Goal: Task Accomplishment & Management: Contribute content

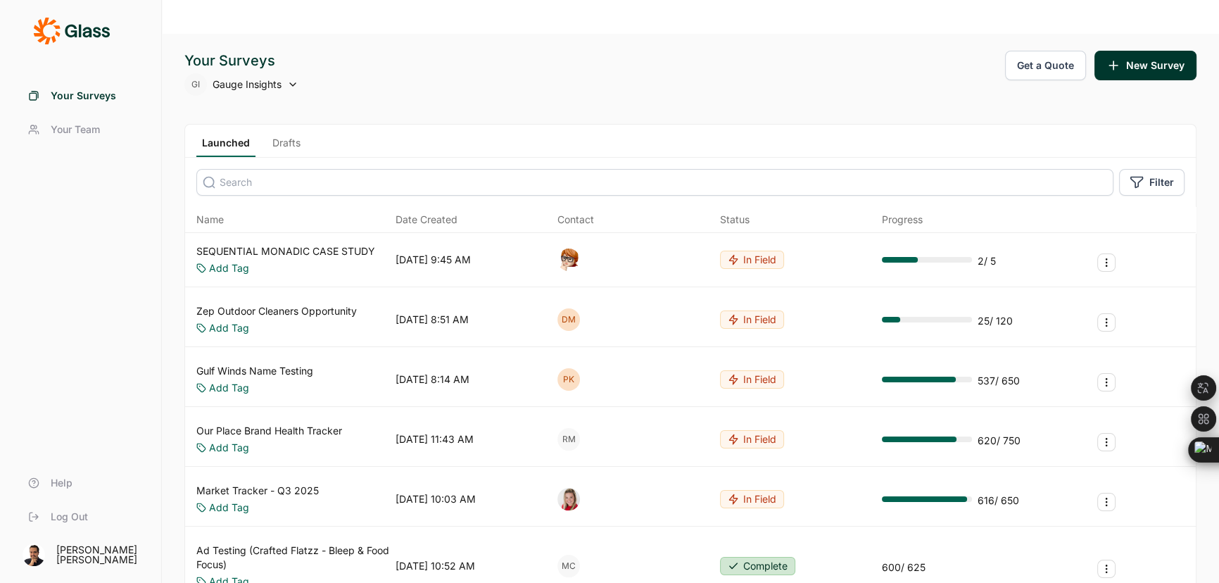
click at [1156, 51] on button "New Survey" at bounding box center [1145, 66] width 102 height 30
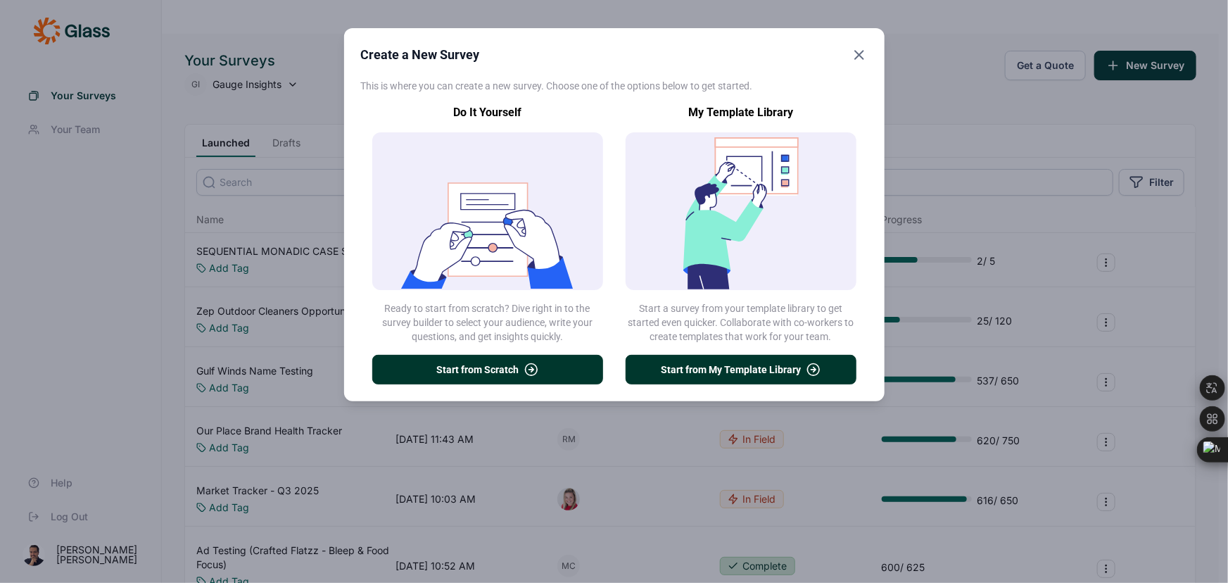
click at [529, 371] on icon "button" at bounding box center [531, 369] width 14 height 14
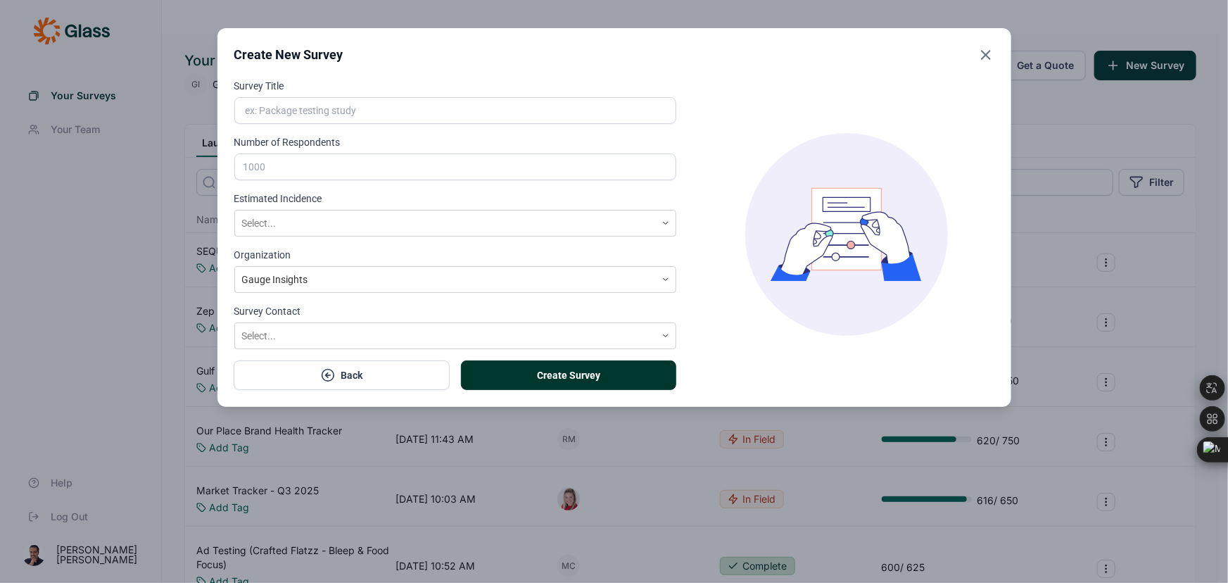
click at [350, 118] on input "Survey Title" at bounding box center [455, 110] width 443 height 27
click at [982, 53] on icon "Close" at bounding box center [986, 54] width 17 height 17
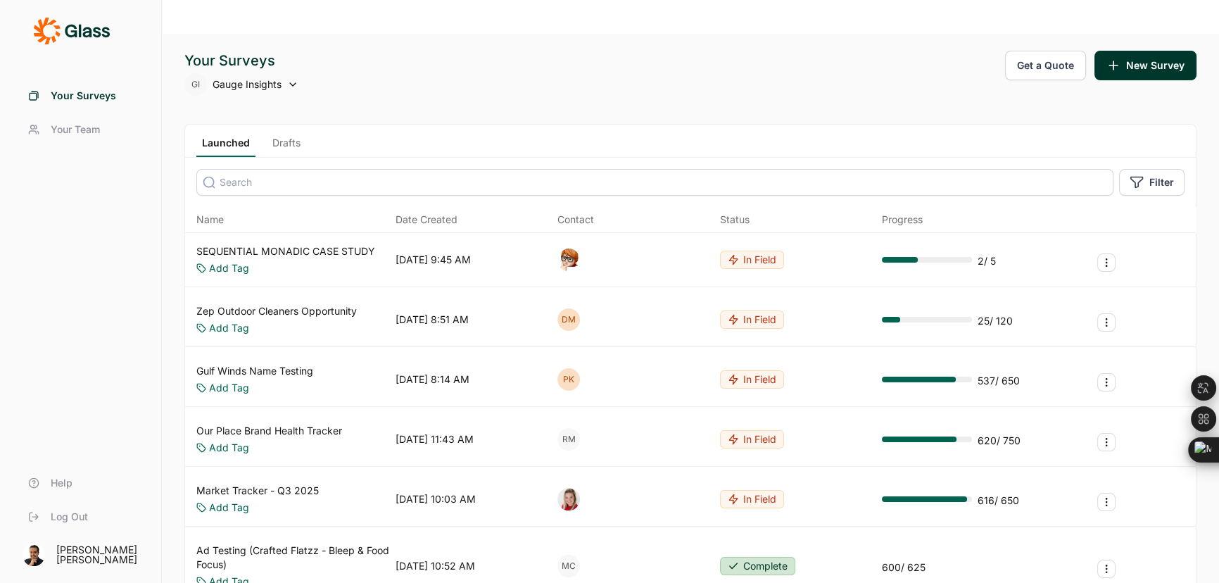
click at [312, 244] on link "SEQUENTIAL MONADIC CASE STUDY" at bounding box center [285, 251] width 179 height 14
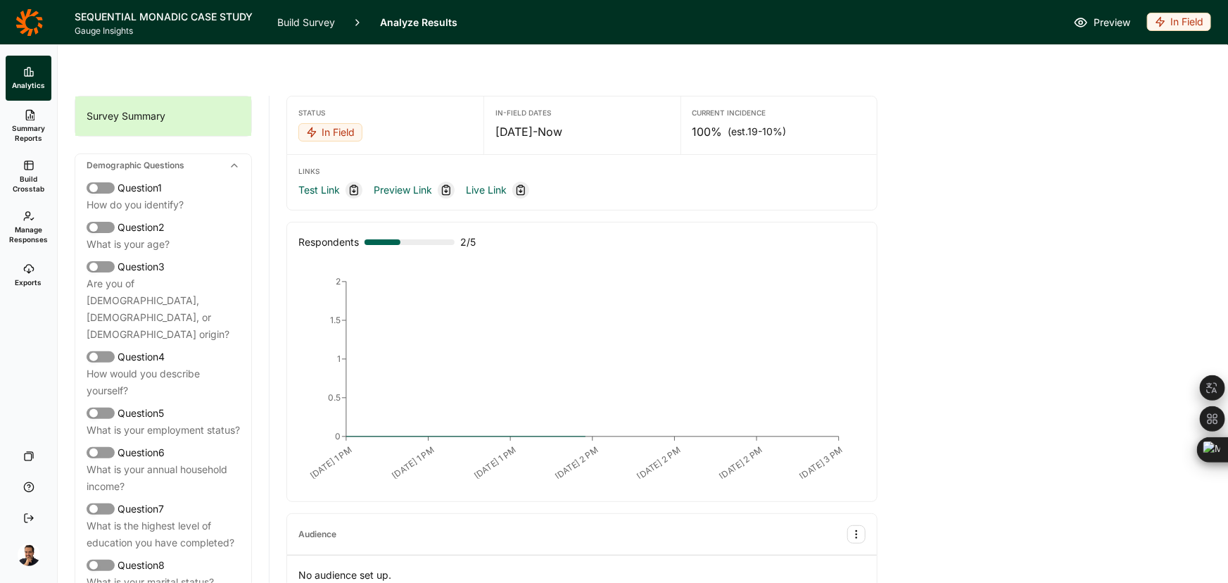
click at [296, 18] on link "Build Survey" at bounding box center [306, 22] width 58 height 44
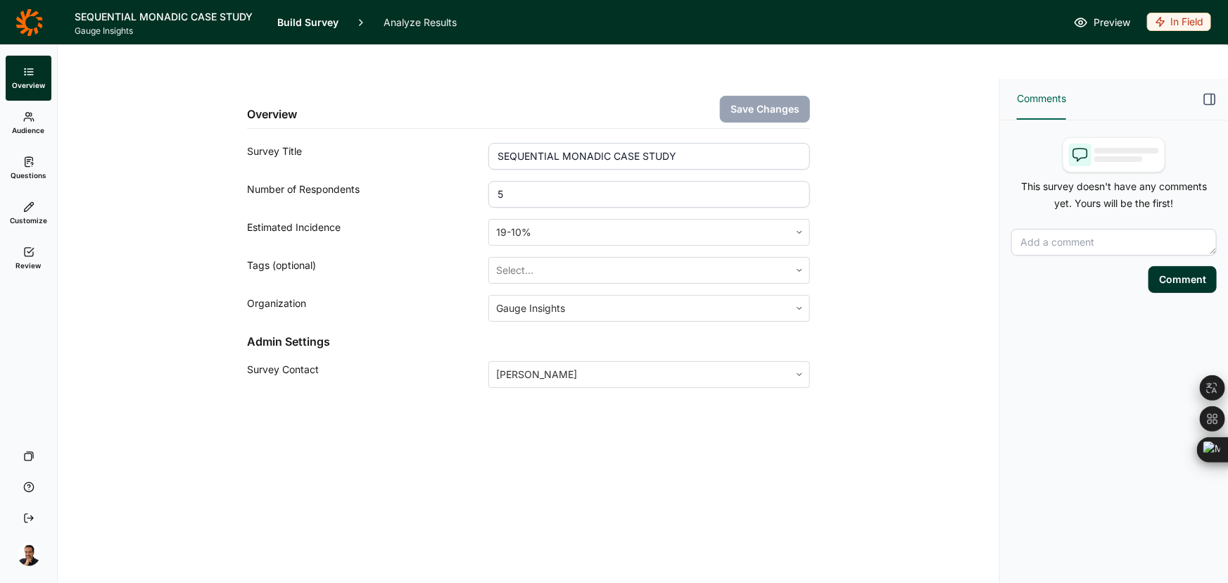
click at [532, 143] on input "SEQUENTIAL MONADIC CASE STUDY" at bounding box center [649, 156] width 322 height 27
click at [27, 22] on icon at bounding box center [28, 22] width 27 height 28
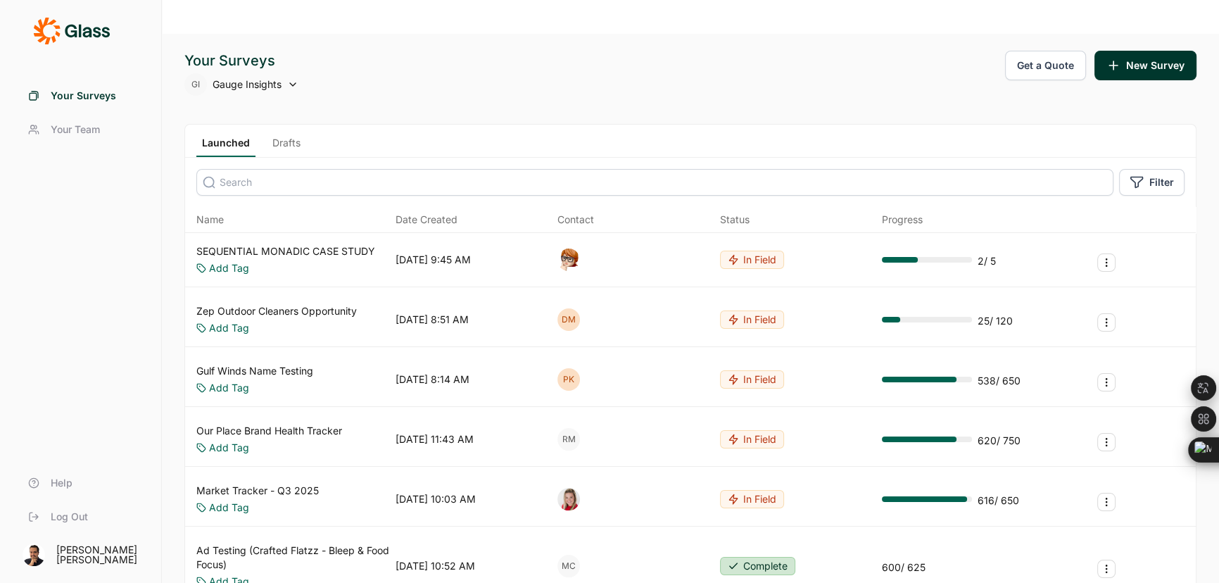
click at [320, 169] on input at bounding box center [654, 182] width 917 height 27
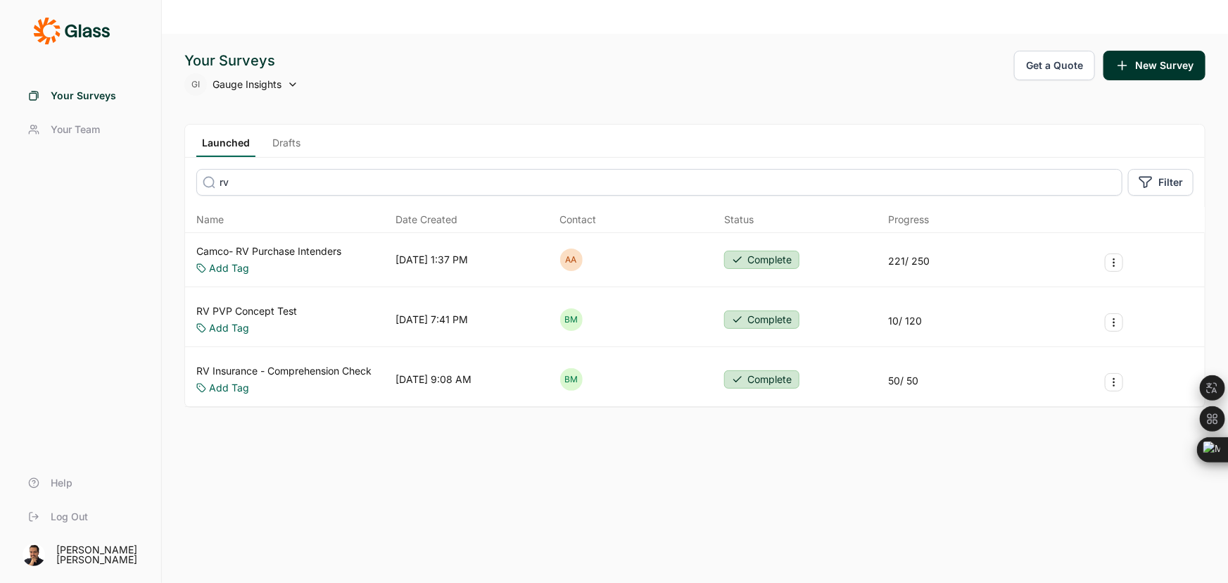
type input "rv"
click at [274, 364] on link "RV Insurance - Comprehension Check" at bounding box center [283, 371] width 175 height 14
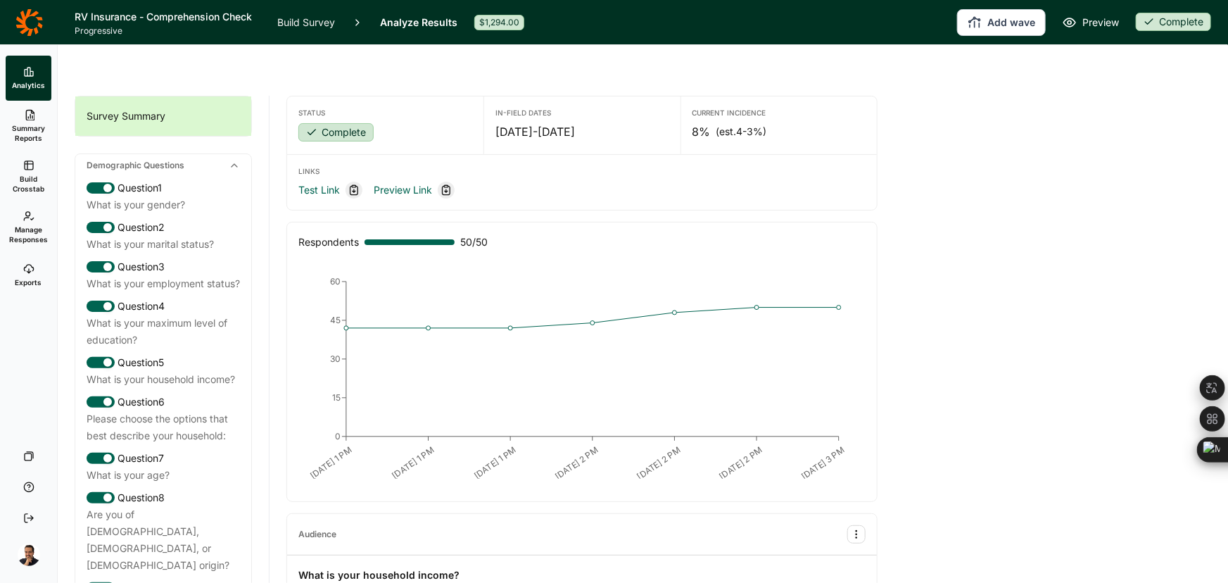
click at [305, 20] on link "Build Survey" at bounding box center [306, 22] width 58 height 44
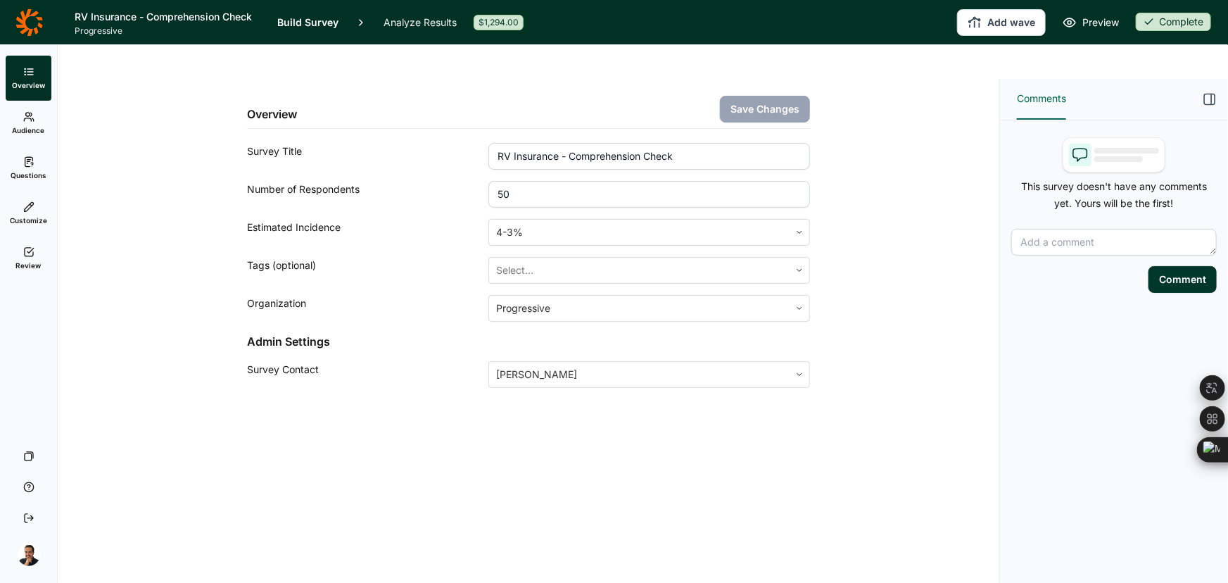
click at [34, 20] on icon at bounding box center [28, 22] width 27 height 28
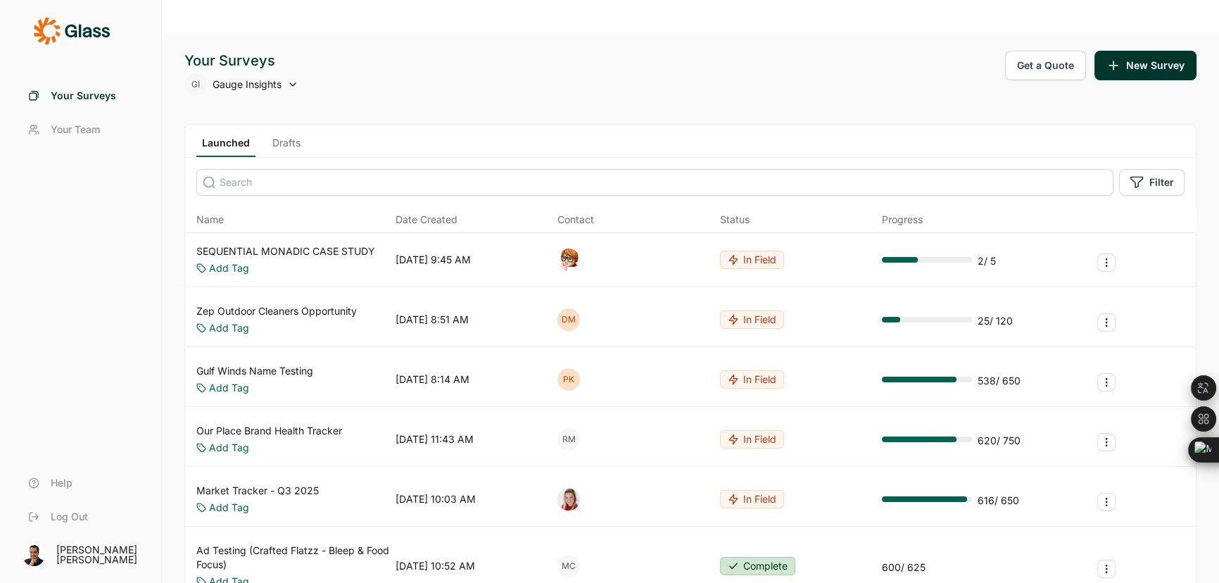
click at [1127, 51] on button "New Survey" at bounding box center [1145, 66] width 102 height 30
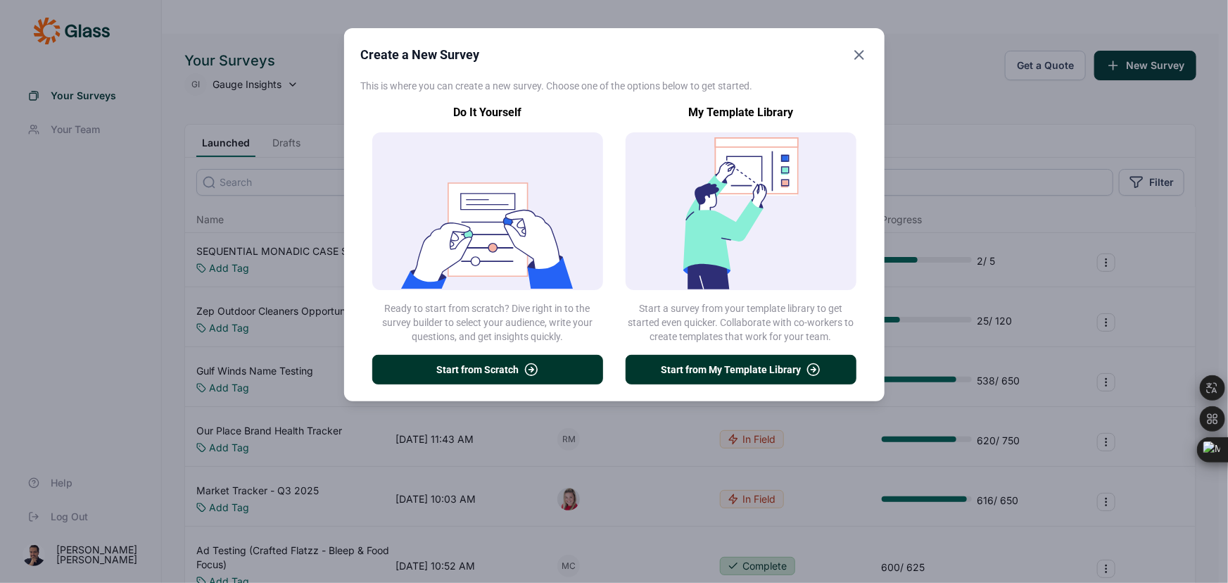
click at [730, 376] on button "Start from My Template Library" at bounding box center [741, 370] width 231 height 30
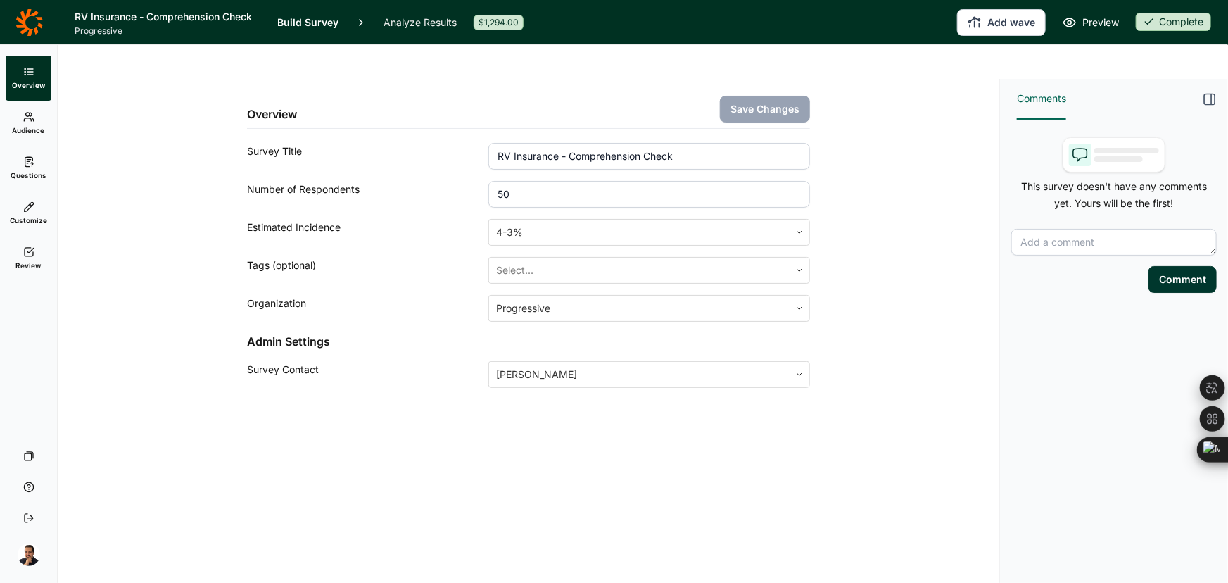
click at [22, 33] on icon at bounding box center [28, 22] width 27 height 28
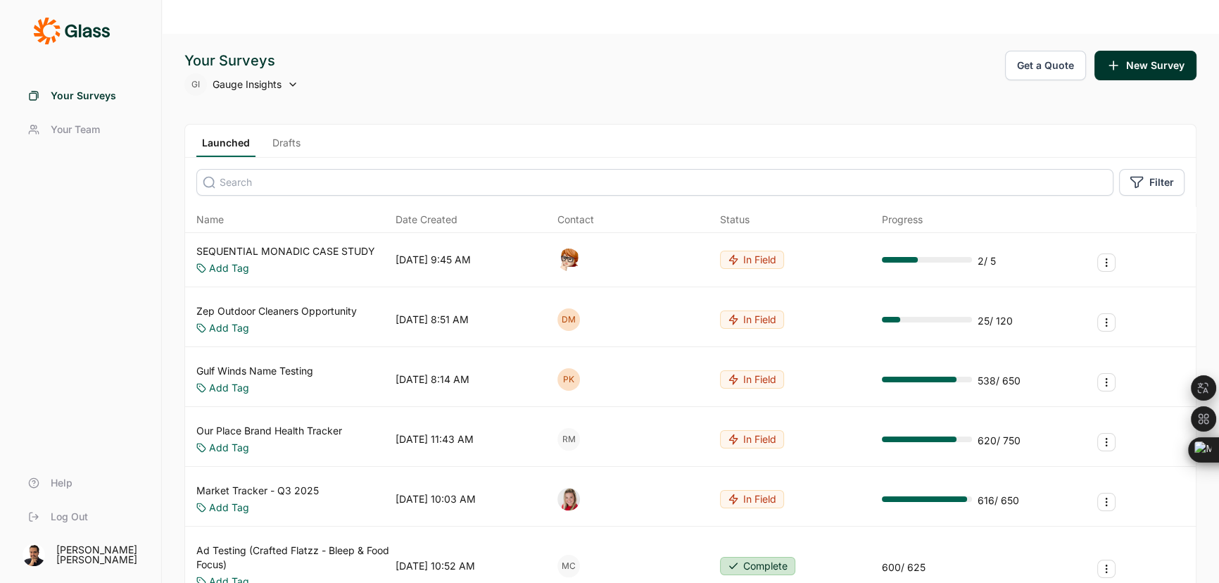
click at [1164, 51] on button "New Survey" at bounding box center [1145, 66] width 102 height 30
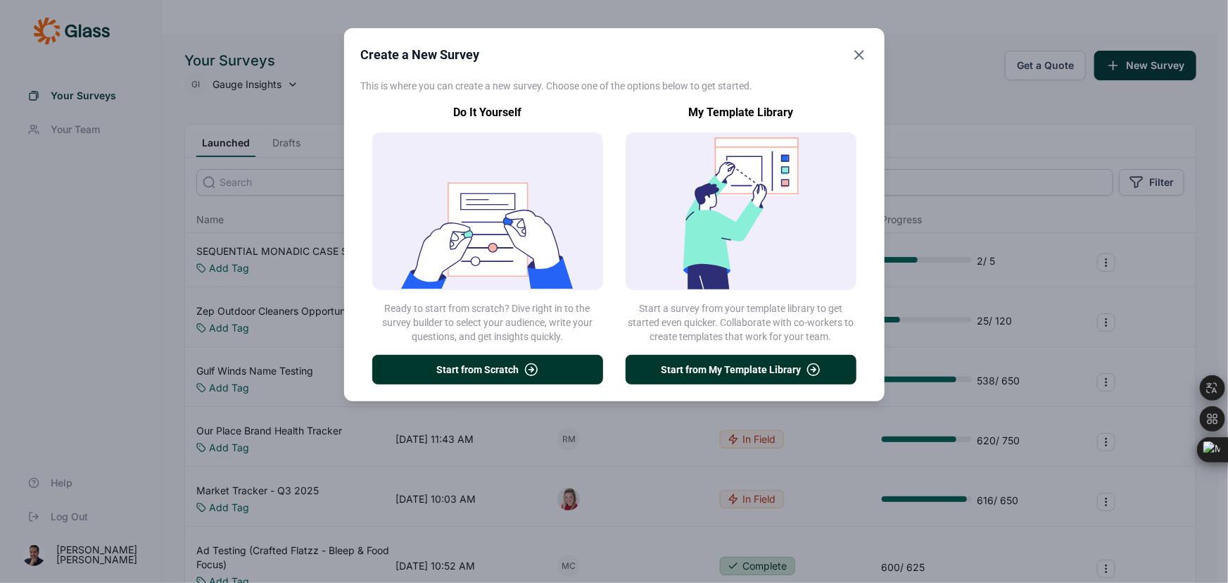
click at [544, 379] on button "Start from Scratch" at bounding box center [487, 370] width 231 height 30
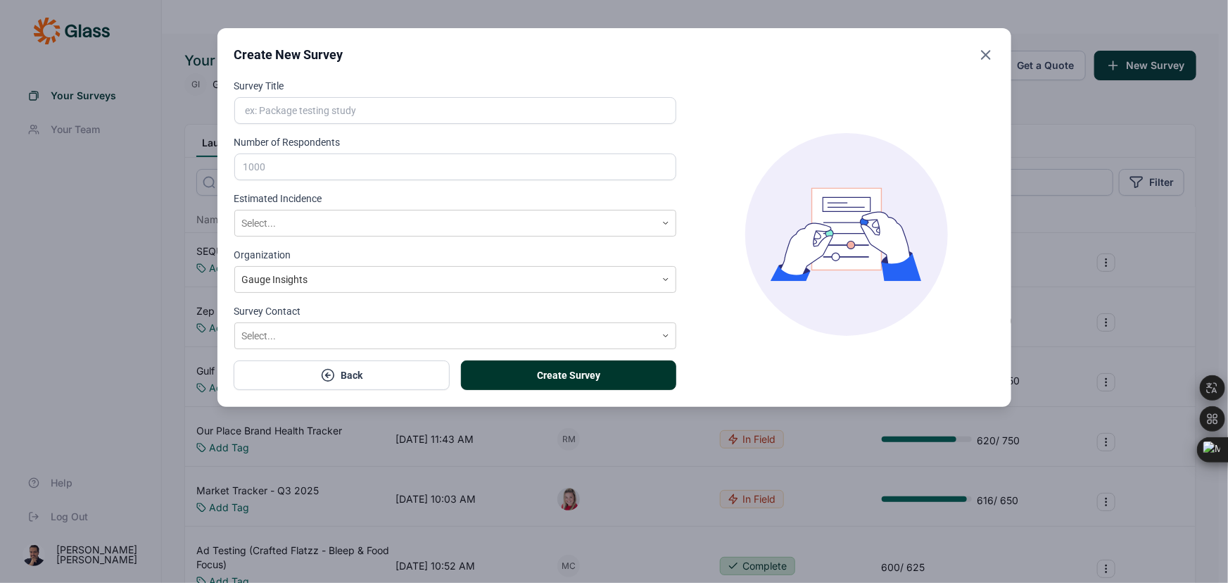
click at [289, 101] on input "Survey Title" at bounding box center [455, 110] width 443 height 27
click at [289, 103] on input "Survey Title" at bounding box center [455, 110] width 443 height 27
click at [363, 115] on input "Survey Title" at bounding box center [455, 110] width 443 height 27
paste input "New Car Replacement Idea Test"
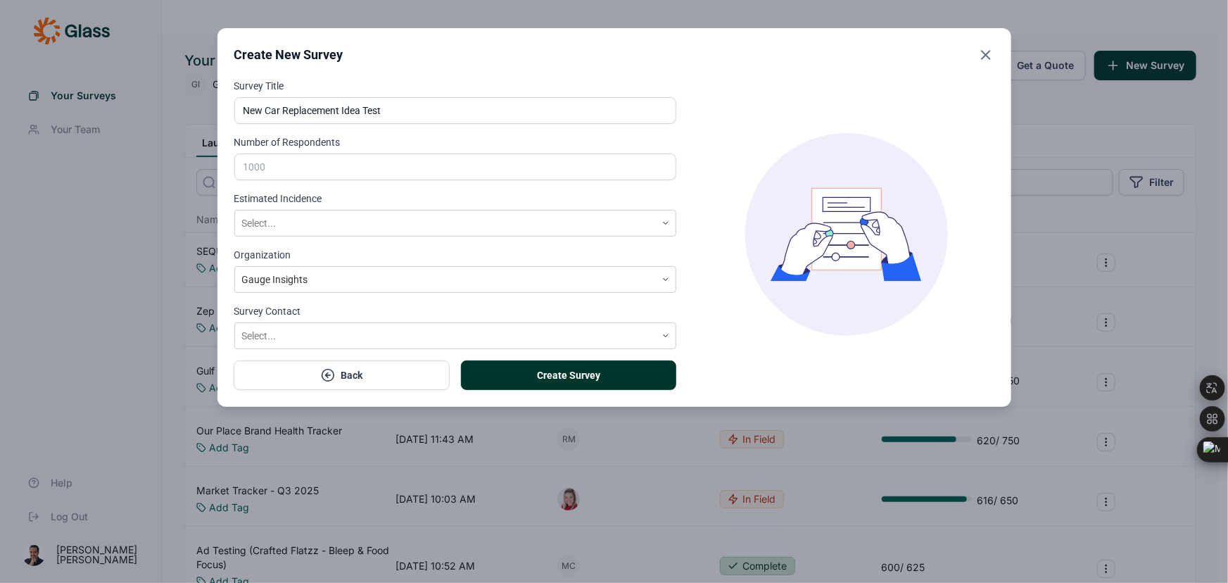
type input "New Car Replacement Idea Test"
click at [369, 162] on input "Number of Respondents" at bounding box center [455, 166] width 443 height 27
type input "300"
click at [308, 230] on div at bounding box center [445, 224] width 407 height 18
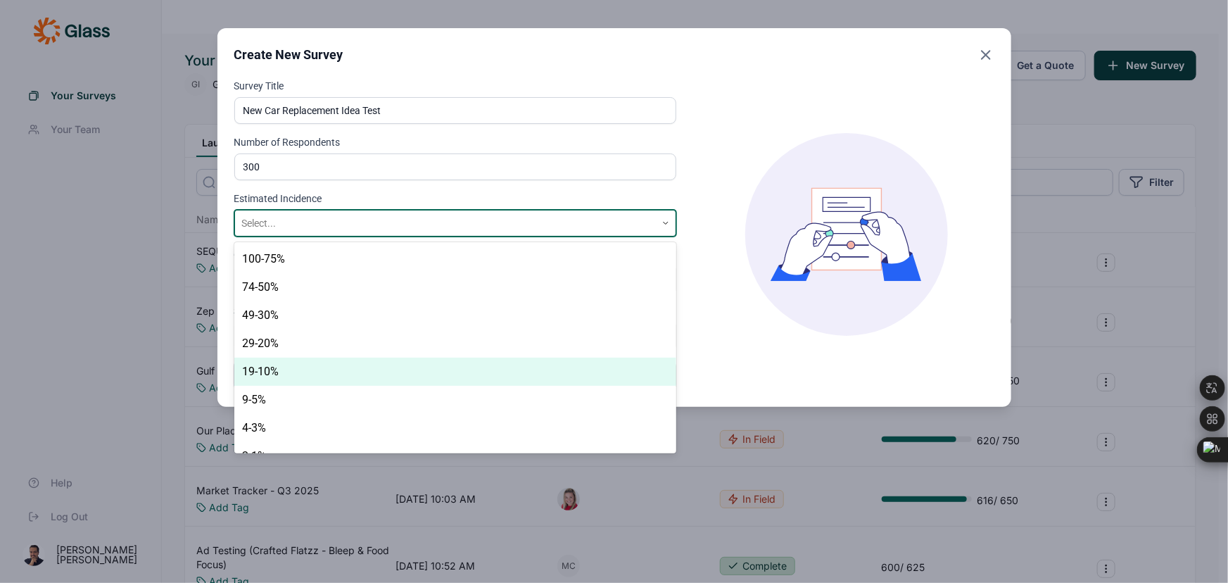
click at [307, 378] on div "19-10%" at bounding box center [455, 372] width 443 height 28
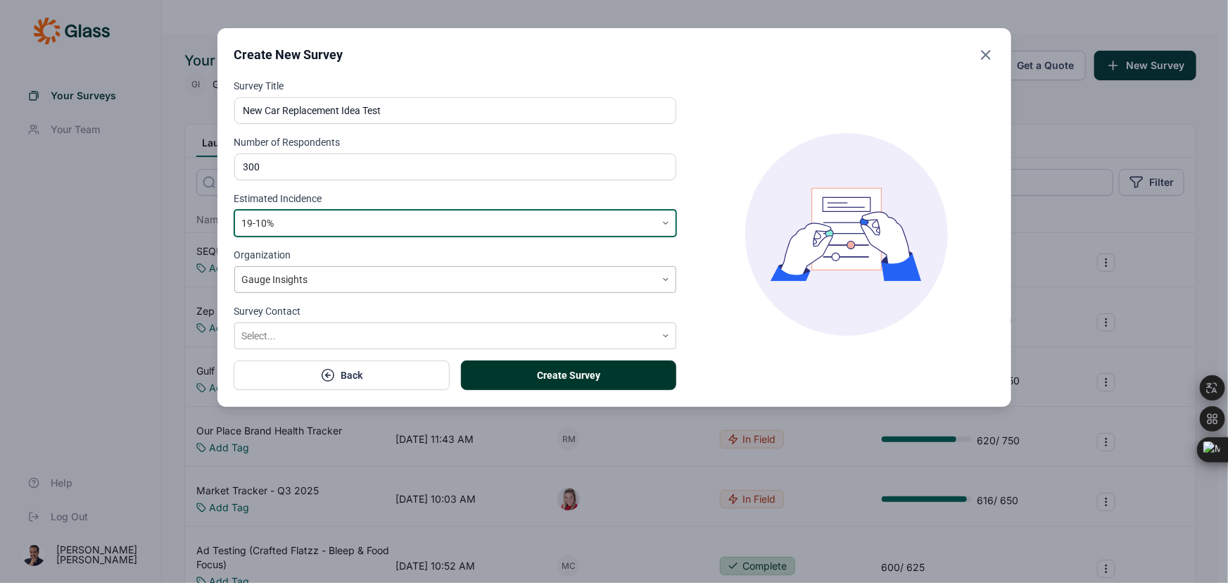
click at [277, 282] on div at bounding box center [445, 280] width 407 height 18
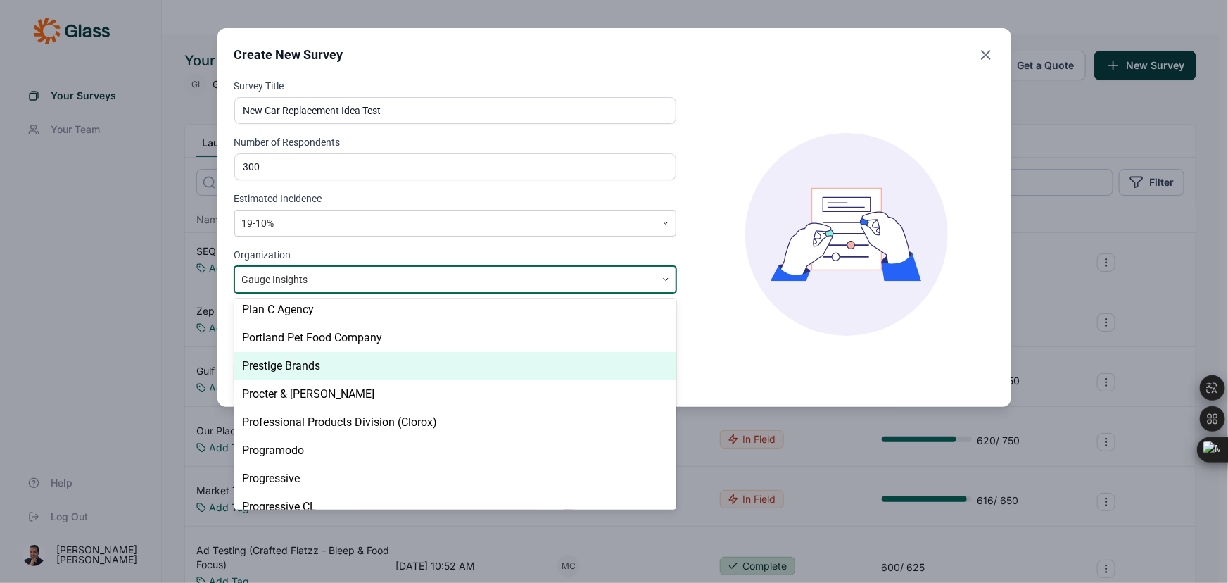
scroll to position [5498, 0]
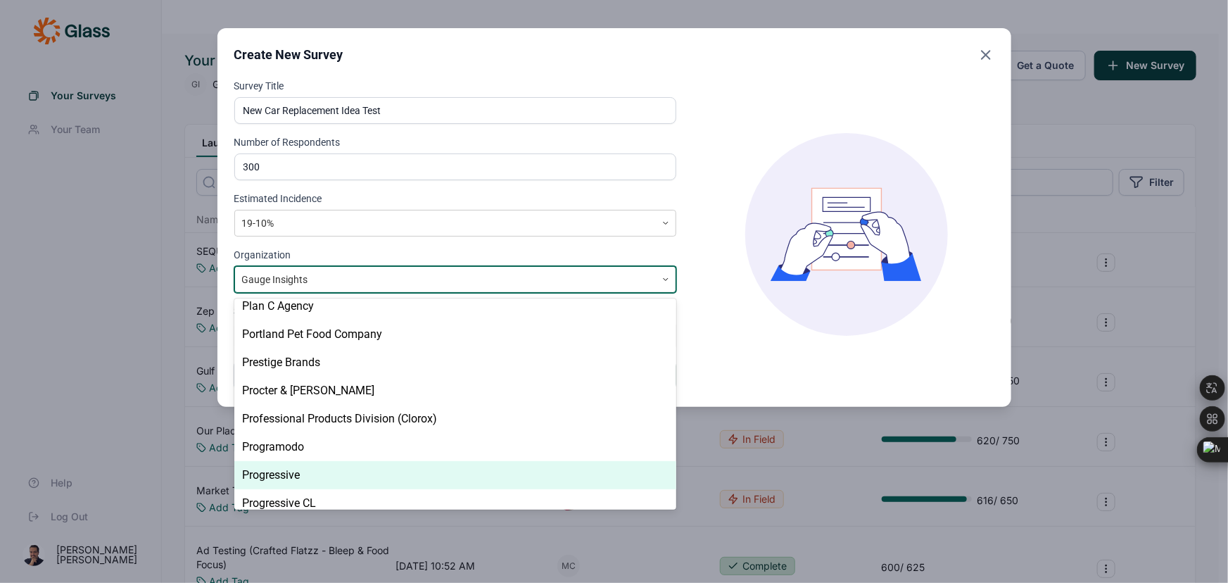
click at [329, 472] on div "Progressive" at bounding box center [455, 475] width 443 height 28
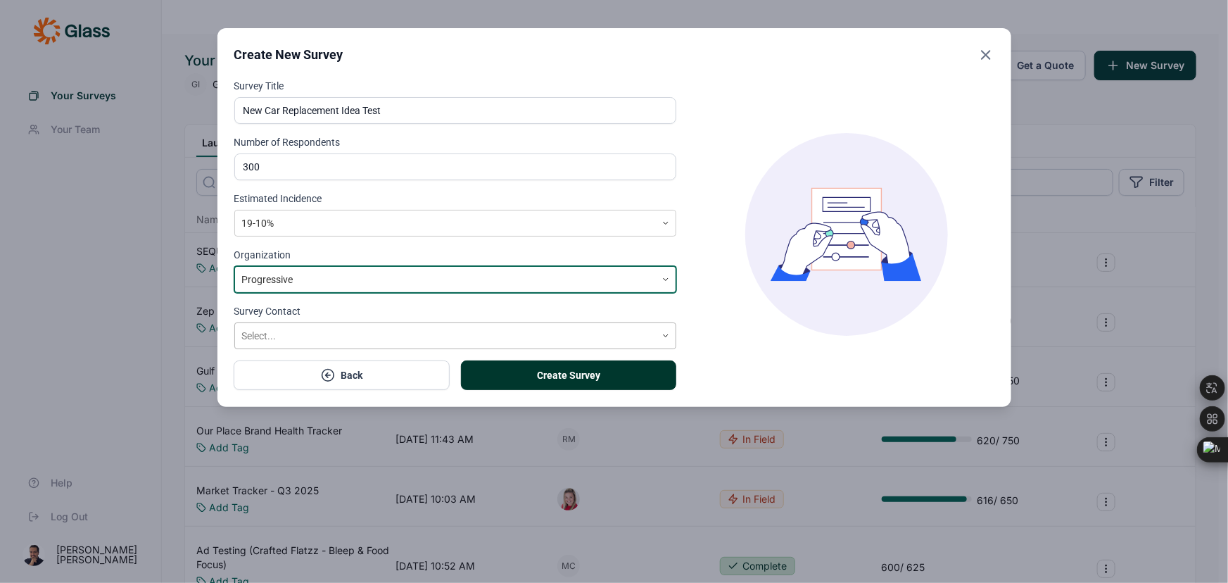
click at [320, 334] on div at bounding box center [445, 336] width 407 height 18
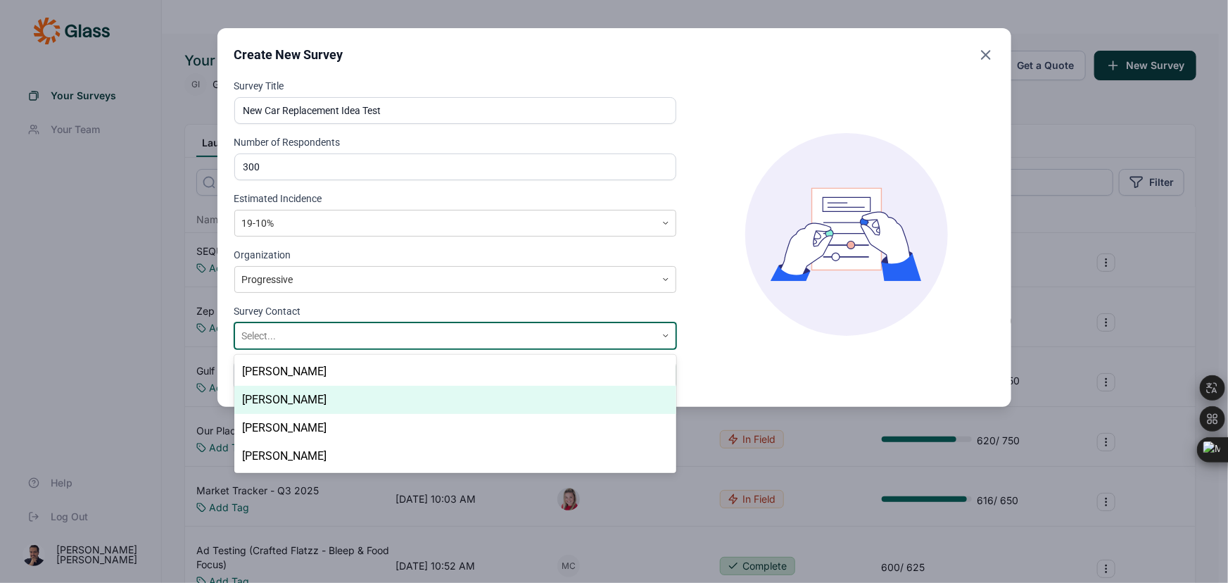
click at [331, 401] on div "Brooke Mosack" at bounding box center [455, 400] width 443 height 28
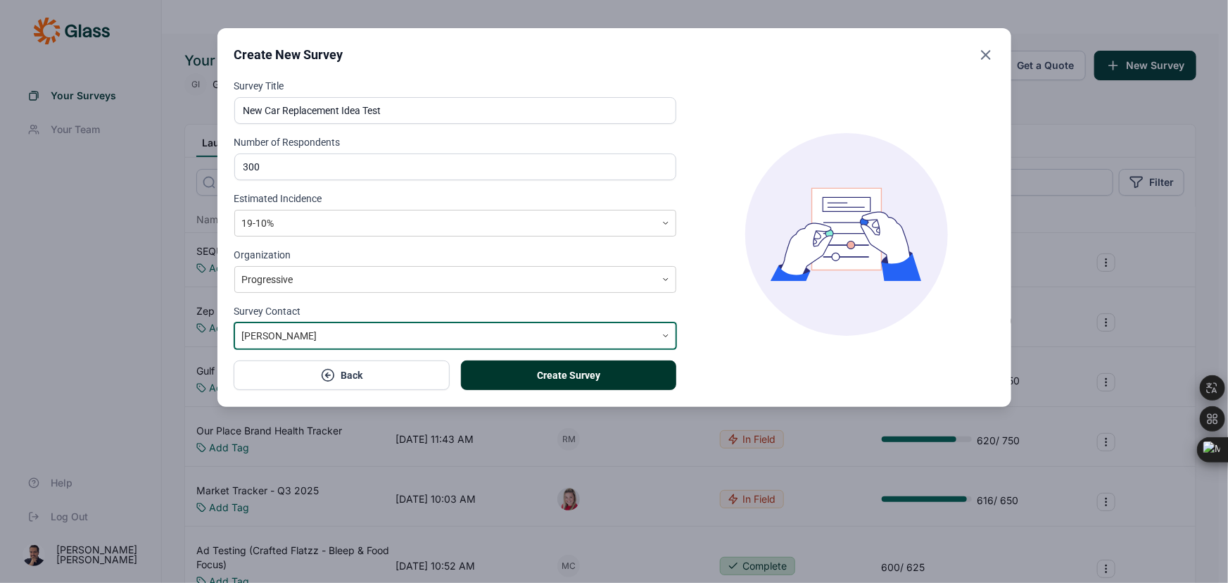
click at [568, 381] on button "Create Survey" at bounding box center [568, 375] width 215 height 30
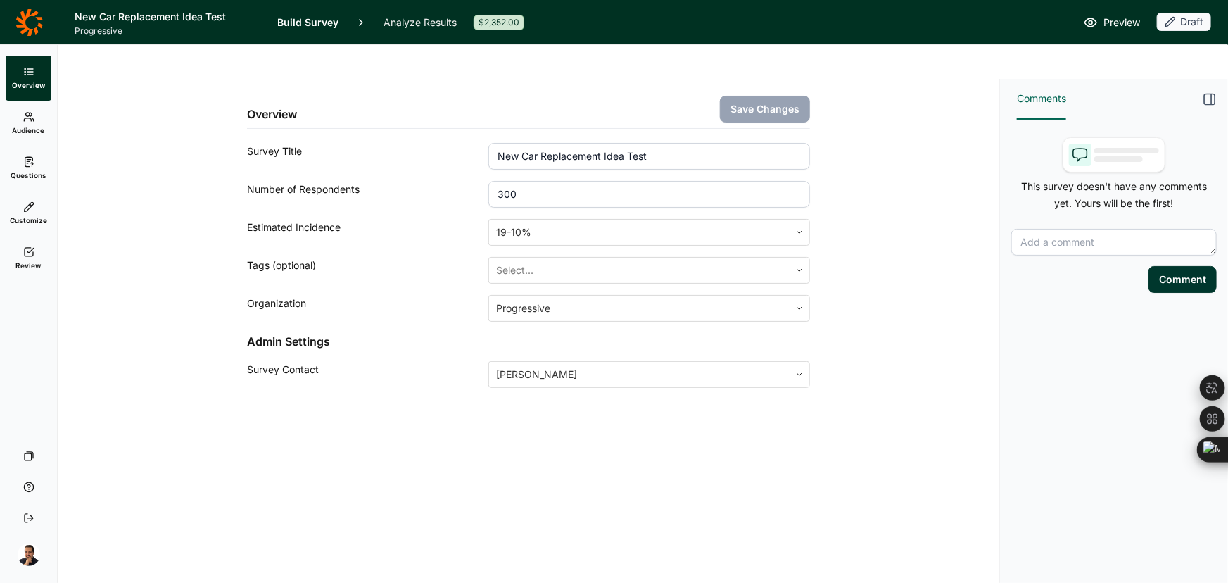
click at [23, 120] on icon at bounding box center [28, 116] width 11 height 11
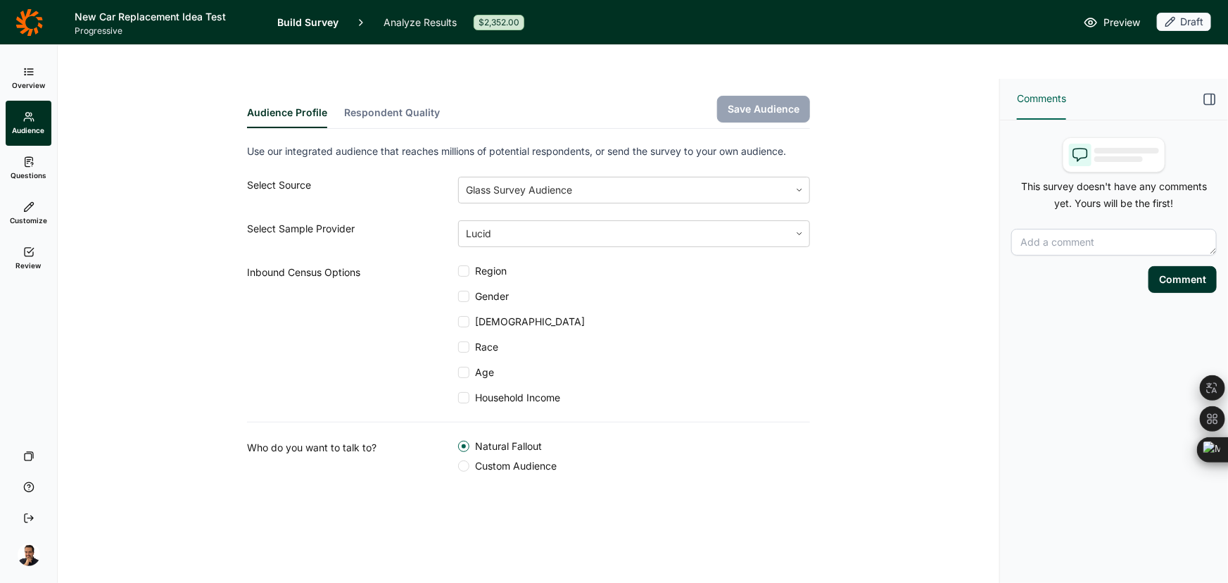
click at [472, 442] on div "Audience Profile Respondent Quality Save Audience Use our integrated audience t…" at bounding box center [529, 310] width 908 height 462
click at [472, 459] on span "Custom Audience" at bounding box center [512, 466] width 87 height 14
click at [458, 466] on input "Custom Audience" at bounding box center [458, 466] width 0 height 0
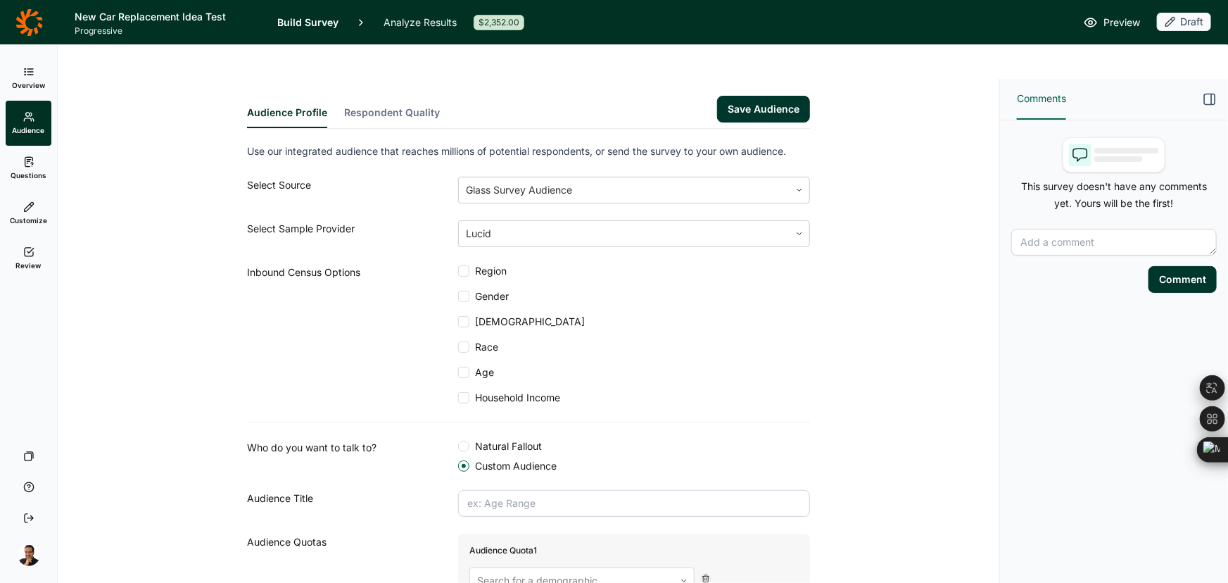
click at [446, 264] on div "Inbound Census Options" at bounding box center [352, 334] width 211 height 141
click at [451, 264] on div "Inbound Census Options" at bounding box center [352, 334] width 211 height 141
click at [461, 291] on div at bounding box center [463, 296] width 11 height 11
click at [458, 296] on input "Gender" at bounding box center [458, 296] width 0 height 0
click at [461, 316] on div at bounding box center [463, 321] width 11 height 11
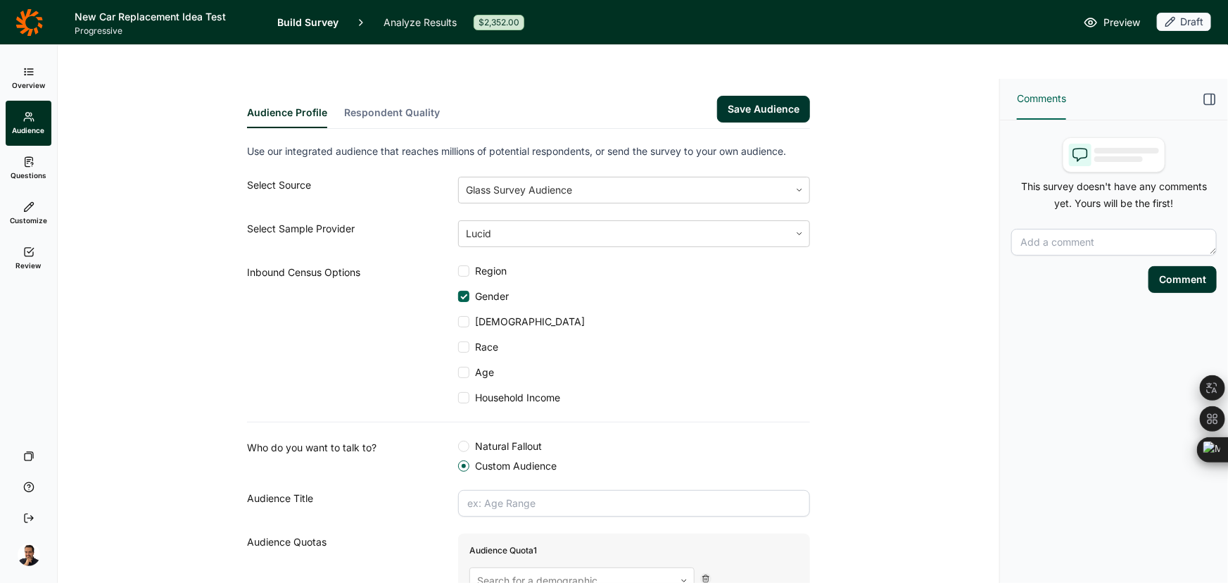
click at [458, 322] on input "Hispanic" at bounding box center [458, 322] width 0 height 0
click at [460, 341] on div at bounding box center [463, 346] width 11 height 11
click at [458, 347] on input "Race" at bounding box center [458, 347] width 0 height 0
click at [458, 367] on div at bounding box center [463, 372] width 11 height 11
click at [458, 372] on input "Age" at bounding box center [458, 372] width 0 height 0
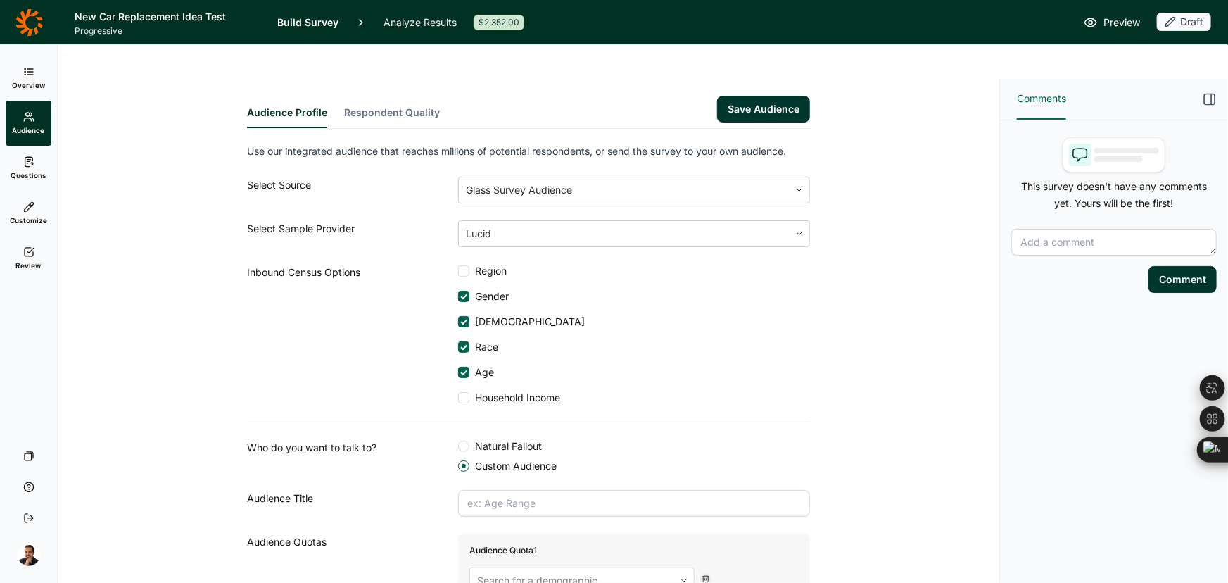
click at [460, 392] on div at bounding box center [463, 397] width 11 height 11
click at [458, 398] on input "Household Income" at bounding box center [458, 398] width 0 height 0
click at [458, 265] on div at bounding box center [463, 270] width 11 height 11
click at [458, 271] on input "Region" at bounding box center [458, 271] width 0 height 0
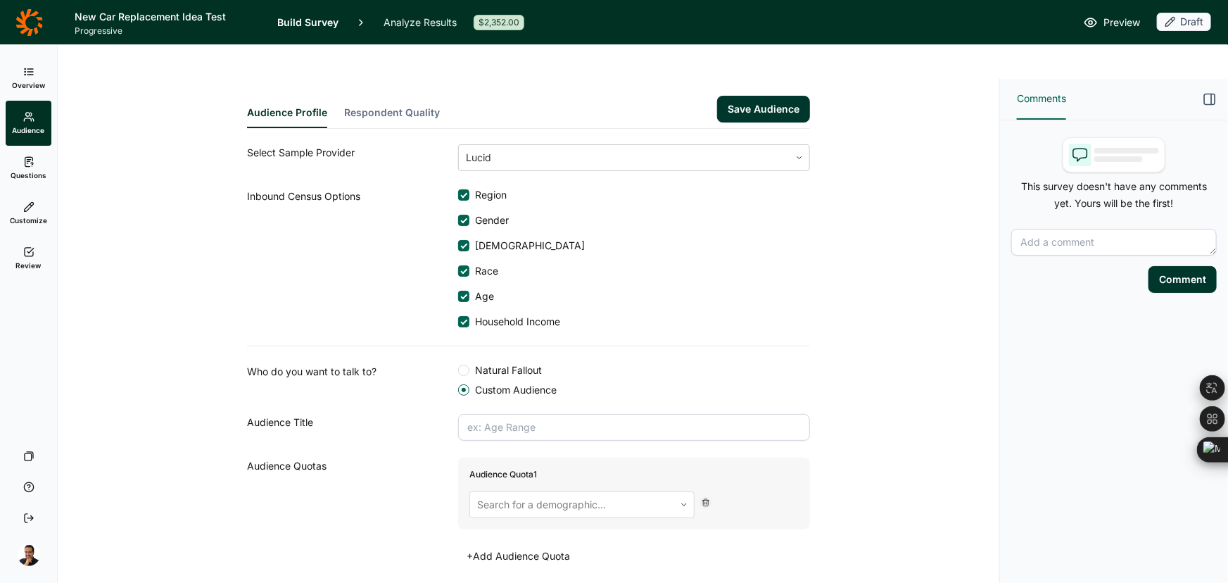
scroll to position [91, 0]
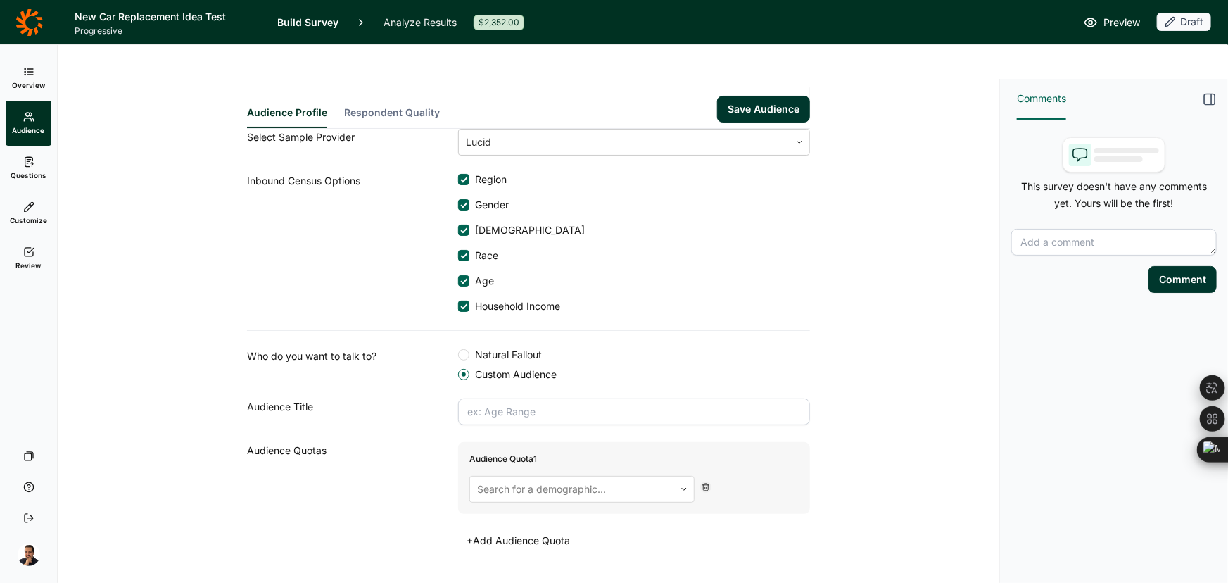
click at [504, 122] on div "Use our integrated audience that reaches millions of potential respondents, or …" at bounding box center [528, 300] width 563 height 499
click at [503, 132] on div at bounding box center [624, 142] width 317 height 20
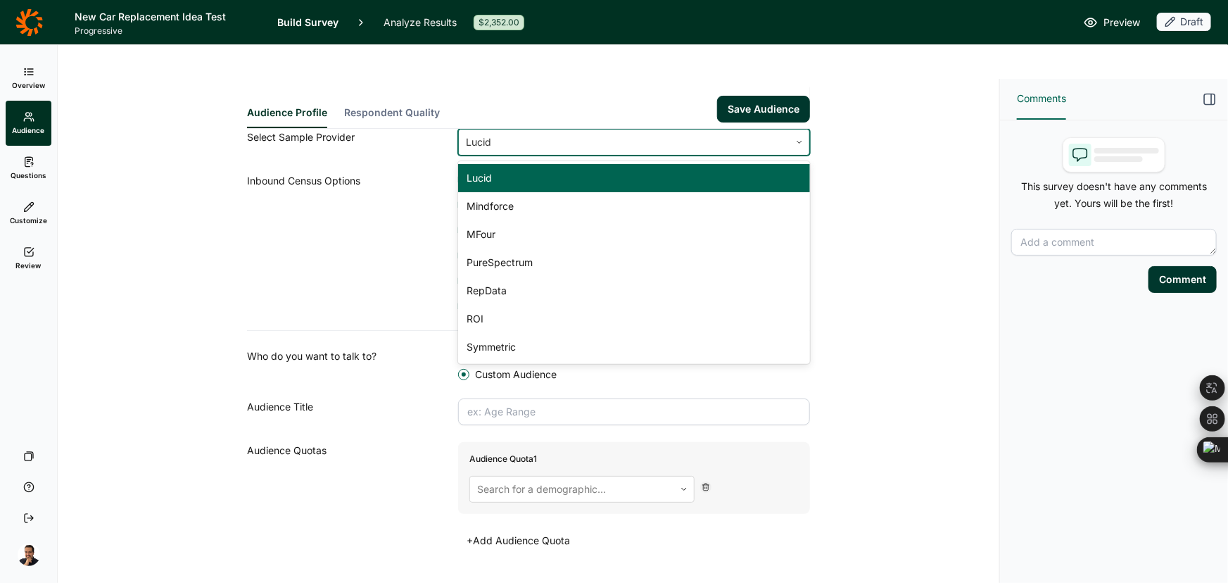
click at [503, 132] on div at bounding box center [624, 142] width 317 height 20
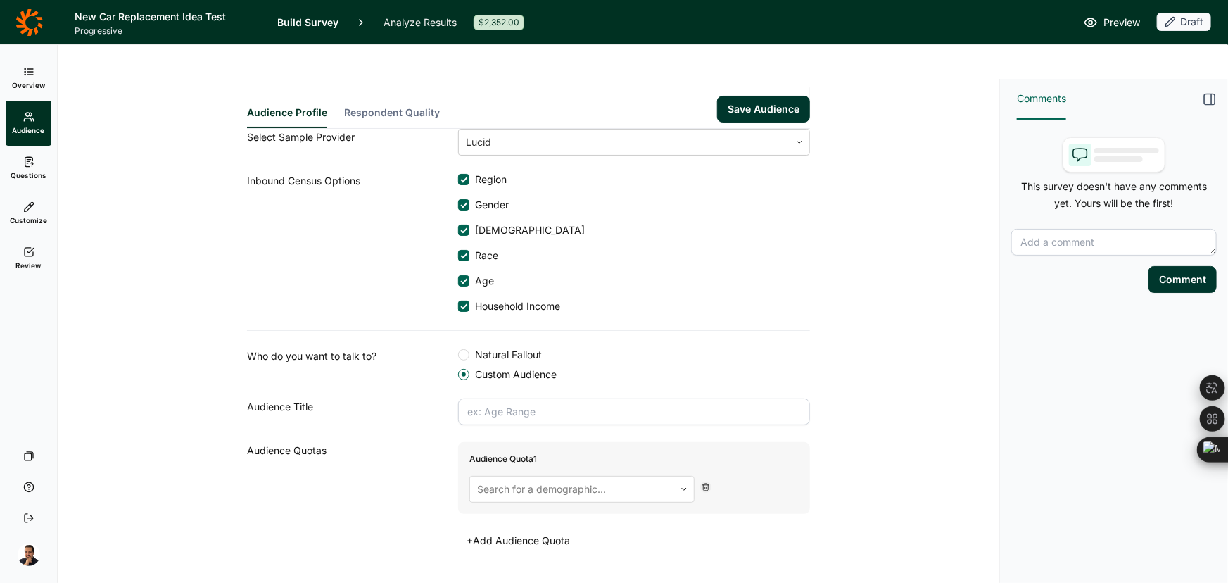
click at [331, 282] on div "Use our integrated audience that reaches millions of potential respondents, or …" at bounding box center [528, 300] width 563 height 499
click at [496, 398] on input "text" at bounding box center [634, 411] width 352 height 27
type input "Age 18-74"
click at [486, 476] on div "Search for a demographic..." at bounding box center [572, 488] width 204 height 25
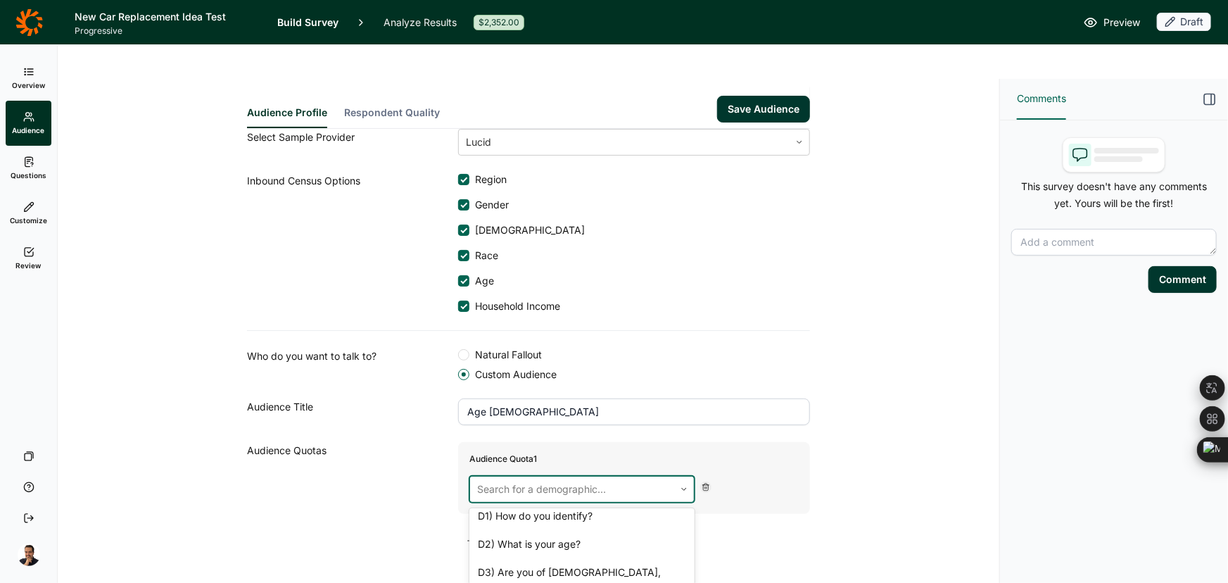
scroll to position [0, 0]
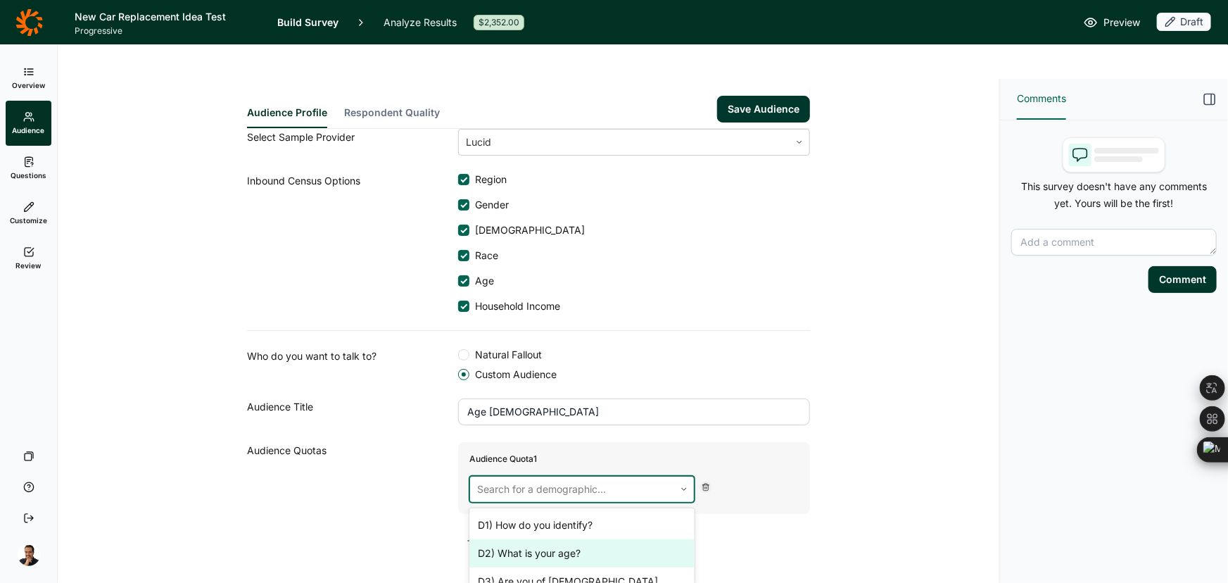
click at [611, 539] on div "D2) What is your age?" at bounding box center [581, 553] width 225 height 28
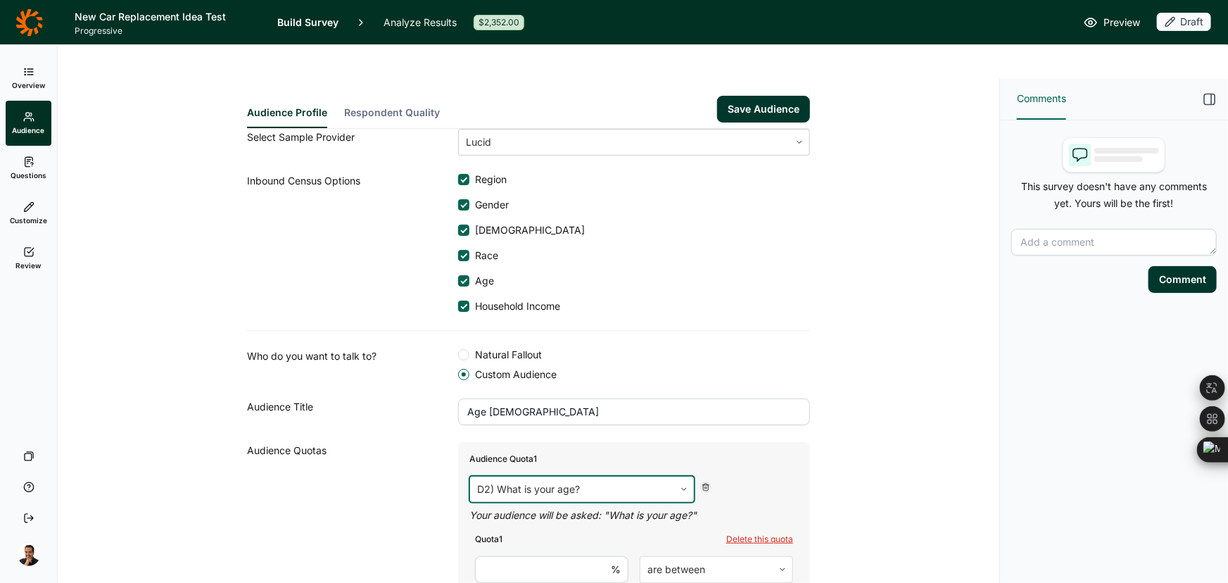
click at [523, 556] on input "number" at bounding box center [551, 569] width 153 height 27
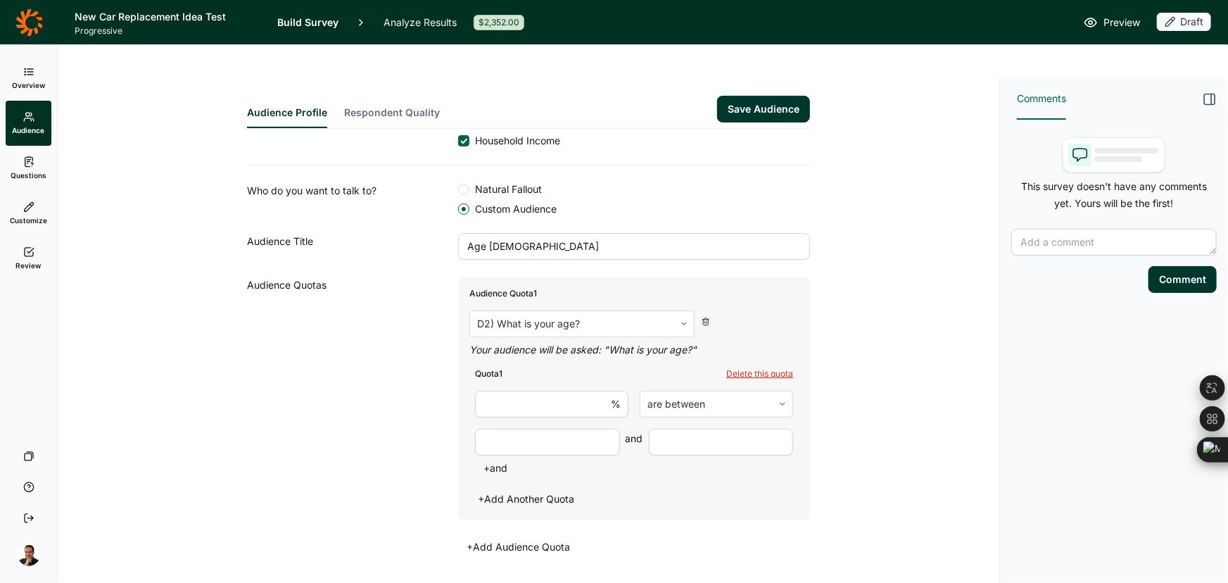
scroll to position [263, 0]
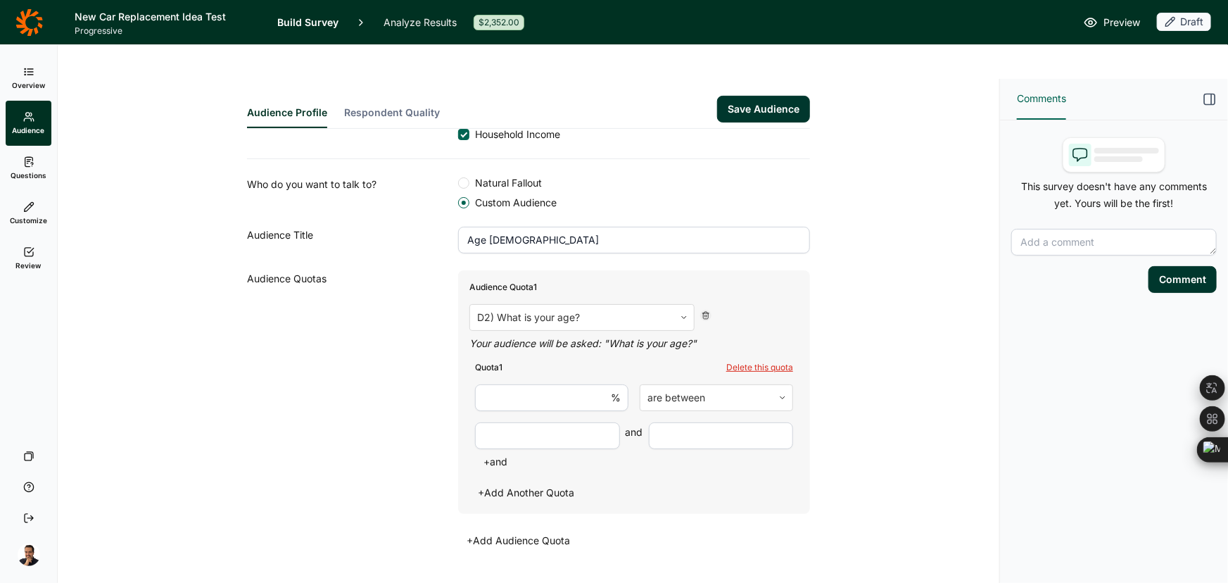
click at [526, 384] on input "number" at bounding box center [551, 397] width 153 height 27
type input "100"
type input "18"
type input "74"
click at [771, 96] on button "Save Audience" at bounding box center [763, 109] width 93 height 27
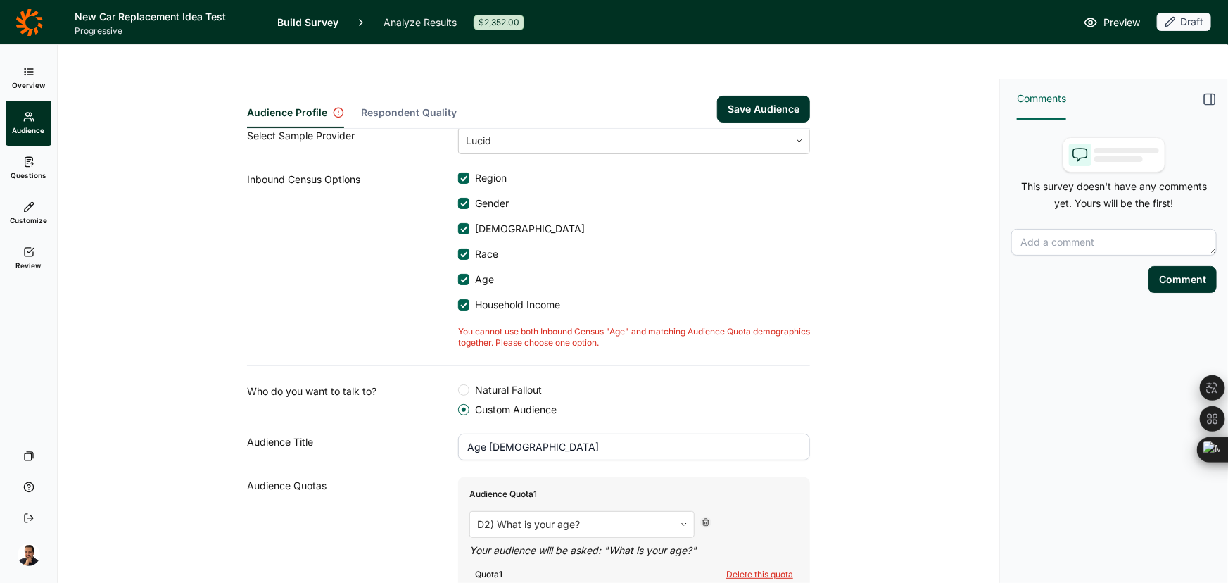
scroll to position [163, 0]
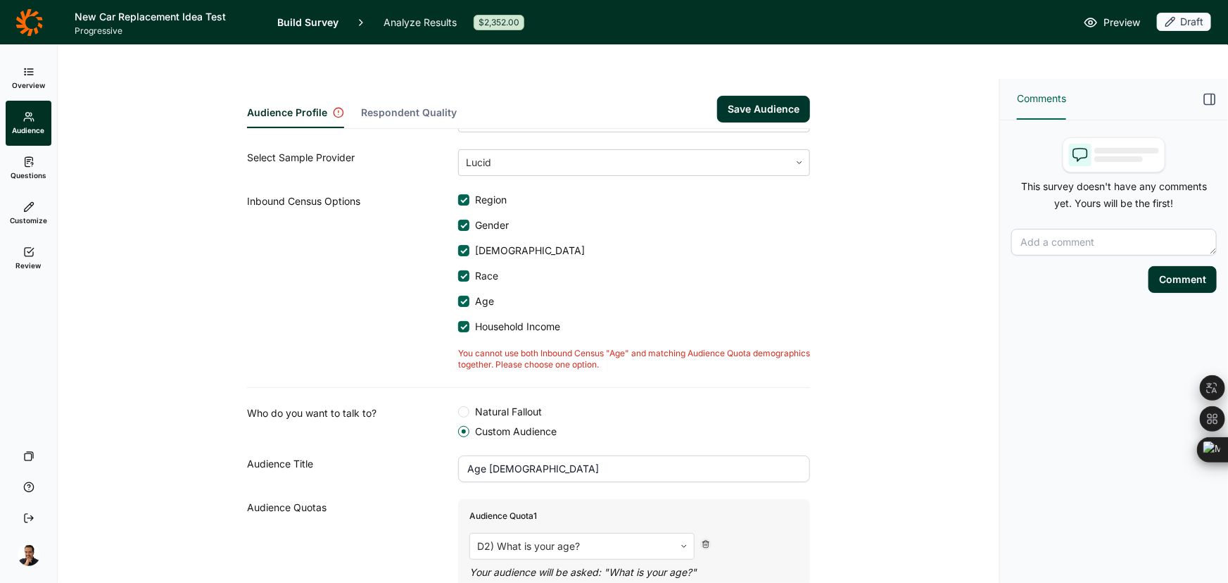
click at [459, 294] on label "Age" at bounding box center [476, 301] width 36 height 14
click at [458, 301] on input "Age" at bounding box center [458, 301] width 0 height 0
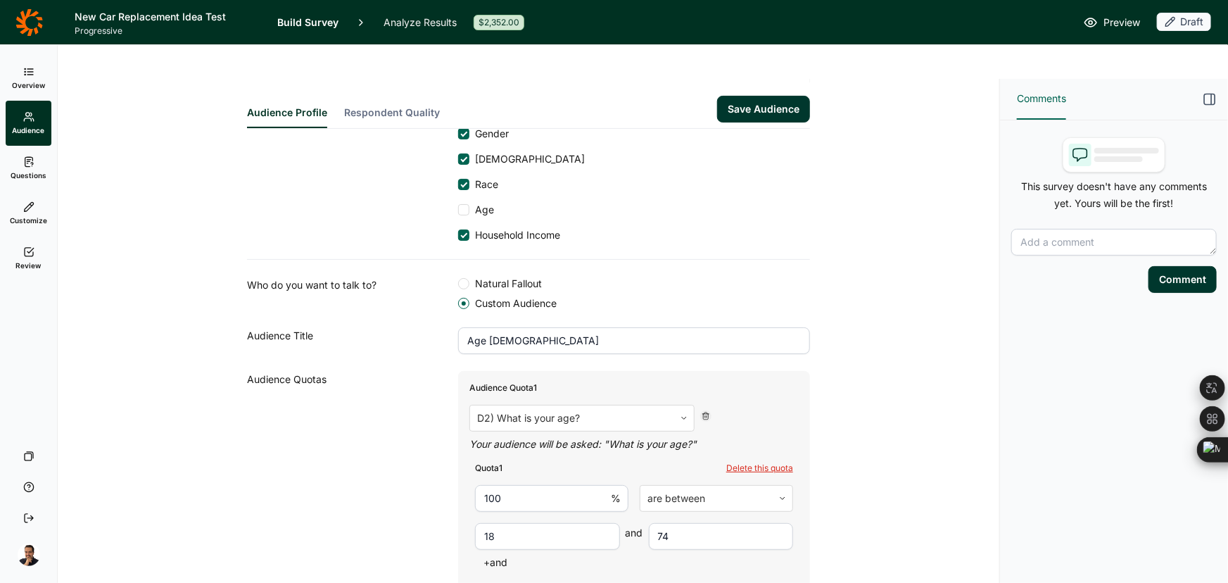
scroll to position [71, 0]
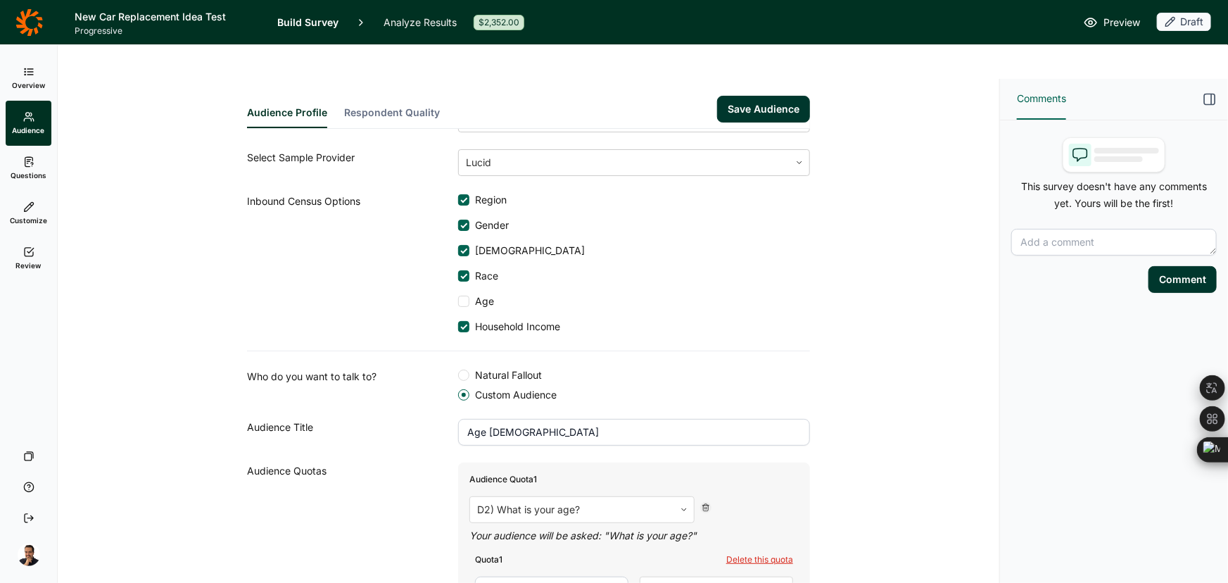
click at [761, 96] on button "Save Audience" at bounding box center [763, 109] width 93 height 27
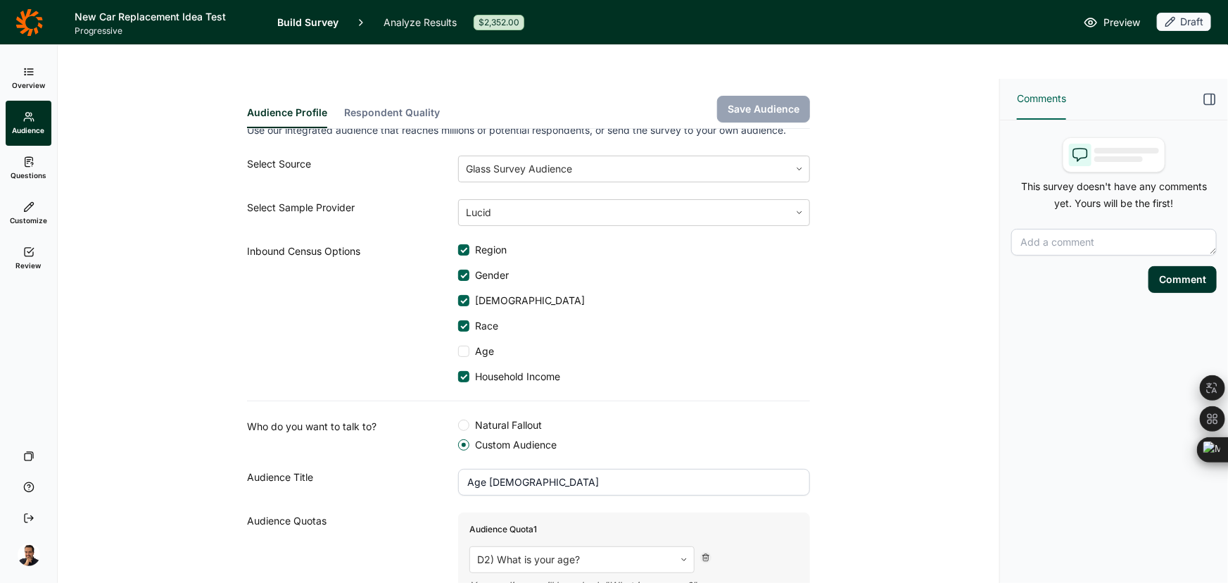
scroll to position [0, 0]
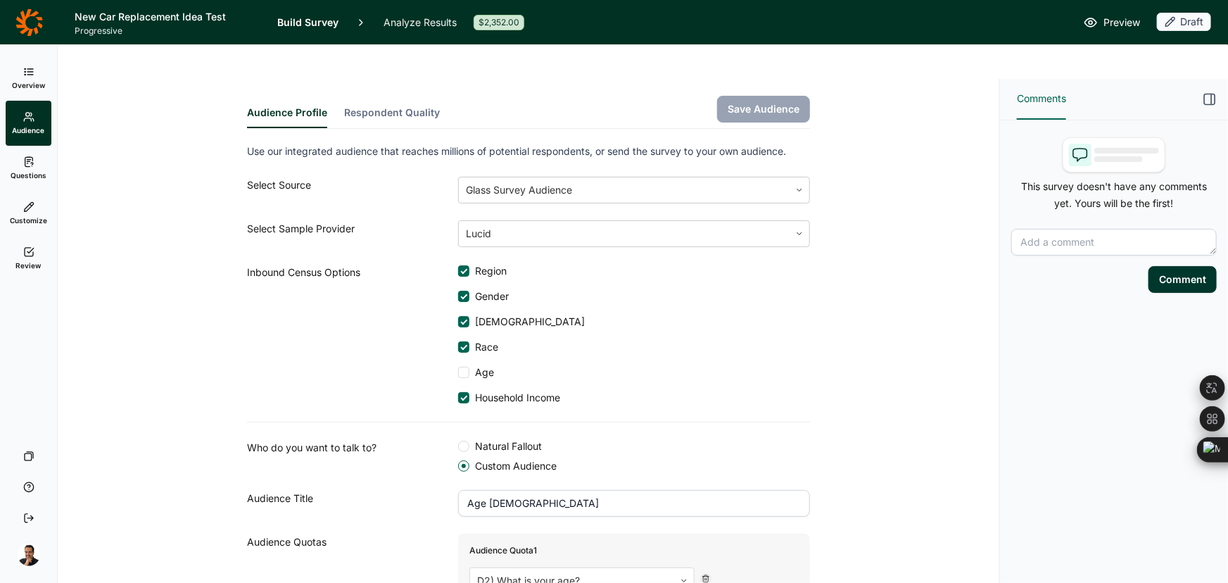
click at [43, 164] on link "Questions" at bounding box center [29, 168] width 46 height 45
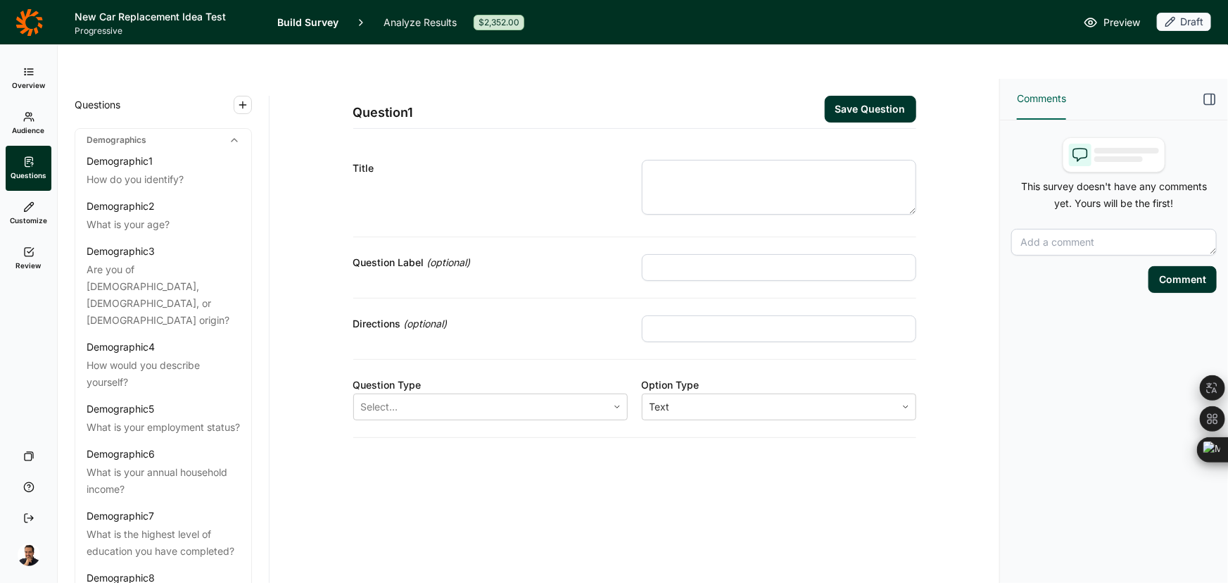
click at [41, 211] on link "Customize" at bounding box center [29, 213] width 46 height 45
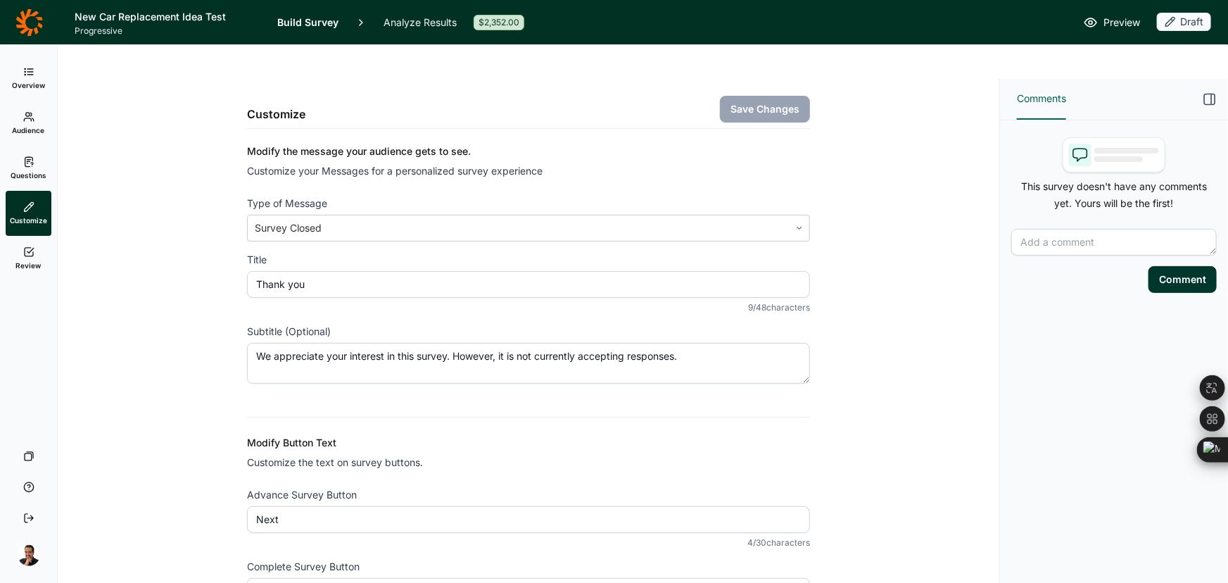
click at [41, 253] on link "Review" at bounding box center [29, 258] width 46 height 45
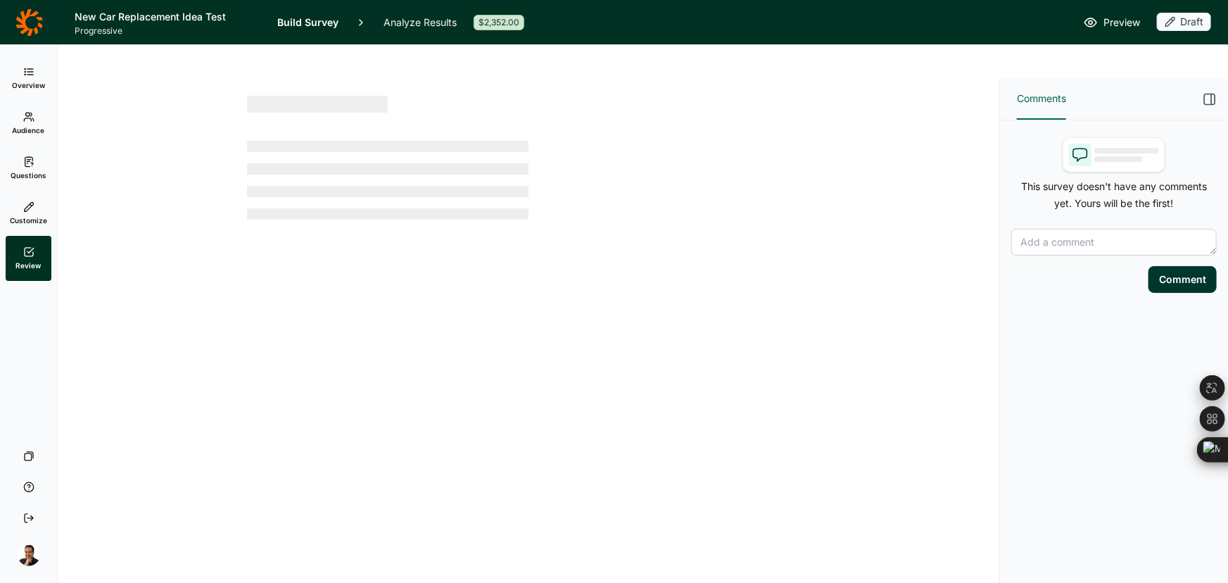
click at [20, 210] on link "Customize" at bounding box center [29, 213] width 46 height 45
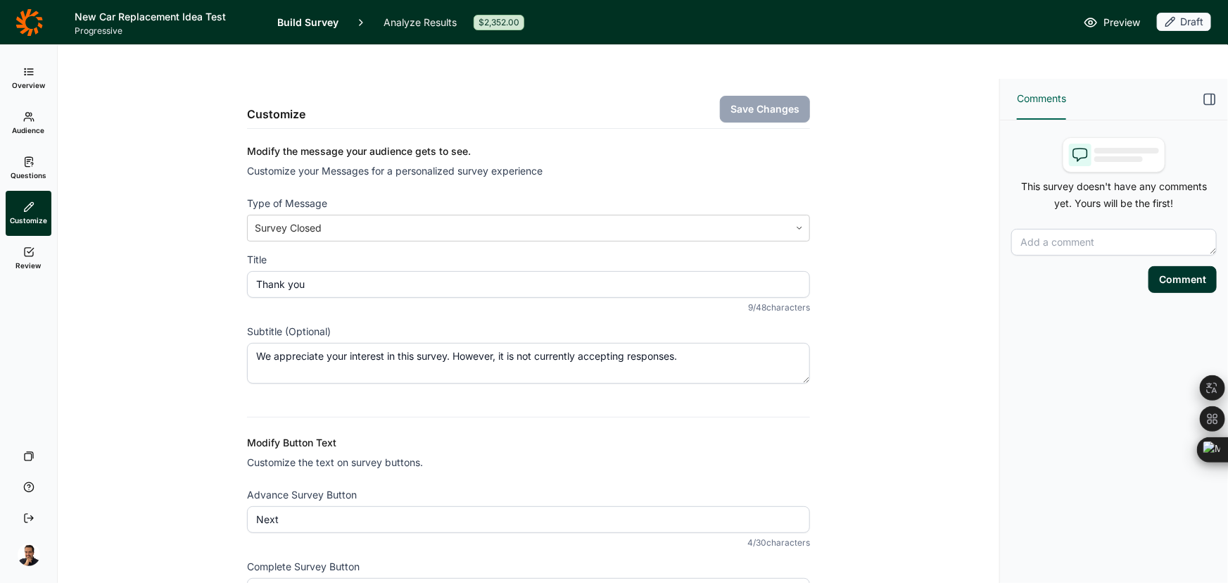
click at [25, 165] on icon at bounding box center [28, 161] width 11 height 11
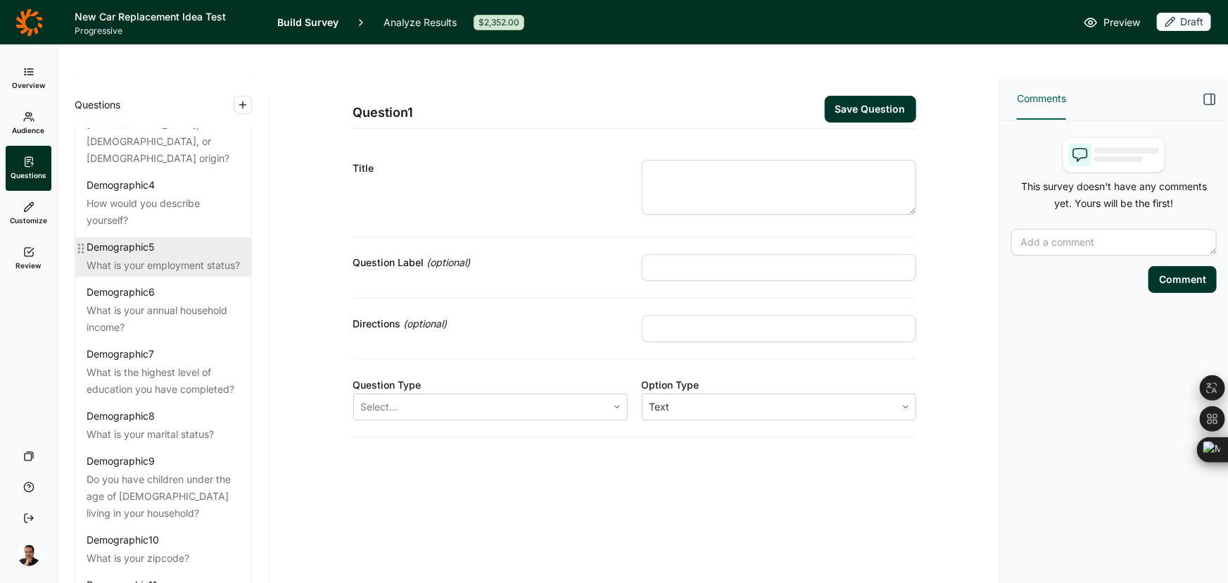
scroll to position [50, 0]
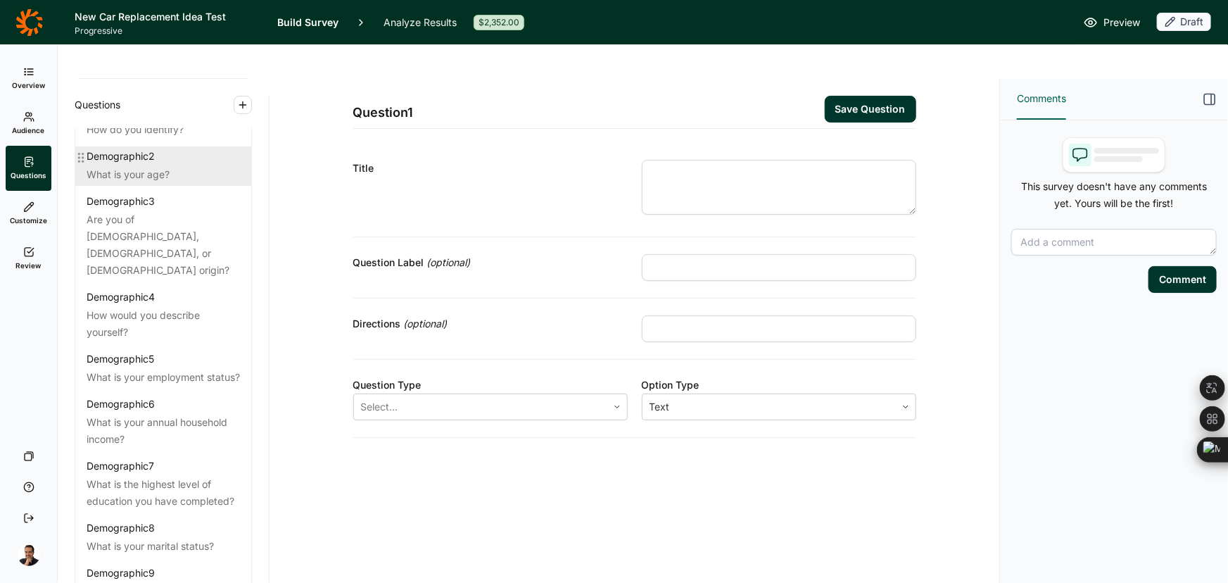
click at [99, 166] on div "What is your age?" at bounding box center [163, 174] width 153 height 17
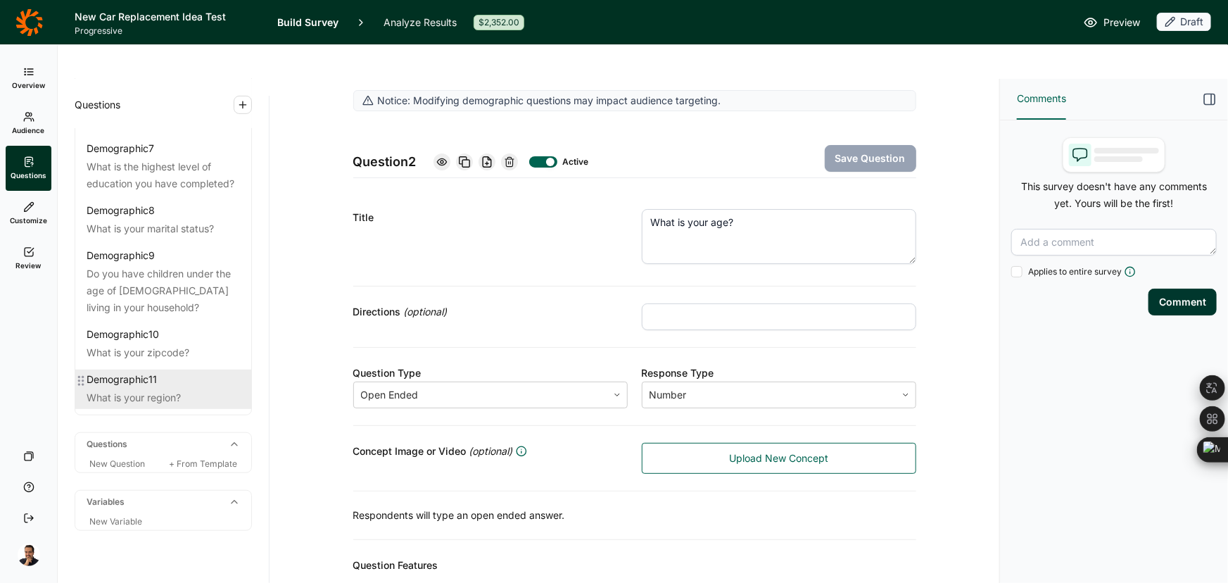
scroll to position [370, 0]
click at [170, 386] on div "What is your region?" at bounding box center [163, 394] width 153 height 17
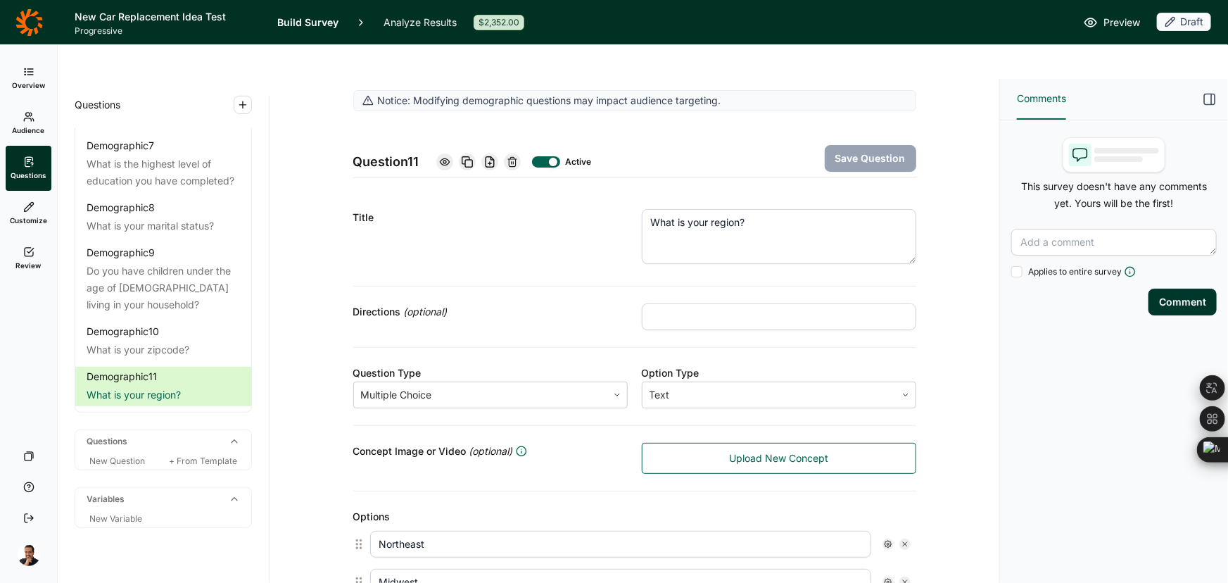
click at [549, 158] on div at bounding box center [553, 162] width 8 height 8
click at [106, 455] on span "New Question" at bounding box center [117, 460] width 56 height 11
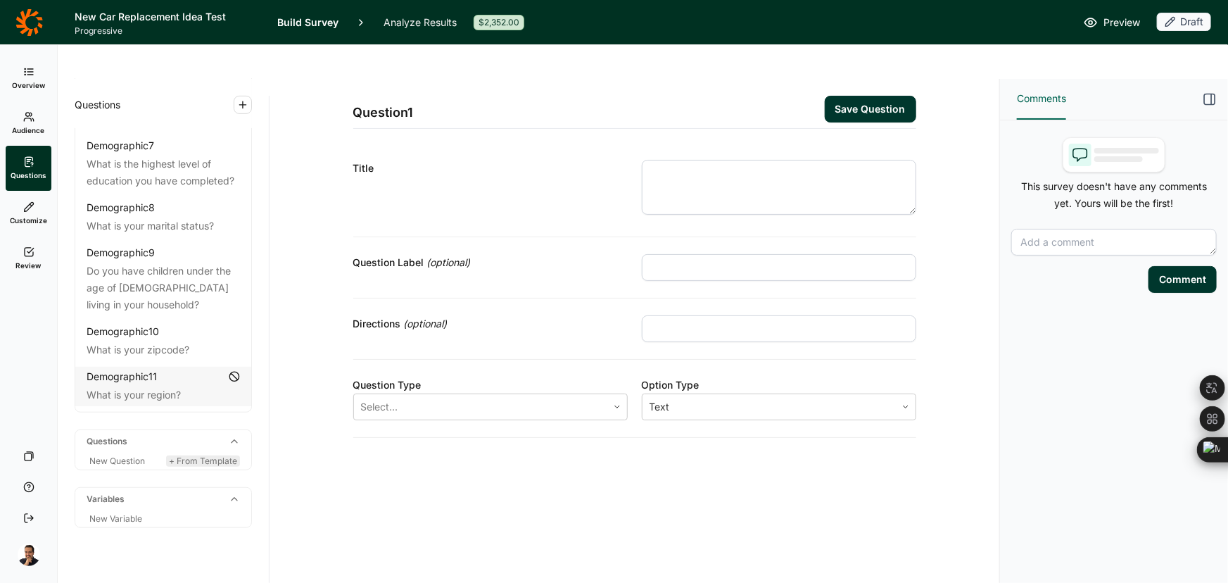
click at [217, 455] on span "+ From Template" at bounding box center [203, 460] width 68 height 11
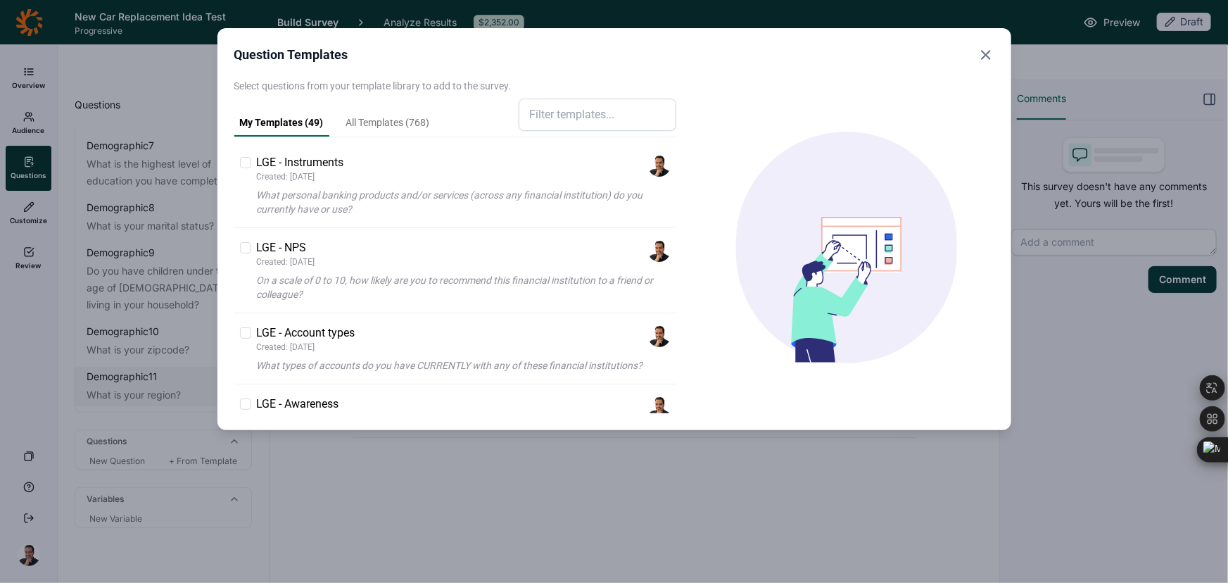
click at [608, 117] on input at bounding box center [598, 115] width 158 height 32
click at [408, 120] on link "All Templates ( 768 )" at bounding box center [388, 125] width 95 height 21
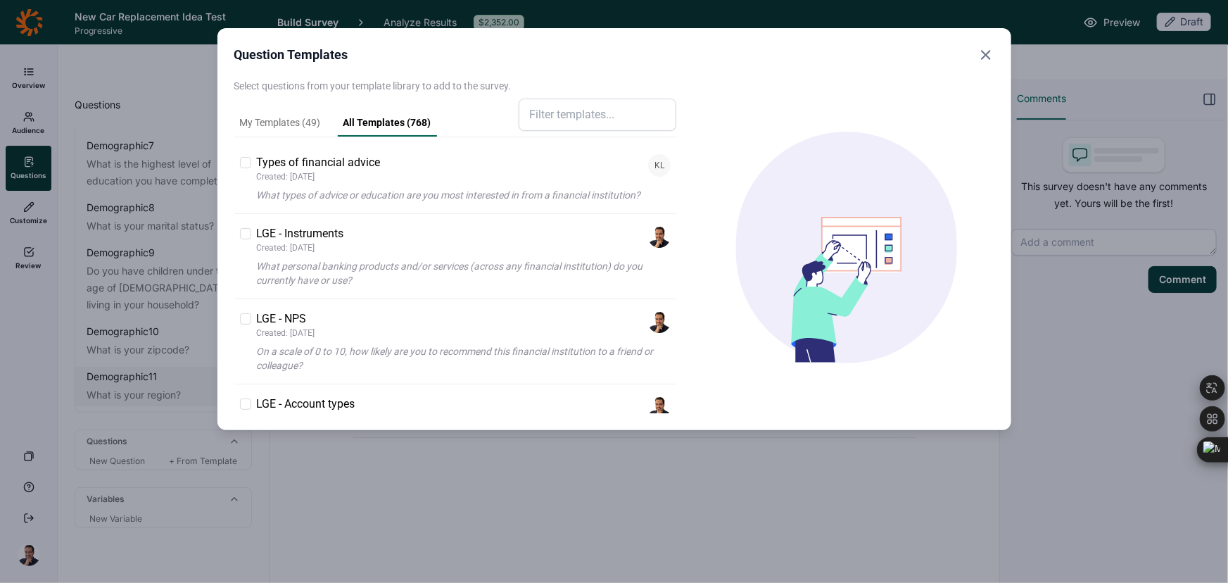
click at [556, 115] on input at bounding box center [598, 115] width 158 height 32
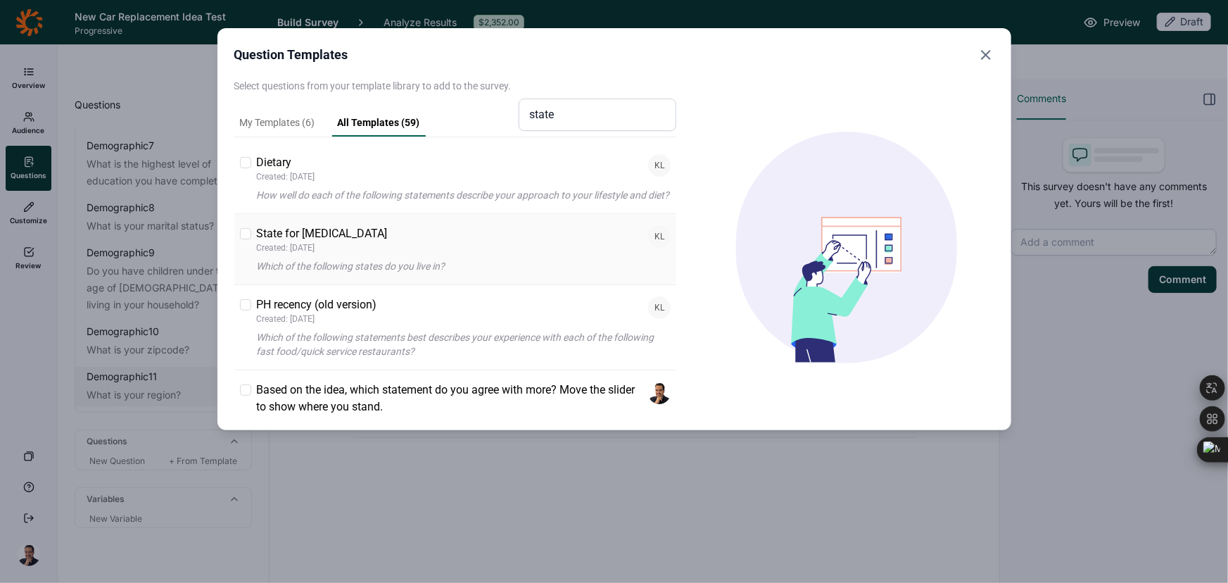
type input "state"
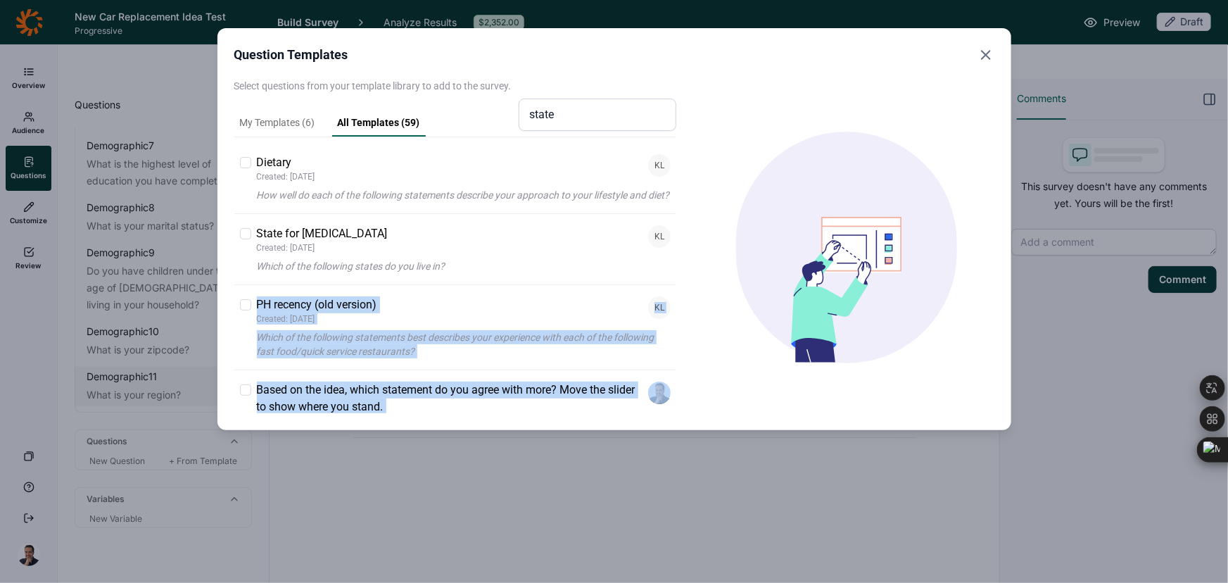
drag, startPoint x: 495, startPoint y: 267, endPoint x: 714, endPoint y: 207, distance: 227.1
click at [724, 210] on div "My Templates ( 6 ) All Templates ( 59 ) state Dietary Created: 7/11/2025 KL How…" at bounding box center [614, 258] width 760 height 309
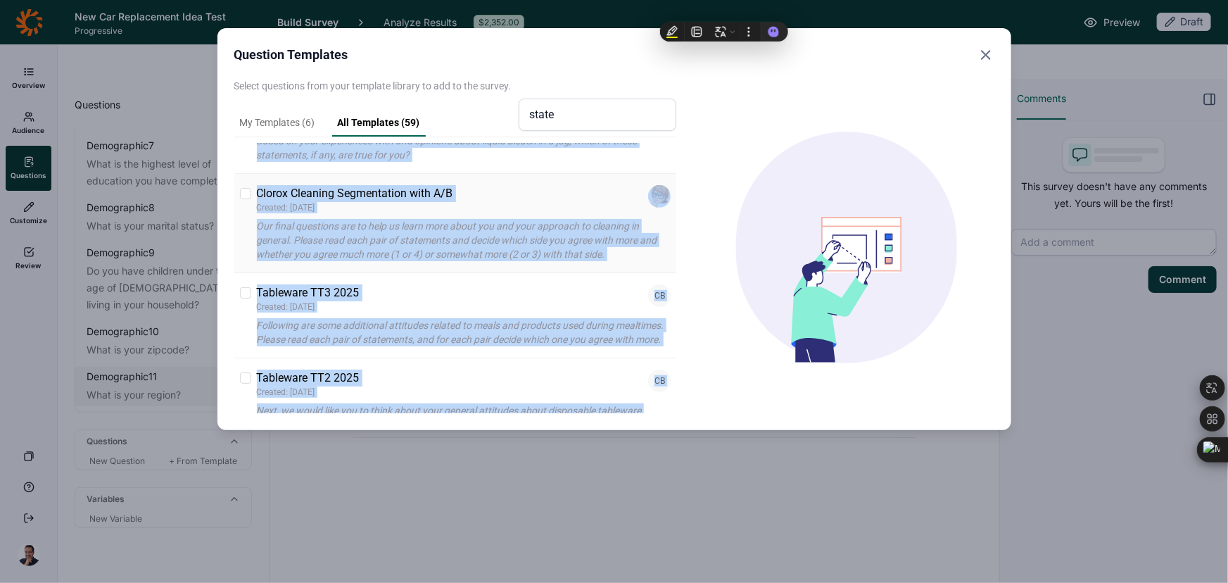
scroll to position [704, 0]
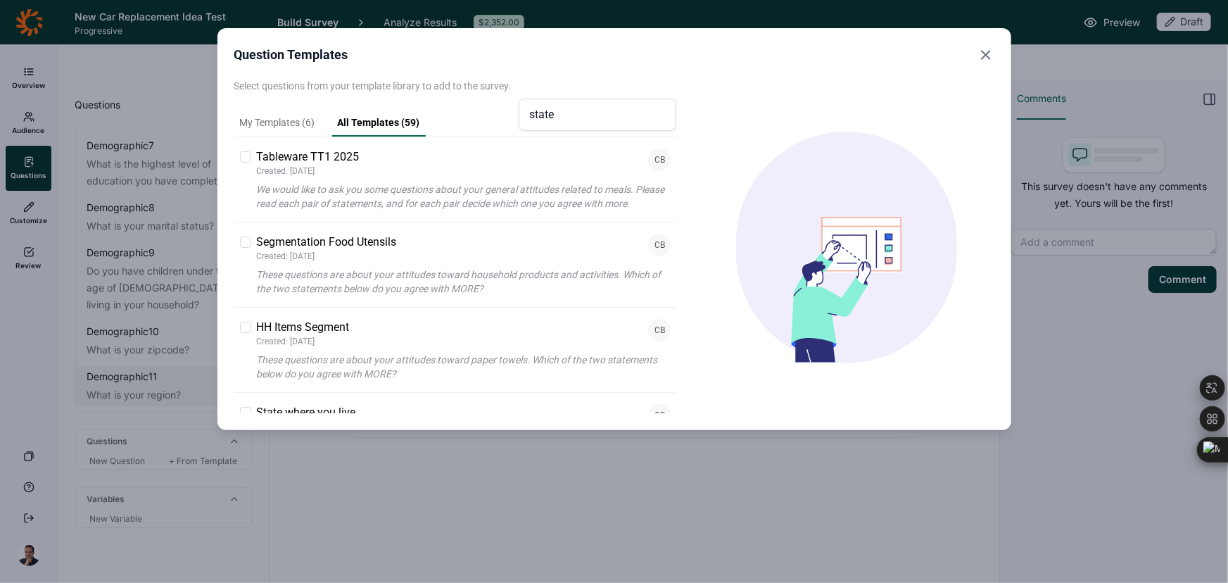
click at [724, 288] on div at bounding box center [846, 247] width 295 height 309
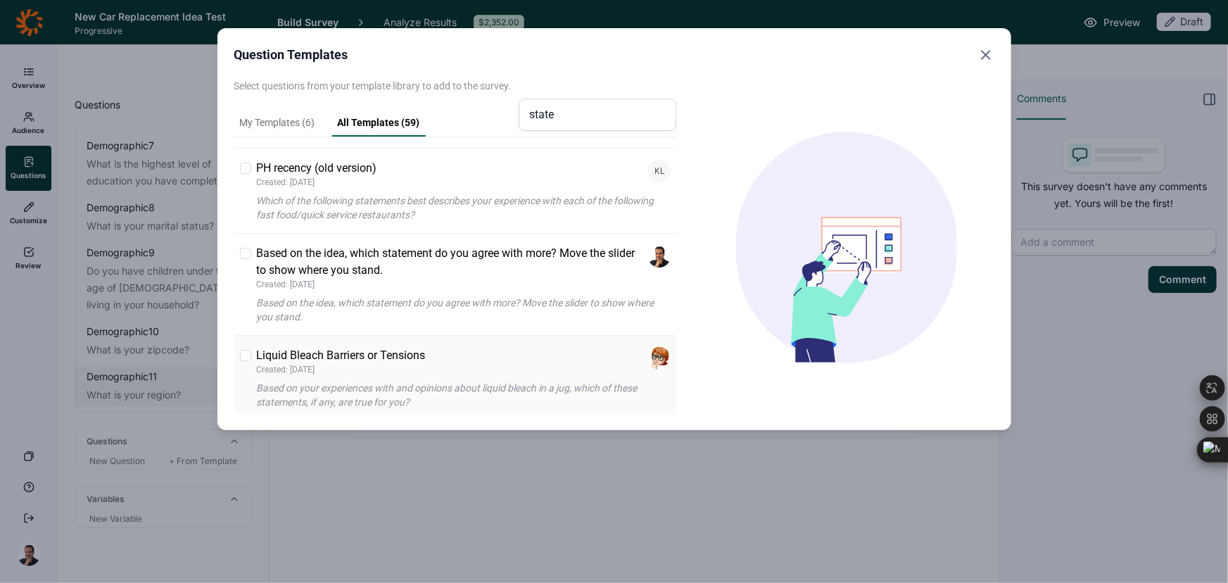
scroll to position [0, 0]
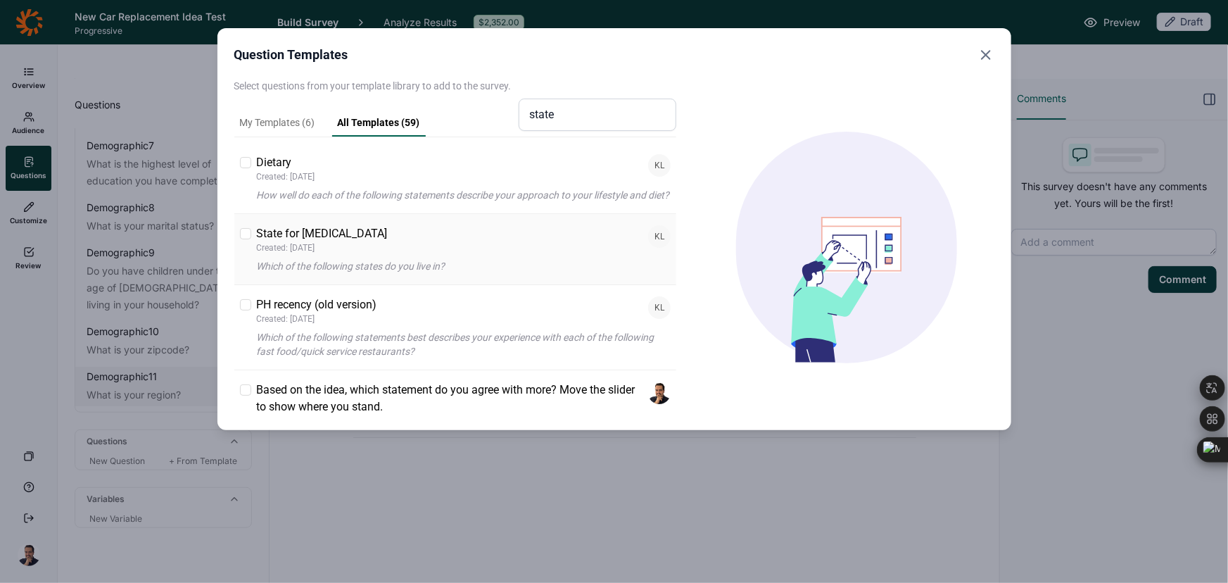
click at [517, 272] on div "State for Adrenaline Created: 7/1/2025 KL Which of the following states do you …" at bounding box center [464, 249] width 415 height 48
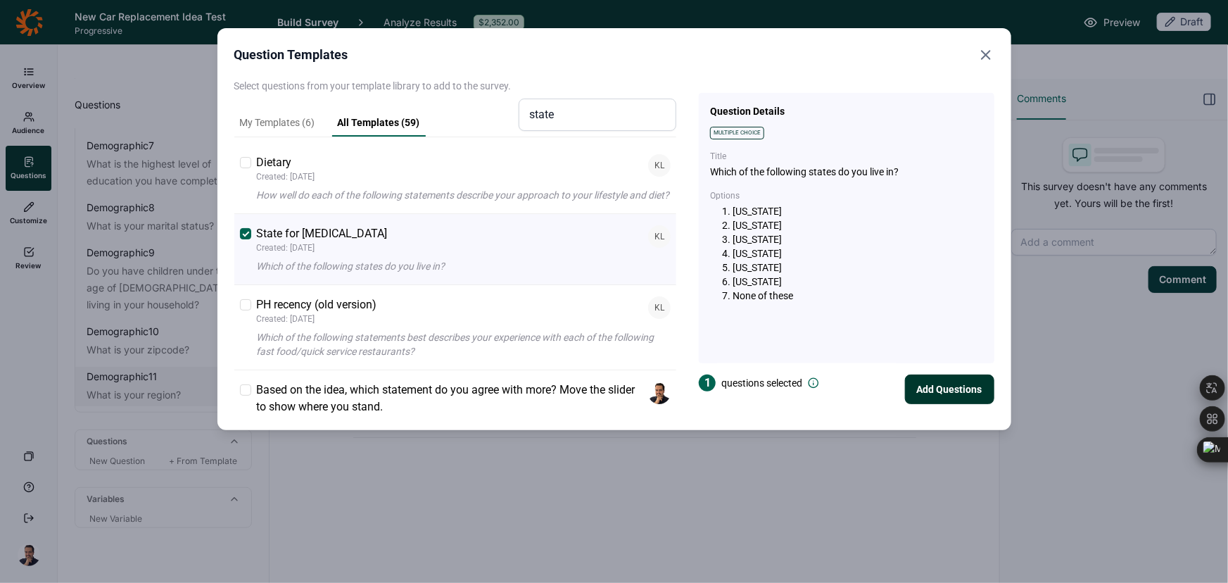
click at [983, 48] on icon "Close" at bounding box center [986, 54] width 17 height 17
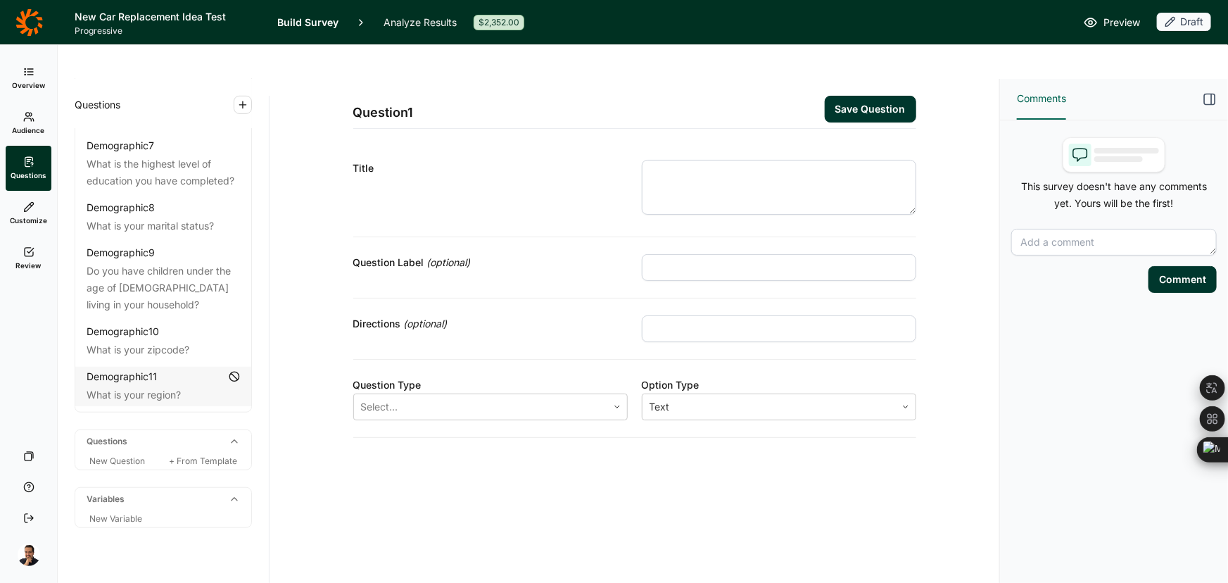
click at [725, 254] on input "text" at bounding box center [779, 267] width 274 height 27
paste input "STATE"
type input "STATE"
click at [725, 160] on textarea at bounding box center [779, 187] width 274 height 55
paste textarea "Q1) In which state do you live?"
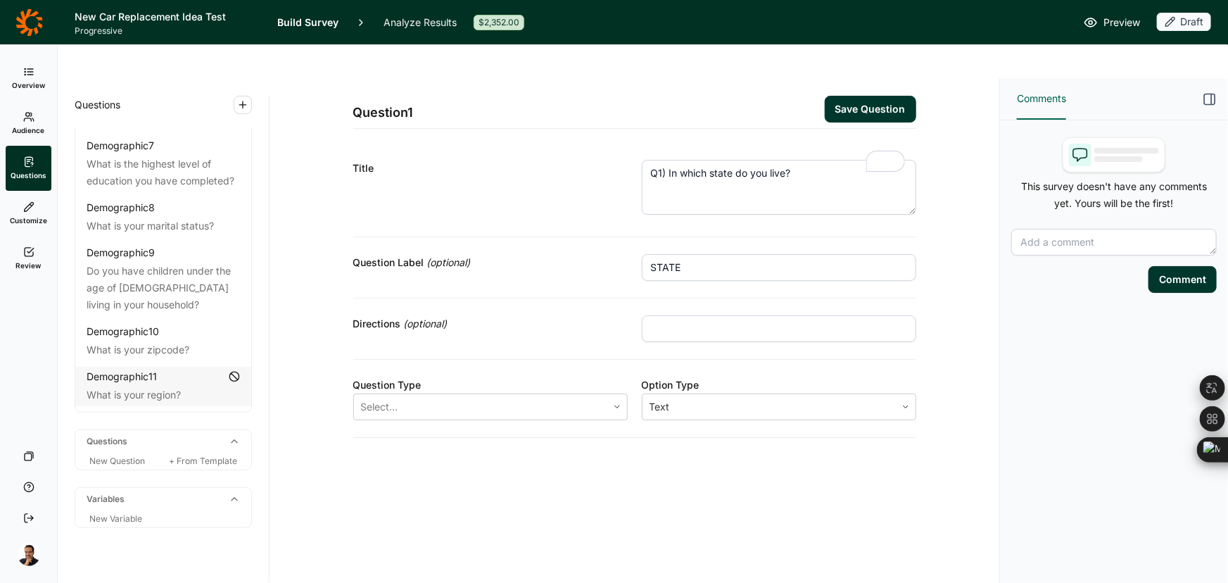
drag, startPoint x: 668, startPoint y: 134, endPoint x: 541, endPoint y: 141, distance: 126.9
click at [541, 143] on div "Title Q1) In which state do you live?" at bounding box center [634, 190] width 563 height 94
type textarea "In which state do you live?"
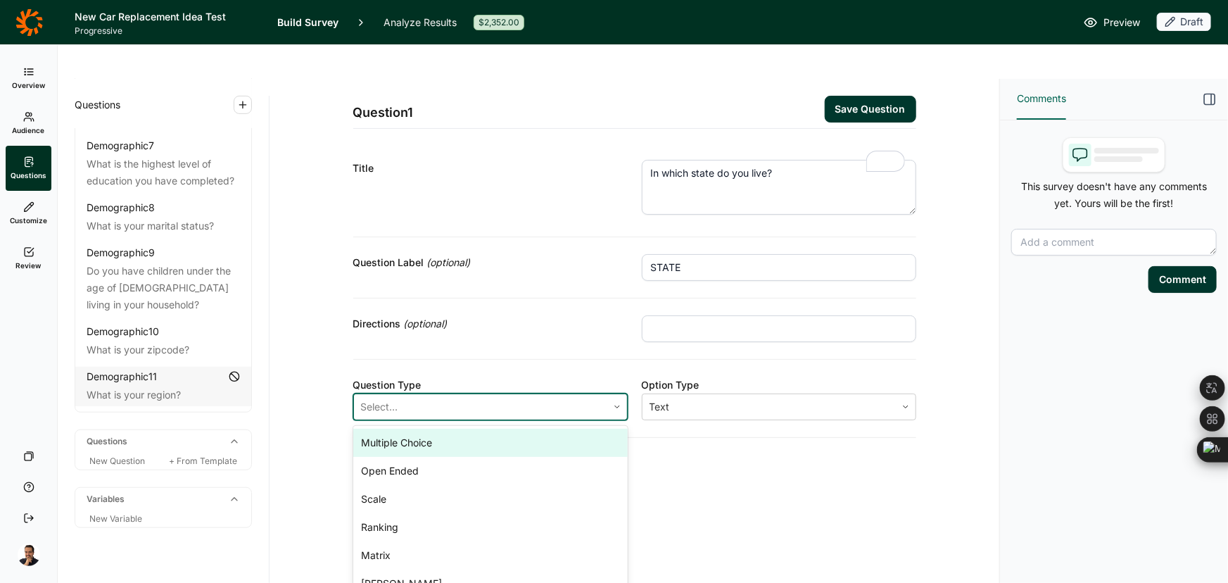
click at [443, 394] on div "Select..." at bounding box center [480, 406] width 253 height 25
click at [563, 429] on div "Multiple Choice" at bounding box center [490, 443] width 274 height 28
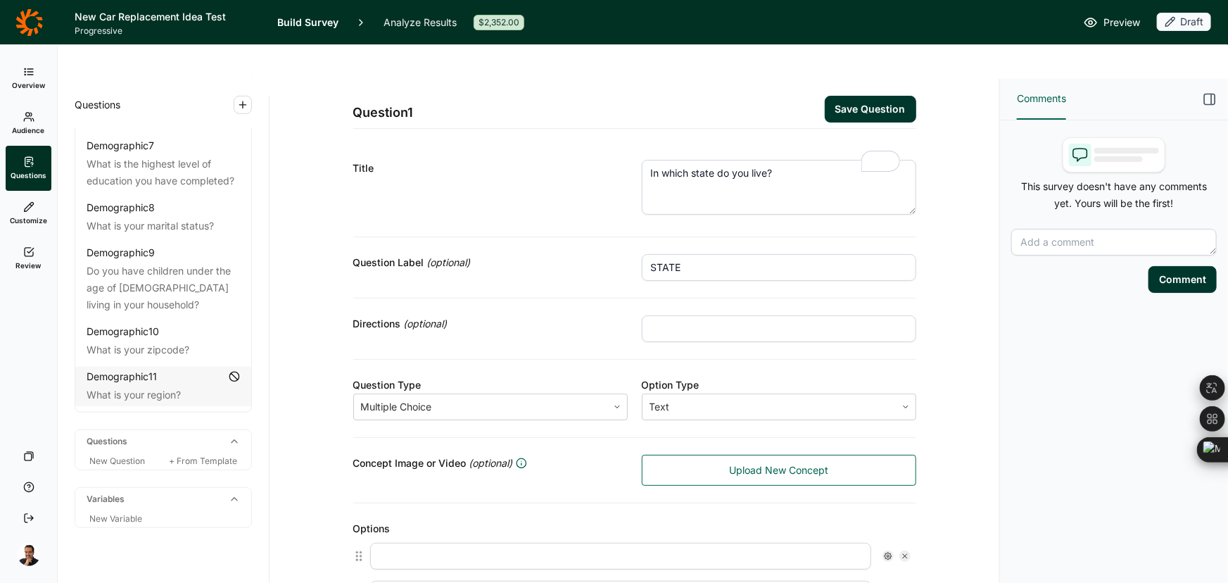
click at [744, 315] on input "text" at bounding box center [779, 328] width 274 height 27
paste input "States are in alphabetical order. Scroll to select one."
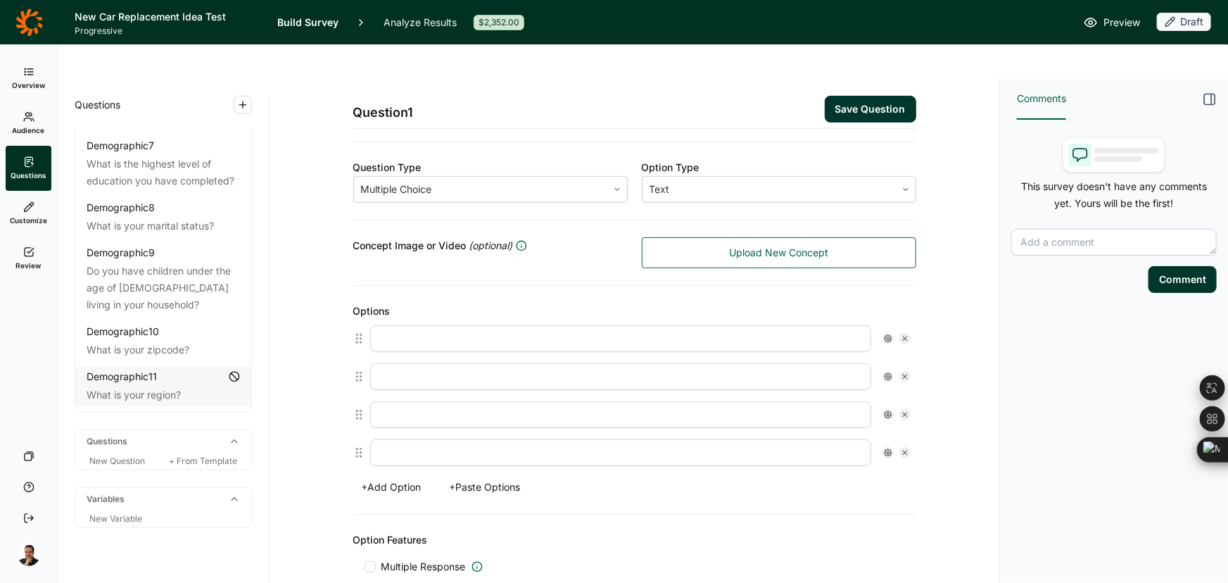
scroll to position [255, 0]
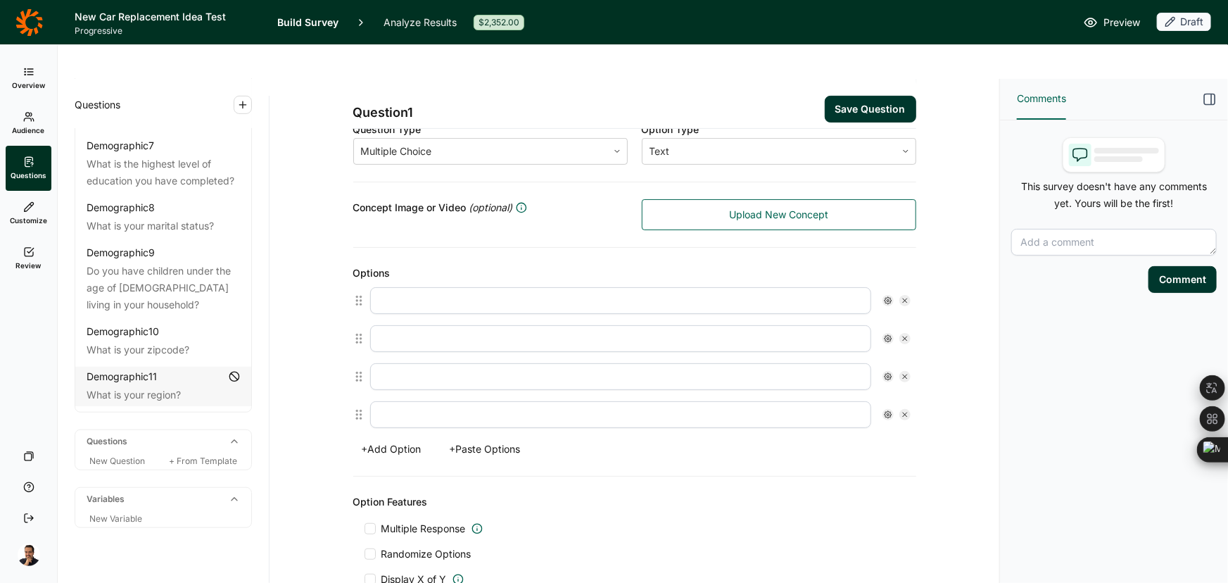
type input "States are in alphabetical order. Scroll to select one."
click at [472, 439] on button "+ Paste Options" at bounding box center [485, 449] width 88 height 20
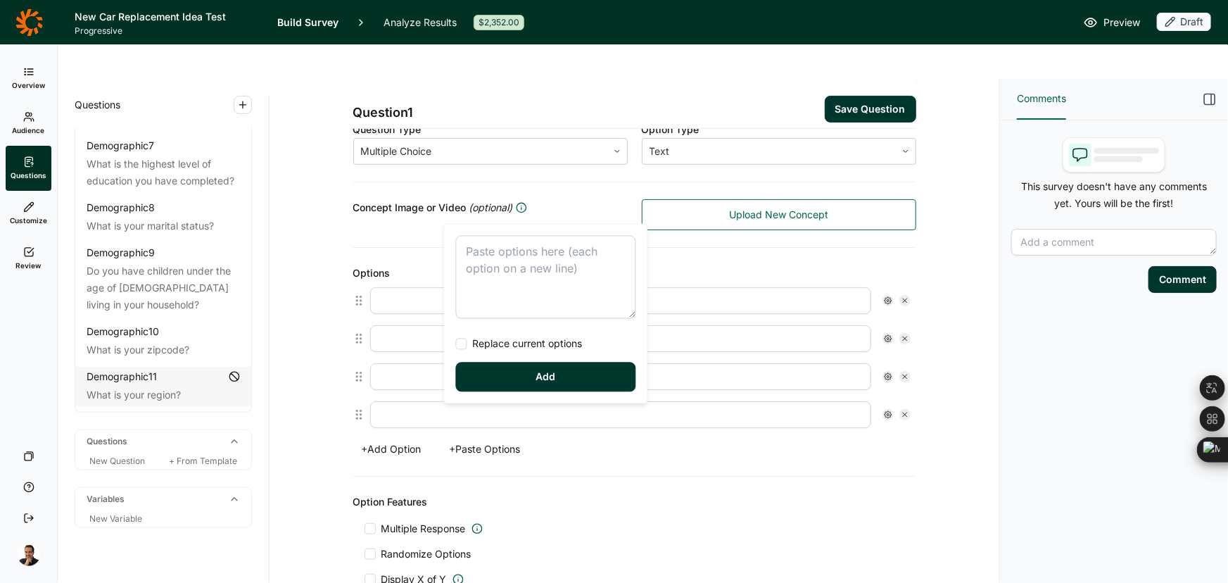
click at [500, 253] on textarea at bounding box center [546, 276] width 180 height 83
click at [483, 341] on span "Replace current options" at bounding box center [524, 343] width 115 height 14
click at [456, 343] on input "Replace current options" at bounding box center [456, 343] width 0 height 0
type textarea "Alabama Alaska Arizona Arkansas California Colorado Connecticut Delaware Distri…"
click at [493, 381] on button "Add" at bounding box center [546, 377] width 180 height 30
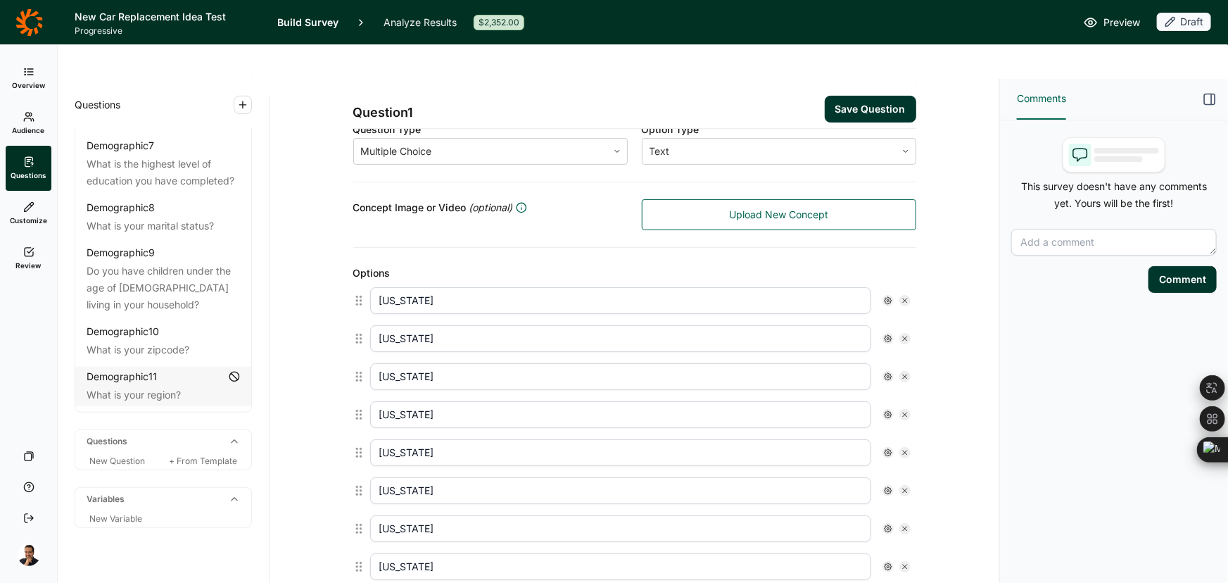
type input "Alabama"
type input "Alaska"
type input "Arizona"
type input "Arkansas"
click at [493, 401] on input "Arkansas" at bounding box center [620, 414] width 501 height 27
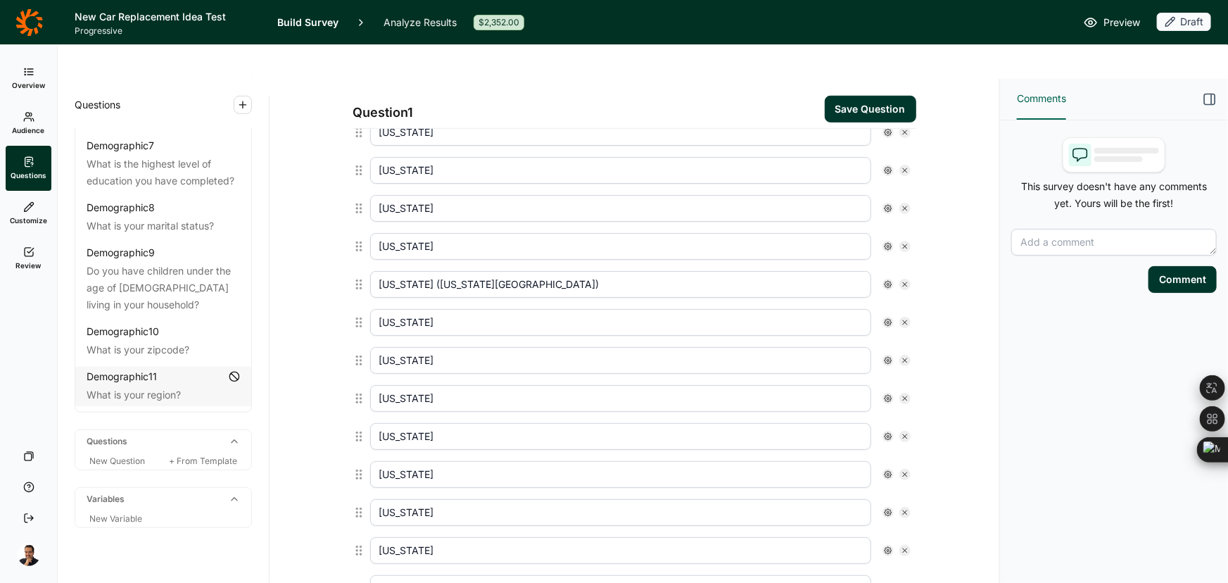
scroll to position [0, 0]
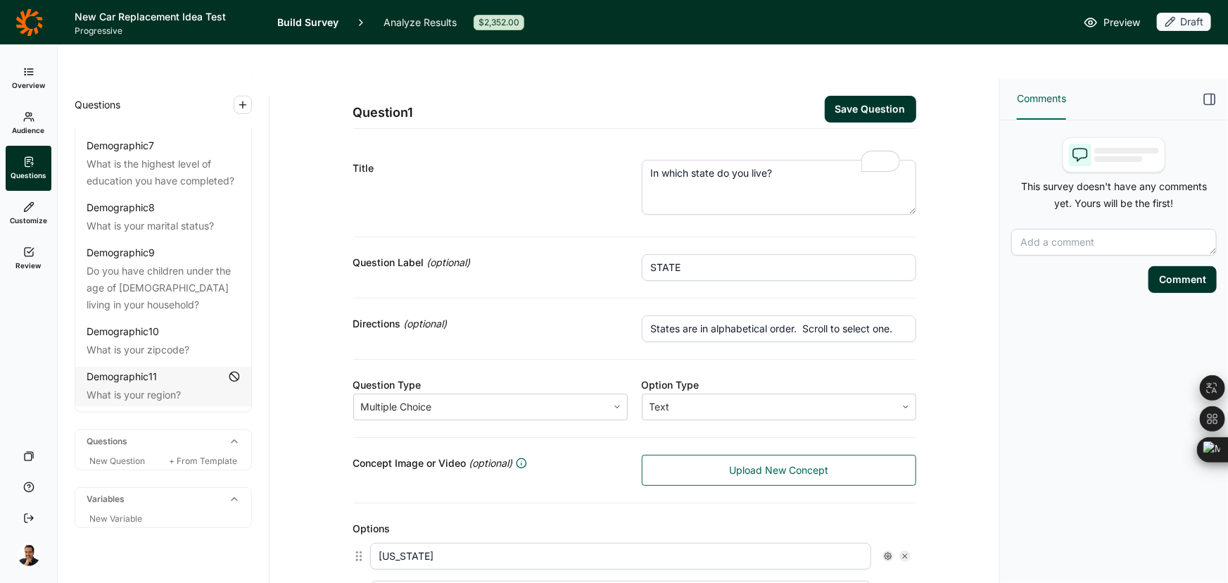
click at [864, 96] on button "Save Question" at bounding box center [870, 109] width 91 height 27
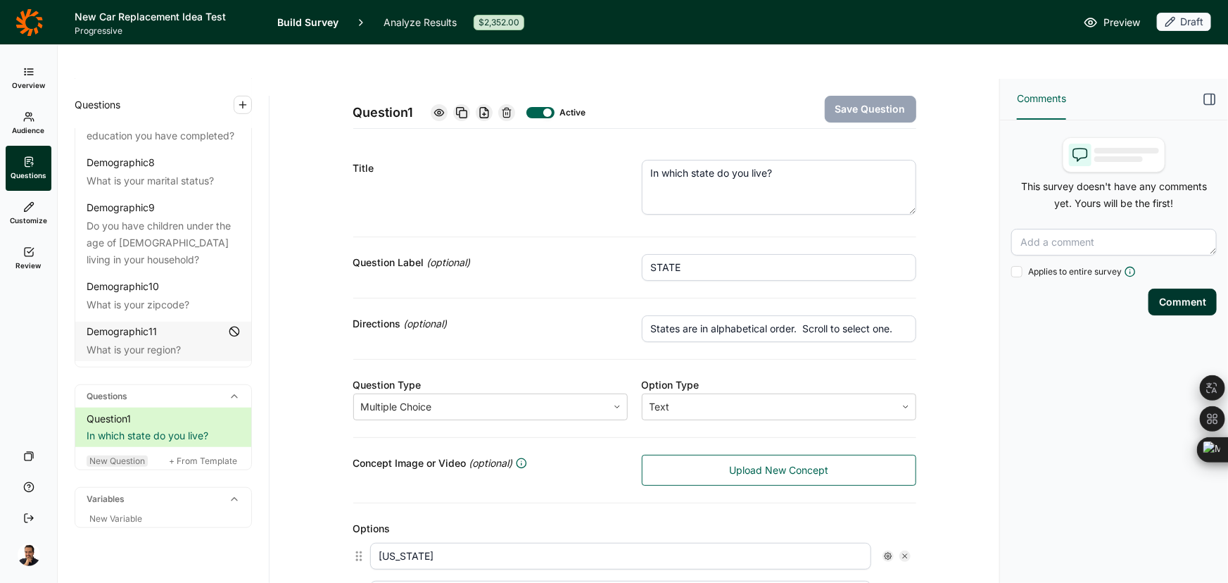
click at [137, 455] on span "New Question" at bounding box center [117, 460] width 56 height 11
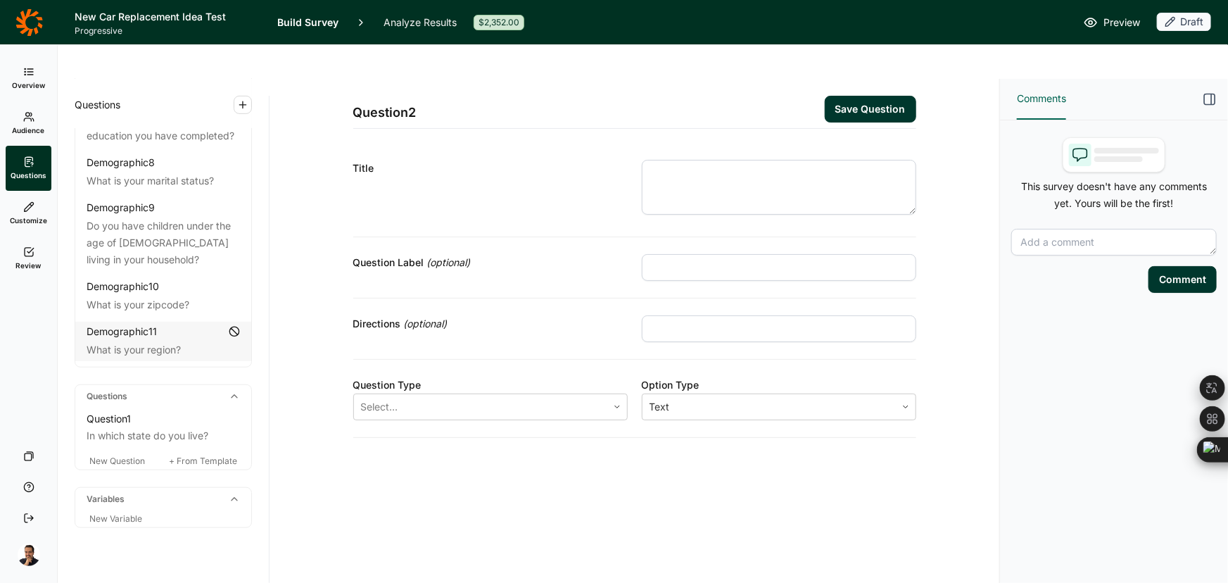
click at [686, 254] on input "text" at bounding box center [779, 267] width 274 height 27
paste input "OWNERSHIP"
type input "OWNERSHIP"
click at [686, 160] on textarea at bounding box center [779, 187] width 274 height 55
paste textarea "Q2) Do you currently own or lease any of these types of vehicle(s)?"
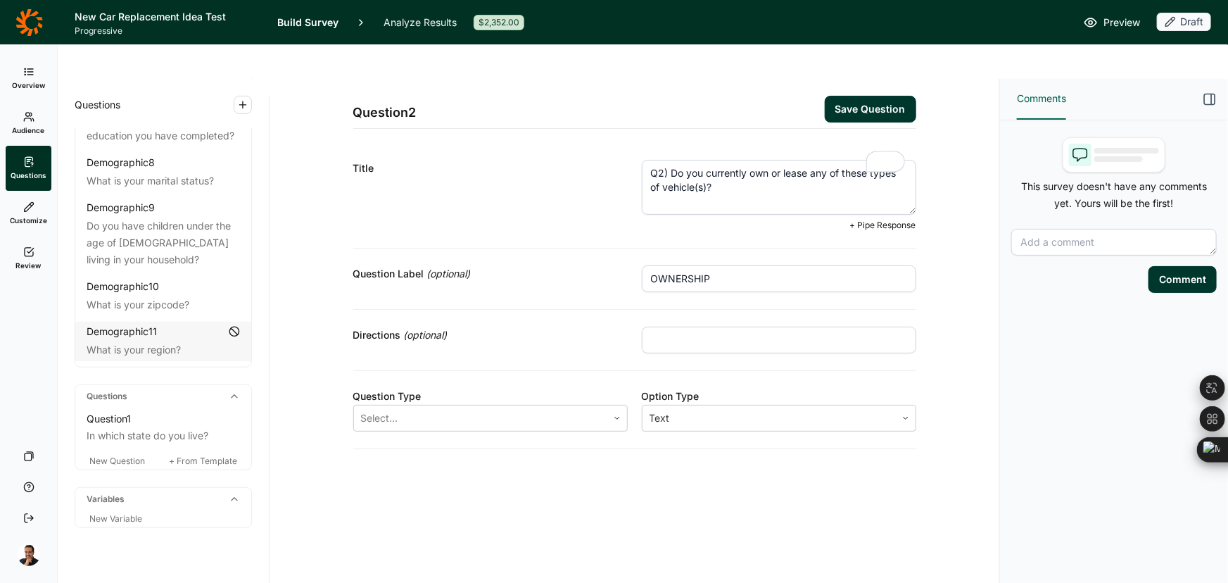
drag, startPoint x: 671, startPoint y: 137, endPoint x: 596, endPoint y: 134, distance: 74.7
click at [596, 143] on div "Title Q2) Do you currently own or lease any of these types of vehicle(s)? + Pip…" at bounding box center [634, 196] width 563 height 106
type textarea "Do you currently own or lease any of these types of vehicle(s)?"
click at [510, 408] on div at bounding box center [480, 418] width 239 height 20
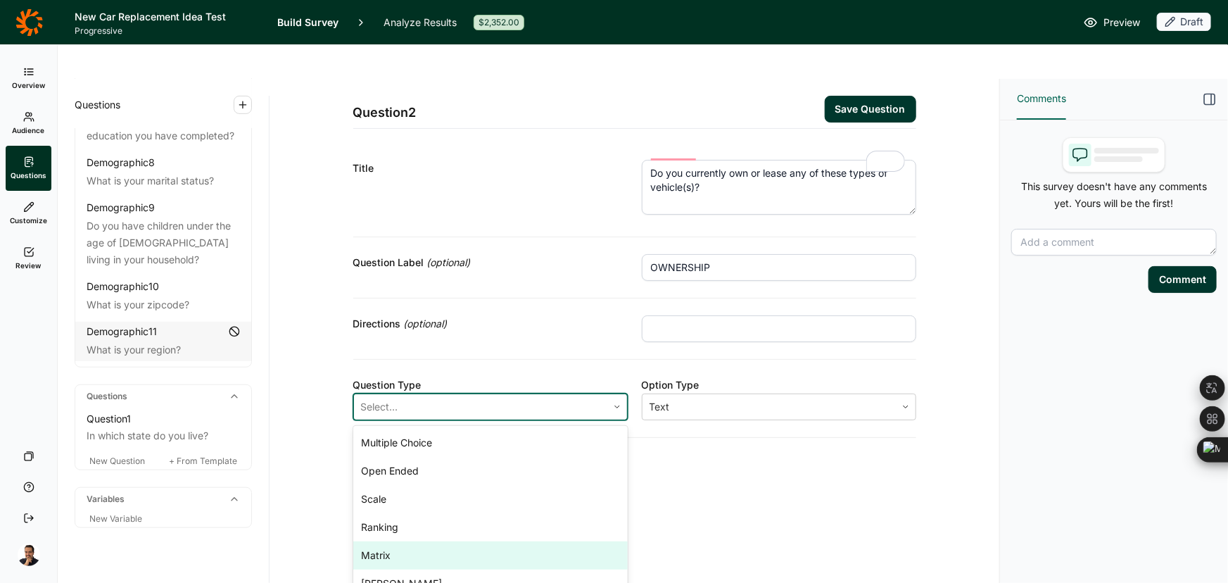
click at [381, 541] on div "Matrix" at bounding box center [490, 555] width 274 height 28
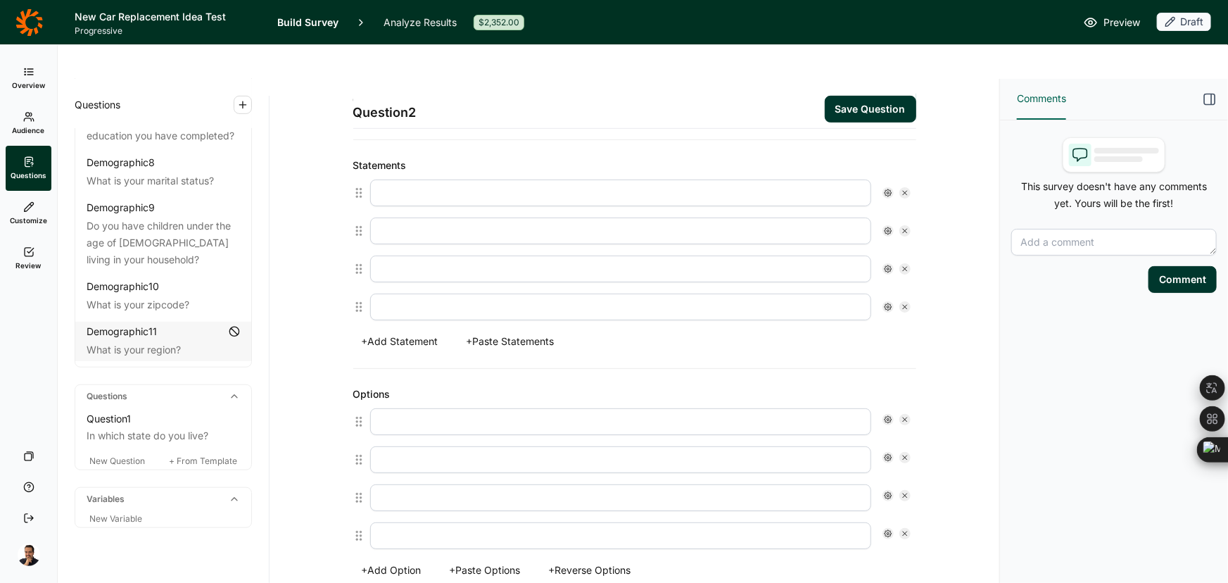
scroll to position [512, 0]
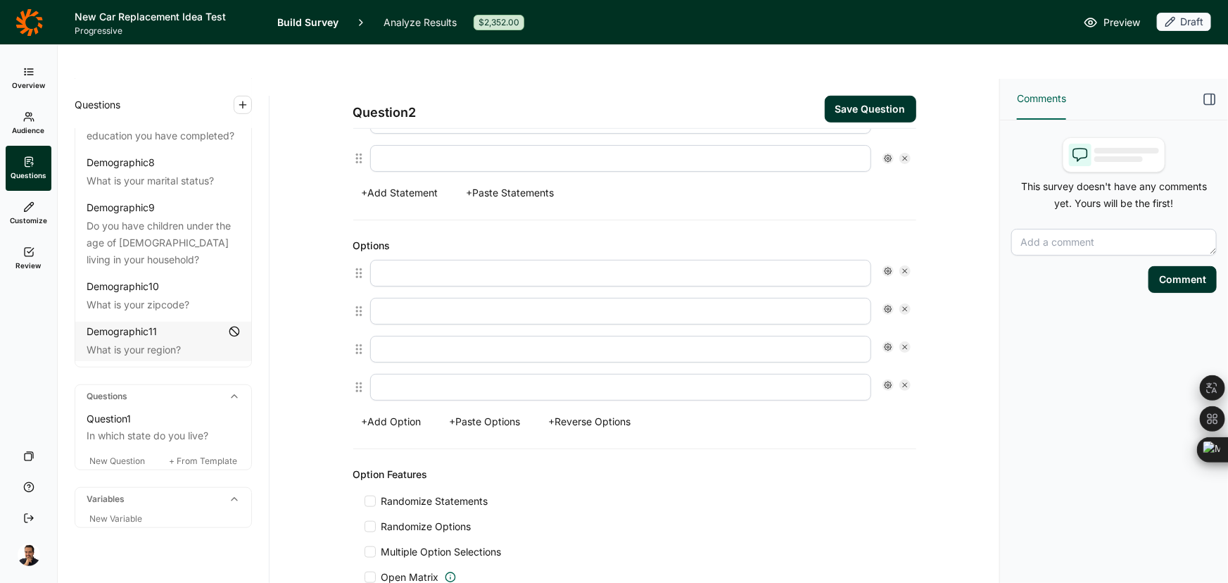
click at [577, 412] on button "+ Reverse Options" at bounding box center [589, 422] width 99 height 20
click at [507, 412] on button "+ Paste Options" at bounding box center [485, 422] width 88 height 20
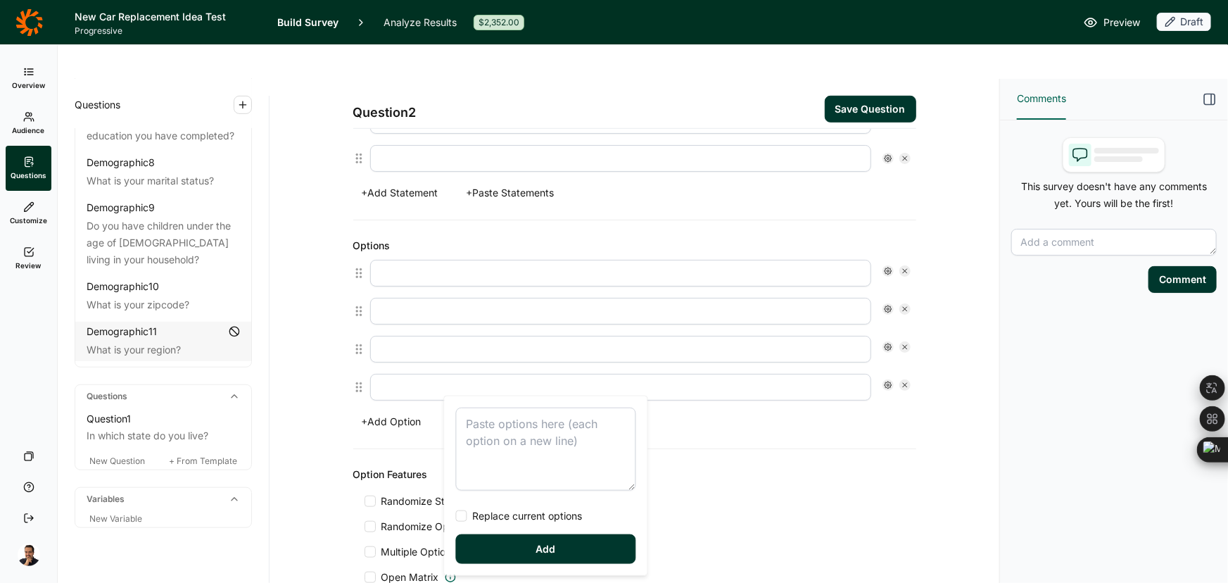
click at [501, 440] on textarea at bounding box center [546, 448] width 180 height 83
click at [495, 524] on div "Own Long-term lease Do not currently own or lease Replace current options Add" at bounding box center [546, 485] width 203 height 179
click at [493, 509] on span "Replace current options" at bounding box center [524, 516] width 115 height 14
click at [456, 516] on input "Replace current options" at bounding box center [456, 516] width 0 height 0
type textarea "Own Long-term lease Do not currently own or lease"
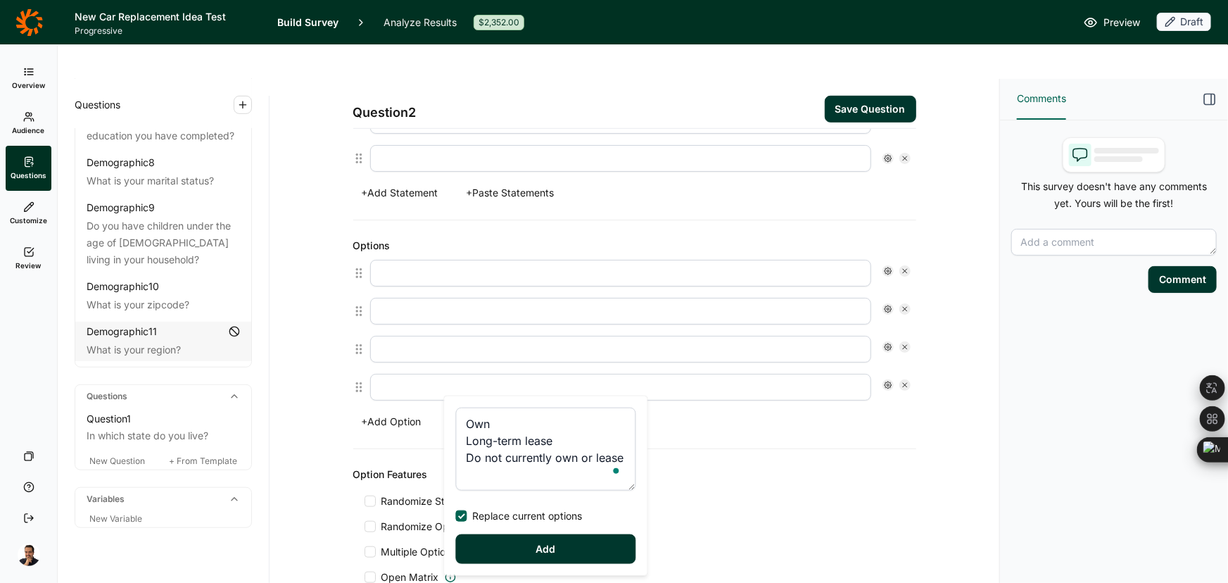
click at [493, 549] on button "Add" at bounding box center [546, 549] width 180 height 30
type input "Own"
type input "Long-term lease"
type input "Do not currently own or lease"
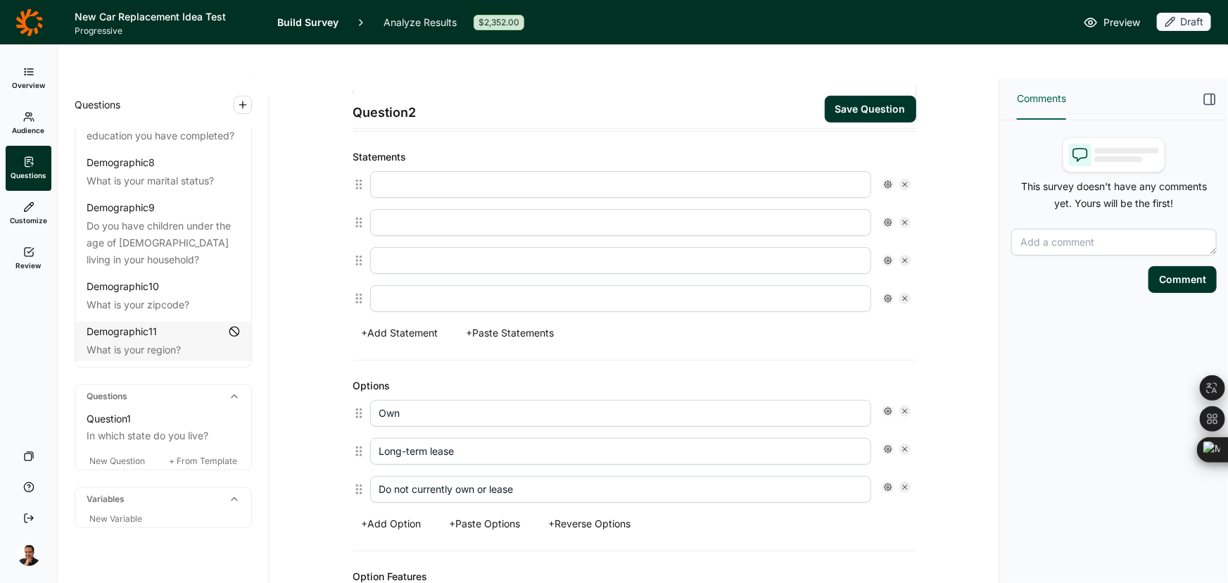
scroll to position [320, 0]
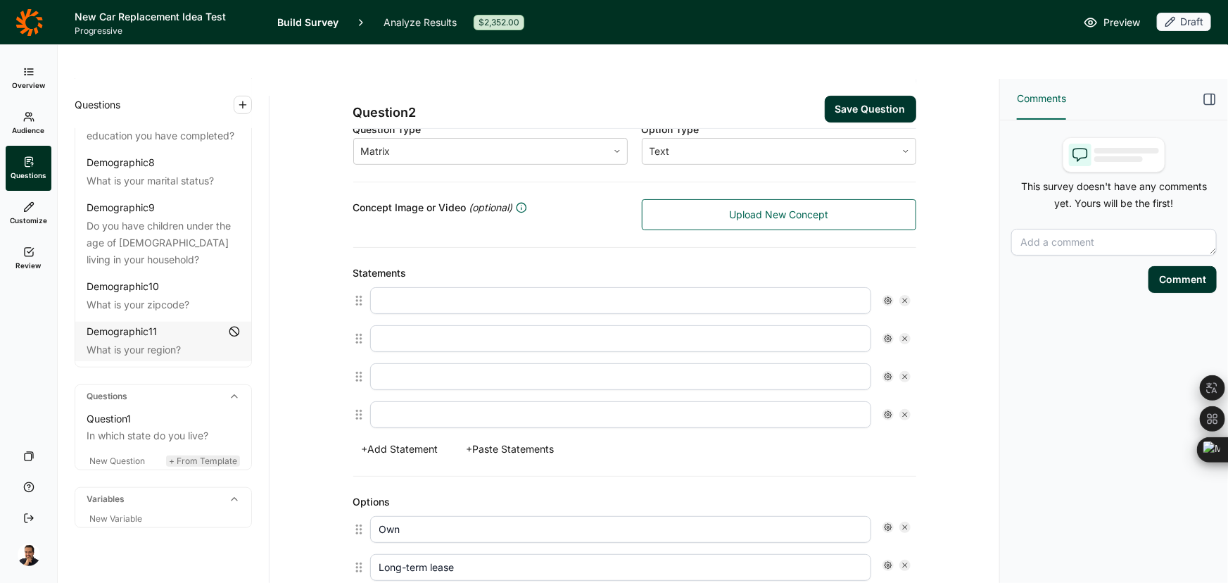
click at [182, 455] on span "+ From Template" at bounding box center [203, 460] width 68 height 11
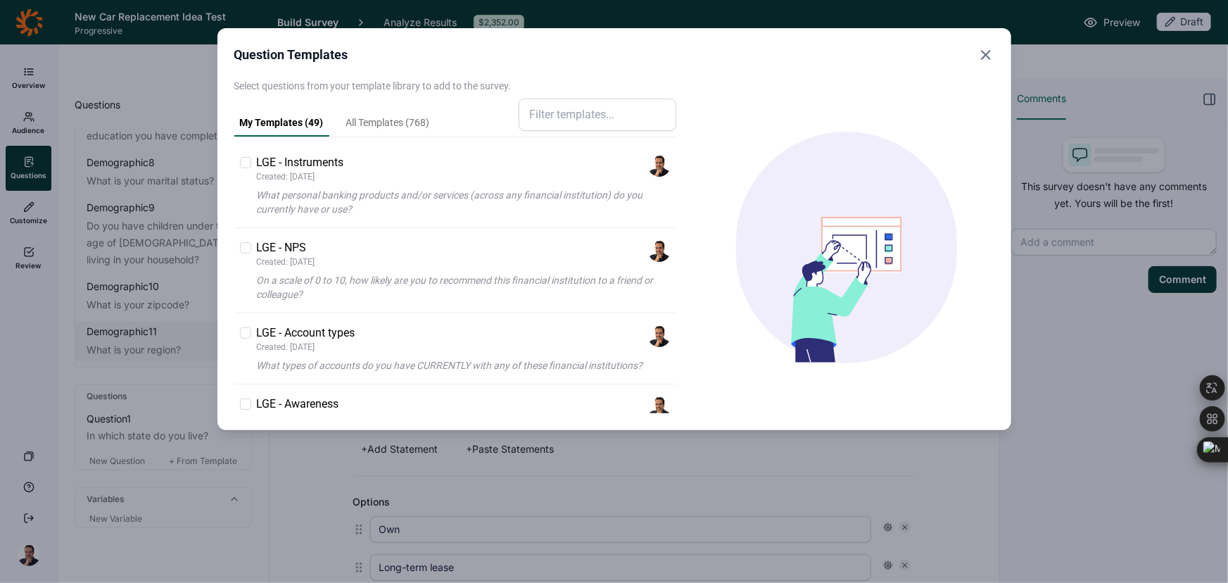
click at [586, 117] on input at bounding box center [598, 115] width 158 height 32
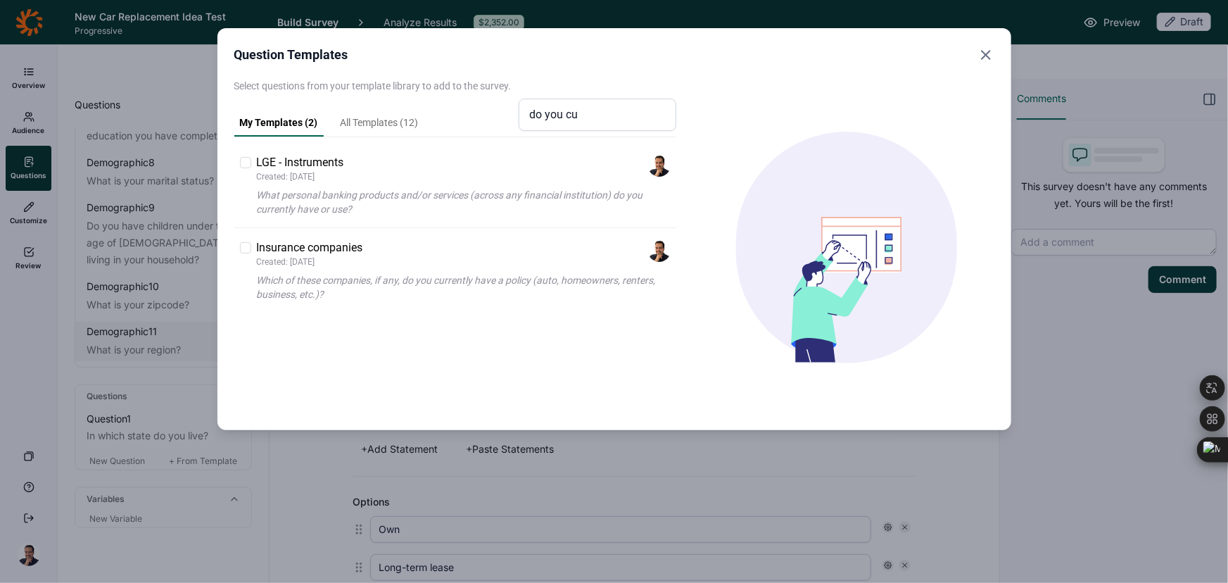
type input "do you cu"
click at [379, 122] on link "All Templates ( 12 )" at bounding box center [379, 125] width 89 height 21
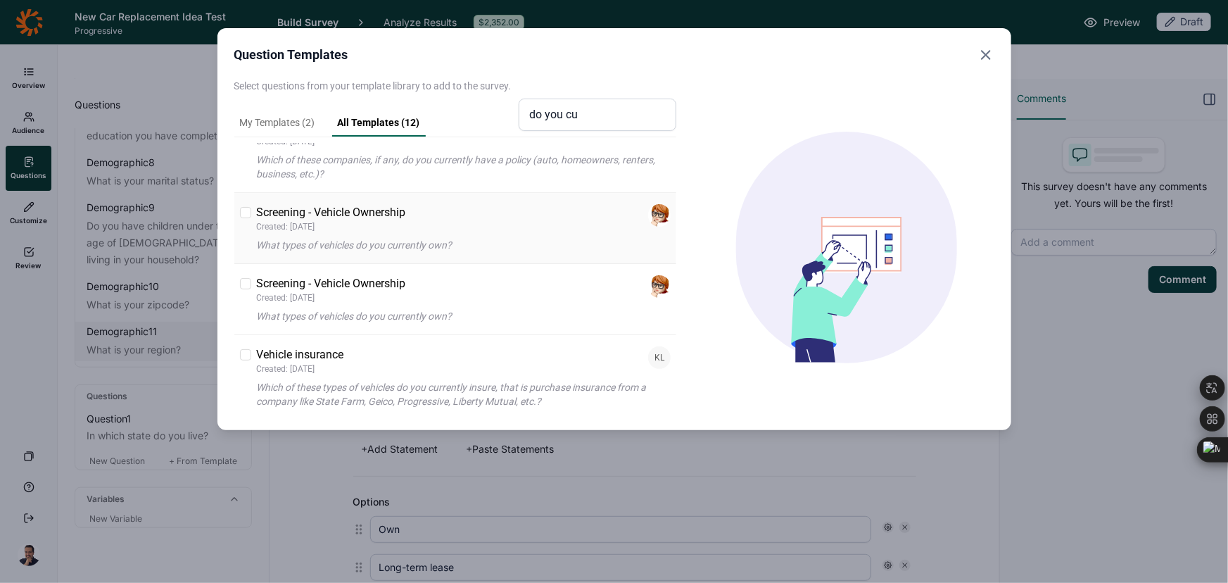
click at [412, 239] on p "What types of vehicles do you currently own?" at bounding box center [464, 245] width 415 height 14
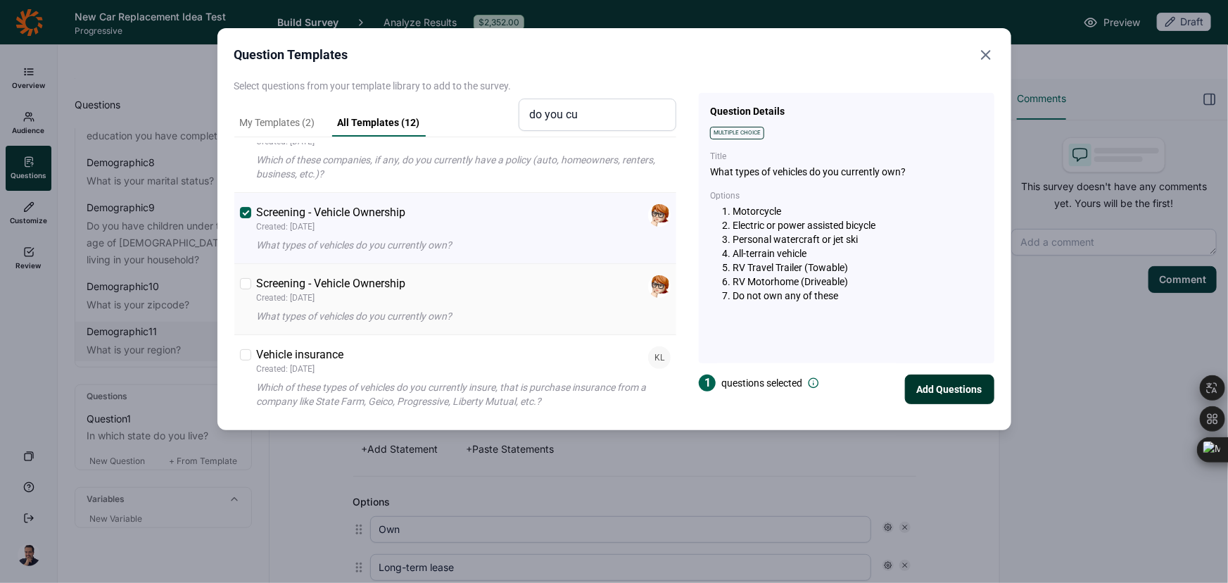
click at [394, 301] on p "Created: 11/5/2024" at bounding box center [331, 297] width 149 height 11
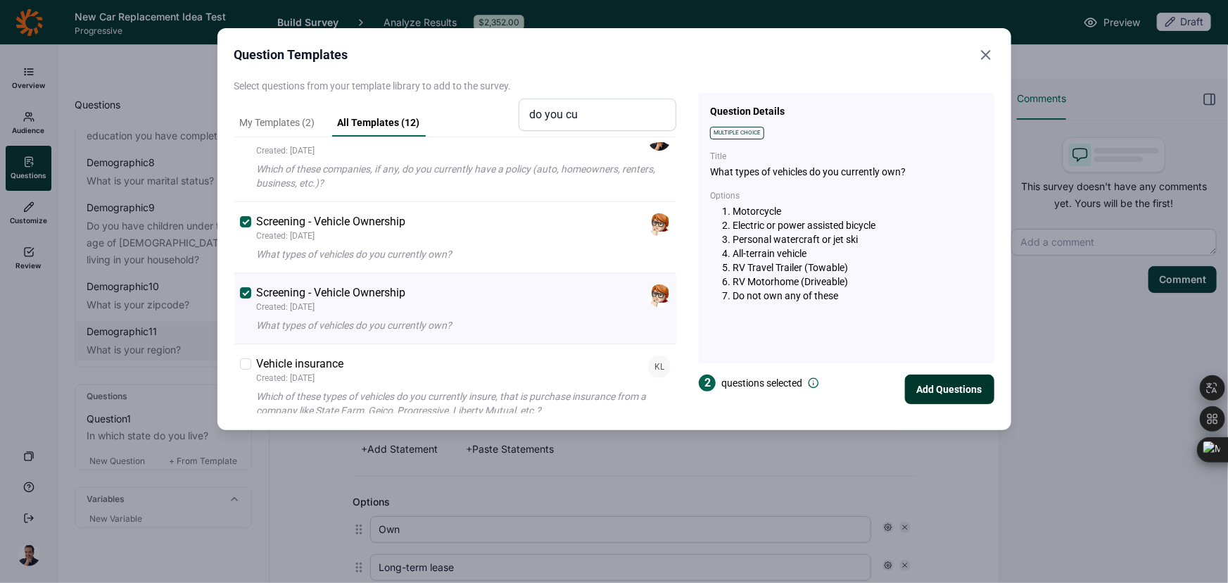
click at [936, 391] on button "Add Questions" at bounding box center [949, 389] width 89 height 30
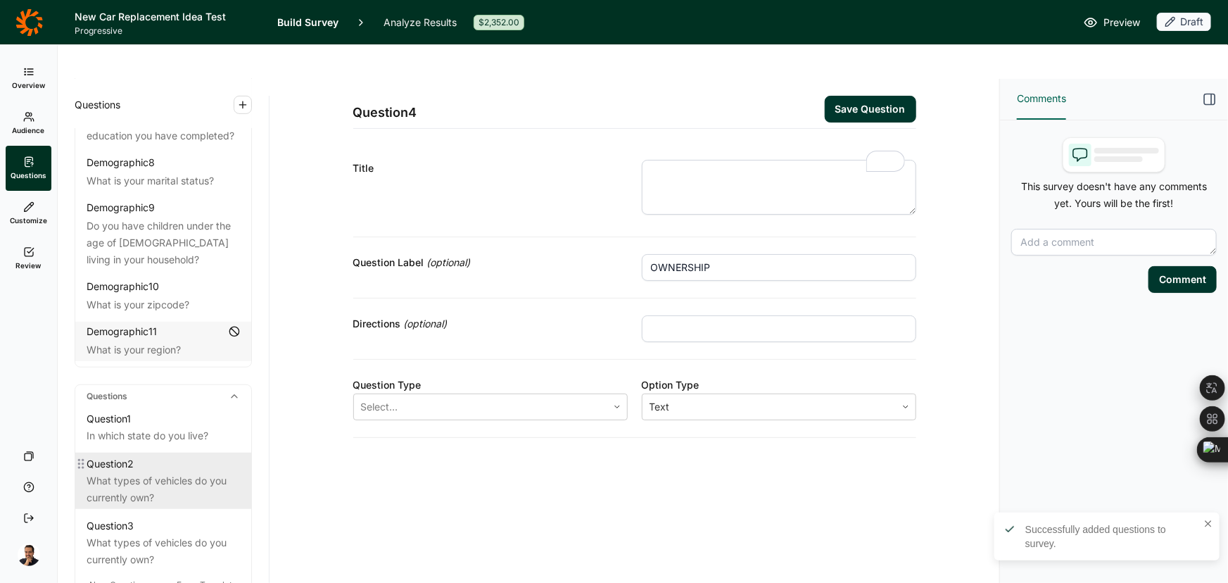
click at [148, 472] on div "What types of vehicles do you currently own?" at bounding box center [163, 489] width 153 height 34
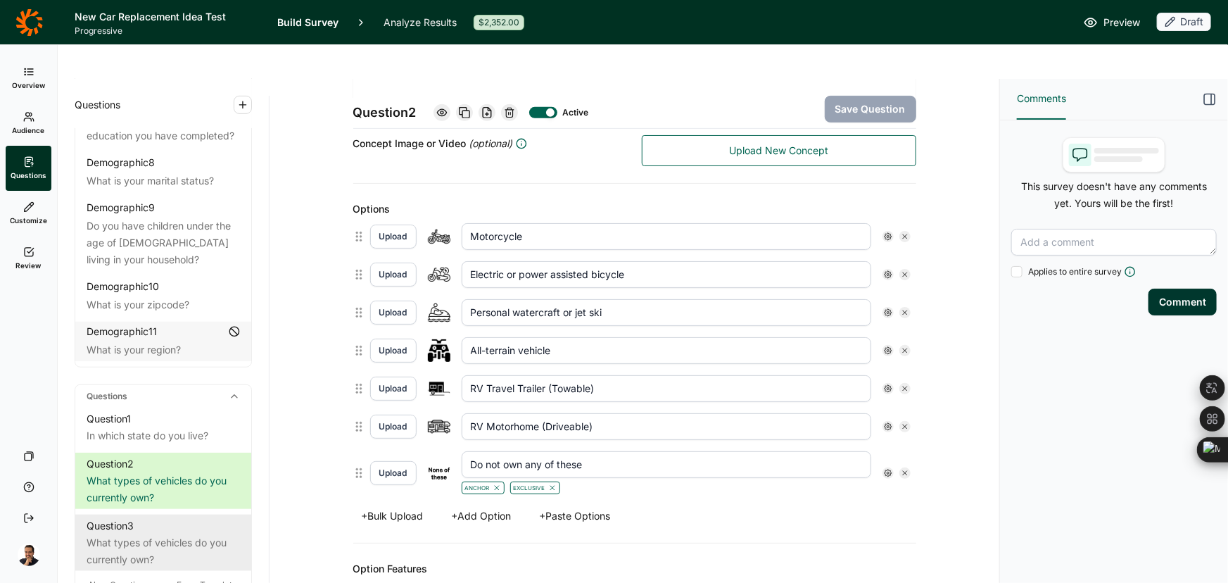
click at [177, 517] on div "Question 3" at bounding box center [163, 525] width 153 height 17
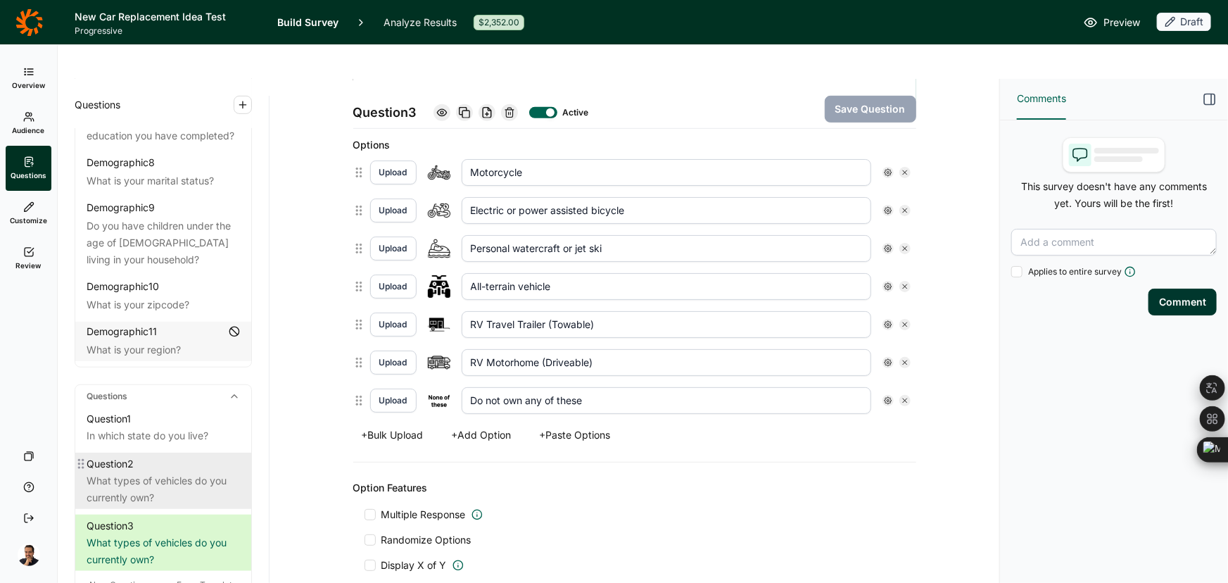
click at [190, 472] on div "What types of vehicles do you currently own?" at bounding box center [163, 489] width 153 height 34
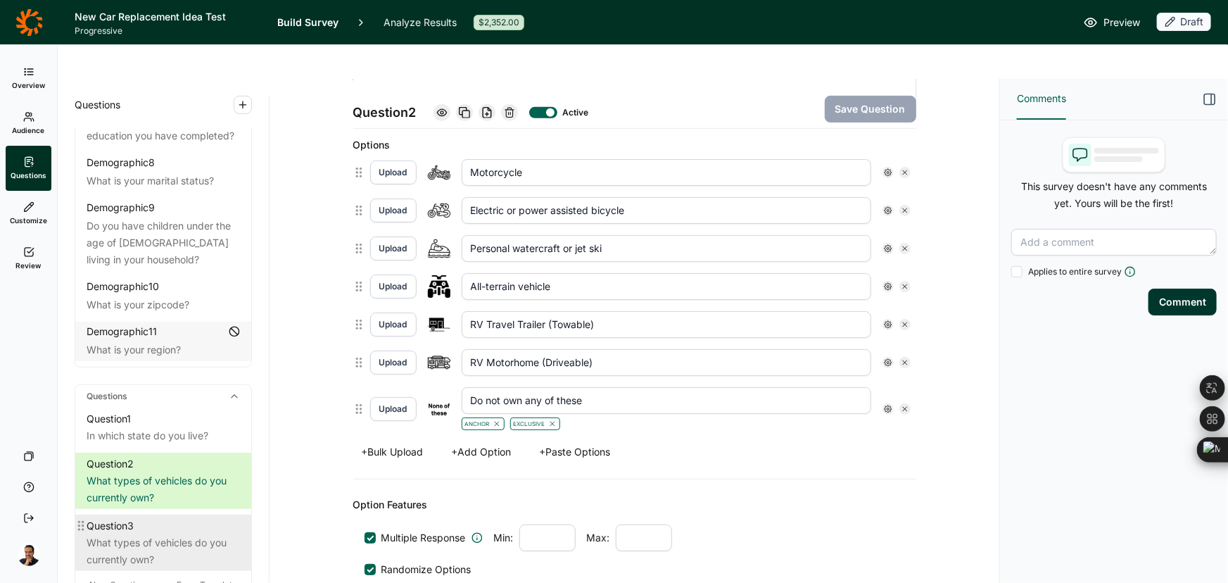
click at [183, 517] on div "Question 3" at bounding box center [163, 525] width 153 height 17
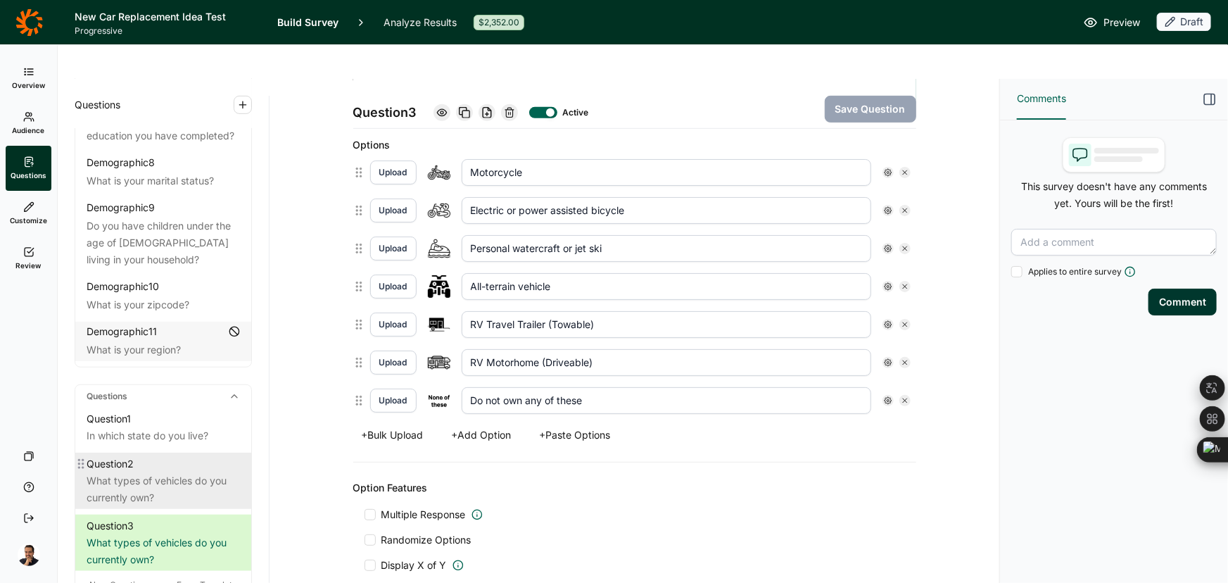
click at [185, 472] on div "What types of vehicles do you currently own?" at bounding box center [163, 489] width 153 height 34
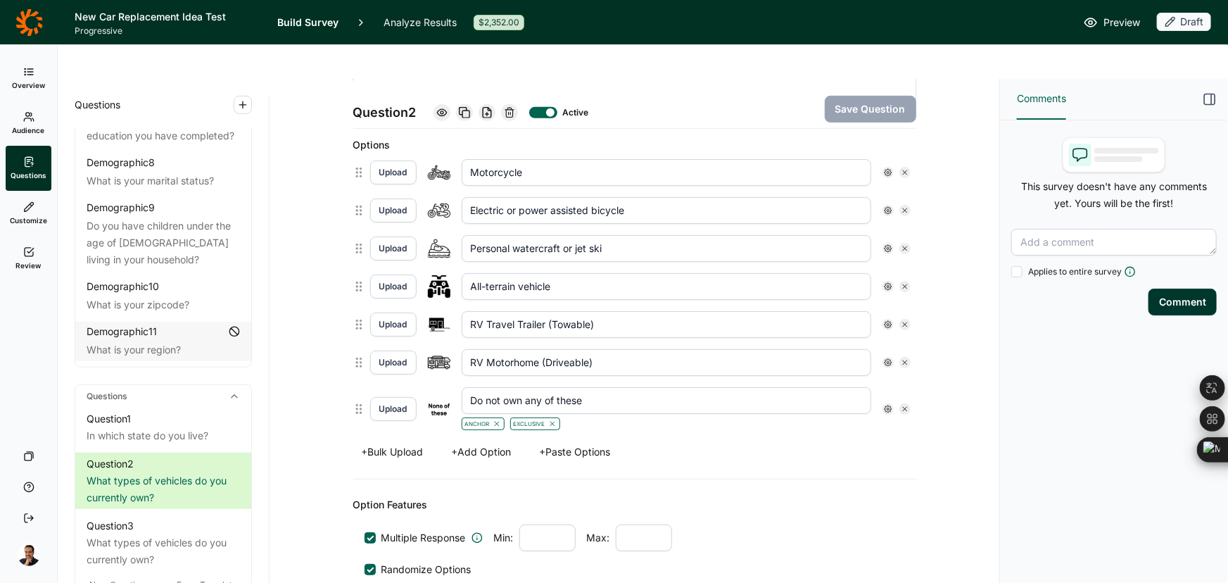
click at [525, 349] on input "RV Motorhome (Driveable)" at bounding box center [667, 362] width 410 height 27
paste input "https://docs.google.com/spreadsheets/d/1bfcxmFDl6Yv6buWmbThw-1IPfnteJJTx/edit?g…"
click at [625, 349] on input "RV Motorhome (Driveable)" at bounding box center [667, 362] width 410 height 27
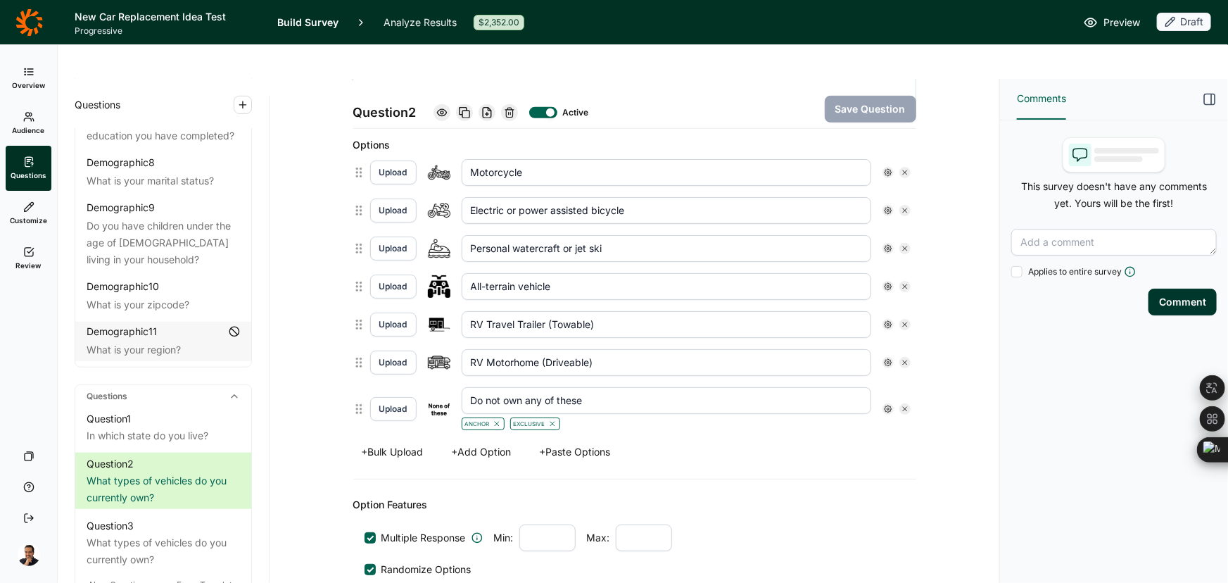
click at [624, 349] on input "RV Motorhome (Driveable)" at bounding box center [667, 362] width 410 height 27
paste input ", travel trailer, or motorhome"
type input "RV, travel trailer, or motorhome"
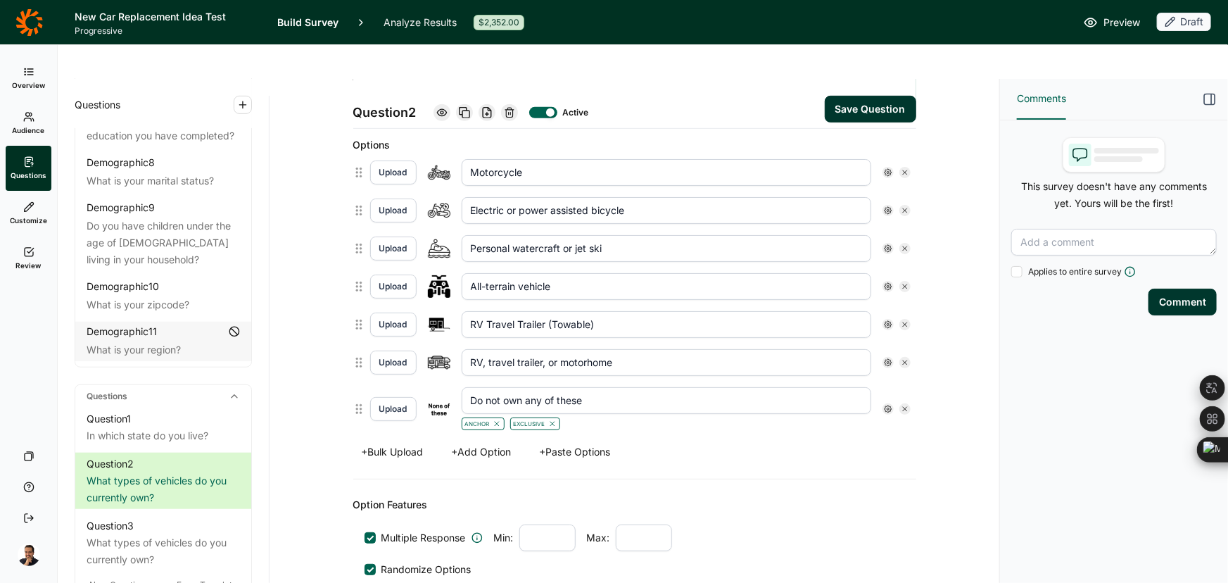
click at [901, 244] on icon at bounding box center [905, 248] width 8 height 8
type input "All-terrain vehicle"
type input "RV Travel Trailer (Towable)"
type input "RV, travel trailer, or motorhome"
type input "Do not own any of these"
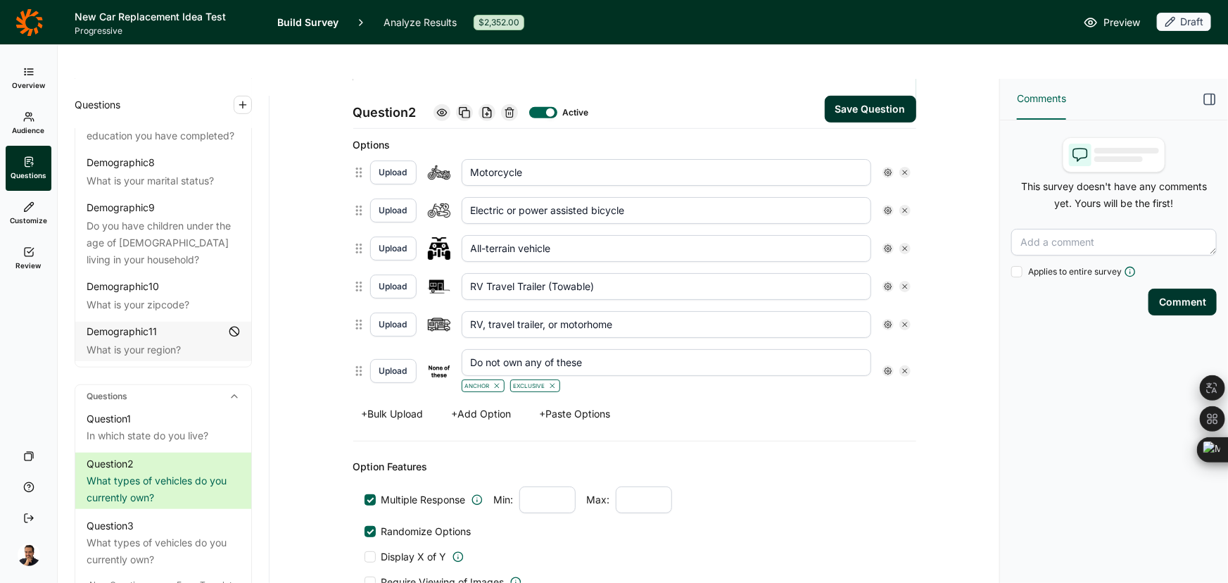
click at [901, 244] on icon at bounding box center [905, 248] width 8 height 8
type input "RV Travel Trailer (Towable)"
type input "RV, travel trailer, or motorhome"
type input "Do not own any of these"
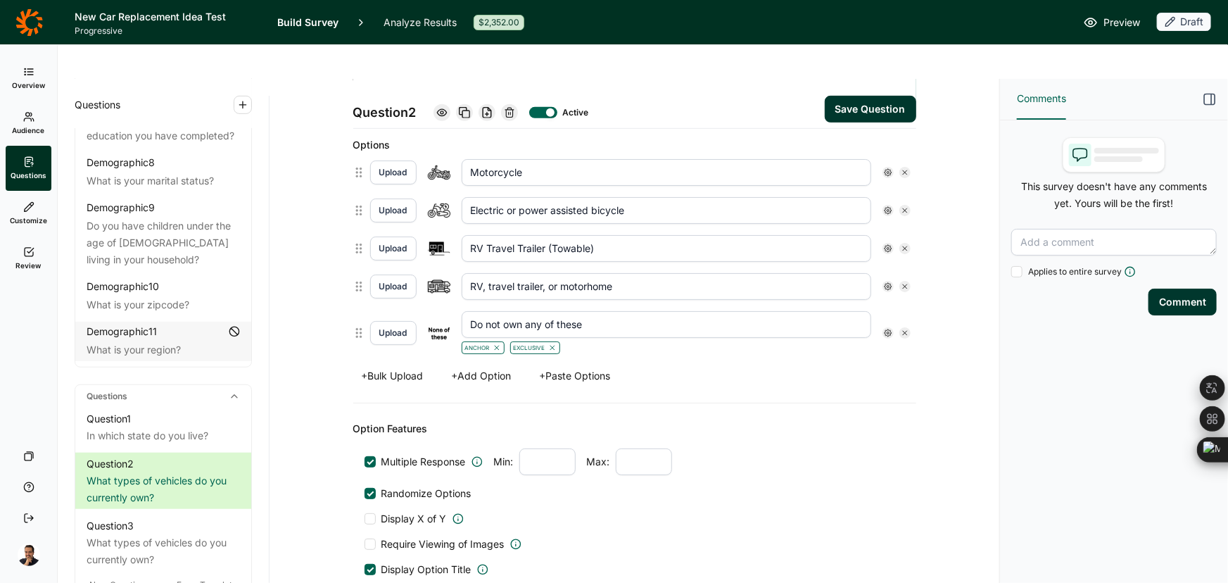
click at [896, 96] on button "Save Question" at bounding box center [870, 109] width 91 height 27
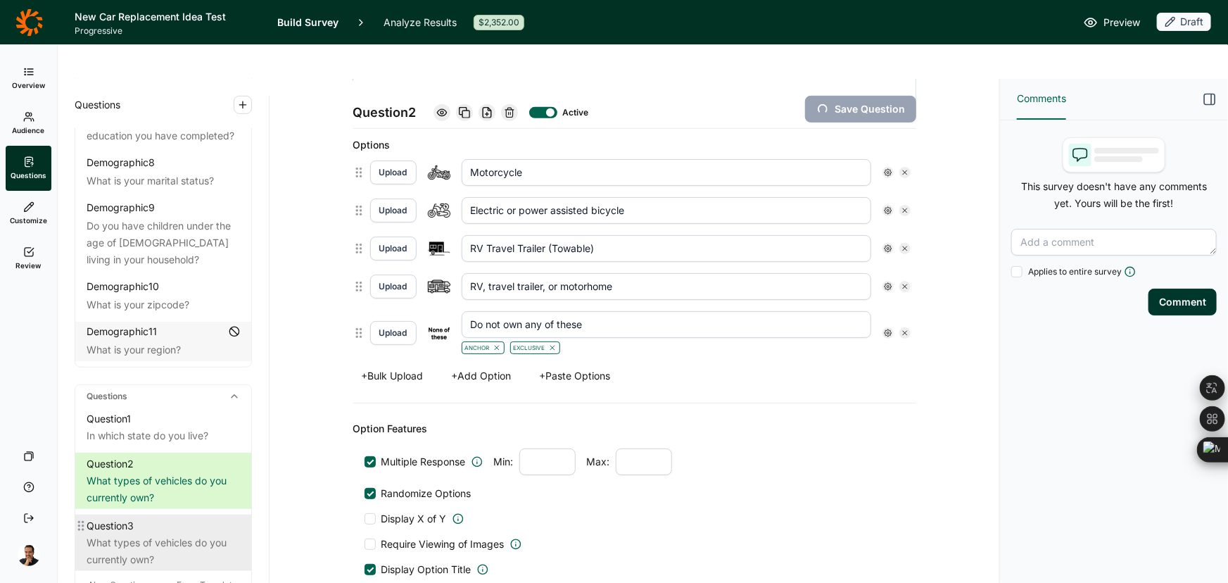
click at [97, 534] on div "What types of vehicles do you currently own?" at bounding box center [163, 551] width 153 height 34
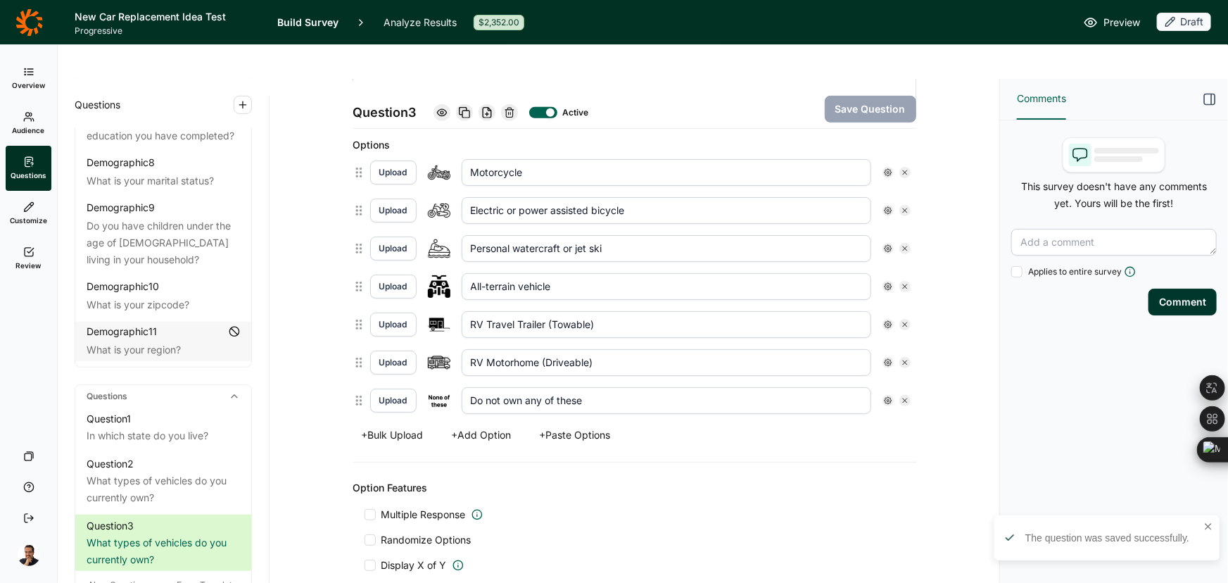
click at [504, 104] on div at bounding box center [509, 112] width 17 height 17
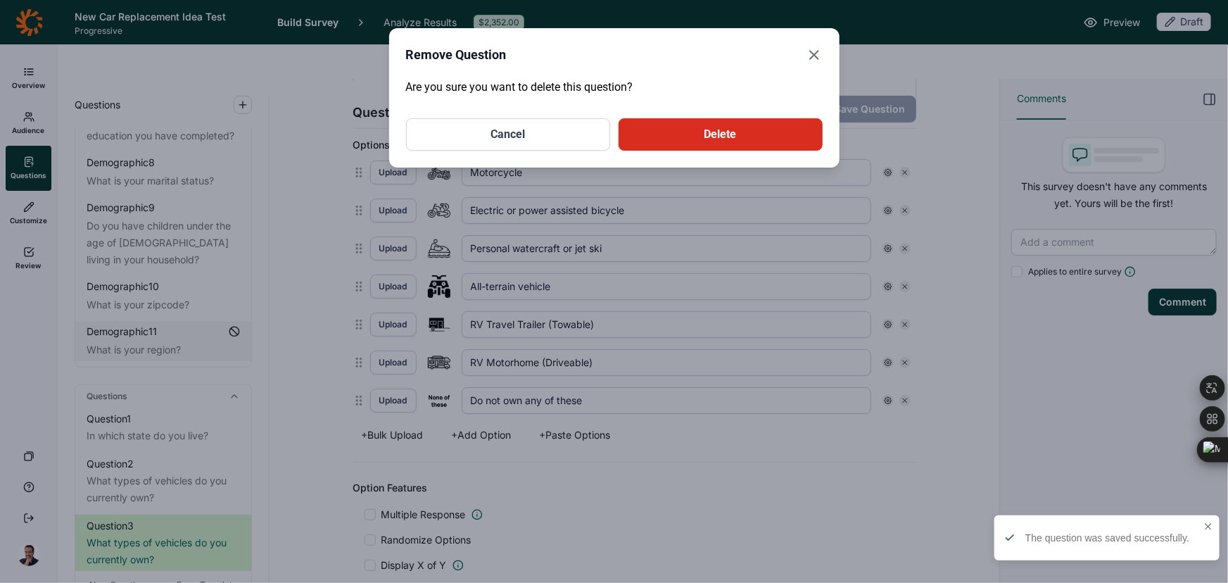
click at [692, 132] on button "Delete" at bounding box center [721, 134] width 204 height 32
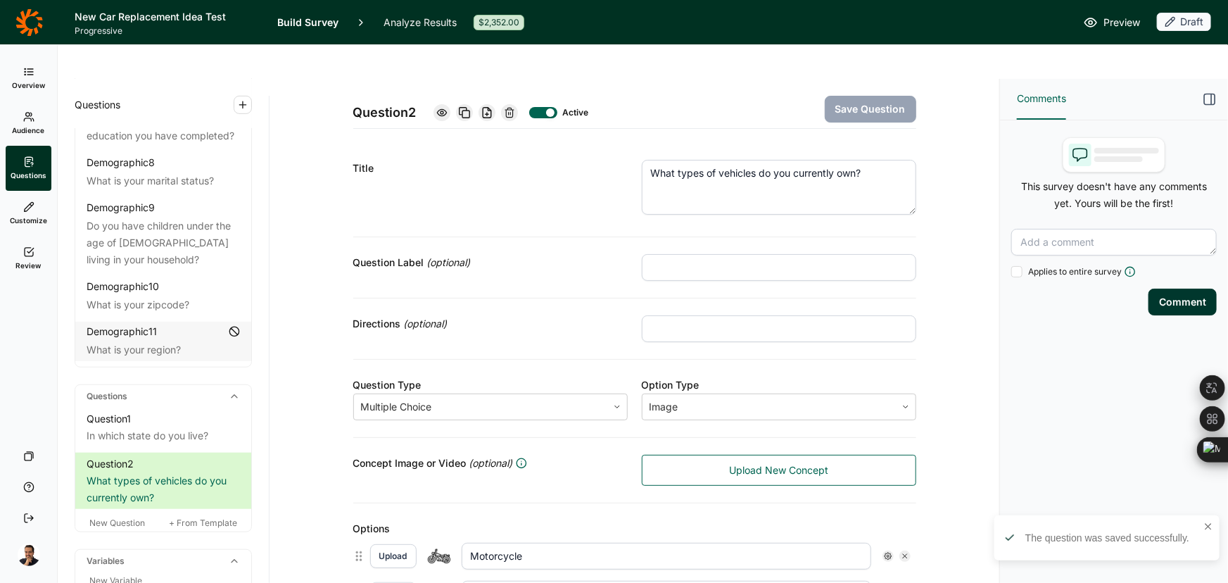
scroll to position [320, 0]
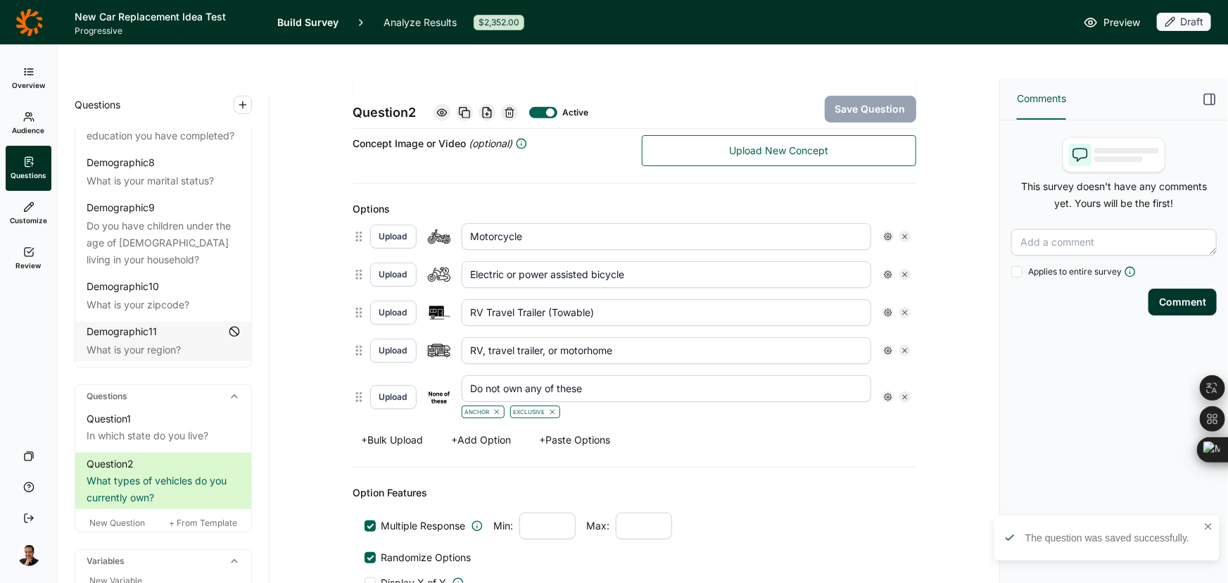
click at [557, 223] on input "Motorcycle" at bounding box center [667, 236] width 410 height 27
paste input "Automobile (car, sedan, SUV, pick-up truck, etc.)"
drag, startPoint x: 898, startPoint y: 282, endPoint x: 886, endPoint y: 272, distance: 15.5
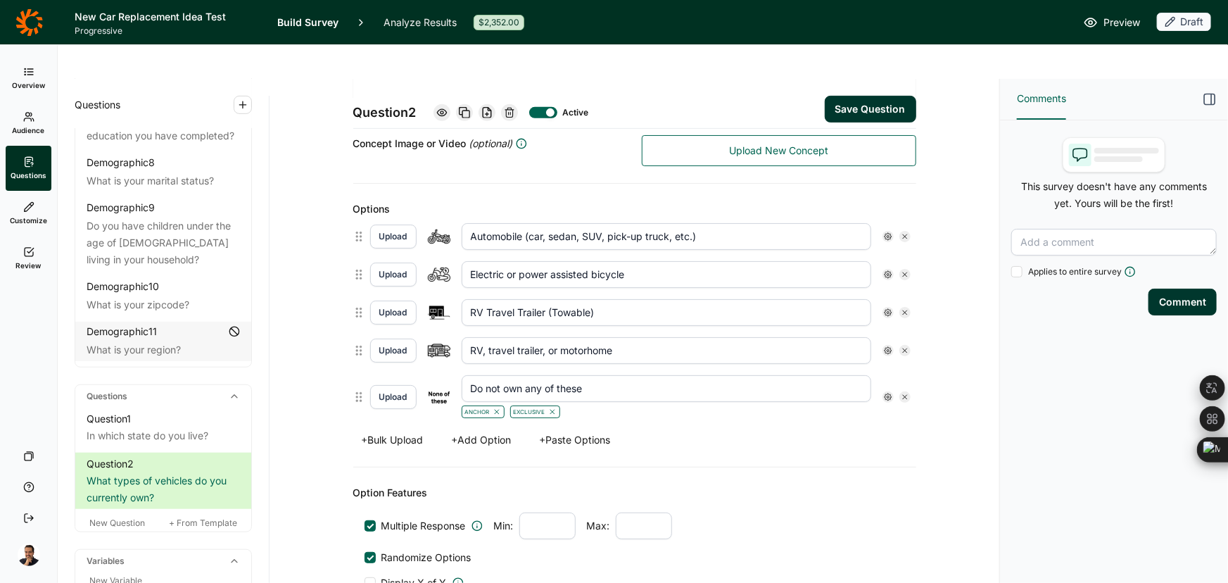
click at [886, 307] on div at bounding box center [897, 312] width 28 height 11
click at [683, 223] on input "Automobile (car, sedan, SUV, pick-up truck, etc.)" at bounding box center [667, 236] width 410 height 27
click at [559, 261] on input "Electric or power assisted bicycle" at bounding box center [667, 274] width 410 height 27
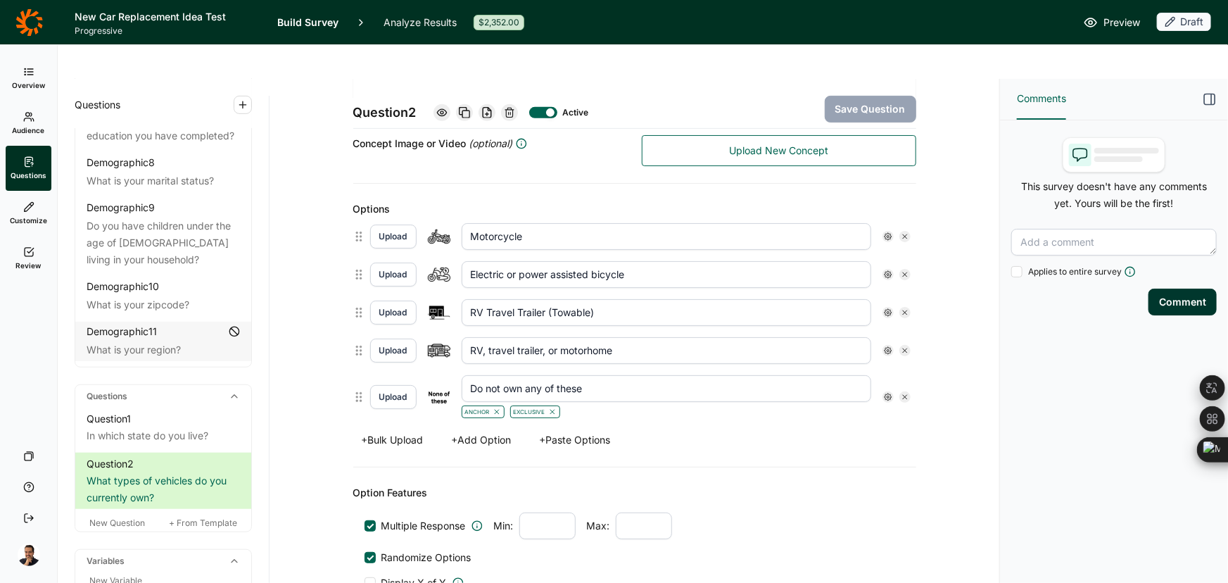
type input "Motorcycle"
click at [547, 261] on input "Electric or power assisted bicycle" at bounding box center [667, 274] width 410 height 27
paste input "Automobile (car, sedan, SUV, pick-up truck, etc.)"
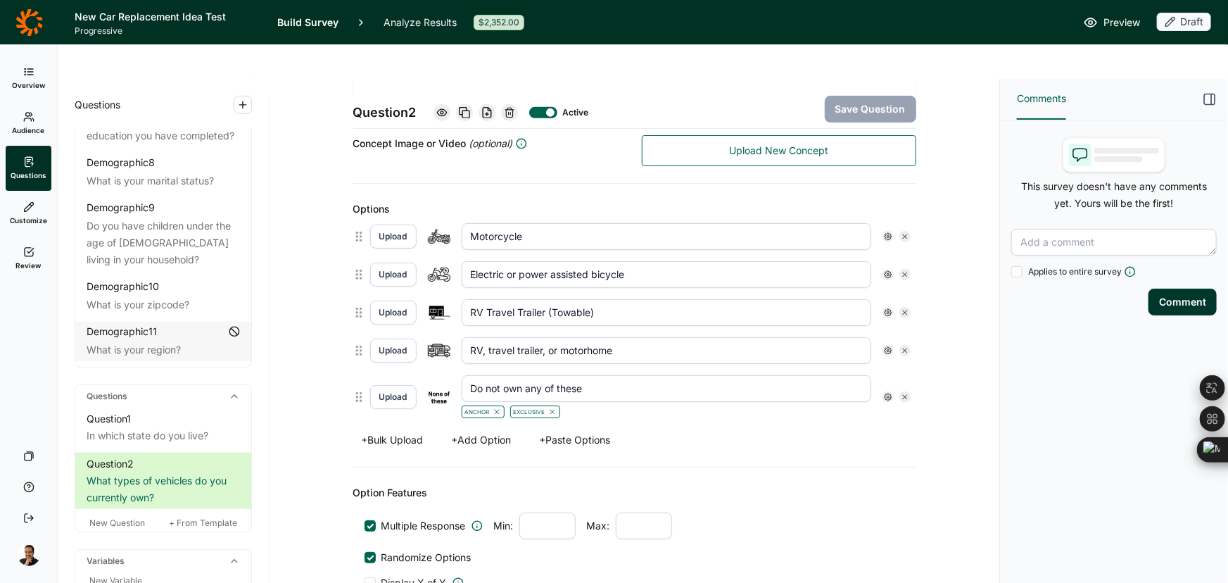
type input "Automobile (car, sedan, SUV, pick-up truck, etc.)"
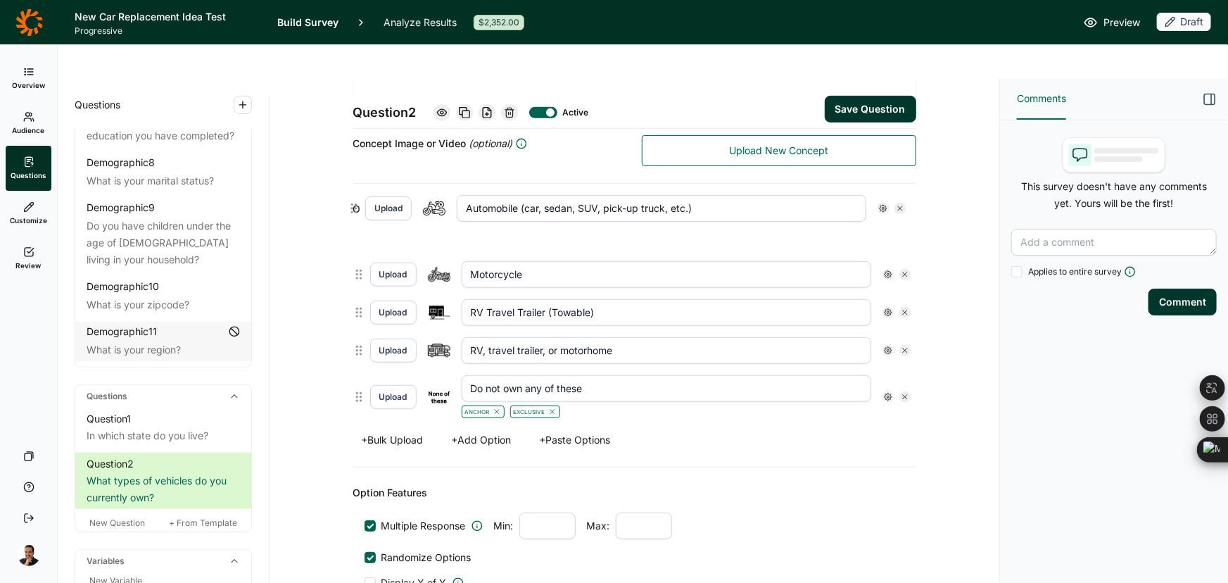
drag, startPoint x: 355, startPoint y: 242, endPoint x: 354, endPoint y: 208, distance: 34.5
click at [354, 217] on div "Upload Motorcycle Upload Automobile (car, sedan, SUV, pick-up truck, etc.) Uplo…" at bounding box center [634, 320] width 563 height 207
type input "Automobile (car, sedan, SUV, pick-up truck, etc.)"
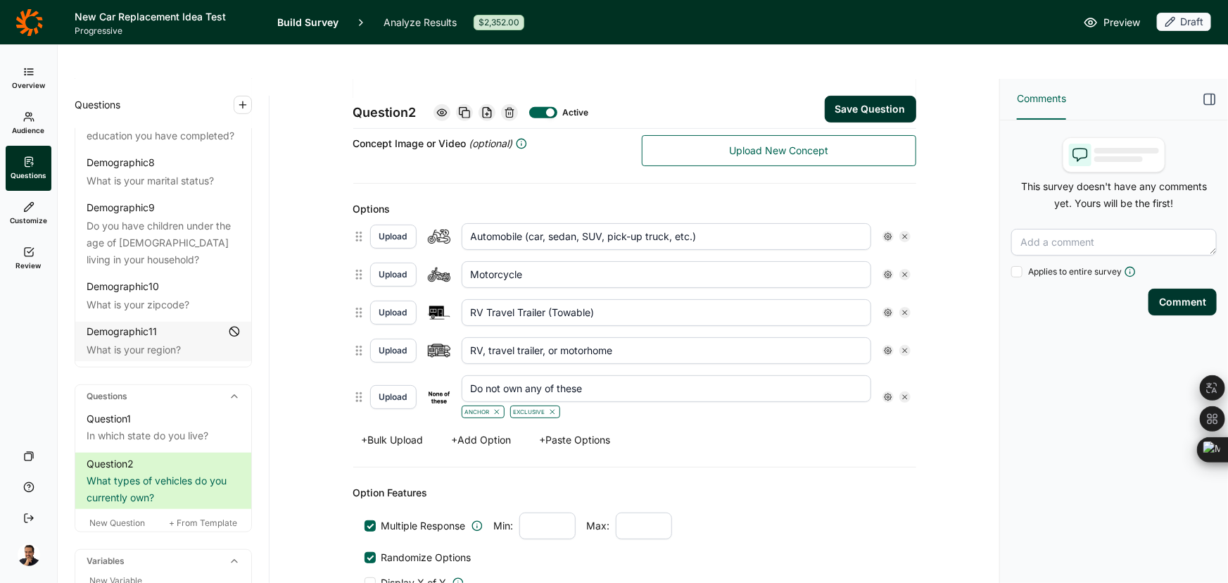
type input "Motorcycle"
click at [899, 307] on div at bounding box center [904, 312] width 11 height 11
type input "RV, travel trailer, or motorhome"
type input "Do not own any of these"
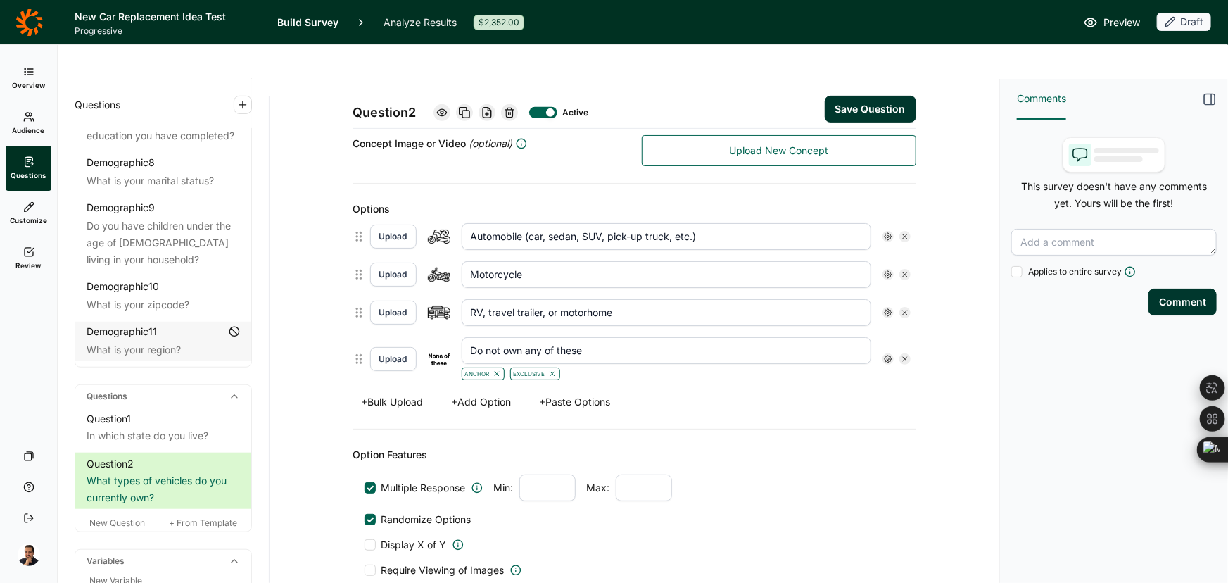
click at [901, 355] on icon at bounding box center [905, 359] width 8 height 8
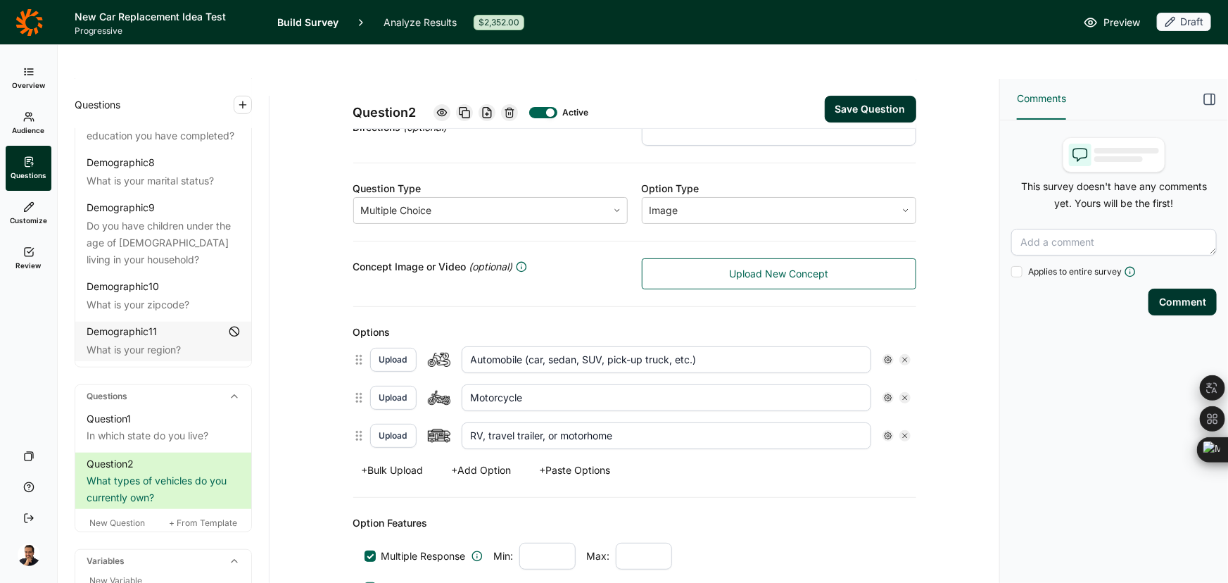
scroll to position [191, 0]
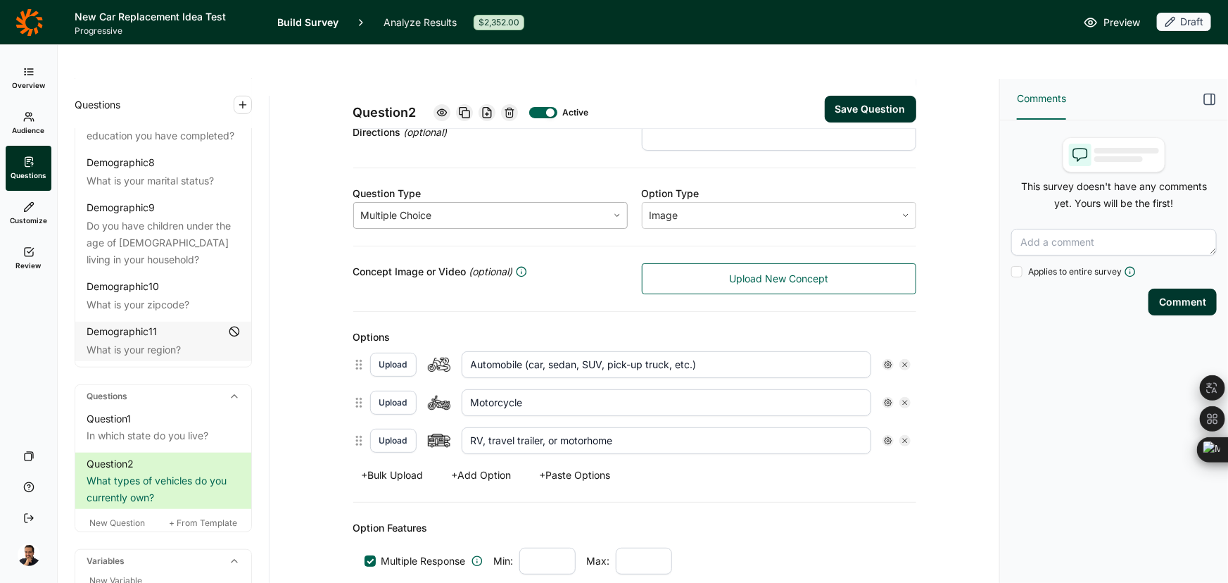
click at [384, 205] on div at bounding box center [480, 215] width 239 height 20
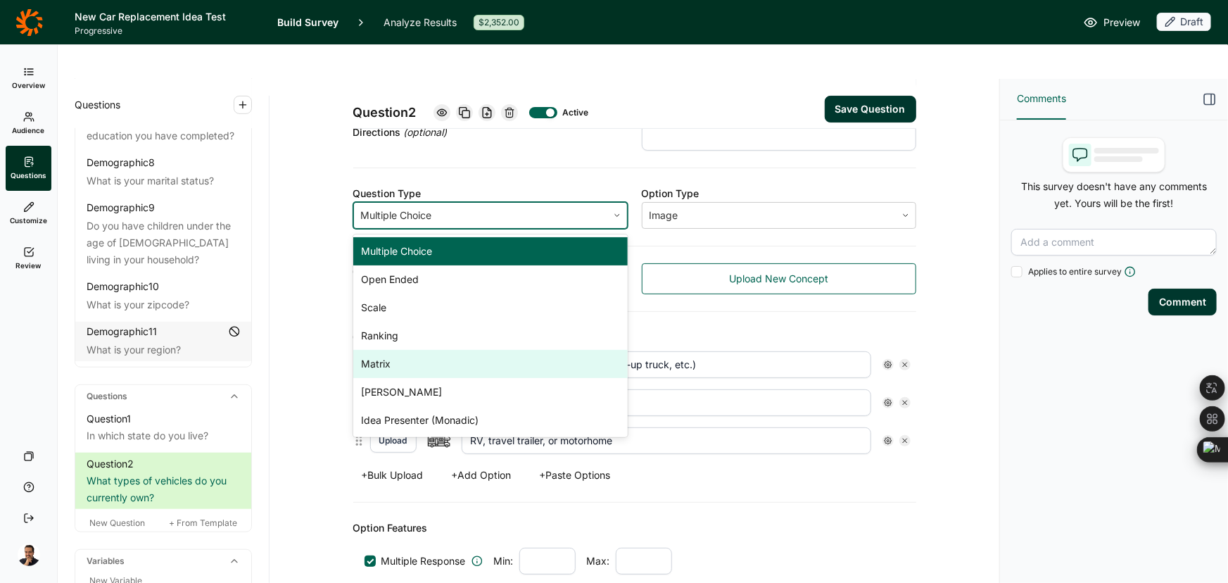
click at [388, 350] on div "Matrix" at bounding box center [490, 364] width 274 height 28
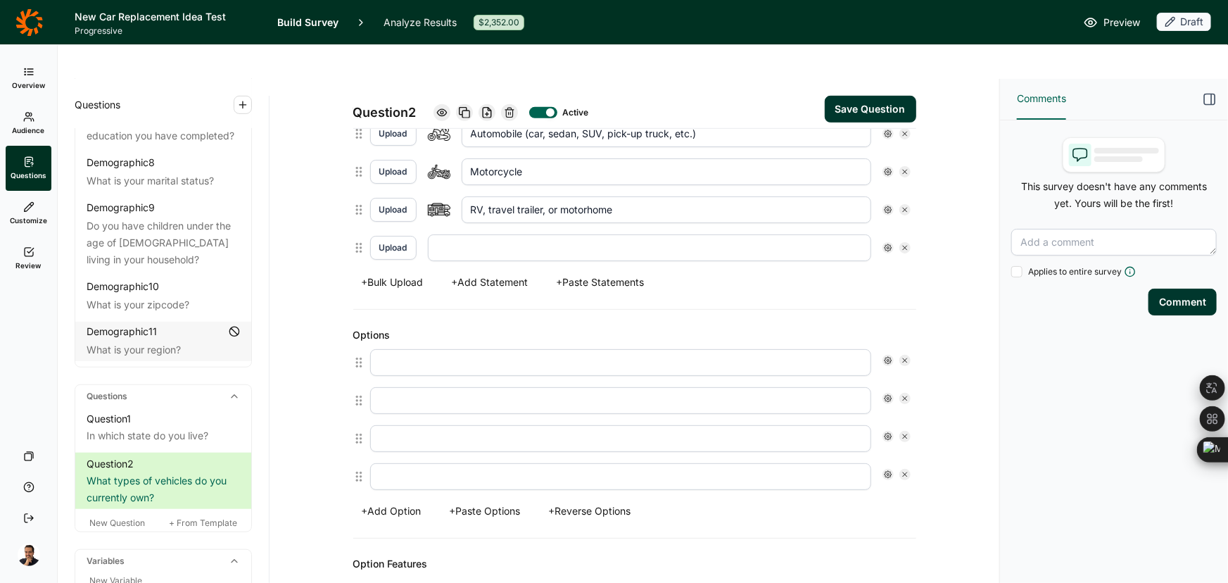
scroll to position [255, 0]
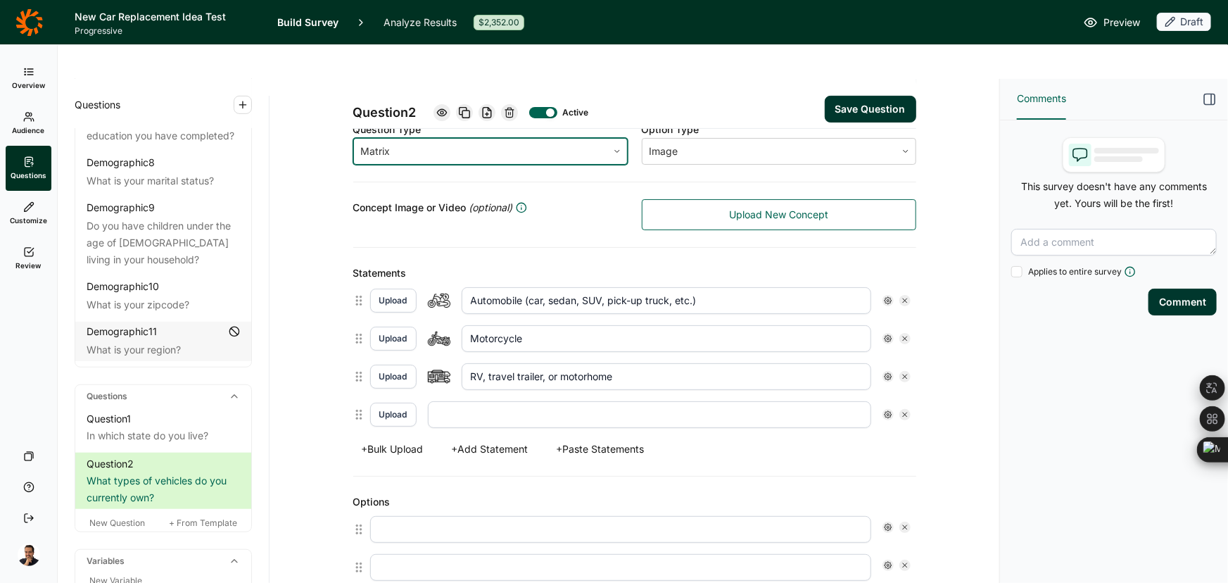
click at [901, 410] on icon at bounding box center [905, 414] width 8 height 8
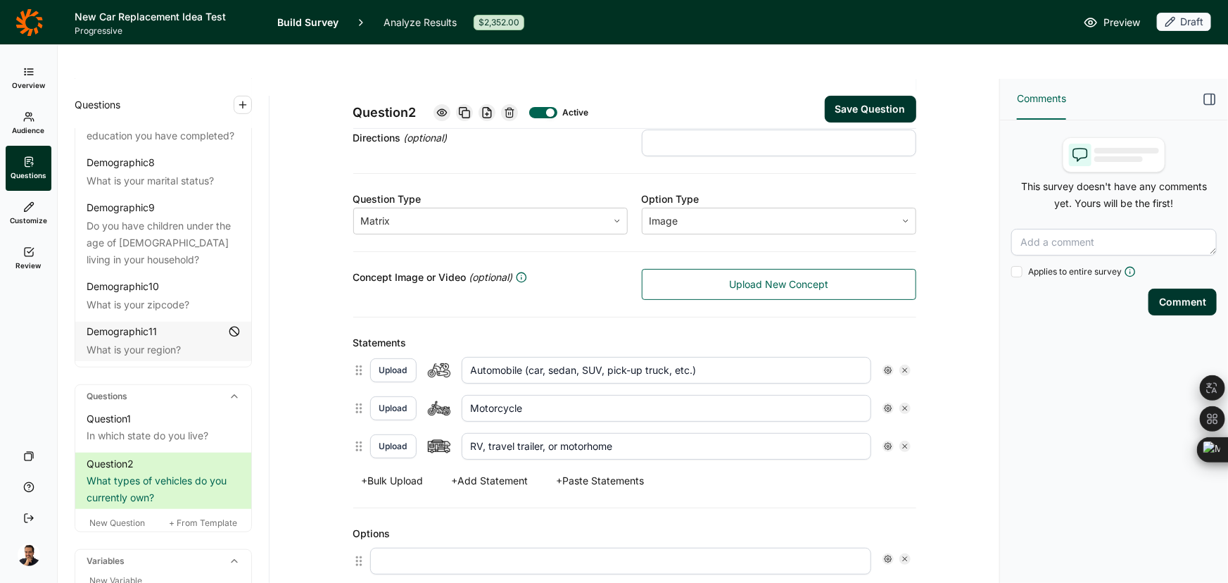
scroll to position [381, 0]
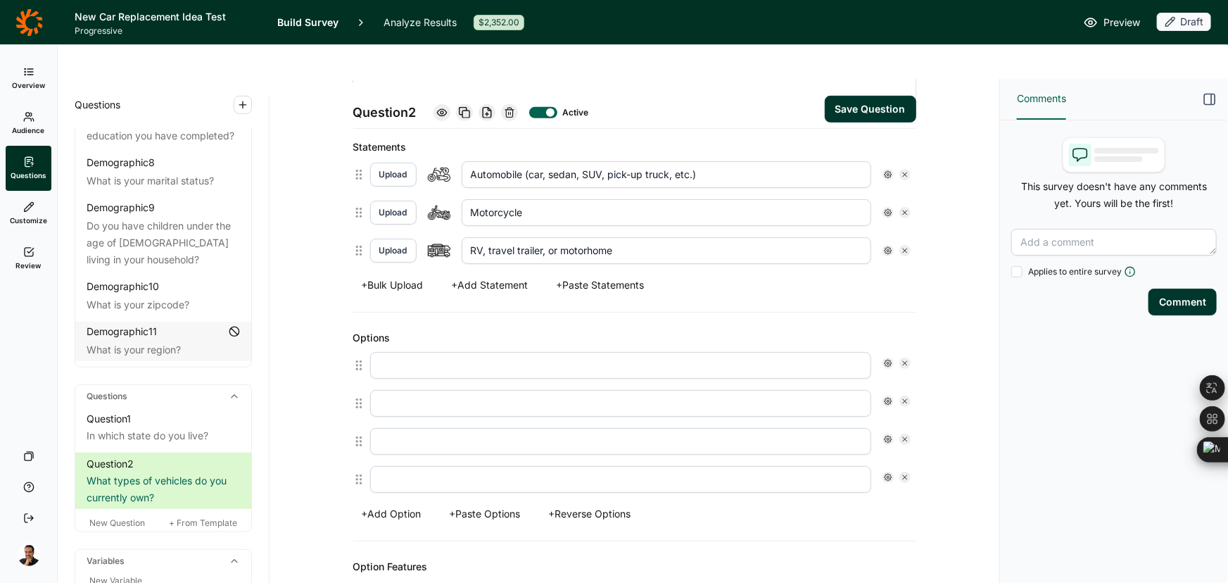
click at [493, 504] on button "+ Paste Options" at bounding box center [485, 514] width 88 height 20
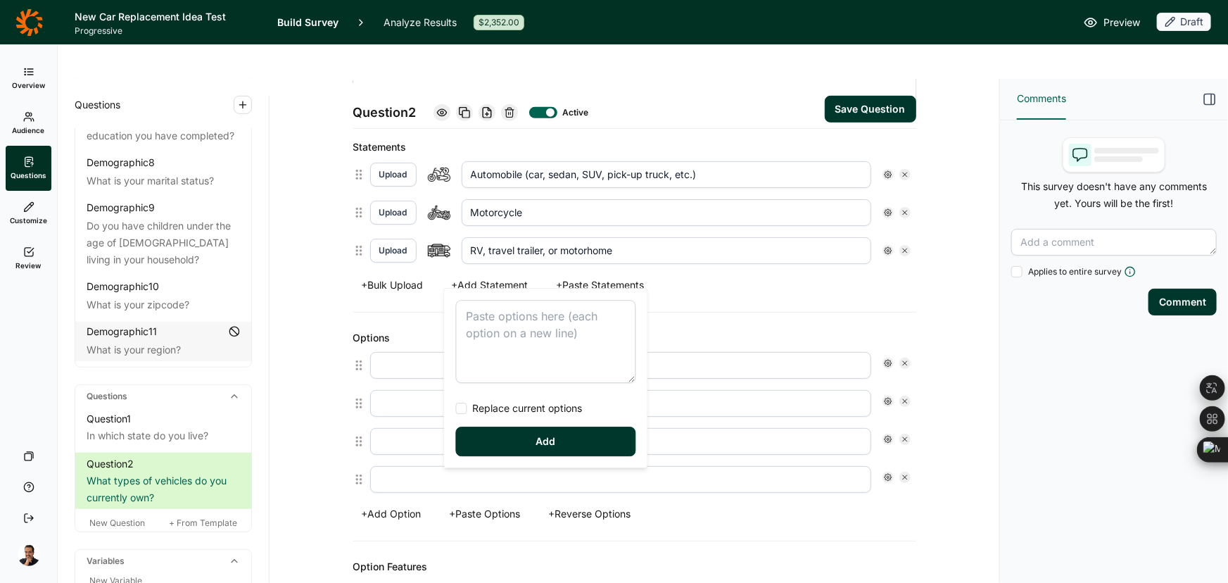
click at [510, 343] on textarea at bounding box center [546, 341] width 180 height 83
click at [507, 404] on span "Replace current options" at bounding box center [524, 408] width 115 height 14
click at [456, 408] on input "Replace current options" at bounding box center [456, 408] width 0 height 0
type textarea "Own Long-term lease Do not currently own or lease"
click at [497, 457] on div "Own Long-term lease Do not currently own or lease Replace current options Add" at bounding box center [546, 378] width 203 height 179
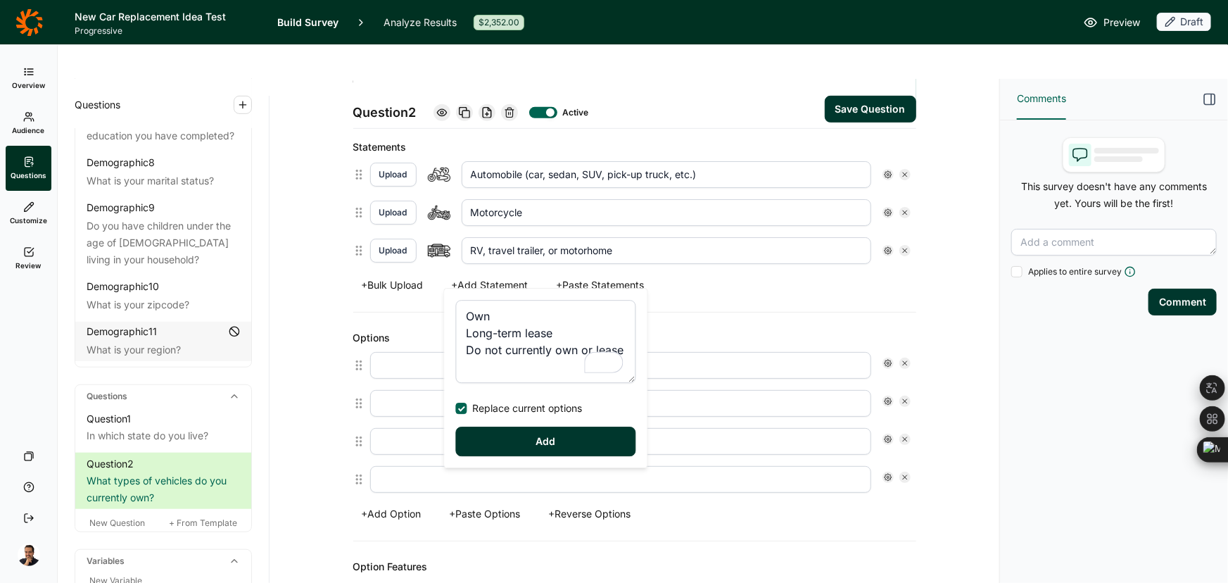
click at [498, 431] on button "Add" at bounding box center [546, 441] width 180 height 30
type input "Own"
type input "Long-term lease"
type input "Do not currently own or lease"
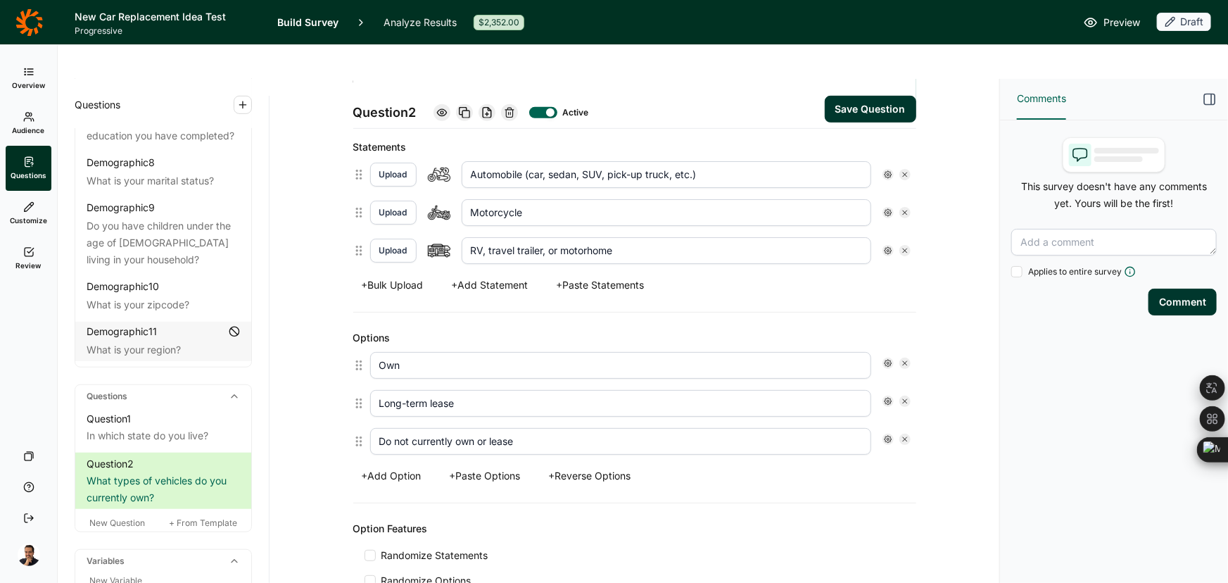
click at [446, 548] on span "Randomize Statements" at bounding box center [432, 555] width 113 height 14
click at [365, 555] on input "Randomize Statements" at bounding box center [365, 555] width 0 height 0
click at [394, 163] on button "Upload" at bounding box center [393, 175] width 46 height 24
click at [859, 96] on button "Save Question" at bounding box center [870, 109] width 91 height 27
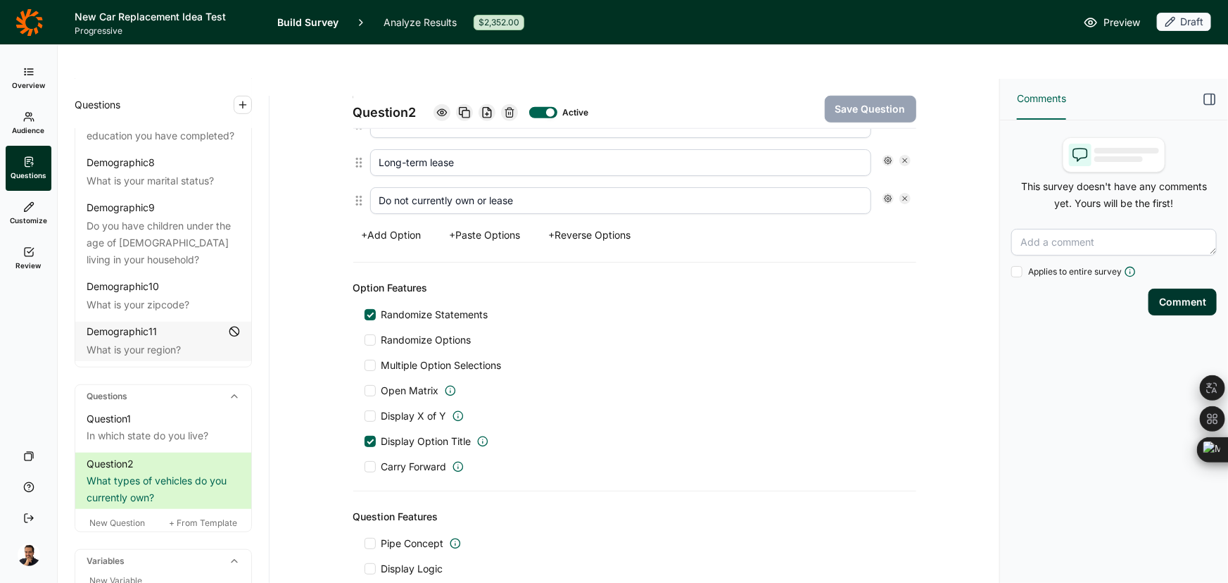
scroll to position [638, 0]
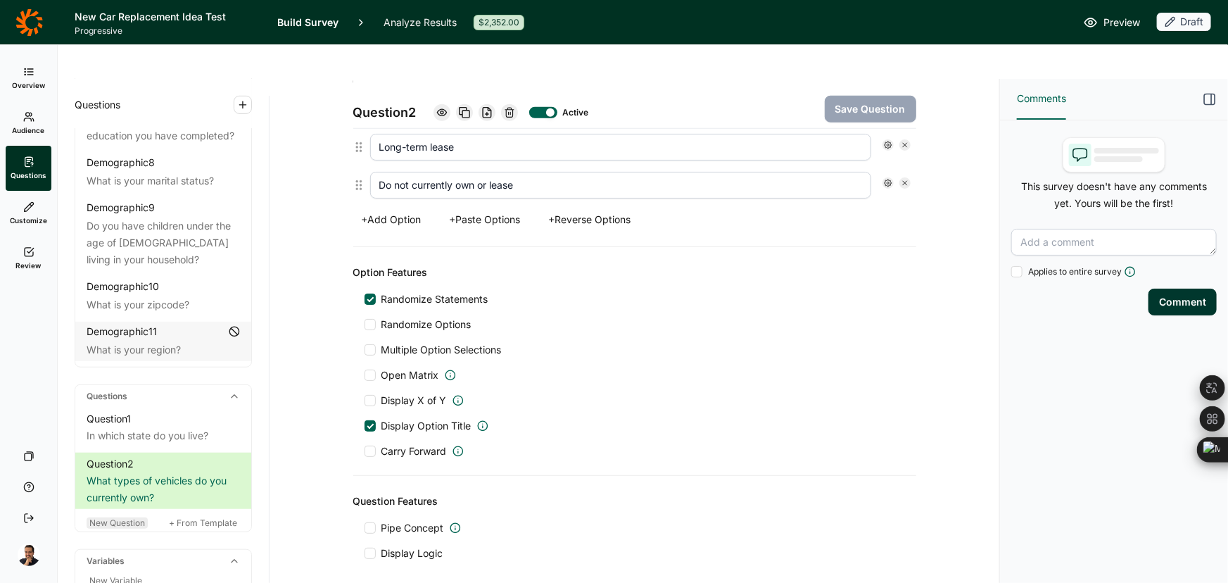
click at [124, 517] on span "New Question" at bounding box center [117, 522] width 56 height 11
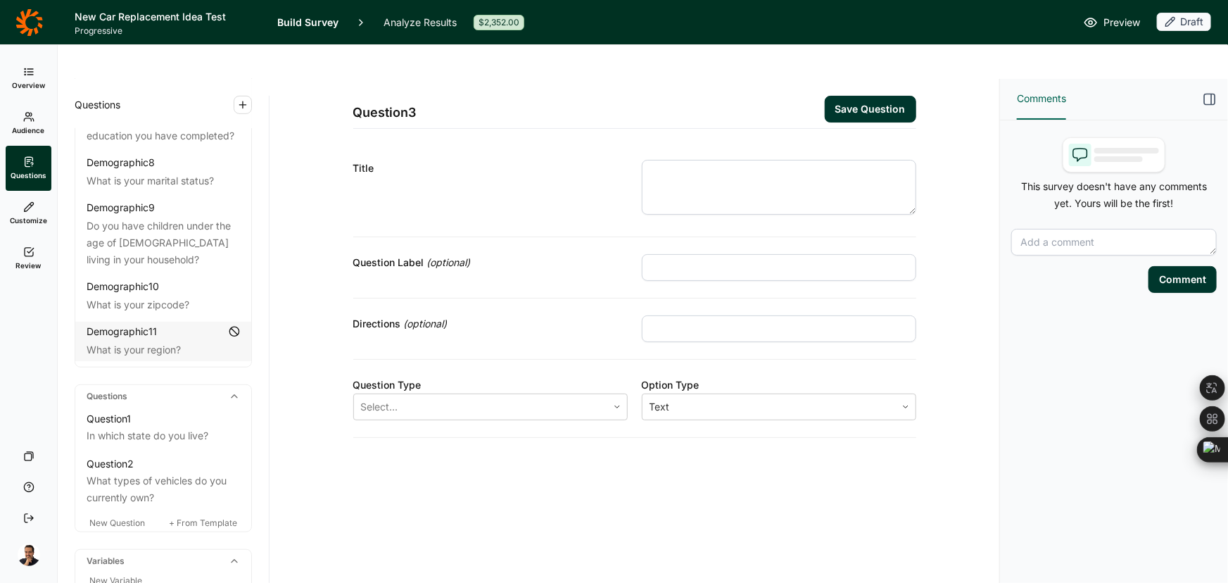
click at [683, 254] on input "text" at bounding box center [779, 267] width 274 height 27
paste input "SCREEN-PURCHASE"
type input "SCREEN-PURCHASE"
click at [701, 315] on input "text" at bounding box center [779, 328] width 274 height 27
paste input "Select when you made your most recent purchase"
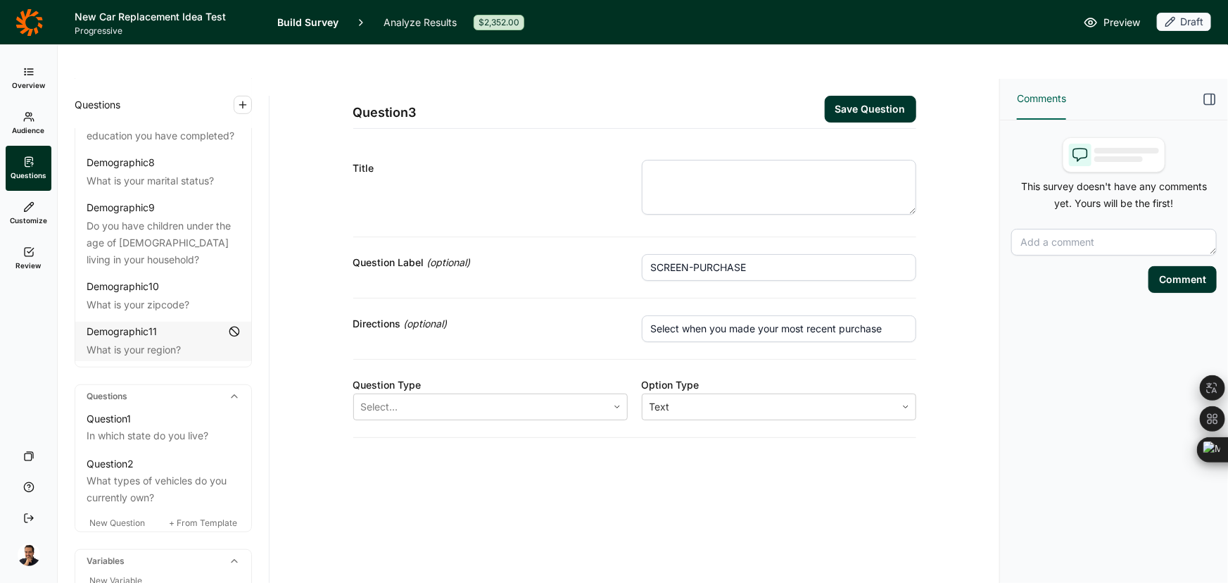
type input "Select when you made your most recent purchase"
click at [772, 254] on input "SCREEN-PURCHASE" at bounding box center [779, 267] width 274 height 27
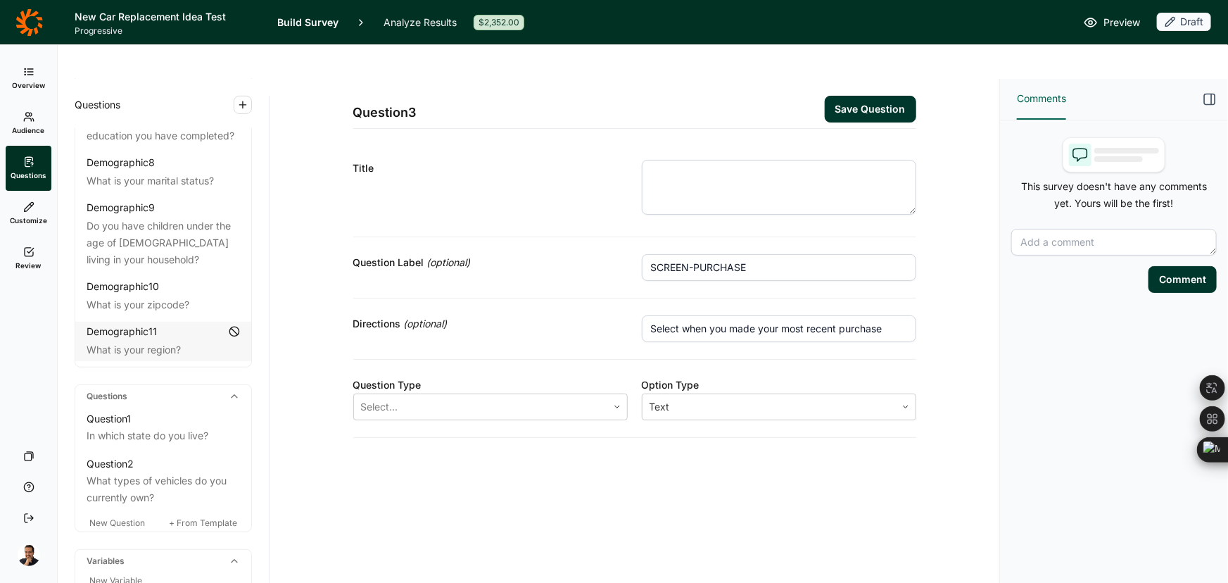
click at [772, 254] on input "SCREEN-PURCHASE" at bounding box center [779, 267] width 274 height 27
paste input "MORE THAN ON"
type input "MORE THAN ONE"
click at [732, 167] on textarea at bounding box center [779, 187] width 274 height 55
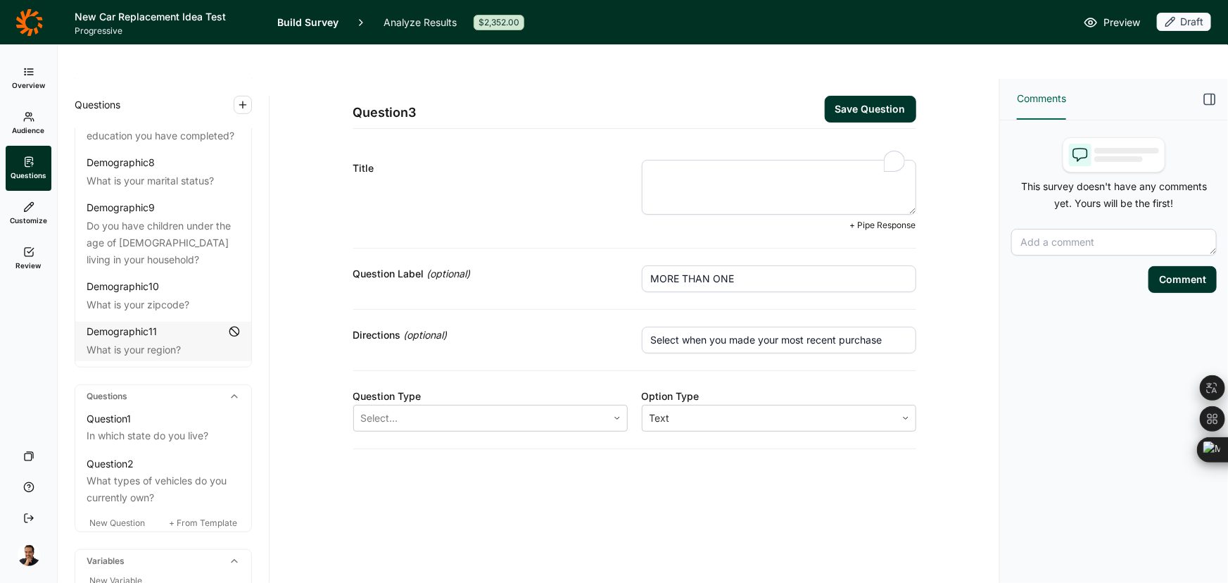
paste textarea "Q3) How many autos (car, sedan, SUV, pick-up) do you, yourself, own?"
drag, startPoint x: 670, startPoint y: 137, endPoint x: 448, endPoint y: 131, distance: 221.8
click at [448, 143] on div "Title Q3) How many autos (car, sedan, SUV, pick-up) do you, yourself, own? + Pi…" at bounding box center [634, 196] width 563 height 106
type textarea "How many autos (car, sedan, SUV, pick-up) do you, yourself, own?"
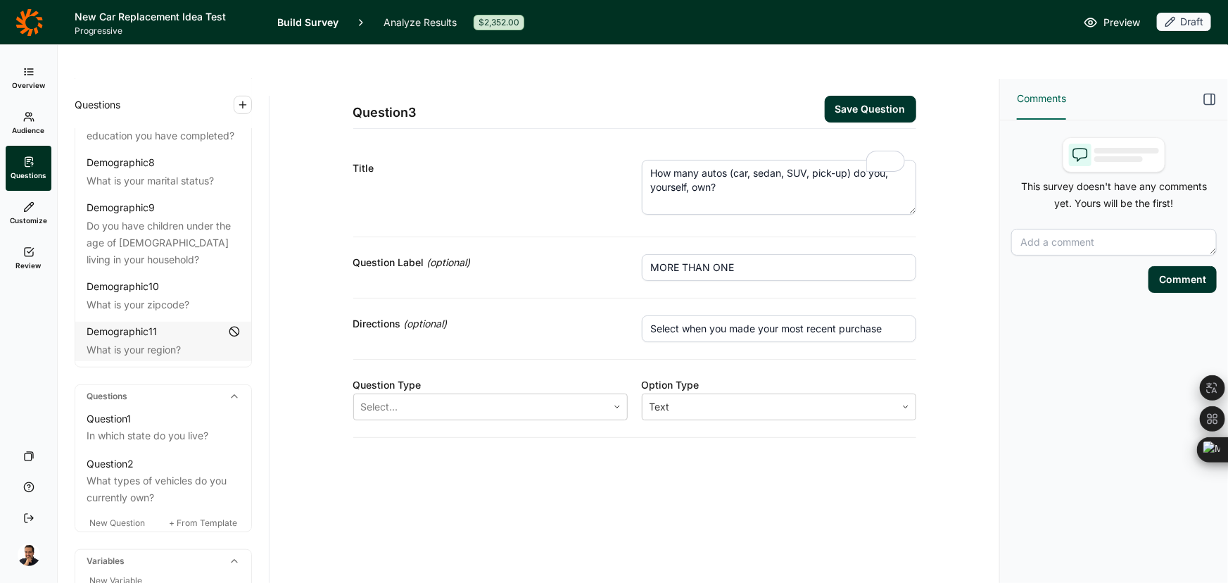
click at [701, 298] on div "Directions (optional) Select when you made your most recent purchase" at bounding box center [634, 328] width 563 height 61
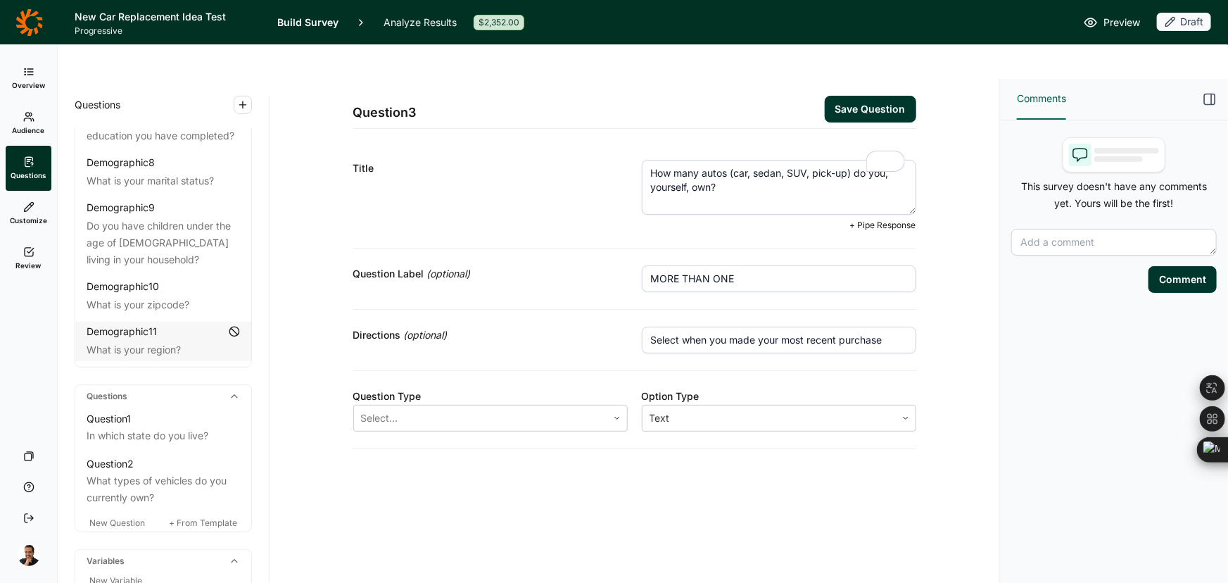
click at [701, 327] on input "Select when you made your most recent purchase" at bounding box center [779, 340] width 274 height 27
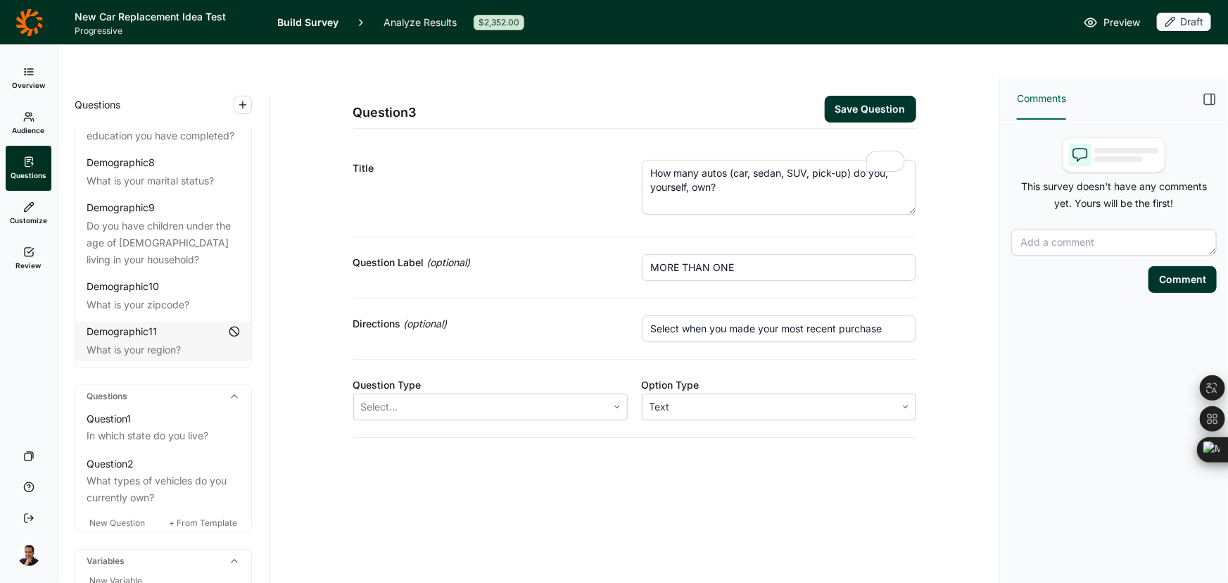
click at [685, 315] on input "Select when you made your most recent purchase" at bounding box center [779, 328] width 274 height 27
click at [390, 397] on div at bounding box center [480, 407] width 239 height 20
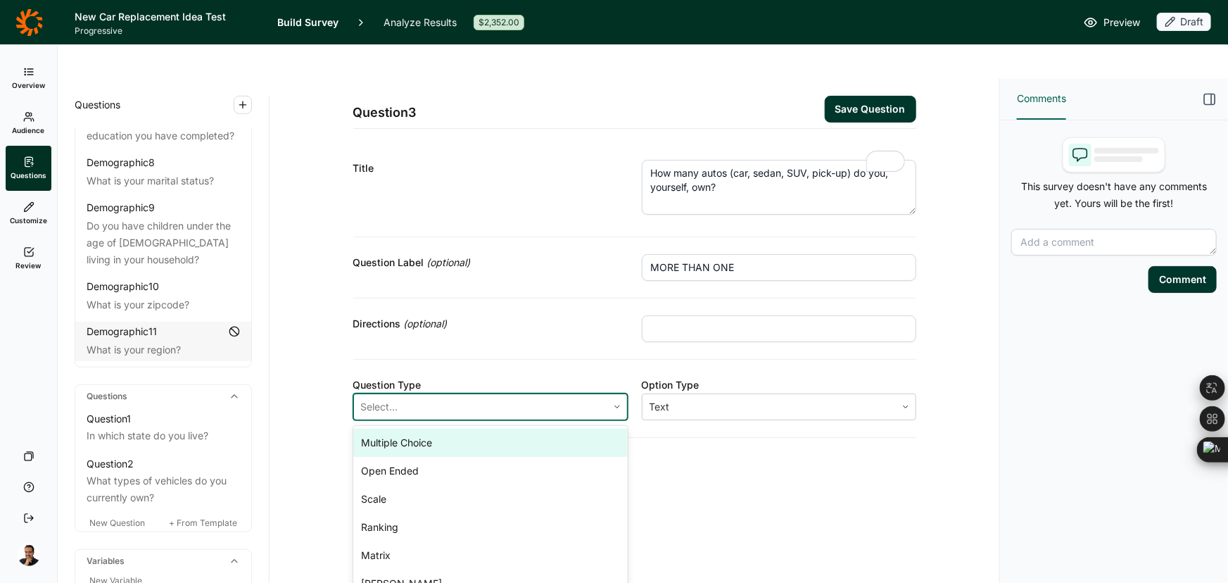
click at [400, 429] on div "Multiple Choice" at bounding box center [490, 443] width 274 height 28
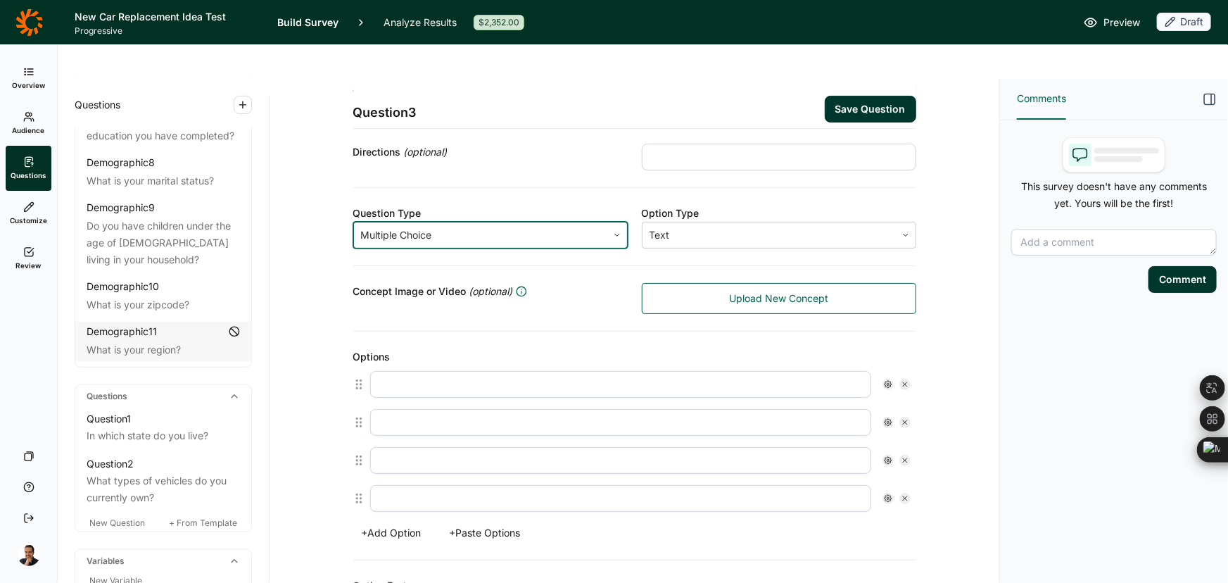
scroll to position [191, 0]
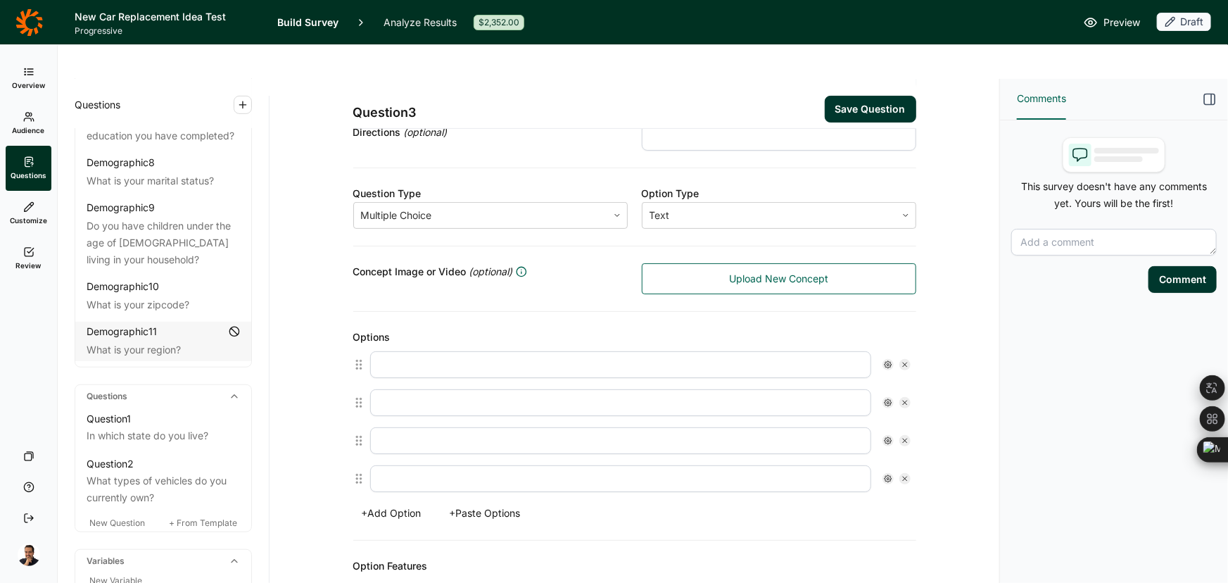
click at [474, 503] on button "+ Paste Options" at bounding box center [485, 513] width 88 height 20
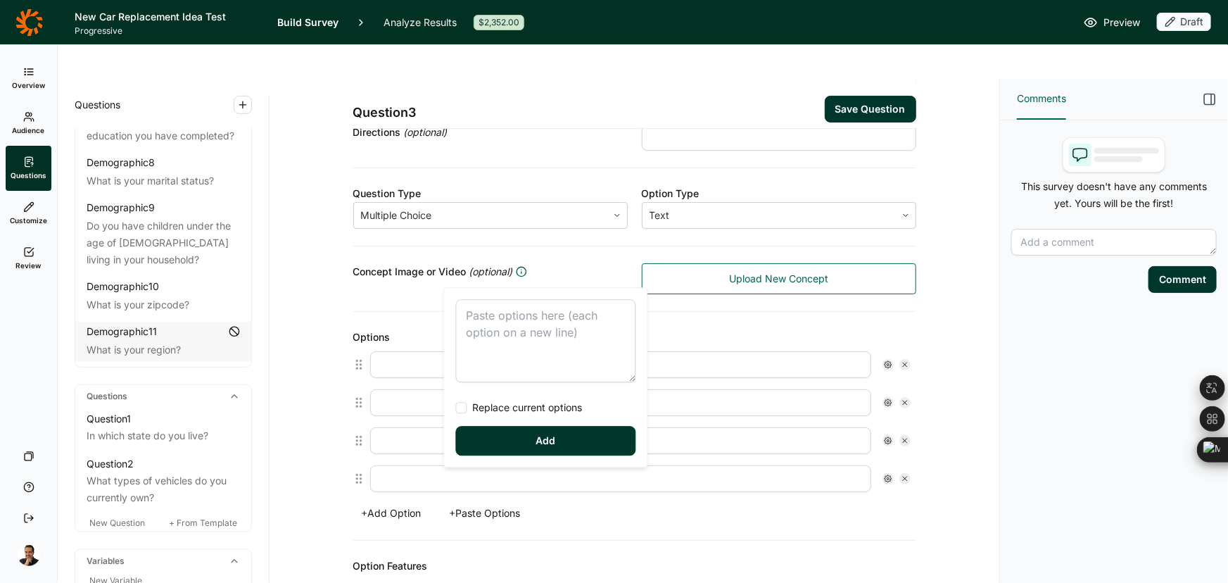
click at [483, 324] on textarea at bounding box center [546, 340] width 180 height 83
click at [519, 408] on span "Replace current options" at bounding box center [524, 407] width 115 height 14
click at [456, 407] on input "Replace current options" at bounding box center [456, 407] width 0 height 0
type textarea "One Two Three More than 3 I personally do not own an auto"
click at [523, 445] on button "Add" at bounding box center [546, 441] width 180 height 30
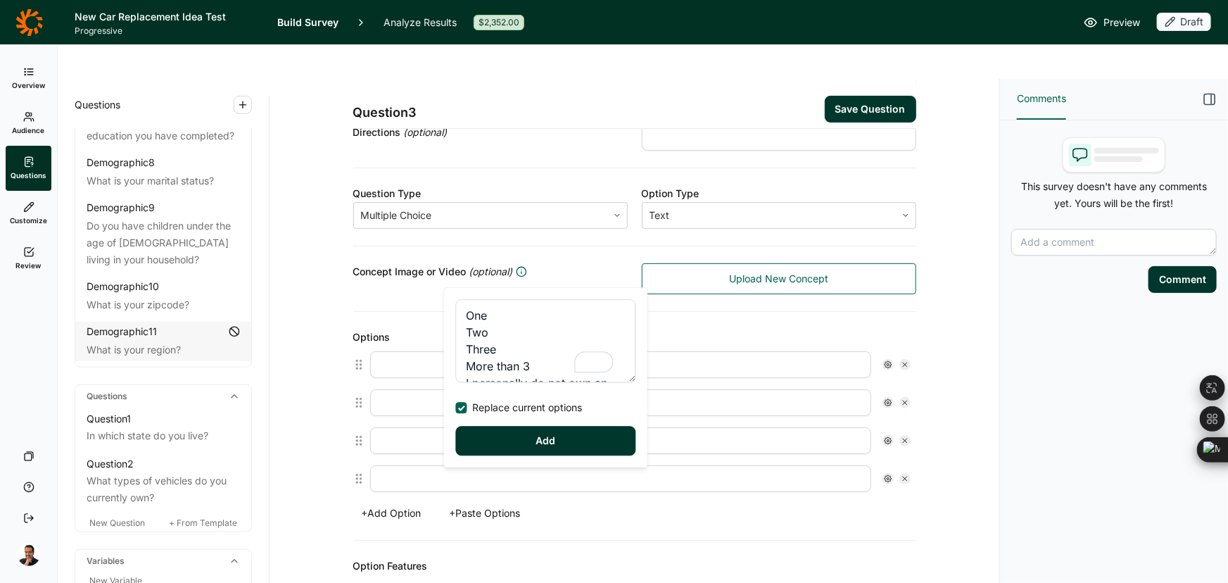
type input "One"
type input "Two"
type input "Three"
type input "More than 3"
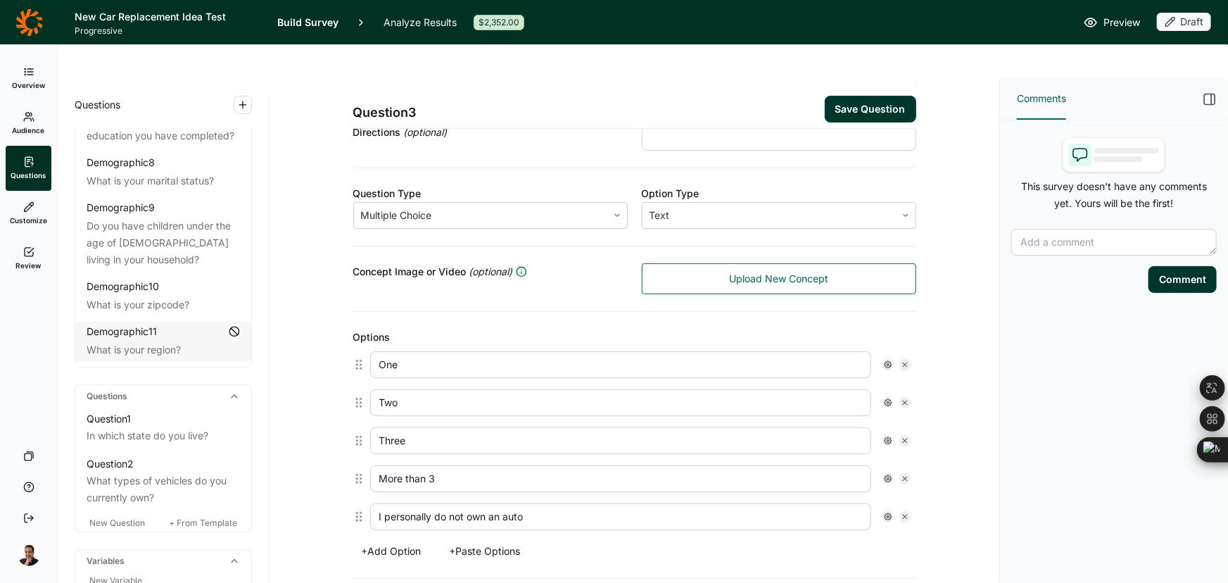
click at [884, 360] on icon at bounding box center [888, 364] width 8 height 8
click at [824, 329] on div "Options" at bounding box center [634, 337] width 563 height 17
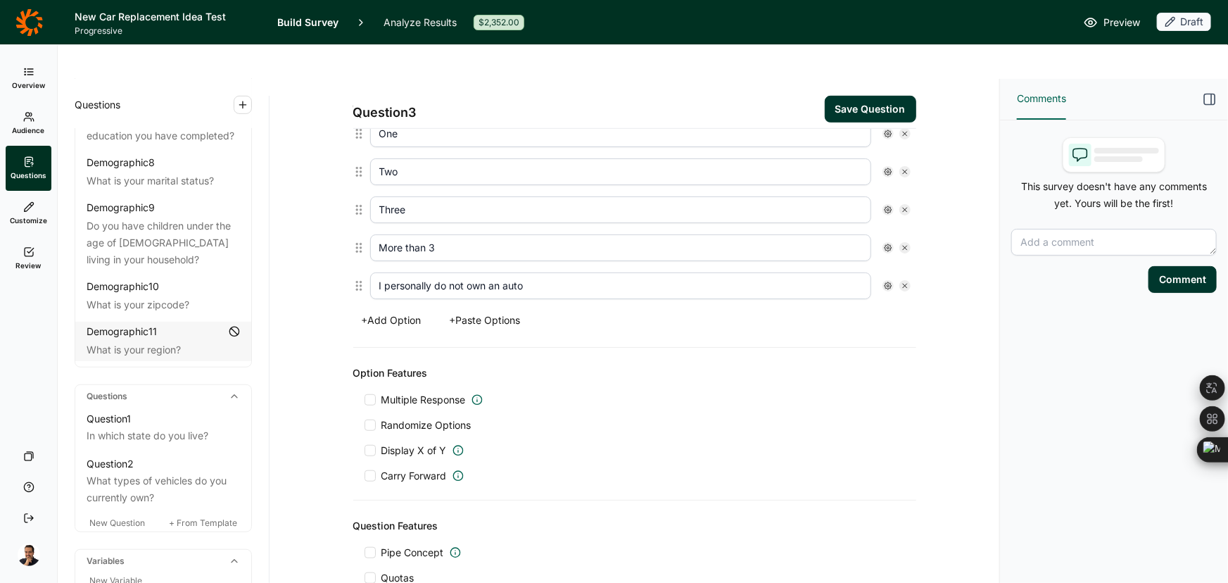
scroll to position [498, 0]
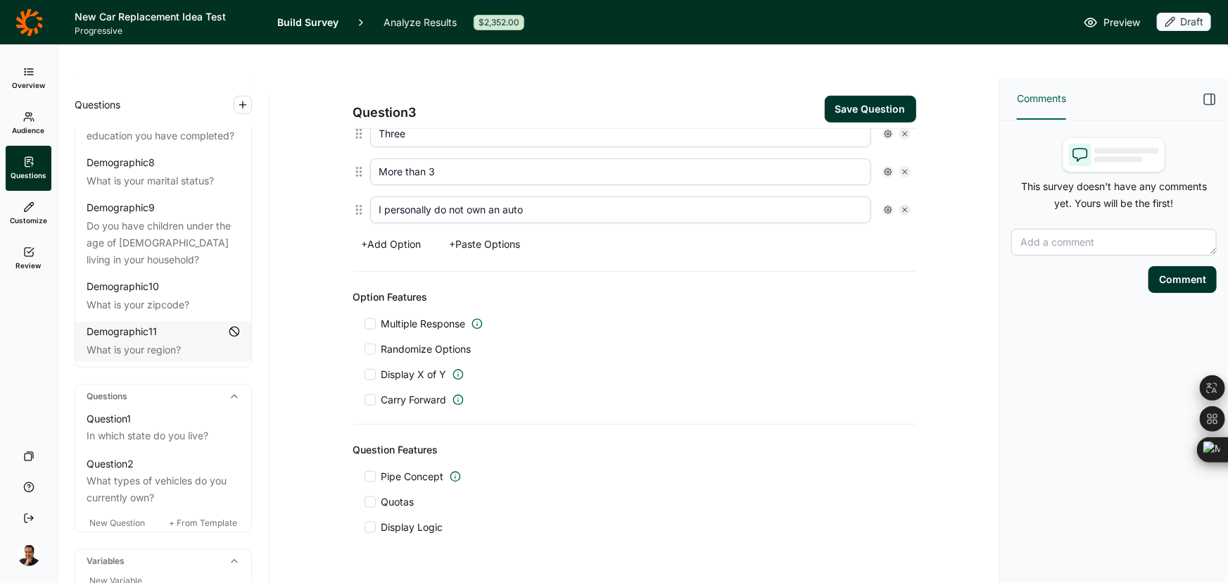
click at [376, 495] on span "Quotas" at bounding box center [395, 502] width 39 height 14
click at [365, 502] on input "Quotas" at bounding box center [365, 502] width 0 height 0
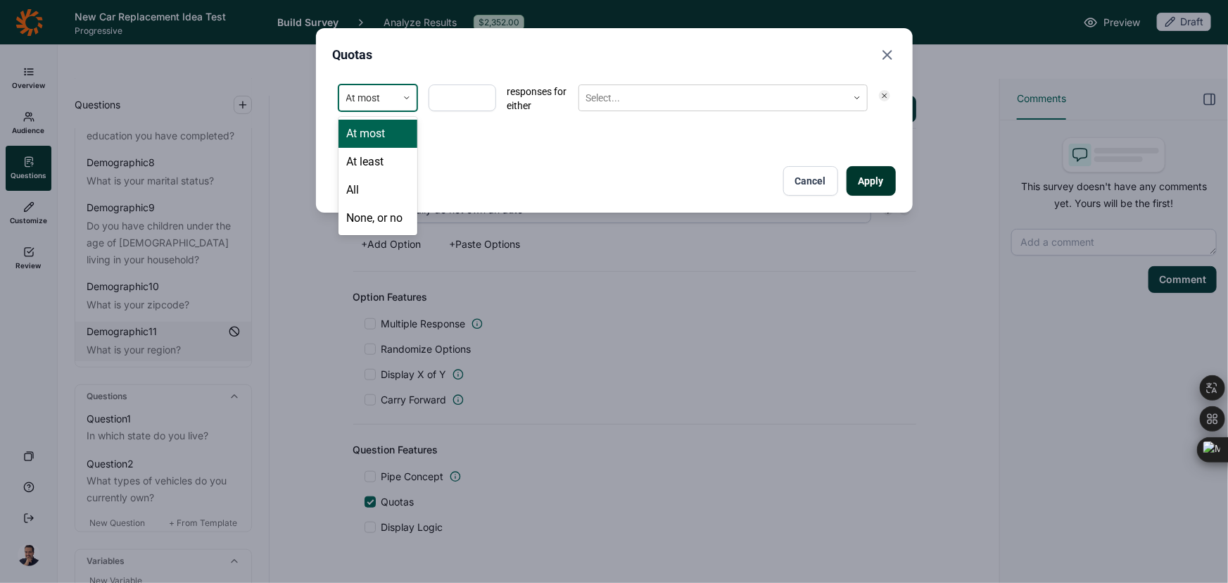
drag, startPoint x: 387, startPoint y: 96, endPoint x: 409, endPoint y: 109, distance: 25.2
click at [387, 96] on div at bounding box center [368, 98] width 44 height 18
click at [359, 188] on div "All" at bounding box center [378, 190] width 79 height 28
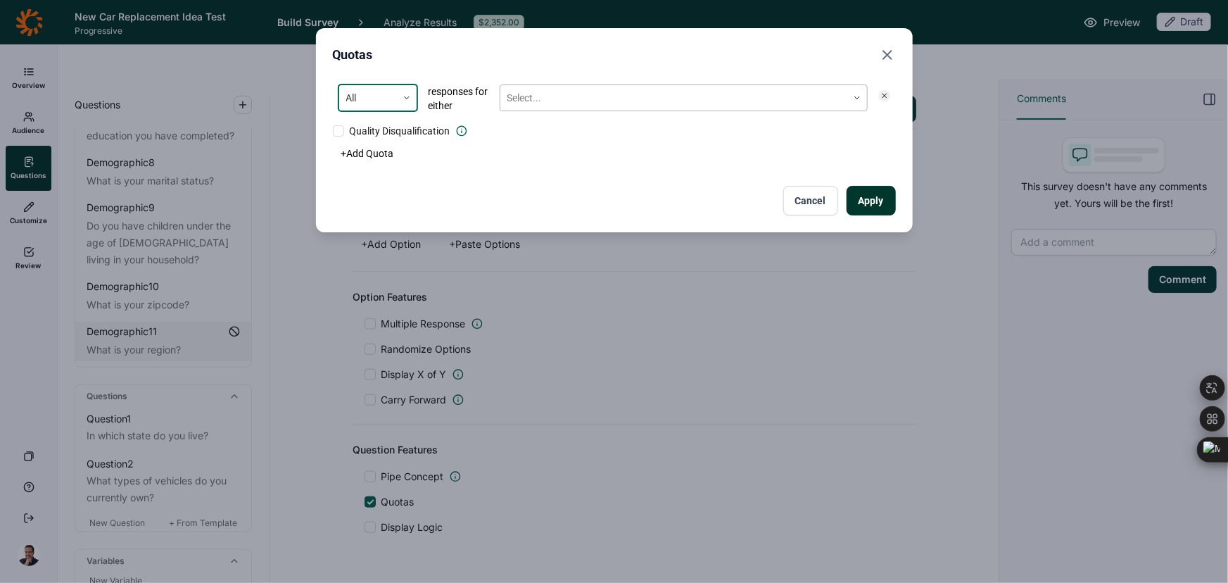
click at [572, 95] on div at bounding box center [673, 98] width 333 height 18
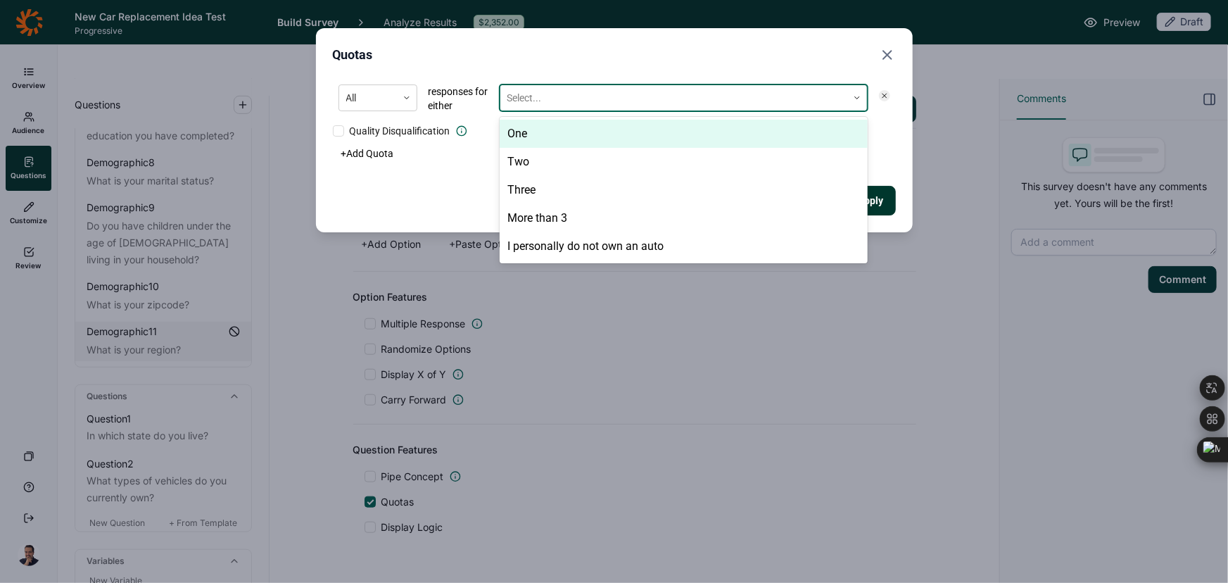
click at [563, 133] on div "One" at bounding box center [684, 134] width 368 height 28
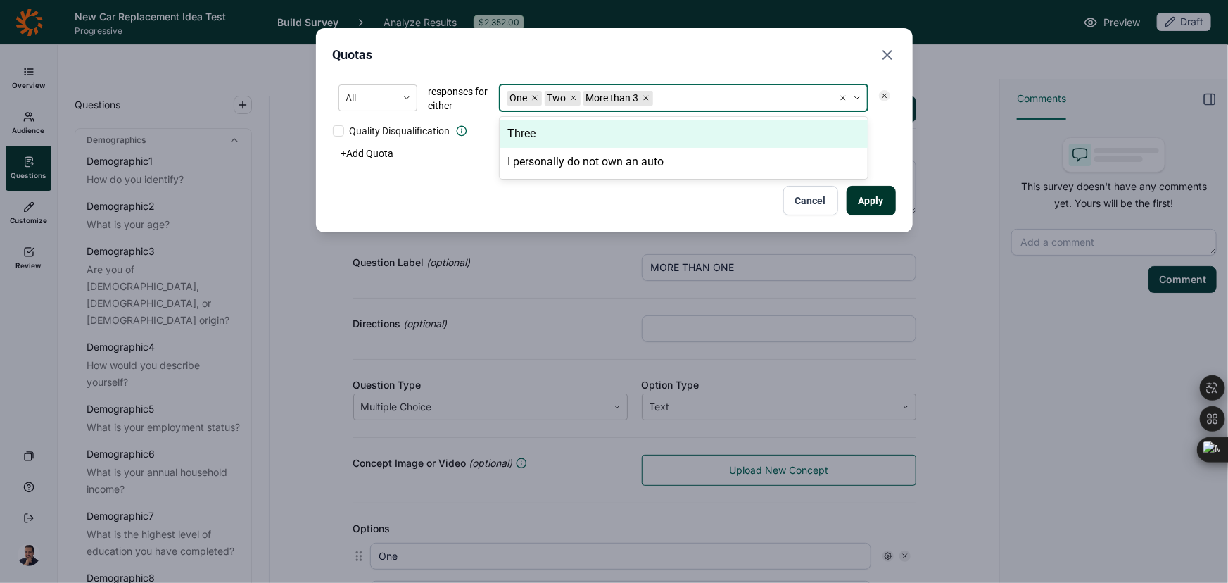
scroll to position [498, 0]
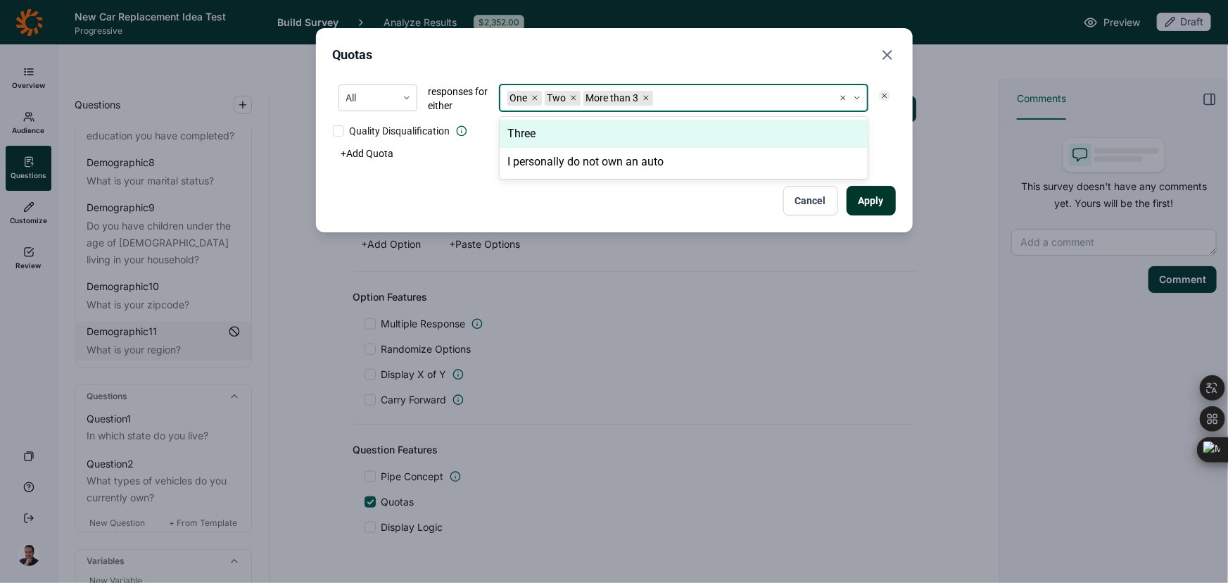
click at [643, 99] on icon "Remove More than 3" at bounding box center [646, 98] width 8 height 8
click at [549, 141] on div "Three" at bounding box center [684, 134] width 368 height 28
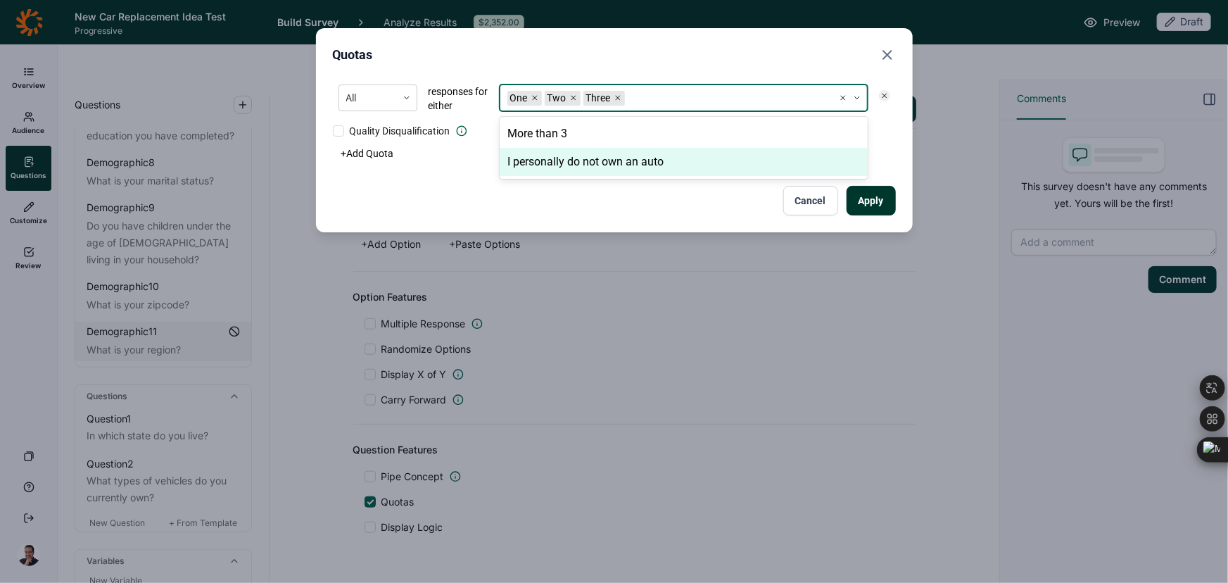
click at [874, 193] on button "Apply" at bounding box center [871, 201] width 49 height 30
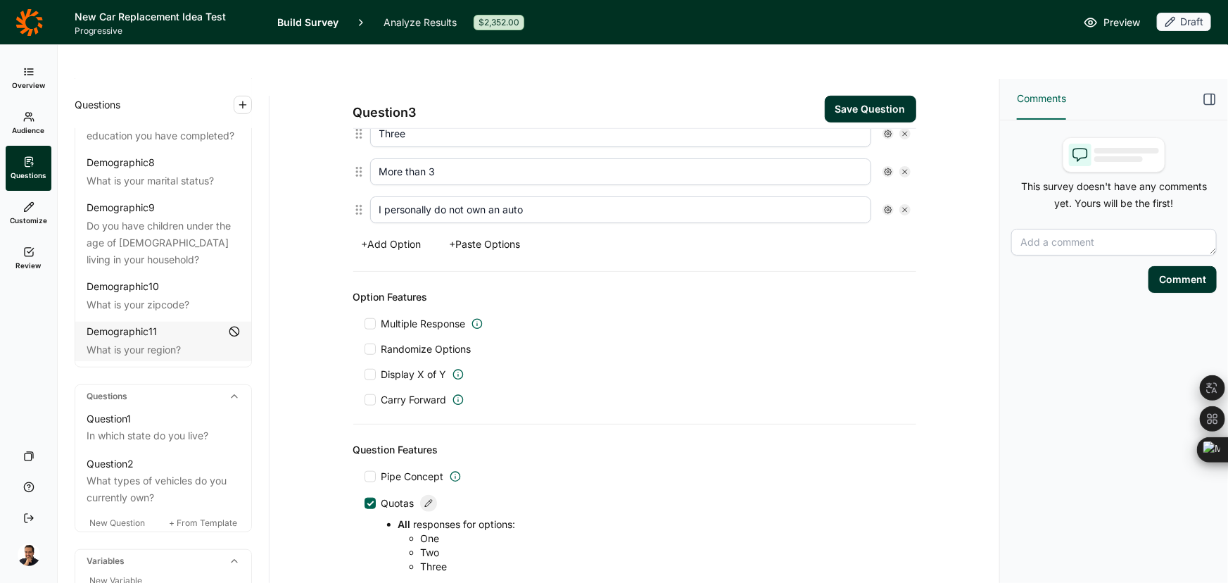
click at [873, 192] on div "I personally do not own an auto" at bounding box center [641, 210] width 552 height 38
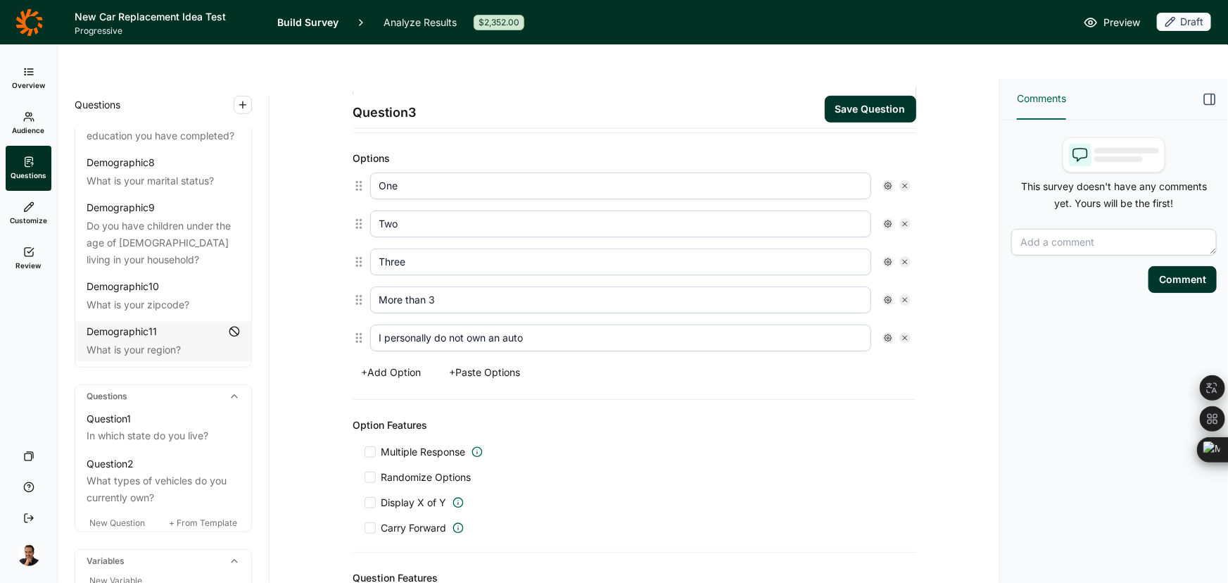
scroll to position [0, 0]
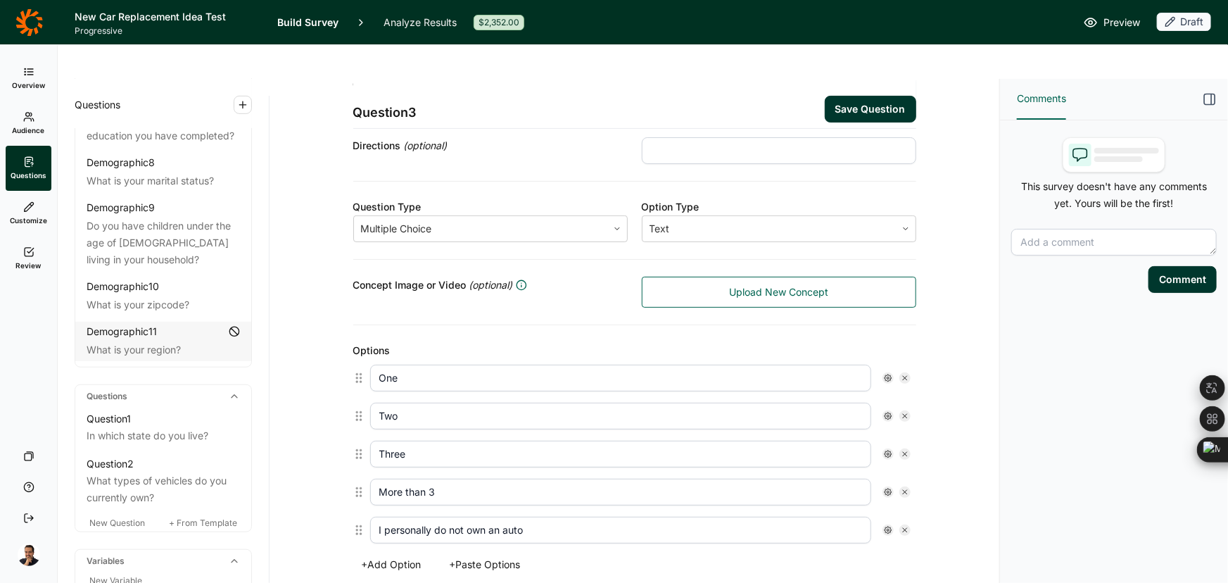
click at [894, 96] on button "Save Question" at bounding box center [870, 109] width 91 height 27
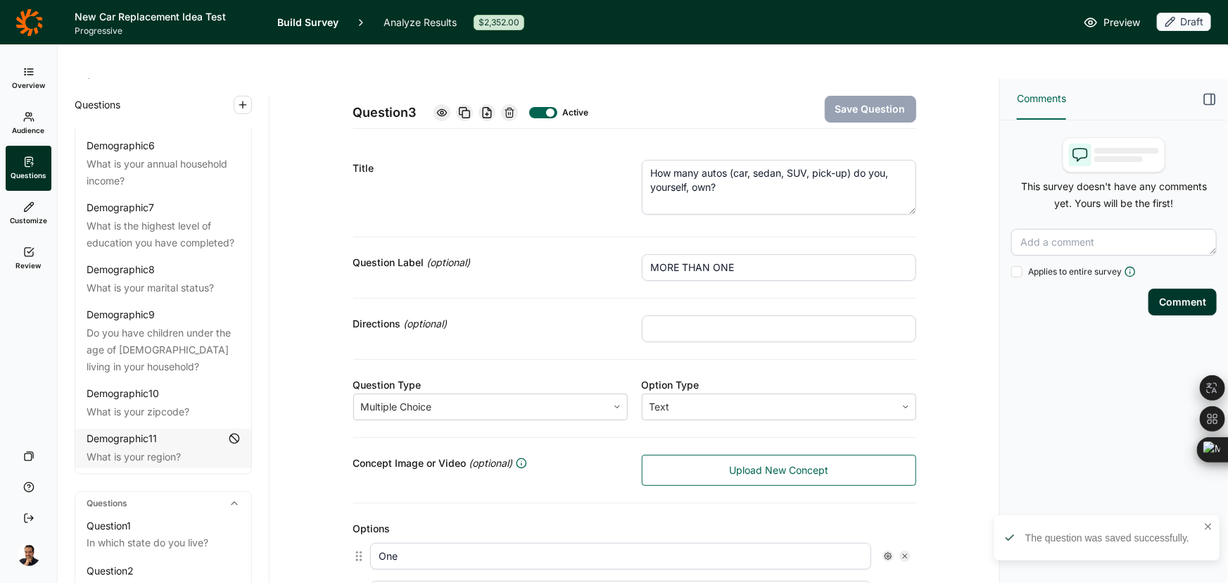
scroll to position [556, 0]
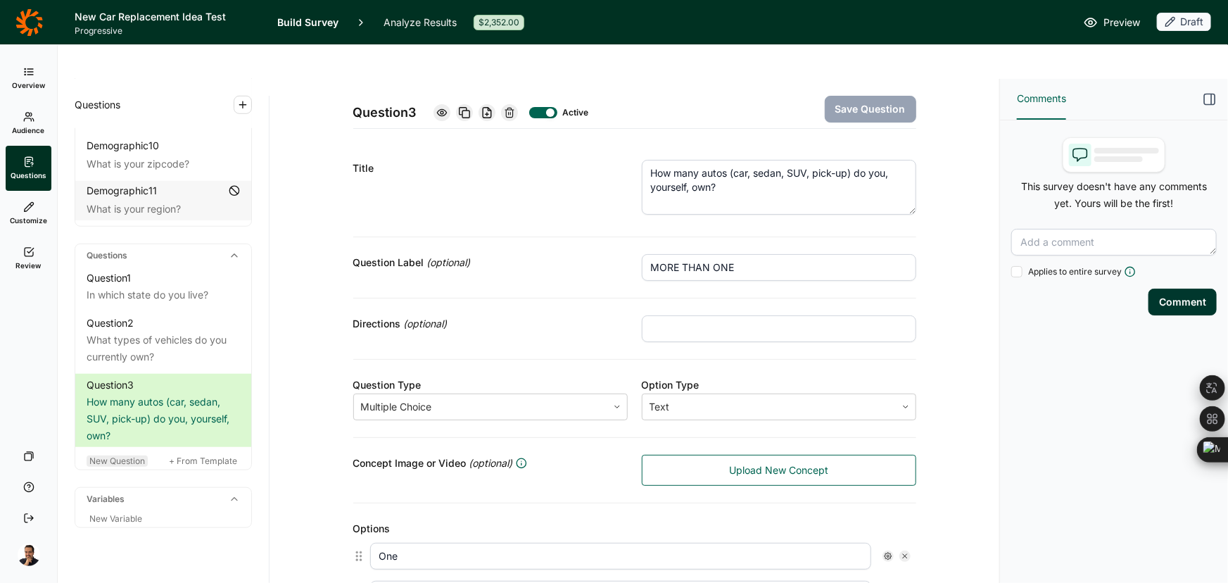
click at [106, 455] on span "New Question" at bounding box center [117, 460] width 56 height 11
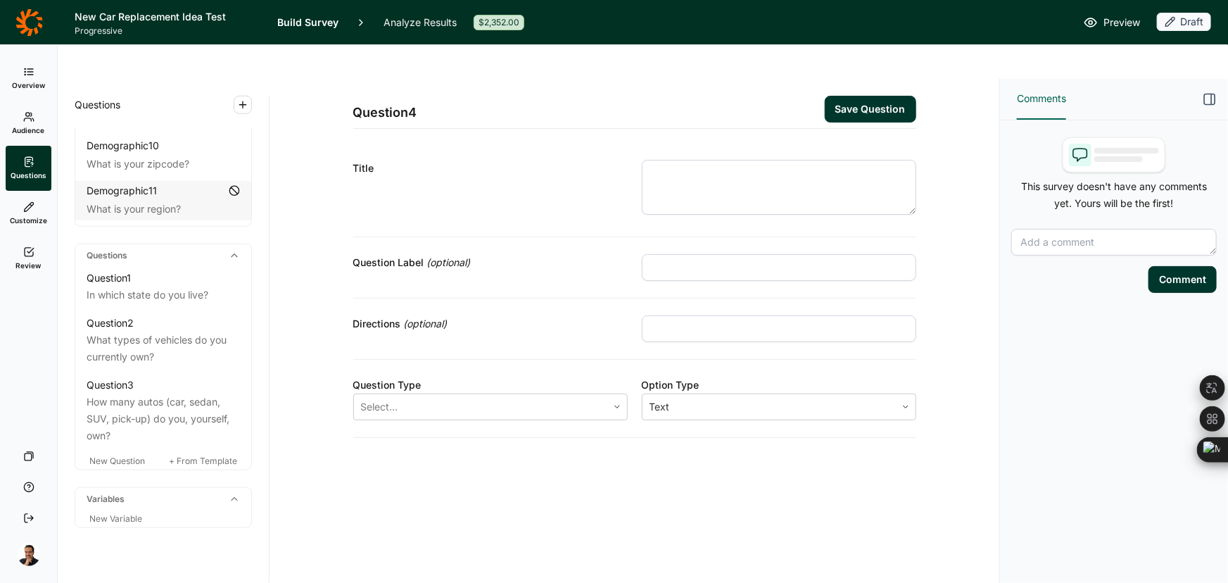
click at [765, 254] on input "text" at bounding box center [779, 267] width 274 height 27
paste input "SCREEN-PURCHASE"
type input "SCREEN-PURCHASE"
click at [679, 315] on input "text" at bounding box center [779, 328] width 274 height 27
paste input "Select when you made your most recent purchase"
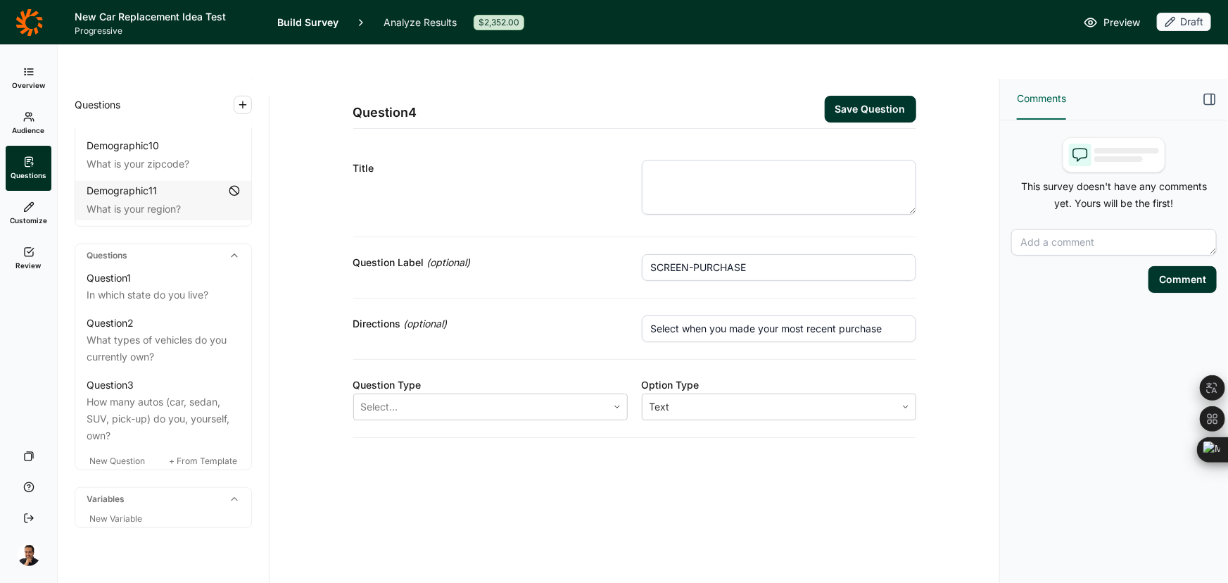
type input "Select when you made your most recent purchase"
click at [808, 160] on textarea at bounding box center [779, 187] width 274 height 55
paste textarea "Q4) When did you MOST RECENTLY purchase an auto (car, sedan, SUV, pick-up, etc.…"
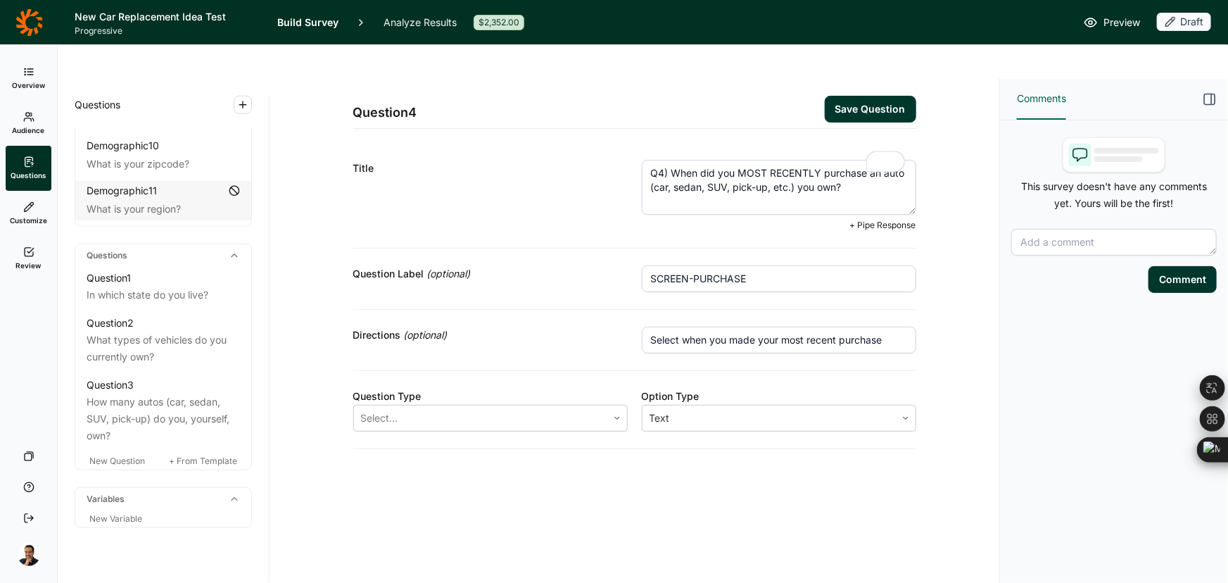
drag, startPoint x: 674, startPoint y: 137, endPoint x: 288, endPoint y: 159, distance: 387.0
click at [288, 159] on div "Question 4 Save Question Title Q4) When did you MOST RECENTLY purchase an auto …" at bounding box center [634, 298] width 696 height 438
type textarea "When did you MOST RECENTLY purchase an auto (car, sedan, SUV, pick-up, etc.) yo…"
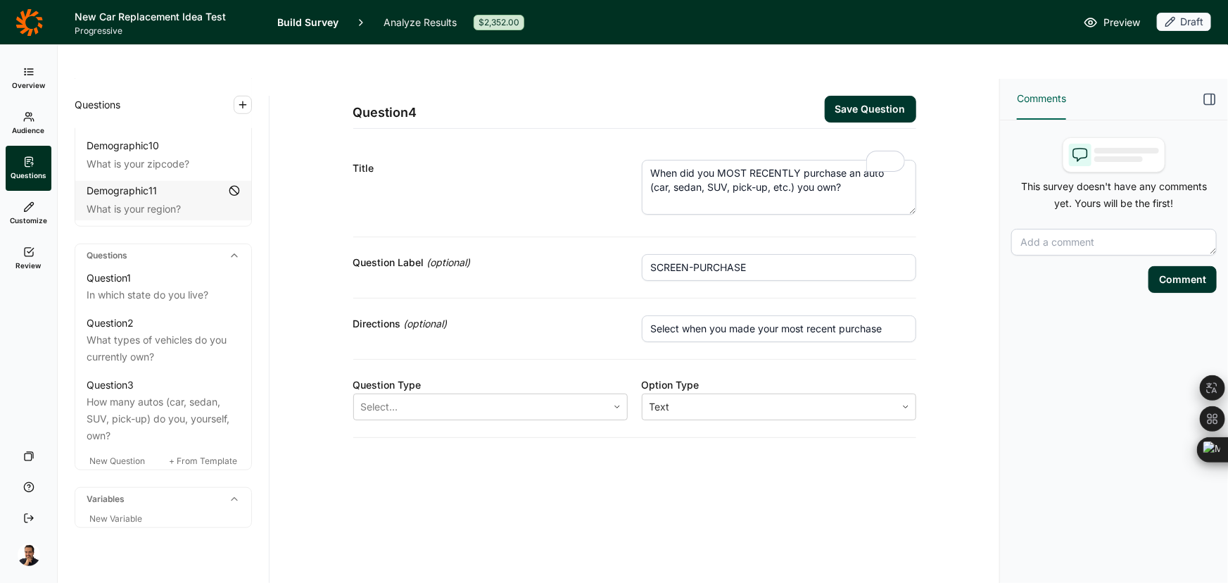
click at [505, 377] on div "Question Type" at bounding box center [490, 385] width 274 height 17
click at [483, 397] on div at bounding box center [480, 407] width 239 height 20
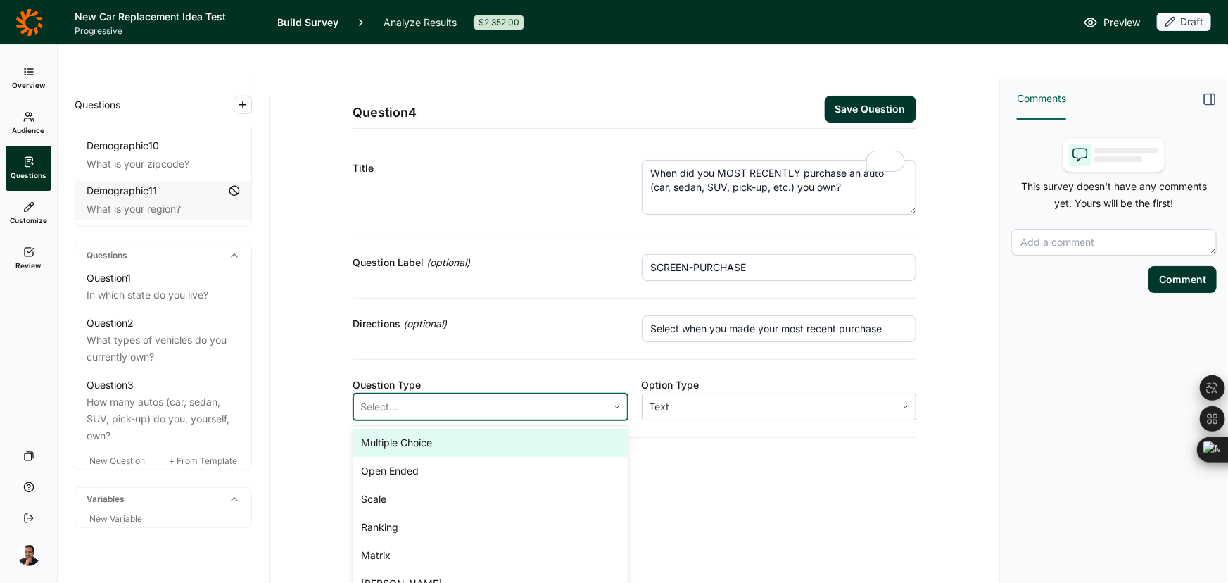
click at [464, 429] on div "Multiple Choice" at bounding box center [490, 443] width 274 height 28
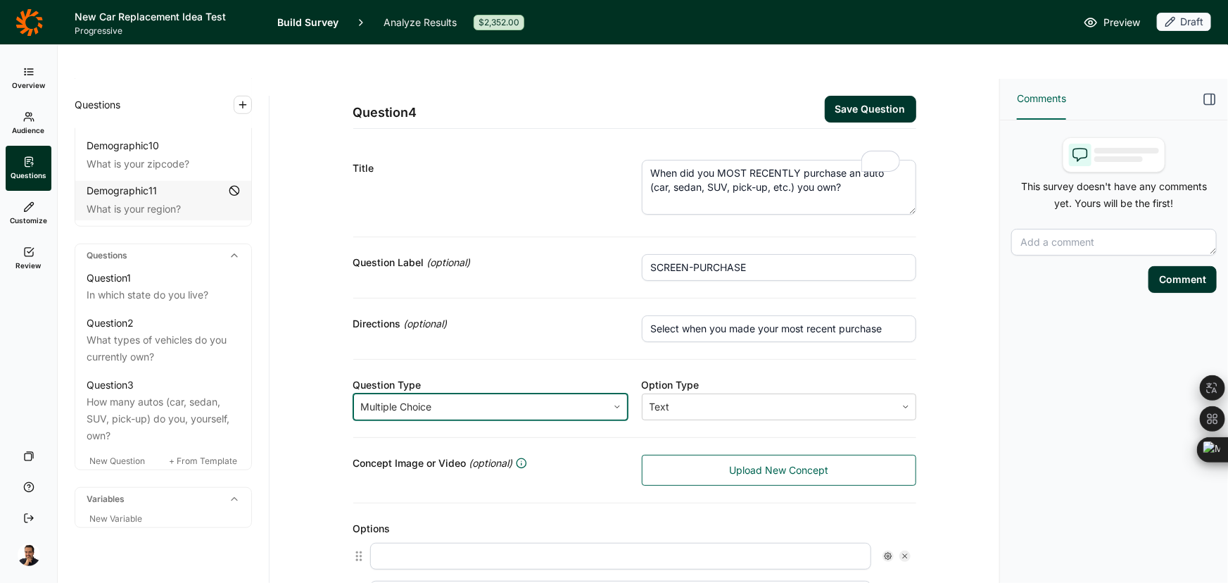
scroll to position [255, 0]
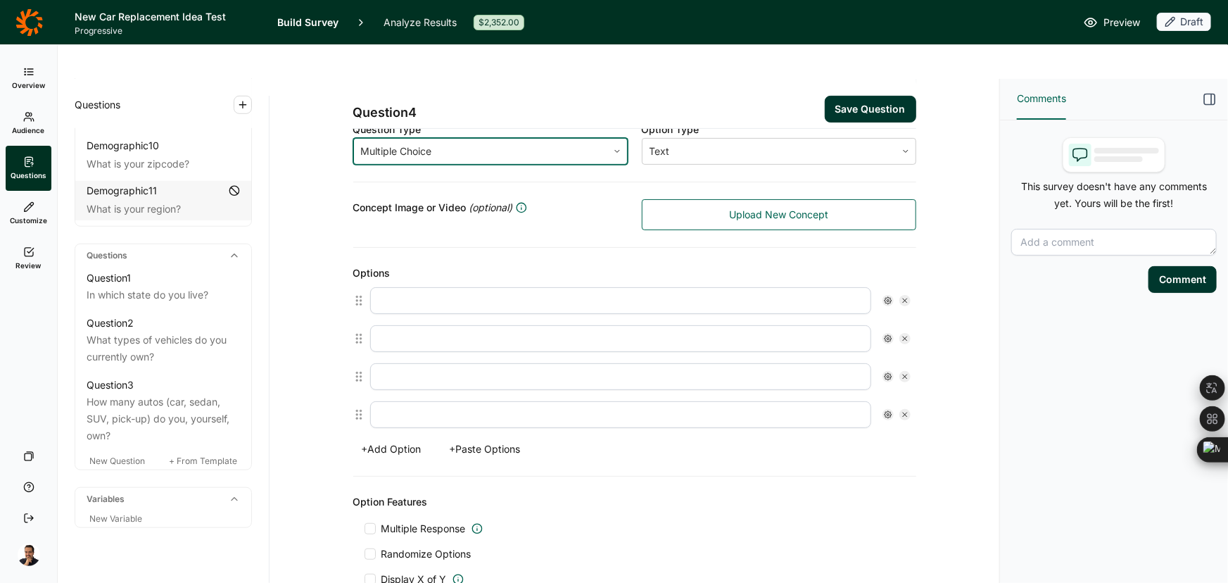
click at [488, 439] on button "+ Paste Options" at bounding box center [485, 449] width 88 height 20
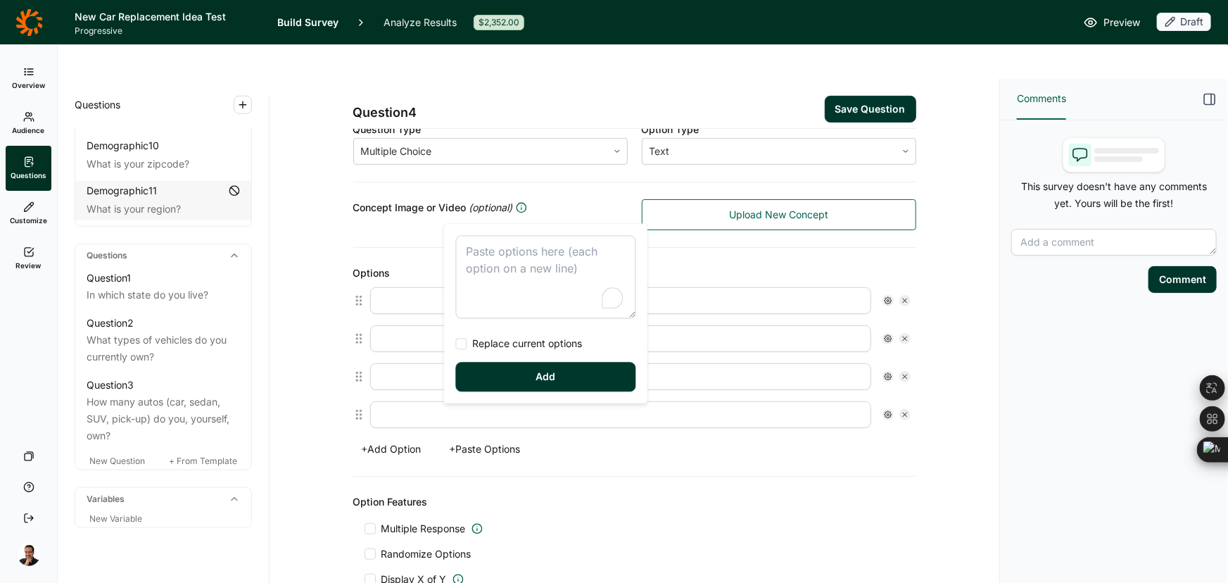
click at [512, 260] on textarea "To enrich screen reader interactions, please activate Accessibility in Grammarl…" at bounding box center [546, 276] width 180 height 83
click at [494, 344] on span "Replace current options" at bounding box center [524, 343] width 115 height 14
click at [456, 343] on input "Replace current options" at bounding box center [456, 343] width 0 height 0
type textarea "In the past 12 months 1 to 2 years ago 3 to 4 years ago 5 or more years ago"
click at [523, 386] on button "Add" at bounding box center [546, 377] width 180 height 30
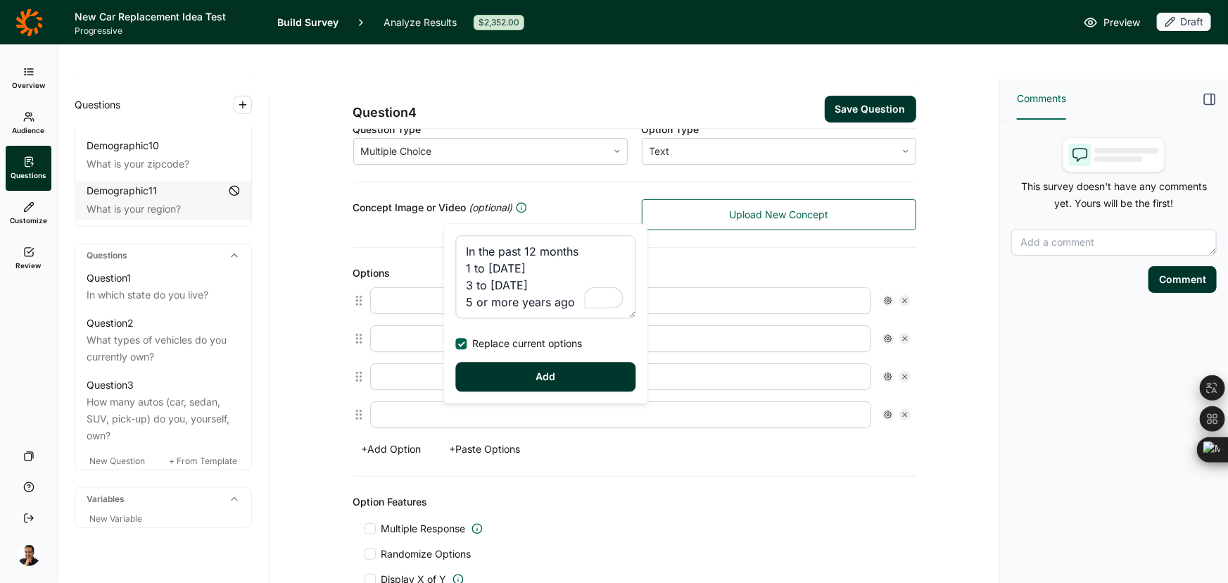
type input "In the past 12 months"
type input "1 to 2 years ago"
type input "3 to 4 years ago"
type input "5 or more years ago"
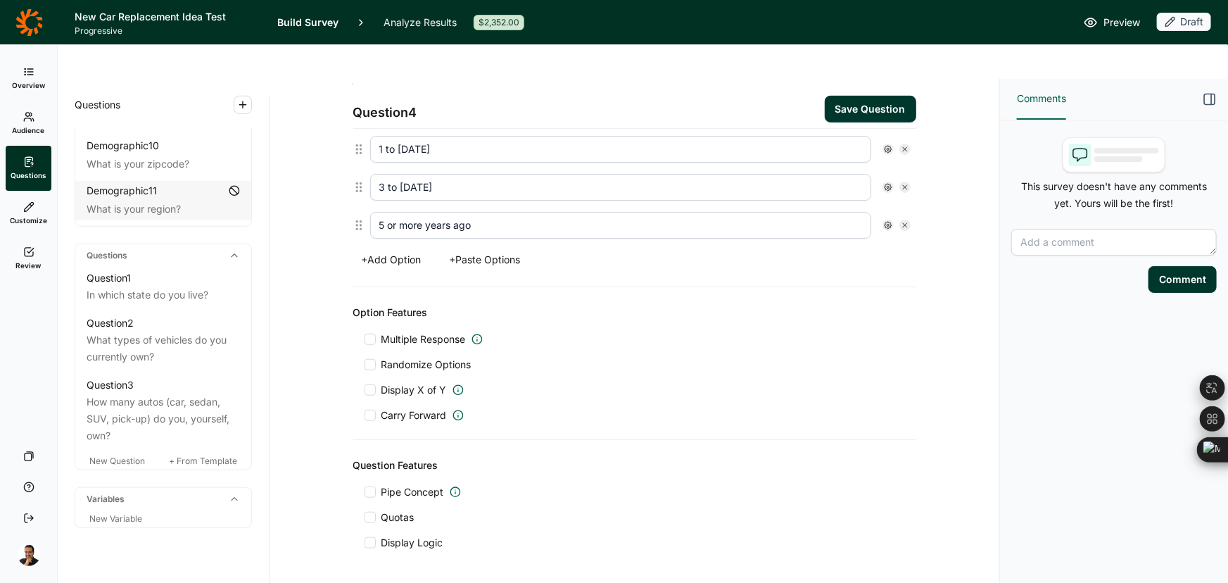
scroll to position [460, 0]
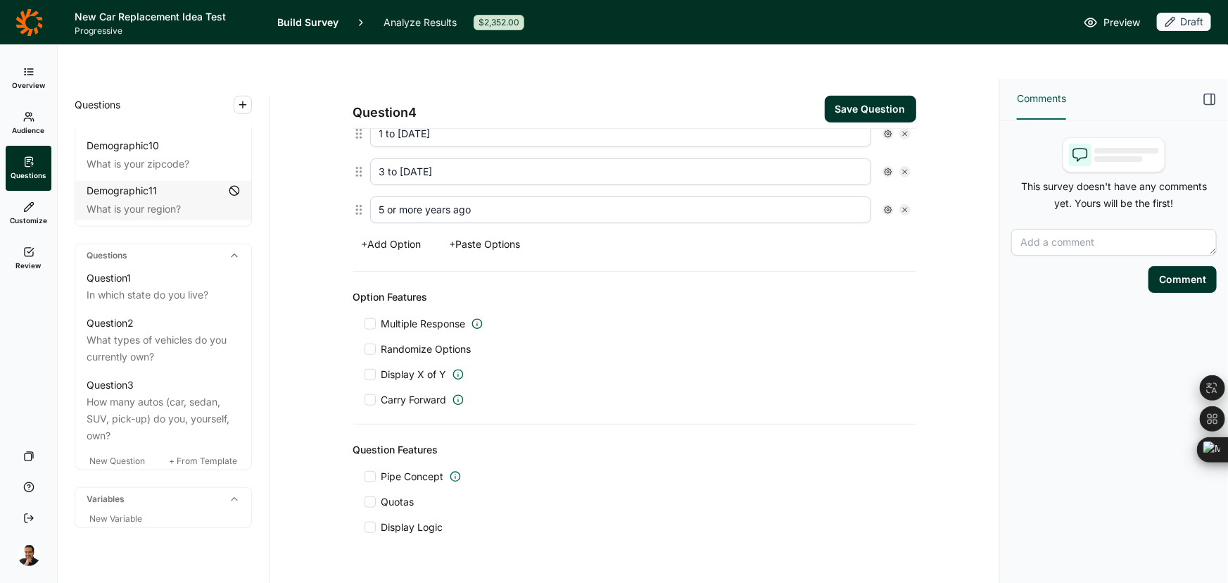
click at [422, 469] on span "Pipe Concept" at bounding box center [412, 476] width 63 height 14
click at [365, 476] on input "Pipe Concept" at bounding box center [365, 476] width 0 height 0
click at [416, 470] on span "Pipe Concept" at bounding box center [412, 477] width 63 height 14
click at [365, 477] on input "Pipe Concept" at bounding box center [365, 477] width 0 height 0
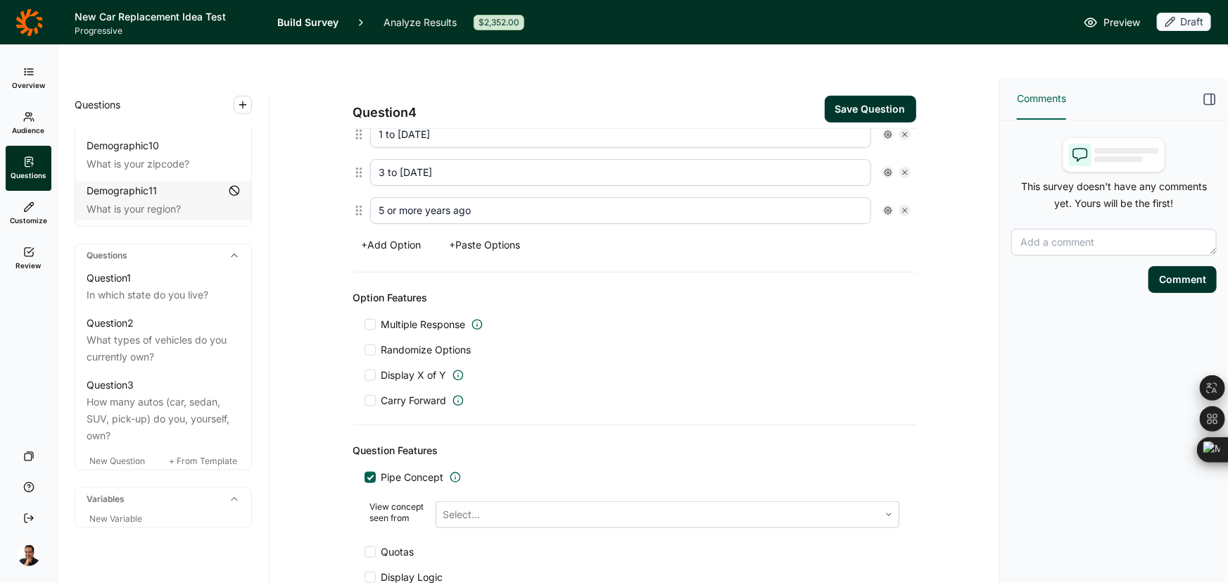
scroll to position [460, 0]
click at [402, 495] on span "Quotas" at bounding box center [397, 502] width 33 height 14
click at [365, 502] on input "Quotas" at bounding box center [365, 502] width 0 height 0
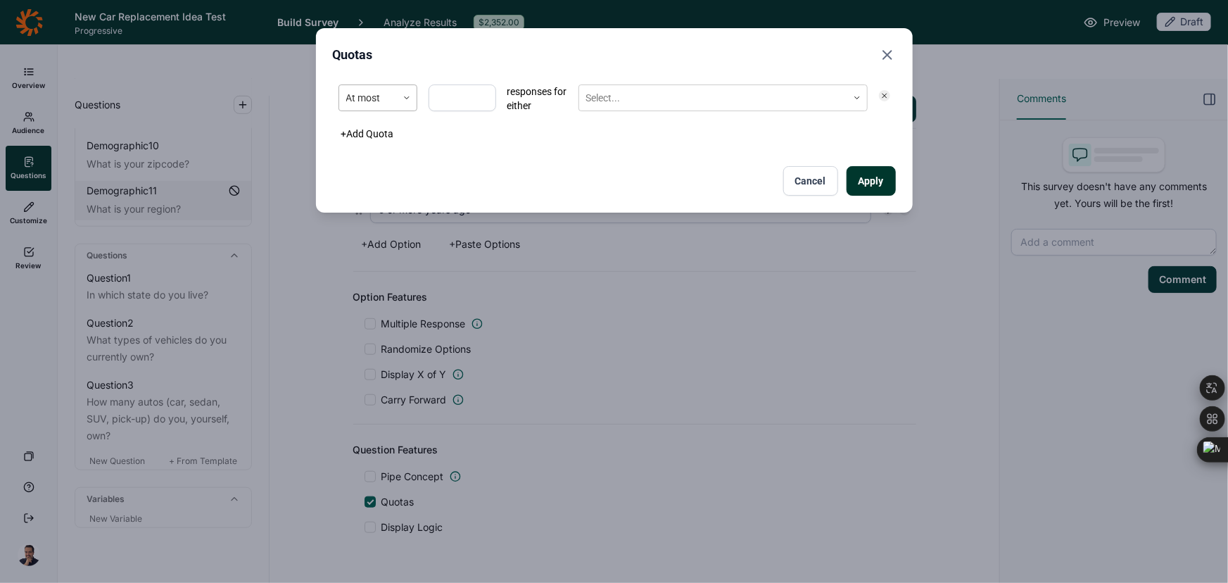
click at [366, 101] on div at bounding box center [368, 98] width 44 height 18
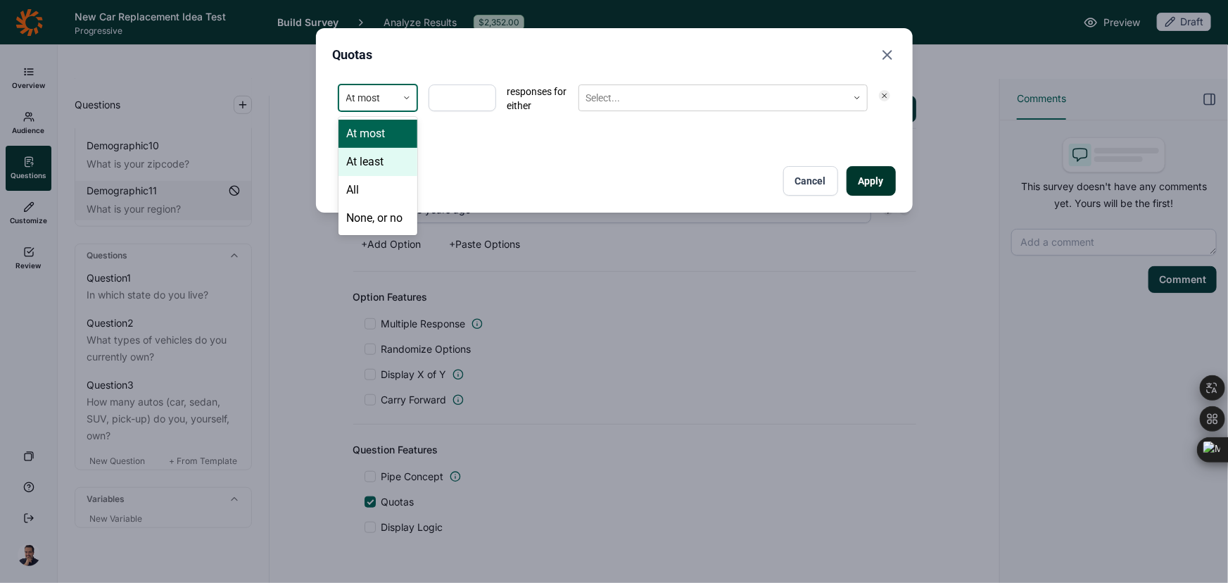
drag, startPoint x: 379, startPoint y: 137, endPoint x: 376, endPoint y: 175, distance: 38.2
click at [376, 175] on div "At most At least All None, or no" at bounding box center [378, 176] width 79 height 118
click at [375, 180] on div "All" at bounding box center [378, 190] width 79 height 28
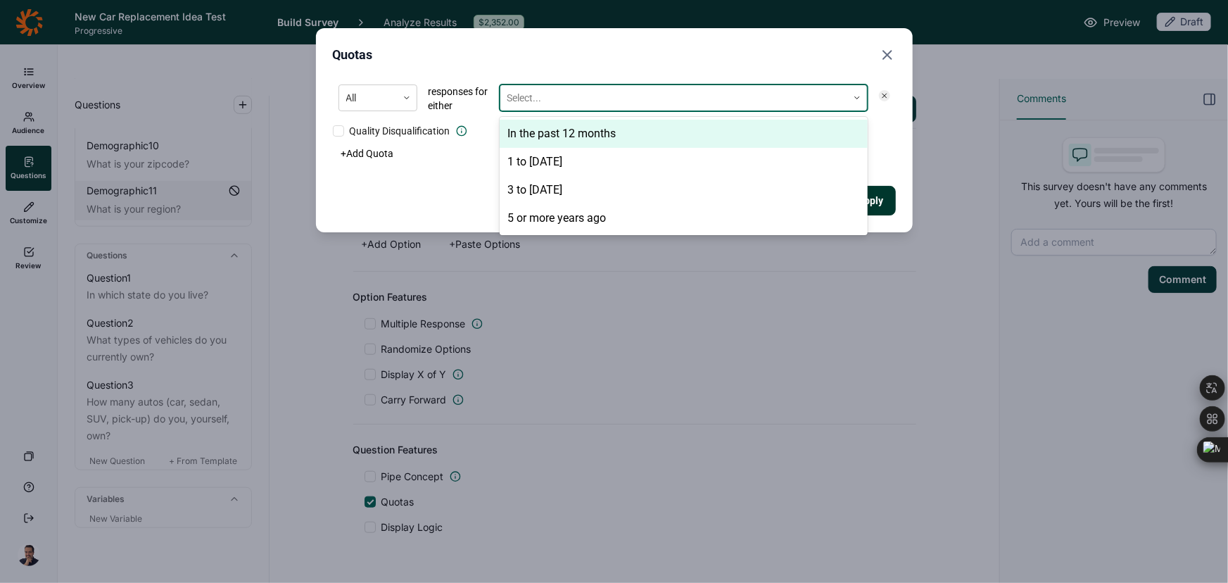
click at [534, 103] on div at bounding box center [673, 98] width 333 height 18
click at [533, 135] on div "In the past 12 months" at bounding box center [684, 134] width 368 height 28
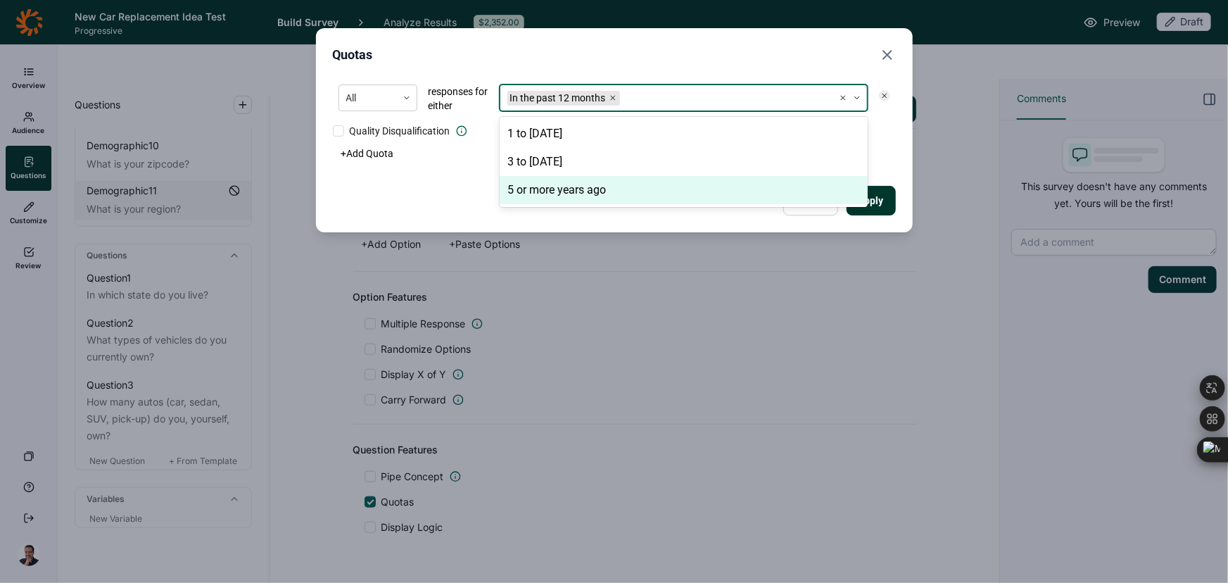
click at [889, 162] on div "+ Add Quota" at bounding box center [614, 154] width 563 height 20
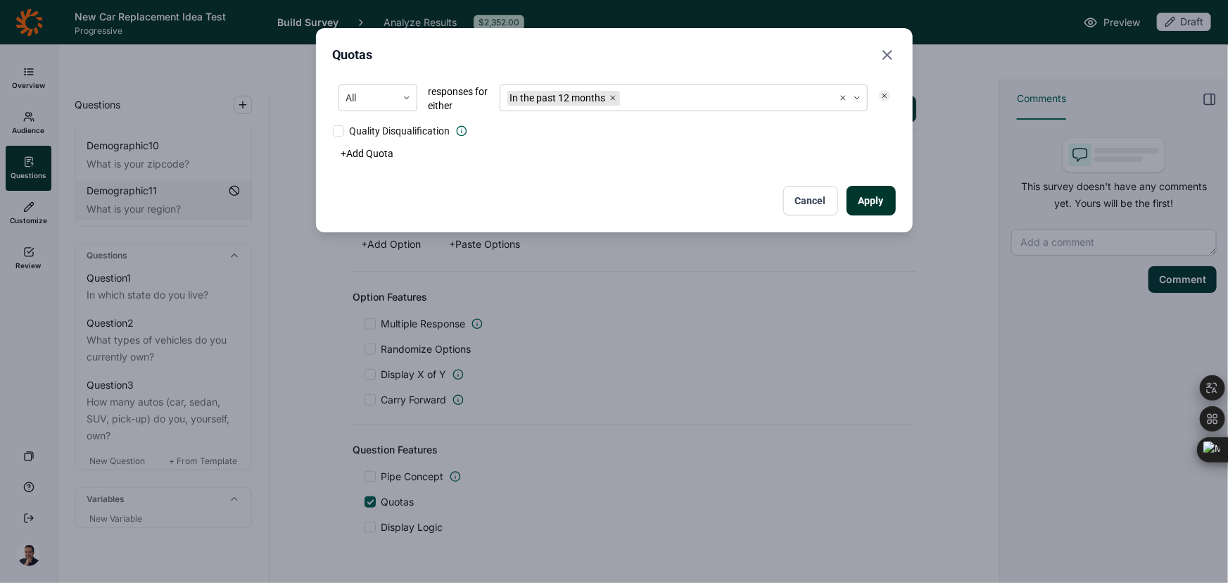
click at [880, 197] on button "Apply" at bounding box center [871, 201] width 49 height 30
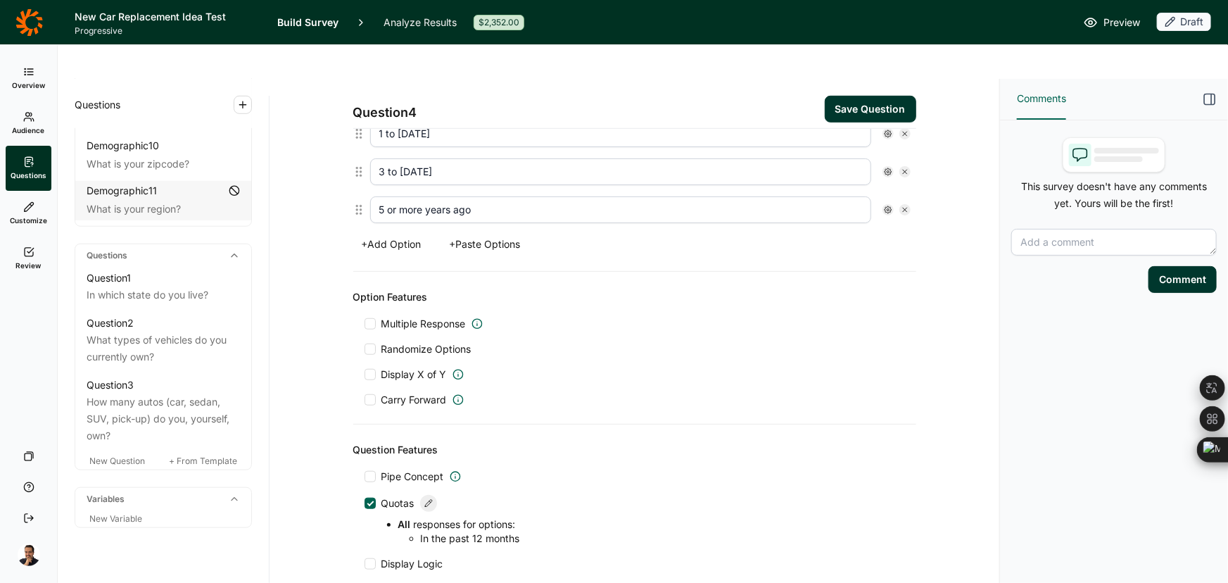
click at [861, 96] on button "Save Question" at bounding box center [870, 109] width 91 height 27
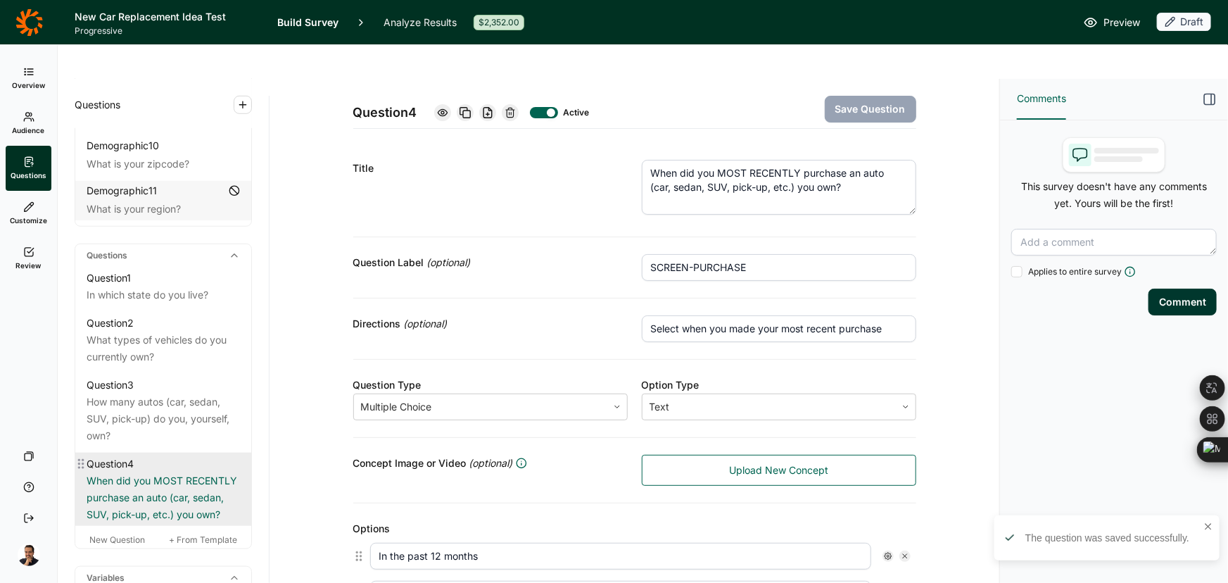
click at [154, 472] on div "When did you MOST RECENTLY purchase an auto (car, sedan, SUV, pick-up, etc.) yo…" at bounding box center [163, 497] width 153 height 51
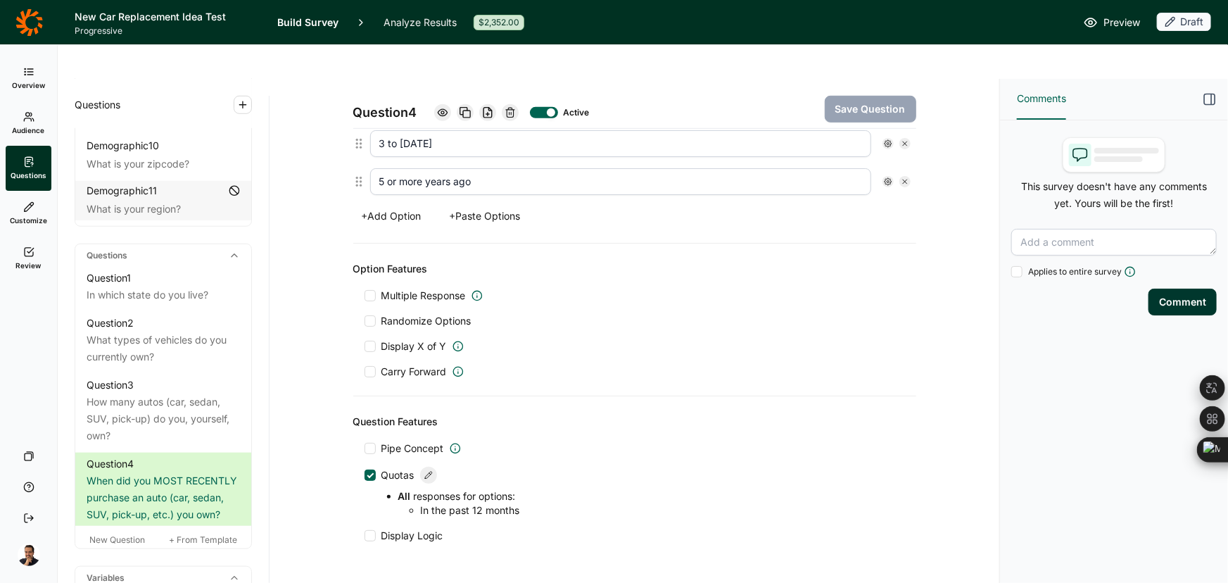
scroll to position [497, 0]
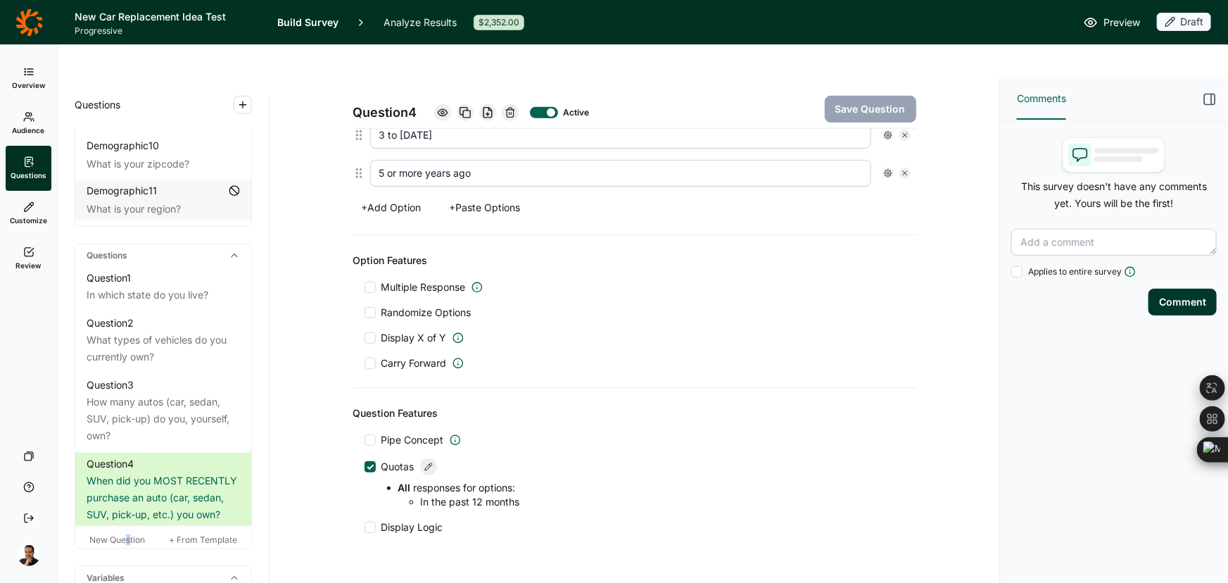
drag, startPoint x: 128, startPoint y: 525, endPoint x: 20, endPoint y: 519, distance: 107.9
click at [127, 534] on span "New Question" at bounding box center [117, 539] width 56 height 11
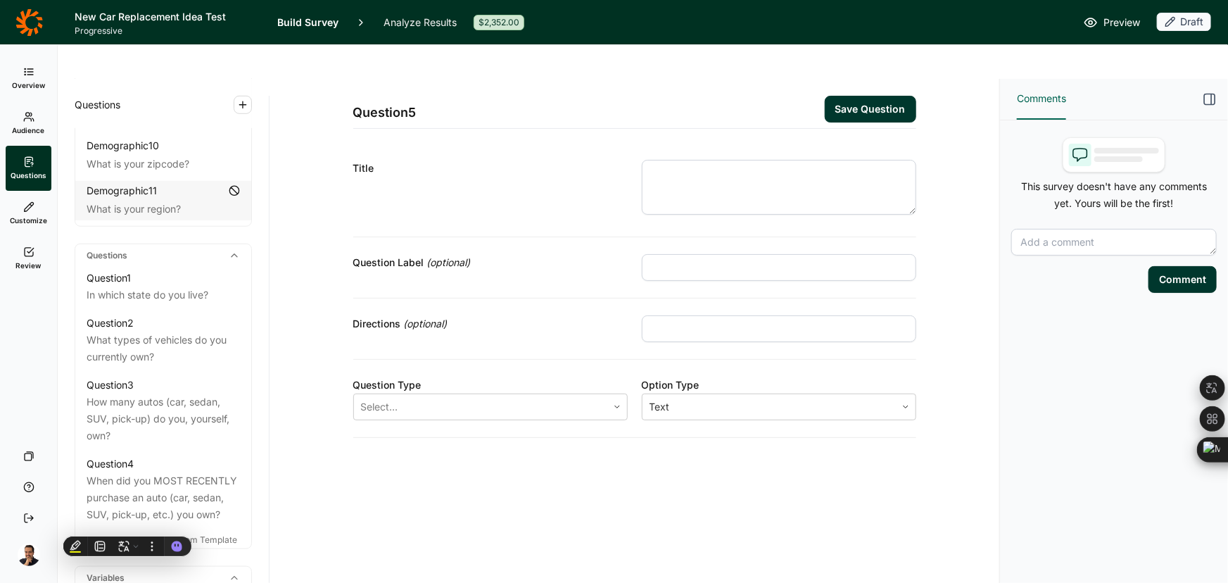
click at [801, 315] on input "text" at bounding box center [779, 328] width 274 height 27
paste input "SCREEN-YEAR"
click at [769, 254] on input "SCREEN-YEAR" at bounding box center [779, 267] width 274 height 27
type input "SCREEN-YEAR"
click at [710, 160] on textarea at bounding box center [779, 187] width 274 height 55
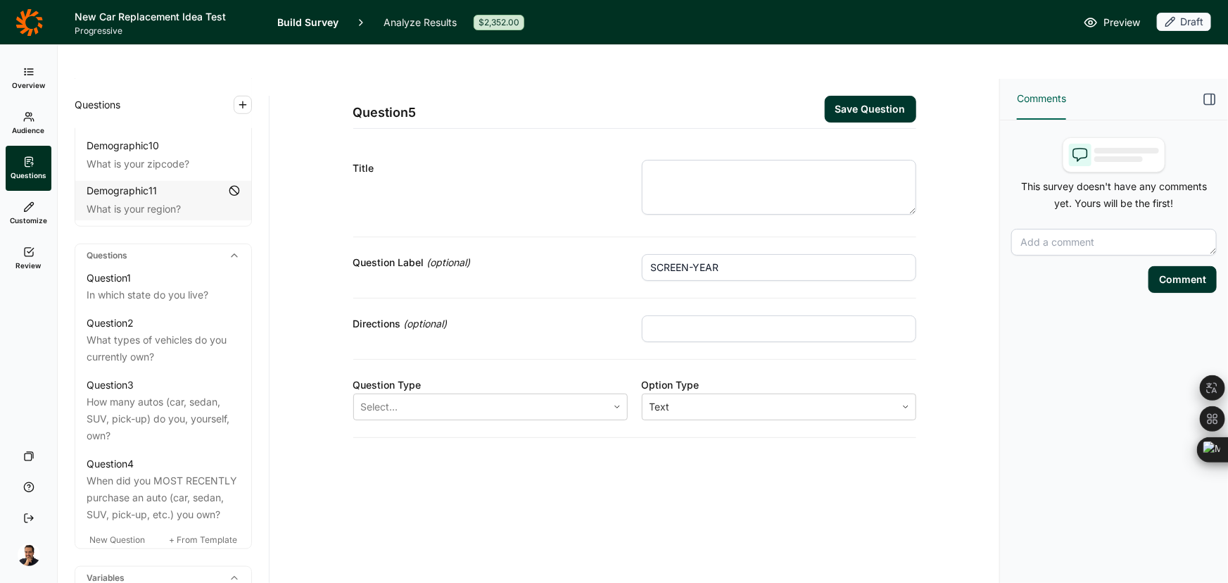
paste textarea "Q7) What is the model year of the auto you purchased in the past 12 months?"
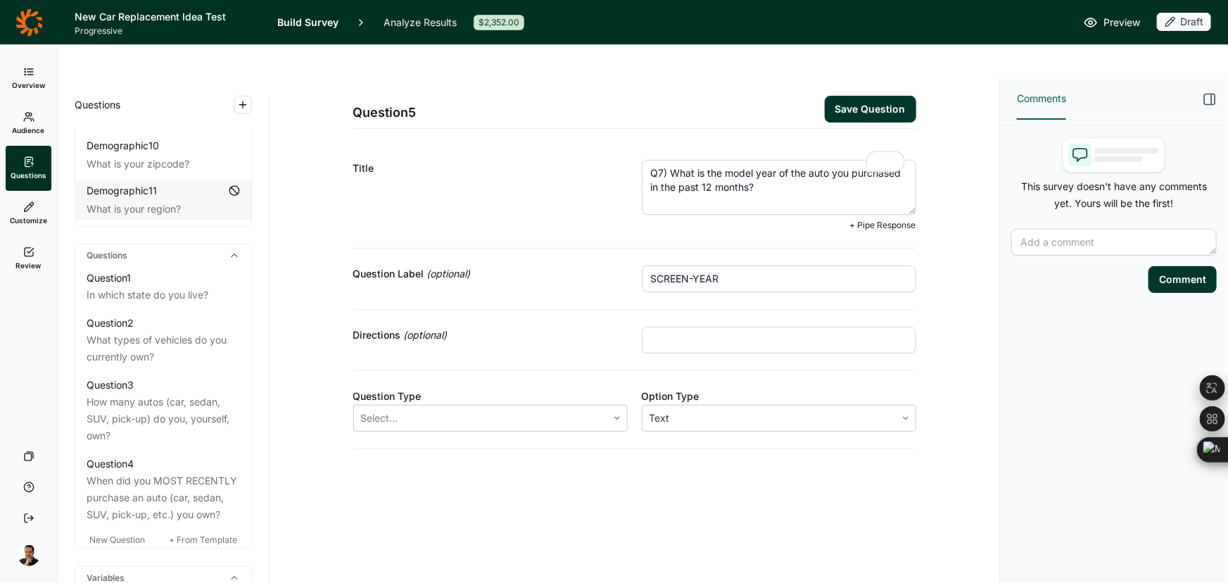
drag, startPoint x: 668, startPoint y: 137, endPoint x: 457, endPoint y: 142, distance: 211.2
click at [457, 143] on div "Title Q7) What is the model year of the auto you purchased in the past 12 month…" at bounding box center [634, 196] width 563 height 106
type textarea "What is the model year of the auto you purchased in the past 12 months?"
click at [731, 310] on div "Directions (optional)" at bounding box center [634, 340] width 563 height 61
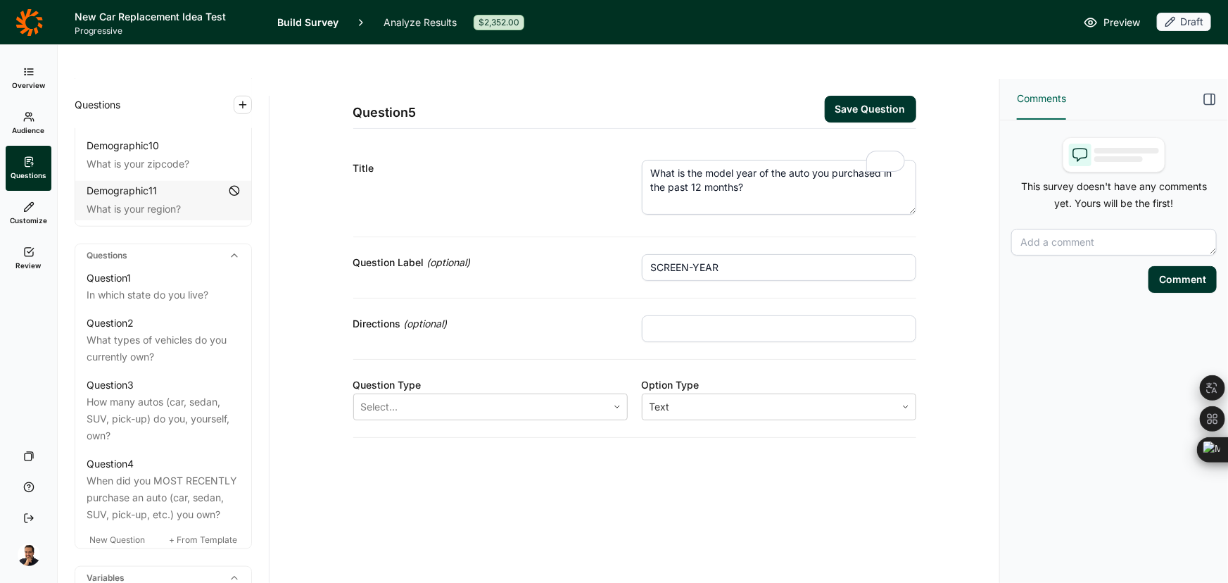
click at [683, 316] on div "Directions (optional)" at bounding box center [634, 328] width 563 height 61
click at [681, 315] on input "text" at bounding box center [779, 328] width 274 height 27
paste input "Select one"
type input "Select one"
click at [562, 397] on div at bounding box center [480, 407] width 239 height 20
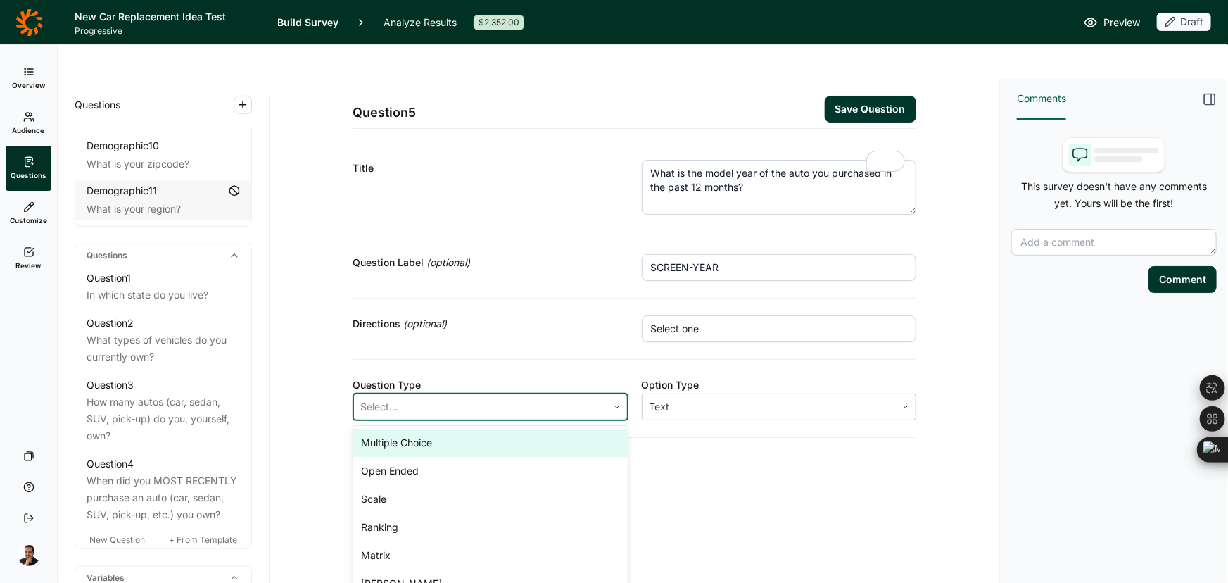
click at [499, 429] on div "Multiple Choice" at bounding box center [490, 443] width 274 height 28
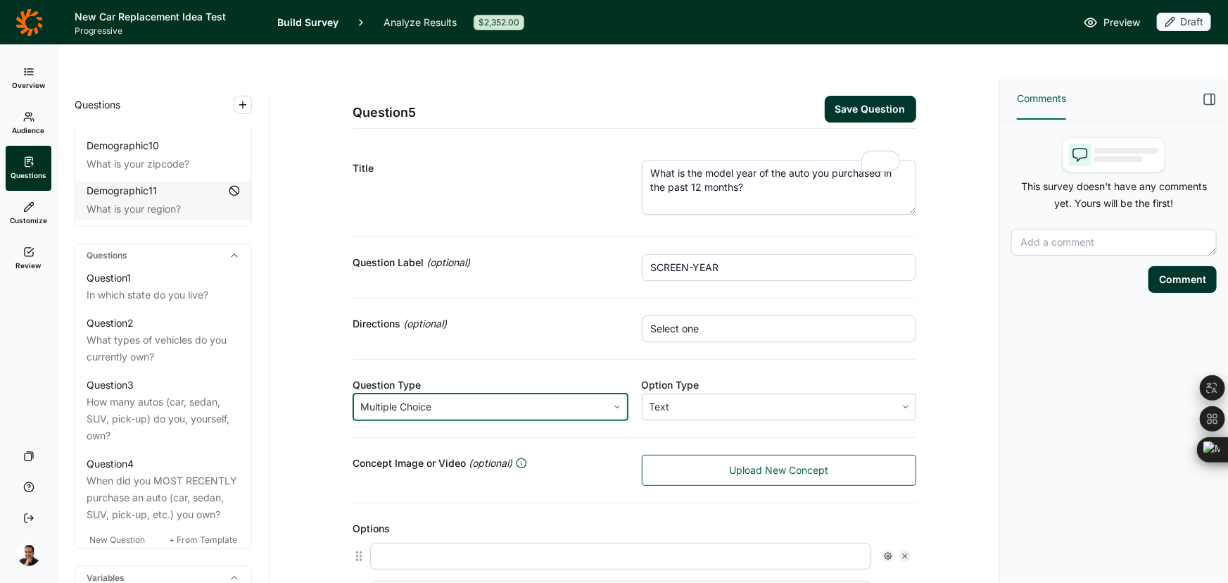
scroll to position [384, 0]
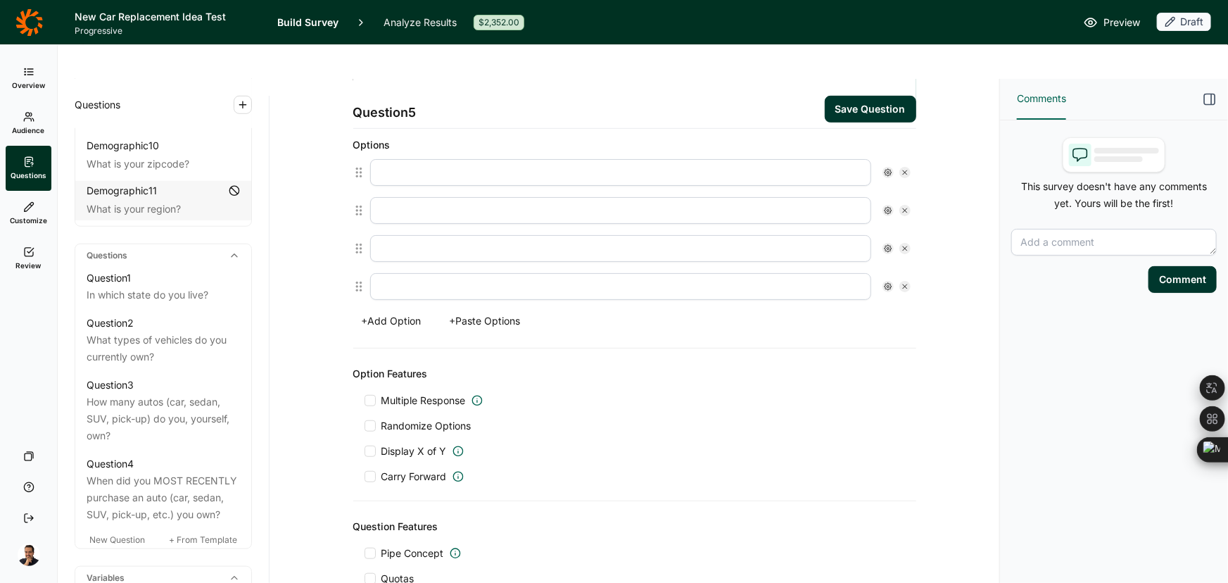
click at [480, 311] on button "+ Paste Options" at bounding box center [485, 321] width 88 height 20
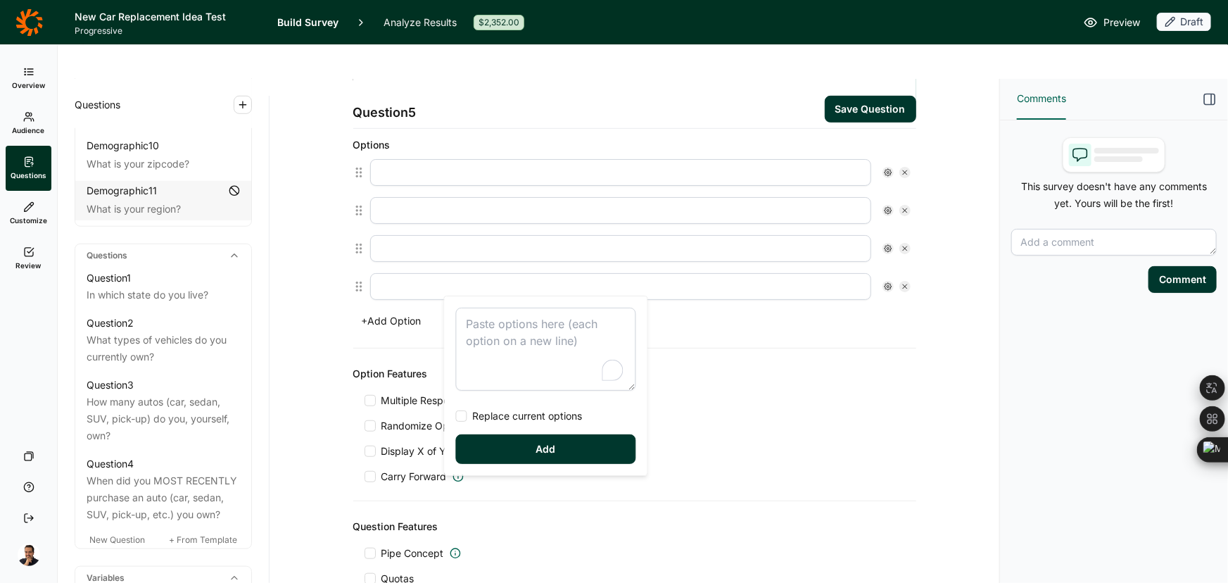
click at [493, 318] on textarea "To enrich screen reader interactions, please activate Accessibility in Grammarl…" at bounding box center [546, 349] width 180 height 83
click at [502, 412] on span "Replace current options" at bounding box center [524, 416] width 115 height 14
click at [456, 416] on input "Replace current options" at bounding box center [456, 416] width 0 height 0
click at [517, 324] on textarea "To enrich screen reader interactions, please activate Accessibility in Grammarl…" at bounding box center [546, 349] width 180 height 83
type textarea "2026 2025 2024 2023 2022 2021 2020 2019 2018 or older"
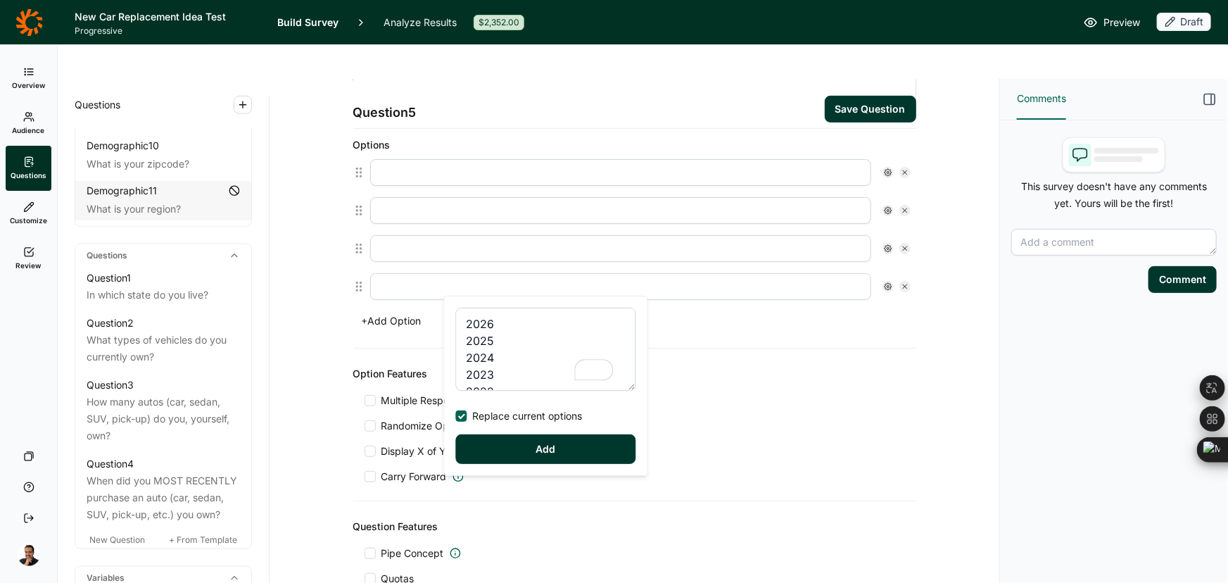
click at [514, 443] on button "Add" at bounding box center [546, 449] width 180 height 30
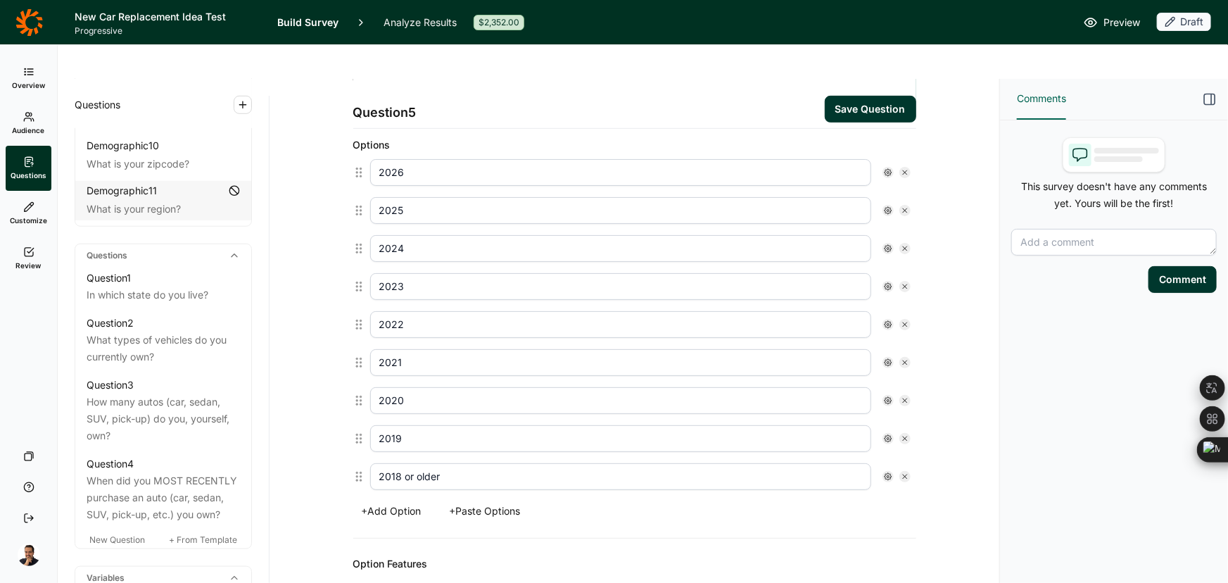
click at [885, 473] on use at bounding box center [888, 476] width 7 height 7
click at [780, 499] on div "Options 2022 2021 2020 2019 2018 or older Display Logic Use weight Free Text Is…" at bounding box center [634, 329] width 563 height 419
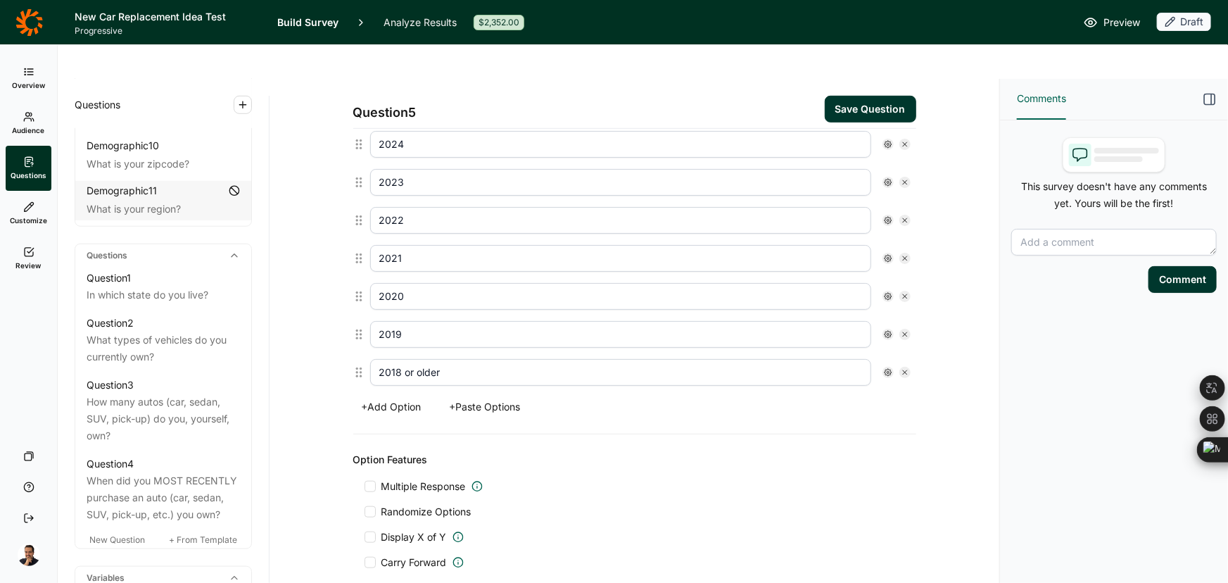
scroll to position [650, 0]
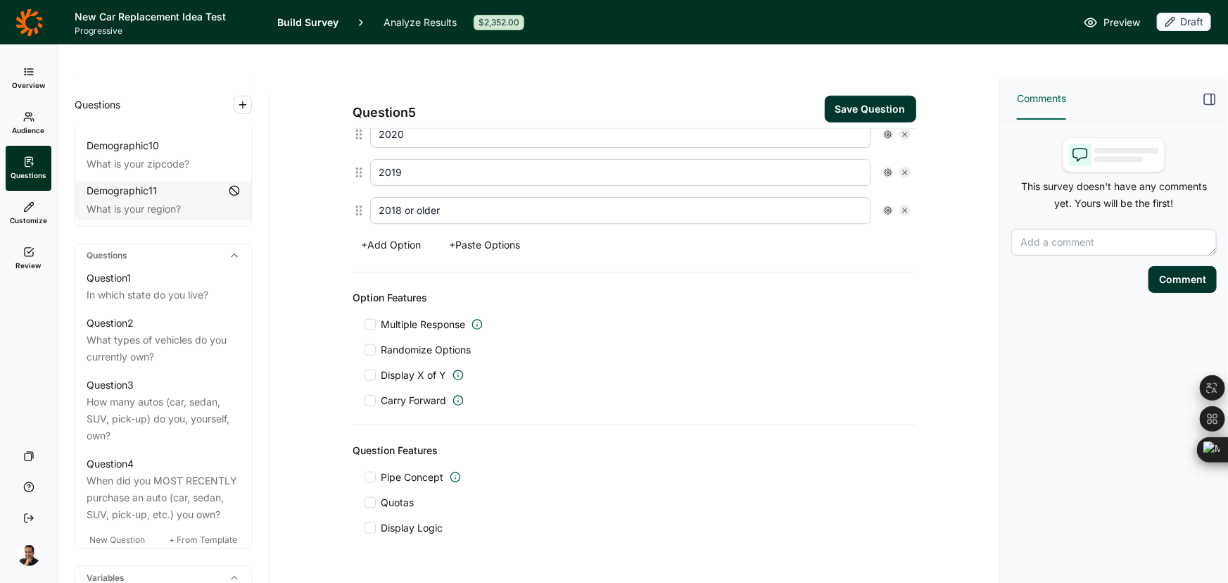
click at [393, 472] on div "Pipe Concept Quotas Display Logic" at bounding box center [635, 502] width 540 height 65
click at [393, 495] on span "Quotas" at bounding box center [397, 502] width 33 height 14
click at [365, 502] on input "Quotas" at bounding box center [365, 502] width 0 height 0
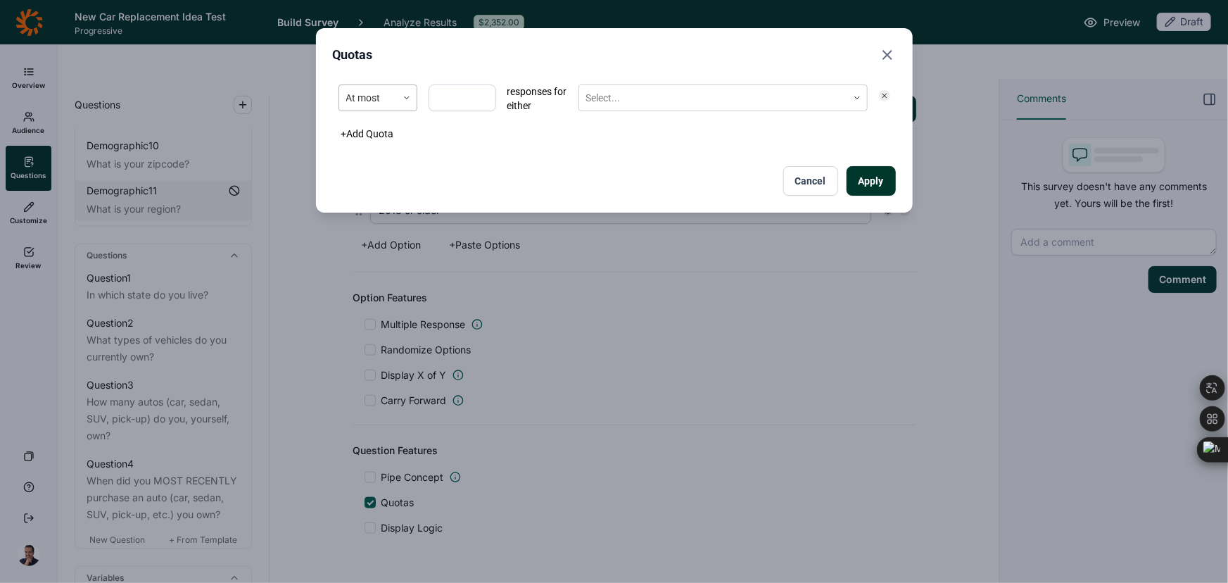
click at [388, 106] on div "At most" at bounding box center [368, 98] width 58 height 23
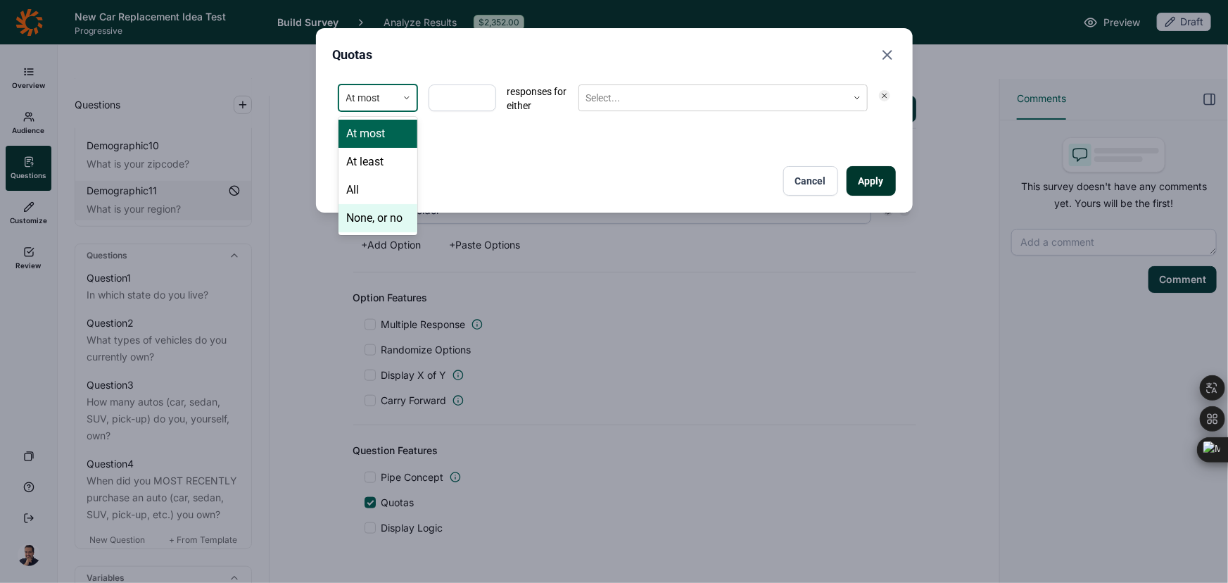
click at [362, 217] on div "None, or no" at bounding box center [378, 218] width 79 height 28
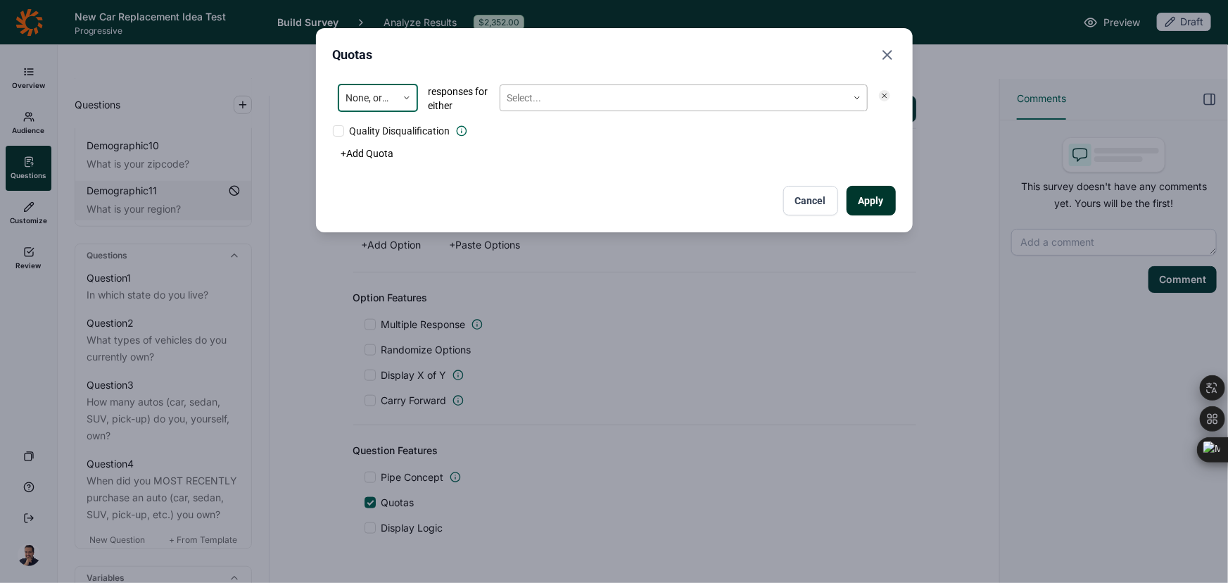
click at [566, 103] on div at bounding box center [673, 98] width 333 height 18
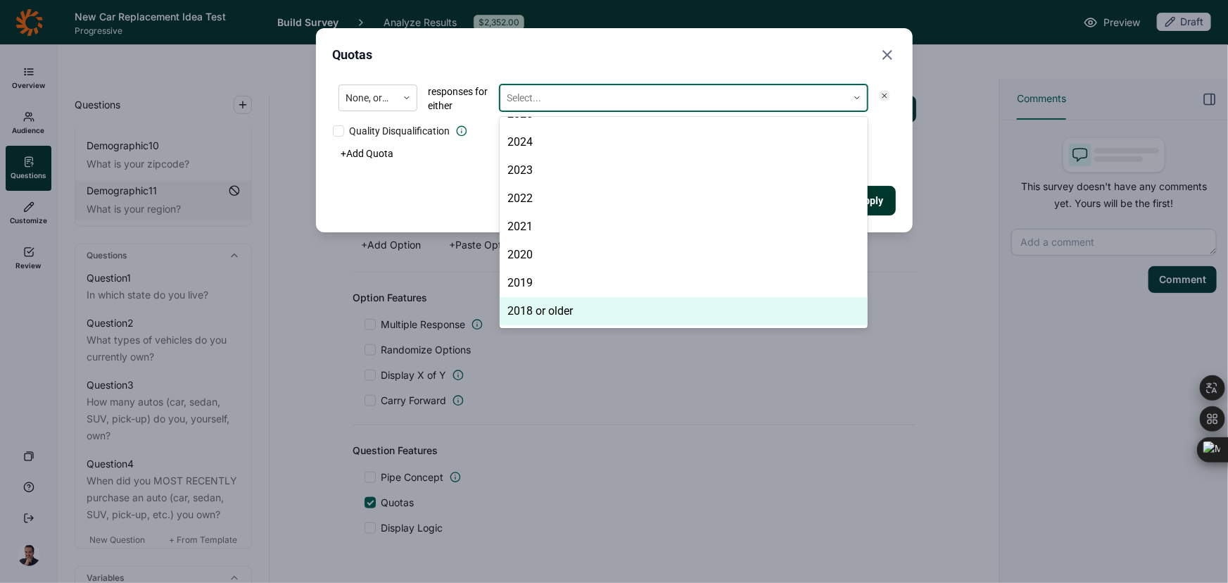
click at [552, 317] on div "2018 or older" at bounding box center [684, 311] width 368 height 28
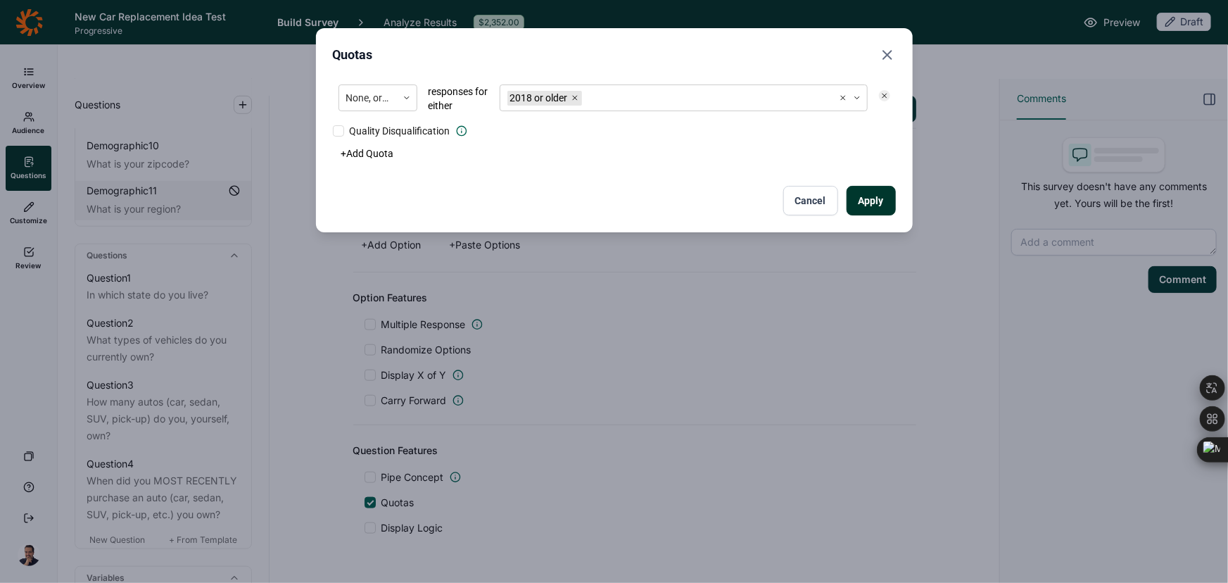
click at [883, 158] on div "+ Add Quota" at bounding box center [614, 154] width 563 height 20
click at [886, 184] on div "None, or no responses for either 2018 or older Quality Disqualification + Add Q…" at bounding box center [614, 147] width 563 height 137
click at [866, 200] on button "Apply" at bounding box center [871, 201] width 49 height 30
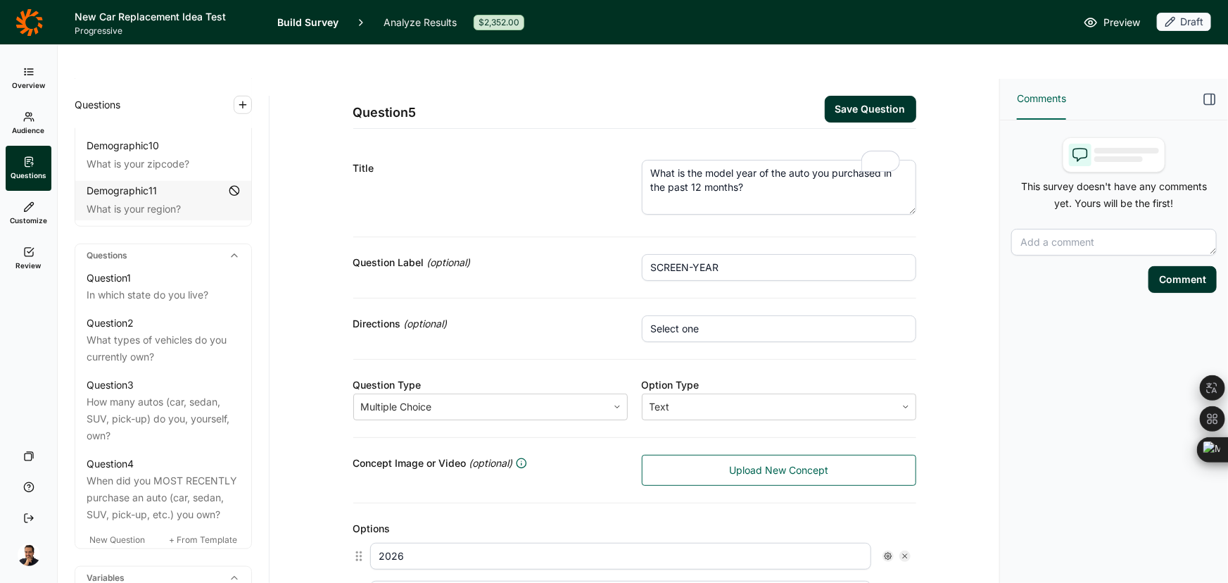
click at [878, 96] on button "Save Question" at bounding box center [870, 109] width 91 height 27
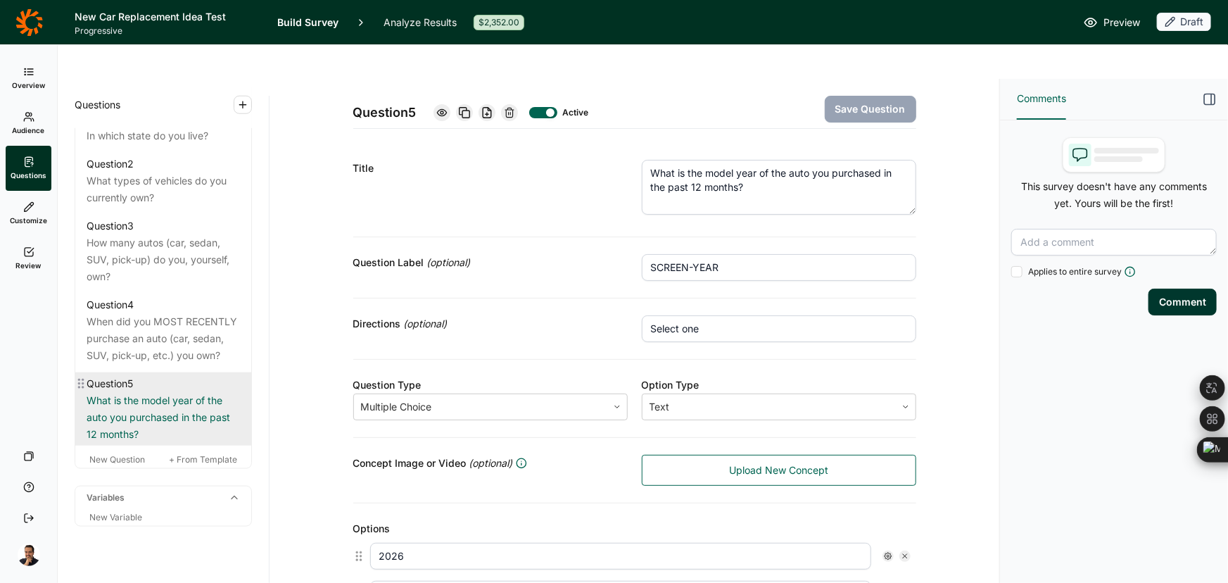
scroll to position [731, 0]
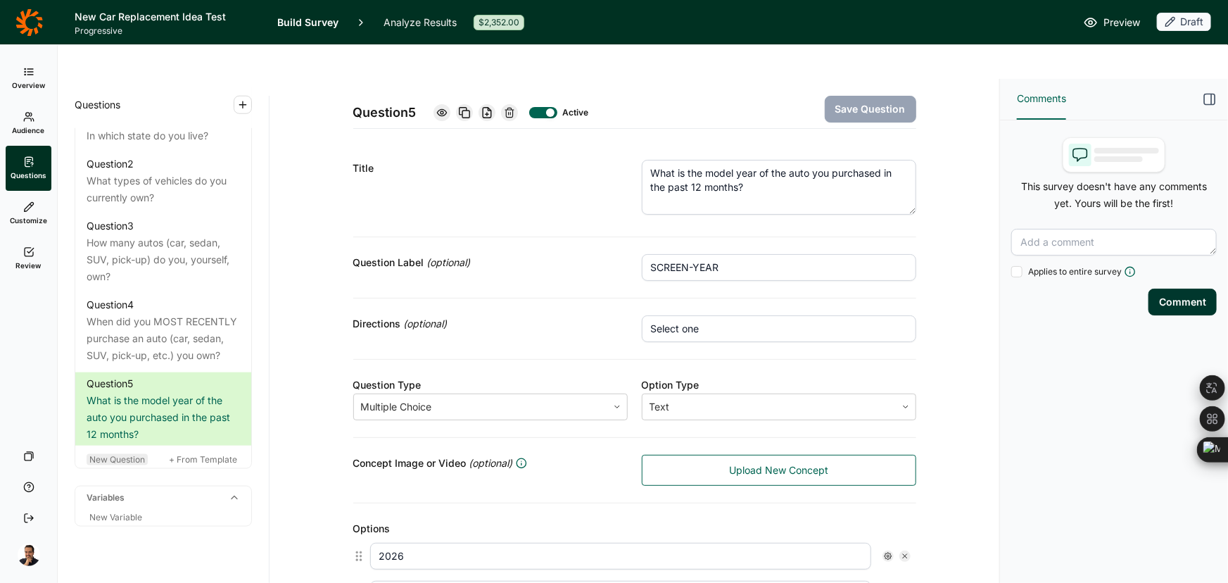
click at [93, 454] on span "New Question" at bounding box center [117, 459] width 56 height 11
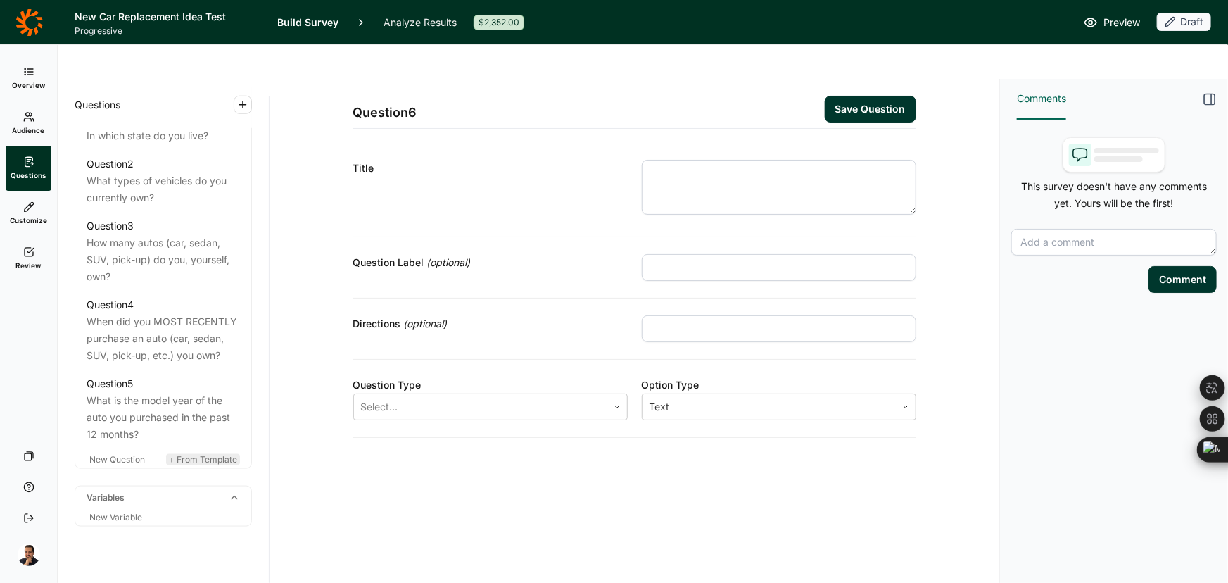
click at [211, 454] on span "+ From Template" at bounding box center [203, 459] width 68 height 11
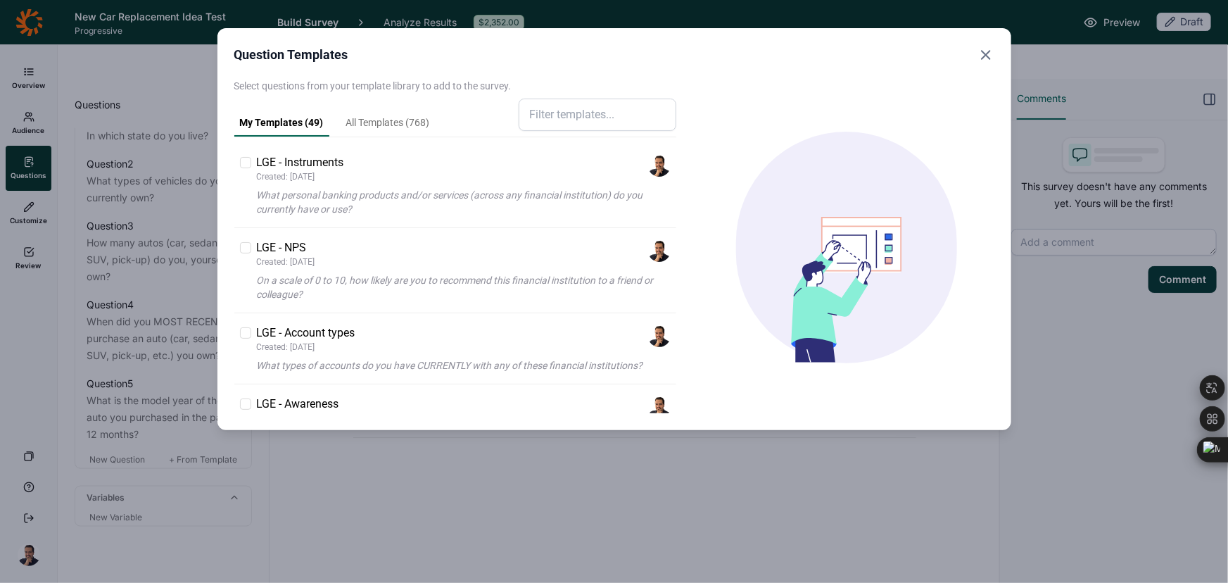
click at [541, 116] on input at bounding box center [598, 115] width 158 height 32
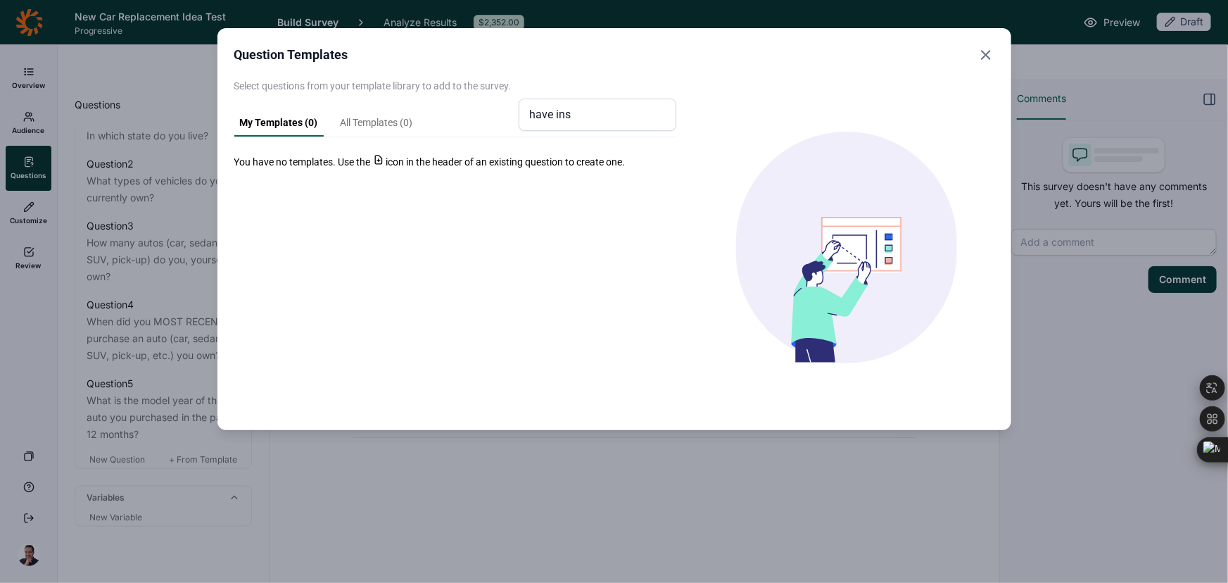
click at [342, 114] on div "My Templates ( 0 ) All Templates ( 0 )" at bounding box center [326, 120] width 184 height 32
click at [368, 120] on link "All Templates ( 0 )" at bounding box center [377, 125] width 84 height 21
click at [557, 115] on input "have ins" at bounding box center [598, 115] width 158 height 32
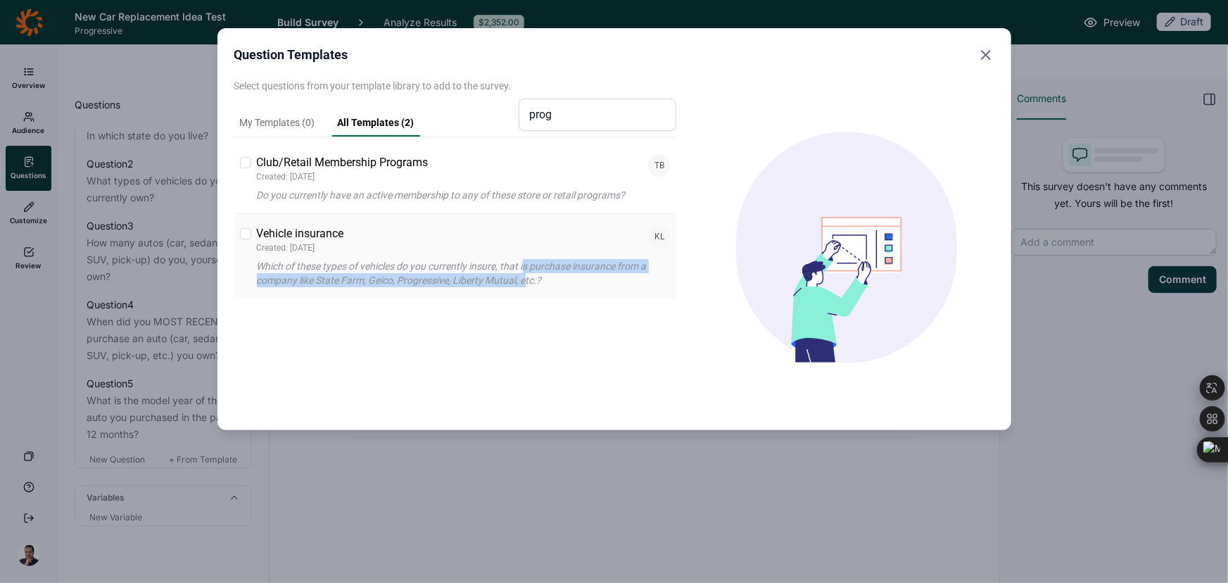
click at [526, 272] on p "Which of these types of vehicles do you currently insure, that is purchase insu…" at bounding box center [464, 273] width 415 height 28
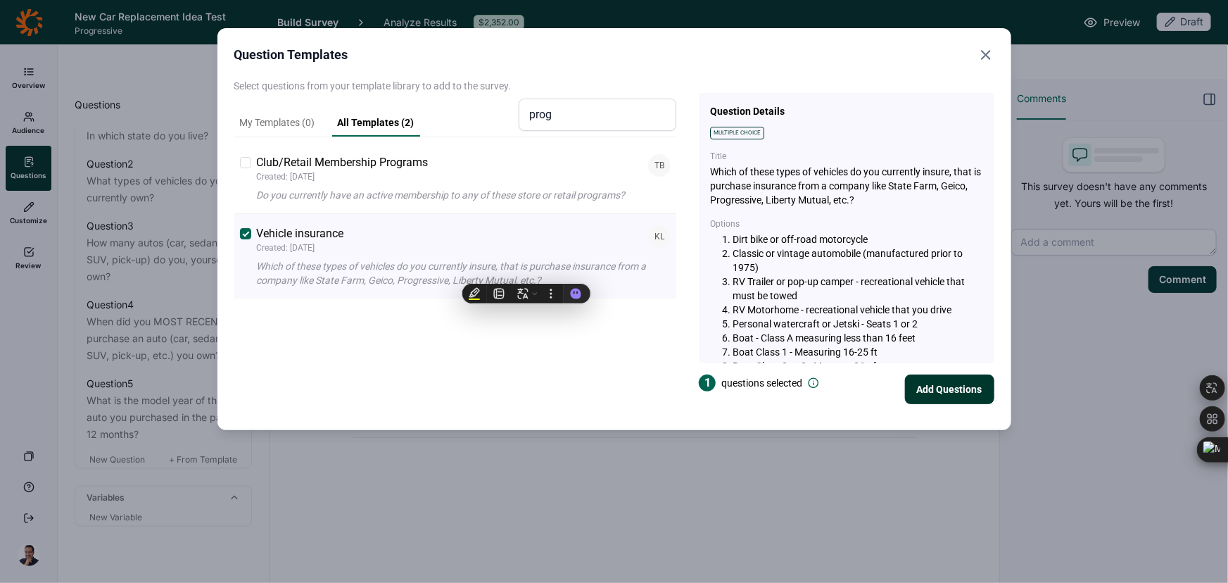
click at [635, 109] on input "prog" at bounding box center [598, 115] width 158 height 32
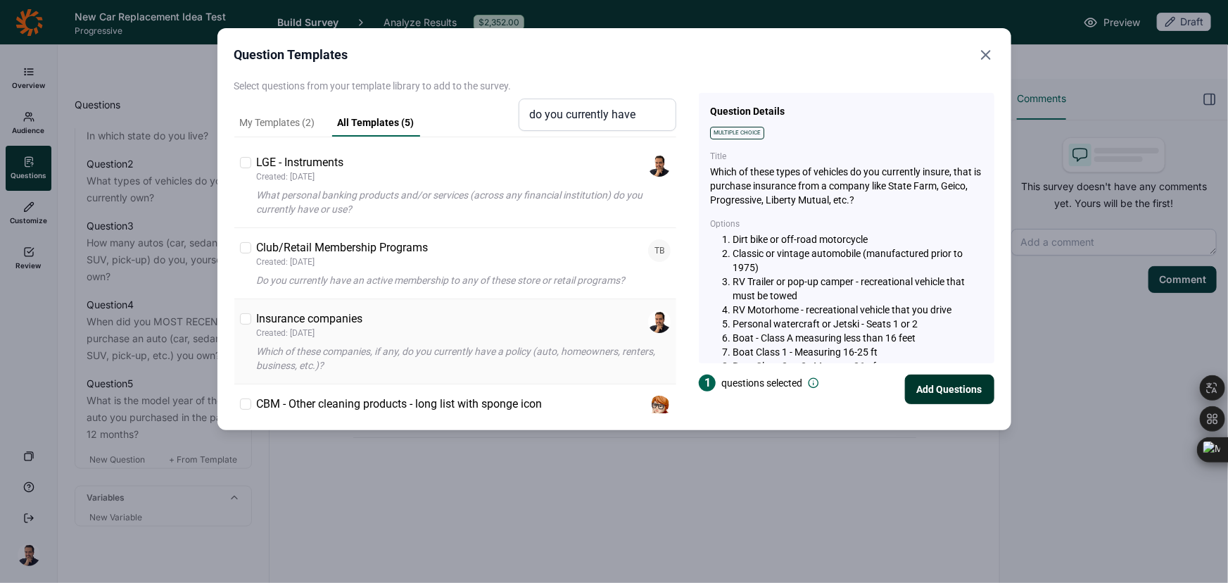
type input "do you currently have"
click at [379, 371] on p "Which of these companies, if any, do you currently have a policy (auto, homeown…" at bounding box center [464, 358] width 415 height 28
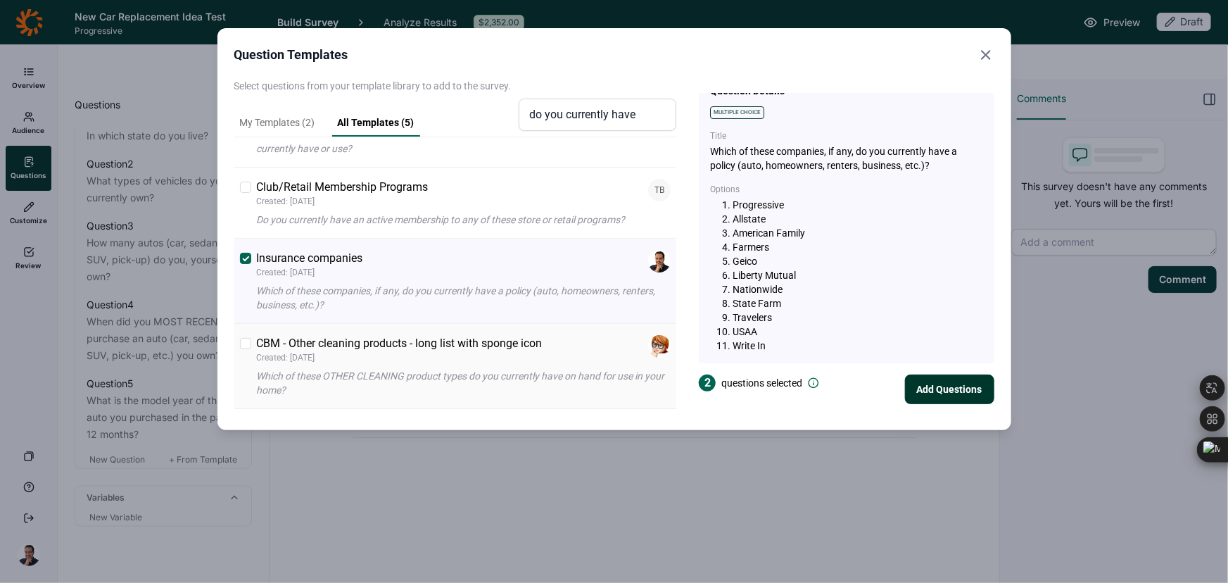
scroll to position [63, 0]
click at [961, 381] on button "Add Questions" at bounding box center [949, 389] width 89 height 30
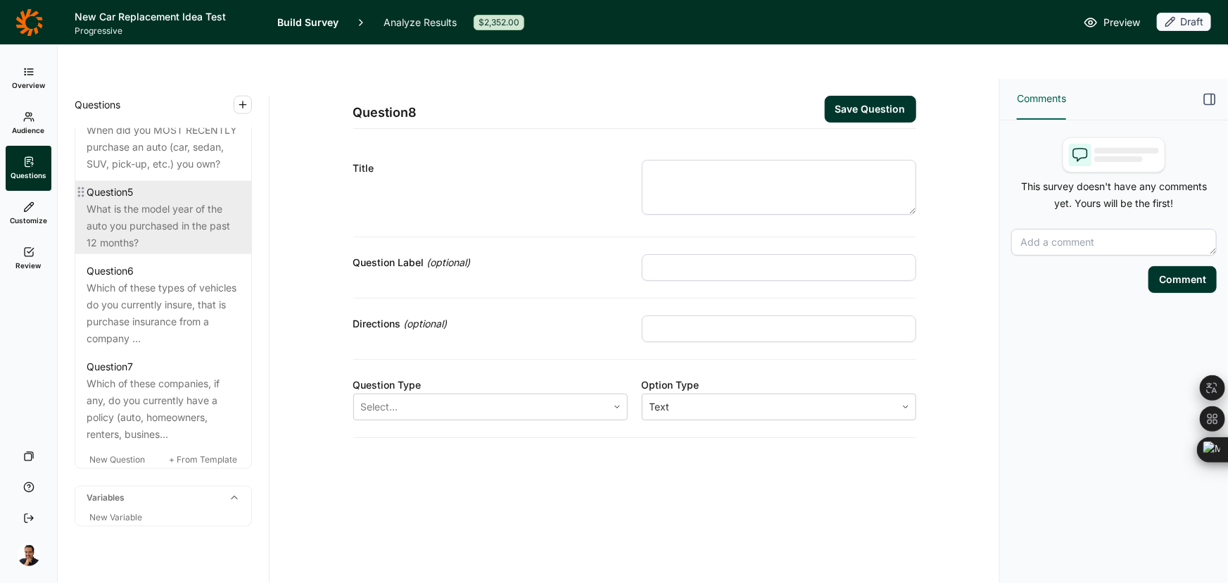
scroll to position [922, 0]
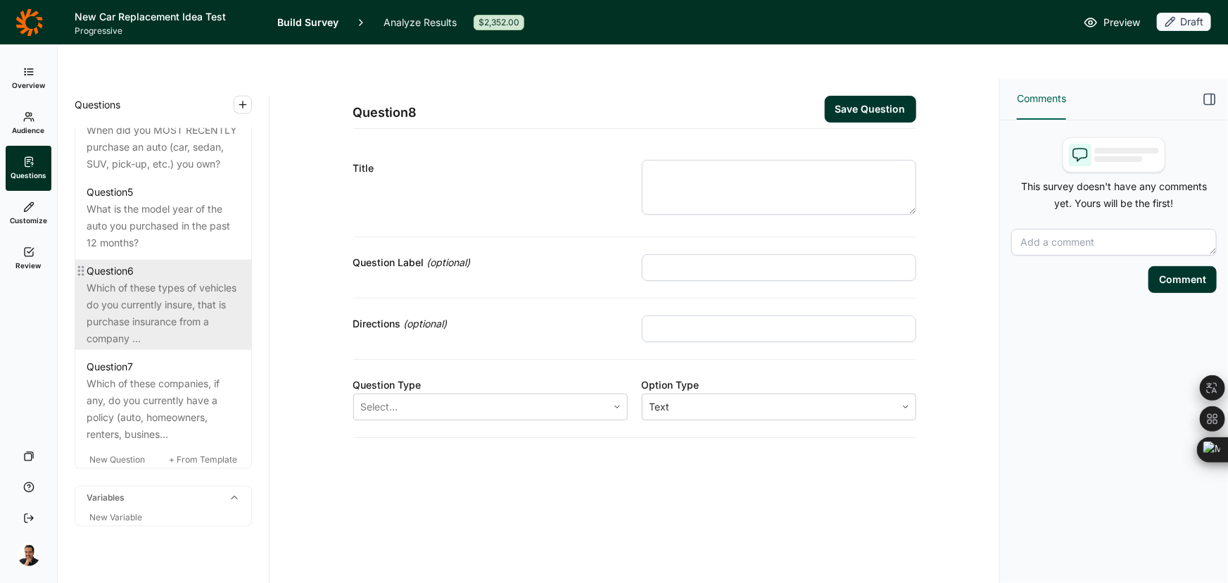
click at [178, 284] on div "Which of these types of vehicles do you currently insure, that is purchase insu…" at bounding box center [163, 313] width 153 height 68
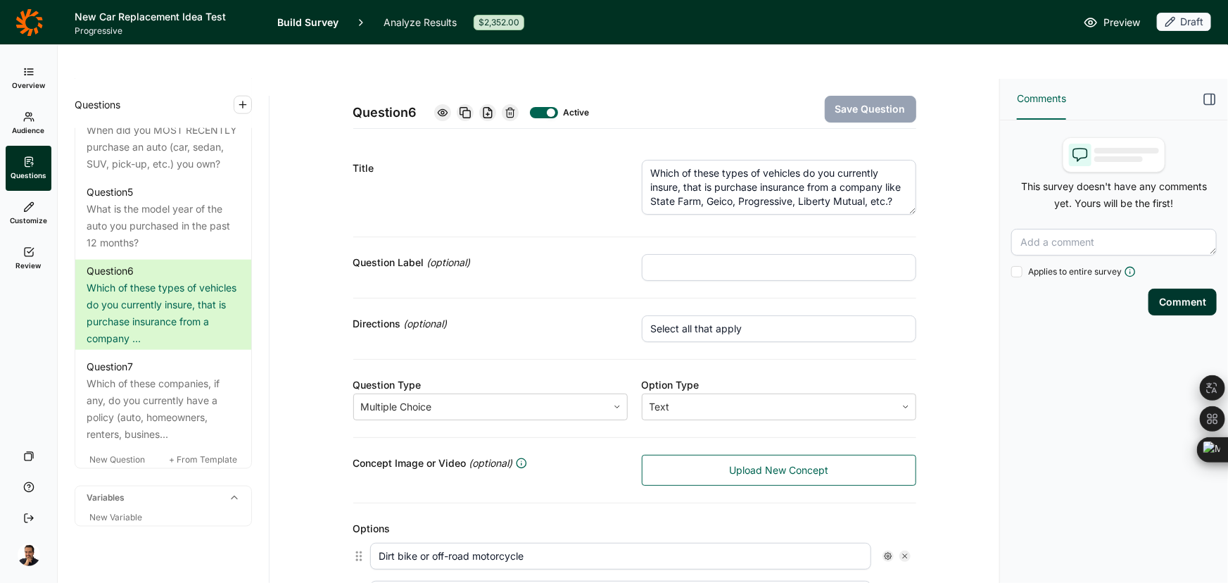
click at [505, 104] on div at bounding box center [510, 112] width 17 height 17
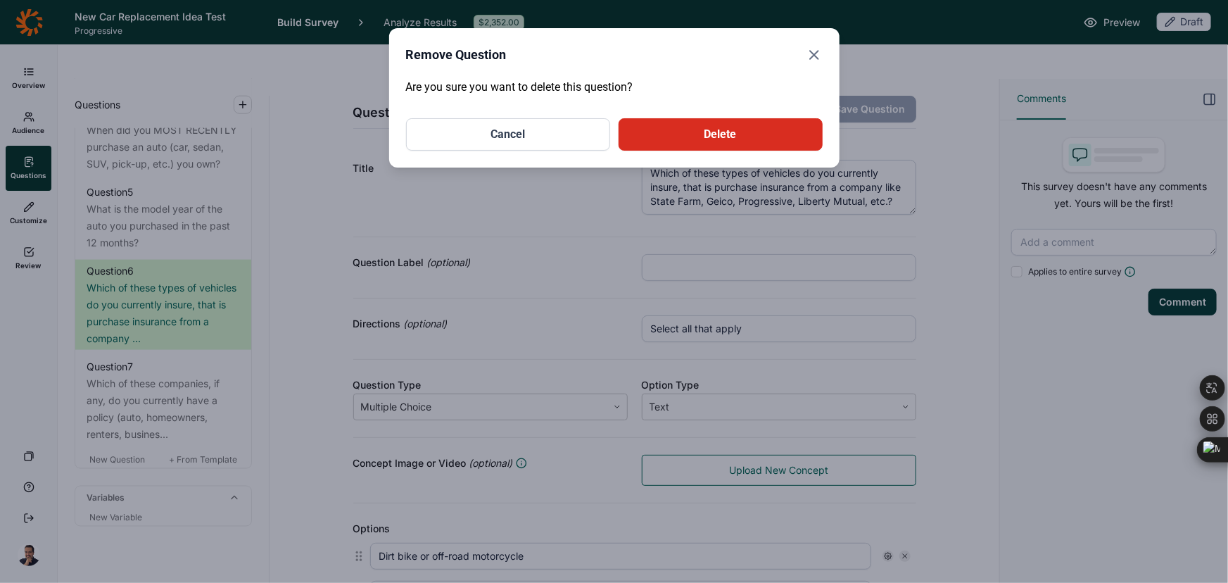
click at [733, 145] on button "Delete" at bounding box center [721, 134] width 204 height 32
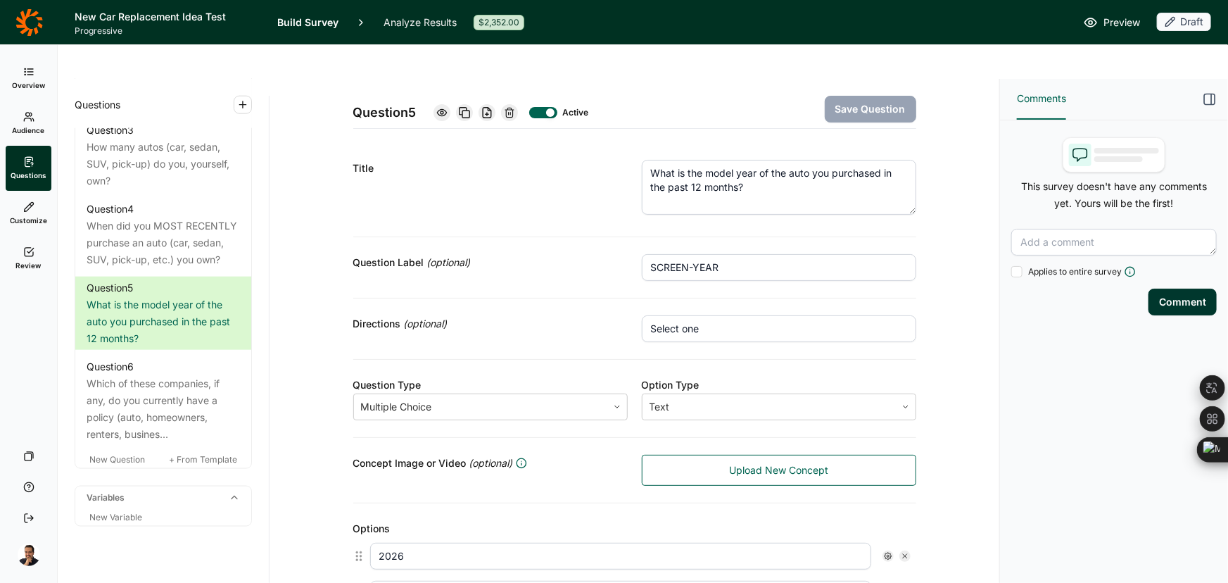
scroll to position [826, 0]
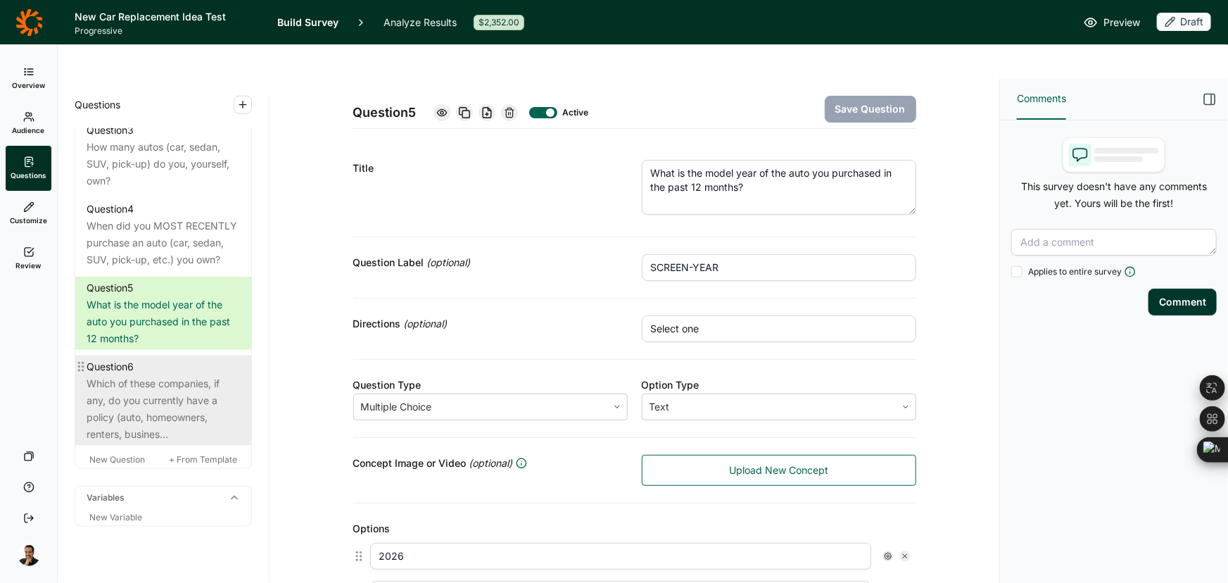
click at [198, 358] on div "Question 6" at bounding box center [163, 366] width 153 height 17
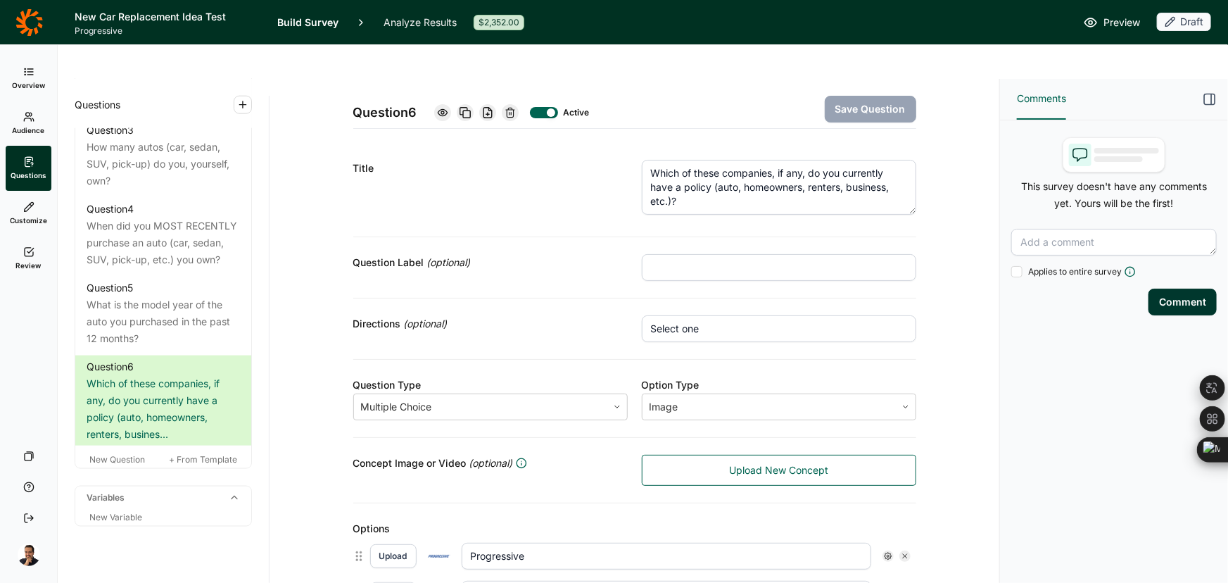
click at [652, 254] on input "text" at bounding box center [779, 267] width 274 height 27
paste input "AUTO INSURANCE"
type input "AUTO INSURANCE"
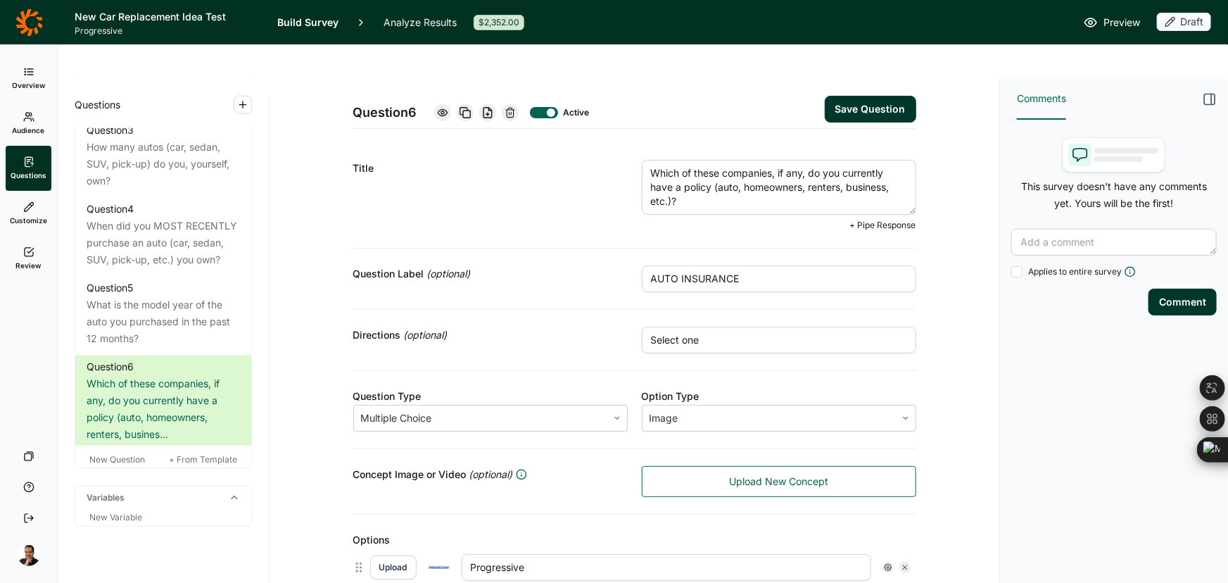
drag, startPoint x: 669, startPoint y: 155, endPoint x: 628, endPoint y: 132, distance: 47.6
click at [628, 143] on div "Title Which of these companies, if any, do you currently have a policy (auto, h…" at bounding box center [634, 196] width 563 height 106
paste textarea "Q5) Do you currently have an auto insurance policy for the auto you purchaed in…"
drag, startPoint x: 666, startPoint y: 140, endPoint x: 501, endPoint y: 119, distance: 166.7
click at [501, 143] on div "Title Q5) Do you currently have an auto insurance policy for the auto you purch…" at bounding box center [634, 196] width 563 height 106
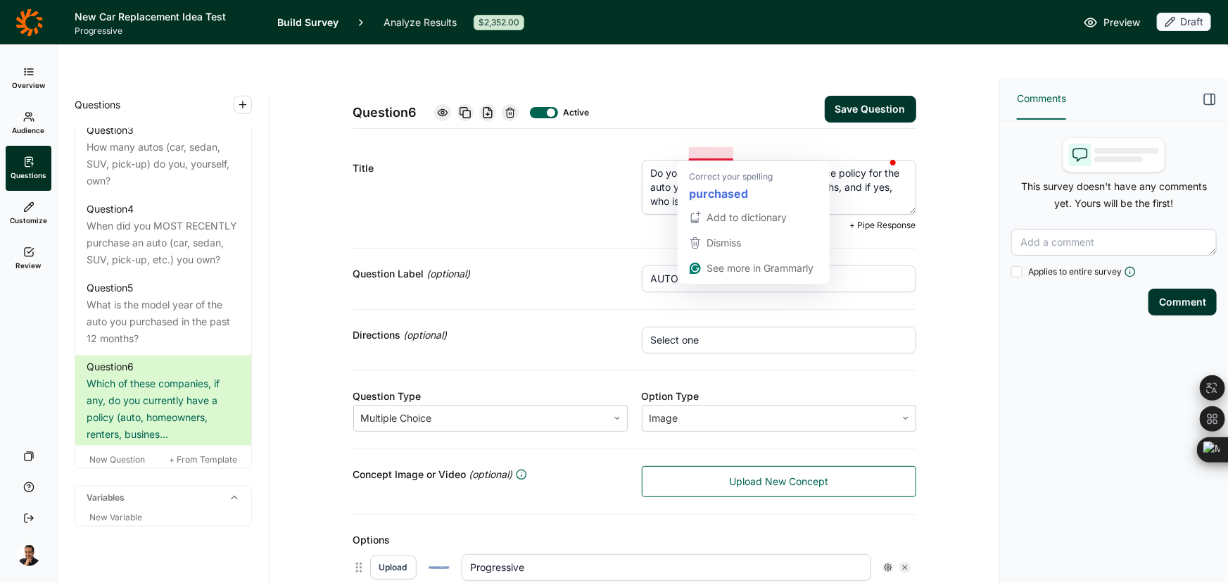
click at [725, 160] on textarea "Do you currently have an auto insurance policy for the auto you purchaed in the…" at bounding box center [779, 187] width 274 height 55
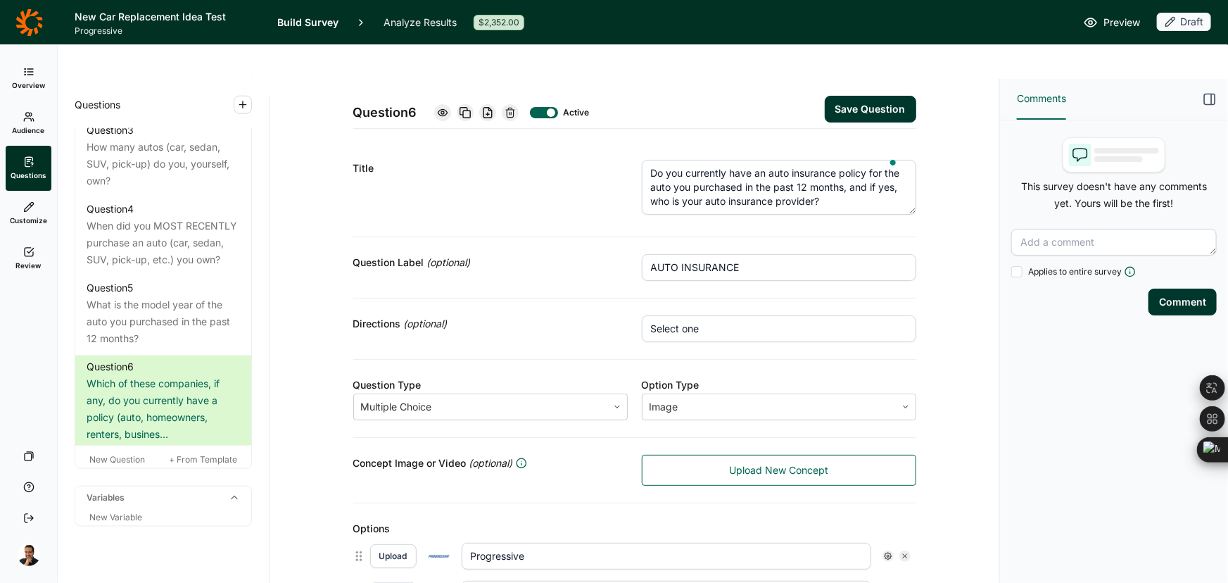
scroll to position [82, 0]
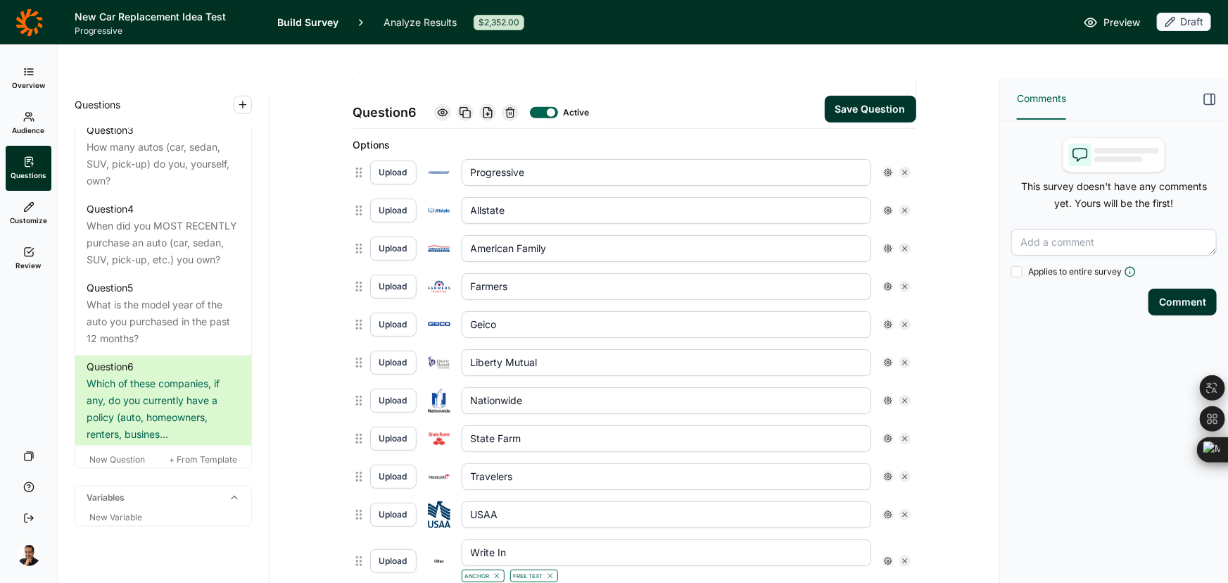
type textarea "Do you currently have an auto insurance policy for the auto you purchased in th…"
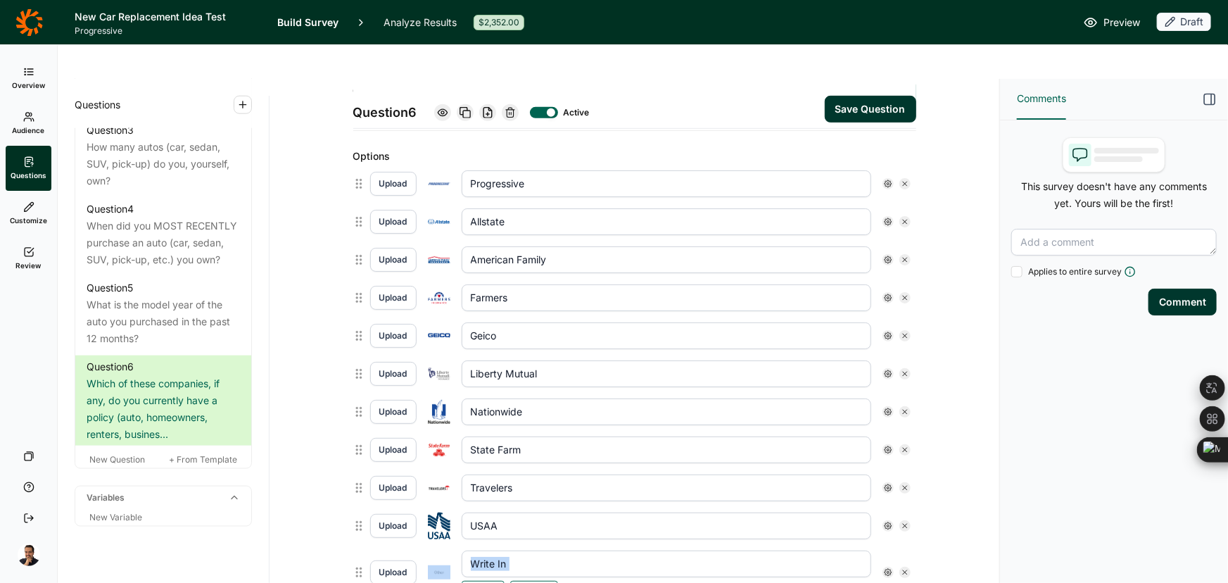
scroll to position [394, 0]
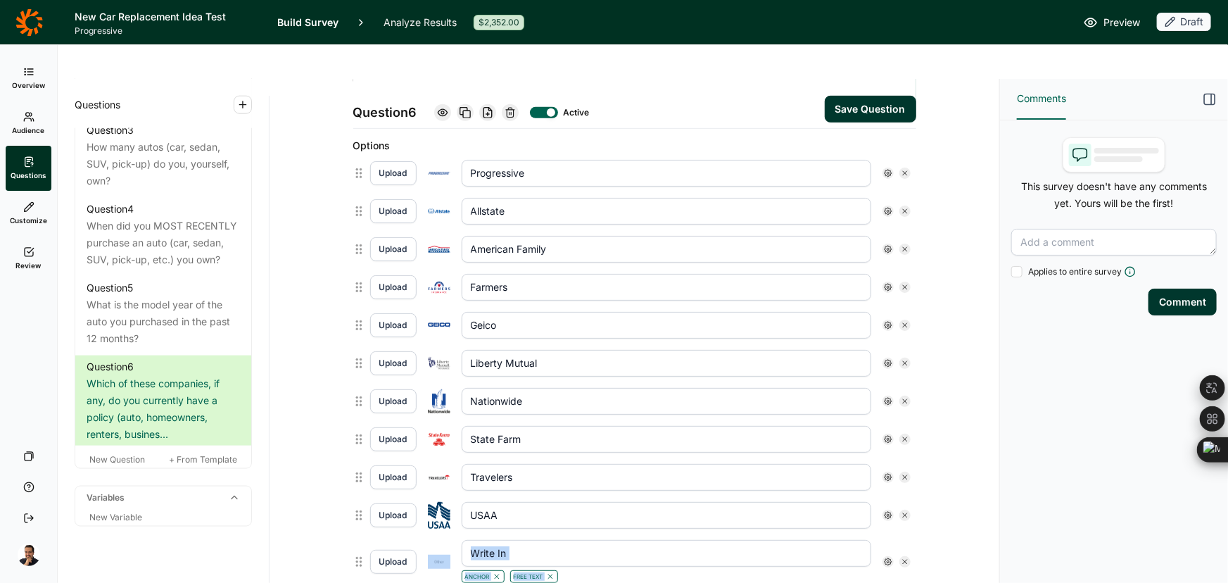
click at [431, 552] on div "Options Upload Progressive Upload Allstate Upload American Family Upload Farmer…" at bounding box center [634, 376] width 563 height 512
click at [296, 473] on div "Question 6 Active Save Question Title Do you currently have an auto insurance p…" at bounding box center [634, 374] width 696 height 1359
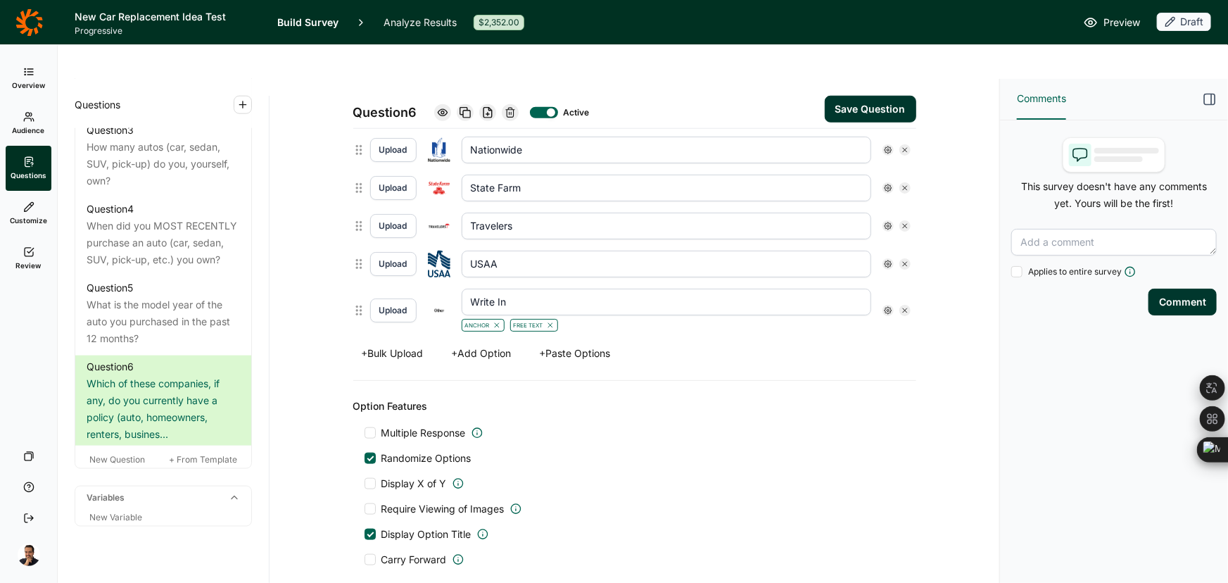
scroll to position [0, 0]
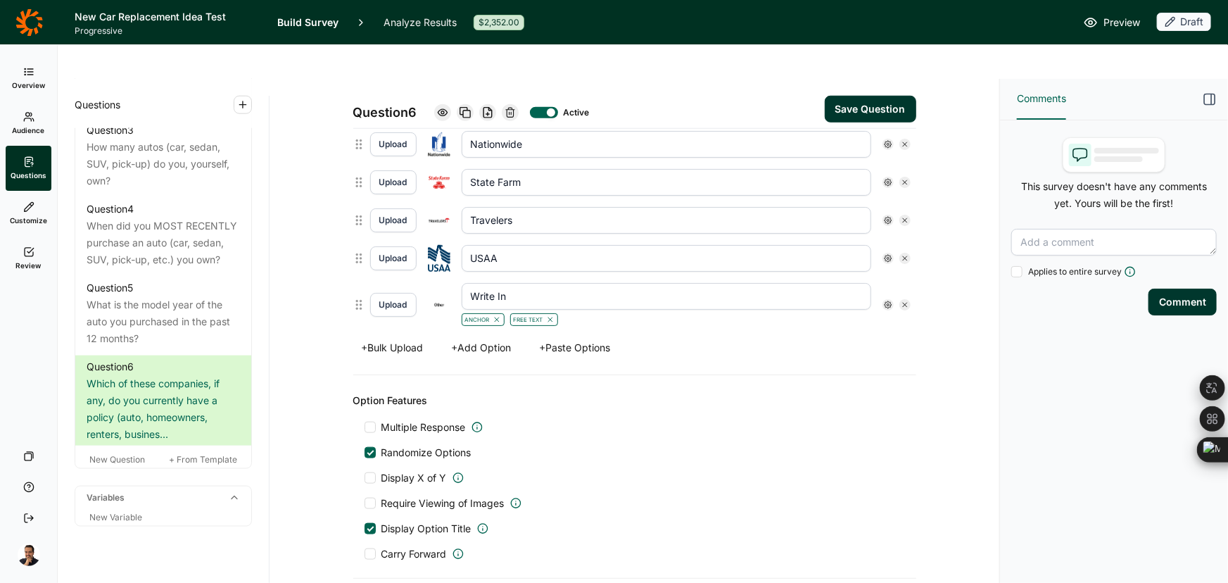
drag, startPoint x: 558, startPoint y: 315, endPoint x: 407, endPoint y: 310, distance: 151.4
click at [407, 338] on div "+ Bulk Upload + Add Option + Paste Options" at bounding box center [634, 348] width 563 height 20
click at [485, 338] on button "+ Add Option" at bounding box center [481, 348] width 77 height 20
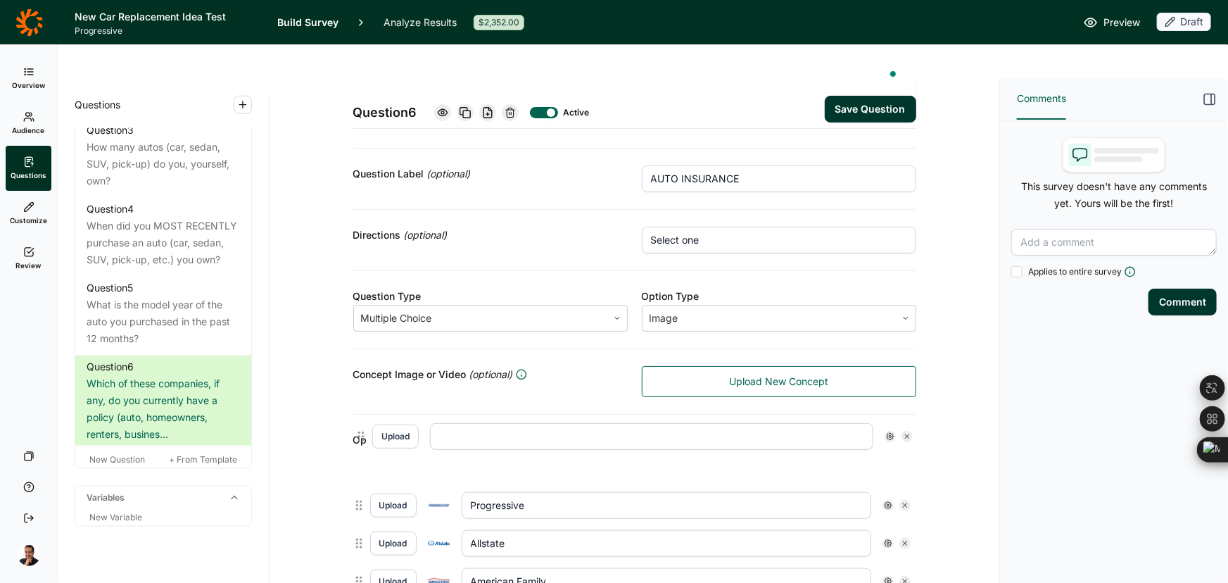
drag, startPoint x: 351, startPoint y: 282, endPoint x: 358, endPoint y: 435, distance: 153.6
type input "Write In"
click at [392, 455] on button "Upload" at bounding box center [393, 467] width 46 height 24
click at [397, 455] on button "Upload" at bounding box center [393, 467] width 46 height 24
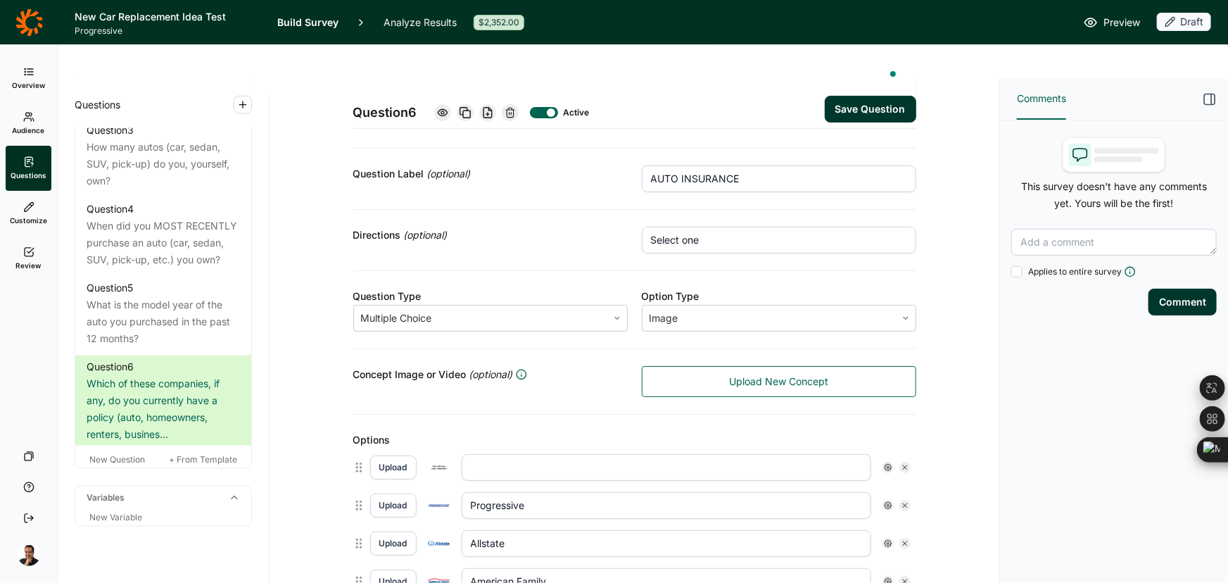
click at [525, 454] on input "Progressive" at bounding box center [667, 467] width 410 height 27
paste input "Do not have auto insurance"
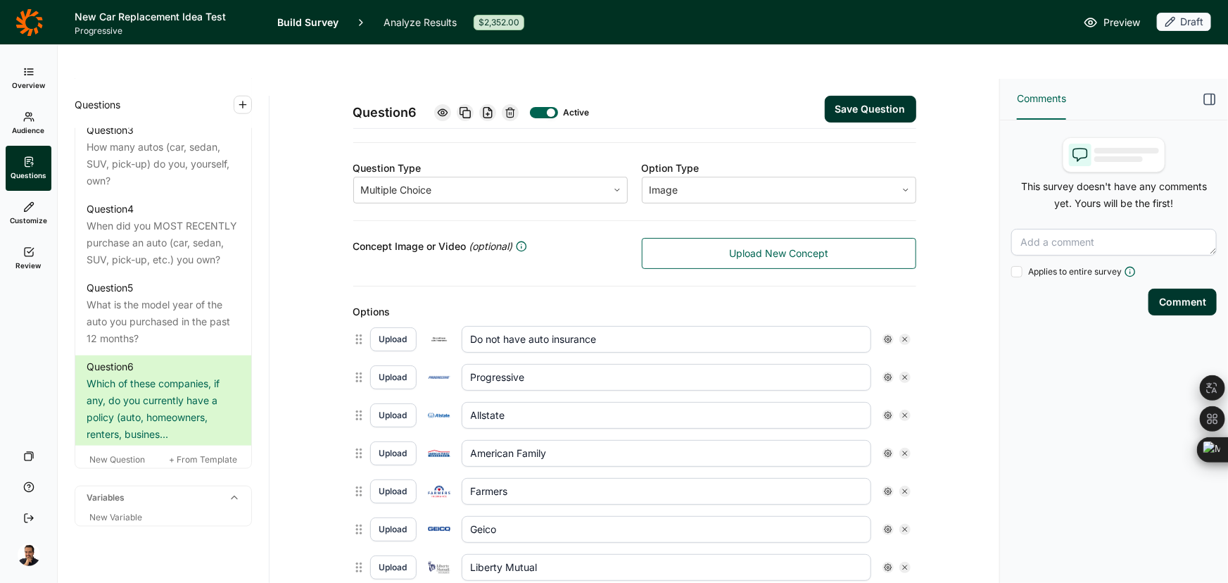
type input "Do not have auto insurance"
click at [885, 336] on use at bounding box center [888, 339] width 7 height 7
click at [907, 369] on span "Anchor" at bounding box center [920, 369] width 39 height 14
click at [890, 369] on input "Anchor" at bounding box center [890, 369] width 0 height 0
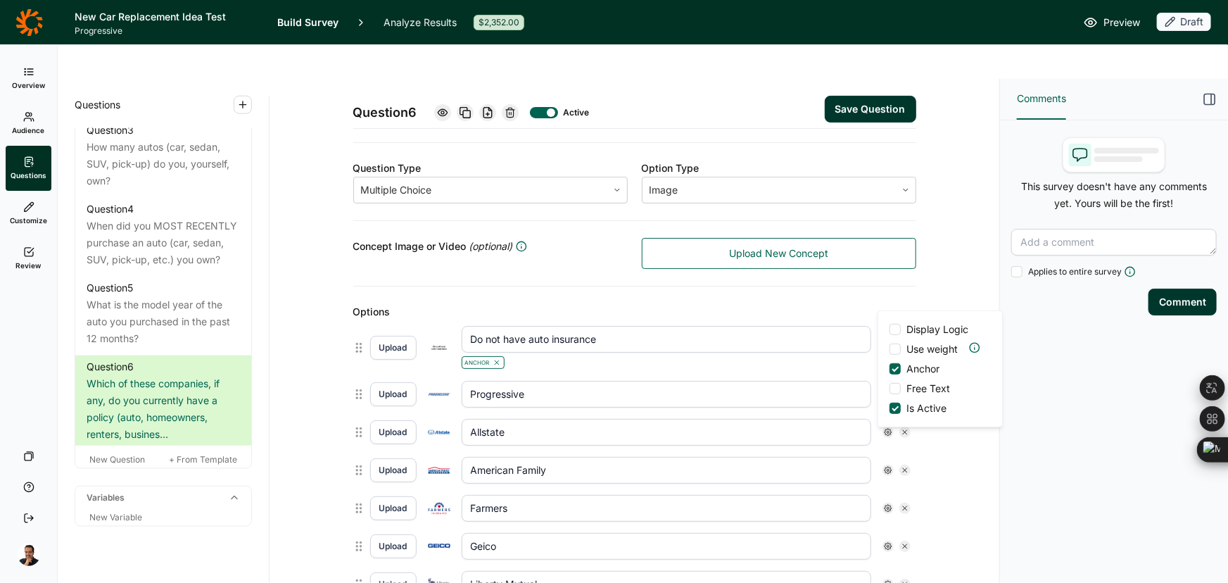
click at [438, 303] on div "Options" at bounding box center [634, 311] width 563 height 17
click at [488, 457] on input "Farmers" at bounding box center [667, 470] width 410 height 27
click at [500, 495] on input "Geico" at bounding box center [667, 508] width 410 height 27
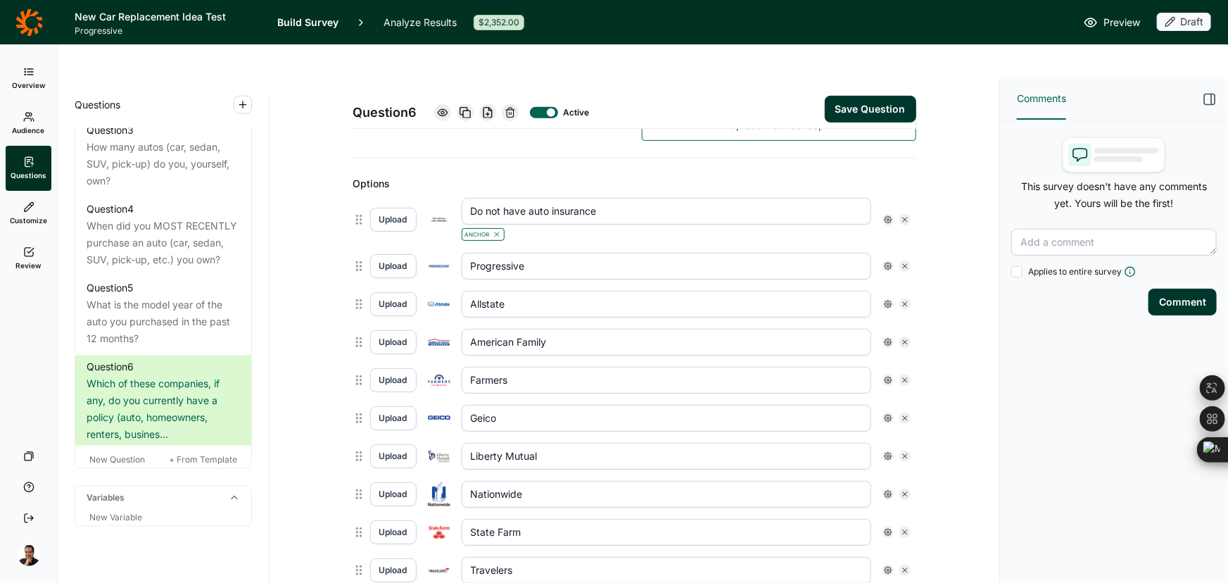
click at [493, 405] on input "Liberty Mutual" at bounding box center [667, 418] width 410 height 27
click at [493, 443] on input "Nationwide" at bounding box center [667, 456] width 410 height 27
click at [495, 481] on input "State Farm" at bounding box center [667, 494] width 410 height 27
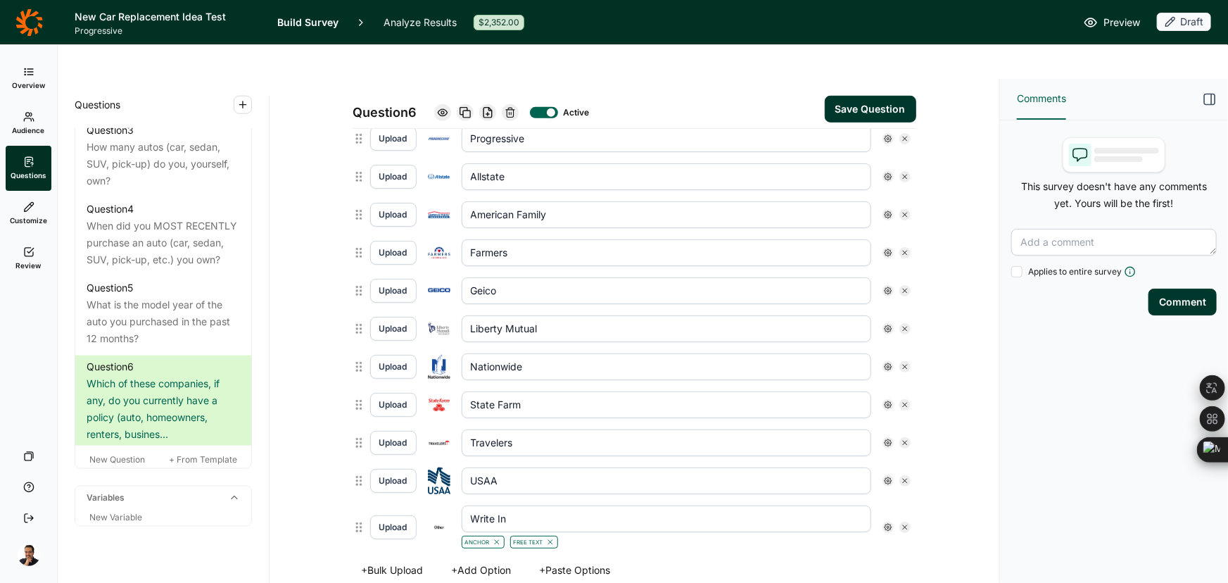
click at [500, 391] on input "Travelers" at bounding box center [667, 404] width 410 height 27
click at [500, 429] on input "USAA" at bounding box center [667, 442] width 410 height 27
click at [493, 467] on input "Write In" at bounding box center [667, 480] width 410 height 27
click at [322, 155] on div "Question 6 Active Save Question Title Do you currently have an auto insurance p…" at bounding box center [634, 314] width 696 height 1414
click at [394, 515] on button "Upload" at bounding box center [393, 527] width 46 height 24
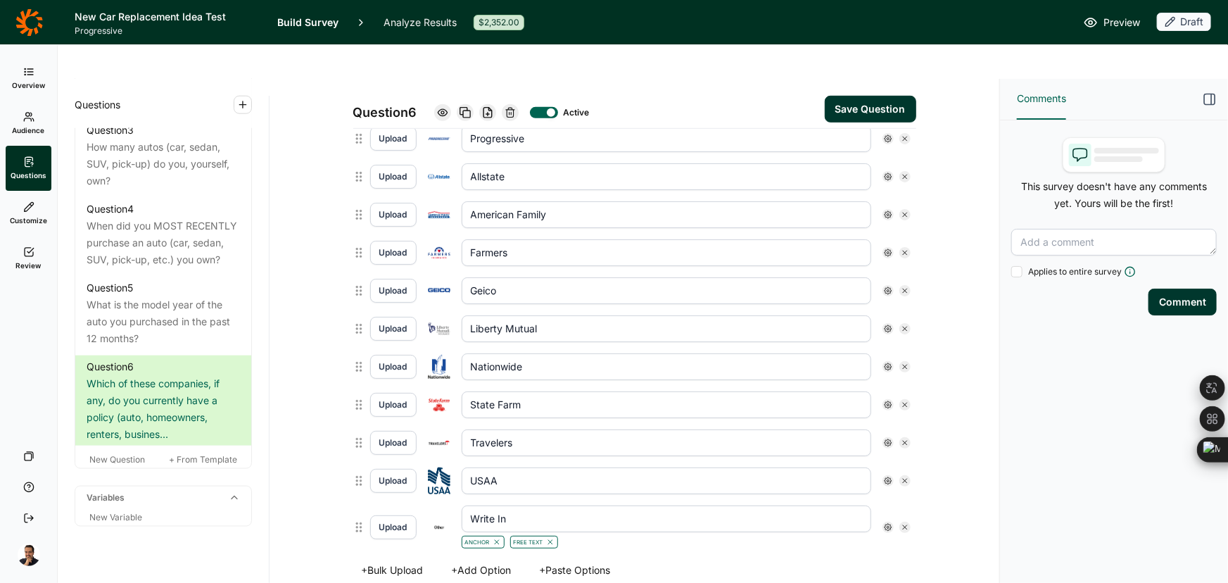
click at [504, 505] on input "Write In" at bounding box center [667, 518] width 410 height 27
paste input "text"
click at [510, 505] on input "text" at bounding box center [667, 518] width 410 height 27
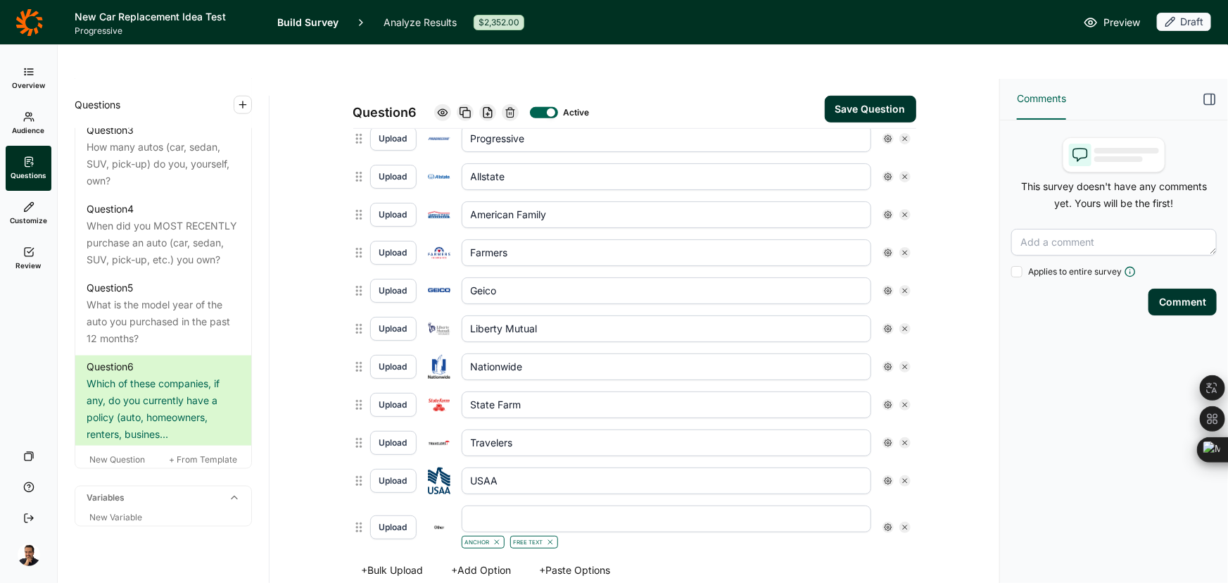
paste input "Company not listed"
type input "Company not listed"
click at [399, 515] on button "Upload" at bounding box center [393, 527] width 46 height 24
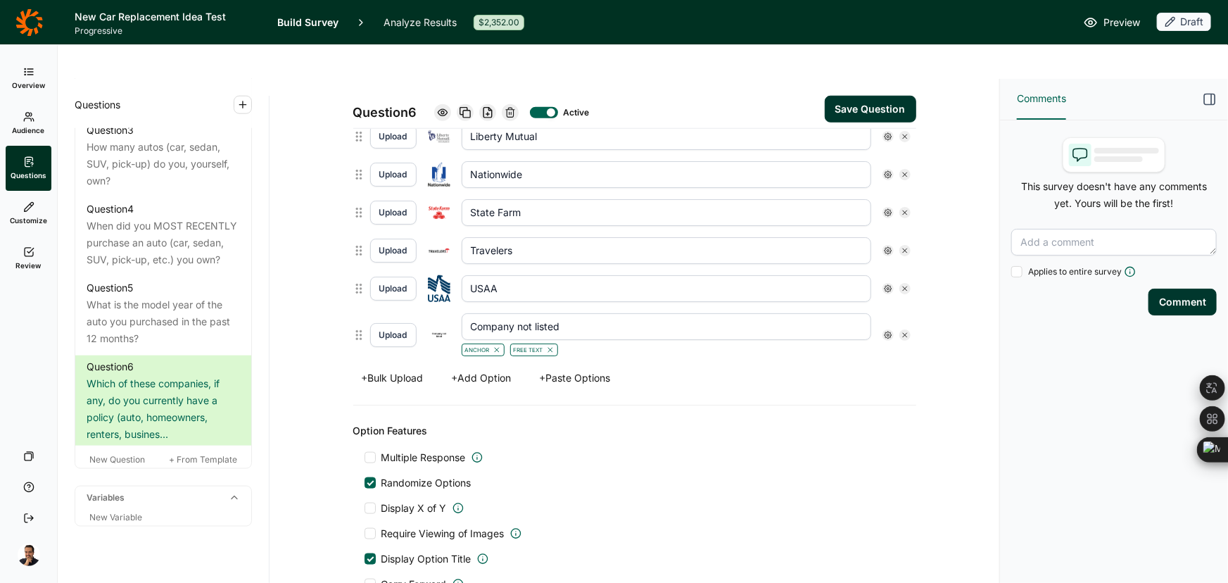
scroll to position [731, 0]
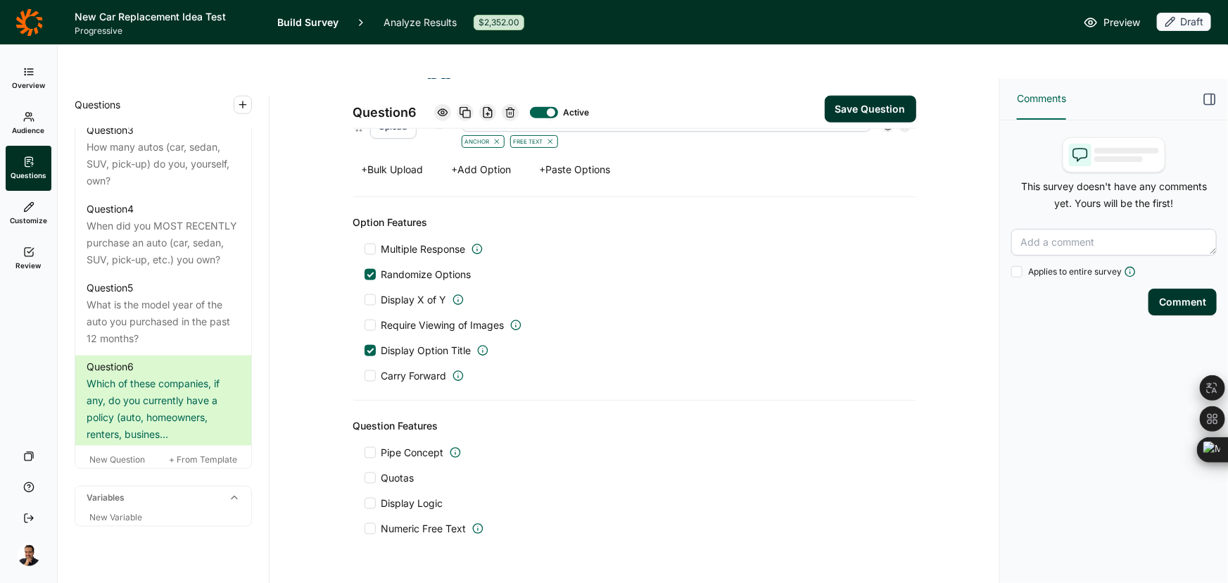
click at [401, 471] on span "Quotas" at bounding box center [397, 478] width 33 height 14
click at [365, 478] on input "Quotas" at bounding box center [365, 478] width 0 height 0
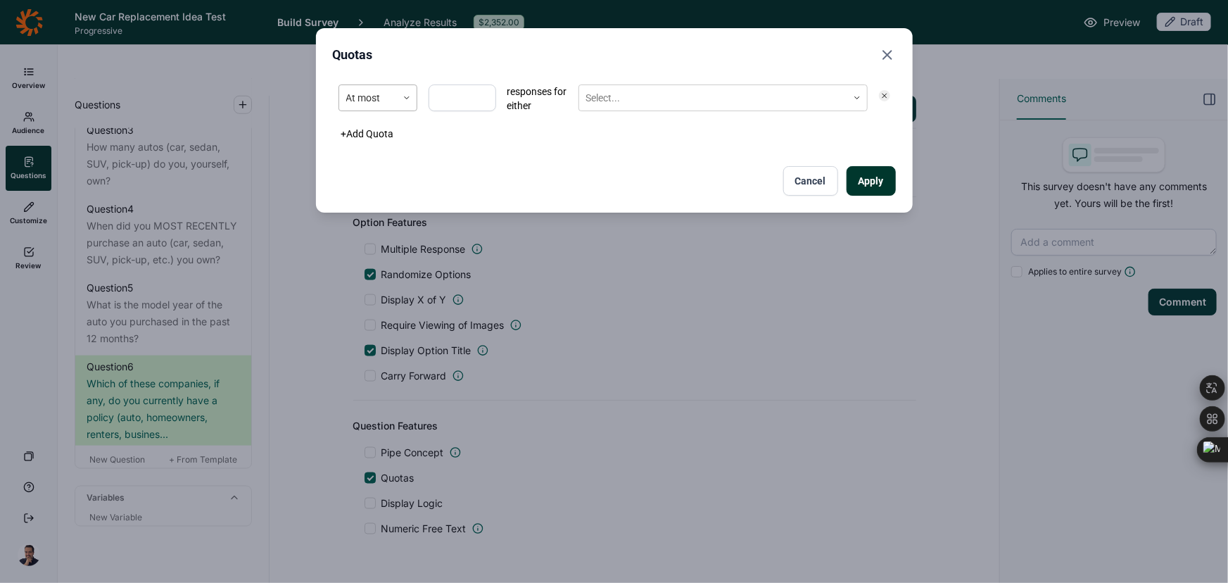
click at [393, 110] on div "At most" at bounding box center [378, 97] width 79 height 27
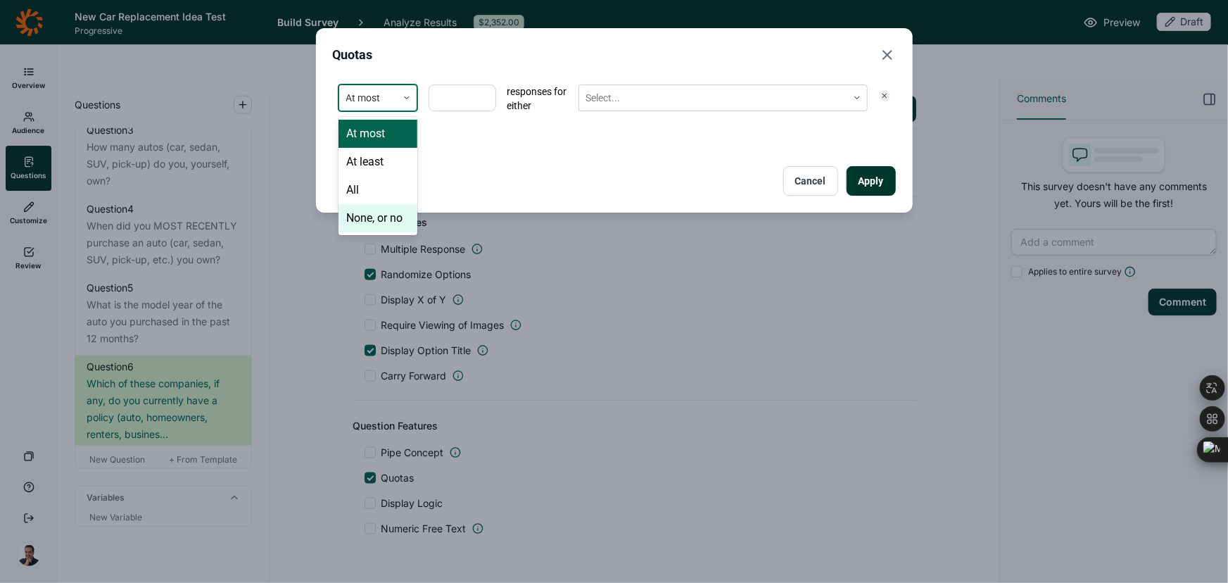
click at [386, 215] on div "None, or no" at bounding box center [378, 218] width 79 height 28
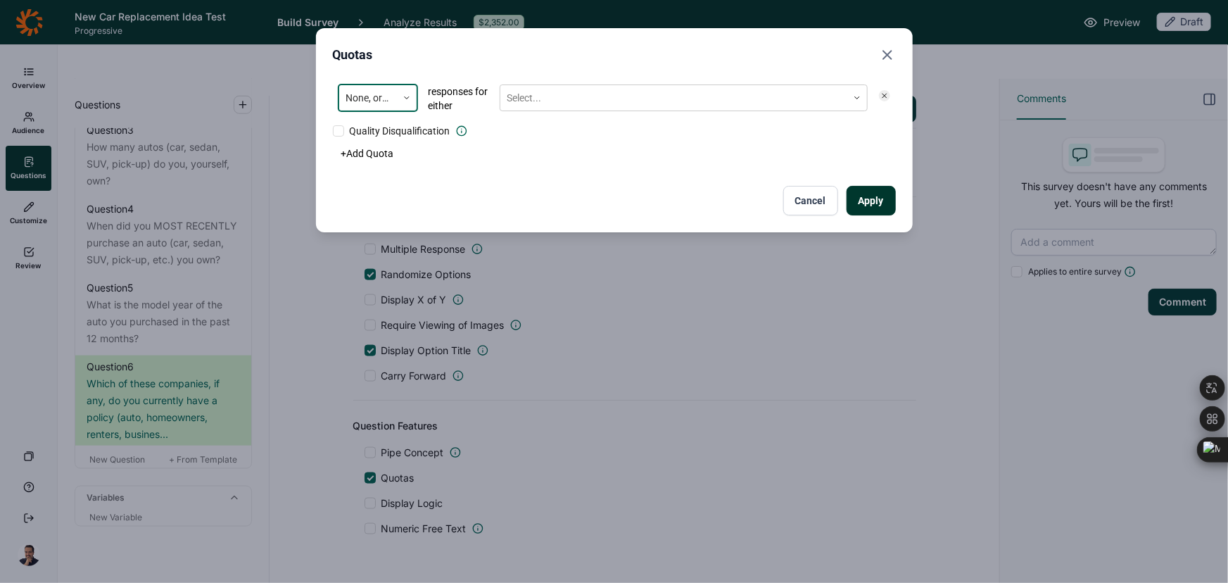
click at [593, 79] on div "option None, or no, selected. None, or no responses for either Select..." at bounding box center [614, 98] width 563 height 39
click at [593, 90] on div at bounding box center [673, 98] width 333 height 18
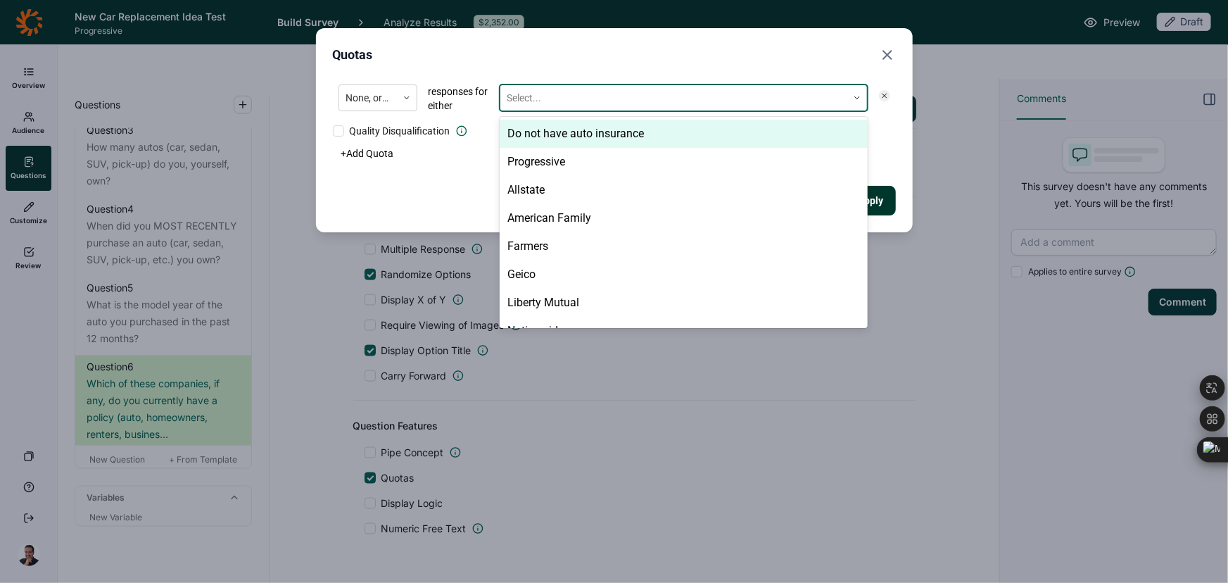
click at [576, 117] on div "Do not have auto insurance Progressive Allstate American Family Farmers Geico L…" at bounding box center [684, 222] width 368 height 211
click at [576, 127] on div "Do not have auto insurance" at bounding box center [684, 134] width 368 height 28
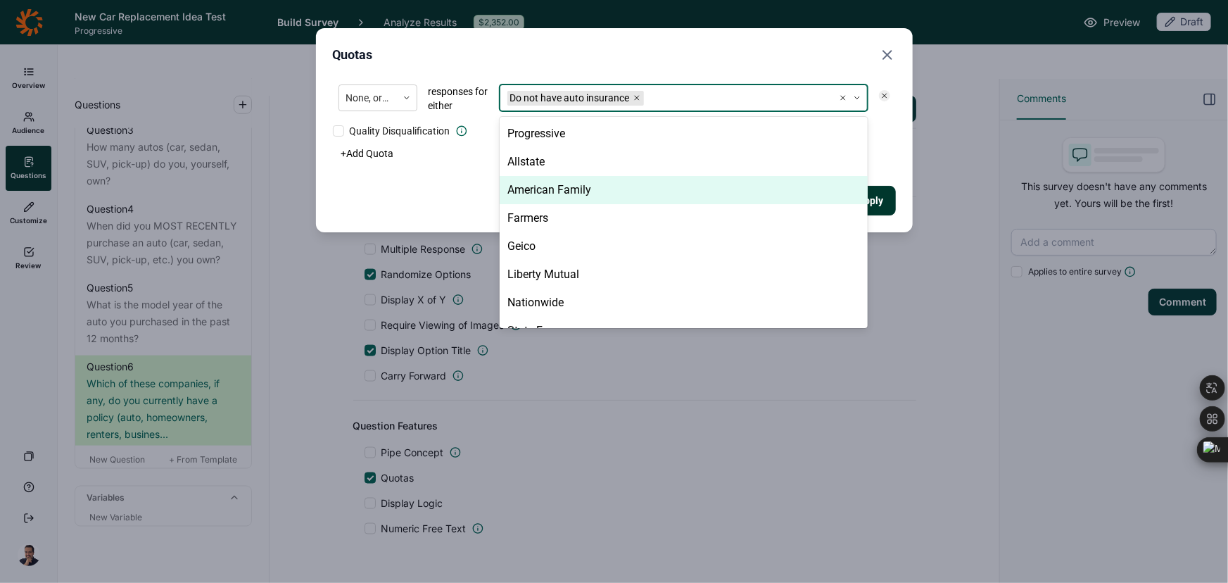
click at [880, 191] on button "Apply" at bounding box center [871, 201] width 49 height 30
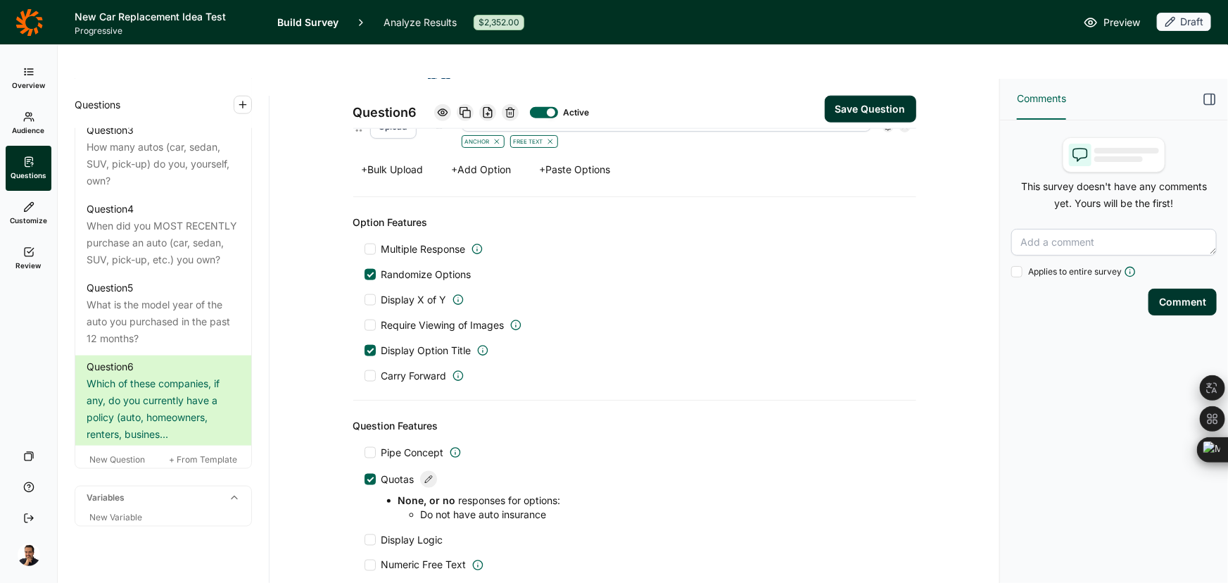
scroll to position [830, 0]
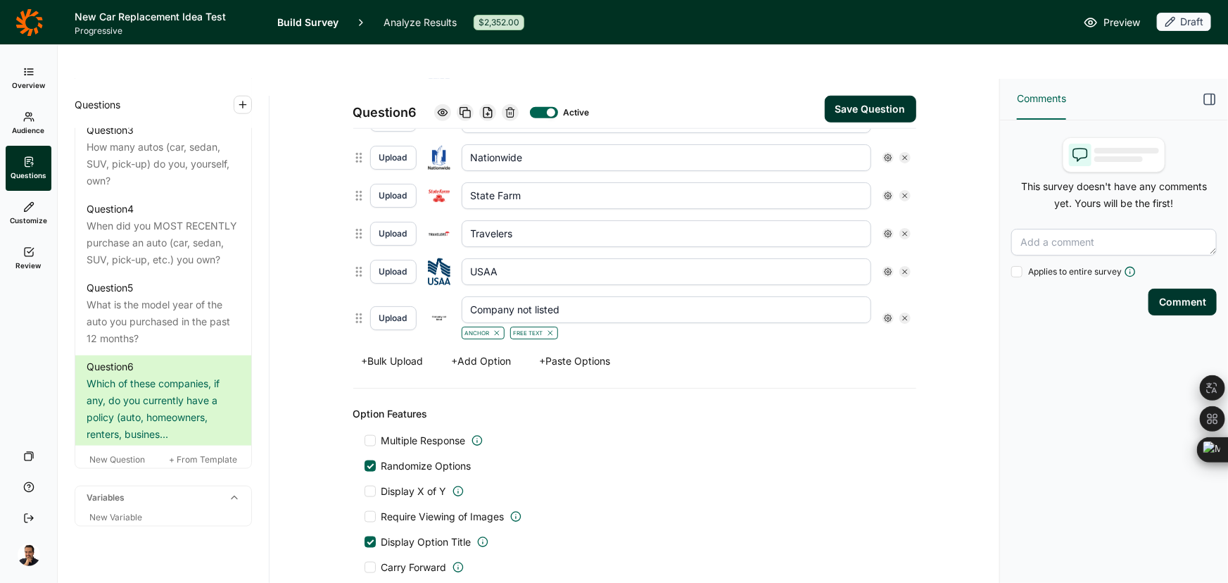
click at [847, 96] on button "Save Question" at bounding box center [870, 109] width 91 height 27
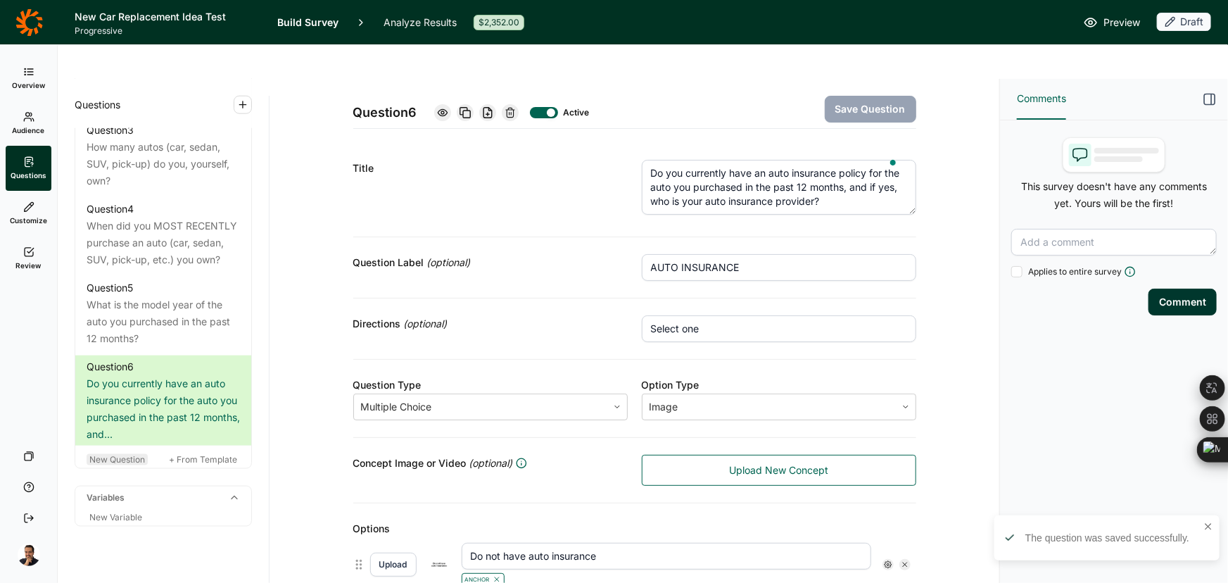
click at [106, 454] on span "New Question" at bounding box center [117, 459] width 56 height 11
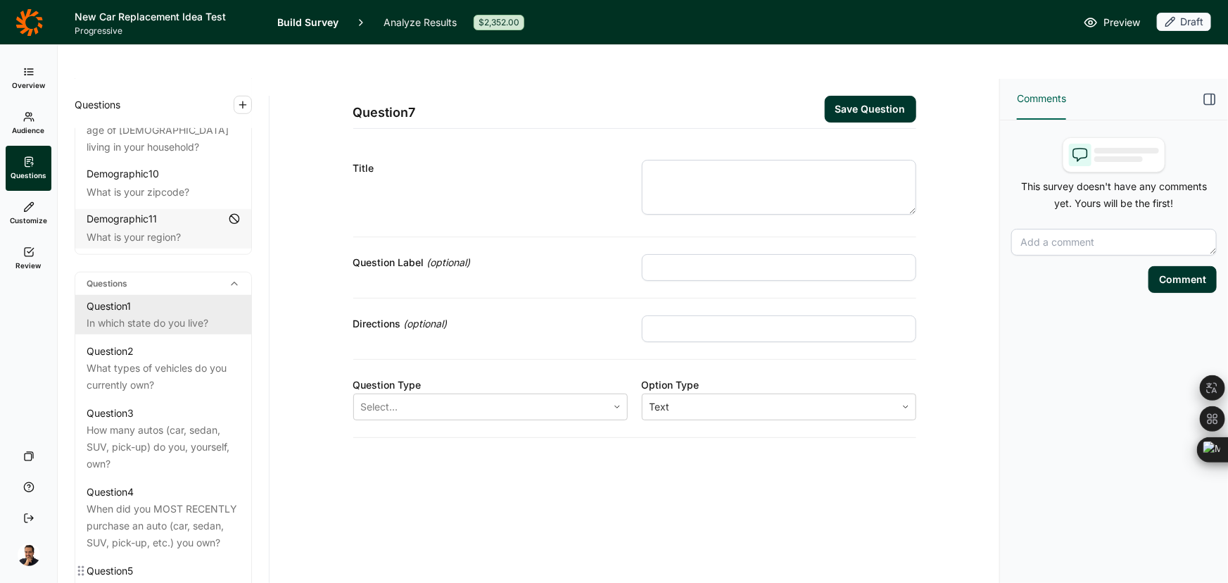
scroll to position [507, 0]
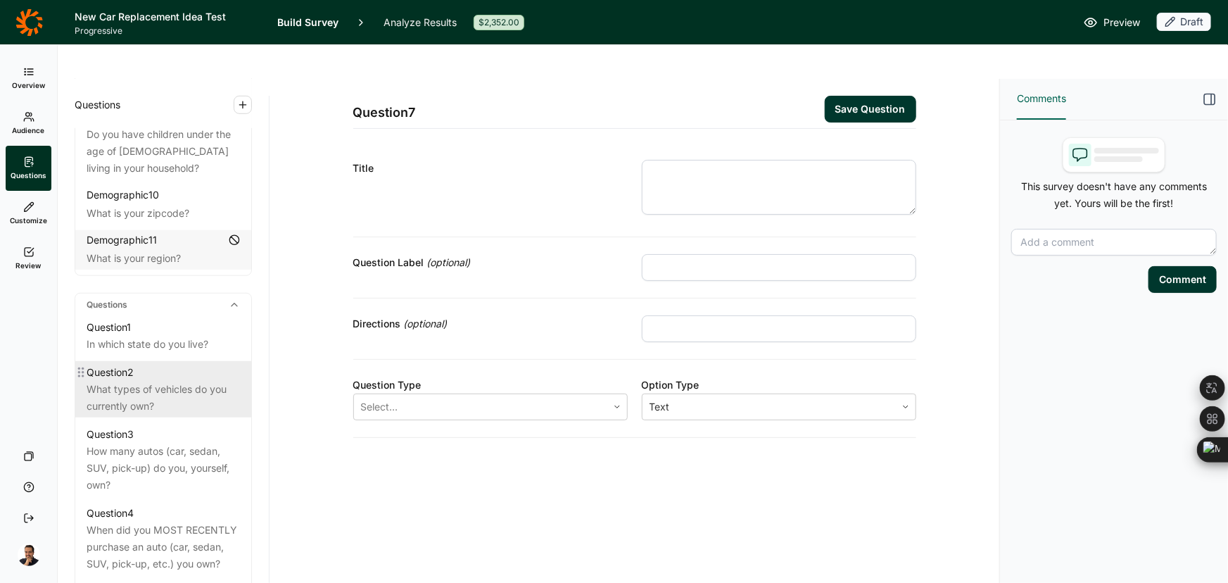
click at [142, 381] on div "What types of vehicles do you currently own?" at bounding box center [163, 398] width 153 height 34
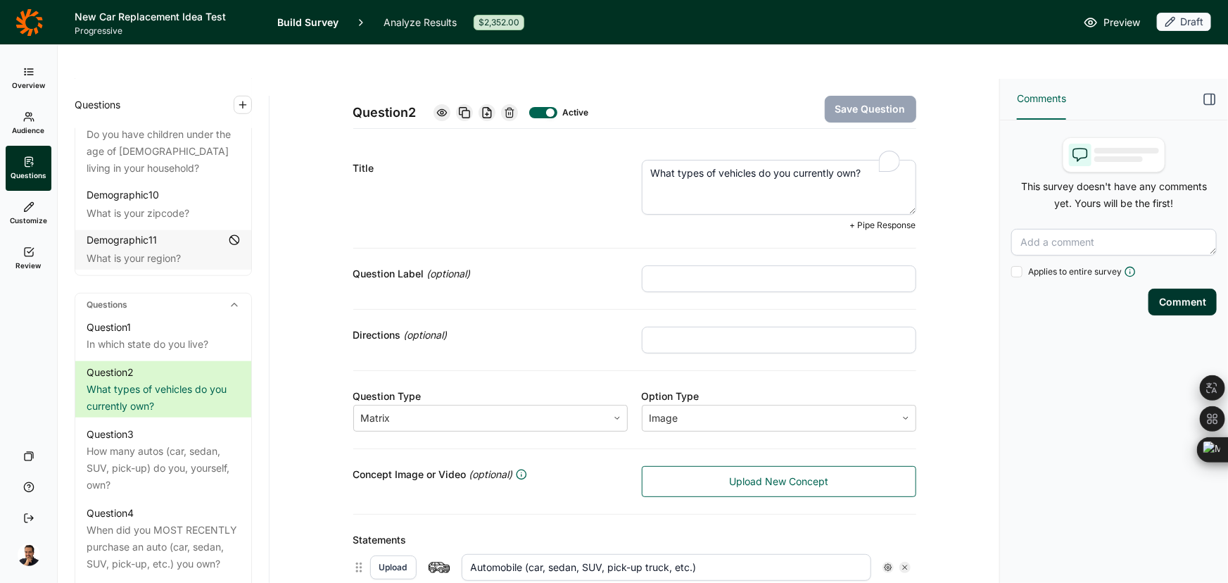
paste textarea "Q2) Do you currently own or lease any of these types of vehicle(s)"
drag, startPoint x: 876, startPoint y: 141, endPoint x: 469, endPoint y: 145, distance: 407.5
drag, startPoint x: 668, startPoint y: 138, endPoint x: 619, endPoint y: 138, distance: 49.3
click at [619, 143] on div "Title Q2) Do you currently own or lease any of these types of vehicle(s)? + Pip…" at bounding box center [634, 196] width 563 height 106
type textarea "Do you currently own or lease any of these types of vehicle(s)?"
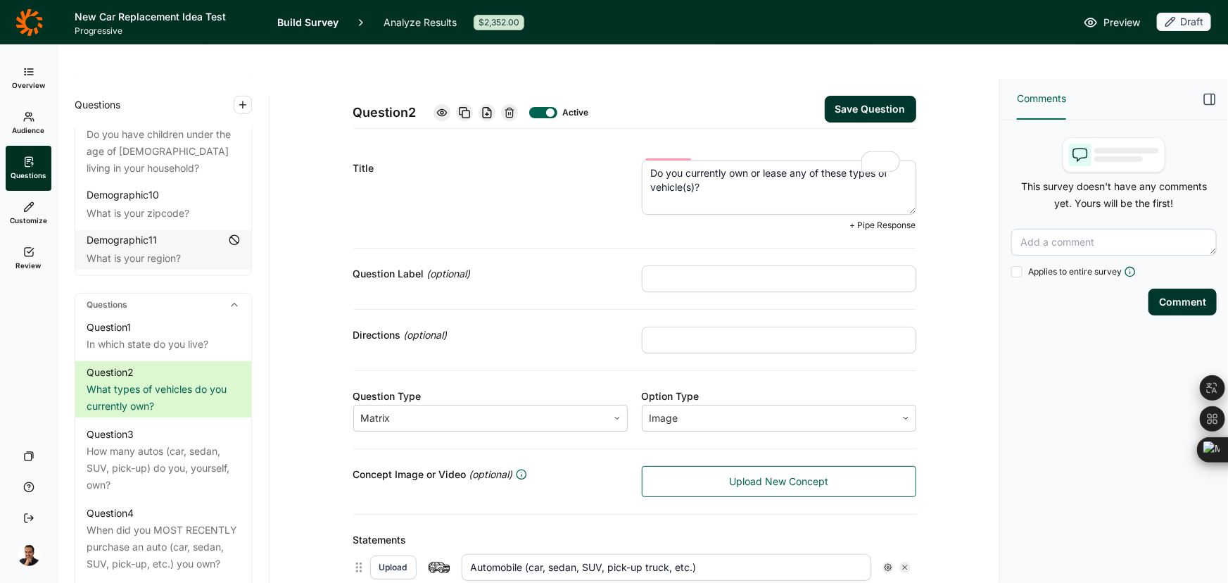
click at [859, 96] on button "Save Question" at bounding box center [870, 109] width 91 height 27
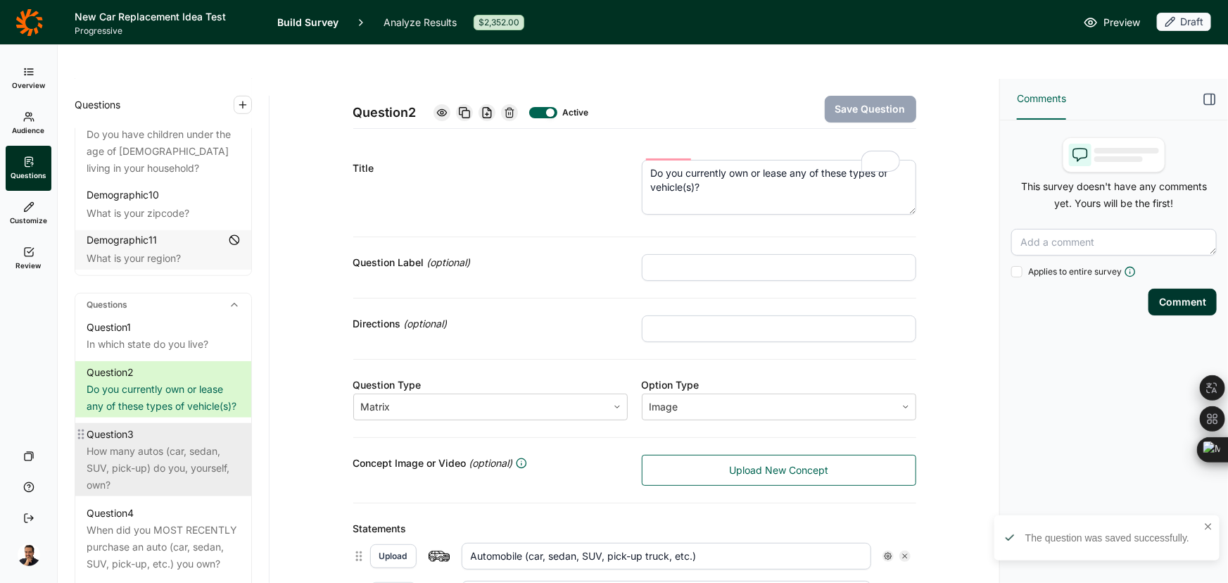
click at [128, 443] on div "How many autos (car, sedan, SUV, pick-up) do you, yourself, own?" at bounding box center [163, 468] width 153 height 51
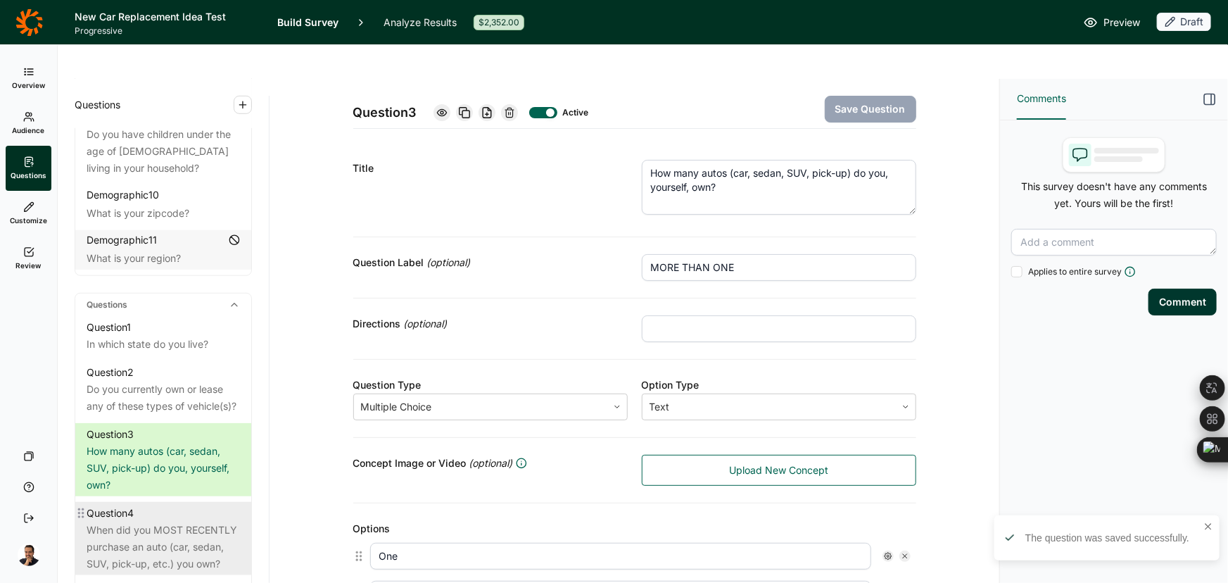
click at [108, 528] on div "When did you MOST RECENTLY purchase an auto (car, sedan, SUV, pick-up, etc.) yo…" at bounding box center [163, 546] width 153 height 51
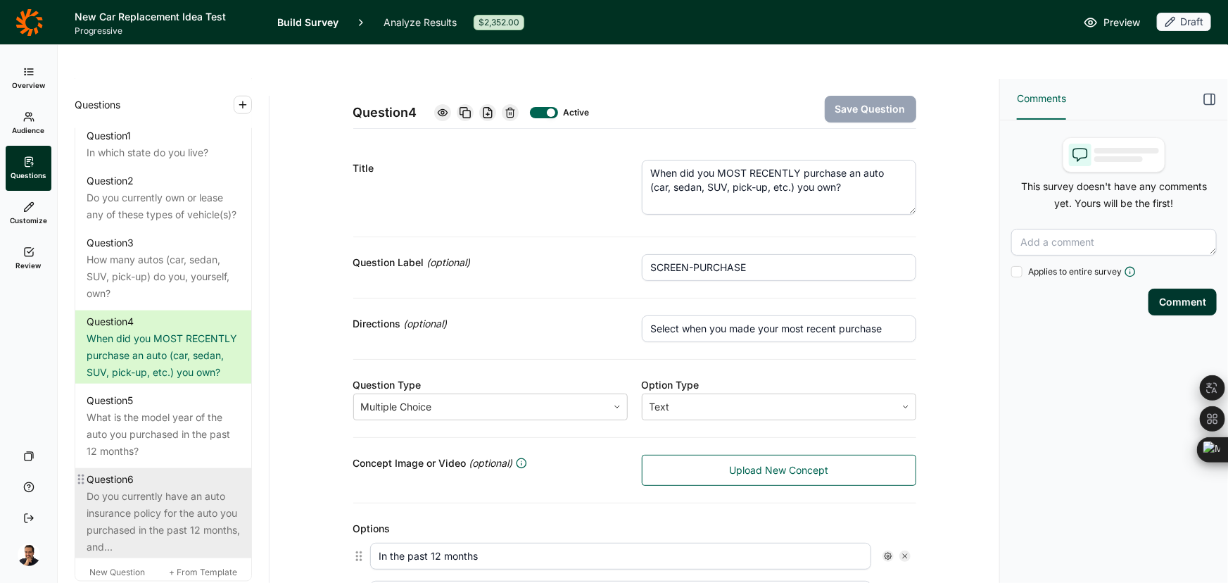
scroll to position [826, 0]
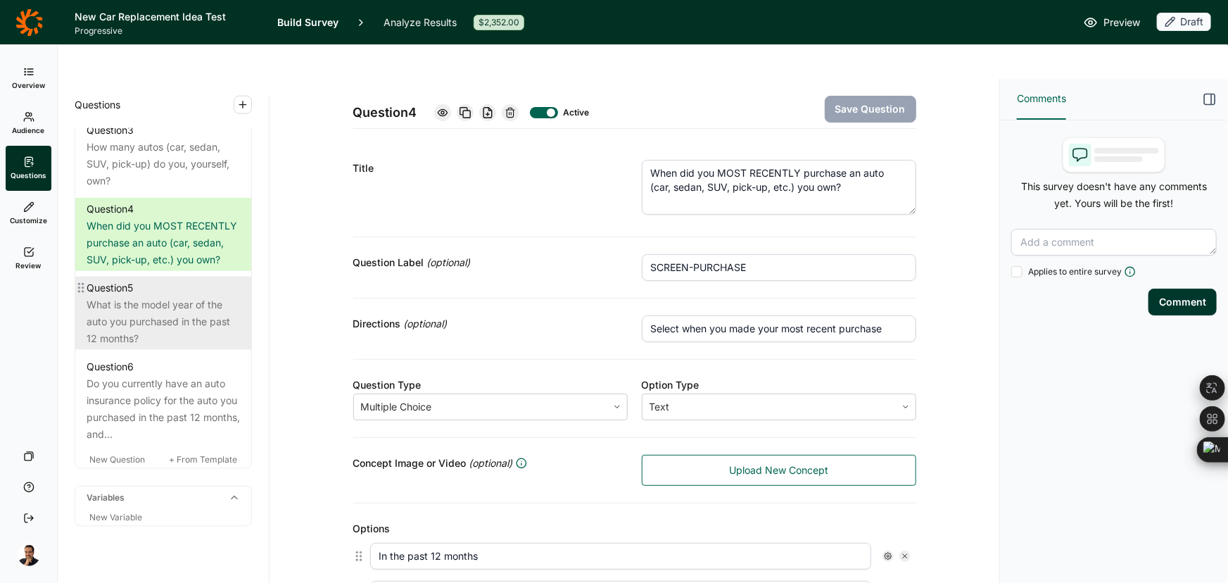
click at [138, 298] on div "What is the model year of the auto you purchased in the past 12 months?" at bounding box center [163, 321] width 153 height 51
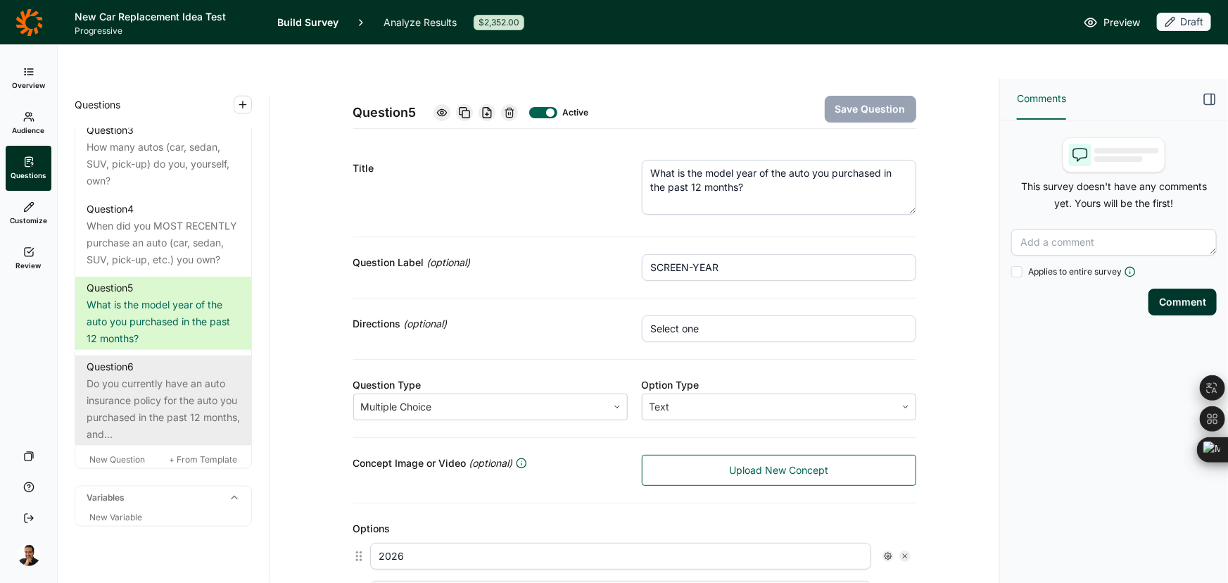
drag, startPoint x: 192, startPoint y: 360, endPoint x: 96, endPoint y: 387, distance: 100.1
click at [191, 375] on div "Do you currently have an auto insurance policy for the auto you purchased in th…" at bounding box center [163, 409] width 153 height 68
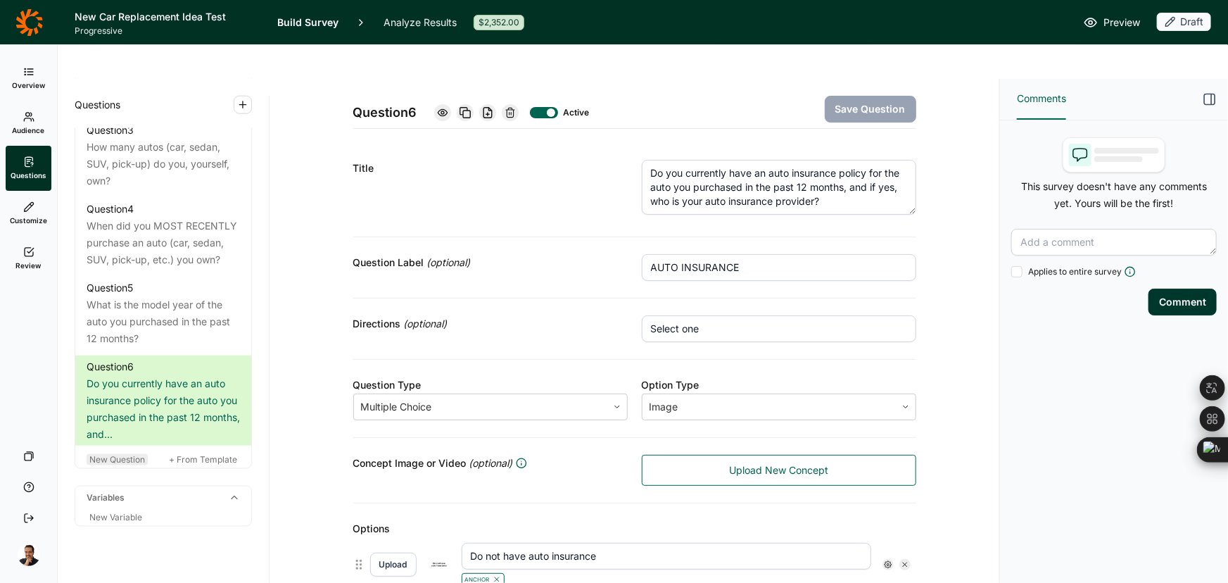
click at [100, 454] on span "New Question" at bounding box center [117, 459] width 56 height 11
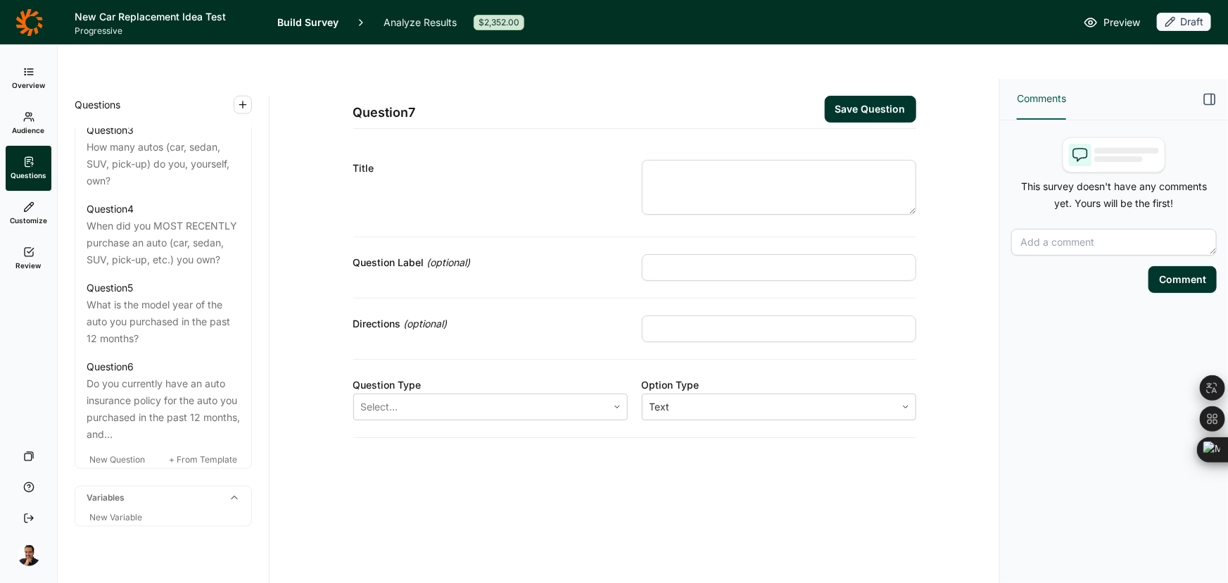
click at [713, 254] on input "text" at bounding box center [779, 267] width 274 height 27
paste input "DECISION MAKER"
type input "DECISION MAKER"
click at [802, 160] on textarea at bounding box center [779, 187] width 274 height 55
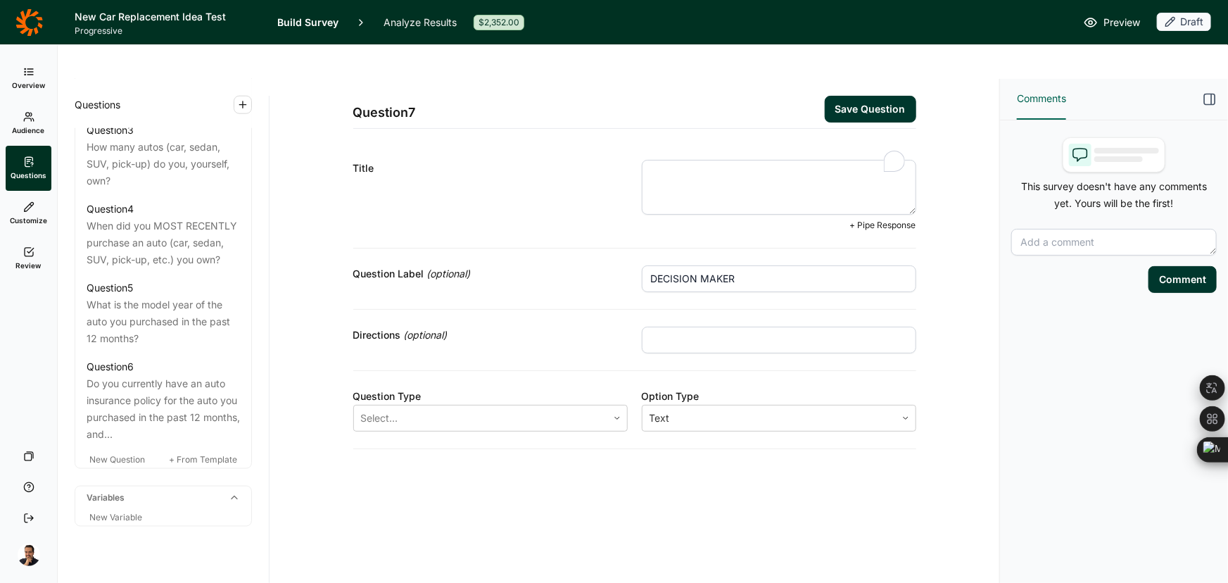
paste textarea "Q6) Who was responible for obtaining the insurance policy for the auto you purc…"
drag, startPoint x: 675, startPoint y: 136, endPoint x: 544, endPoint y: 137, distance: 130.9
click at [544, 143] on div "Title Q6) Who was responible for obtaining the insurance policy for the auto yo…" at bounding box center [634, 196] width 563 height 106
type textarea "Who was responible for obtaining the insurance policy for the auto you purchase…"
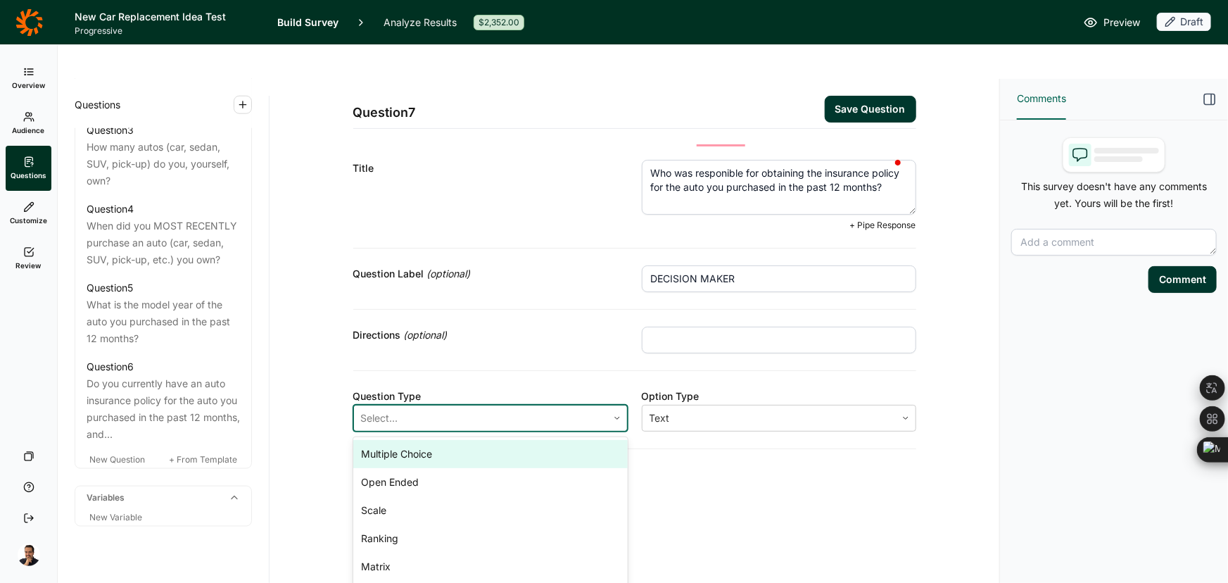
click at [455, 405] on div "Select..." at bounding box center [480, 417] width 253 height 25
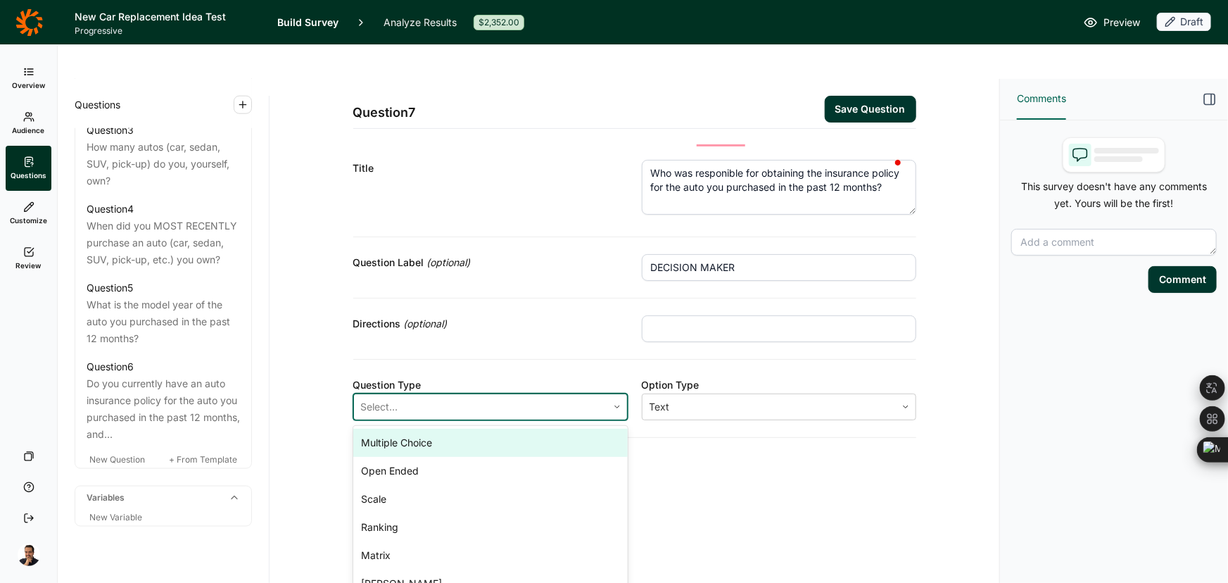
click at [445, 429] on div "Multiple Choice" at bounding box center [490, 443] width 274 height 28
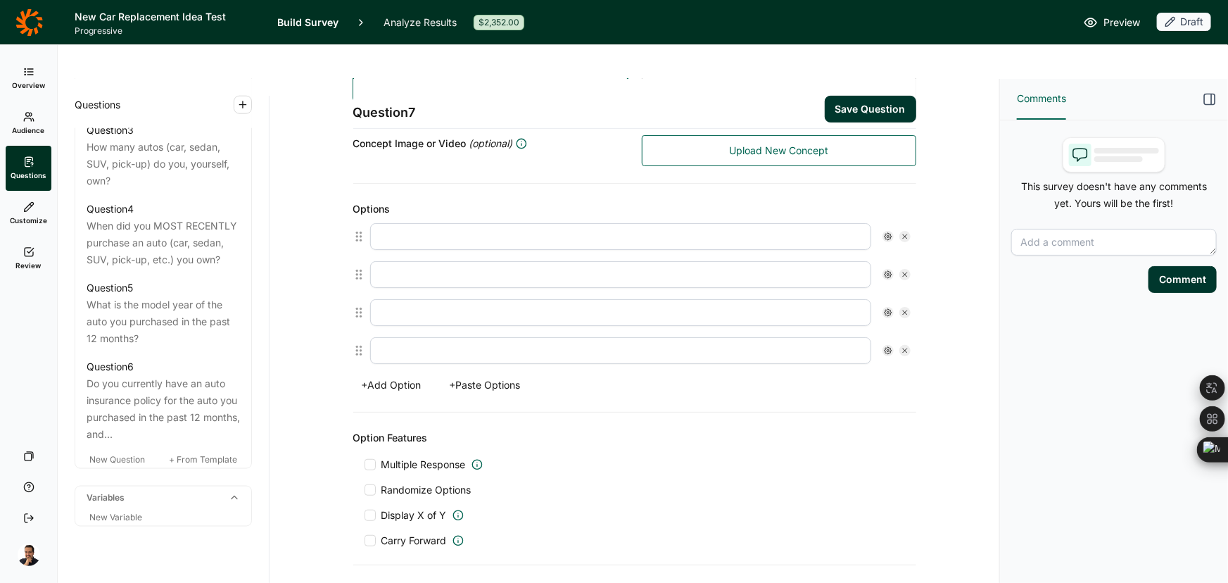
scroll to position [320, 0]
click at [502, 375] on button "+ Paste Options" at bounding box center [485, 385] width 88 height 20
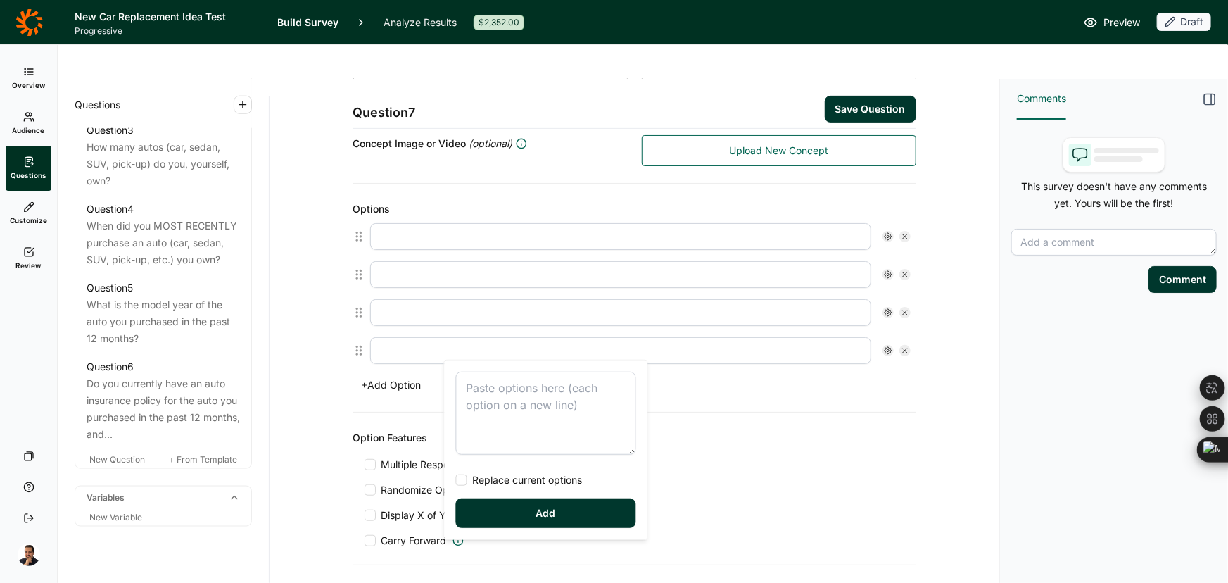
click at [487, 387] on textarea at bounding box center [546, 413] width 180 height 83
type textarea "I was responsible I shared responsibility with someone else Someone else was re…"
click at [484, 479] on span "Replace current options" at bounding box center [524, 480] width 115 height 14
click at [456, 480] on input "Replace current options" at bounding box center [456, 480] width 0 height 0
click at [488, 521] on button "Add" at bounding box center [546, 513] width 180 height 30
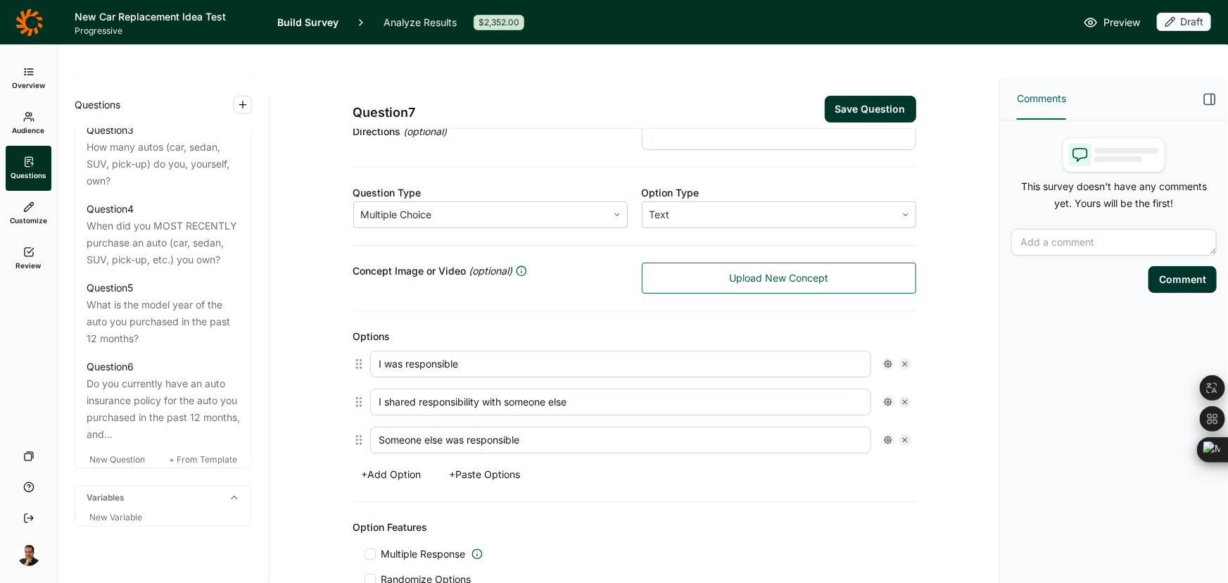
scroll to position [191, 0]
click at [405, 573] on span "Randomize Options" at bounding box center [424, 580] width 96 height 14
click at [365, 580] on input "Randomize Options" at bounding box center [365, 580] width 0 height 0
click at [884, 398] on icon at bounding box center [888, 402] width 8 height 8
click at [904, 426] on span "Anchor" at bounding box center [920, 431] width 39 height 14
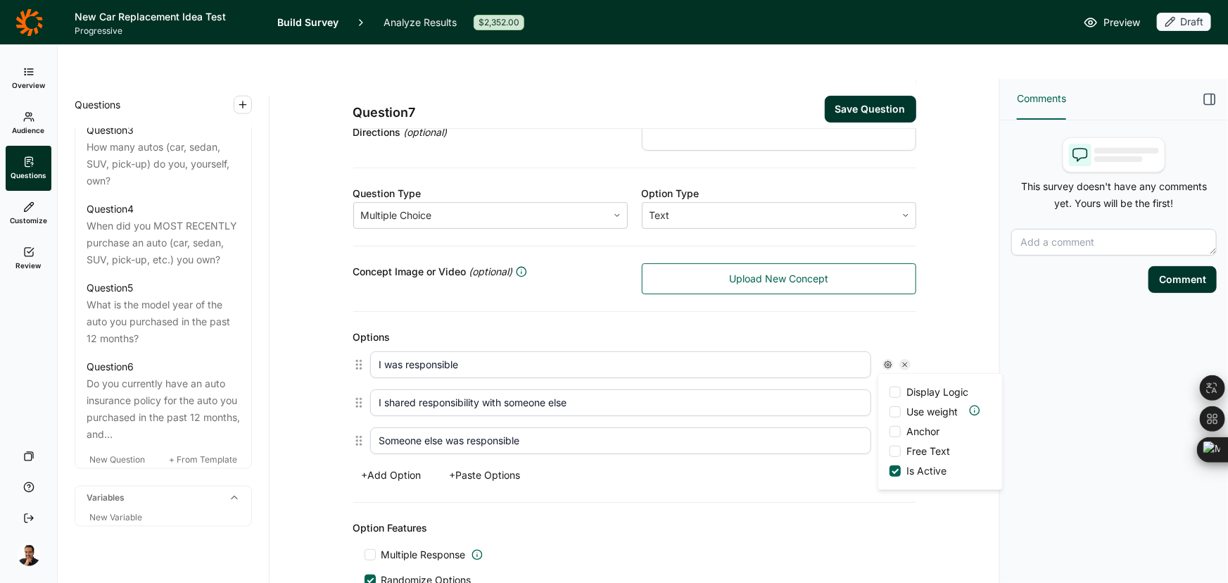
click at [890, 431] on input "Anchor" at bounding box center [890, 431] width 0 height 0
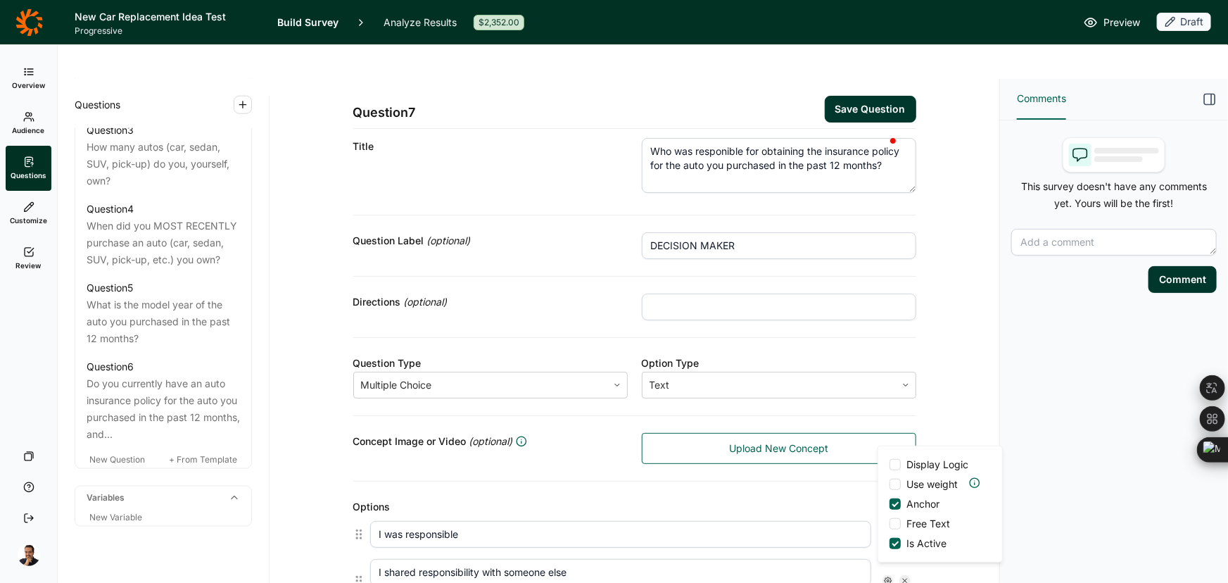
scroll to position [0, 0]
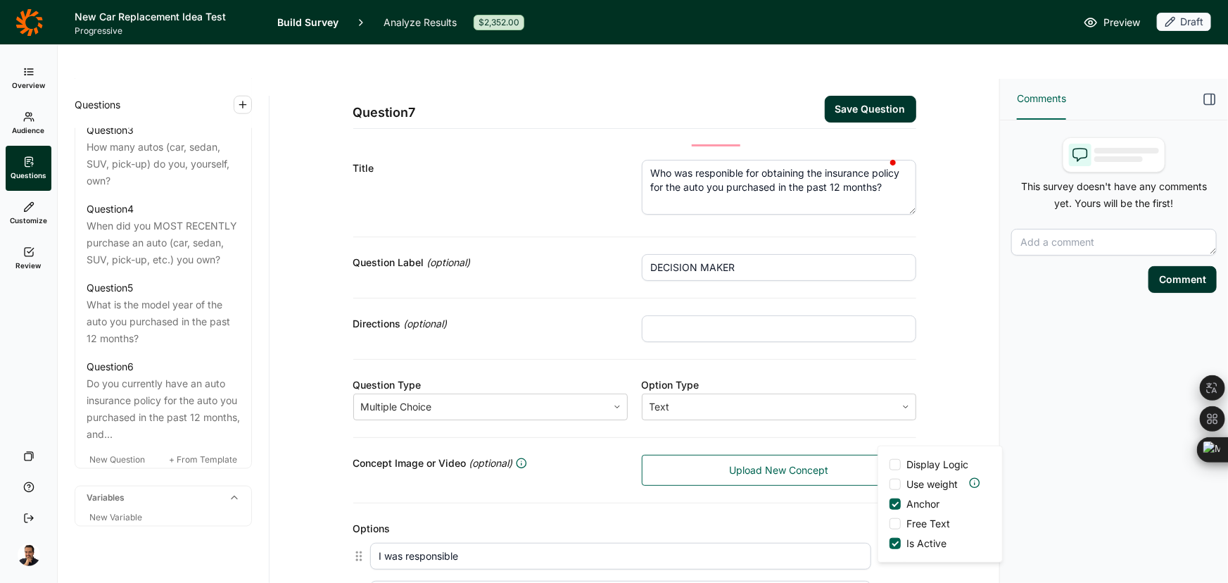
click at [681, 315] on input "text" at bounding box center [779, 328] width 274 height 27
paste input "Select one"
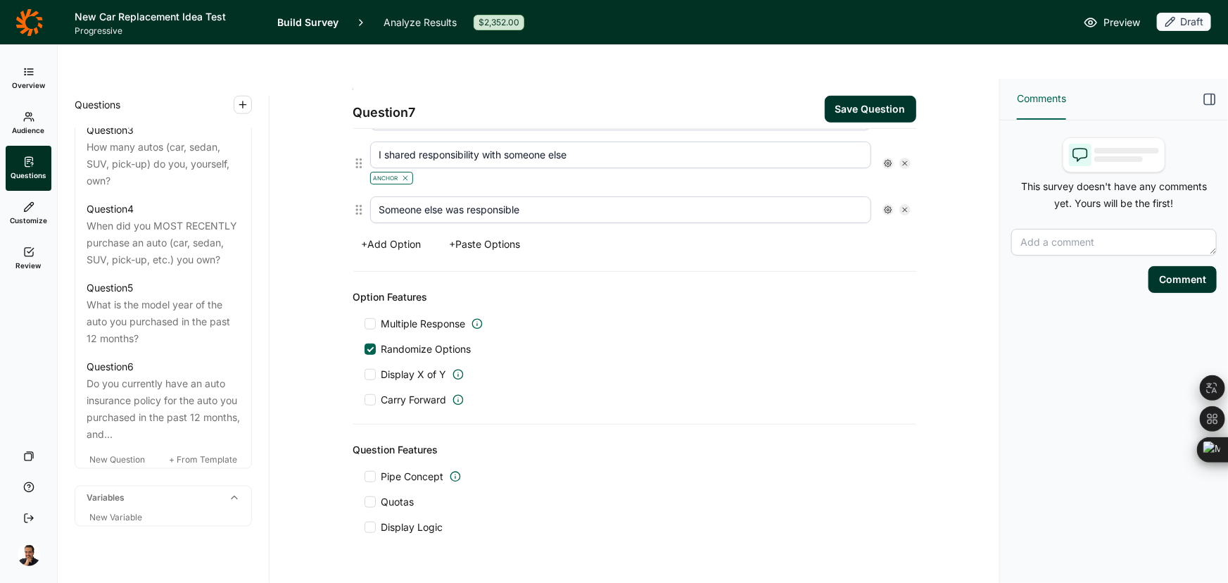
type input "Select one"
click at [388, 495] on span "Quotas" at bounding box center [397, 502] width 33 height 14
click at [365, 502] on input "Quotas" at bounding box center [365, 502] width 0 height 0
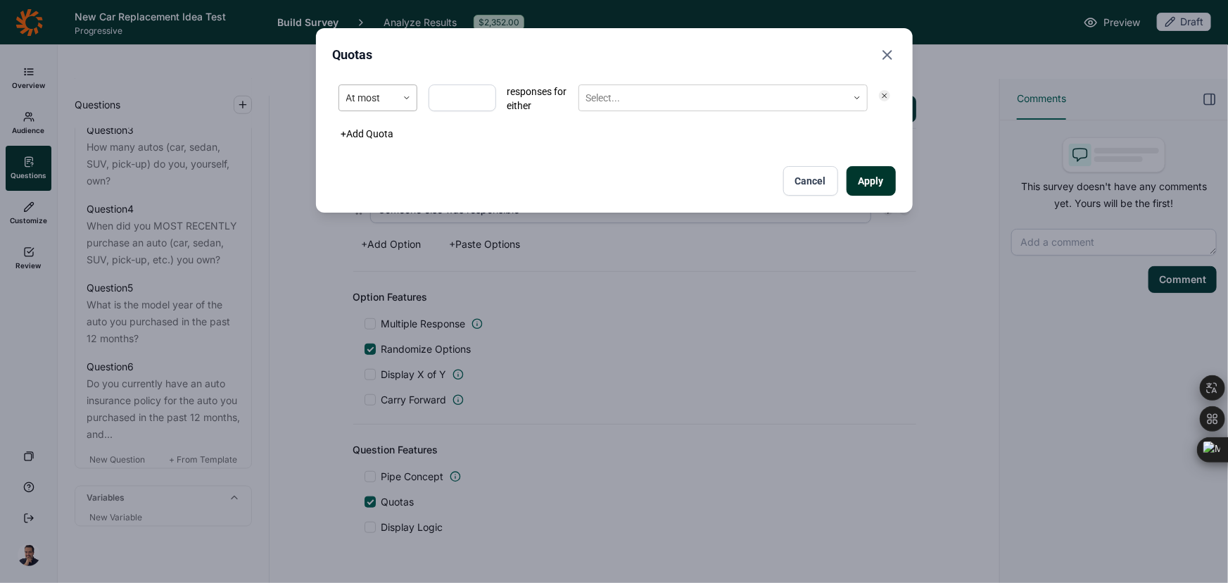
click at [393, 102] on div "At most" at bounding box center [368, 98] width 58 height 23
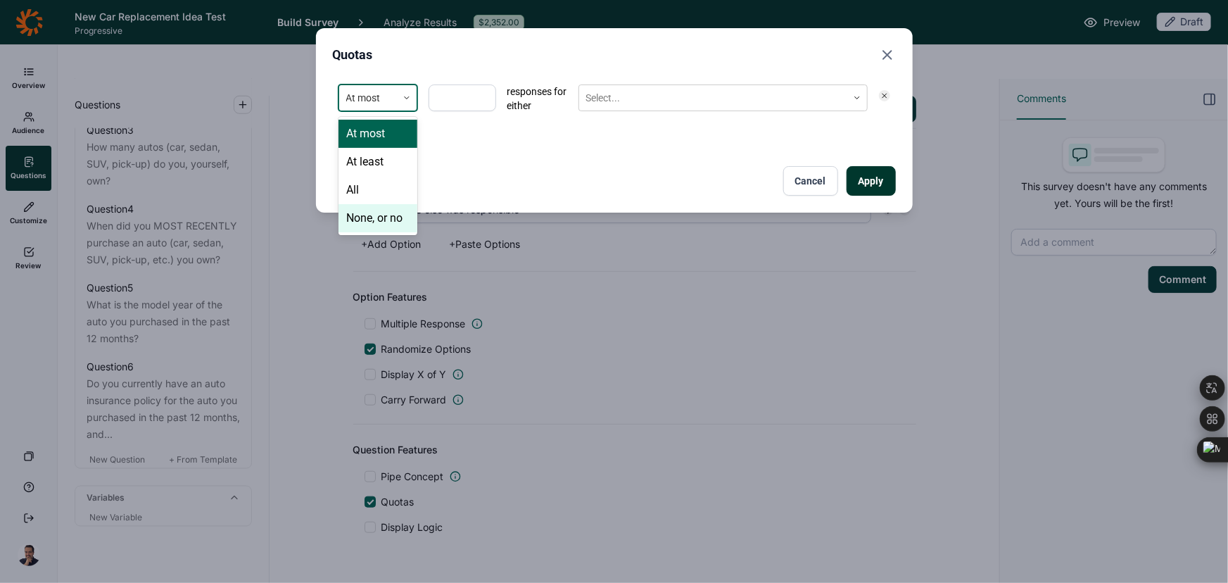
click at [388, 228] on div "None, or no" at bounding box center [378, 218] width 79 height 28
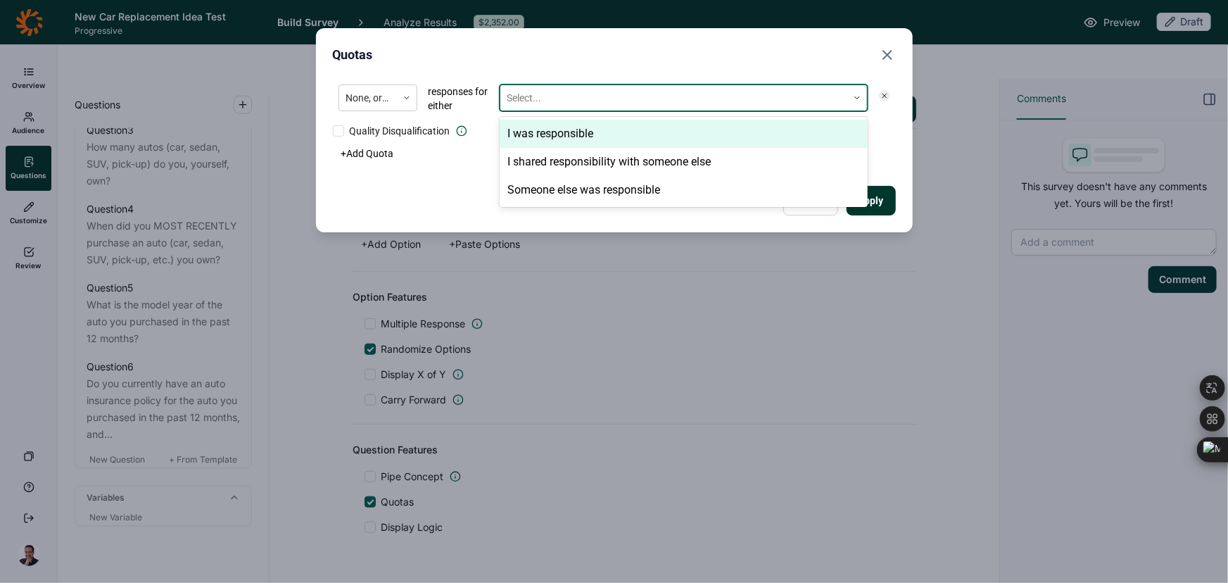
click at [615, 99] on div at bounding box center [673, 98] width 333 height 18
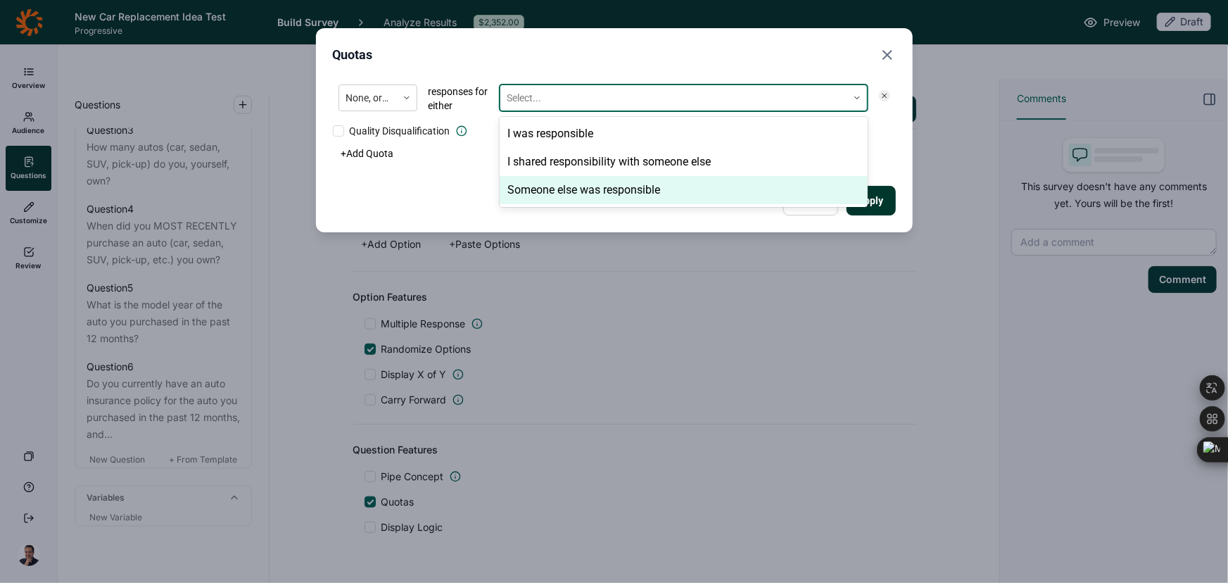
click at [614, 178] on div "Someone else was responsible" at bounding box center [684, 190] width 368 height 28
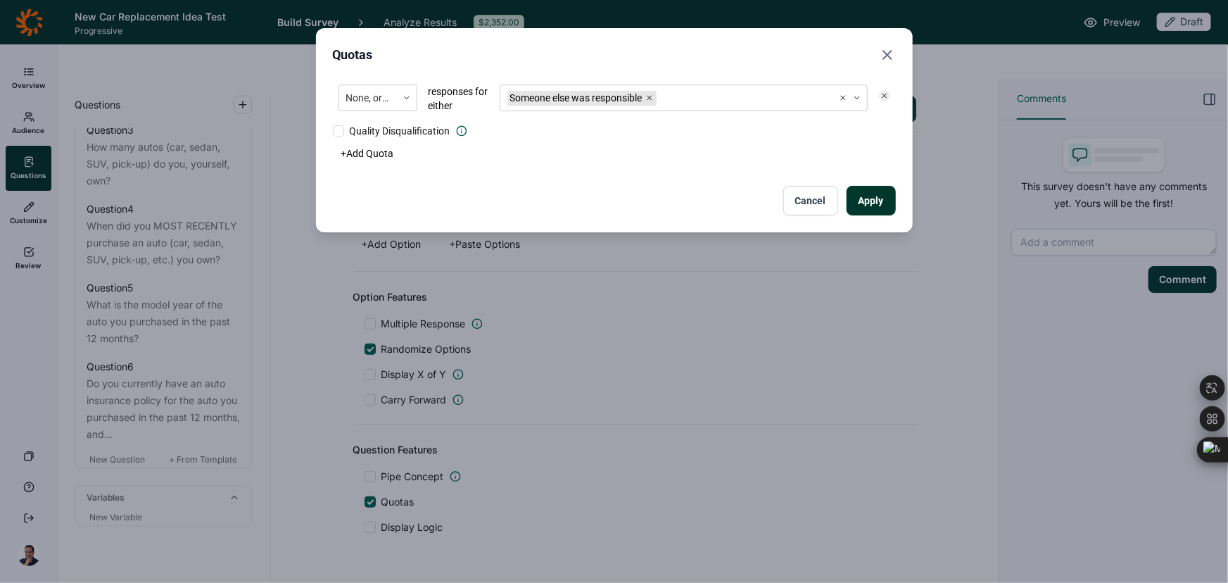
click at [867, 195] on button "Apply" at bounding box center [871, 201] width 49 height 30
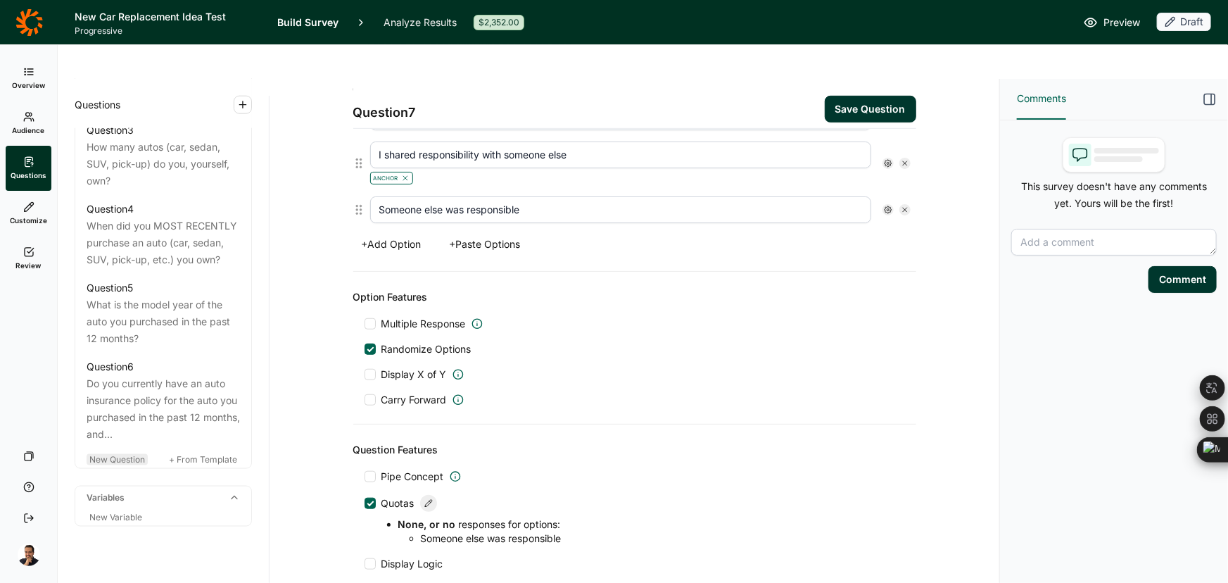
click at [113, 454] on span "New Question" at bounding box center [117, 459] width 56 height 11
click at [109, 454] on span "New Question" at bounding box center [117, 459] width 56 height 11
click at [871, 96] on button "Save Question" at bounding box center [870, 109] width 91 height 27
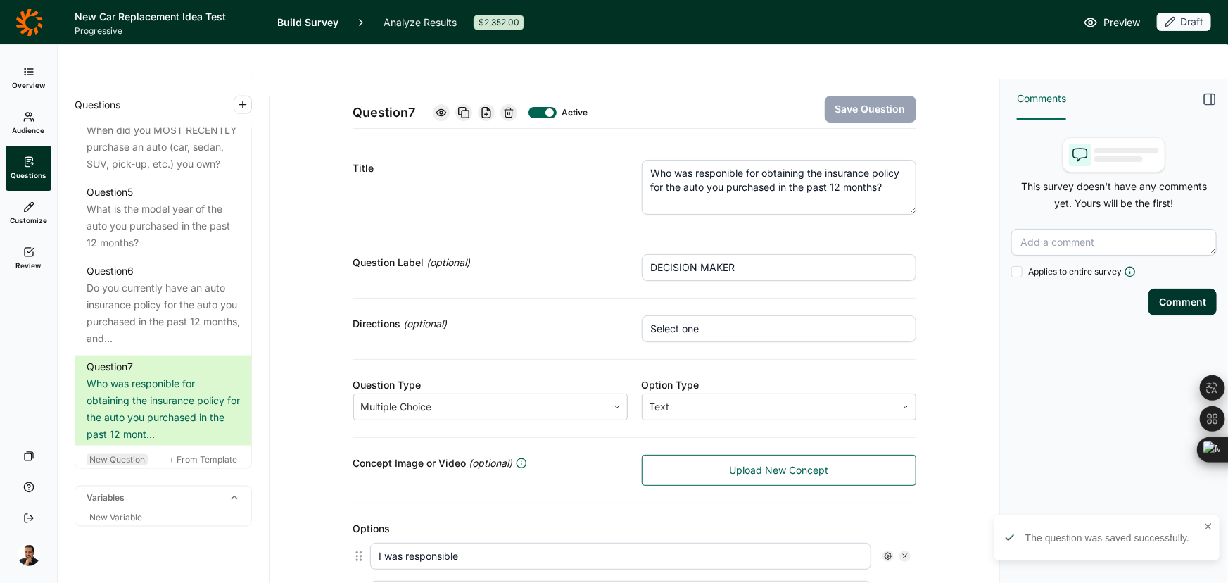
click at [134, 454] on span "New Question" at bounding box center [117, 459] width 56 height 11
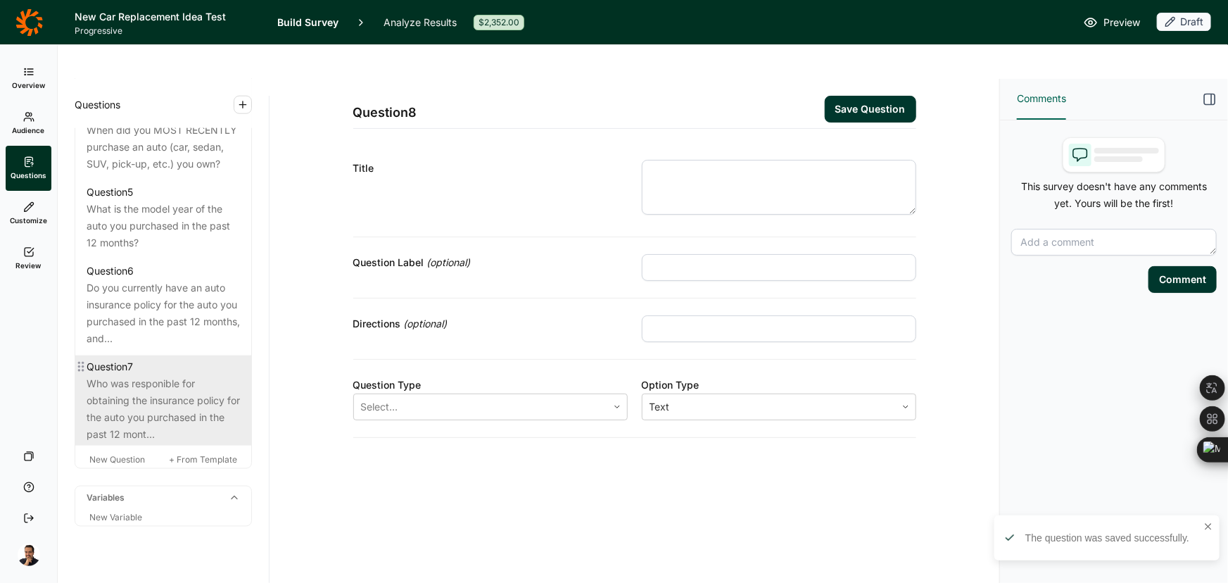
click at [137, 358] on div "Question 7" at bounding box center [163, 366] width 153 height 17
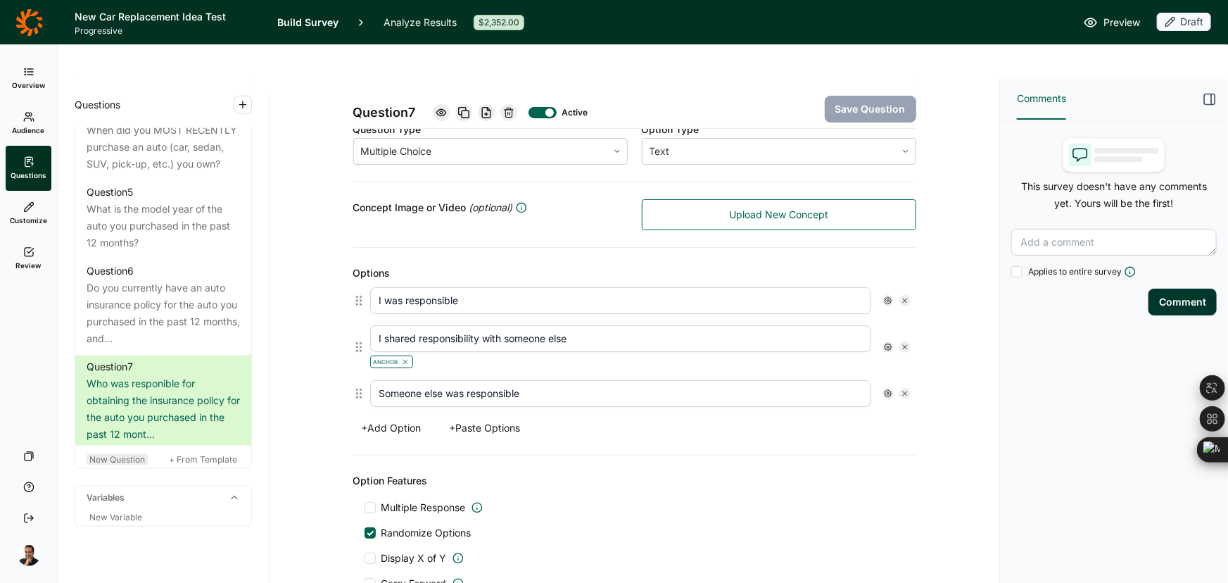
click at [123, 454] on span "New Question" at bounding box center [117, 459] width 56 height 11
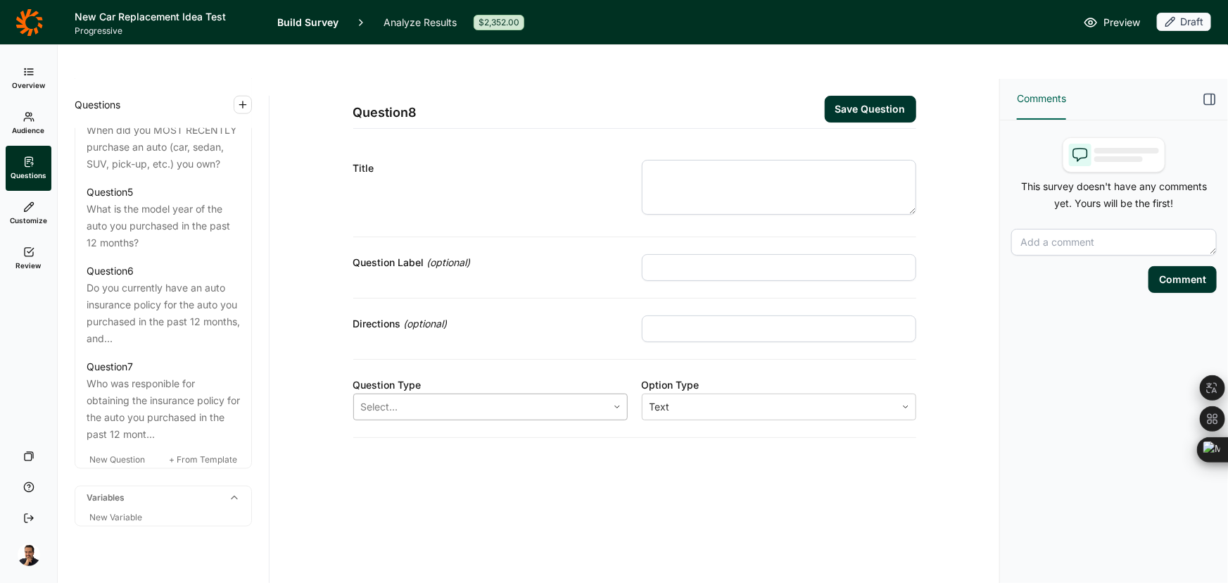
click at [464, 397] on div at bounding box center [480, 407] width 239 height 20
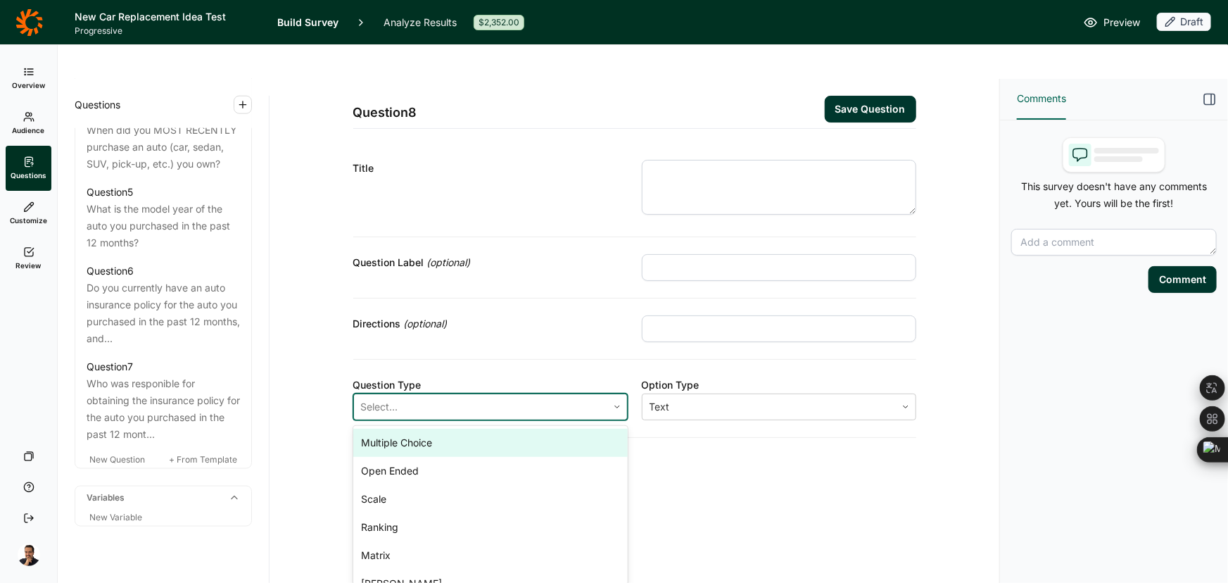
click at [456, 429] on div "Multiple Choice" at bounding box center [490, 443] width 274 height 28
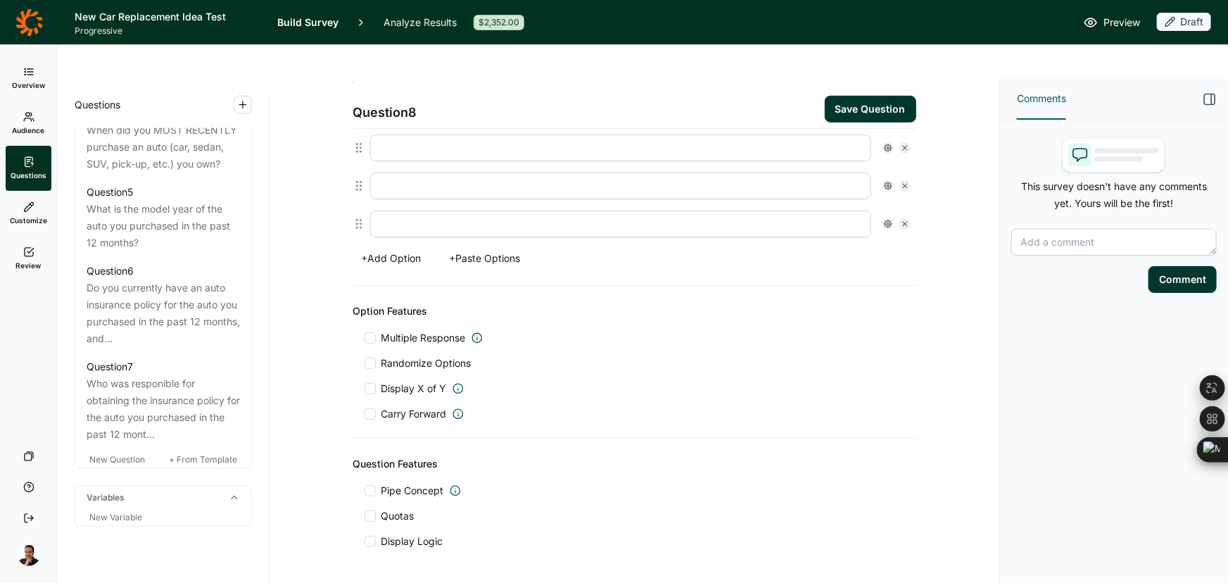
scroll to position [460, 0]
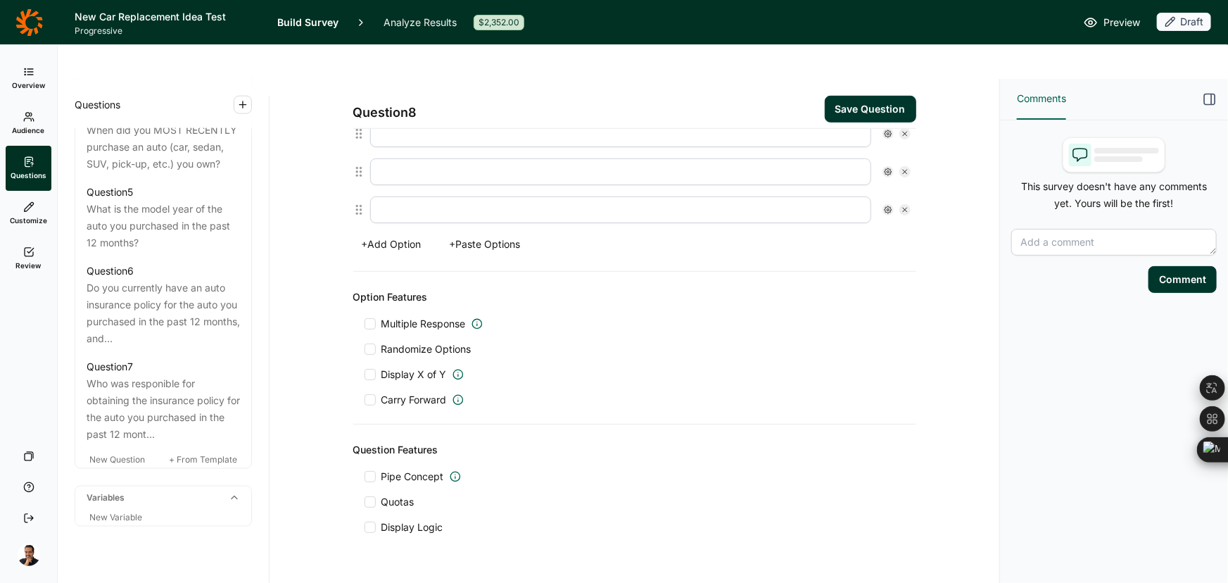
click at [493, 234] on button "+ Paste Options" at bounding box center [485, 244] width 88 height 20
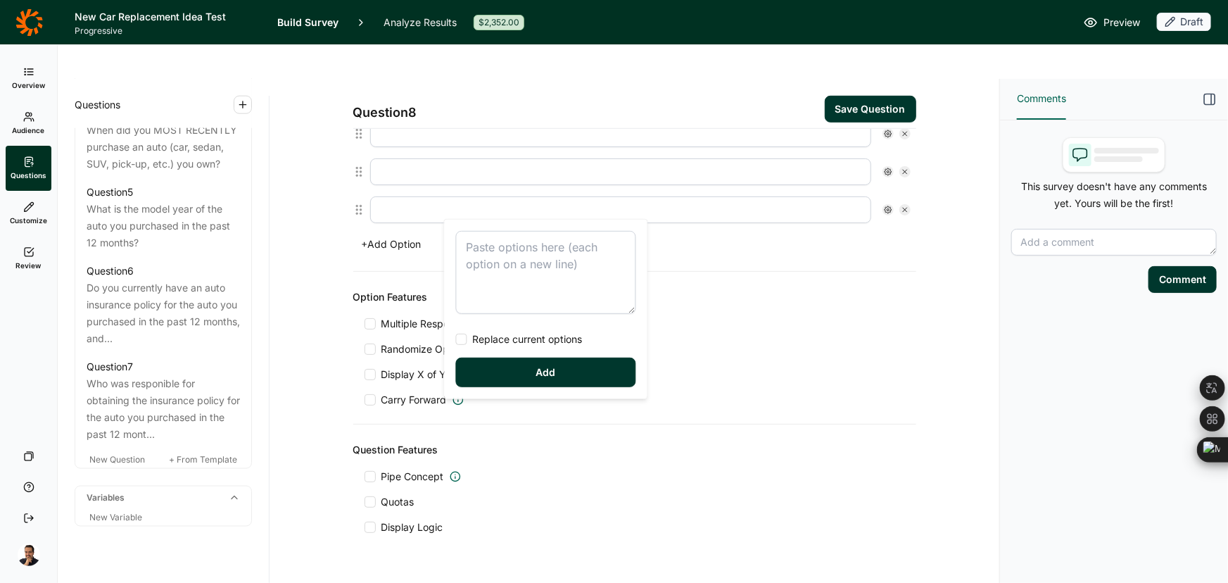
click at [506, 263] on textarea at bounding box center [546, 272] width 180 height 83
type textarea "Less than $10,000 $10,000 - $14,999 $15,000-$19,999 $20,000-$24,999 $25,000-$29…"
click at [501, 343] on span "Replace current options" at bounding box center [524, 339] width 115 height 14
click at [456, 339] on input "Replace current options" at bounding box center [456, 339] width 0 height 0
click at [501, 393] on div "Less than $10,000 $10,000 - $14,999 $15,000-$19,999 $20,000-$24,999 $25,000-$29…" at bounding box center [546, 309] width 203 height 179
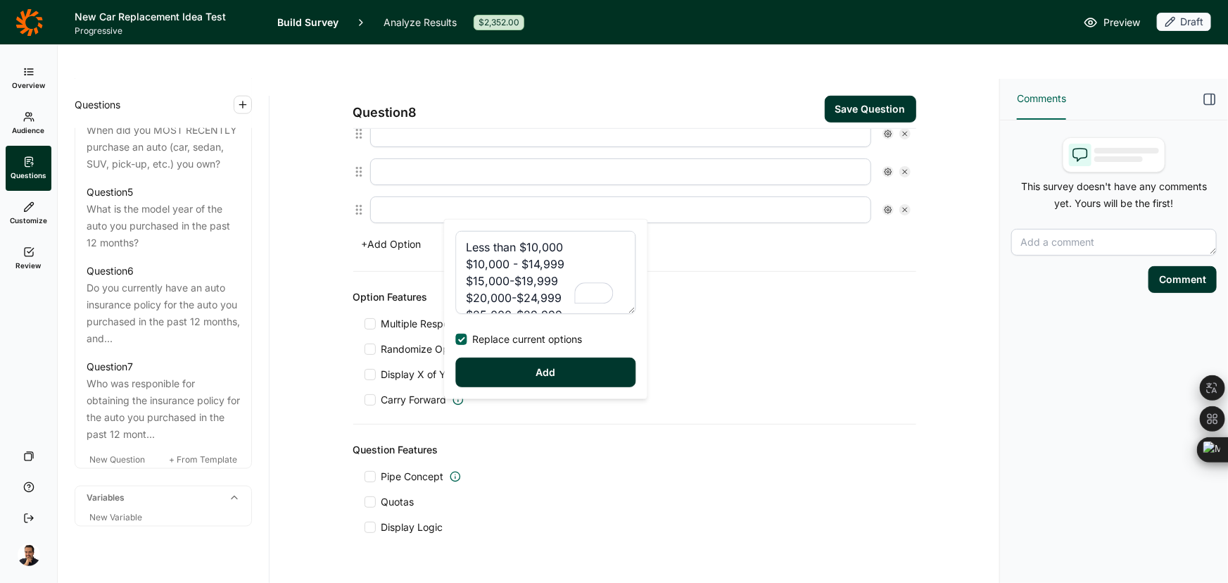
click at [505, 369] on button "Add" at bounding box center [546, 373] width 180 height 30
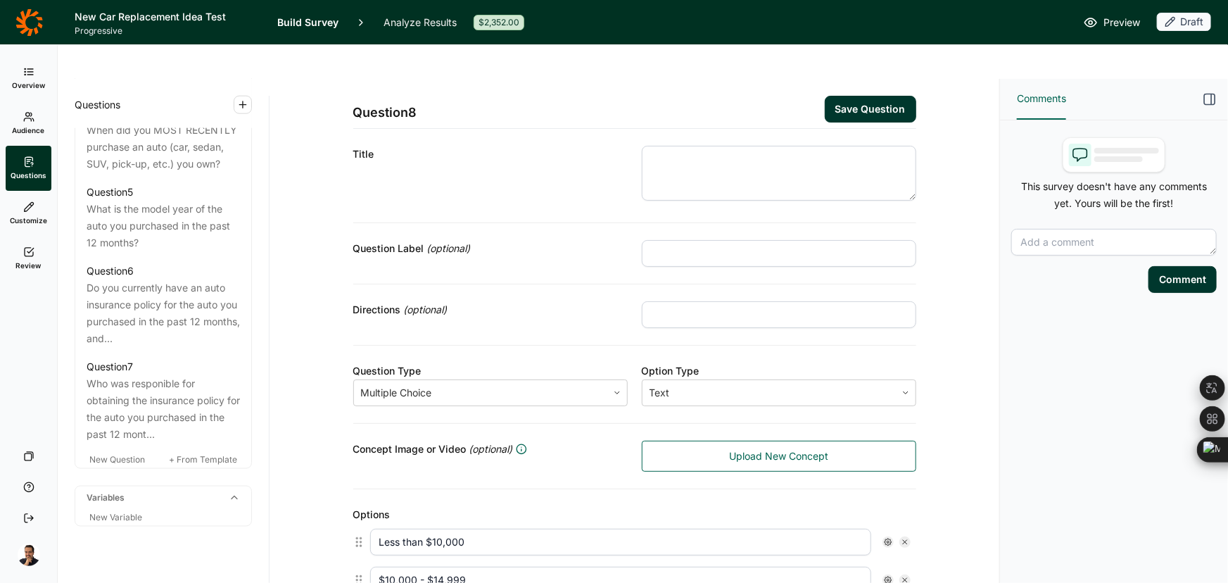
scroll to position [0, 0]
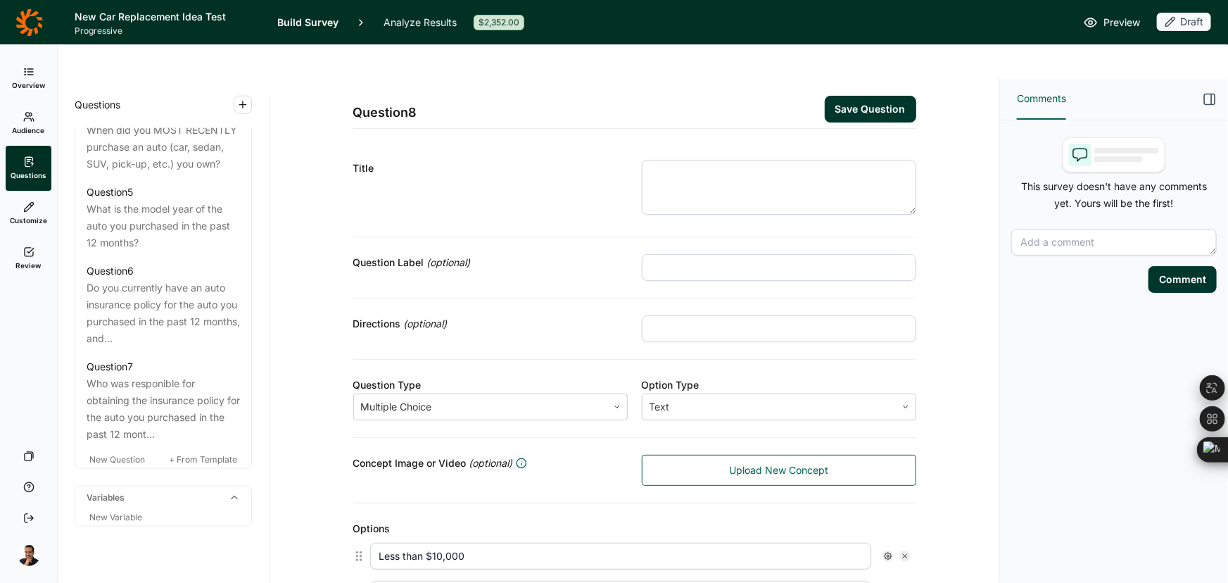
click at [695, 160] on textarea at bounding box center [779, 187] width 274 height 55
paste textarea "What was the purchase price of the auto you purchased? You mentioned the model …"
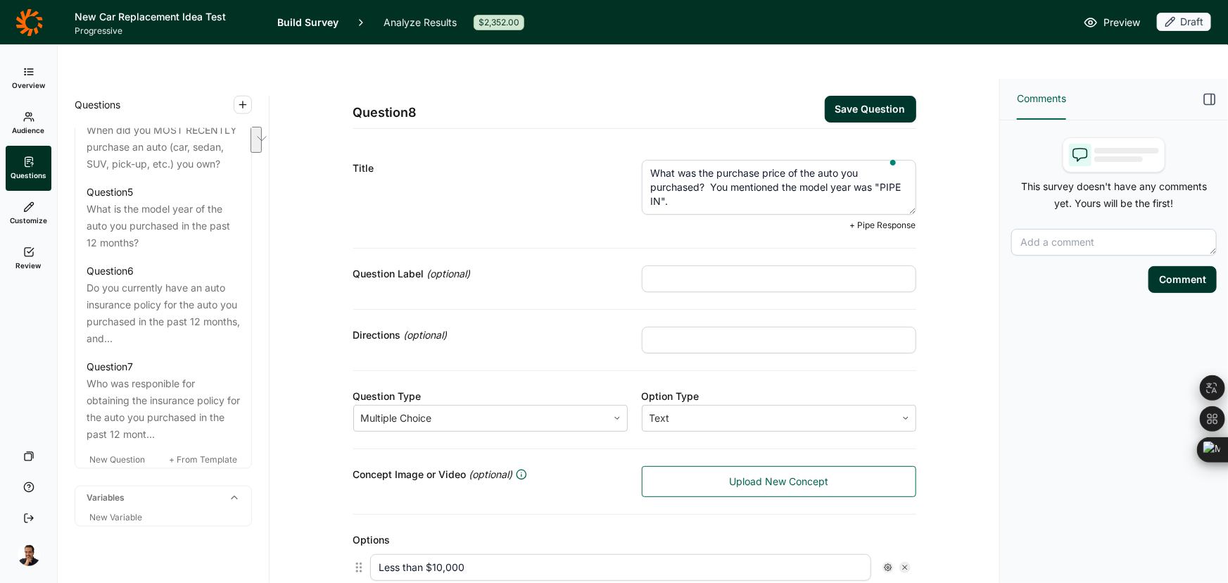
drag, startPoint x: 873, startPoint y: 150, endPoint x: 881, endPoint y: 168, distance: 20.2
click at [881, 168] on textarea "What was the purchase price of the auto you purchased? You mentioned the model …" at bounding box center [779, 187] width 274 height 55
drag, startPoint x: 873, startPoint y: 151, endPoint x: 892, endPoint y: 183, distance: 37.3
click at [892, 183] on div "What was the purchase price of the auto you purchased? You mentioned the model …" at bounding box center [779, 190] width 274 height 60
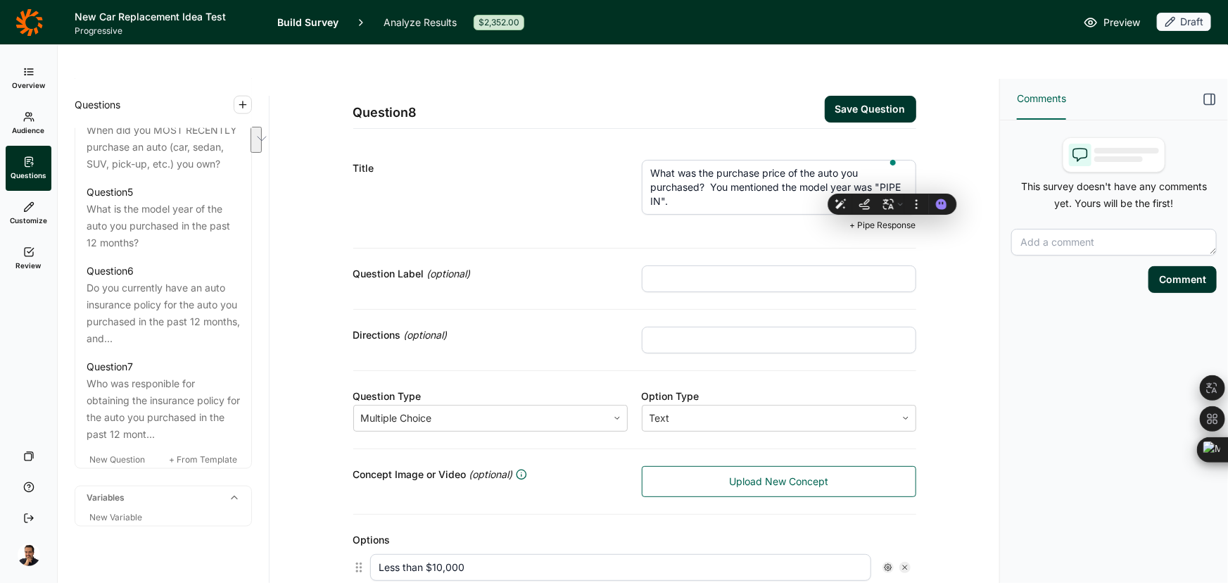
click at [874, 220] on span "+ Pipe Response" at bounding box center [883, 225] width 66 height 11
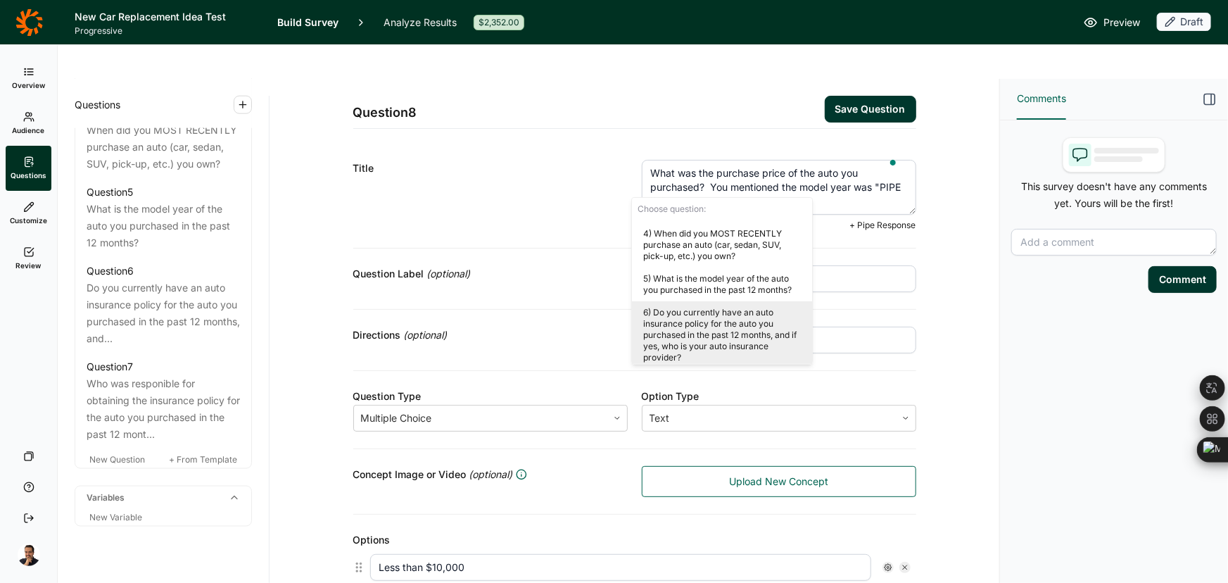
scroll to position [374, 0]
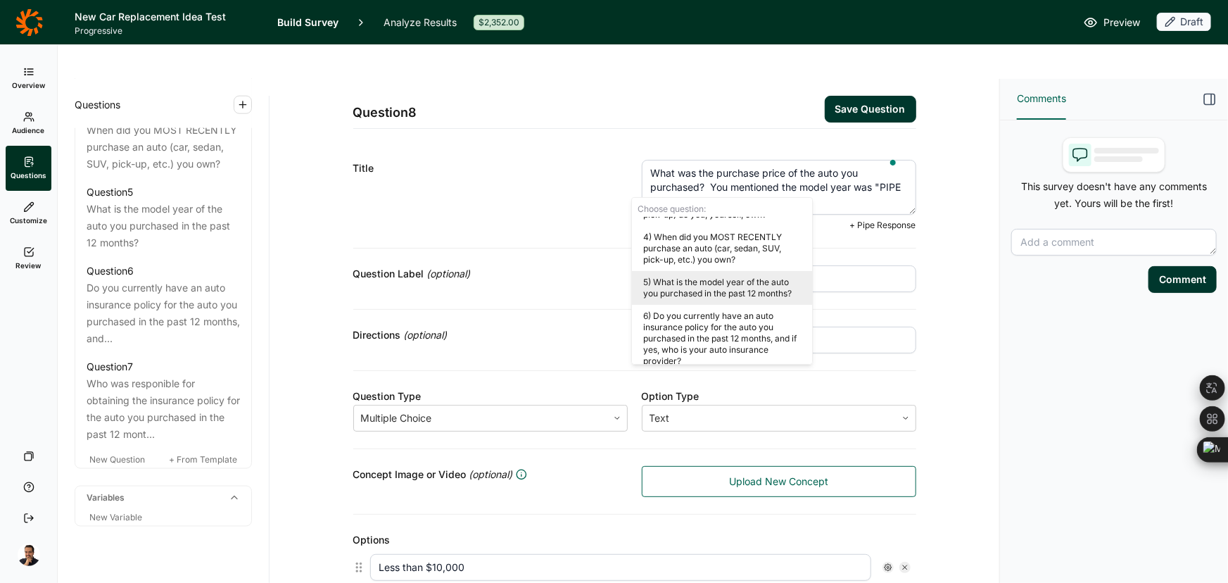
click at [756, 279] on div "5) What is the model year of the auto you purchased in the past 12 months?" at bounding box center [722, 288] width 180 height 34
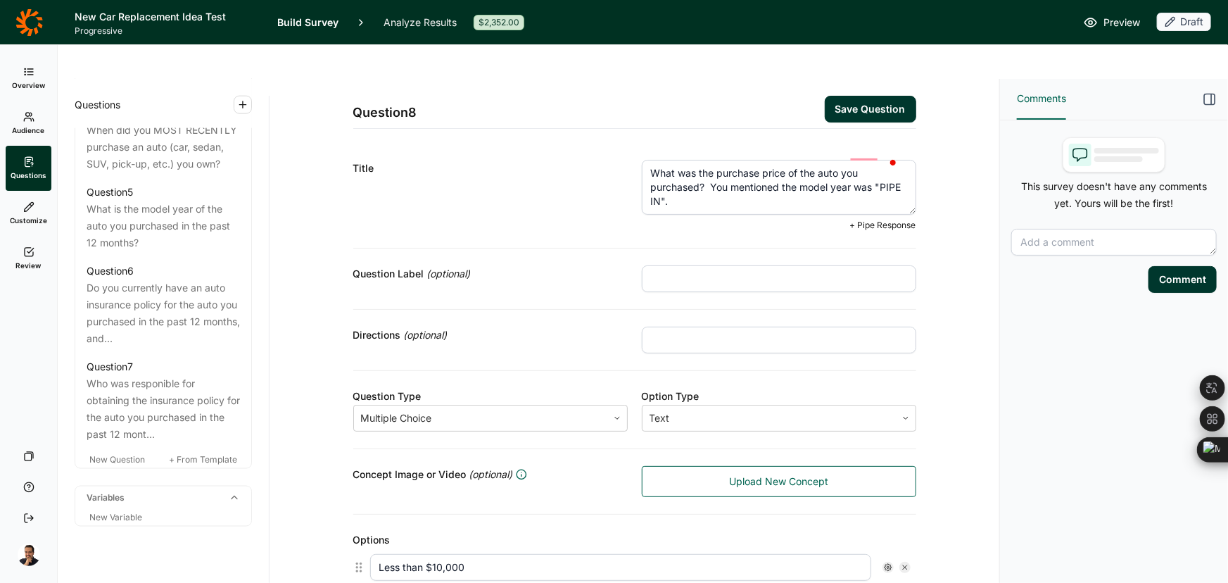
drag, startPoint x: 809, startPoint y: 171, endPoint x: 830, endPoint y: 171, distance: 21.8
click at [812, 172] on textarea "What was the purchase price of the auto you purchased? You mentioned the model …" at bounding box center [779, 187] width 274 height 55
drag, startPoint x: 853, startPoint y: 166, endPoint x: 868, endPoint y: 165, distance: 14.8
click at [856, 166] on textarea "What was the purchase price of the auto you purchased? You mentioned the model …" at bounding box center [779, 187] width 274 height 55
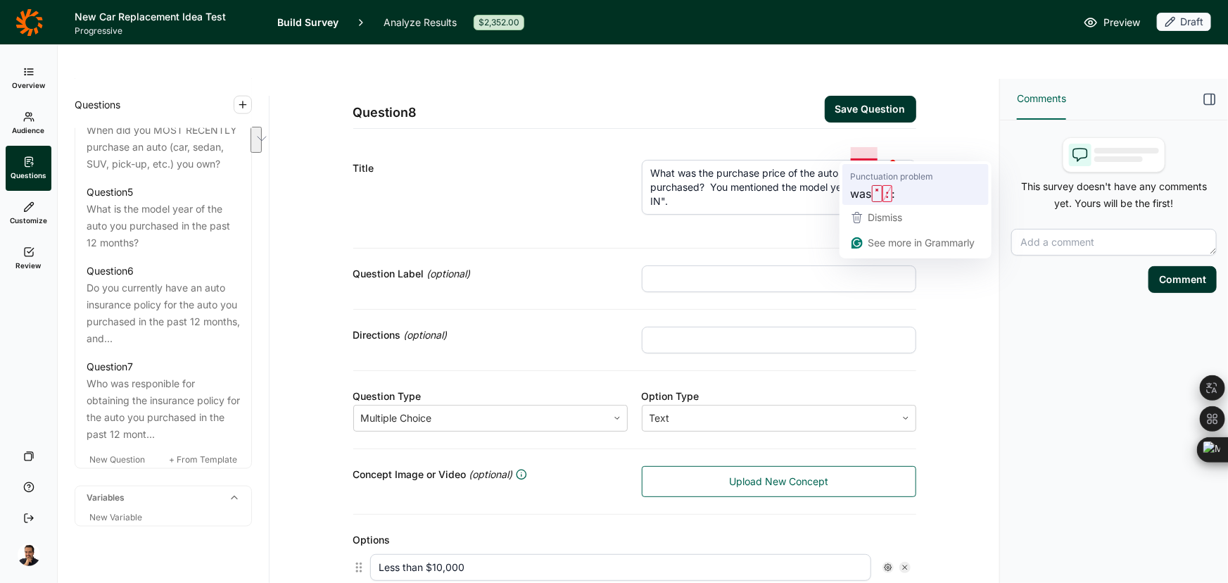
drag, startPoint x: 871, startPoint y: 153, endPoint x: 872, endPoint y: 174, distance: 21.1
click at [872, 174] on html "Text to Speech ▶ ⏪ ⏩ ⚙ Voice options Rate: 1 Pitch: 1 Voice: 🇺🇸 Microsoft David…" at bounding box center [614, 291] width 1228 height 583
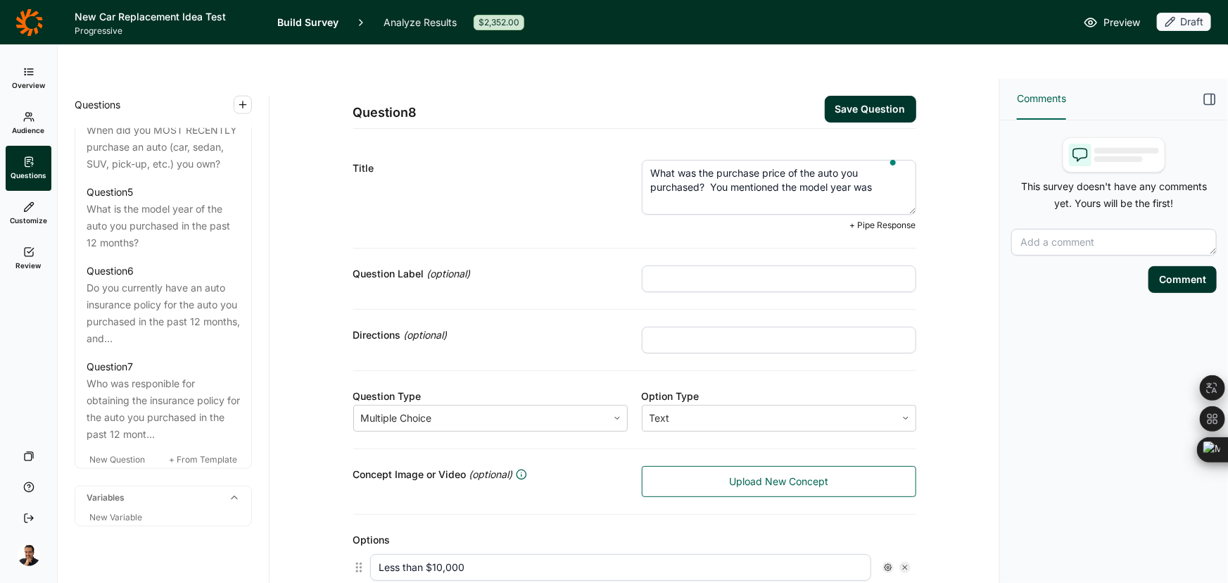
type textarea "What was the purchase price of the auto you purchased? You mentioned the model …"
click at [877, 220] on span "+ Pipe Response" at bounding box center [883, 225] width 66 height 11
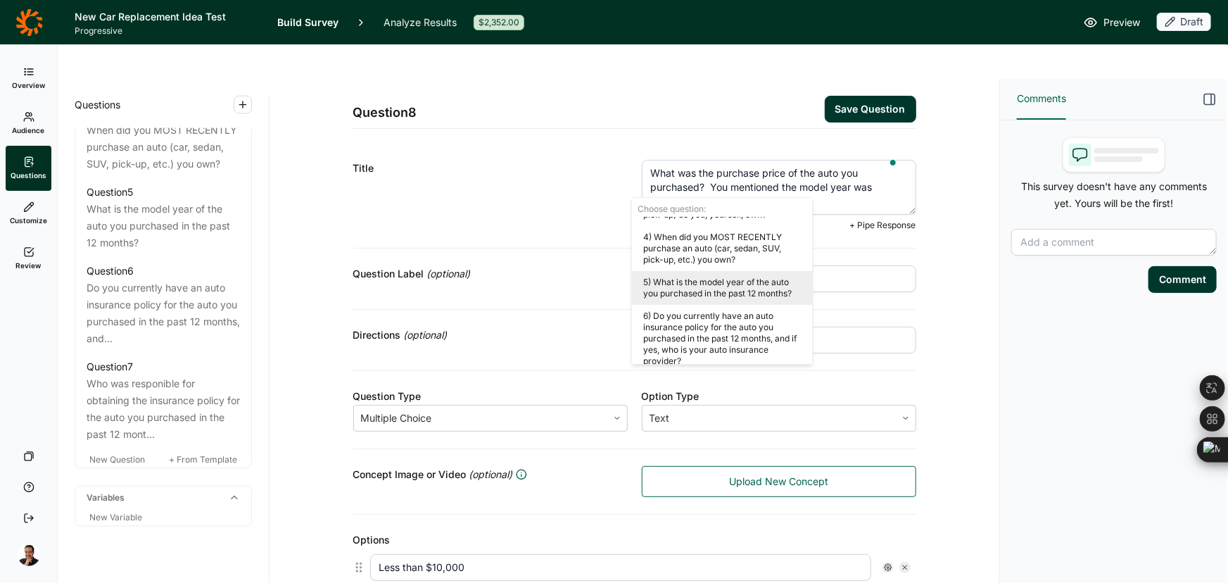
click at [747, 293] on div "5) What is the model year of the auto you purchased in the past 12 months?" at bounding box center [722, 288] width 180 height 34
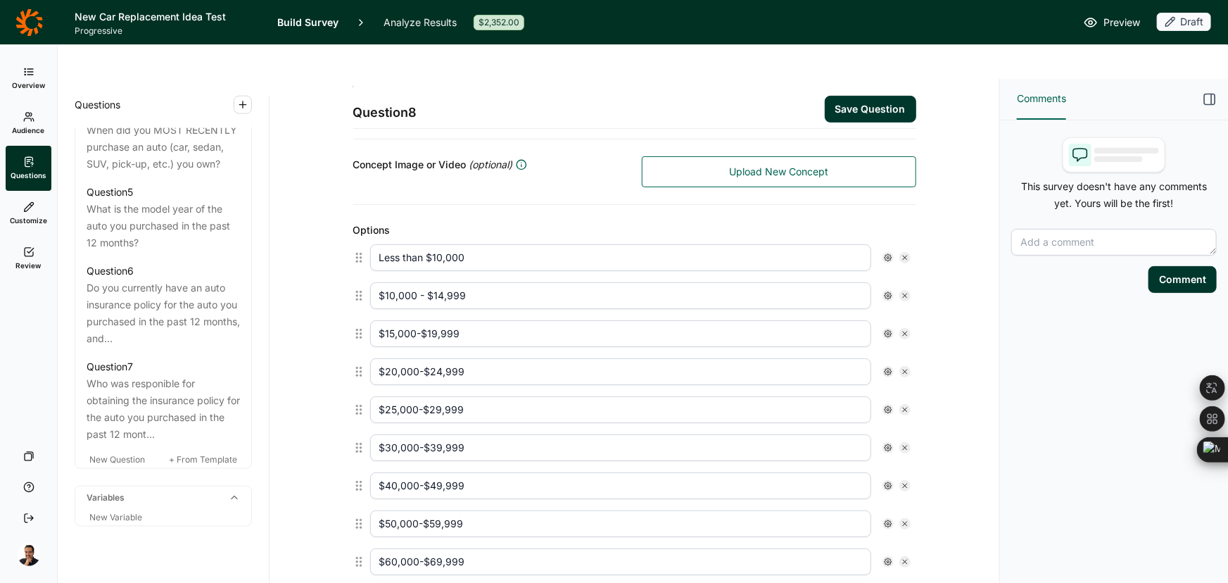
scroll to position [320, 0]
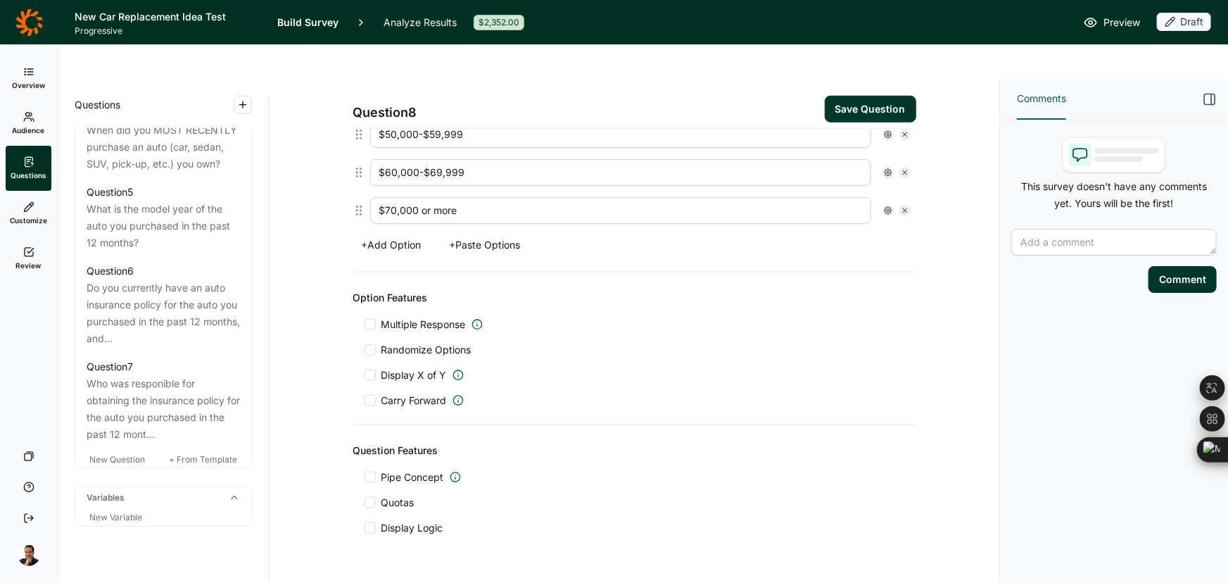
click at [858, 96] on button "Save Question" at bounding box center [870, 109] width 91 height 27
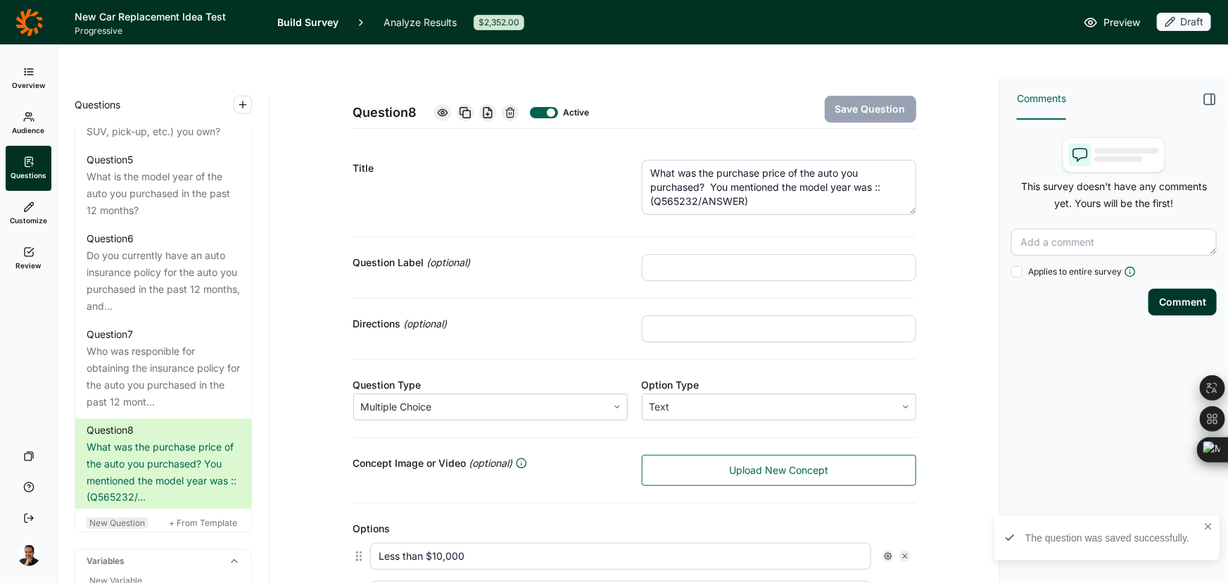
click at [121, 522] on span "New Question" at bounding box center [117, 522] width 56 height 11
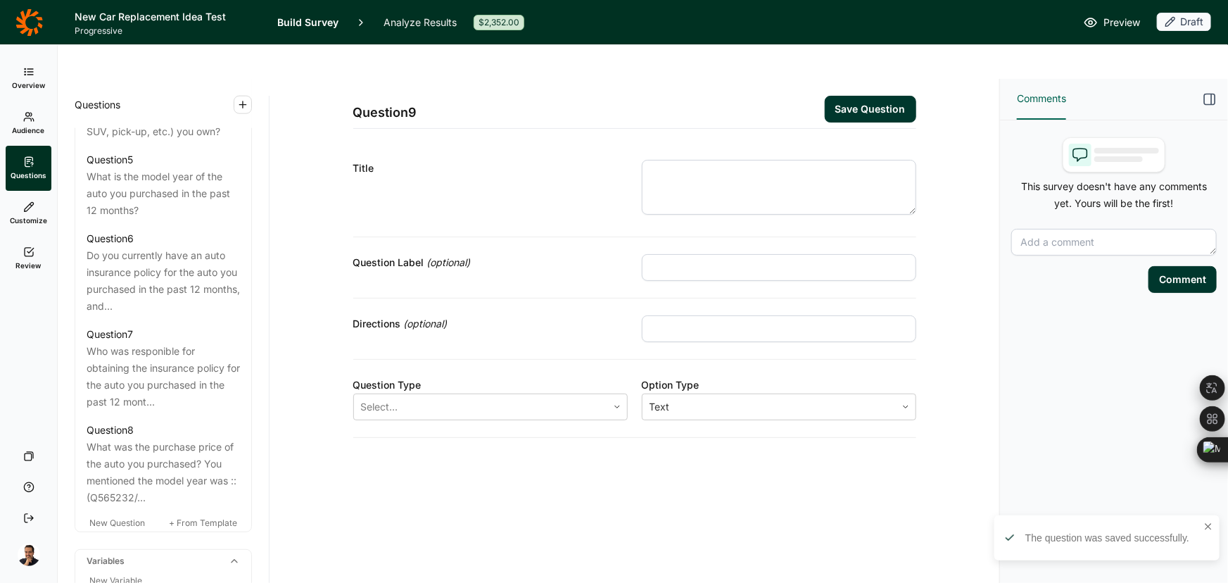
click at [810, 160] on textarea at bounding box center [779, 187] width 274 height 55
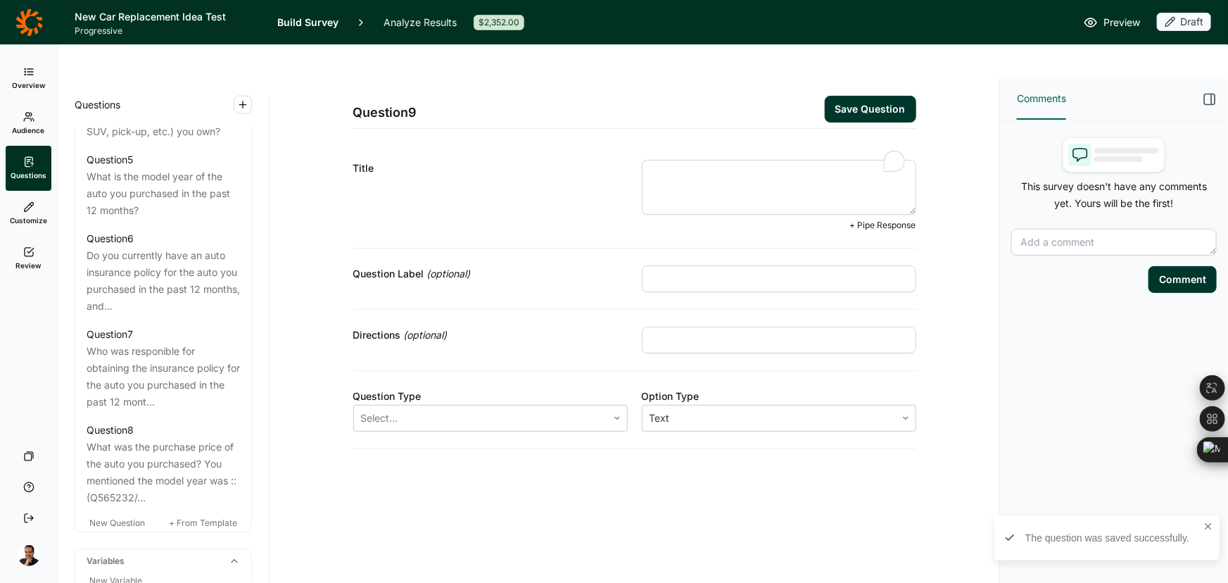
paste textarea "Q8) What amount did you finance (i.e., borrow from a bank or the dealership's f…"
drag, startPoint x: 671, startPoint y: 137, endPoint x: 584, endPoint y: 133, distance: 87.3
click at [584, 143] on div "Title Q8) What amount did you finance (i.e., borrow from a bank or the dealersh…" at bounding box center [634, 196] width 563 height 106
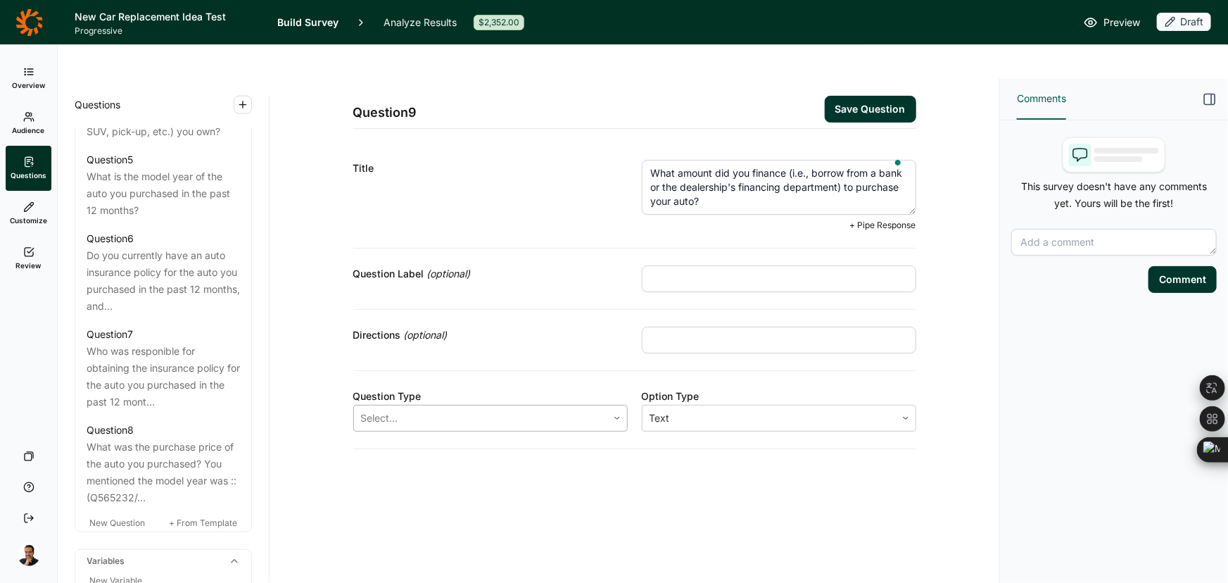
type textarea "What amount did you finance (i.e., borrow from a bank or the dealership's finan…"
click at [451, 408] on div at bounding box center [480, 418] width 239 height 20
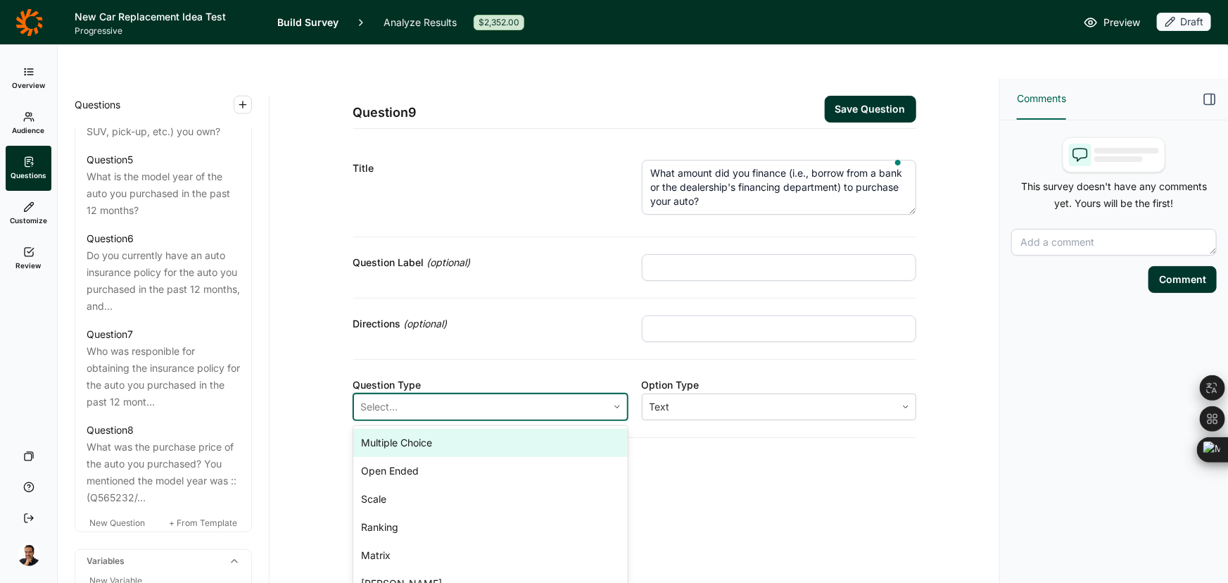
click at [436, 429] on div "Multiple Choice" at bounding box center [490, 443] width 274 height 28
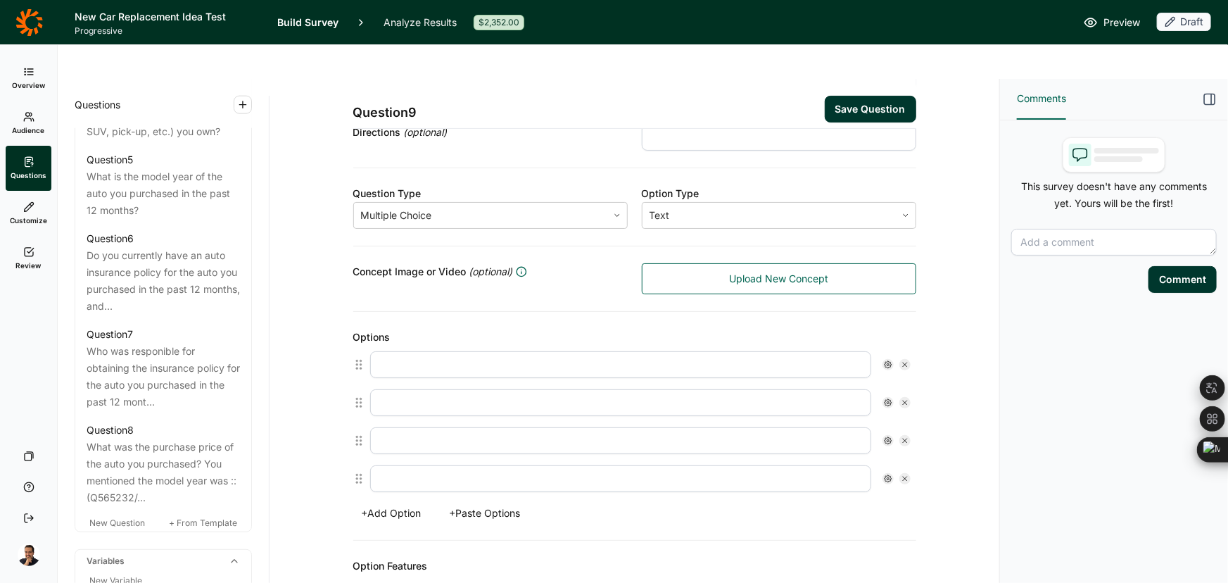
click at [415, 351] on input "text" at bounding box center [620, 364] width 501 height 27
paste input "None;Paid in cash"
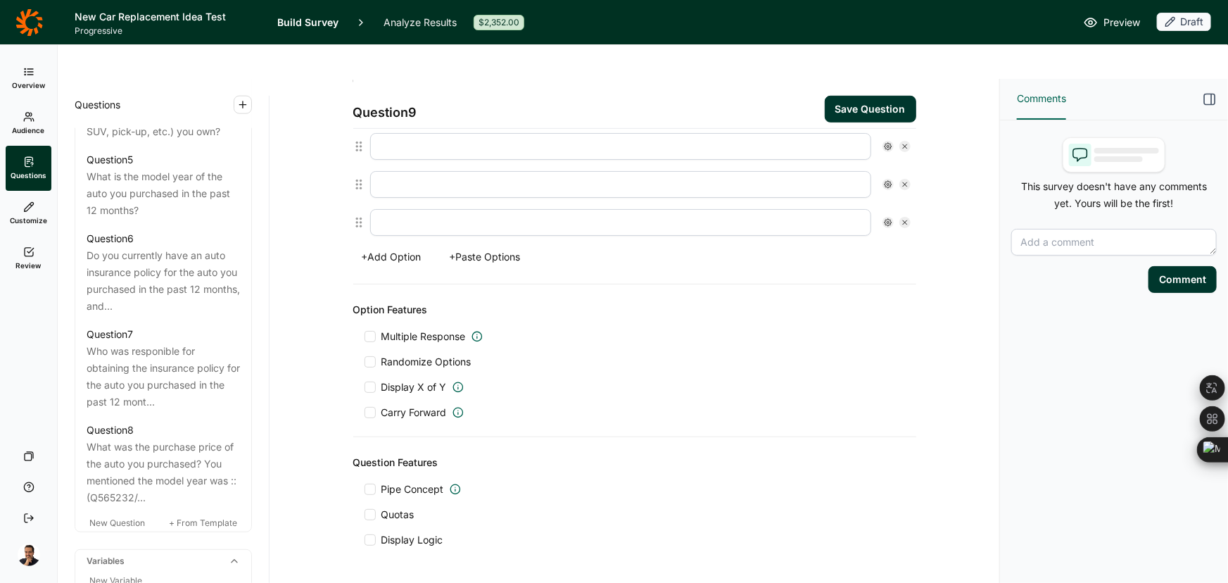
type input "None;Paid in cash"
click at [415, 405] on span "Carry Forward" at bounding box center [413, 412] width 65 height 14
click at [365, 412] on input "Carry Forward" at bounding box center [365, 412] width 0 height 0
click at [425, 431] on div "Carry forward Select... from question Select..." at bounding box center [635, 450] width 540 height 38
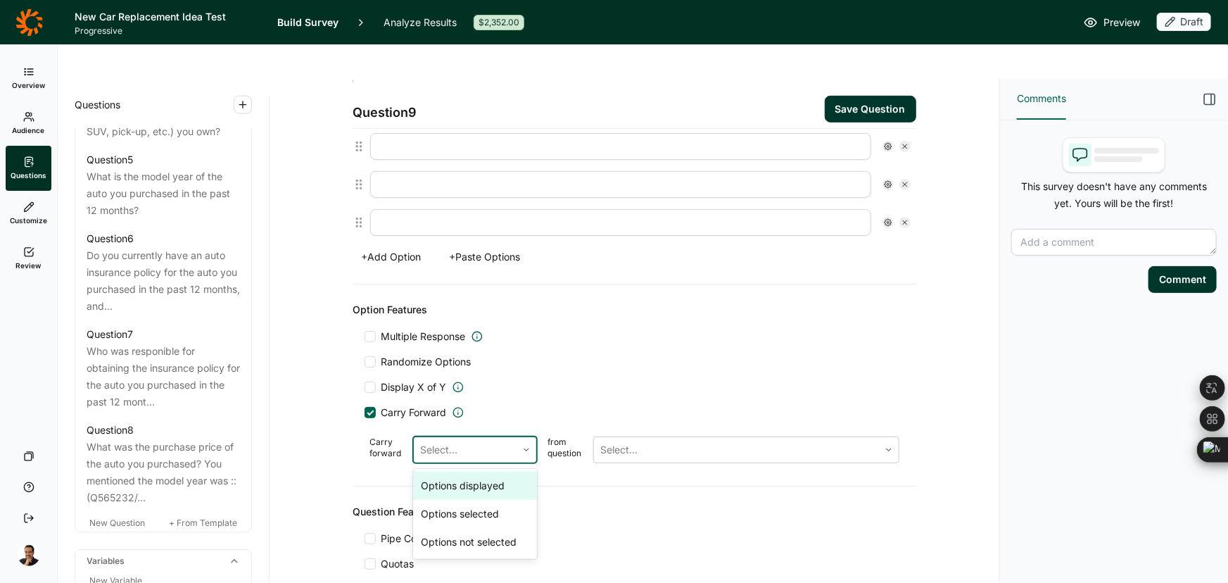
click at [429, 440] on div at bounding box center [465, 450] width 89 height 20
click at [463, 472] on div "Options displayed" at bounding box center [475, 486] width 124 height 28
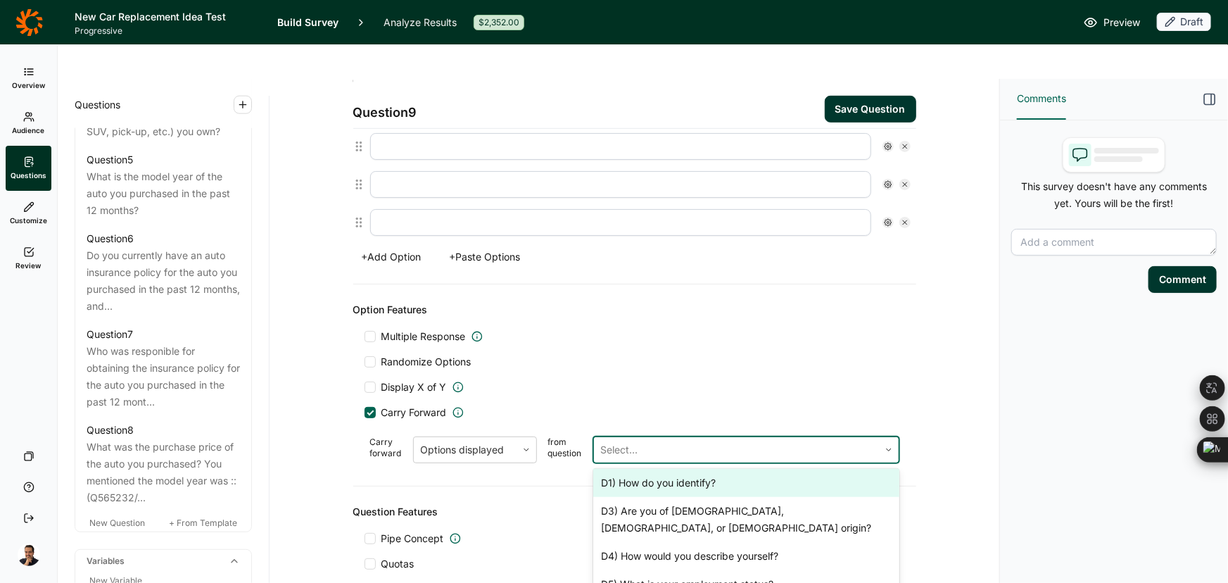
click at [673, 440] on div at bounding box center [736, 450] width 271 height 20
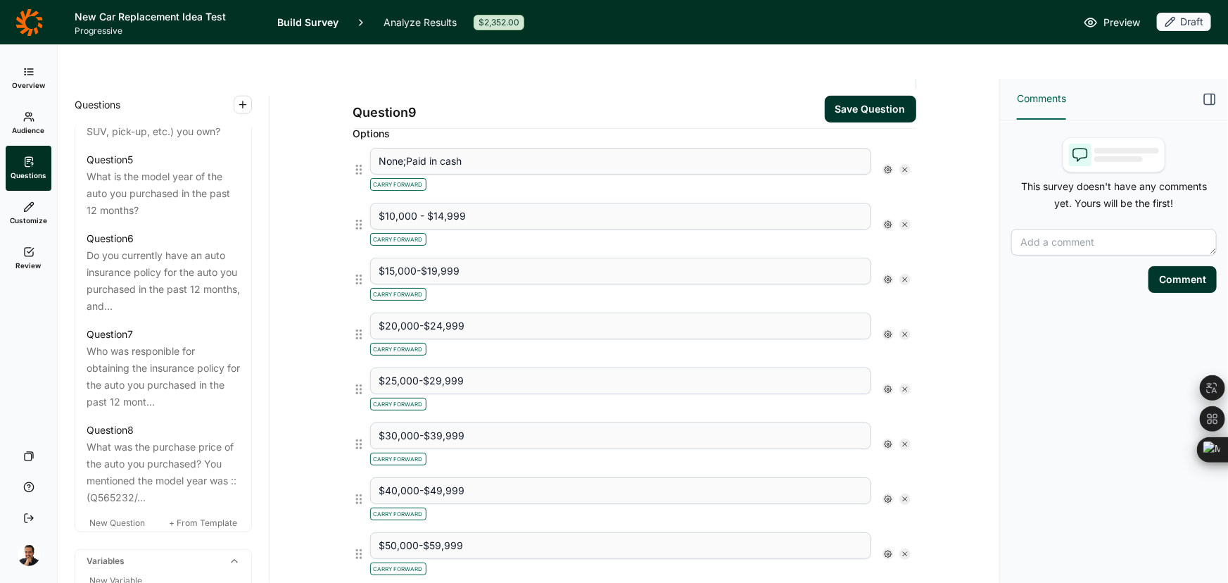
scroll to position [191, 0]
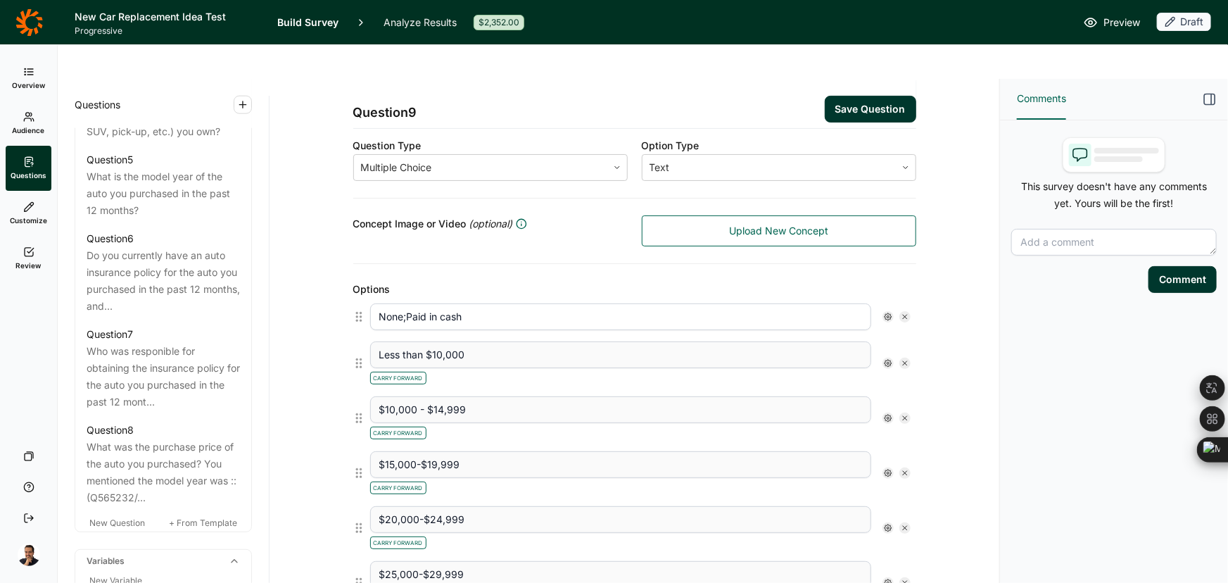
click at [869, 96] on button "Save Question" at bounding box center [870, 109] width 91 height 27
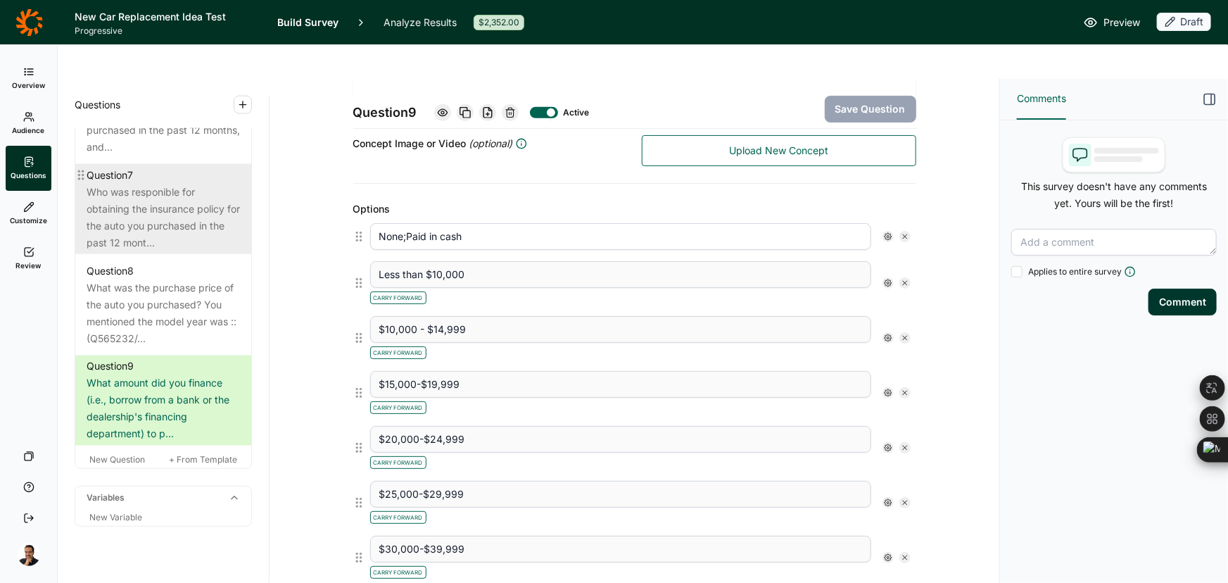
scroll to position [1130, 0]
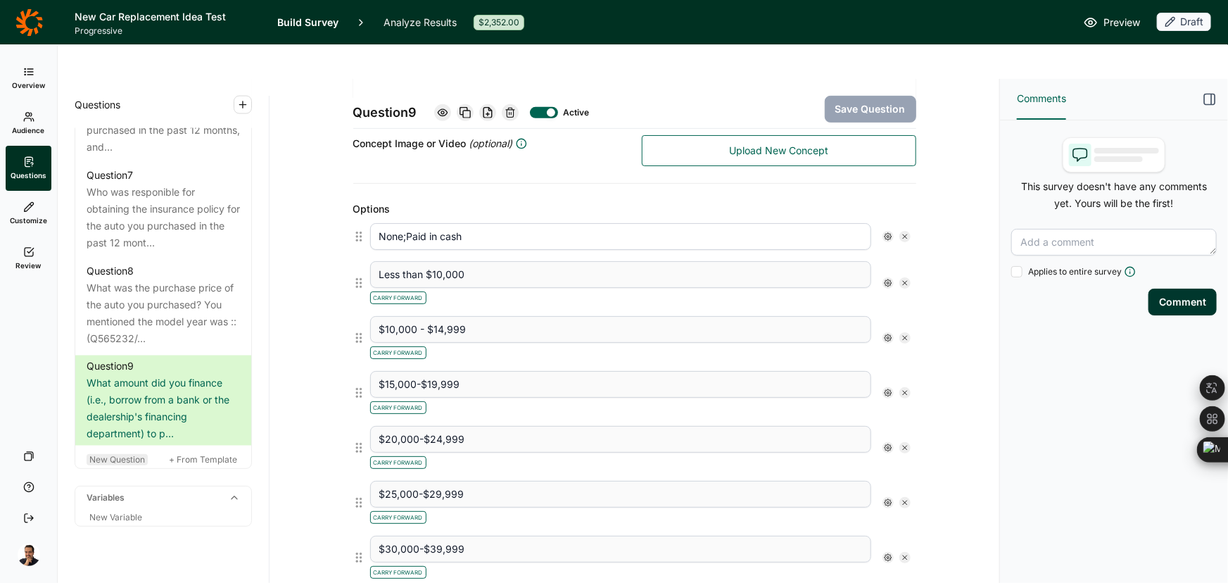
click at [109, 454] on span "New Question" at bounding box center [117, 459] width 56 height 11
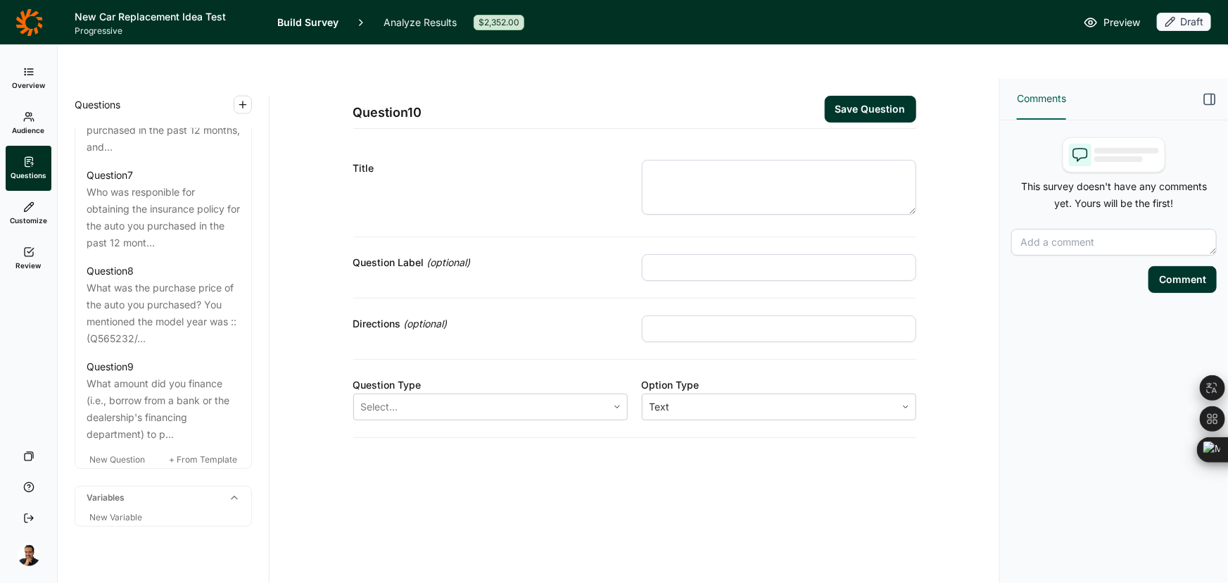
click at [755, 254] on input "text" at bounding box center [779, 267] width 274 height 27
paste input "INSURANCE PREMIUM"
type input "INSURANCE PREMIUM"
click at [741, 160] on textarea at bounding box center [779, 187] width 274 height 55
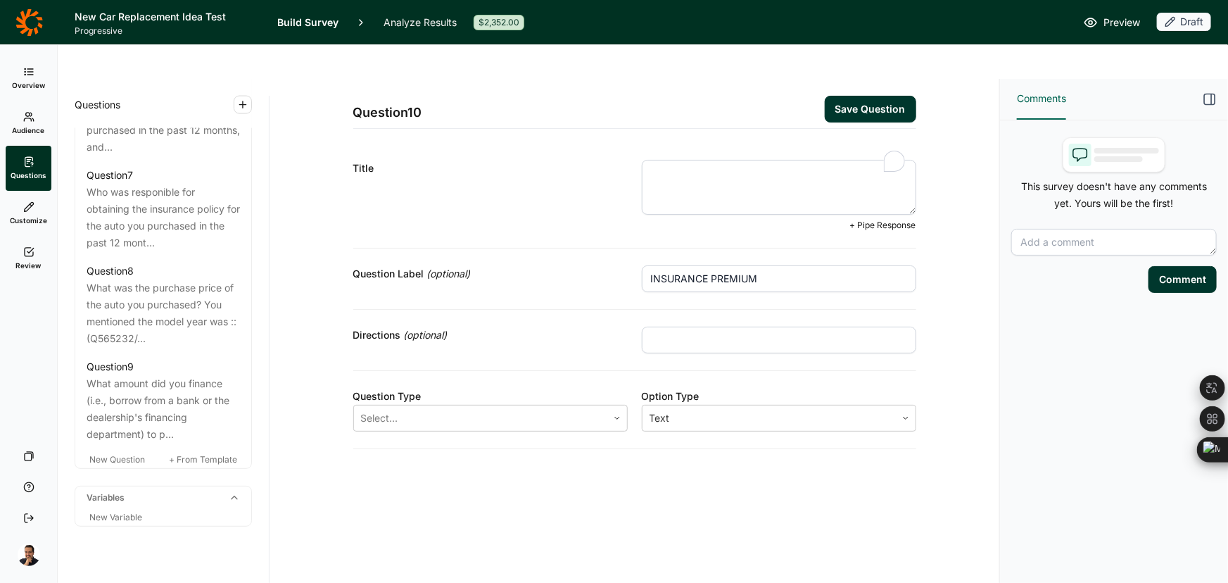
paste textarea "Q9) What is the approximate amount you pay PER MONTH for insurance coverage for…"
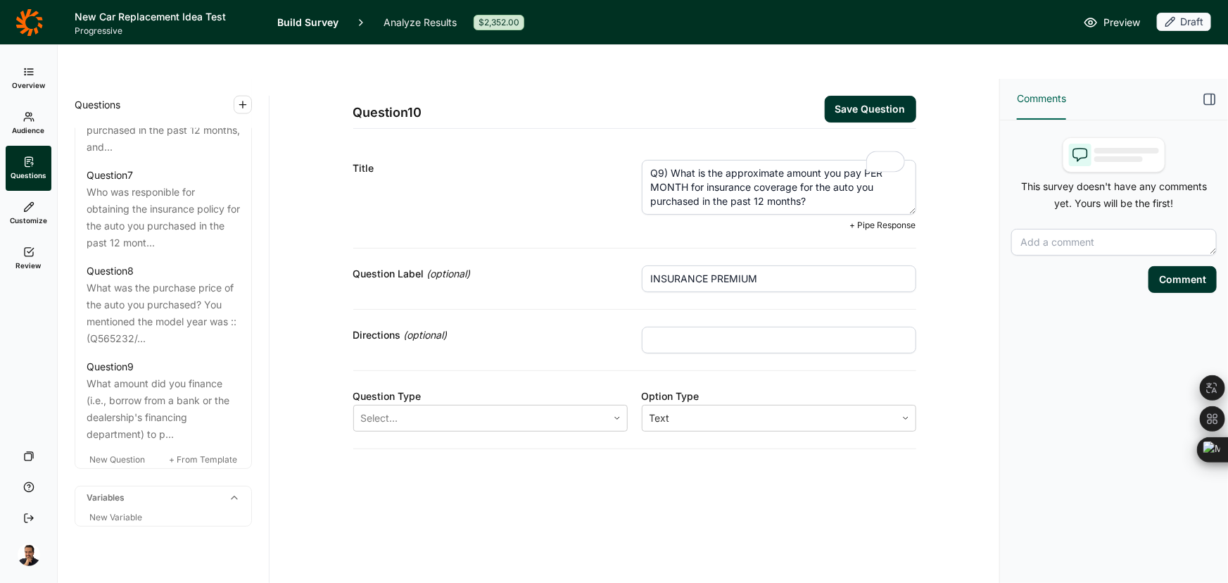
drag, startPoint x: 669, startPoint y: 141, endPoint x: 540, endPoint y: 137, distance: 128.9
click at [545, 143] on div "Title Q9) What is the approximate amount you pay PER MONTH for insurance covera…" at bounding box center [634, 196] width 563 height 106
type textarea "What is the approximate amount you pay PER MONTH for insurance coverage for the…"
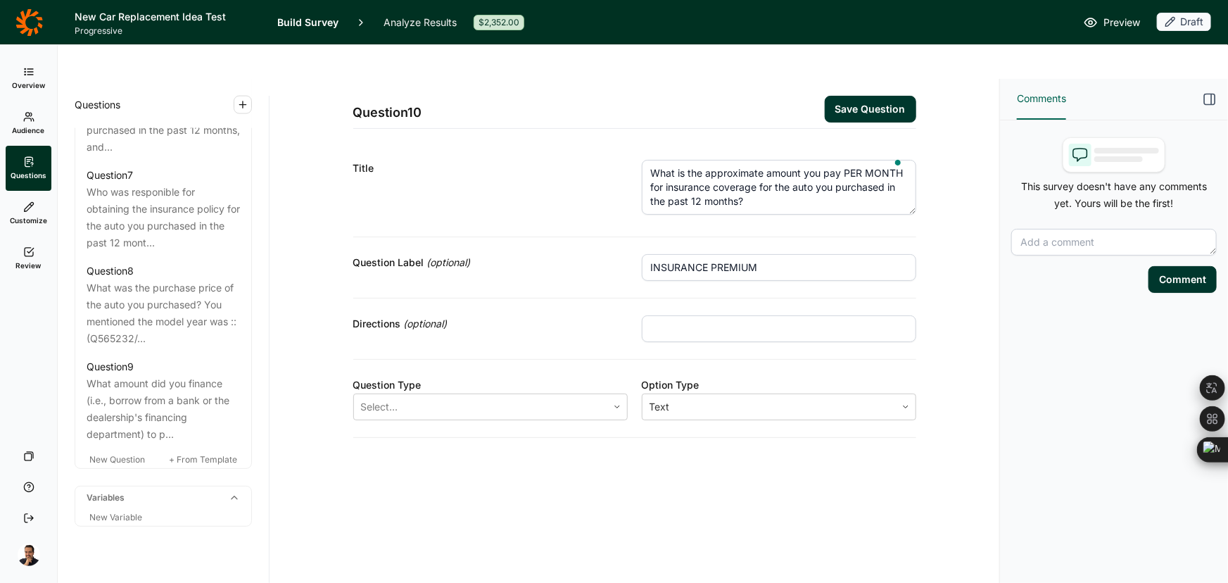
click at [716, 315] on input "text" at bounding box center [779, 328] width 274 height 27
paste input "We understand you may on a different schedule or your premium might covere mult…"
drag, startPoint x: 720, startPoint y: 299, endPoint x: 508, endPoint y: 289, distance: 212.1
click at [508, 298] on div "Directions (optional) We understand you may on a different schedule or your pre…" at bounding box center [634, 328] width 563 height 61
type input "We understand you may on a different schedule or your premium might covere mult…"
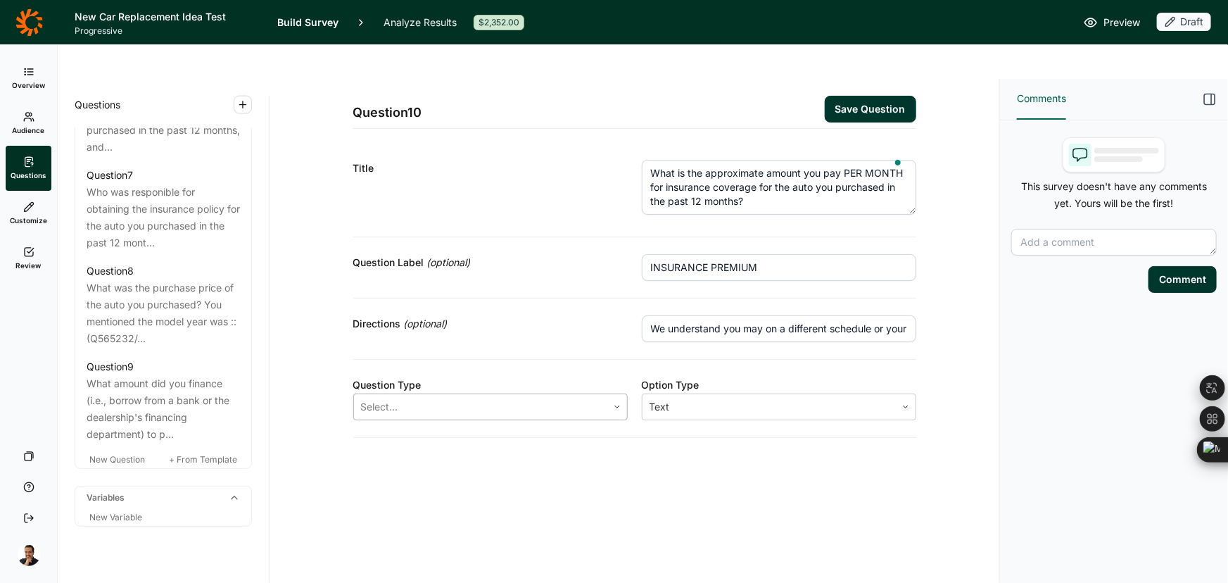
click at [469, 397] on div at bounding box center [480, 407] width 239 height 20
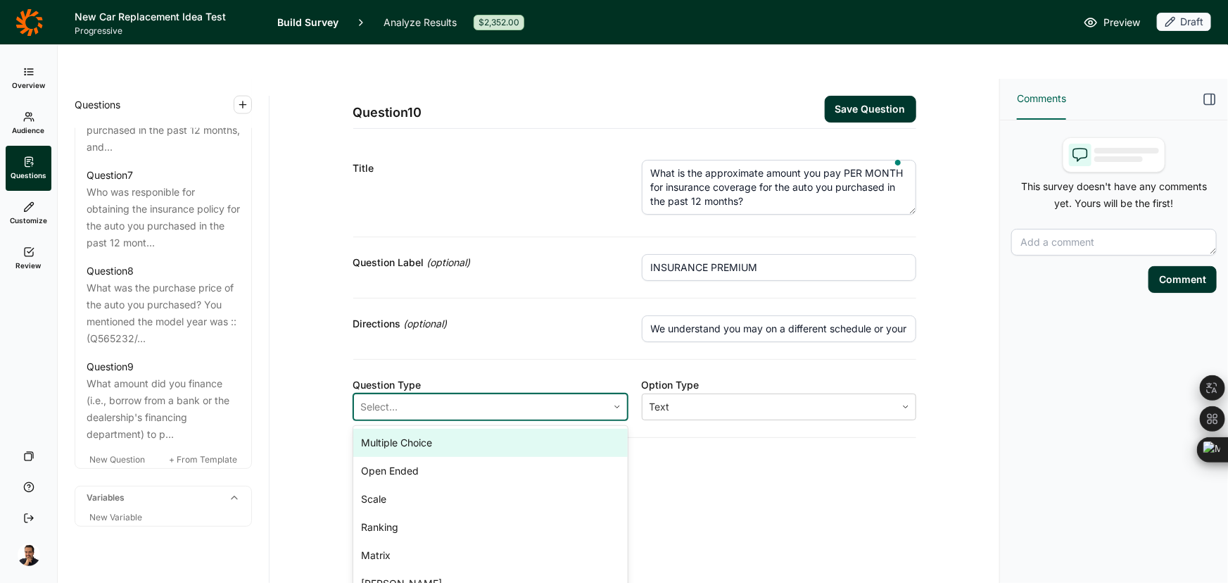
drag, startPoint x: 454, startPoint y: 393, endPoint x: 453, endPoint y: 401, distance: 7.8
click at [453, 426] on div "Multiple Choice Open Ended Scale Ranking Matrix [PERSON_NAME] Idea Presenter (M…" at bounding box center [490, 519] width 274 height 186
click at [453, 429] on div "Multiple Choice" at bounding box center [490, 443] width 274 height 28
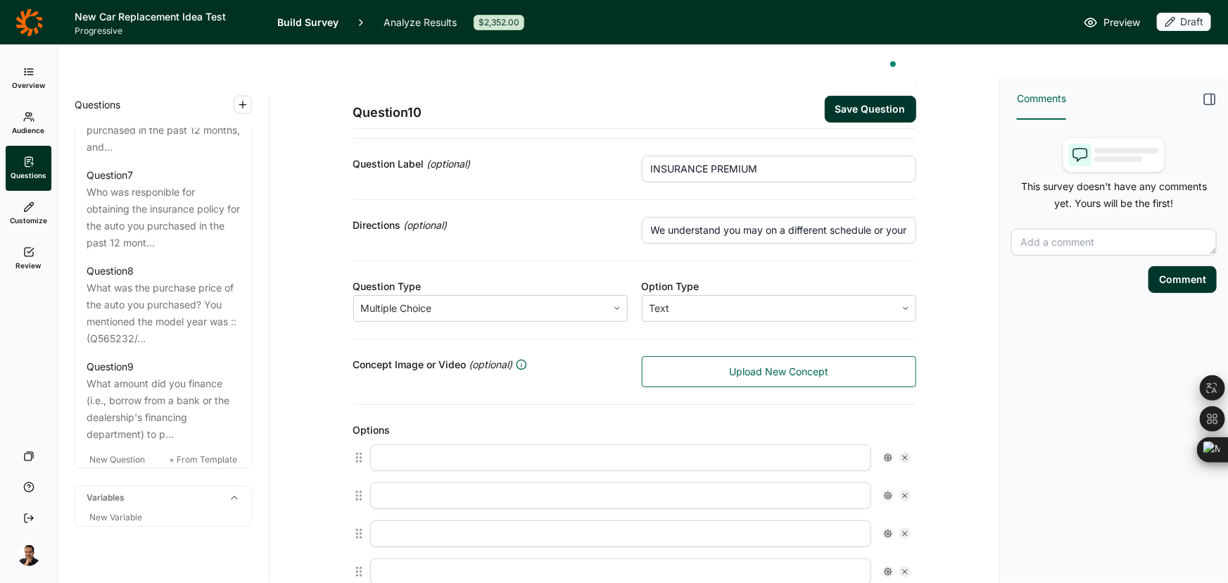
scroll to position [255, 0]
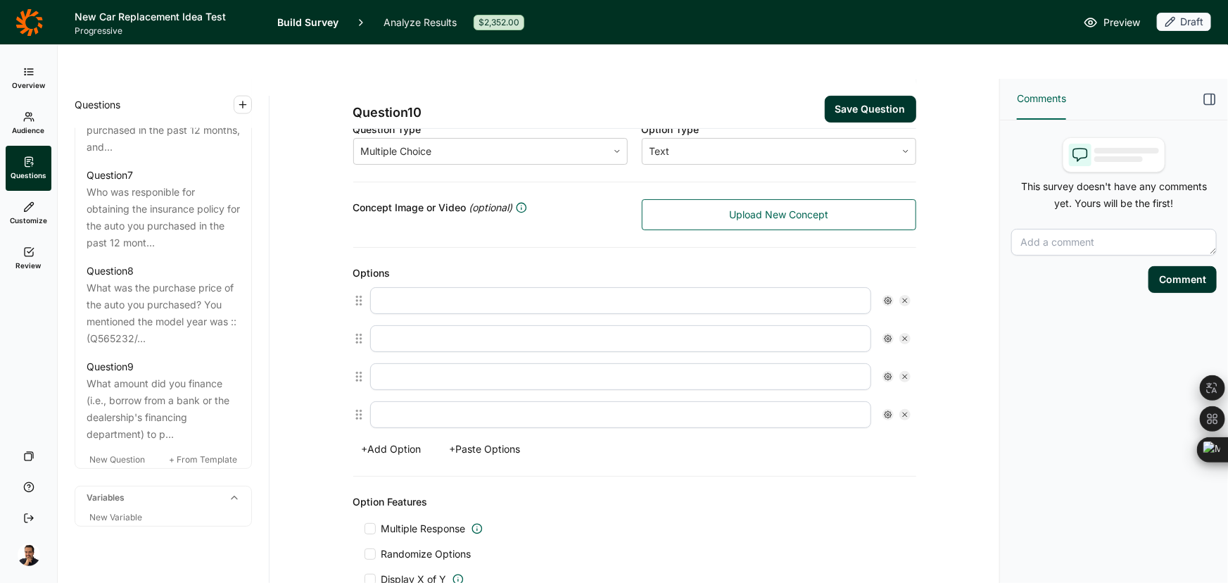
click at [500, 439] on button "+ Paste Options" at bounding box center [485, 449] width 88 height 20
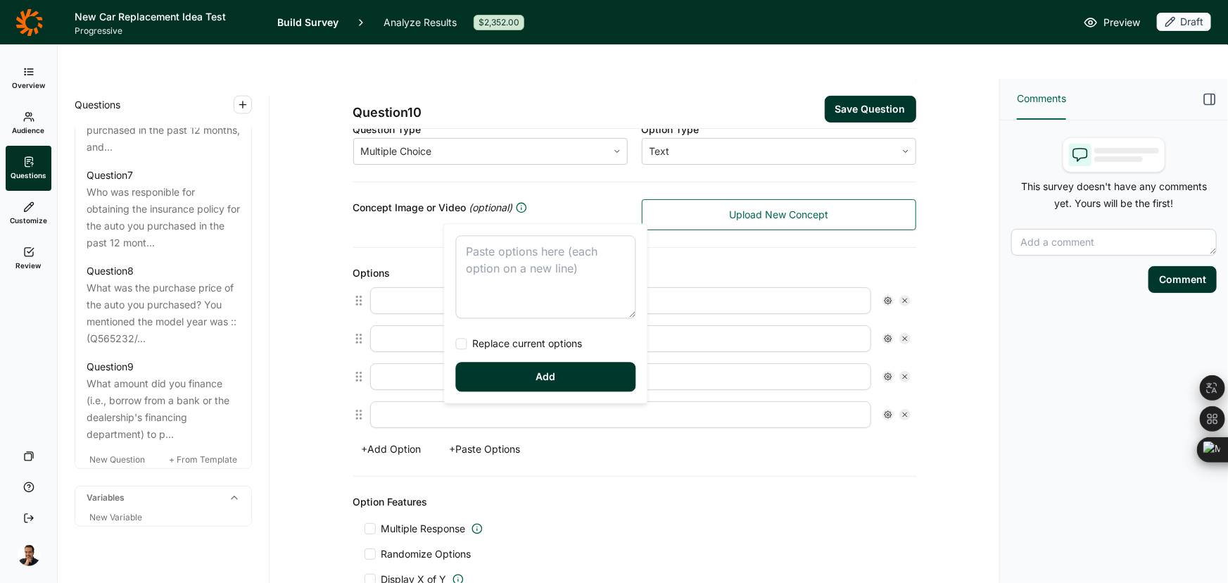
click at [473, 274] on textarea at bounding box center [546, 276] width 180 height 83
type textarea "Less than $100 per month (Less than $1,200 per year) $100 - $199 per month (aro…"
drag, startPoint x: 456, startPoint y: 343, endPoint x: 461, endPoint y: 355, distance: 13.6
click at [456, 342] on div at bounding box center [461, 343] width 11 height 11
click at [456, 343] on input "Replace current options" at bounding box center [456, 343] width 0 height 0
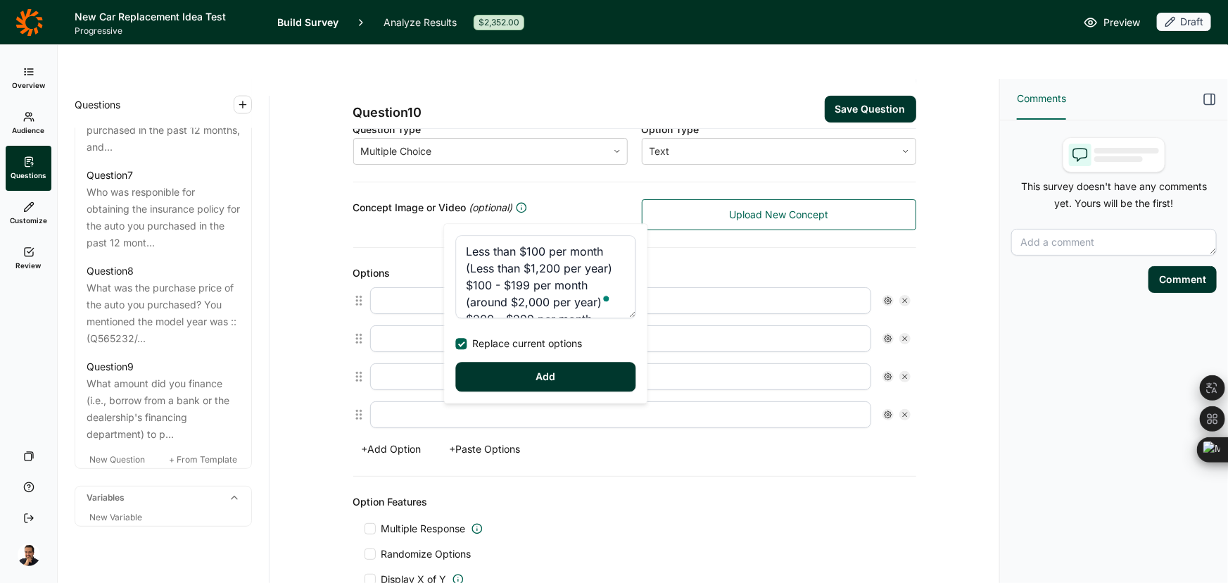
click at [475, 380] on button "Add" at bounding box center [546, 377] width 180 height 30
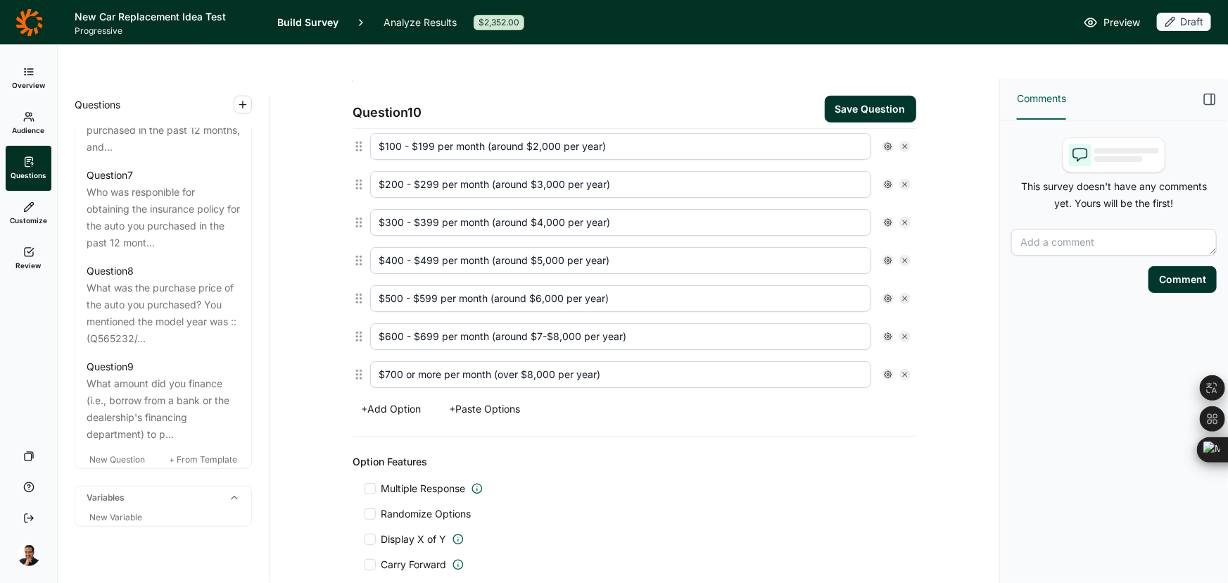
scroll to position [311, 0]
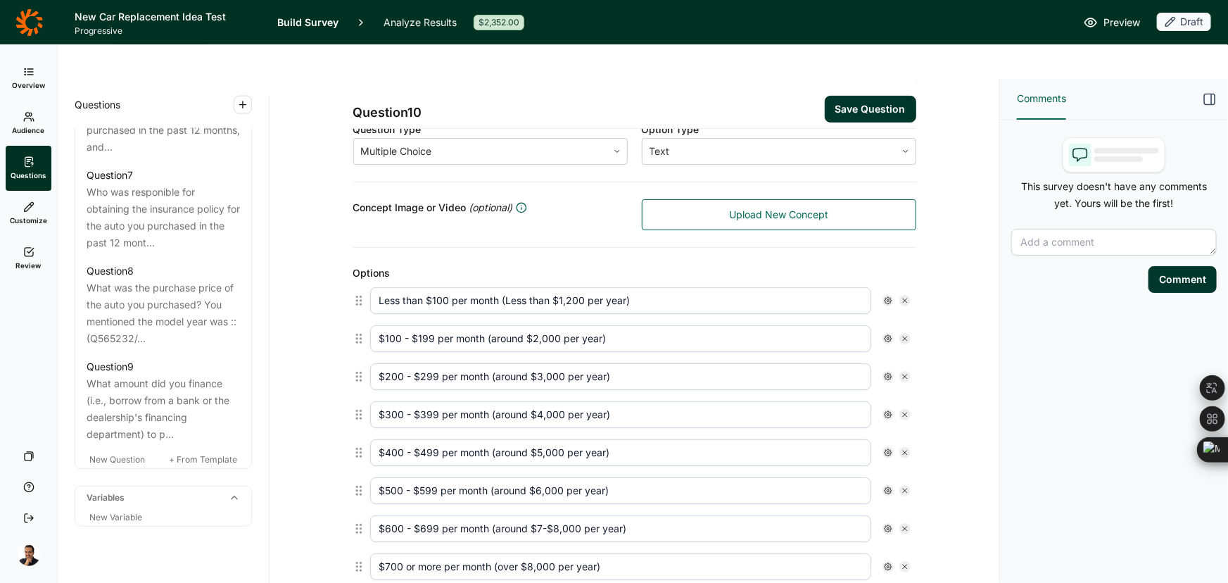
click at [830, 96] on button "Save Question" at bounding box center [870, 109] width 91 height 27
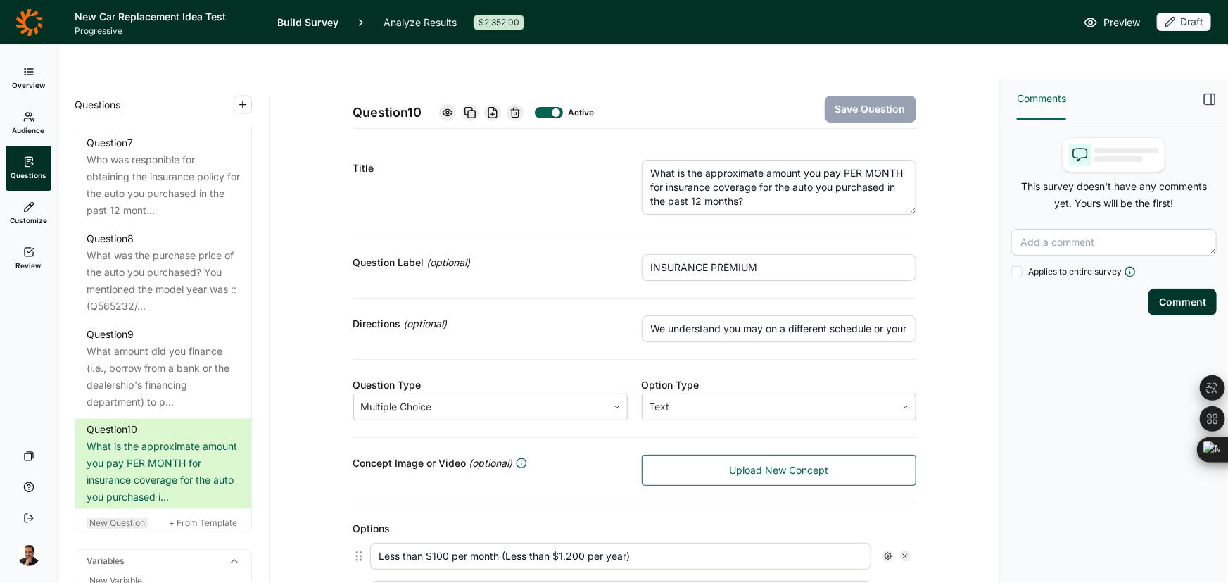
click at [137, 523] on span "New Question" at bounding box center [117, 522] width 56 height 11
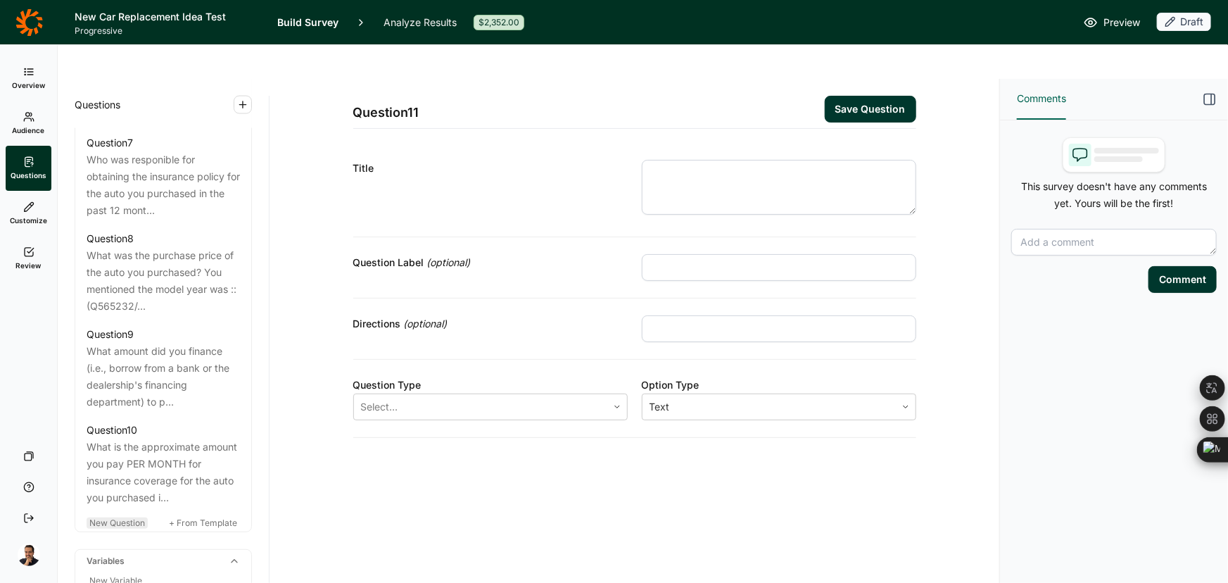
click at [132, 522] on span "New Question" at bounding box center [117, 522] width 56 height 11
click at [711, 160] on textarea at bounding box center [779, 187] width 274 height 55
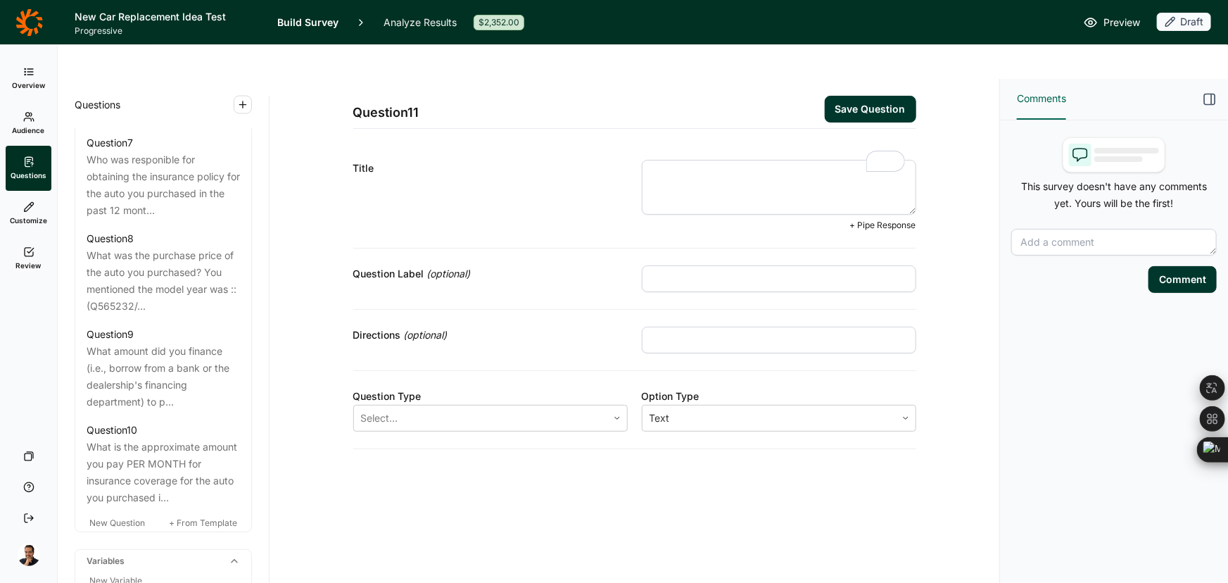
click at [729, 265] on input "text" at bounding box center [779, 278] width 274 height 27
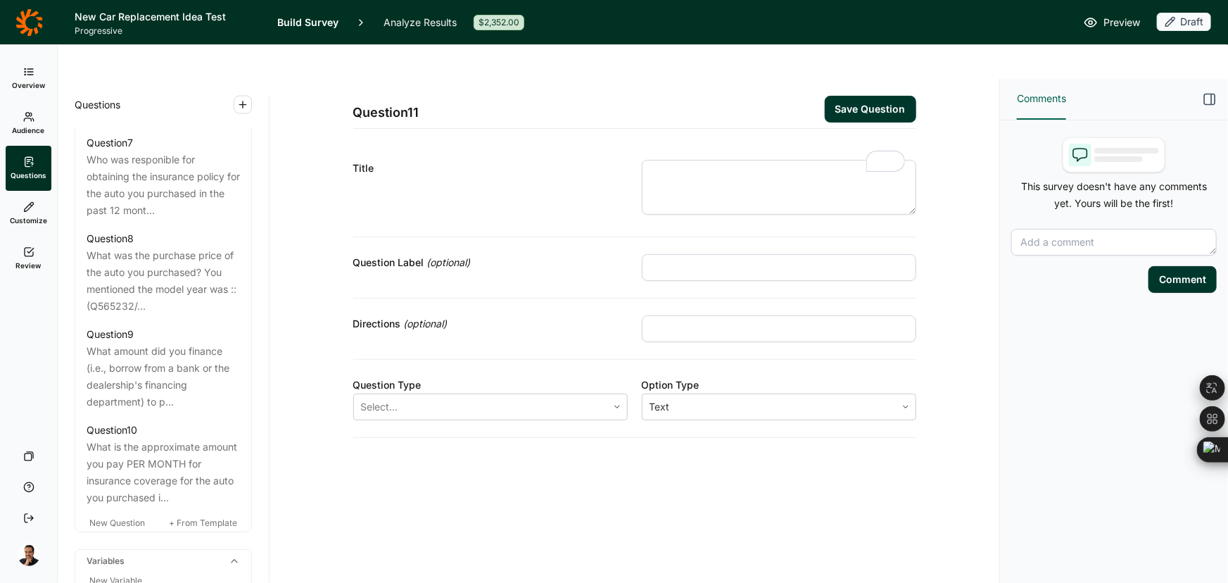
paste input "AUTO"
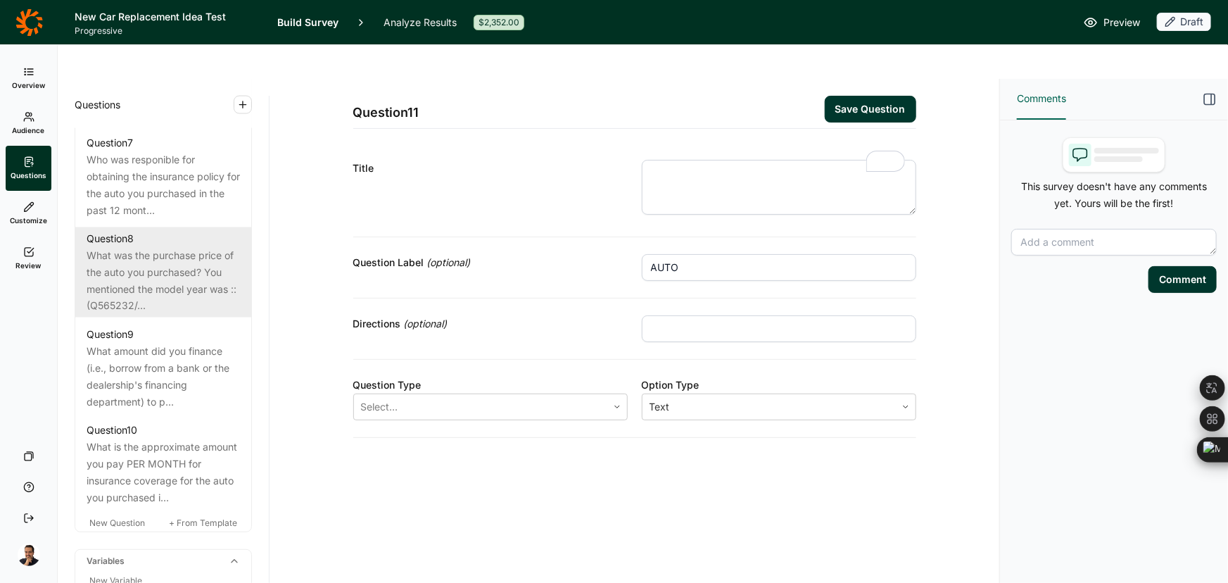
type input "AUTO"
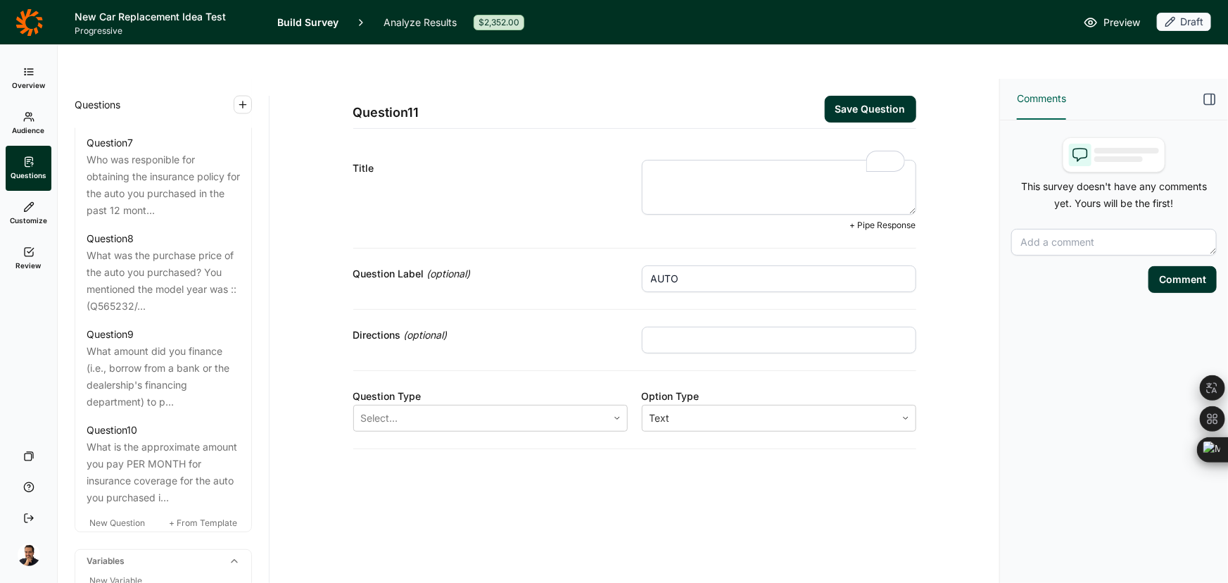
click at [723, 175] on textarea "To enrich screen reader interactions, please activate Accessibility in Grammarl…" at bounding box center [779, 187] width 274 height 55
paste textarea "Q10) Please write in the manufacturer and model for the auto you purchased in t…"
type textarea "Q10) Please write in the manufacturer and model for the auto you purchased in t…"
click at [784, 310] on div "Directions (optional)" at bounding box center [634, 340] width 563 height 61
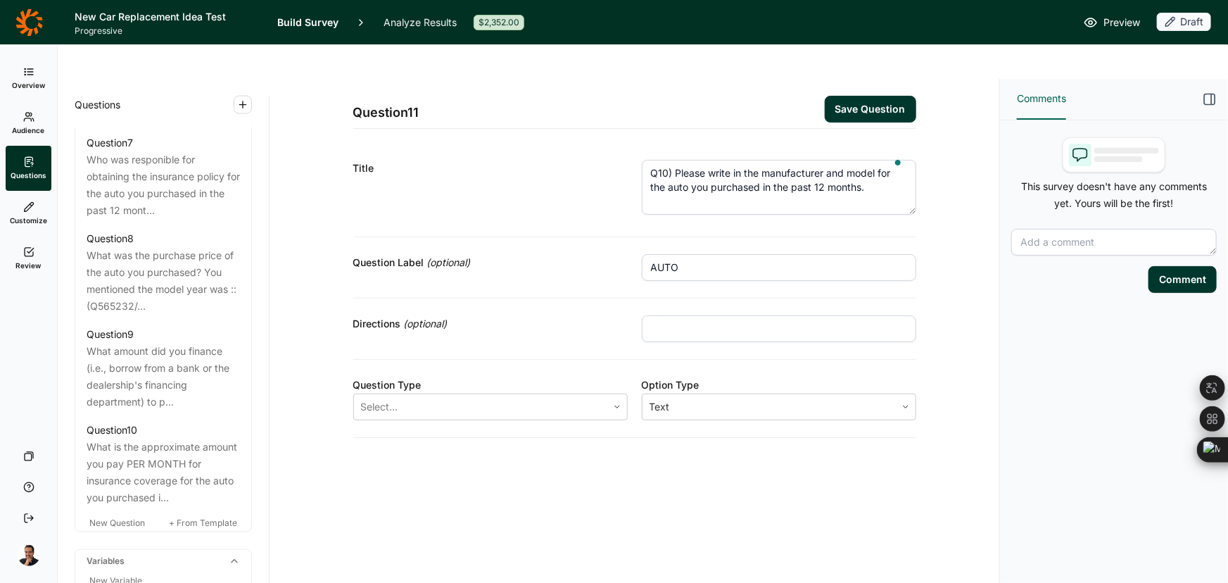
click at [766, 315] on input "text" at bounding box center [779, 328] width 274 height 27
paste input "Select the model year of the second most-recently purchased auto you own"
type input "Select the model year of the second most-recently purchased auto you own"
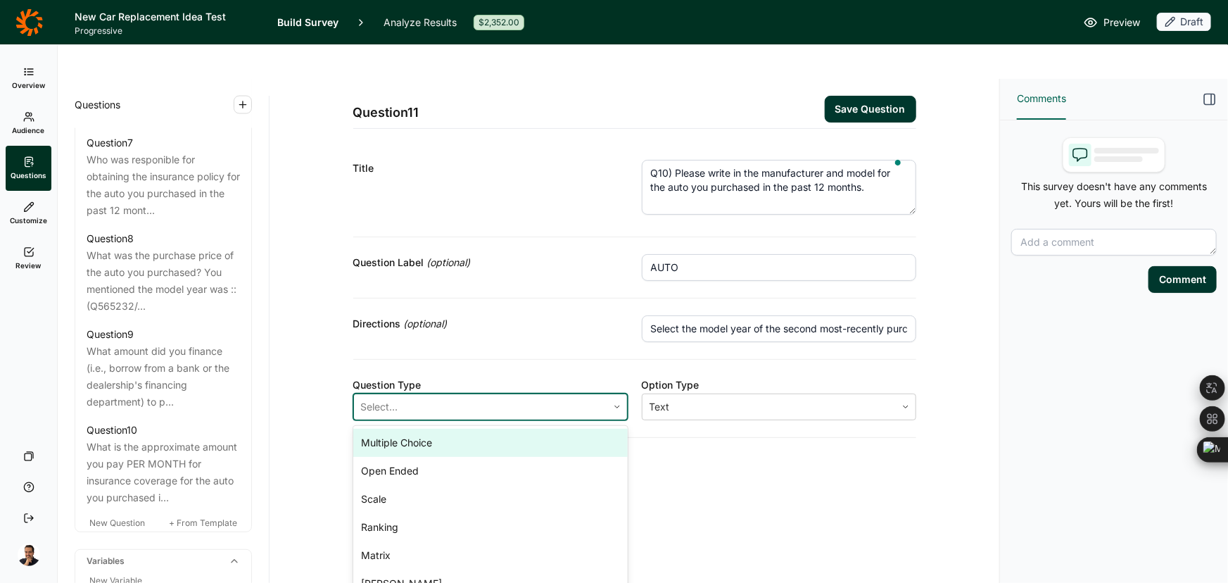
click at [576, 397] on div at bounding box center [480, 407] width 239 height 20
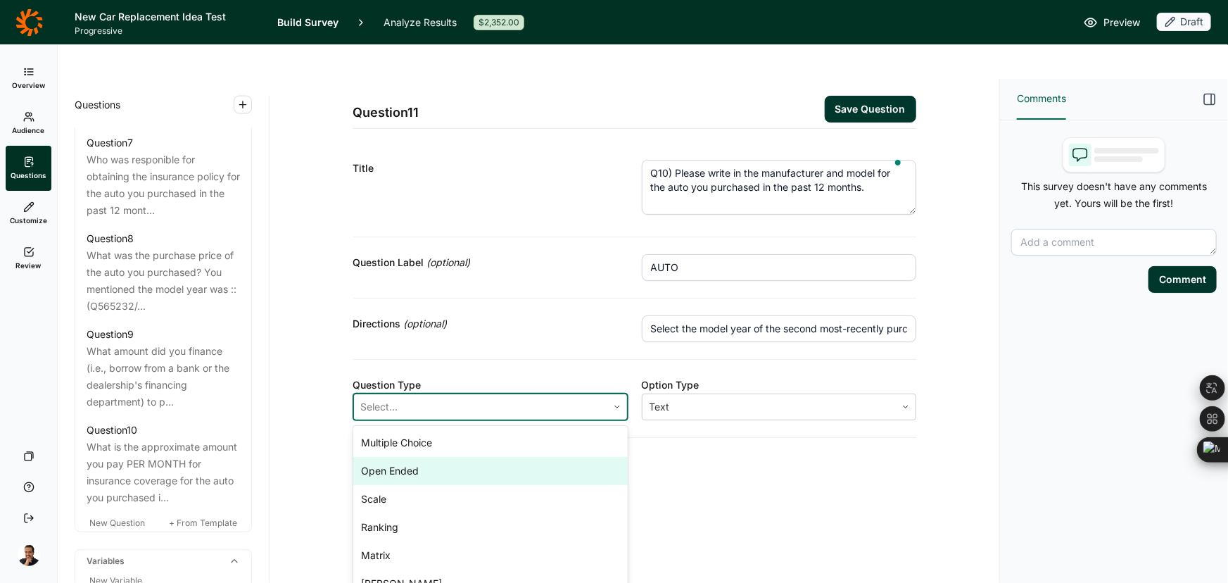
click at [486, 457] on div "Open Ended" at bounding box center [490, 471] width 274 height 28
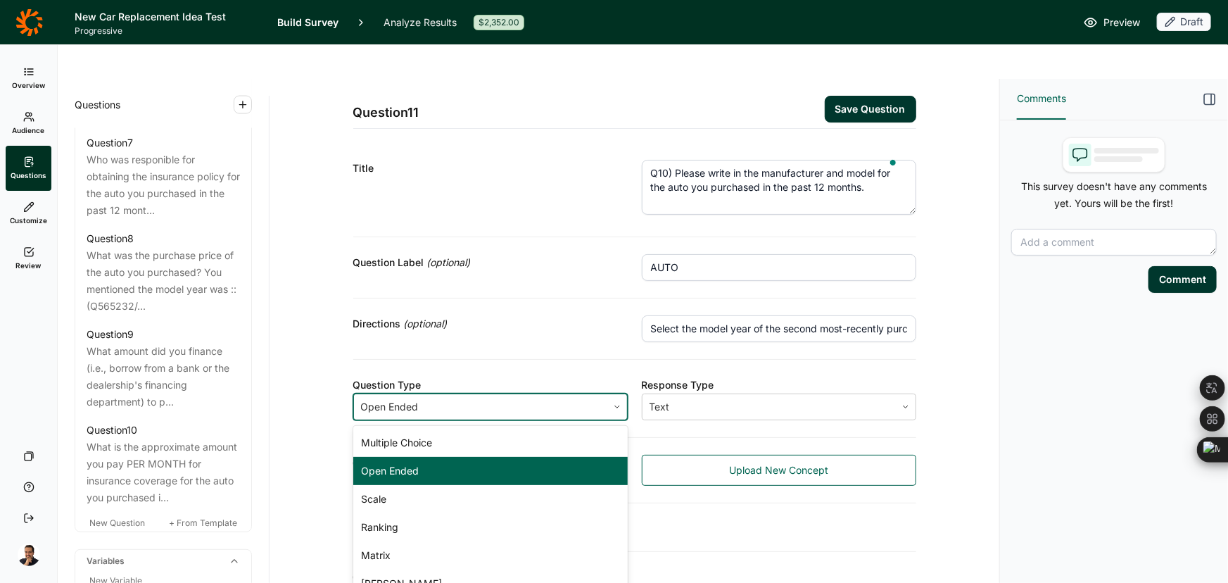
click at [481, 397] on div at bounding box center [480, 407] width 239 height 20
click at [455, 429] on div "Multiple Choice" at bounding box center [490, 443] width 274 height 28
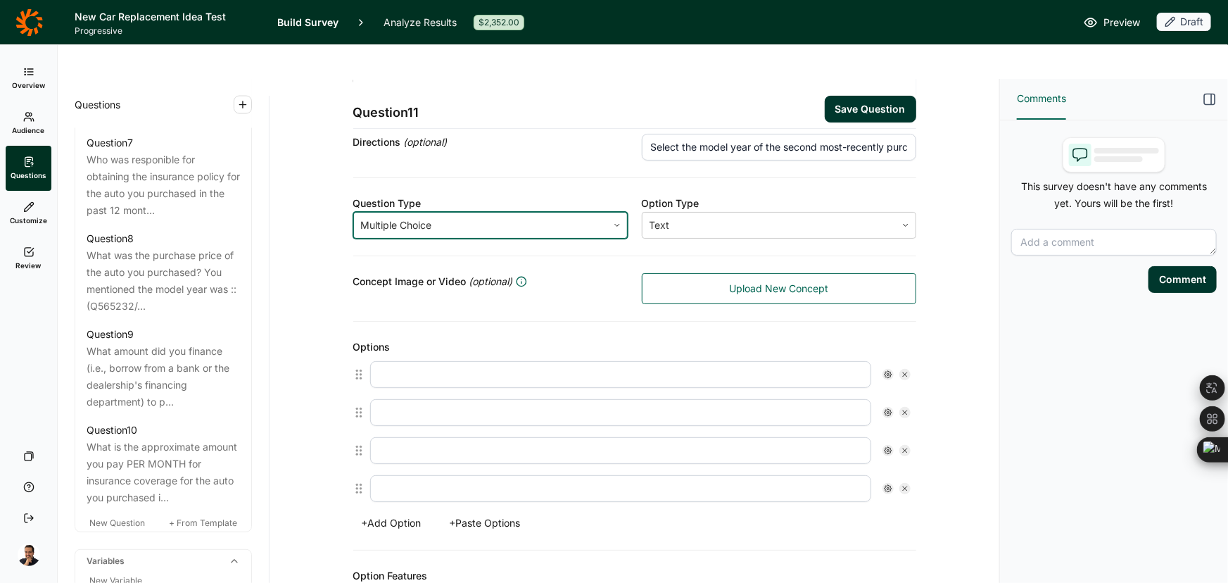
scroll to position [191, 0]
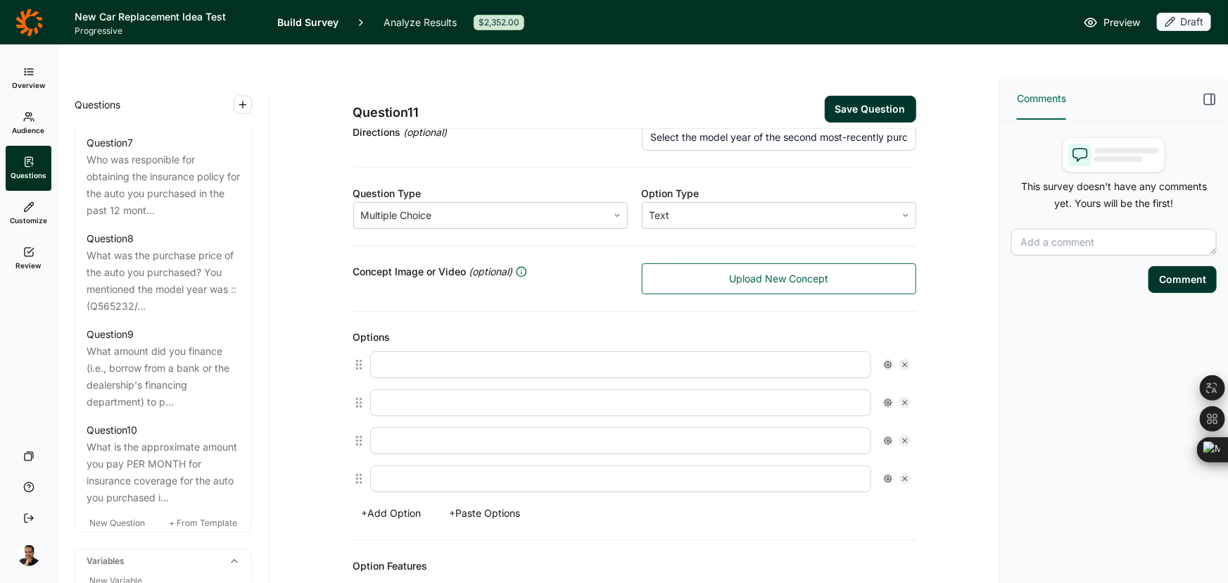
click at [471, 503] on button "+ Paste Options" at bounding box center [485, 513] width 88 height 20
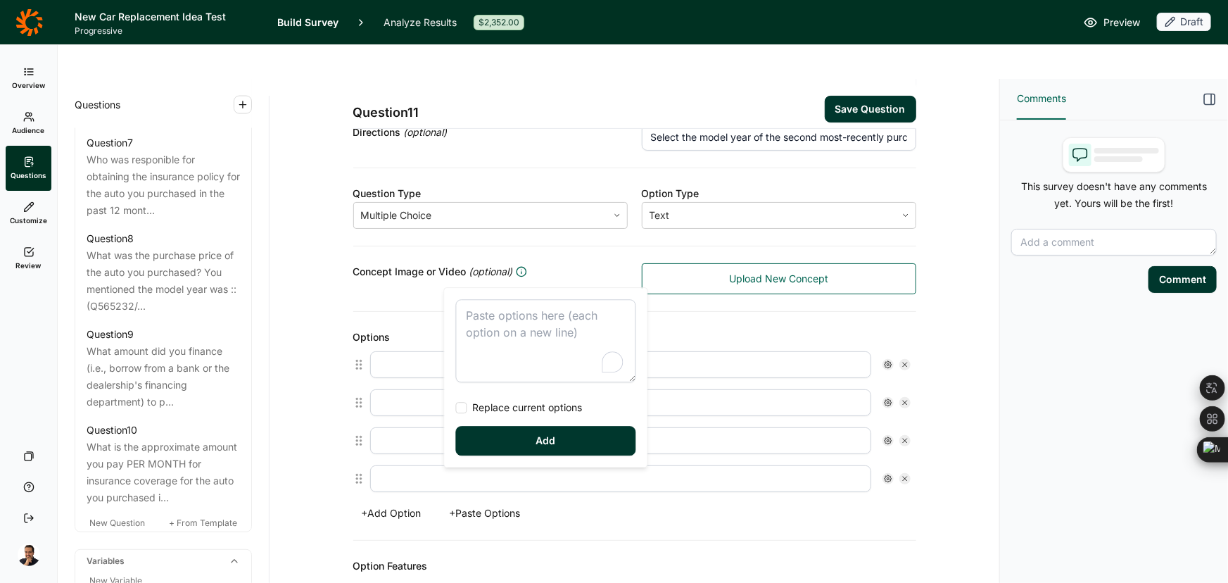
click at [514, 331] on textarea "To enrich screen reader interactions, please activate Accessibility in Grammarl…" at bounding box center [546, 340] width 180 height 83
type textarea "The manufacturer is (i.e., Ford, Honda, Toyota, BMW, etc.)... The model is (i.e…"
click at [490, 405] on span "Replace current options" at bounding box center [524, 407] width 115 height 14
click at [456, 407] on input "Replace current options" at bounding box center [456, 407] width 0 height 0
click at [490, 450] on button "Add" at bounding box center [546, 441] width 180 height 30
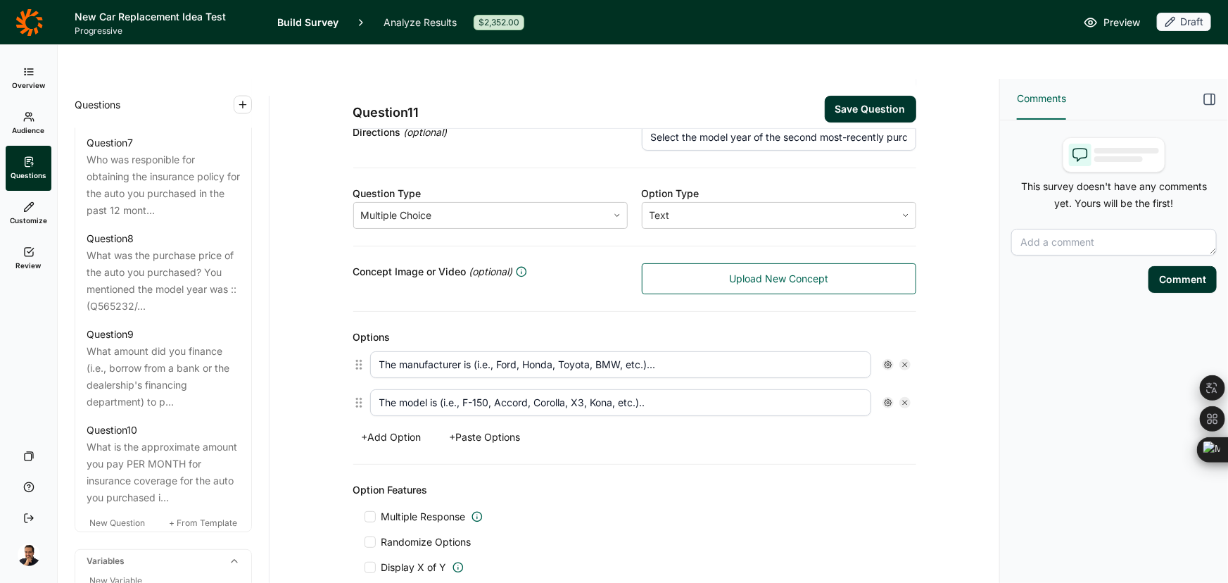
click at [886, 361] on use at bounding box center [888, 364] width 7 height 7
click at [901, 391] on span "Free Text" at bounding box center [925, 393] width 49 height 14
click at [890, 393] on input "Free Text" at bounding box center [890, 393] width 0 height 0
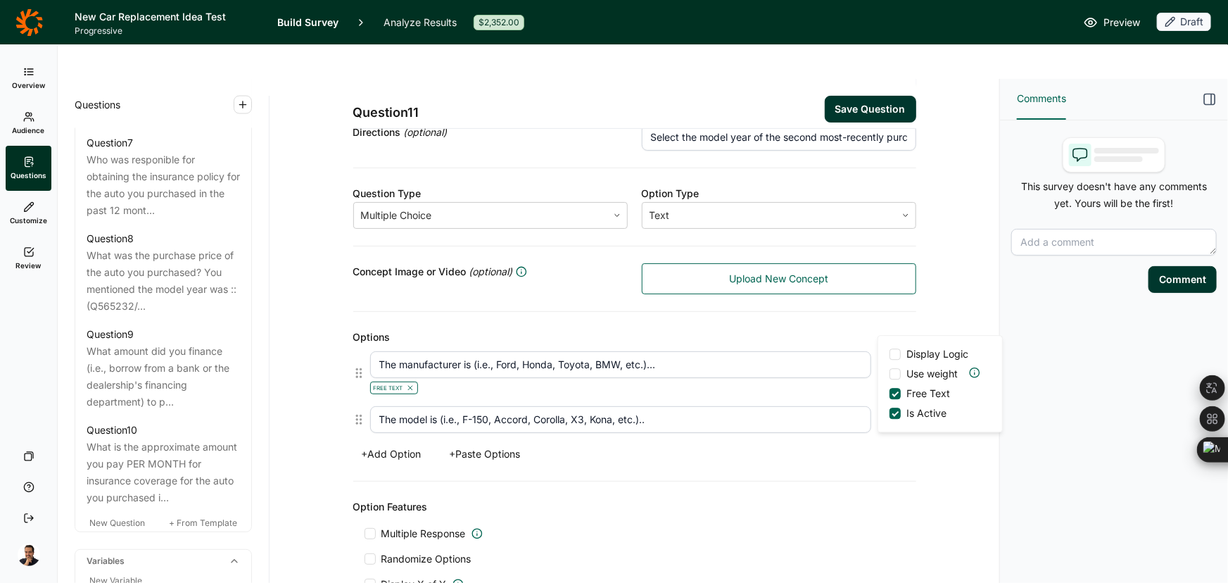
click at [829, 378] on div "Free Text" at bounding box center [620, 386] width 501 height 17
click at [885, 415] on icon at bounding box center [888, 419] width 8 height 8
click at [901, 448] on span "Free Text" at bounding box center [925, 449] width 49 height 14
click at [890, 449] on input "Free Text" at bounding box center [890, 449] width 0 height 0
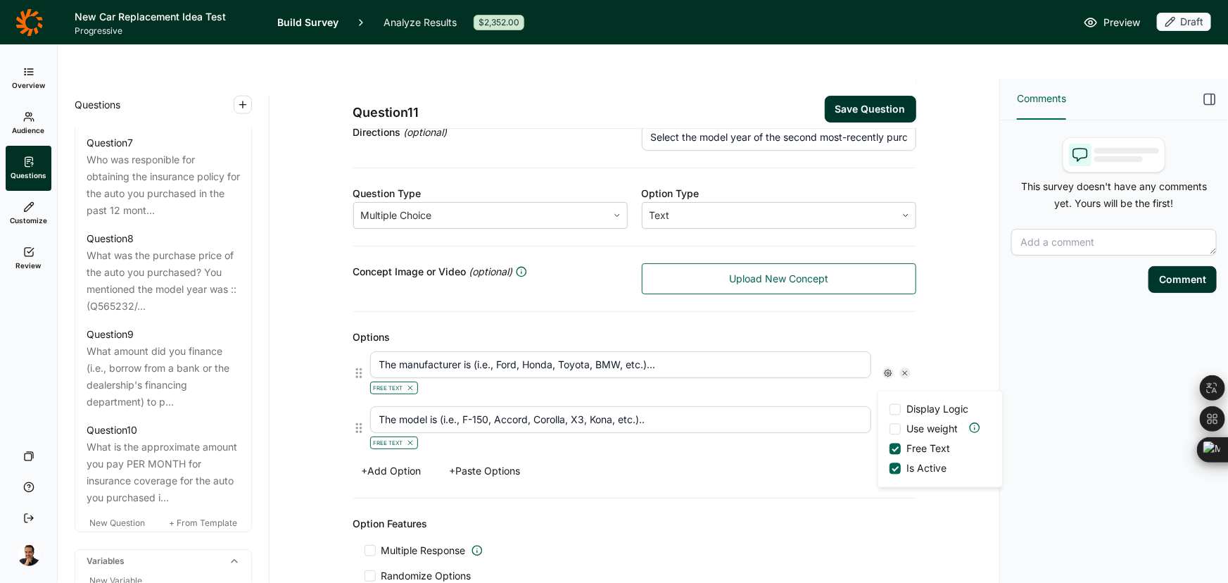
click at [804, 460] on div "Options Free Text Free Text Display Logic Use weight Free Text Is Active + Add …" at bounding box center [634, 405] width 563 height 186
click at [885, 96] on button "Save Question" at bounding box center [870, 109] width 91 height 27
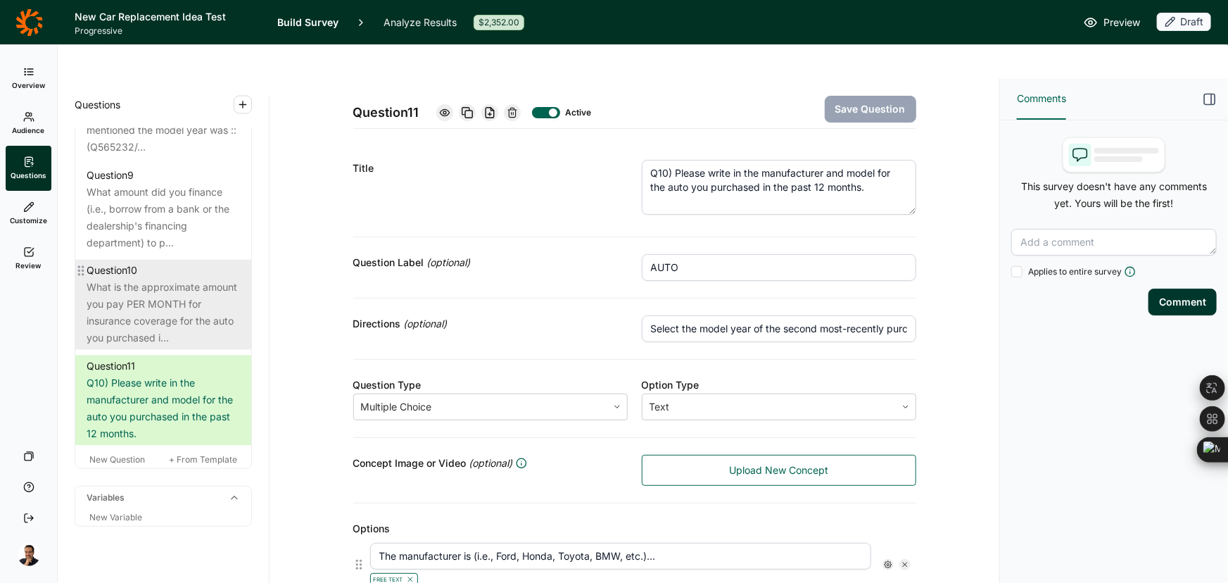
scroll to position [1322, 0]
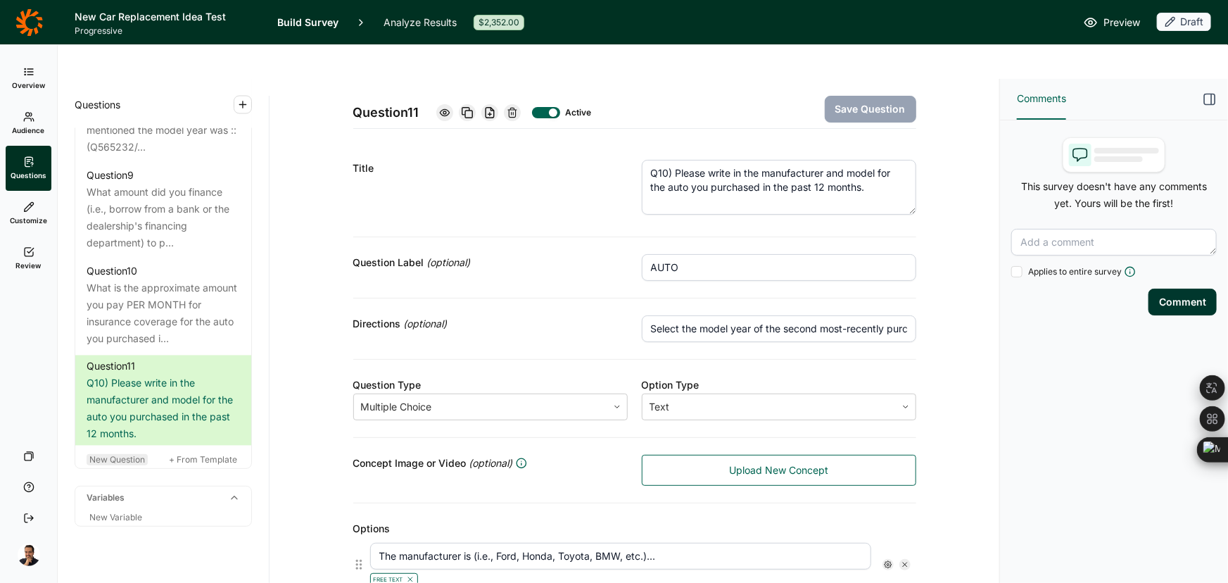
click at [116, 454] on span "New Question" at bounding box center [117, 459] width 56 height 11
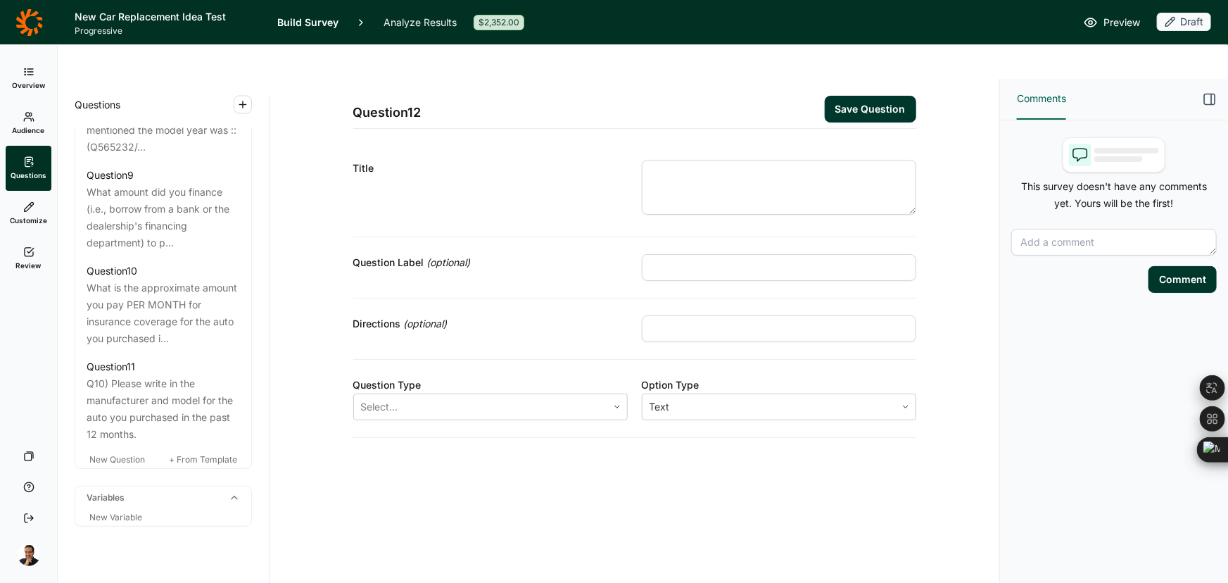
click at [790, 254] on input "text" at bounding box center [779, 267] width 274 height 27
paste input "SCREEN-PURCHASE"
type input "SCREEN-PURCHASE"
click at [738, 171] on textarea at bounding box center [779, 187] width 274 height 55
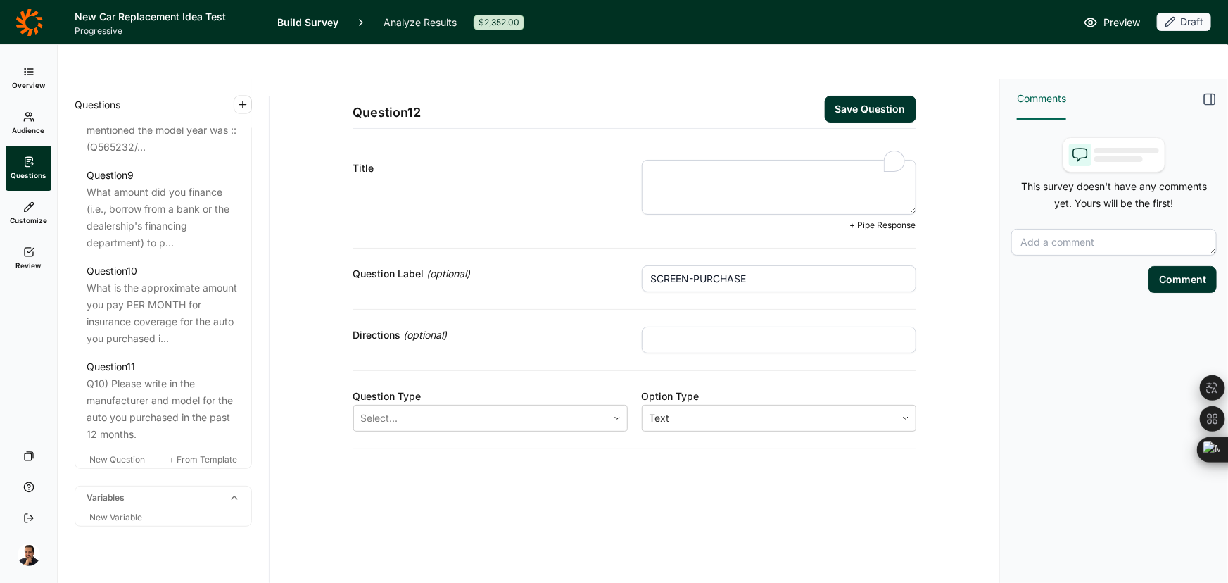
paste textarea "Q11) Just to check, in what year did you take ownership of your ":: PIPE IN MOD…"
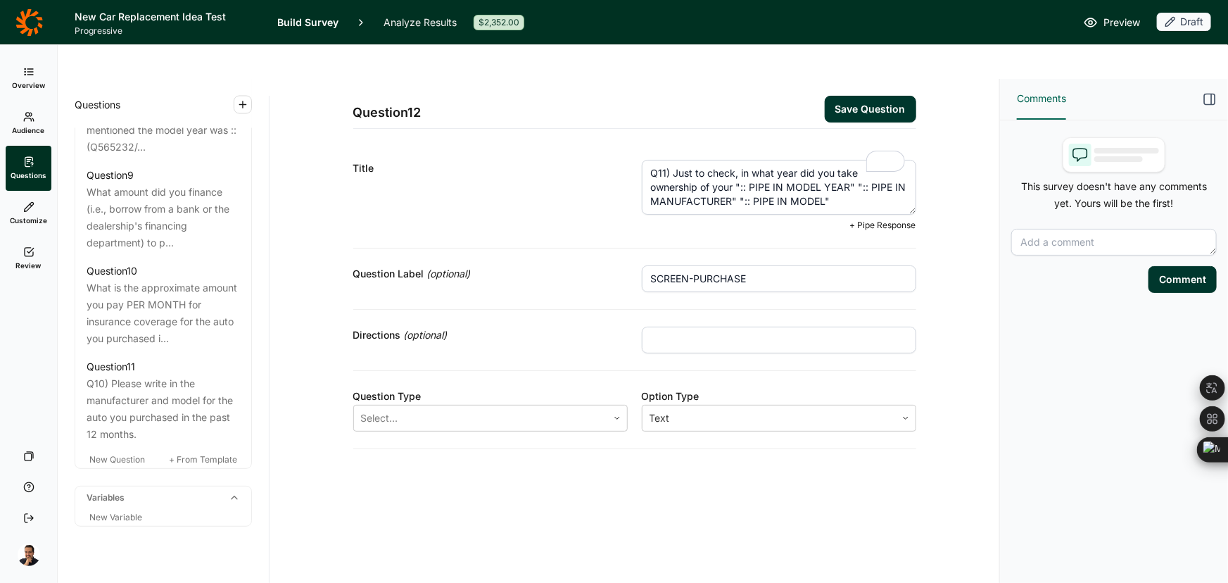
drag, startPoint x: 675, startPoint y: 139, endPoint x: 589, endPoint y: 140, distance: 85.9
click at [589, 143] on div "Title Q11) Just to check, in what year did you take ownership of your ":: PIPE …" at bounding box center [634, 196] width 563 height 106
type textarea "Just to check, in what year did you take ownership of your ":: PIPE IN MODEL YE…"
click at [885, 96] on button "Save Question" at bounding box center [870, 109] width 91 height 27
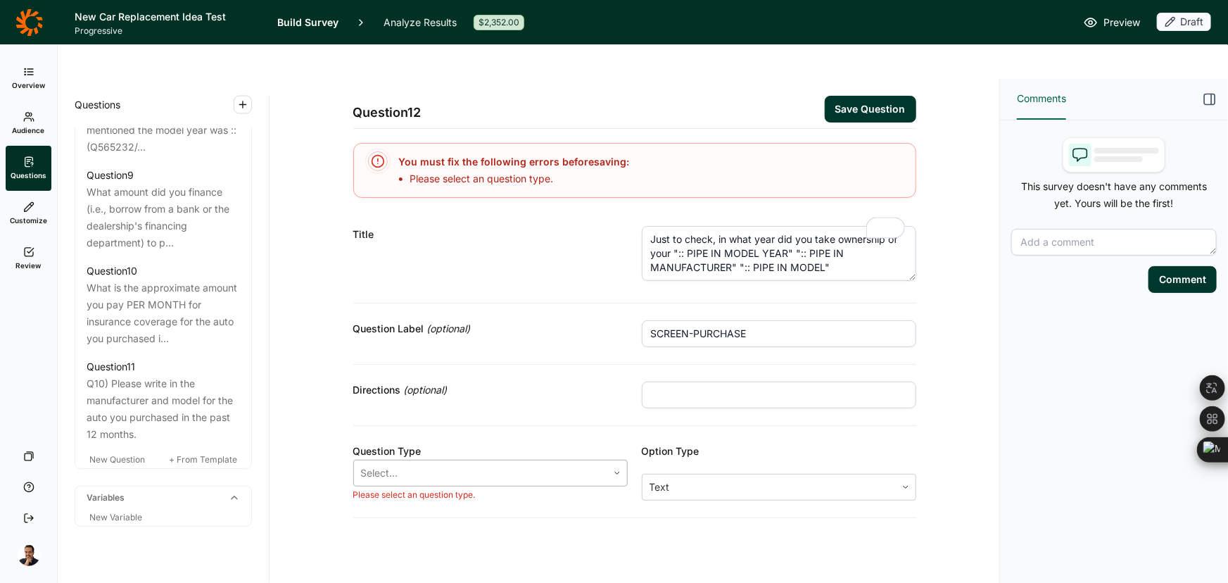
click at [522, 463] on div at bounding box center [480, 473] width 239 height 20
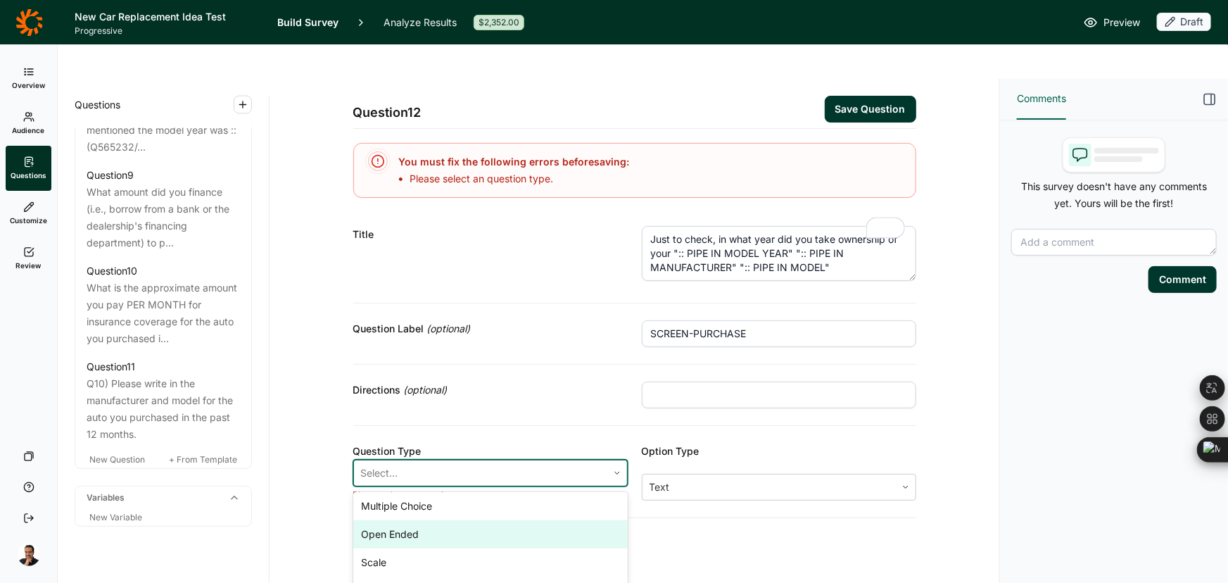
click at [476, 520] on div "Open Ended" at bounding box center [490, 534] width 274 height 28
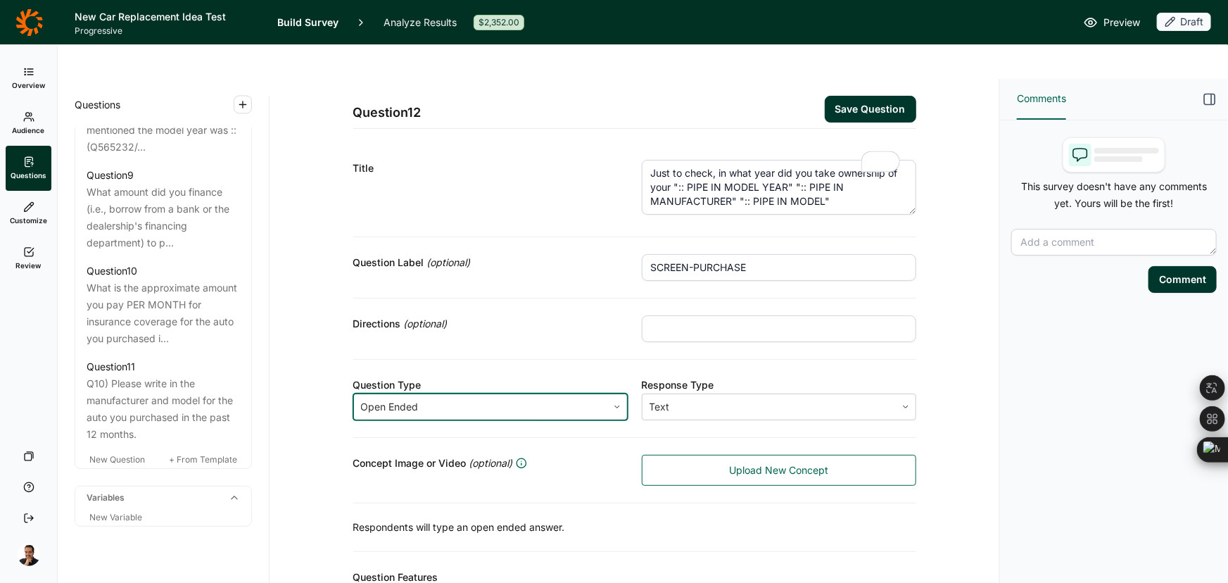
click at [857, 96] on button "Save Question" at bounding box center [870, 109] width 91 height 27
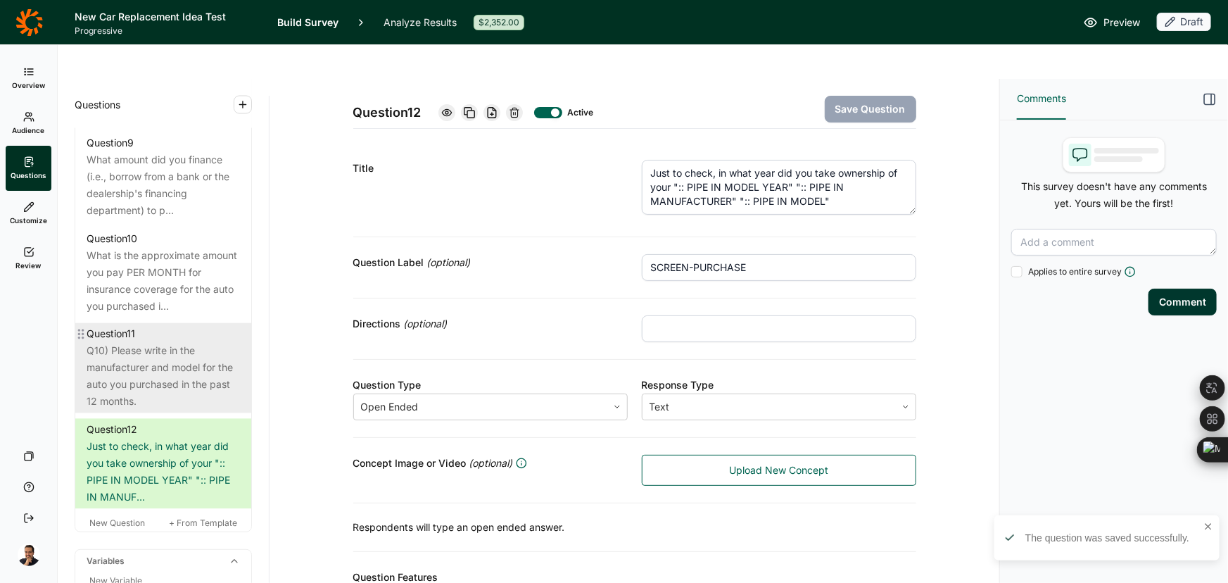
click at [182, 362] on div "Q10) Please write in the manufacturer and model for the auto you purchased in t…" at bounding box center [163, 377] width 153 height 68
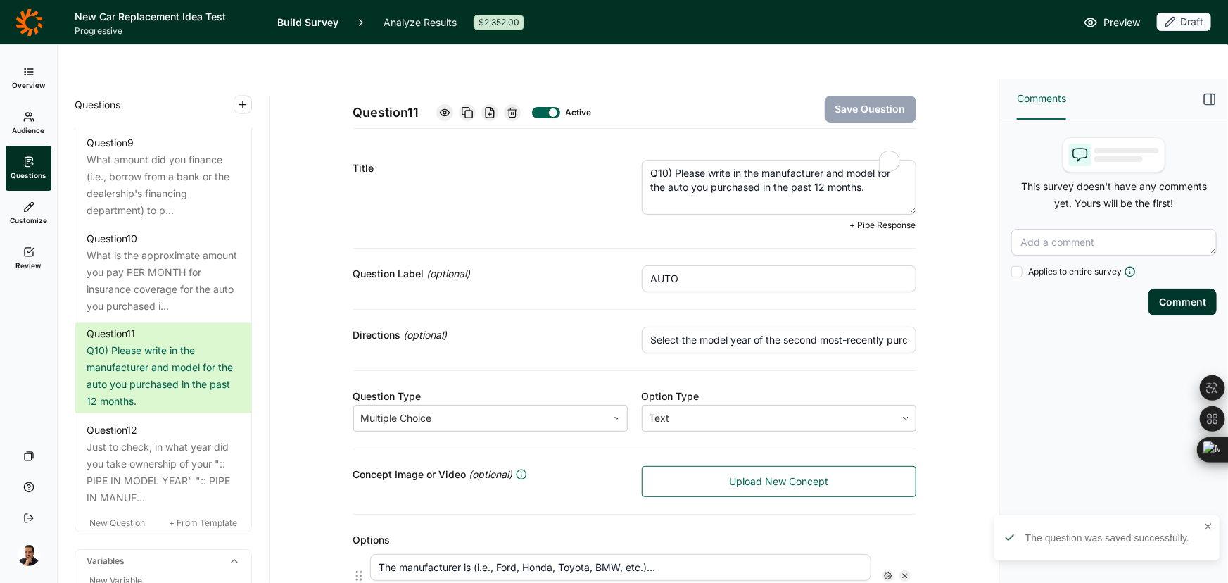
drag, startPoint x: 670, startPoint y: 131, endPoint x: 564, endPoint y: 146, distance: 107.3
click at [564, 146] on div "Title Q10) Please write in the manufacturer and model for the auto you purchase…" at bounding box center [634, 196] width 563 height 106
type textarea "Please write in the manufacturer and model for the auto you purchased in the pa…"
click at [873, 96] on button "Save Question" at bounding box center [870, 109] width 91 height 27
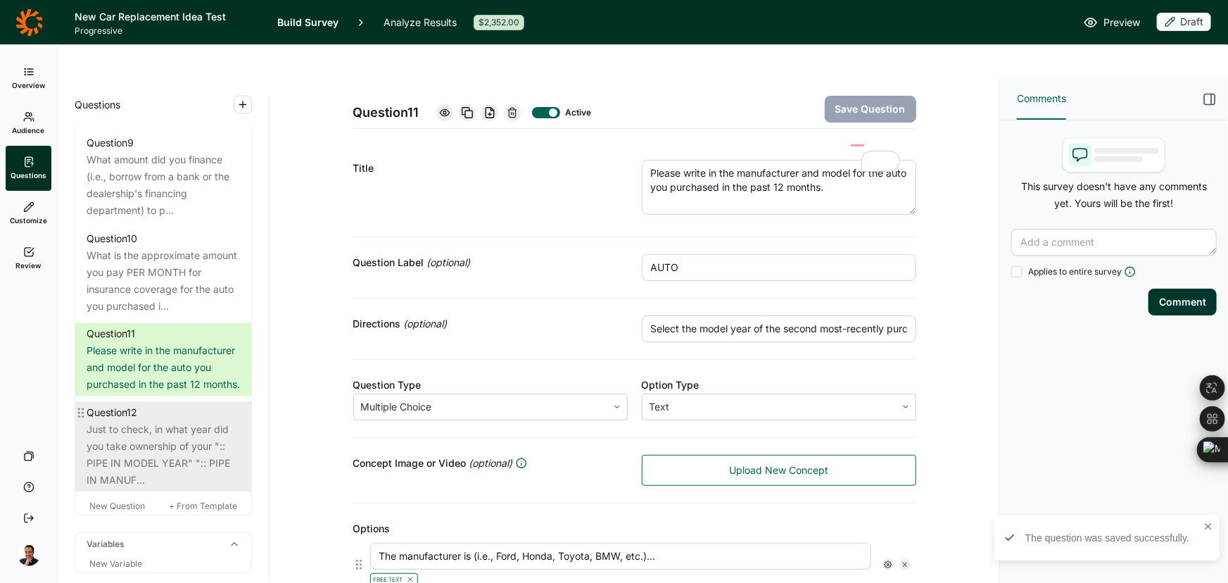
click at [144, 443] on div "Just to check, in what year did you take ownership of your ":: PIPE IN MODEL YE…" at bounding box center [163, 456] width 153 height 68
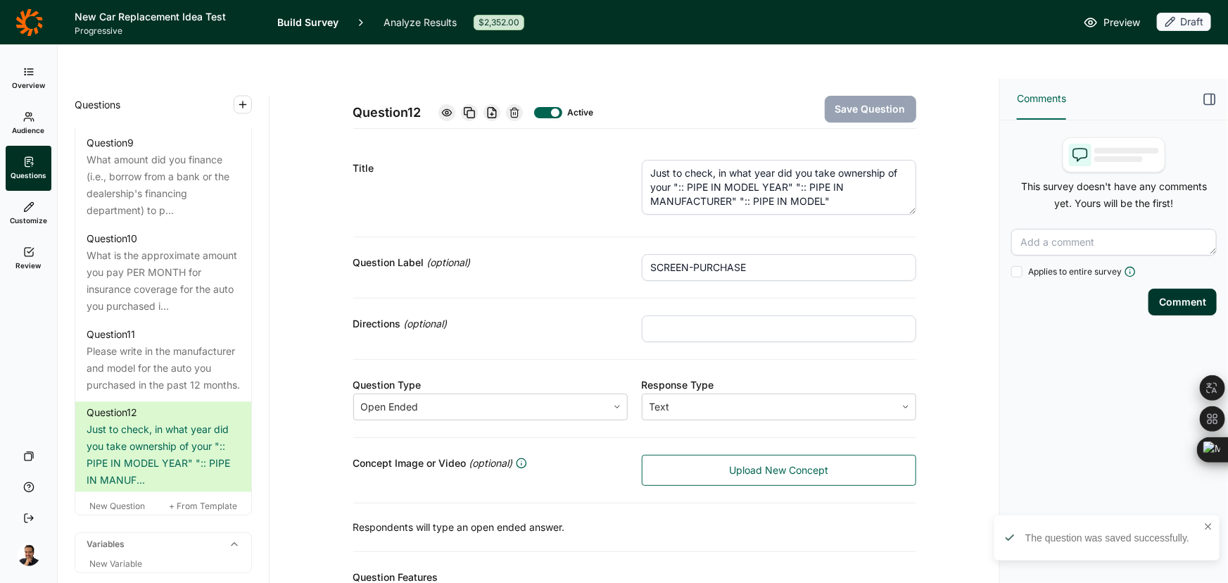
click at [696, 315] on input "text" at bounding box center [779, 328] width 274 height 27
click at [692, 315] on input "text" at bounding box center [779, 328] width 274 height 27
paste input "Select when you took ownership of this vehicle"
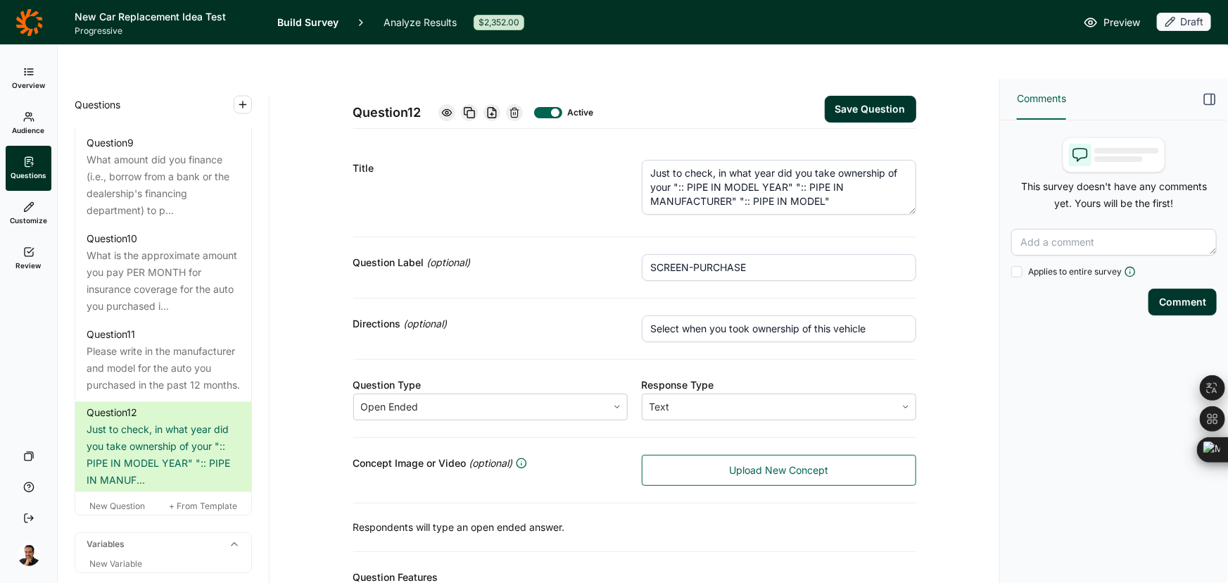
type input "Select when you took ownership of this vehicle"
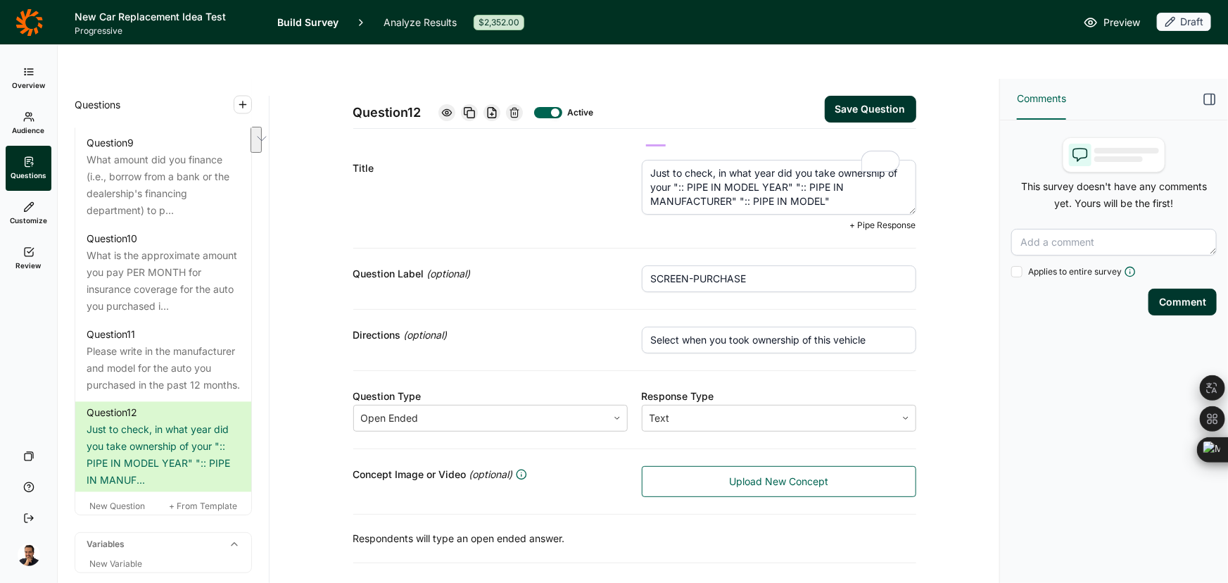
drag, startPoint x: 873, startPoint y: 167, endPoint x: 673, endPoint y: 160, distance: 200.0
click at [673, 160] on textarea "Just to check, in what year did you take ownership of your ":: PIPE IN MODEL YE…" at bounding box center [779, 187] width 274 height 55
click at [873, 220] on span "+ Pipe Response" at bounding box center [883, 225] width 66 height 11
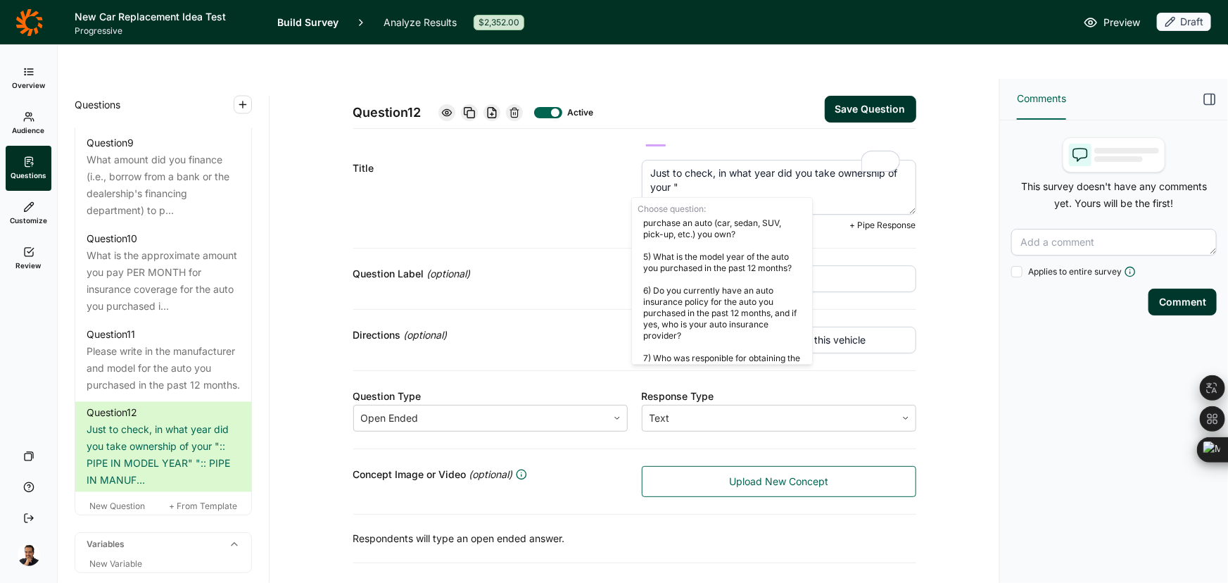
scroll to position [396, 0]
click at [761, 267] on div "5) What is the model year of the auto you purchased in the past 12 months?" at bounding box center [722, 266] width 180 height 34
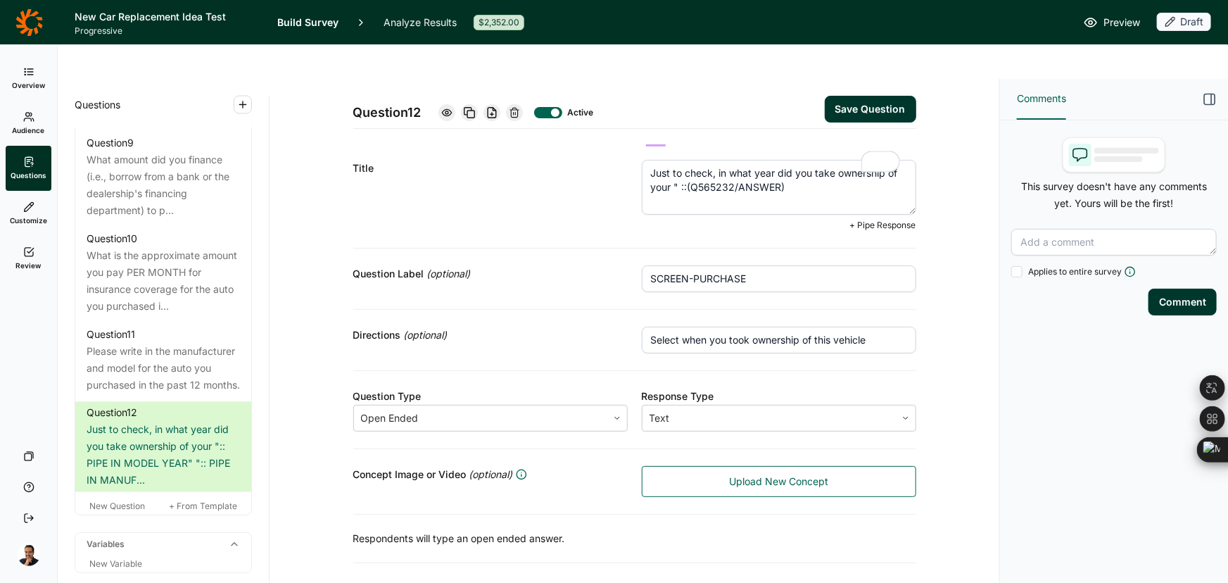
type textarea "Just to check, in what year did you take ownership of your " ::(Q565232/ANSWER)"
click at [870, 220] on span "+ Pipe Response" at bounding box center [883, 225] width 66 height 11
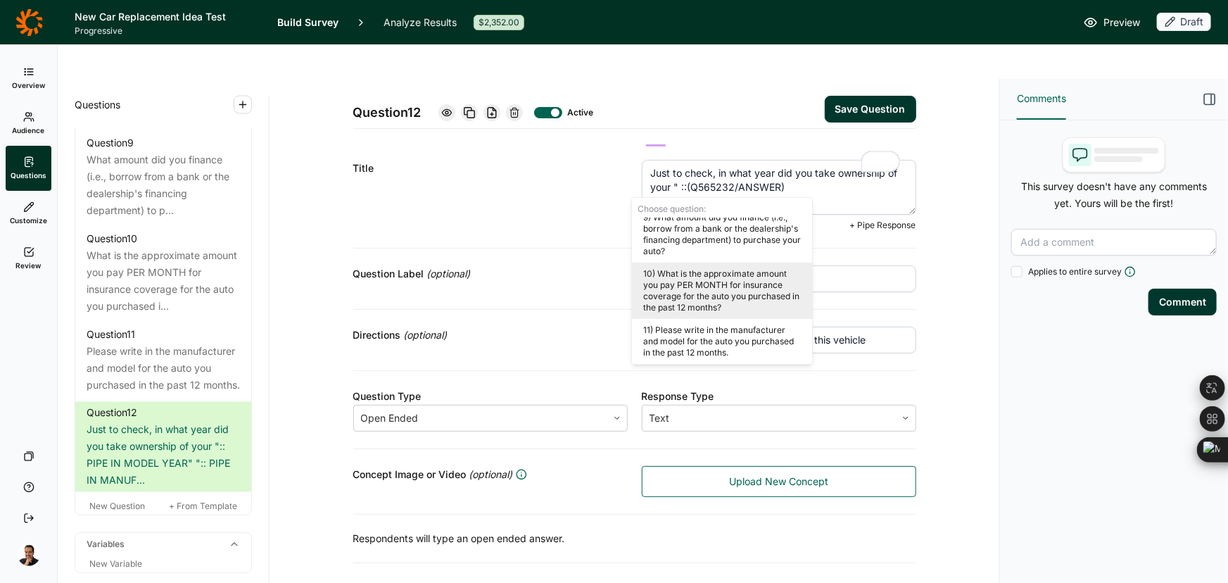
scroll to position [652, 0]
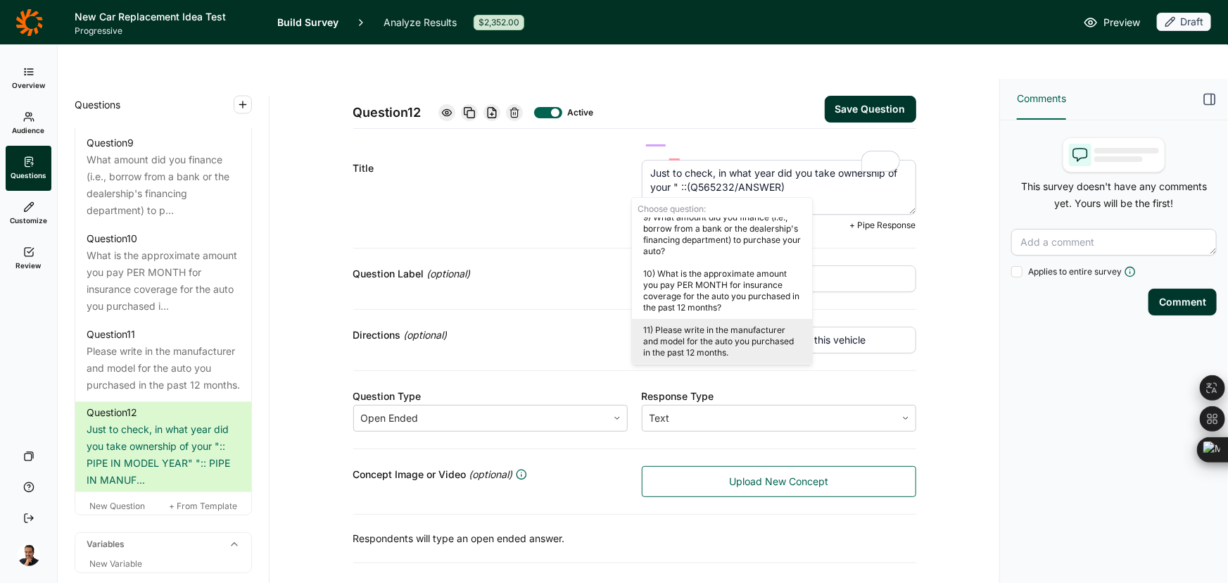
click at [753, 336] on div "11) Please write in the manufacturer and model for the auto you purchased in th…" at bounding box center [722, 341] width 180 height 45
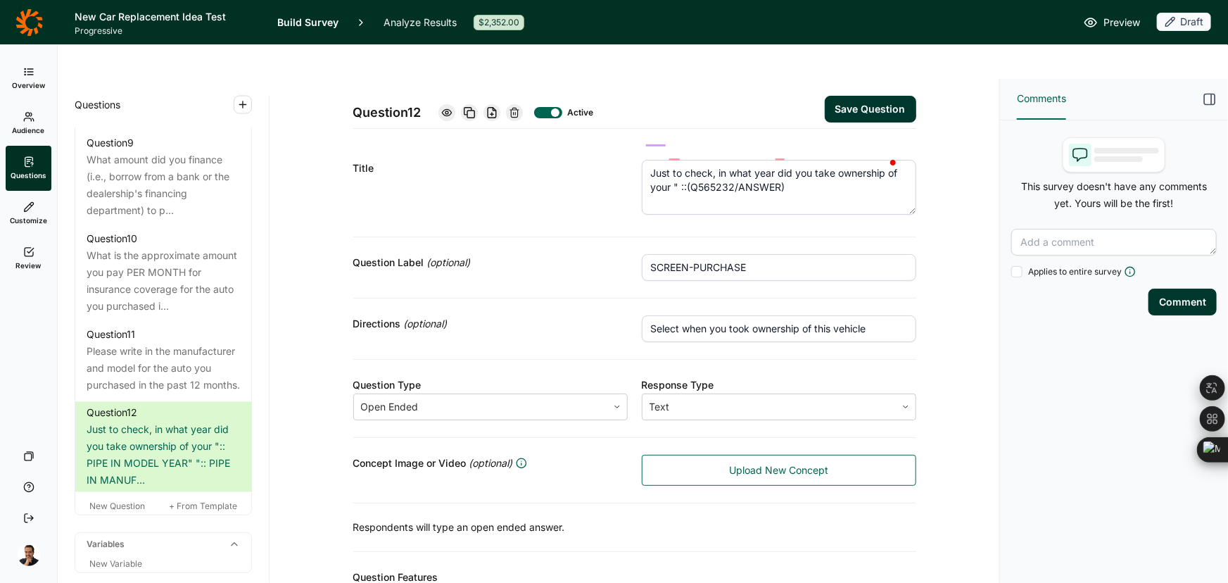
drag, startPoint x: 889, startPoint y: 77, endPoint x: 685, endPoint y: 112, distance: 206.4
click at [688, 112] on div "Question 12 Active Save Question Title Just to check, in what year did you take…" at bounding box center [634, 366] width 563 height 574
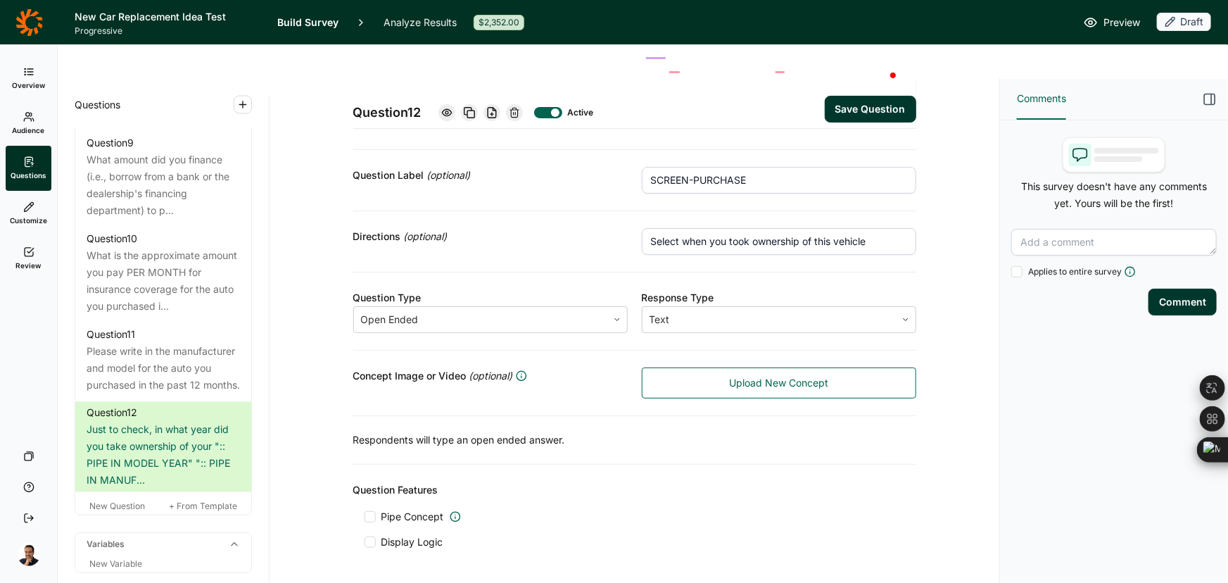
scroll to position [103, 0]
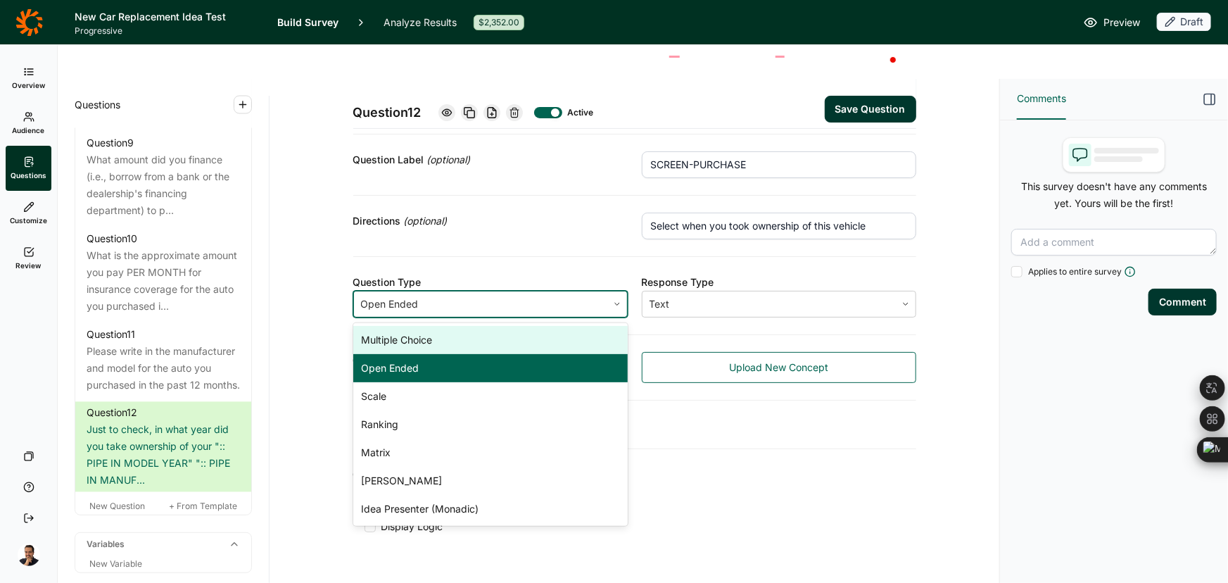
click at [491, 294] on div at bounding box center [480, 304] width 239 height 20
click at [459, 326] on div "Multiple Choice" at bounding box center [490, 340] width 274 height 28
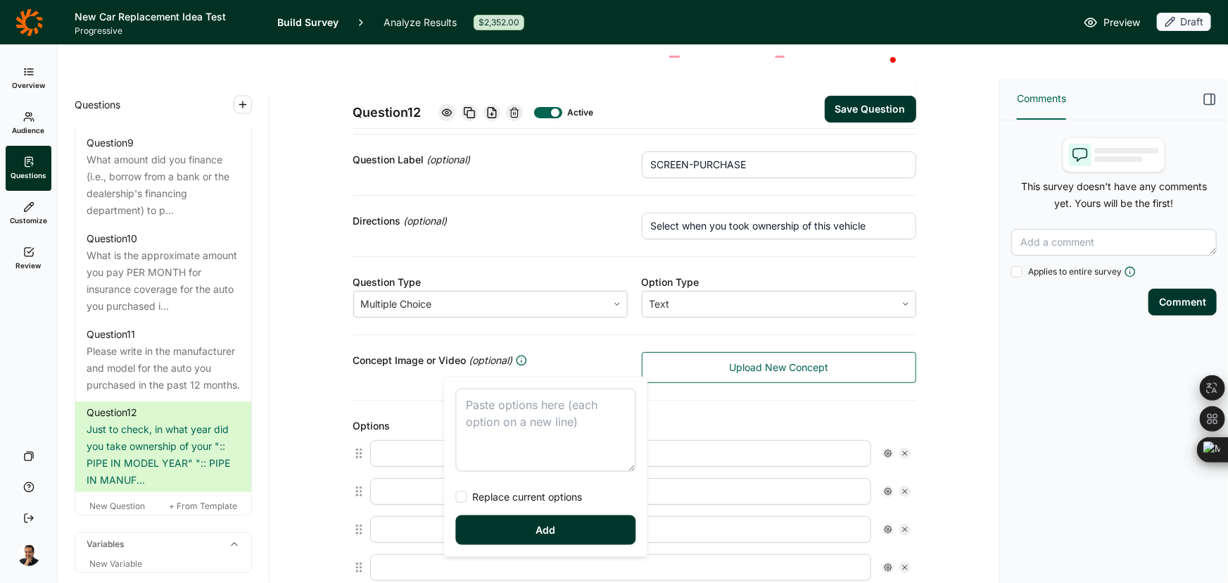
click at [521, 417] on textarea at bounding box center [546, 429] width 180 height 83
click at [514, 491] on span "Replace current options" at bounding box center [524, 497] width 115 height 14
click at [456, 497] on input "Replace current options" at bounding box center [456, 497] width 0 height 0
type textarea "In 2022 In 2023 In 2024 In 2025 Purchased but not yet taken ownership"
click at [514, 517] on button "Add" at bounding box center [546, 530] width 180 height 30
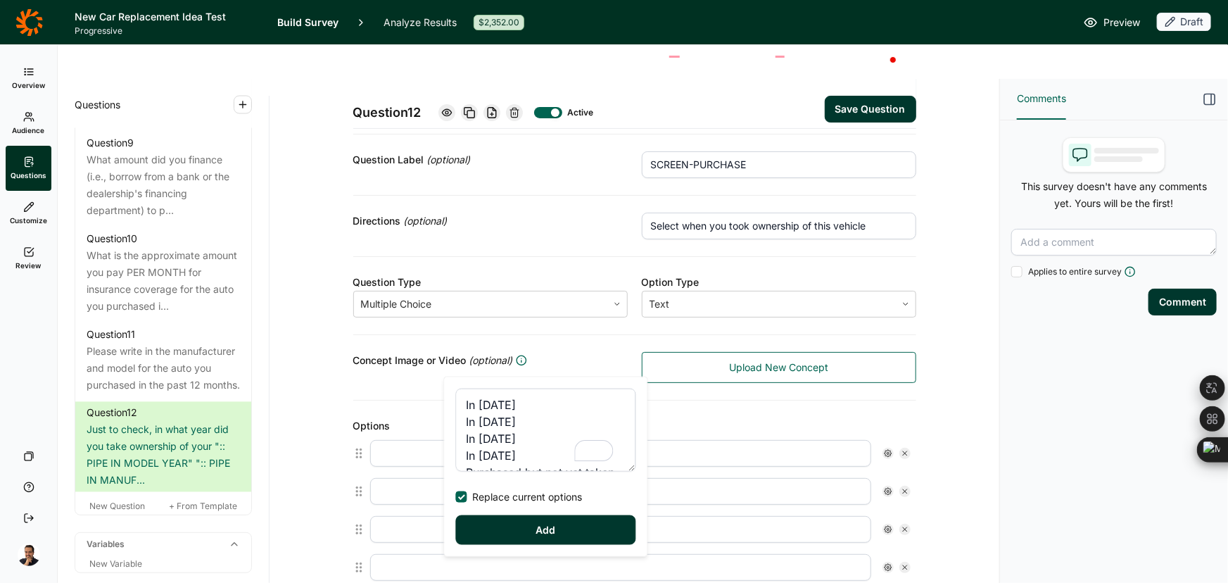
type input "In 2022"
type input "In 2023"
type input "In 2024"
type input "In 2025"
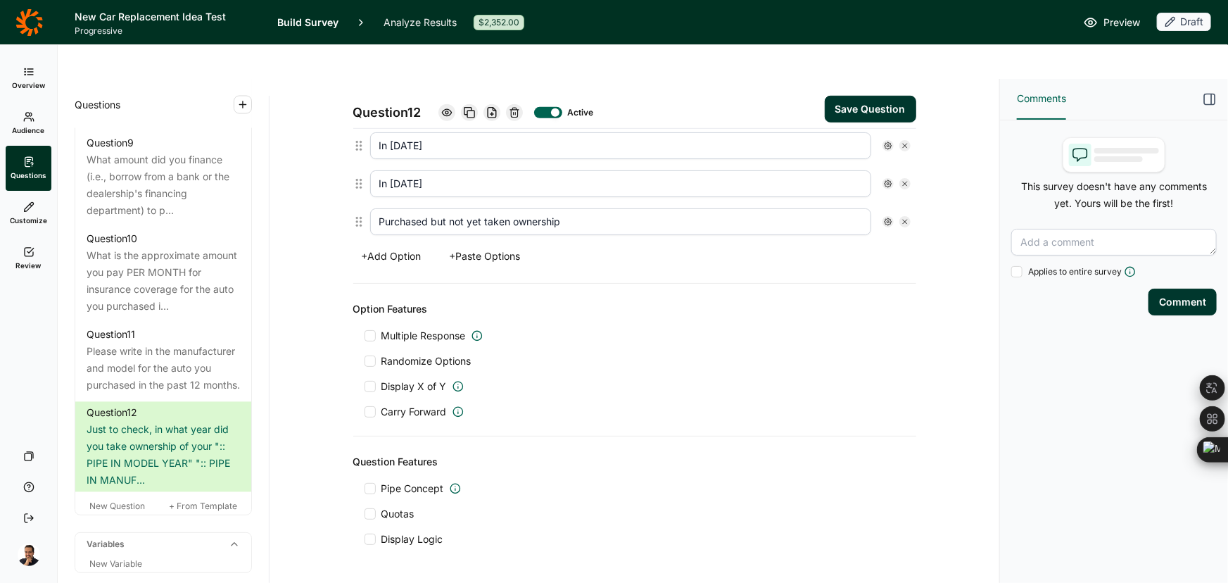
scroll to position [0, 0]
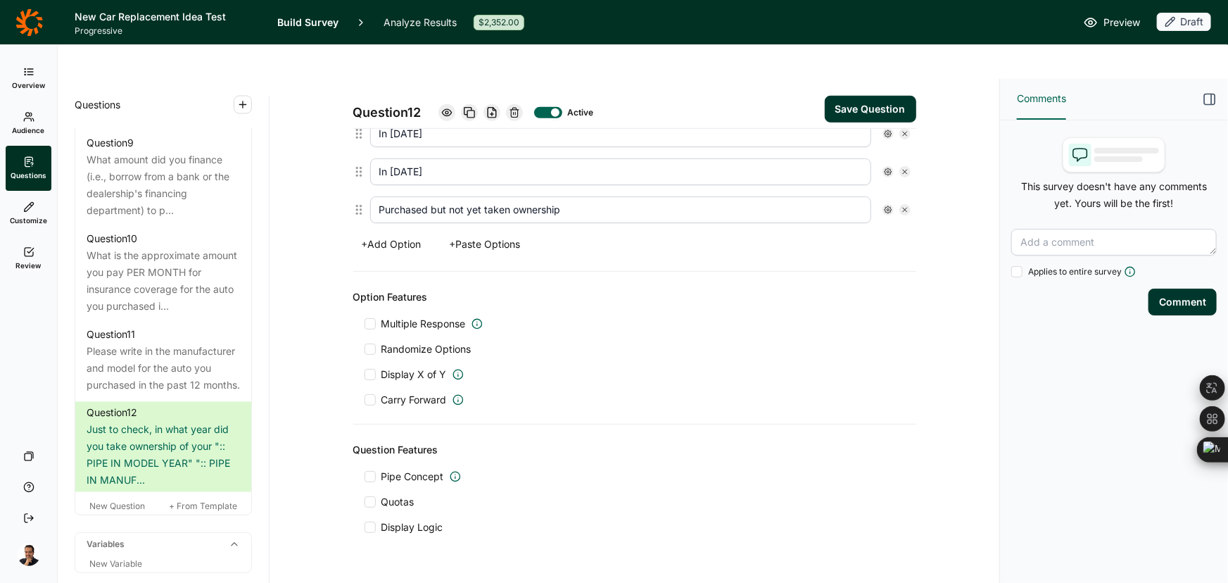
click at [399, 495] on span "Quotas" at bounding box center [397, 502] width 33 height 14
click at [365, 502] on input "Quotas" at bounding box center [365, 502] width 0 height 0
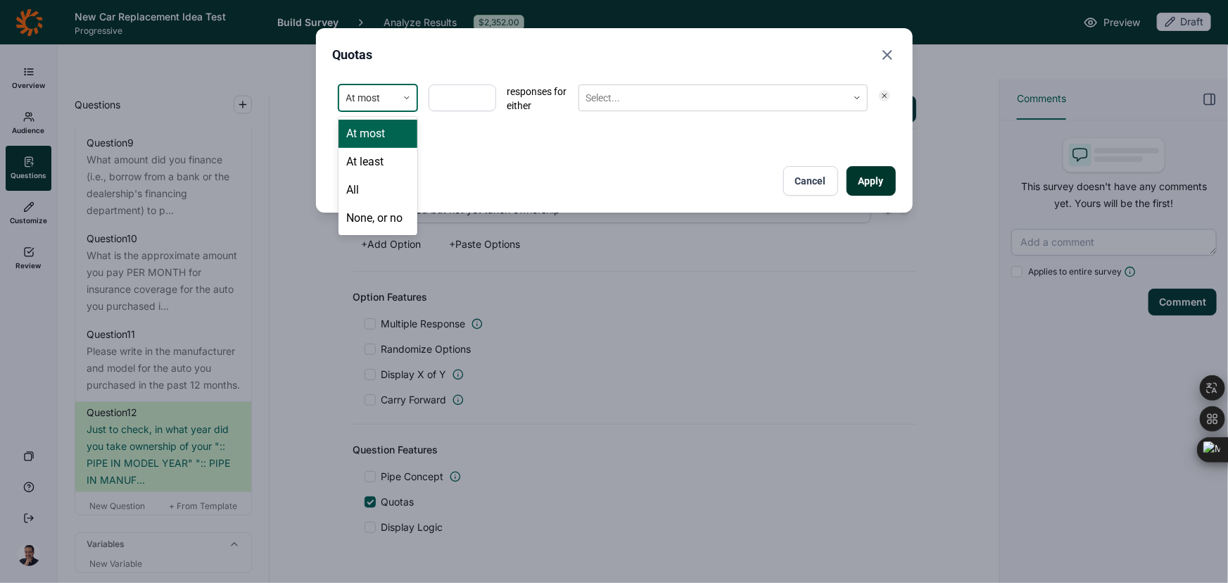
click at [411, 94] on div at bounding box center [407, 98] width 20 height 8
click at [388, 218] on div "None, or no" at bounding box center [378, 218] width 79 height 28
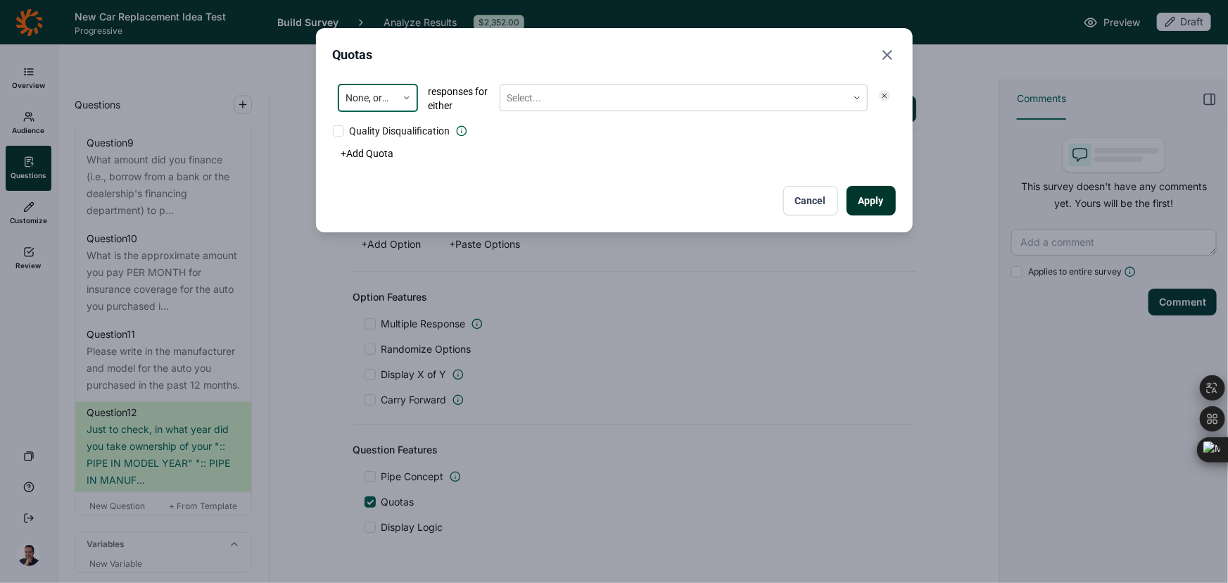
click at [432, 123] on div "option None, or no, selected. None, or no responses for either Select... Qualit…" at bounding box center [614, 108] width 563 height 59
click at [432, 129] on span "Quality Disqualification" at bounding box center [400, 131] width 101 height 14
click at [333, 131] on input "Quality Disqualification" at bounding box center [333, 131] width 0 height 0
click at [547, 106] on div "Select..." at bounding box center [673, 98] width 347 height 23
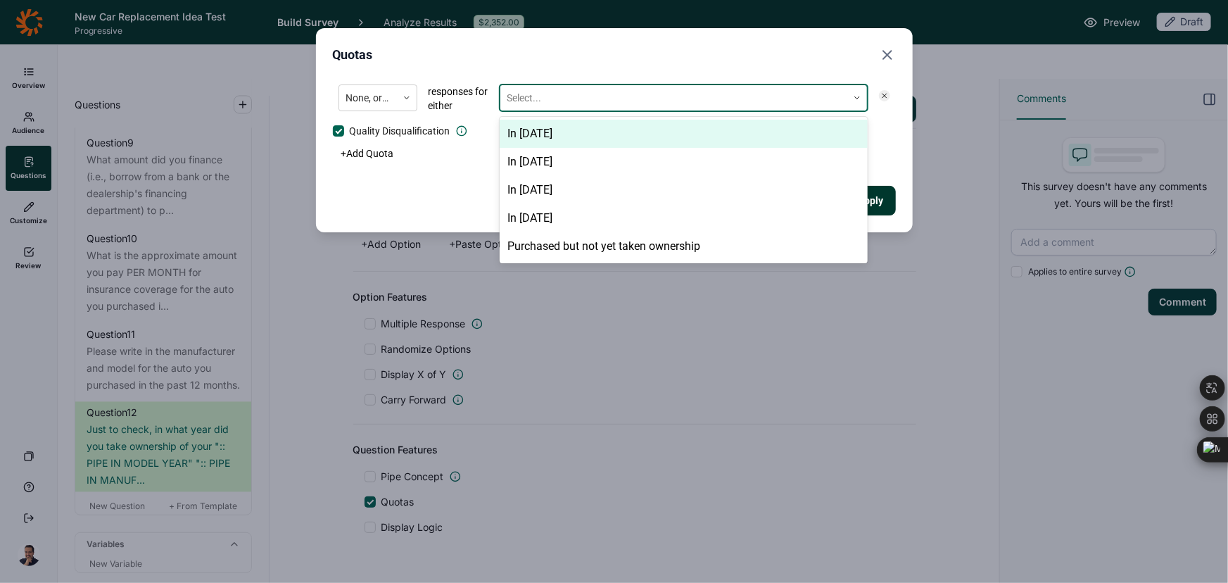
click at [546, 121] on div "In 2022" at bounding box center [684, 134] width 368 height 28
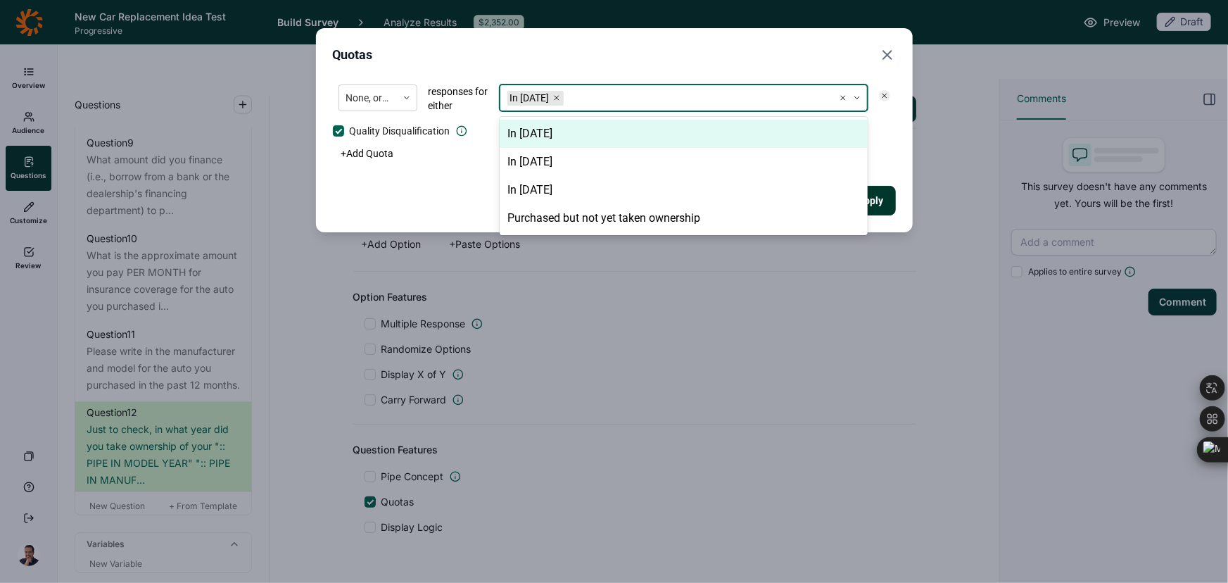
click at [544, 134] on div "In 2023" at bounding box center [684, 134] width 368 height 28
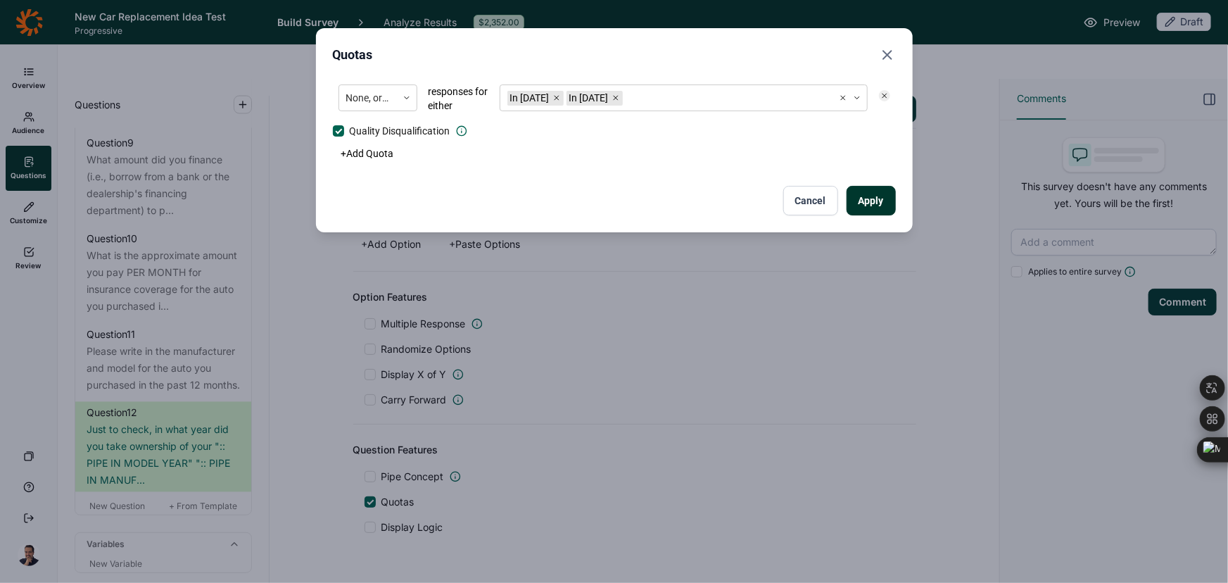
click at [427, 175] on div "None, or no responses for either In 2022 In 2023 Quality Disqualification + Add…" at bounding box center [614, 147] width 563 height 137
click at [904, 198] on div "Quotas None, or no responses for either In 2022 In 2023 Quality Disqualificatio…" at bounding box center [614, 130] width 597 height 204
click at [876, 200] on button "Apply" at bounding box center [871, 201] width 49 height 30
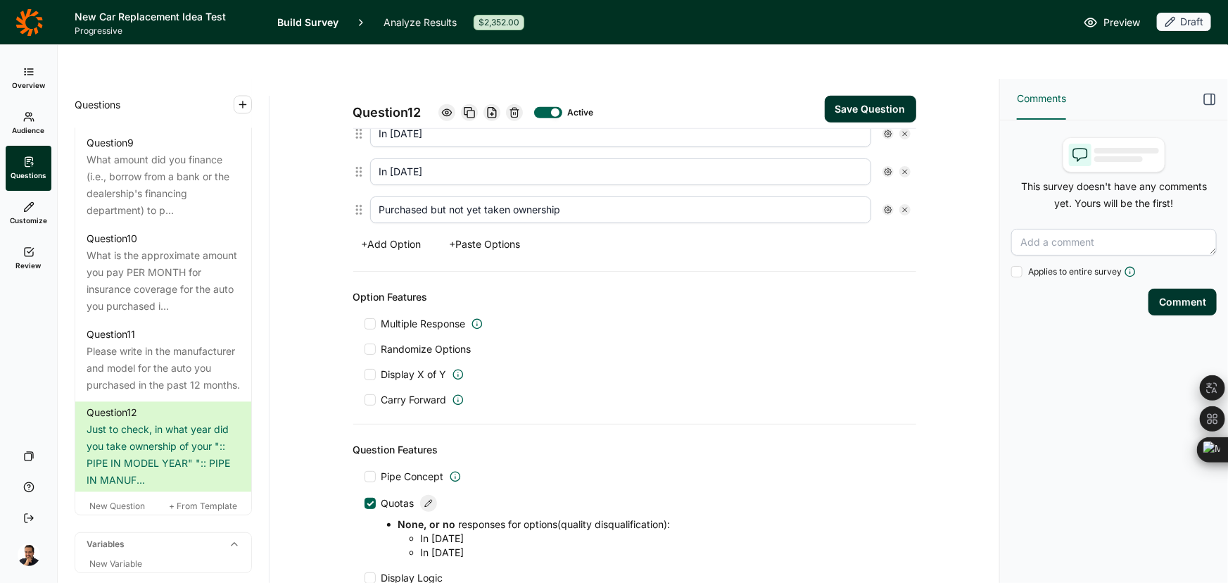
click at [730, 358] on div "Multiple Response Randomize Options Display X of Y Carry Forward" at bounding box center [635, 362] width 540 height 90
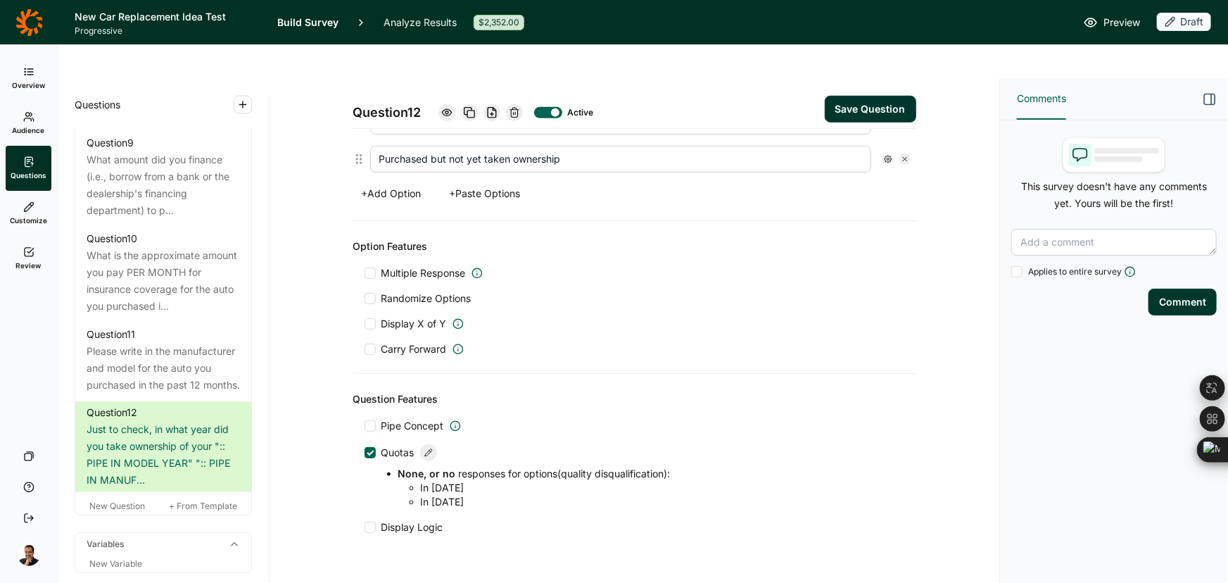
click at [883, 79] on div "Question 12 Active Save Question" at bounding box center [634, 104] width 563 height 50
click at [873, 96] on button "Save Question" at bounding box center [870, 109] width 91 height 27
click at [773, 266] on div "Multiple Response" at bounding box center [635, 273] width 540 height 14
click at [127, 511] on span "New Question" at bounding box center [117, 505] width 56 height 11
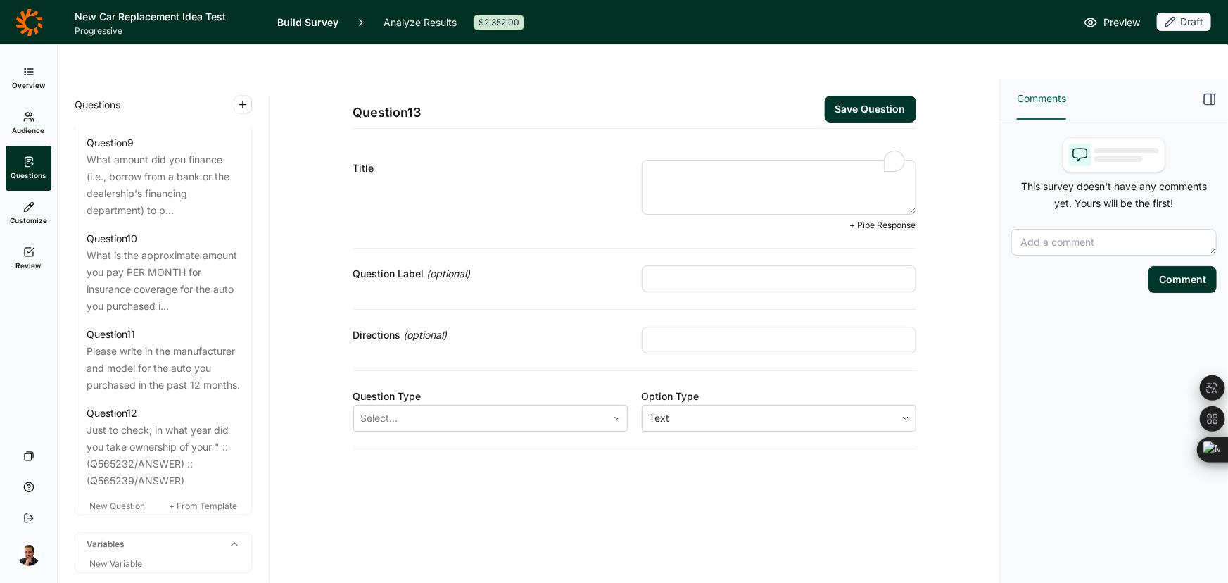
click at [731, 163] on textarea "To enrich screen reader interactions, please activate Accessibility in Grammarl…" at bounding box center [779, 187] width 274 height 55
paste textarea "When obtaining insurance for the auto you purchased this year, did you discuss …"
type textarea "When obtaining insurance for the auto you purchased this year, did you discuss …"
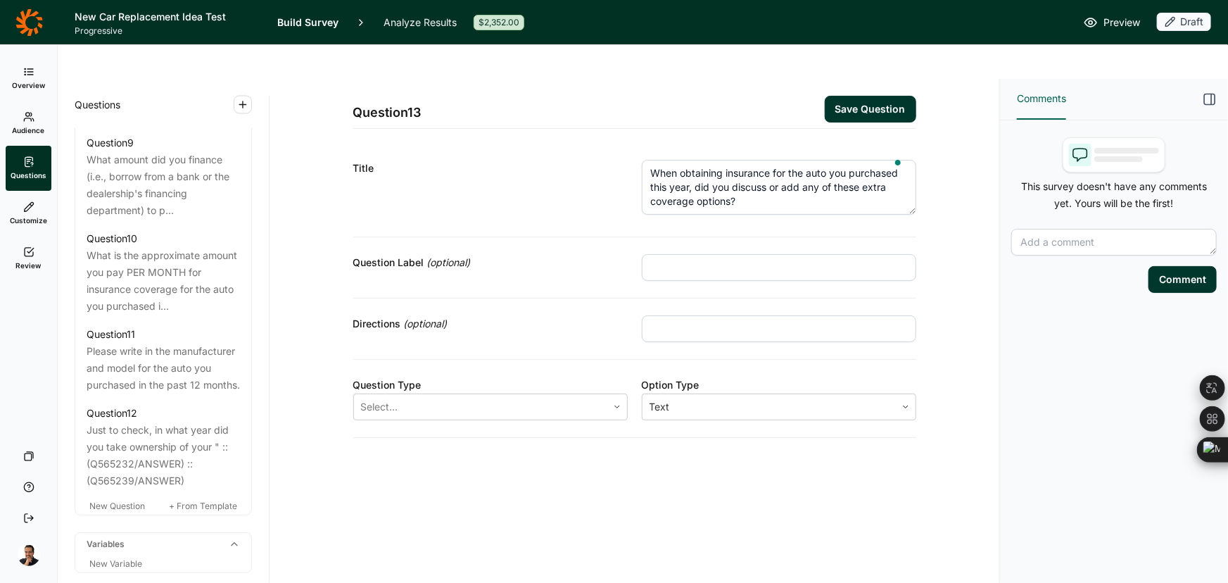
click at [697, 254] on input "text" at bounding box center [779, 267] width 274 height 27
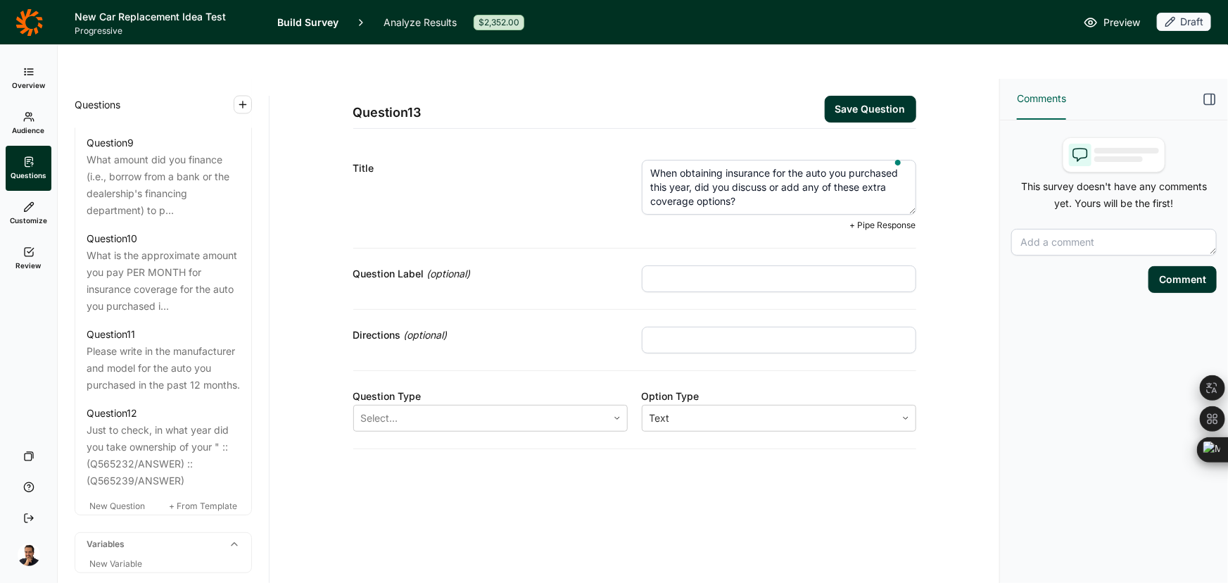
paste input "Read each type of extra coverage before answering"
type input "Read each type of extra coverage before answering"
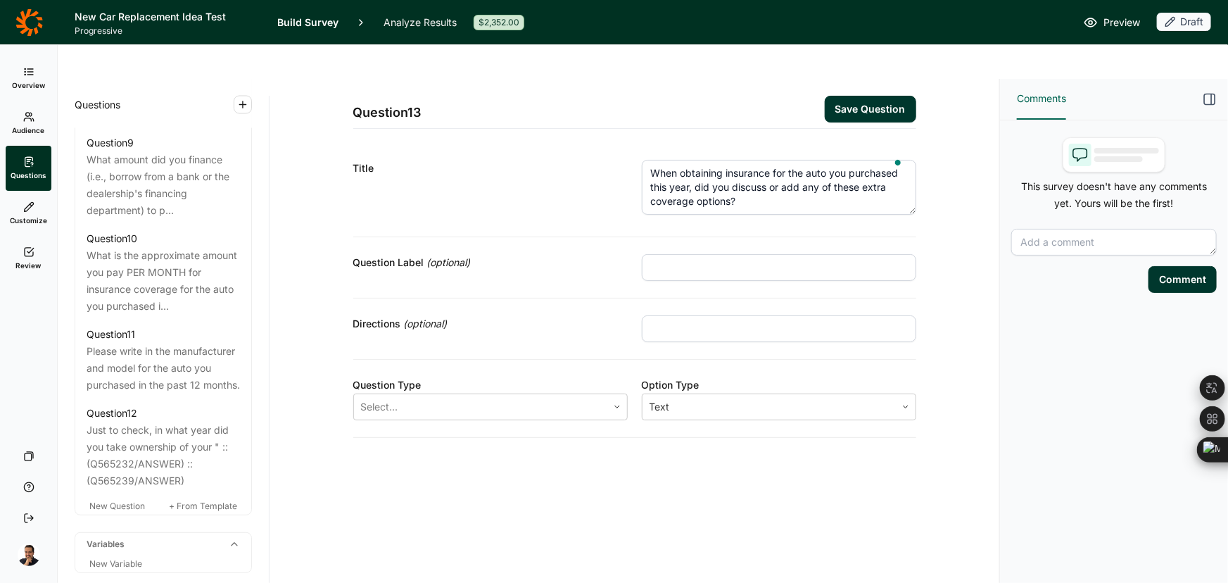
click at [697, 315] on input "text" at bounding box center [779, 328] width 274 height 27
paste input "Read each type of extra coverage before answering"
type input "Read each type of extra coverage before answering"
click at [751, 254] on input "text" at bounding box center [779, 267] width 274 height 27
paste input "COVERAGES"
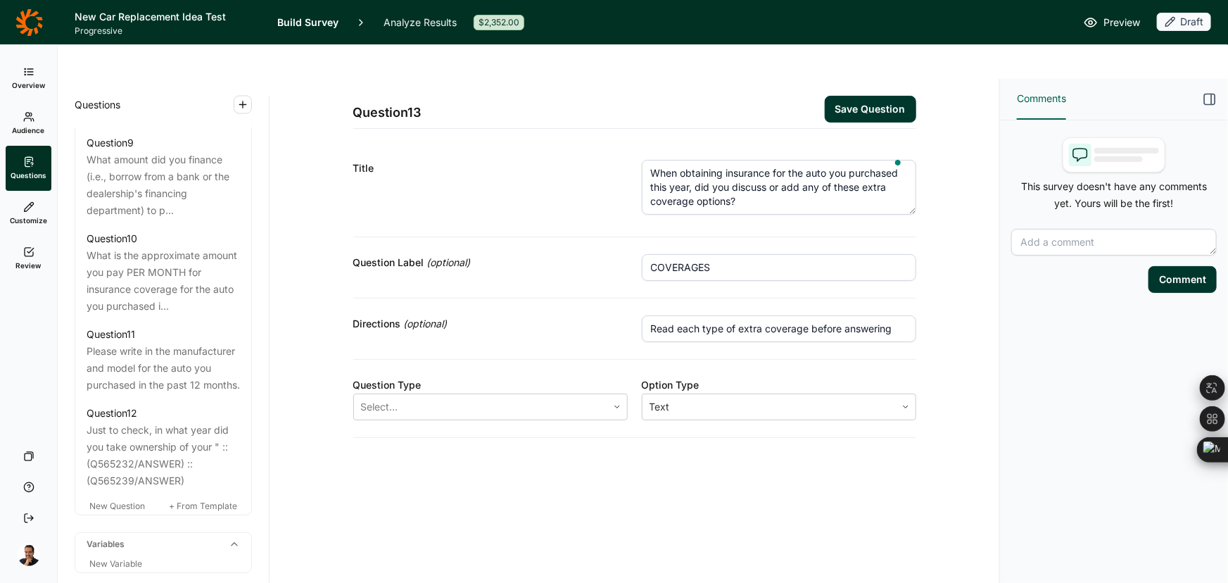
type input "COVERAGES"
click at [481, 397] on div at bounding box center [480, 407] width 239 height 20
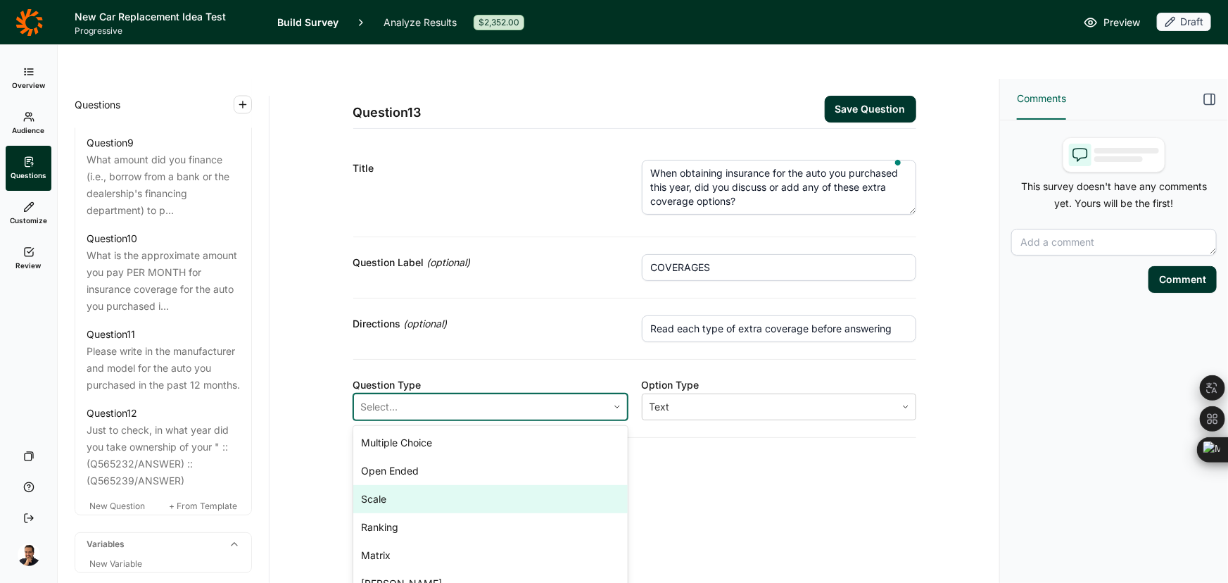
scroll to position [17, 0]
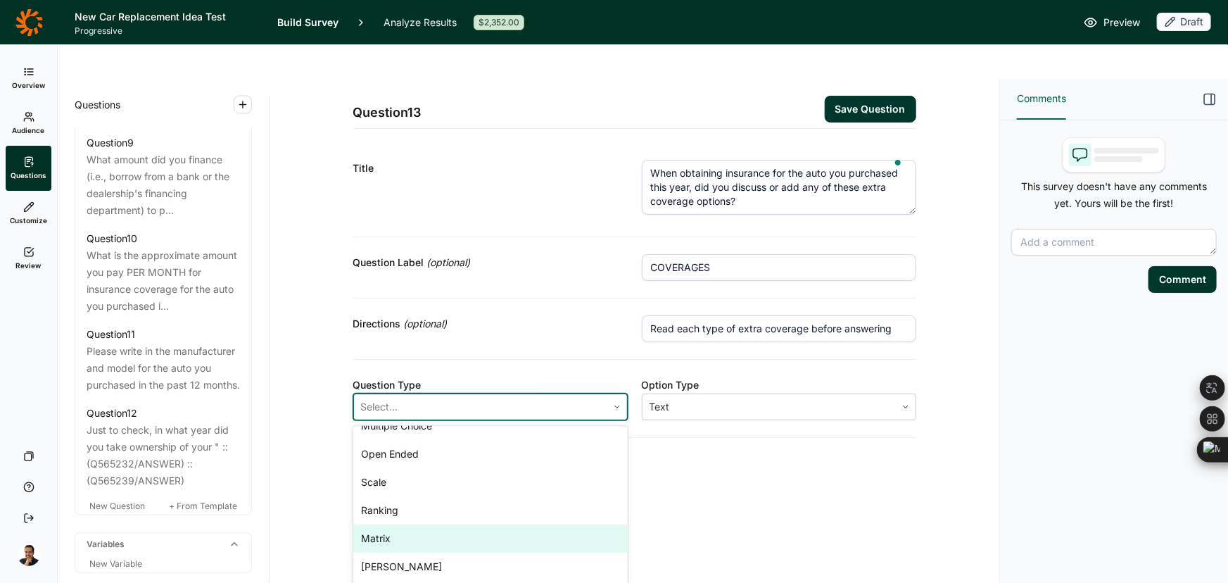
click at [418, 524] on div "Matrix" at bounding box center [490, 538] width 274 height 28
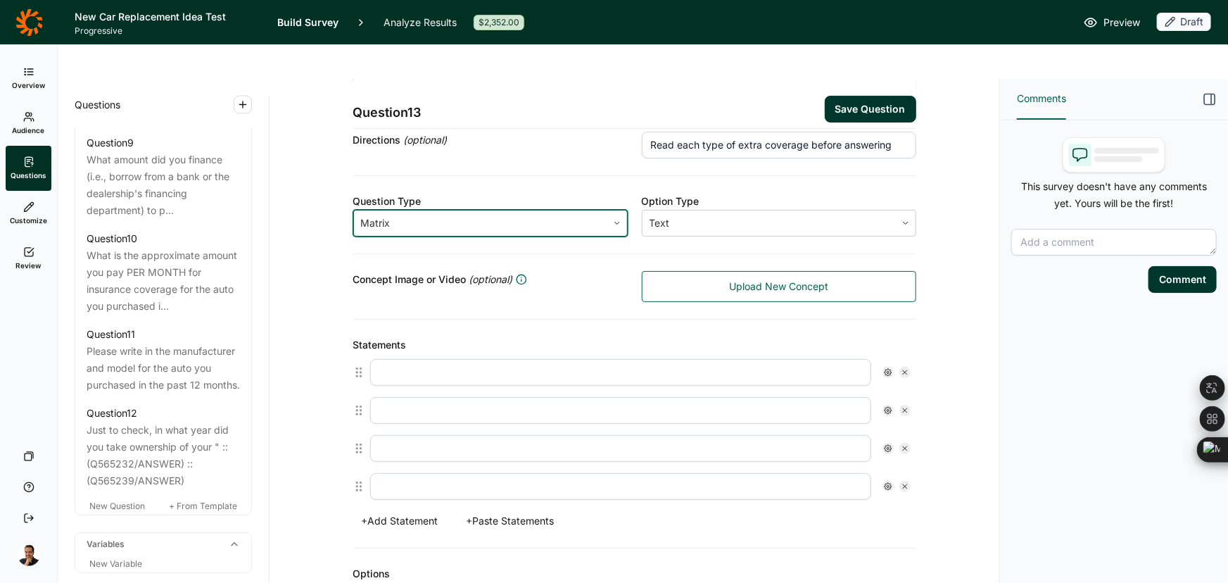
scroll to position [255, 0]
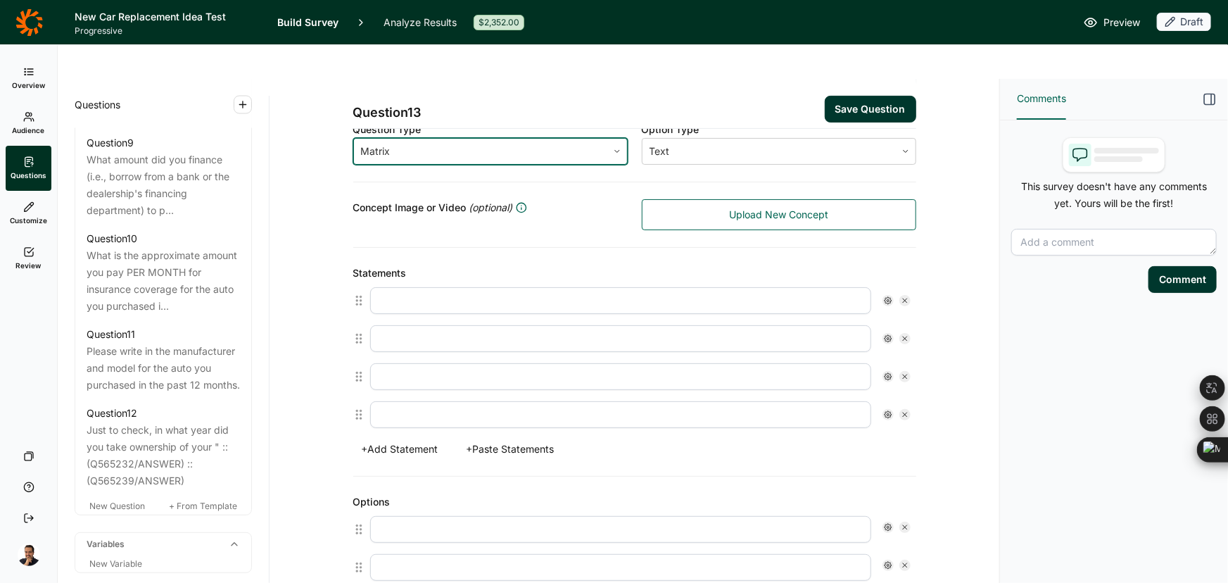
click at [494, 439] on button "+ Paste Statements" at bounding box center [510, 449] width 105 height 20
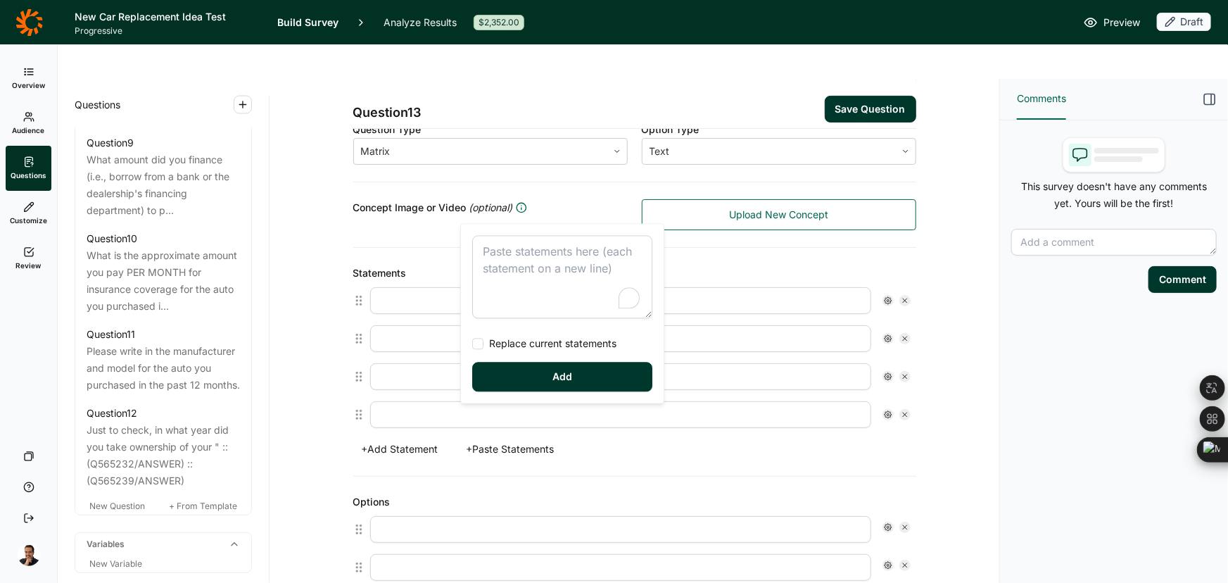
click at [533, 265] on textarea "To enrich screen reader interactions, please activate Accessibility in Grammarl…" at bounding box center [562, 276] width 180 height 83
type textarea "Gap Insurance – Pays the difference between what your car is worth and what you…"
click at [525, 340] on span "Replace current statements" at bounding box center [549, 343] width 133 height 14
click at [472, 343] on input "Replace current statements" at bounding box center [472, 343] width 0 height 0
click at [528, 379] on button "Add" at bounding box center [562, 377] width 180 height 30
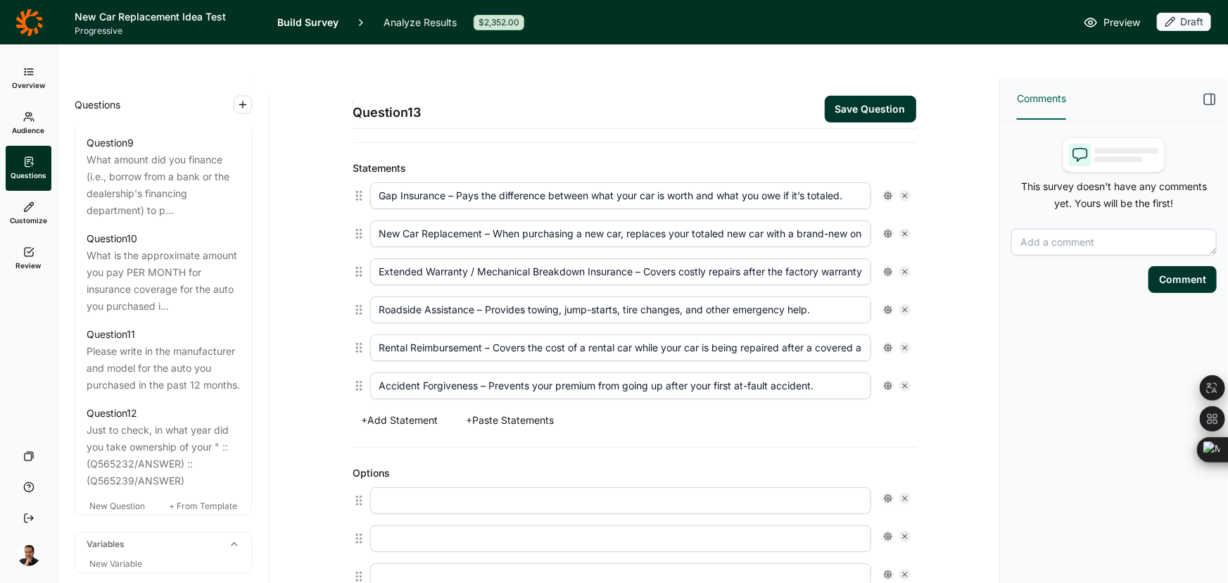
scroll to position [576, 0]
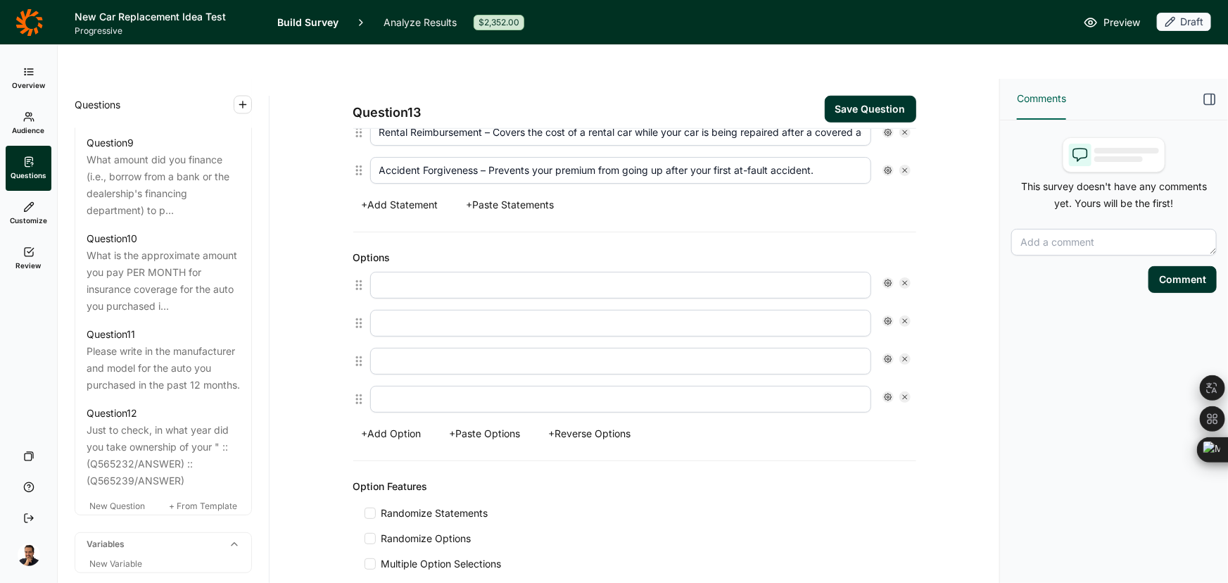
click at [492, 424] on button "+ Paste Options" at bounding box center [485, 434] width 88 height 20
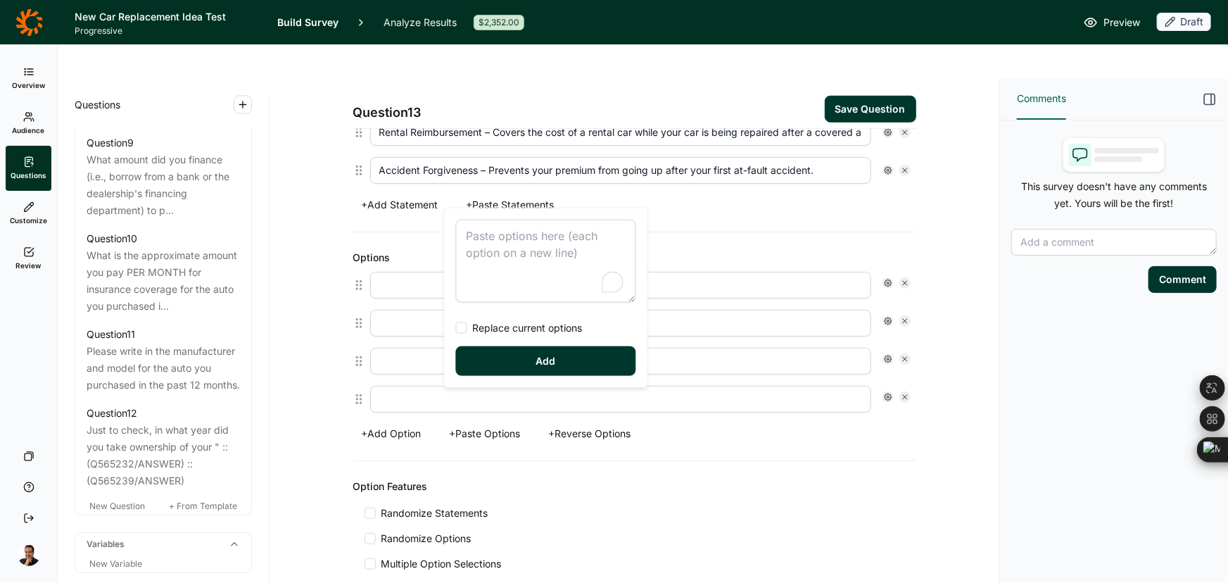
click at [493, 247] on textarea "To enrich screen reader interactions, please activate Accessibility in Grammarl…" at bounding box center [546, 261] width 180 height 83
type textarea "Not offered or not discussed Discussed, but not added I added this coverage to …"
click at [489, 331] on span "Replace current options" at bounding box center [524, 328] width 115 height 14
click at [456, 328] on input "Replace current options" at bounding box center [456, 328] width 0 height 0
click at [500, 378] on div "Not offered or not discussed Discussed, but not added I added this coverage to …" at bounding box center [546, 297] width 203 height 179
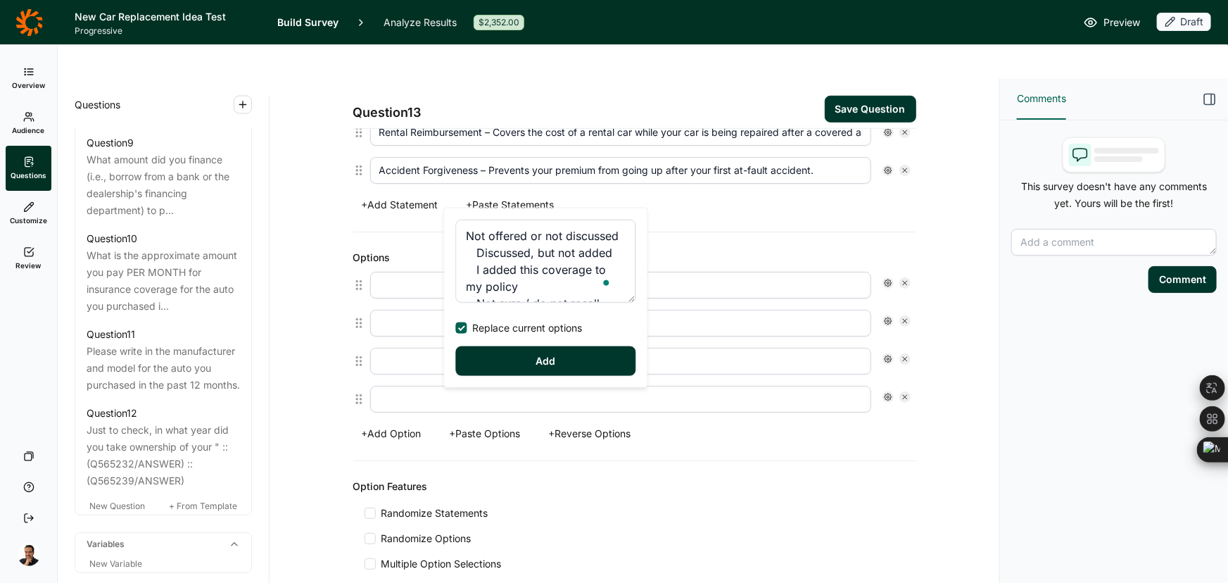
click at [499, 368] on button "Add" at bounding box center [546, 361] width 180 height 30
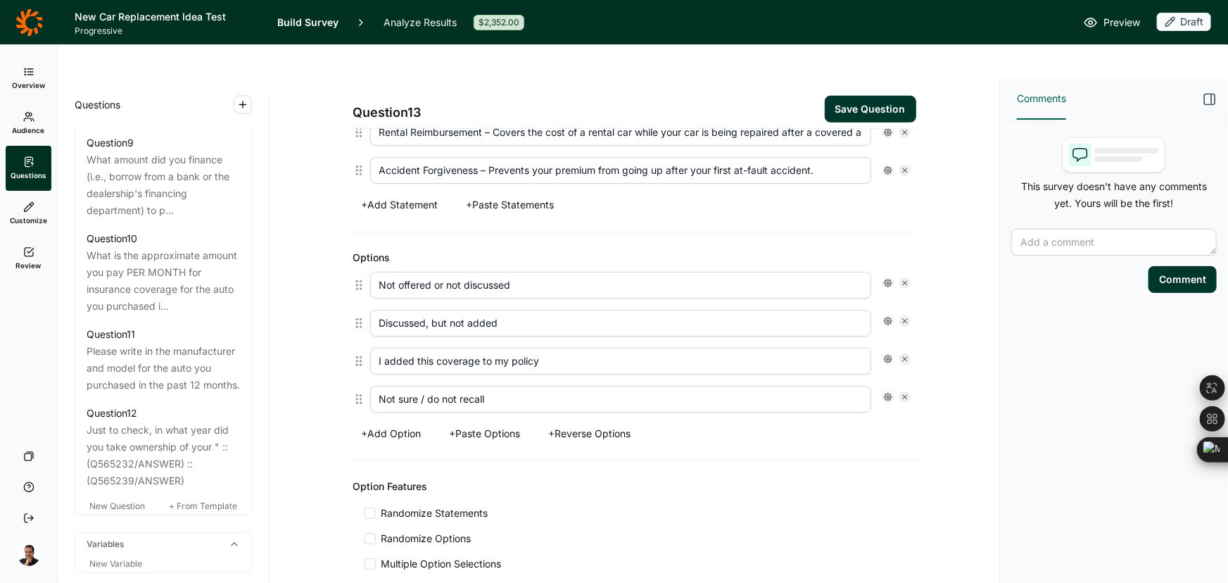
click at [852, 96] on button "Save Question" at bounding box center [870, 109] width 91 height 27
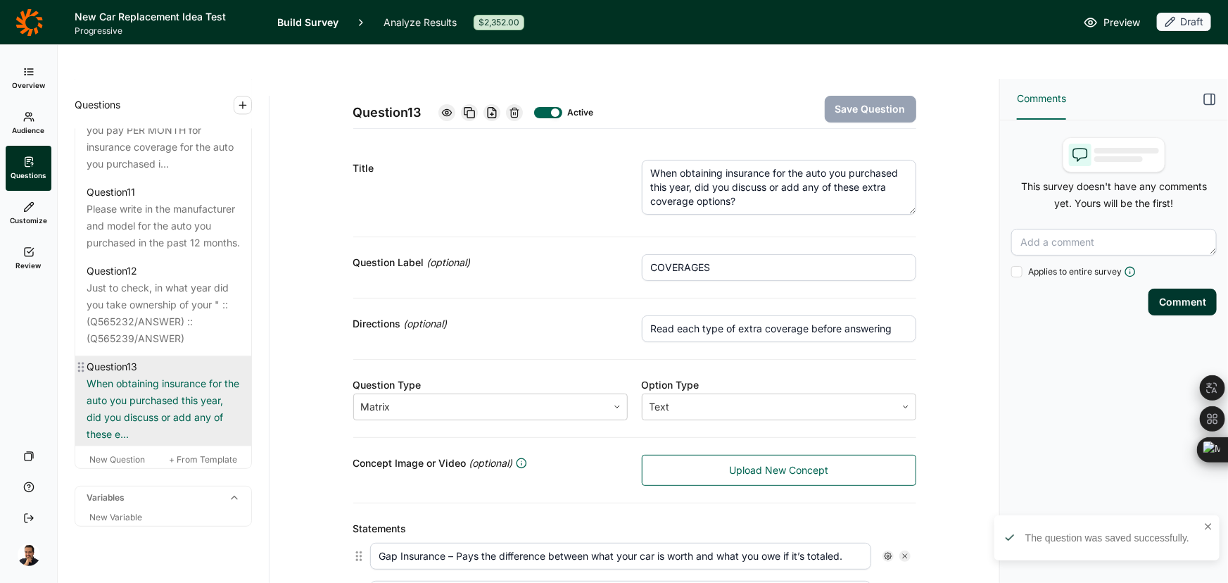
scroll to position [1513, 0]
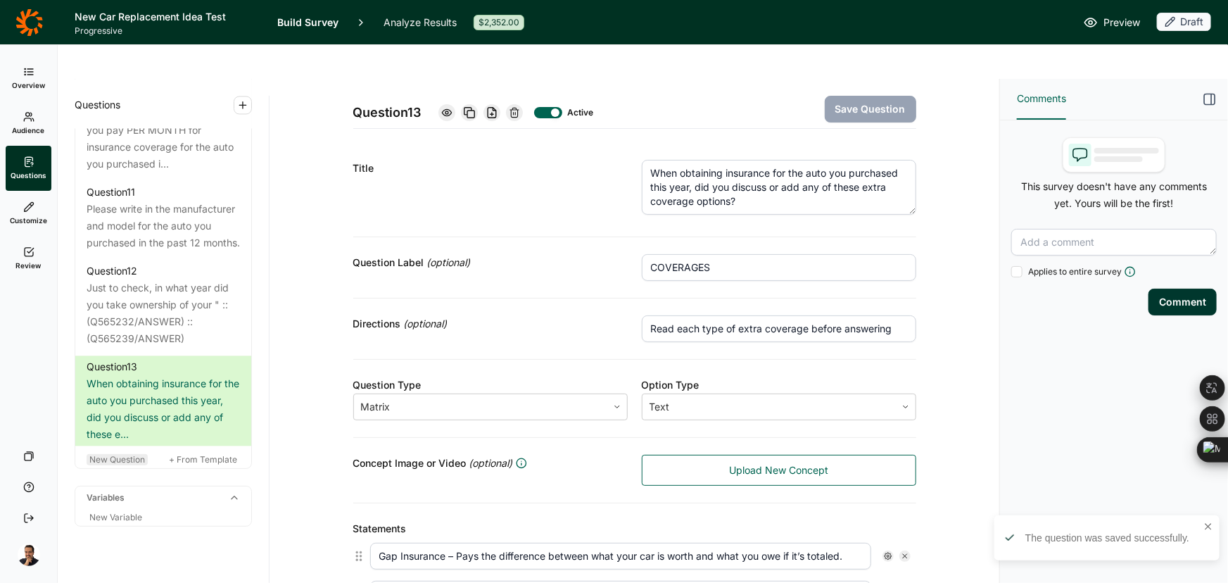
click at [119, 454] on span "New Question" at bounding box center [117, 459] width 56 height 11
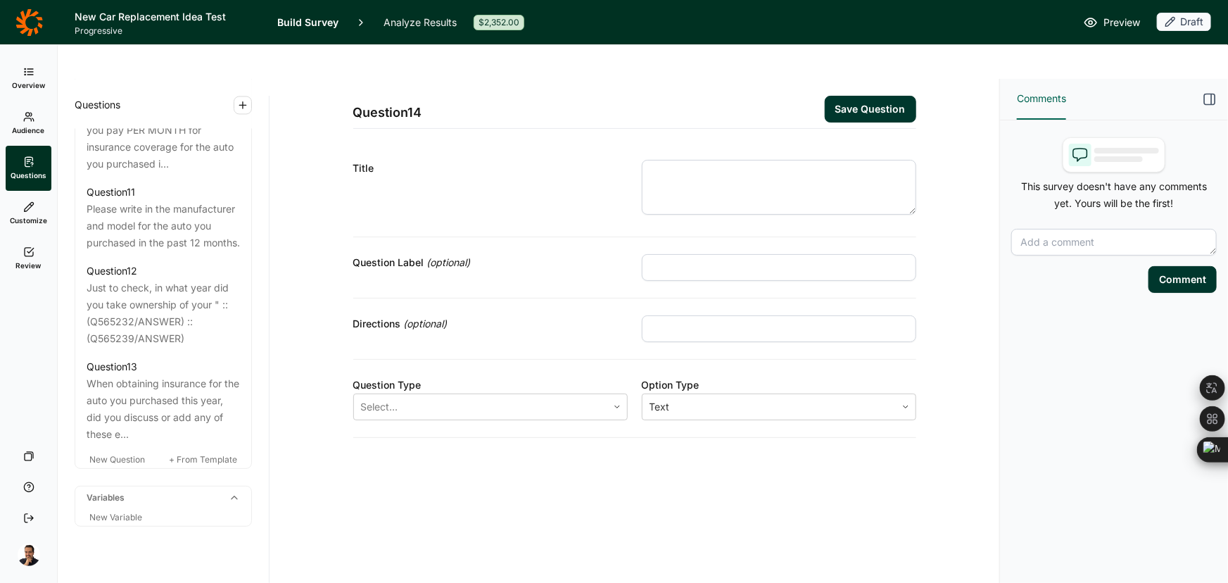
click at [831, 254] on input "text" at bounding box center [779, 267] width 274 height 27
paste input "IF DID NOT ADD COVERAGE"
type input "IF DID NOT ADD COVERAGE"
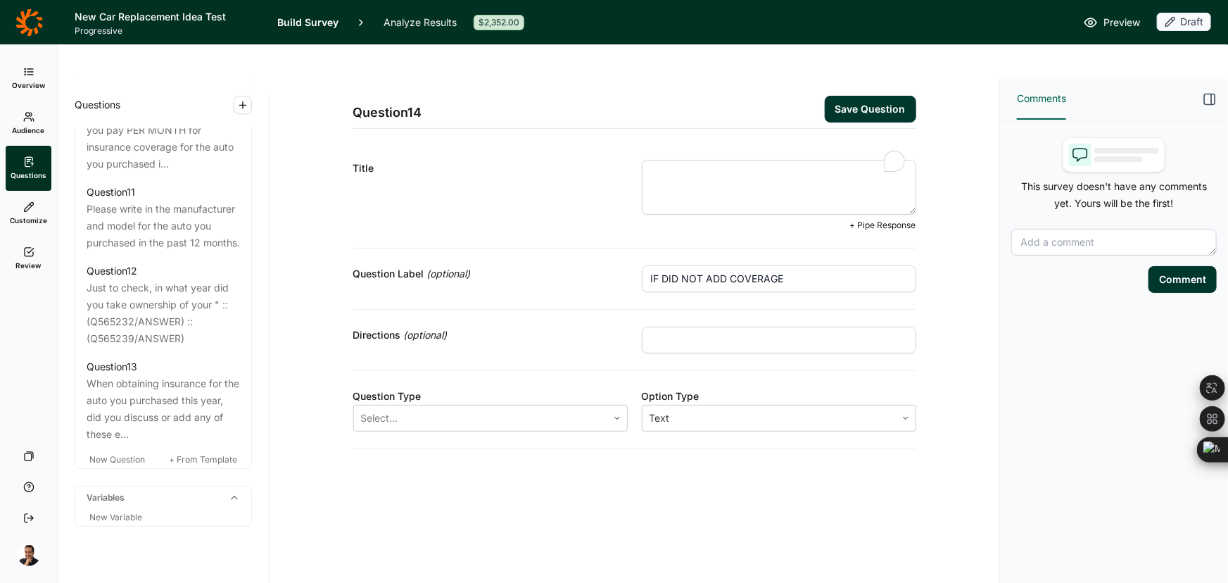
click at [689, 160] on textarea "To enrich screen reader interactions, please activate Accessibility in Grammarl…" at bounding box center [779, 187] width 274 height 55
paste textarea "And why did you decide against adding this type of extra coverage?"
type textarea "And why did you decide against adding this type of extra coverage?"
click at [441, 388] on div "Question Type" at bounding box center [490, 396] width 274 height 17
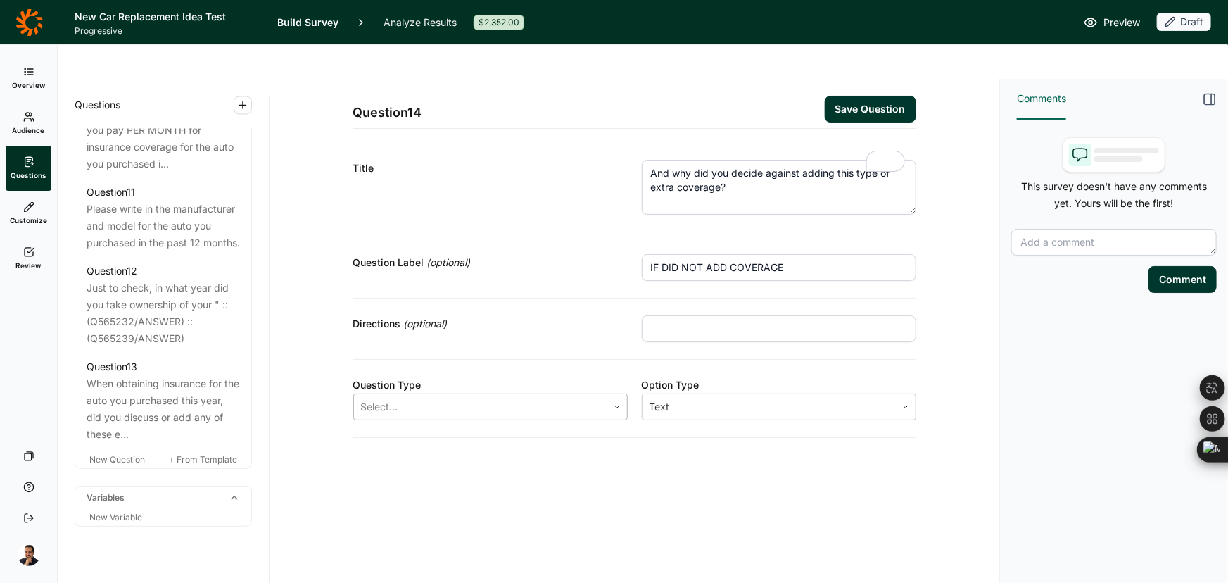
click at [428, 397] on div at bounding box center [480, 407] width 239 height 20
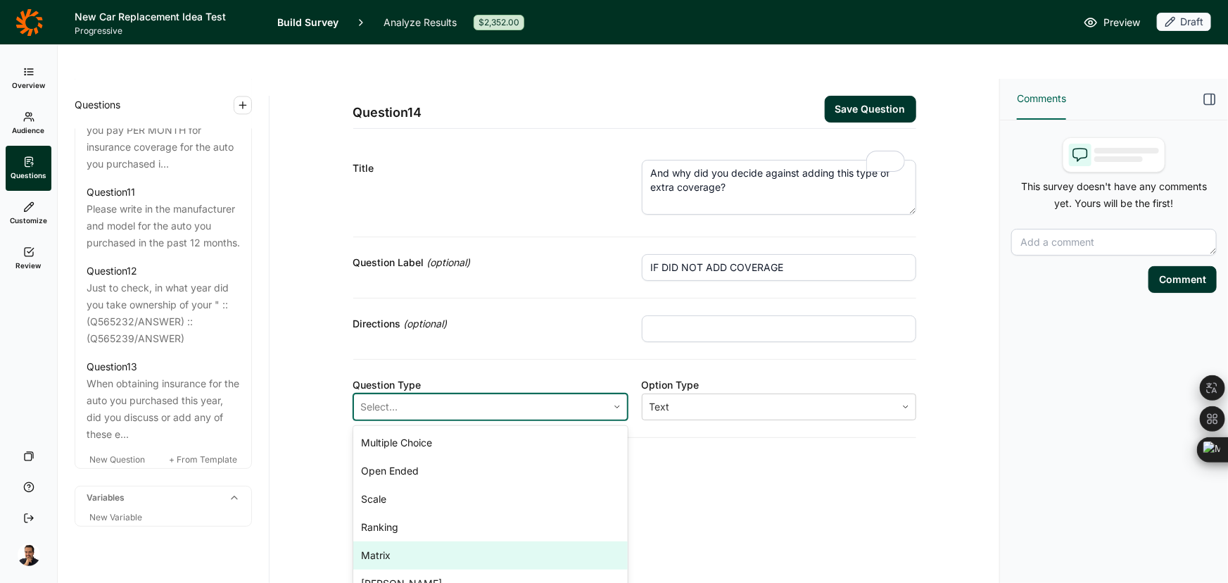
click at [401, 541] on div "Matrix" at bounding box center [490, 555] width 274 height 28
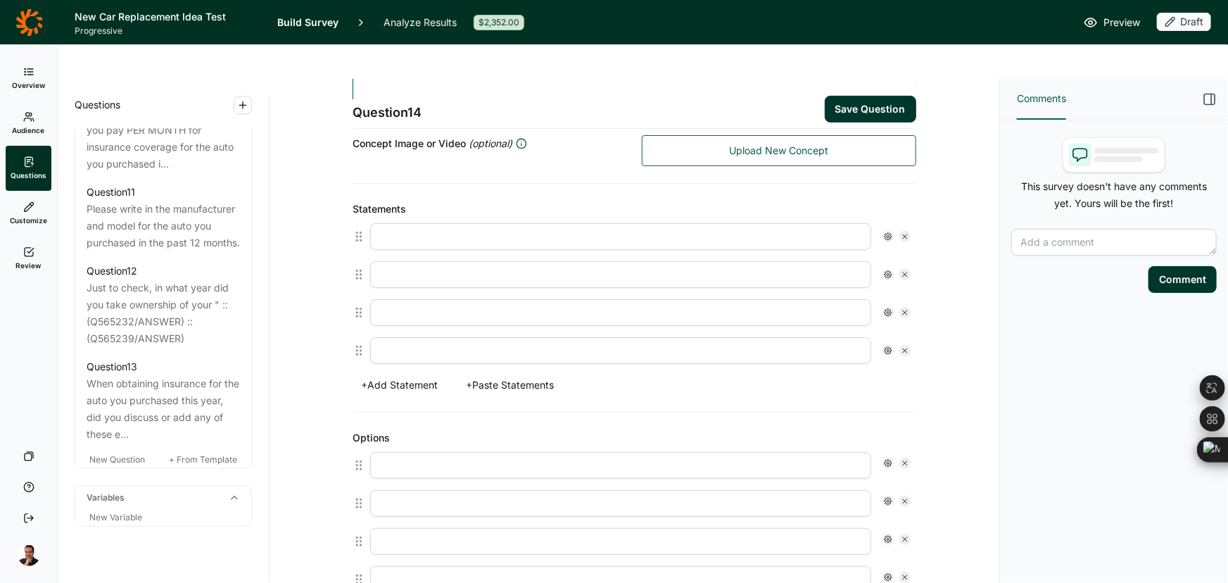
scroll to position [379, 0]
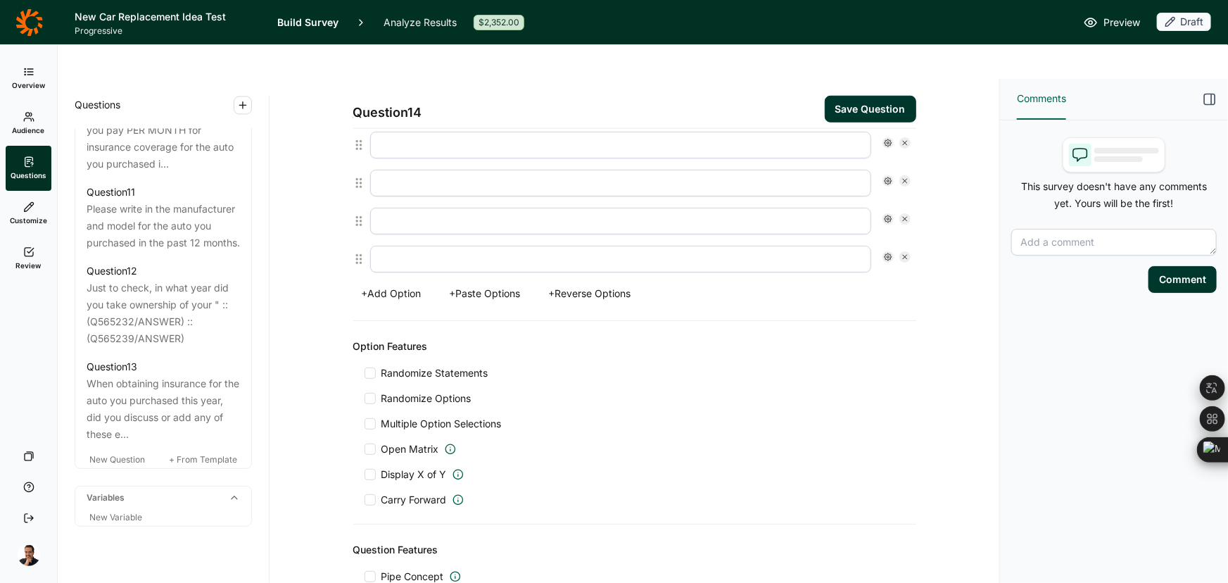
click at [416, 493] on span "Carry Forward" at bounding box center [413, 500] width 65 height 14
click at [365, 500] on input "Carry Forward" at bounding box center [365, 500] width 0 height 0
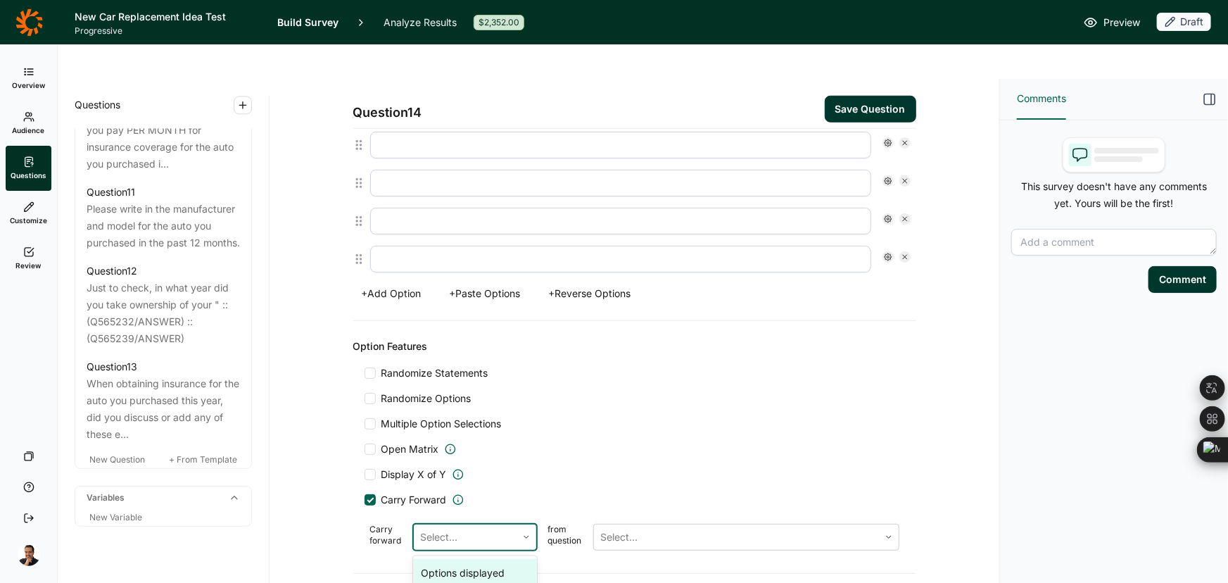
click at [450, 527] on div at bounding box center [465, 537] width 89 height 20
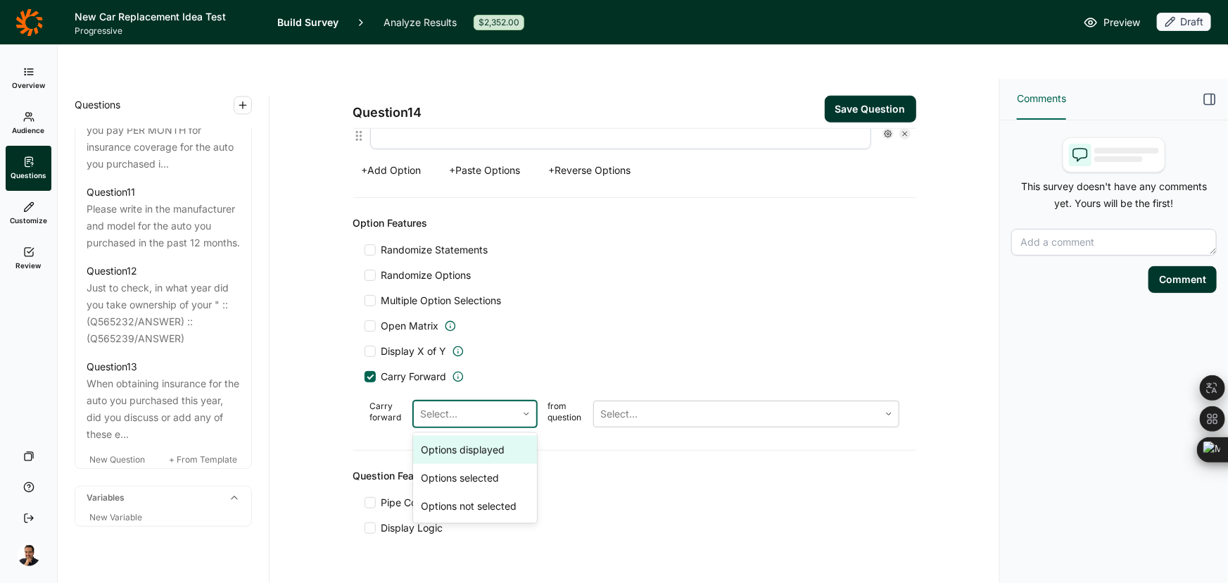
click at [457, 436] on div "Options displayed" at bounding box center [475, 450] width 124 height 28
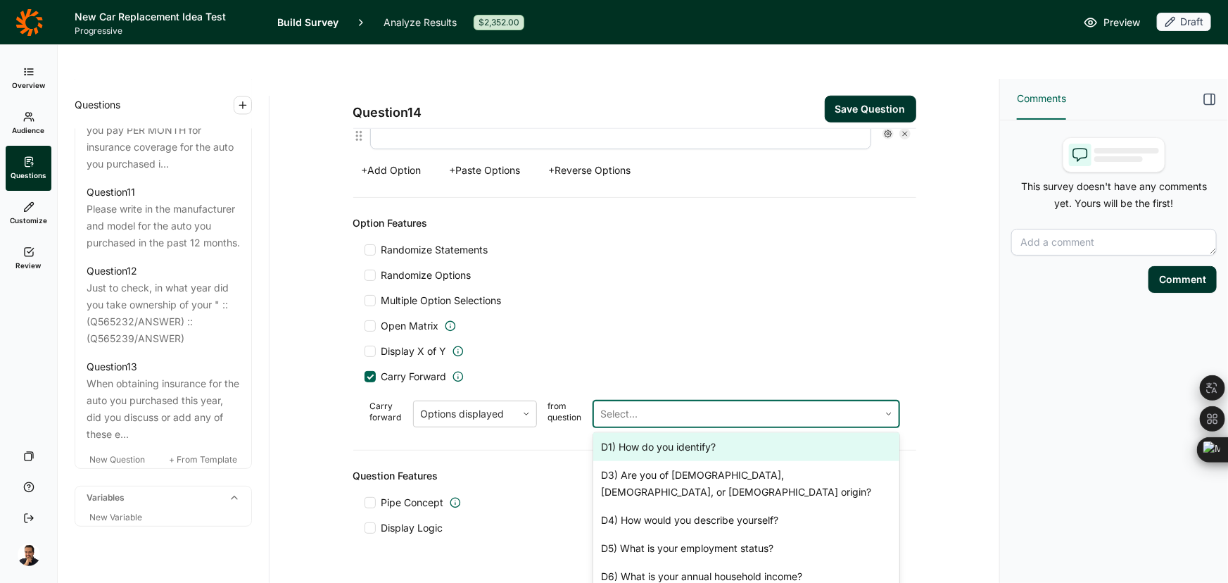
click at [610, 404] on div at bounding box center [736, 414] width 271 height 20
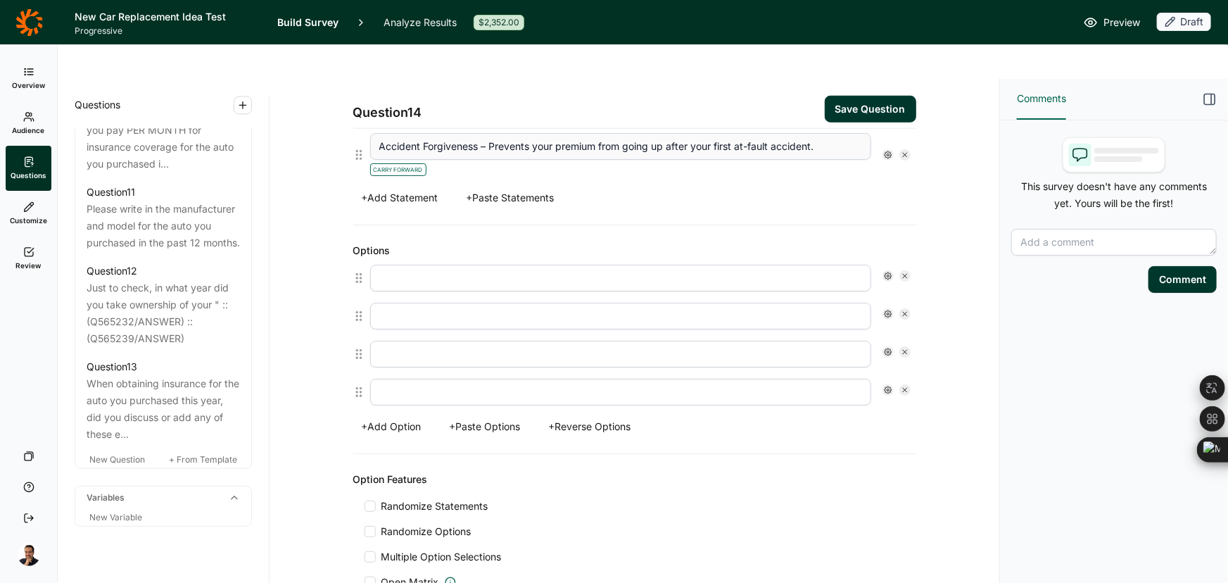
click at [505, 417] on button "+ Paste Options" at bounding box center [485, 427] width 88 height 20
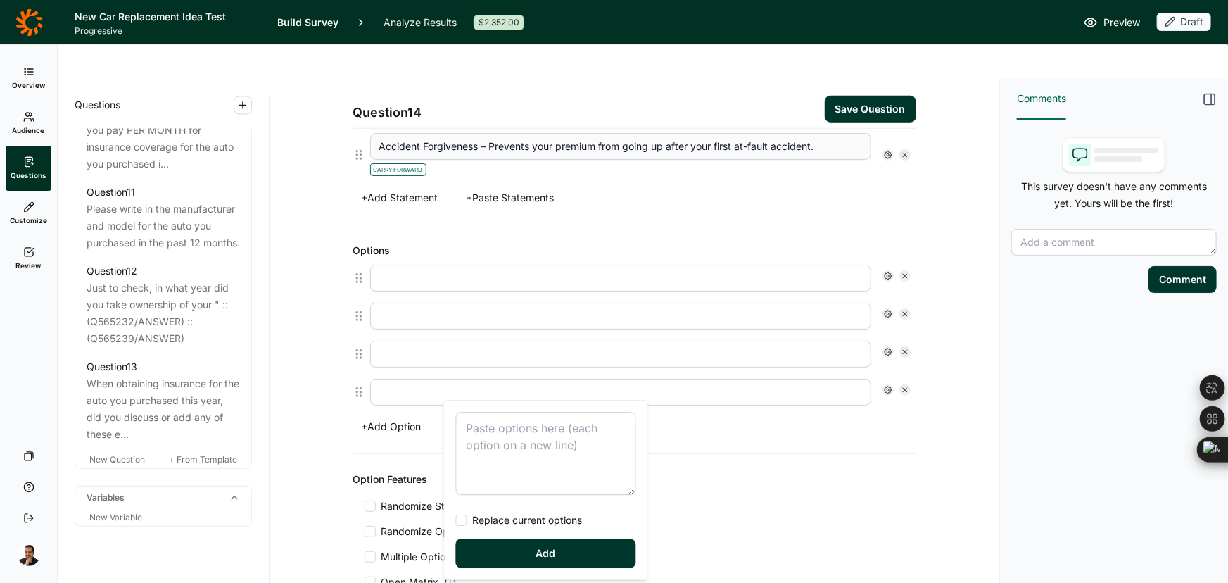
click at [533, 437] on textarea at bounding box center [546, 453] width 180 height 83
type textarea "I can not afford to pay for extra coverage I already get coverage like this els…"
click at [505, 516] on span "Replace current options" at bounding box center [524, 520] width 115 height 14
click at [456, 520] on input "Replace current options" at bounding box center [456, 520] width 0 height 0
click at [536, 578] on div "I can not afford to pay for extra coverage I already get coverage like this els…" at bounding box center [546, 489] width 203 height 179
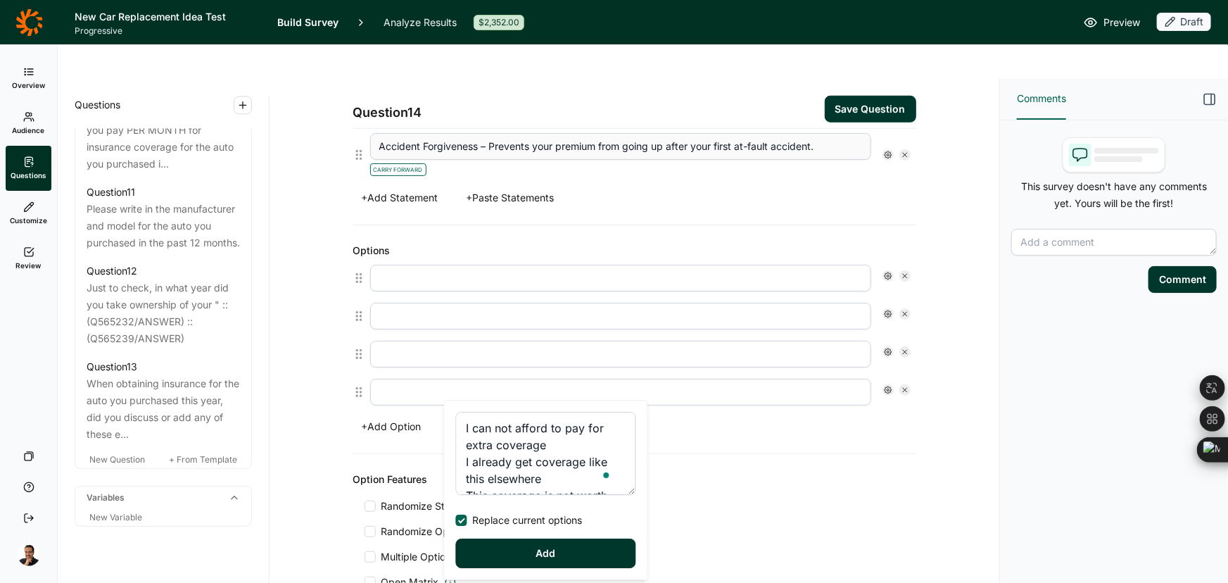
click at [536, 564] on button "Add" at bounding box center [546, 553] width 180 height 30
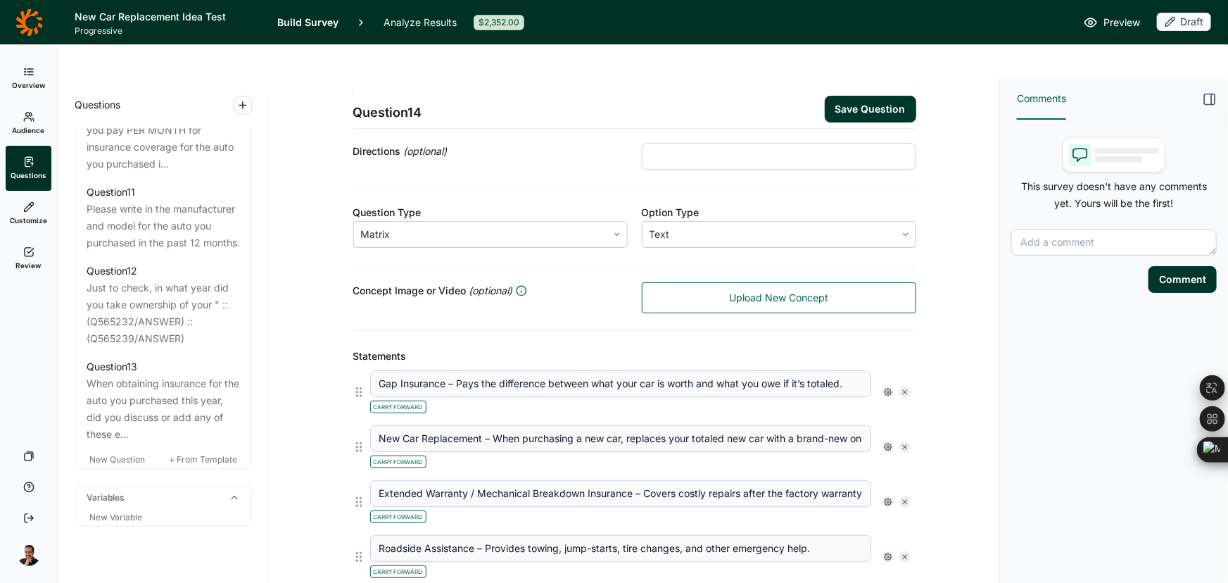
click at [859, 96] on button "Save Question" at bounding box center [870, 109] width 91 height 27
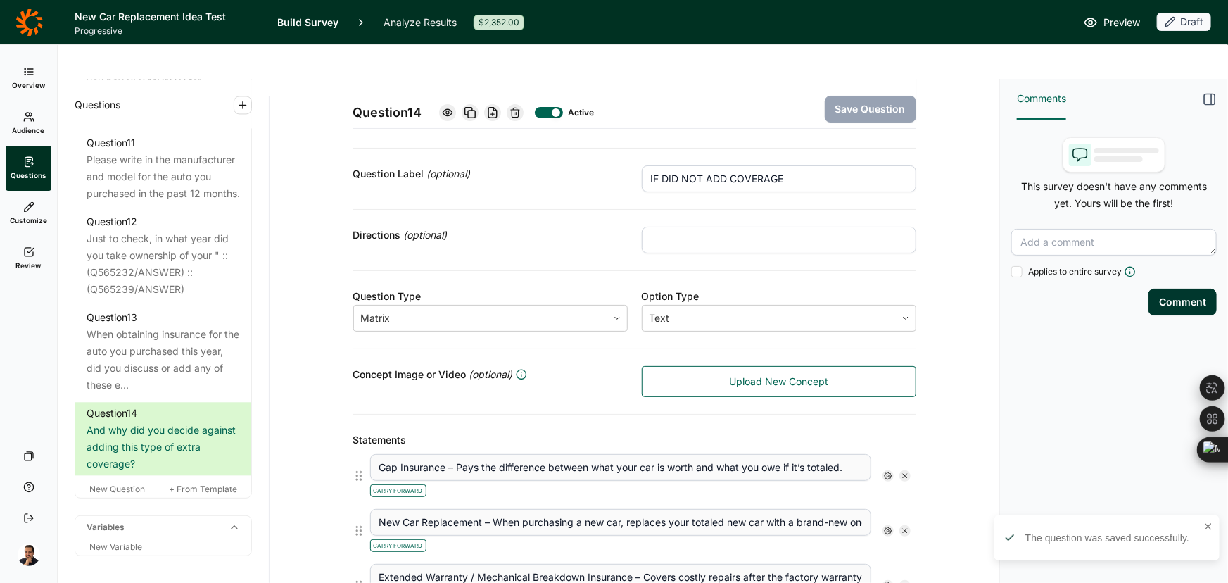
scroll to position [255, 0]
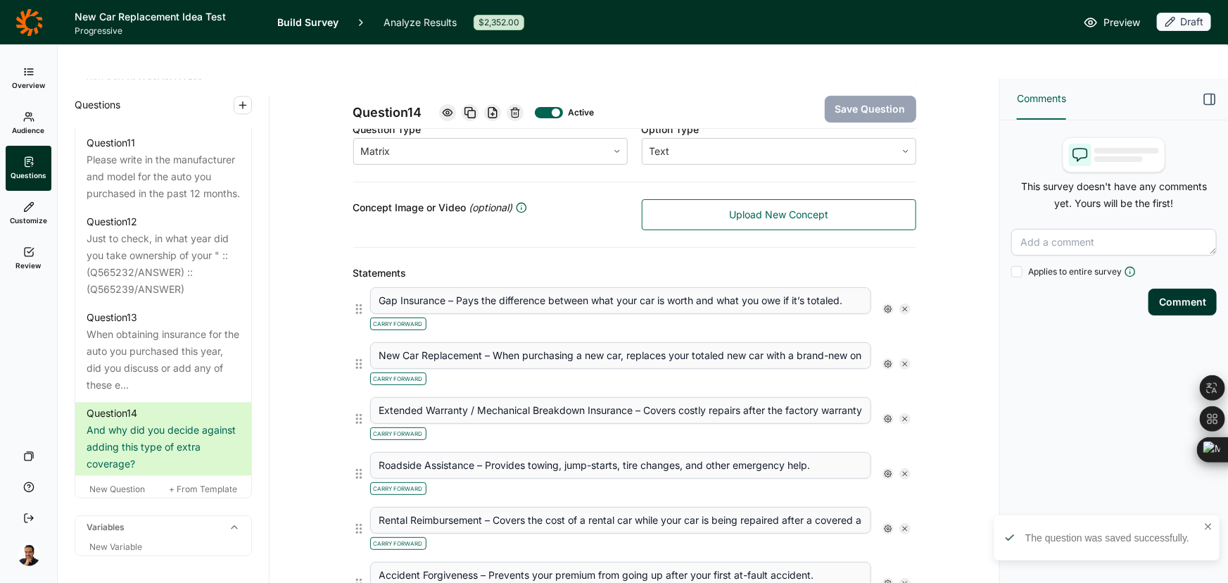
click at [887, 303] on div at bounding box center [888, 308] width 11 height 11
click at [932, 299] on span "Display Logic" at bounding box center [937, 298] width 62 height 14
click at [890, 298] on input "Display Logic" at bounding box center [890, 298] width 0 height 0
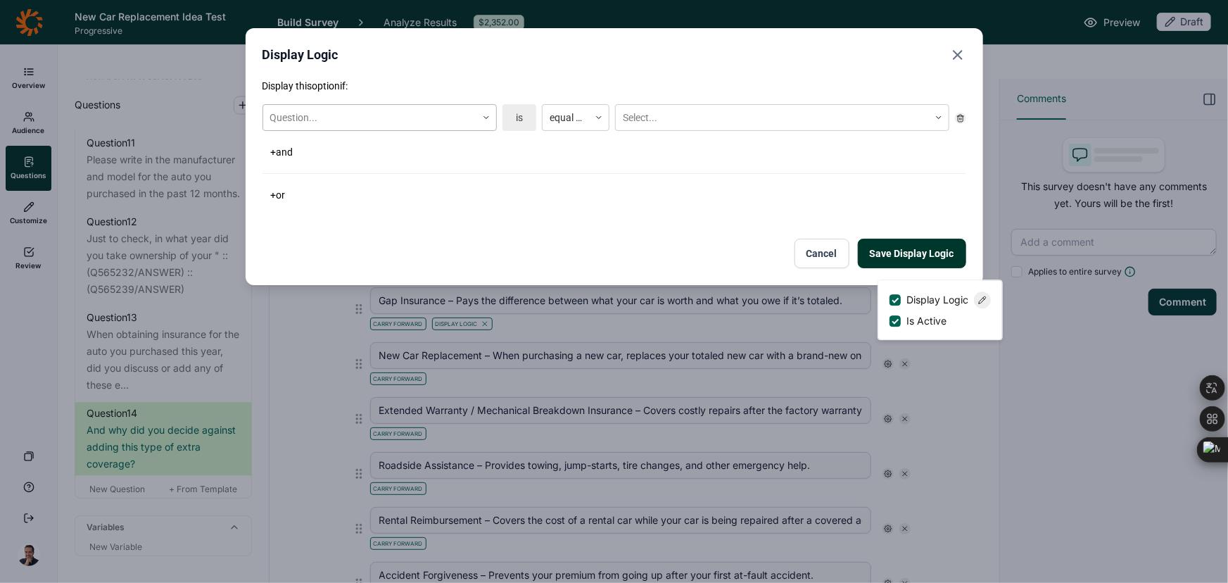
click at [342, 115] on div at bounding box center [369, 118] width 199 height 18
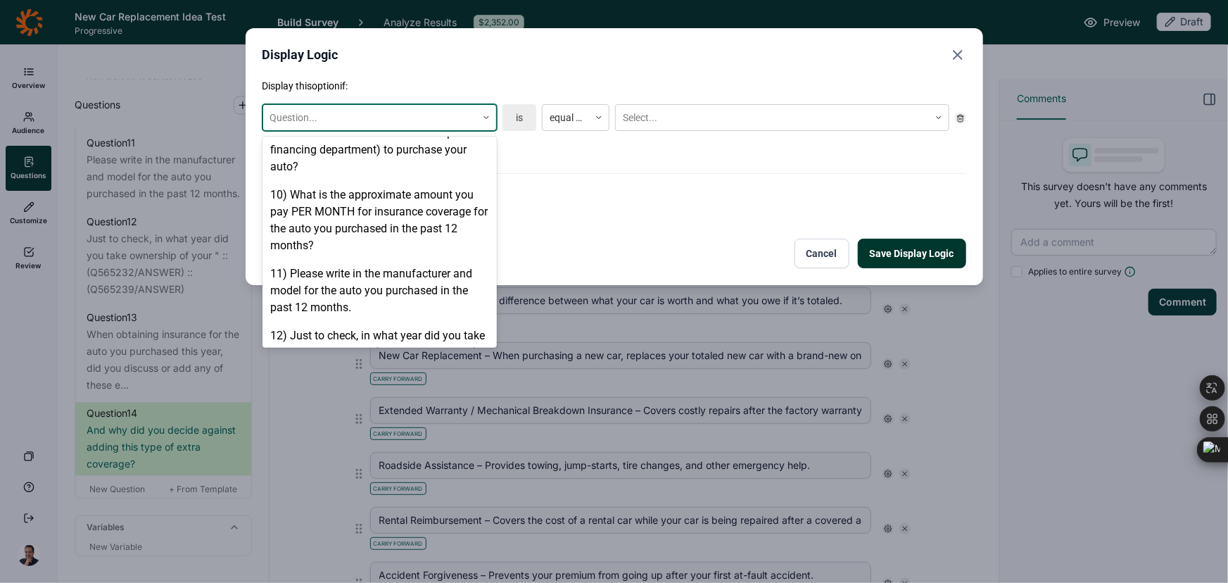
scroll to position [920, 0]
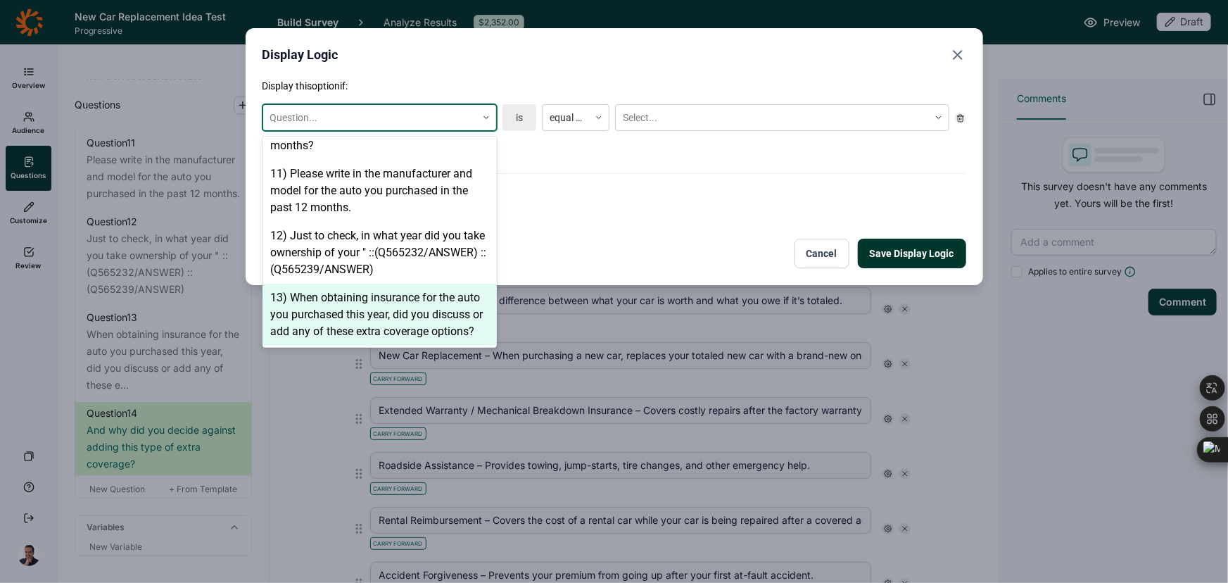
click at [325, 291] on div "13) When obtaining insurance for the auto you purchased this year, did you disc…" at bounding box center [380, 315] width 234 height 62
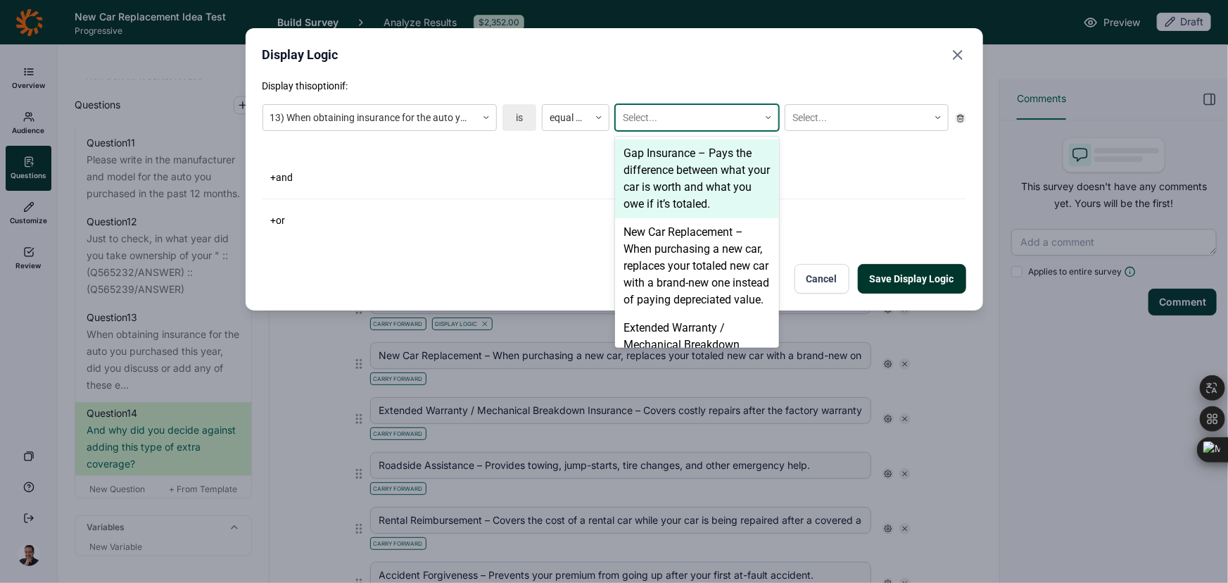
click at [662, 119] on div at bounding box center [687, 118] width 129 height 18
click at [663, 173] on div "Gap Insurance – Pays the difference between what your car is worth and what you…" at bounding box center [697, 178] width 164 height 79
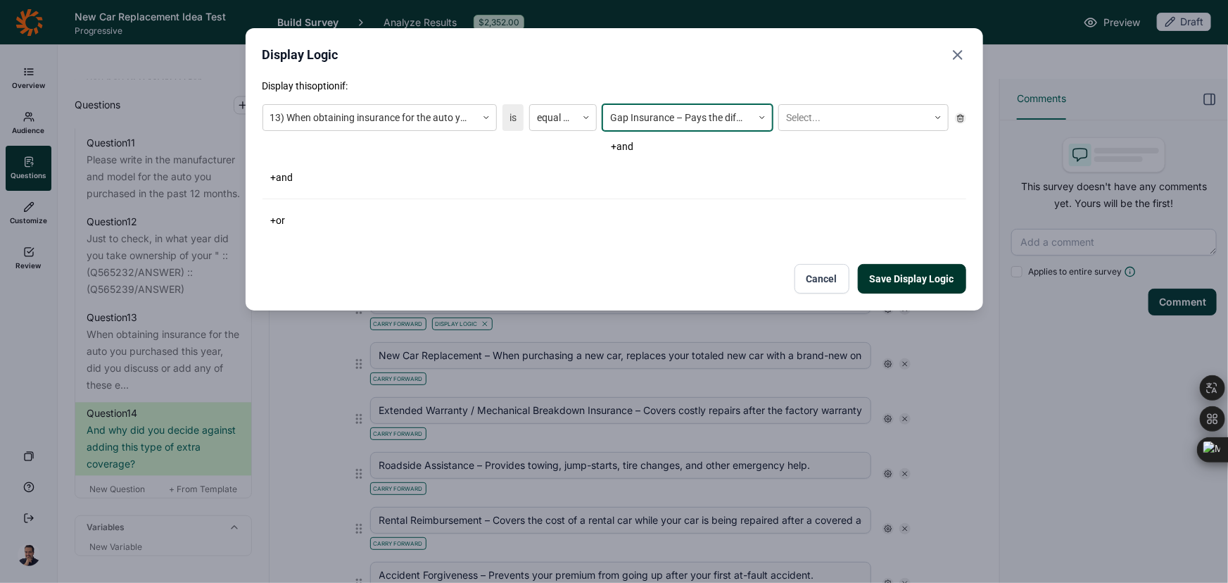
click at [774, 123] on div "option Gap Insurance – Pays the difference between what your car is worth and w…" at bounding box center [775, 117] width 346 height 27
click at [799, 115] on div at bounding box center [853, 118] width 135 height 18
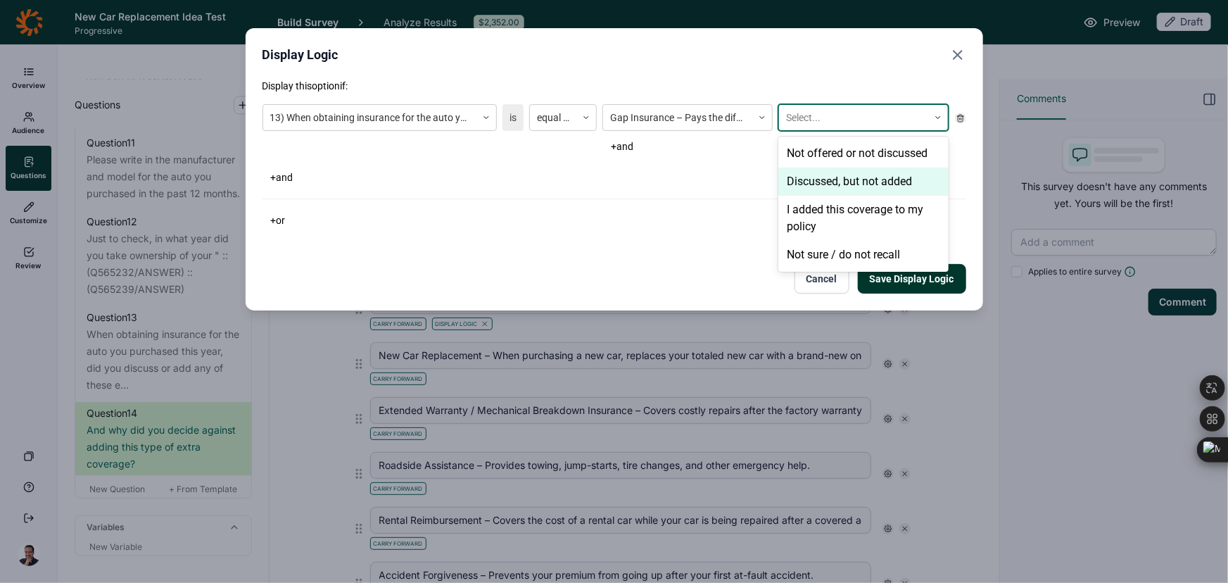
click at [823, 183] on div "Discussed, but not added" at bounding box center [863, 181] width 170 height 28
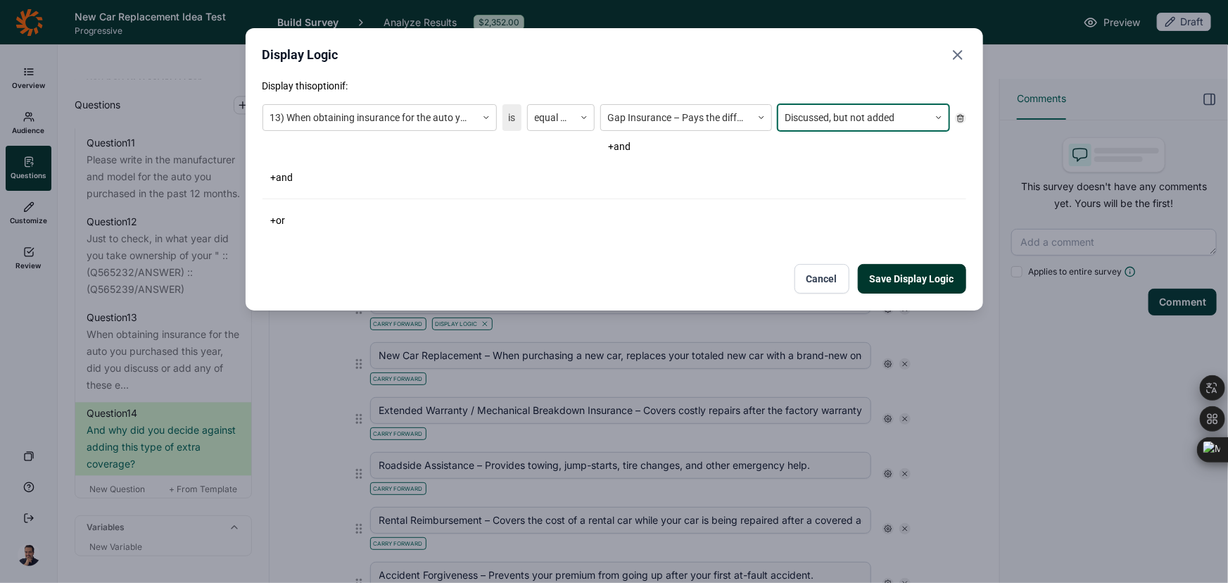
click at [887, 282] on button "Save Display Logic" at bounding box center [912, 279] width 108 height 30
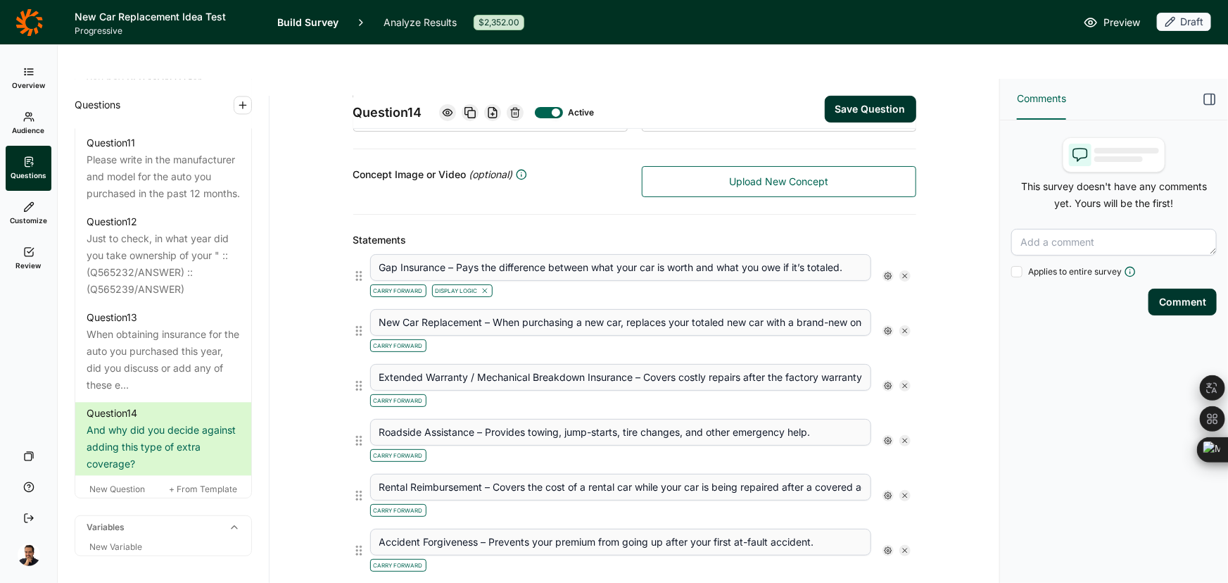
scroll to position [384, 0]
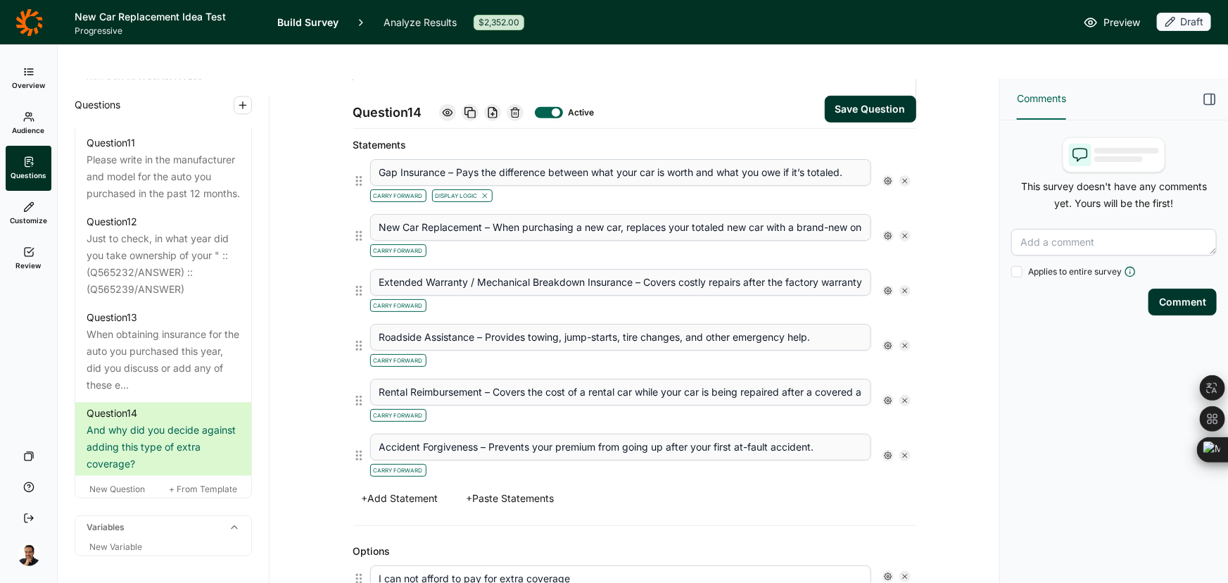
click at [884, 232] on icon at bounding box center [888, 236] width 8 height 8
click at [890, 217] on div "Display Logic Is Active" at bounding box center [940, 236] width 124 height 56
click at [895, 232] on div "Display Logic Is Active" at bounding box center [940, 236] width 124 height 56
click at [894, 226] on div at bounding box center [895, 225] width 11 height 11
click at [890, 226] on input "Display Logic" at bounding box center [890, 226] width 0 height 0
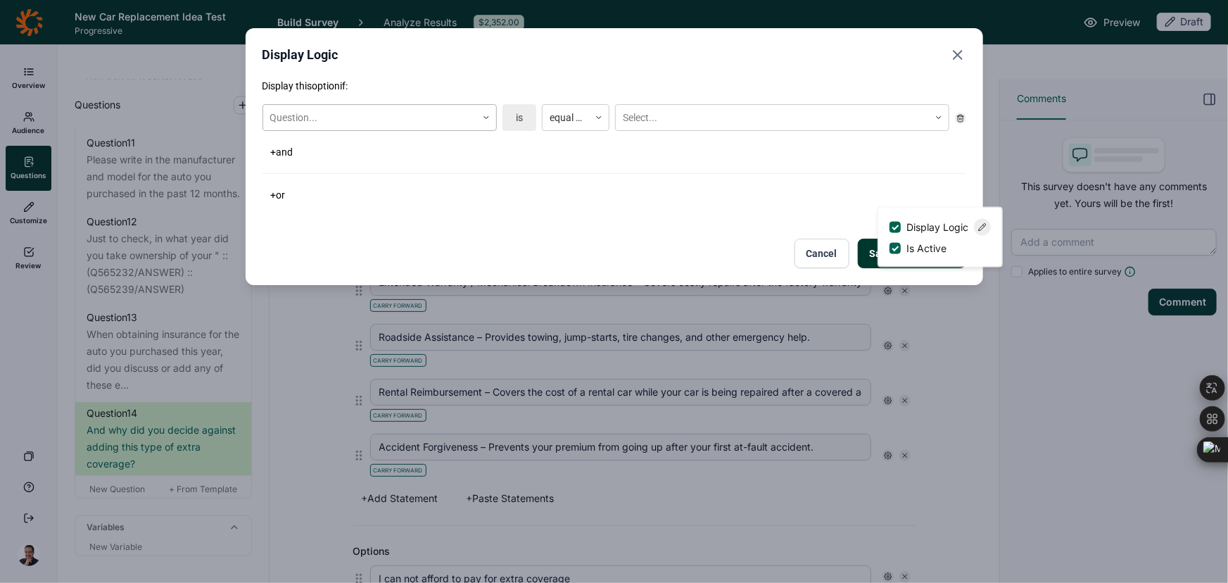
click at [366, 113] on div at bounding box center [369, 118] width 199 height 18
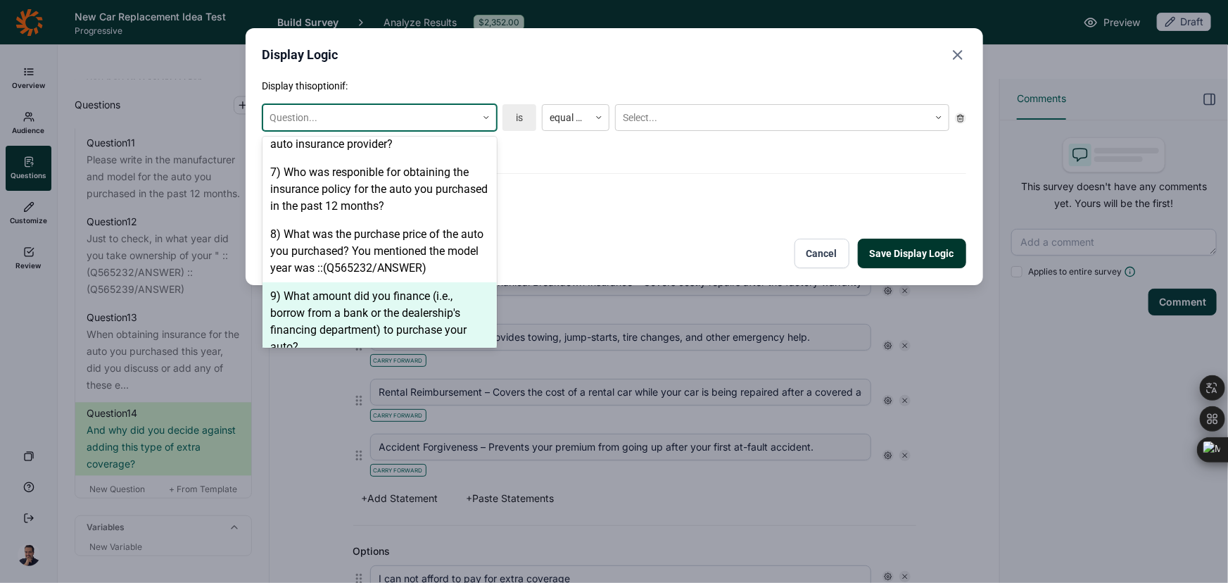
scroll to position [920, 0]
click at [355, 295] on div "13) When obtaining insurance for the auto you purchased this year, did you disc…" at bounding box center [380, 315] width 234 height 62
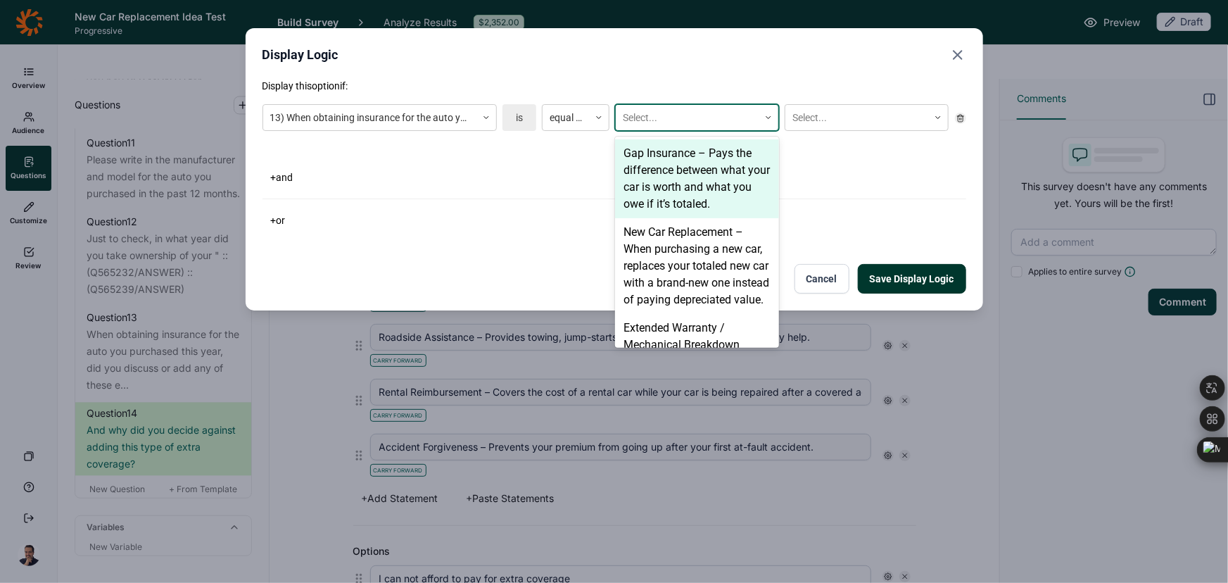
click at [664, 113] on div at bounding box center [687, 118] width 129 height 18
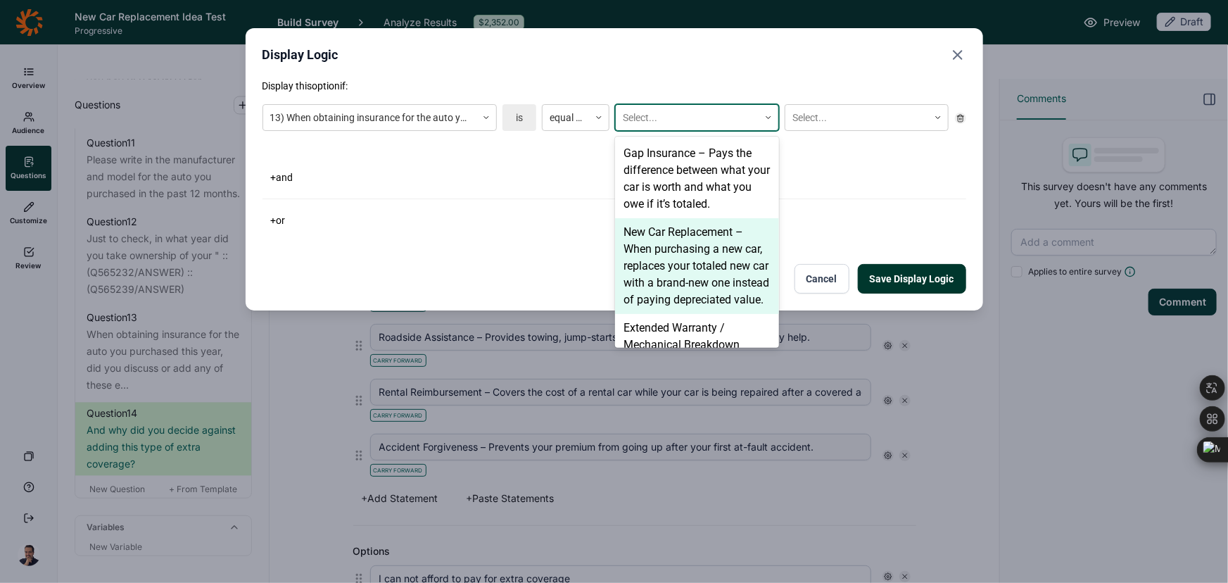
click at [674, 237] on div "New Car Replacement – When purchasing a new car, replaces your totaled new car …" at bounding box center [697, 266] width 164 height 96
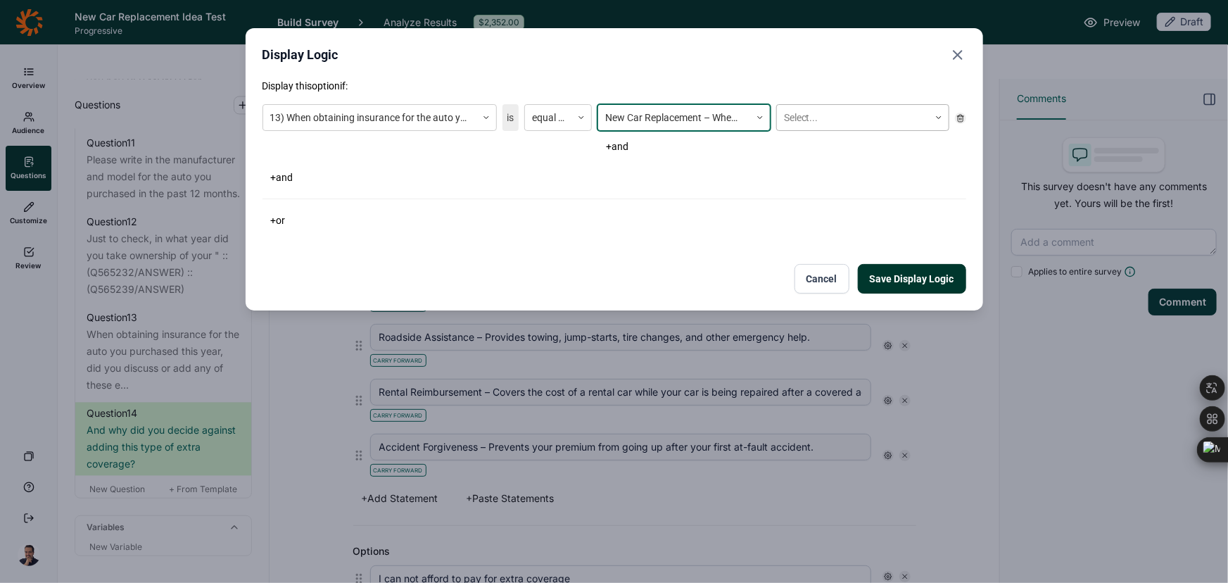
click at [782, 118] on div "Select..." at bounding box center [853, 117] width 152 height 23
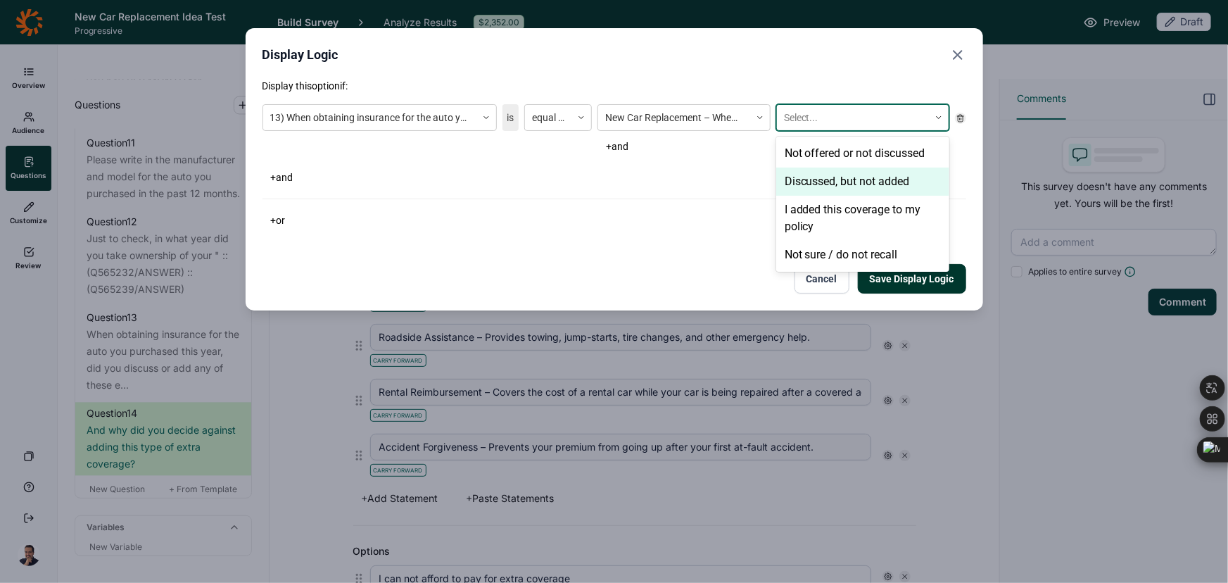
click at [804, 179] on div "Discussed, but not added" at bounding box center [862, 181] width 173 height 28
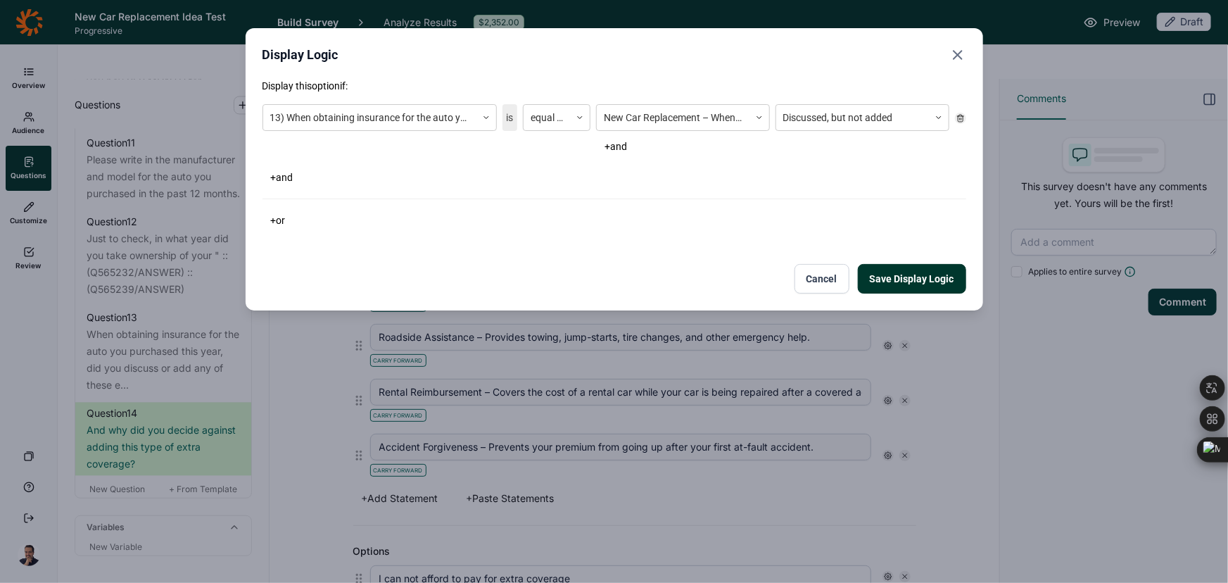
click at [881, 282] on button "Save Display Logic" at bounding box center [912, 279] width 108 height 30
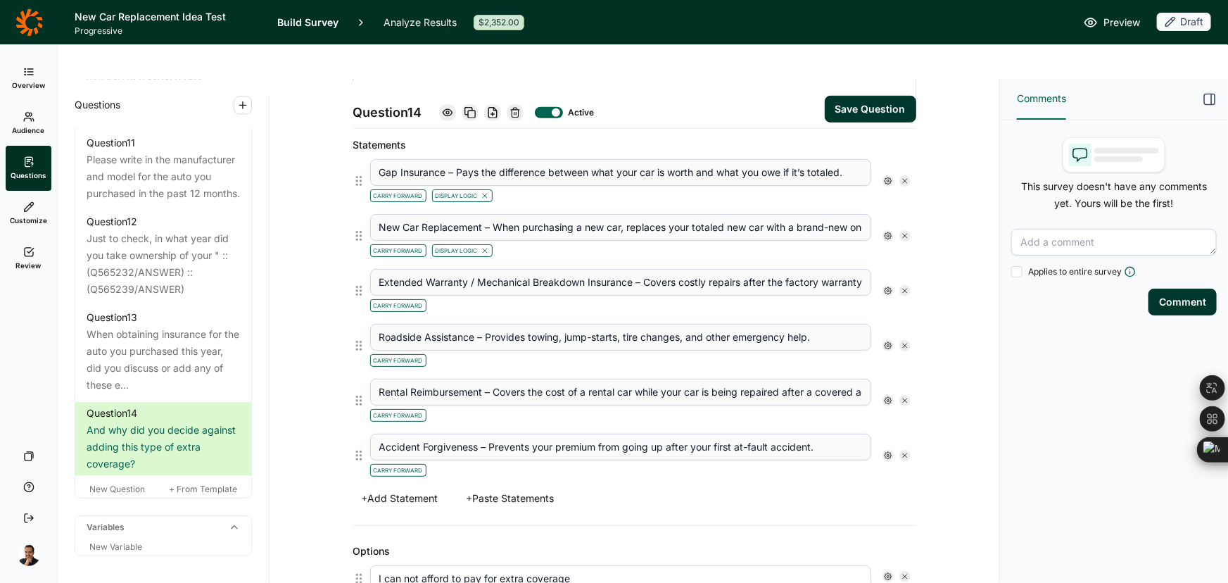
click at [885, 287] on use at bounding box center [888, 290] width 7 height 7
click at [906, 274] on span "Display Logic" at bounding box center [937, 280] width 62 height 14
click at [890, 280] on input "Display Logic" at bounding box center [890, 280] width 0 height 0
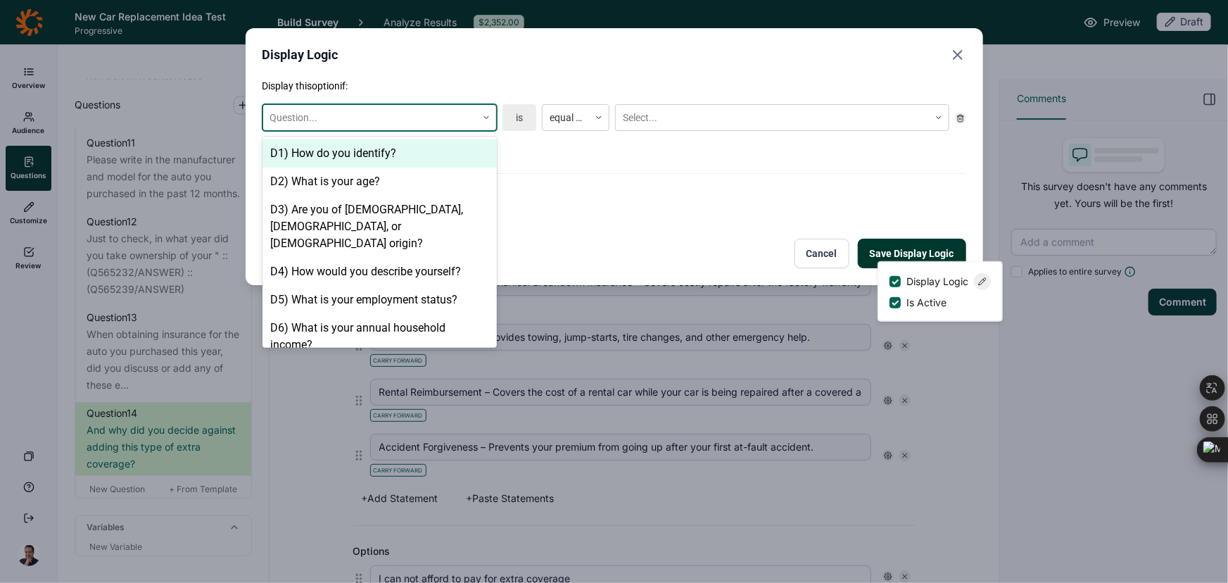
click at [424, 125] on div at bounding box center [369, 118] width 199 height 18
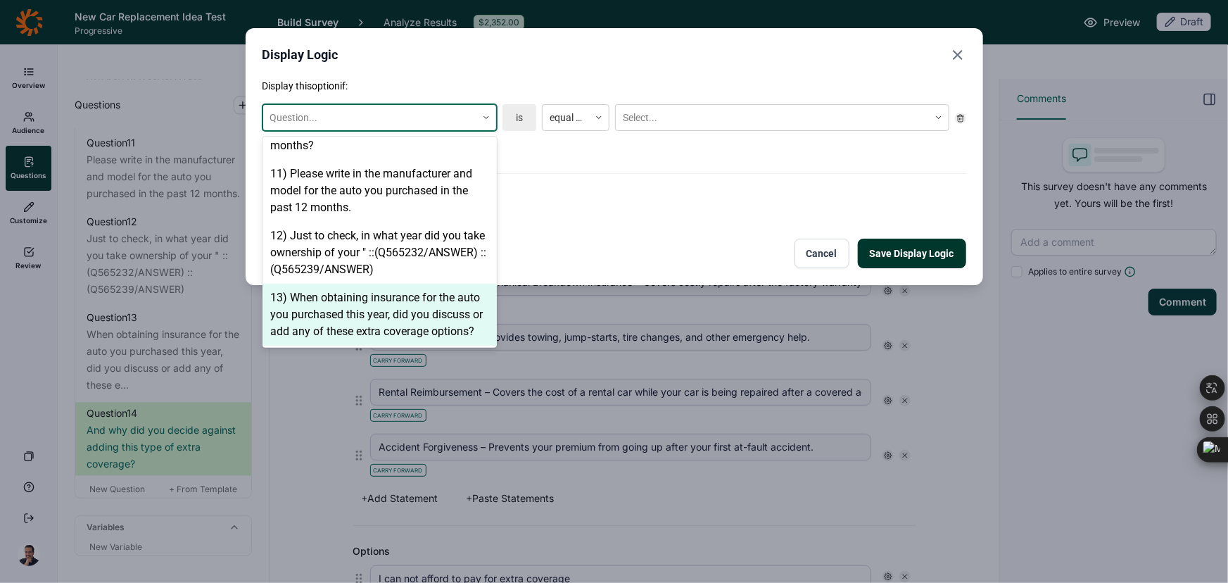
click at [392, 284] on div "13) When obtaining insurance for the auto you purchased this year, did you disc…" at bounding box center [380, 315] width 234 height 62
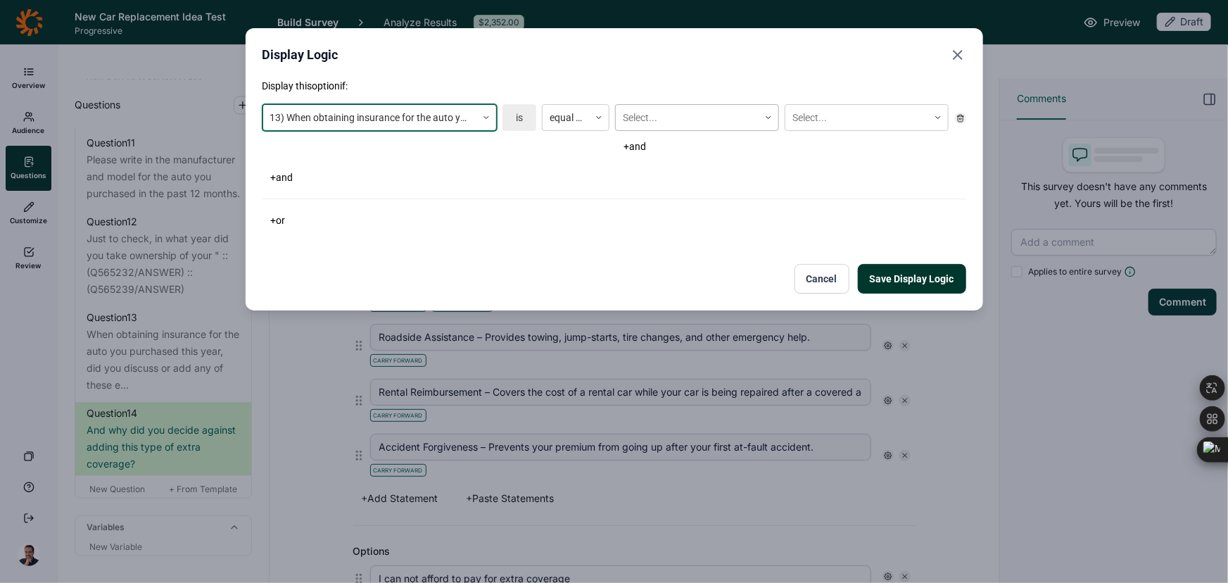
click at [671, 125] on div at bounding box center [687, 118] width 129 height 18
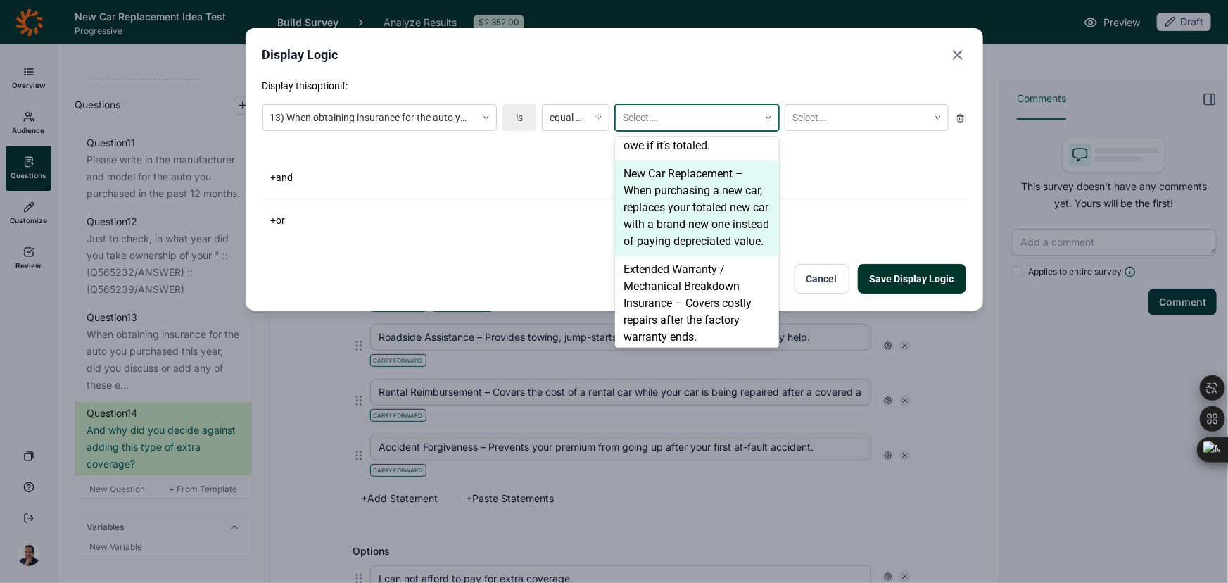
scroll to position [63, 0]
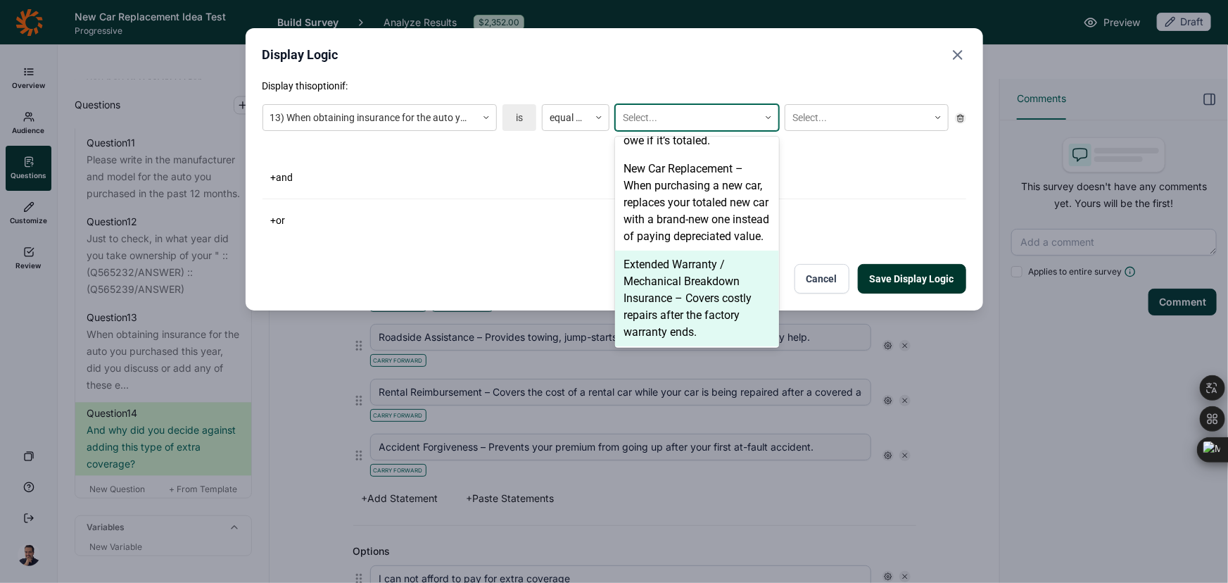
click at [643, 275] on div "Extended Warranty / Mechanical Breakdown Insurance – Covers costly repairs afte…" at bounding box center [697, 299] width 164 height 96
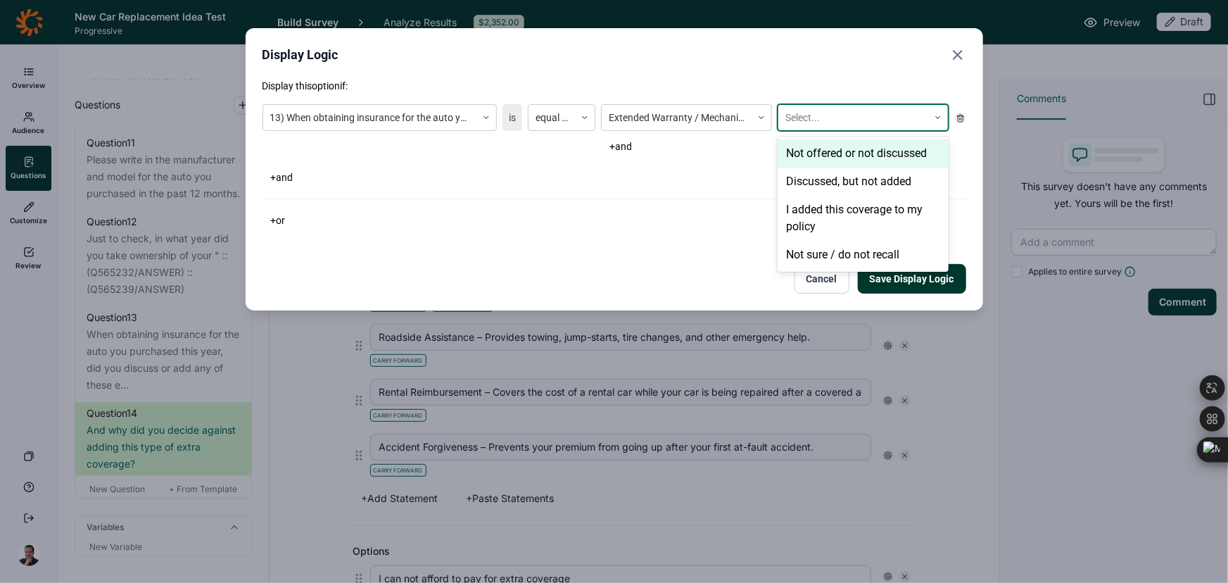
click at [854, 118] on div at bounding box center [853, 118] width 136 height 18
click at [818, 182] on div "Discussed, but not added" at bounding box center [863, 181] width 171 height 28
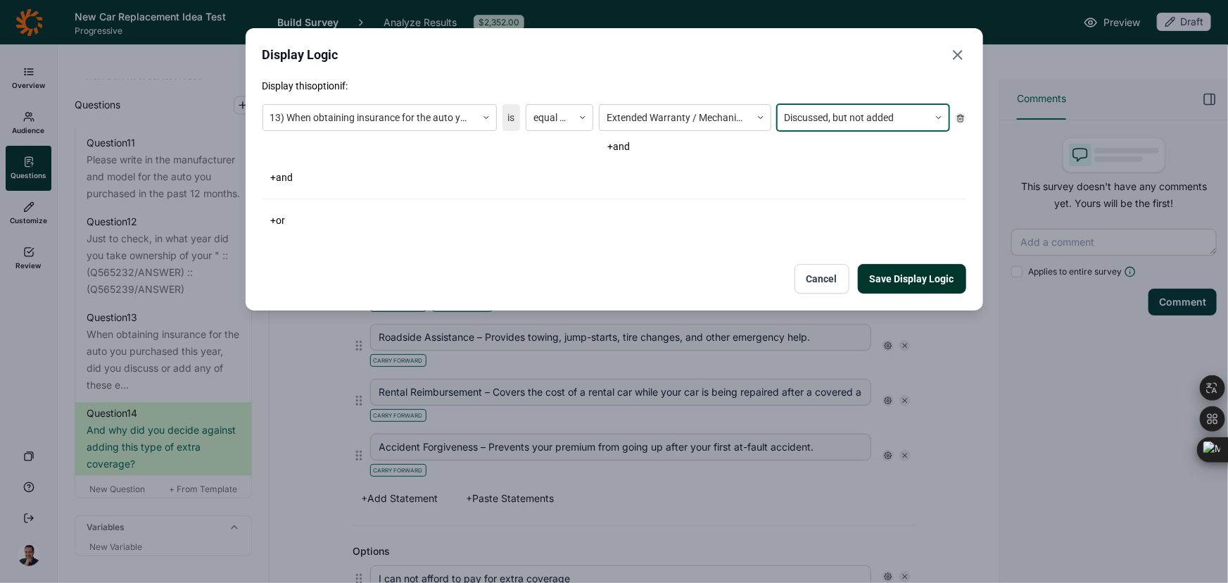
click at [895, 282] on button "Save Display Logic" at bounding box center [912, 279] width 108 height 30
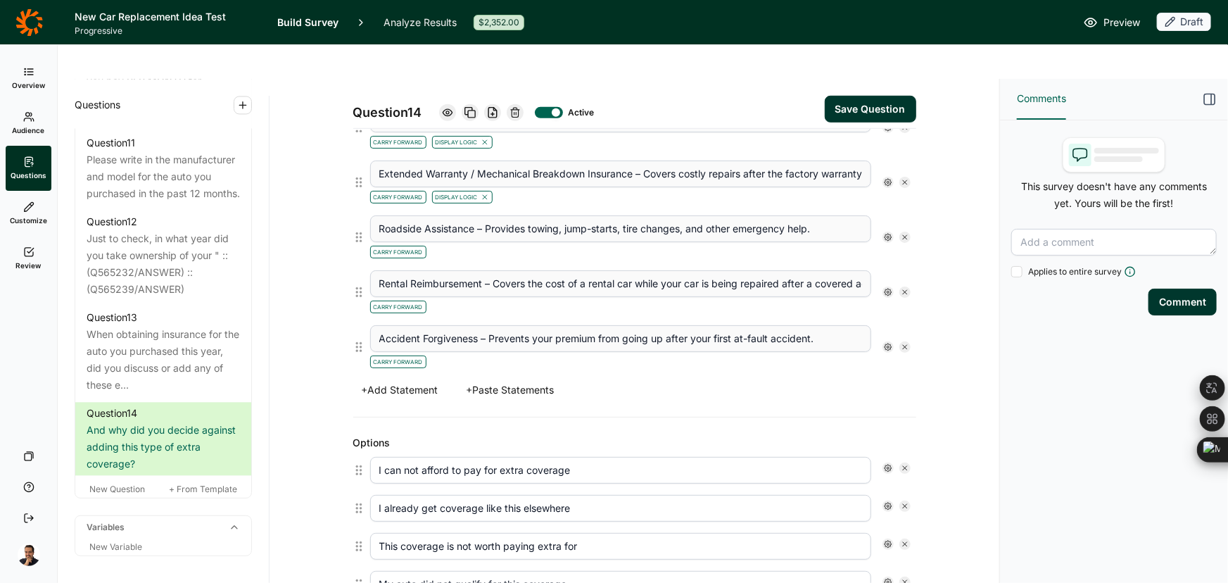
scroll to position [512, 0]
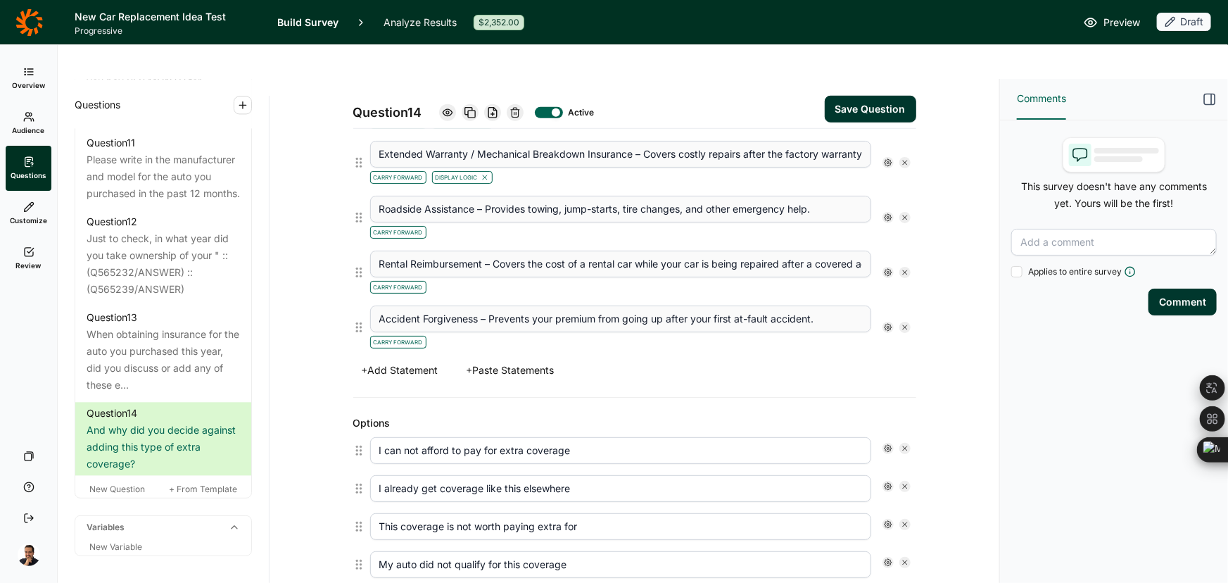
click at [885, 214] on use at bounding box center [888, 217] width 7 height 7
click at [917, 207] on span "Display Logic" at bounding box center [937, 207] width 62 height 14
click at [890, 207] on input "Display Logic" at bounding box center [890, 207] width 0 height 0
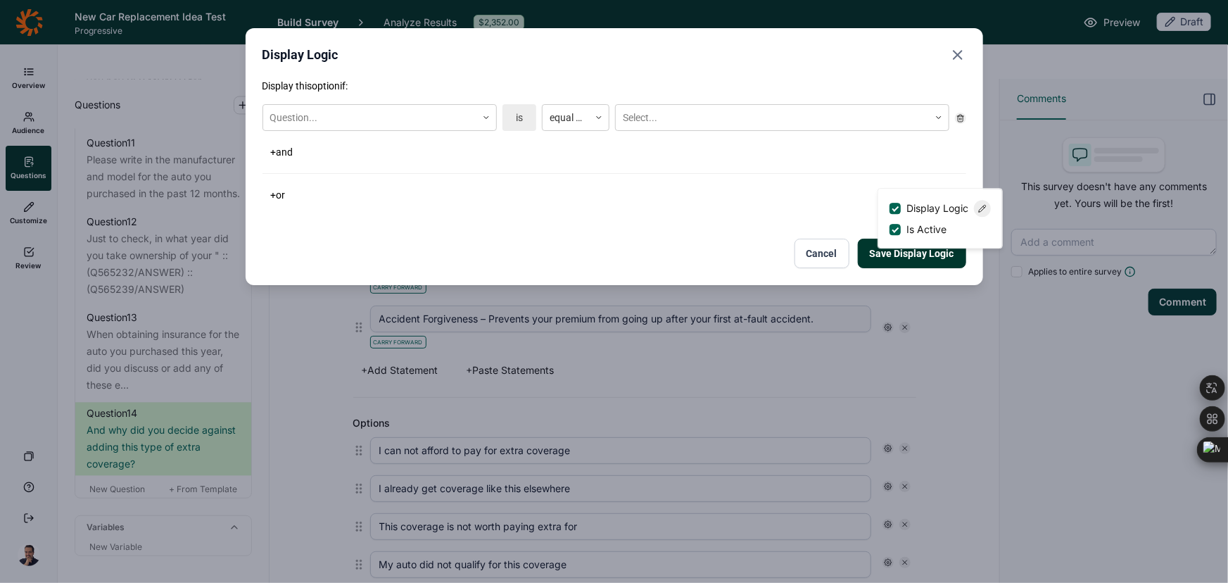
click at [334, 103] on div "Question... is equal to Select..." at bounding box center [615, 118] width 704 height 38
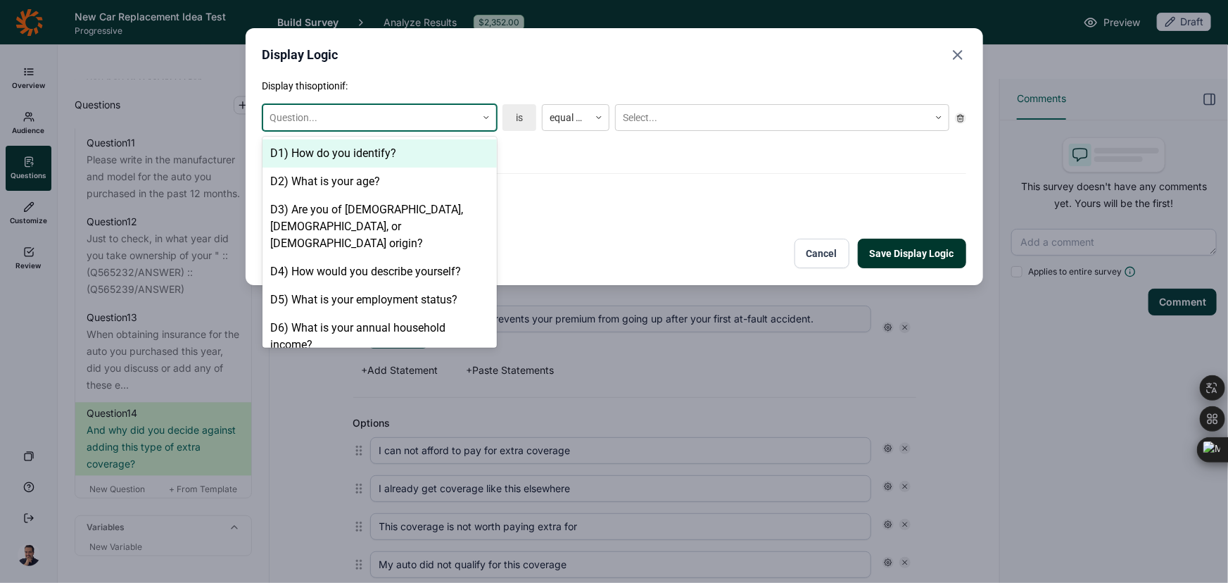
click at [342, 114] on div at bounding box center [369, 118] width 199 height 18
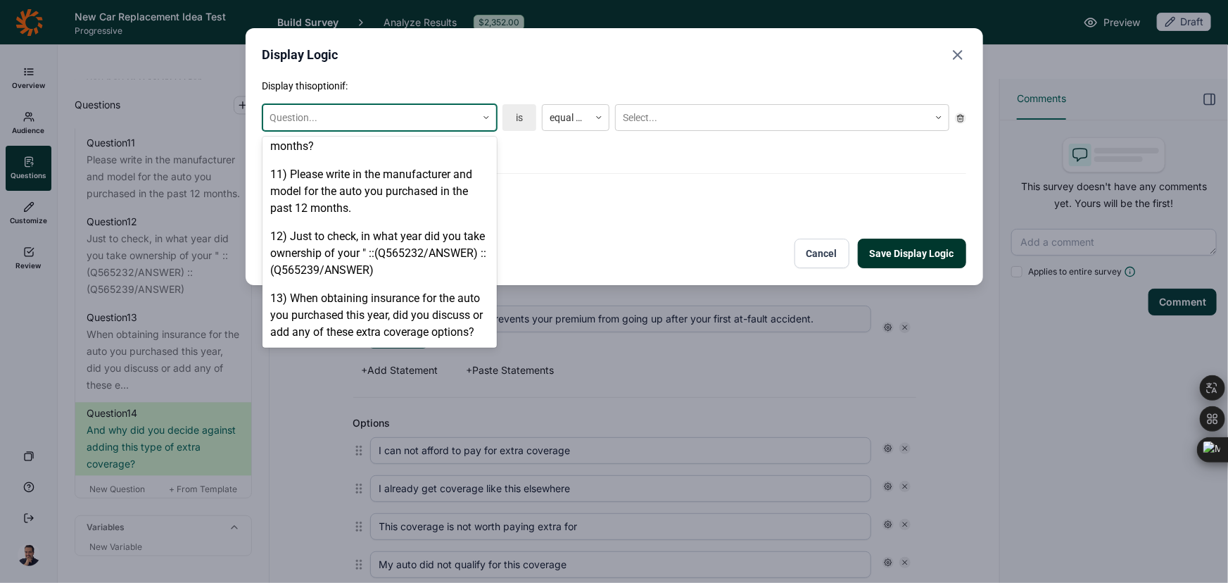
scroll to position [920, 0]
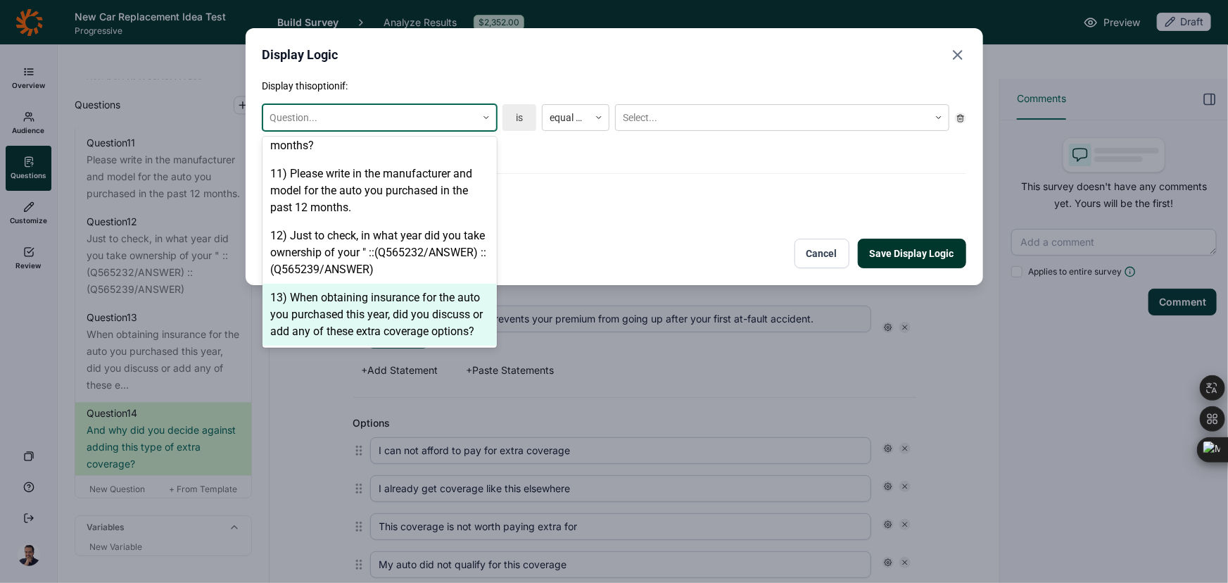
click at [329, 284] on div "13) When obtaining insurance for the auto you purchased this year, did you disc…" at bounding box center [380, 315] width 234 height 62
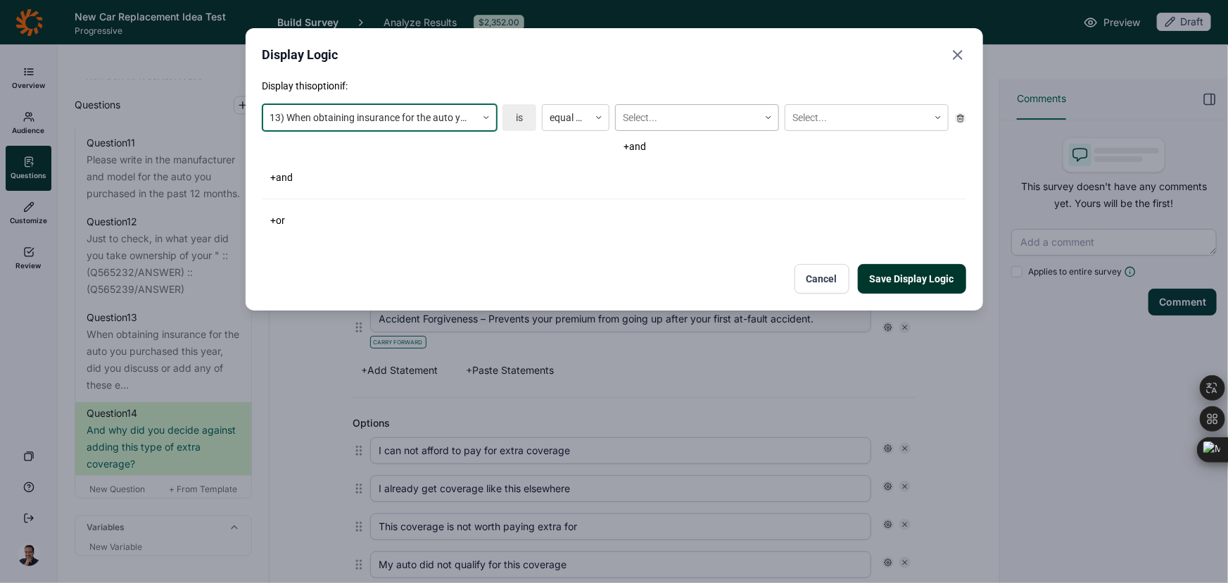
click at [682, 118] on div at bounding box center [687, 118] width 129 height 18
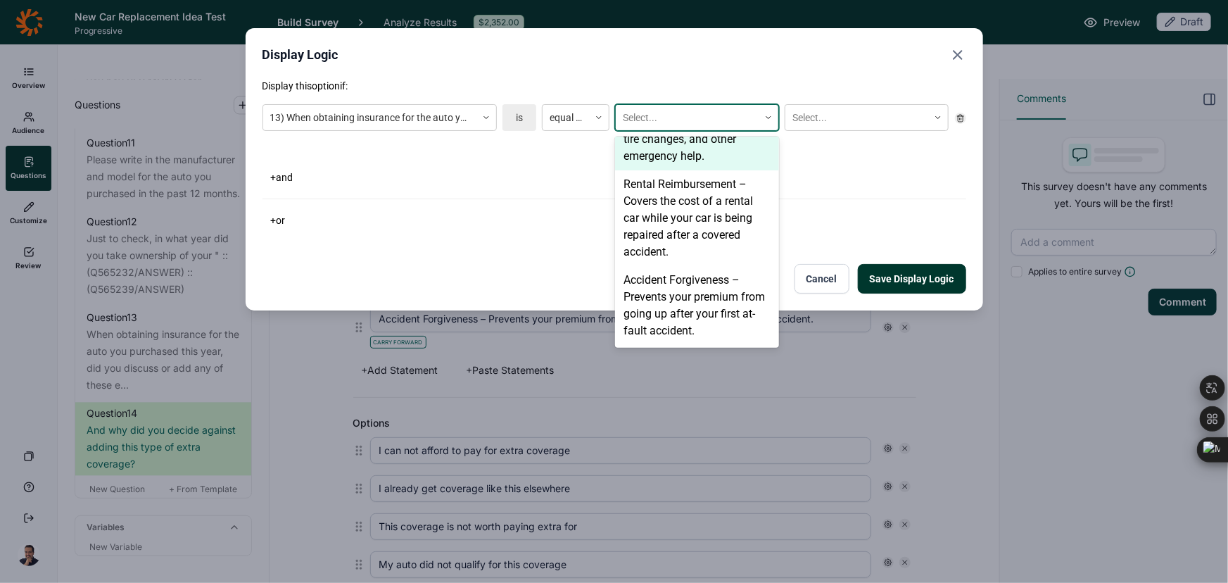
scroll to position [334, 0]
click at [682, 142] on div "Roadside Assistance – Provides towing, jump-starts, tire changes, and other eme…" at bounding box center [697, 130] width 164 height 79
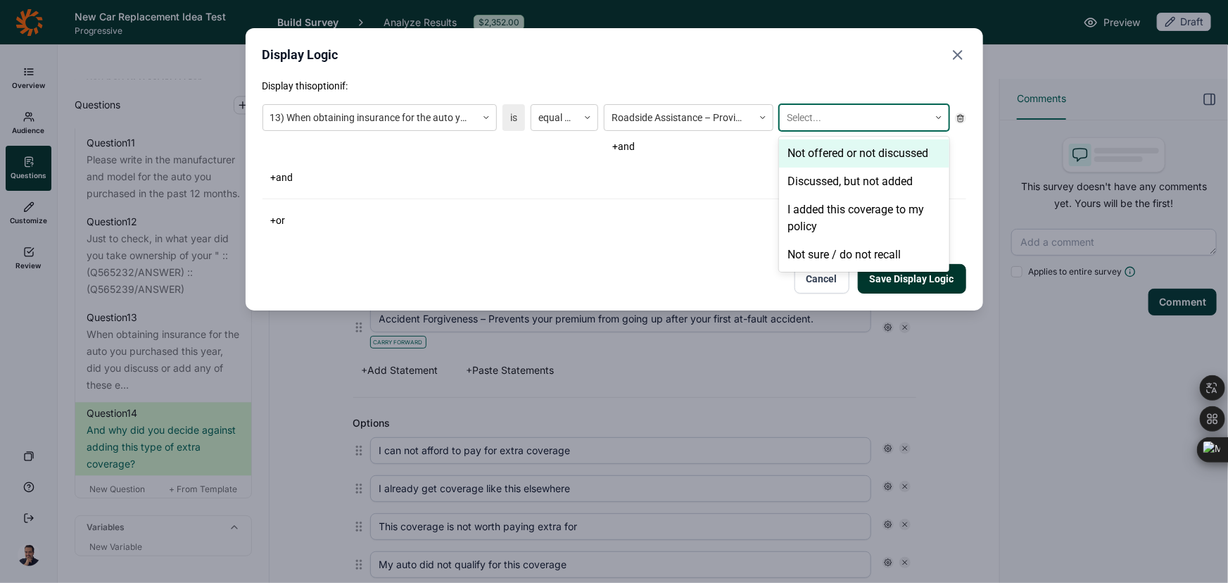
click at [832, 125] on div at bounding box center [854, 118] width 134 height 18
click at [832, 175] on div "Discussed, but not added" at bounding box center [864, 181] width 170 height 28
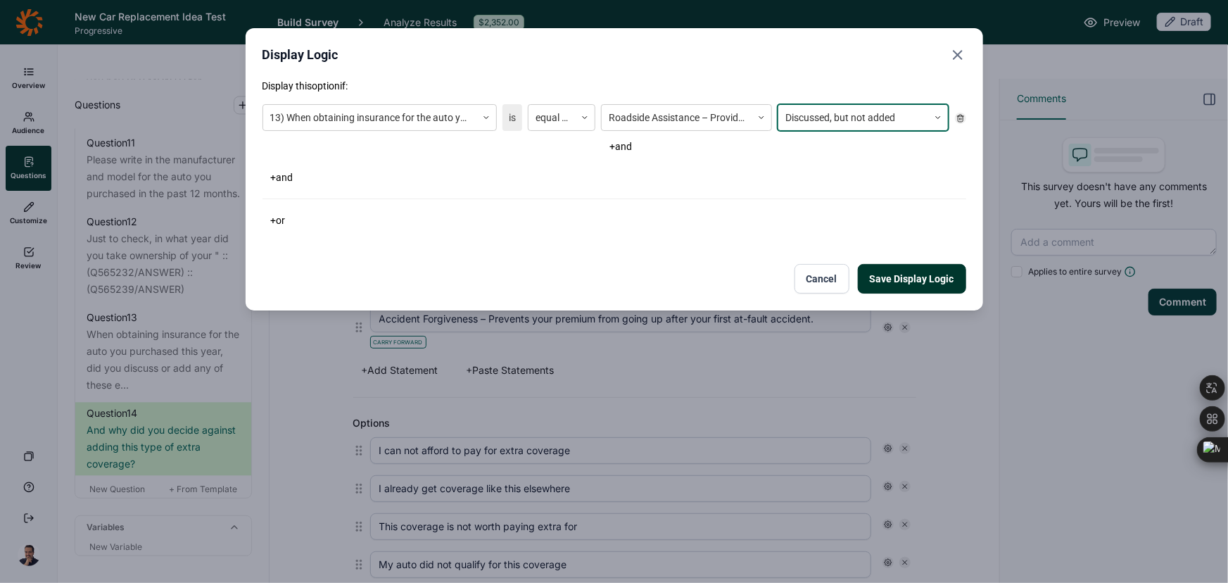
click at [922, 278] on button "Save Display Logic" at bounding box center [912, 279] width 108 height 30
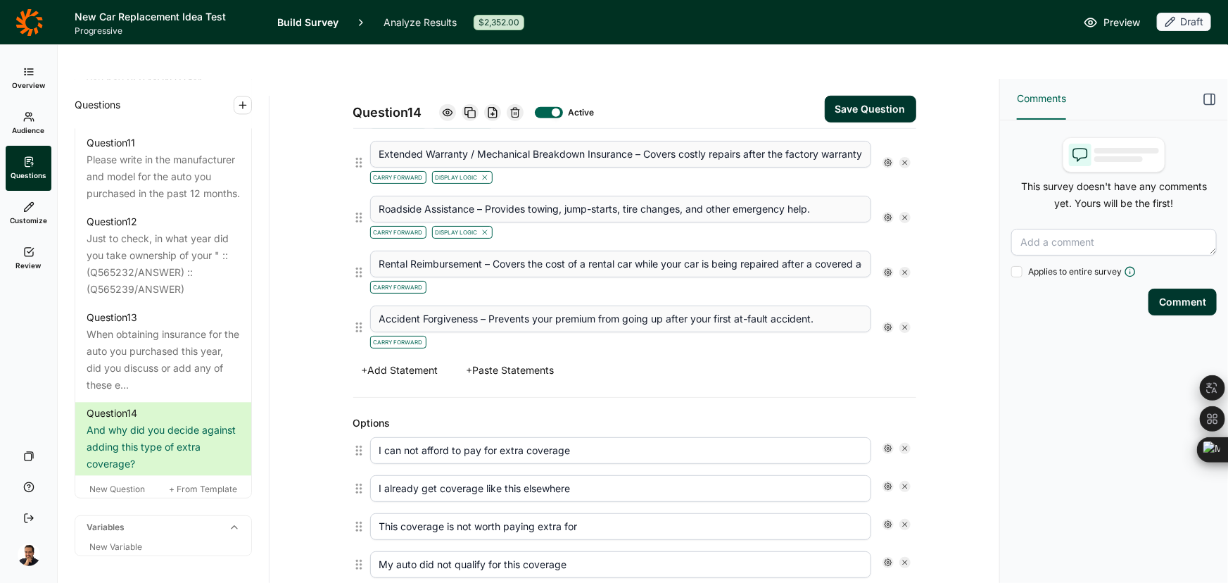
click at [884, 213] on icon at bounding box center [888, 217] width 8 height 8
click at [986, 212] on icon at bounding box center [982, 208] width 8 height 8
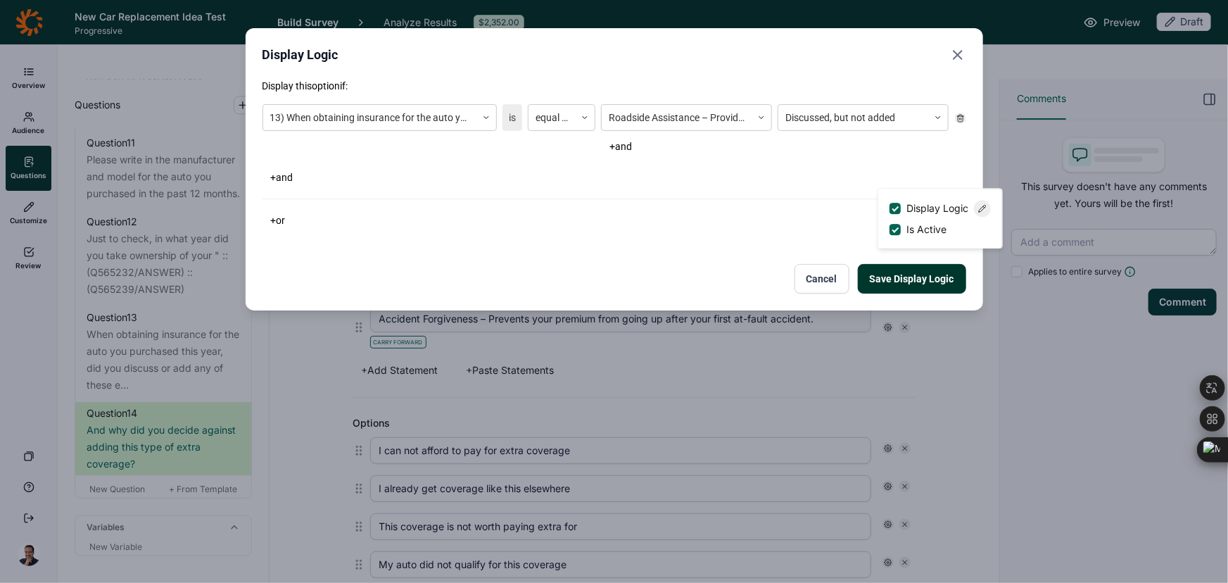
click at [879, 281] on button "Save Display Logic" at bounding box center [912, 279] width 108 height 30
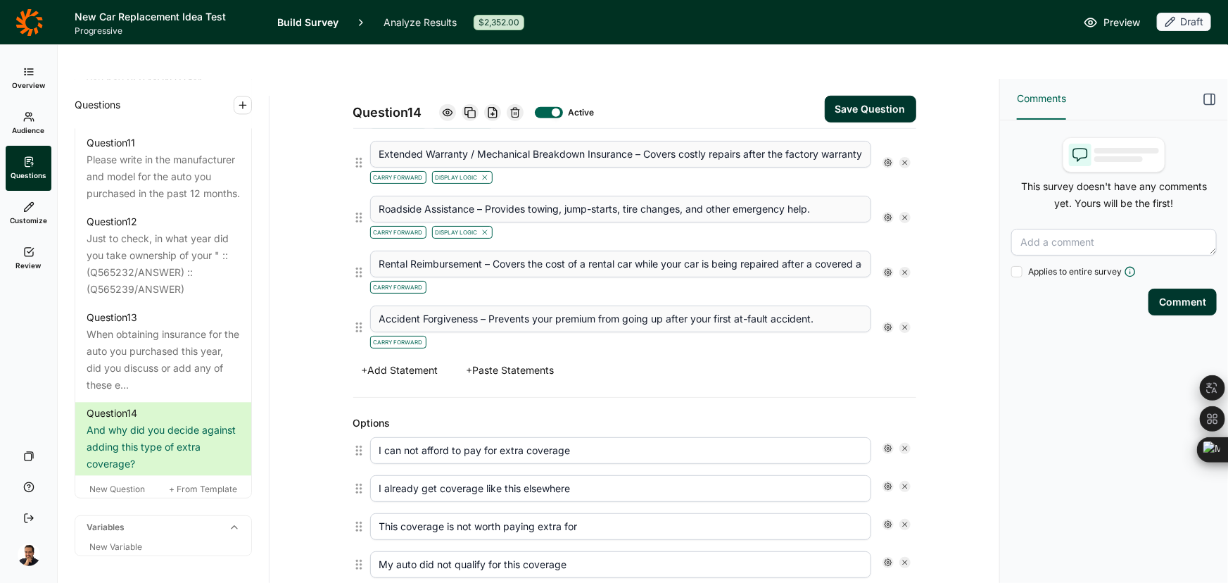
click at [885, 269] on use at bounding box center [888, 272] width 7 height 7
click at [904, 255] on span "Display Logic" at bounding box center [937, 262] width 73 height 14
click at [890, 262] on input "Display Logic" at bounding box center [890, 262] width 0 height 0
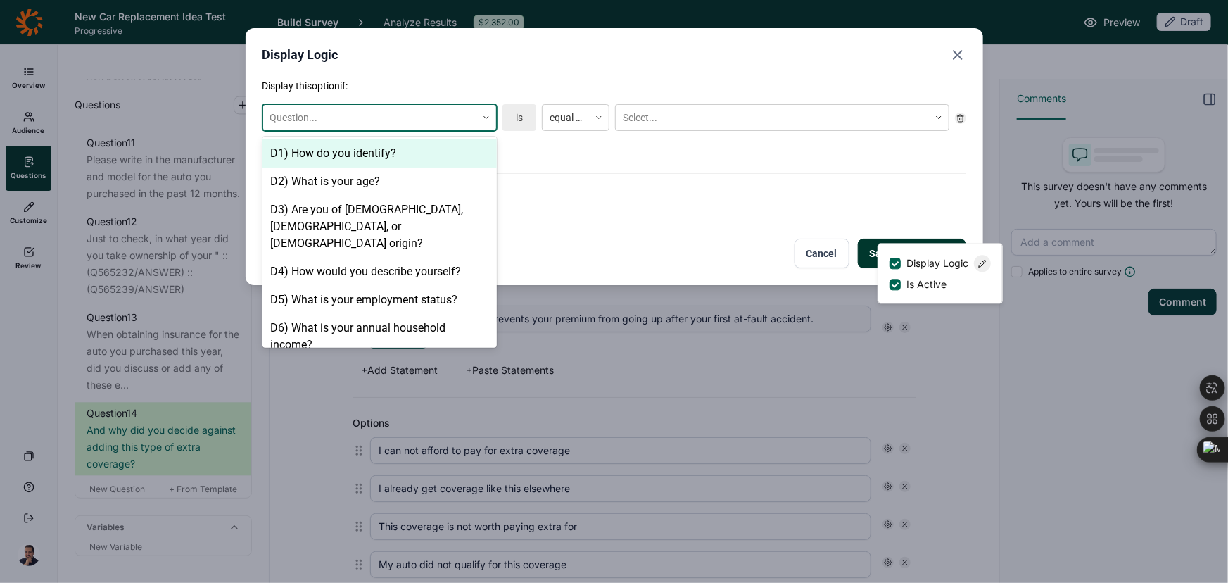
click at [411, 106] on div "Question..." at bounding box center [369, 117] width 213 height 23
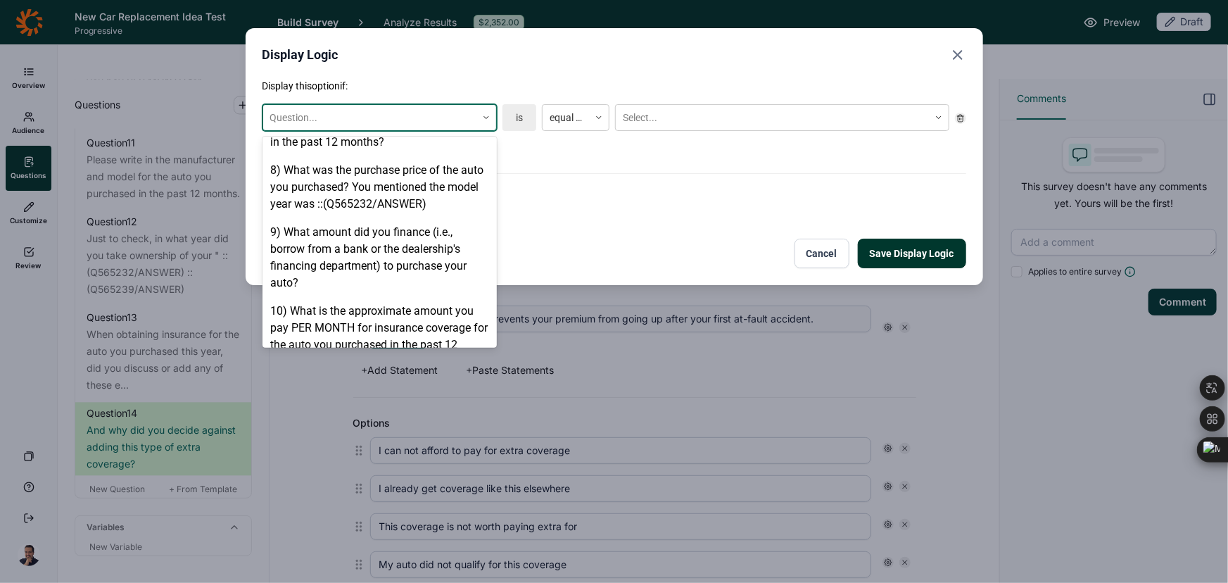
scroll to position [920, 0]
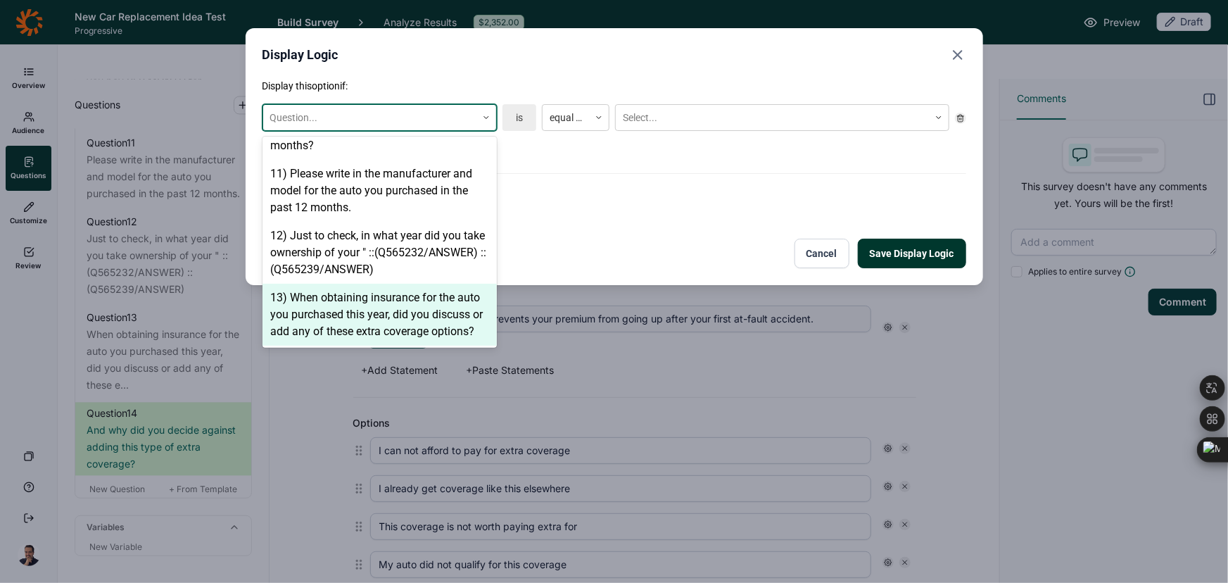
click at [391, 288] on div "13) When obtaining insurance for the auto you purchased this year, did you disc…" at bounding box center [380, 315] width 234 height 62
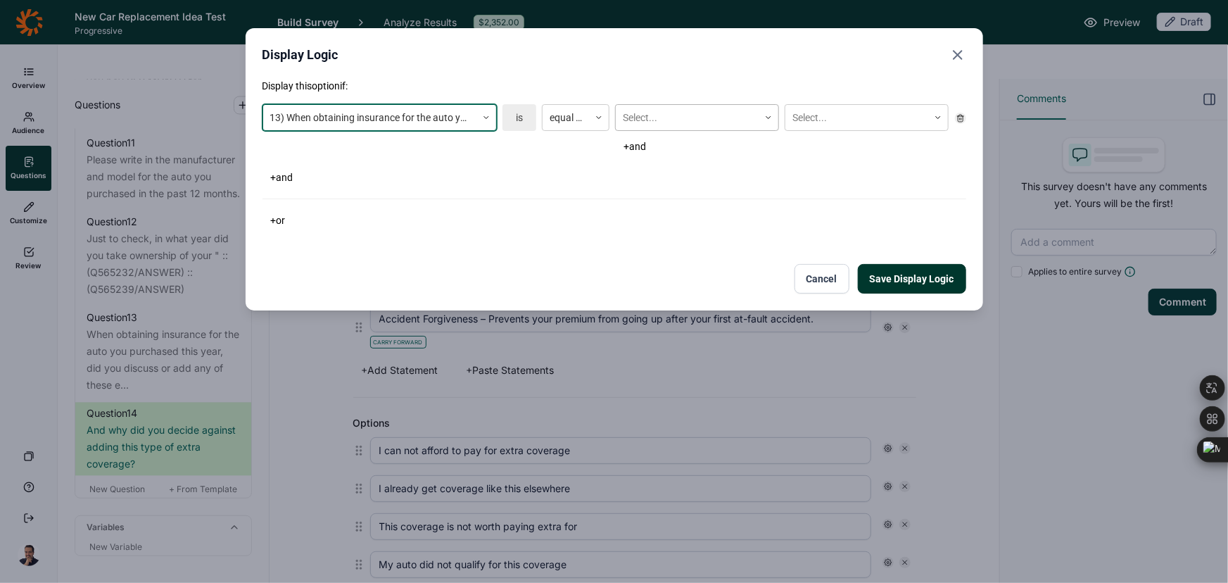
click at [686, 116] on div at bounding box center [687, 118] width 129 height 18
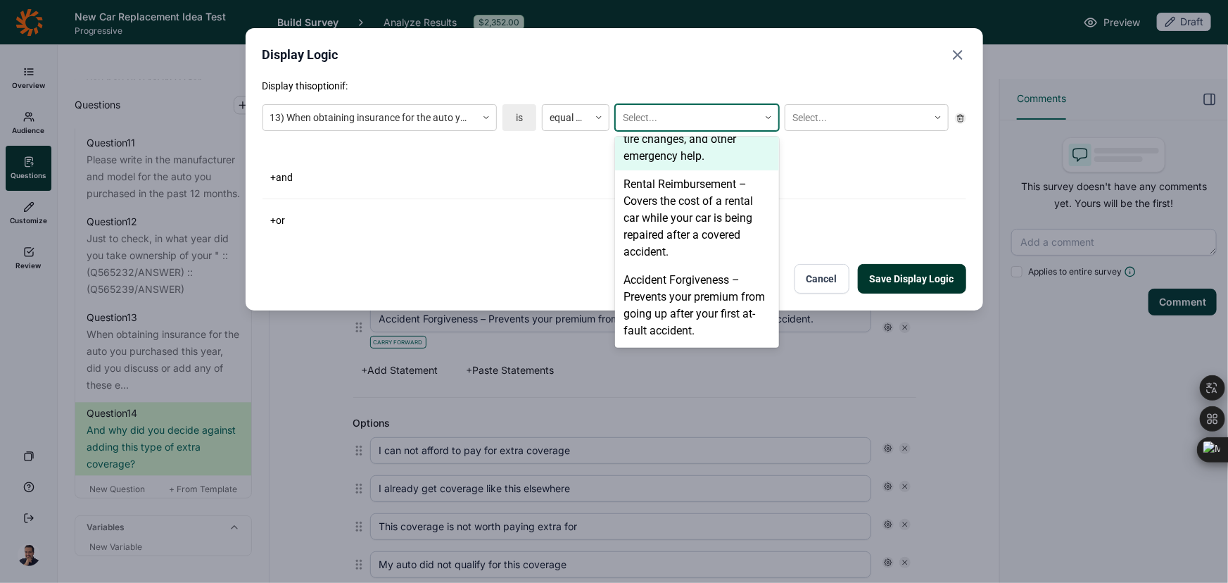
scroll to position [334, 0]
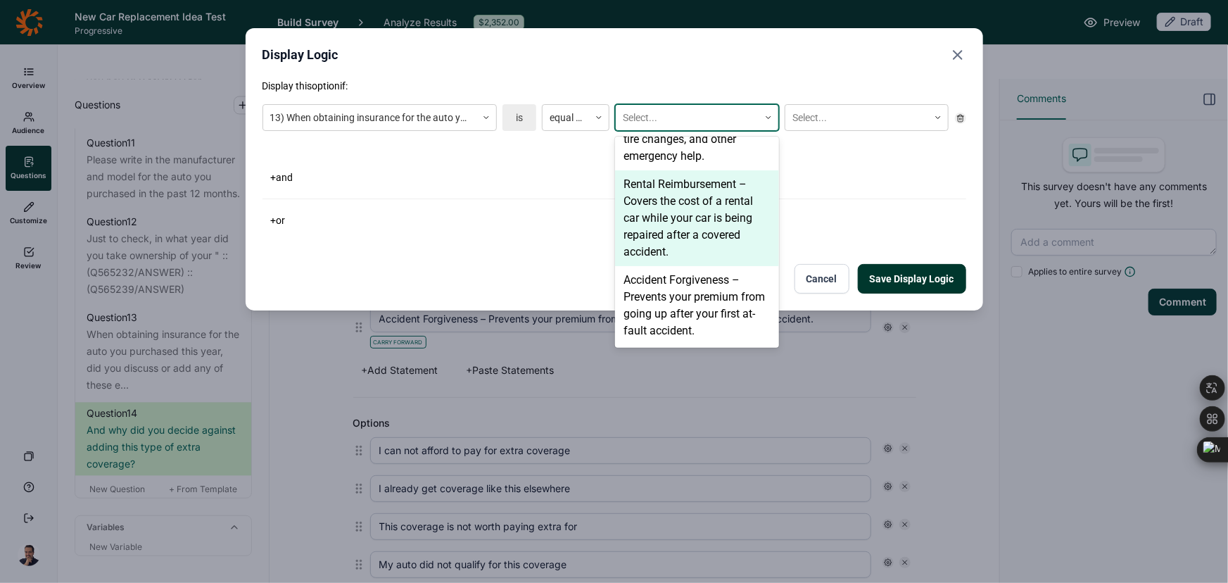
click at [661, 208] on div "Rental Reimbursement – Covers the cost of a rental car while your car is being …" at bounding box center [697, 218] width 164 height 96
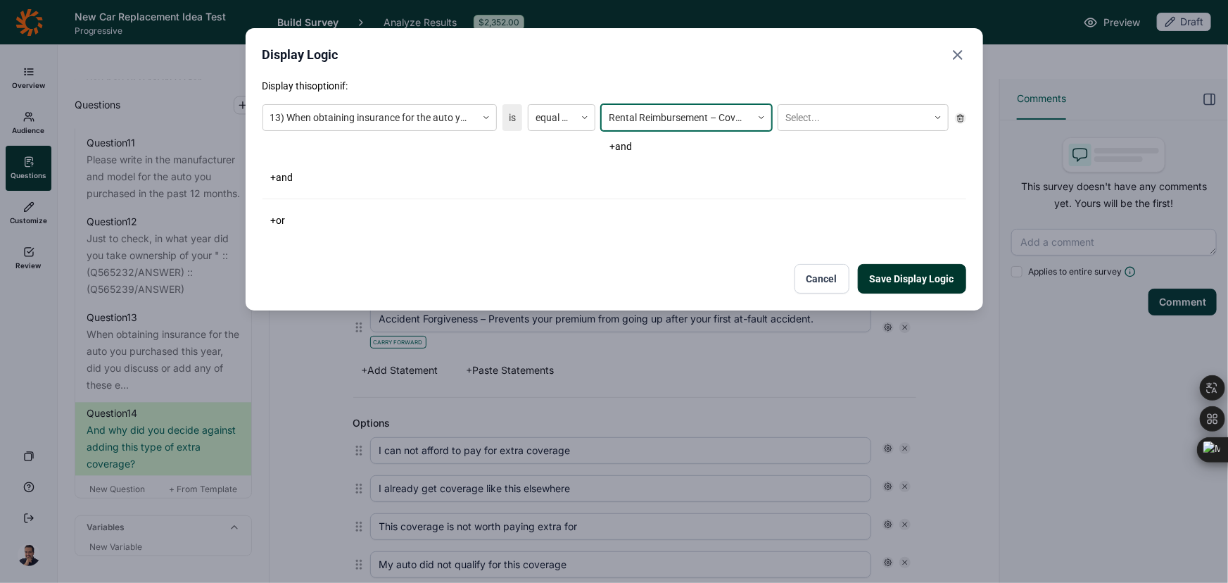
click at [833, 102] on div "13) When obtaining insurance for the auto you purchased this year, did you disc…" at bounding box center [615, 130] width 704 height 63
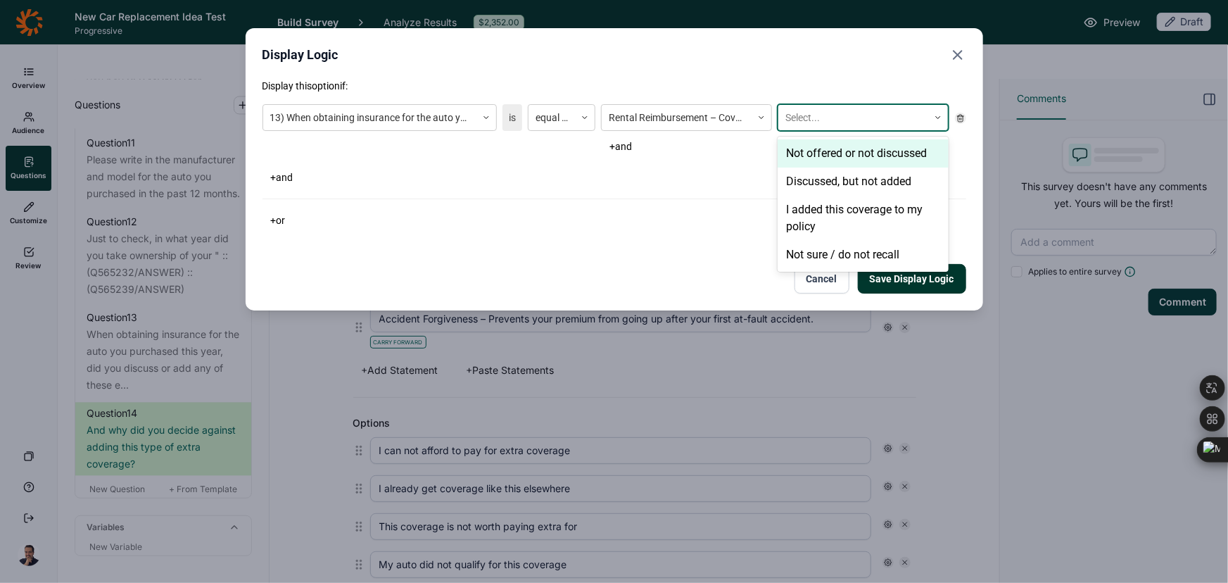
click at [832, 115] on div at bounding box center [853, 118] width 136 height 18
click at [808, 172] on div "Discussed, but not added" at bounding box center [863, 181] width 171 height 28
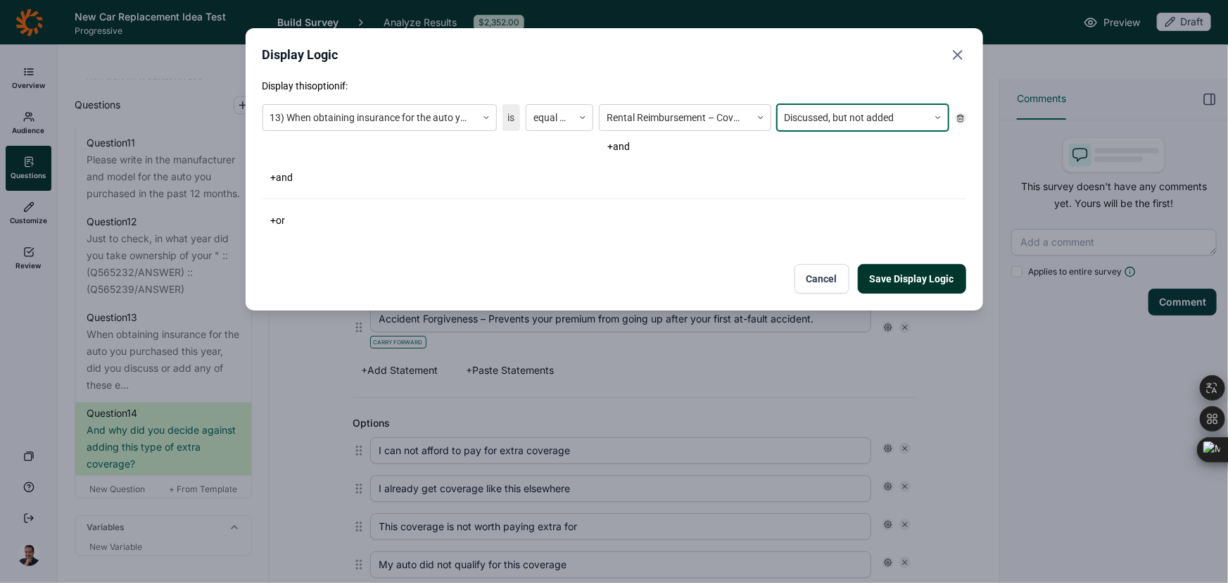
click at [892, 272] on button "Save Display Logic" at bounding box center [912, 279] width 108 height 30
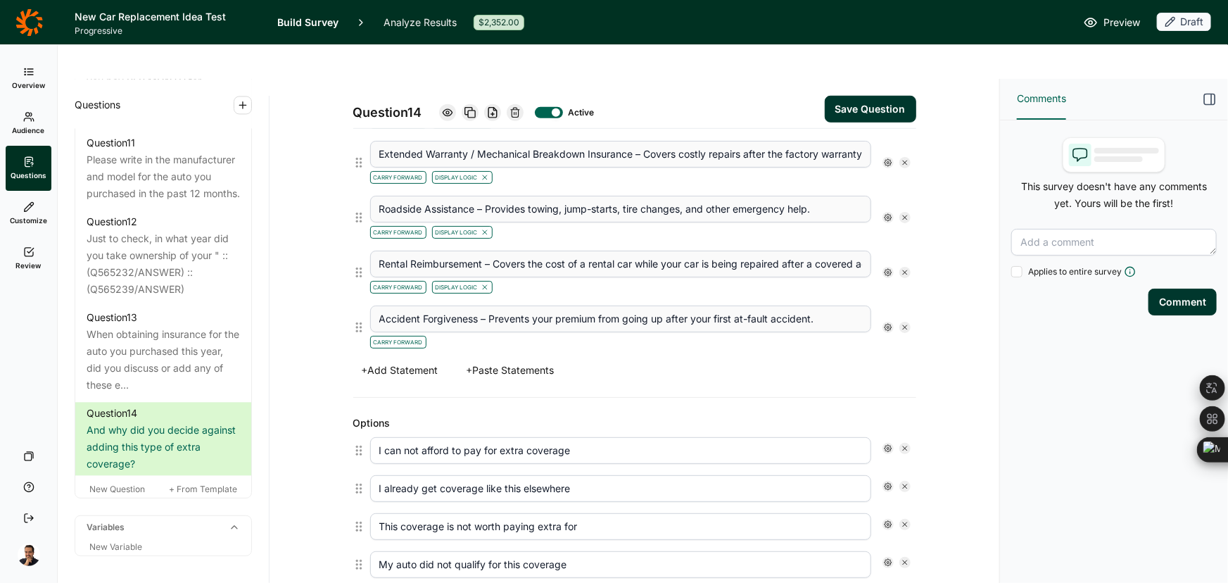
click at [884, 323] on icon at bounding box center [888, 327] width 8 height 8
click at [892, 316] on div at bounding box center [895, 316] width 11 height 11
click at [890, 317] on input "Display Logic" at bounding box center [890, 317] width 0 height 0
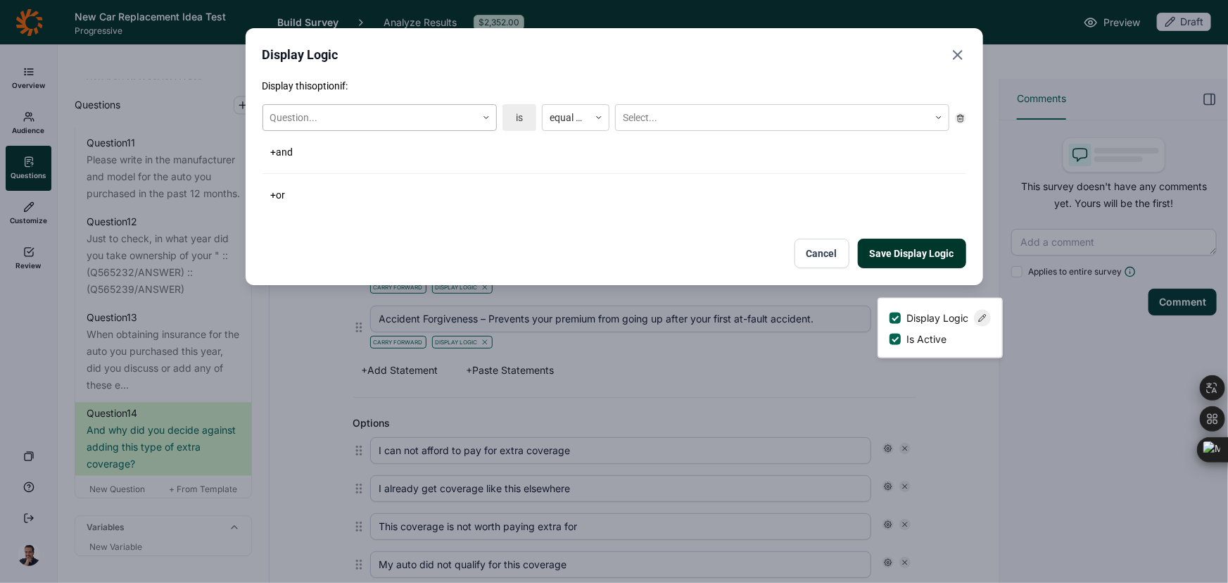
click at [291, 109] on div at bounding box center [369, 118] width 199 height 18
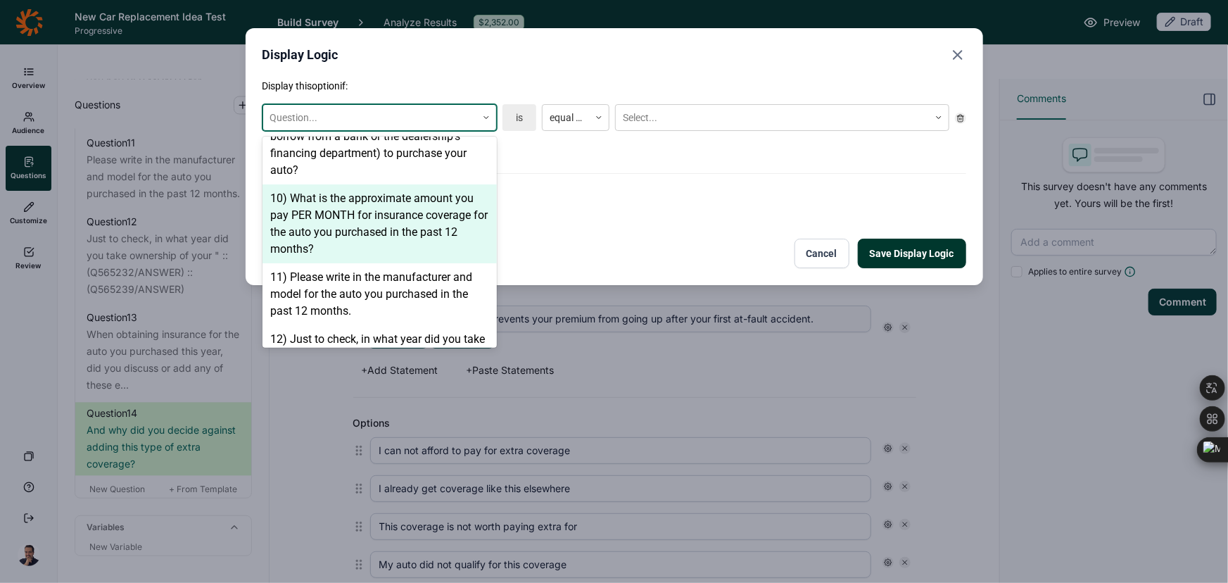
scroll to position [920, 0]
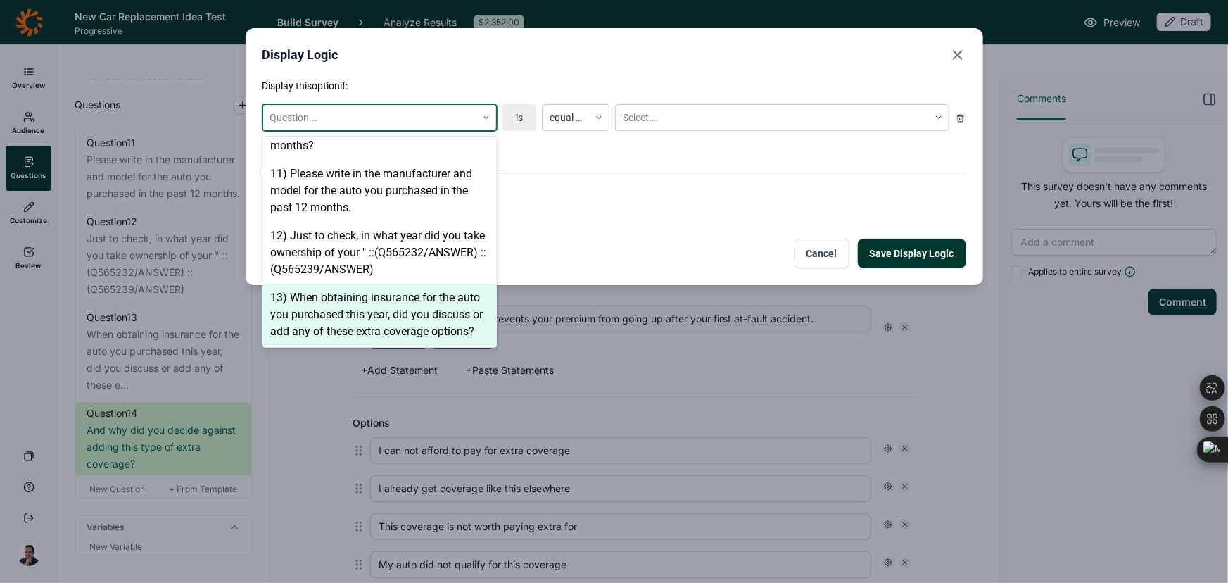
drag, startPoint x: 363, startPoint y: 270, endPoint x: 432, endPoint y: 247, distance: 72.6
click at [364, 284] on div "13) When obtaining insurance for the auto you purchased this year, did you disc…" at bounding box center [380, 315] width 234 height 62
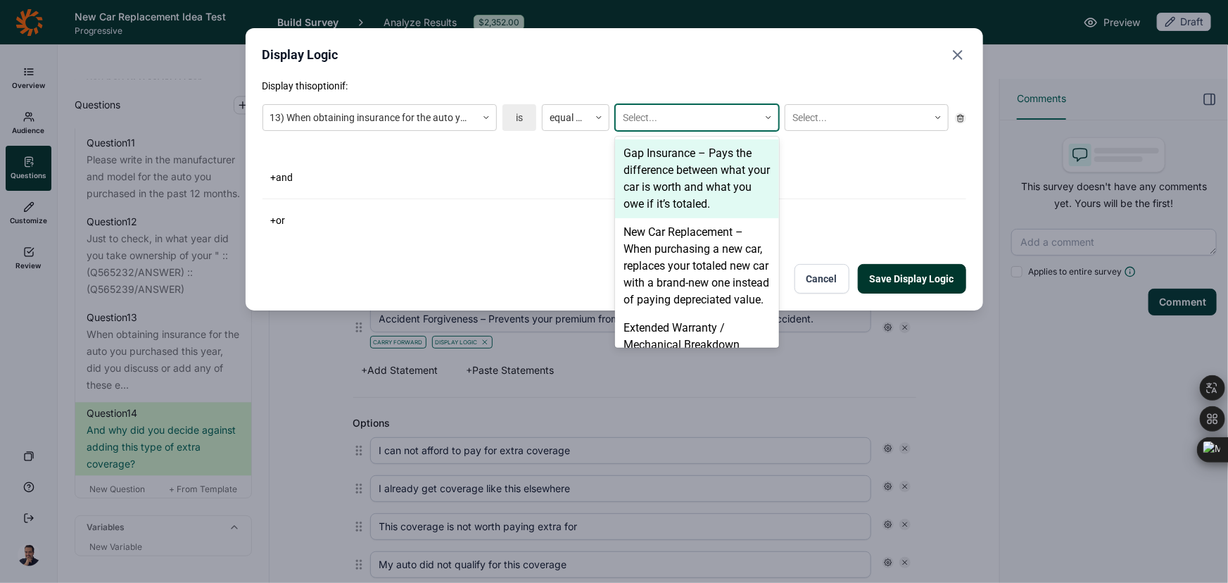
click at [643, 124] on div at bounding box center [687, 118] width 129 height 18
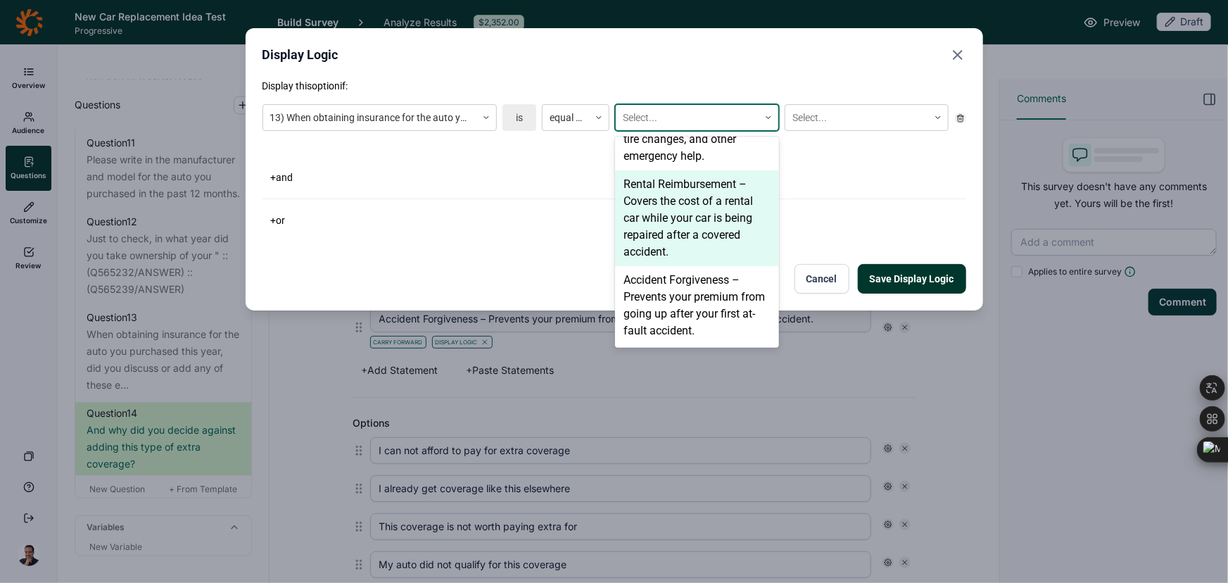
scroll to position [334, 0]
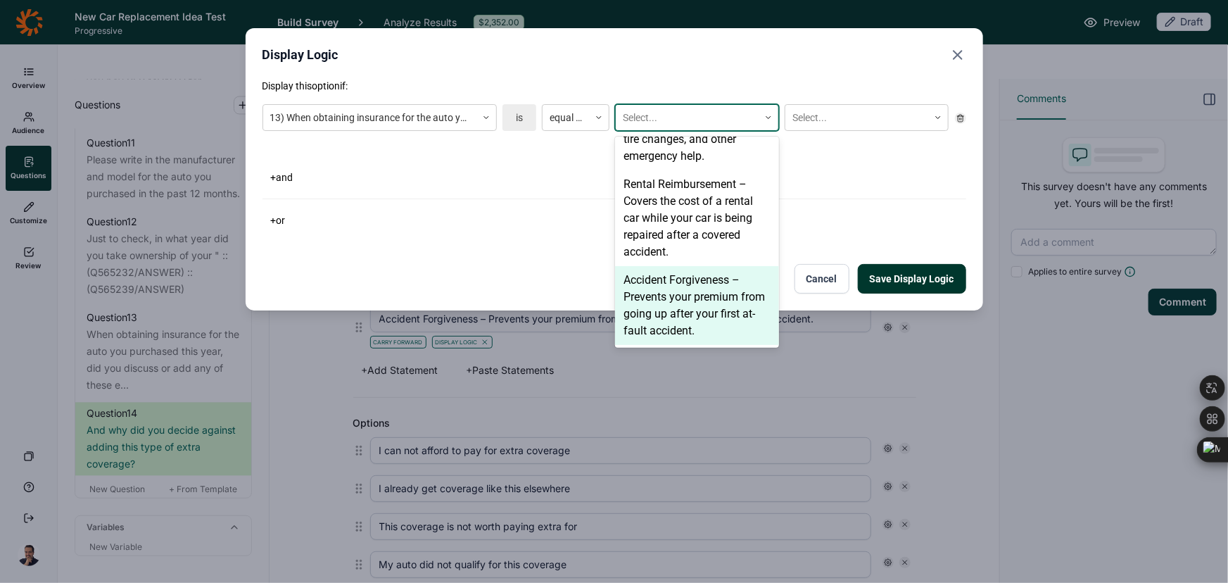
click at [676, 319] on div "Accident Forgiveness – Prevents your premium from going up after your first at-…" at bounding box center [697, 305] width 164 height 79
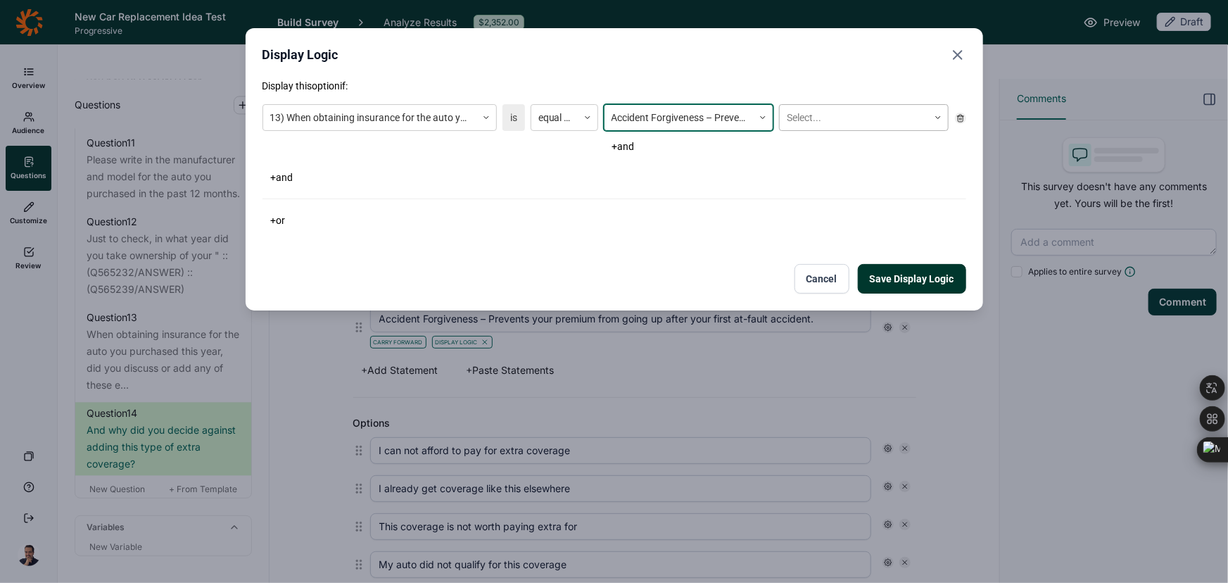
click at [850, 119] on div at bounding box center [854, 118] width 134 height 18
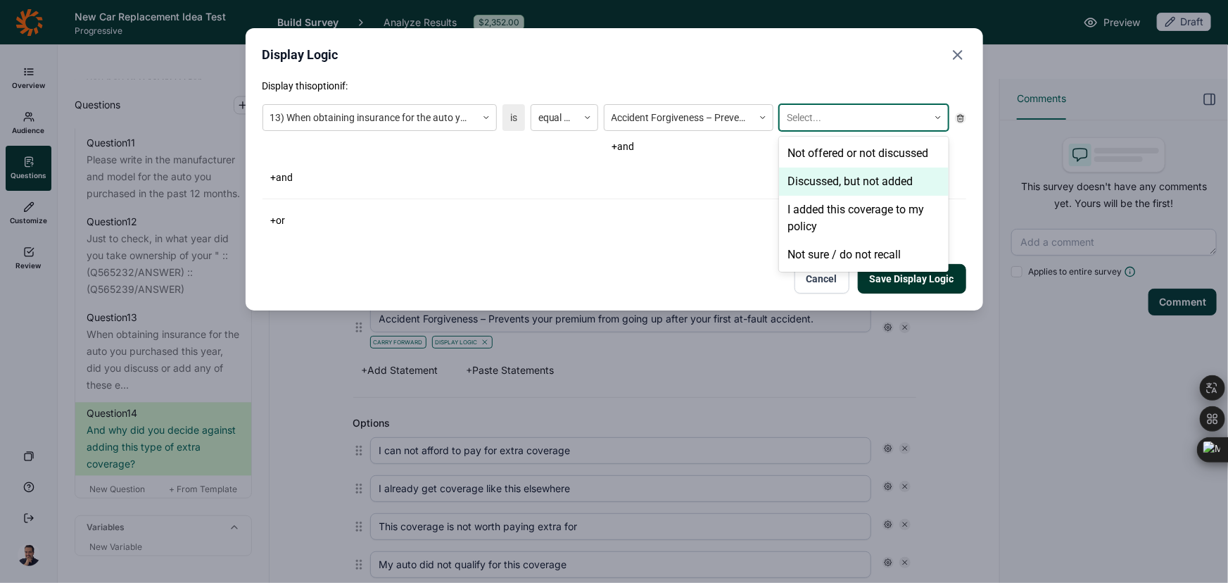
click at [828, 179] on div "Discussed, but not added" at bounding box center [864, 181] width 170 height 28
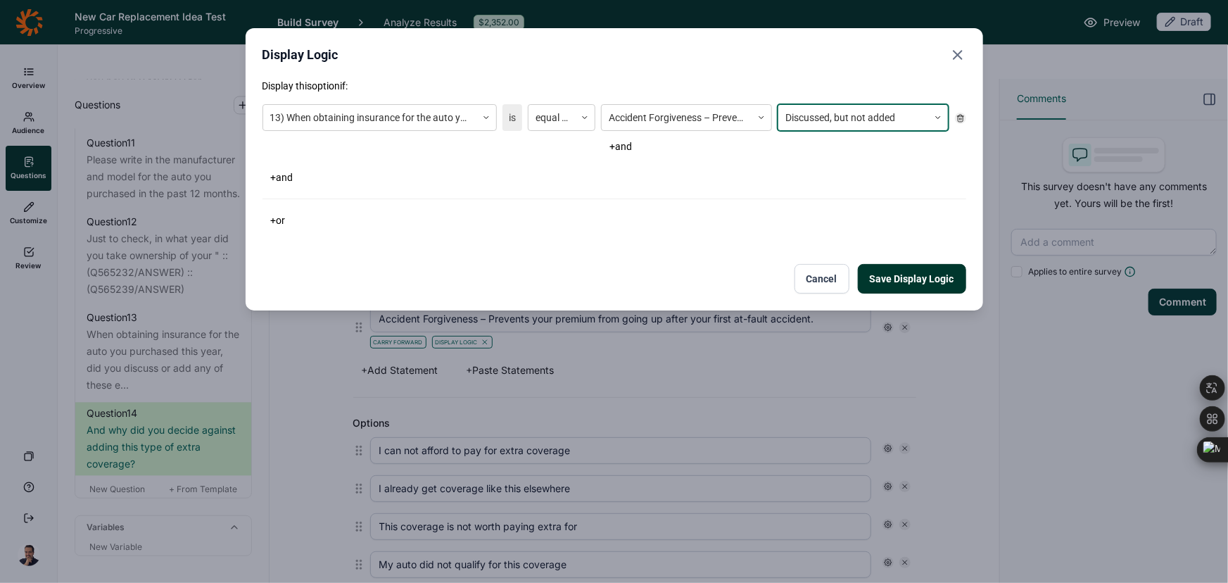
click at [924, 274] on button "Save Display Logic" at bounding box center [912, 279] width 108 height 30
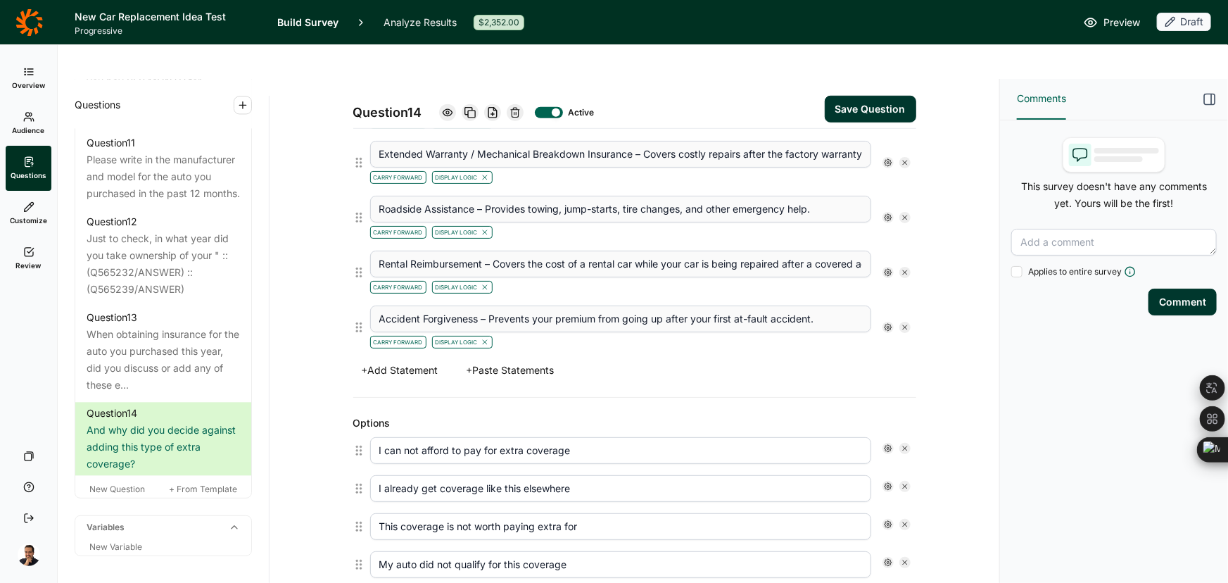
click at [867, 96] on button "Save Question" at bounding box center [870, 109] width 91 height 27
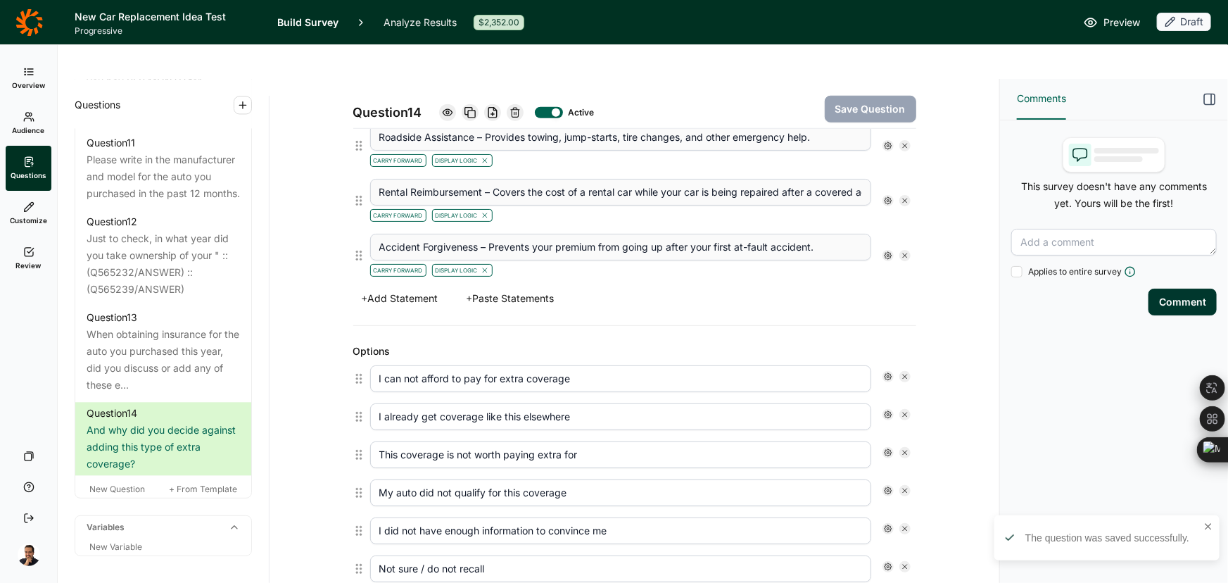
scroll to position [767, 0]
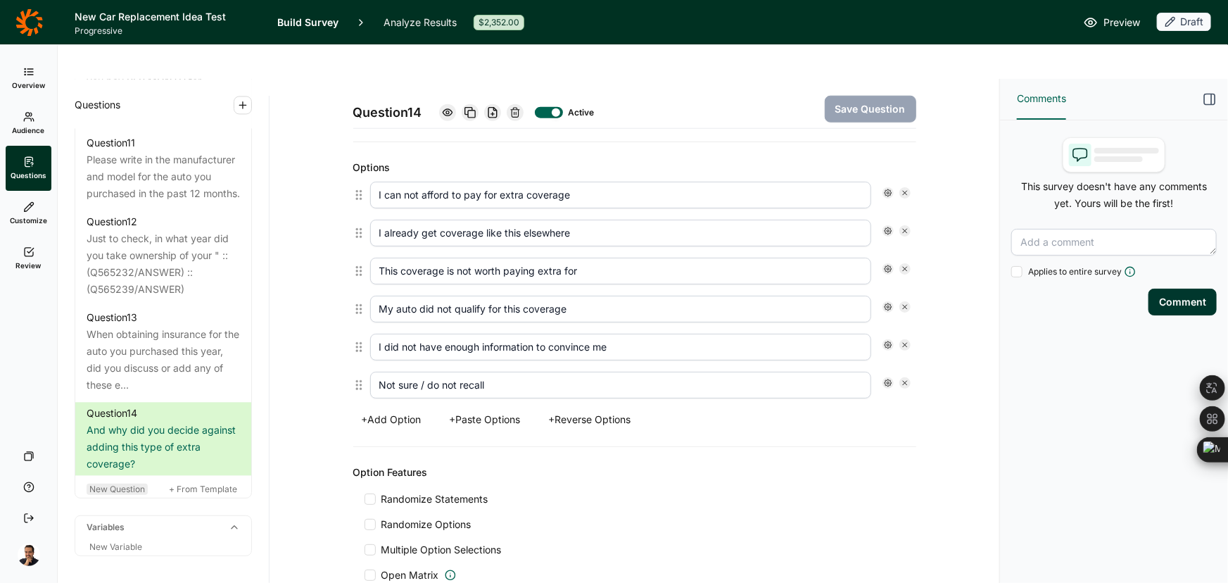
click at [132, 494] on span "New Question" at bounding box center [117, 488] width 56 height 11
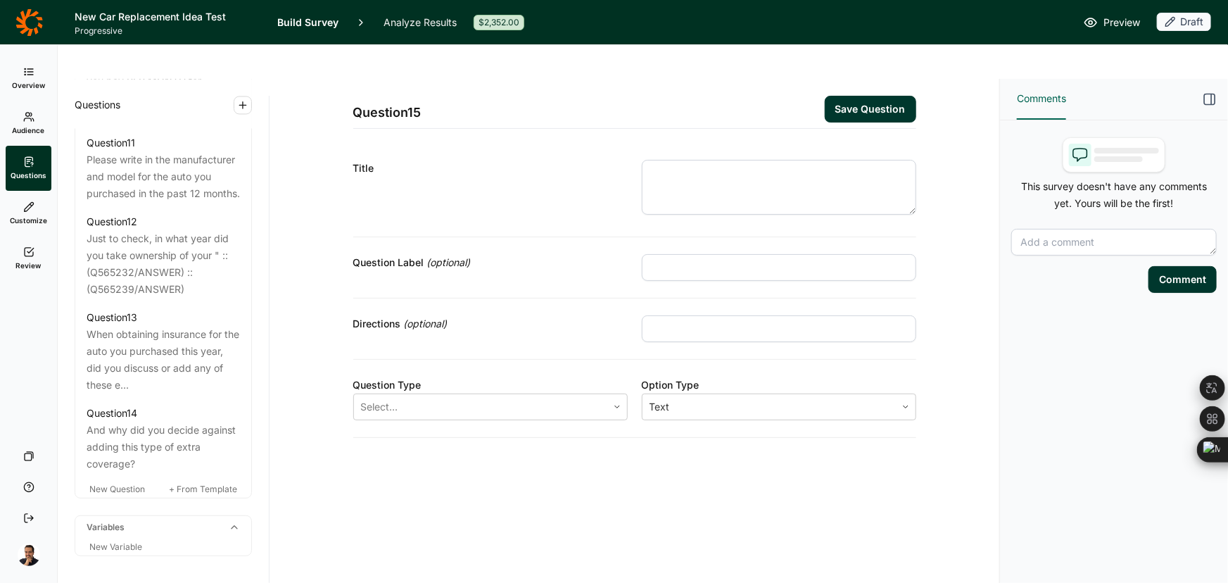
click at [746, 166] on textarea at bounding box center [779, 187] width 274 height 55
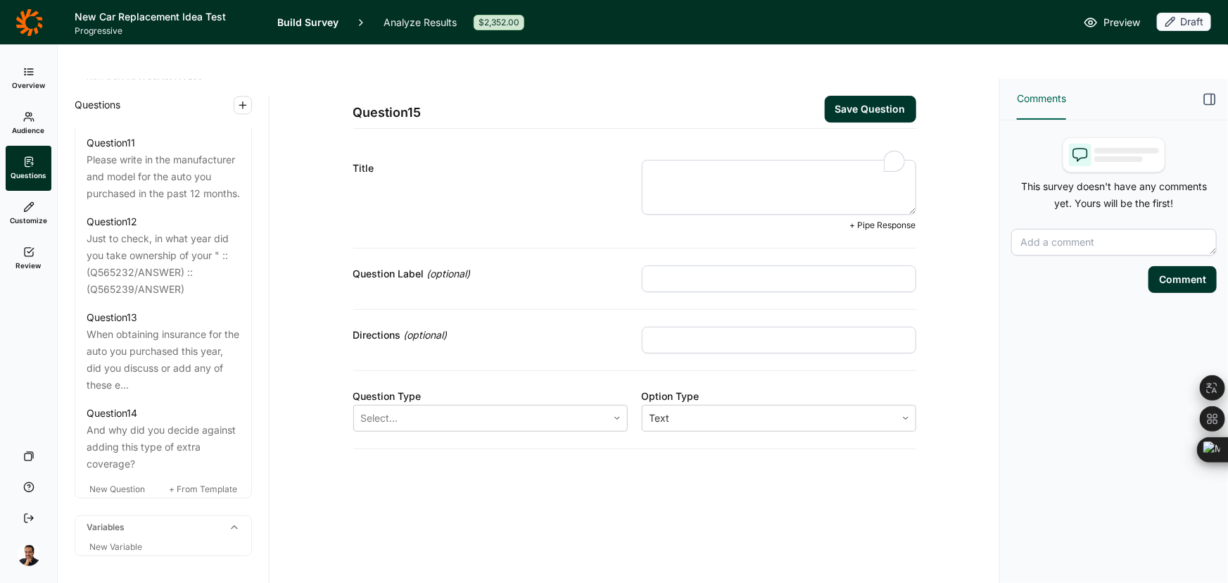
click at [702, 265] on input "text" at bounding box center [779, 278] width 274 height 27
paste input "FOR COVERAGE ADDED"
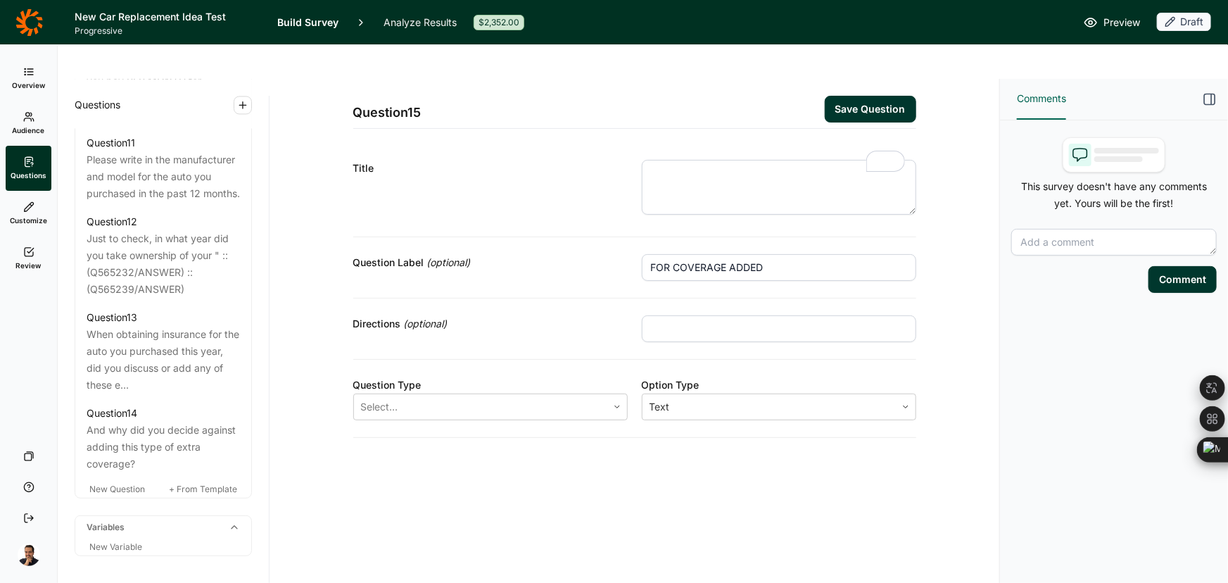
type input "FOR COVERAGE ADDED"
click at [715, 160] on textarea "To enrich screen reader interactions, please activate Accessibility in Grammarl…" at bounding box center [779, 187] width 274 height 55
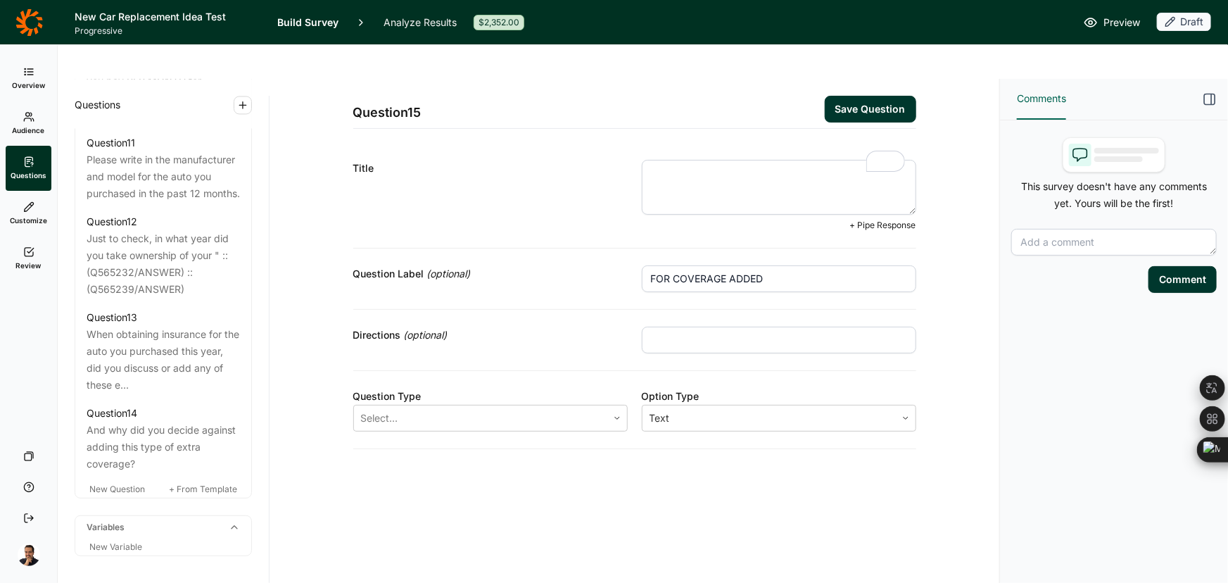
paste textarea "Q14) Where did you obtain this coverage?"
drag, startPoint x: 677, startPoint y: 141, endPoint x: 574, endPoint y: 139, distance: 103.5
click at [574, 143] on div "Title Q14) Where did you obtain this coverage? + Pipe Response" at bounding box center [634, 196] width 563 height 106
type textarea "Where did you obtain this coverage?"
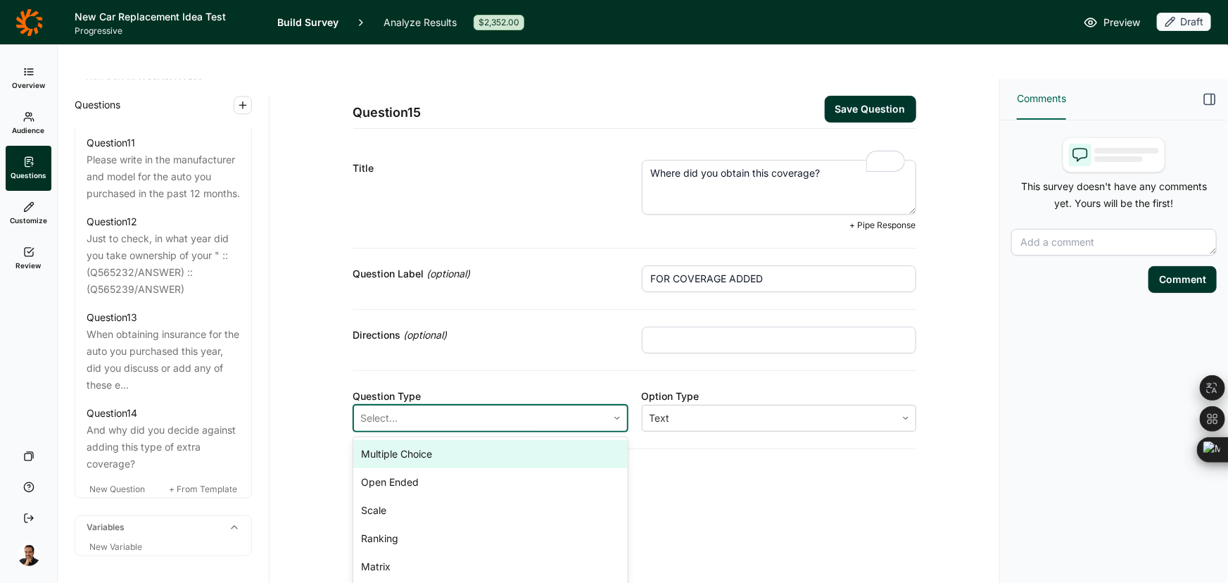
click at [416, 408] on div at bounding box center [480, 418] width 239 height 20
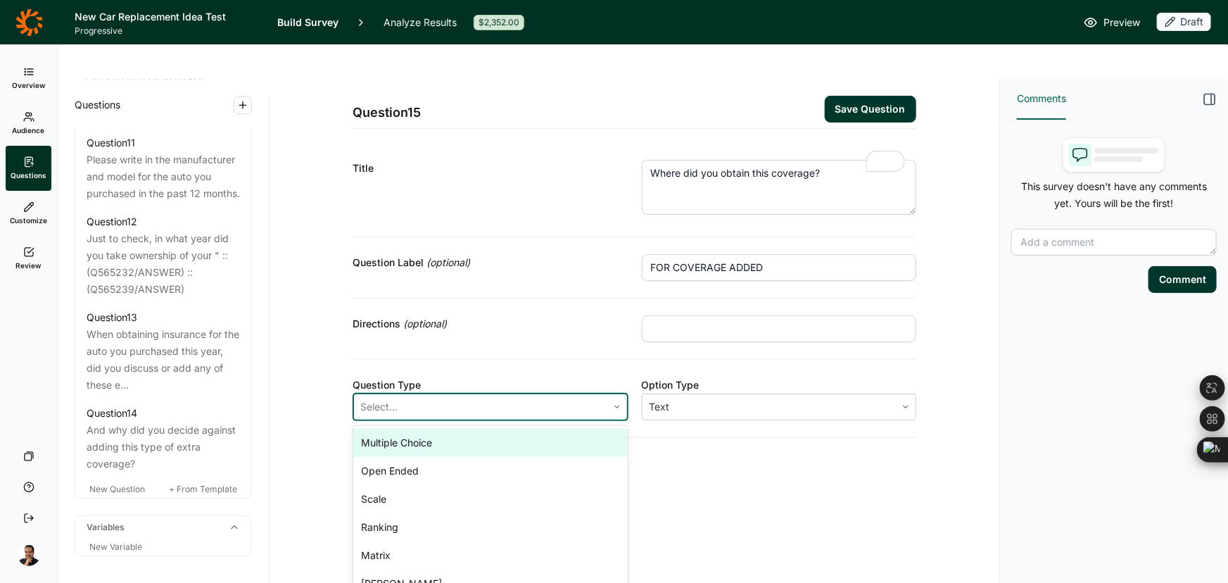
click at [396, 429] on div "Multiple Choice" at bounding box center [490, 443] width 274 height 28
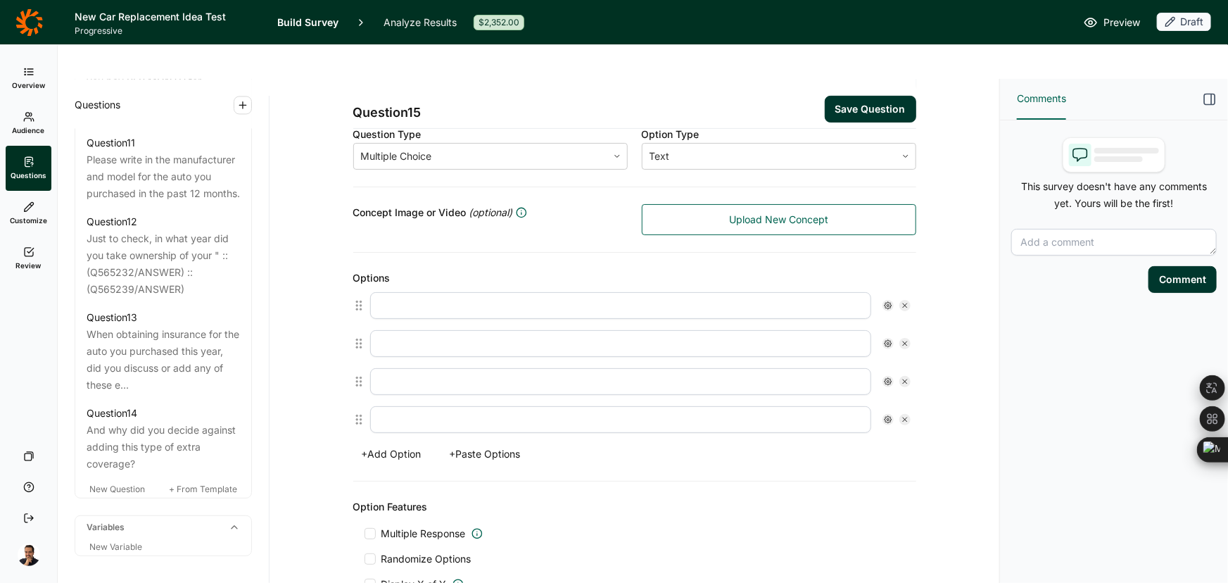
scroll to position [255, 0]
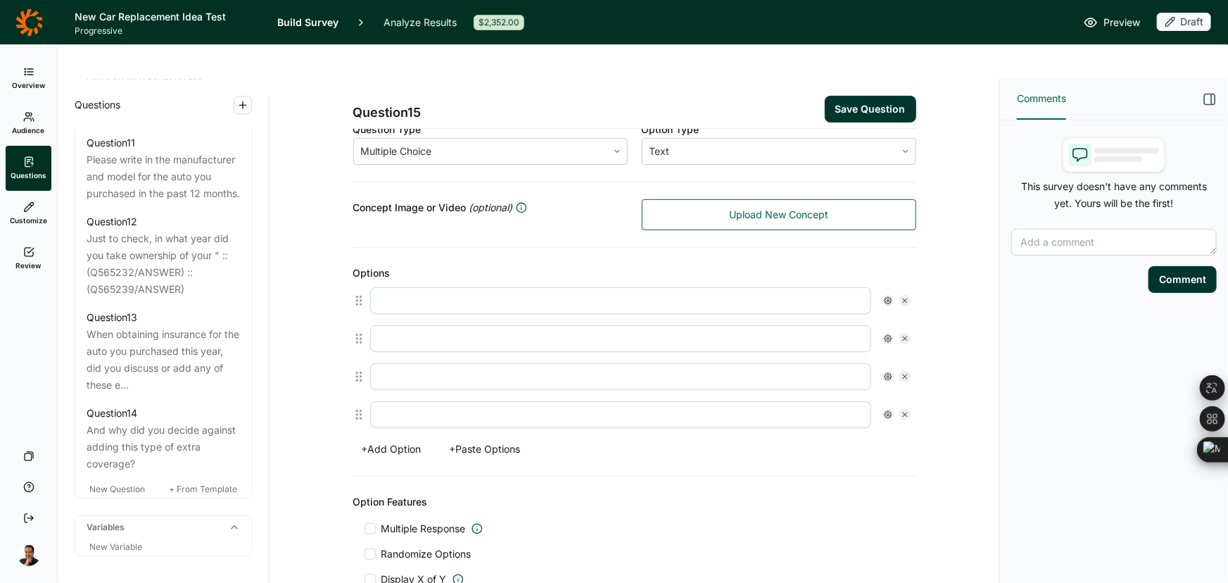
click at [488, 439] on button "+ Paste Options" at bounding box center [485, 449] width 88 height 20
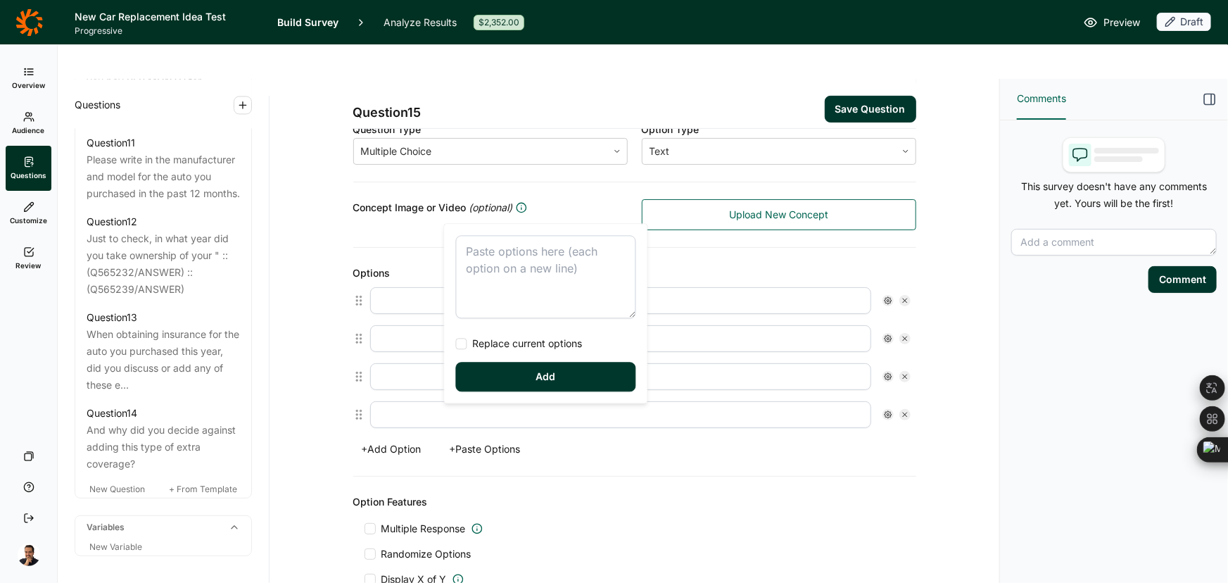
click at [498, 288] on textarea at bounding box center [546, 276] width 180 height 83
type textarea "From the dealer From an insurance company Some place else Not sure / do not rec…"
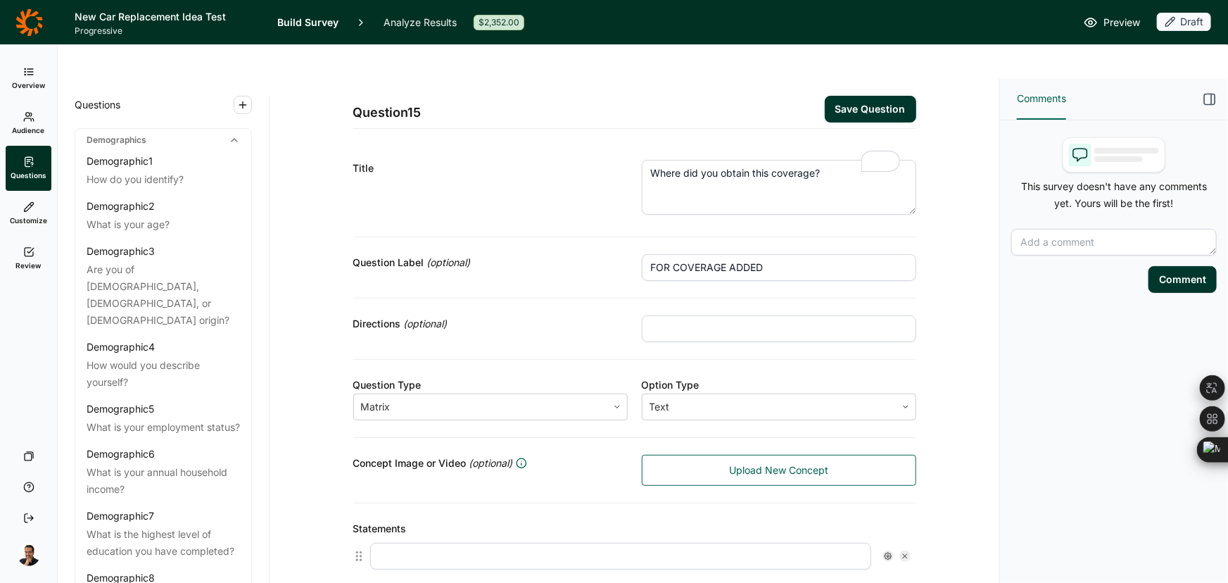
scroll to position [650, 0]
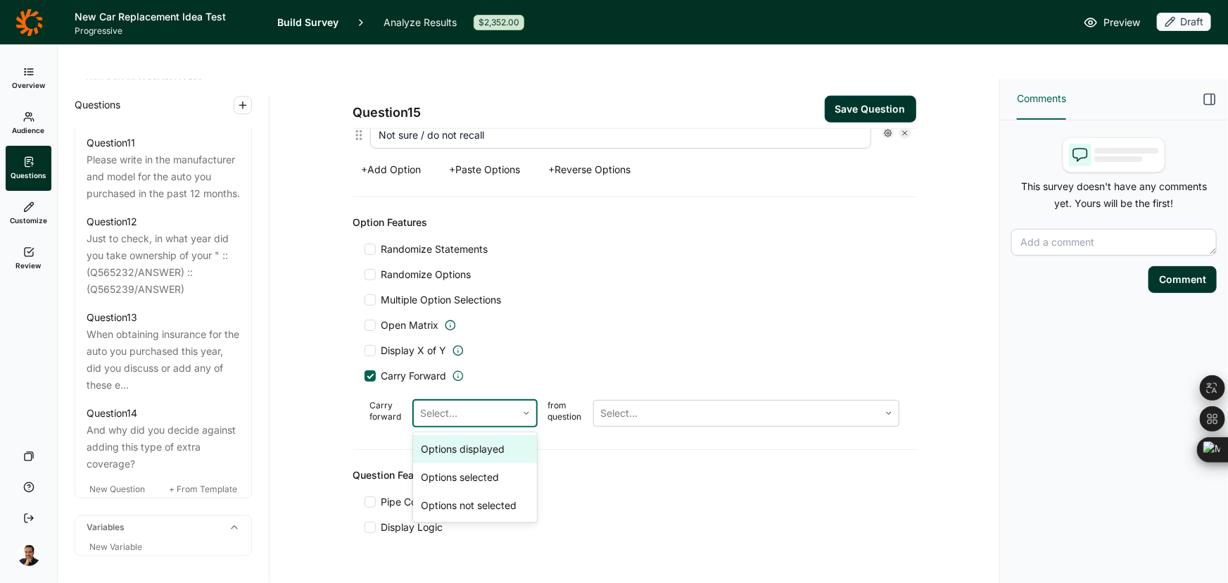
click at [481, 435] on div "Options displayed" at bounding box center [475, 449] width 124 height 28
click at [647, 403] on div at bounding box center [736, 413] width 271 height 20
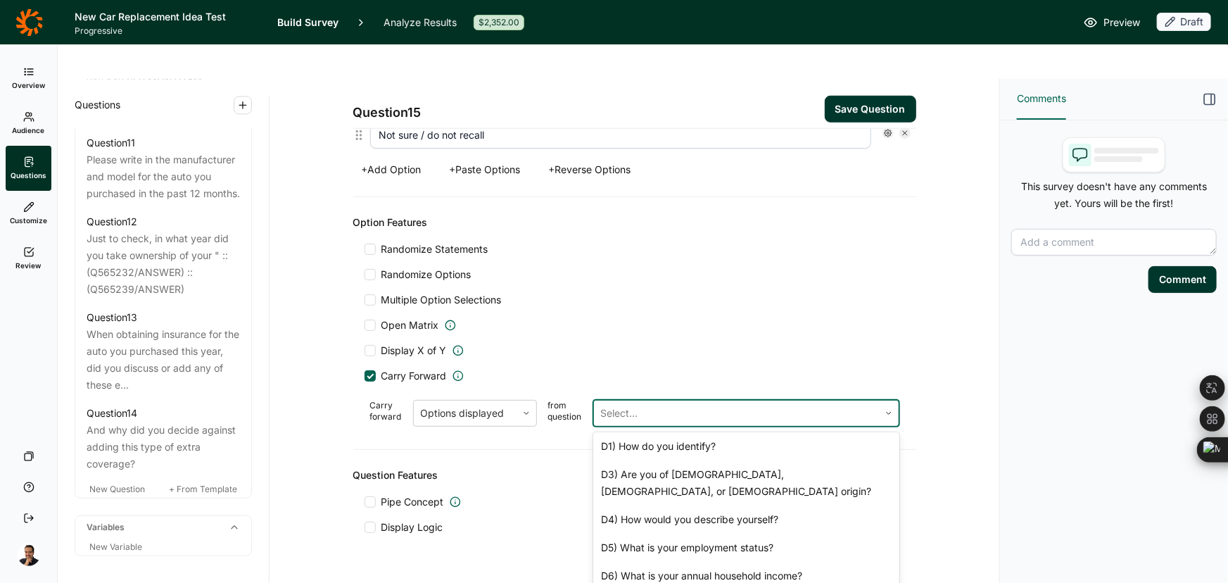
scroll to position [657, 0]
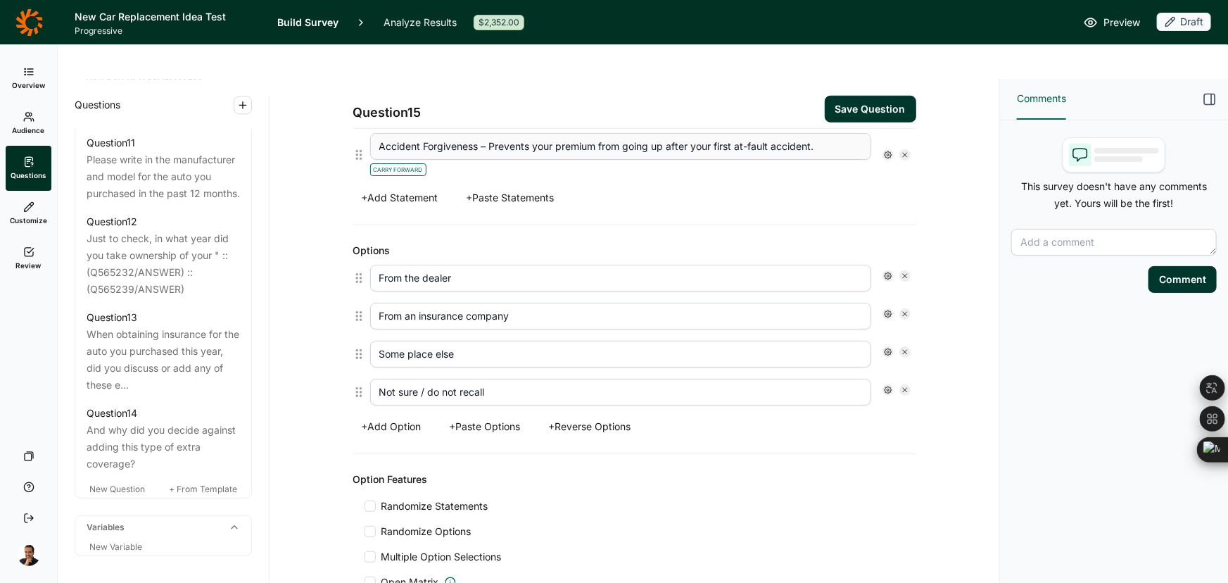
scroll to position [0, 0]
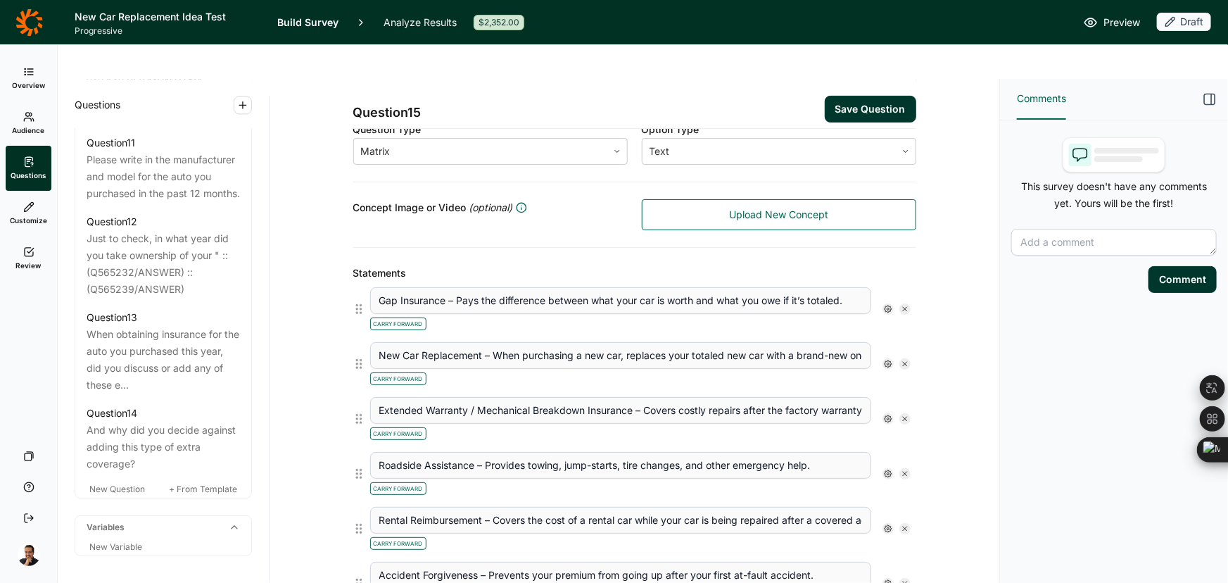
click at [885, 305] on use at bounding box center [888, 308] width 7 height 7
click at [911, 301] on span "Display Logic" at bounding box center [937, 298] width 62 height 14
click at [890, 298] on input "Display Logic" at bounding box center [890, 298] width 0 height 0
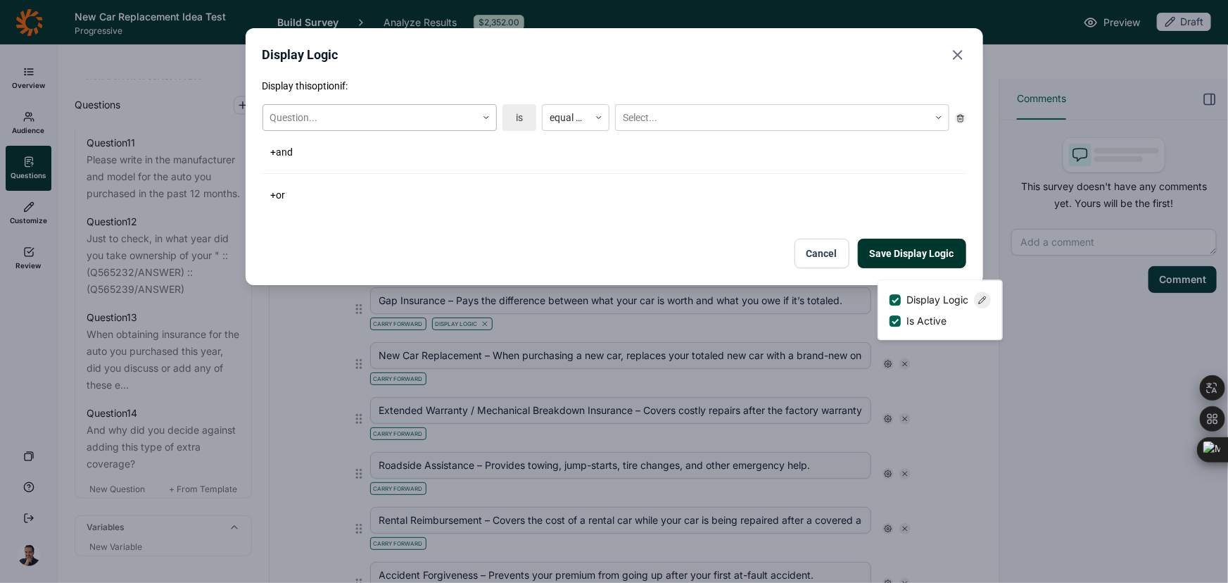
click at [373, 117] on div at bounding box center [369, 118] width 199 height 18
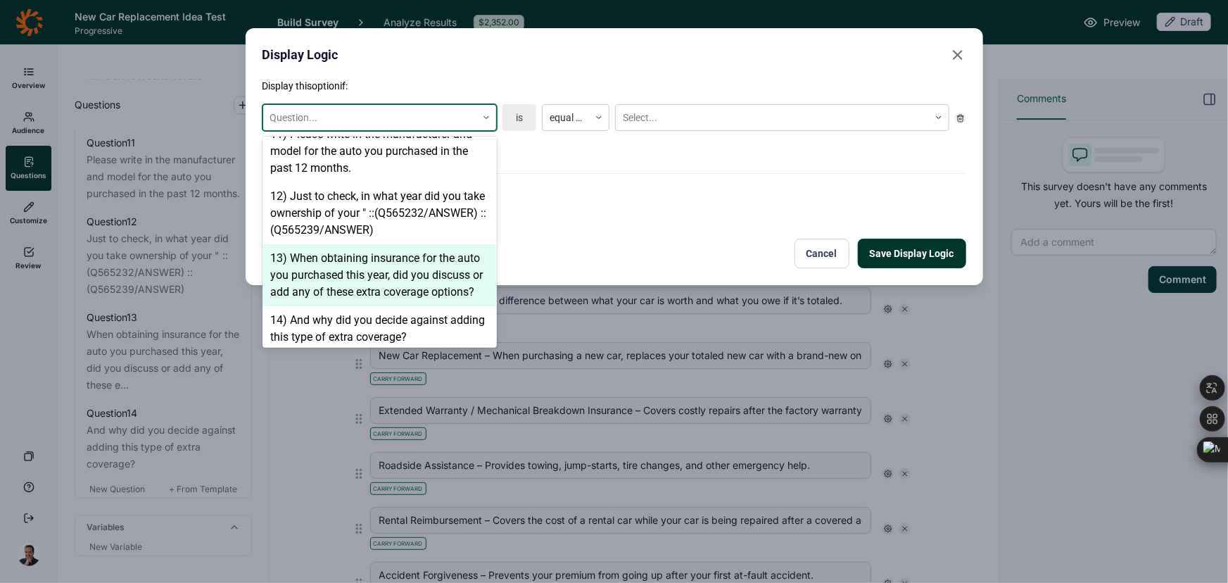
click at [391, 271] on div "13) When obtaining insurance for the auto you purchased this year, did you disc…" at bounding box center [380, 275] width 234 height 62
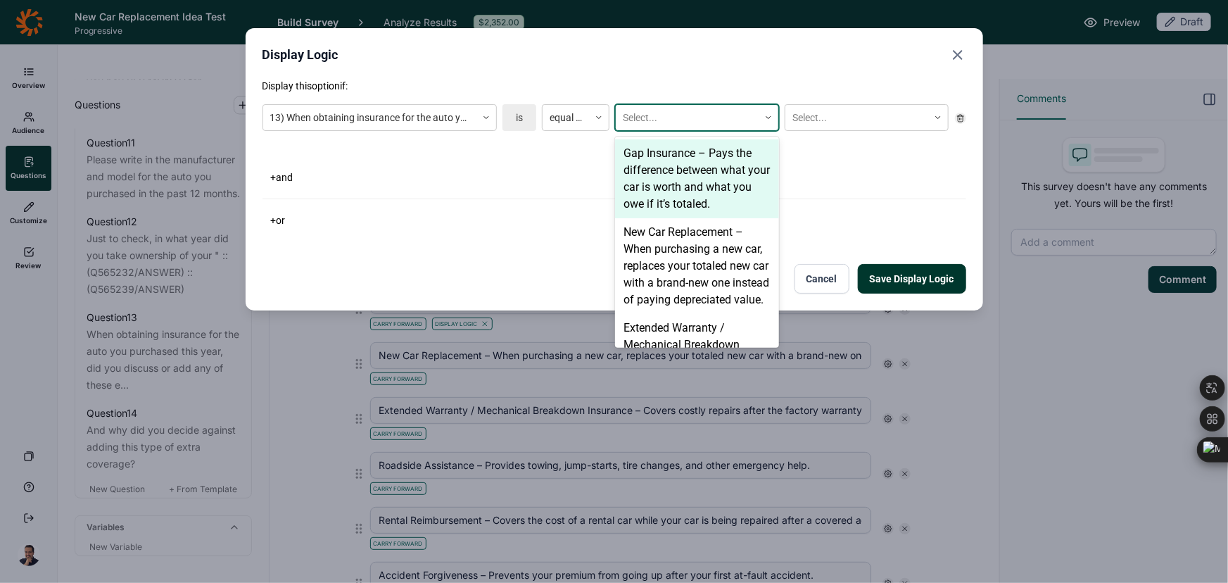
click at [663, 123] on div at bounding box center [687, 118] width 129 height 18
click at [662, 148] on div "Gap Insurance – Pays the difference between what your car is worth and what you…" at bounding box center [697, 178] width 164 height 79
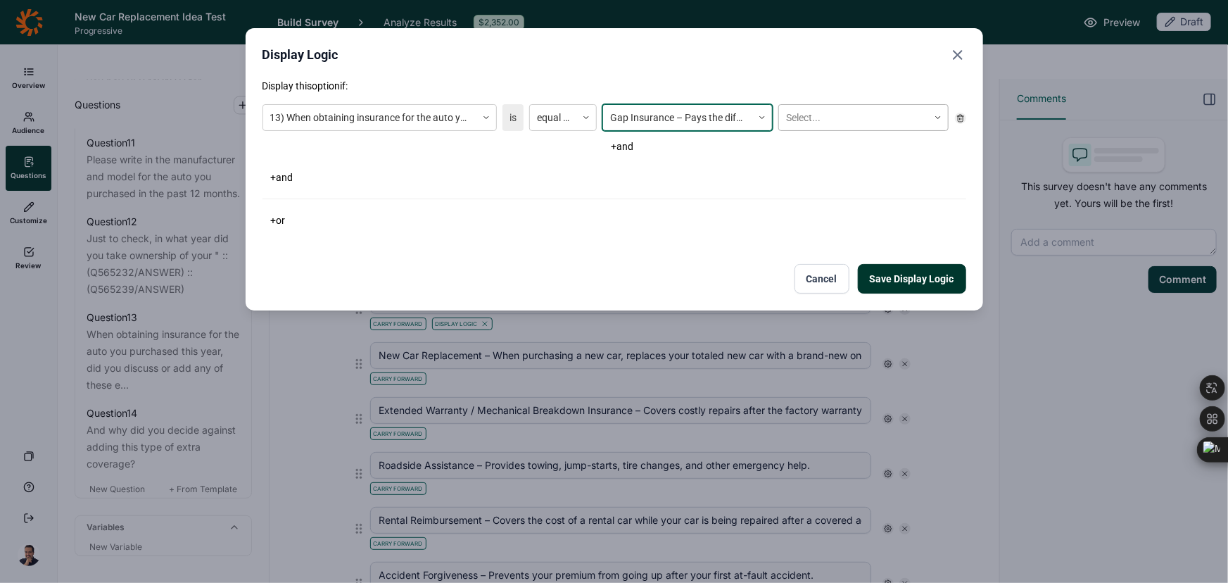
click at [802, 116] on div at bounding box center [853, 118] width 135 height 18
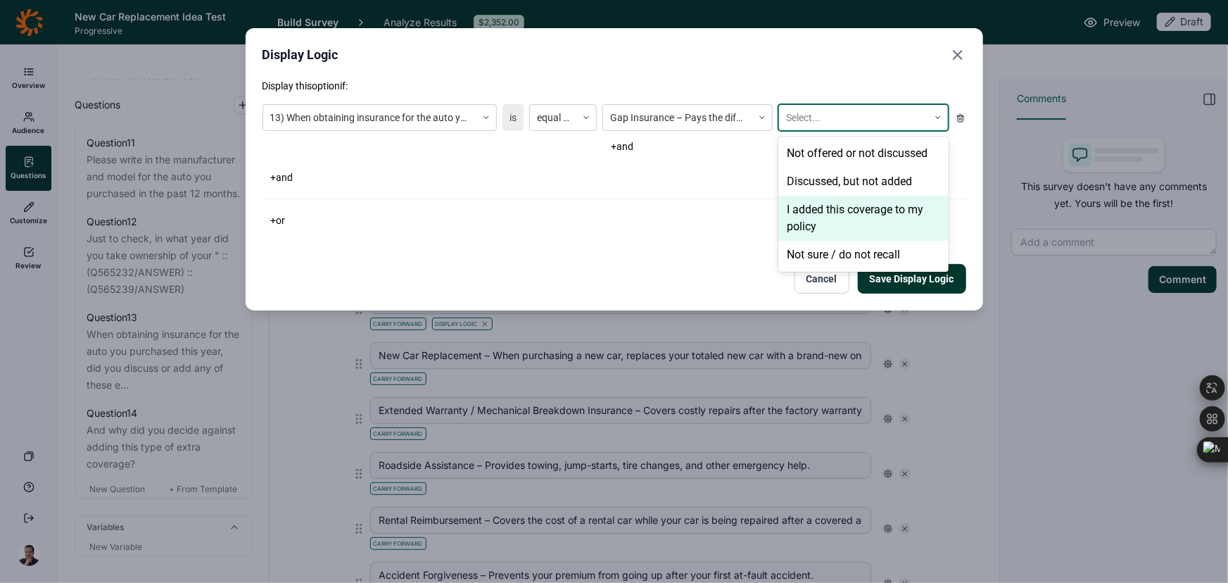
click at [809, 210] on div "I added this coverage to my policy" at bounding box center [863, 218] width 170 height 45
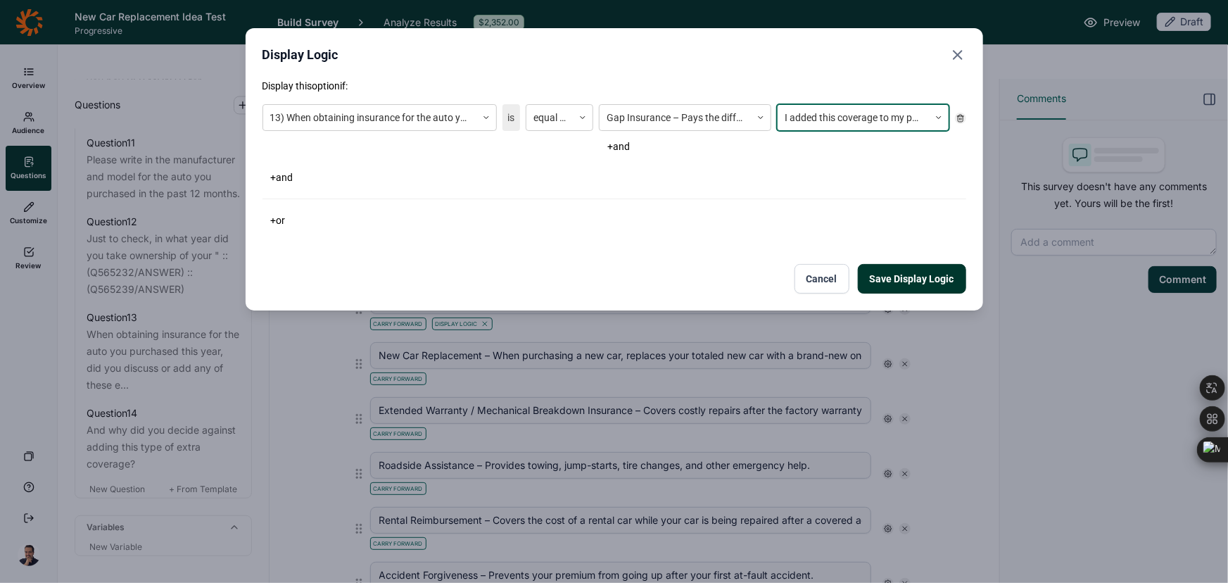
click at [915, 274] on button "Save Display Logic" at bounding box center [912, 279] width 108 height 30
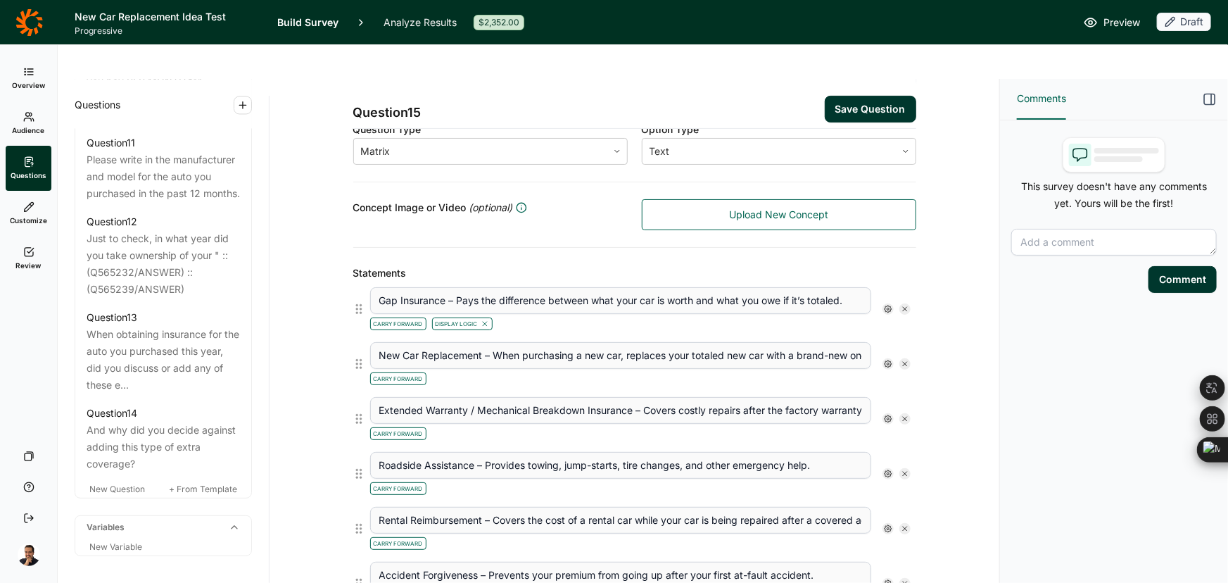
click at [885, 360] on use at bounding box center [888, 363] width 7 height 7
click at [896, 348] on div at bounding box center [895, 353] width 11 height 11
click at [890, 353] on input "Display Logic" at bounding box center [890, 353] width 0 height 0
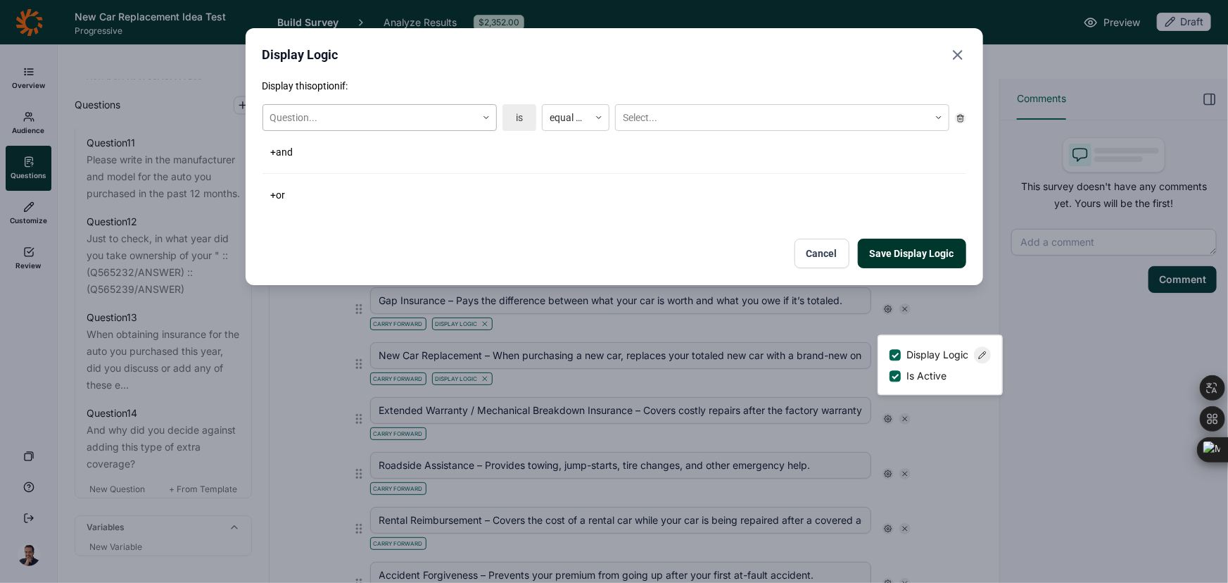
click at [367, 128] on div "Question..." at bounding box center [369, 117] width 213 height 23
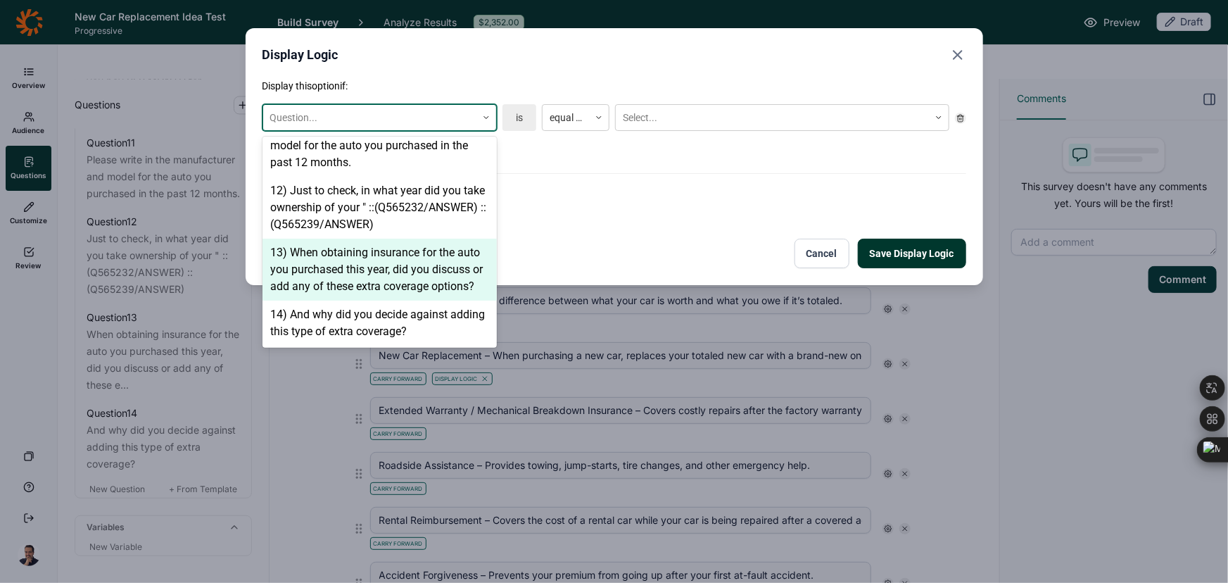
click at [373, 254] on div "13) When obtaining insurance for the auto you purchased this year, did you disc…" at bounding box center [380, 270] width 234 height 62
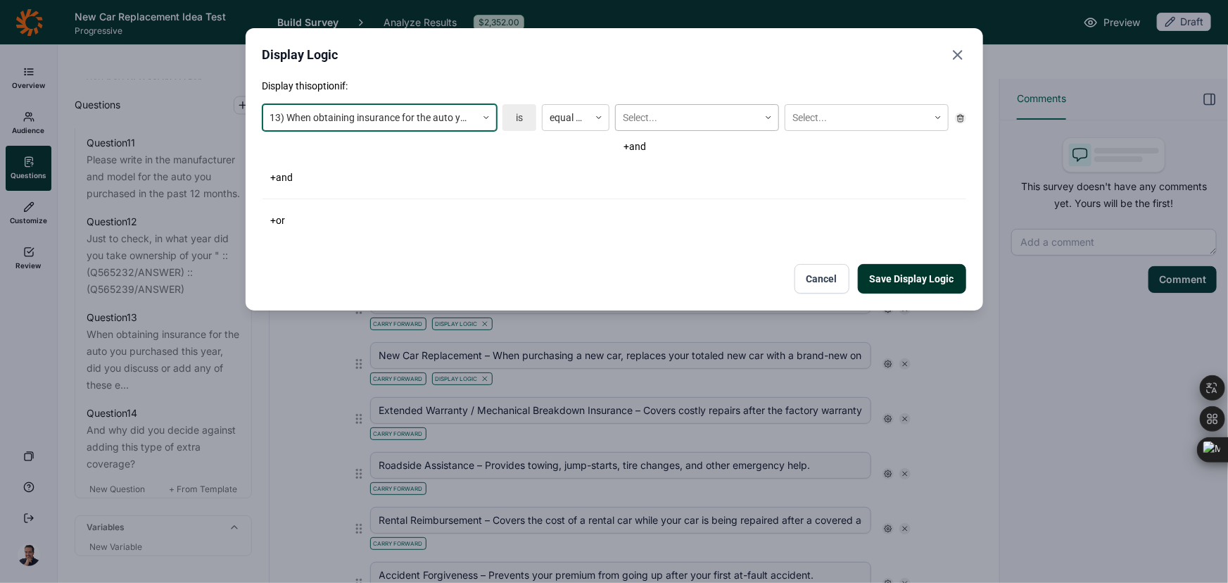
click at [703, 110] on div at bounding box center [687, 118] width 129 height 18
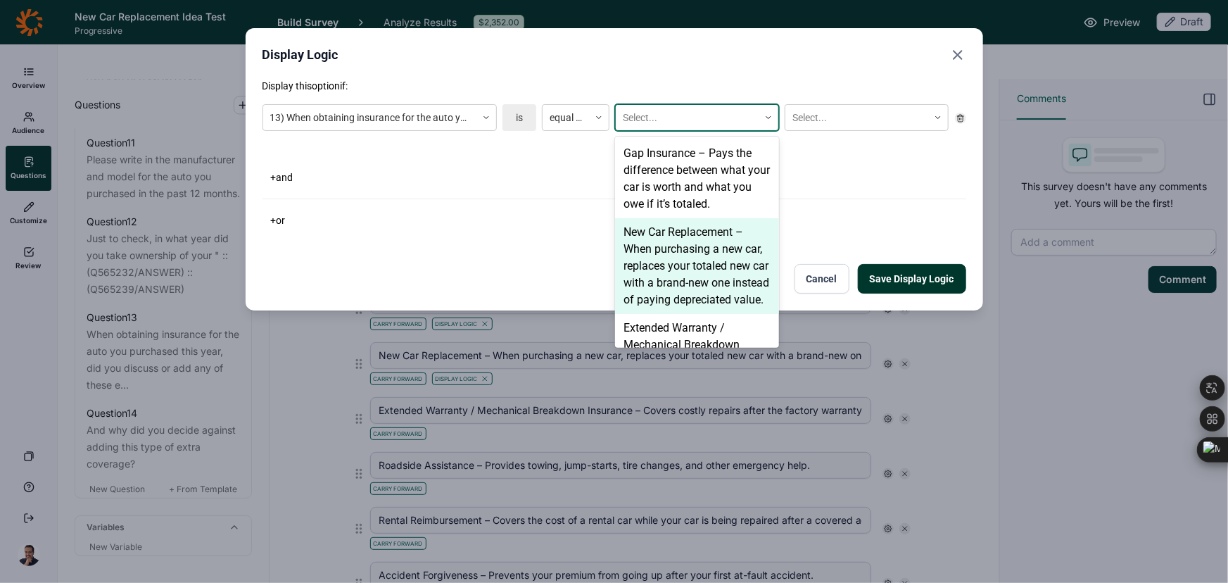
click at [648, 248] on div "New Car Replacement – When purchasing a new car, replaces your totaled new car …" at bounding box center [697, 266] width 164 height 96
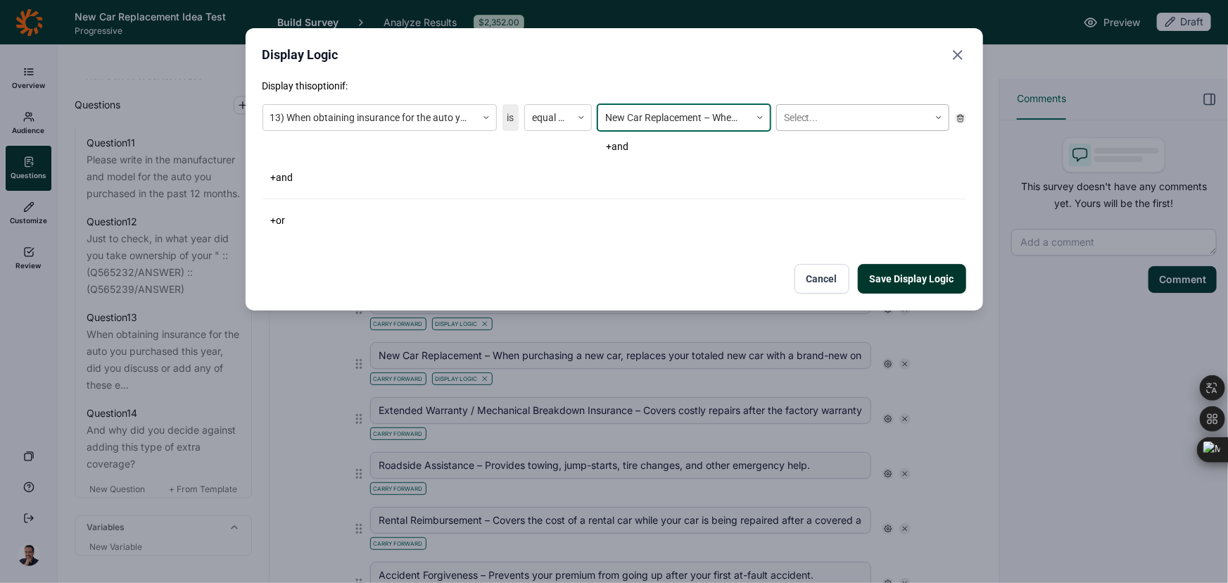
click at [877, 121] on div at bounding box center [853, 118] width 138 height 18
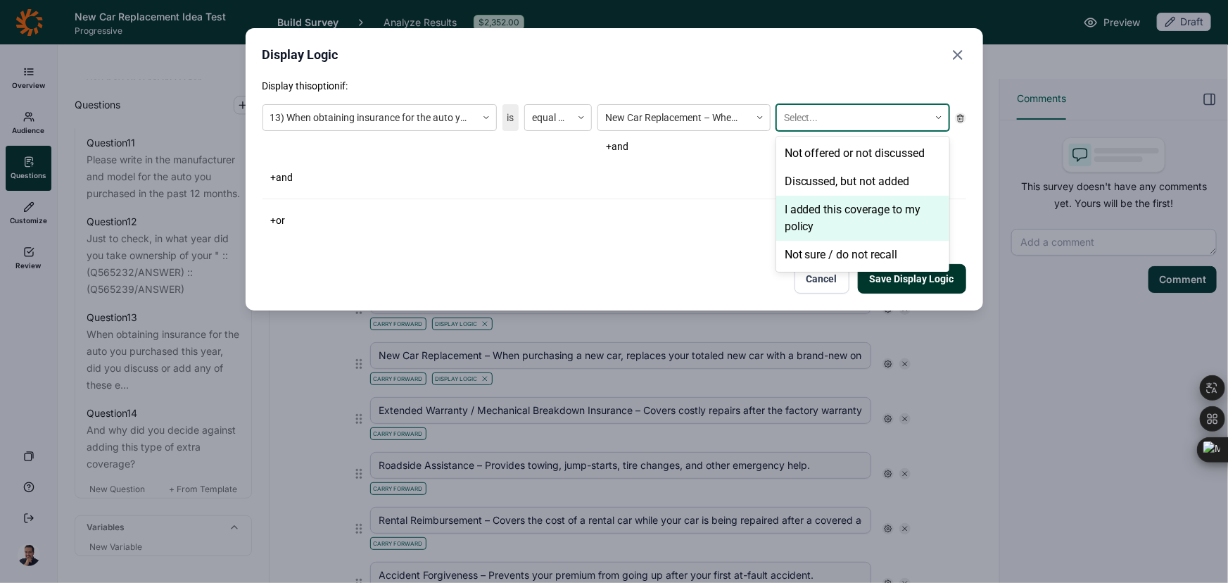
click at [838, 213] on div "I added this coverage to my policy" at bounding box center [862, 218] width 173 height 45
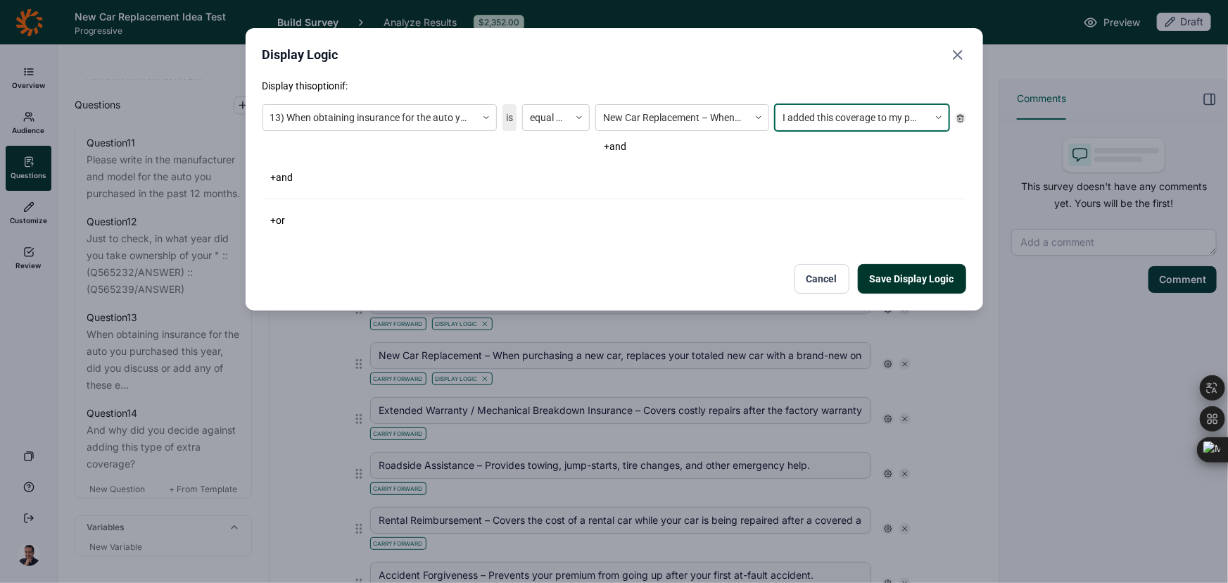
click at [914, 268] on button "Save Display Logic" at bounding box center [912, 279] width 108 height 30
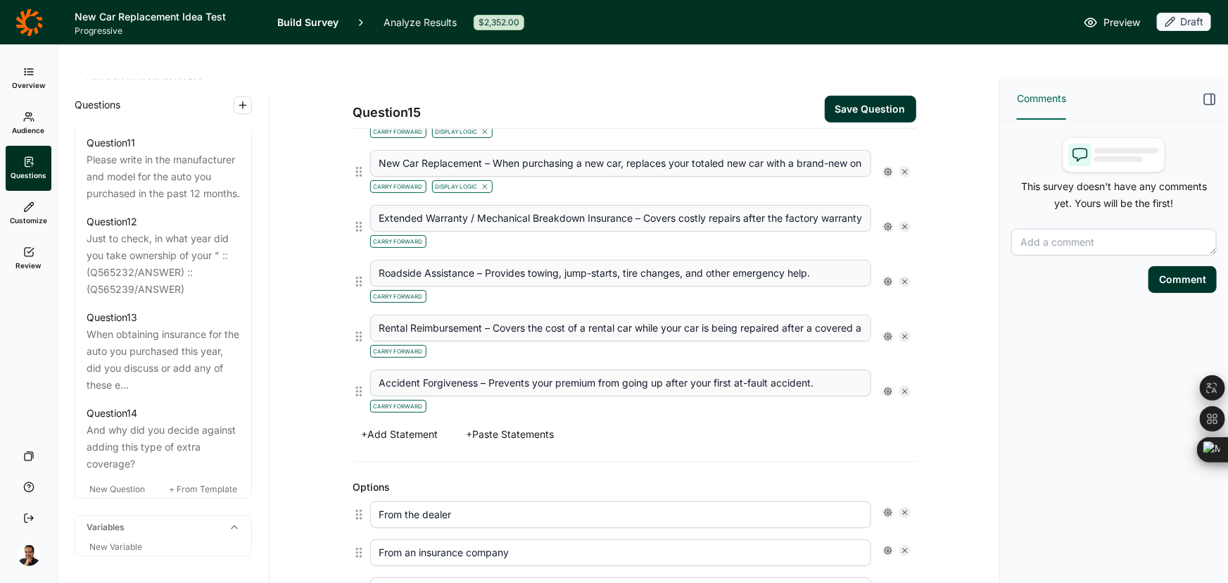
click at [884, 222] on icon at bounding box center [888, 226] width 8 height 8
click at [897, 216] on div at bounding box center [895, 215] width 11 height 11
click at [890, 216] on input "Display Logic" at bounding box center [890, 216] width 0 height 0
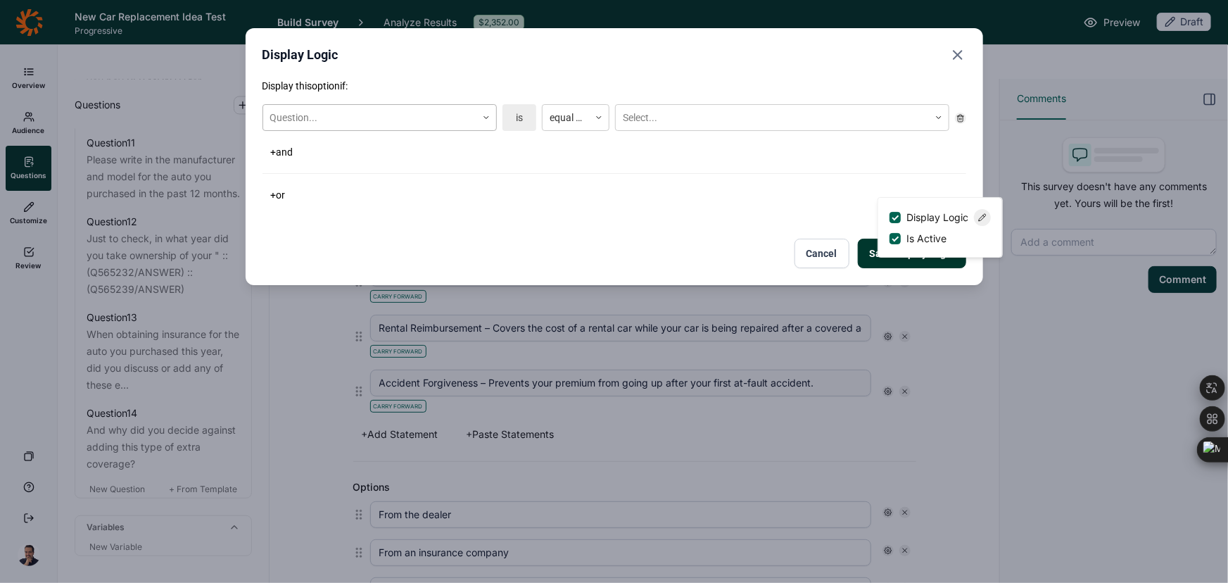
click at [410, 113] on div at bounding box center [369, 118] width 199 height 18
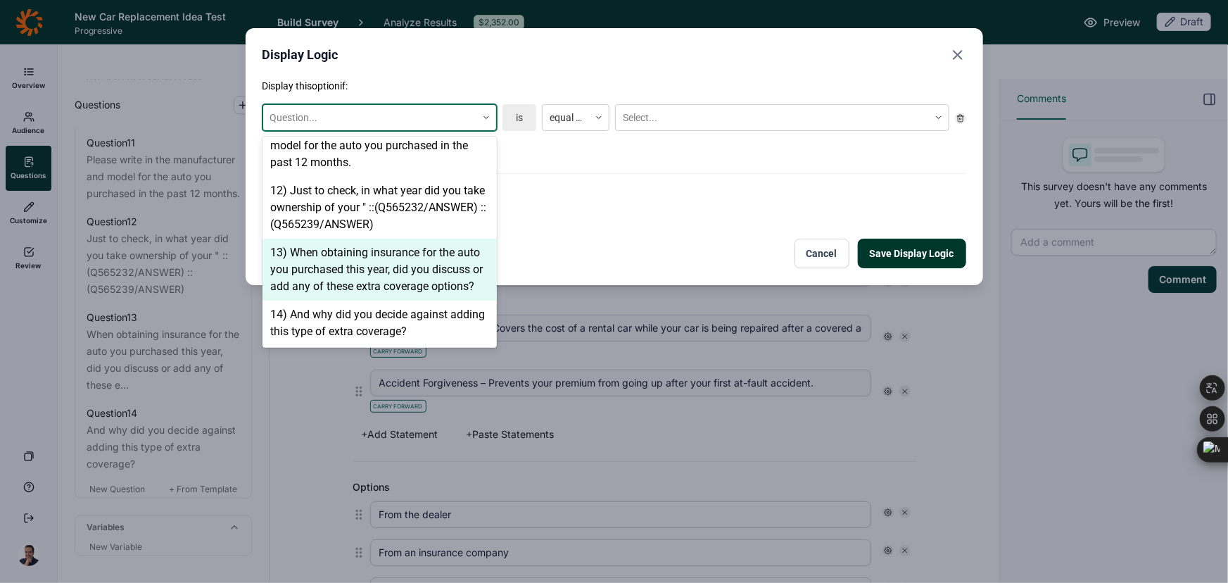
click at [423, 239] on div "13) When obtaining insurance for the auto you purchased this year, did you disc…" at bounding box center [380, 270] width 234 height 62
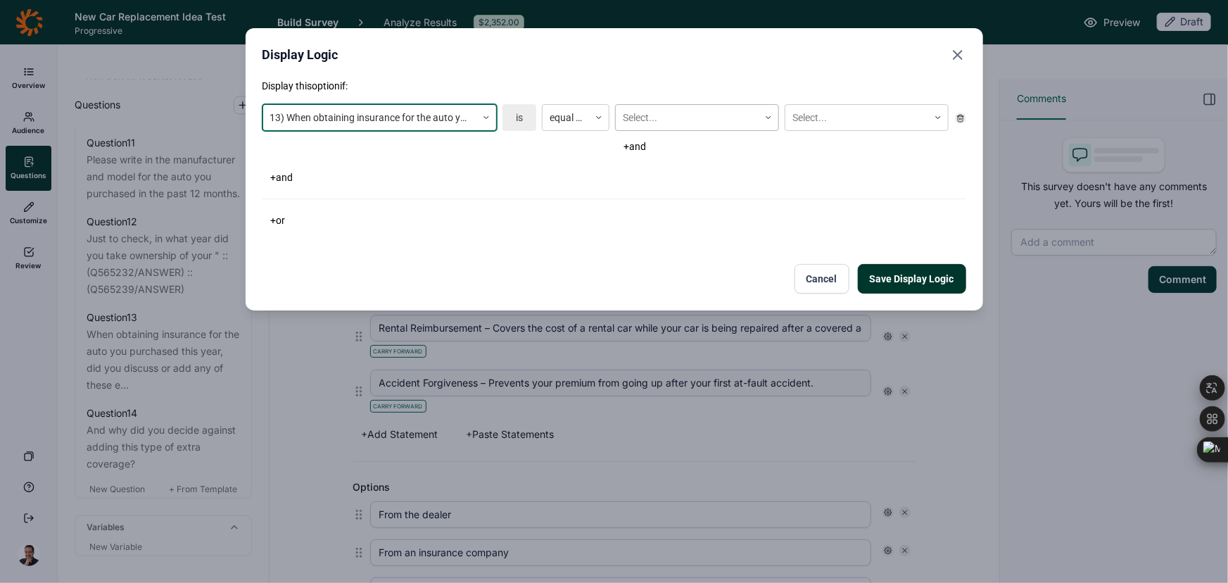
click at [673, 120] on div at bounding box center [687, 118] width 129 height 18
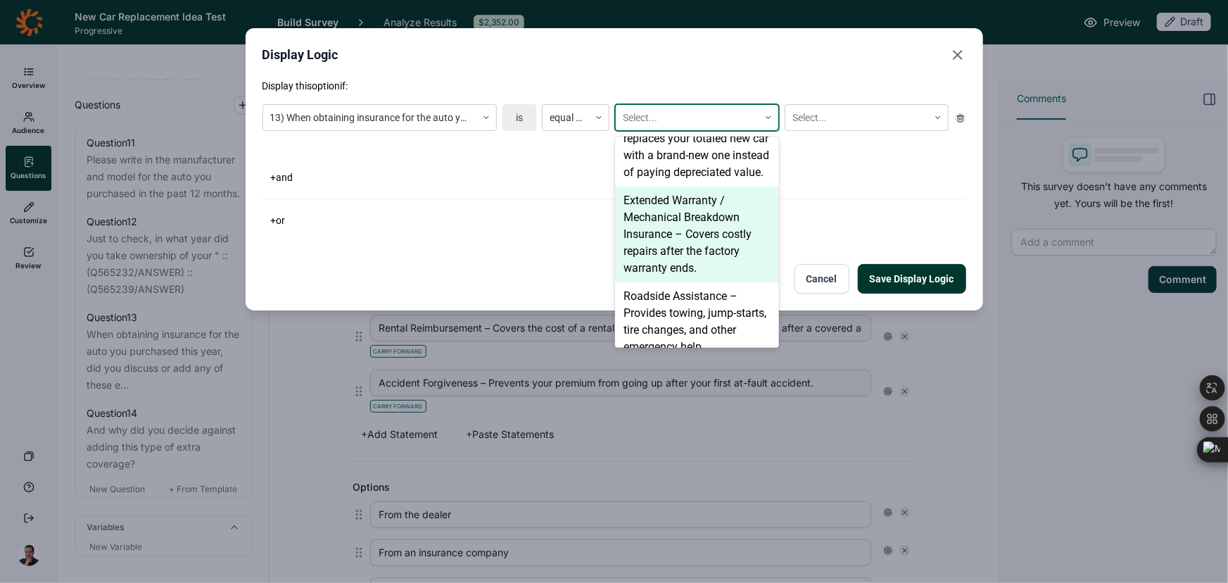
click at [653, 224] on div "Extended Warranty / Mechanical Breakdown Insurance – Covers costly repairs afte…" at bounding box center [697, 234] width 164 height 96
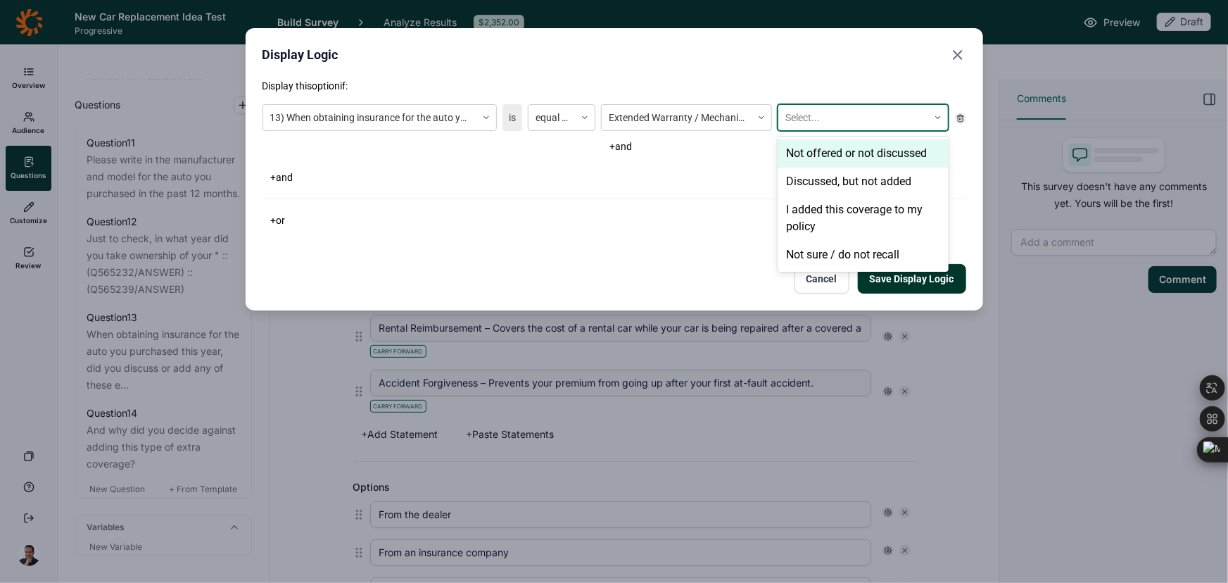
click at [790, 120] on div at bounding box center [853, 118] width 136 height 18
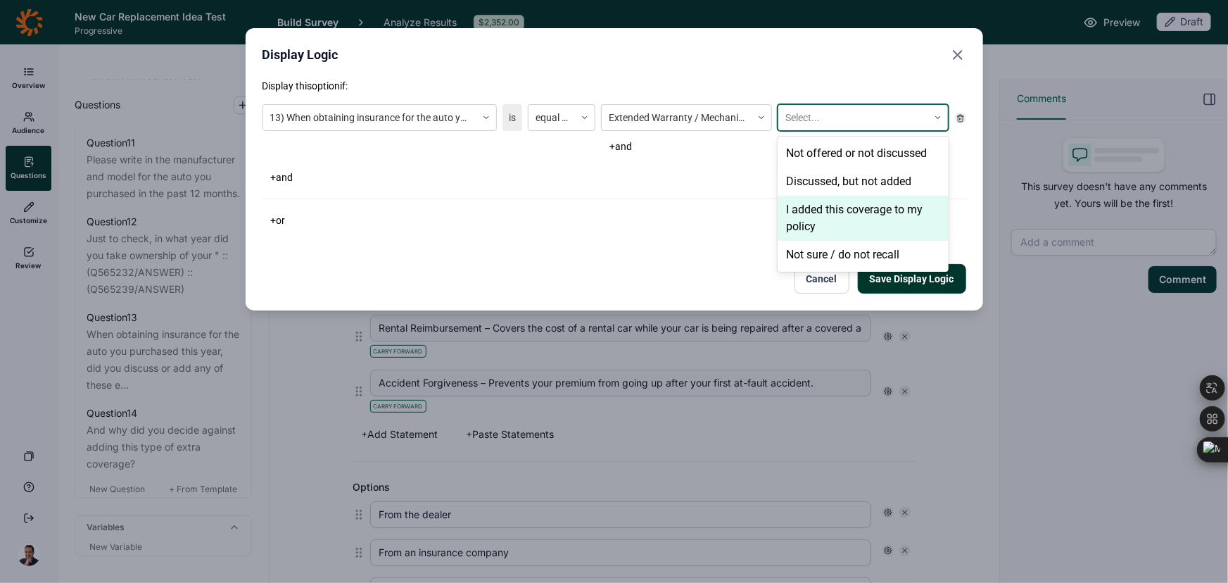
click at [799, 209] on div "I added this coverage to my policy" at bounding box center [863, 218] width 171 height 45
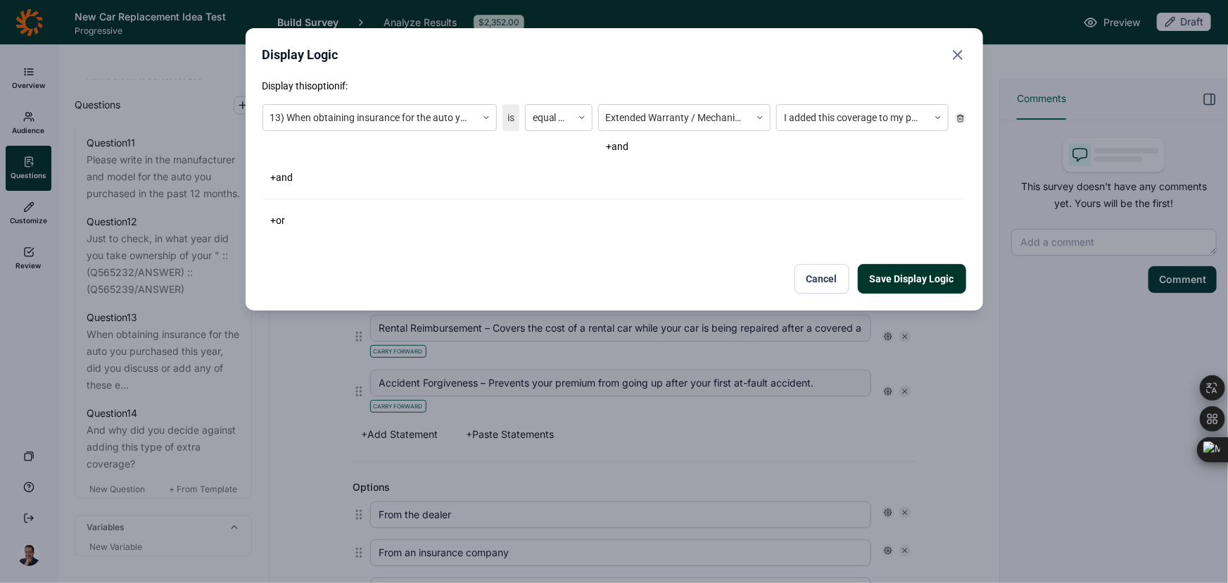
click at [883, 281] on button "Save Display Logic" at bounding box center [912, 279] width 108 height 30
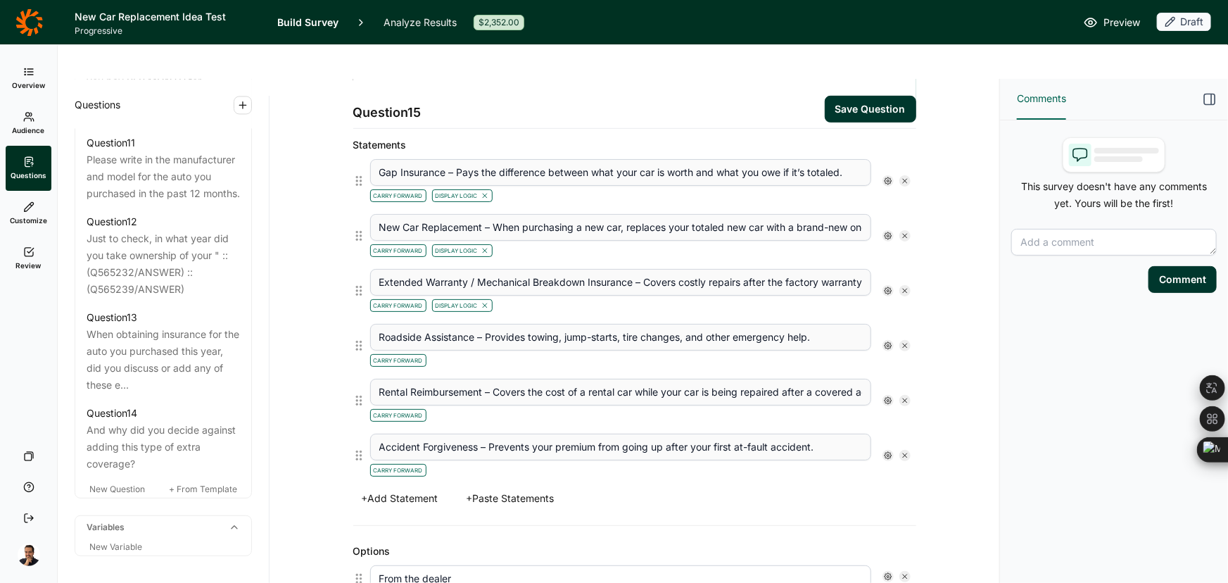
click at [885, 342] on use at bounding box center [888, 345] width 7 height 7
click at [914, 336] on span "Display Logic" at bounding box center [937, 335] width 62 height 14
click at [890, 335] on input "Display Logic" at bounding box center [890, 335] width 0 height 0
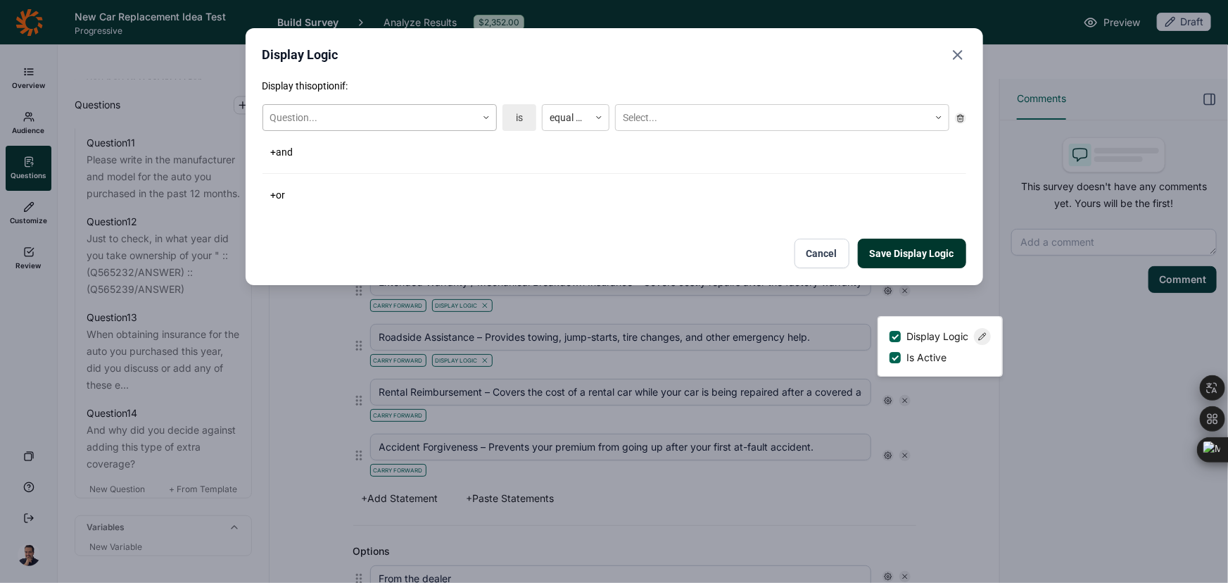
click at [379, 115] on div at bounding box center [369, 118] width 199 height 18
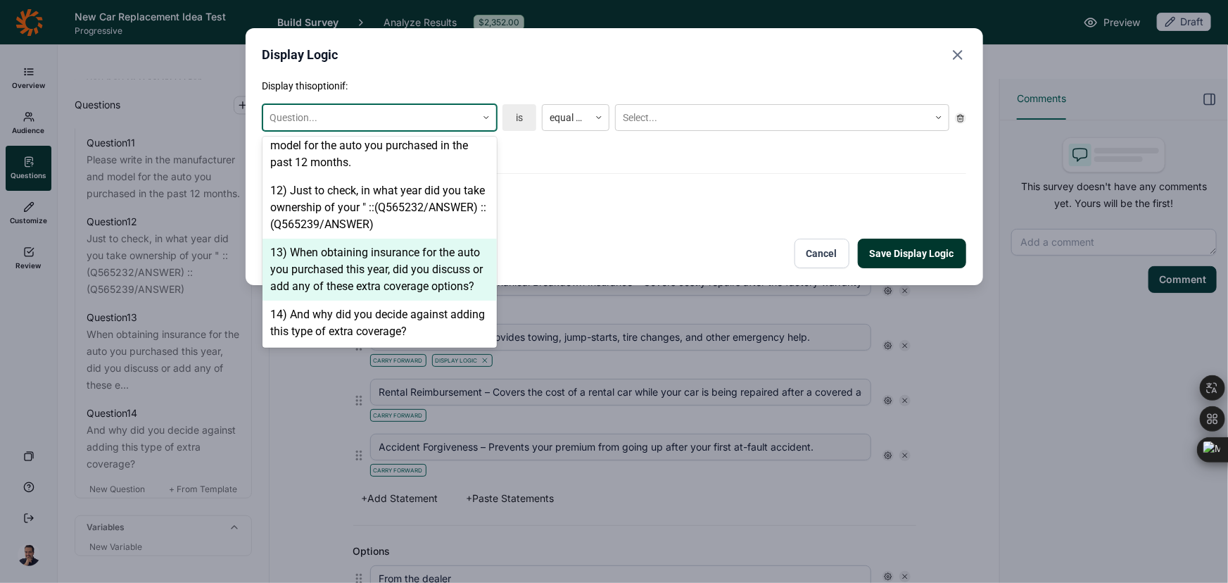
click at [384, 246] on div "13) When obtaining insurance for the auto you purchased this year, did you disc…" at bounding box center [380, 270] width 234 height 62
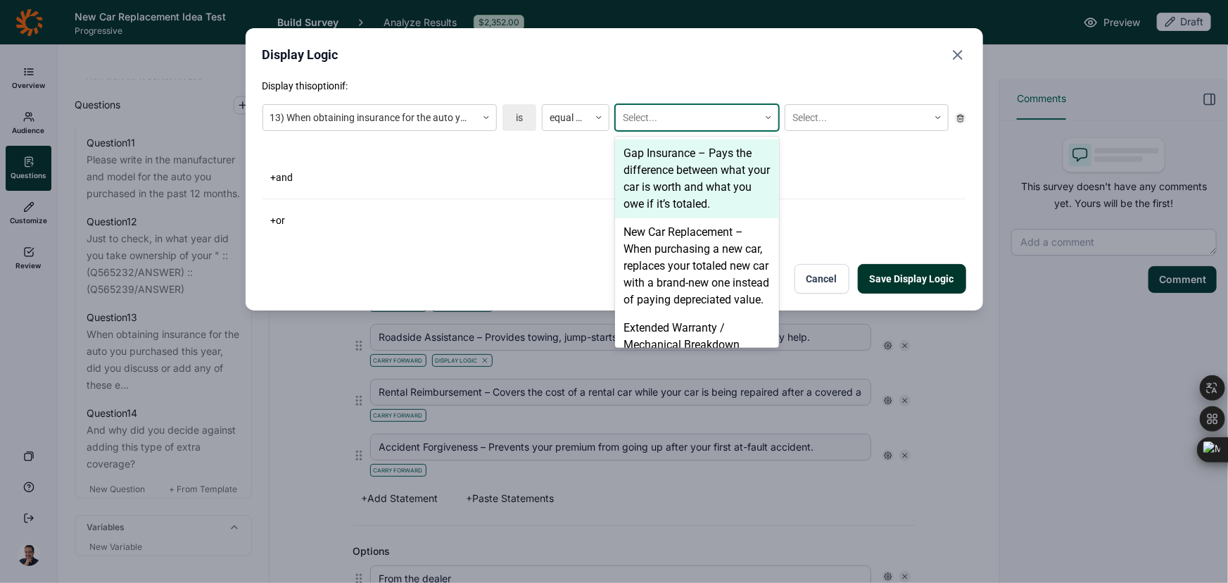
click at [668, 118] on div at bounding box center [687, 118] width 129 height 18
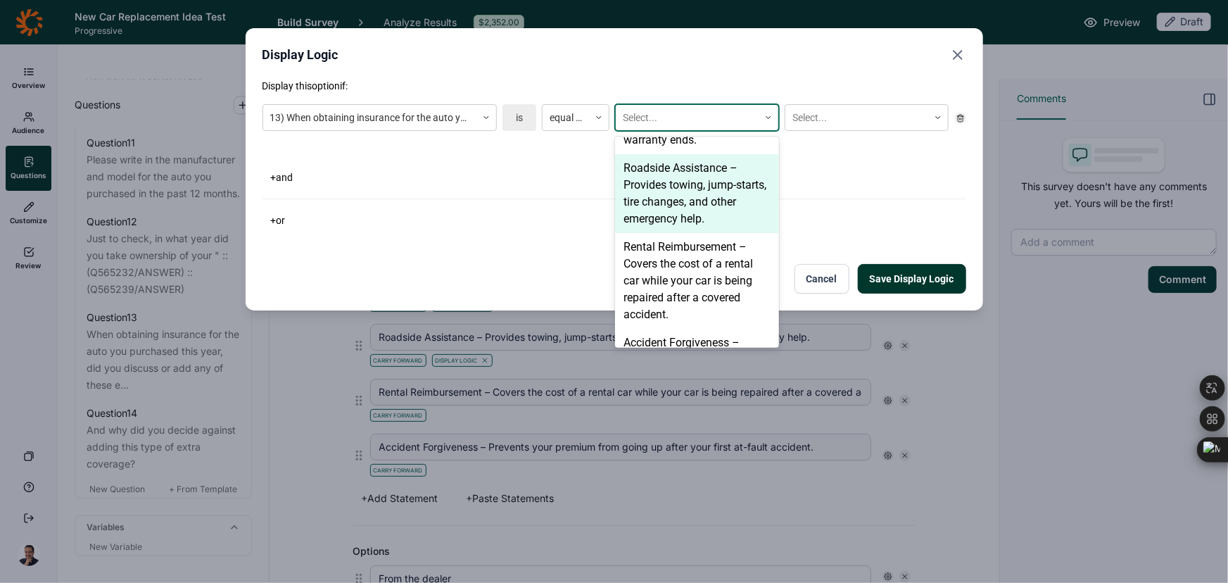
click at [658, 209] on div "Roadside Assistance – Provides towing, jump-starts, tire changes, and other eme…" at bounding box center [697, 193] width 164 height 79
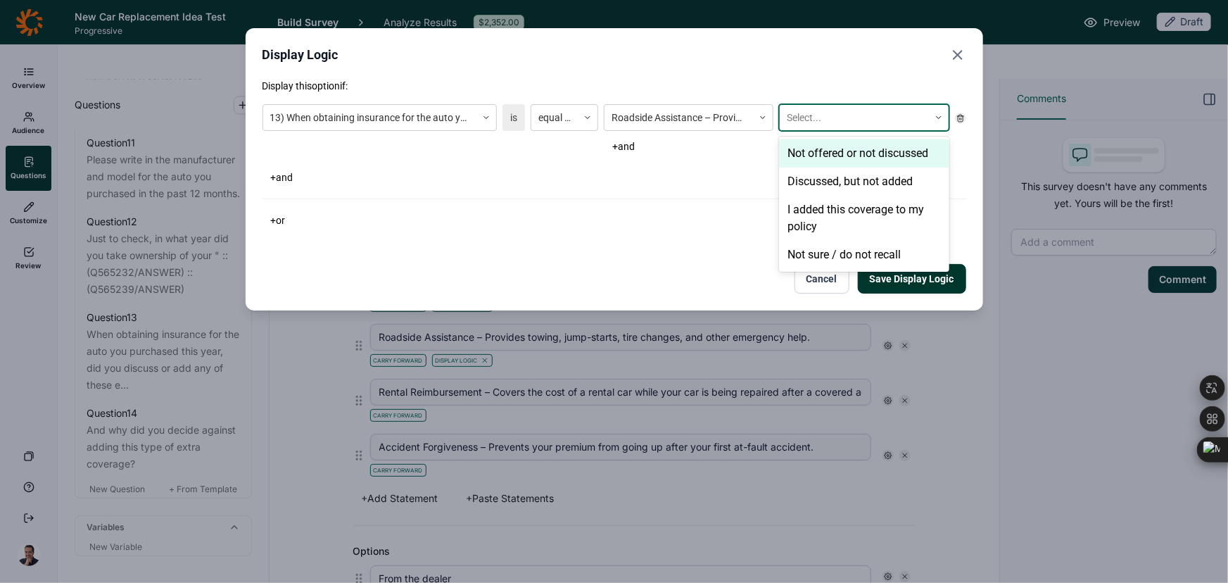
click at [856, 113] on div at bounding box center [854, 118] width 134 height 18
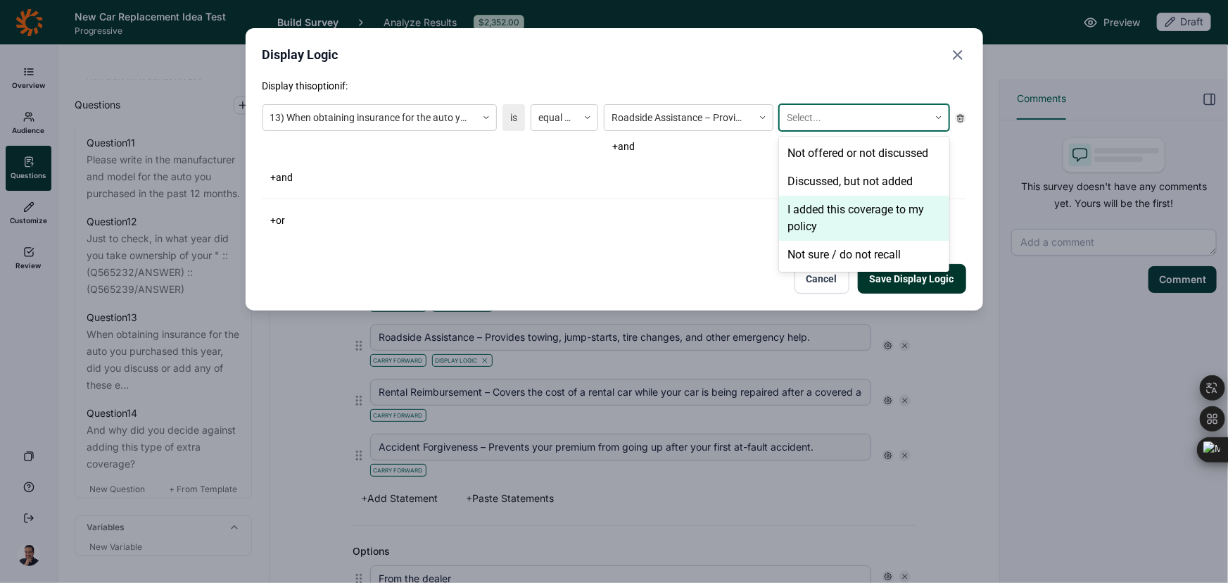
click at [826, 210] on div "I added this coverage to my policy" at bounding box center [864, 218] width 170 height 45
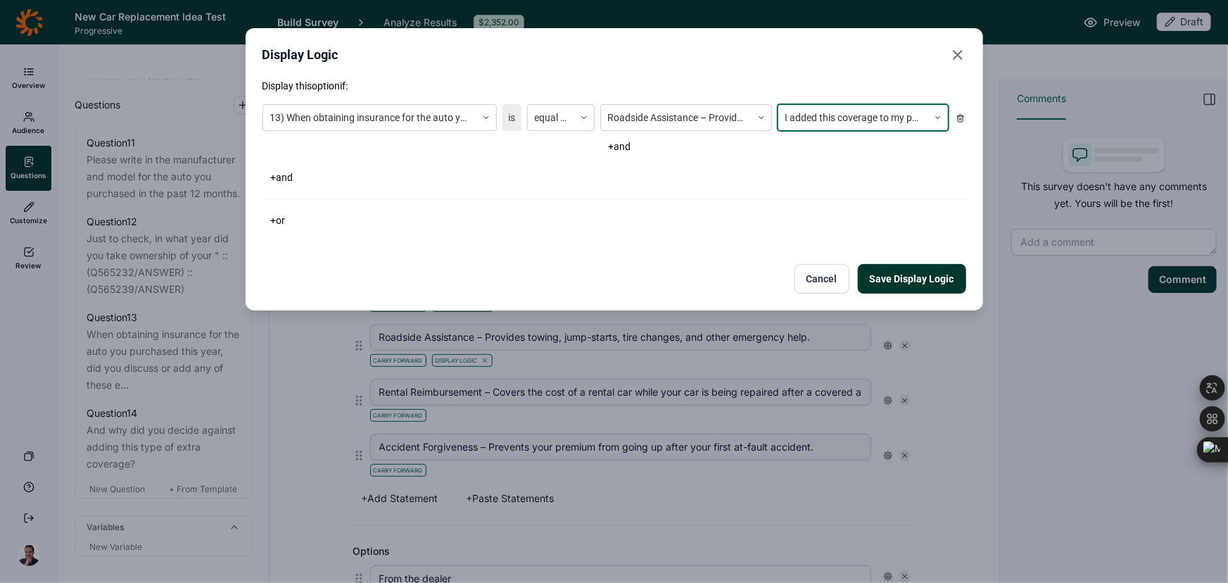
click at [889, 271] on button "Save Display Logic" at bounding box center [912, 279] width 108 height 30
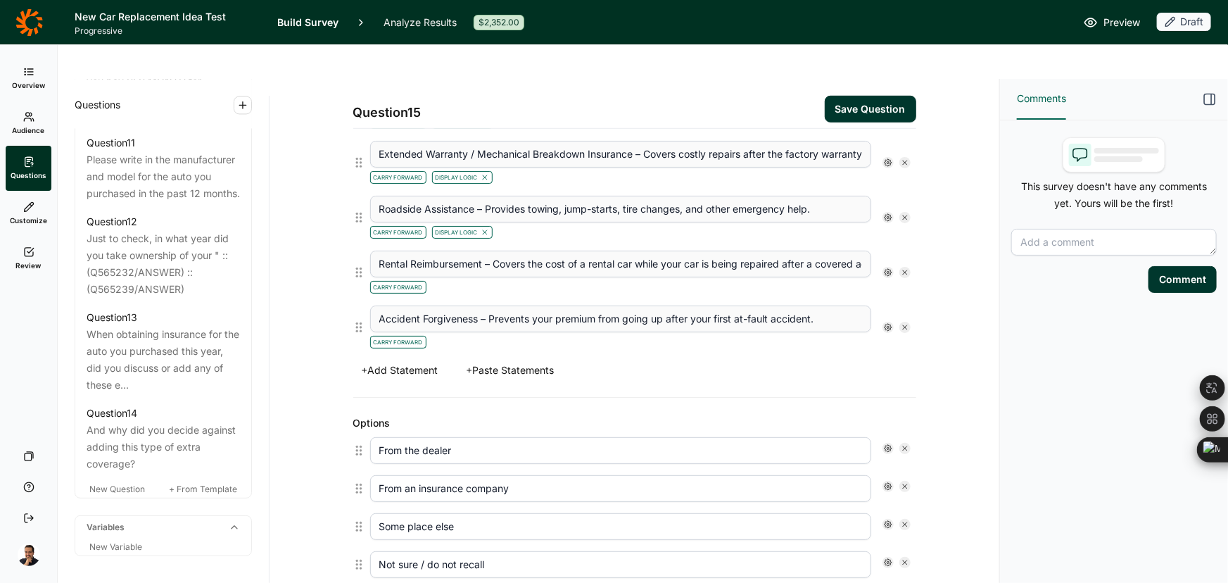
click at [885, 269] on use at bounding box center [888, 272] width 7 height 7
click at [892, 248] on div "Display Logic Is Active" at bounding box center [940, 272] width 124 height 56
click at [892, 260] on div at bounding box center [895, 261] width 11 height 11
click at [890, 262] on input "Display Logic" at bounding box center [890, 262] width 0 height 0
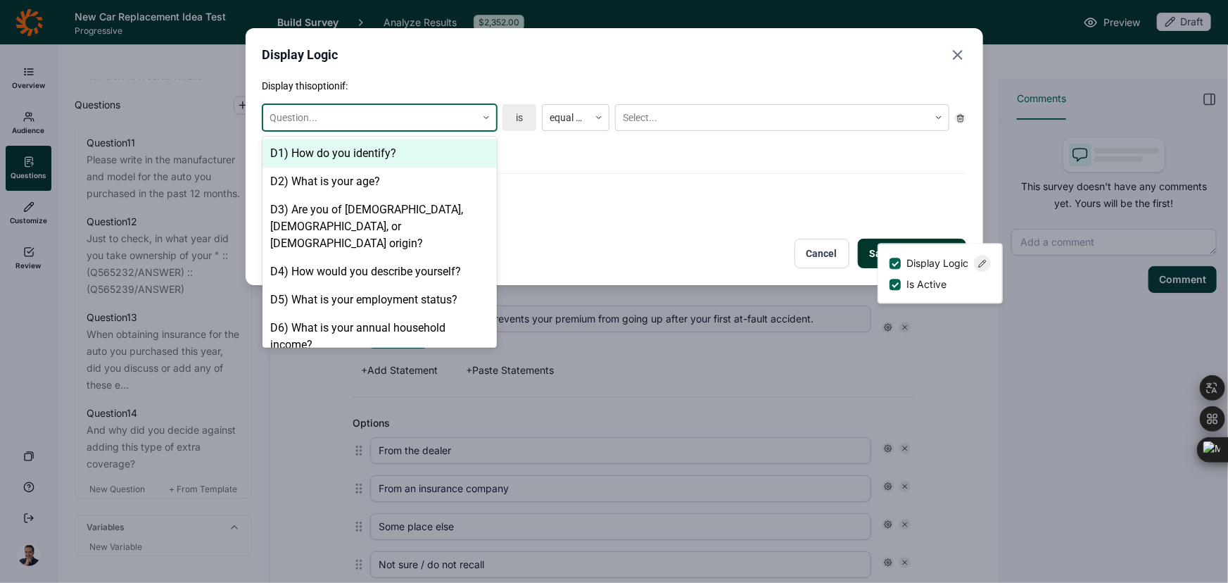
click at [436, 109] on div at bounding box center [369, 118] width 199 height 18
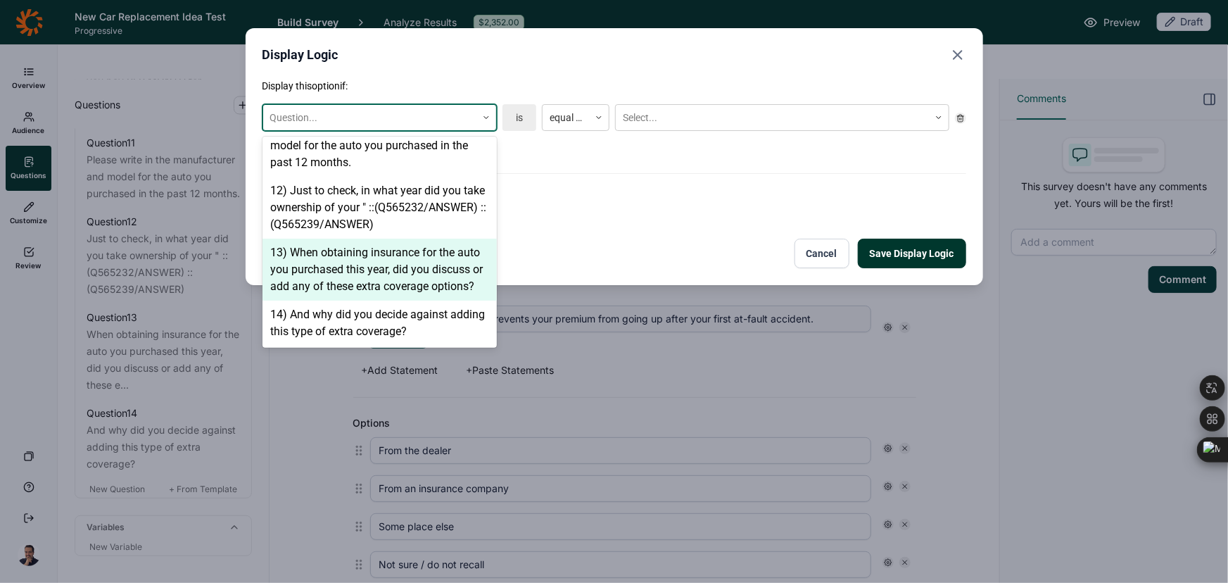
click at [387, 261] on div "13) When obtaining insurance for the auto you purchased this year, did you disc…" at bounding box center [380, 270] width 234 height 62
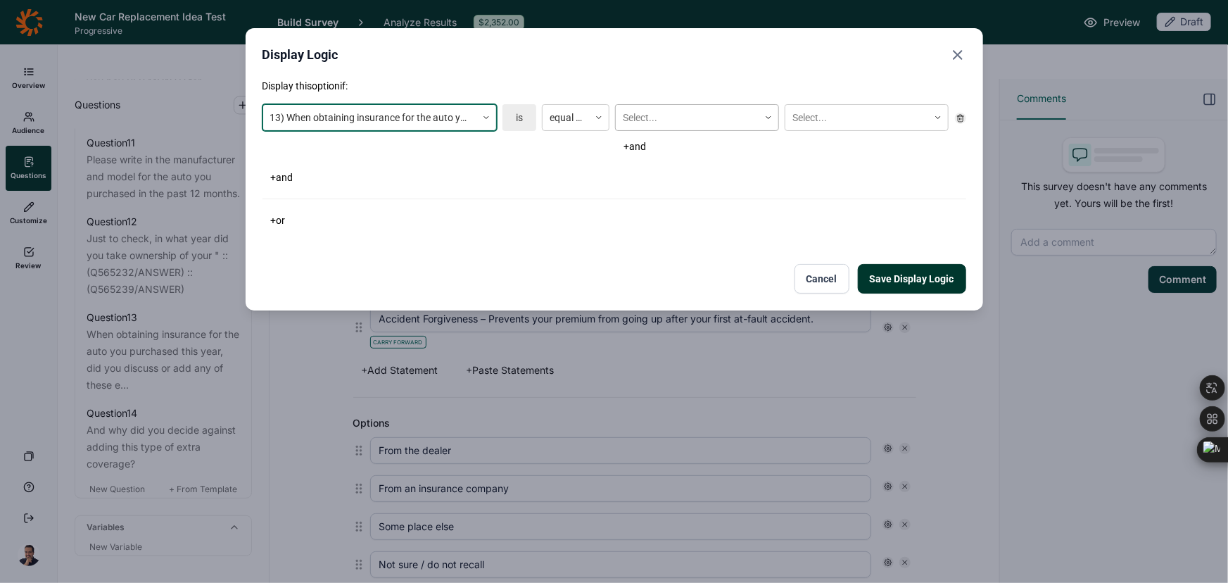
click at [725, 110] on div at bounding box center [687, 118] width 129 height 18
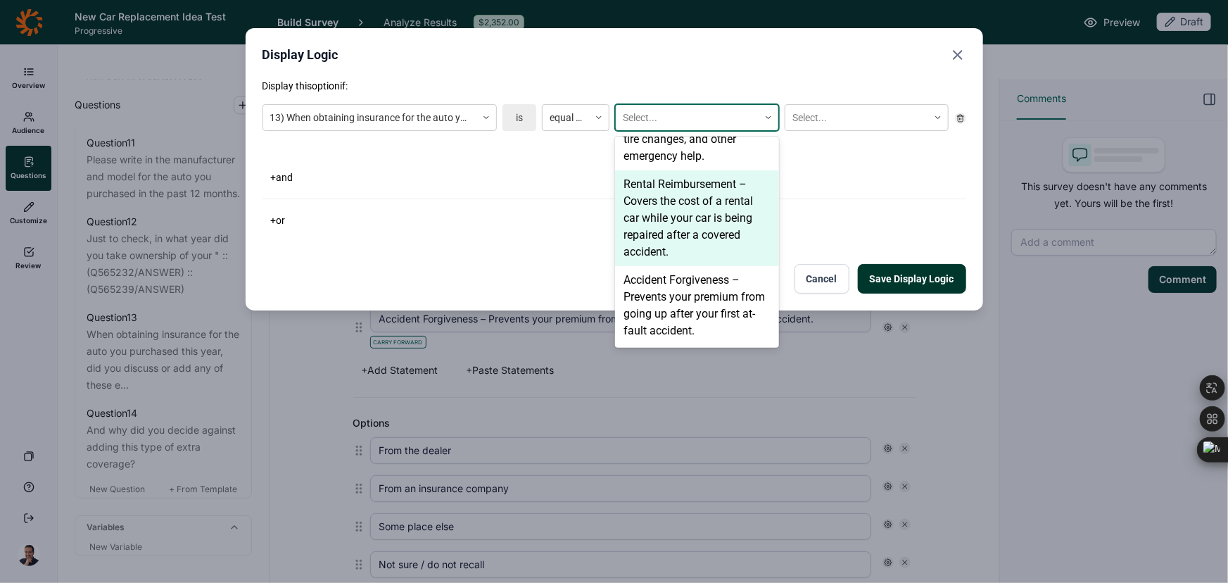
click at [671, 206] on div "Rental Reimbursement – Covers the cost of a rental car while your car is being …" at bounding box center [697, 218] width 164 height 96
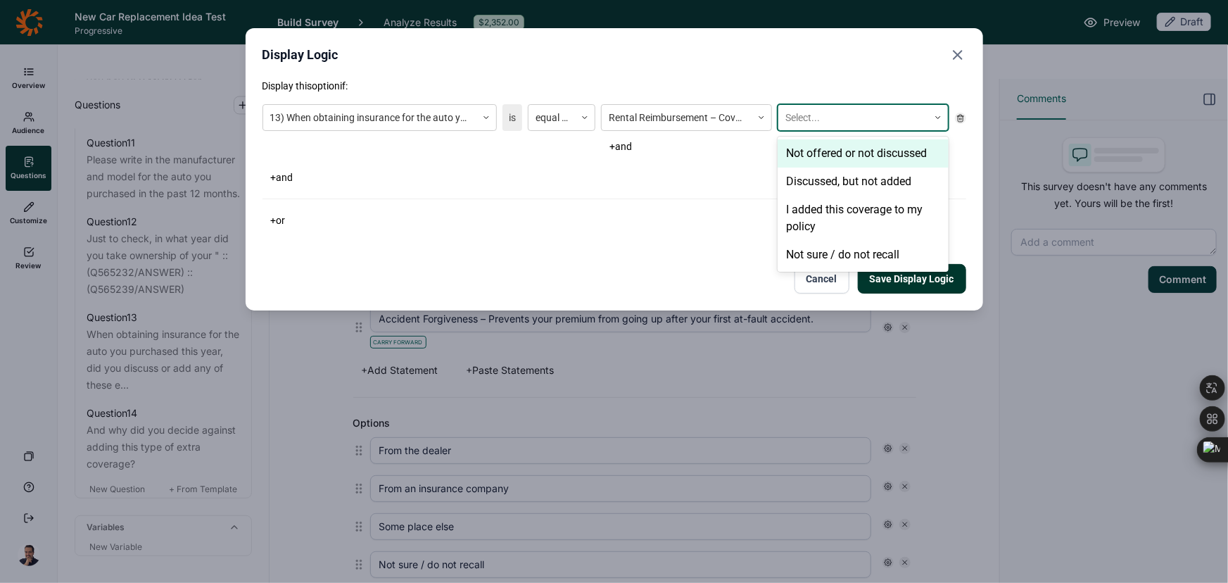
click at [861, 122] on div at bounding box center [853, 118] width 136 height 18
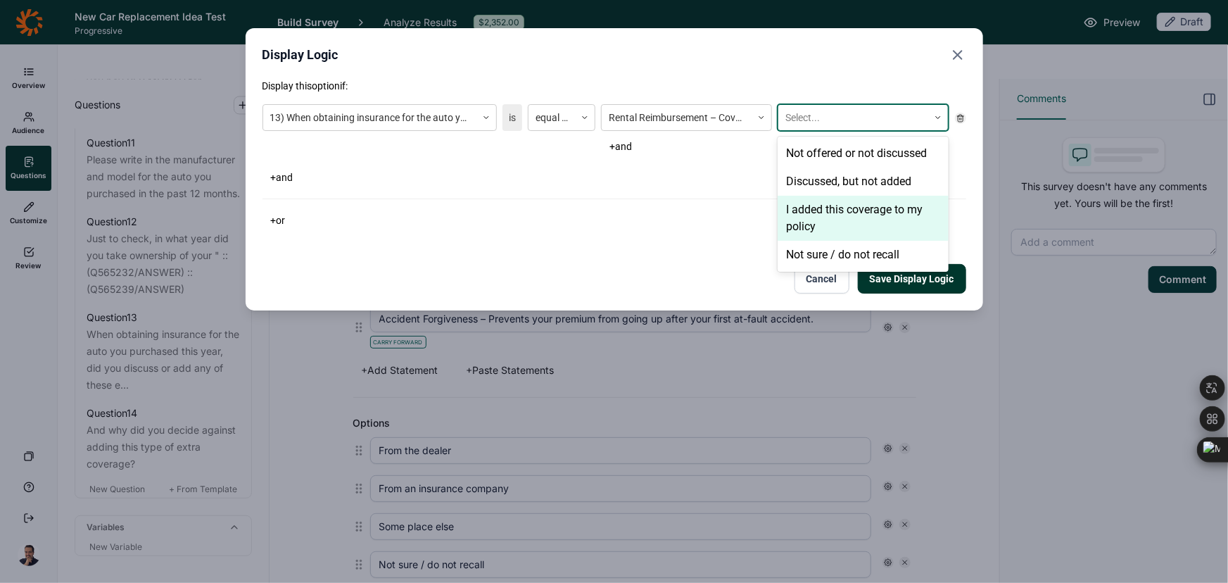
drag, startPoint x: 834, startPoint y: 202, endPoint x: 845, endPoint y: 219, distance: 19.9
click at [834, 203] on div "I added this coverage to my policy" at bounding box center [863, 218] width 171 height 45
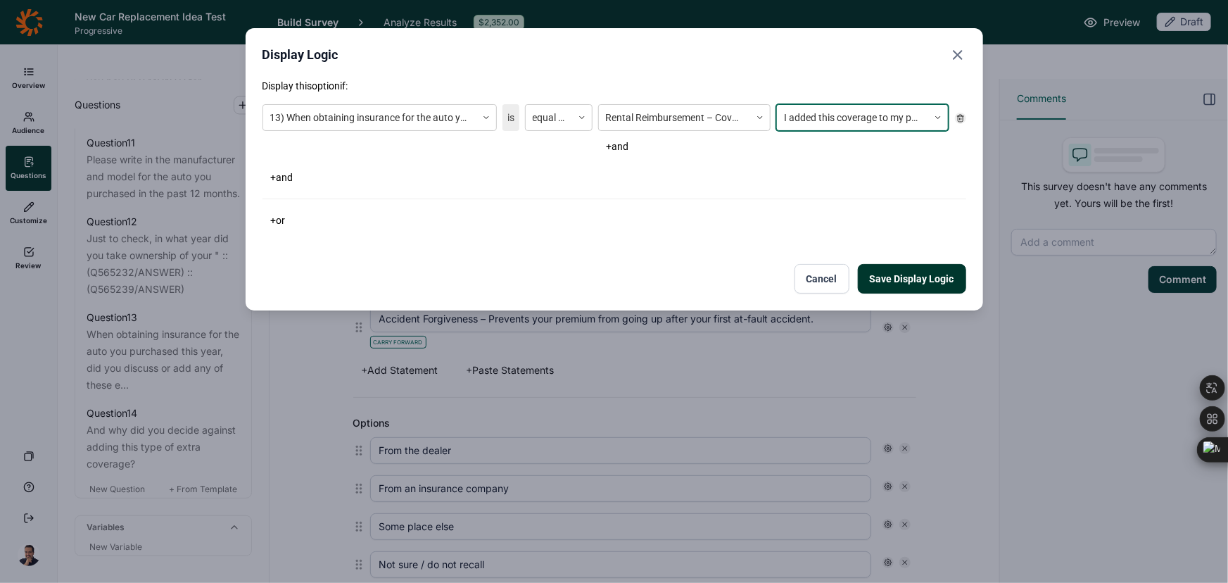
click at [894, 277] on button "Save Display Logic" at bounding box center [912, 279] width 108 height 30
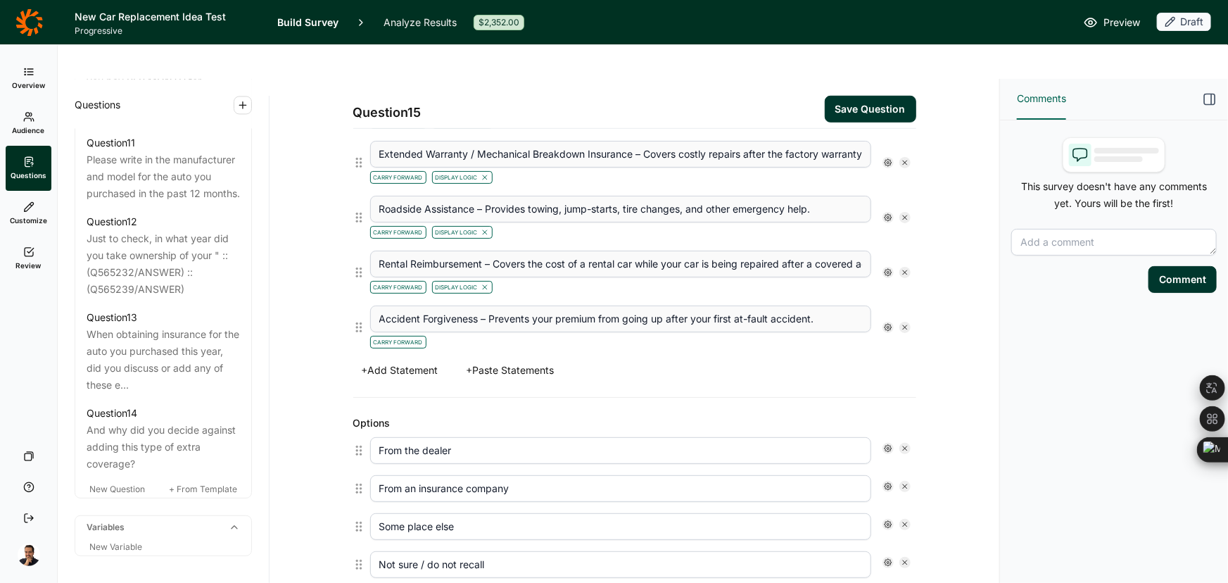
click at [883, 305] on div "Accident Forgiveness – Prevents your premium from going up after your first at-…" at bounding box center [640, 327] width 540 height 44
click at [884, 323] on icon at bounding box center [888, 327] width 8 height 8
click at [894, 315] on div at bounding box center [895, 316] width 11 height 11
click at [890, 317] on input "Display Logic" at bounding box center [890, 317] width 0 height 0
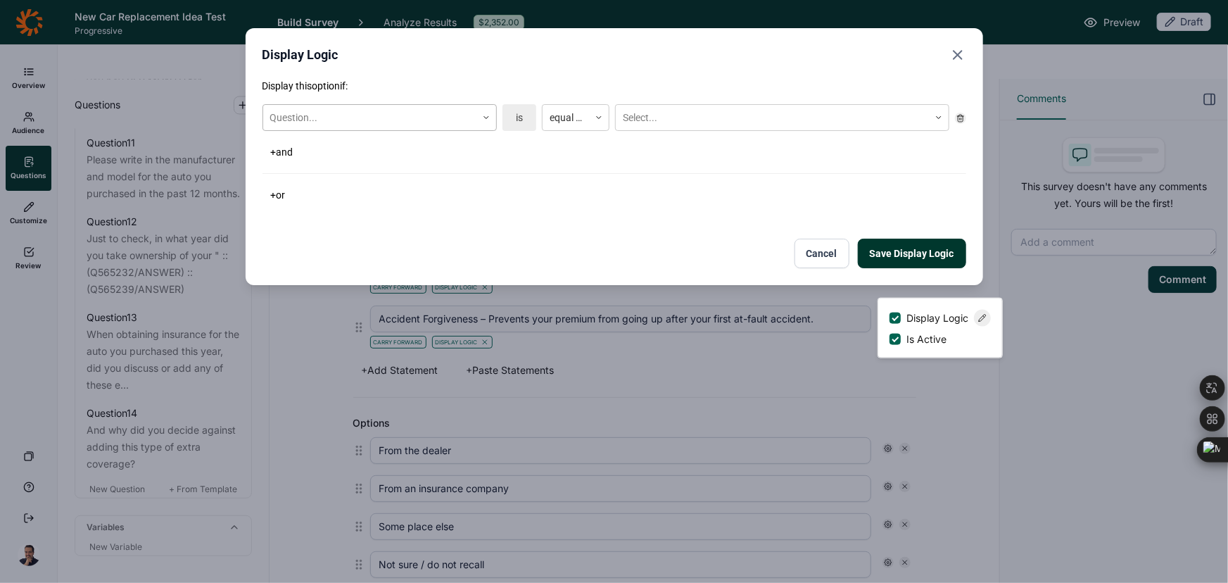
click at [328, 120] on div at bounding box center [369, 118] width 199 height 18
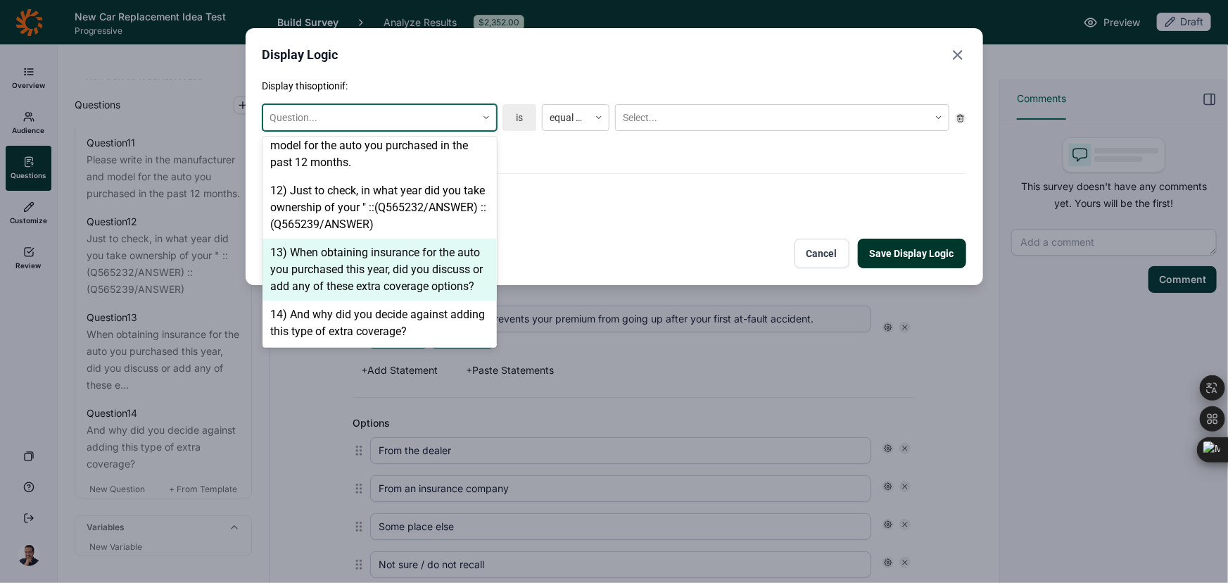
click at [373, 244] on div "13) When obtaining insurance for the auto you purchased this year, did you disc…" at bounding box center [380, 270] width 234 height 62
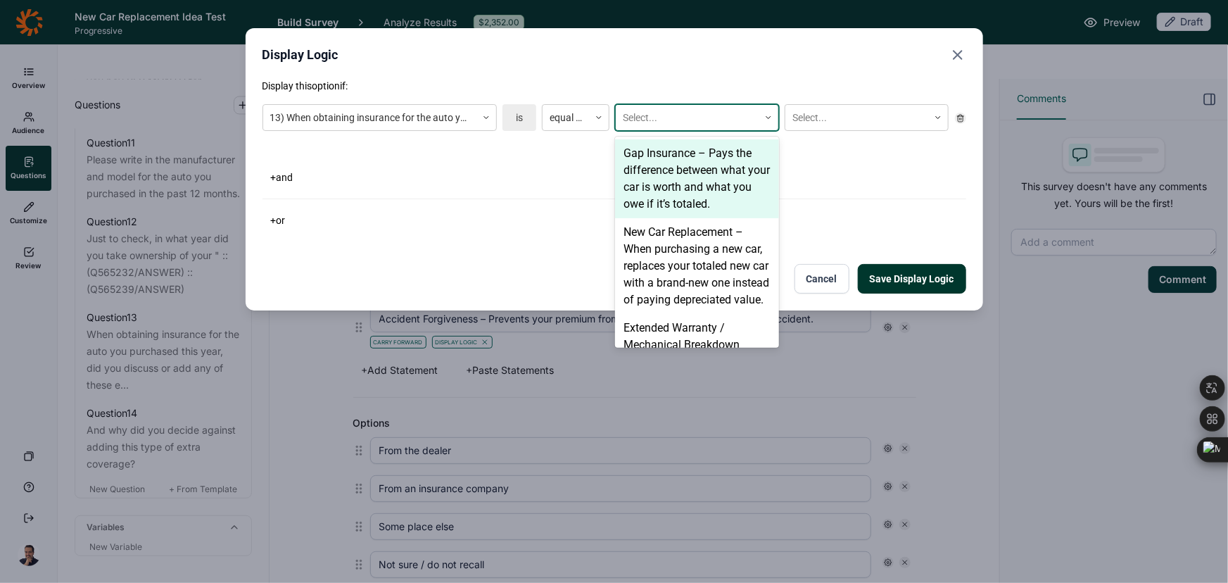
click at [631, 106] on div "Select..." at bounding box center [687, 117] width 143 height 23
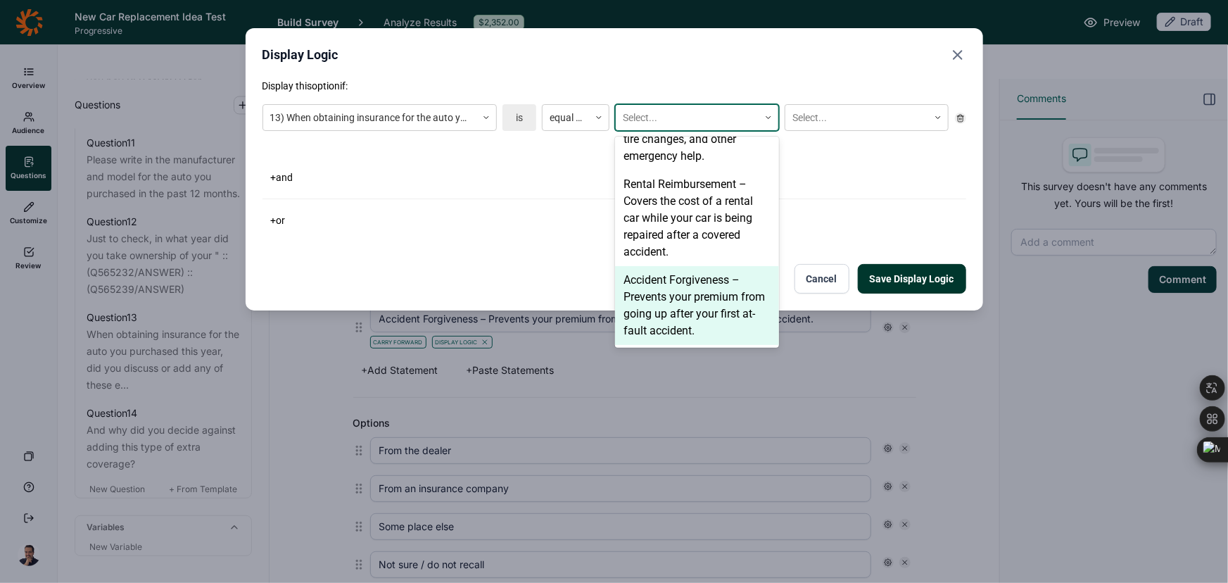
click at [659, 279] on div "Accident Forgiveness – Prevents your premium from going up after your first at-…" at bounding box center [697, 305] width 164 height 79
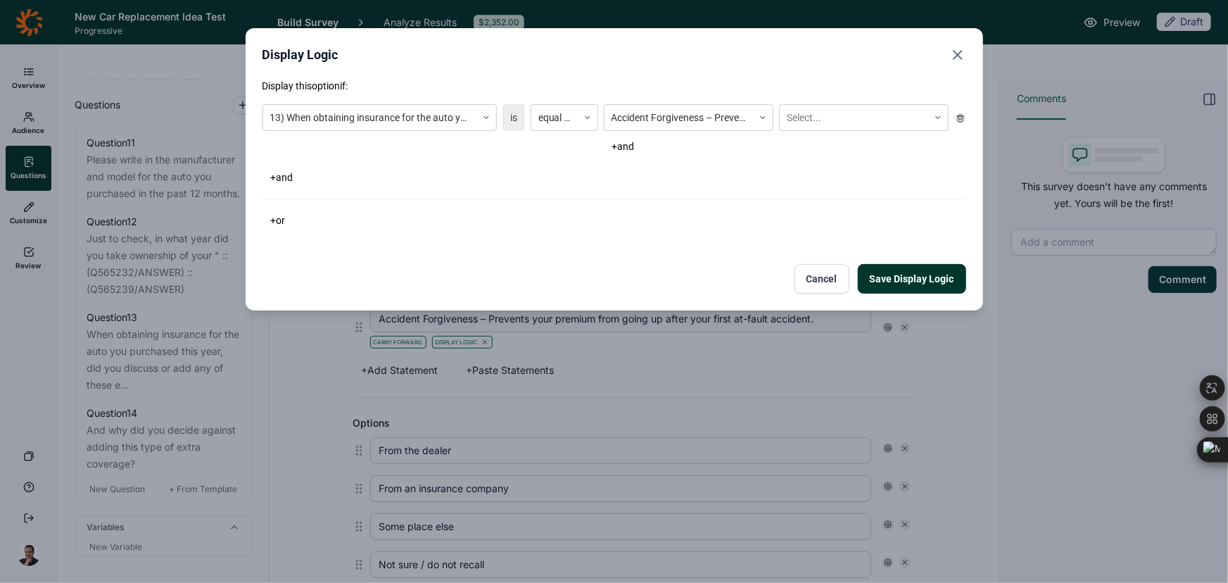
click at [829, 102] on div "13) When obtaining insurance for the auto you purchased this year, did you disc…" at bounding box center [615, 130] width 704 height 63
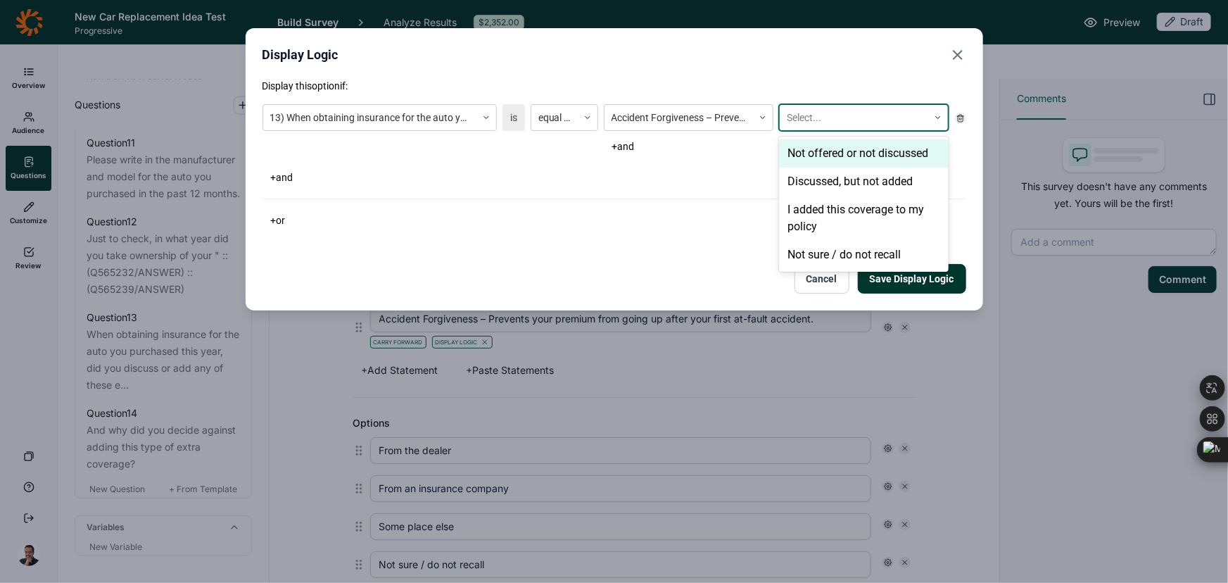
click at [824, 127] on div "Select..." at bounding box center [854, 117] width 148 height 23
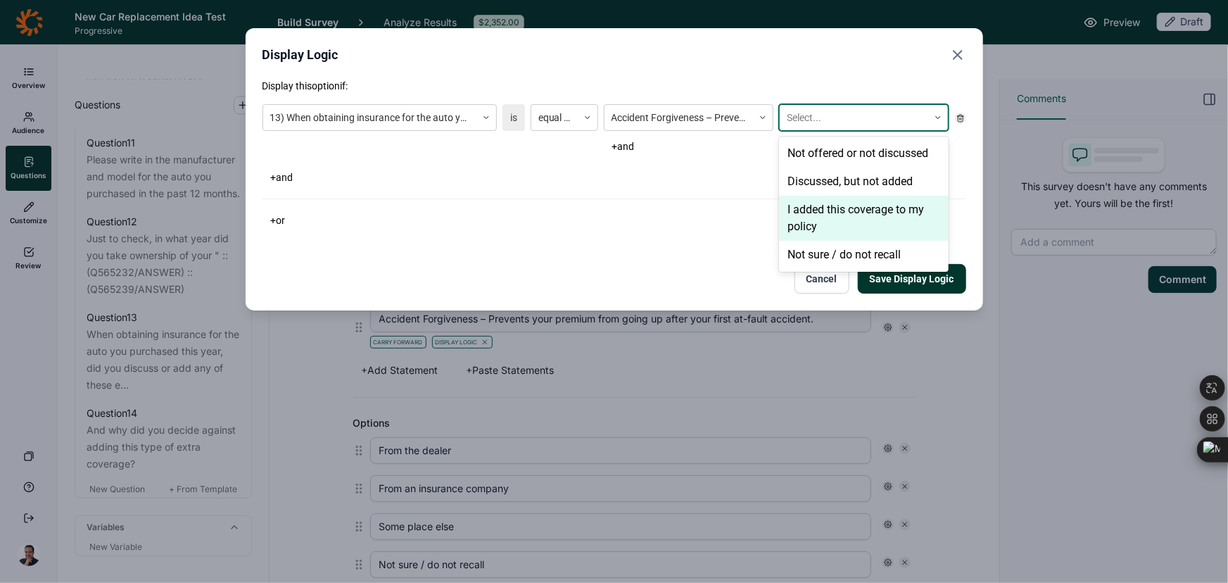
click at [823, 208] on div "I added this coverage to my policy" at bounding box center [864, 218] width 170 height 45
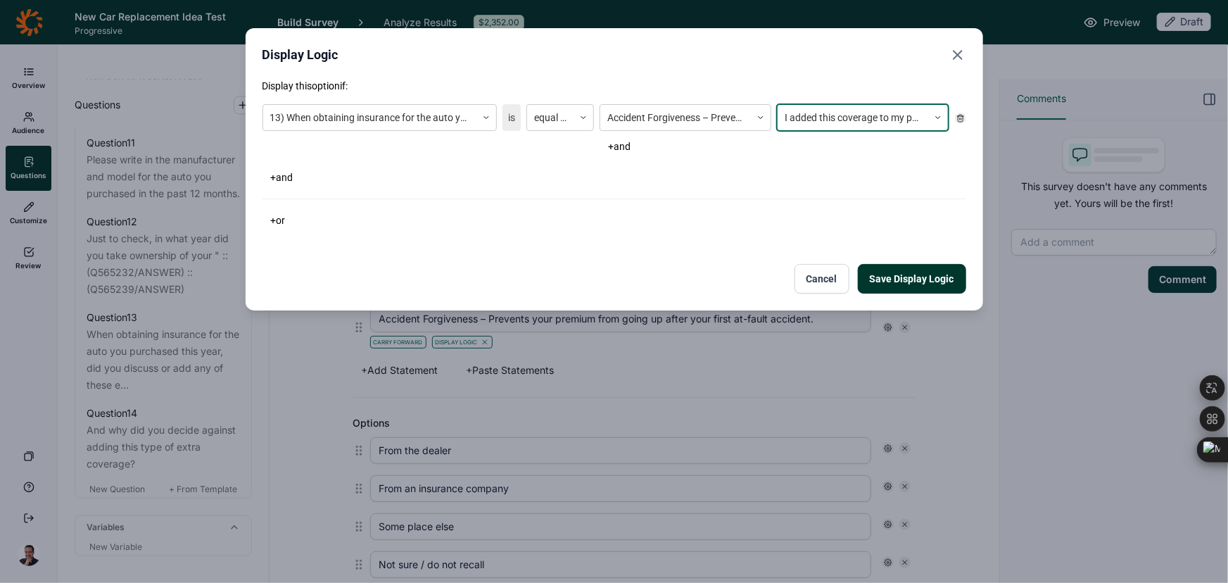
click at [893, 273] on button "Save Display Logic" at bounding box center [912, 279] width 108 height 30
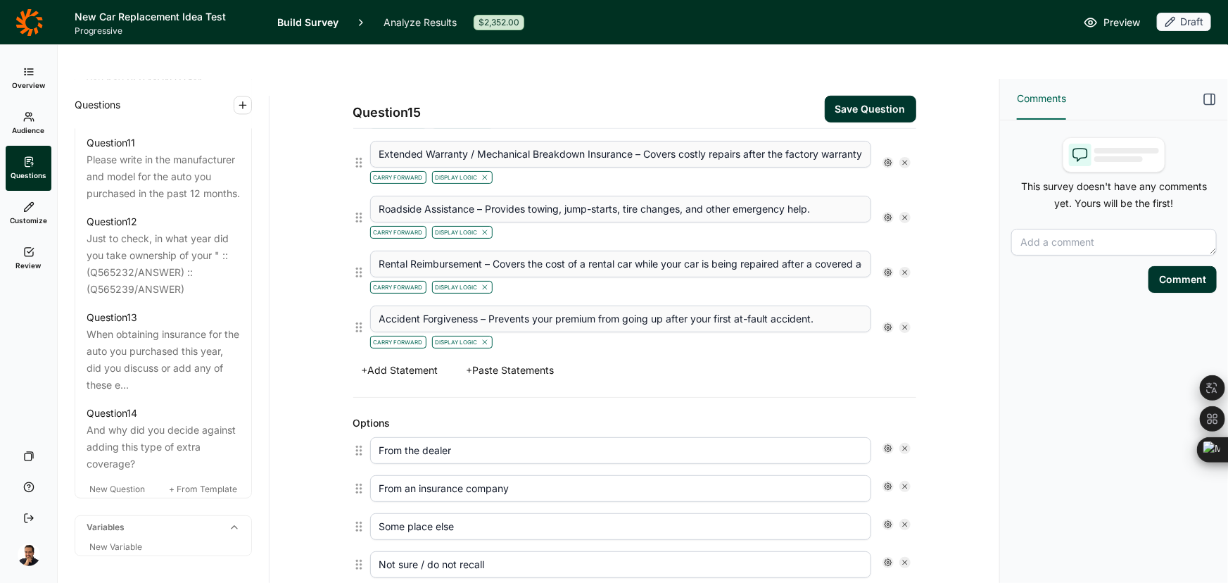
drag, startPoint x: 856, startPoint y: 87, endPoint x: 856, endPoint y: 71, distance: 16.2
click at [856, 96] on button "Save Question" at bounding box center [870, 109] width 91 height 27
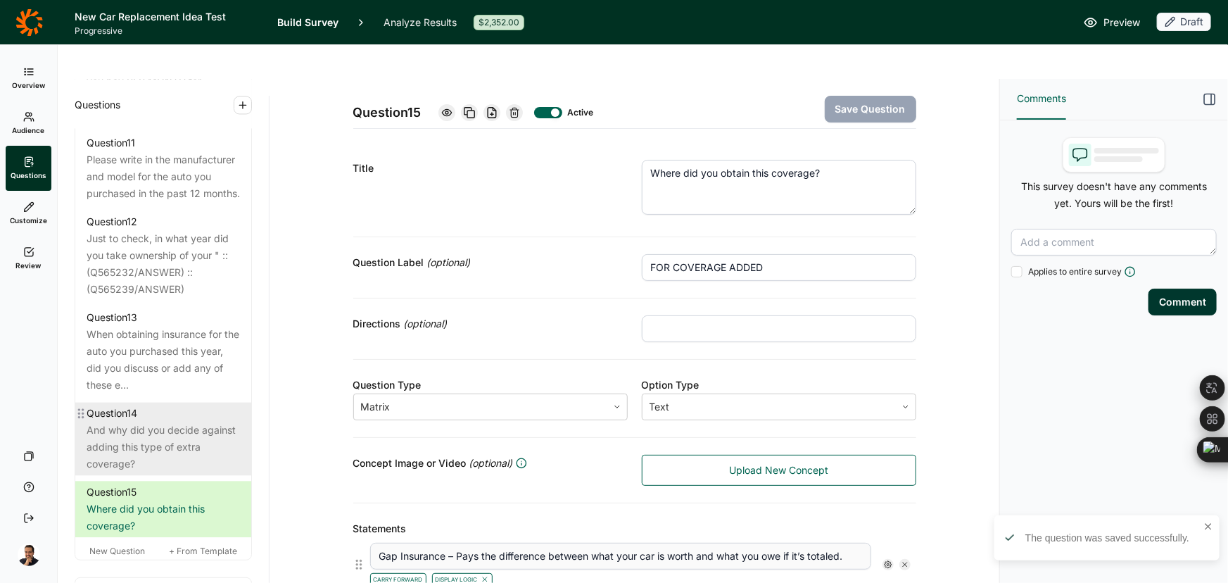
click at [171, 438] on div "And why did you decide against adding this type of extra coverage?" at bounding box center [163, 447] width 153 height 51
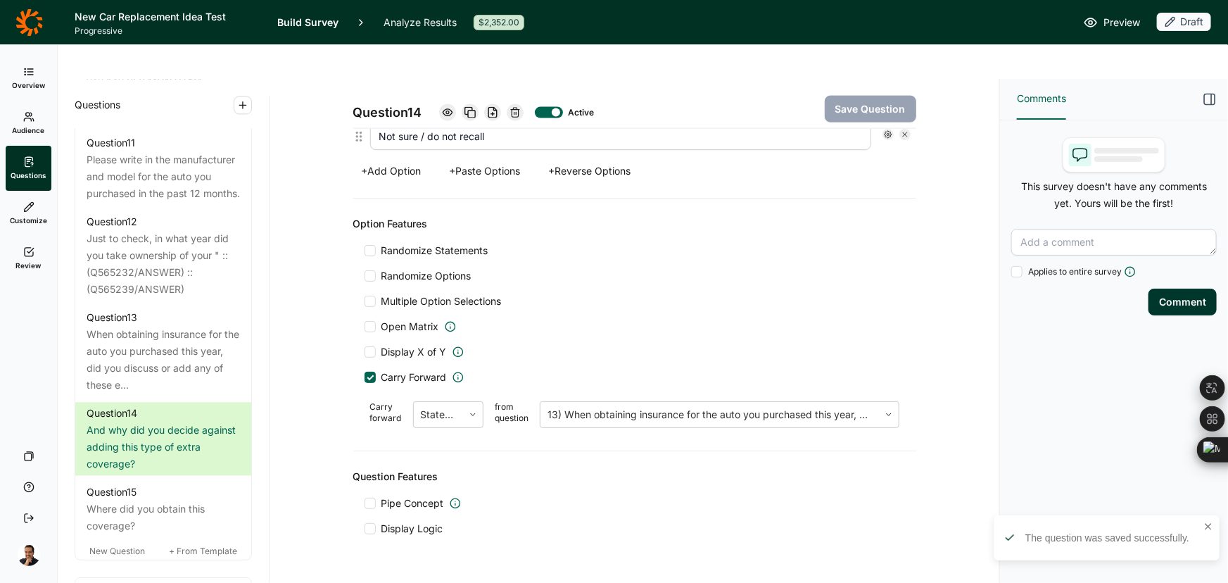
click at [400, 521] on span "Display Logic" at bounding box center [412, 528] width 62 height 14
click at [365, 529] on input "Display Logic" at bounding box center [365, 529] width 0 height 0
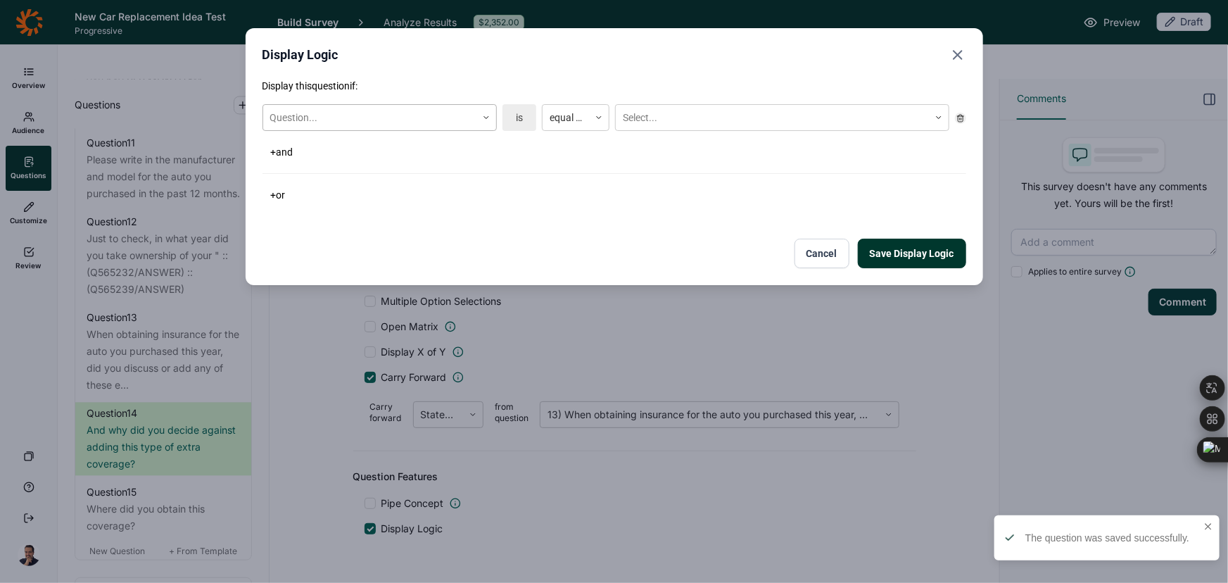
click at [336, 116] on div at bounding box center [369, 118] width 199 height 18
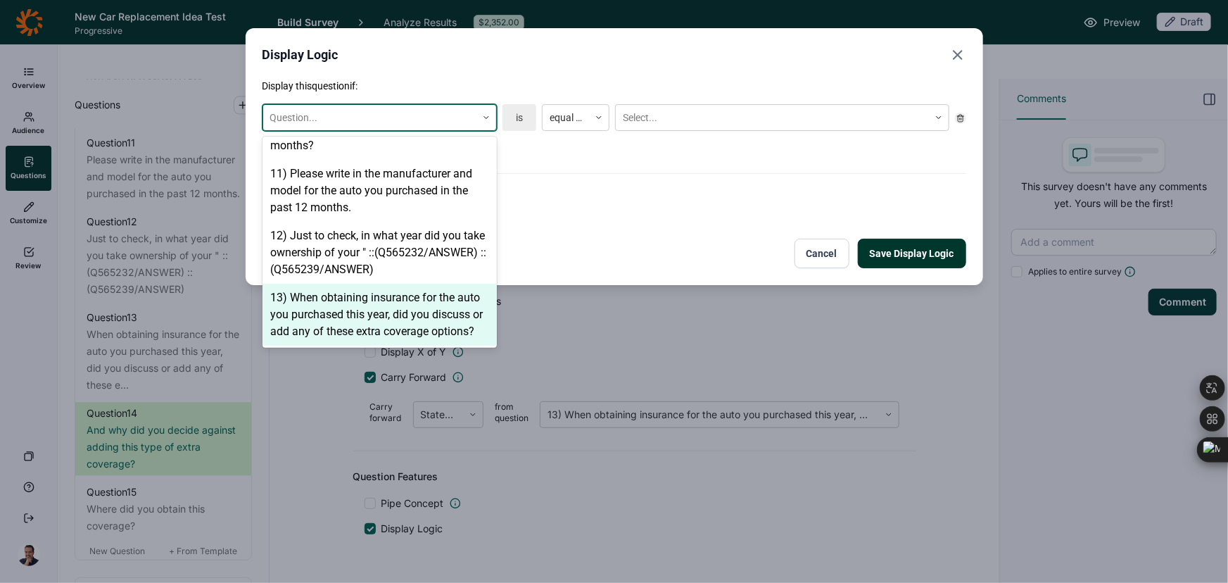
click at [328, 296] on div "13) When obtaining insurance for the auto you purchased this year, did you disc…" at bounding box center [380, 315] width 234 height 62
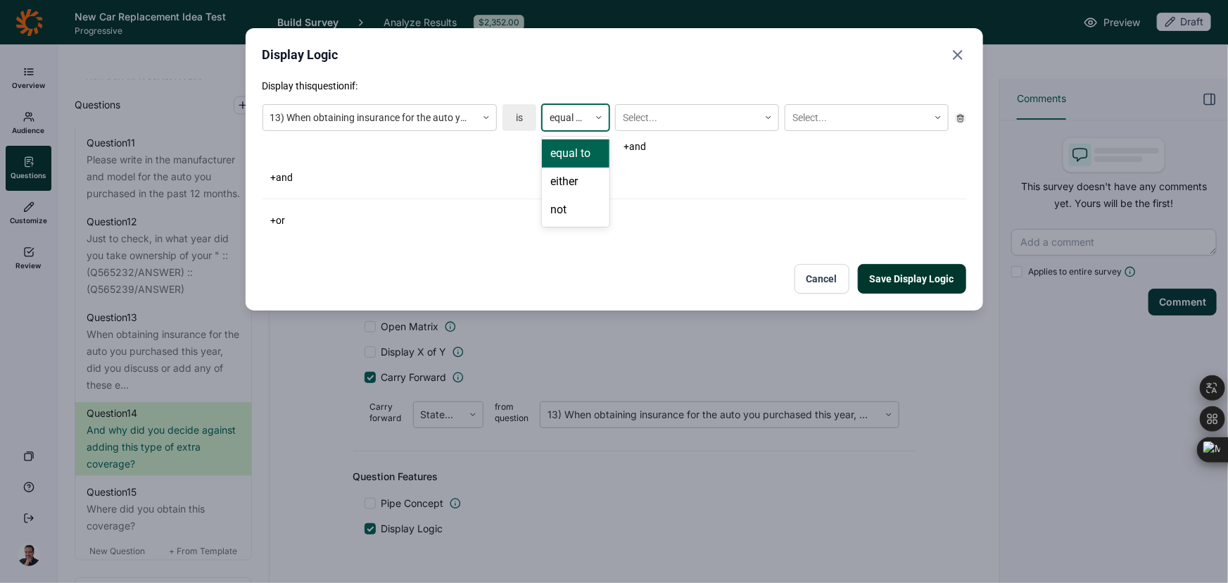
click at [591, 119] on div at bounding box center [599, 117] width 20 height 8
click at [628, 143] on button "+ and" at bounding box center [634, 147] width 39 height 20
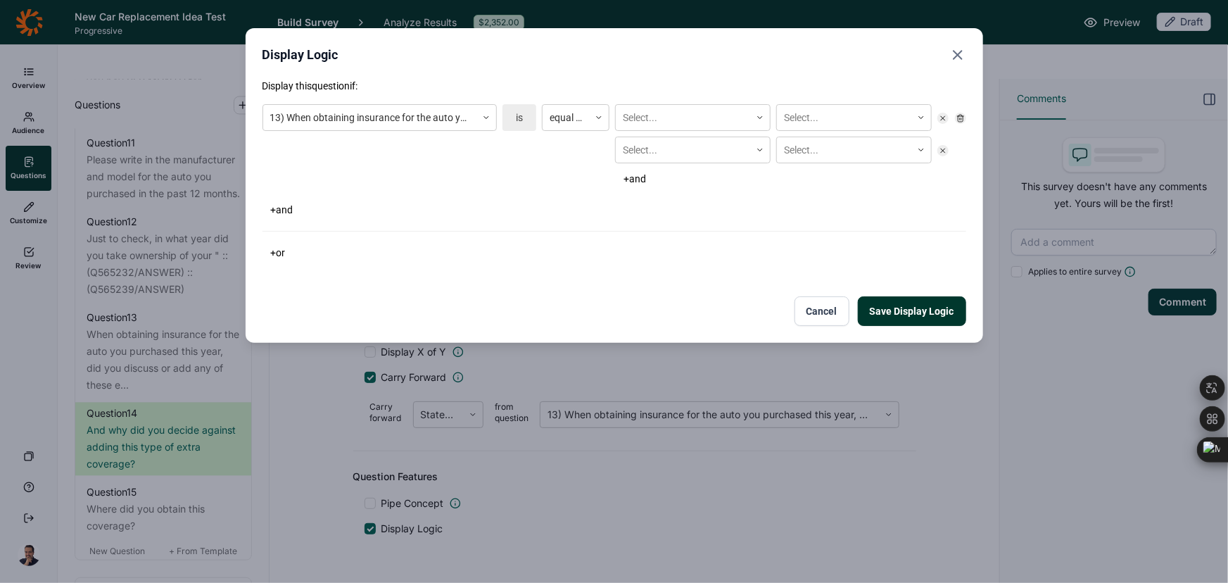
click at [944, 149] on use at bounding box center [944, 150] width 4 height 4
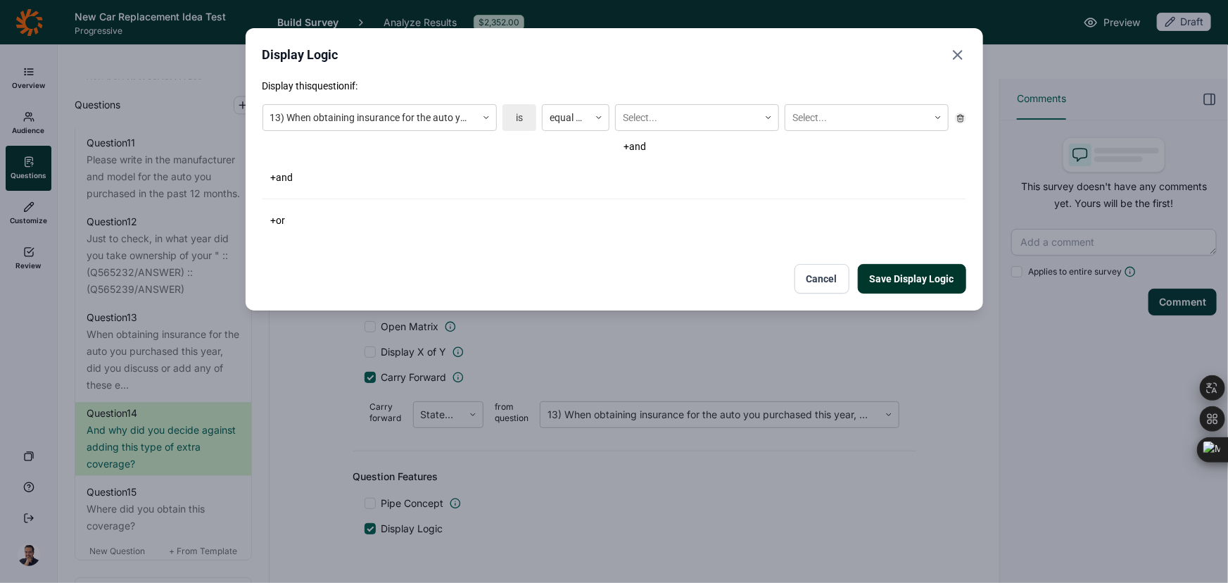
click at [643, 131] on div "Select... Select... + and" at bounding box center [782, 130] width 334 height 52
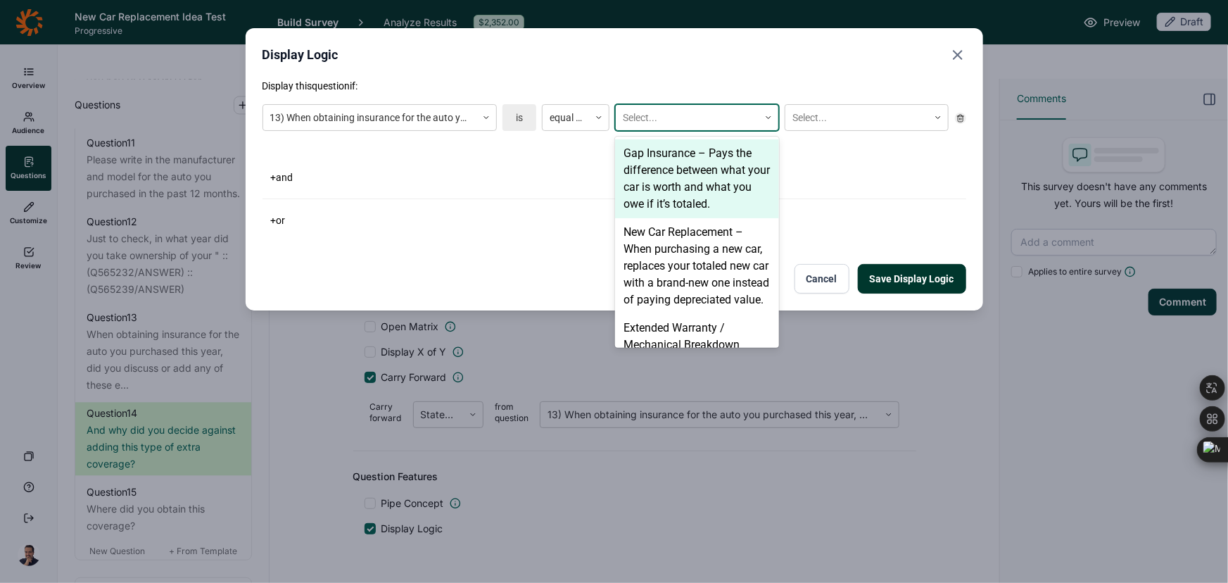
click at [643, 120] on div at bounding box center [687, 118] width 129 height 18
click at [653, 172] on div "Gap Insurance – Pays the difference between what your car is worth and what you…" at bounding box center [697, 178] width 164 height 79
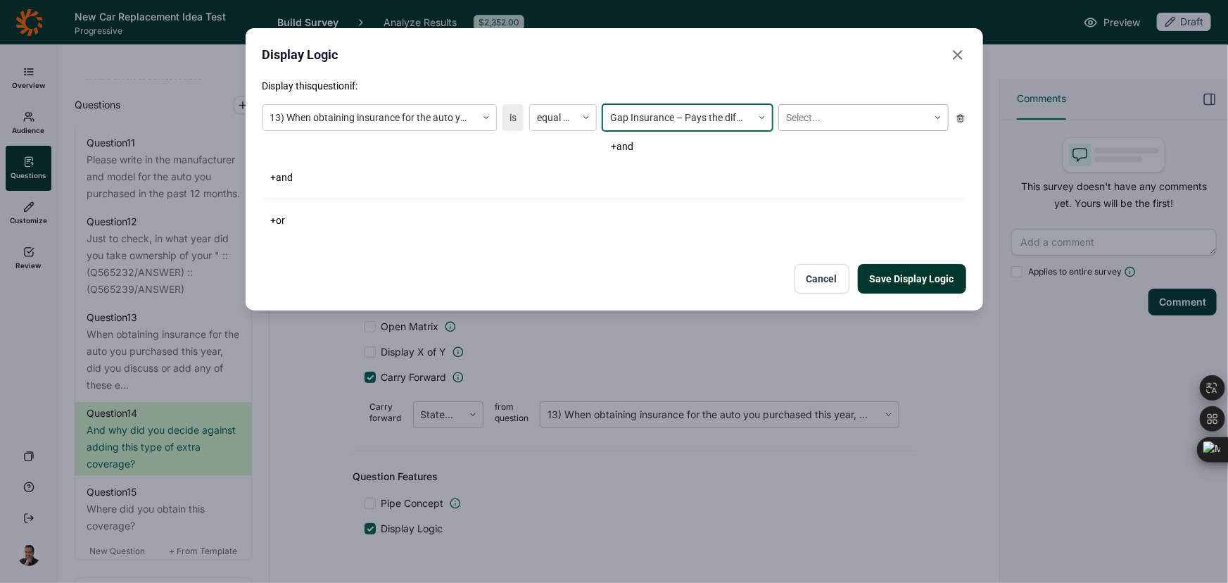
click at [837, 113] on div at bounding box center [853, 118] width 135 height 18
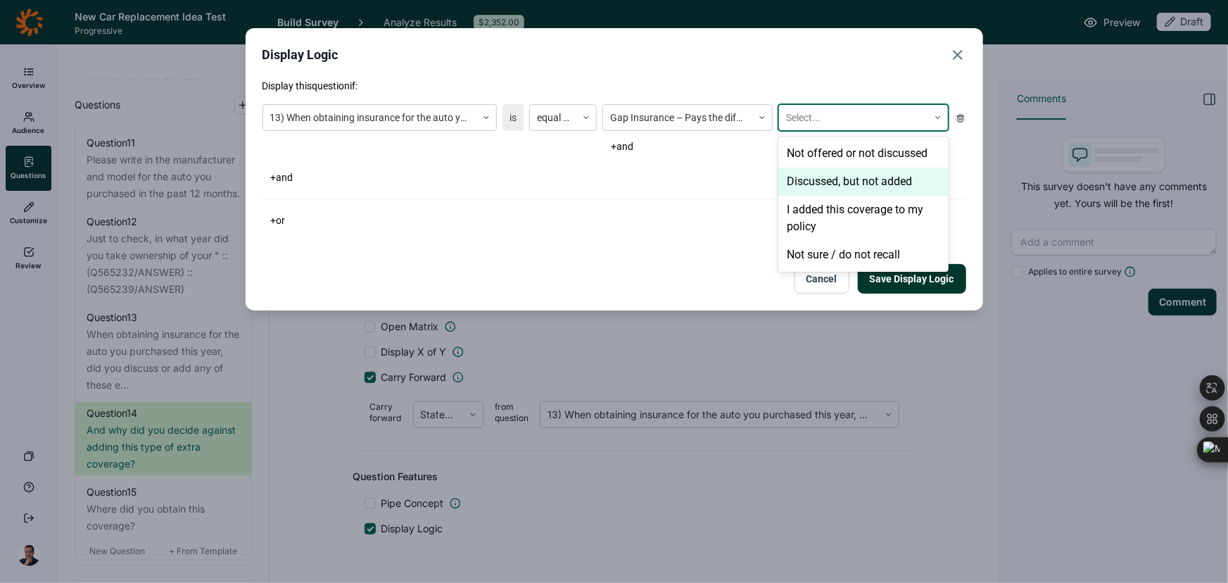
click at [830, 181] on div "Discussed, but not added" at bounding box center [863, 181] width 170 height 28
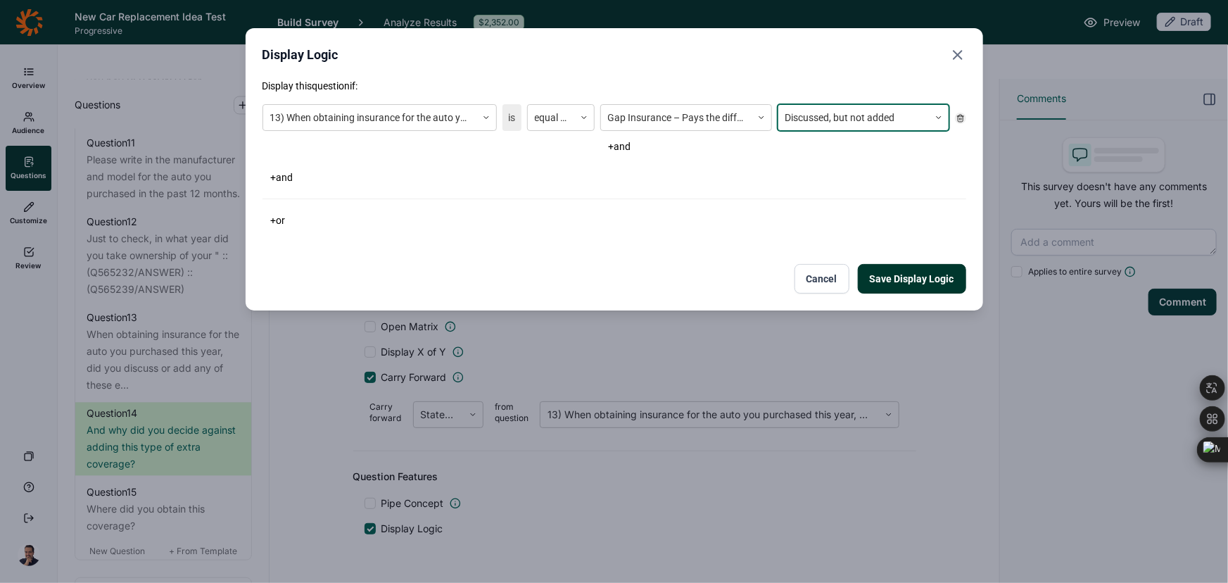
click at [277, 224] on button "+ or" at bounding box center [279, 220] width 32 height 20
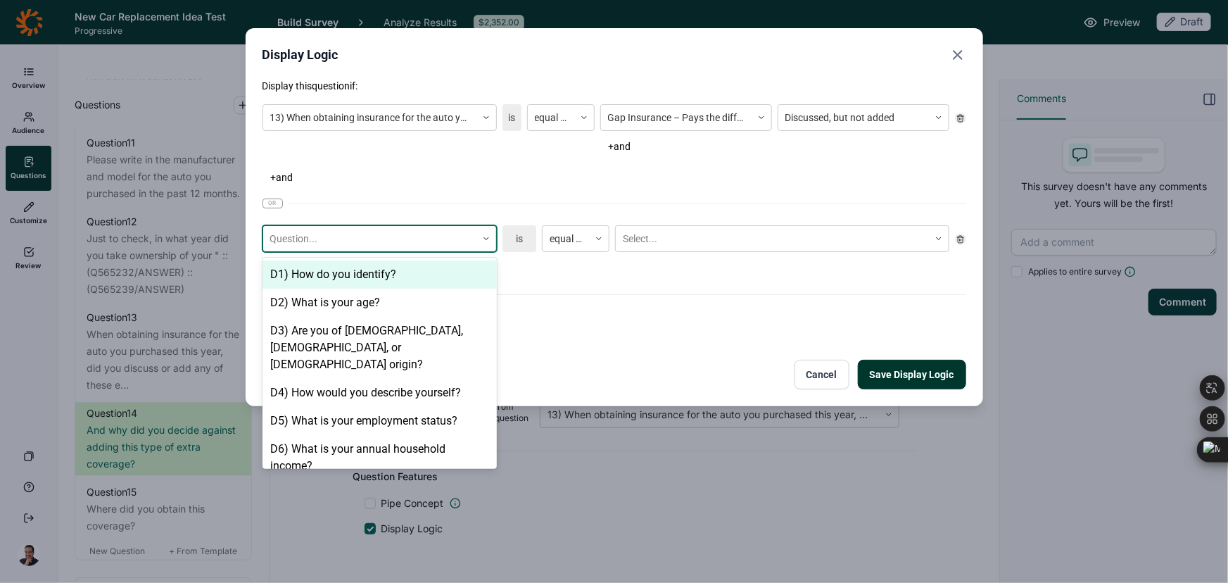
click at [348, 239] on div at bounding box center [369, 239] width 199 height 18
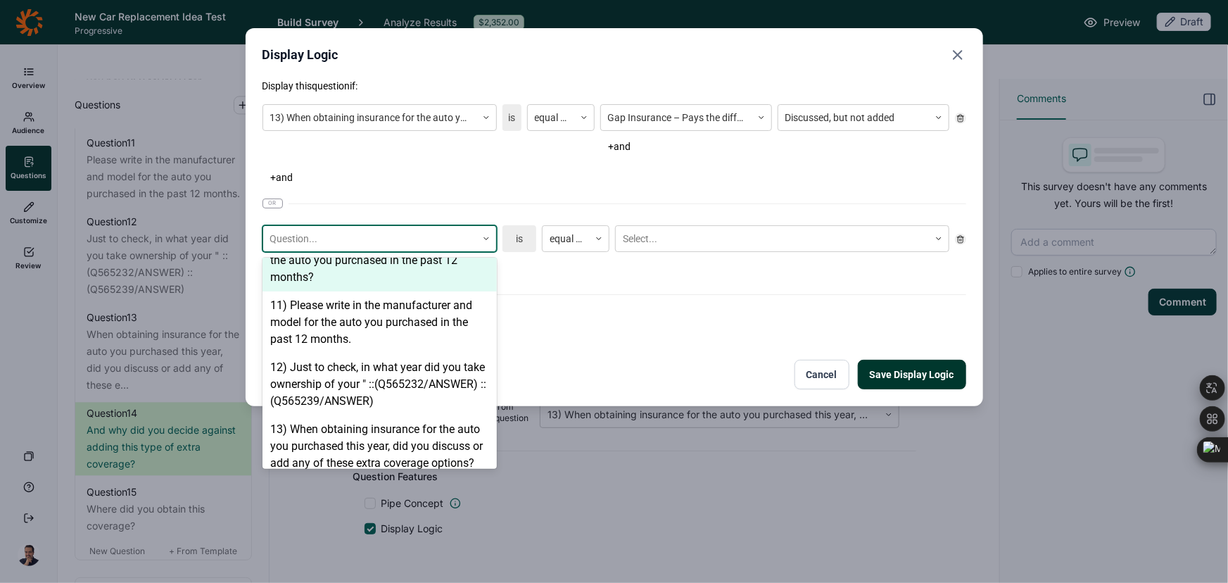
scroll to position [920, 0]
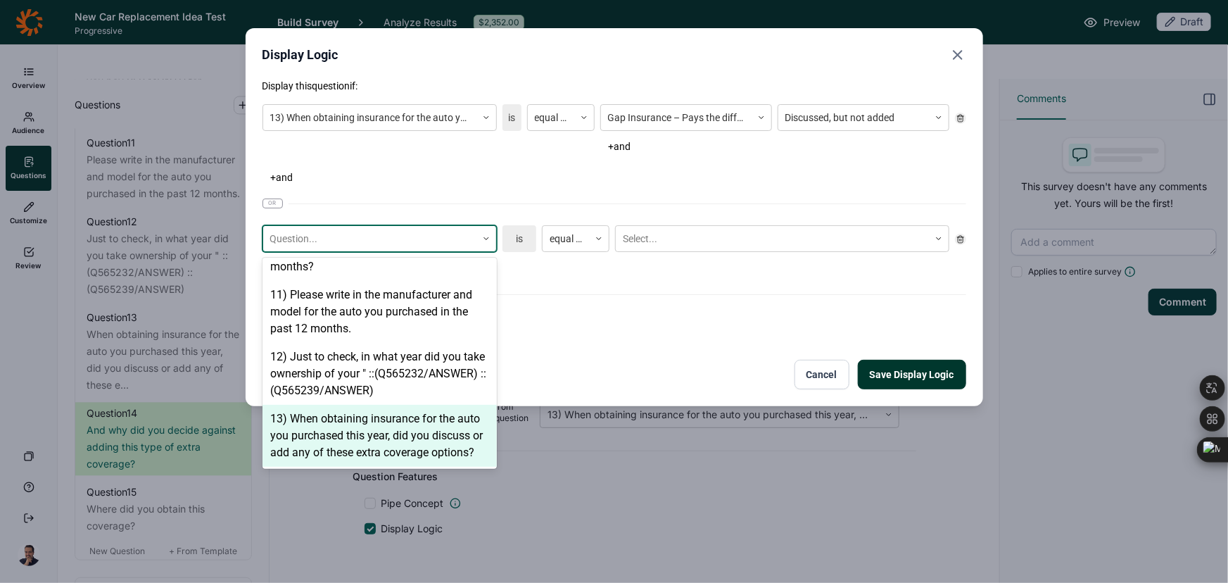
click at [330, 415] on div "13) When obtaining insurance for the auto you purchased this year, did you disc…" at bounding box center [380, 436] width 234 height 62
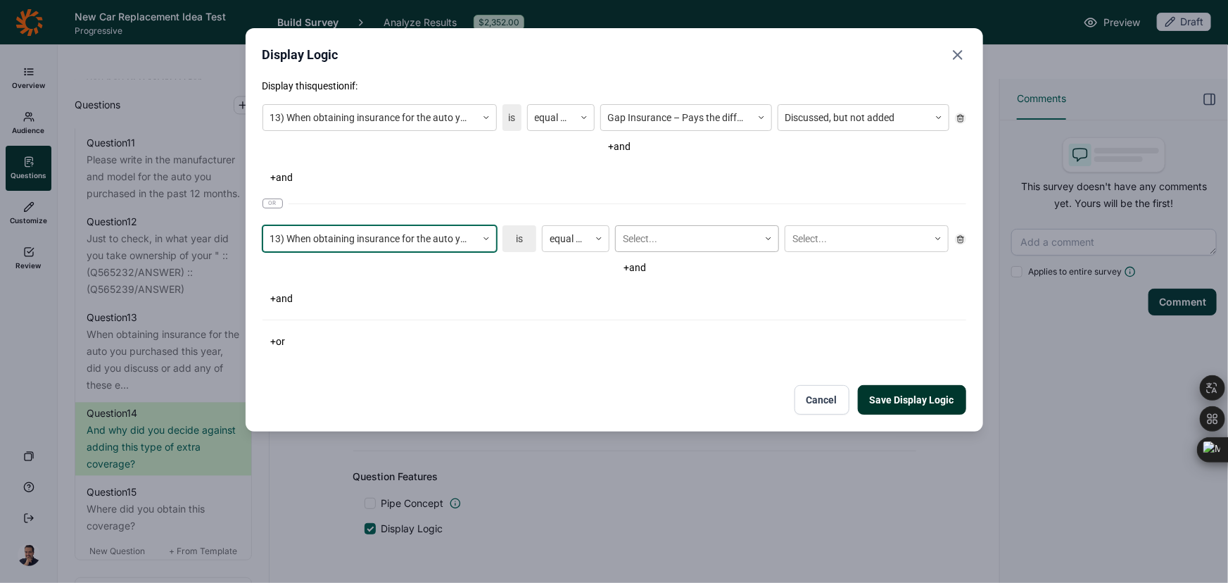
click at [654, 234] on div at bounding box center [687, 239] width 129 height 18
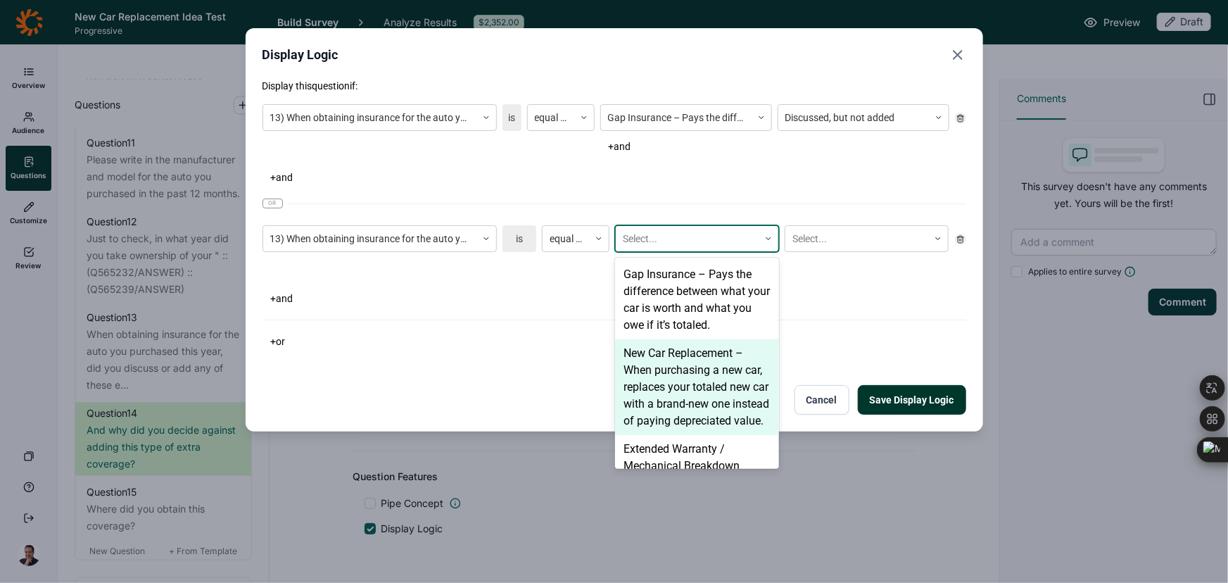
click at [649, 370] on div "New Car Replacement – When purchasing a new car, replaces your totaled new car …" at bounding box center [697, 387] width 164 height 96
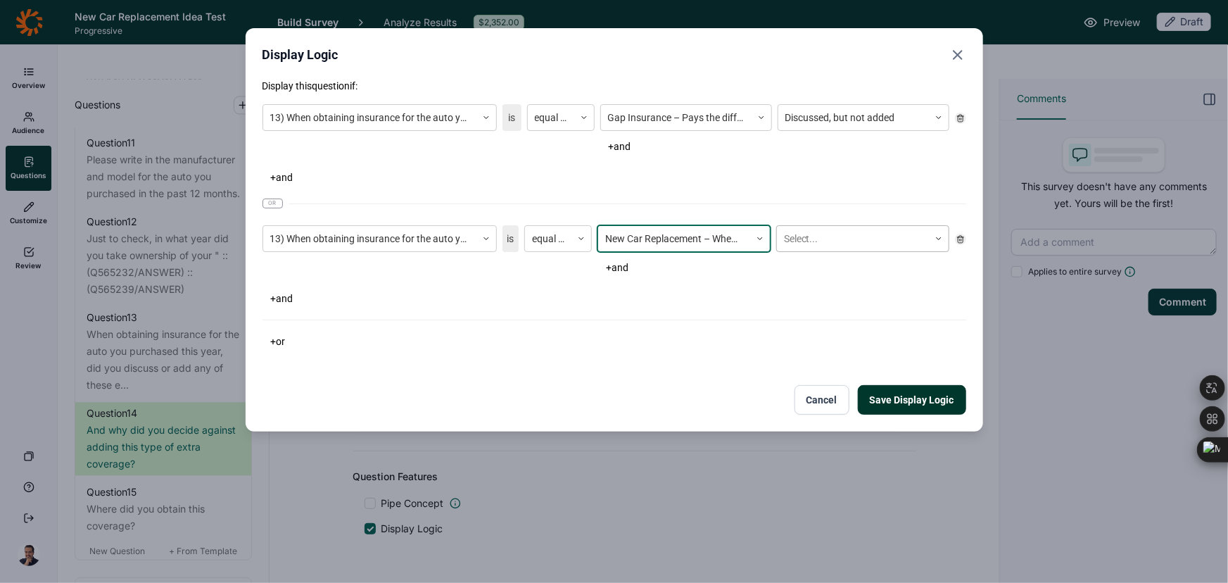
click at [837, 245] on div at bounding box center [853, 239] width 138 height 18
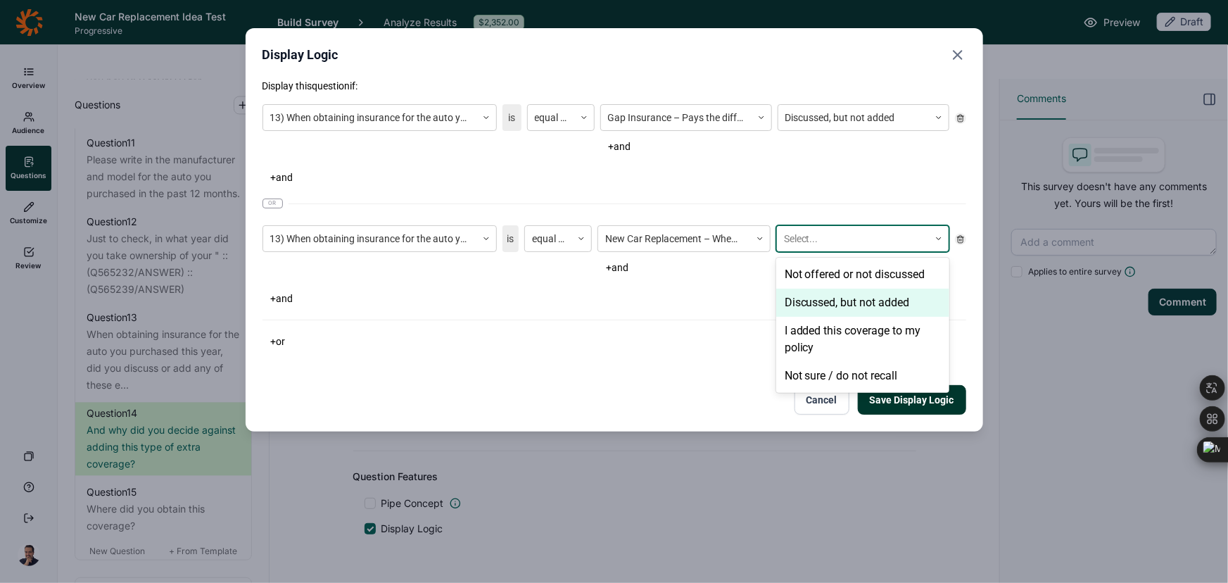
click at [828, 296] on div "Discussed, but not added" at bounding box center [862, 303] width 173 height 28
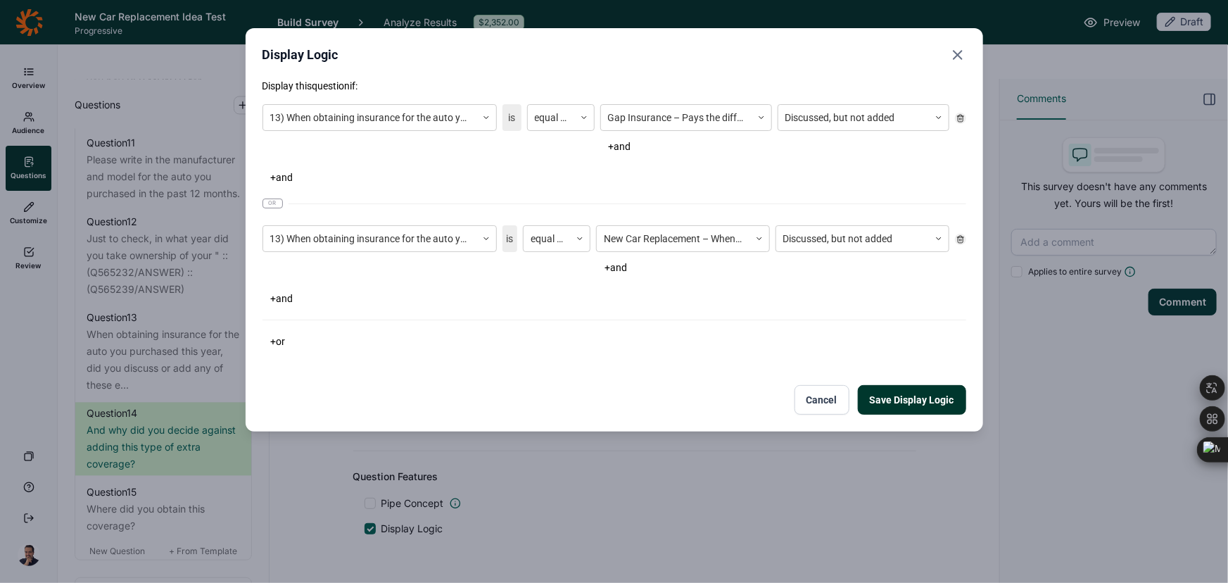
click at [282, 337] on button "+ or" at bounding box center [279, 341] width 32 height 20
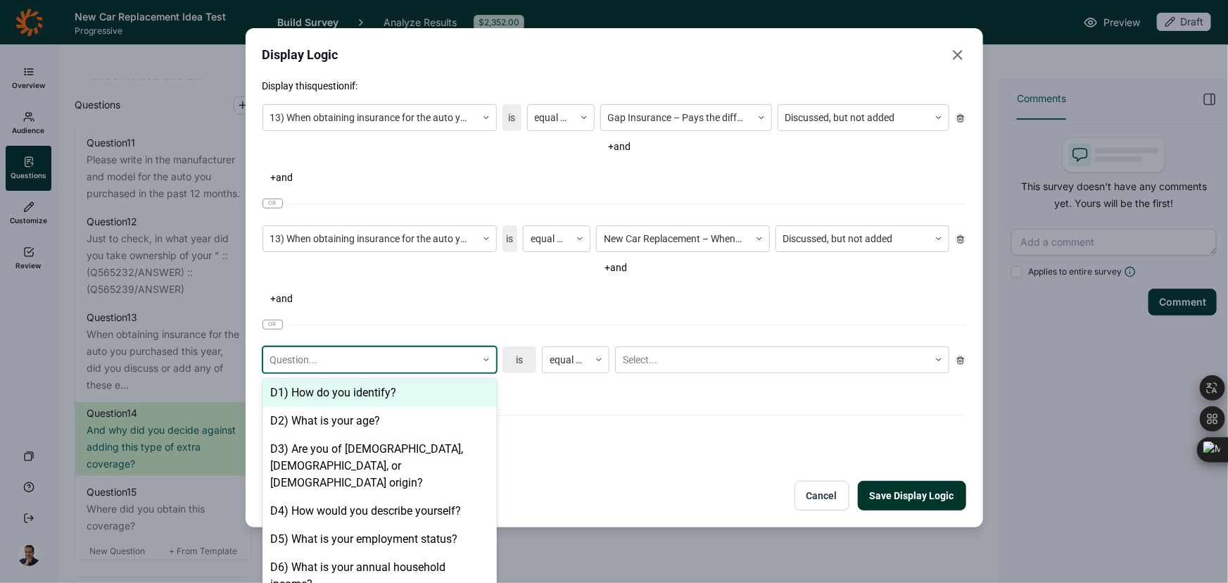
click at [305, 351] on div at bounding box center [369, 360] width 199 height 18
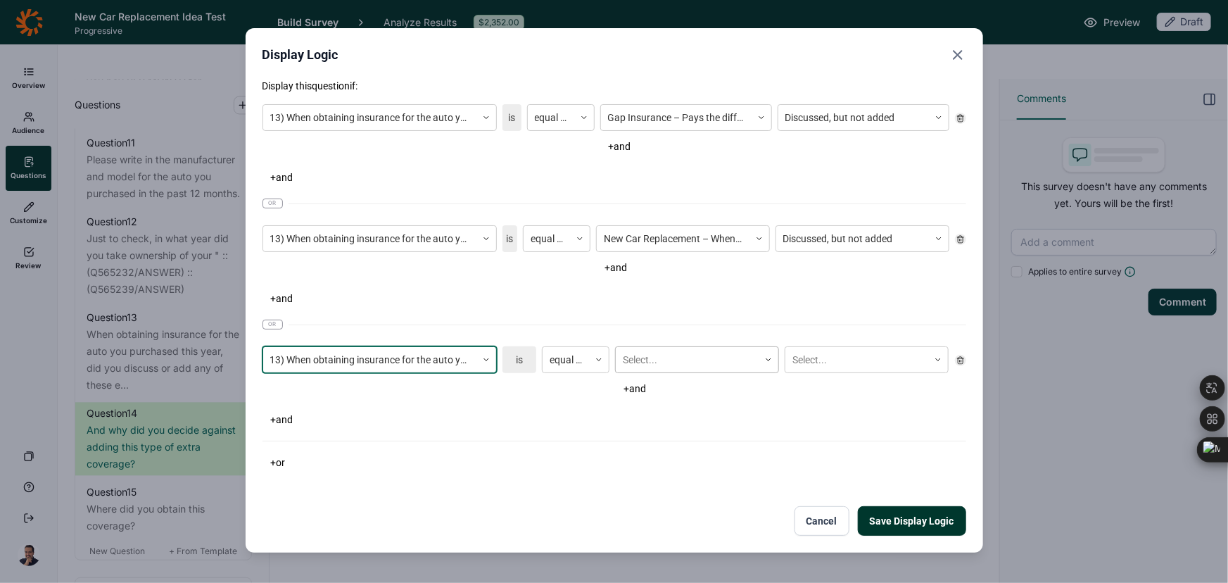
scroll to position [0, 0]
click at [681, 355] on div at bounding box center [687, 360] width 129 height 18
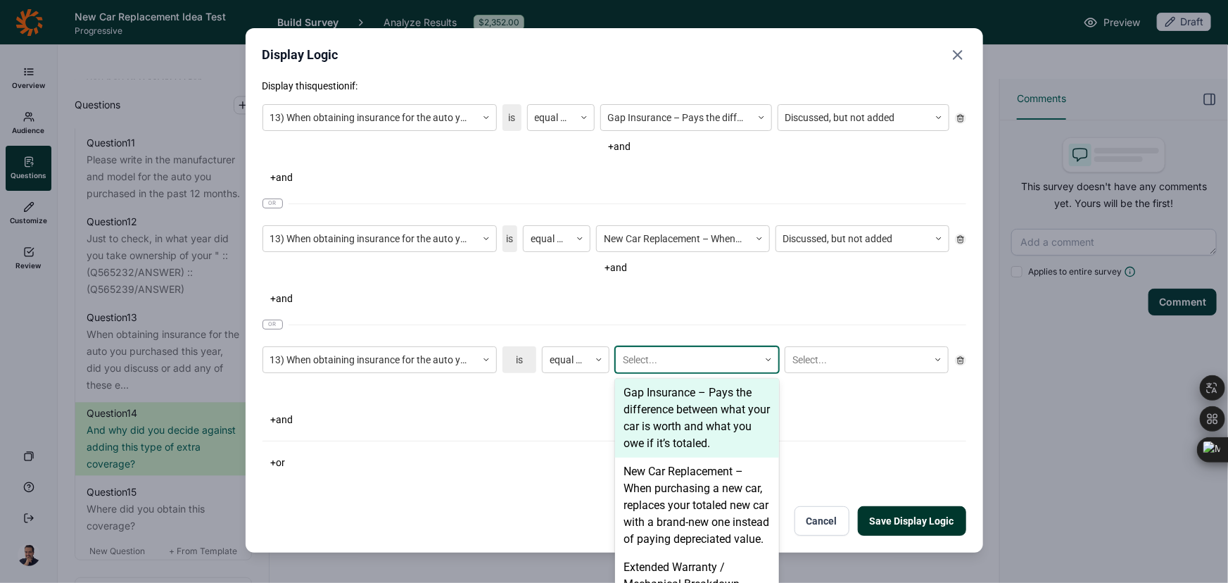
scroll to position [191, 0]
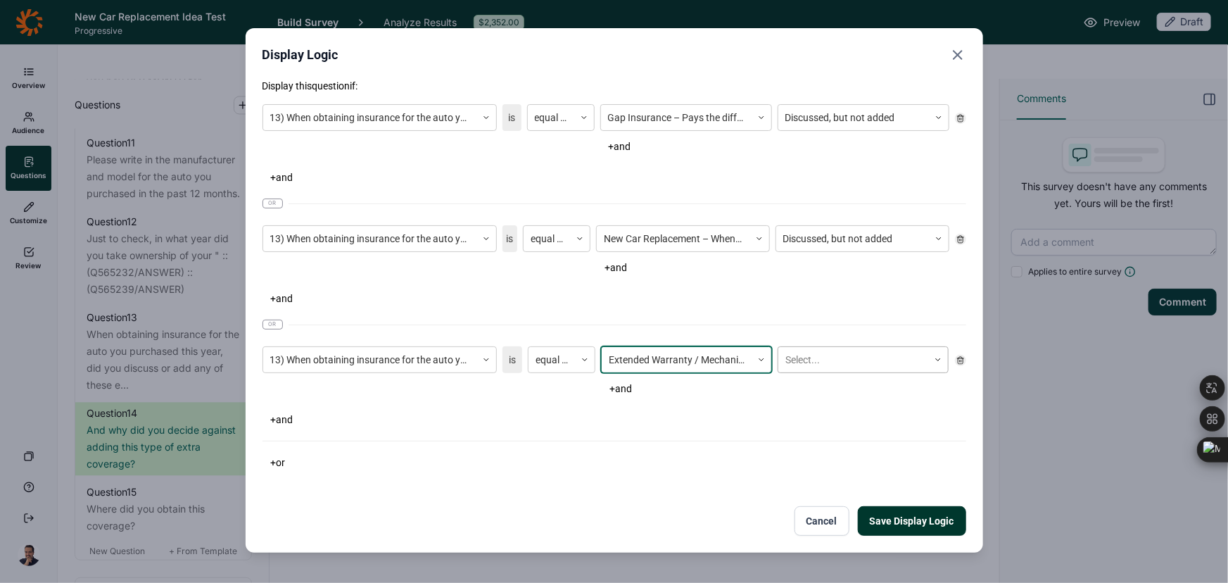
click at [880, 364] on div at bounding box center [853, 360] width 136 height 18
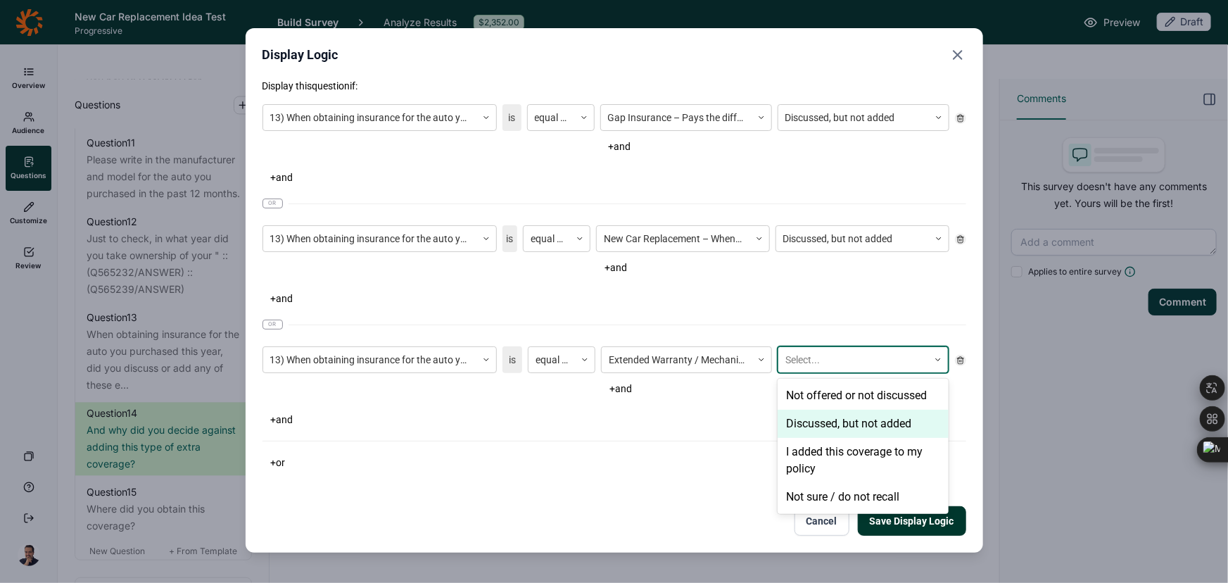
click at [865, 422] on div "Discussed, but not added" at bounding box center [863, 424] width 171 height 28
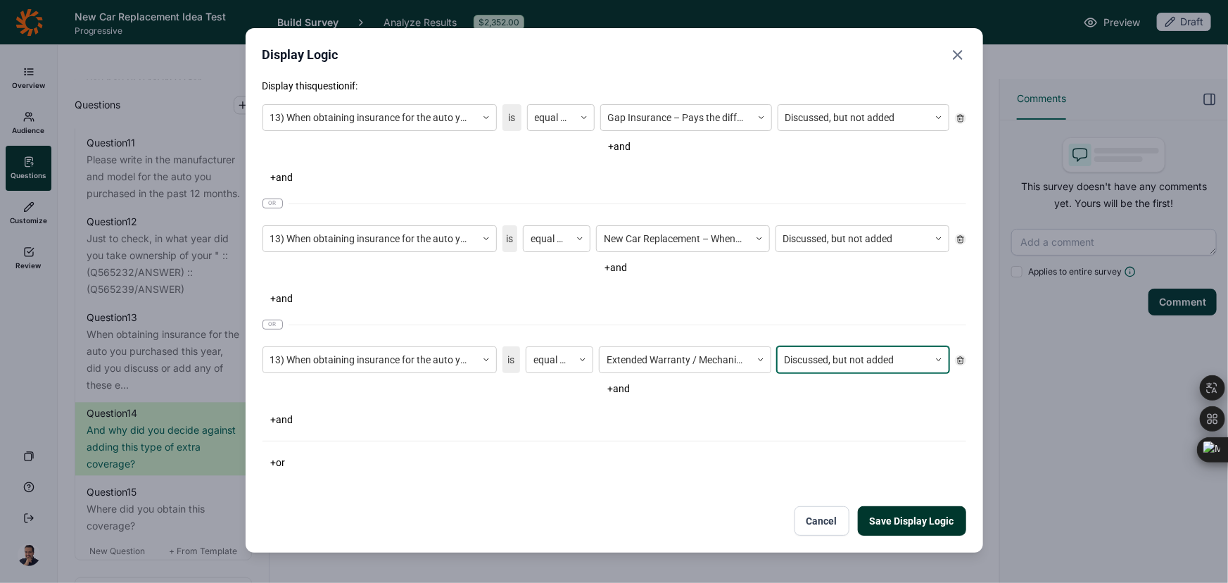
click at [562, 430] on div "Display this question if: 13) When obtaining insurance for the auto you purchas…" at bounding box center [615, 275] width 704 height 393
click at [290, 462] on button "+ or" at bounding box center [279, 463] width 32 height 20
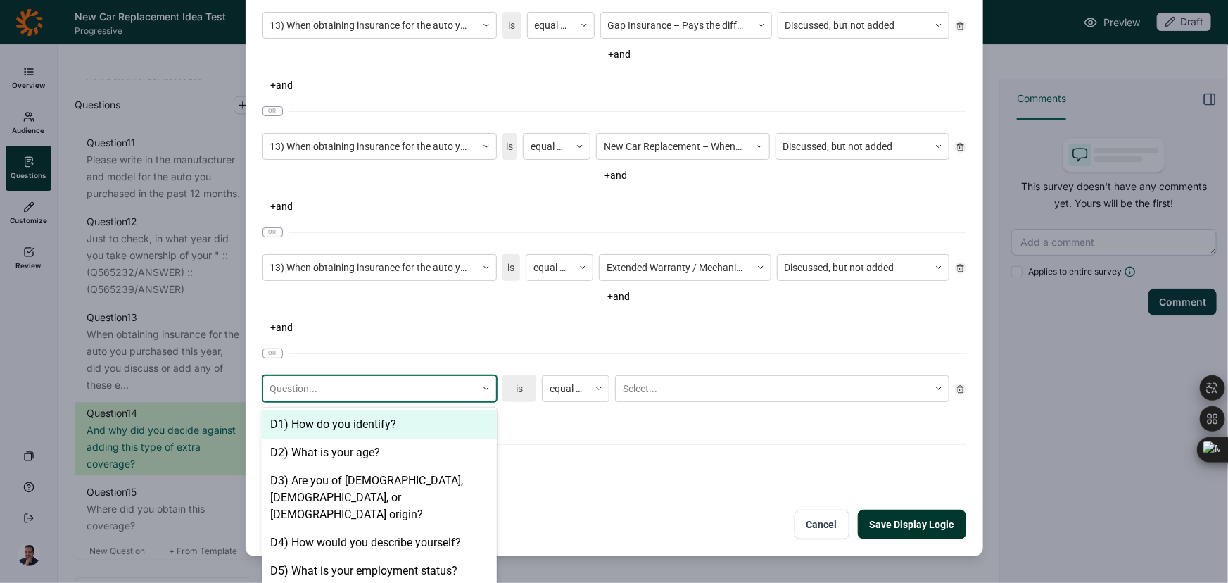
click at [344, 386] on div "22 results available. Use Up and Down to choose options, press Enter to select …" at bounding box center [380, 388] width 234 height 27
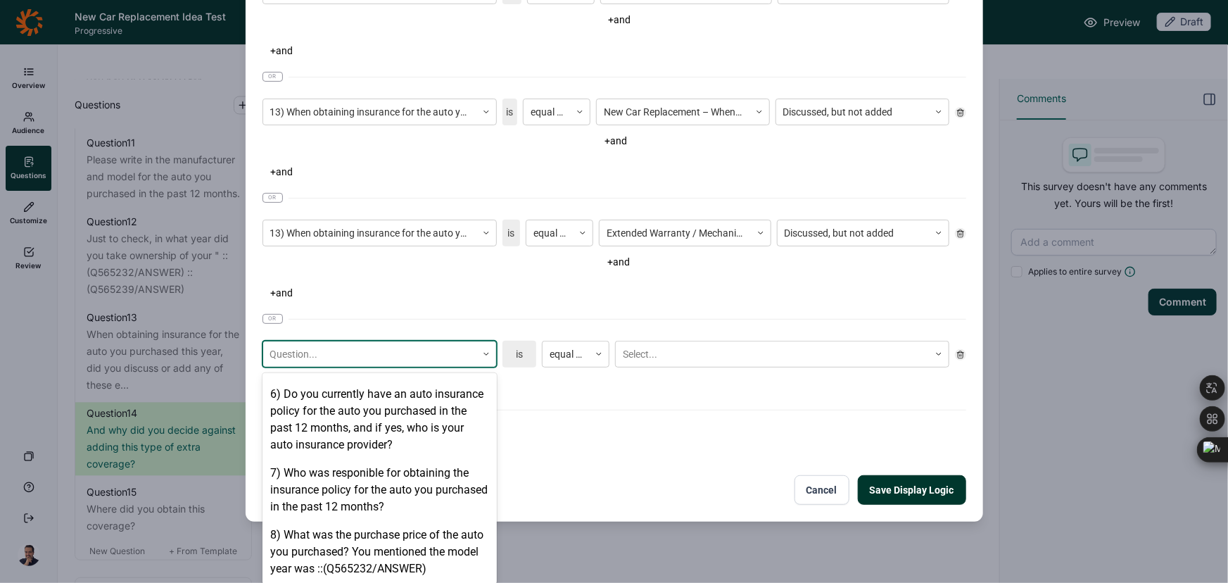
scroll to position [895, 0]
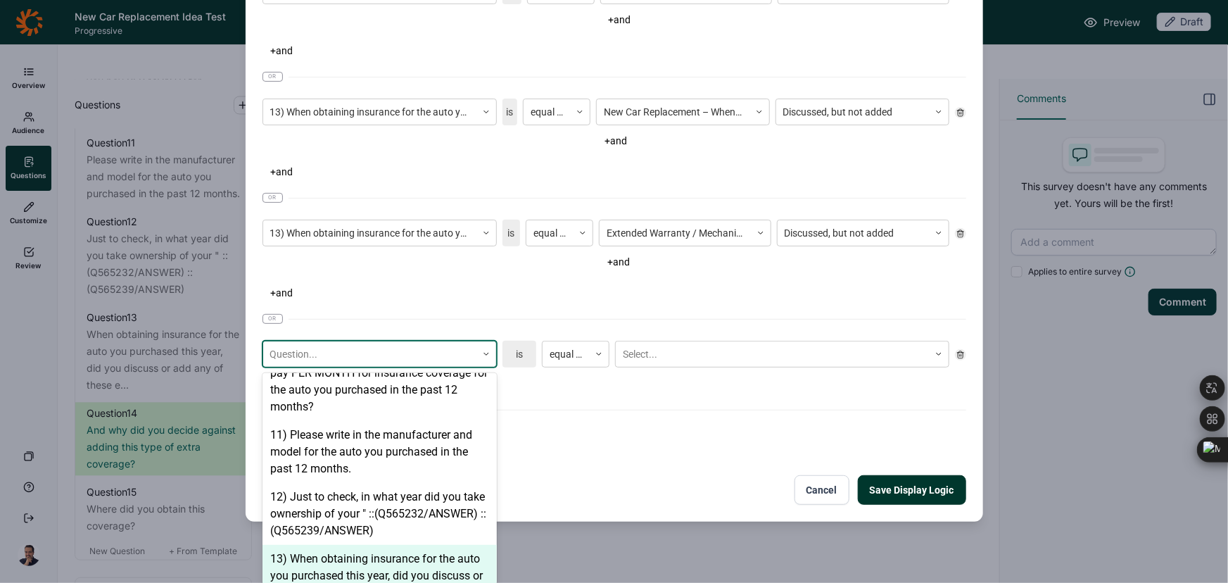
click at [360, 545] on div "13) When obtaining insurance for the auto you purchased this year, did you disc…" at bounding box center [380, 576] width 234 height 62
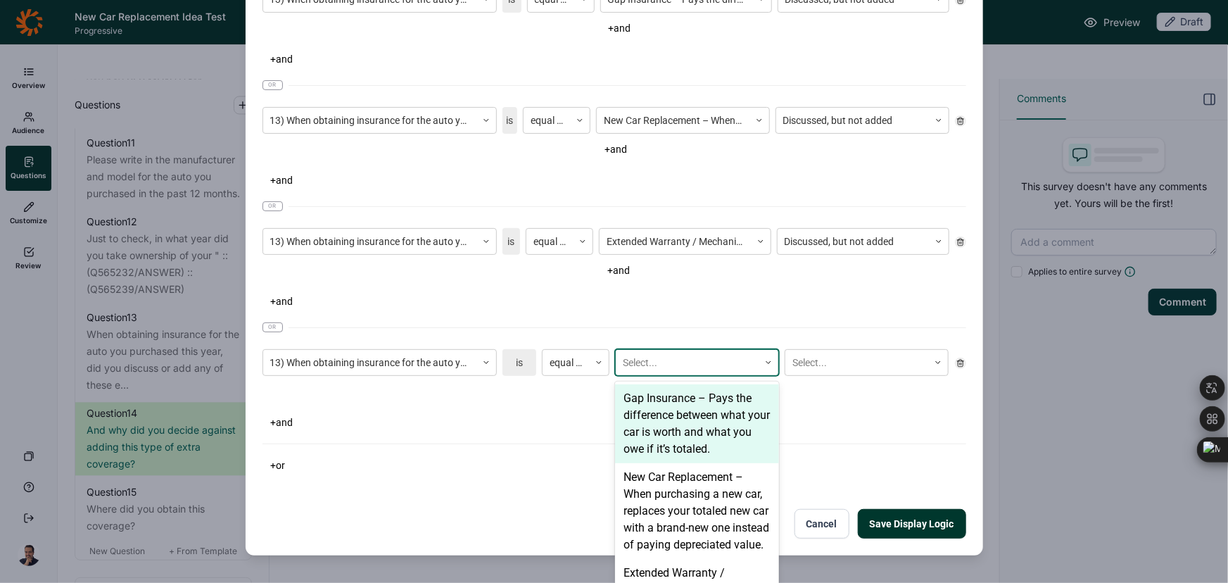
click at [649, 365] on div "Select..." at bounding box center [697, 362] width 164 height 27
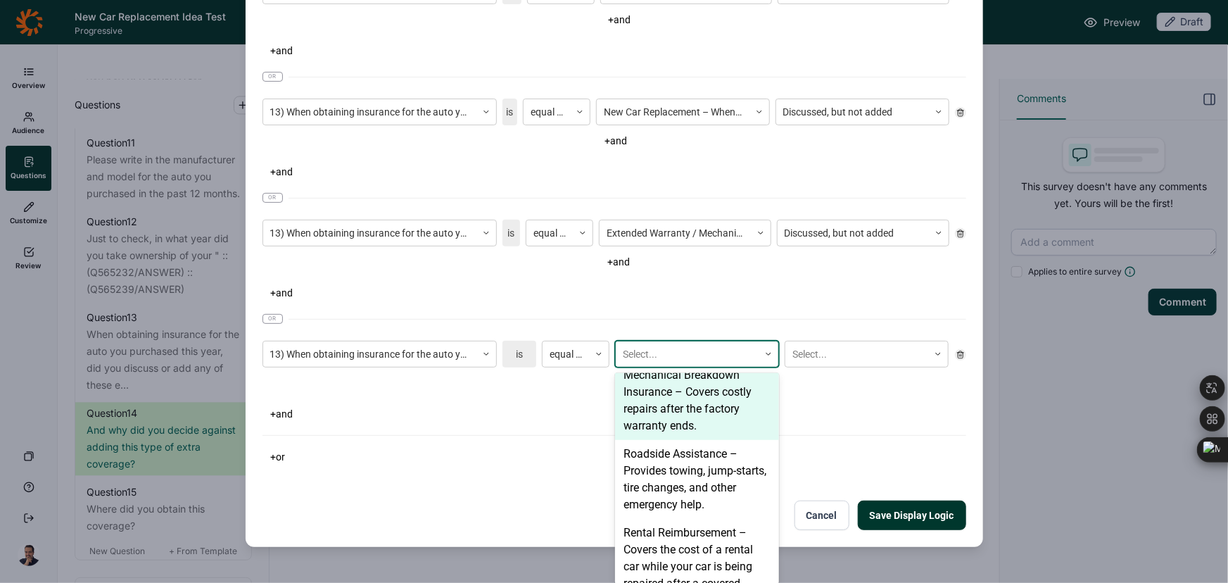
scroll to position [255, 0]
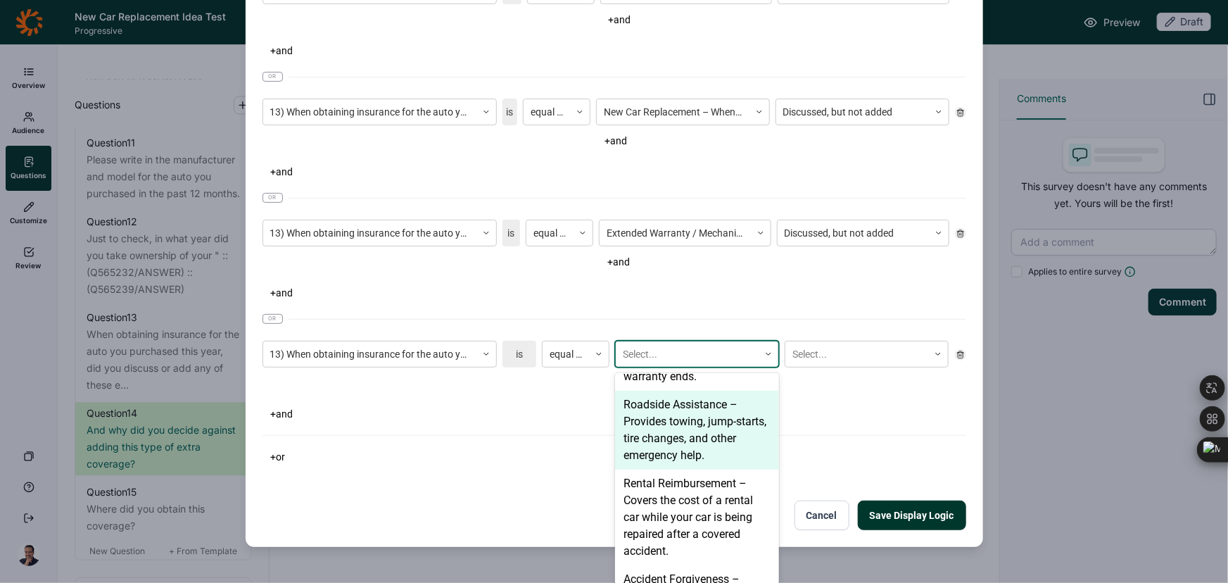
click at [650, 457] on div "Roadside Assistance – Provides towing, jump-starts, tire changes, and other eme…" at bounding box center [697, 430] width 164 height 79
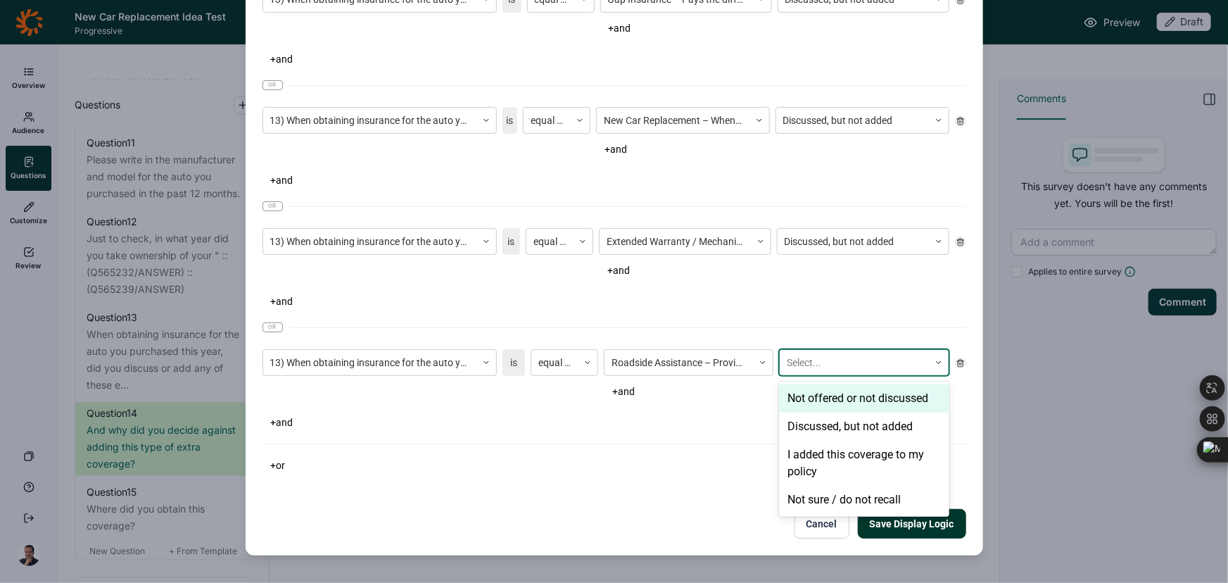
click at [818, 360] on div at bounding box center [854, 363] width 134 height 18
click at [821, 427] on div "Discussed, but not added" at bounding box center [864, 426] width 170 height 28
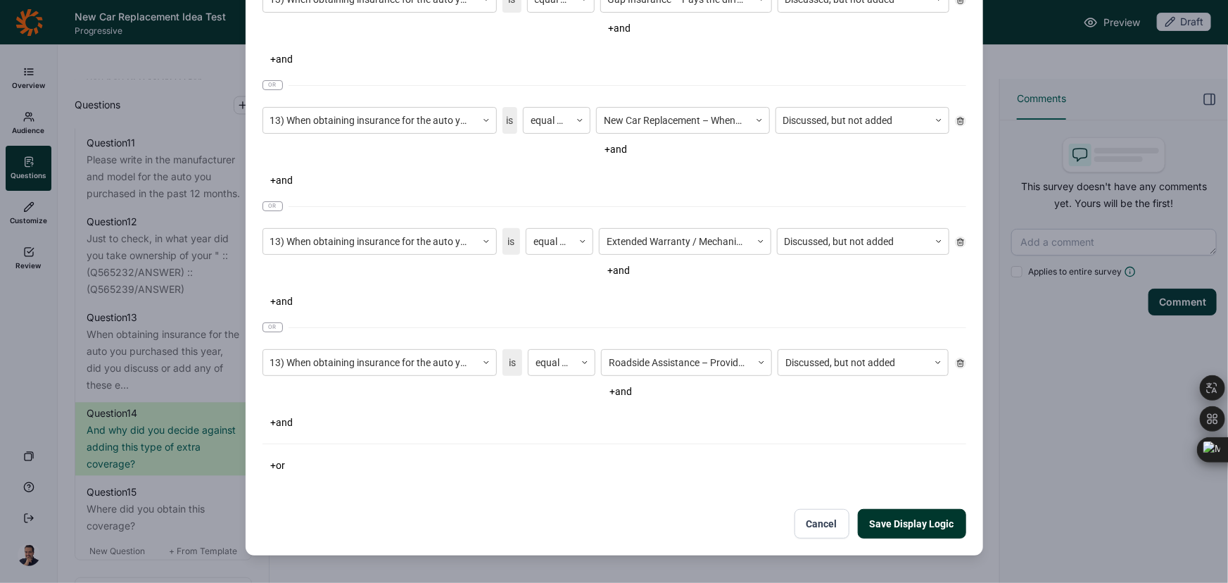
click at [282, 466] on button "+ or" at bounding box center [279, 465] width 32 height 20
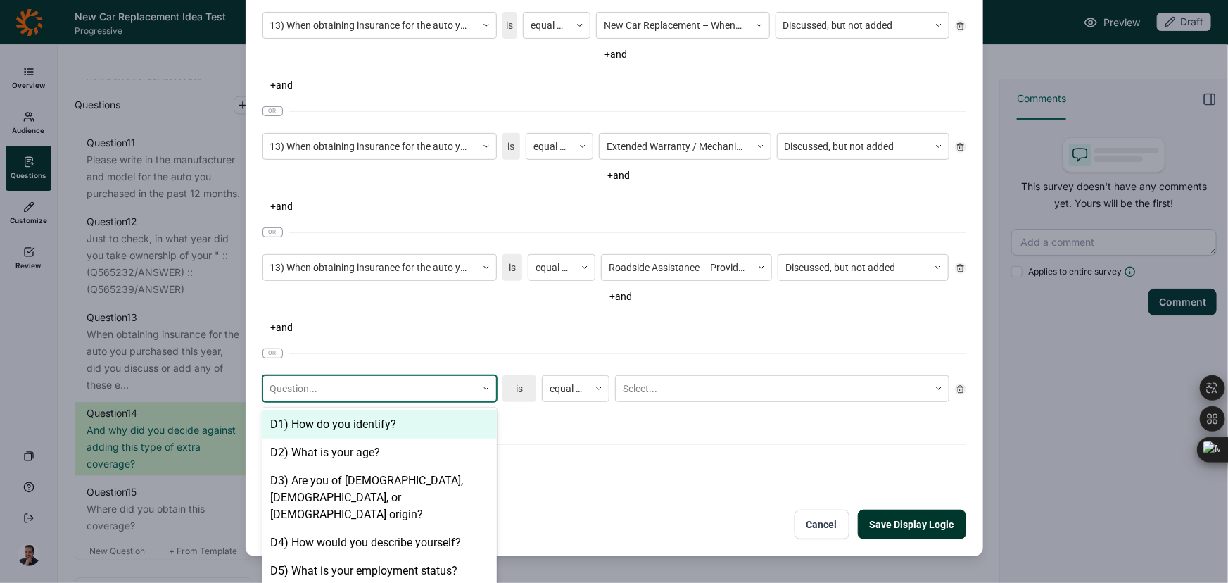
click at [372, 389] on div "22 results available. Use Up and Down to choose options, press Enter to select …" at bounding box center [380, 388] width 234 height 27
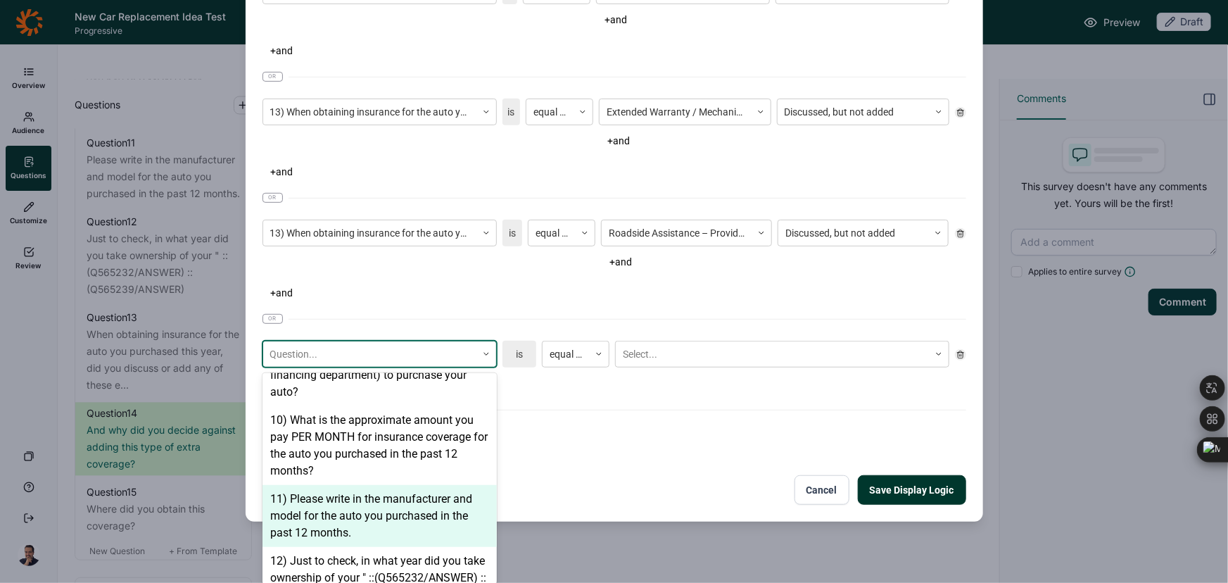
scroll to position [920, 0]
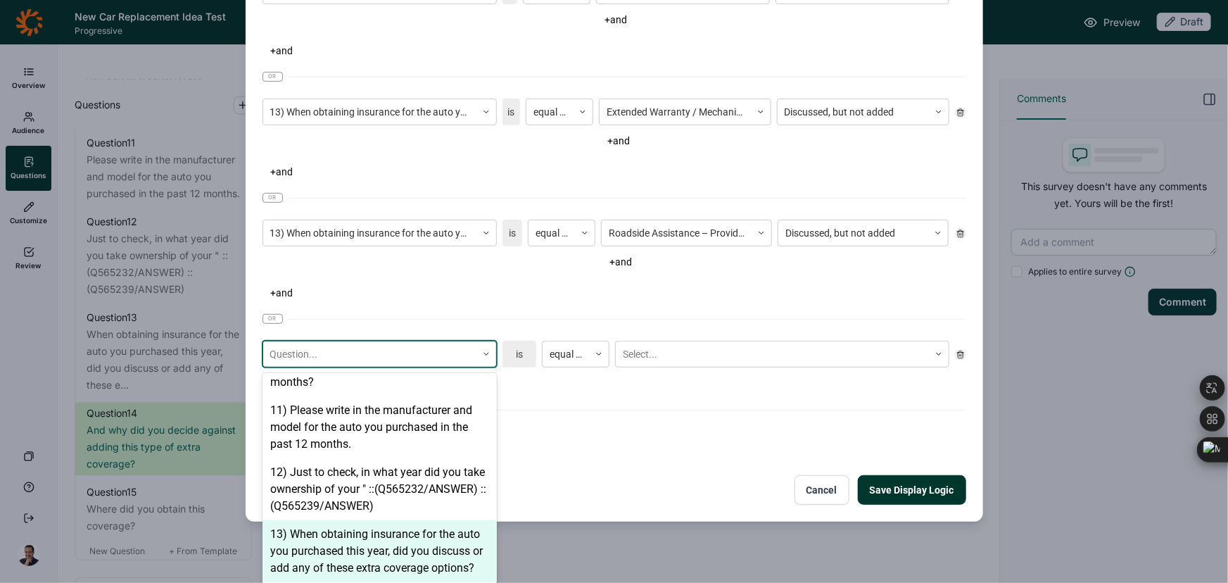
click at [346, 525] on div "13) When obtaining insurance for the auto you purchased this year, did you disc…" at bounding box center [380, 551] width 234 height 62
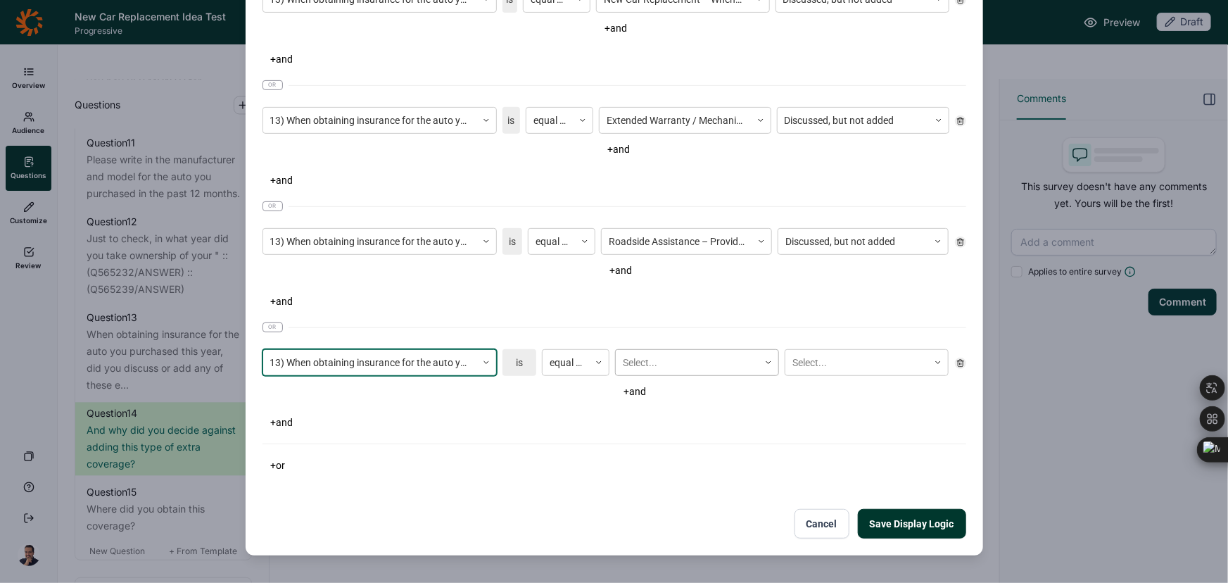
click at [643, 363] on div "Select..." at bounding box center [687, 362] width 143 height 23
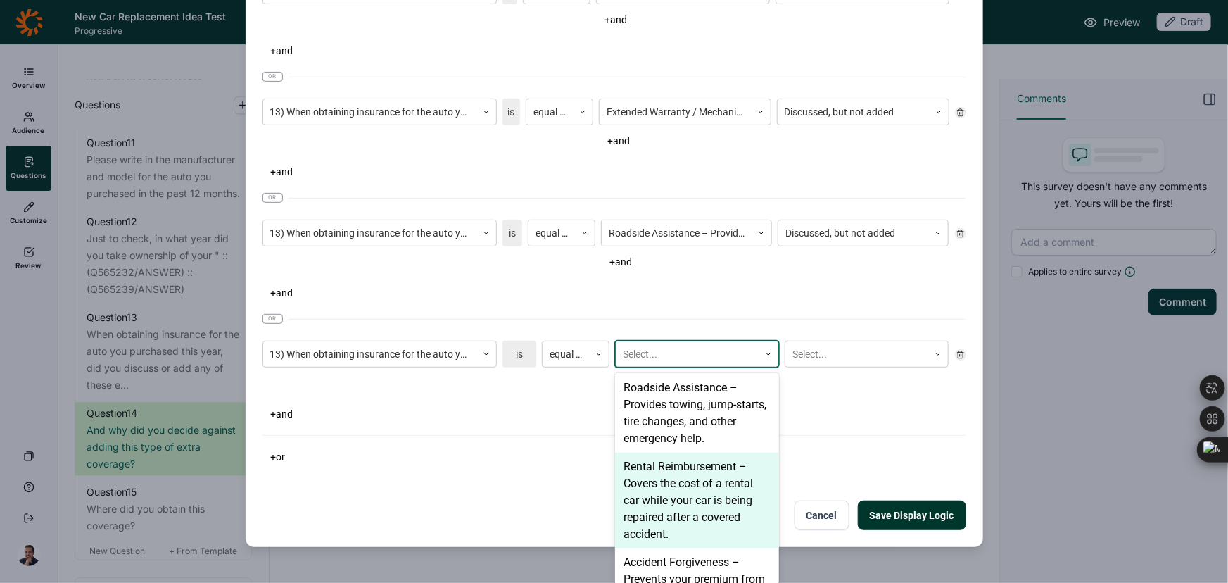
scroll to position [270, 0]
click at [624, 511] on div "Rental Reimbursement – Covers the cost of a rental car while your car is being …" at bounding box center [697, 503] width 164 height 96
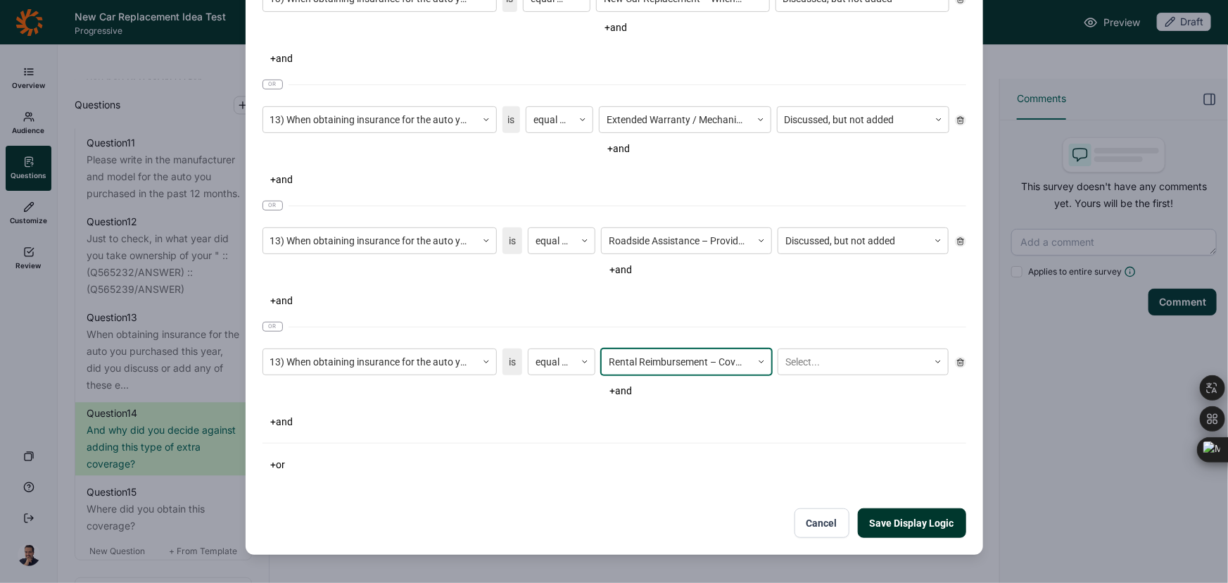
scroll to position [239, 0]
click at [828, 354] on div at bounding box center [853, 363] width 136 height 18
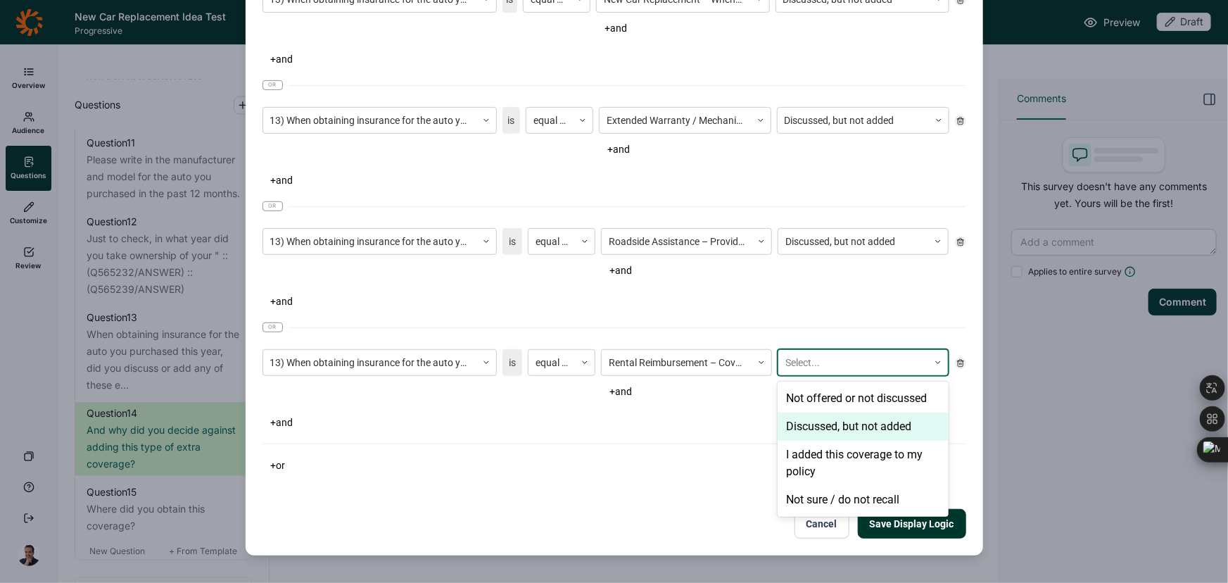
click at [795, 433] on div "Discussed, but not added" at bounding box center [863, 426] width 171 height 28
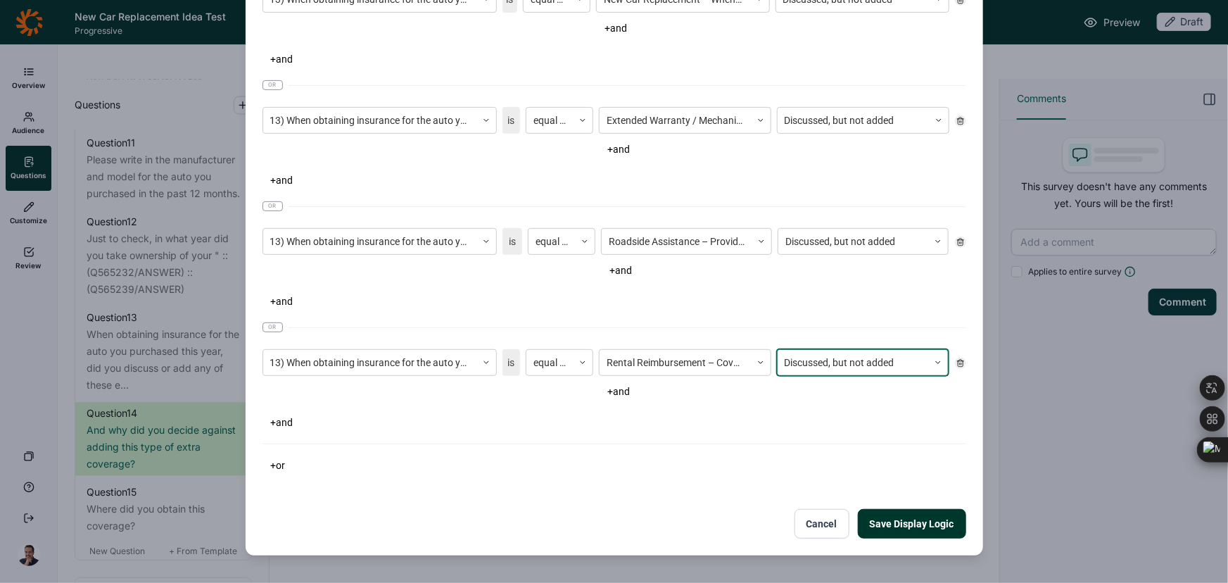
click at [274, 465] on button "+ or" at bounding box center [279, 465] width 32 height 20
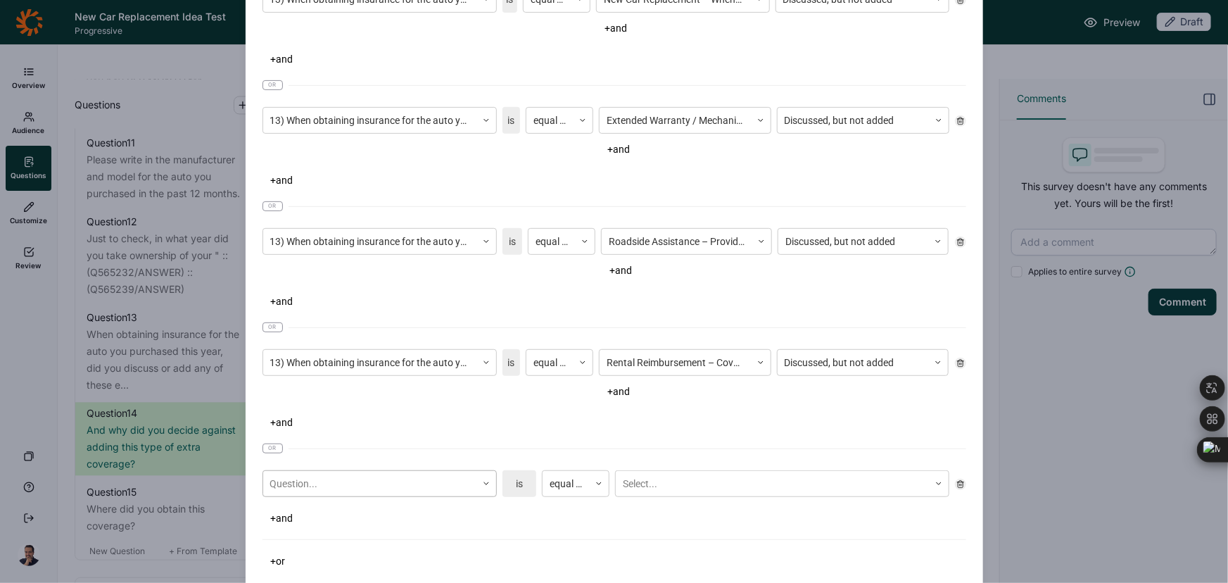
click at [344, 483] on div "Question..." at bounding box center [380, 483] width 234 height 27
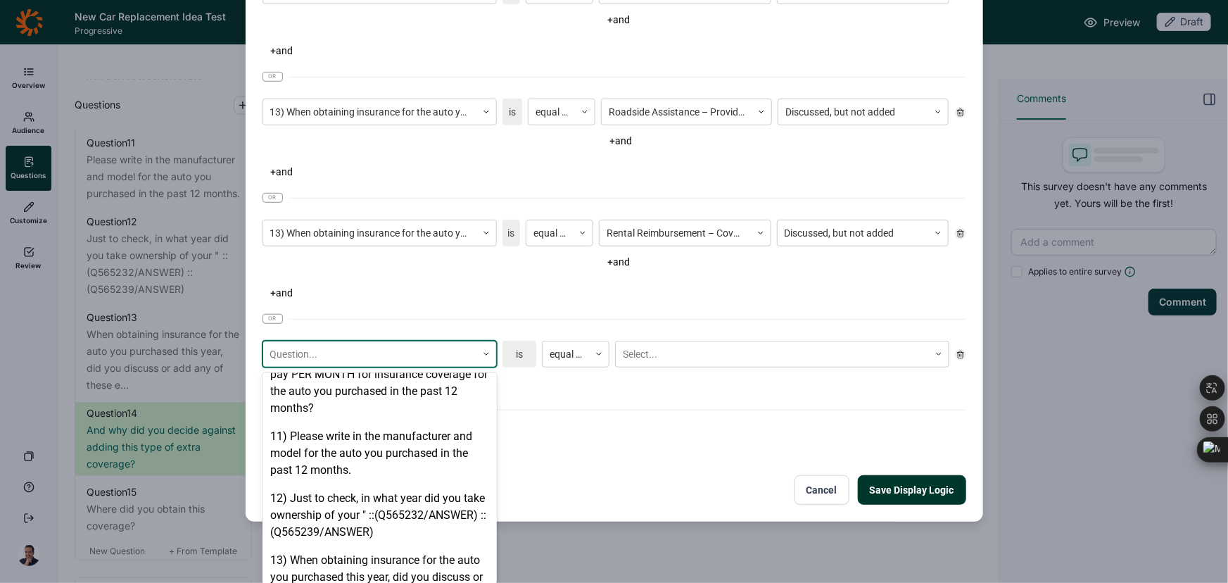
scroll to position [895, 0]
click at [362, 545] on div "13) When obtaining insurance for the auto you purchased this year, did you disc…" at bounding box center [380, 576] width 234 height 62
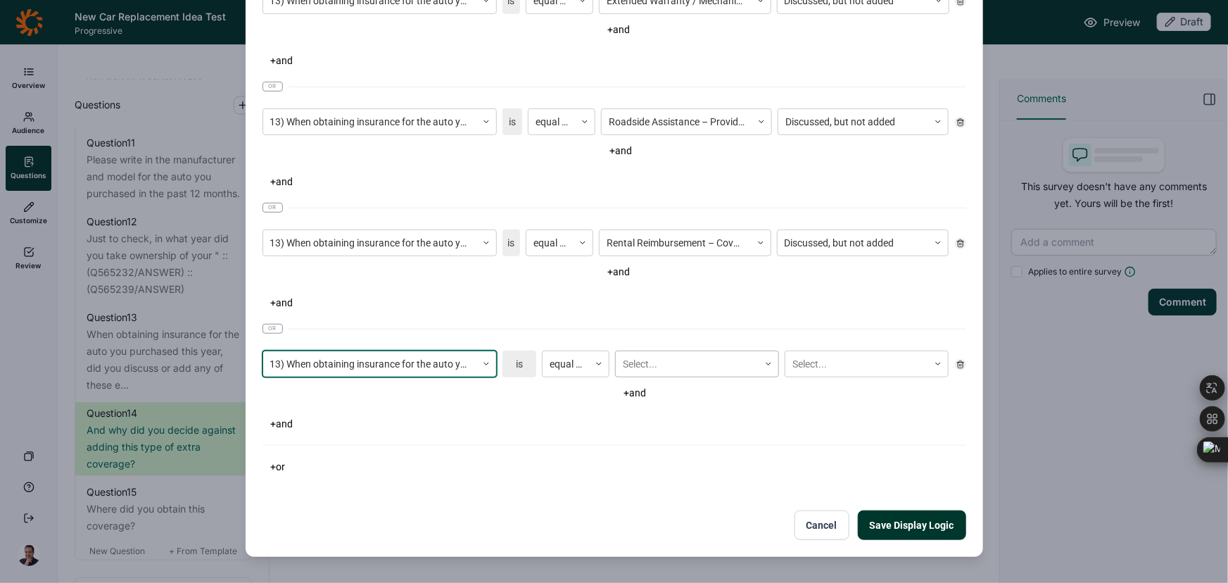
click at [648, 364] on div "Select..." at bounding box center [687, 364] width 143 height 23
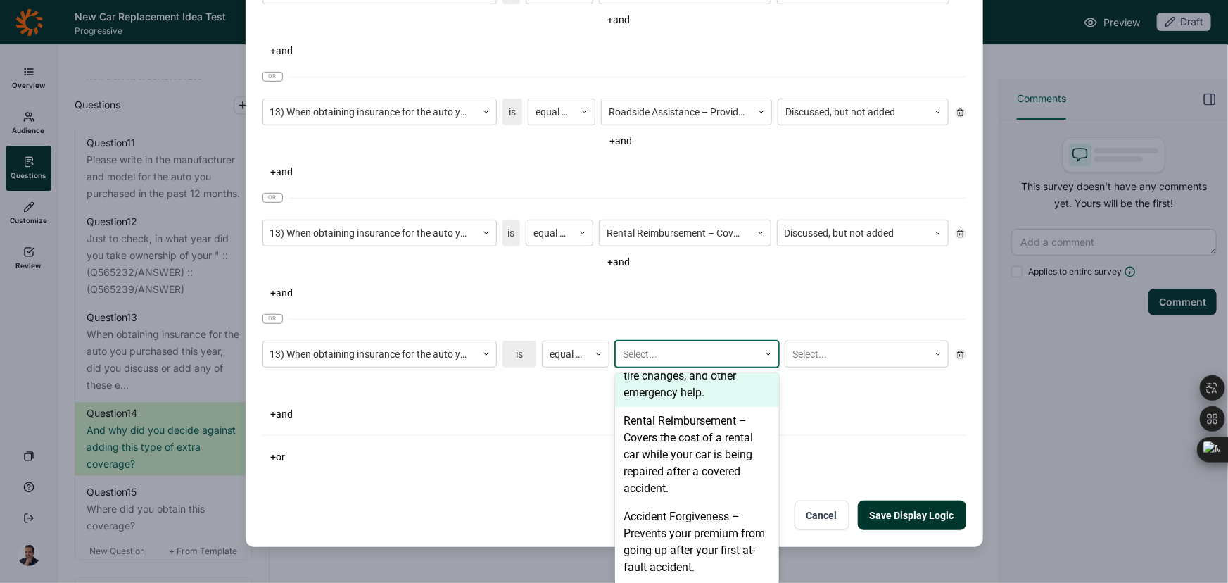
scroll to position [334, 0]
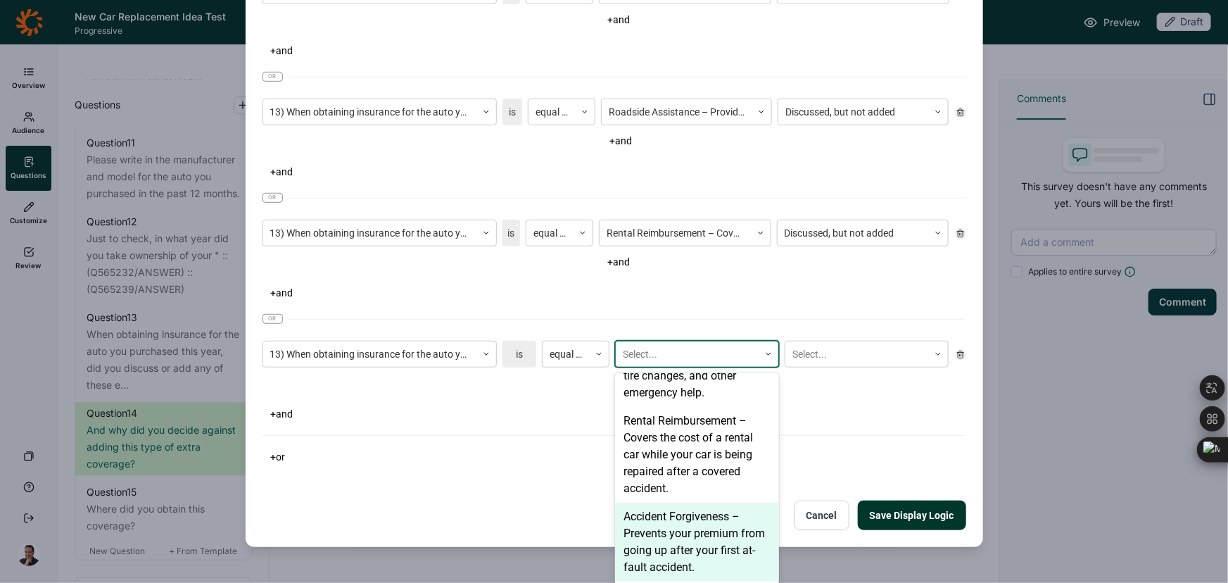
click at [686, 536] on div "Accident Forgiveness – Prevents your premium from going up after your first at-…" at bounding box center [697, 541] width 164 height 79
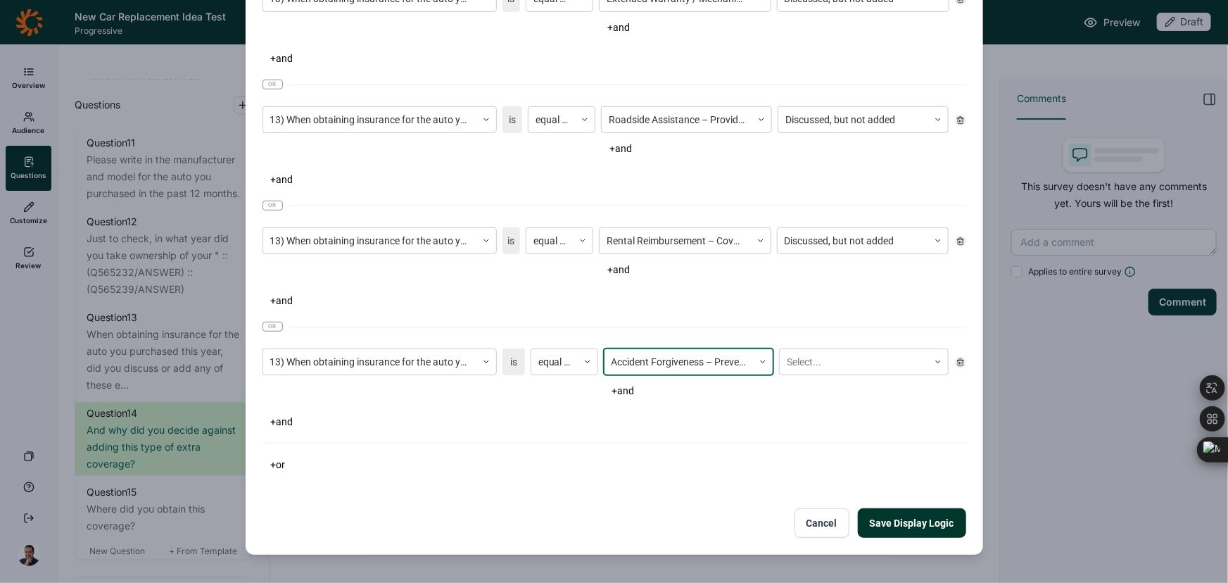
scroll to position [359, 0]
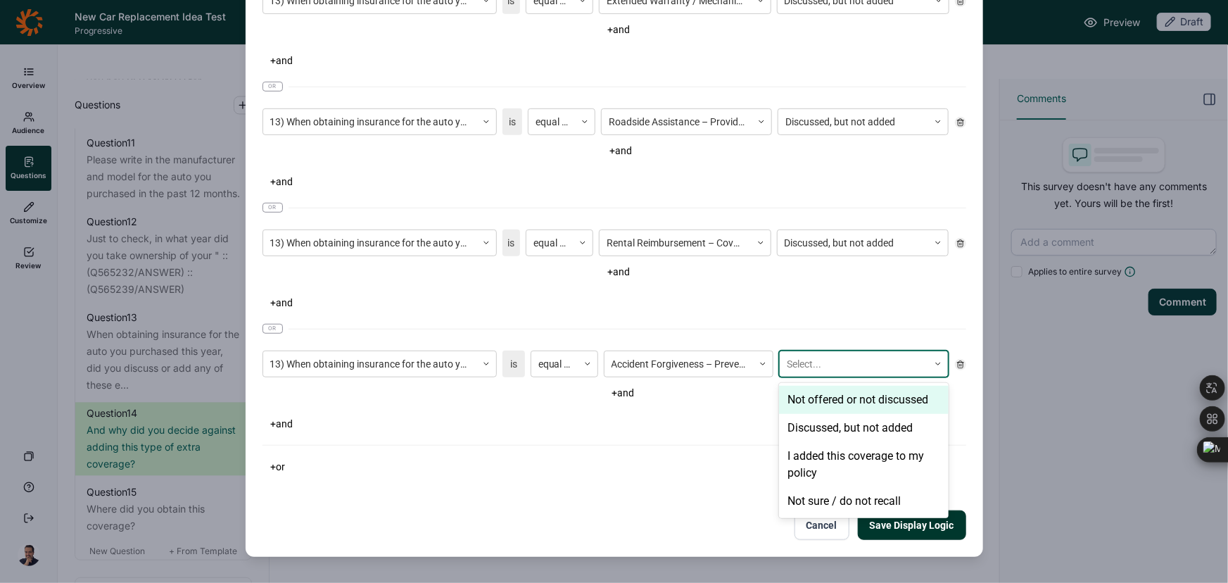
click at [842, 360] on div at bounding box center [854, 364] width 134 height 18
click at [814, 429] on div "Discussed, but not added" at bounding box center [864, 428] width 170 height 28
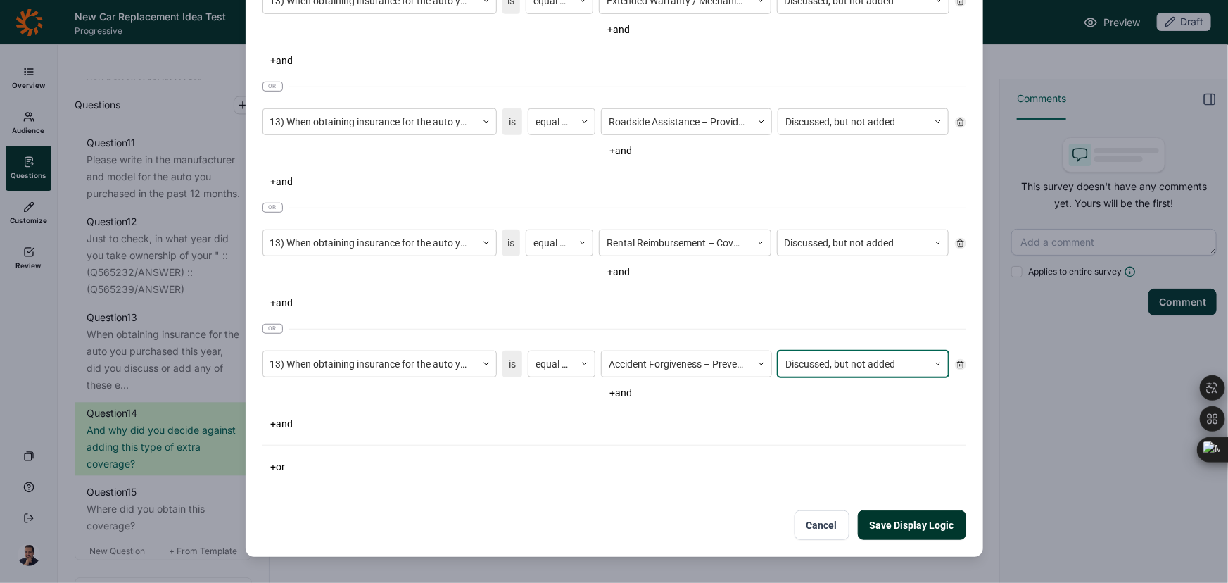
click at [896, 534] on button "Save Display Logic" at bounding box center [912, 525] width 108 height 30
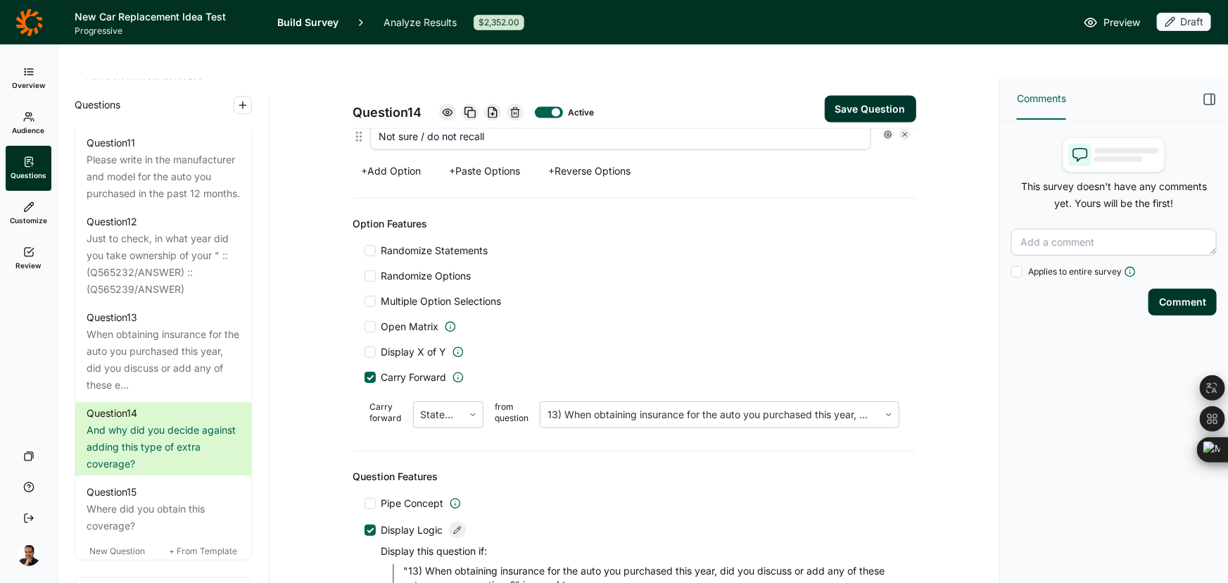
click at [853, 96] on button "Save Question" at bounding box center [870, 109] width 91 height 27
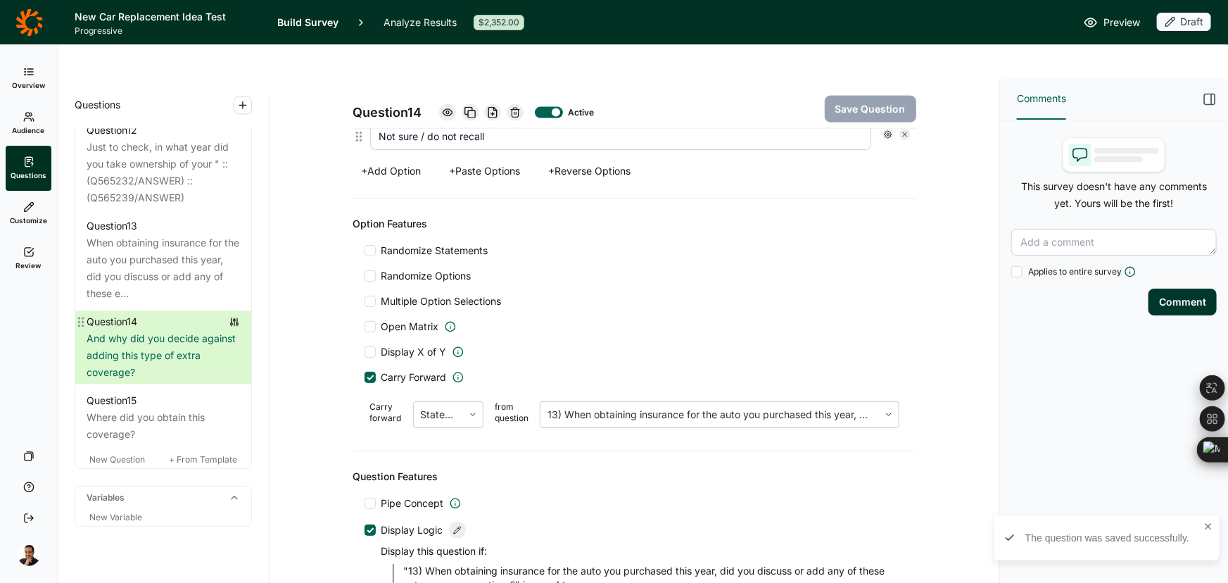
scroll to position [1654, 0]
click at [127, 409] on div "Where did you obtain this coverage?" at bounding box center [163, 426] width 153 height 34
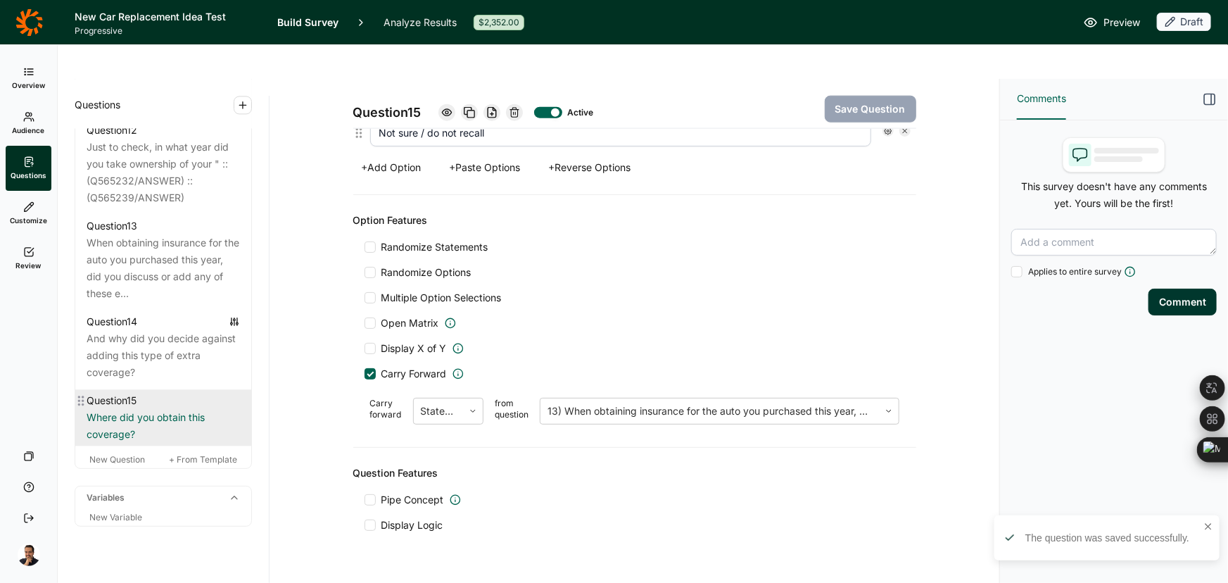
scroll to position [940, 0]
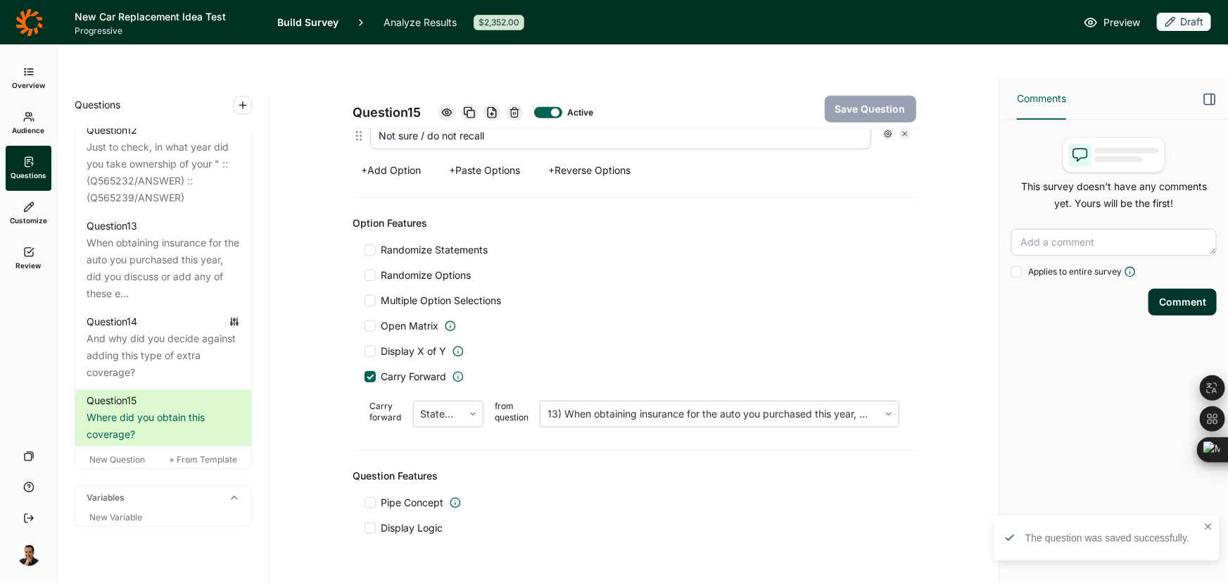
click at [393, 521] on span "Display Logic" at bounding box center [412, 528] width 62 height 14
click at [365, 528] on input "Display Logic" at bounding box center [365, 528] width 0 height 0
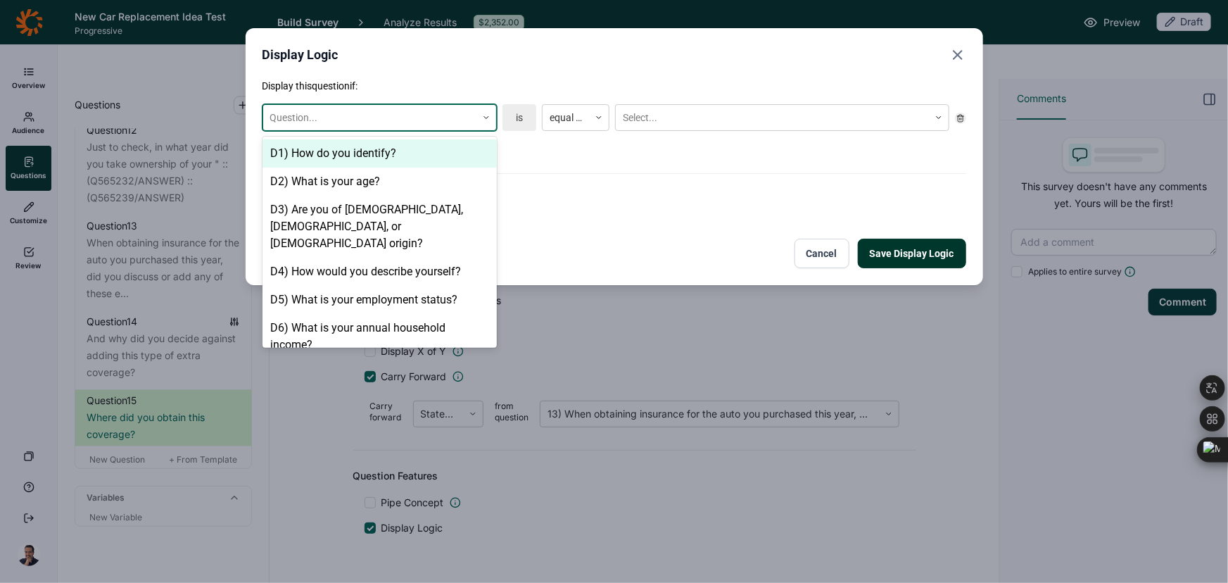
click at [389, 106] on div "Question..." at bounding box center [369, 117] width 213 height 23
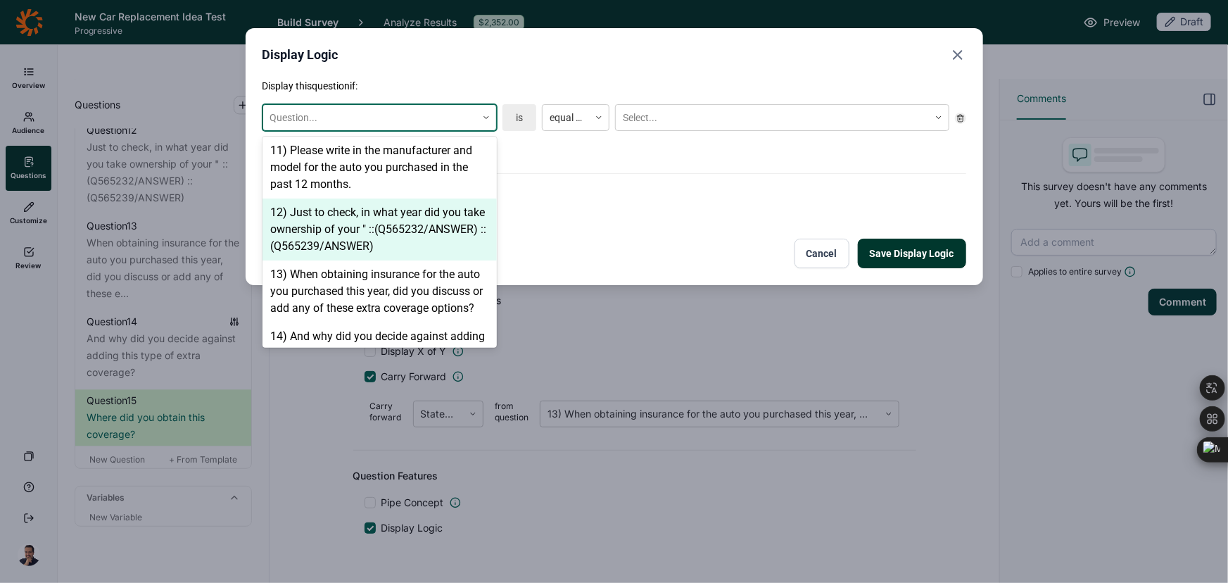
scroll to position [959, 0]
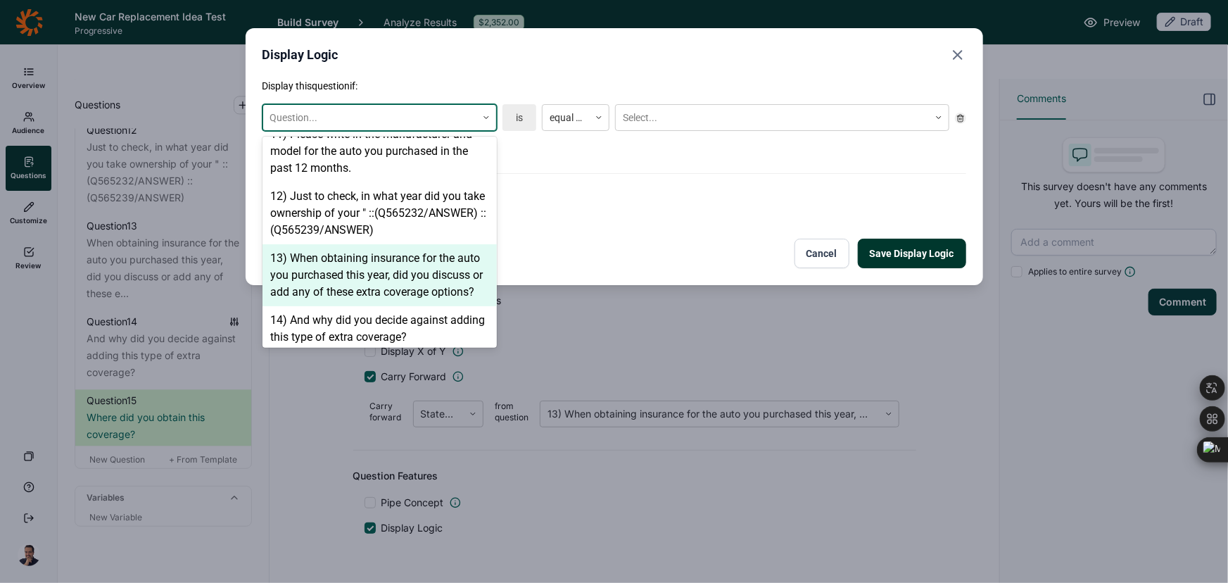
click at [341, 271] on div "13) When obtaining insurance for the auto you purchased this year, did you disc…" at bounding box center [380, 275] width 234 height 62
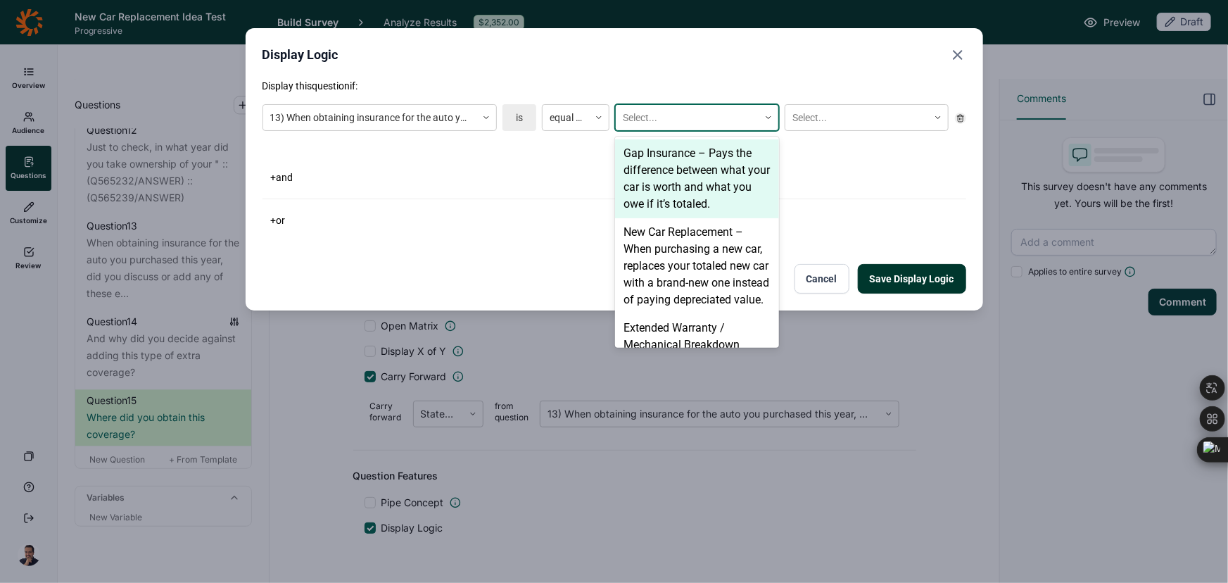
click at [669, 111] on div at bounding box center [687, 118] width 129 height 18
click at [669, 152] on div "Gap Insurance – Pays the difference between what your car is worth and what you…" at bounding box center [697, 178] width 164 height 79
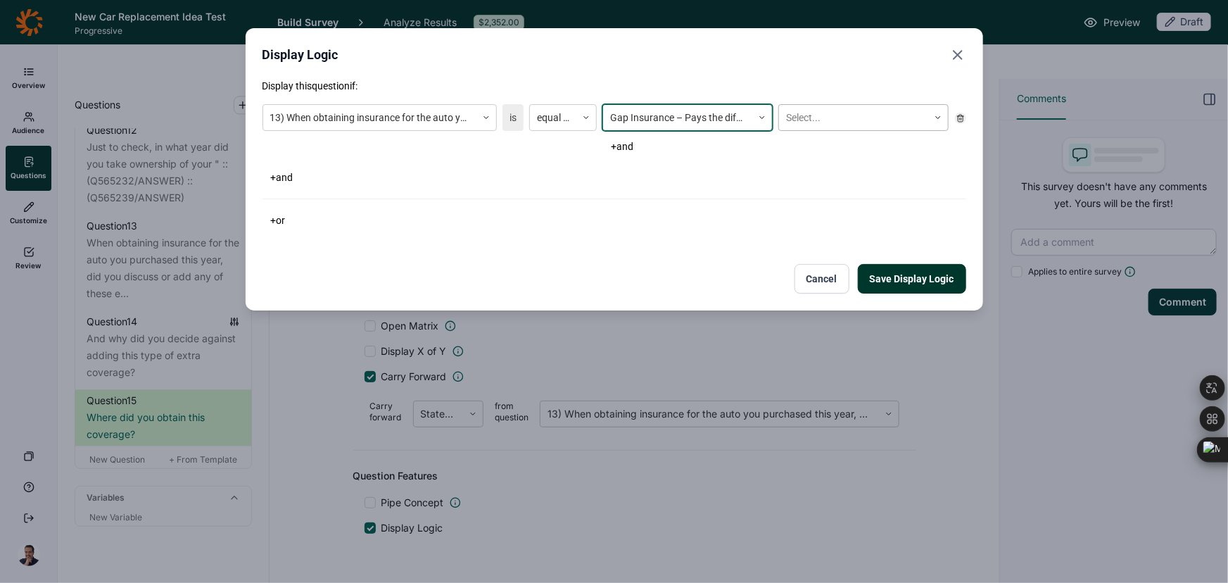
click at [808, 118] on div at bounding box center [853, 118] width 135 height 18
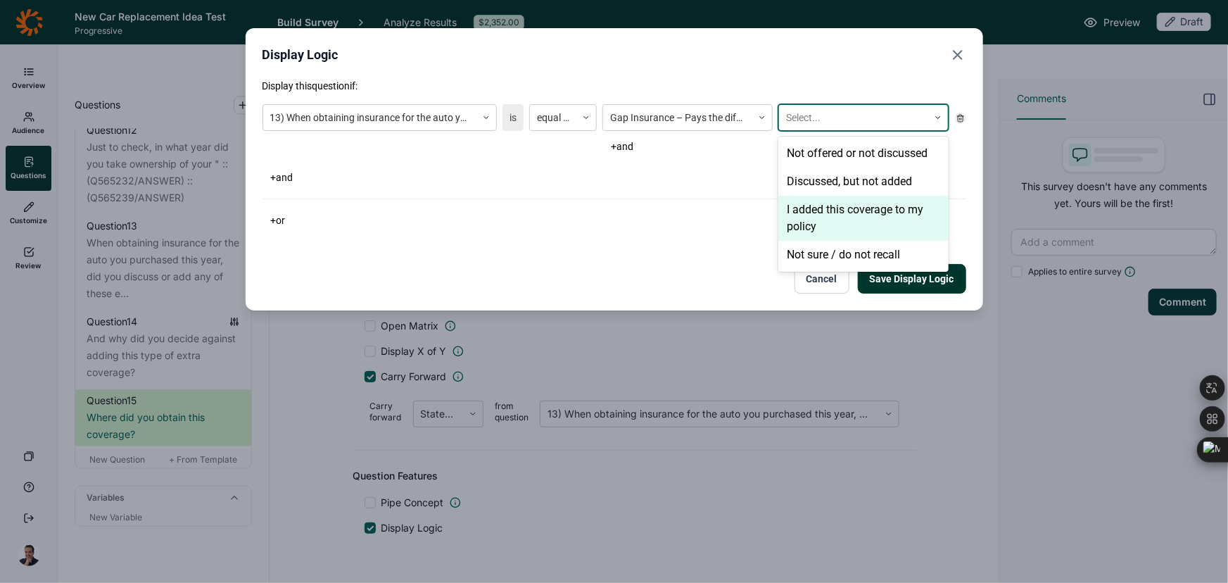
click at [821, 219] on div "I added this coverage to my policy" at bounding box center [863, 218] width 170 height 45
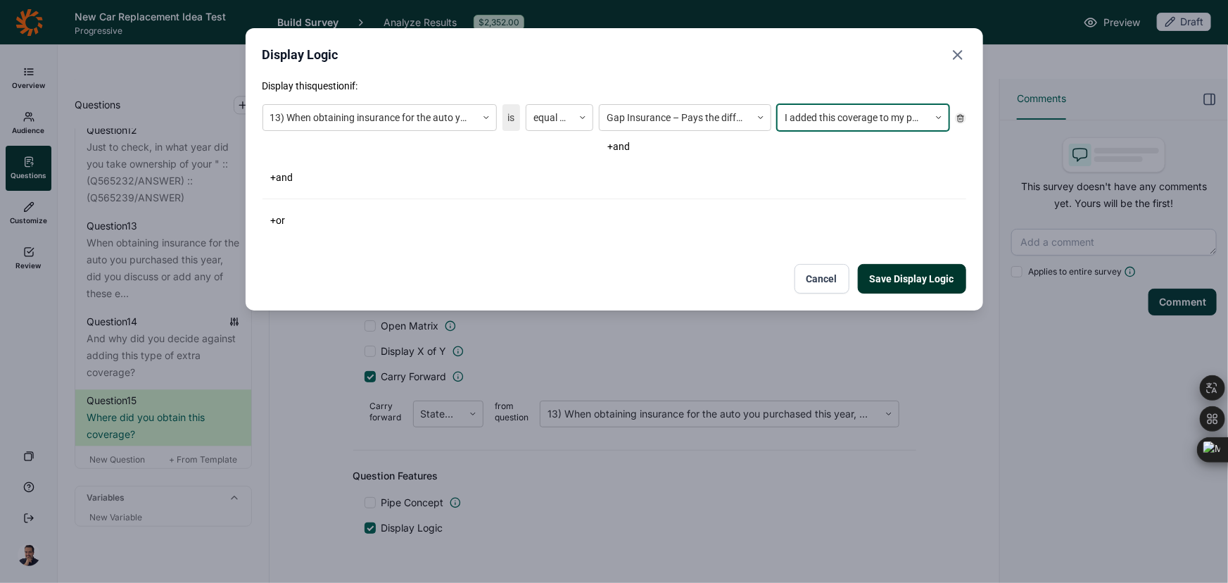
click at [277, 218] on button "+ or" at bounding box center [279, 220] width 32 height 20
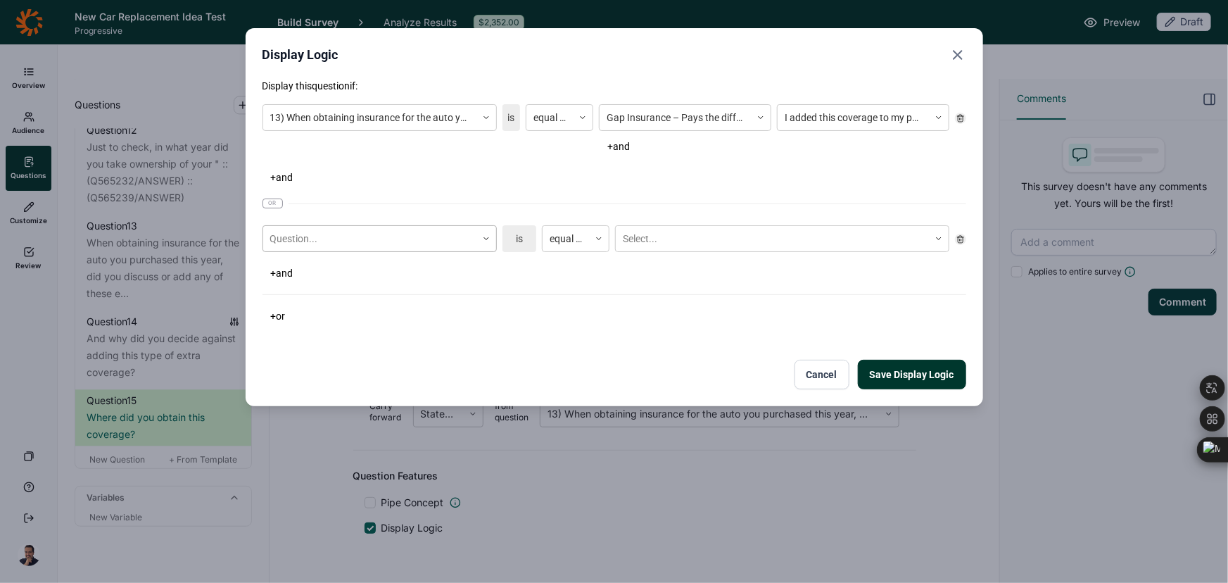
click at [367, 246] on div at bounding box center [369, 239] width 199 height 18
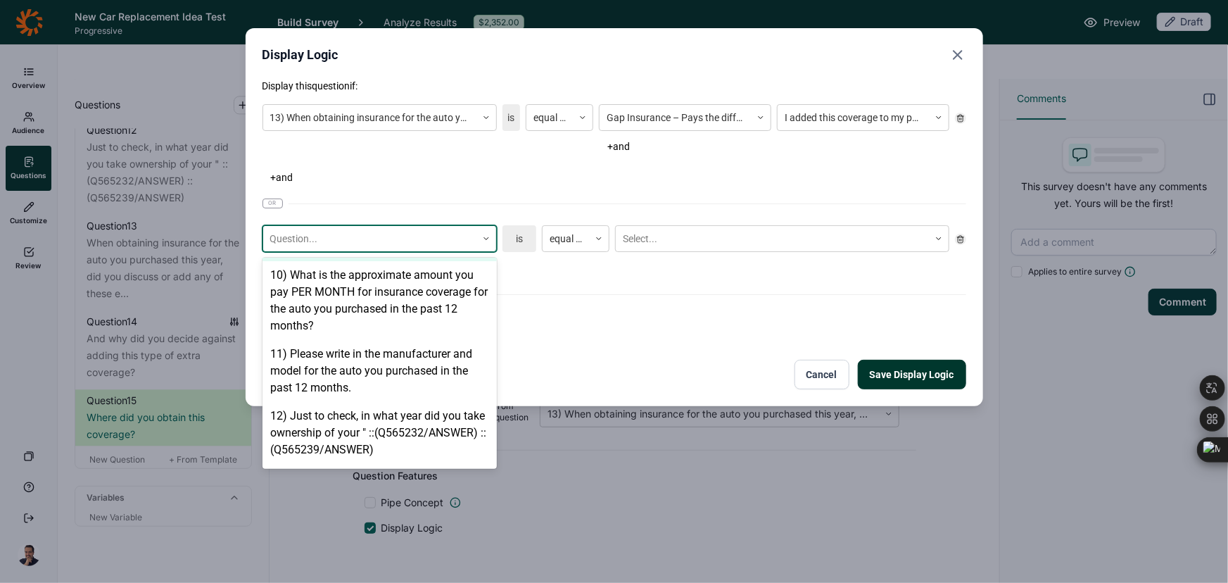
scroll to position [965, 0]
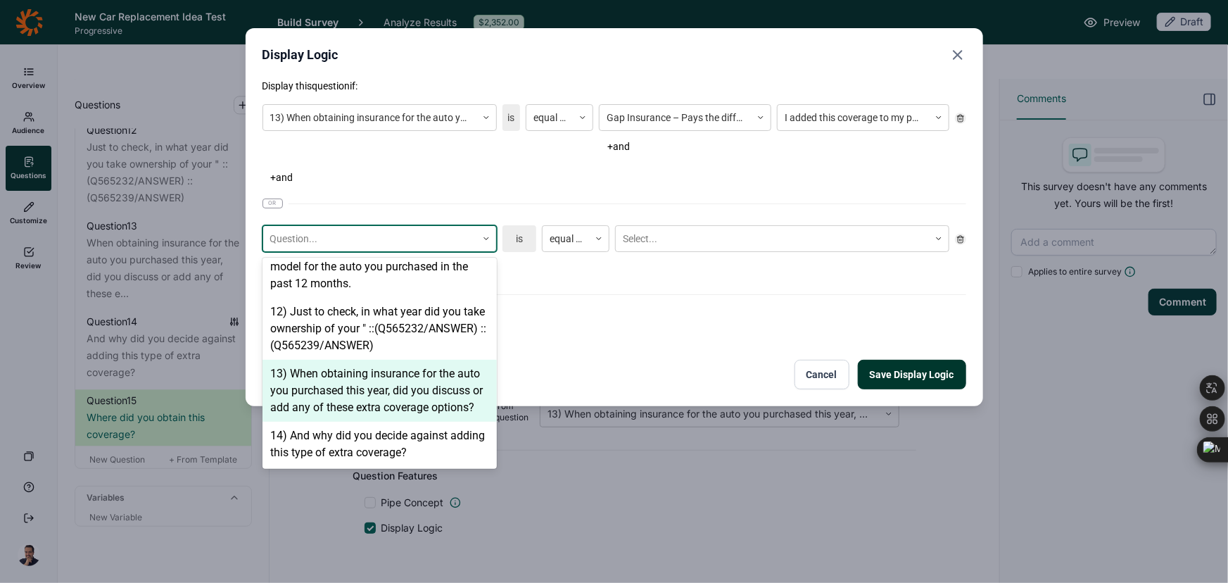
click at [329, 360] on div "13) When obtaining insurance for the auto you purchased this year, did you disc…" at bounding box center [380, 391] width 234 height 62
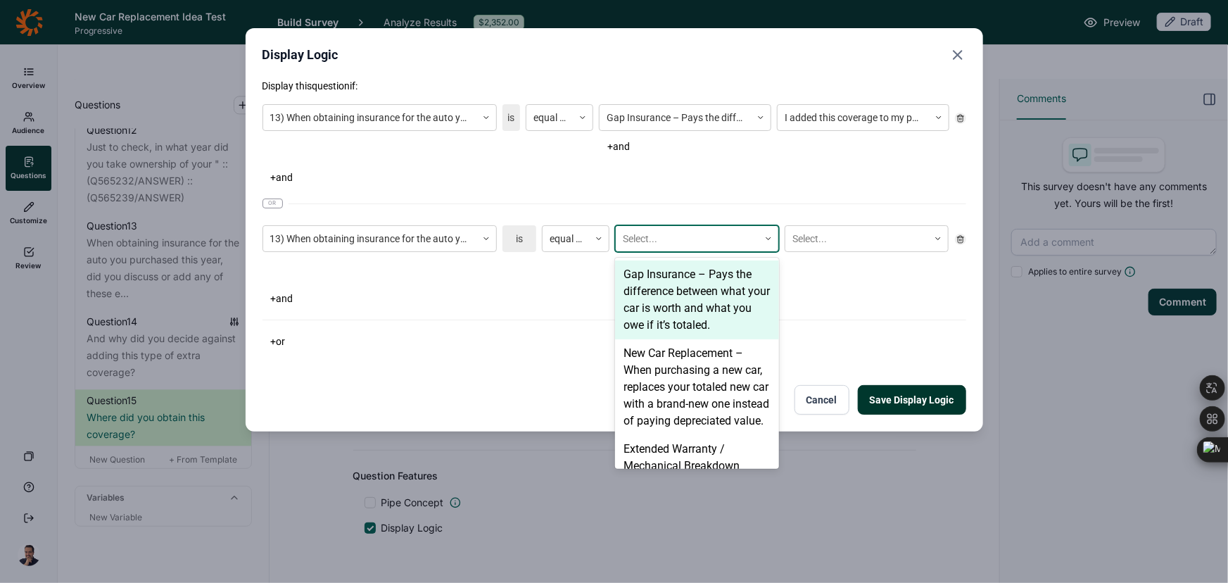
click at [623, 236] on div "Select..." at bounding box center [687, 238] width 143 height 23
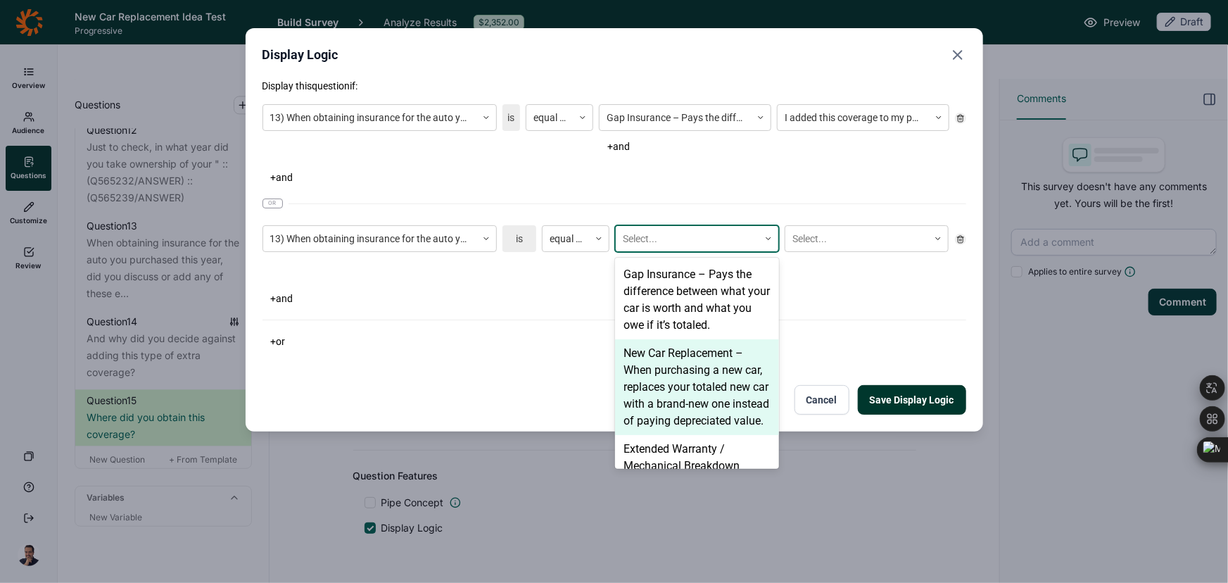
drag, startPoint x: 671, startPoint y: 381, endPoint x: 674, endPoint y: 362, distance: 19.2
click at [671, 381] on div "New Car Replacement – When purchasing a new car, replaces your totaled new car …" at bounding box center [697, 387] width 164 height 96
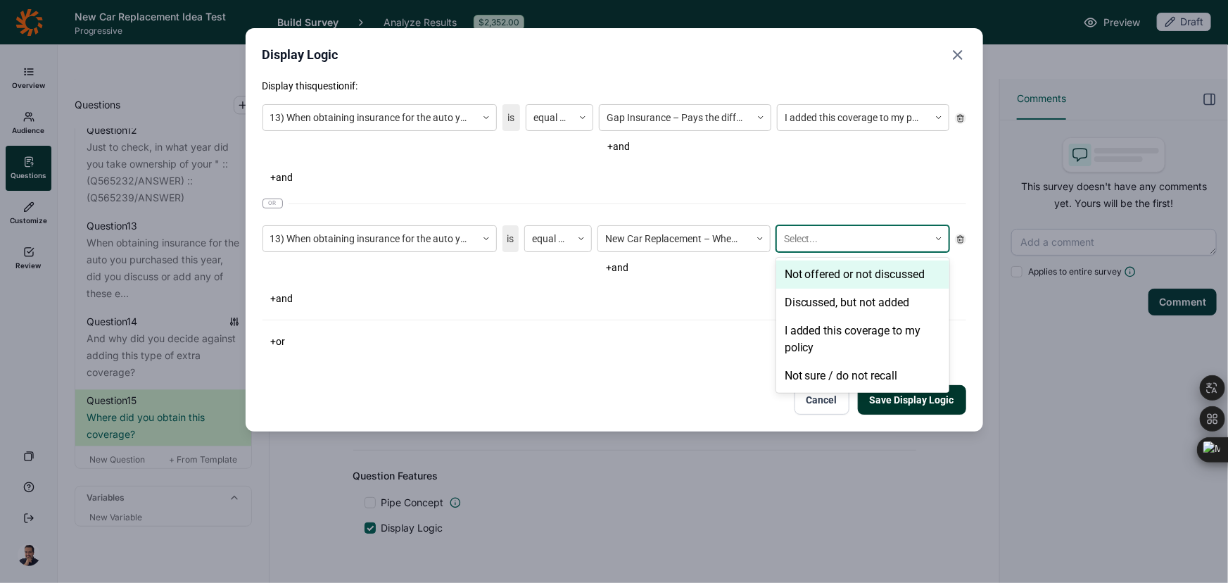
click at [805, 239] on div at bounding box center [853, 239] width 138 height 18
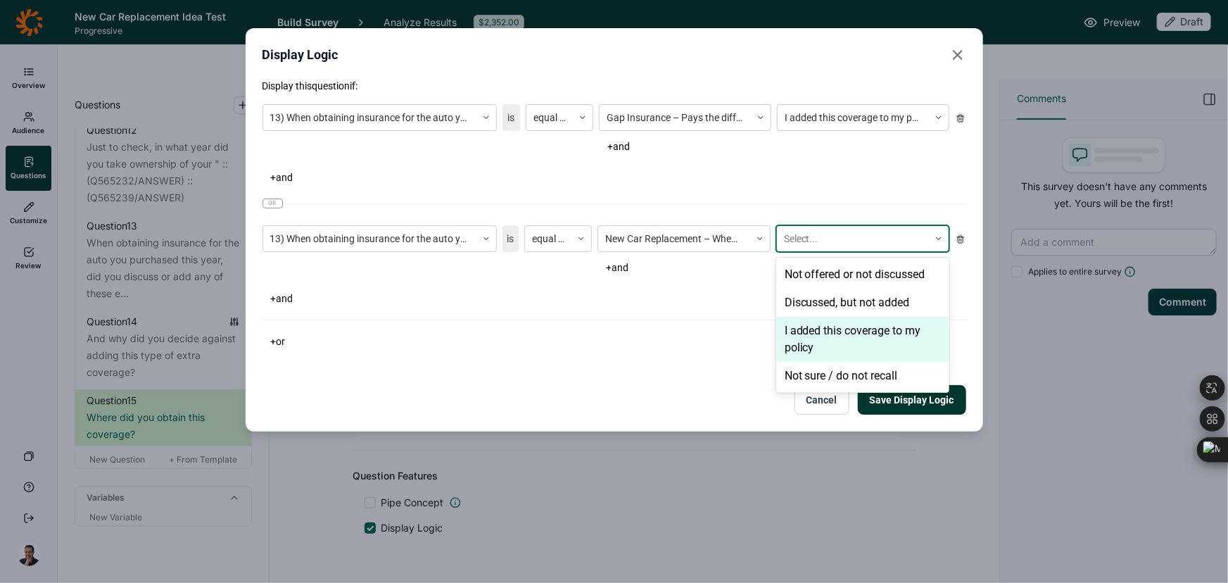
click at [823, 324] on div "I added this coverage to my policy" at bounding box center [862, 339] width 173 height 45
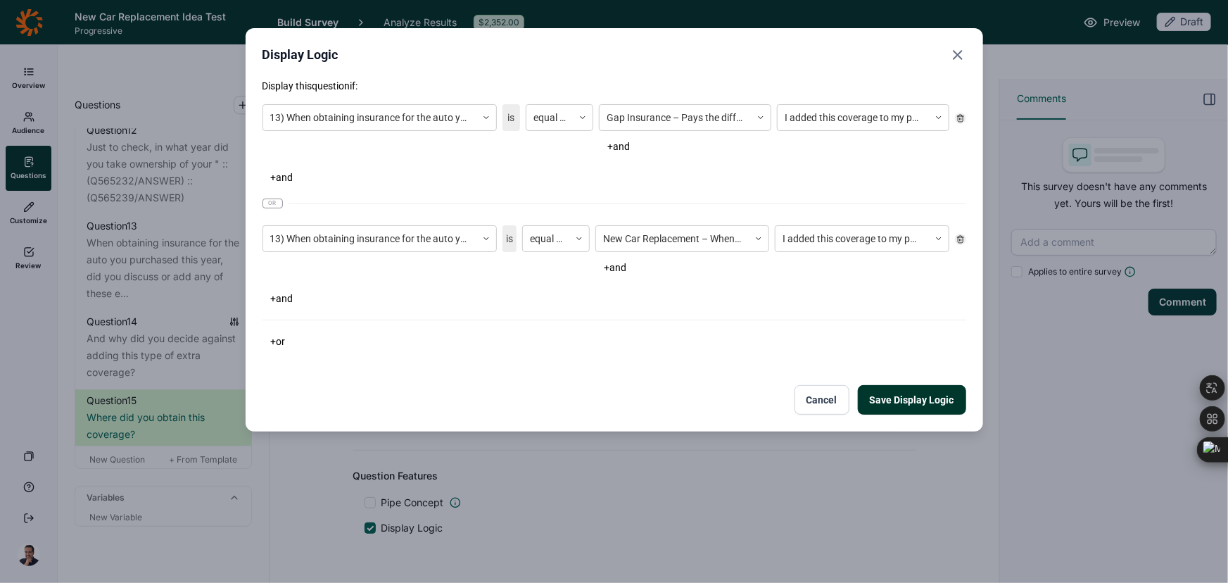
click at [268, 341] on button "+ or" at bounding box center [279, 341] width 32 height 20
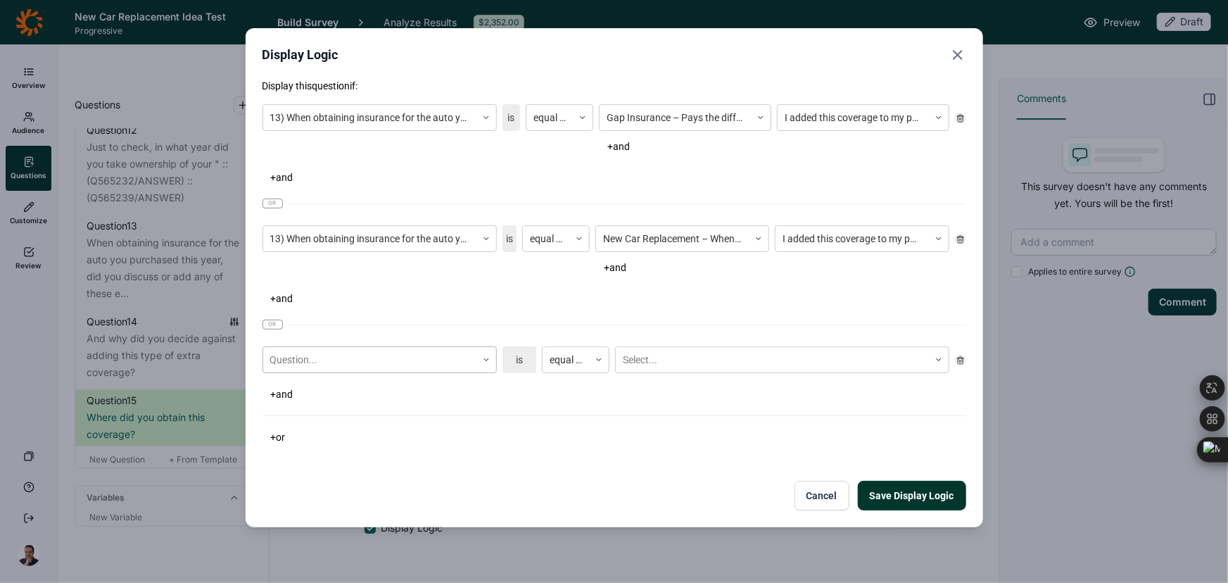
click at [309, 368] on div "Question..." at bounding box center [369, 359] width 213 height 23
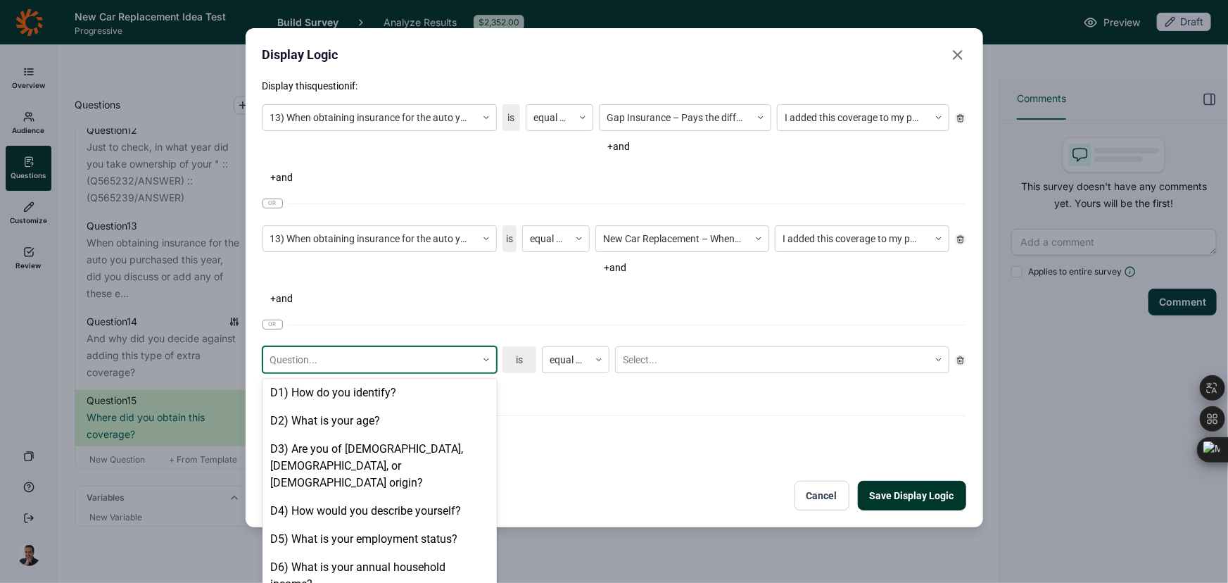
scroll to position [959, 0]
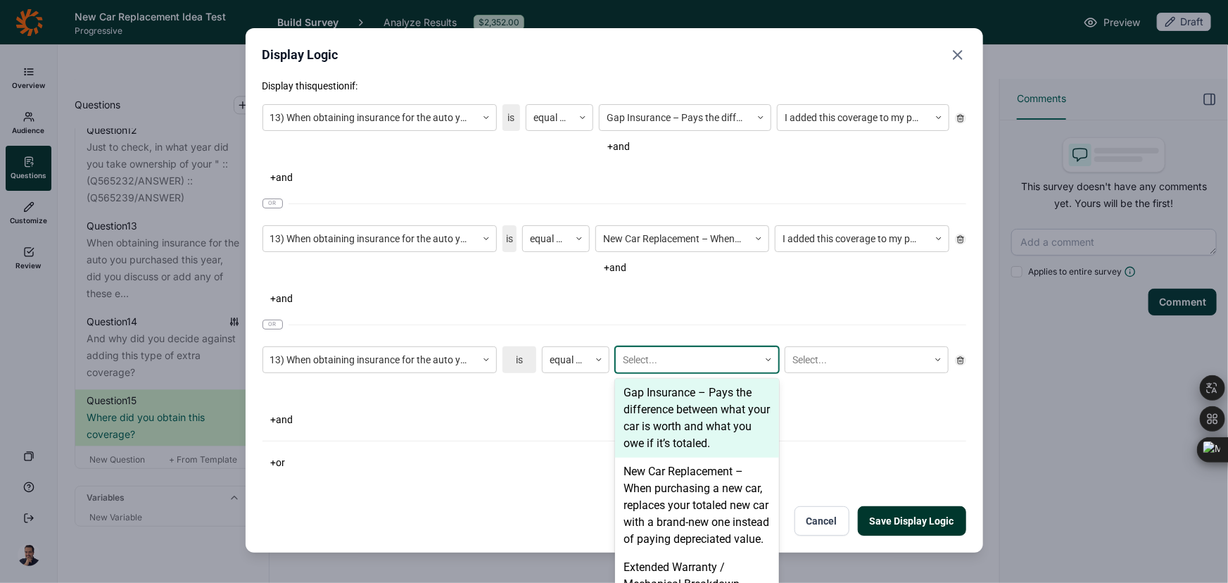
click at [662, 353] on div at bounding box center [687, 360] width 129 height 18
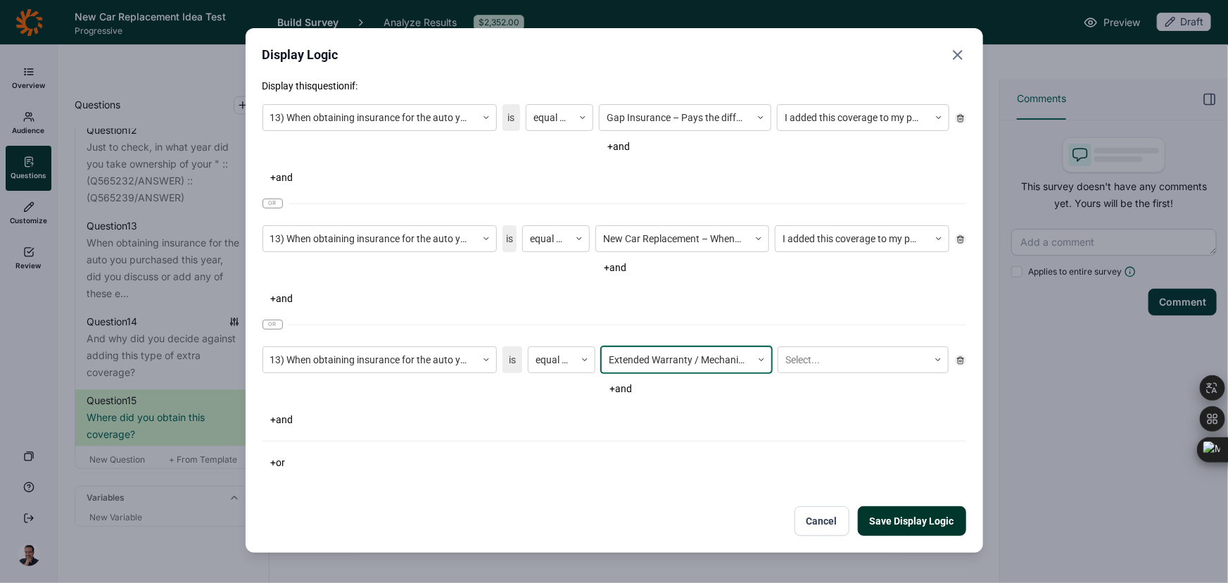
click at [835, 344] on div "13) When obtaining insurance for the auto you purchased this year, did you disc…" at bounding box center [615, 372] width 704 height 63
click at [835, 358] on div at bounding box center [853, 360] width 136 height 18
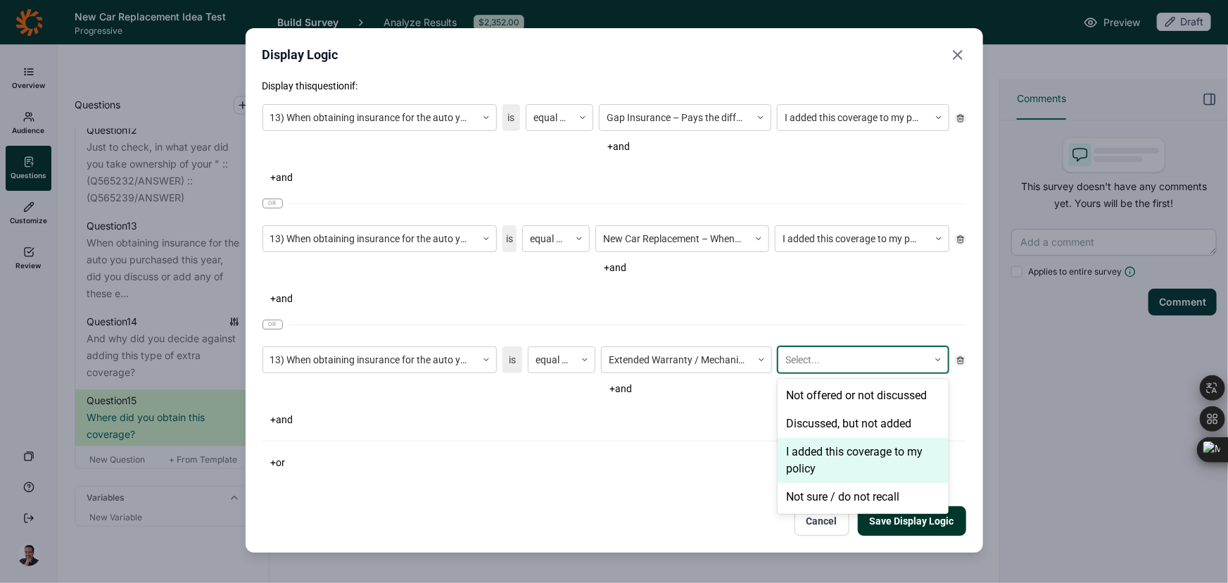
click at [821, 450] on div "I added this coverage to my policy" at bounding box center [863, 460] width 171 height 45
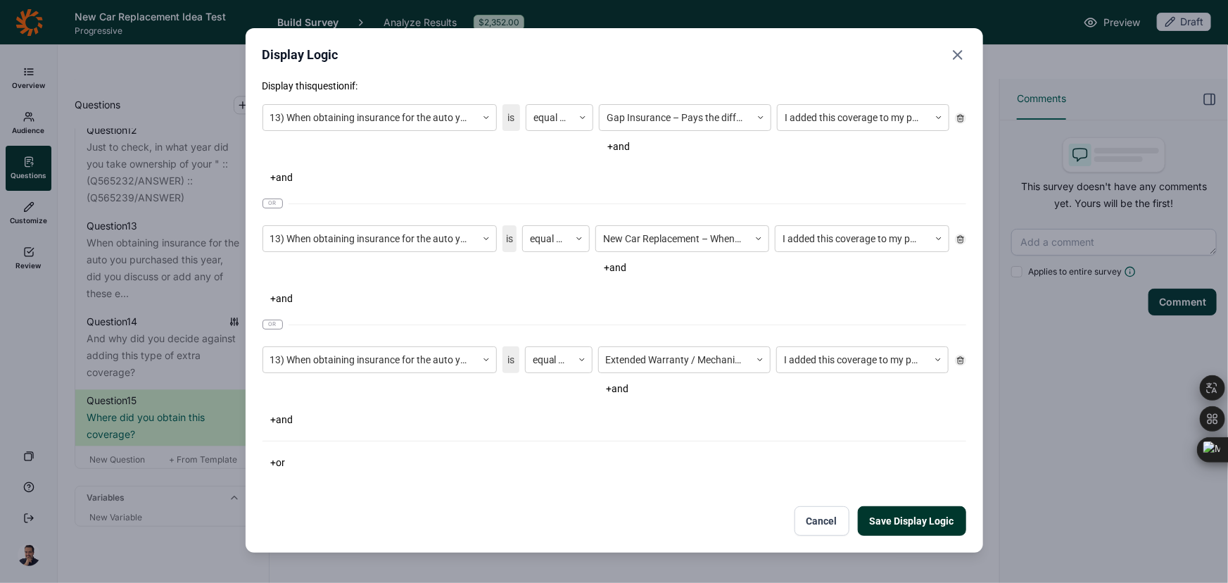
click at [285, 463] on button "+ or" at bounding box center [279, 463] width 32 height 20
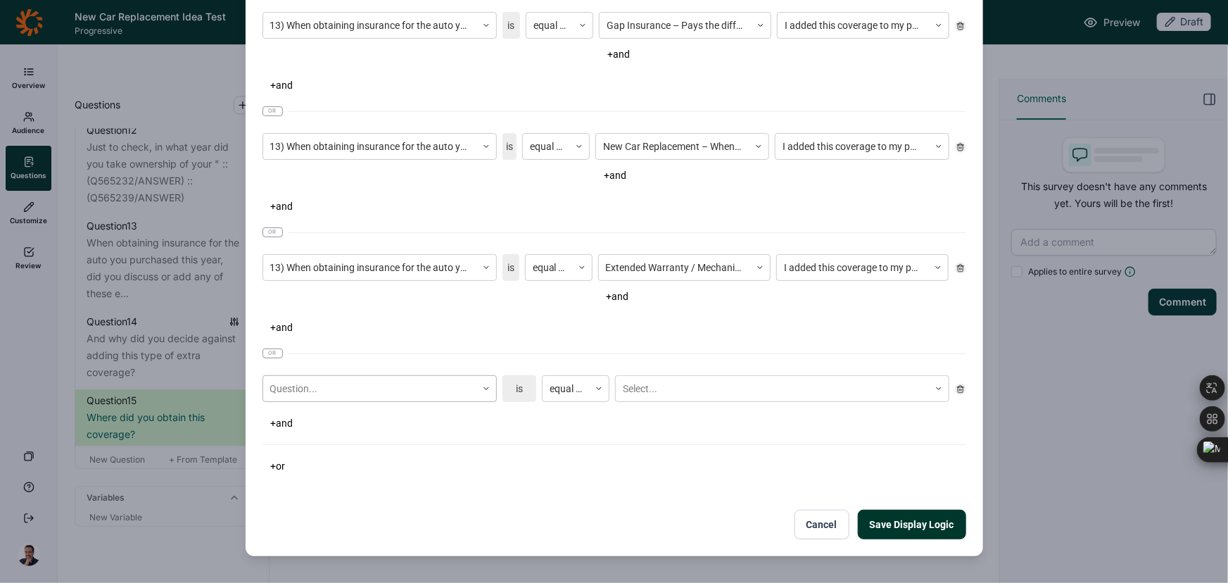
click at [317, 391] on div "Question..." at bounding box center [380, 388] width 234 height 27
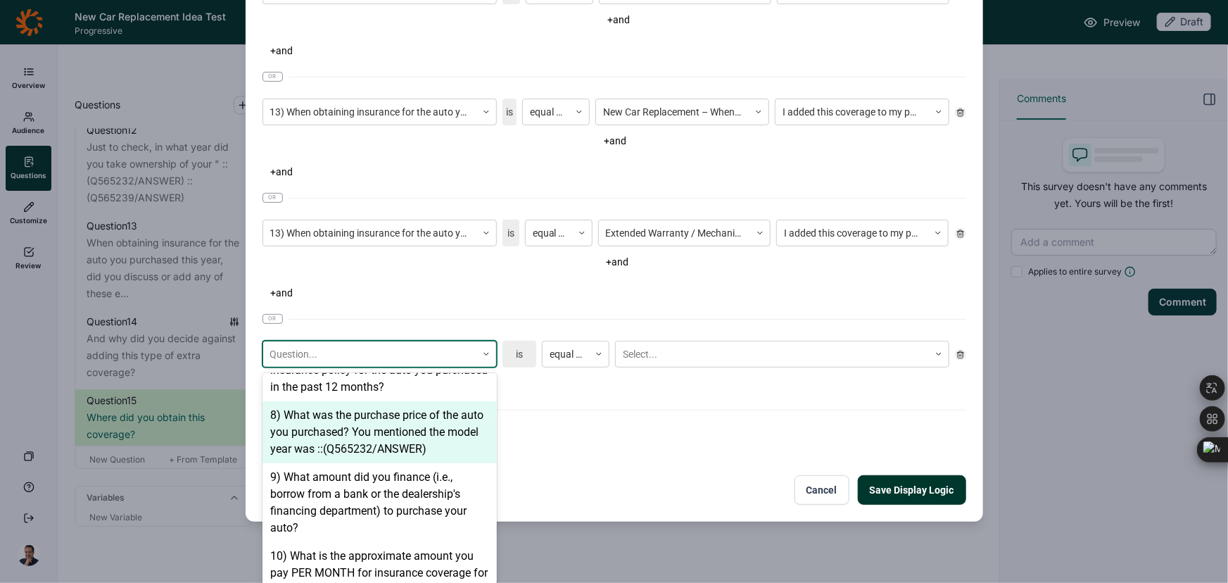
scroll to position [895, 0]
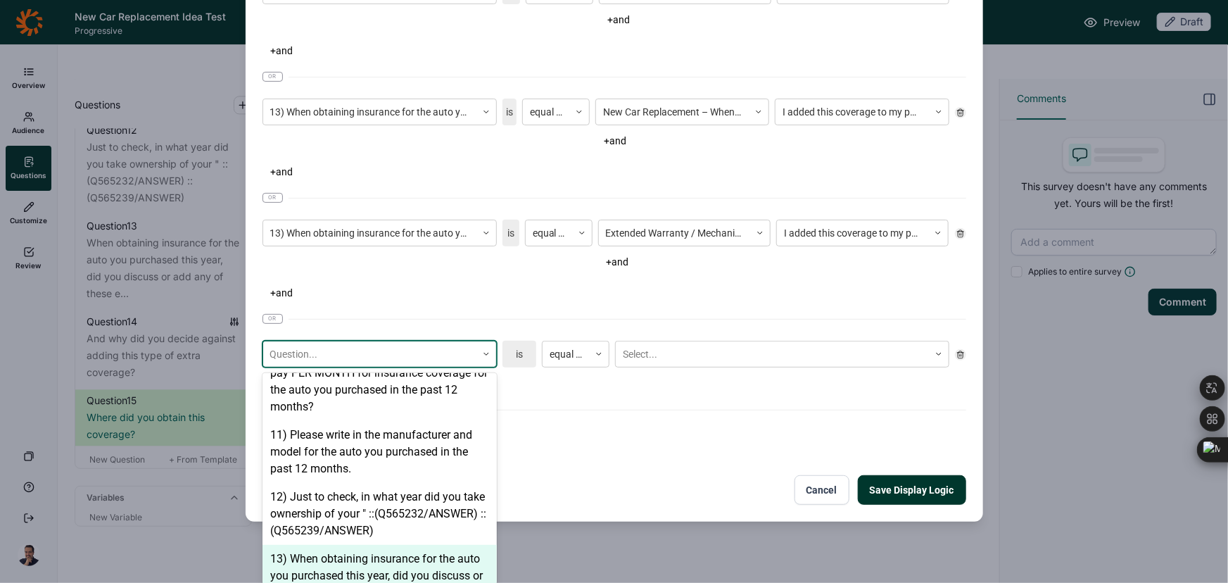
click at [305, 563] on div "13) When obtaining insurance for the auto you purchased this year, did you disc…" at bounding box center [380, 576] width 234 height 62
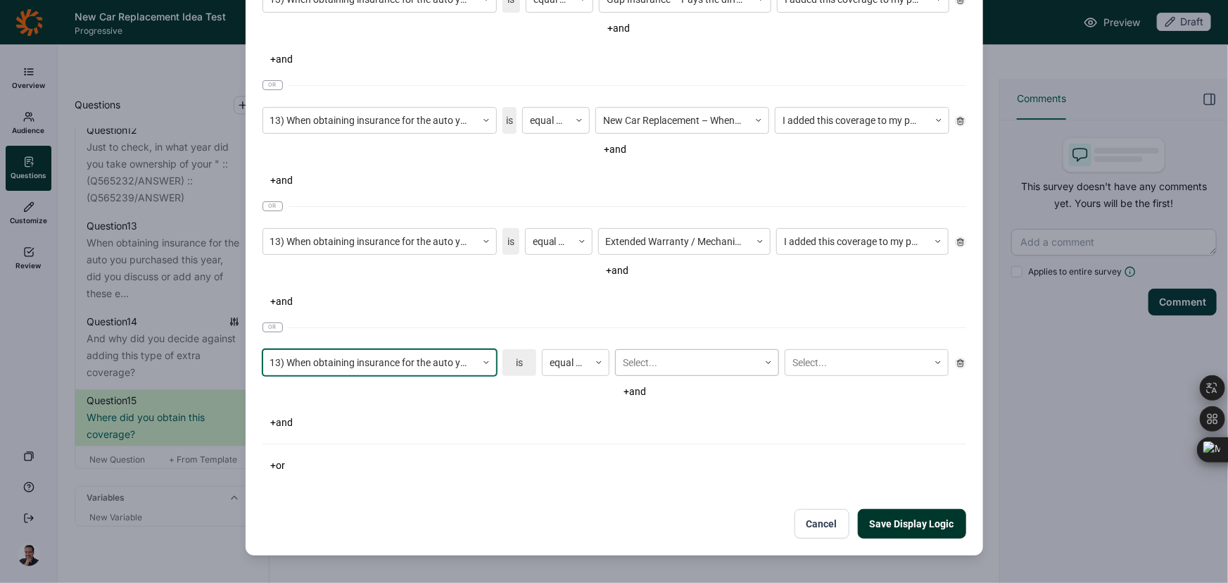
scroll to position [127, 0]
click at [633, 362] on div "Select..." at bounding box center [687, 361] width 143 height 23
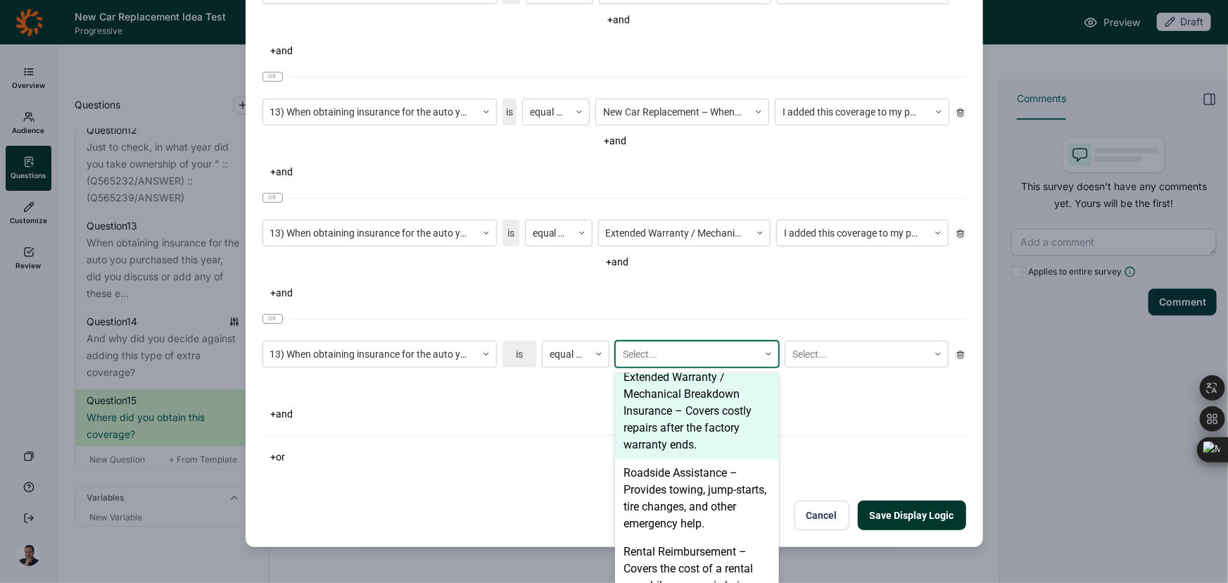
scroll to position [191, 0]
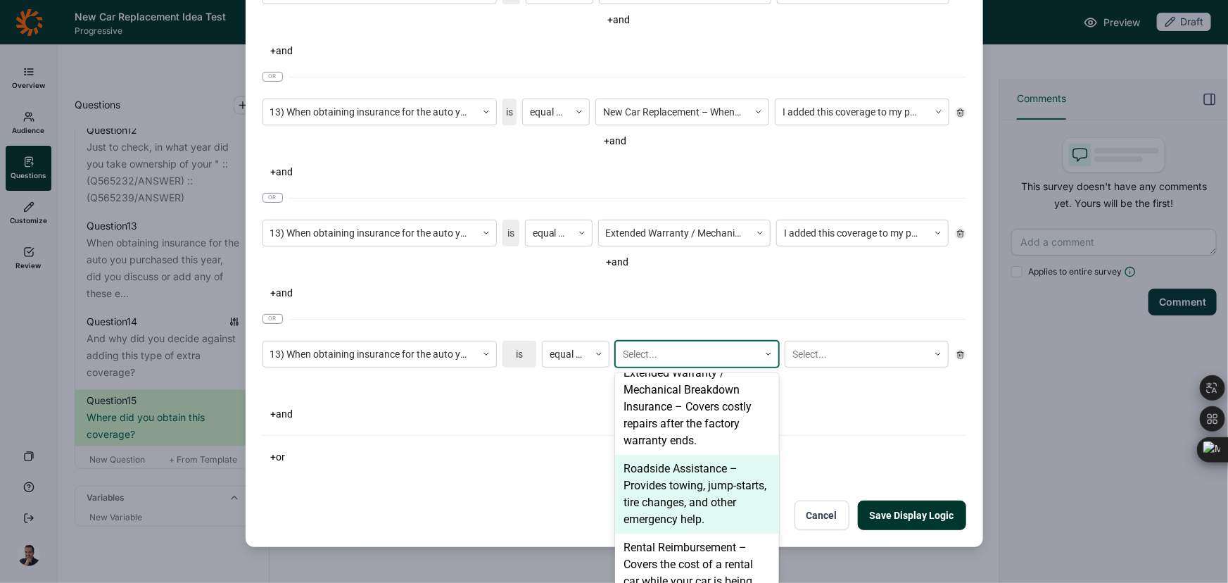
click at [655, 500] on div "Roadside Assistance – Provides towing, jump-starts, tire changes, and other eme…" at bounding box center [697, 494] width 164 height 79
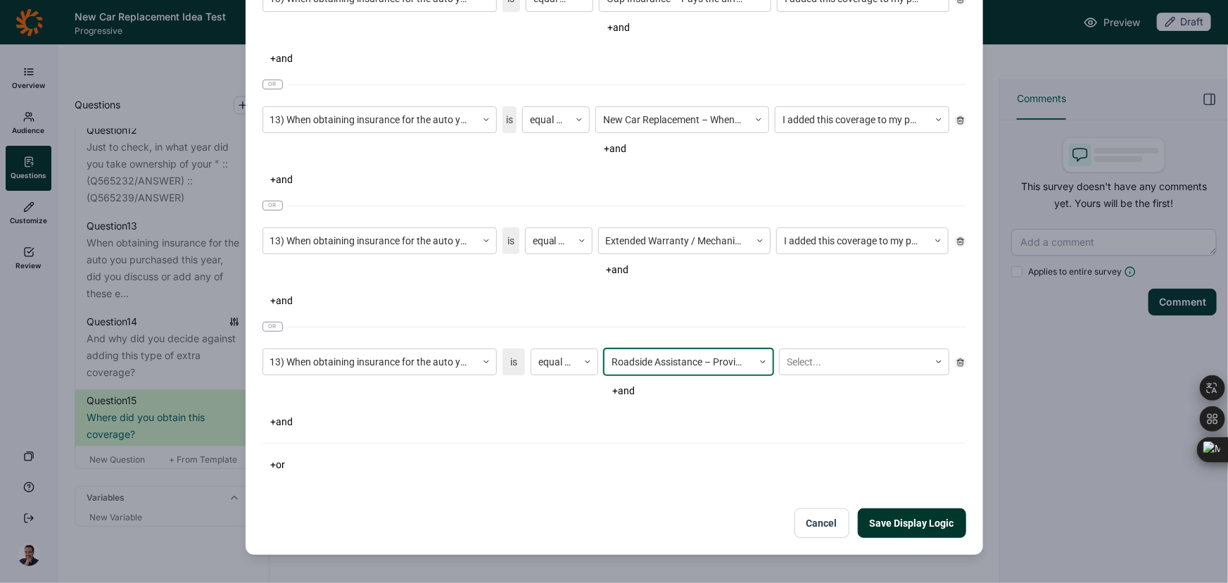
scroll to position [118, 0]
drag, startPoint x: 867, startPoint y: 358, endPoint x: 864, endPoint y: 377, distance: 18.5
click at [867, 359] on div at bounding box center [854, 363] width 134 height 18
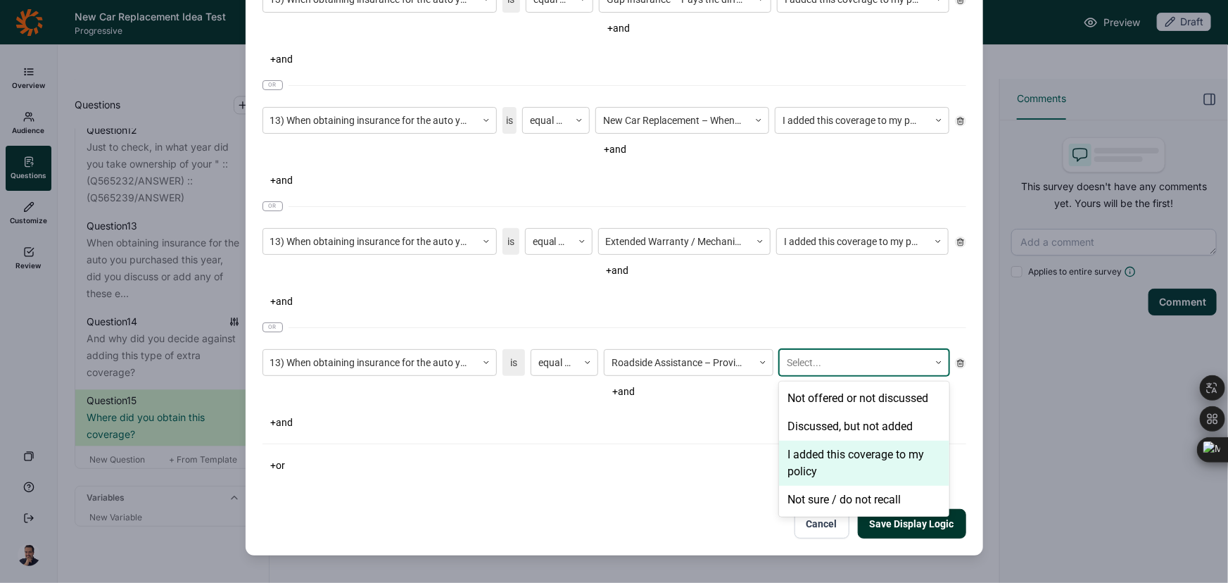
click at [830, 455] on div "I added this coverage to my policy" at bounding box center [864, 463] width 170 height 45
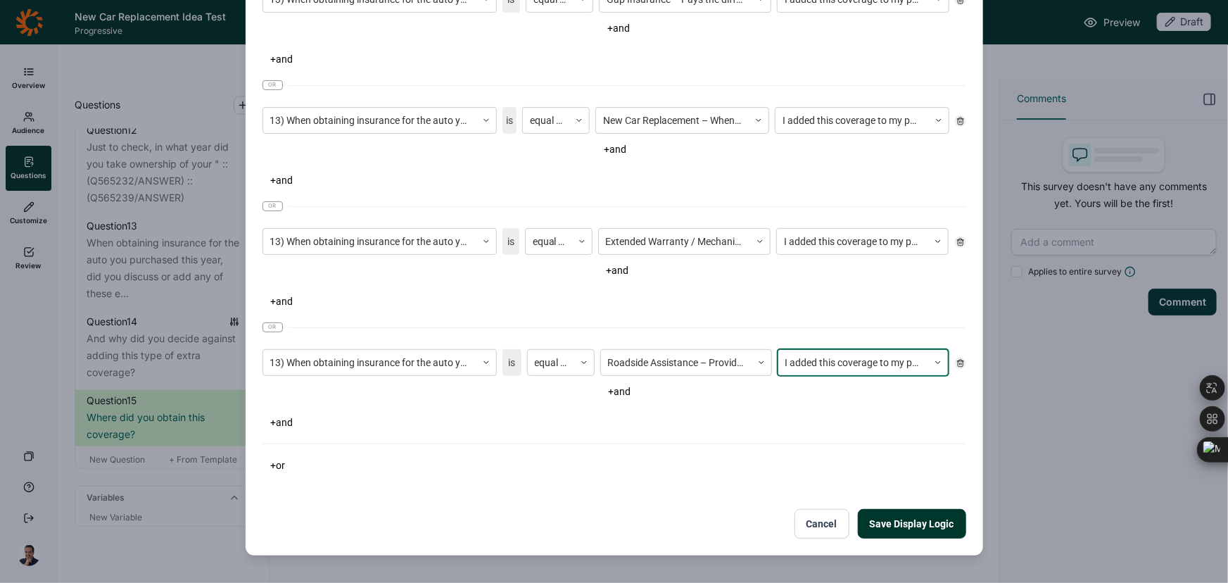
click at [282, 429] on button "+ and" at bounding box center [282, 422] width 39 height 20
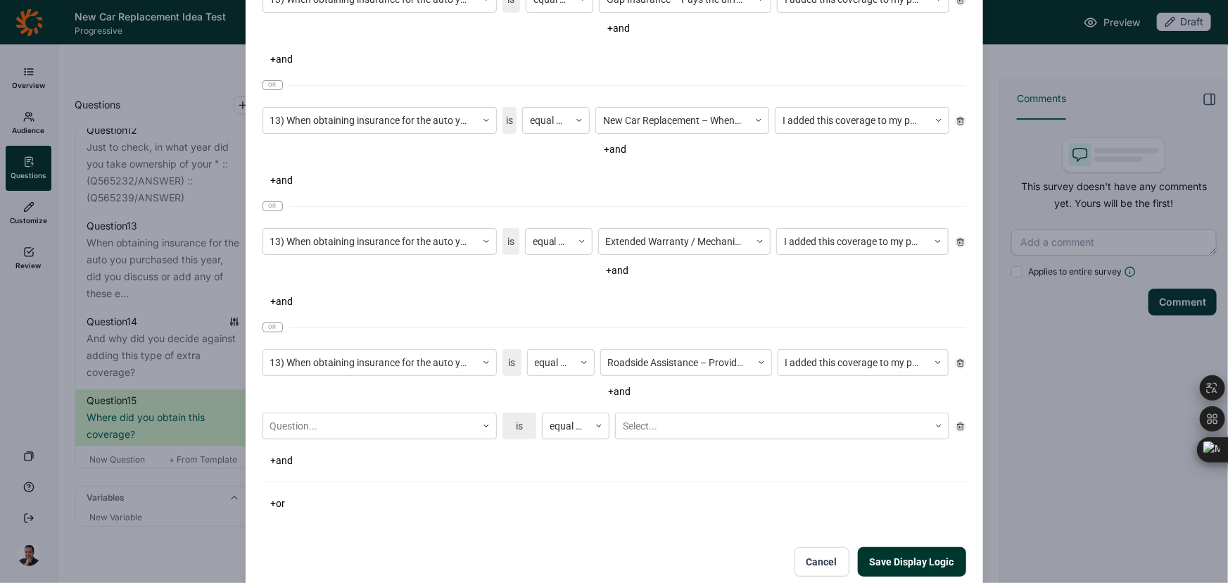
click at [956, 428] on icon at bounding box center [960, 426] width 8 height 8
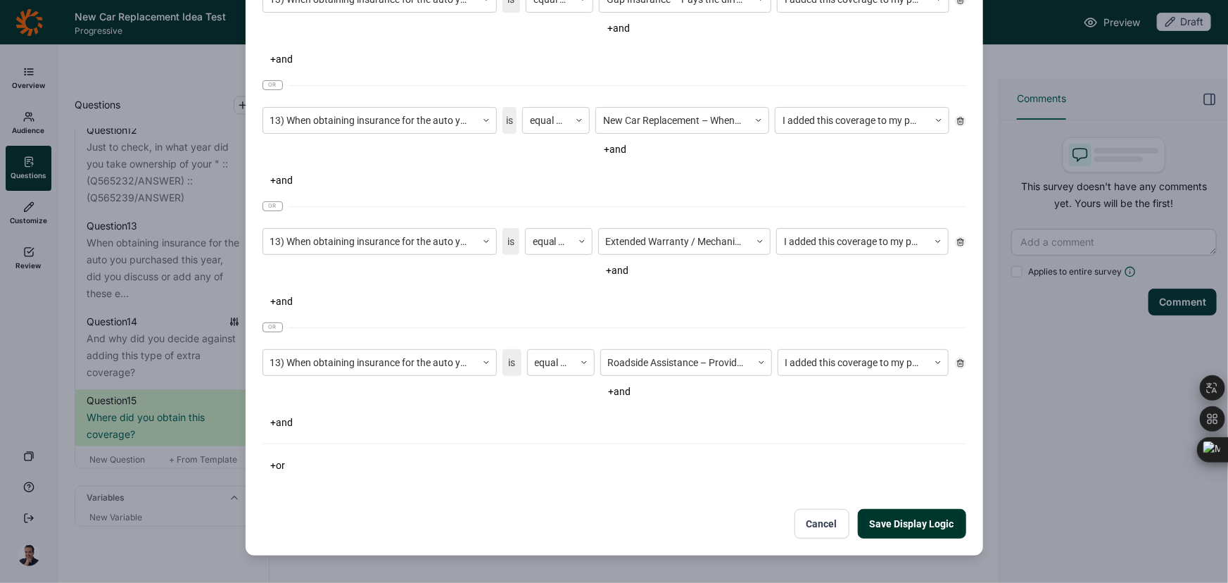
click at [272, 465] on button "+ or" at bounding box center [279, 465] width 32 height 20
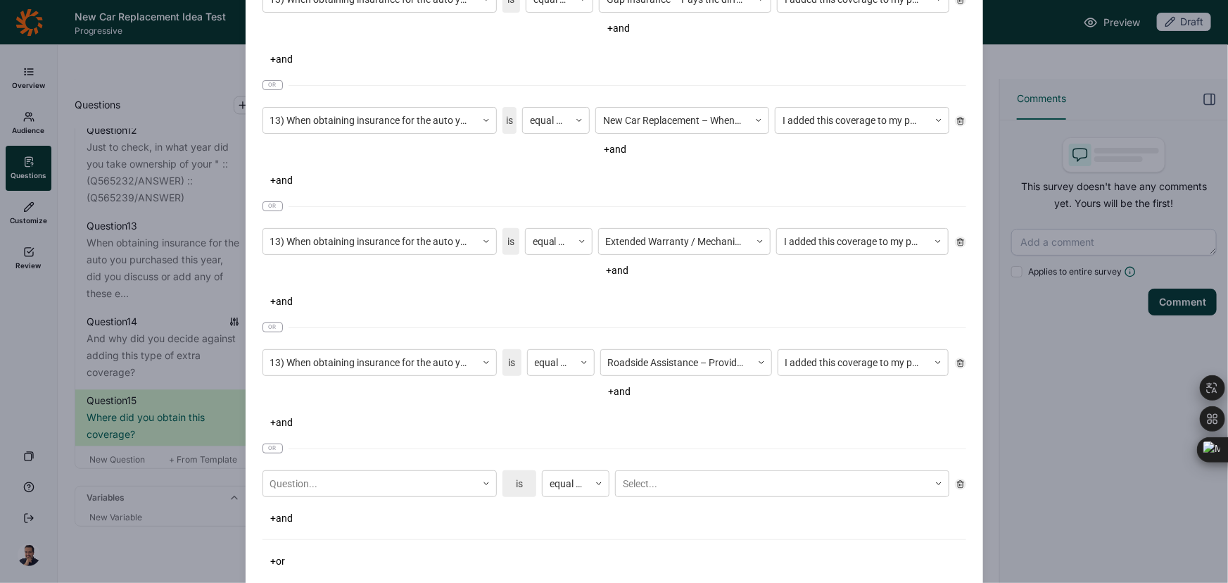
click at [309, 499] on div "Question... is equal to Select..." at bounding box center [615, 483] width 704 height 38
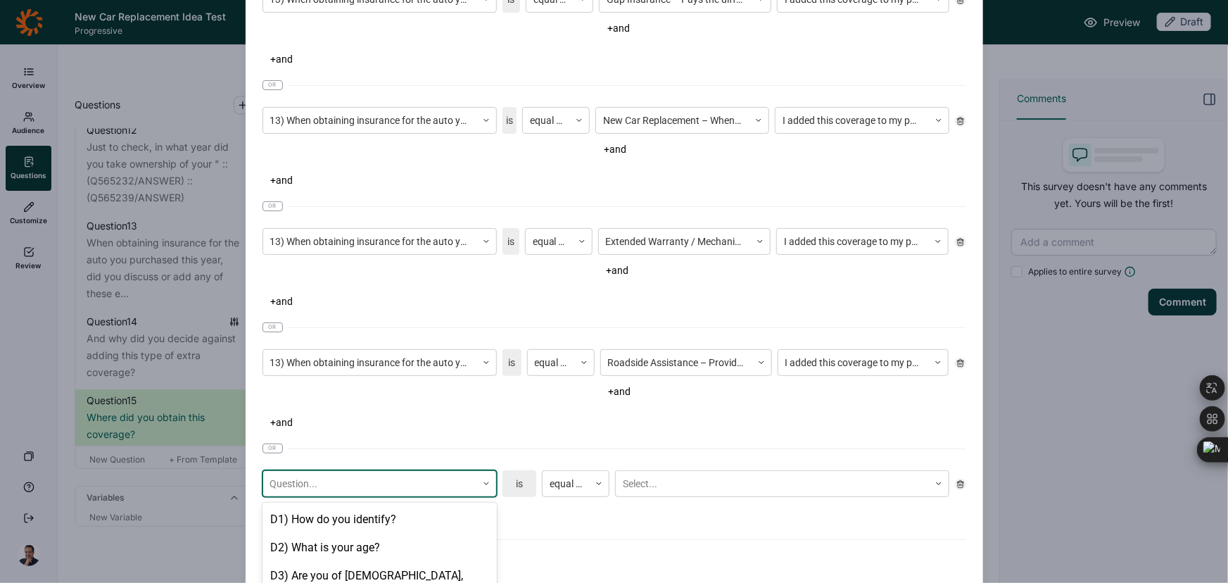
click at [315, 493] on div "23 results available. Use Up and Down to choose options, press Enter to select …" at bounding box center [380, 483] width 234 height 27
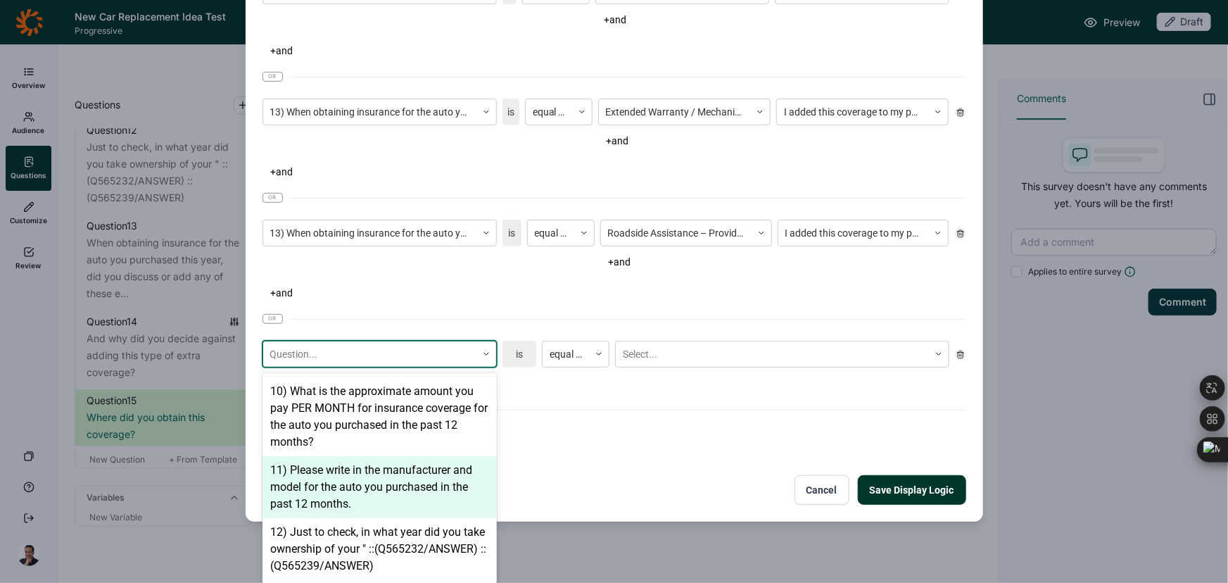
scroll to position [895, 0]
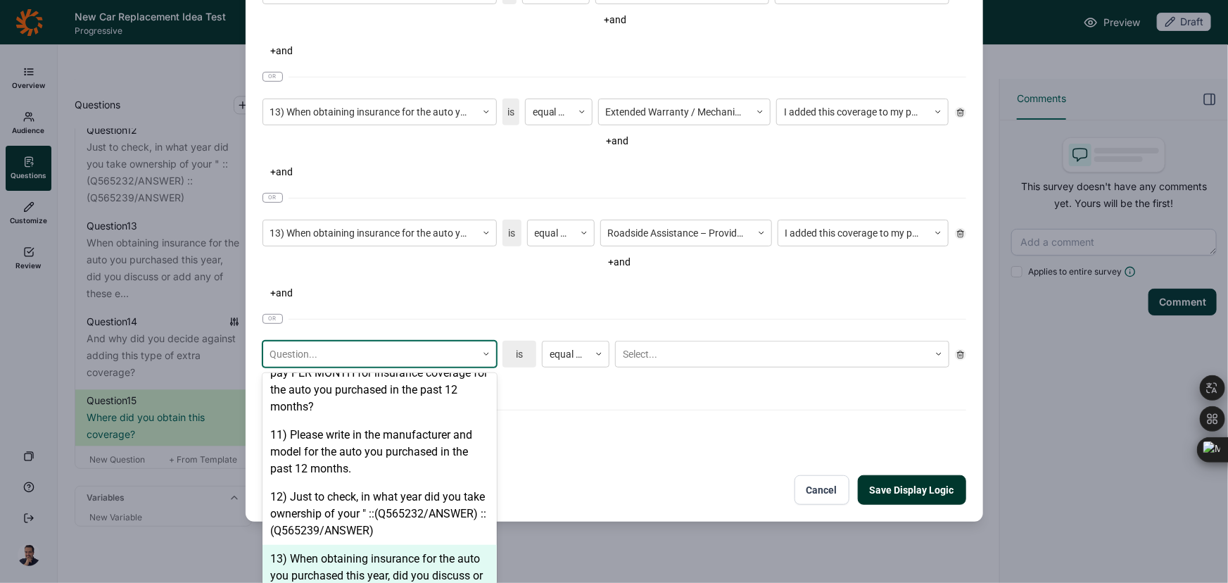
click at [394, 553] on div "13) When obtaining insurance for the auto you purchased this year, did you disc…" at bounding box center [380, 576] width 234 height 62
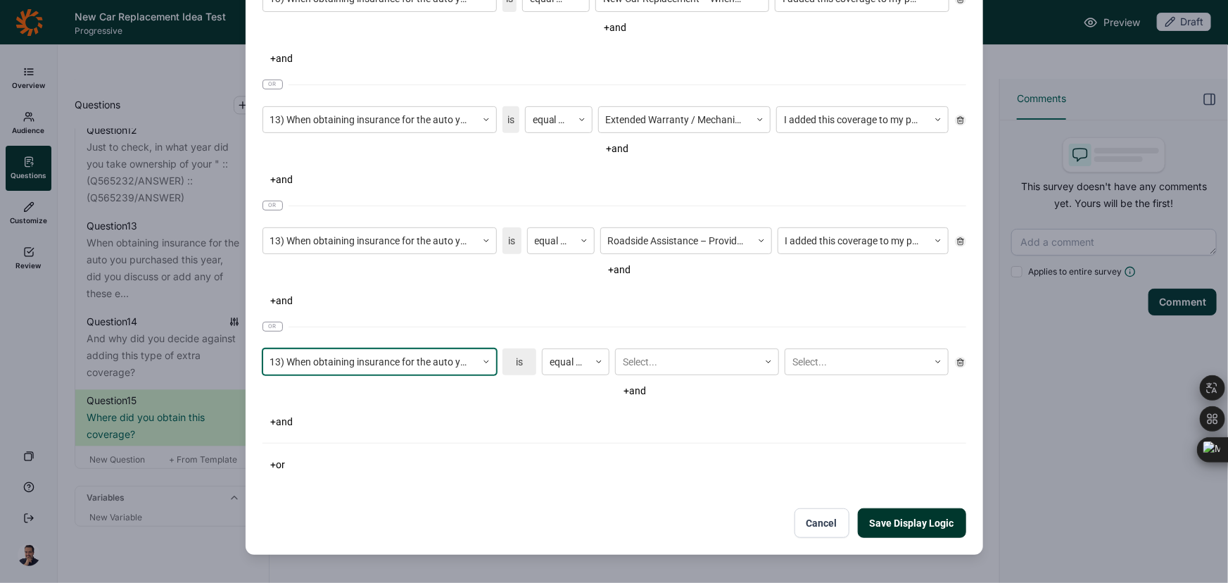
scroll to position [239, 0]
click at [673, 358] on div at bounding box center [687, 363] width 129 height 18
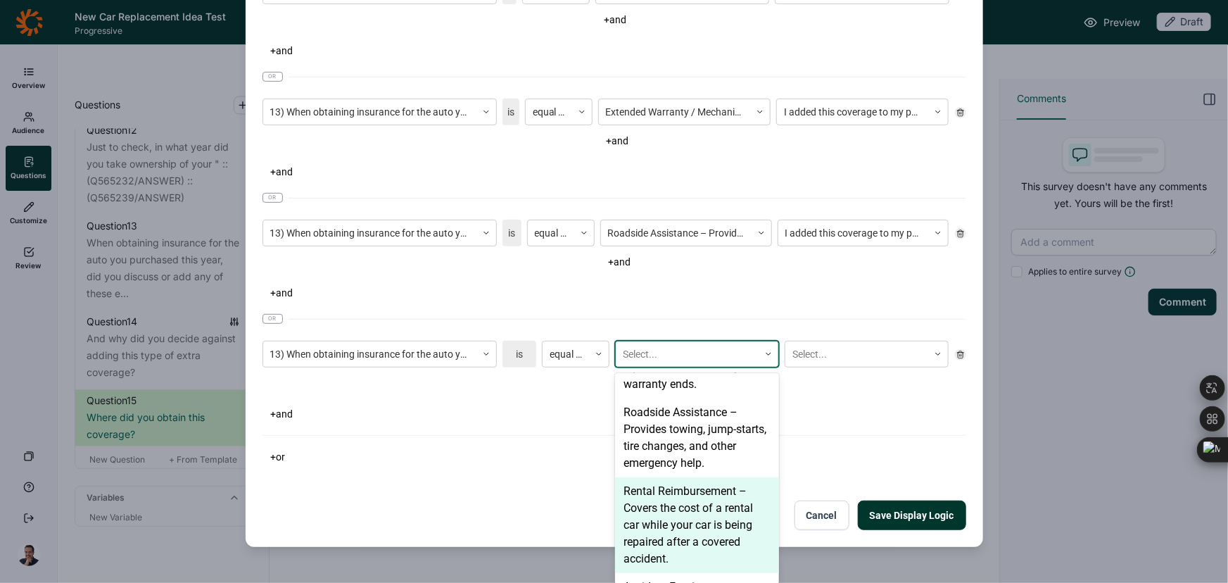
scroll to position [206, 0]
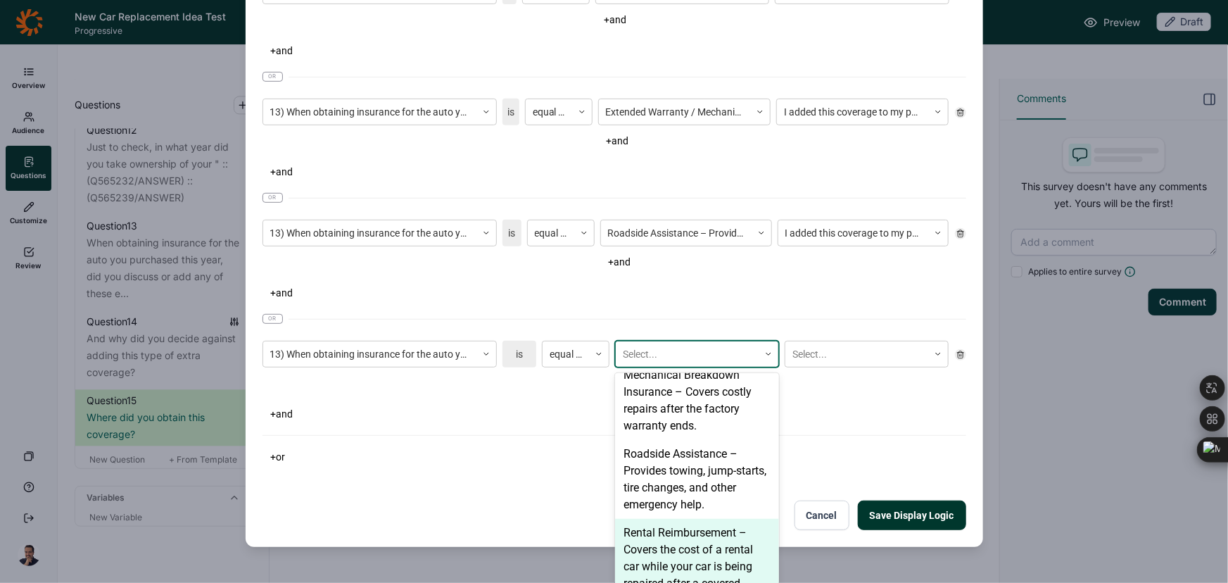
click at [671, 548] on div "Rental Reimbursement – Covers the cost of a rental car while your car is being …" at bounding box center [697, 567] width 164 height 96
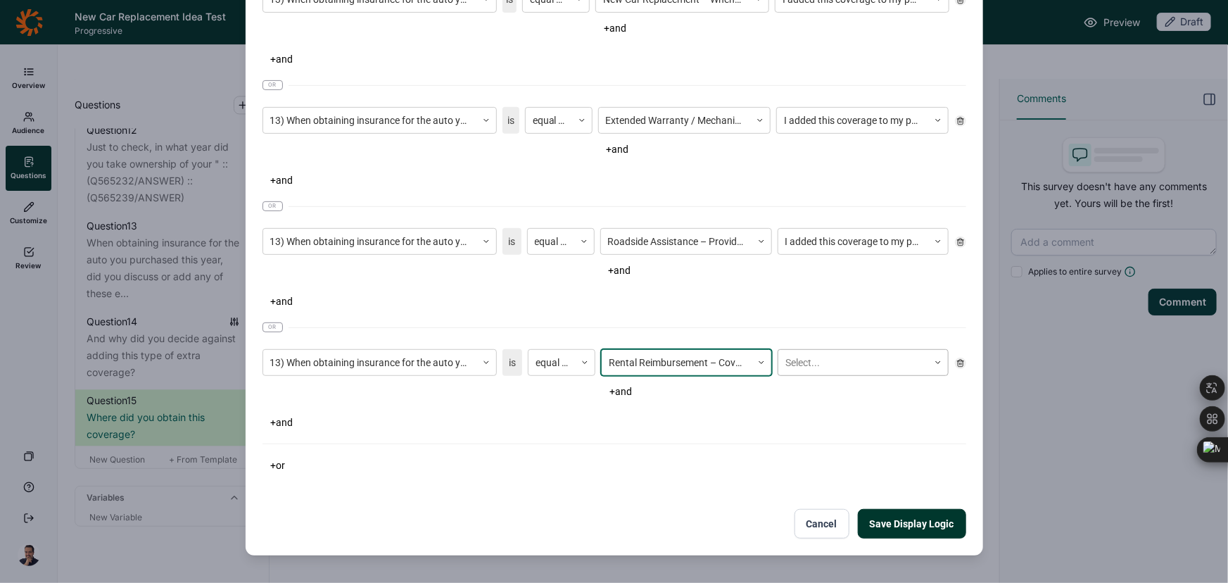
click at [873, 365] on div at bounding box center [853, 363] width 136 height 18
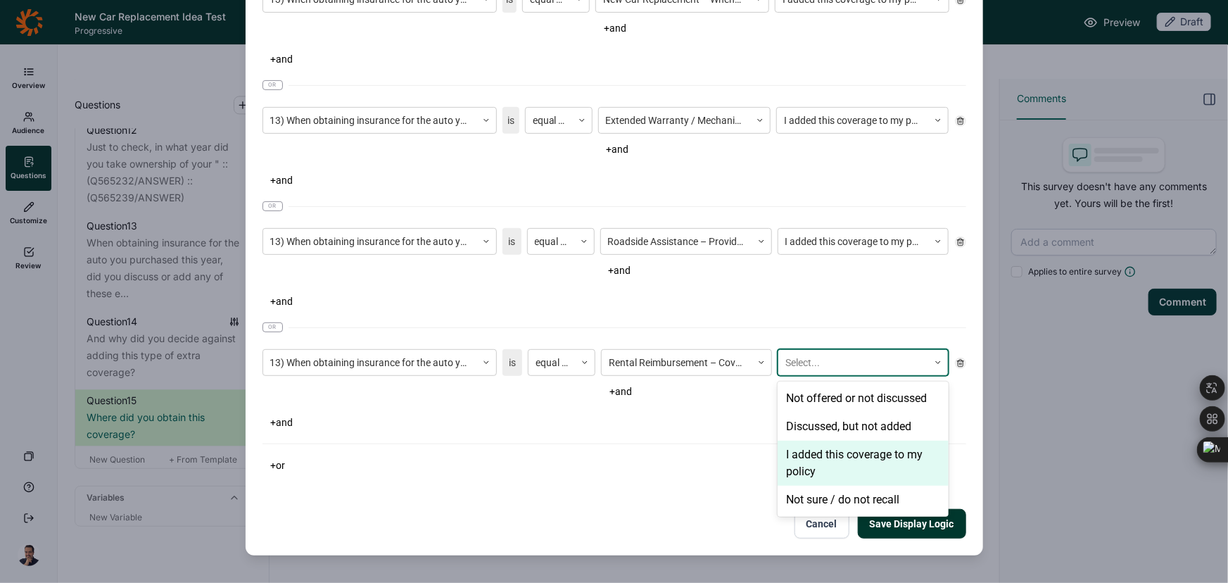
click at [847, 468] on div "I added this coverage to my policy" at bounding box center [863, 463] width 171 height 45
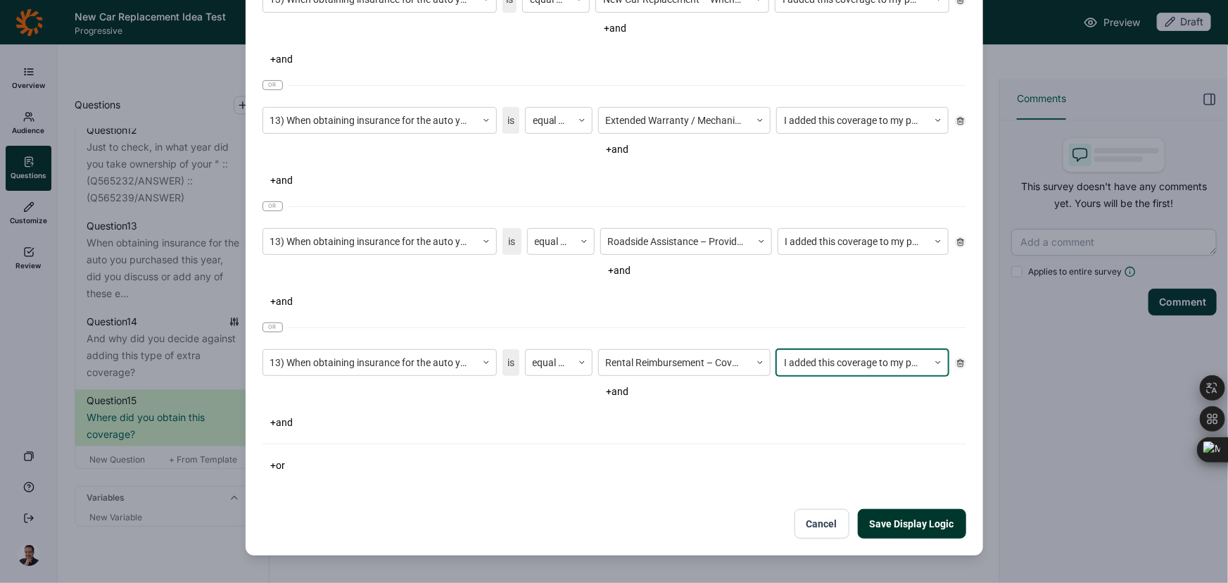
click at [269, 465] on button "+ or" at bounding box center [279, 465] width 32 height 20
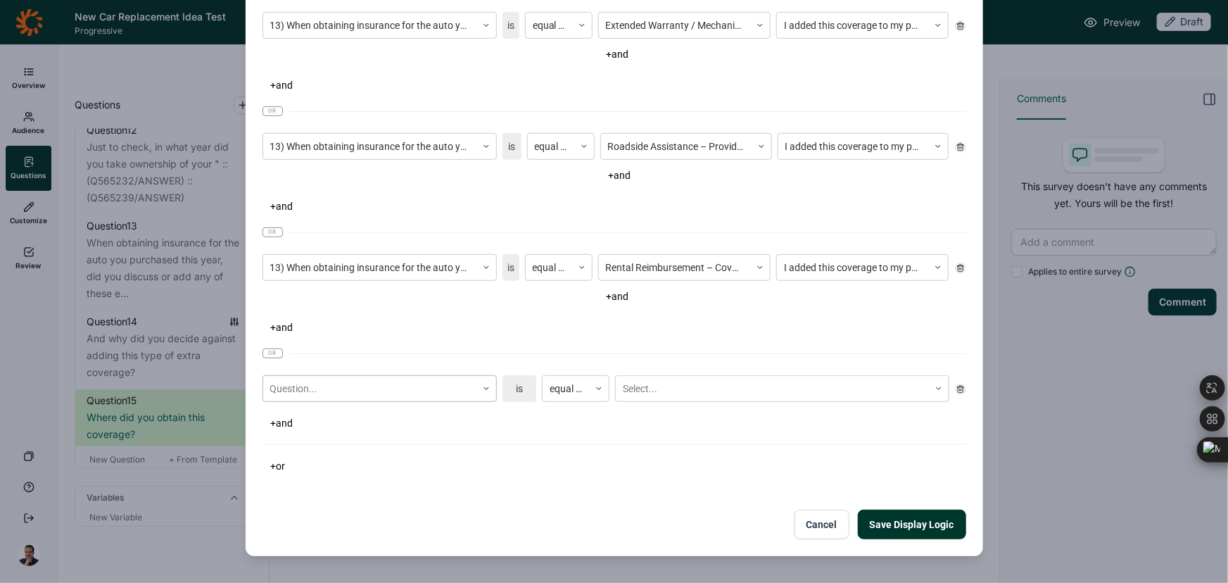
click at [339, 389] on div "Question..." at bounding box center [380, 388] width 234 height 27
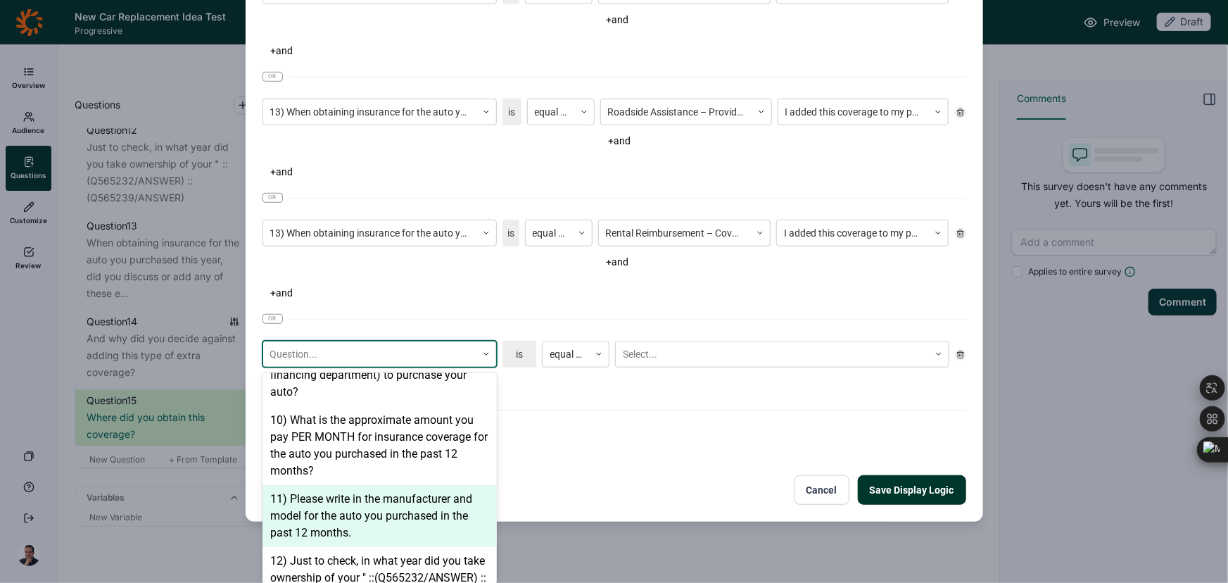
scroll to position [965, 0]
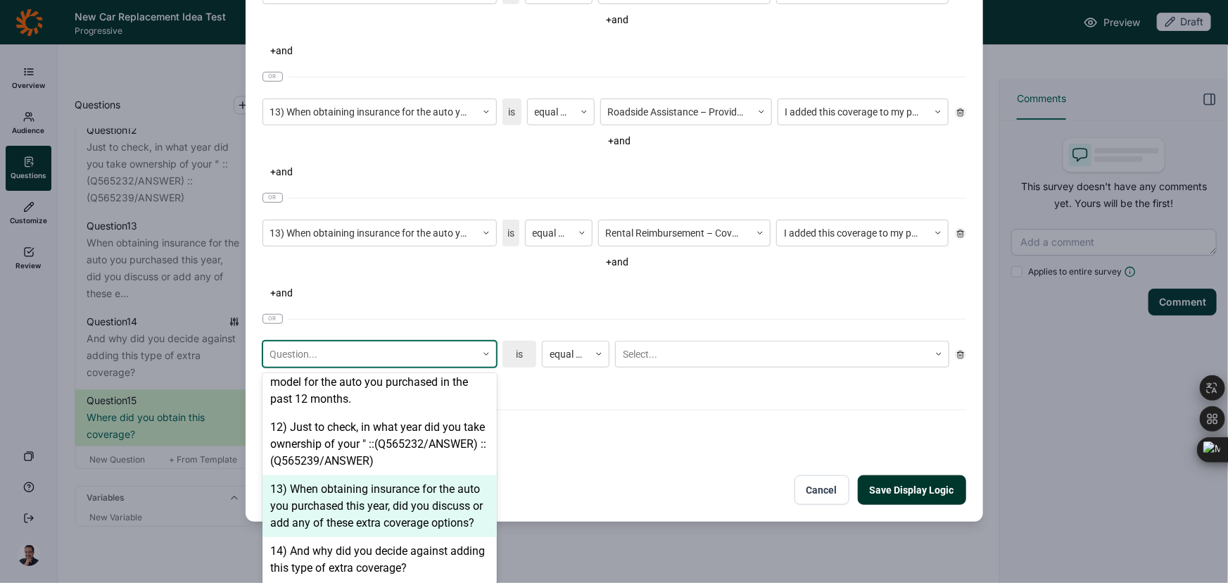
click at [382, 507] on div "13) When obtaining insurance for the auto you purchased this year, did you disc…" at bounding box center [380, 506] width 234 height 62
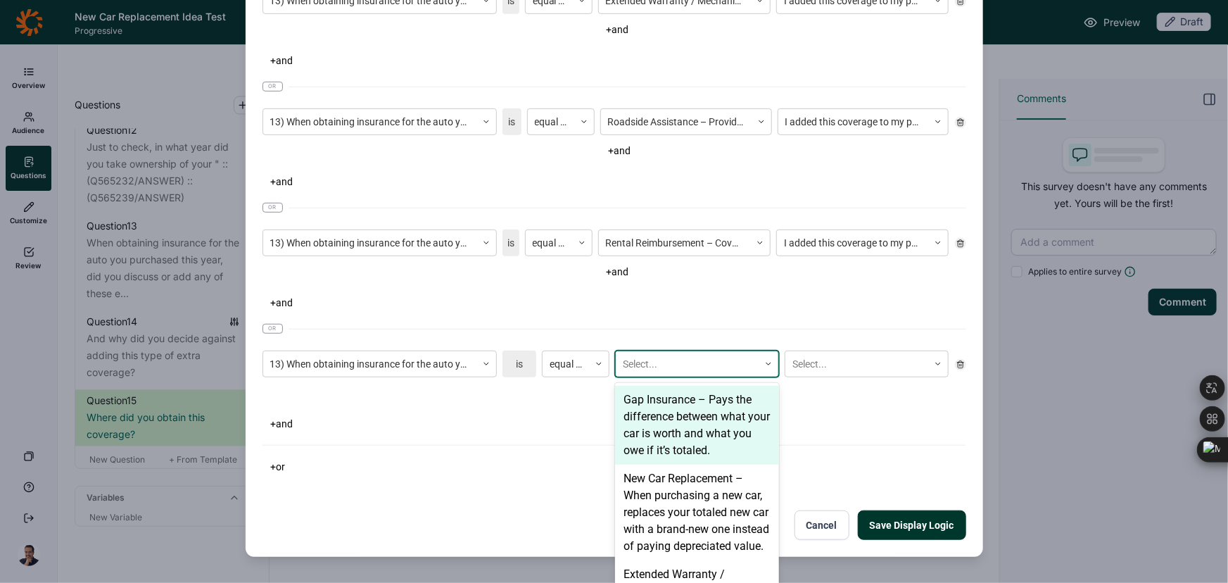
click at [705, 370] on div "6 results available. Use Up and Down to choose options, press Enter to select t…" at bounding box center [782, 376] width 334 height 52
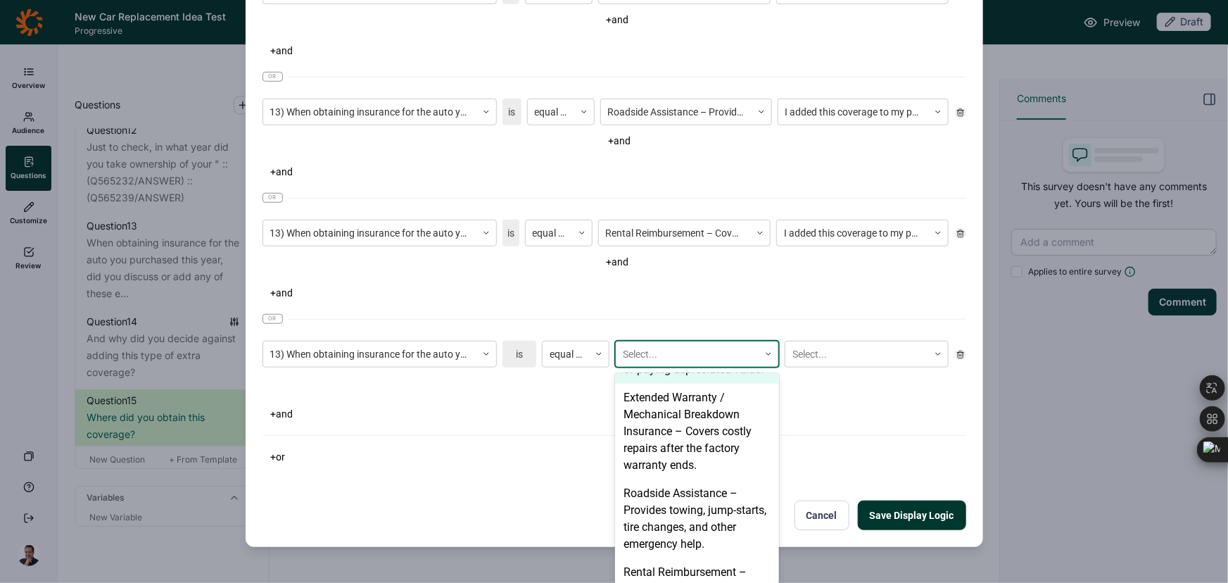
scroll to position [334, 0]
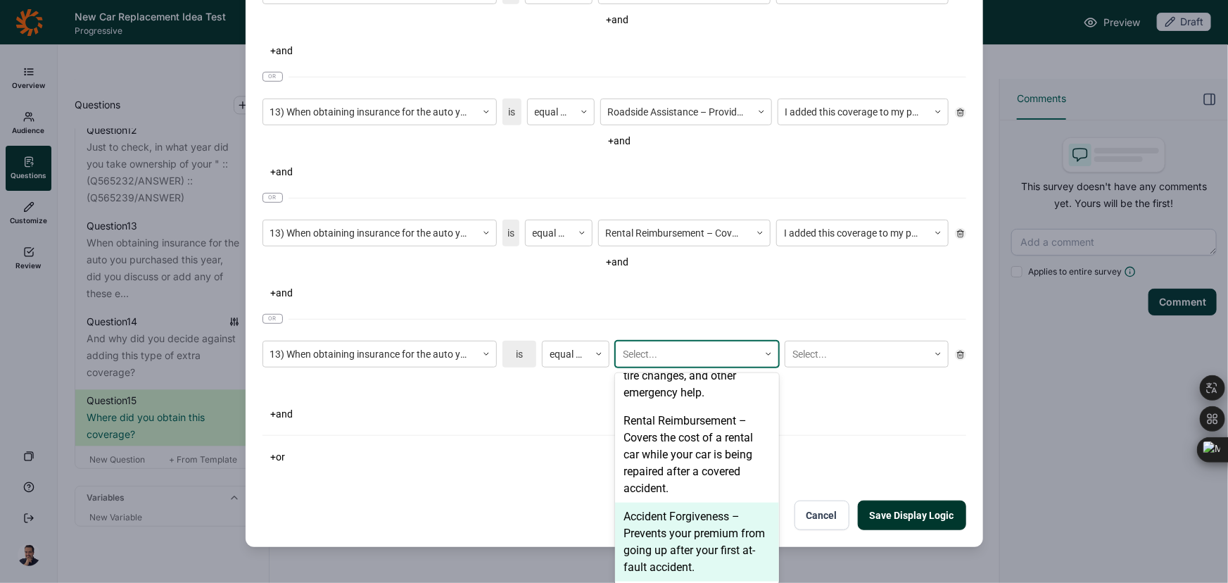
click at [702, 529] on div "Accident Forgiveness – Prevents your premium from going up after your first at-…" at bounding box center [697, 541] width 164 height 79
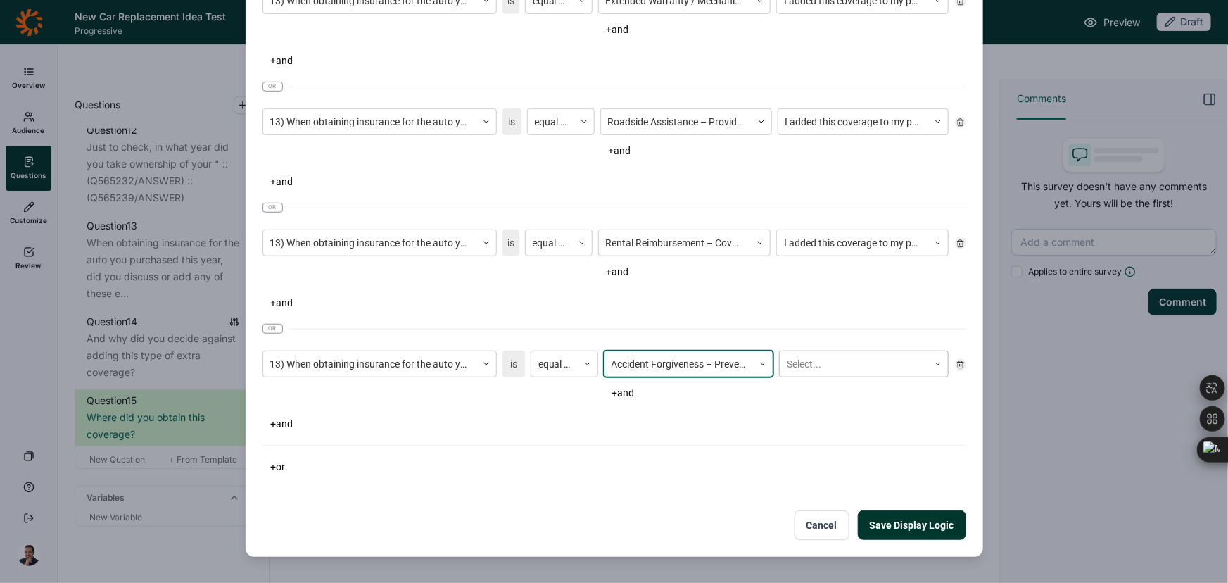
click at [876, 353] on div "Select..." at bounding box center [854, 364] width 148 height 23
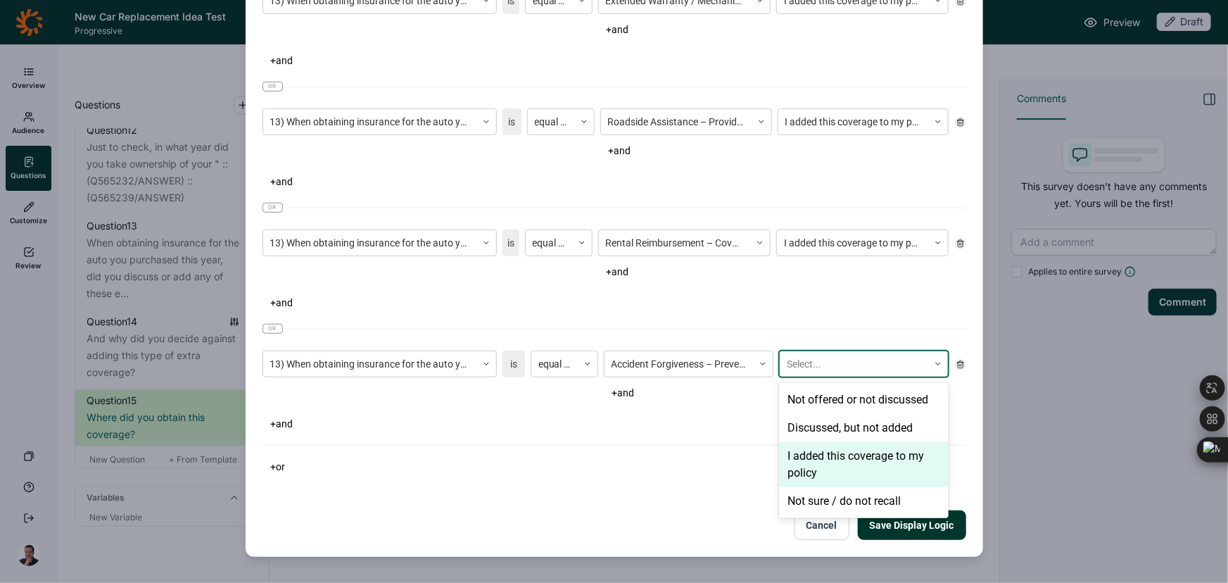
click at [837, 474] on div "I added this coverage to my policy" at bounding box center [864, 464] width 170 height 45
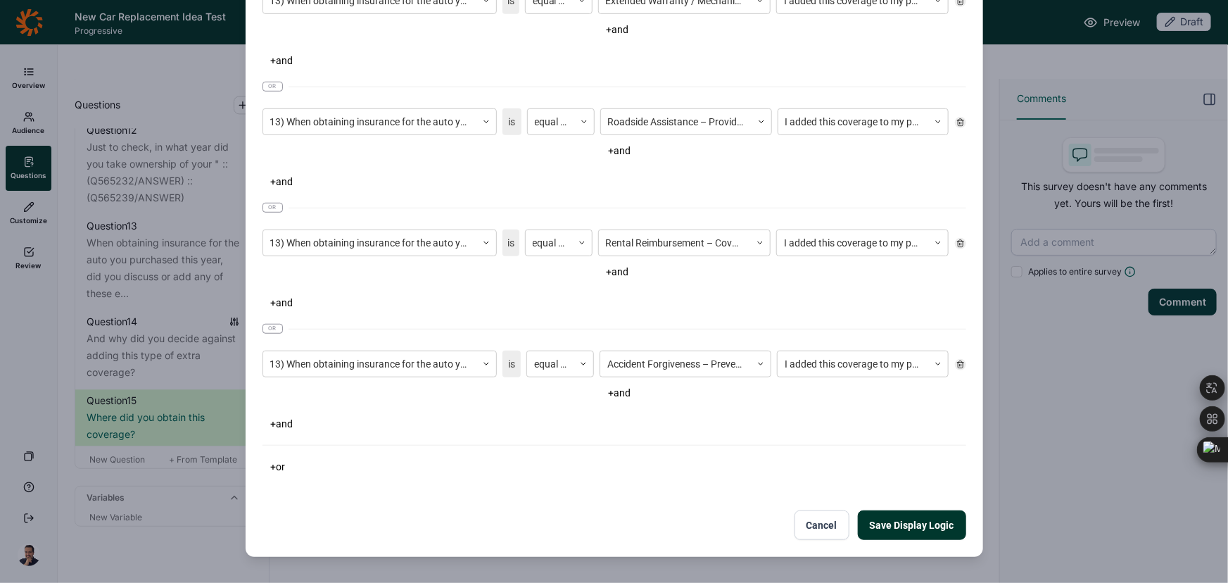
click at [892, 528] on button "Save Display Logic" at bounding box center [912, 525] width 108 height 30
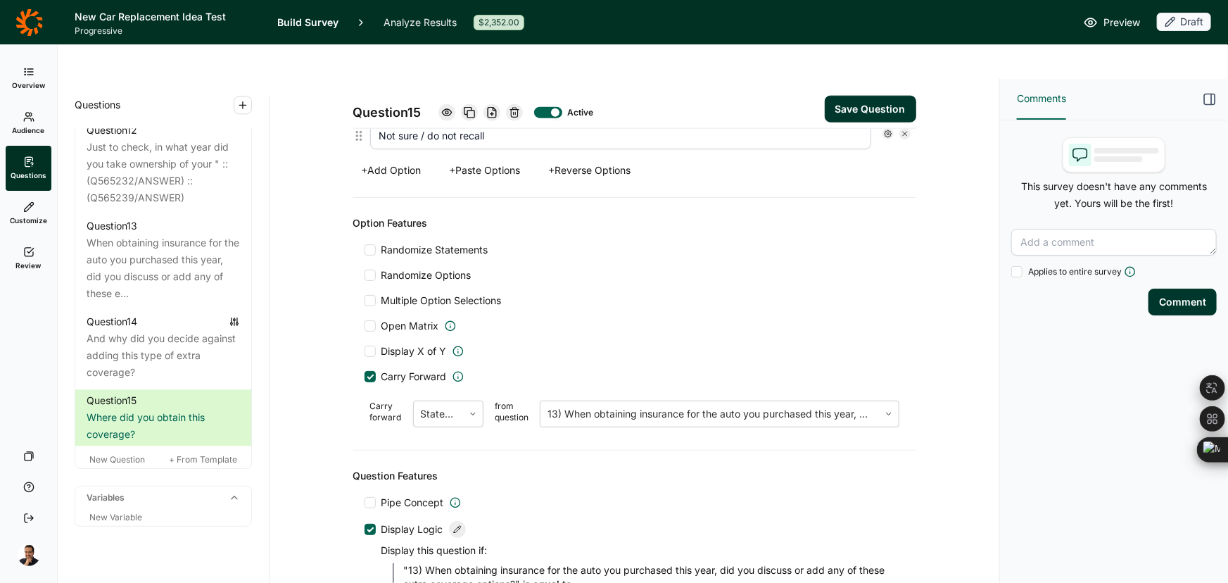
click at [885, 96] on button "Save Question" at bounding box center [870, 109] width 91 height 27
click at [147, 454] on div "New Question" at bounding box center [117, 459] width 61 height 11
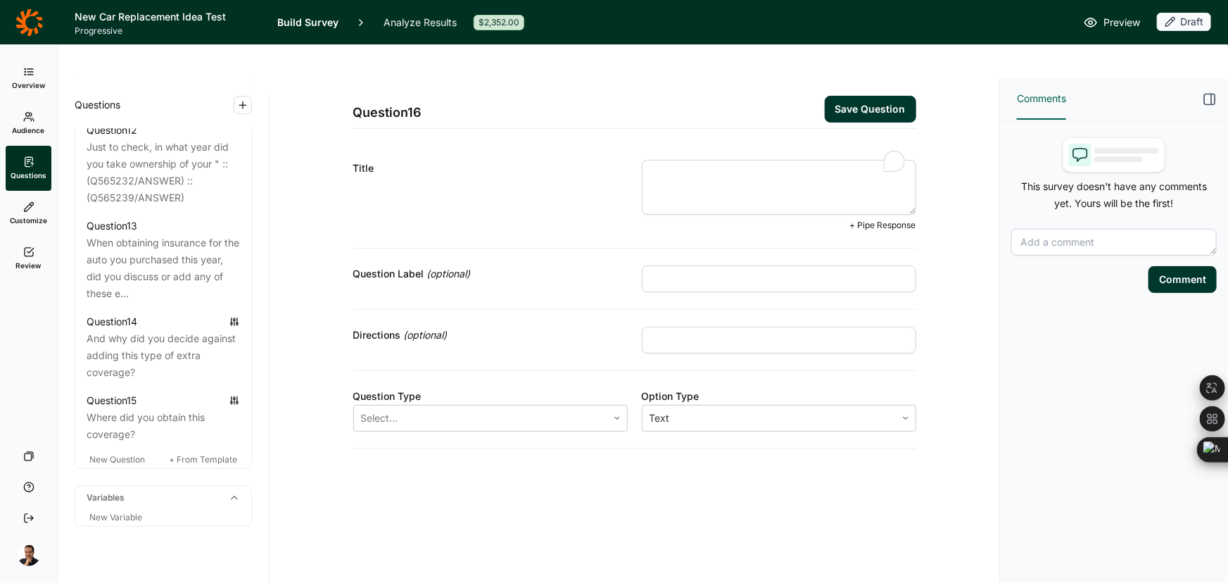
click at [661, 165] on textarea "To enrich screen reader interactions, please activate Accessibility in Grammarl…" at bounding box center [779, 187] width 274 height 55
paste textarea "In this next section, we will describe insurance coverage options that might ty…"
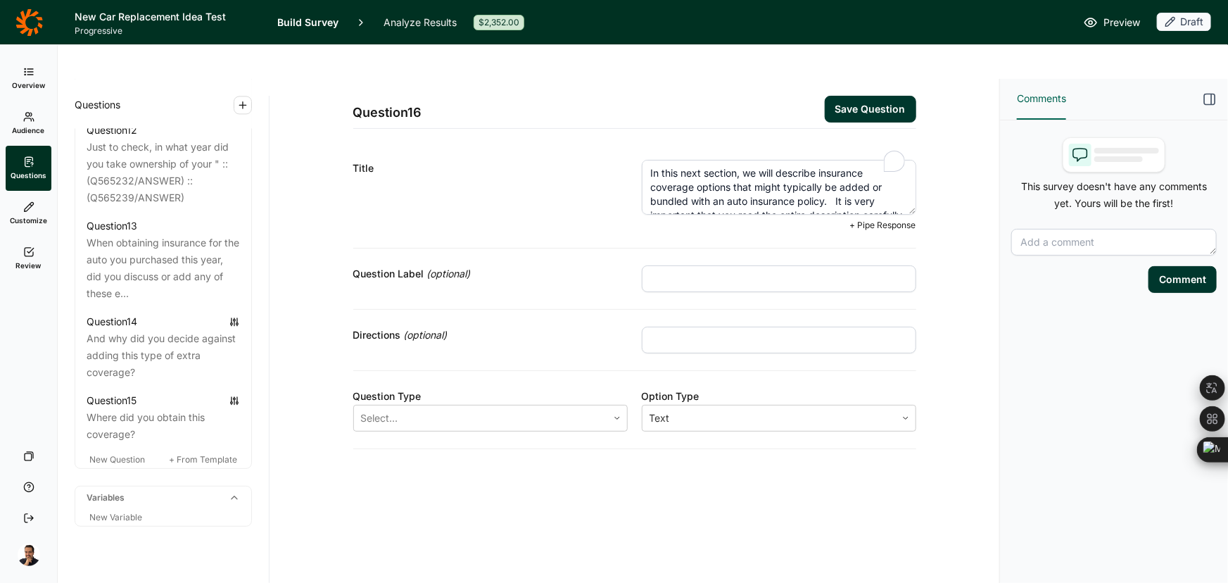
scroll to position [21, 0]
type textarea "In this next section, we will describe insurance coverage options that might ty…"
click at [444, 408] on div at bounding box center [480, 418] width 239 height 20
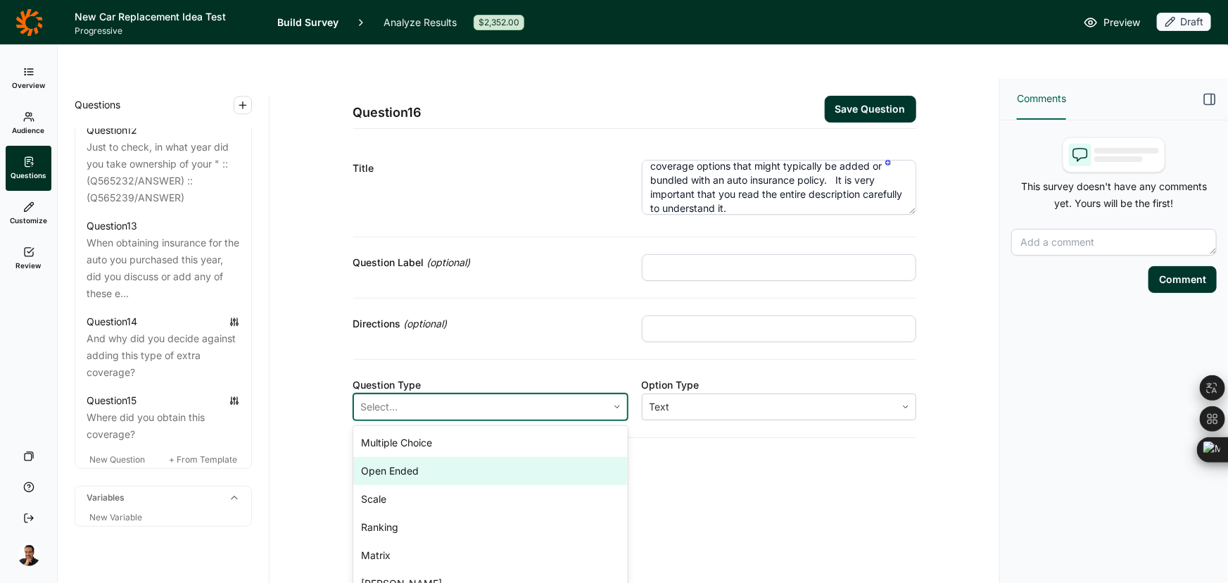
scroll to position [28, 0]
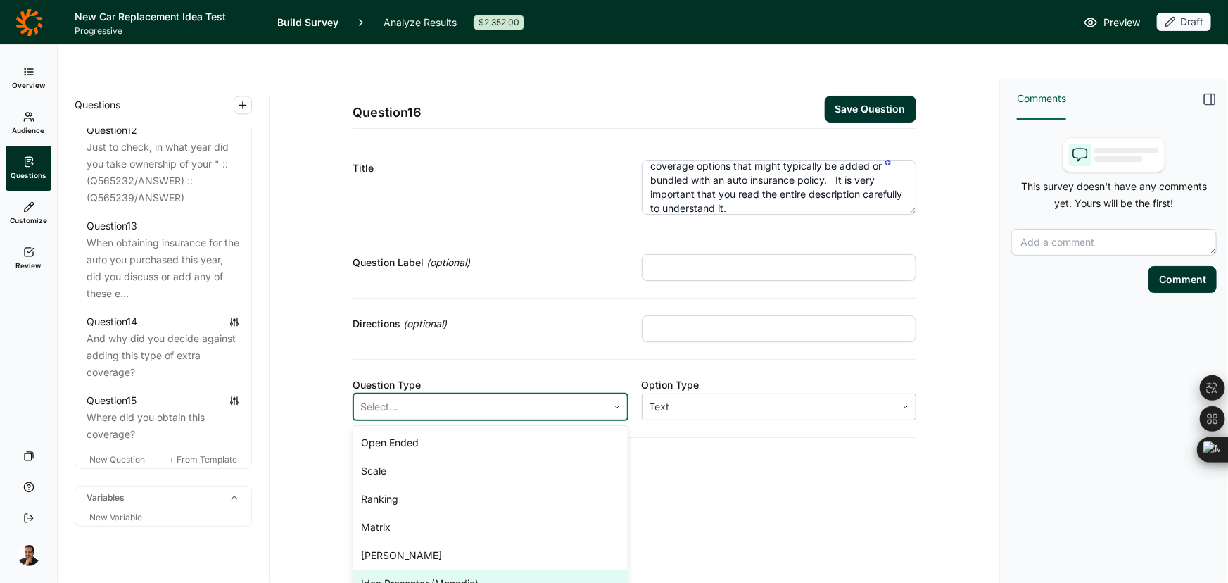
click at [445, 569] on div "Idea Presenter (Monadic)" at bounding box center [490, 583] width 274 height 28
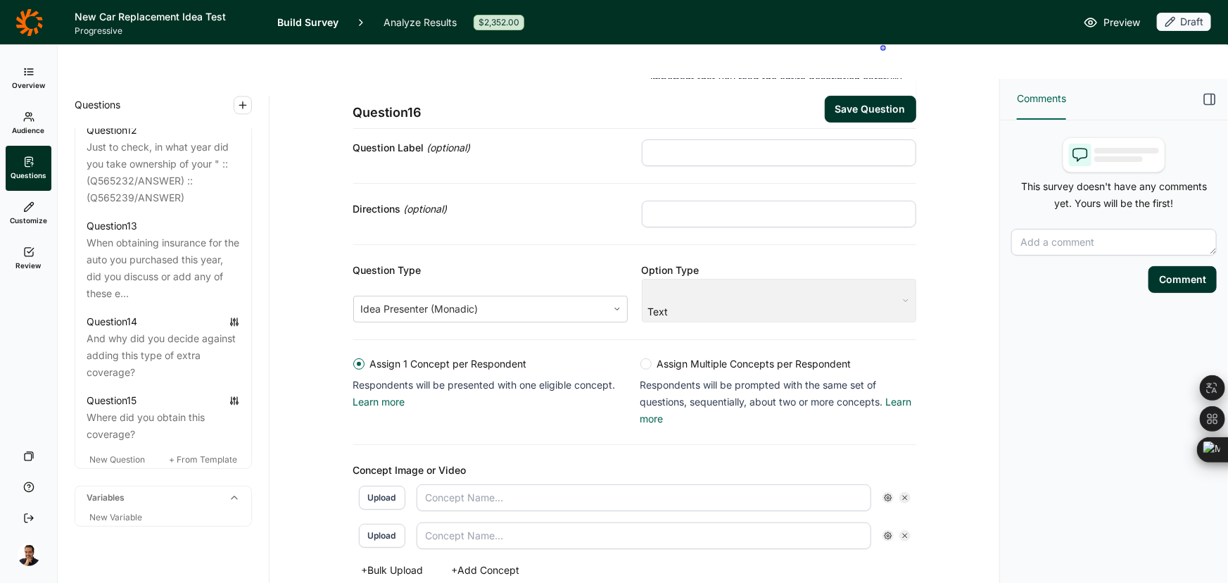
scroll to position [127, 0]
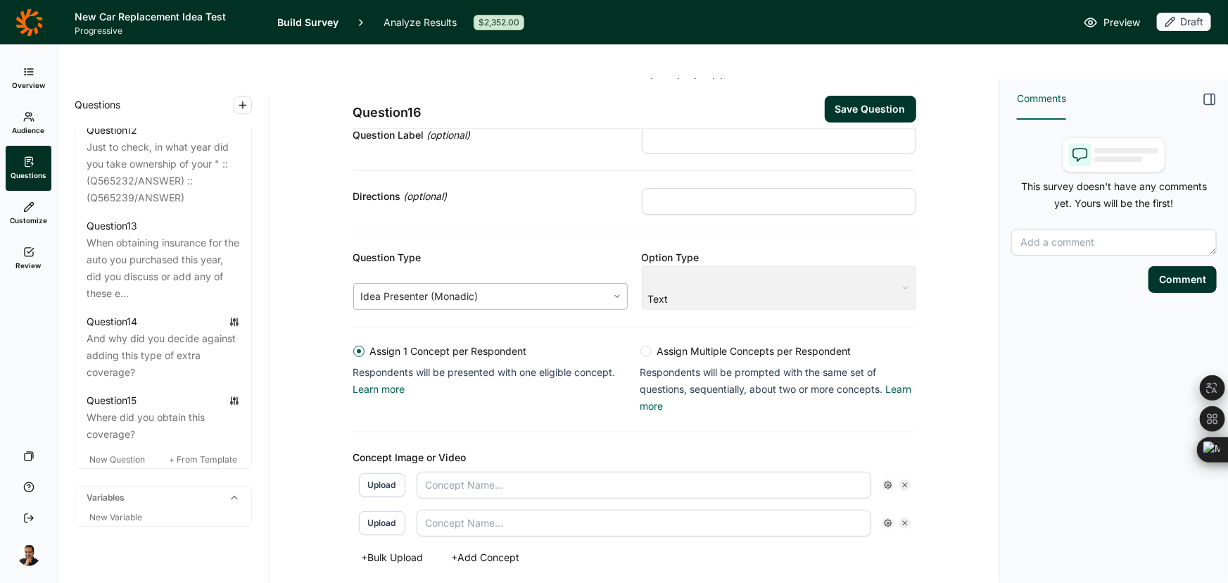
click at [535, 286] on div at bounding box center [480, 296] width 239 height 20
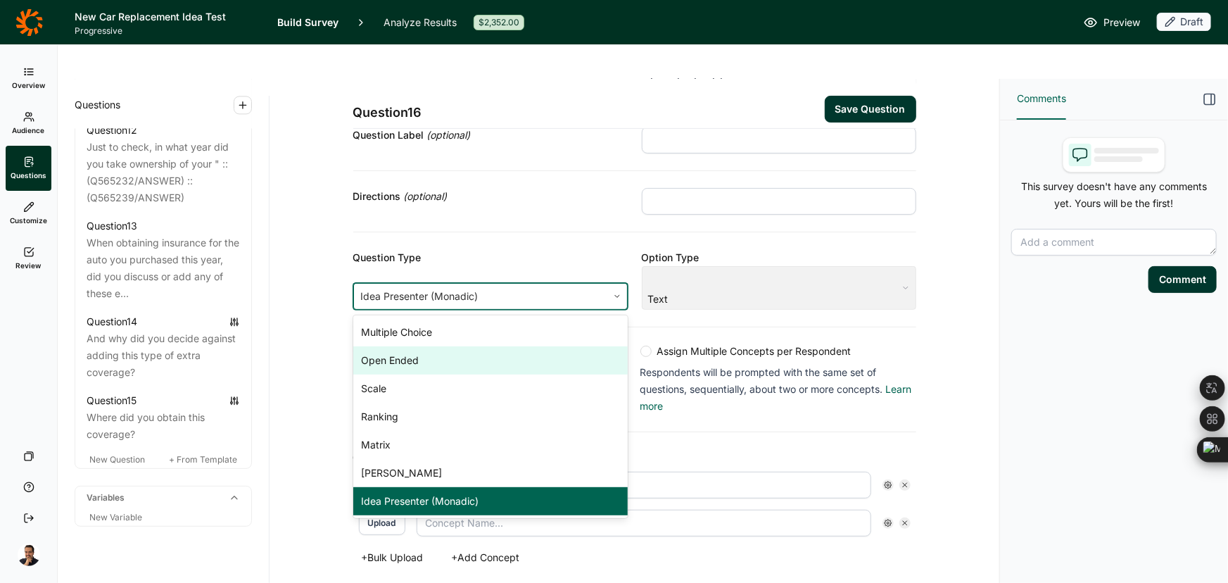
click at [531, 346] on div "Open Ended" at bounding box center [490, 360] width 274 height 28
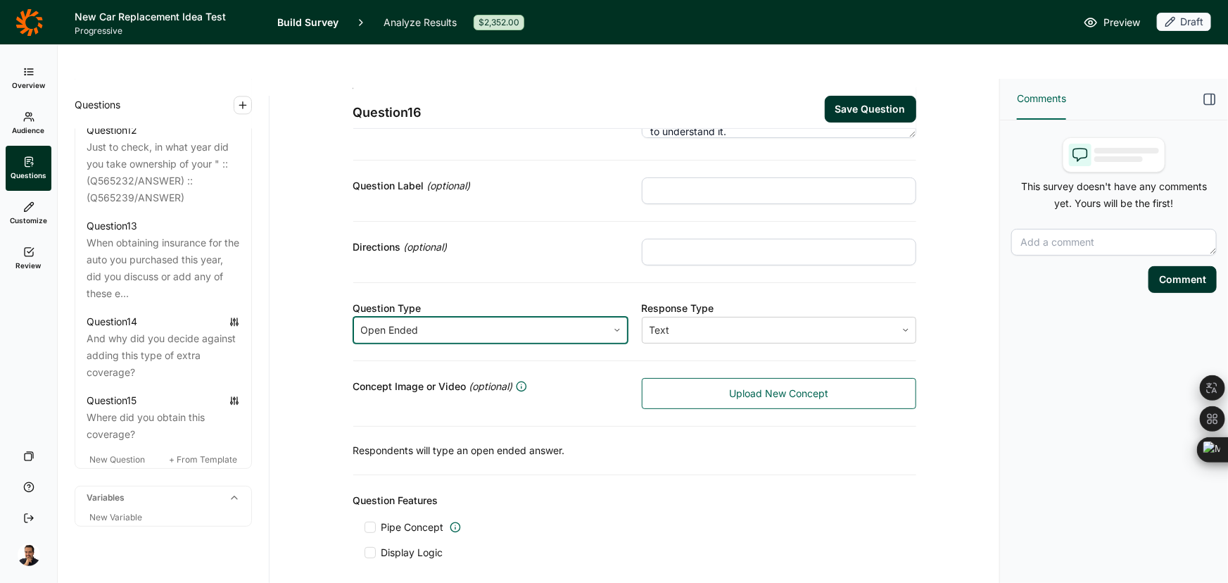
scroll to position [15, 0]
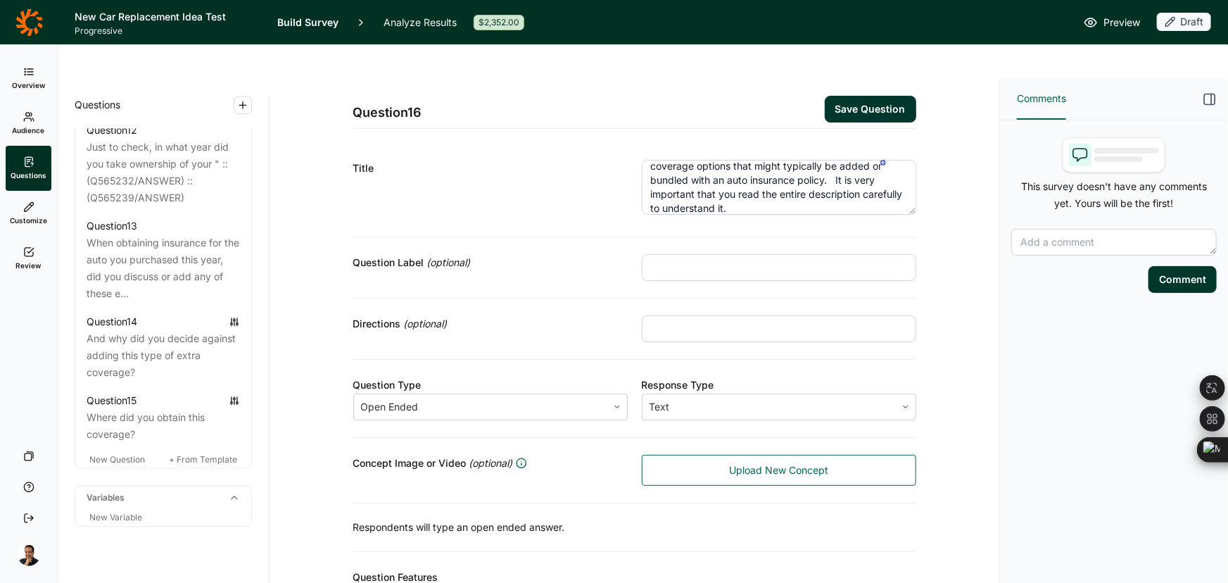
click at [661, 315] on input "text" at bounding box center [779, 328] width 274 height 27
paste input "Click 🔍 to expand the image. Double click or pinch/zoom on an area to see detai…"
type input "Click 🔍 to expand the image. Double click or pinch/zoom on an area to see detai…"
click at [910, 96] on button "Save Question" at bounding box center [870, 109] width 91 height 27
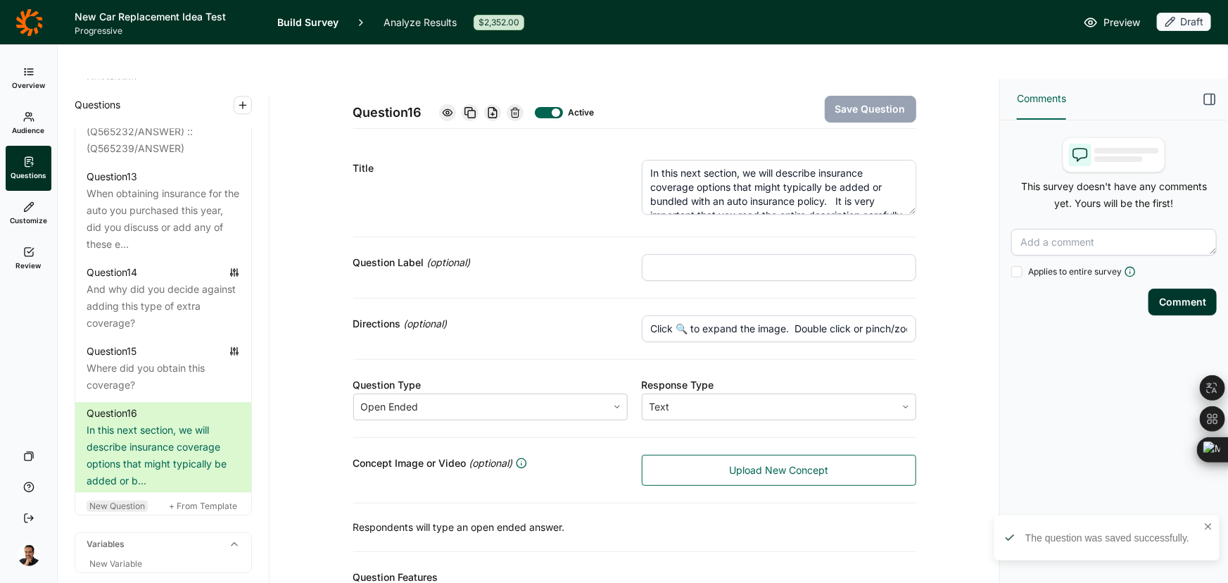
click at [126, 511] on span "New Question" at bounding box center [117, 505] width 56 height 11
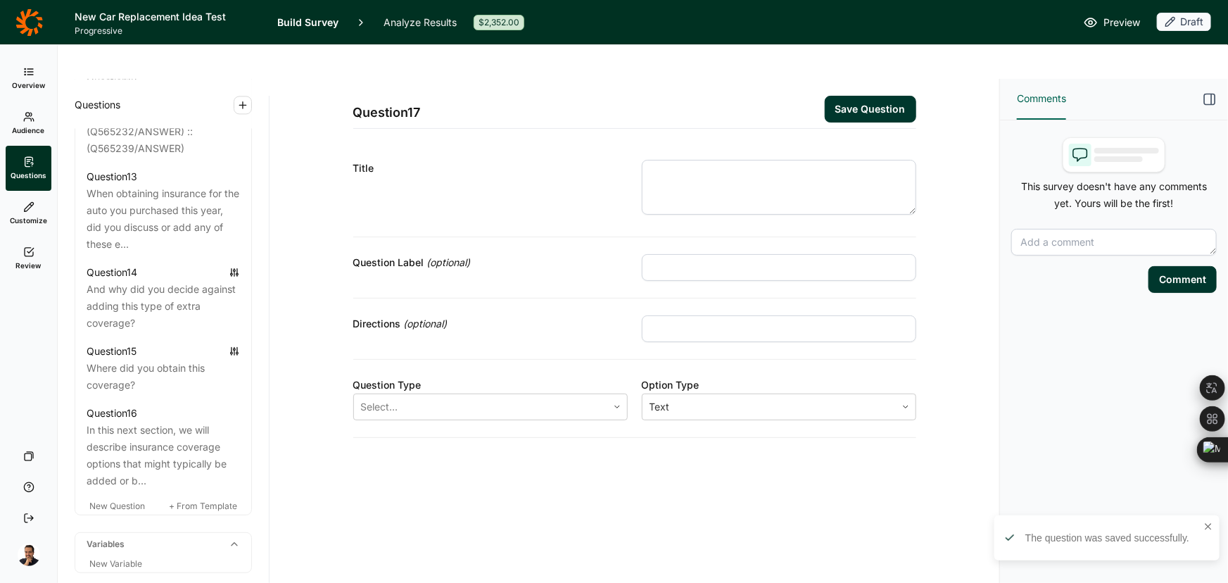
click at [756, 167] on textarea at bounding box center [779, 187] width 274 height 55
paste textarea "Q14) Move the slider to show which statement best describes your reaction to ea…"
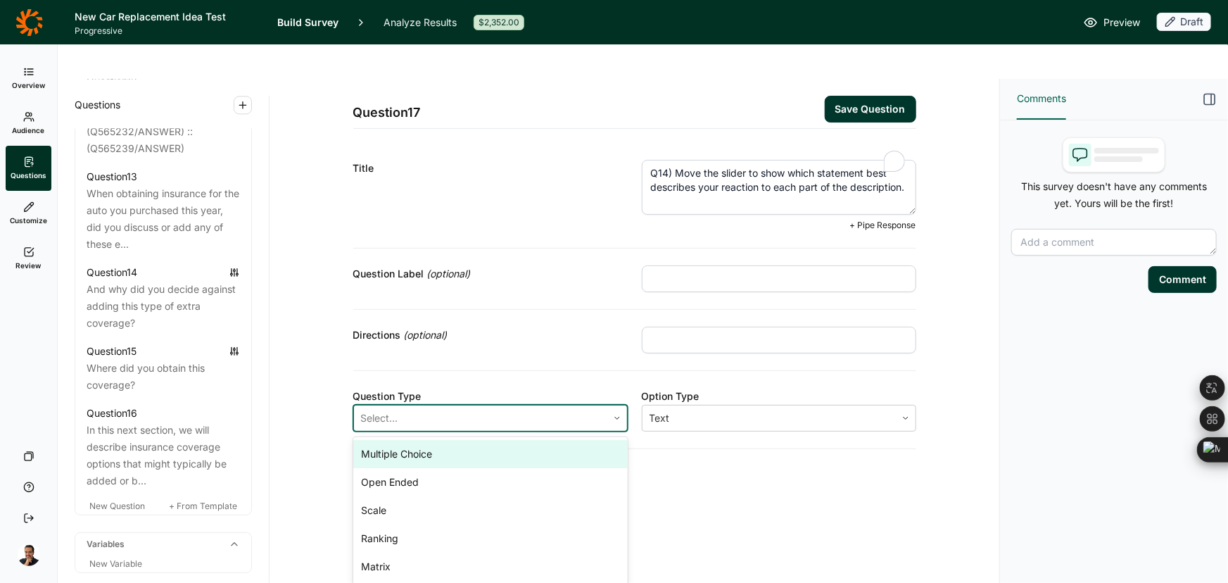
click at [464, 408] on div at bounding box center [480, 418] width 239 height 20
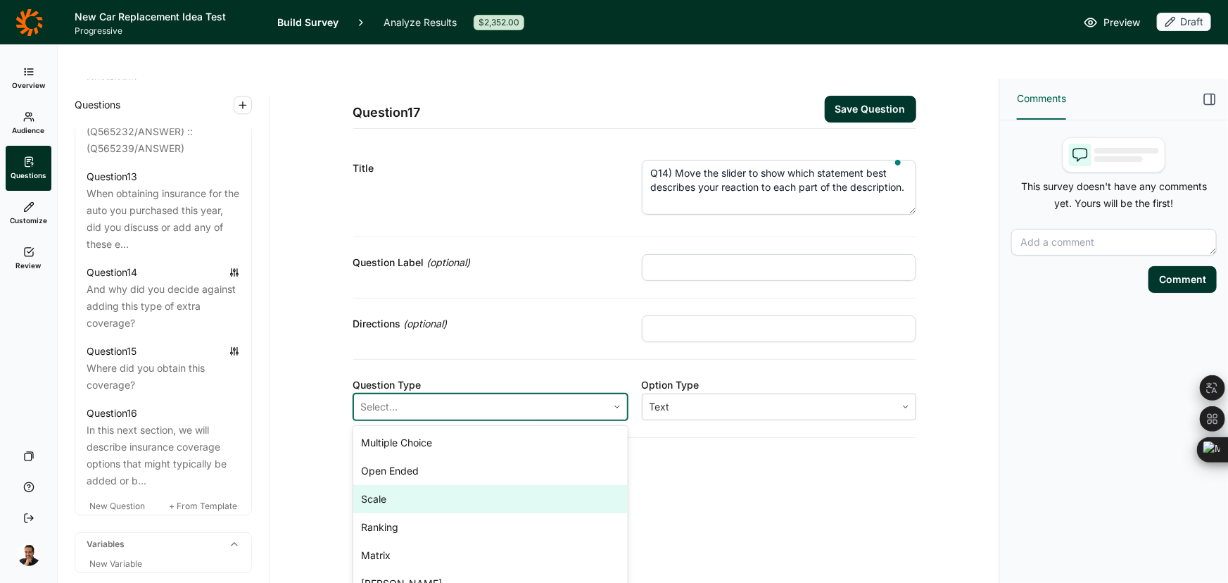
click at [448, 485] on div "Scale" at bounding box center [490, 499] width 274 height 28
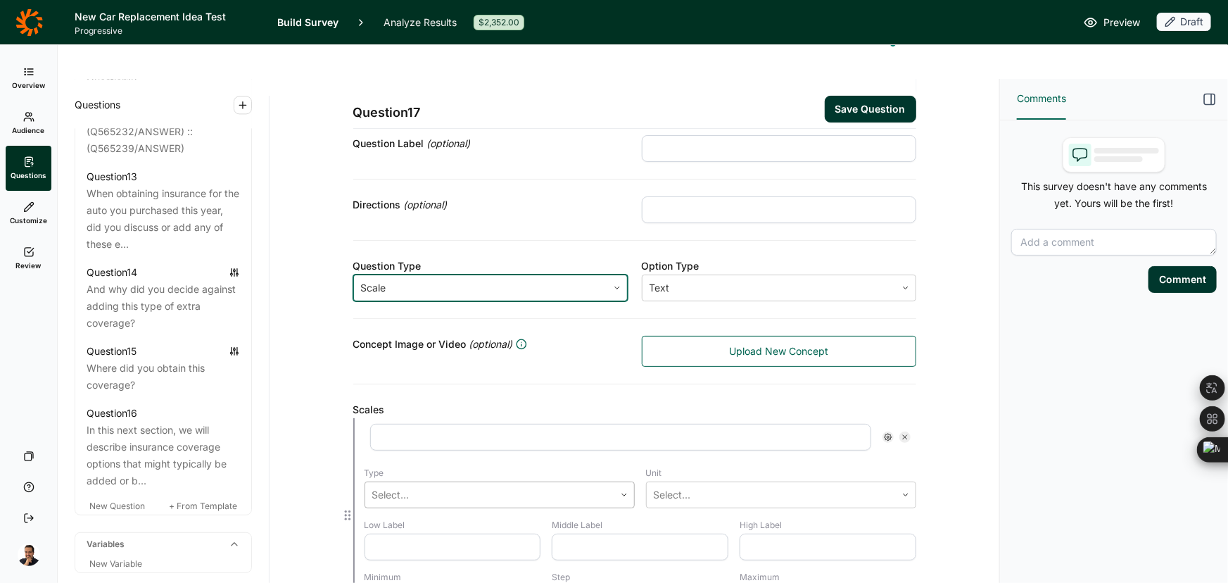
scroll to position [127, 0]
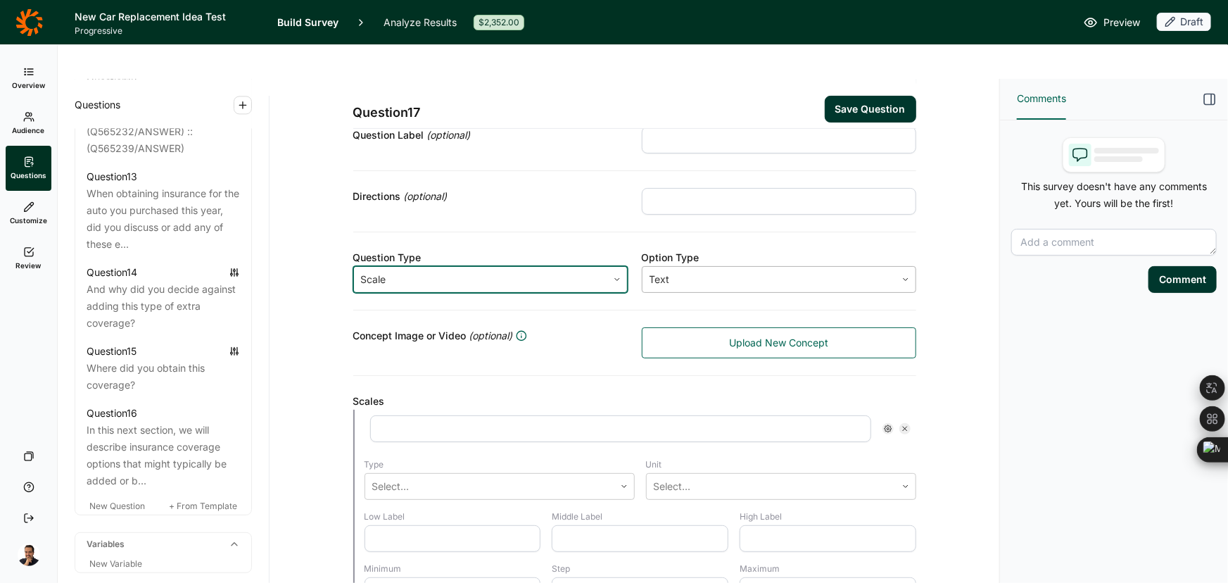
click at [755, 270] on div at bounding box center [769, 280] width 239 height 20
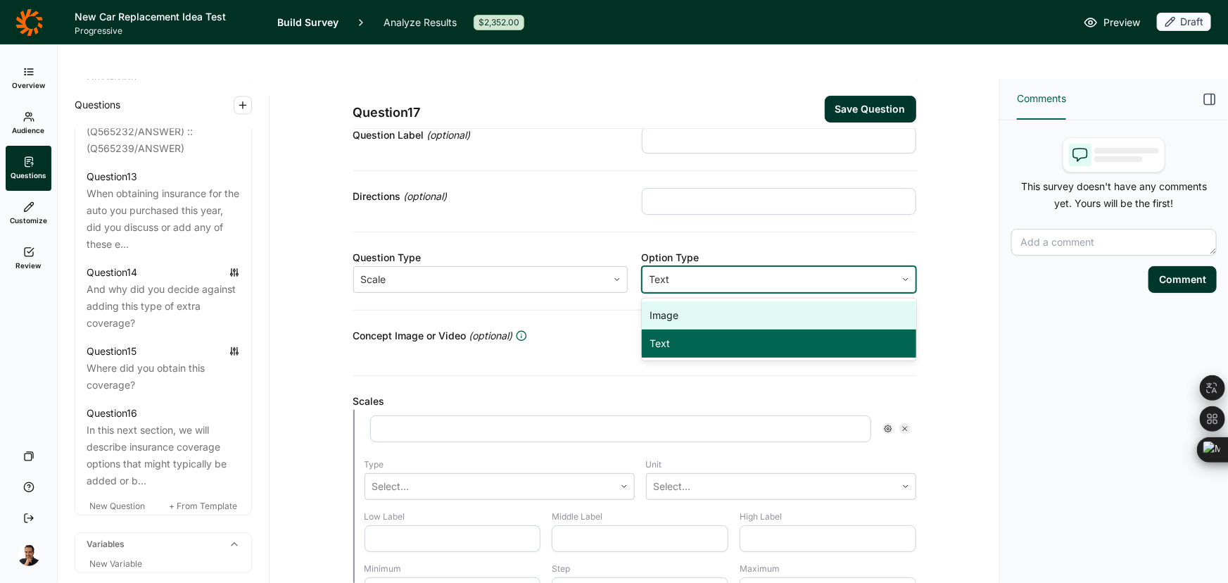
click at [717, 301] on div "Image" at bounding box center [779, 315] width 274 height 28
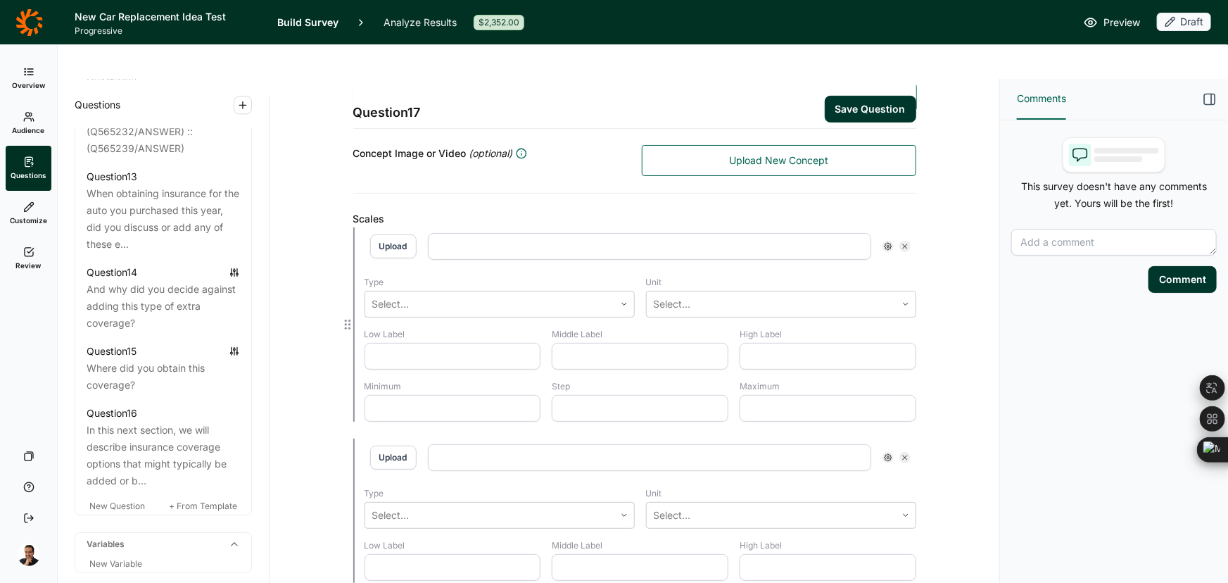
scroll to position [320, 0]
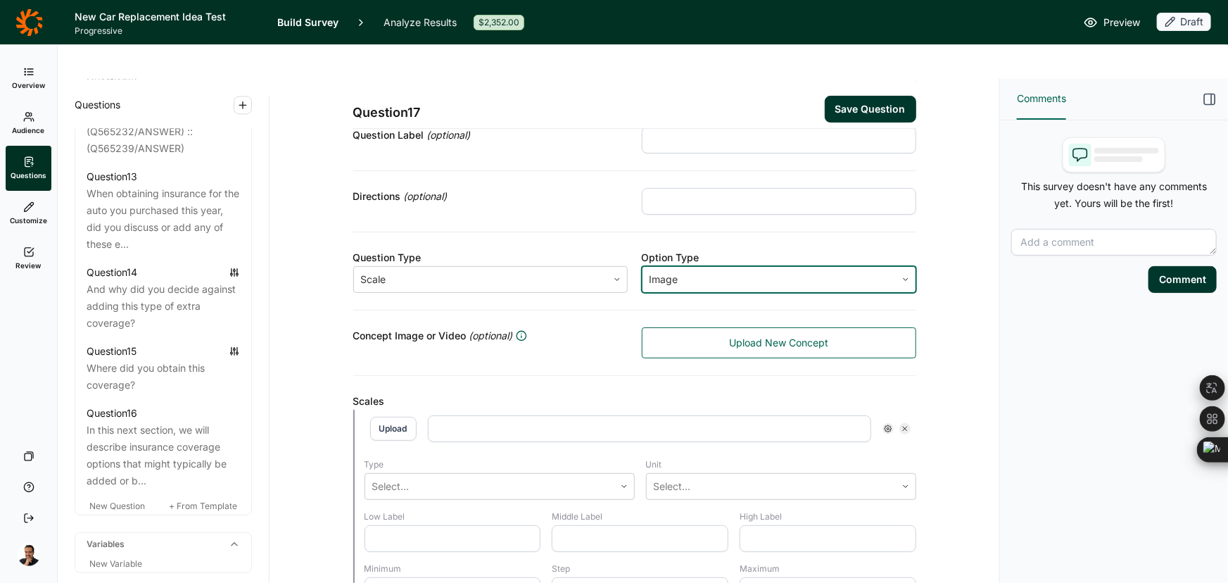
click at [814, 270] on div at bounding box center [769, 280] width 239 height 20
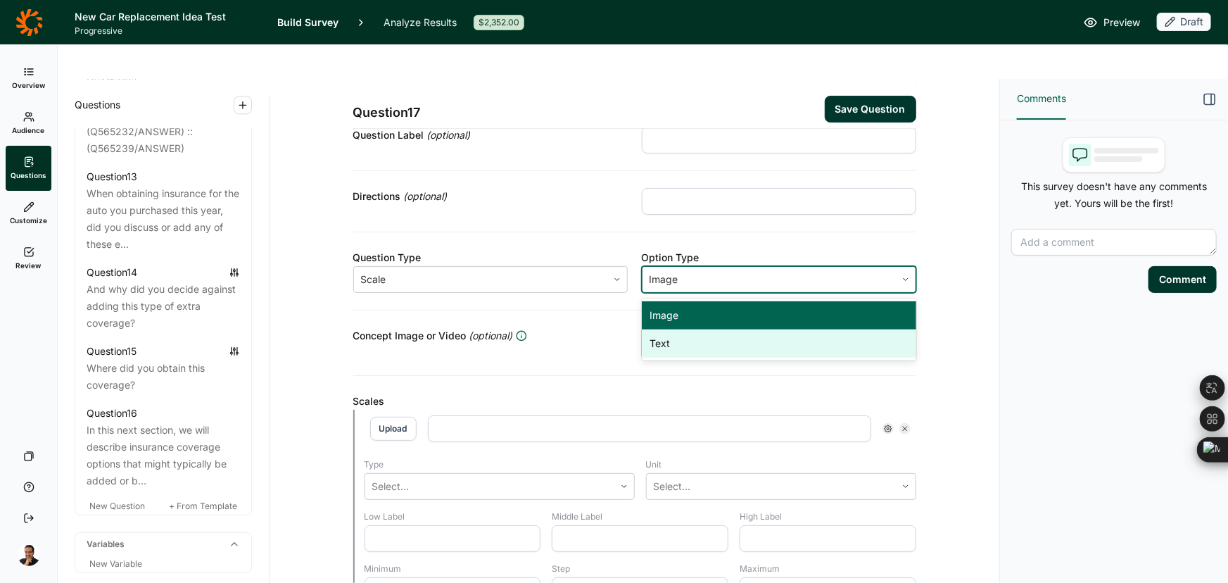
click at [737, 329] on div "Text" at bounding box center [779, 343] width 274 height 28
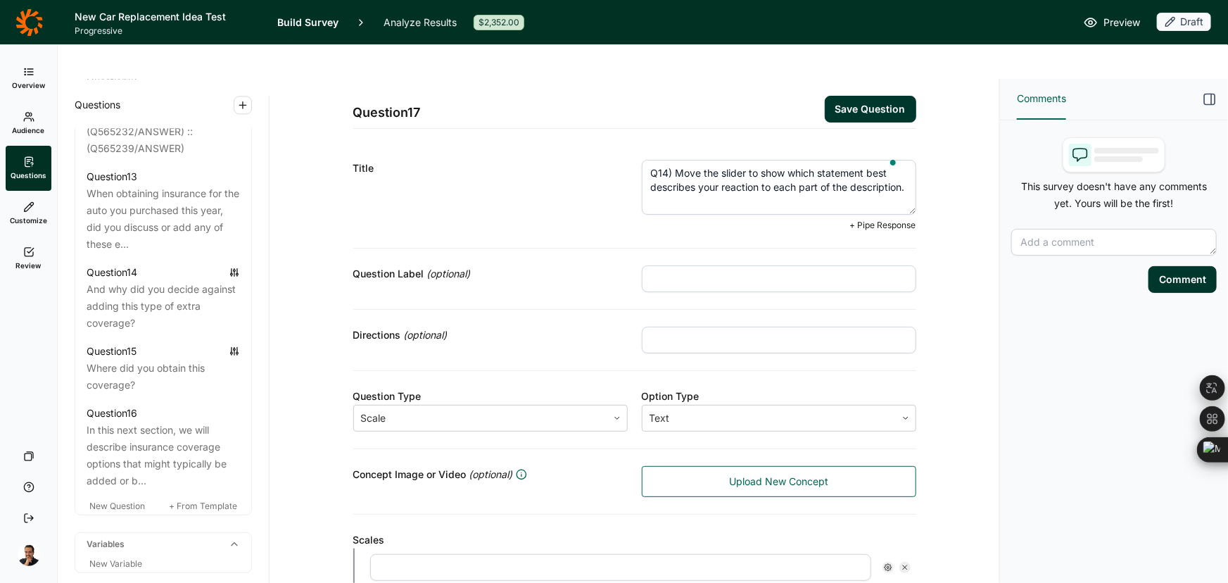
drag, startPoint x: 669, startPoint y: 140, endPoint x: 508, endPoint y: 122, distance: 162.1
click at [508, 143] on div "Title Q14) Move the slider to show which statement best describes your reaction…" at bounding box center [634, 196] width 563 height 106
type textarea "Move the slider to show which statement best describes your reaction to each pa…"
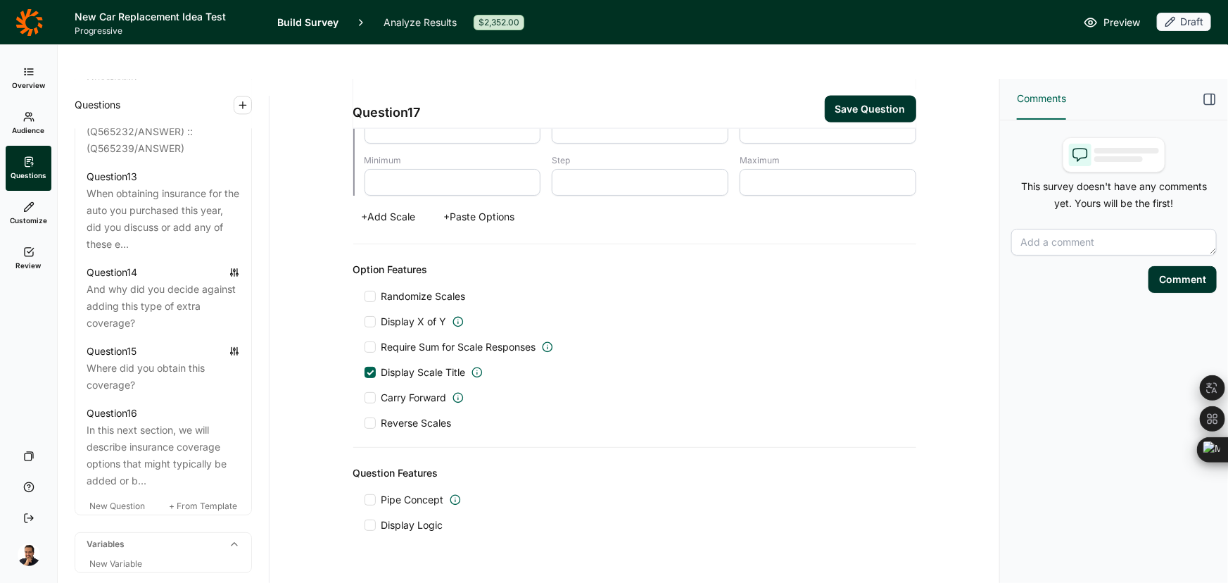
click at [477, 207] on button "+ Paste Options" at bounding box center [480, 217] width 88 height 20
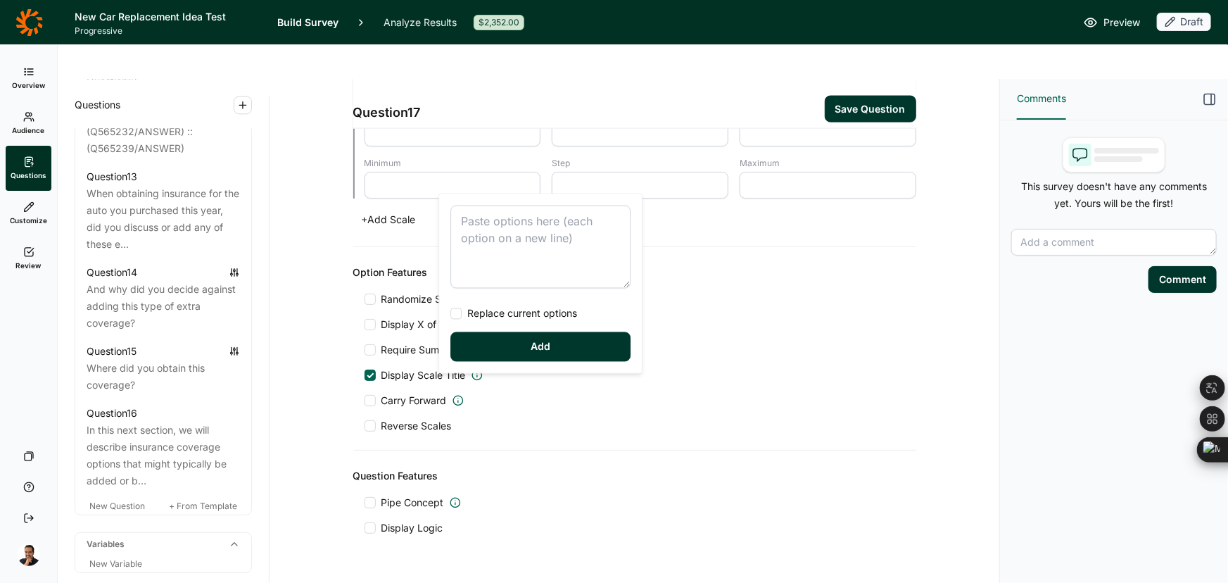
click at [493, 216] on textarea at bounding box center [540, 246] width 180 height 83
click at [511, 312] on span "Replace current options" at bounding box center [519, 314] width 115 height 14
click at [450, 314] on input "Replace current options" at bounding box center [450, 314] width 0 height 0
type textarea "When your car is totaled in an accident, standard auto insurance pays you the c…"
click at [510, 349] on button "Add" at bounding box center [540, 347] width 180 height 30
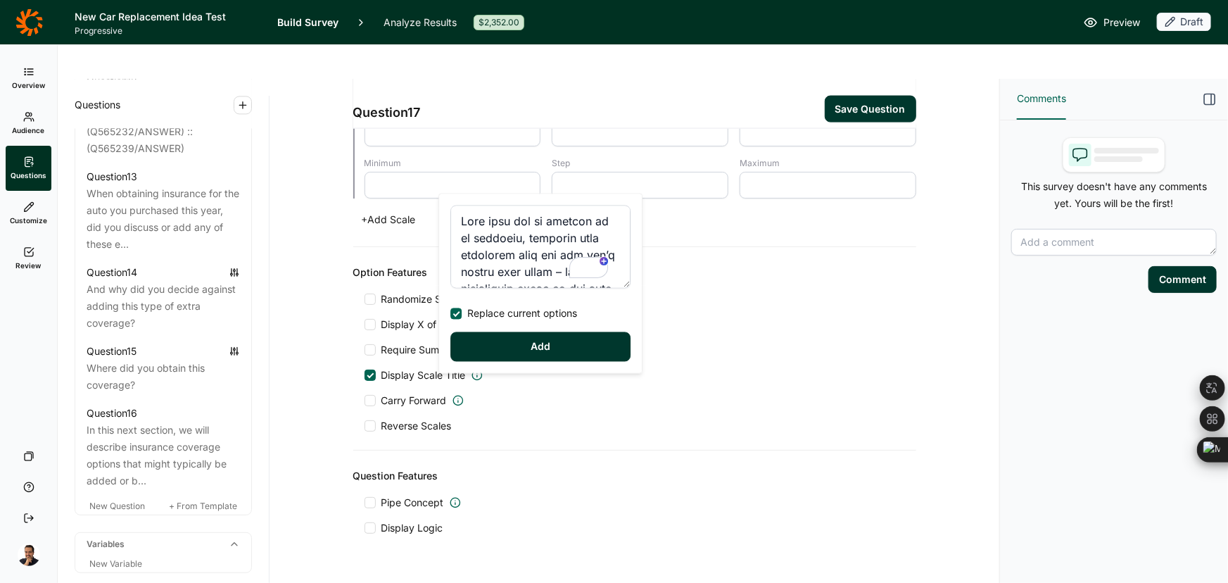
type input "When your car is totaled in an accident, standard auto insurance pays you the c…"
type input "An insurance company is considering offering an optional coverage that provides…"
type input "If your car is less than 3 years old when it’s totaled, the insurer will pay yo…"
type input "If your car is 3 or more years old when it’s totaled, the insurer will pay you …"
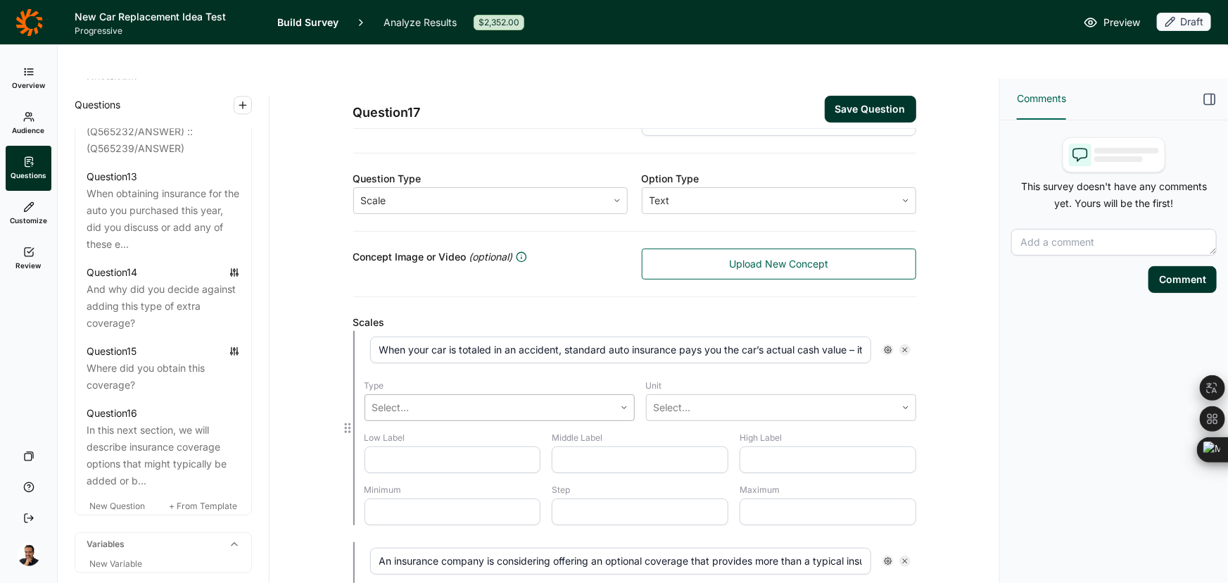
click at [477, 398] on div at bounding box center [489, 408] width 235 height 20
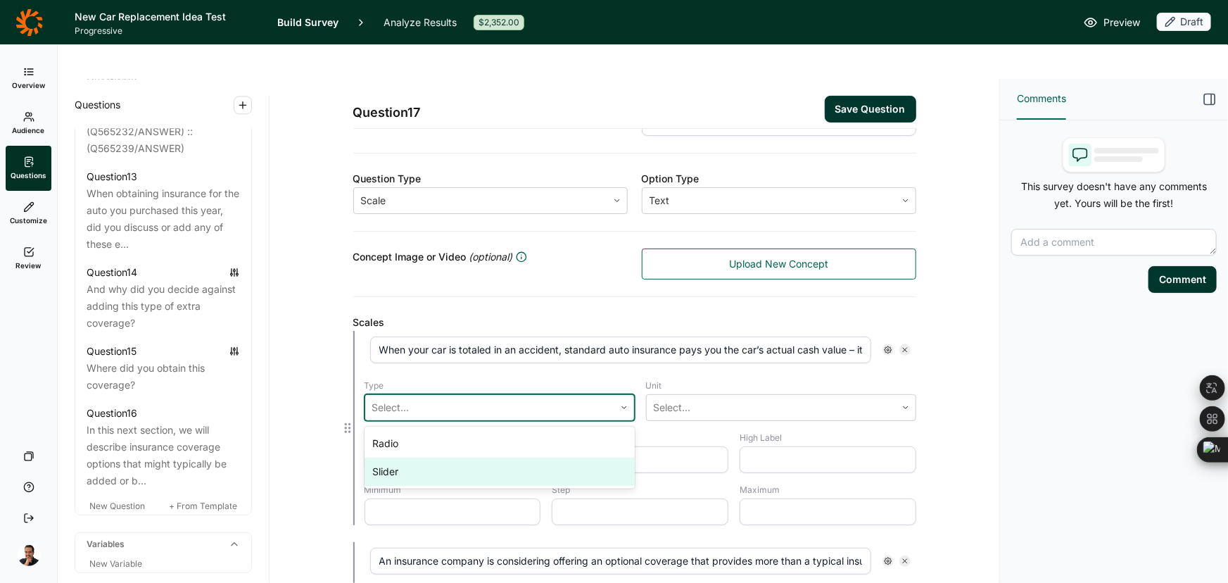
click at [436, 457] on div "Slider" at bounding box center [500, 471] width 270 height 28
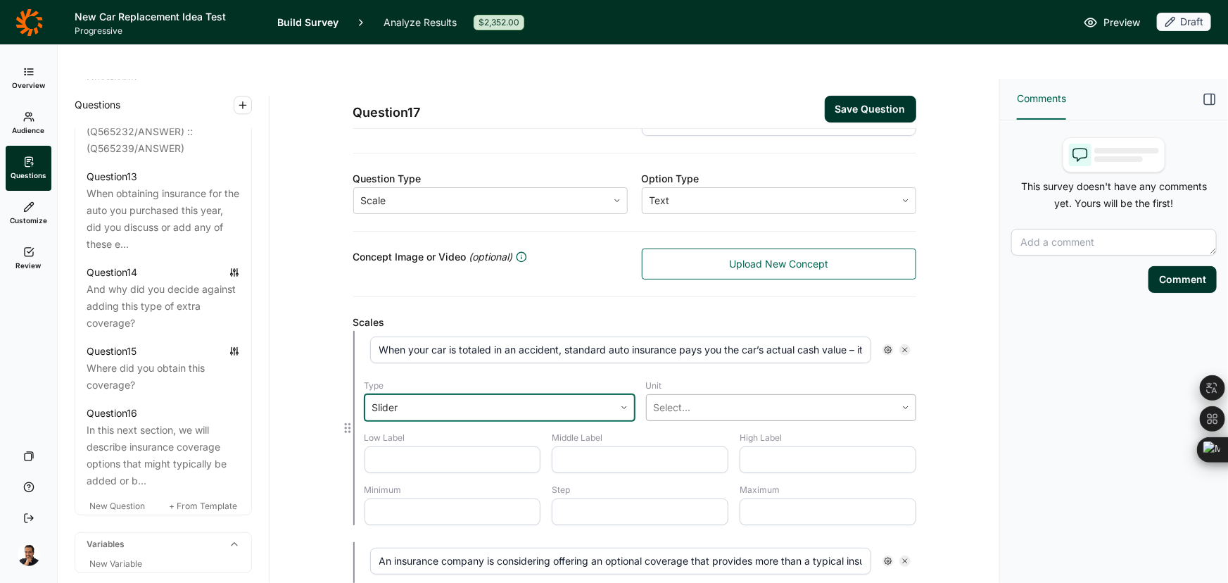
click at [698, 398] on div at bounding box center [771, 408] width 235 height 20
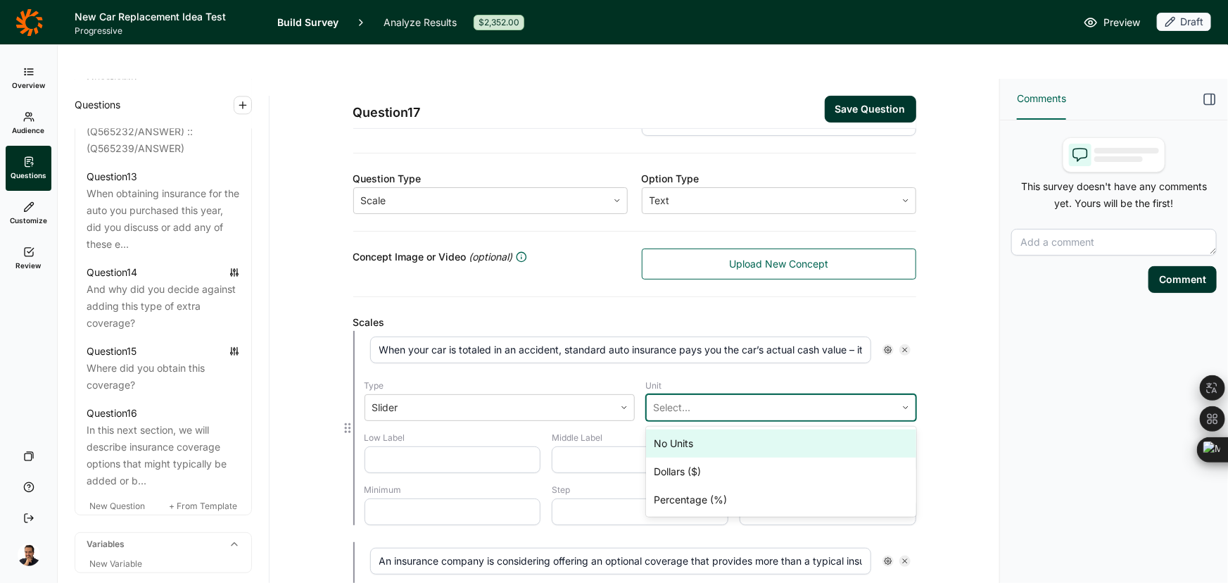
click at [680, 429] on div "No Units" at bounding box center [781, 443] width 270 height 28
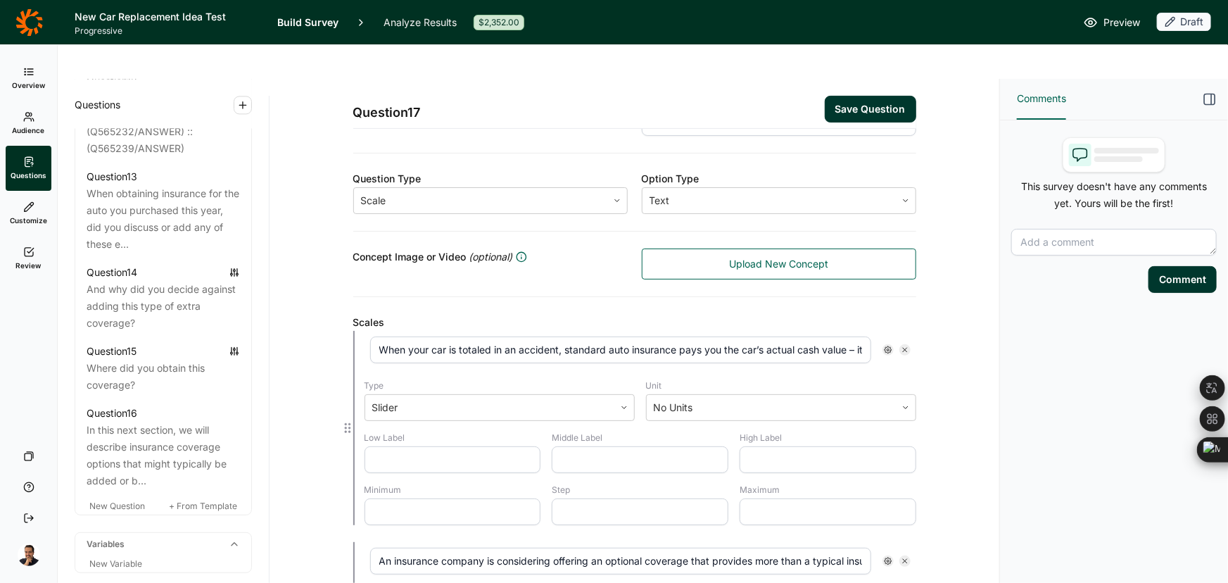
click at [402, 446] on input "text" at bounding box center [453, 459] width 177 height 27
paste input "Extemely confusing"
type input "Extemely confusing"
click at [516, 498] on input "text" at bounding box center [453, 511] width 177 height 27
type input "1"
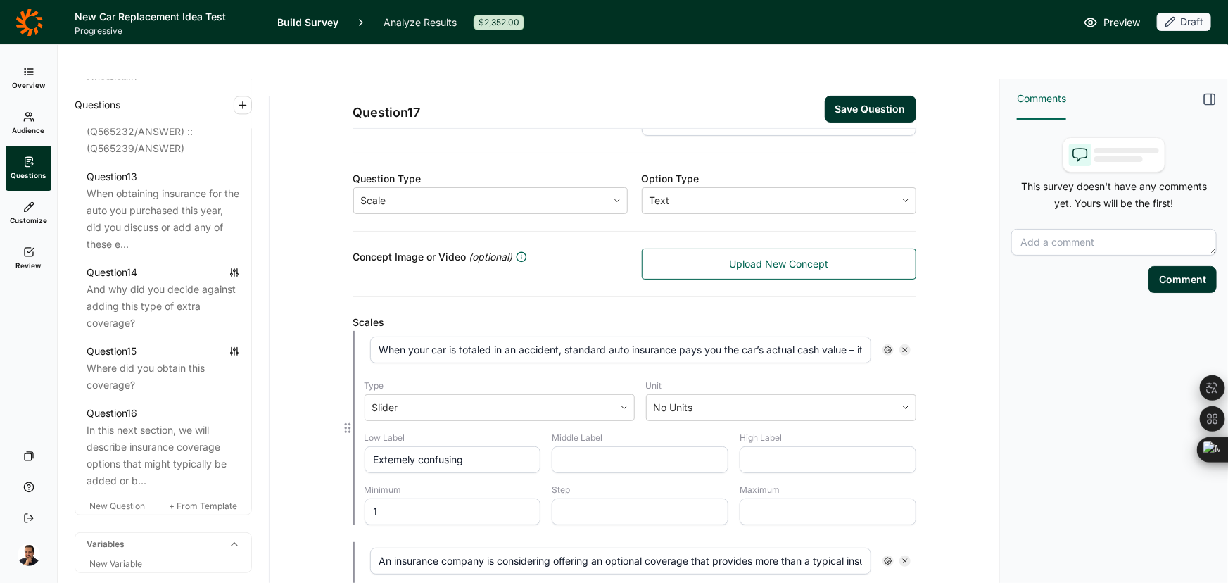
click at [580, 498] on input "text" at bounding box center [640, 511] width 177 height 27
type input "1"
click at [781, 498] on input "text" at bounding box center [828, 511] width 177 height 27
type input "5"
click at [793, 446] on input "text" at bounding box center [828, 459] width 177 height 27
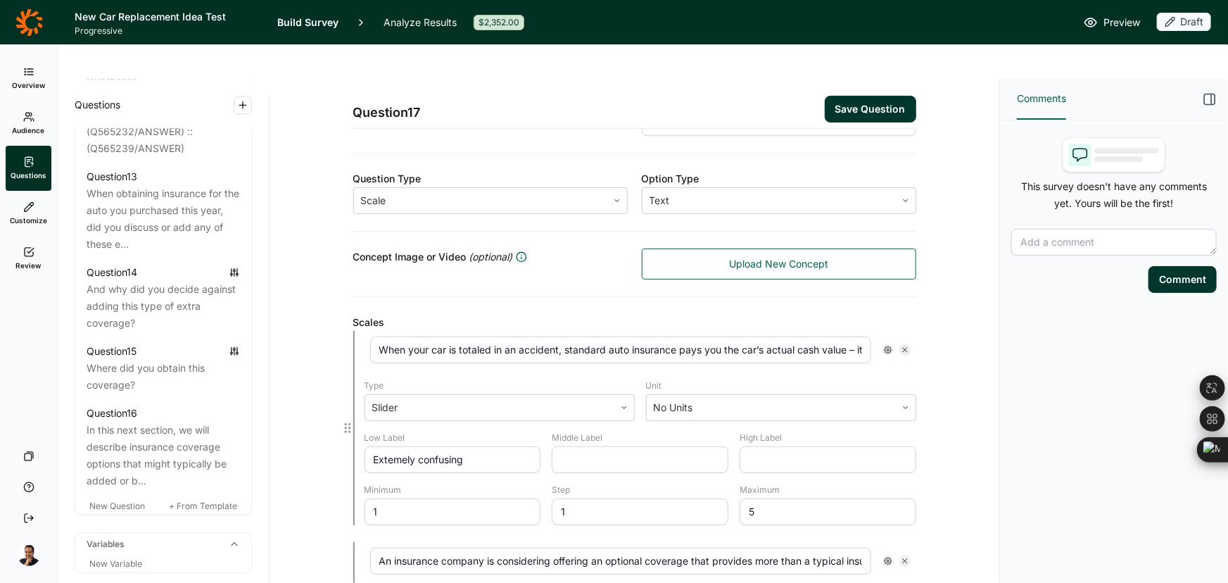
paste input "Extremely clear"
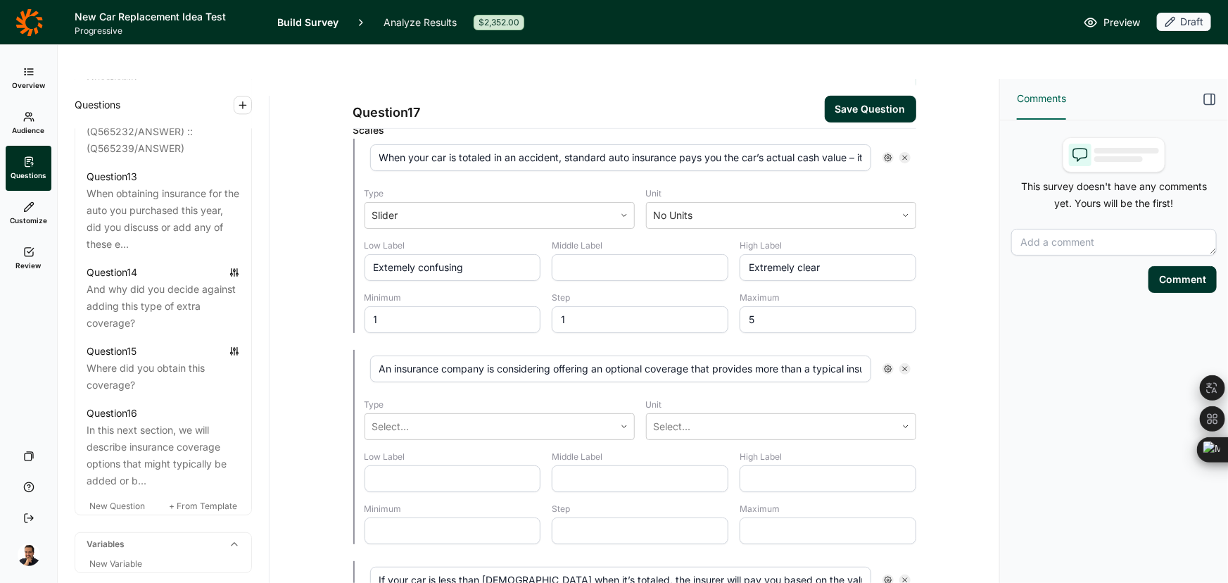
type input "Extremely clear"
click at [481, 417] on div at bounding box center [489, 427] width 235 height 20
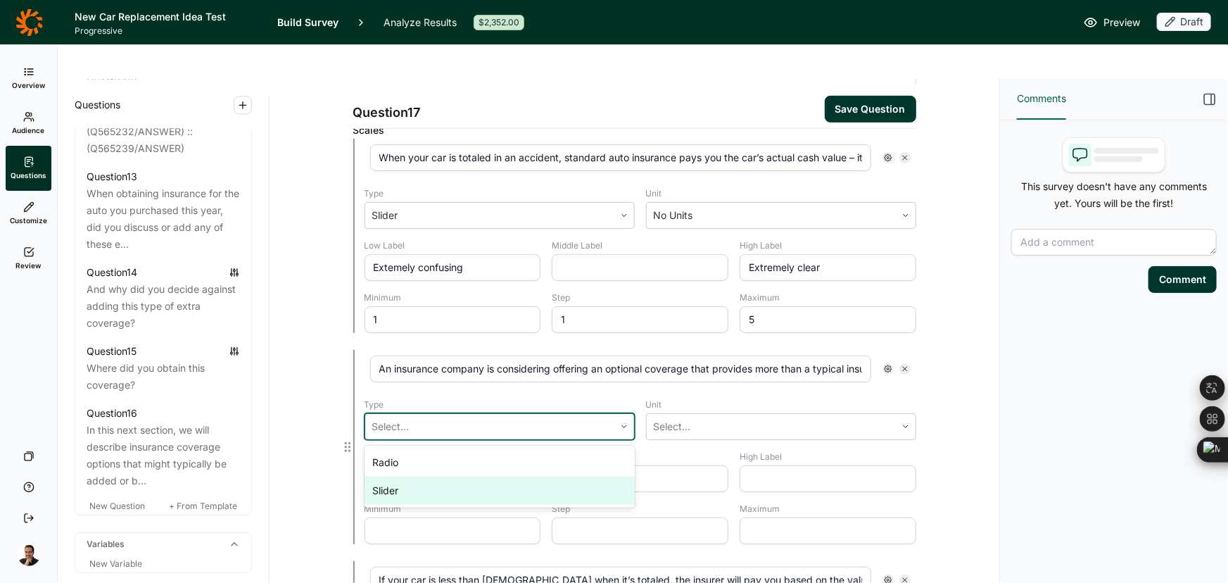
drag, startPoint x: 429, startPoint y: 450, endPoint x: 709, endPoint y: 414, distance: 281.8
click at [429, 476] on div "Slider" at bounding box center [500, 490] width 270 height 28
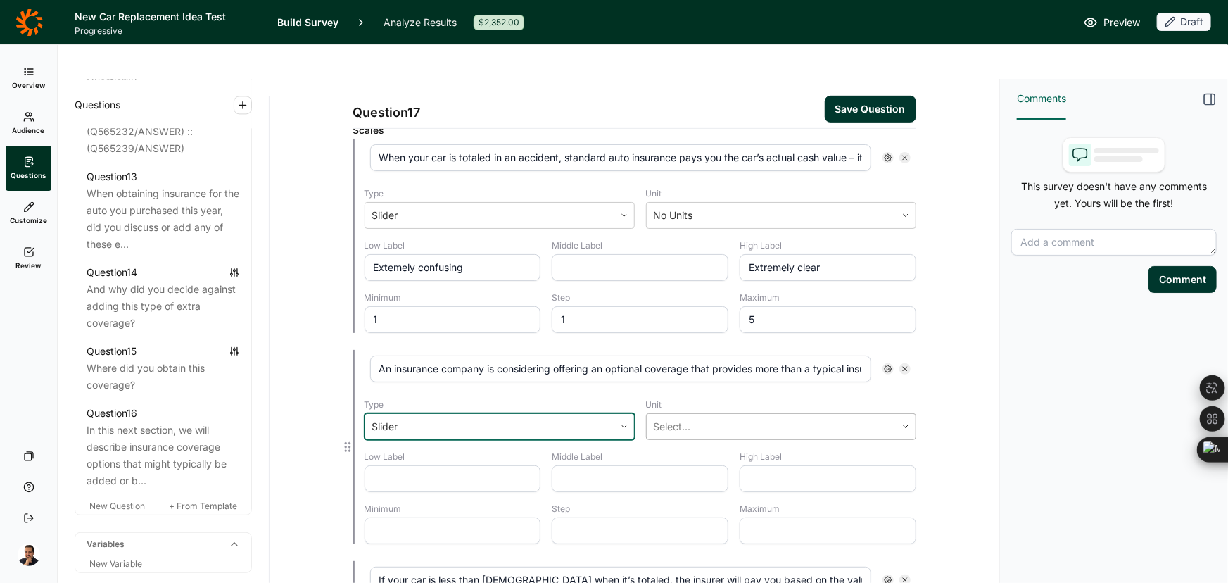
click at [709, 414] on div "Select..." at bounding box center [771, 426] width 249 height 25
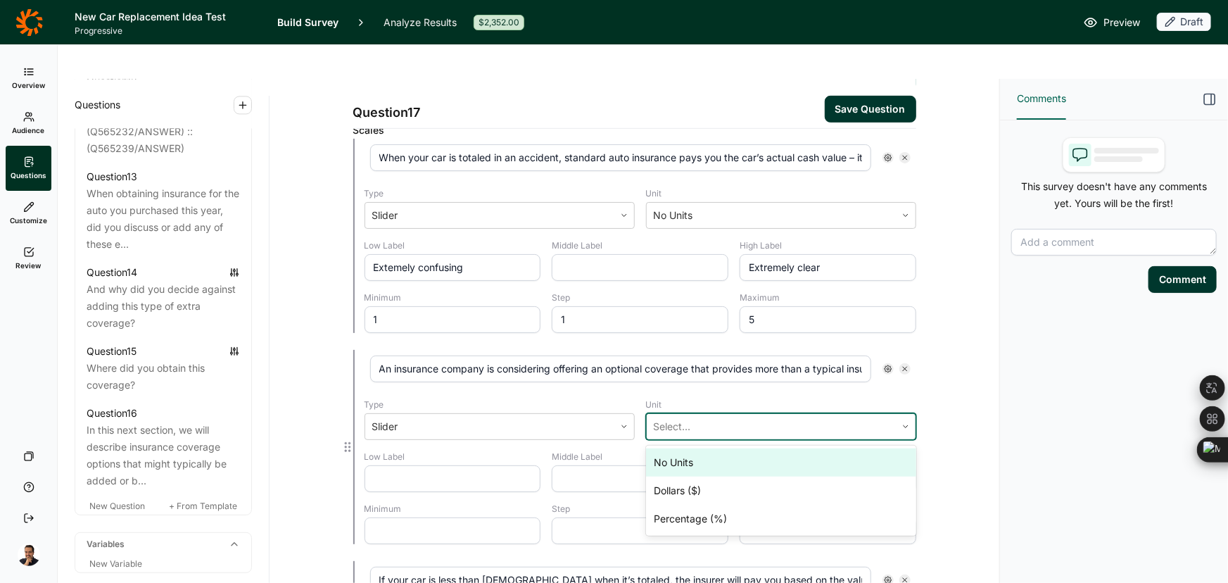
click at [696, 448] on div "No Units" at bounding box center [781, 462] width 270 height 28
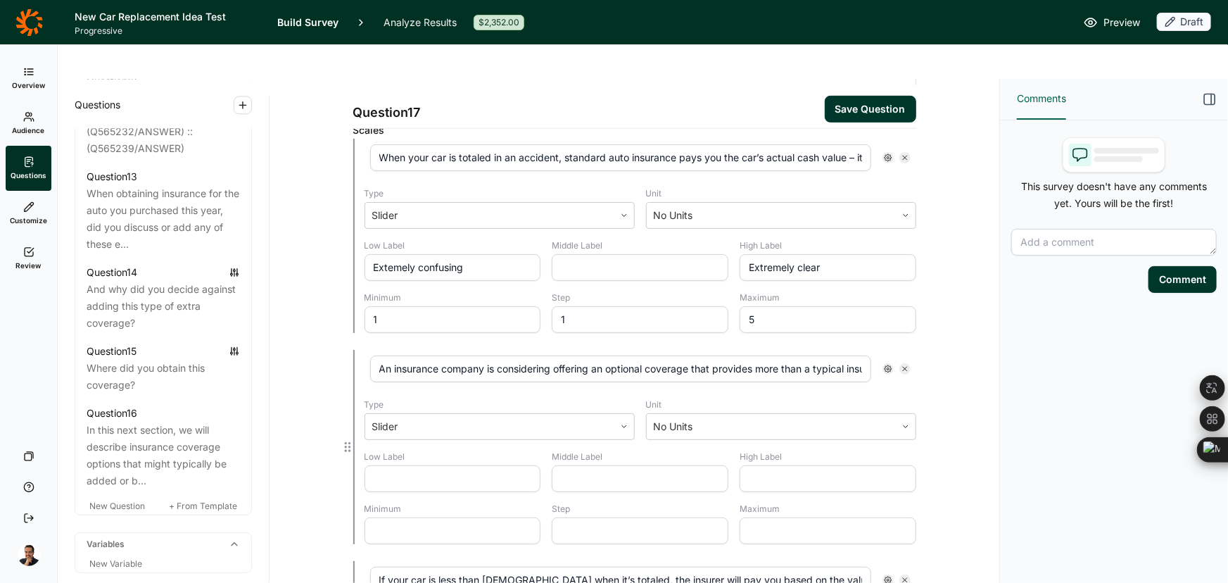
click at [499, 503] on label "Minimum" at bounding box center [453, 508] width 177 height 11
click at [495, 517] on input "text" at bounding box center [453, 530] width 177 height 27
type input "1"
click at [597, 517] on input "text" at bounding box center [640, 530] width 177 height 27
type input "1"
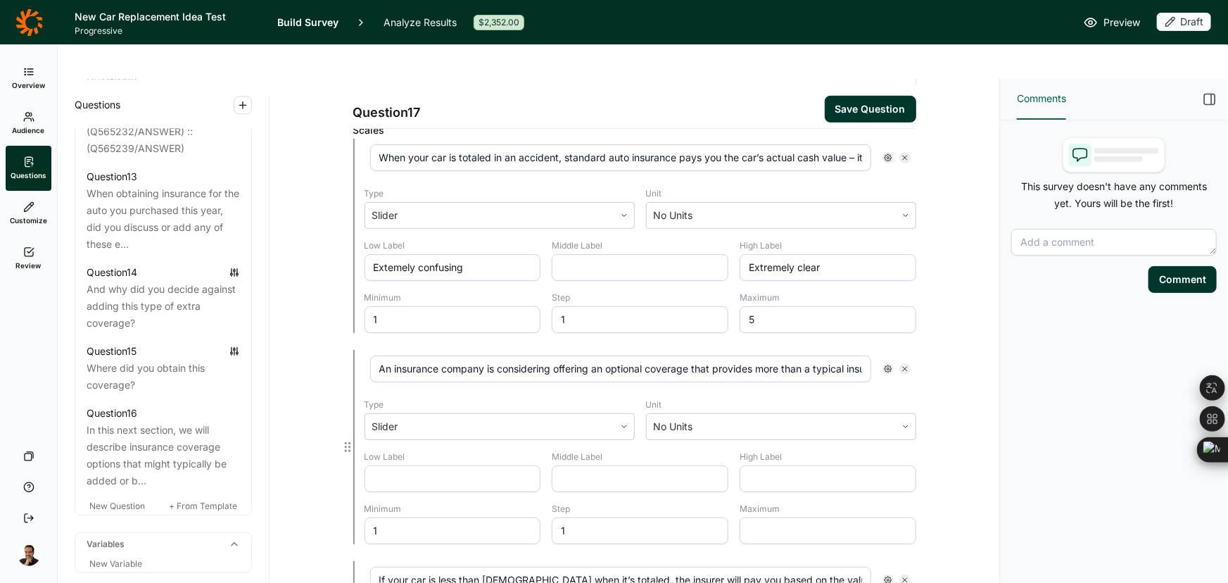
click at [771, 517] on input "text" at bounding box center [828, 530] width 177 height 27
type input "5"
click at [461, 465] on input "text" at bounding box center [453, 478] width 177 height 27
paste input "Extremely negative"
type input "Extremely negative"
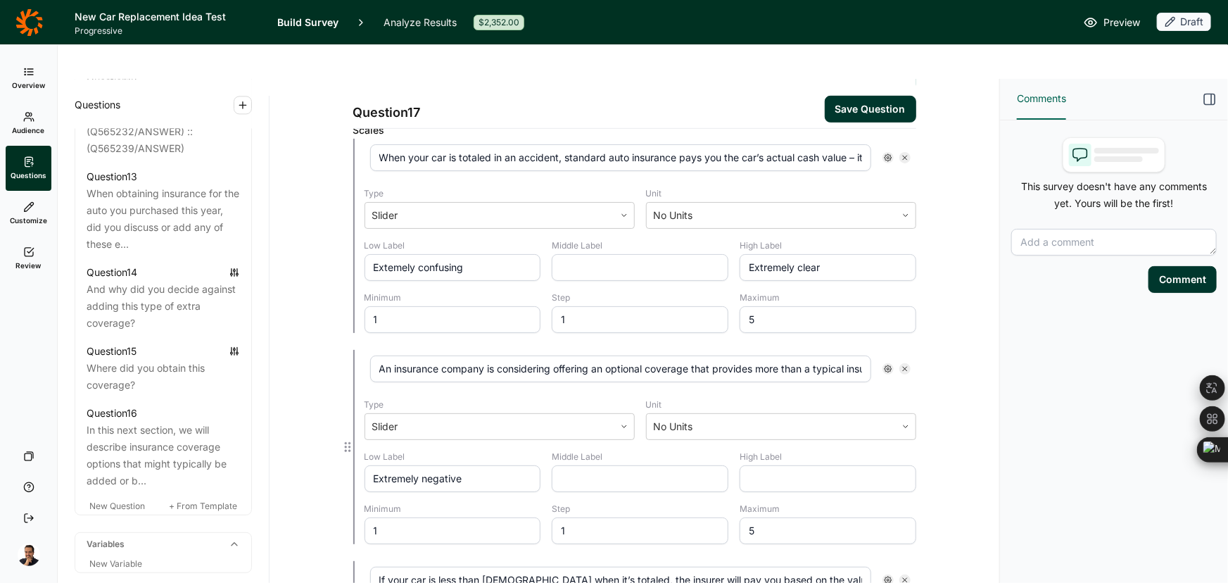
click at [788, 465] on input "text" at bounding box center [828, 478] width 177 height 27
paste input "Extremely positive"
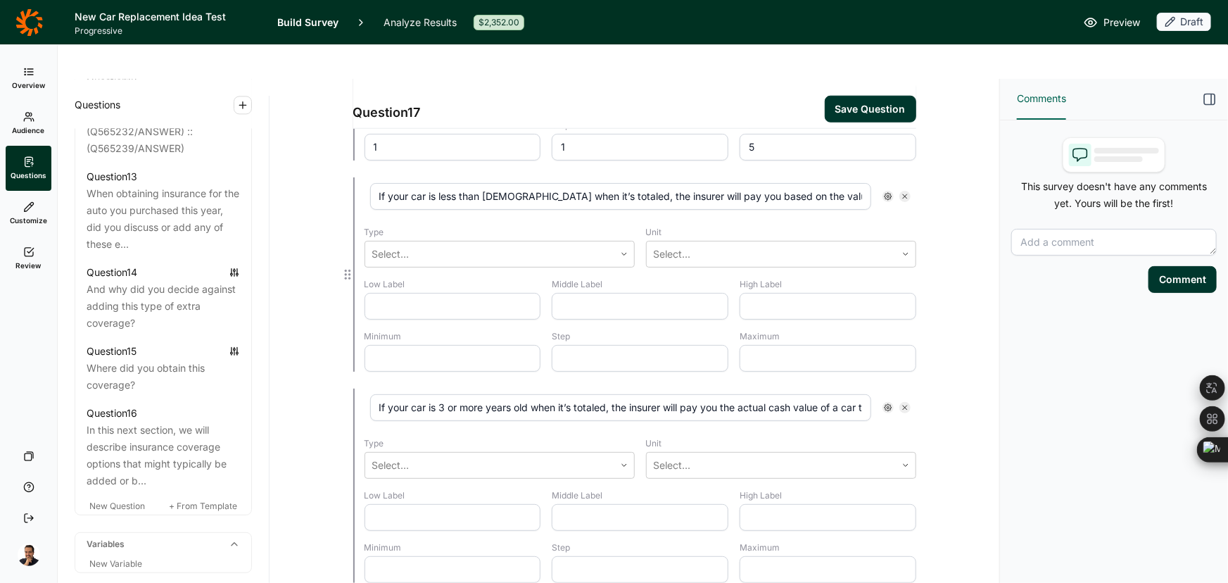
type input "Extremely positive"
click at [778, 293] on input "text" at bounding box center [828, 306] width 177 height 27
paste input "Extremely positive"
type input "Extremely positive"
click at [767, 504] on input "text" at bounding box center [828, 517] width 177 height 27
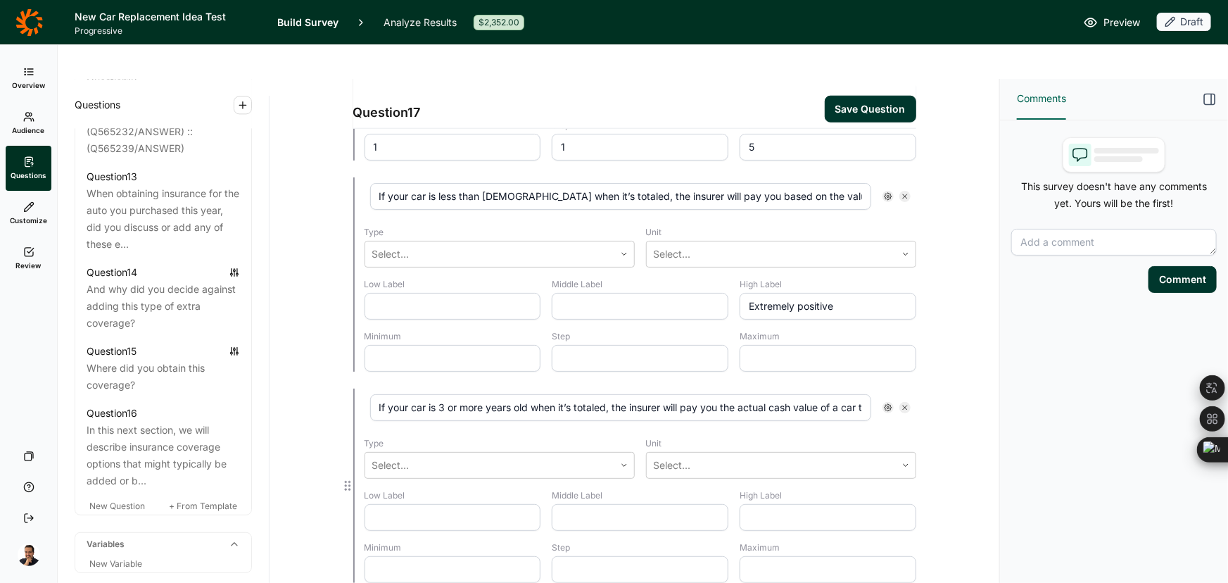
paste input "Extremely positive"
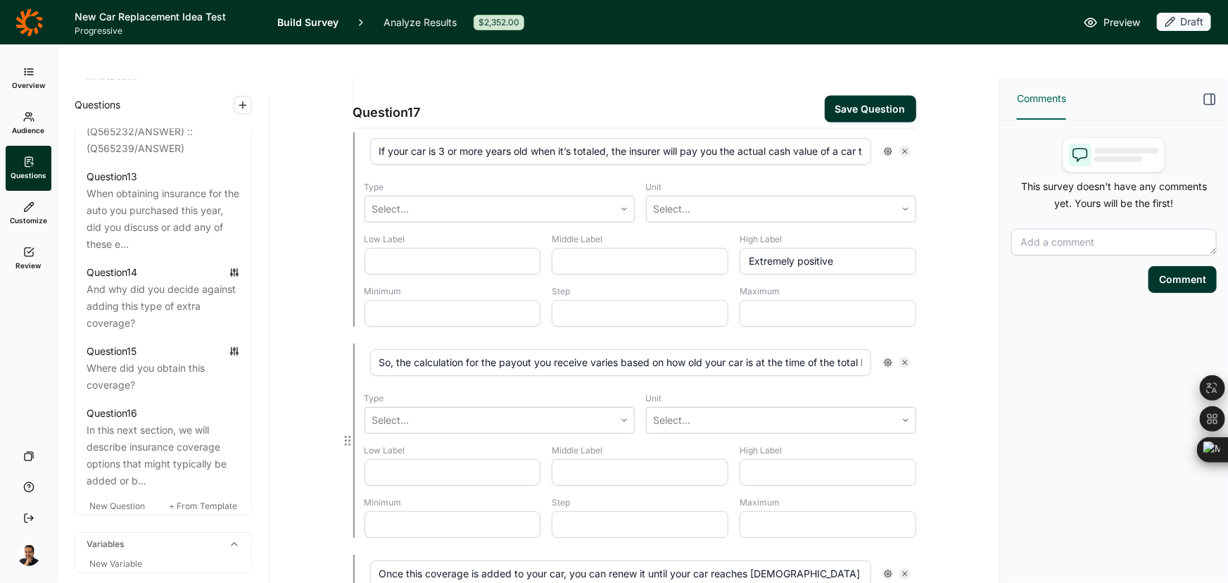
type input "Extremely positive"
click at [767, 459] on input "text" at bounding box center [828, 472] width 177 height 27
paste input "Extremely positive"
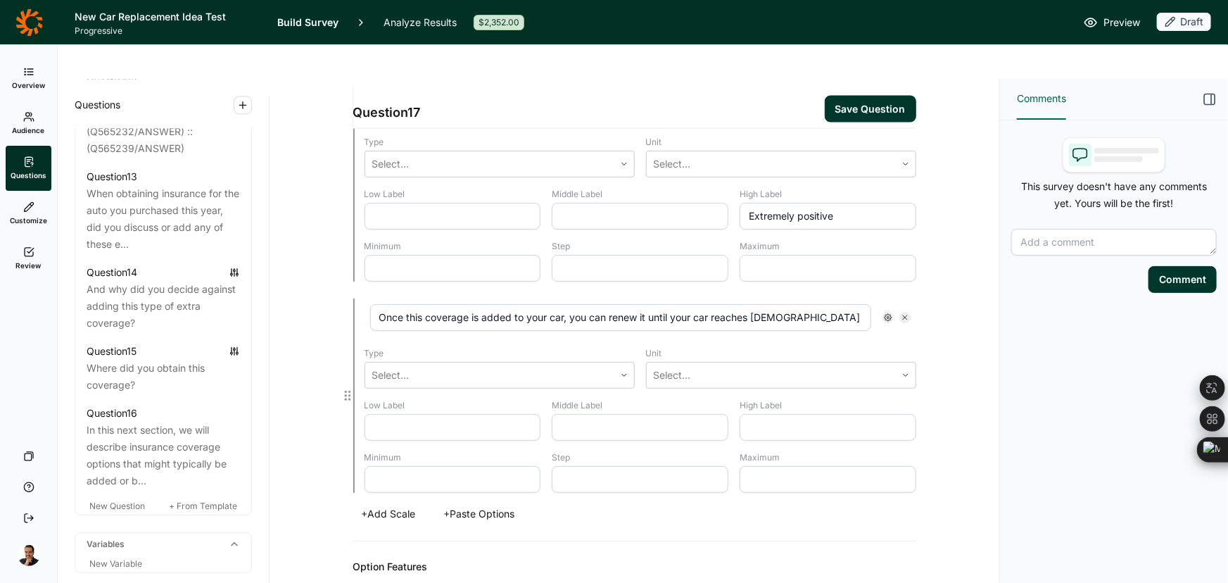
type input "Extremely positive"
click at [767, 414] on input "text" at bounding box center [828, 427] width 177 height 27
paste input "Extremely positive"
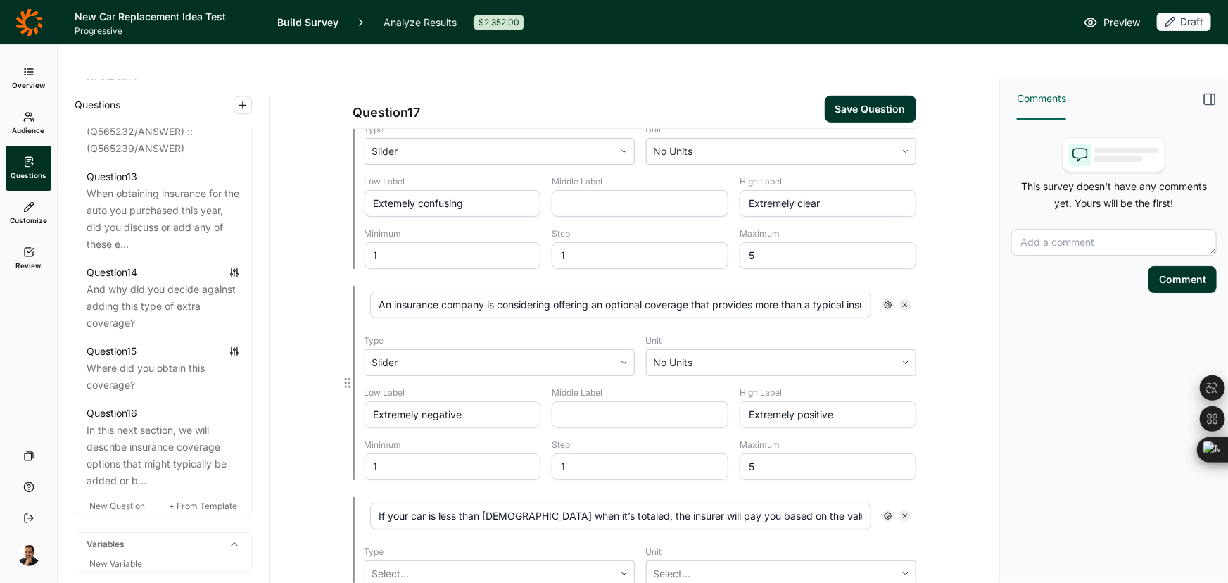
type input "Extremely positive"
click at [457, 401] on input "Extremely negative" at bounding box center [453, 414] width 177 height 27
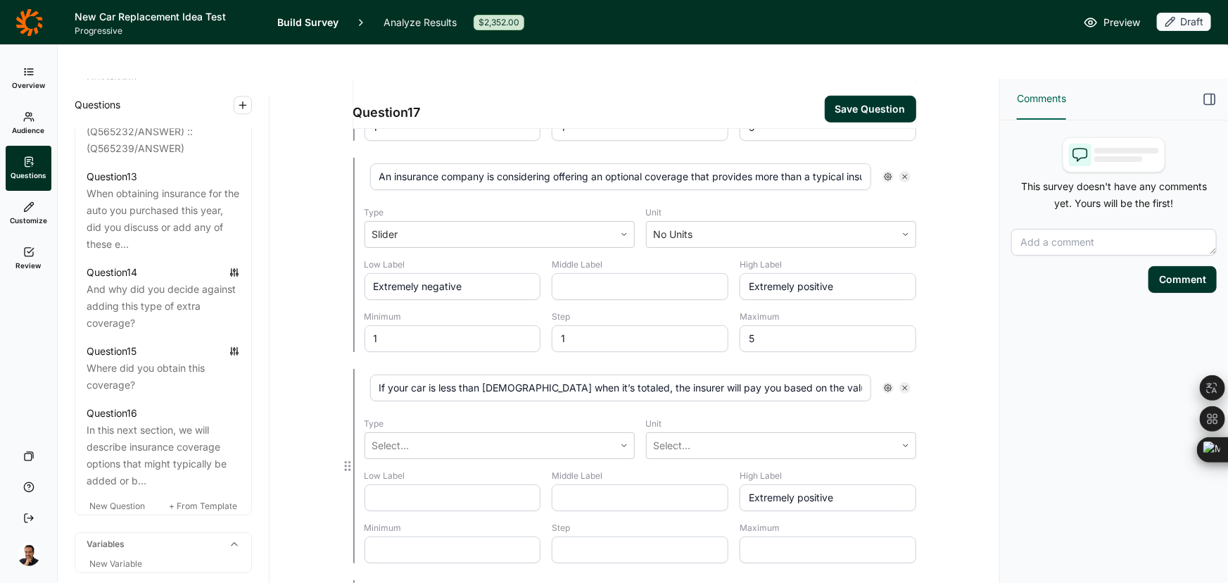
click at [430, 484] on input "text" at bounding box center [453, 497] width 177 height 27
paste input "Extremely negative"
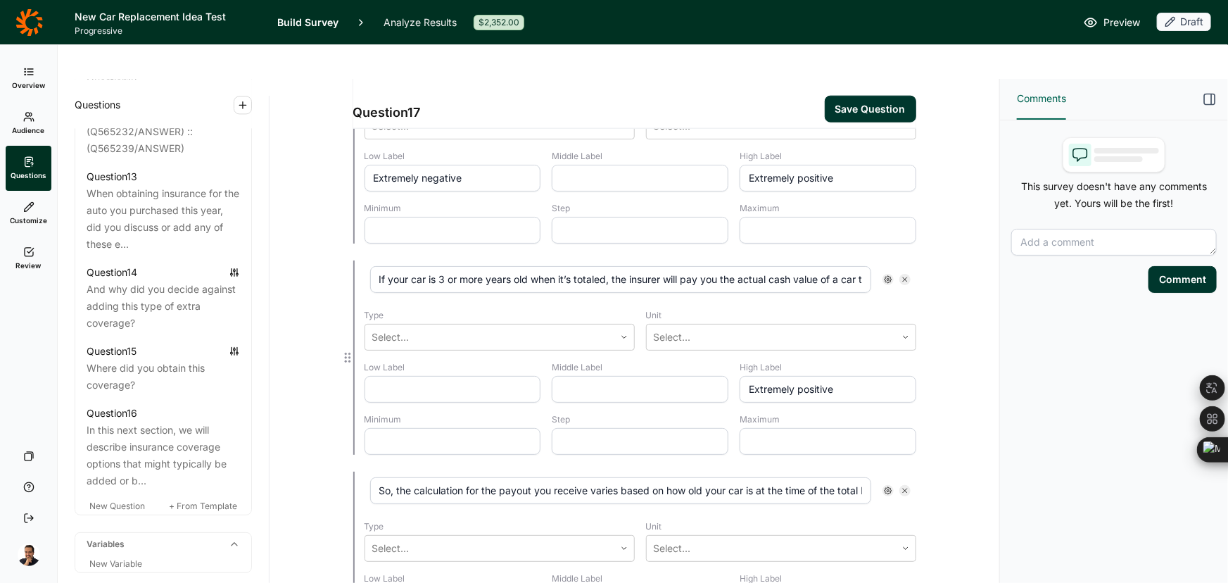
type input "Extremely negative"
click at [422, 376] on input "text" at bounding box center [453, 389] width 177 height 27
paste input "Extremely negative"
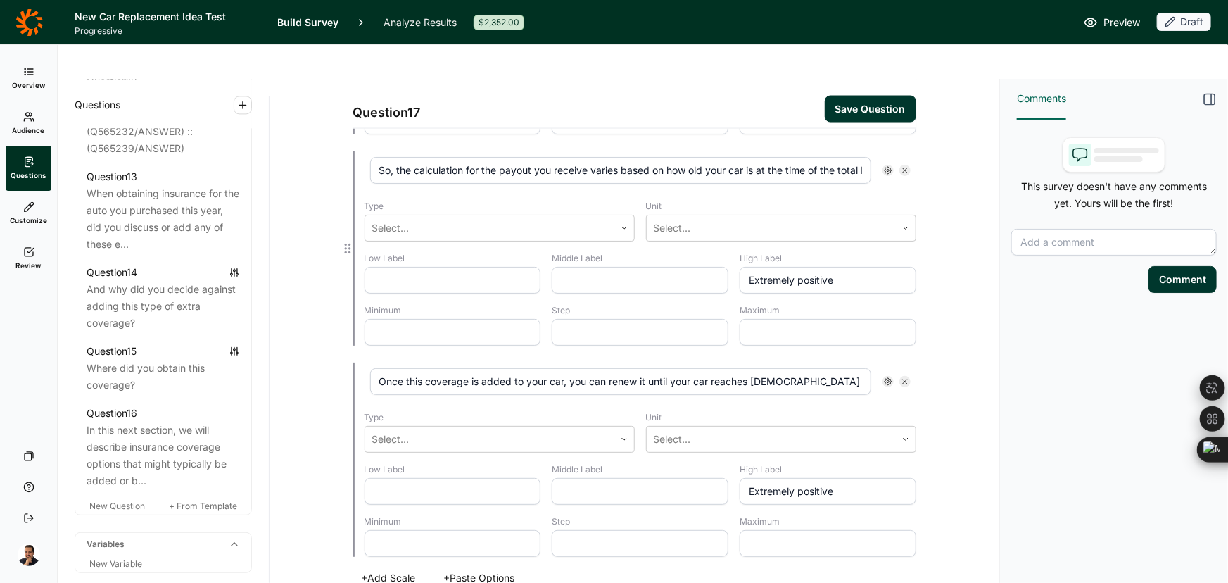
type input "Extremely negative"
click at [415, 267] on input "text" at bounding box center [453, 280] width 177 height 27
paste input "Extremely negative"
type input "Extremely negative"
click at [437, 478] on input "text" at bounding box center [453, 491] width 177 height 27
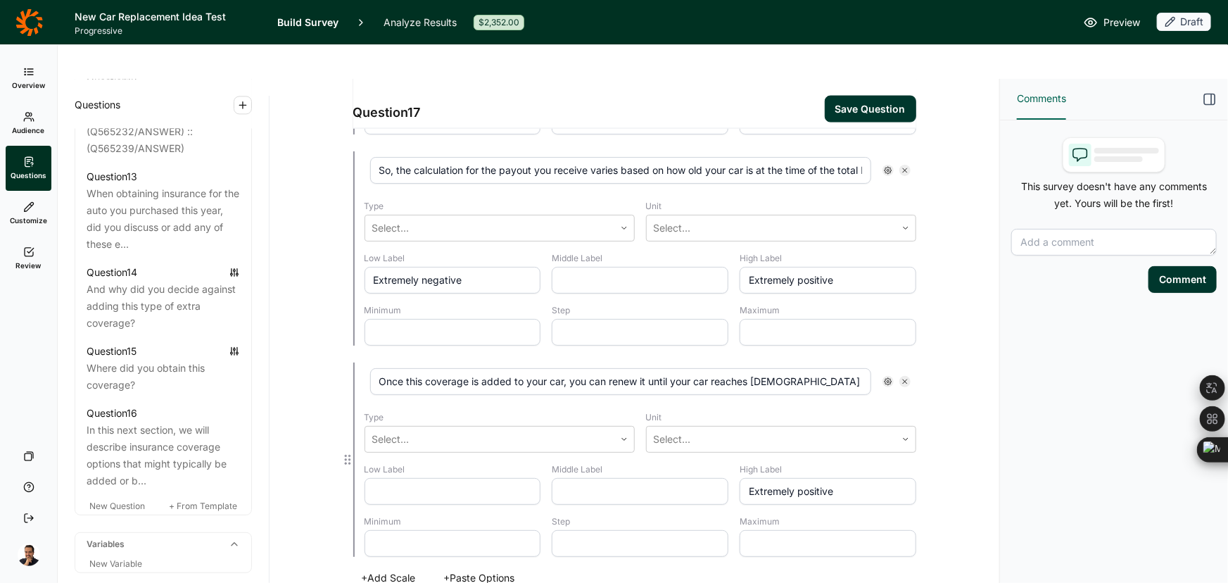
paste input "Extremely negative"
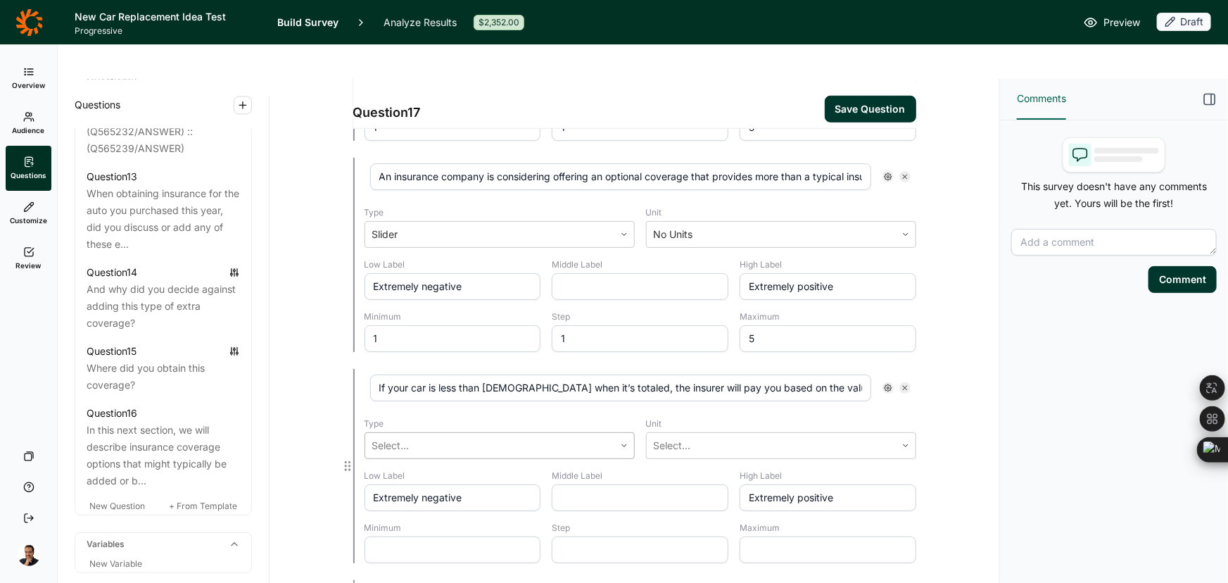
type input "Extremely negative"
click at [469, 436] on div at bounding box center [489, 446] width 235 height 20
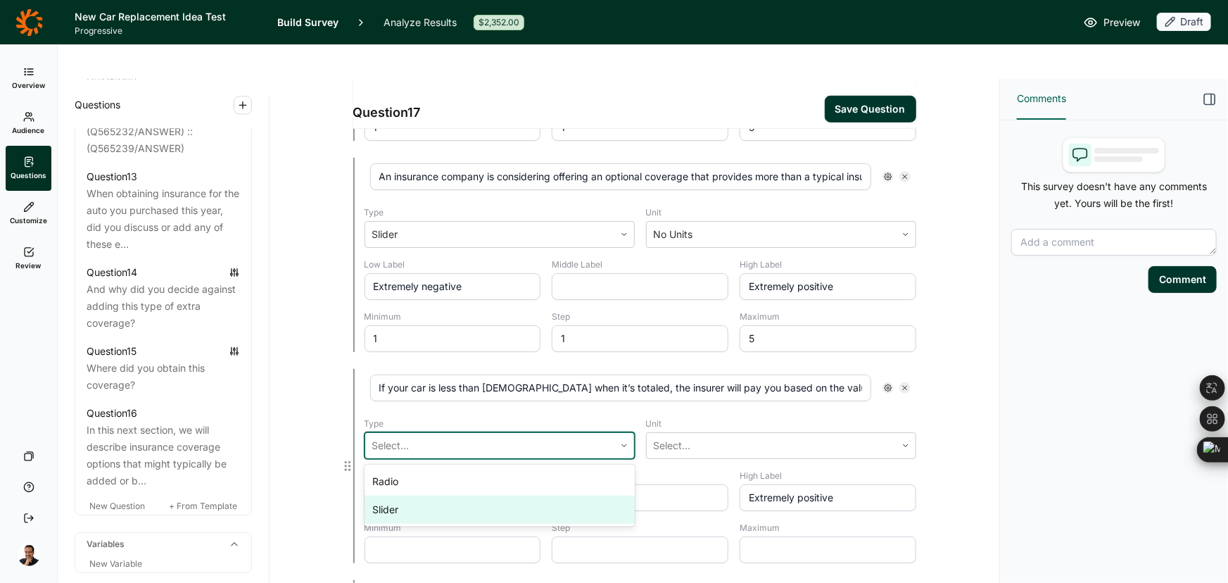
click at [457, 495] on div "Slider" at bounding box center [500, 509] width 270 height 28
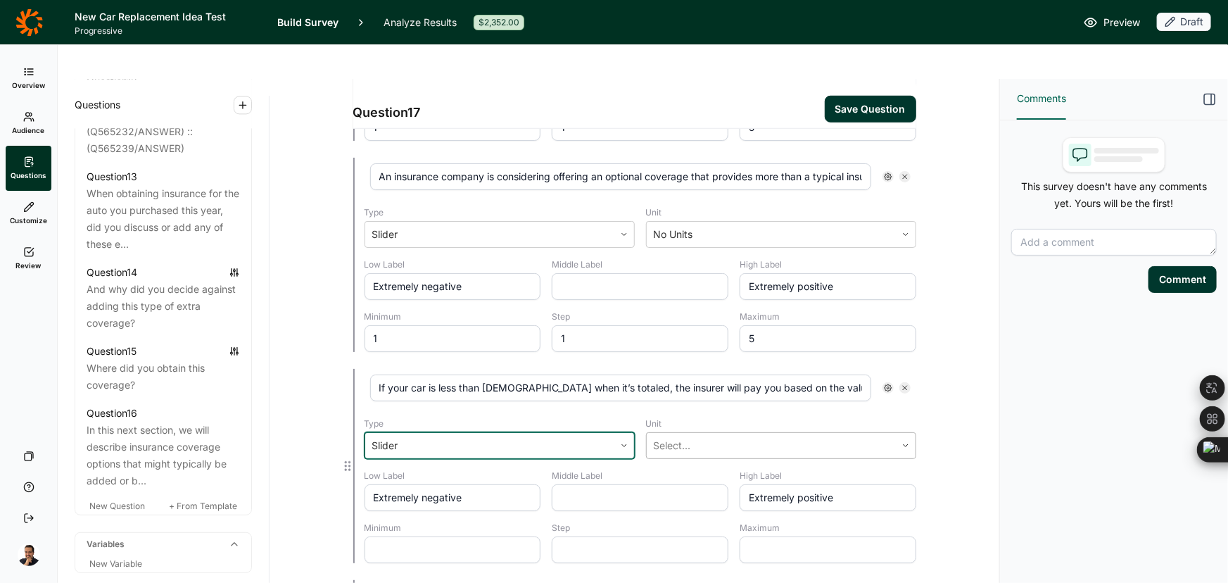
click at [665, 436] on div at bounding box center [771, 446] width 235 height 20
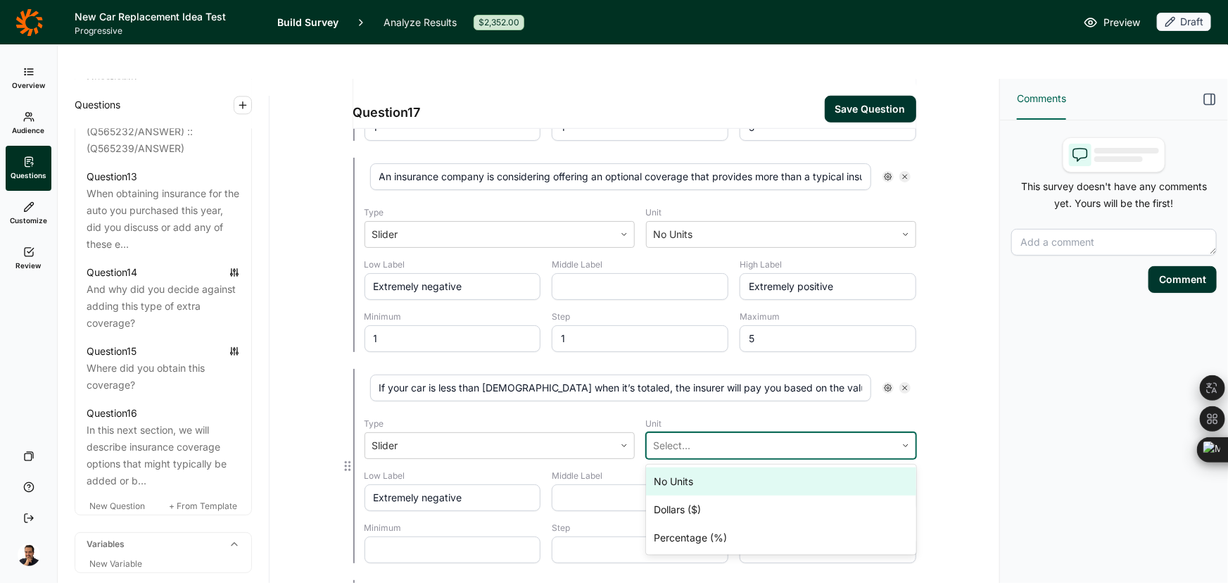
click at [666, 467] on div "No Units" at bounding box center [781, 481] width 270 height 28
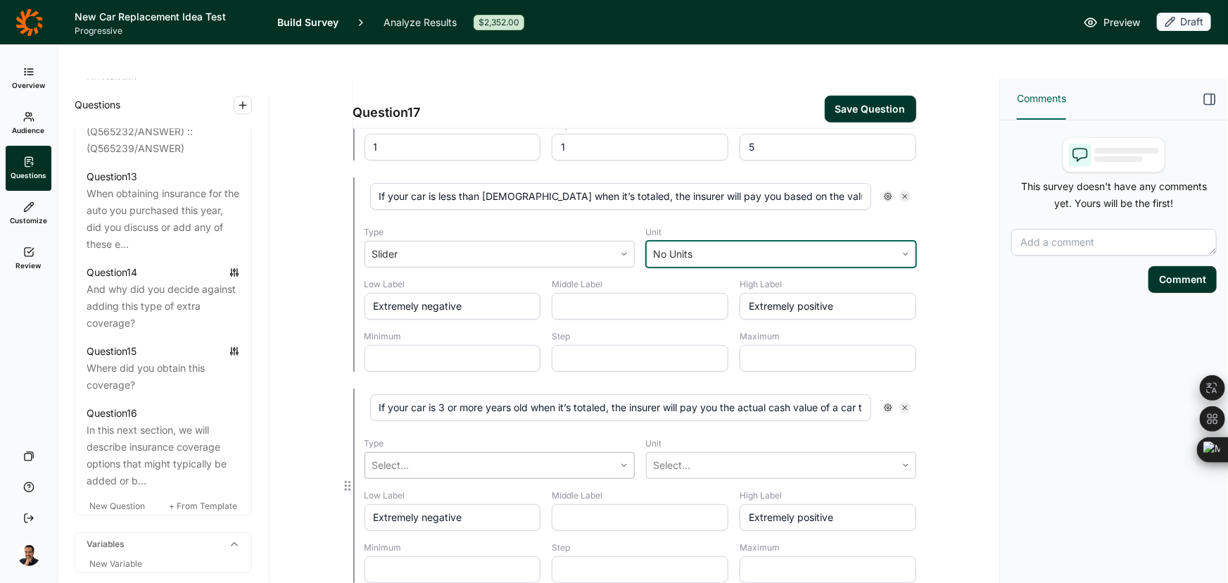
click at [457, 455] on div at bounding box center [489, 465] width 235 height 20
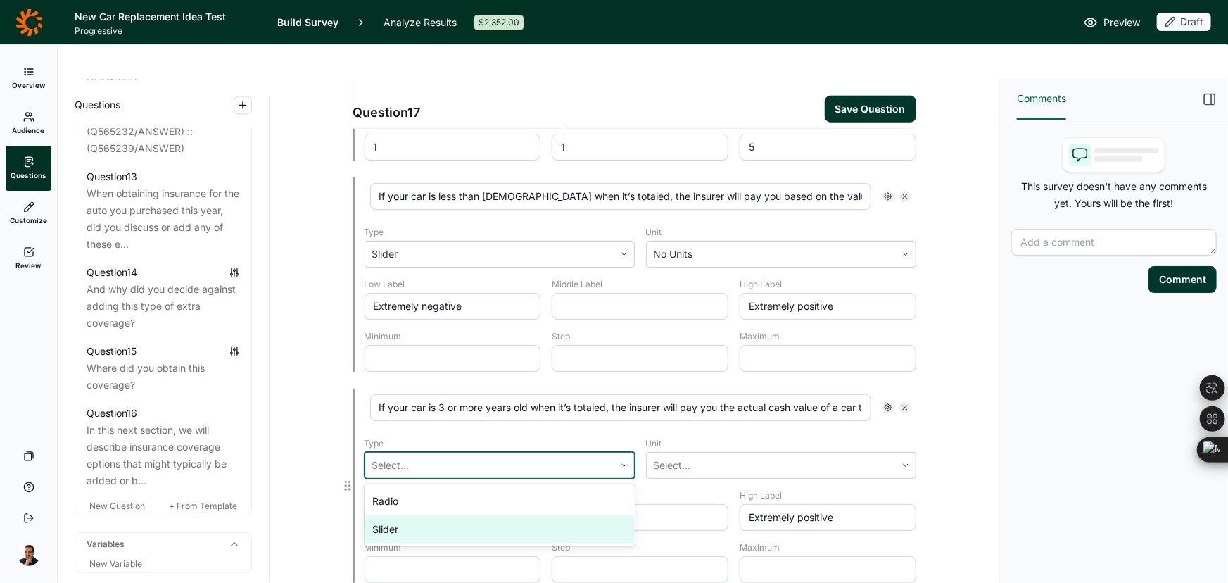
click at [438, 515] on div "Slider" at bounding box center [500, 529] width 270 height 28
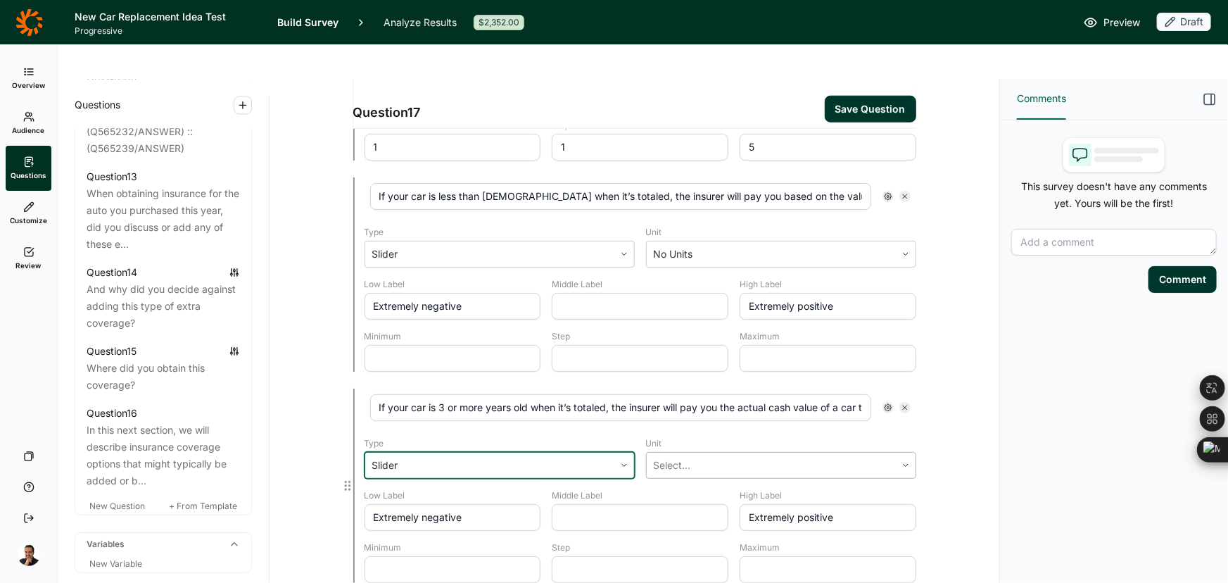
click at [655, 455] on div at bounding box center [771, 465] width 235 height 20
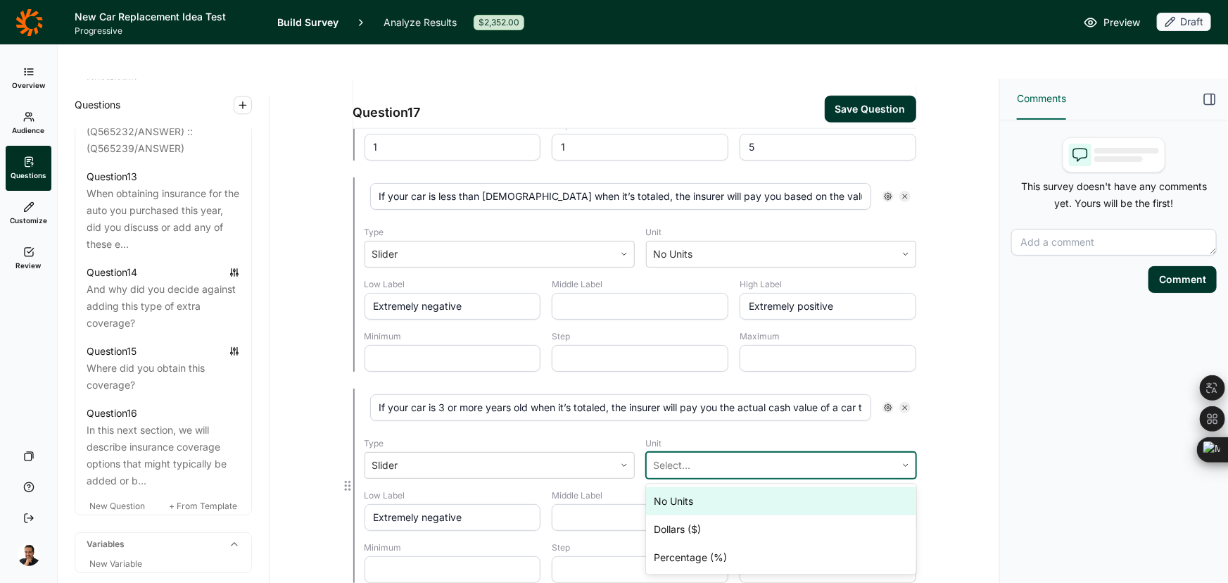
click at [670, 487] on div "No Units" at bounding box center [781, 501] width 270 height 28
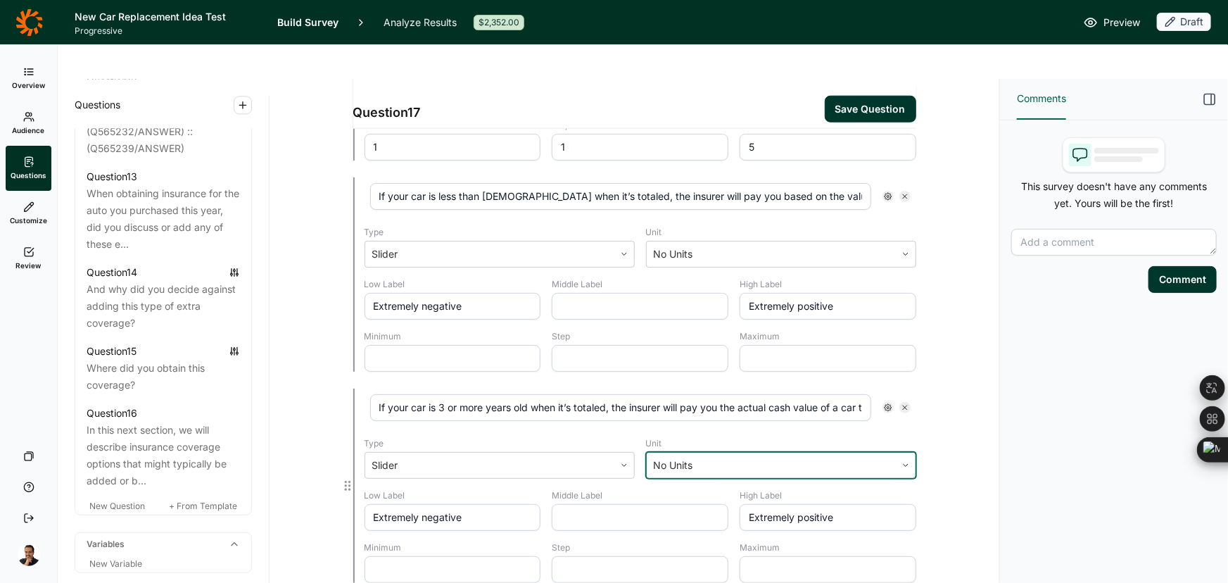
click at [670, 455] on div at bounding box center [771, 465] width 235 height 20
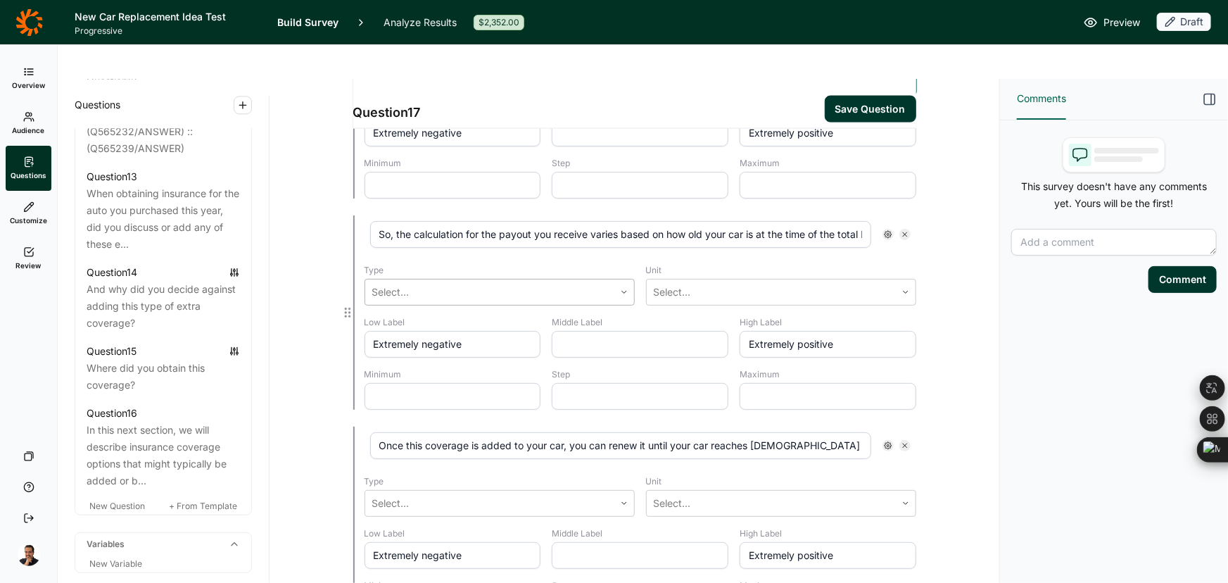
click at [440, 282] on div at bounding box center [489, 292] width 235 height 20
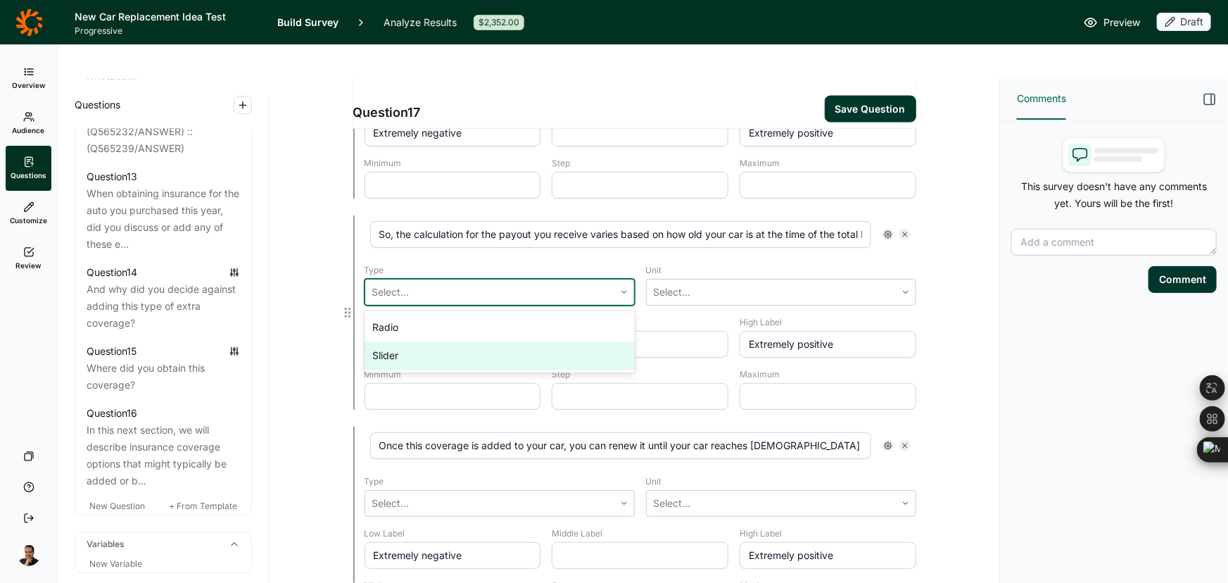
click at [443, 342] on div "Slider" at bounding box center [500, 356] width 270 height 28
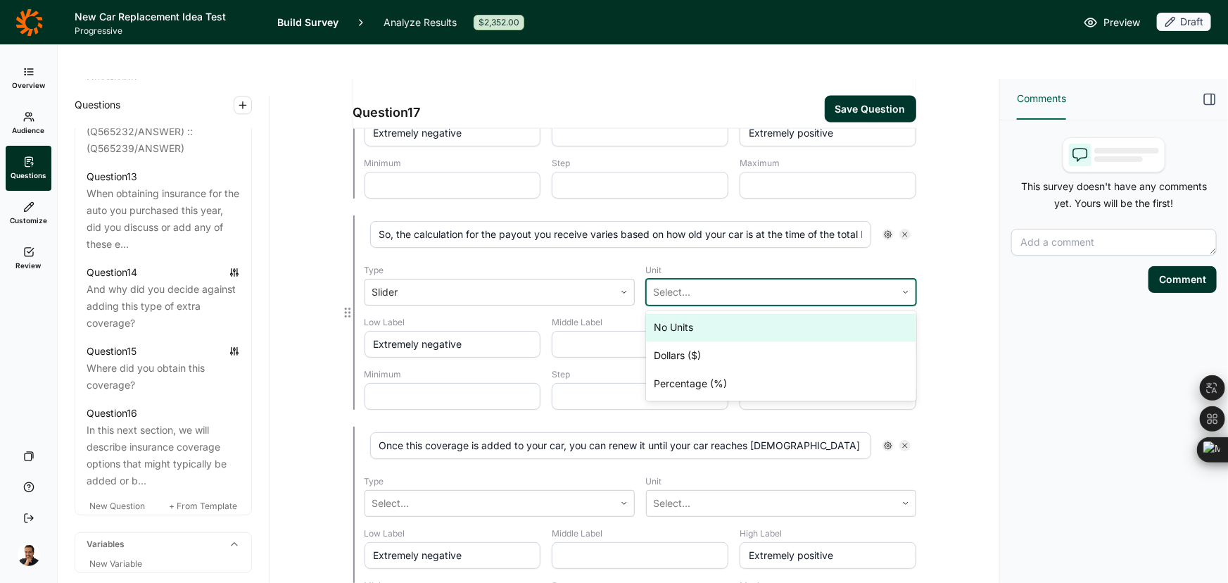
click at [655, 282] on div at bounding box center [771, 292] width 235 height 20
click at [675, 314] on div "No Units" at bounding box center [781, 328] width 270 height 28
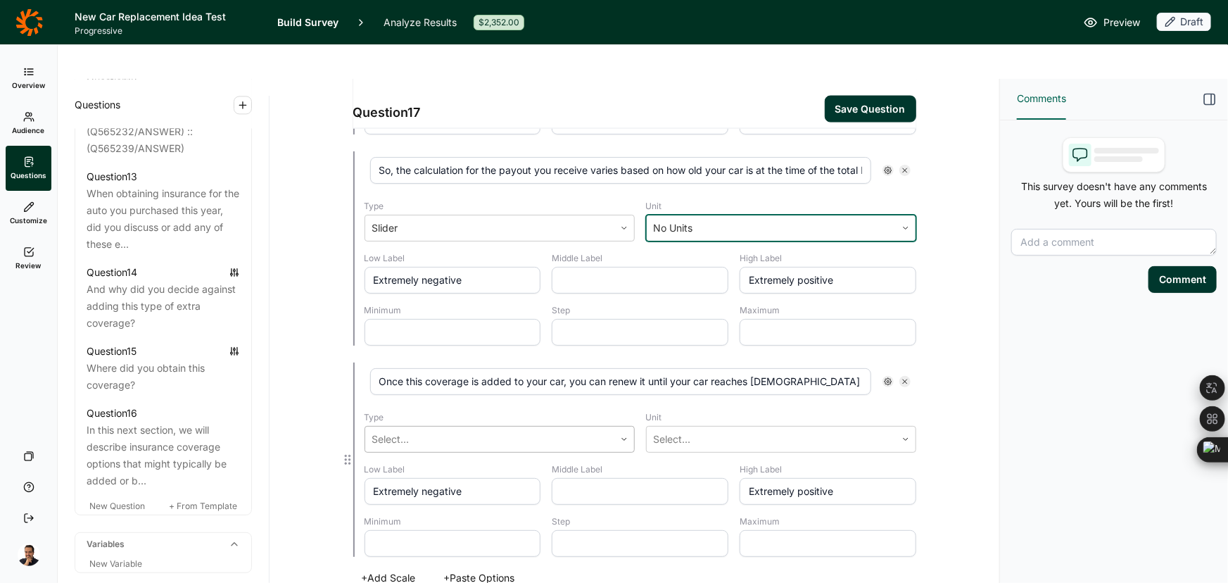
click at [467, 429] on div at bounding box center [489, 439] width 235 height 20
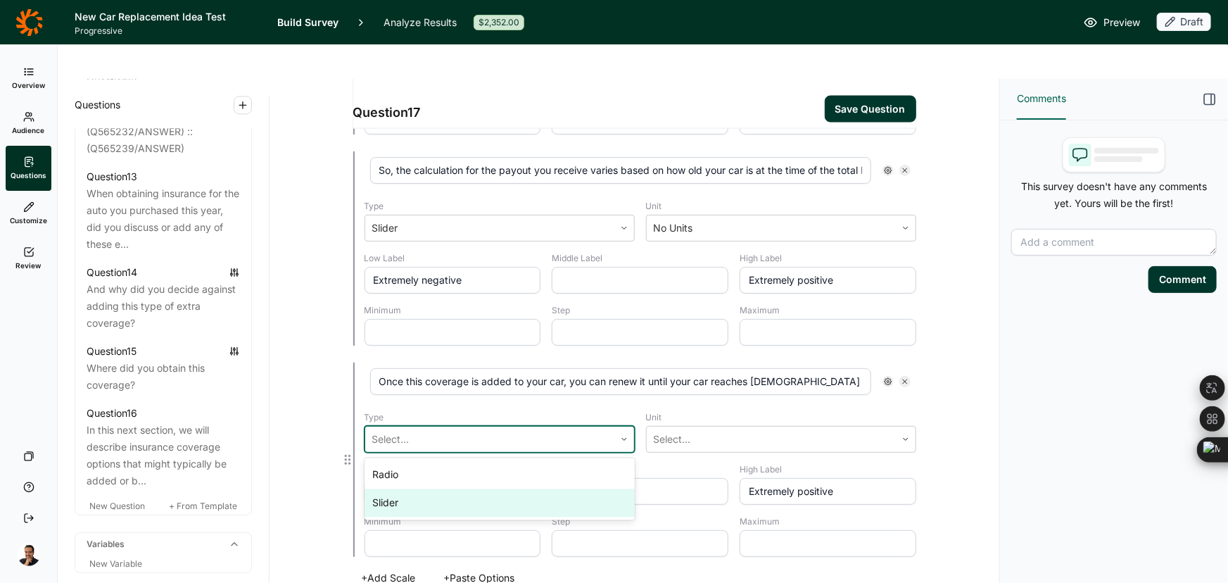
drag, startPoint x: 469, startPoint y: 437, endPoint x: 467, endPoint y: 460, distance: 22.6
click at [467, 460] on div "Radio Slider" at bounding box center [500, 489] width 270 height 62
drag, startPoint x: 527, startPoint y: 472, endPoint x: 707, endPoint y: 437, distance: 182.9
click at [526, 489] on div "Slider" at bounding box center [500, 503] width 270 height 28
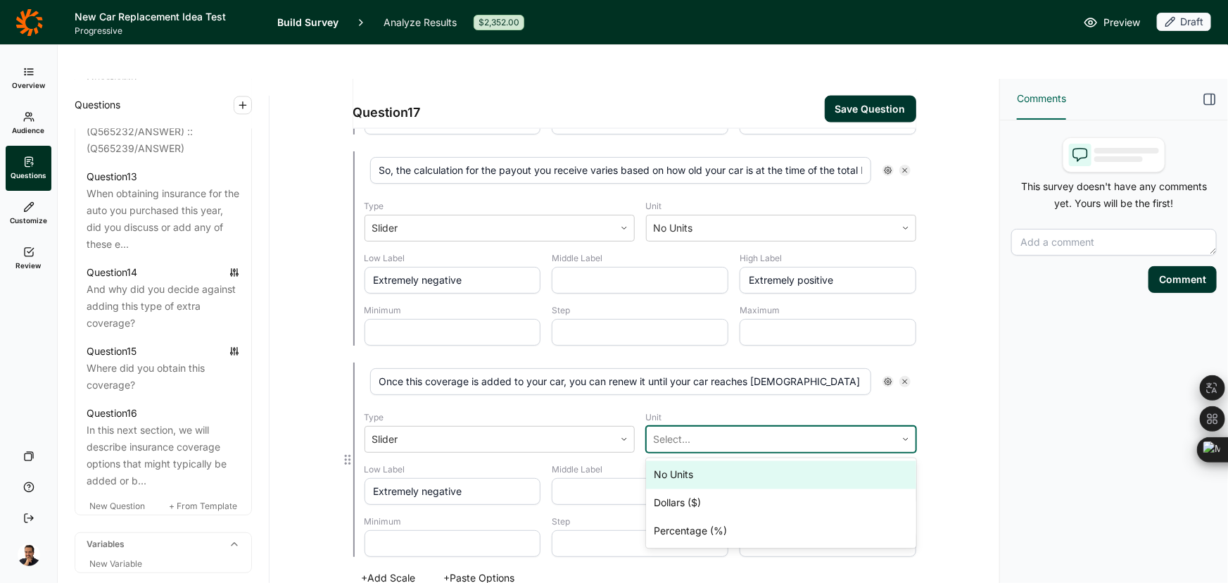
click at [761, 429] on div at bounding box center [771, 439] width 235 height 20
click at [725, 461] on div "No Units" at bounding box center [781, 475] width 270 height 28
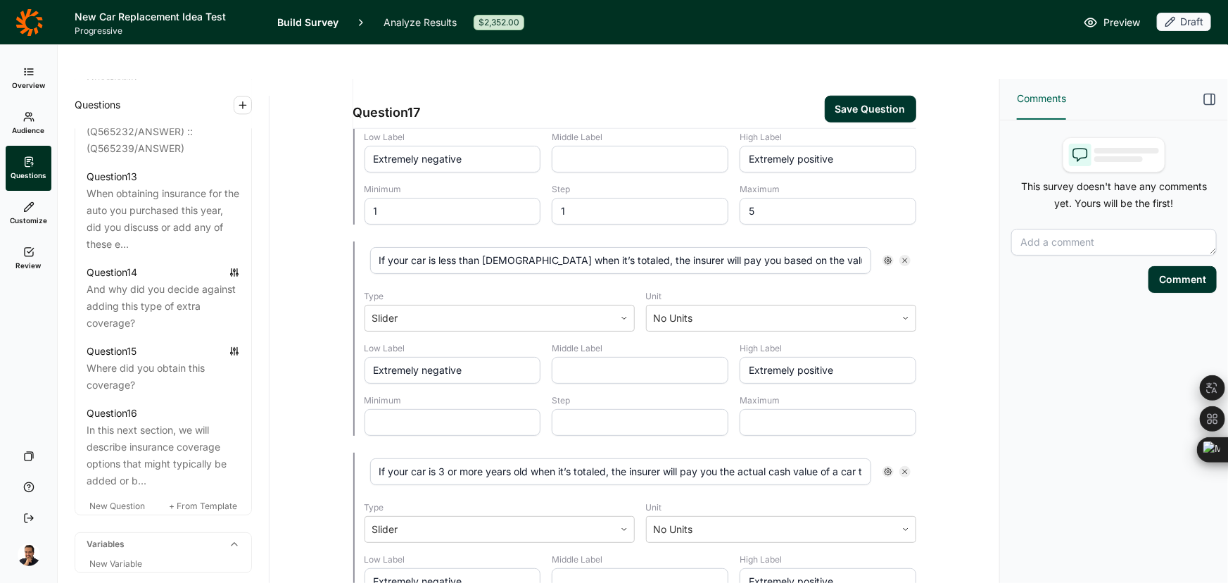
click at [472, 409] on input "text" at bounding box center [453, 422] width 177 height 27
type input "1"
click at [564, 409] on input "text" at bounding box center [640, 422] width 177 height 27
type input "1"
click at [797, 409] on input "text" at bounding box center [828, 422] width 177 height 27
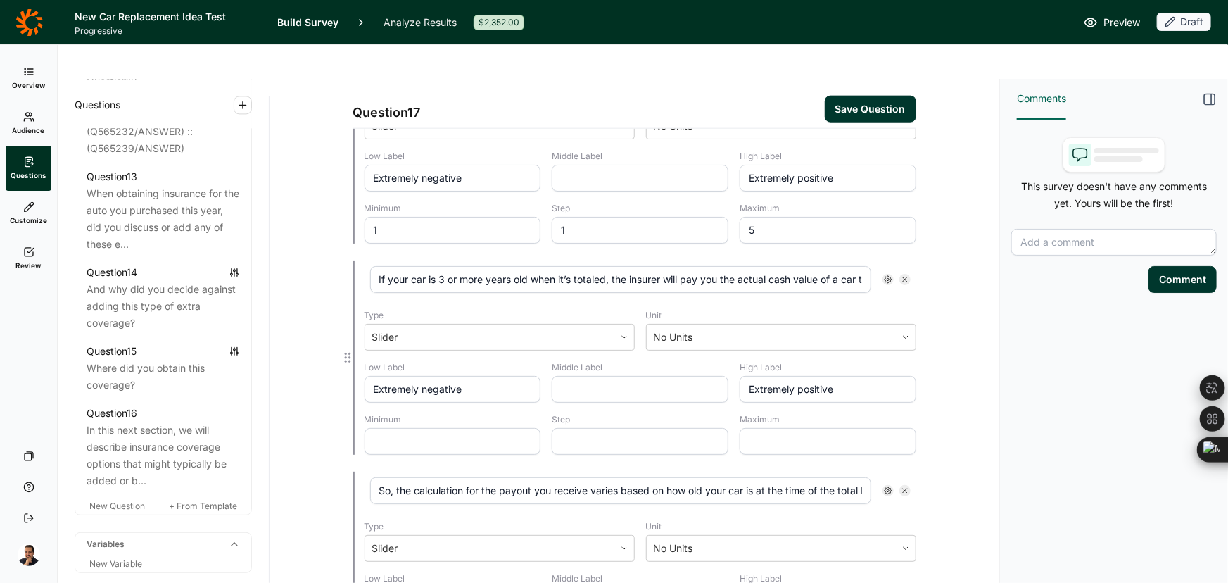
type input "5"
click at [503, 428] on input "text" at bounding box center [453, 441] width 177 height 27
type input "1"
click at [643, 428] on input "text" at bounding box center [640, 441] width 177 height 27
type input "1"
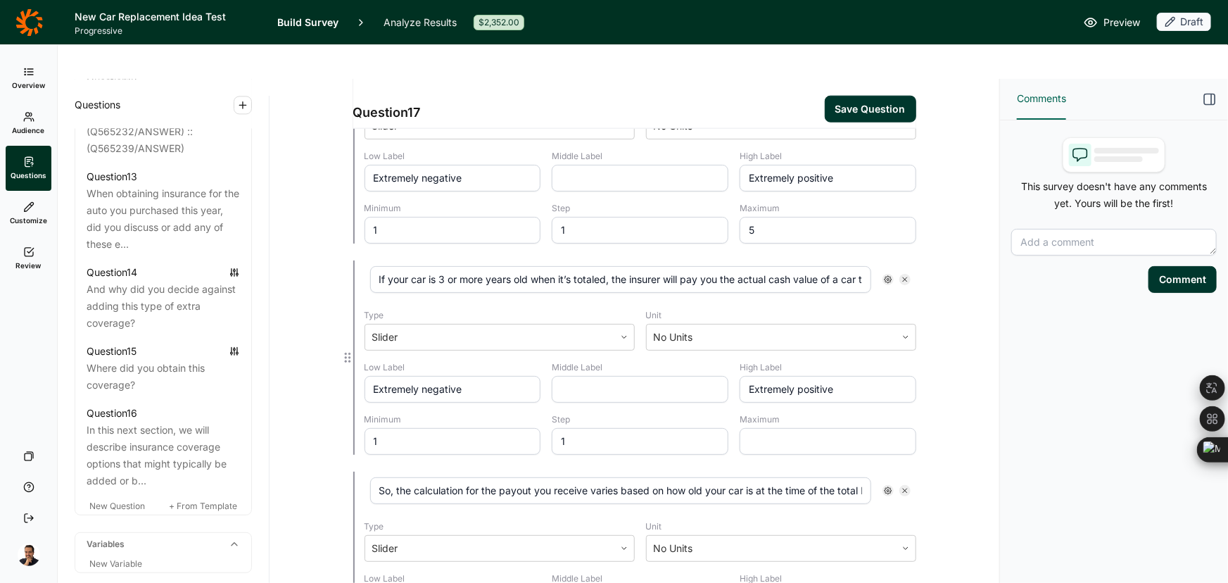
click at [764, 428] on input "text" at bounding box center [828, 441] width 177 height 27
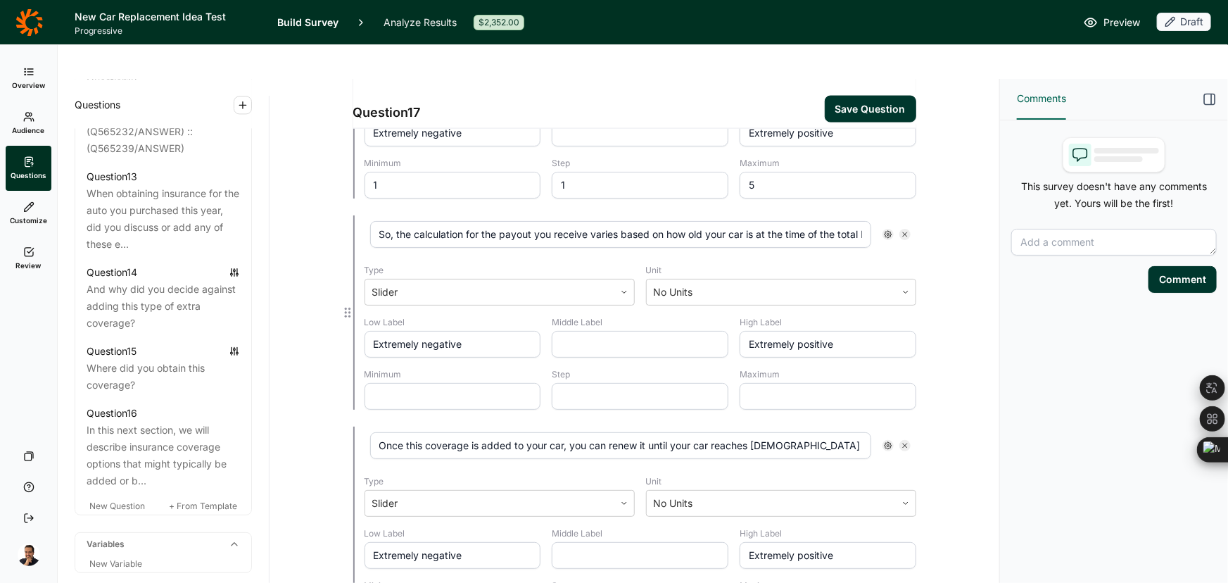
type input "5"
click at [481, 383] on input "1" at bounding box center [453, 396] width 177 height 27
type input "1"
click at [598, 383] on input "text" at bounding box center [640, 396] width 177 height 27
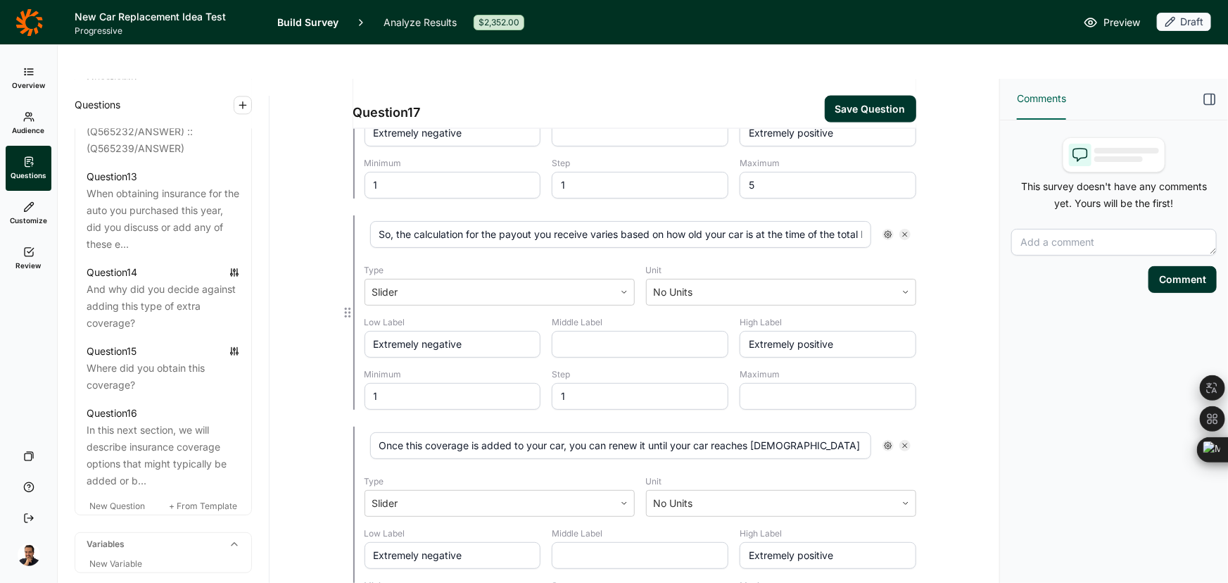
type input "1"
click at [736, 358] on div "Low Label Extremely negative Middle Label High Label Extremely positive Minimum…" at bounding box center [641, 363] width 552 height 93
click at [752, 383] on input "text" at bounding box center [828, 396] width 177 height 27
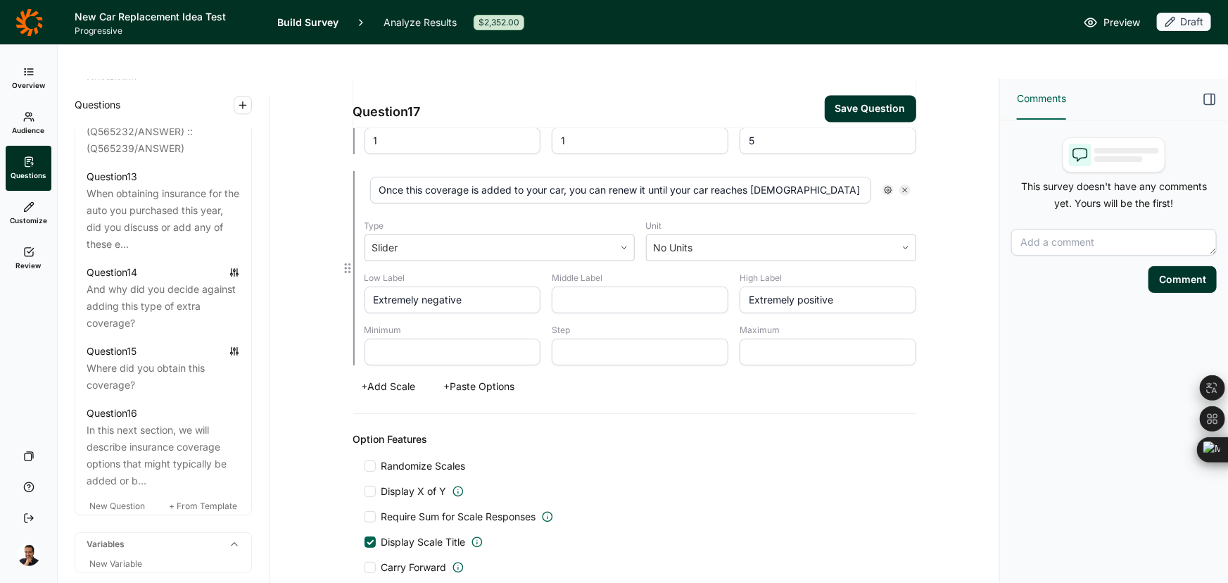
type input "5"
click at [475, 339] on input "1" at bounding box center [453, 352] width 177 height 27
type input "1"
click at [613, 339] on input "text" at bounding box center [640, 352] width 177 height 27
type input "1"
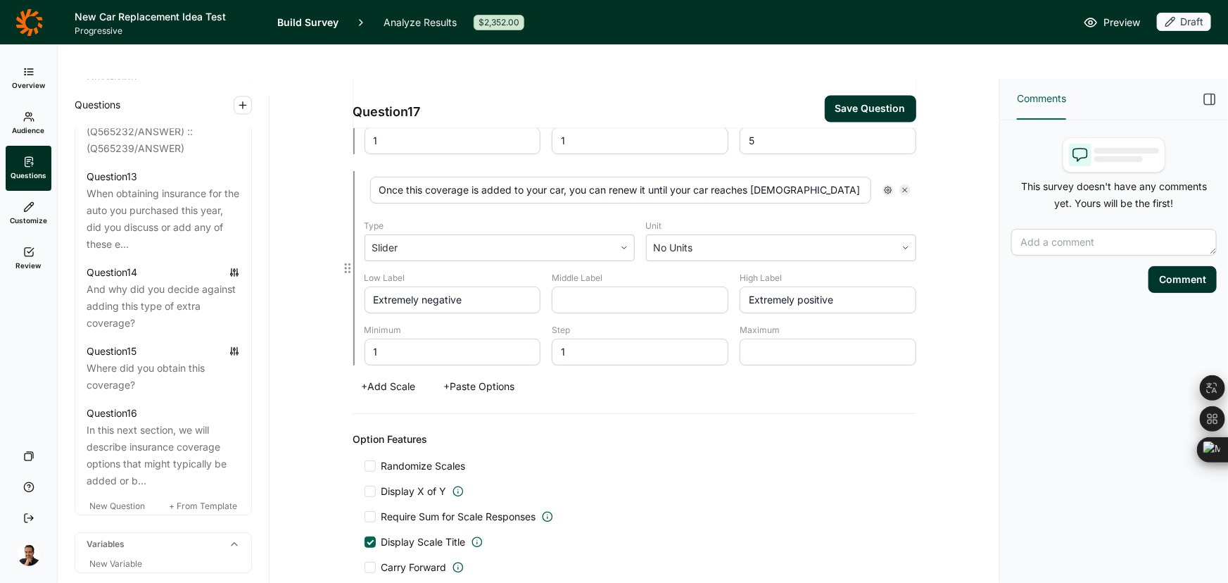
click at [785, 339] on input "text" at bounding box center [828, 352] width 177 height 27
type input "5"
click at [847, 90] on div "Question 17 Save Question" at bounding box center [634, 104] width 563 height 50
click at [847, 96] on button "Save Question" at bounding box center [870, 109] width 91 height 27
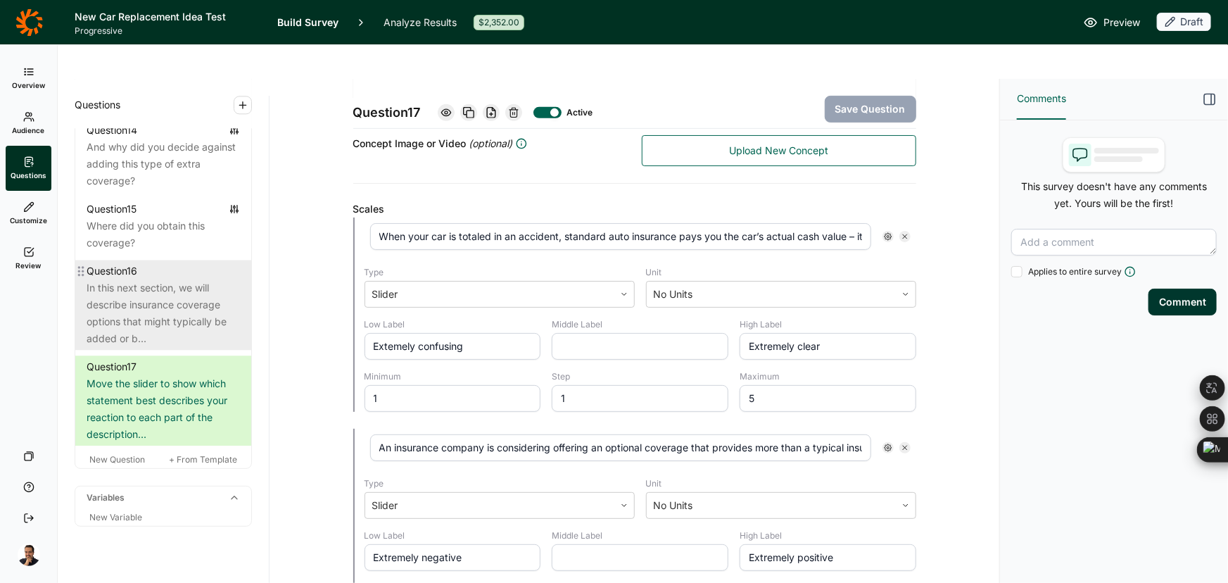
scroll to position [1845, 0]
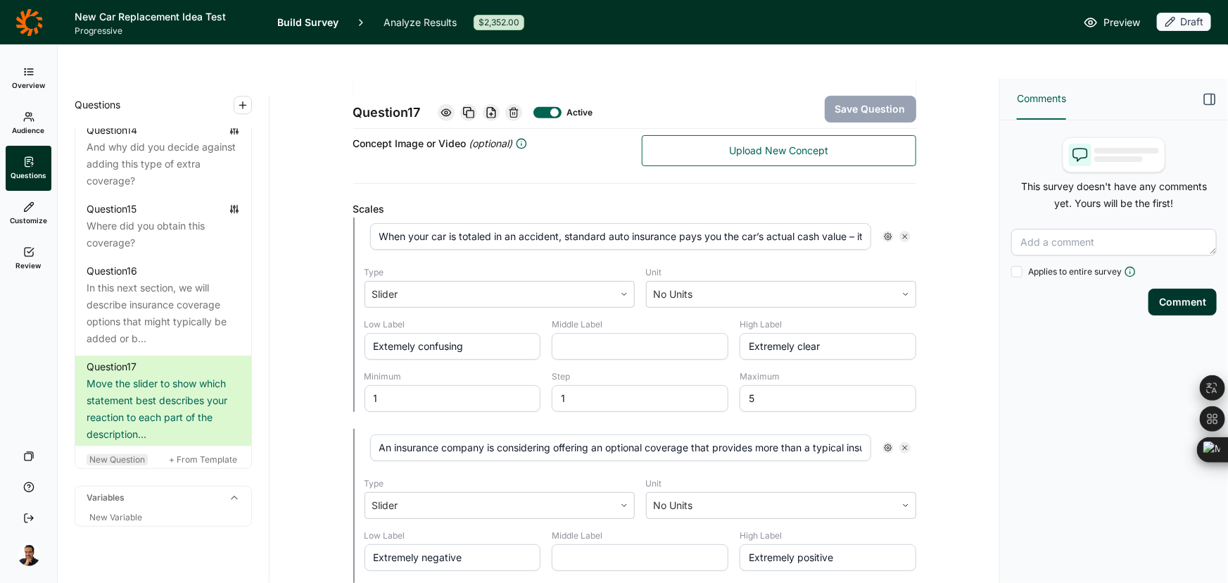
click at [113, 454] on span "New Question" at bounding box center [117, 459] width 56 height 11
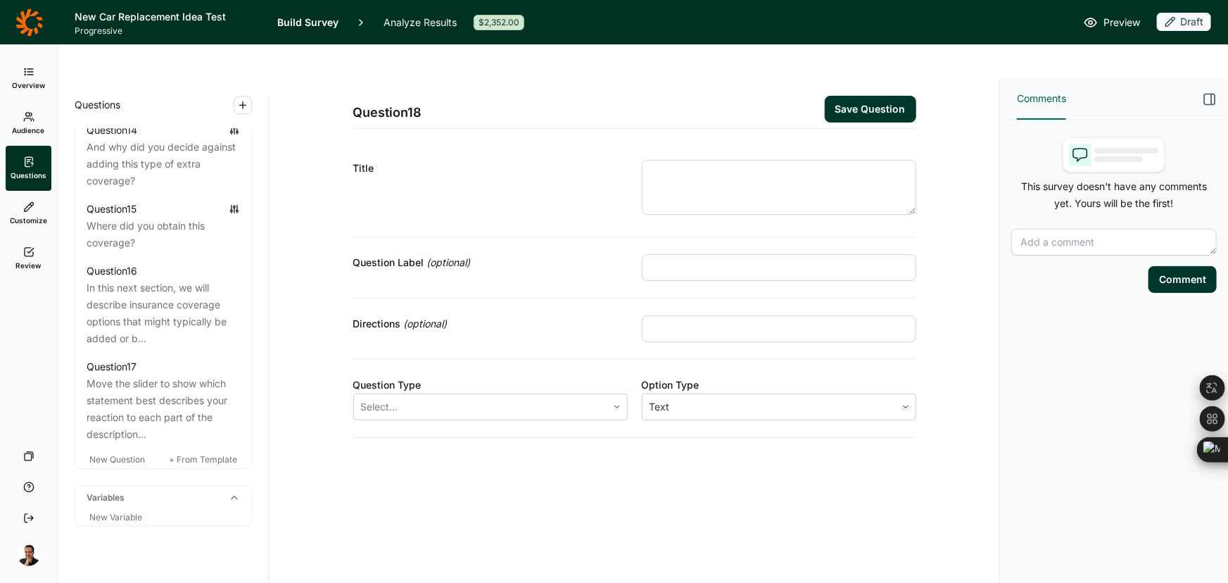
click at [723, 254] on input "text" at bounding box center [779, 267] width 274 height 27
paste input "INTEREST"
type input "INTEREST"
click at [718, 160] on textarea at bounding box center [779, 187] width 274 height 55
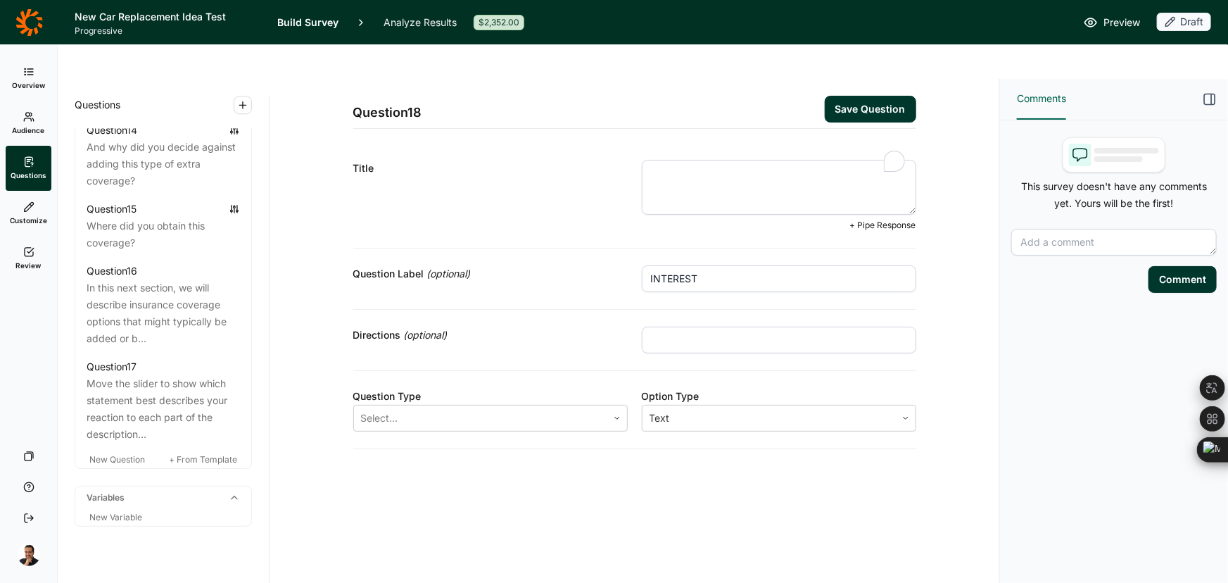
paste textarea "Q15) Assuming the price were reasonable, based on the description, how interest…"
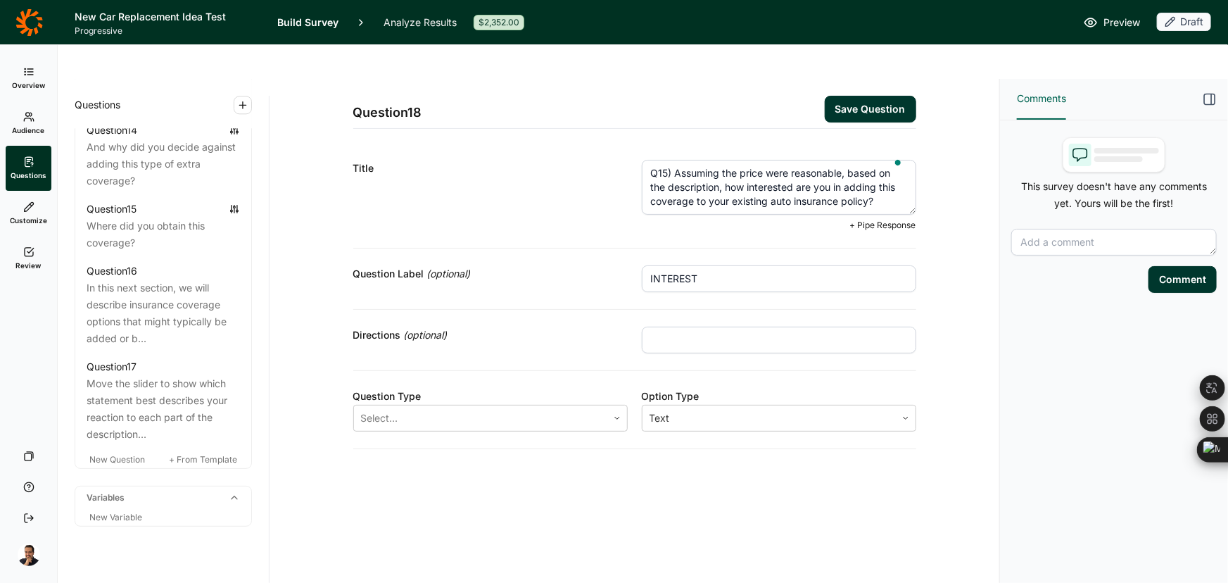
type textarea "Q15) Assuming the price were reasonable, based on the description, how interest…"
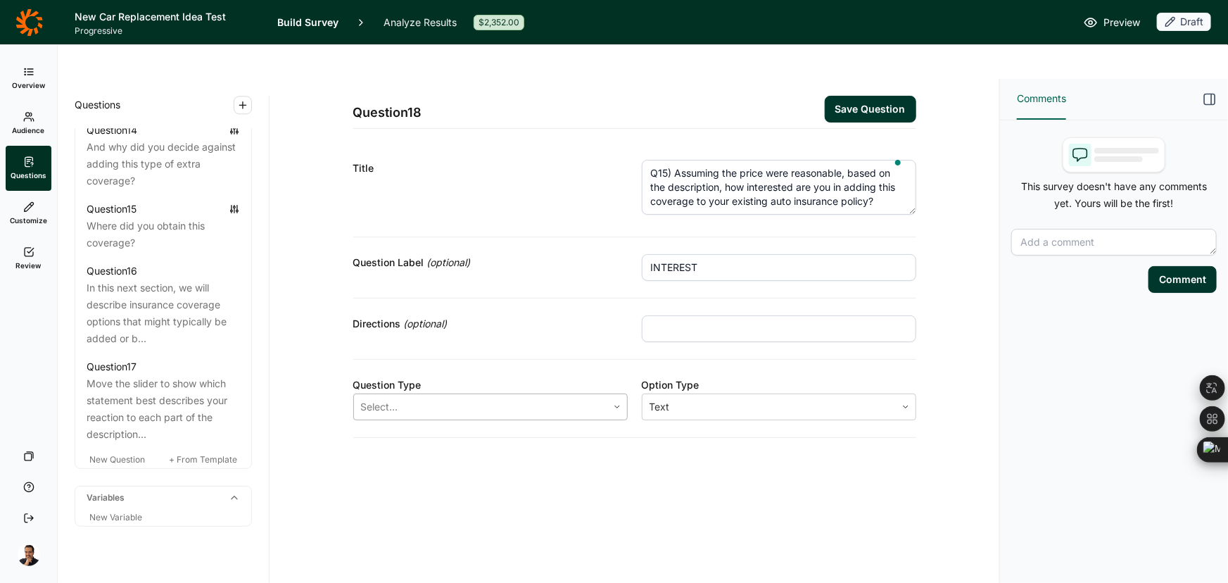
click at [406, 393] on div "Select..." at bounding box center [490, 406] width 274 height 27
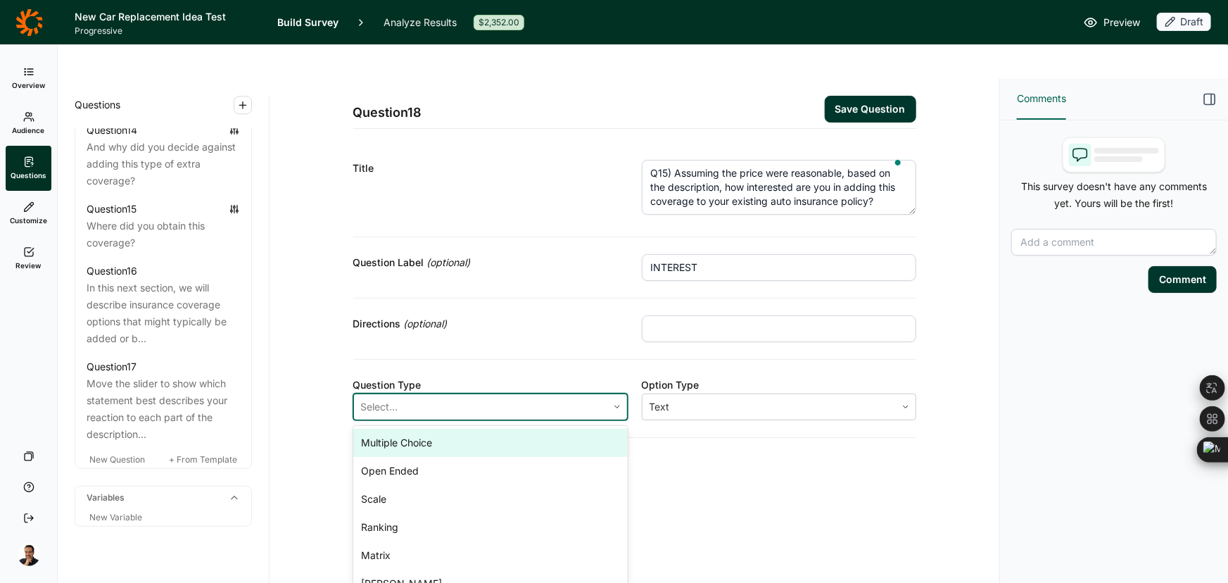
click at [405, 429] on div "Multiple Choice" at bounding box center [490, 443] width 274 height 28
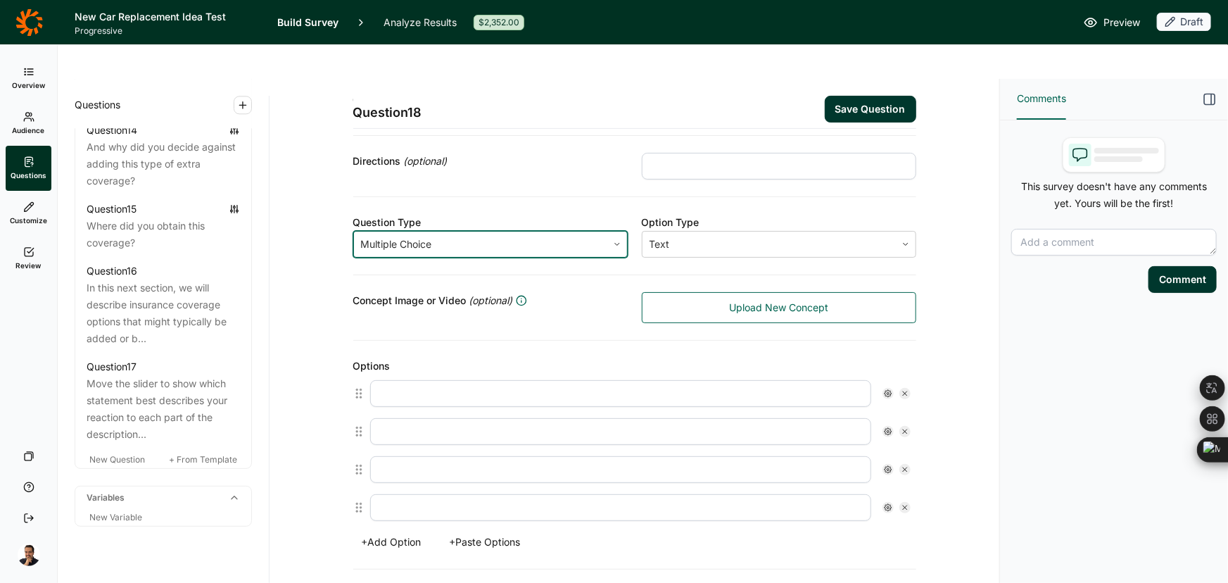
scroll to position [384, 0]
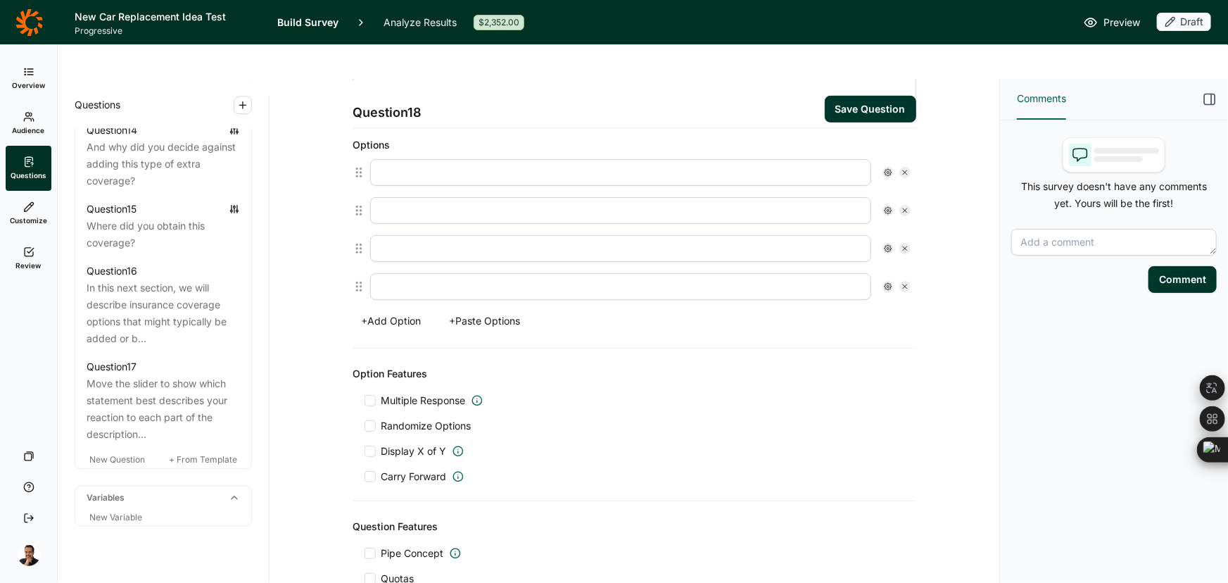
click at [487, 311] on button "+ Paste Options" at bounding box center [485, 321] width 88 height 20
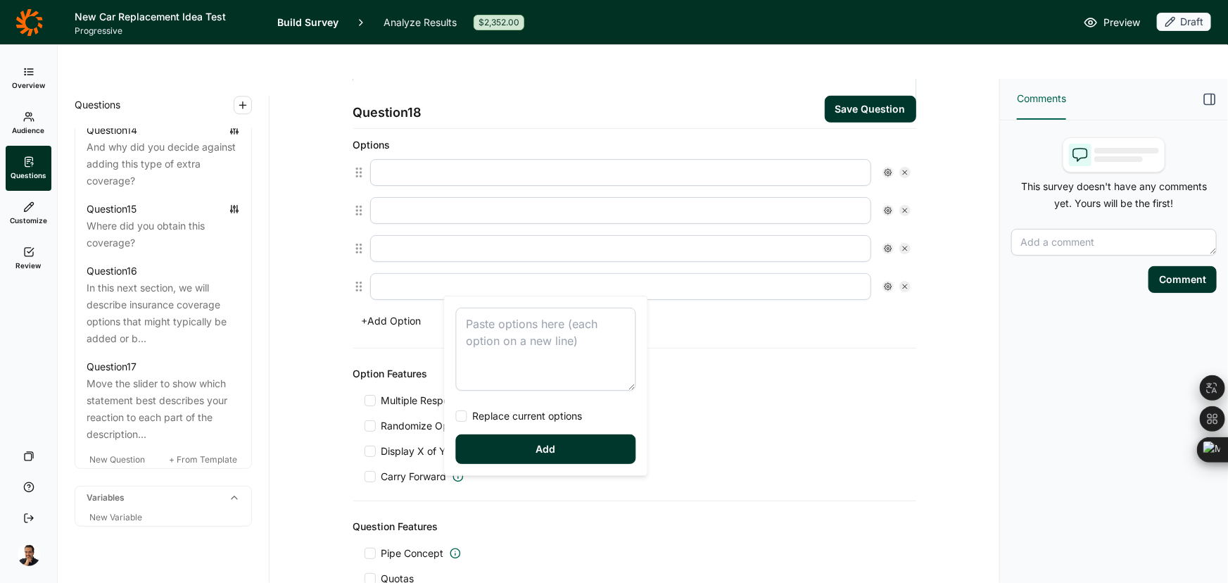
click at [466, 323] on textarea at bounding box center [546, 349] width 180 height 83
click at [518, 394] on div "Extremely interested Very interested Somewhat interested Not very interested No…" at bounding box center [546, 353] width 180 height 90
click at [519, 422] on span "Replace current options" at bounding box center [524, 416] width 115 height 14
click at [456, 416] on input "Replace current options" at bounding box center [456, 416] width 0 height 0
type textarea "Extremely interested Very interested Somewhat interested Not very interested No…"
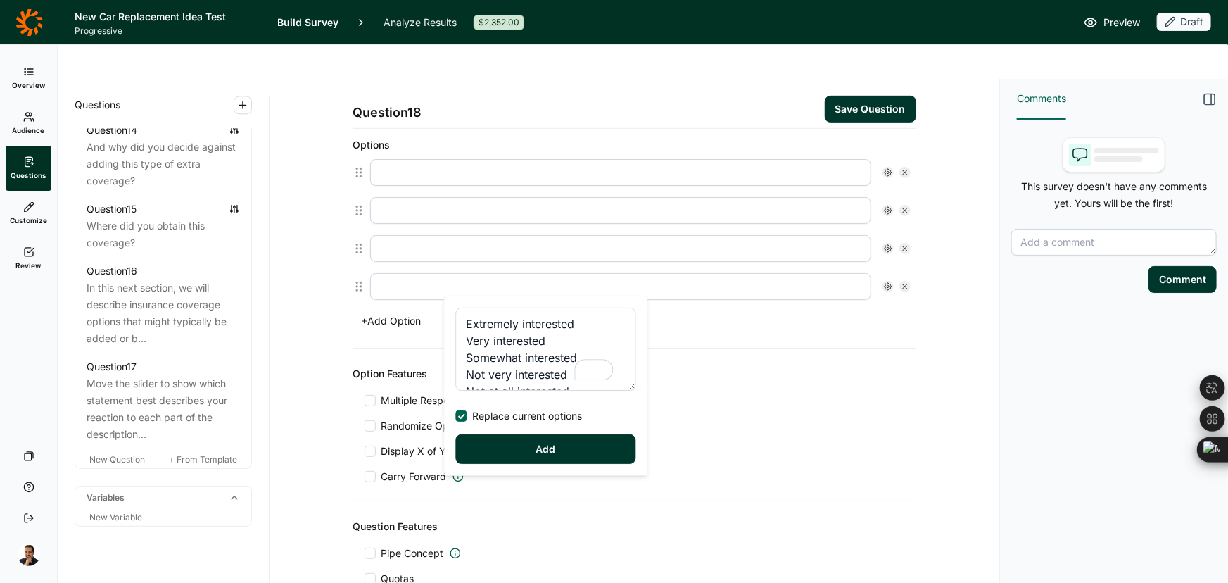
click at [524, 435] on button "Add" at bounding box center [546, 449] width 180 height 30
type input "Extremely interested"
type input "Very interested"
type input "Somewhat interested"
type input "Not very interested"
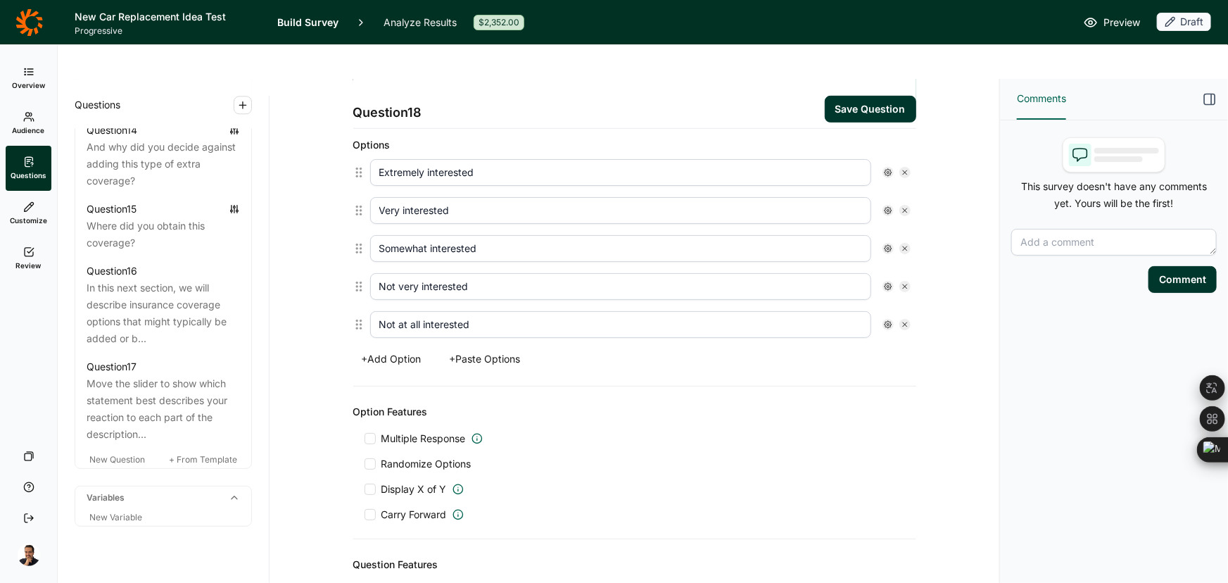
click at [864, 96] on button "Save Question" at bounding box center [870, 109] width 91 height 27
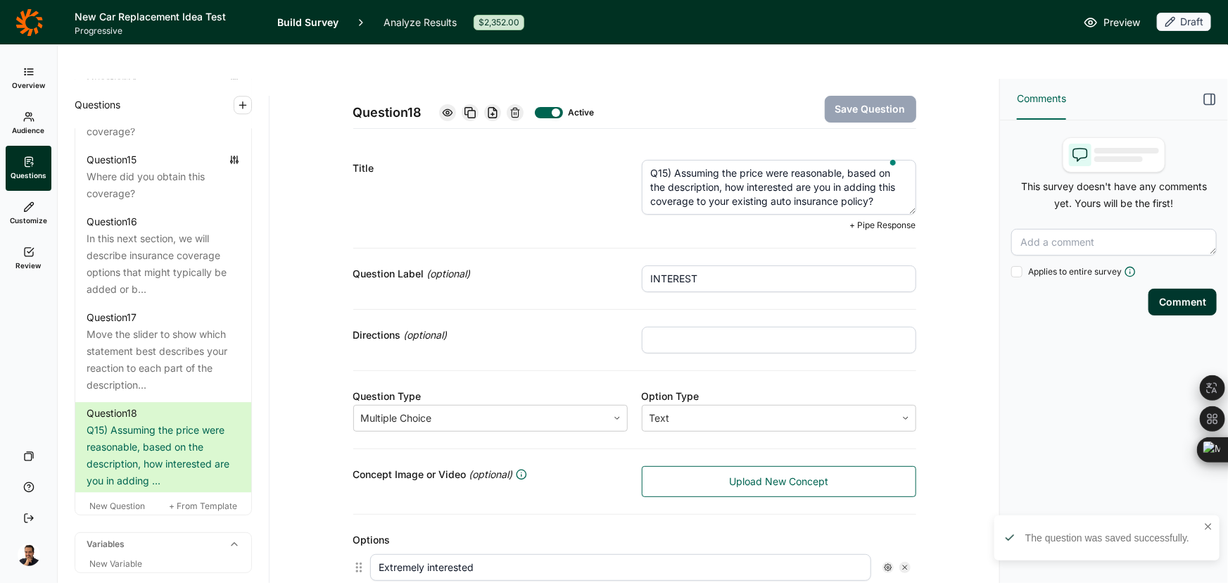
drag, startPoint x: 672, startPoint y: 137, endPoint x: 593, endPoint y: 137, distance: 78.8
click at [593, 143] on div "Title Q15) Assuming the price were reasonable, based on the description, how in…" at bounding box center [634, 196] width 563 height 106
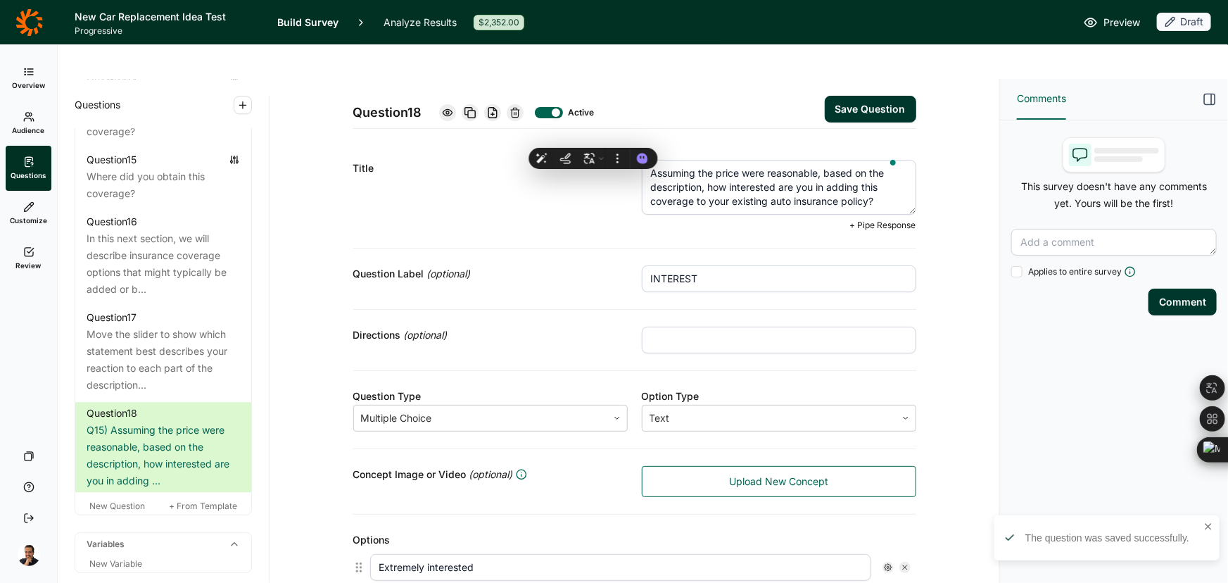
type textarea "Assuming the price were reasonable, based on the description, how interested ar…"
click at [890, 96] on button "Save Question" at bounding box center [870, 109] width 91 height 27
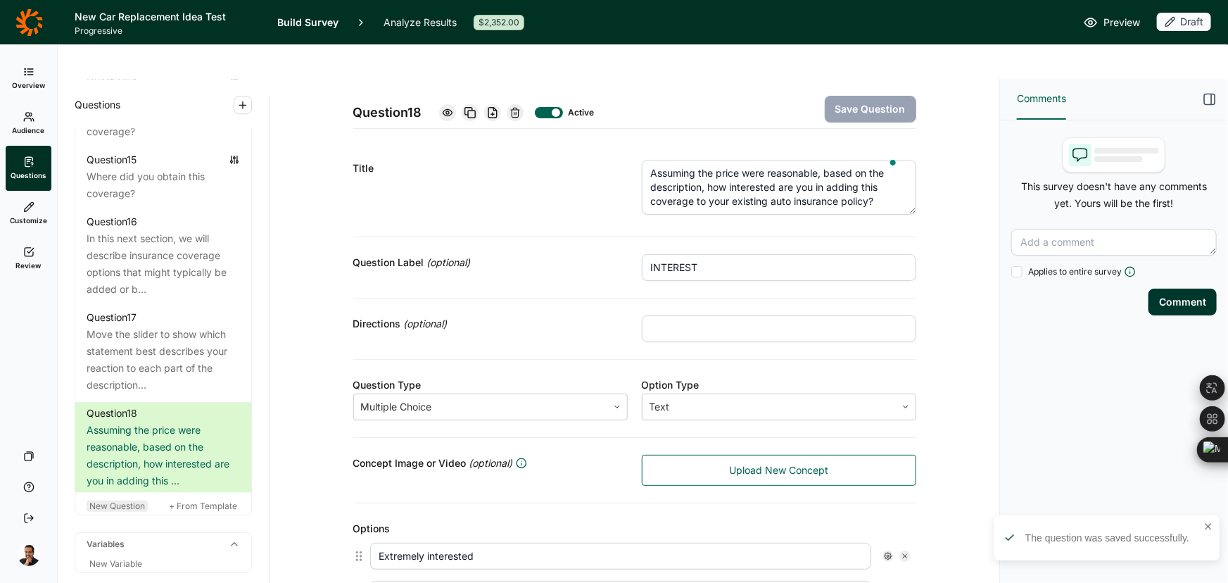
click at [134, 511] on span "New Question" at bounding box center [117, 505] width 56 height 11
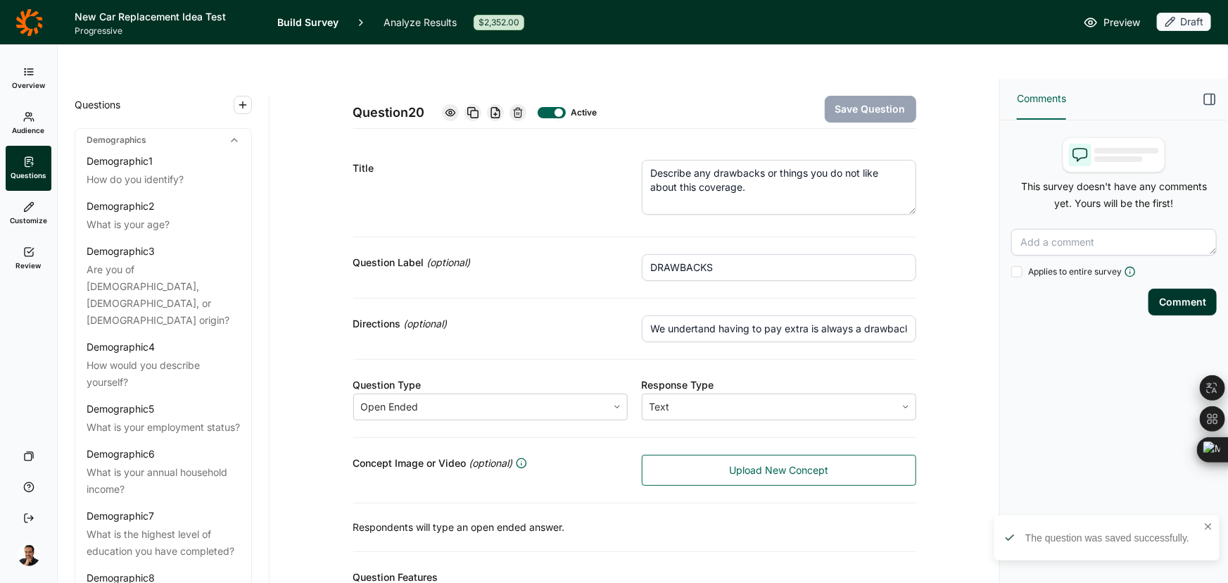
scroll to position [2020, 0]
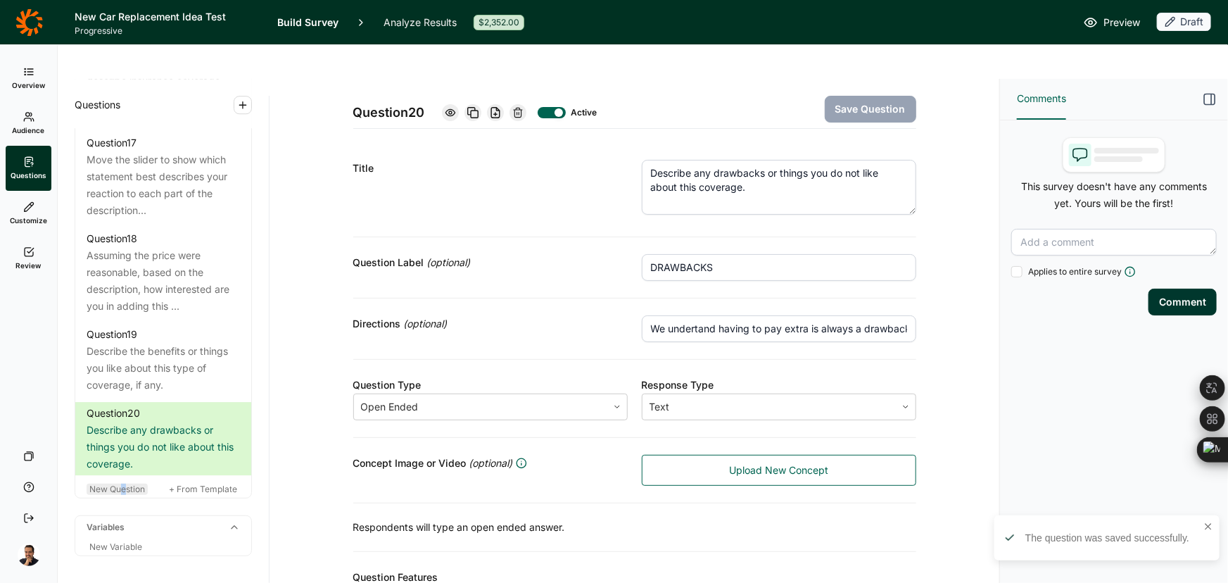
click at [123, 494] on span "New Question" at bounding box center [117, 488] width 56 height 11
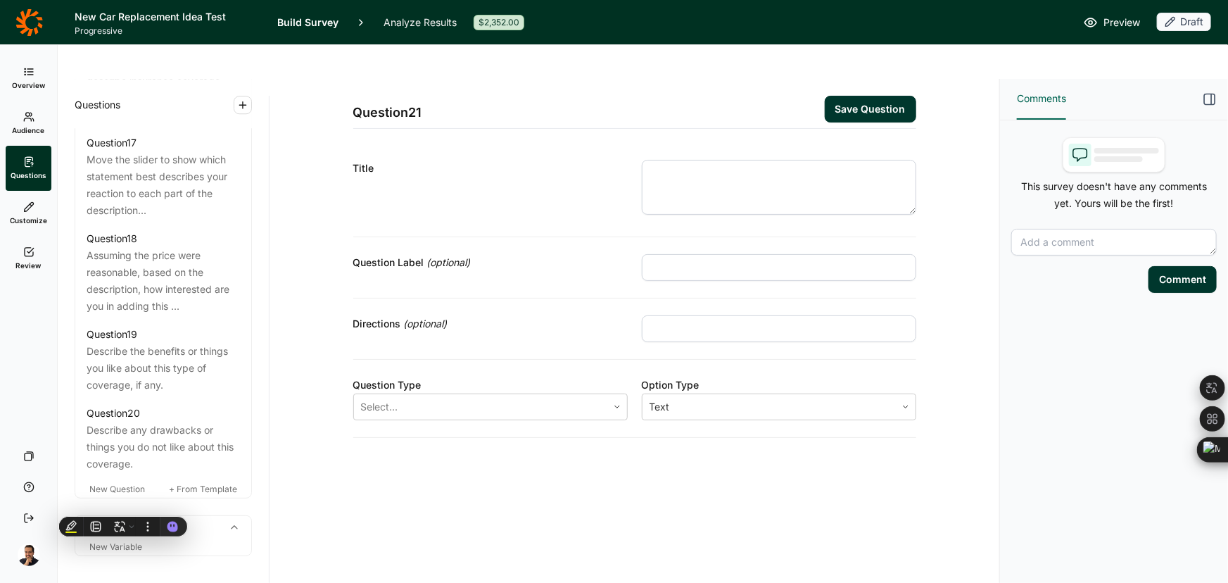
click at [678, 254] on input "text" at bounding box center [779, 267] width 274 height 27
paste input "COST EXPECTATIONS"
type input "COST EXPECTATIONS"
click at [674, 160] on textarea at bounding box center [779, 187] width 274 height 55
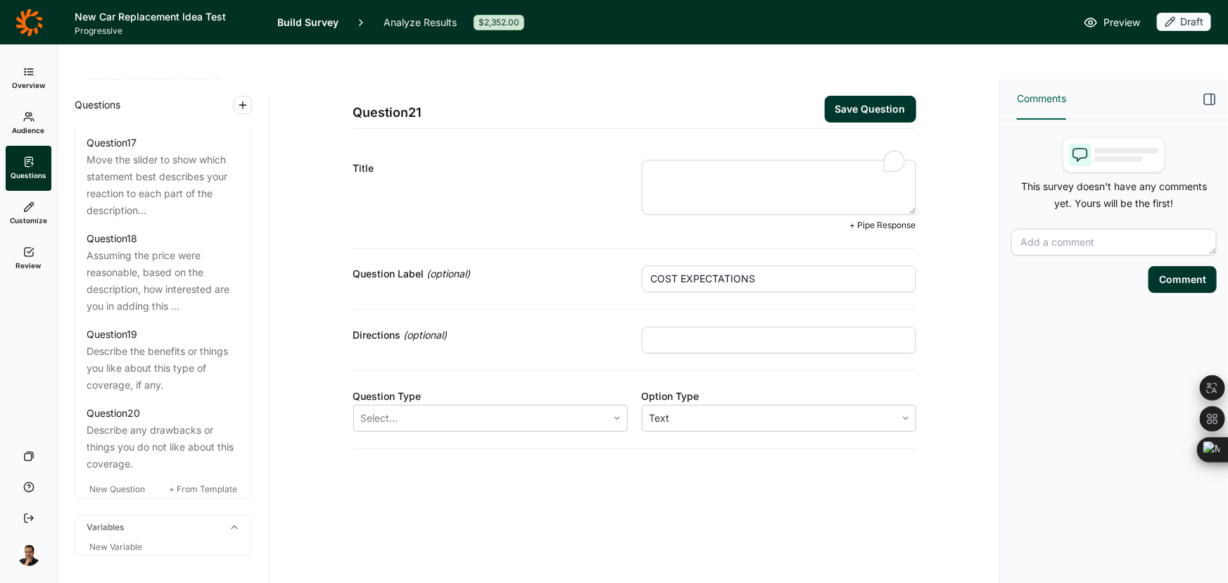
paste textarea "Q18) Based on the description, how much extra would you expect an insurance com…"
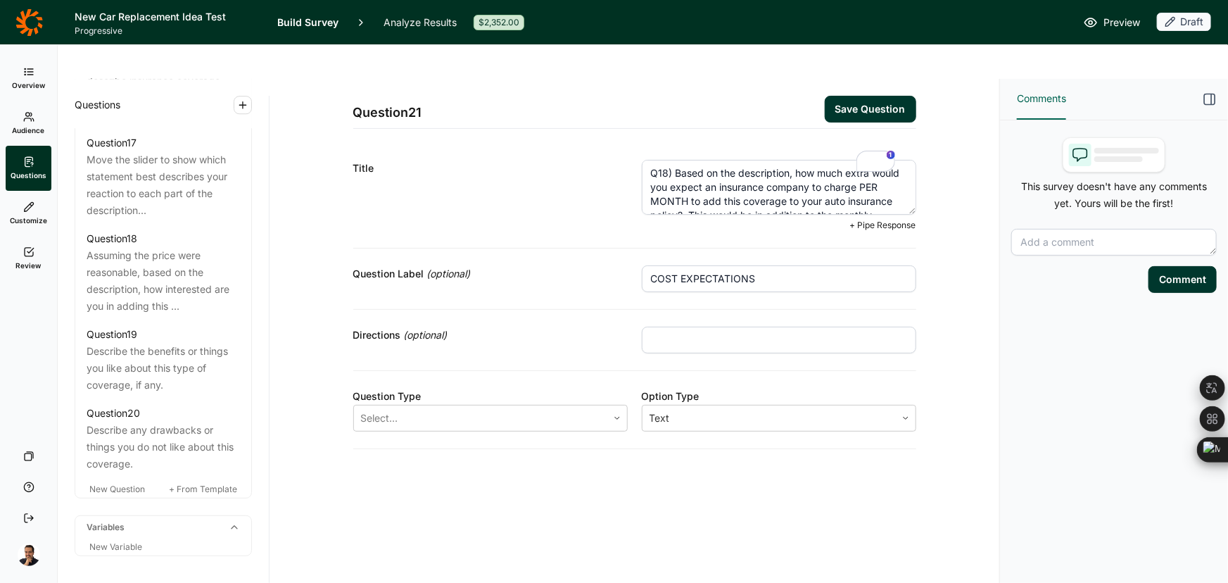
drag, startPoint x: 675, startPoint y: 134, endPoint x: 505, endPoint y: 120, distance: 170.9
click at [505, 143] on div "Title Q18) Based on the description, how much extra would you expect an insuran…" at bounding box center [634, 196] width 563 height 106
type textarea "Based on the description, how much extra would you expect an insurance company …"
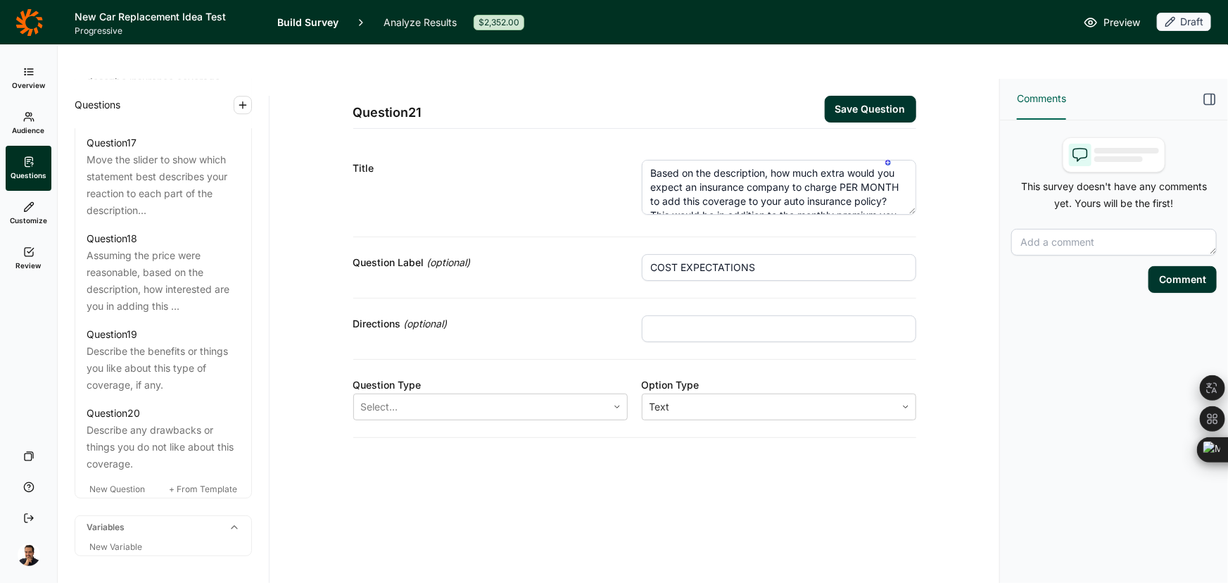
click at [734, 298] on div "Directions (optional)" at bounding box center [634, 328] width 563 height 61
click at [729, 315] on input "text" at bounding box center [779, 328] width 274 height 27
paste input "Please select what price you would EXPECT. This might be more or less than you …"
type input "Please select what price you would EXPECT. This might be more or less than you …"
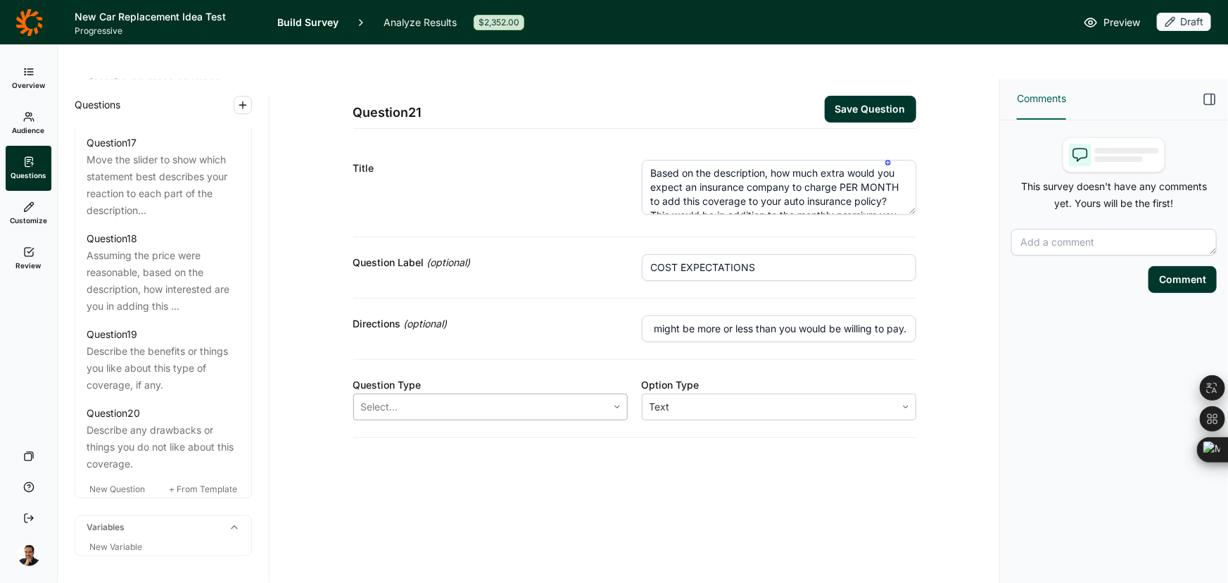
scroll to position [0, 0]
click at [443, 397] on div at bounding box center [480, 407] width 239 height 20
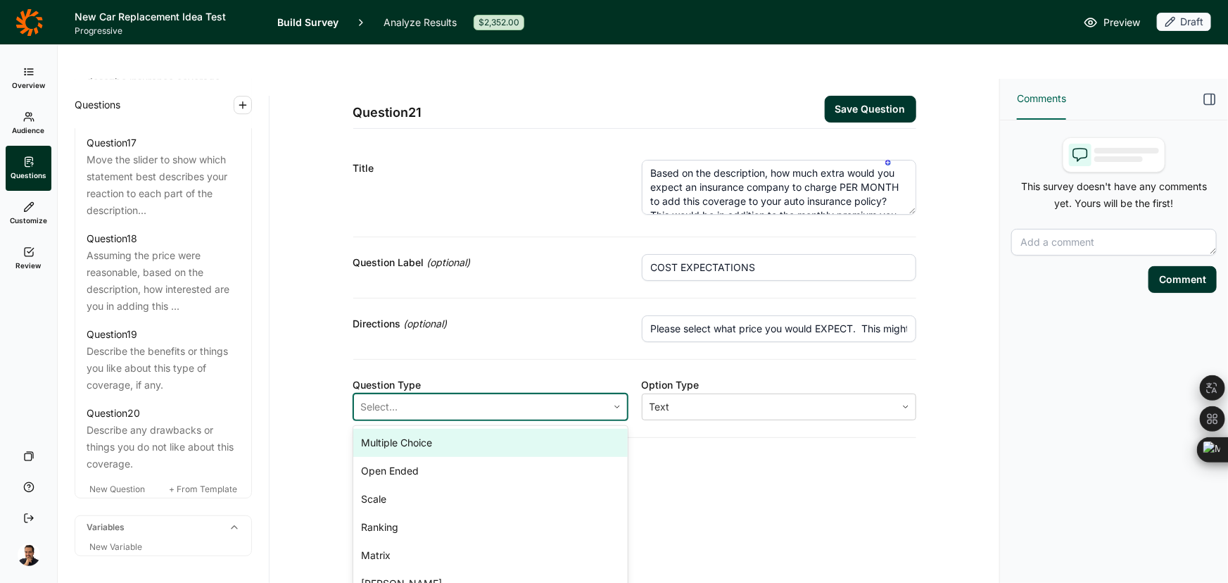
click at [426, 429] on div "Multiple Choice" at bounding box center [490, 443] width 274 height 28
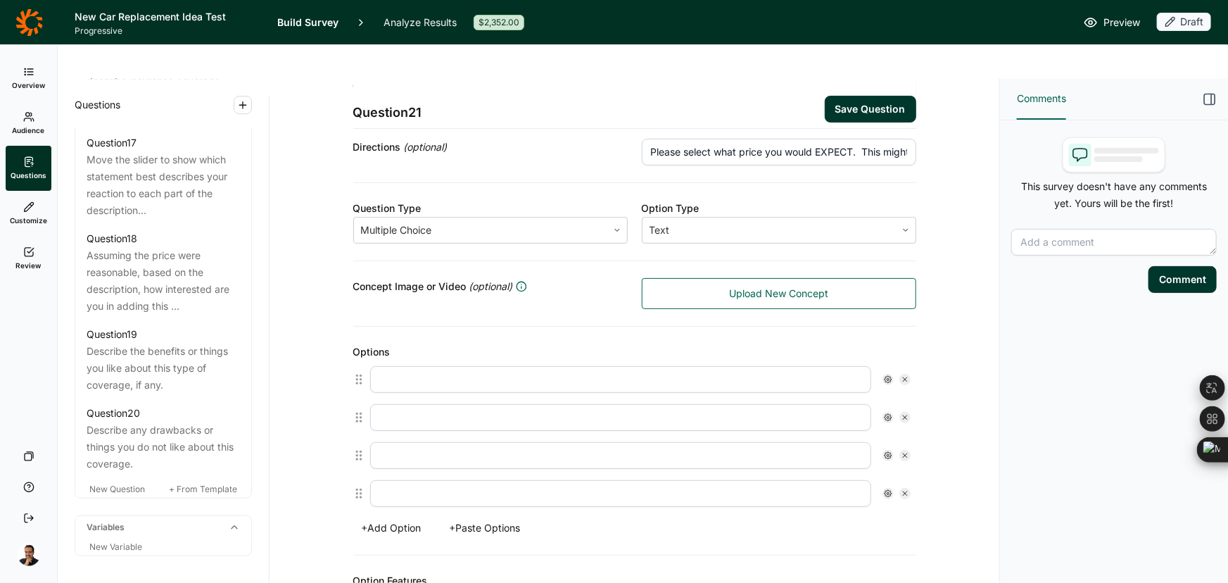
scroll to position [191, 0]
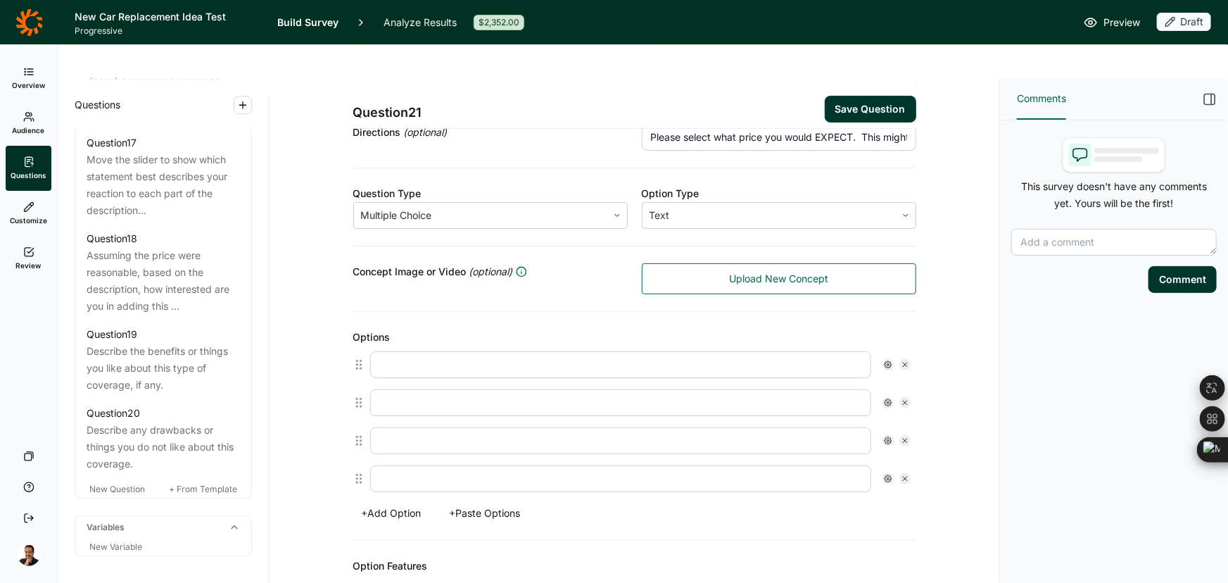
click at [488, 503] on button "+ Paste Options" at bounding box center [485, 513] width 88 height 20
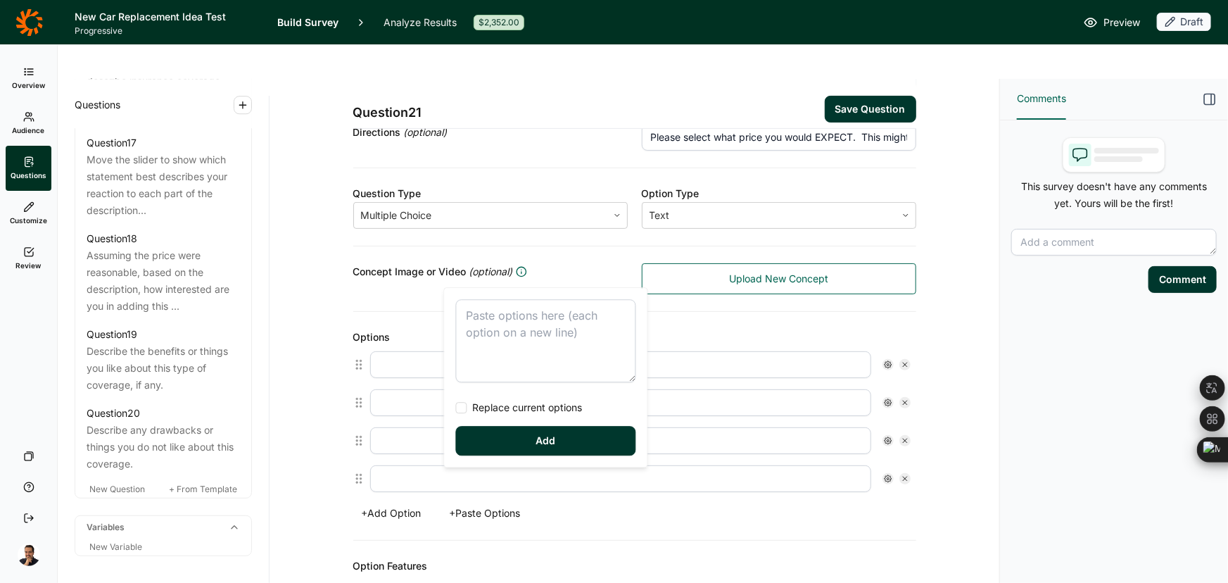
click at [532, 330] on textarea at bounding box center [546, 340] width 180 height 83
click at [495, 403] on span "Replace current options" at bounding box center [524, 407] width 115 height 14
click at [456, 407] on input "Replace current options" at bounding box center [456, 407] width 0 height 0
type textarea "Less than $10 per month $10 - $19 per month $20 - $29 per month $30 - $39 per m…"
click at [495, 445] on button "Add" at bounding box center [546, 441] width 180 height 30
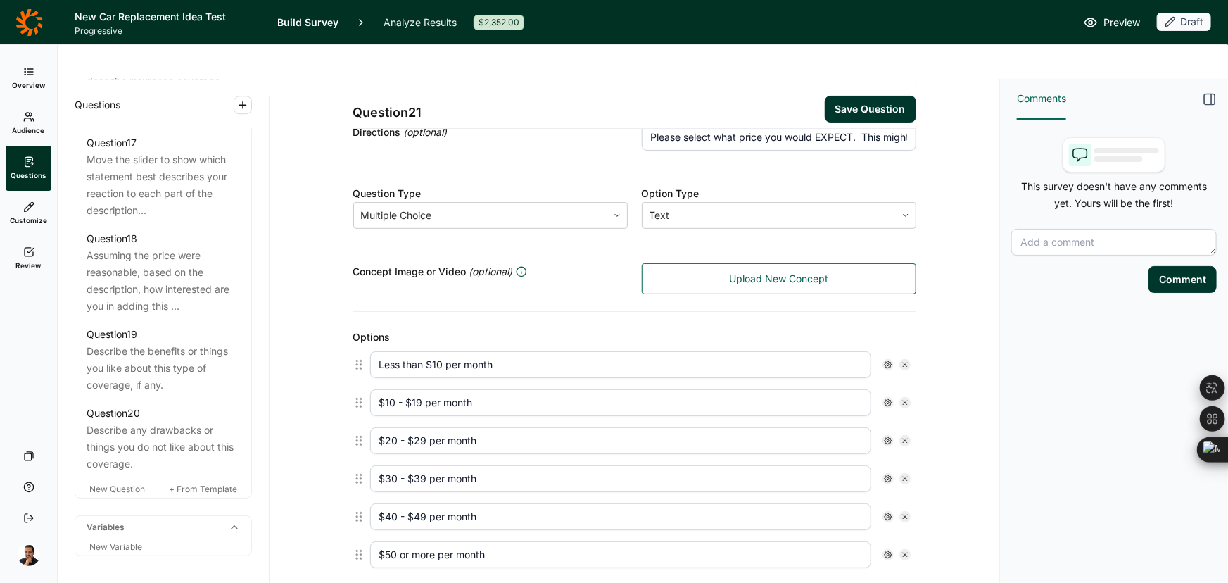
type input "Less than $10 per month"
type input "$10 - $19 per month"
type input "$20 - $29 per month"
type input "$30 - $39 per month"
click at [884, 96] on button "Save Question" at bounding box center [870, 109] width 91 height 27
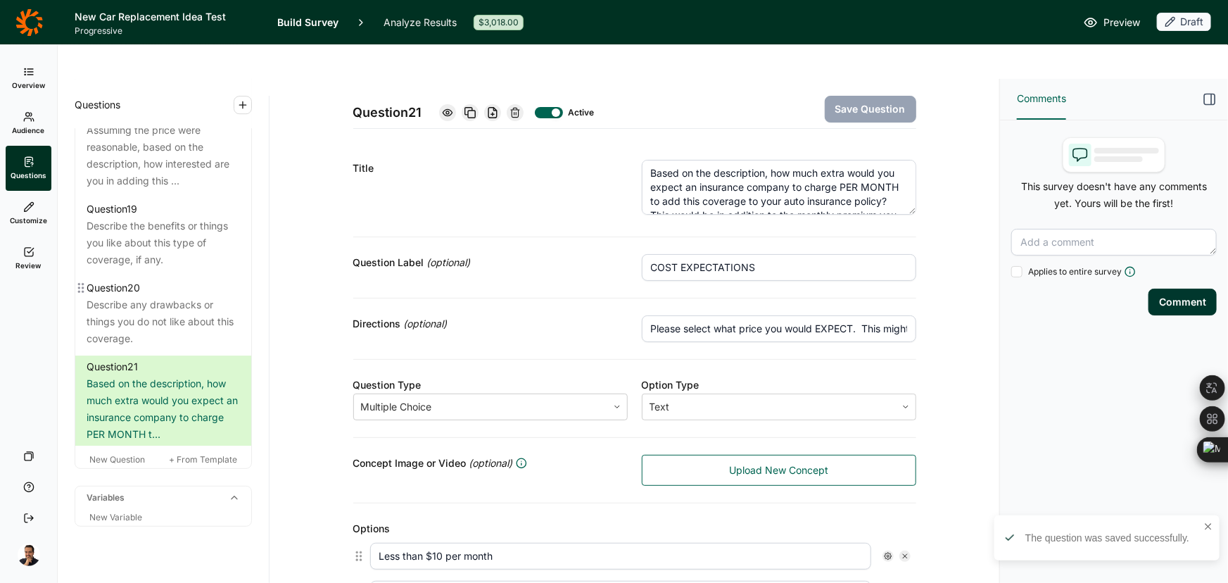
scroll to position [2194, 0]
click at [127, 454] on span "New Question" at bounding box center [117, 459] width 56 height 11
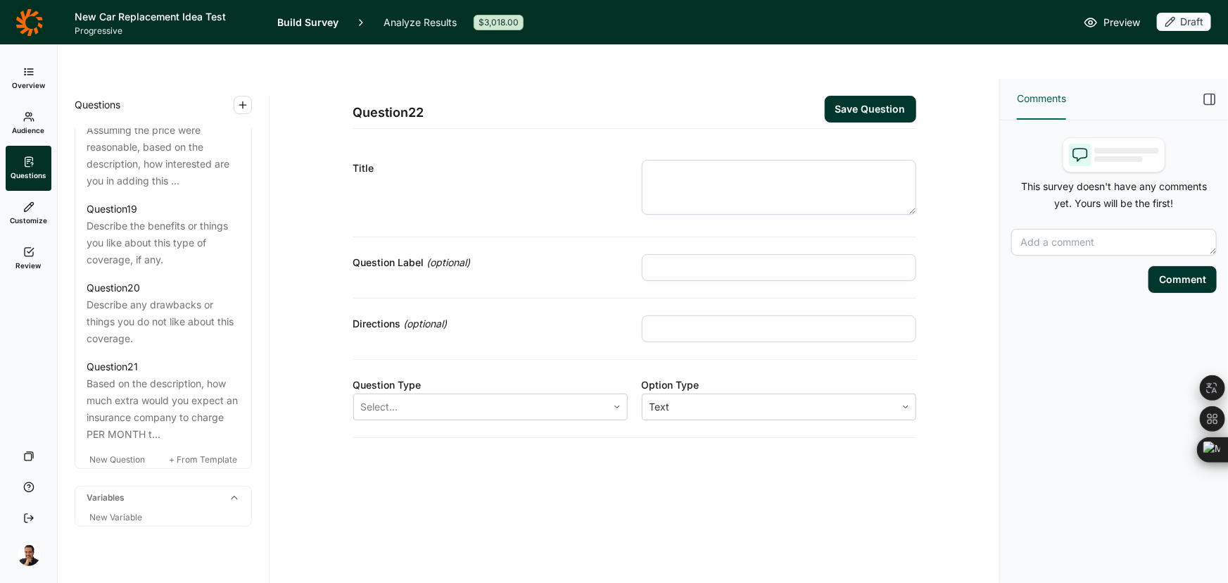
click at [755, 178] on textarea at bounding box center [779, 187] width 274 height 55
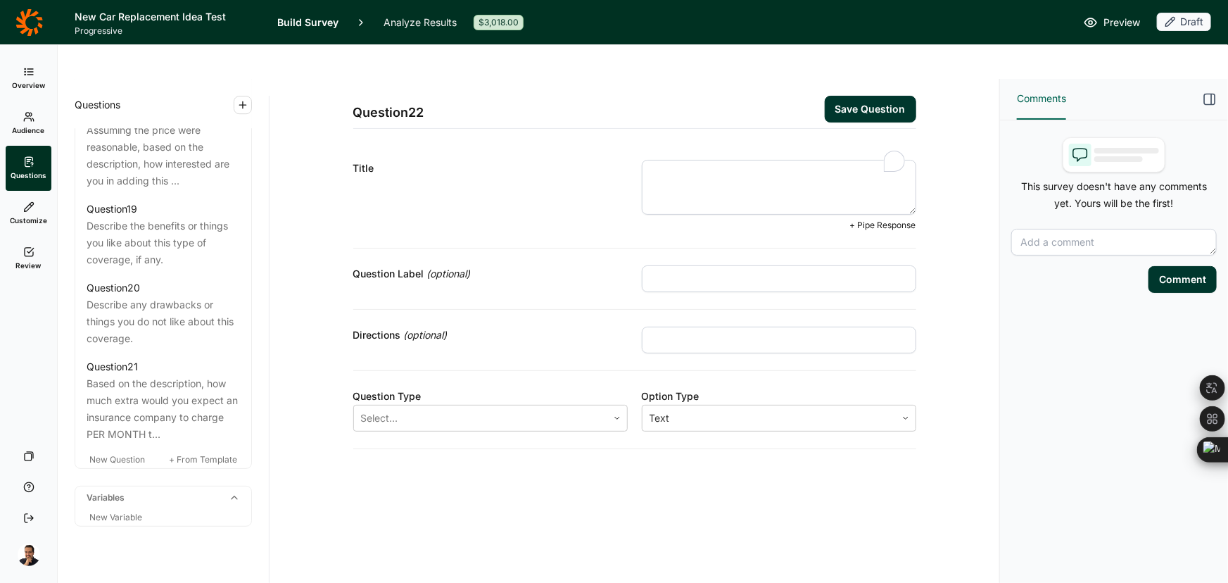
paste textarea "WILLING TO PAY"
type textarea "WILLING TO PAY"
click at [697, 265] on input "text" at bounding box center [779, 278] width 274 height 27
paste input "WILLING TO PAY"
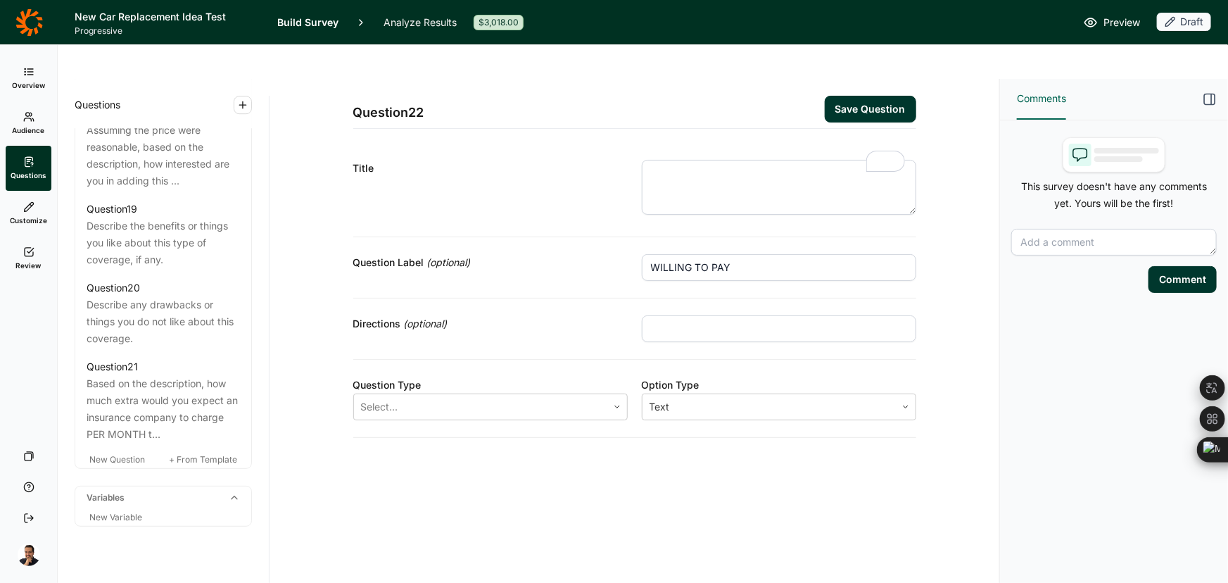
type input "WILLING TO PAY"
click at [712, 166] on textarea "To enrich screen reader interactions, please activate Accessibility in Grammarl…" at bounding box center [779, 187] width 274 height 55
paste textarea "Q19) Even though you might expect to pay "PIPE IN AMOUNT SELECTED", would you a…"
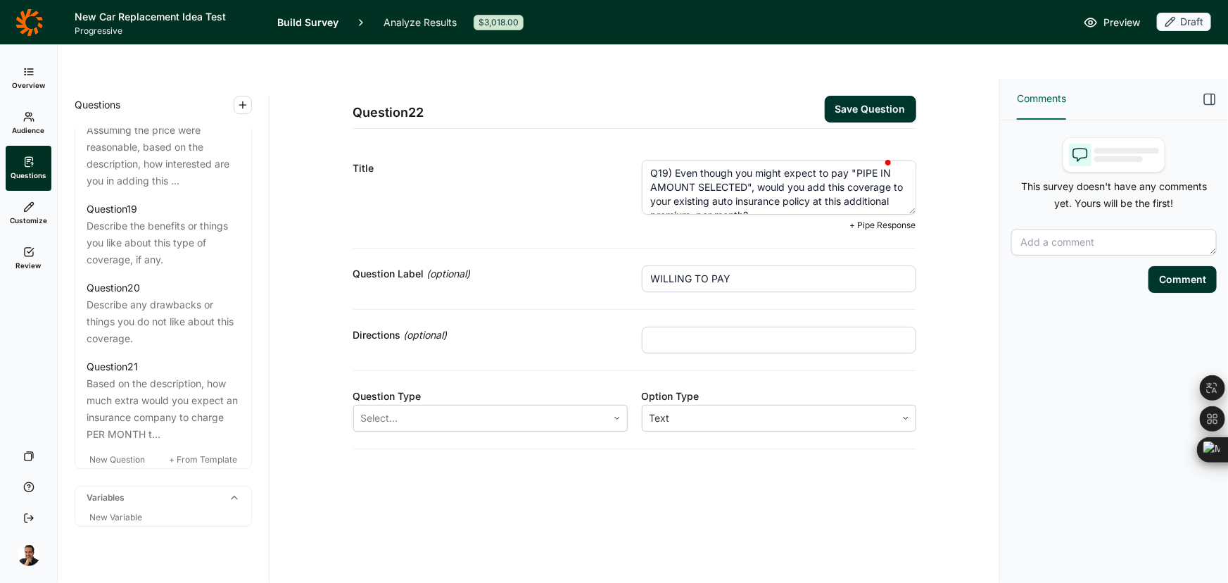
drag, startPoint x: 676, startPoint y: 129, endPoint x: 542, endPoint y: 129, distance: 133.7
click at [542, 143] on div "Title Q19) Even though you might expect to pay "PIPE IN AMOUNT SELECTED", would…" at bounding box center [634, 196] width 563 height 106
click at [564, 408] on div at bounding box center [480, 418] width 239 height 20
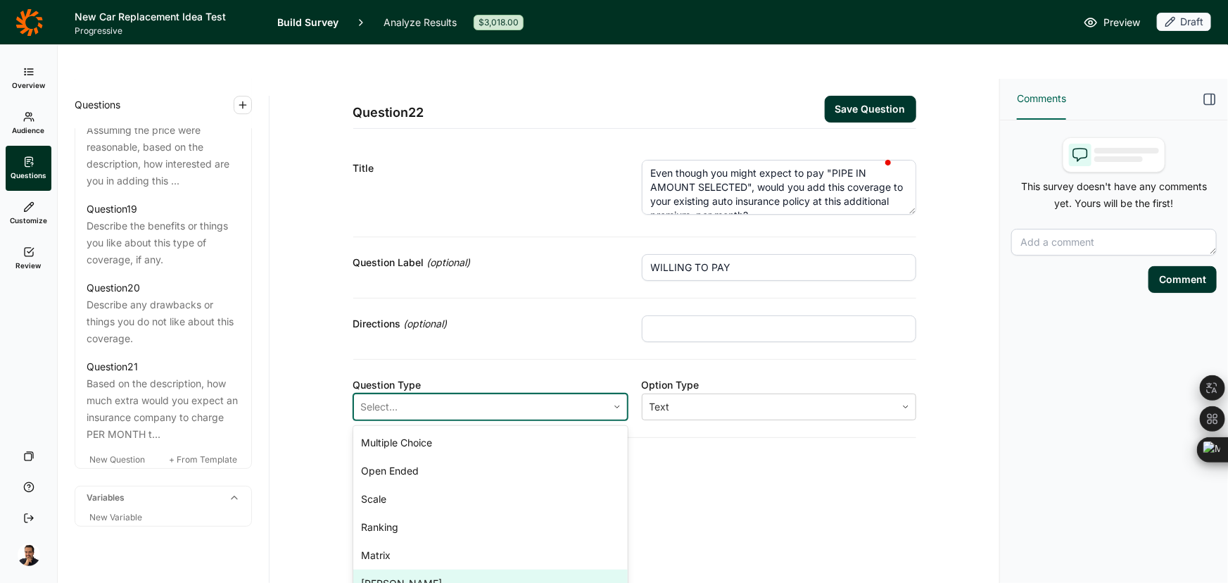
click at [492, 569] on div "[PERSON_NAME]" at bounding box center [490, 583] width 274 height 28
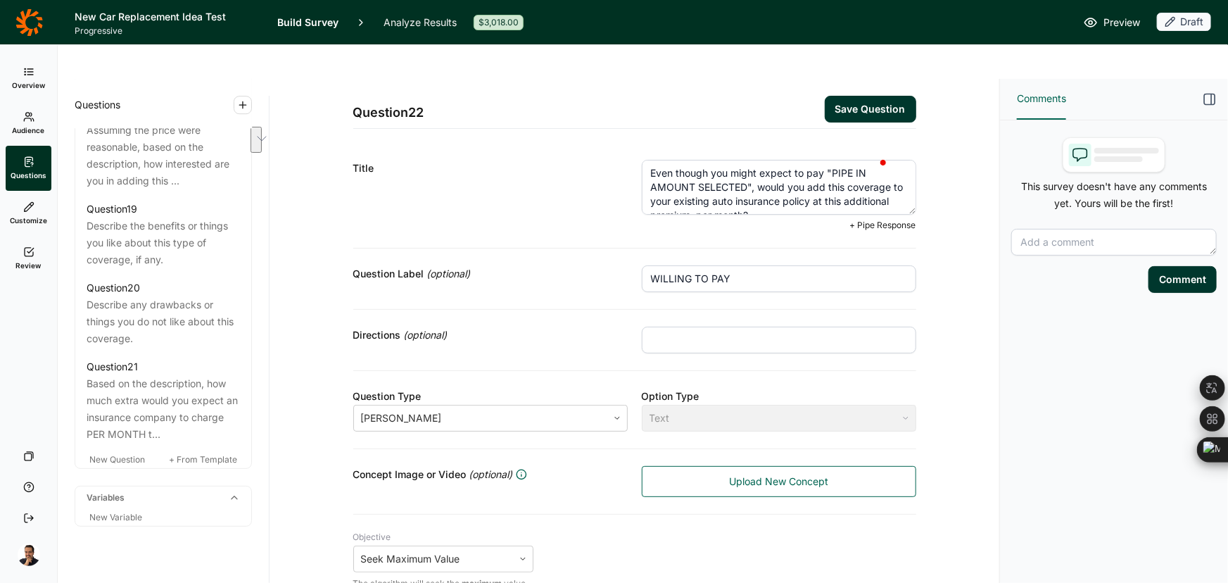
drag, startPoint x: 823, startPoint y: 135, endPoint x: 747, endPoint y: 158, distance: 79.9
click at [747, 160] on textarea "Even though you might expect to pay "PIPE IN AMOUNT SELECTED", would you add th…" at bounding box center [779, 187] width 274 height 55
click at [860, 220] on span "+ Pipe Response" at bounding box center [883, 225] width 66 height 11
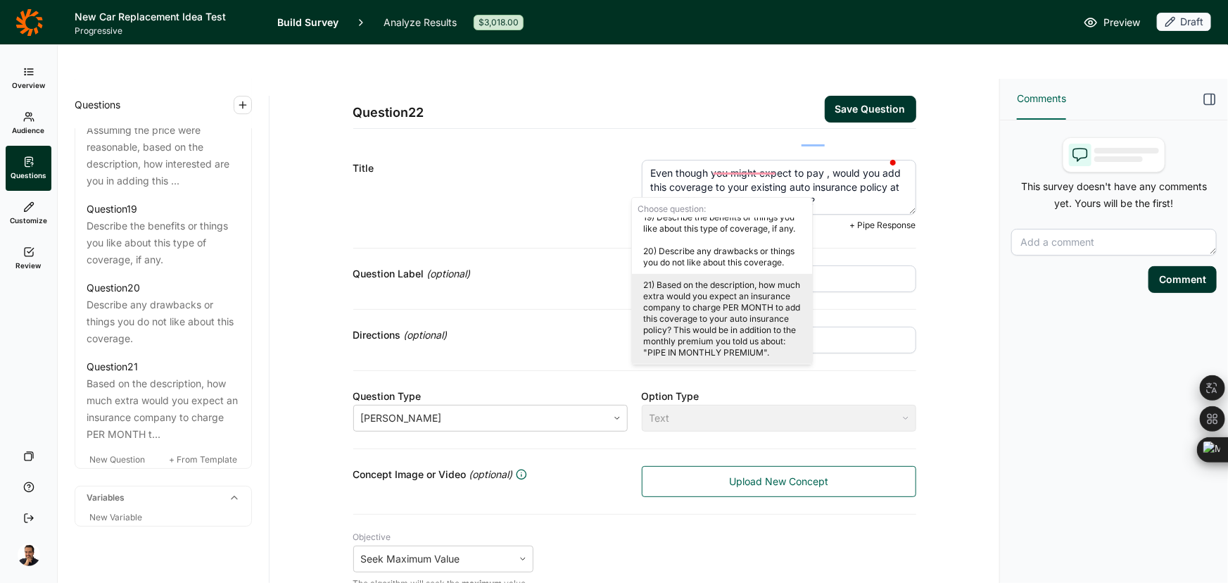
click at [746, 316] on div "21) Based on the description, how much extra would you expect an insurance comp…" at bounding box center [722, 319] width 180 height 90
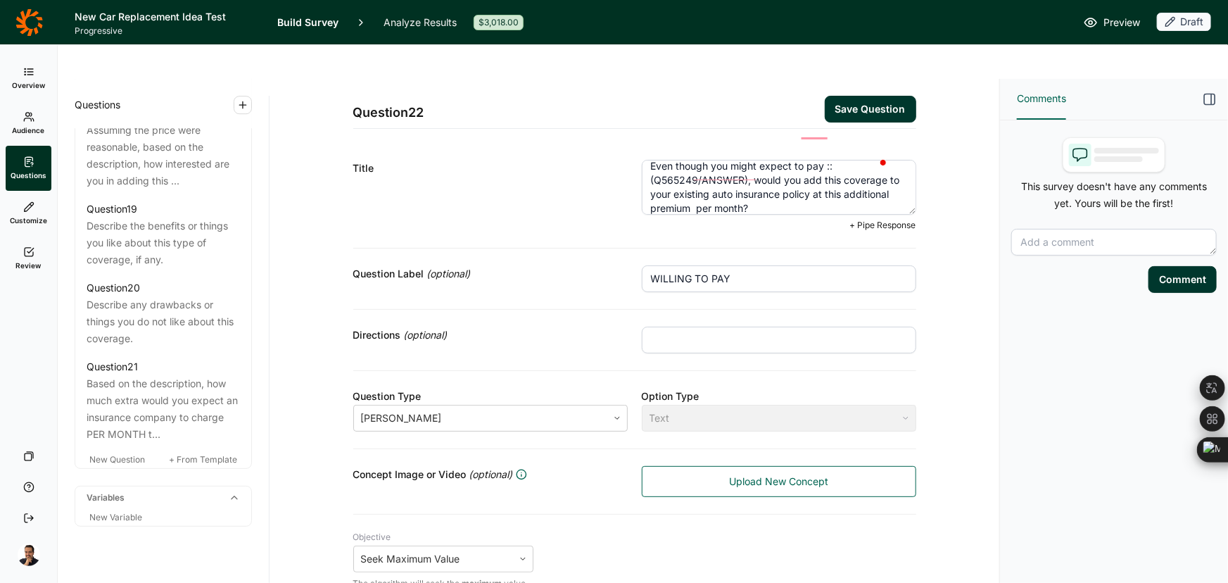
scroll to position [14, 0]
click at [749, 164] on textarea "Even though you might expect to pay ::(Q565249/ANSWER), would you add this cove…" at bounding box center [779, 187] width 274 height 55
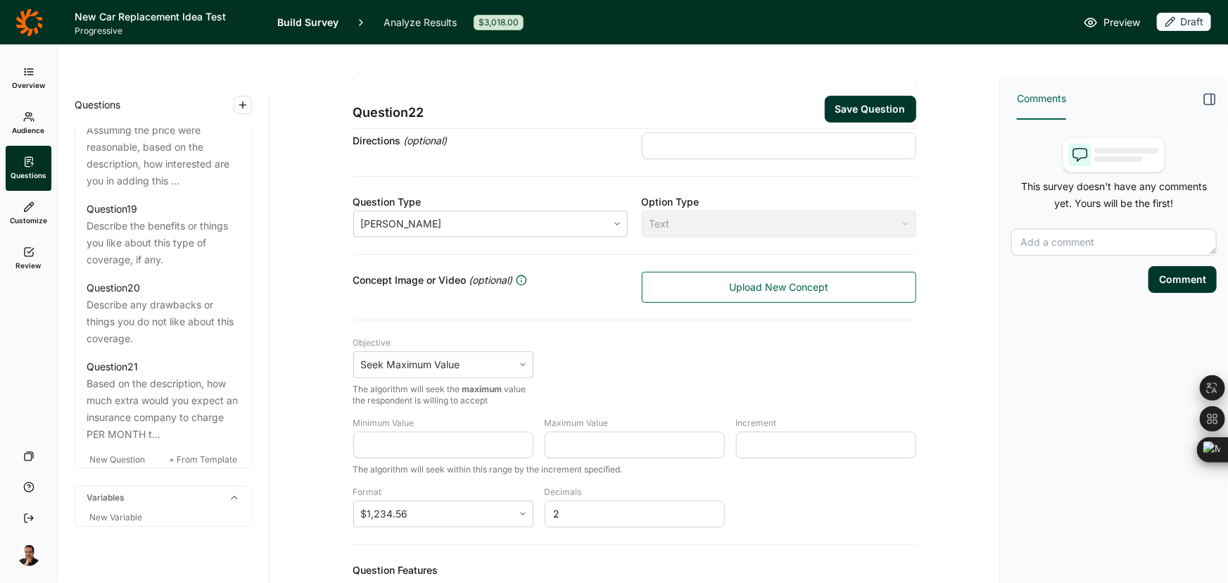
scroll to position [191, 0]
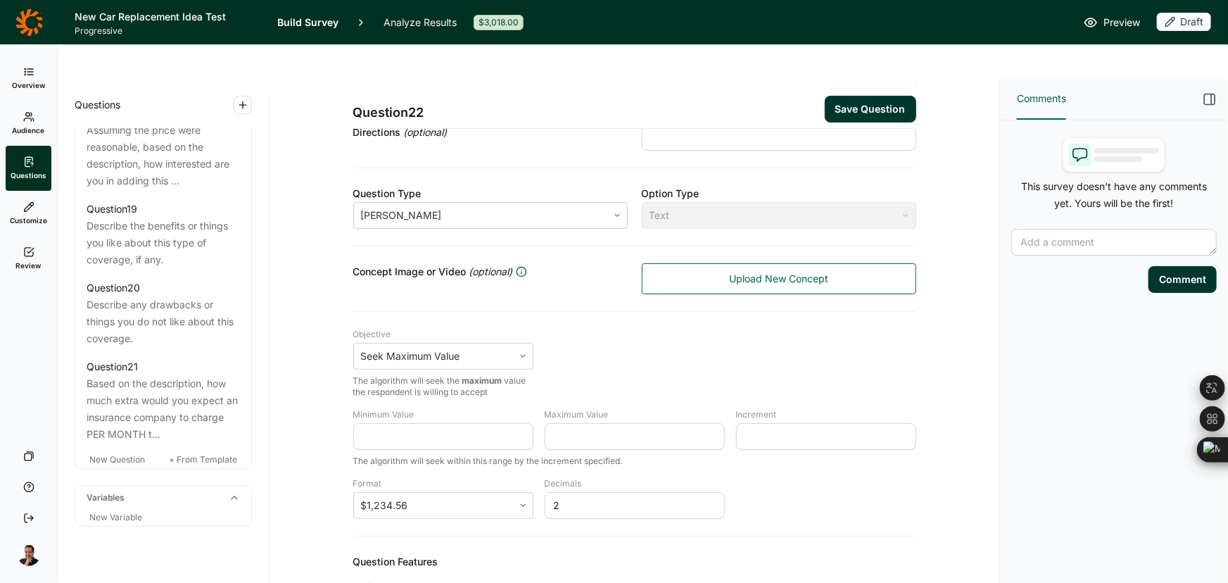
type textarea "Even though you might expect to pay ::(Q565249/ANSWER), would you add this cove…"
click at [486, 423] on input "Minimum Value" at bounding box center [443, 436] width 180 height 27
type input "5"
click at [594, 423] on input "Maximum Value" at bounding box center [635, 436] width 180 height 27
click at [591, 423] on input "Maximum Value" at bounding box center [635, 436] width 180 height 27
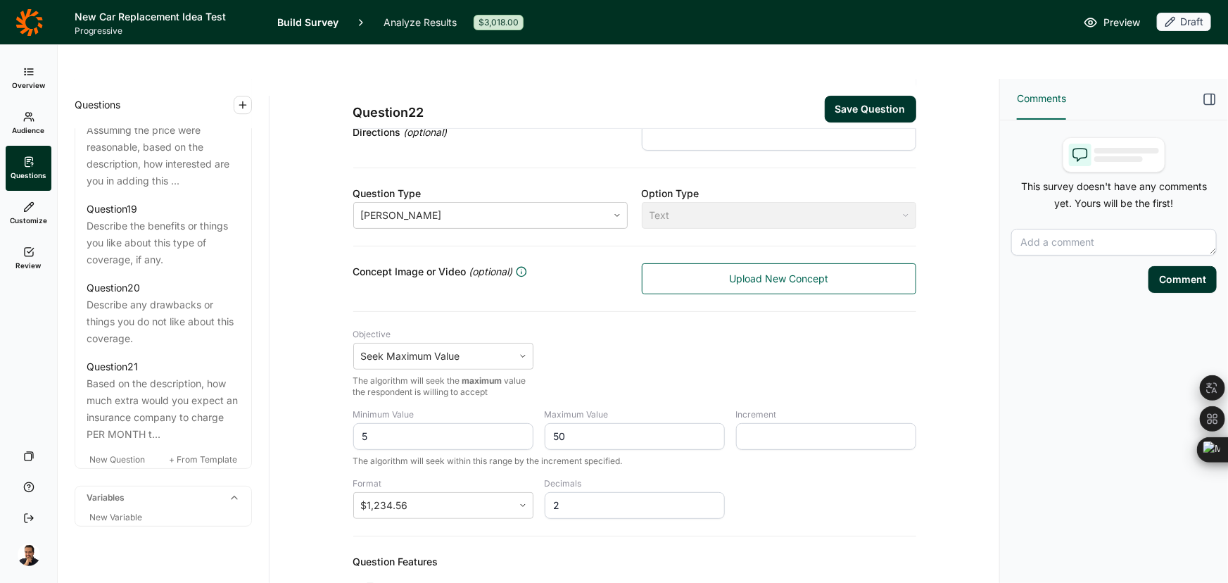
type input "50"
click at [761, 423] on input "Increment" at bounding box center [826, 436] width 180 height 27
type input "5"
drag, startPoint x: 571, startPoint y: 468, endPoint x: 559, endPoint y: 467, distance: 11.3
click at [559, 492] on input "2" at bounding box center [635, 505] width 180 height 27
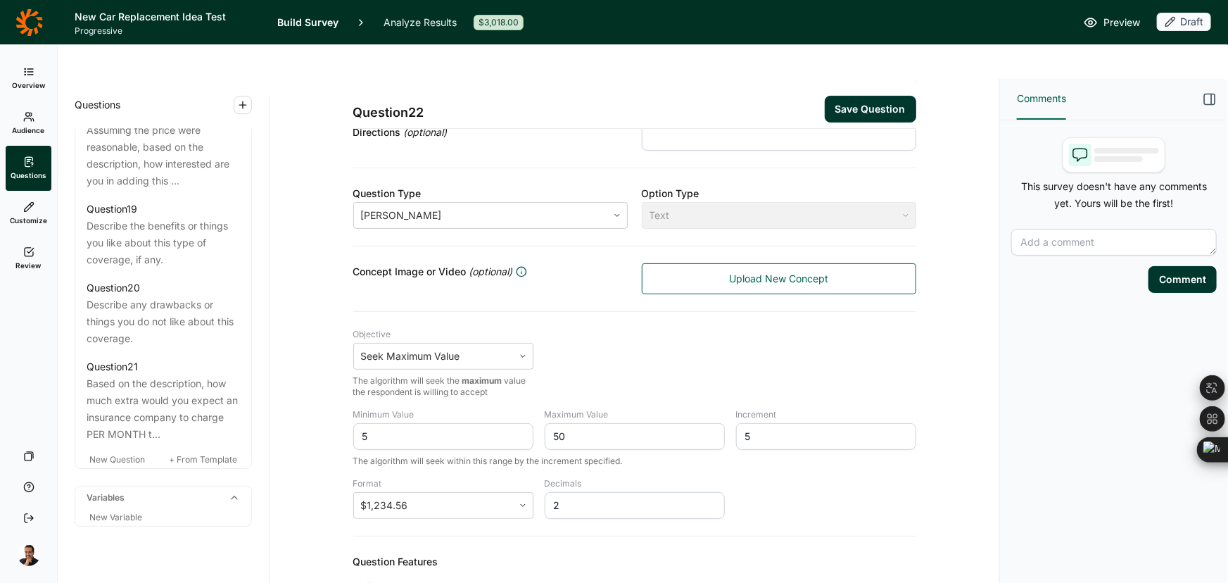
drag, startPoint x: 559, startPoint y: 467, endPoint x: 543, endPoint y: 467, distance: 16.2
click at [545, 492] on input "2" at bounding box center [635, 505] width 180 height 27
type input "0"
click at [483, 495] on div at bounding box center [433, 505] width 145 height 20
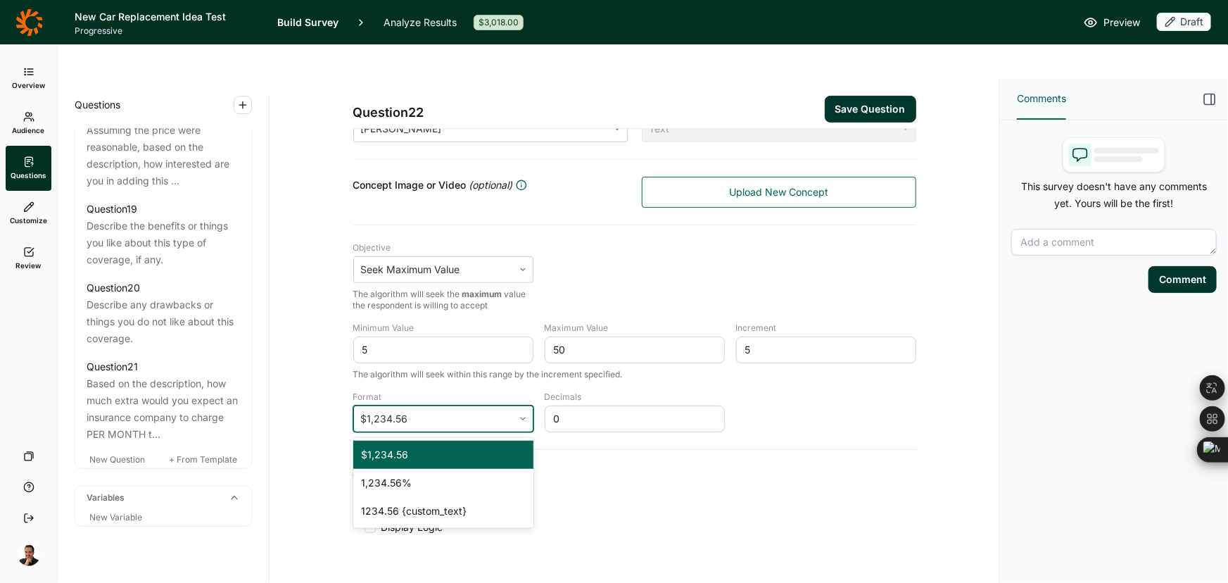
scroll to position [279, 0]
click at [580, 466] on div "Question Features" at bounding box center [634, 474] width 563 height 17
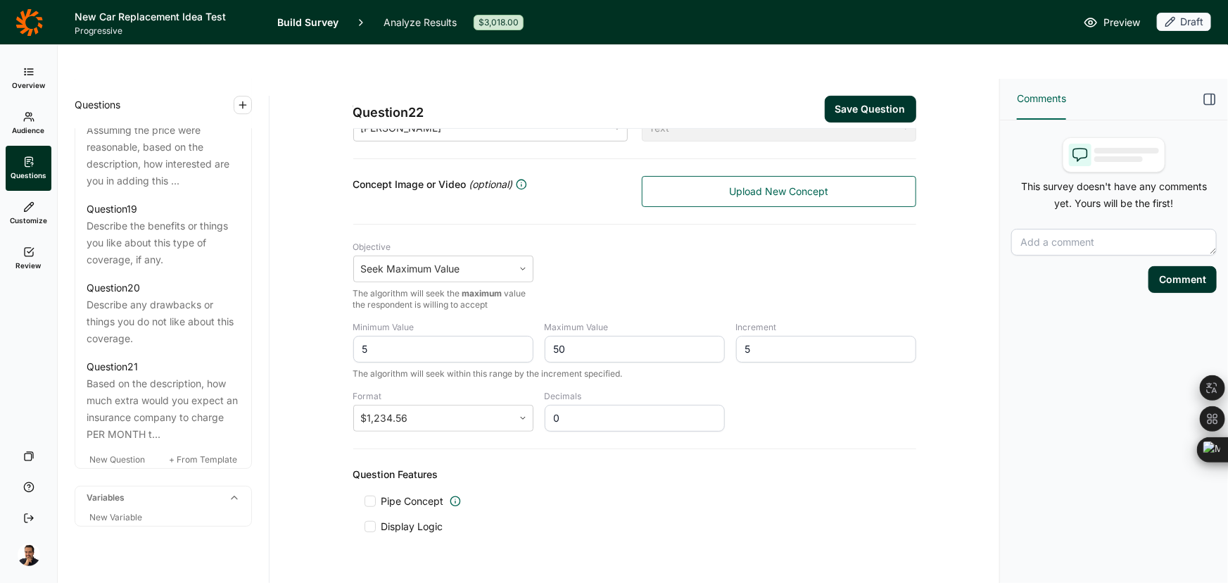
click at [873, 79] on div "Question 22 Save Question" at bounding box center [634, 104] width 563 height 50
click at [873, 96] on button "Save Question" at bounding box center [870, 109] width 91 height 27
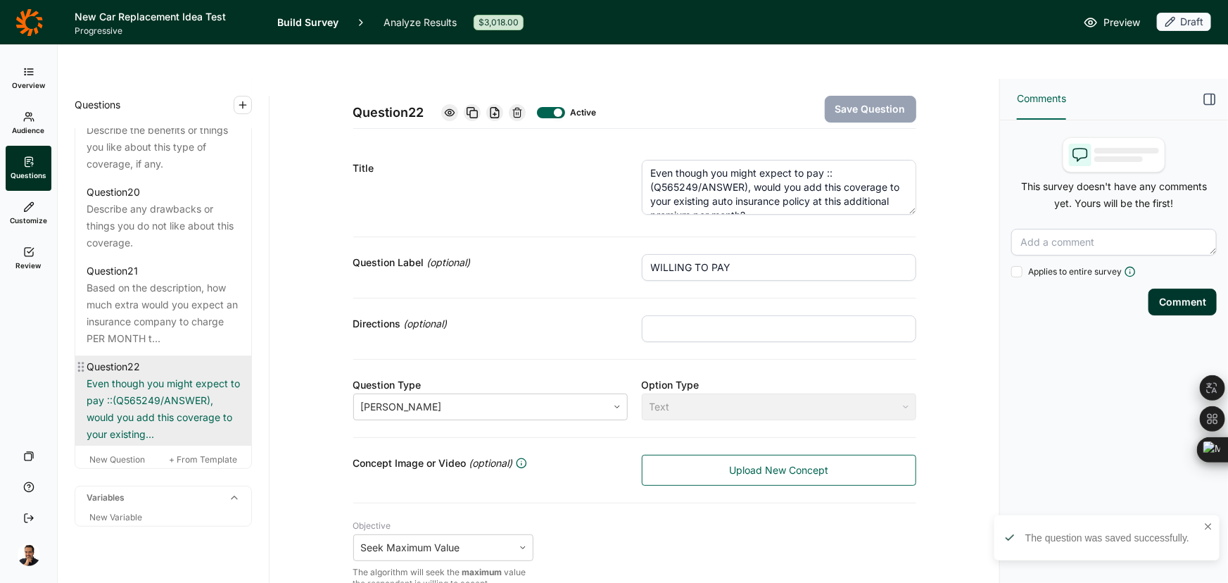
scroll to position [2290, 0]
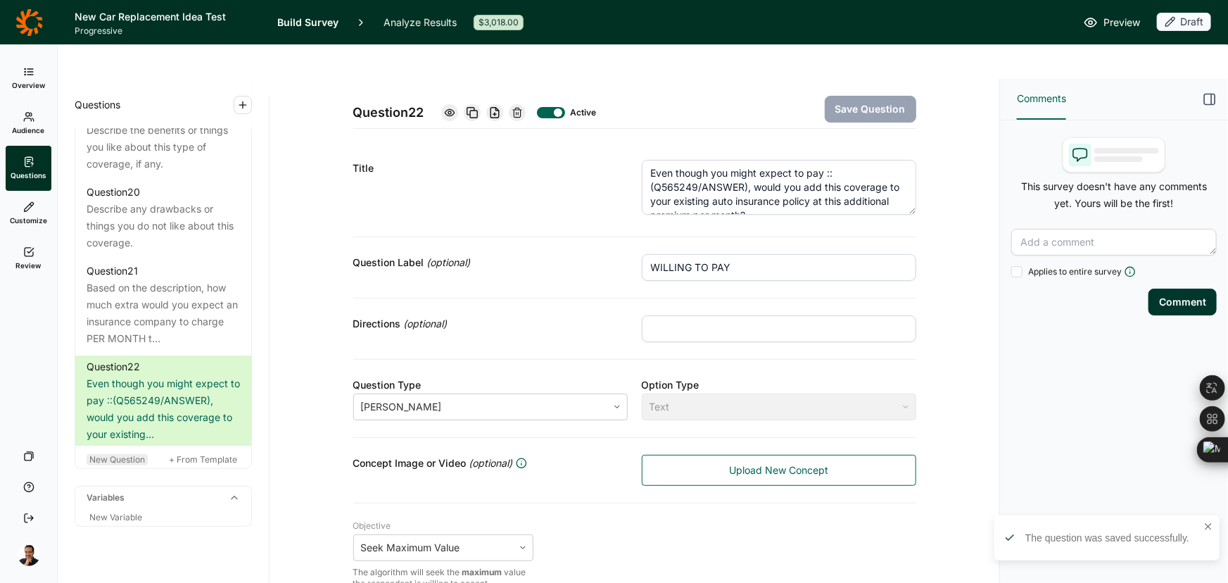
click at [125, 454] on span "New Question" at bounding box center [117, 459] width 56 height 11
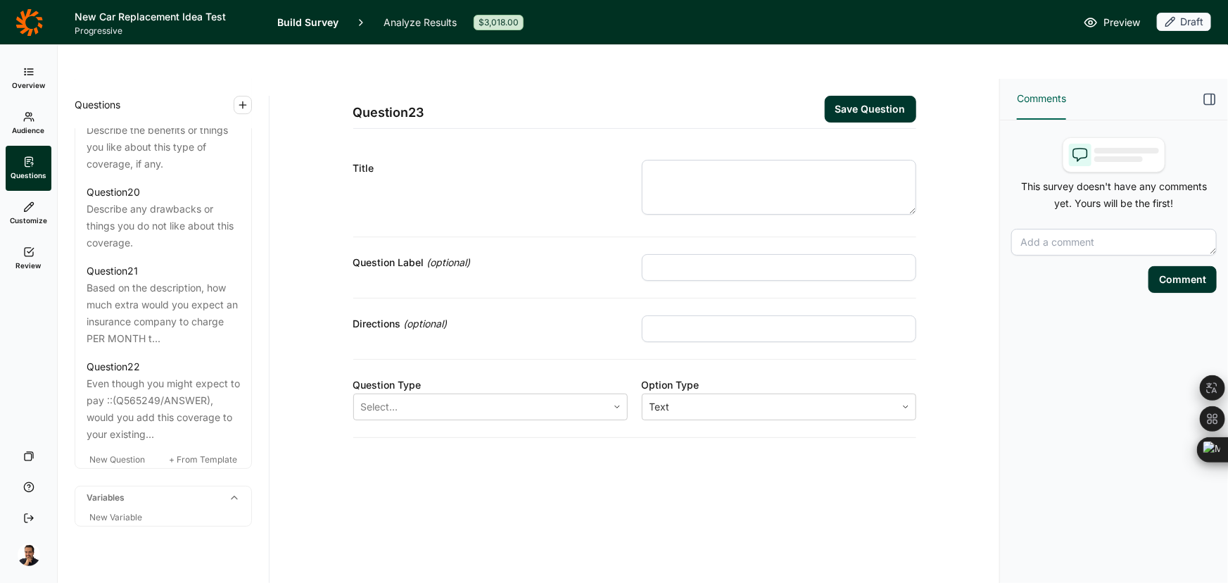
click at [735, 254] on input "text" at bounding box center [779, 267] width 274 height 27
paste input "ACTION"
type input "ACTION"
click at [856, 160] on textarea at bounding box center [779, 187] width 274 height 55
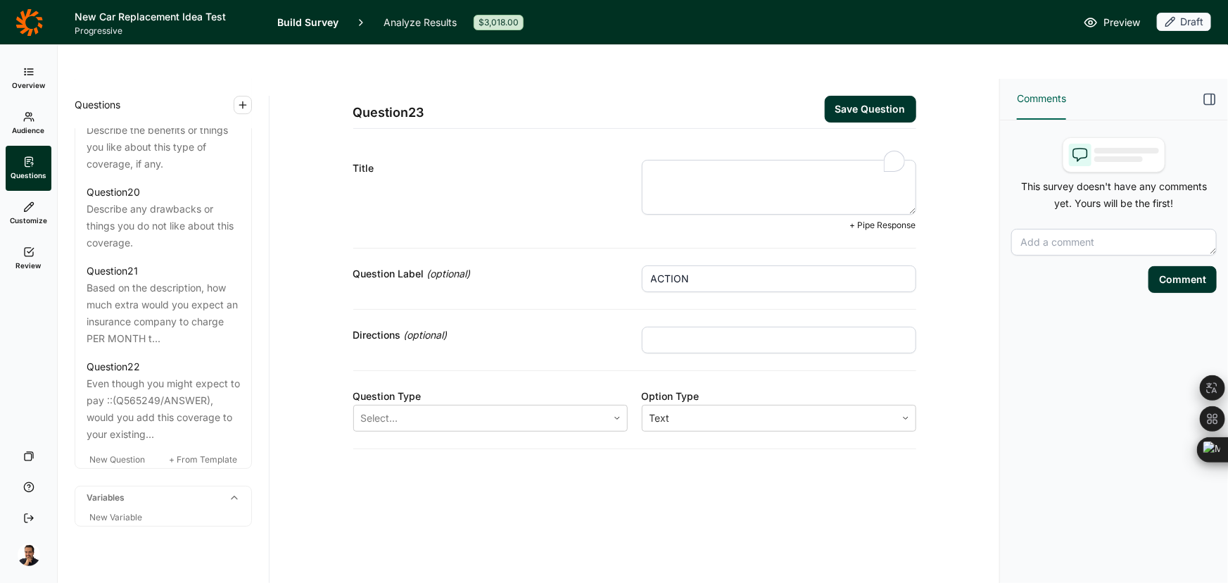
paste textarea "Q20) Now please assume the price is reasonable, in the range of what your are w…"
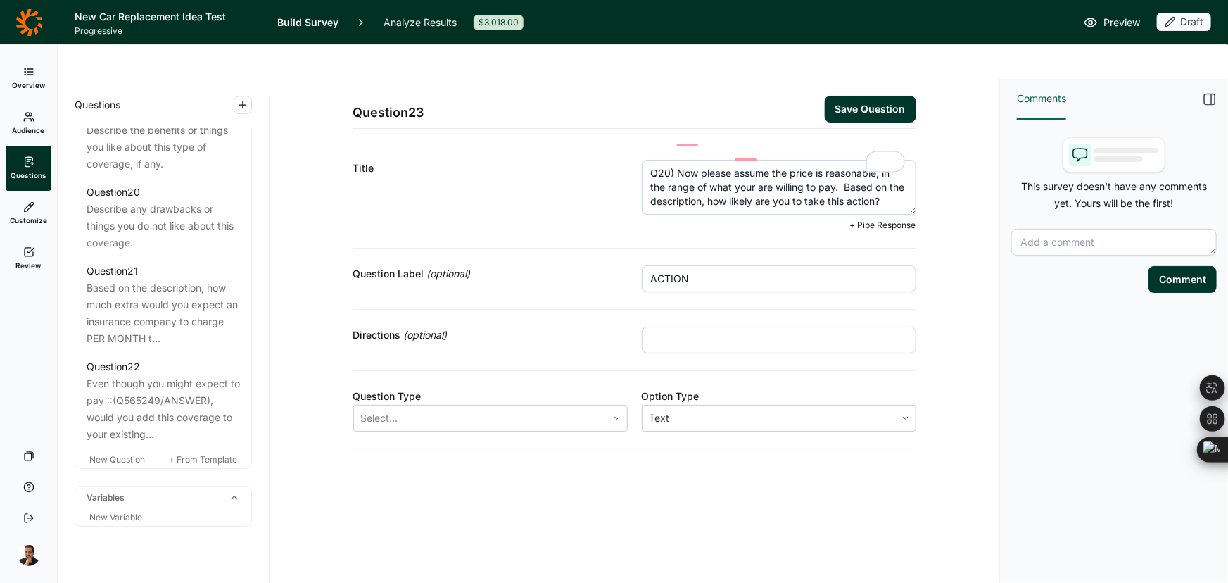
click at [674, 160] on textarea "Q20) Now please assume the price is reasonable, in the range of what your are w…" at bounding box center [779, 187] width 274 height 55
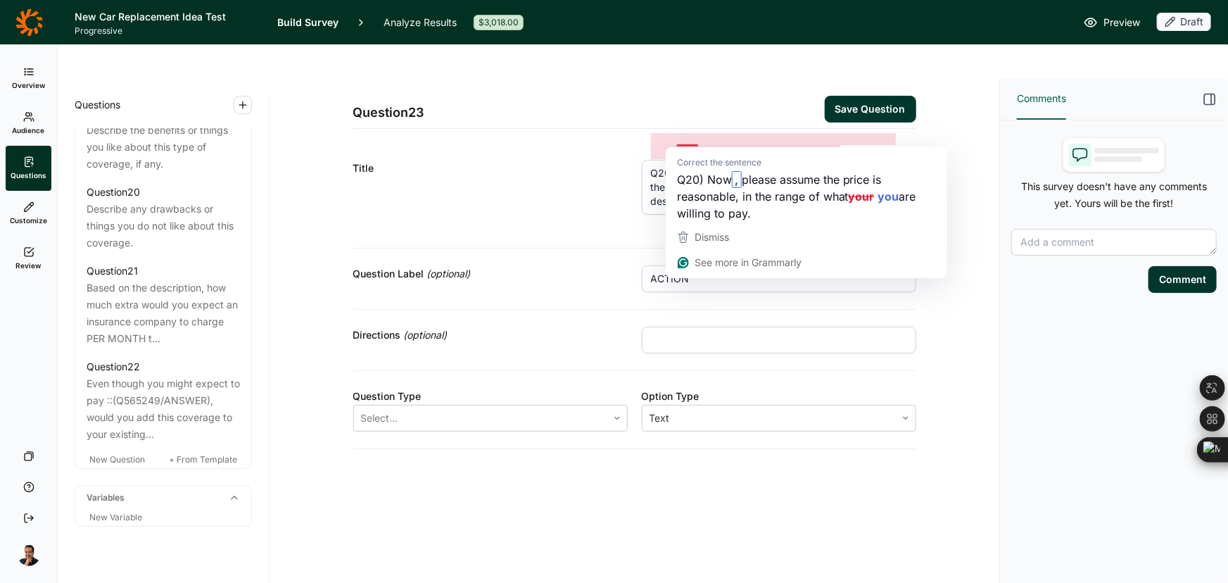
drag, startPoint x: 677, startPoint y: 136, endPoint x: 593, endPoint y: 139, distance: 84.5
click at [595, 143] on div "Title Q20) Now please assume the price is reasonable, in the range of what your…" at bounding box center [634, 196] width 563 height 106
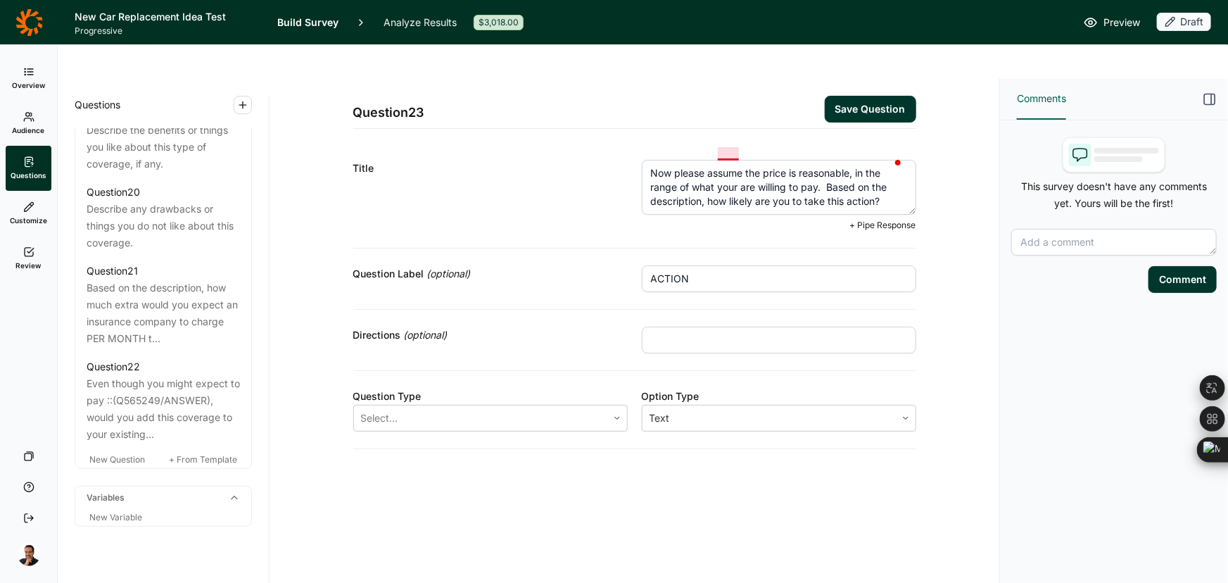
click at [730, 160] on textarea "Now please assume the price is reasonable, in the range of what your are willin…" at bounding box center [779, 187] width 274 height 55
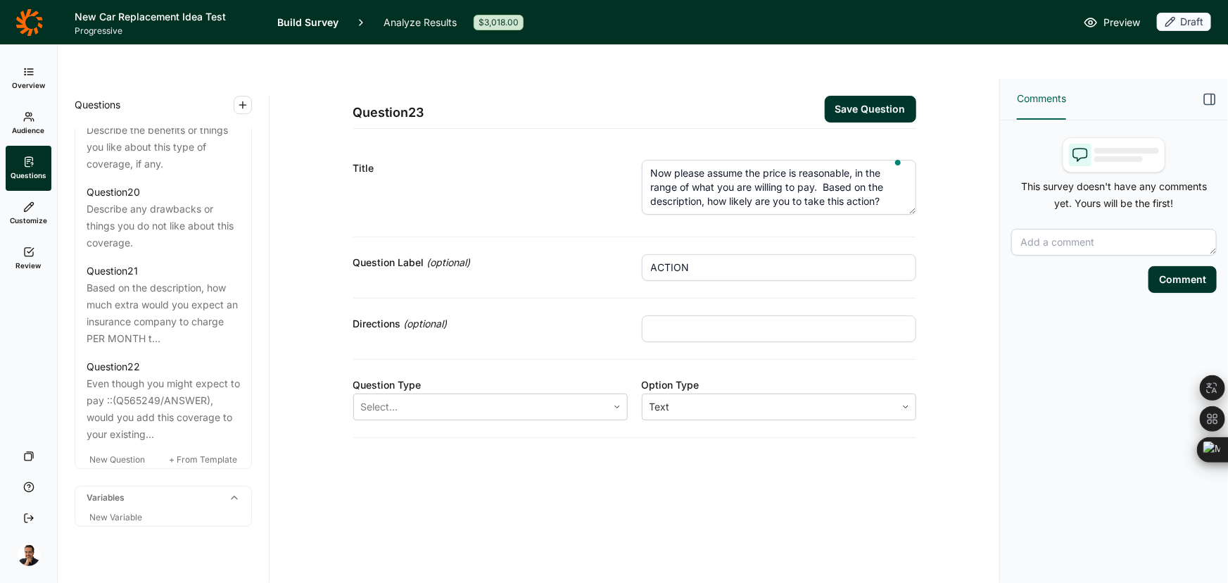
type textarea "Now please assume the price is reasonable, in the range of what you are willing…"
click at [683, 315] on input "text" at bounding box center [779, 328] width 274 height 27
paste input "Move the slider between 1 (unlikely) and 7 (likely)"
type input "Move the slider between 1 (unlikely) and 7 (likely)"
click at [450, 397] on div at bounding box center [480, 407] width 239 height 20
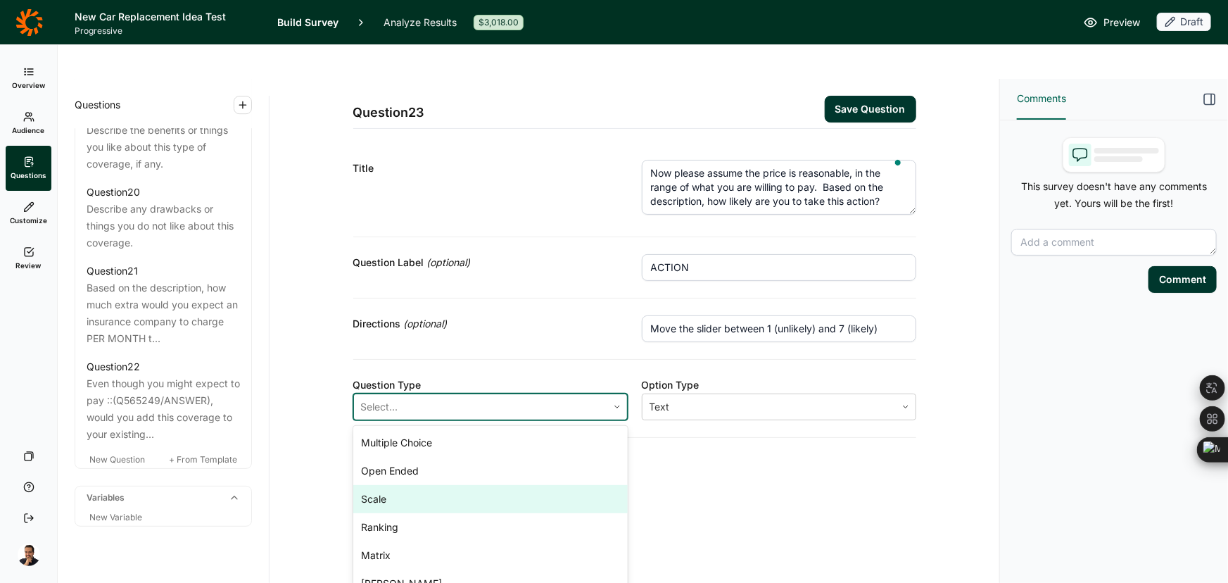
click at [443, 485] on div "Scale" at bounding box center [490, 499] width 274 height 28
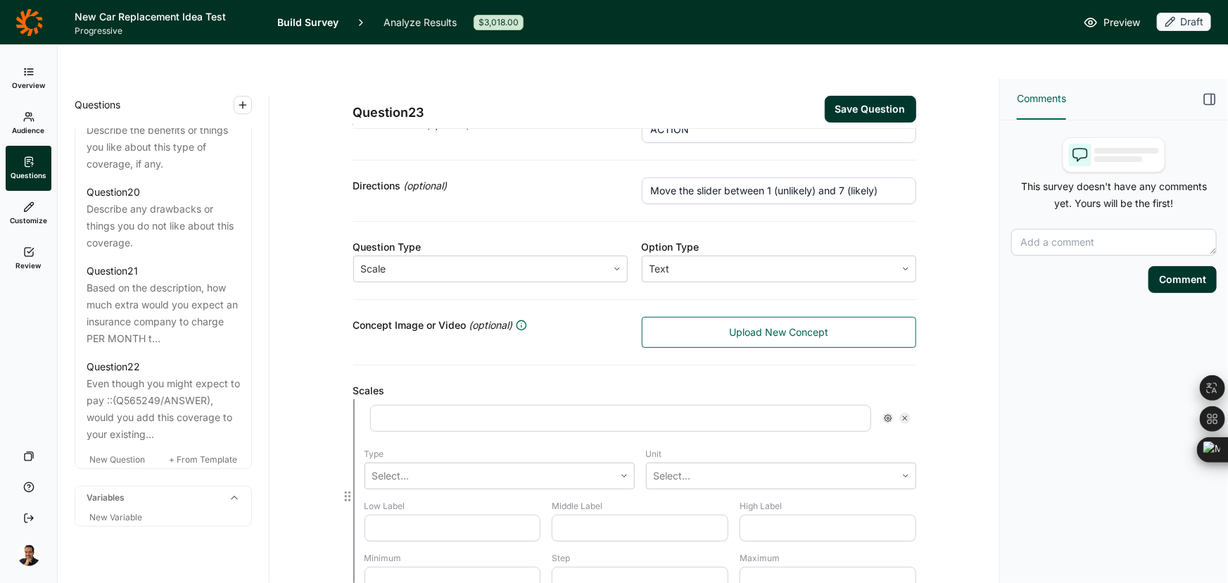
scroll to position [127, 0]
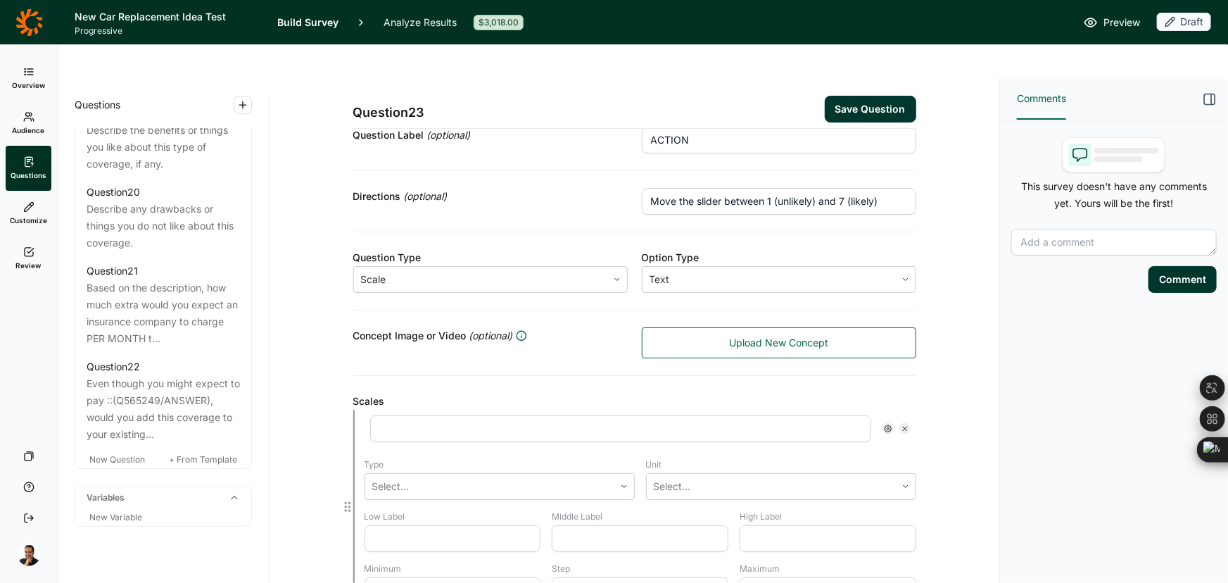
click at [493, 415] on input "text" at bounding box center [620, 428] width 501 height 27
paste input "Assuming the price is reasonable, how likely are you to add this coverage to th…"
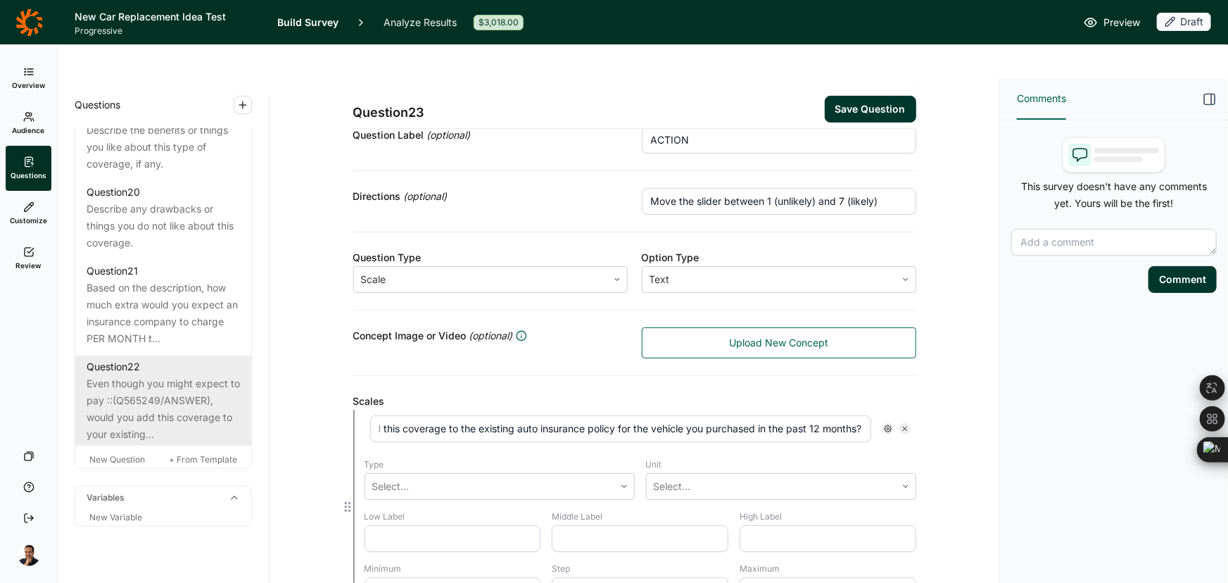
scroll to position [0, 0]
drag, startPoint x: 462, startPoint y: 395, endPoint x: 229, endPoint y: 393, distance: 232.2
click at [229, 393] on div "Questions Demographics Demographic 1 How do you identify? Demographic 2 What is…" at bounding box center [529, 348] width 942 height 538
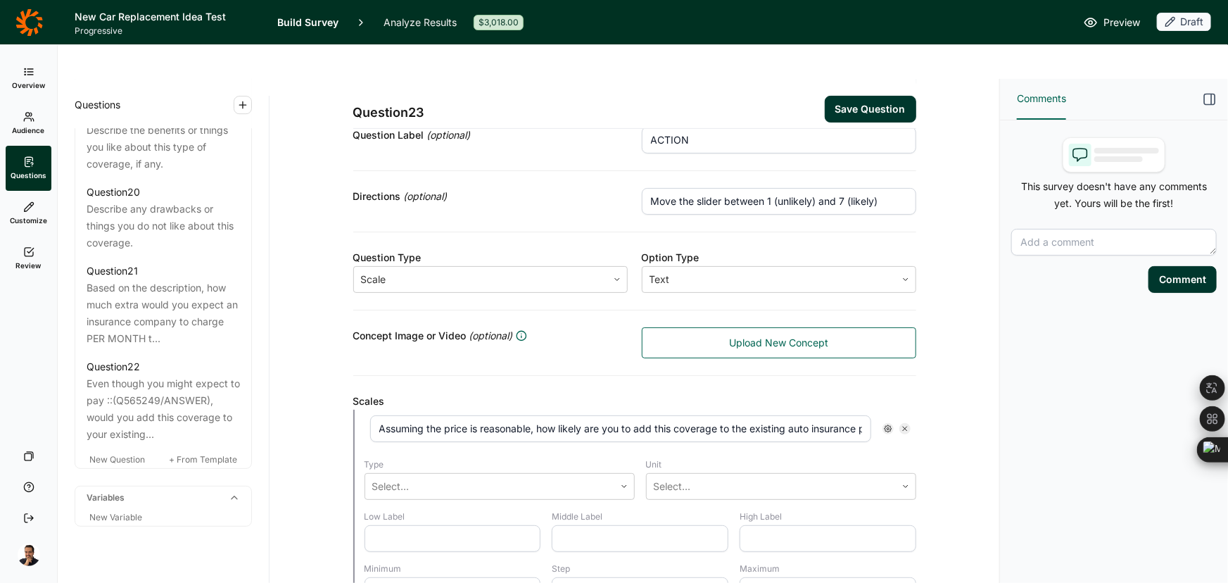
type input "Assuming the price is reasonable, how likely are you to add this coverage to th…"
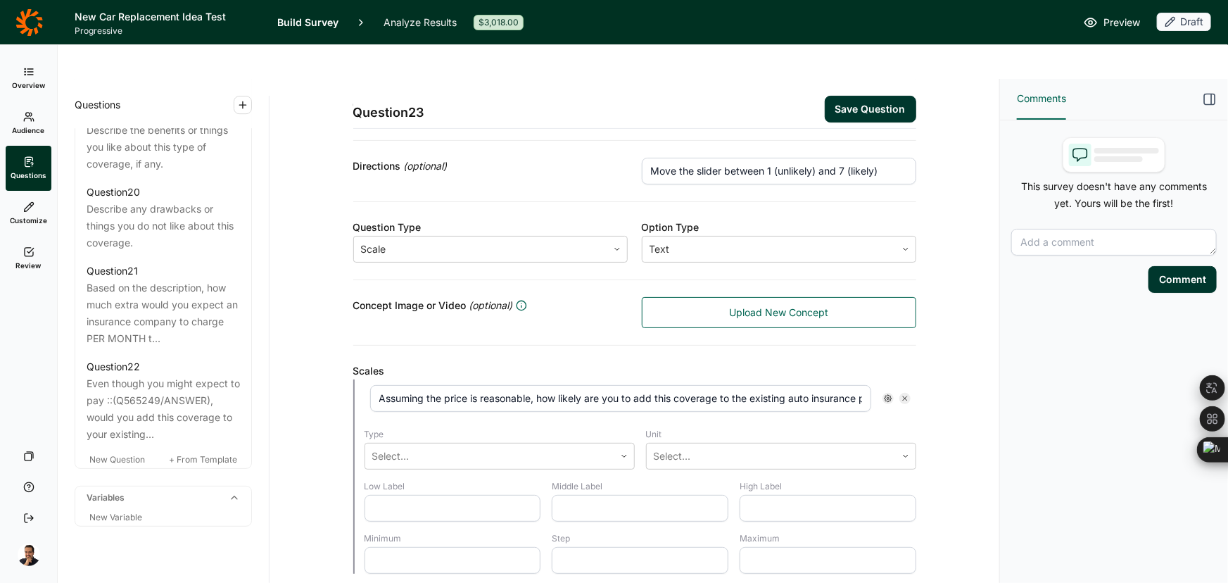
scroll to position [270, 0]
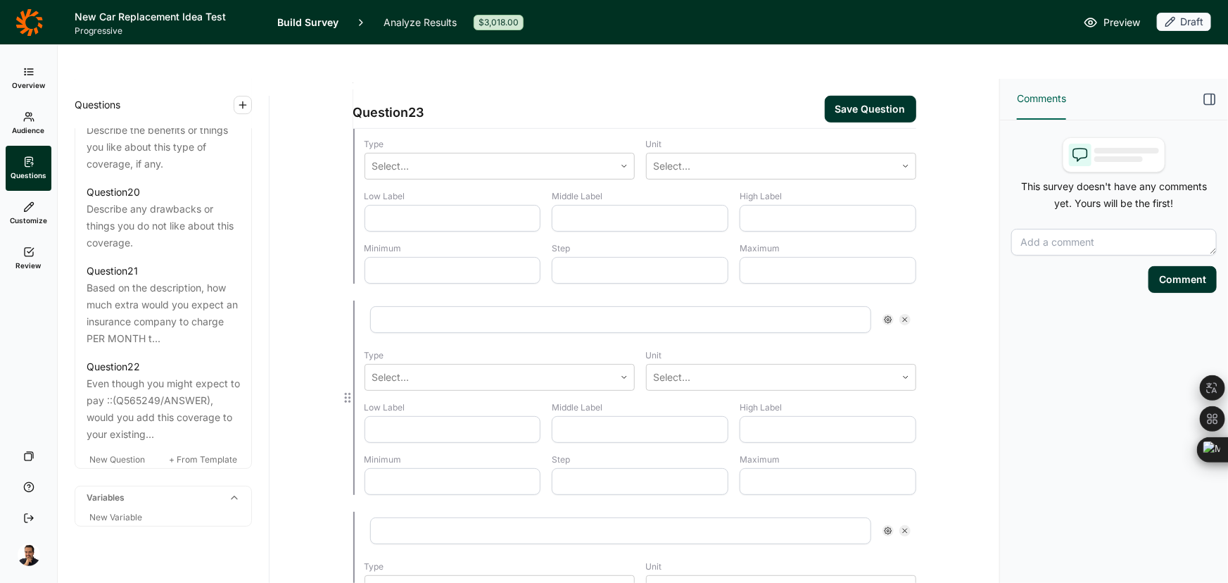
click at [451, 306] on input "text" at bounding box center [620, 319] width 501 height 27
paste input "Assuming the price is reasonable, how likely are you to SWITCH to a new auto in…"
type input "Assuming the price is reasonable, how likely are you to SWITCH to a new auto in…"
click at [901, 526] on icon at bounding box center [905, 530] width 8 height 8
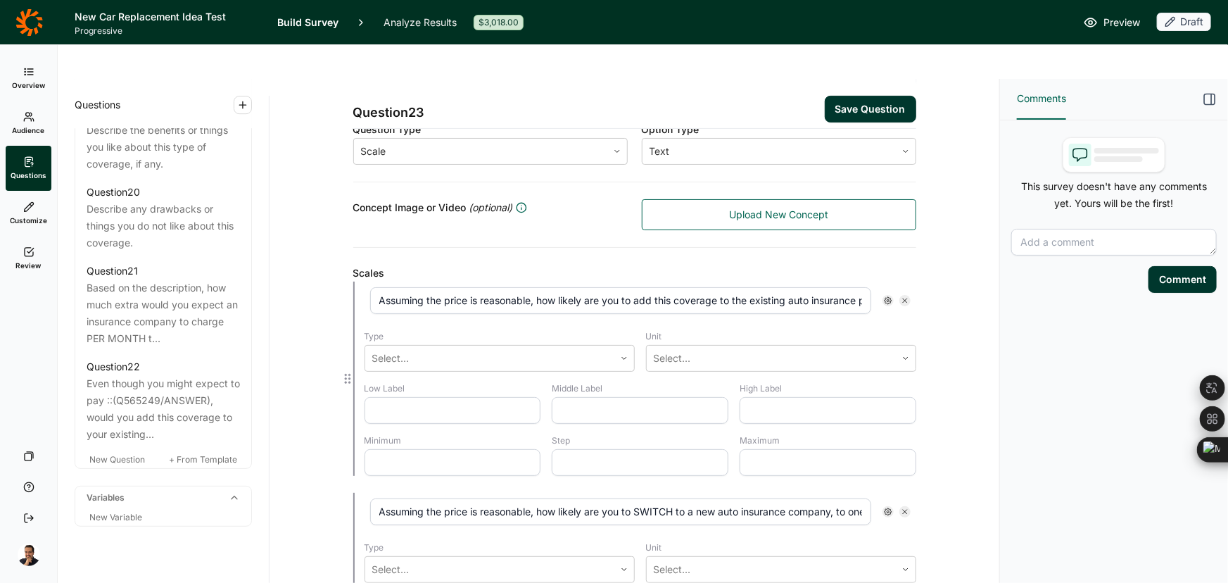
click at [378, 397] on input "text" at bounding box center [453, 410] width 177 height 27
paste input "1 - 👎 Extremely UNLIKELY to add"
type input "1 - 👎 Extremely UNLIKELY to add"
click at [808, 397] on input "text" at bounding box center [828, 410] width 177 height 27
paste input "7 - Extremely LIKELY to add 👍"
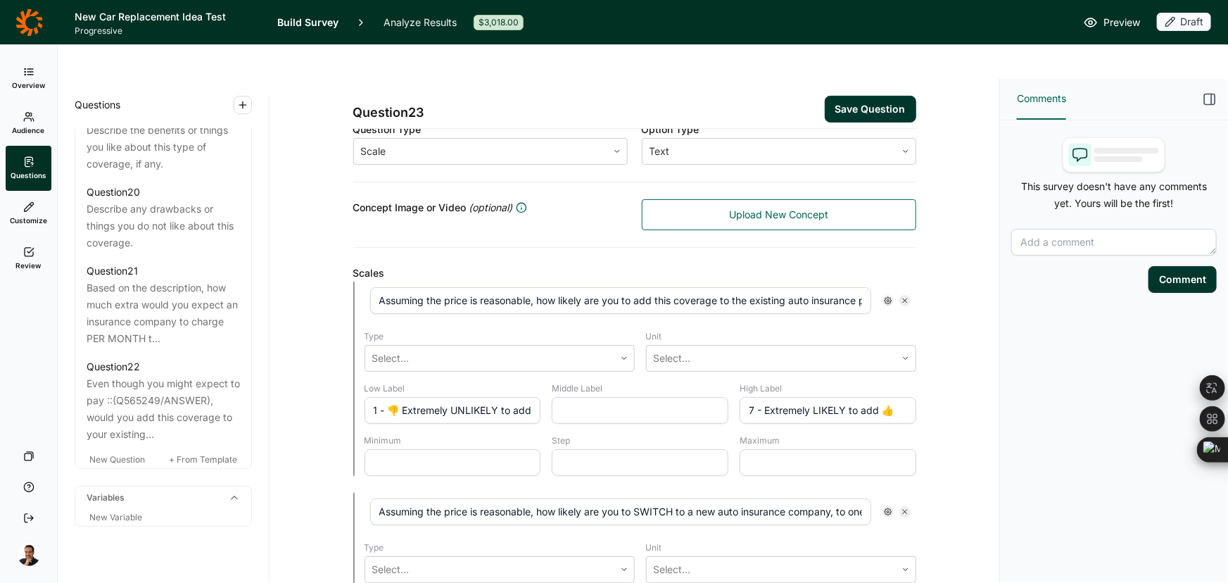
type input "7 - Extremely LIKELY to add 👍"
click at [602, 397] on input "text" at bounding box center [640, 410] width 177 height 27
paste input "4 - Neutral"
type input "4 - Neutral"
click at [430, 441] on div "Assuming the price is reasonable, how likely are you to add this coverage to th…" at bounding box center [634, 484] width 563 height 405
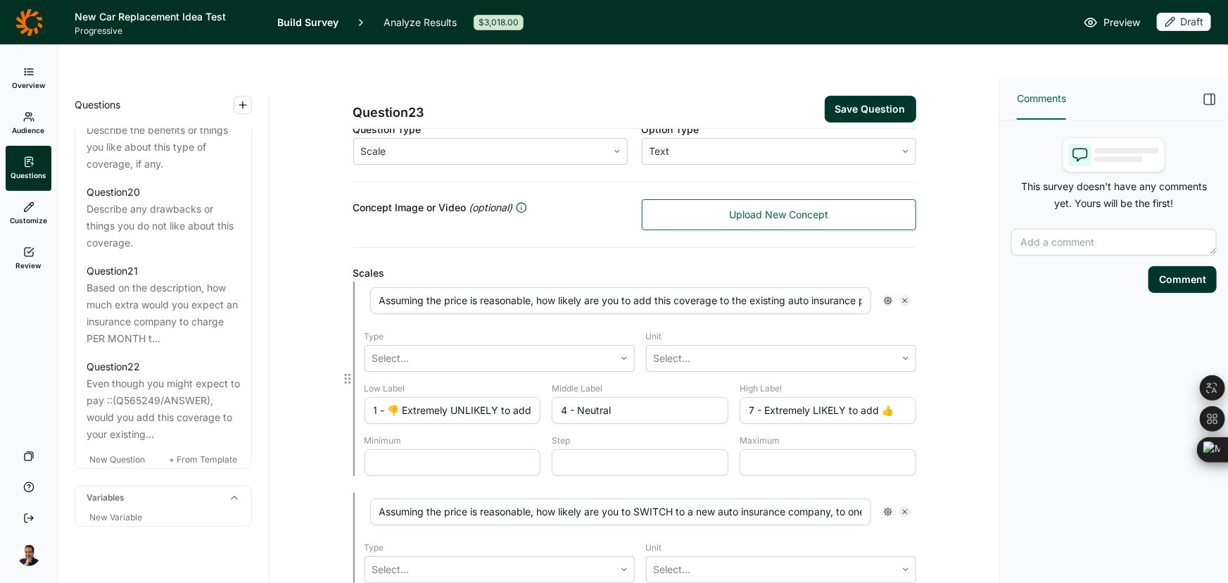
click at [437, 449] on input "text" at bounding box center [453, 462] width 177 height 27
type input "1"
click at [584, 449] on input "text" at bounding box center [640, 462] width 177 height 27
type input "1"
click at [797, 449] on input "text" at bounding box center [828, 462] width 177 height 27
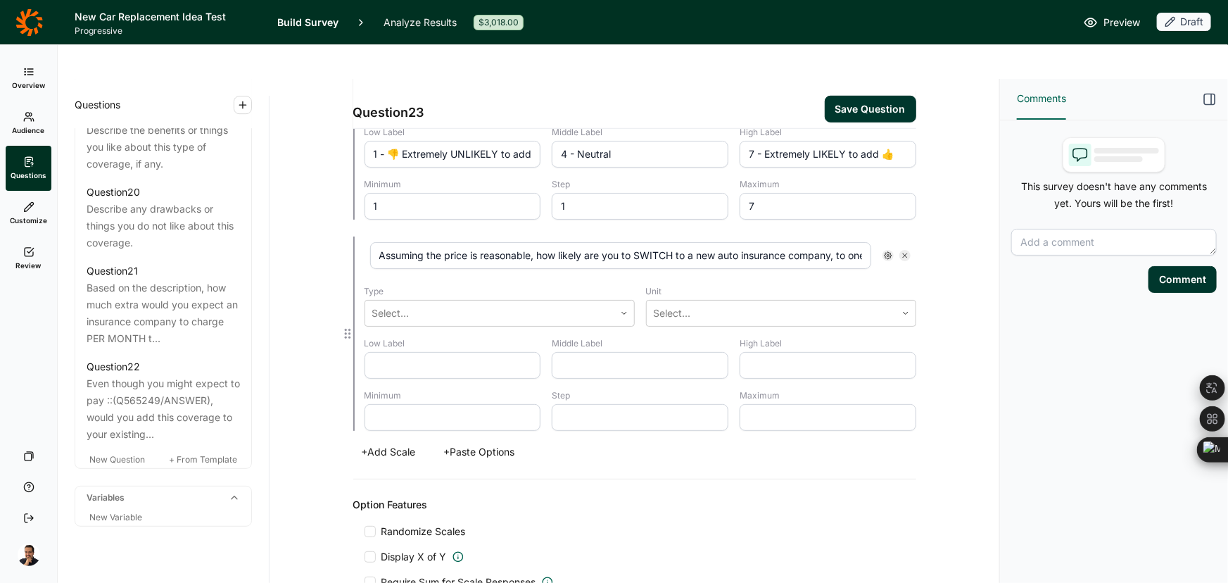
type input "7"
click at [450, 404] on input "text" at bounding box center [453, 417] width 177 height 27
type input "1"
click at [595, 404] on input "text" at bounding box center [640, 417] width 177 height 27
type input "1"
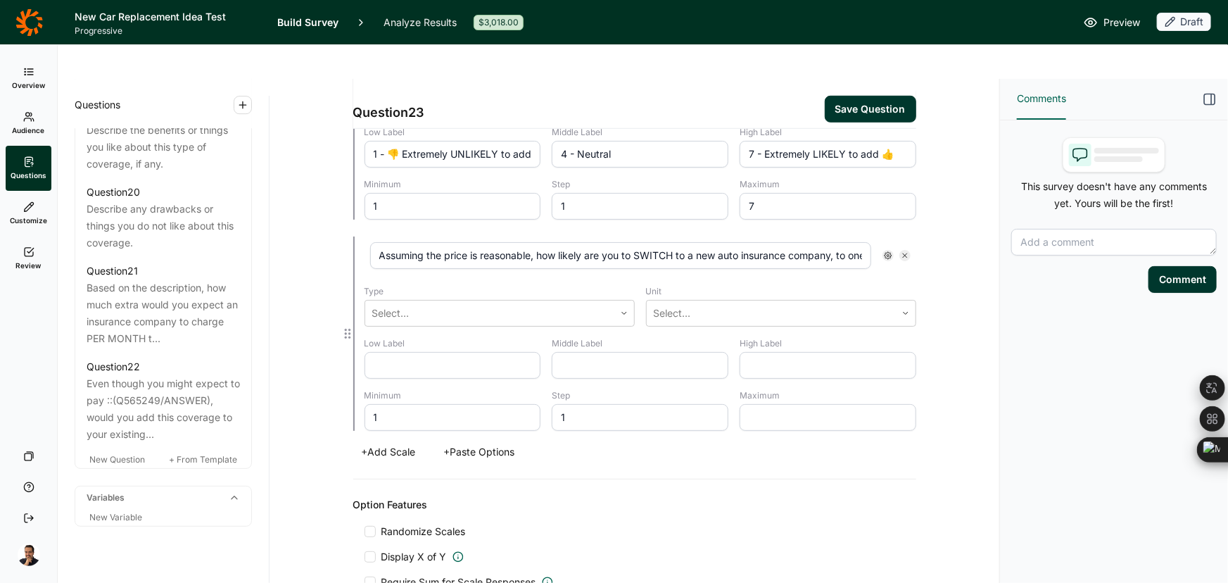
click at [769, 404] on input "text" at bounding box center [828, 417] width 177 height 27
type input "7"
click at [571, 352] on input "text" at bounding box center [640, 365] width 177 height 27
paste input "4 - Neutral"
type input "4 - Neutral"
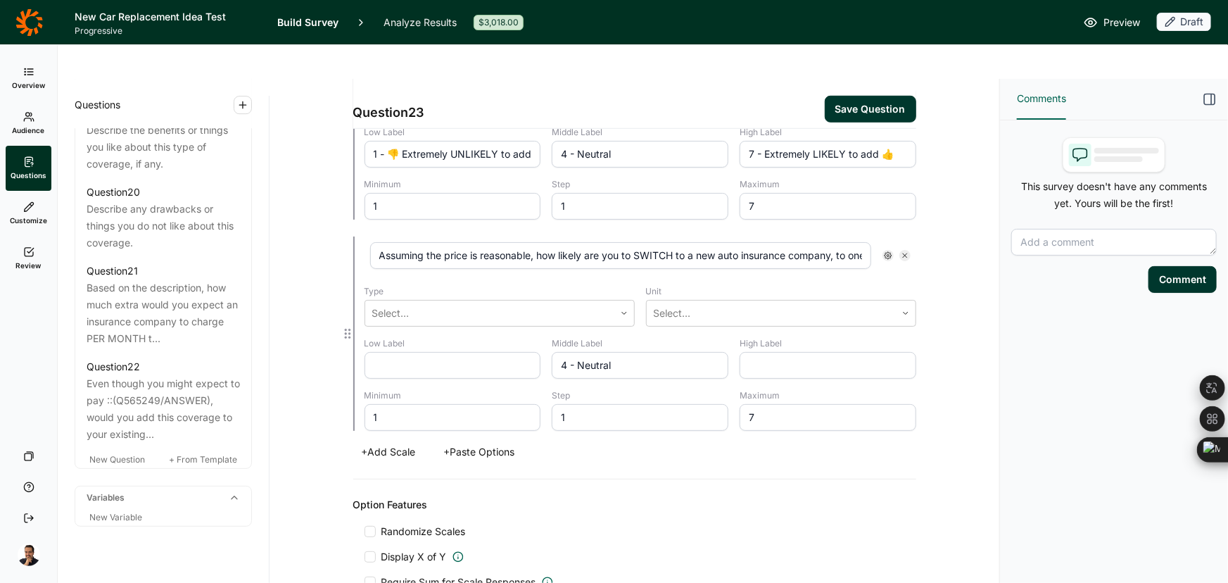
click at [411, 352] on input "text" at bounding box center [453, 365] width 177 height 27
paste input "1 - 👎 Extremely UNLIKELY to switch"
type input "1 - 👎 Extremely UNLIKELY to switch"
click at [806, 352] on input "text" at bounding box center [828, 365] width 177 height 27
paste input "7 - Extremely LIKELY 👍 to switch"
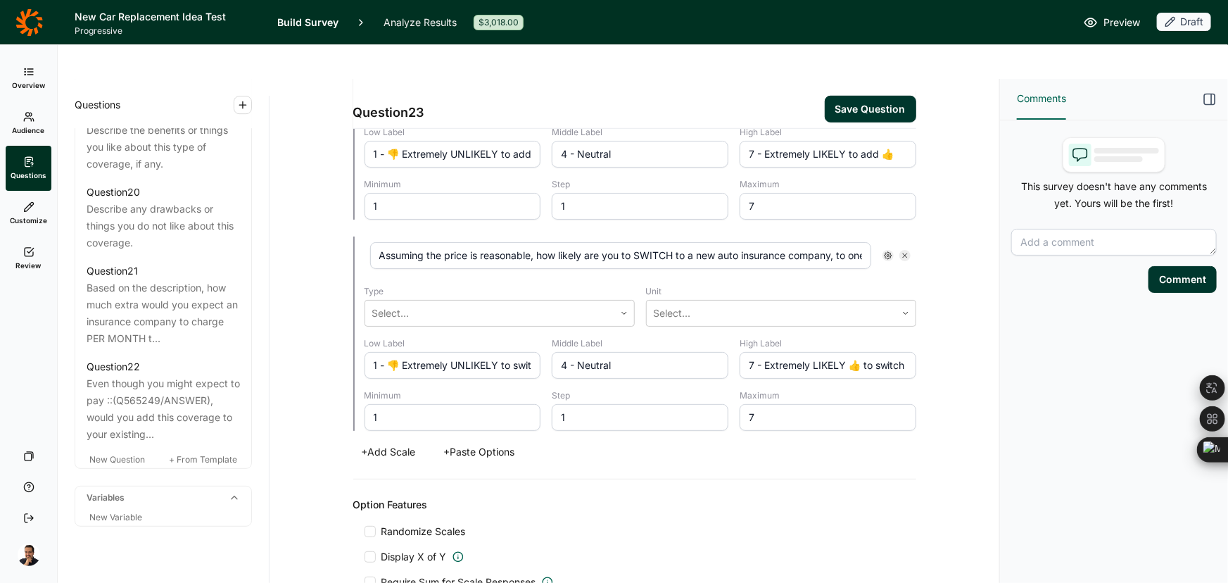
type input "7 - Extremely LIKELY 👍 to switch"
click at [863, 96] on button "Save Question" at bounding box center [870, 109] width 91 height 27
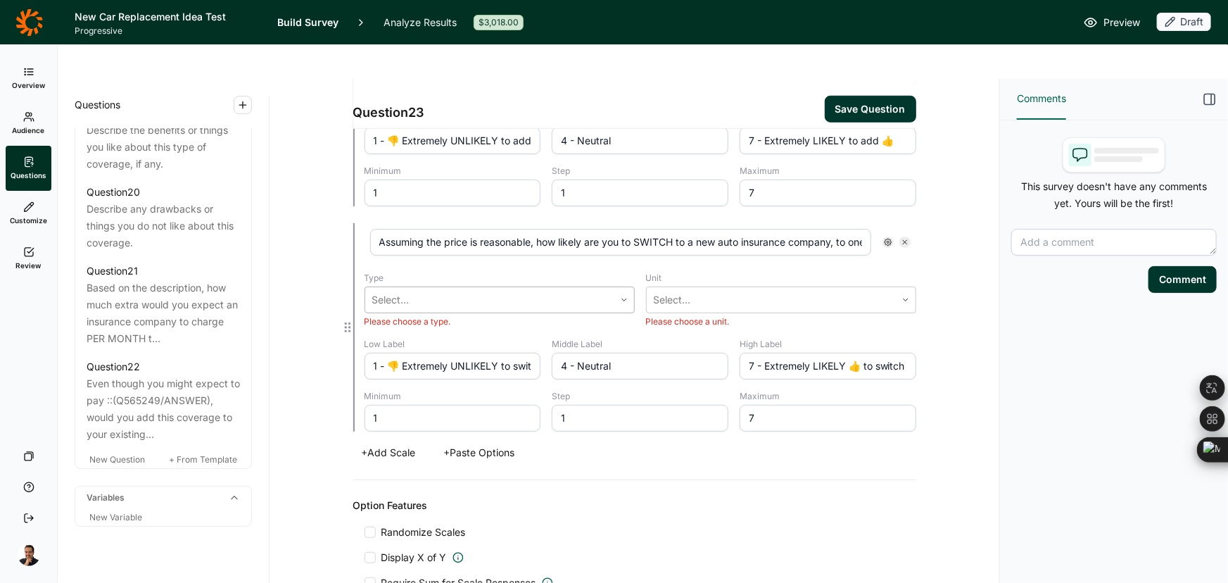
click at [491, 287] on div "Select..." at bounding box center [489, 299] width 249 height 25
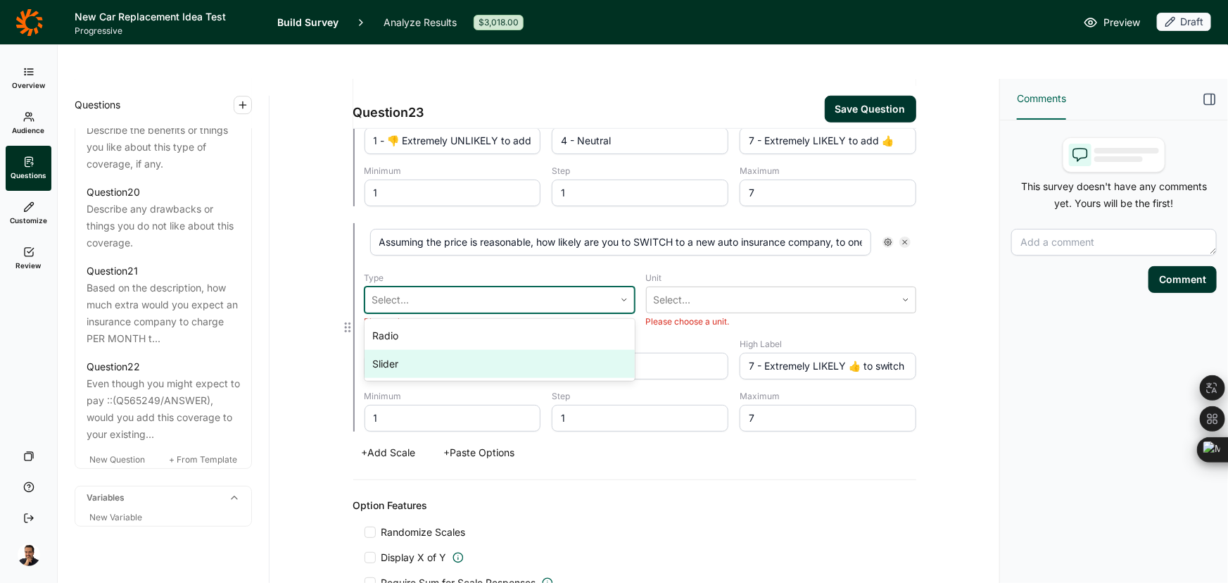
drag, startPoint x: 439, startPoint y: 322, endPoint x: 526, endPoint y: 312, distance: 87.1
click at [438, 350] on div "Slider" at bounding box center [500, 364] width 270 height 28
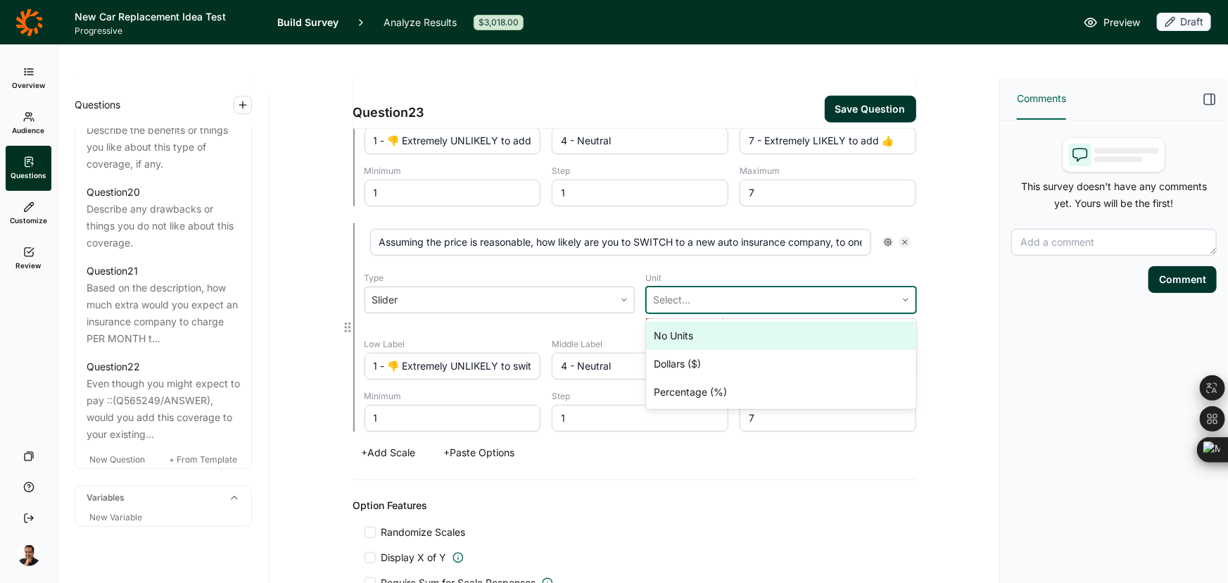
click at [672, 290] on div at bounding box center [771, 300] width 235 height 20
click at [685, 322] on div "No Units" at bounding box center [781, 336] width 270 height 28
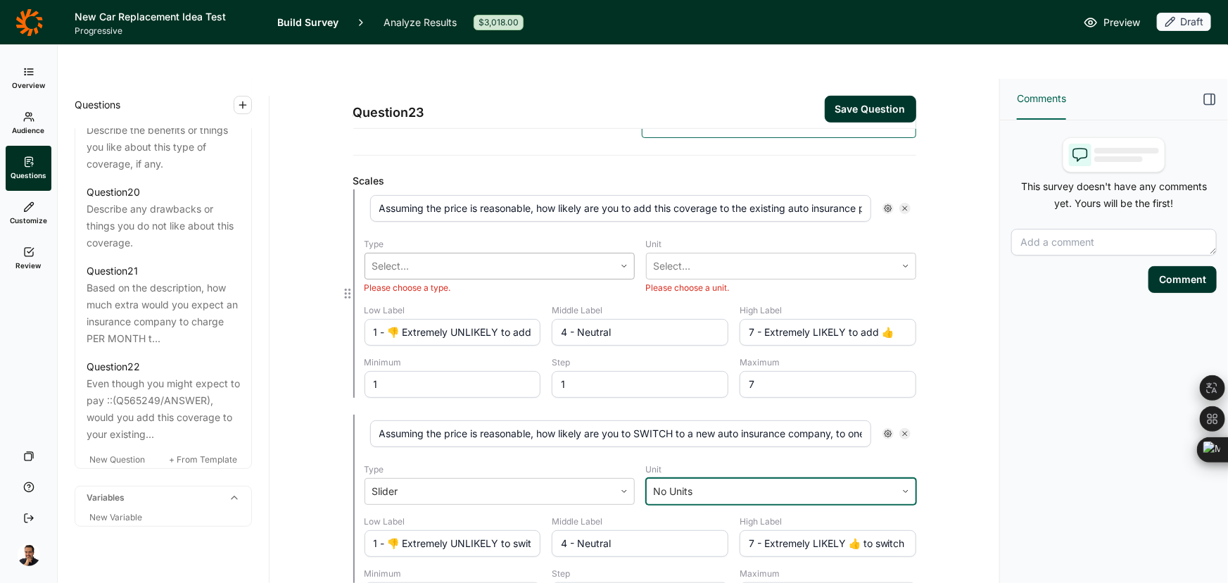
click at [450, 256] on div at bounding box center [489, 266] width 235 height 20
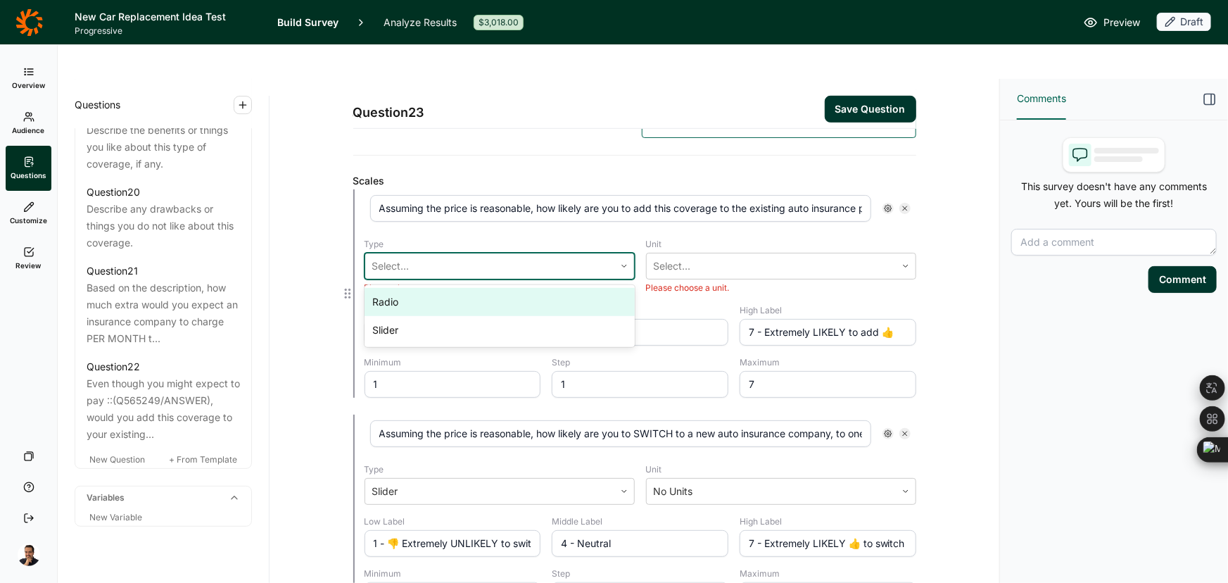
click at [434, 288] on div "Radio" at bounding box center [500, 302] width 270 height 28
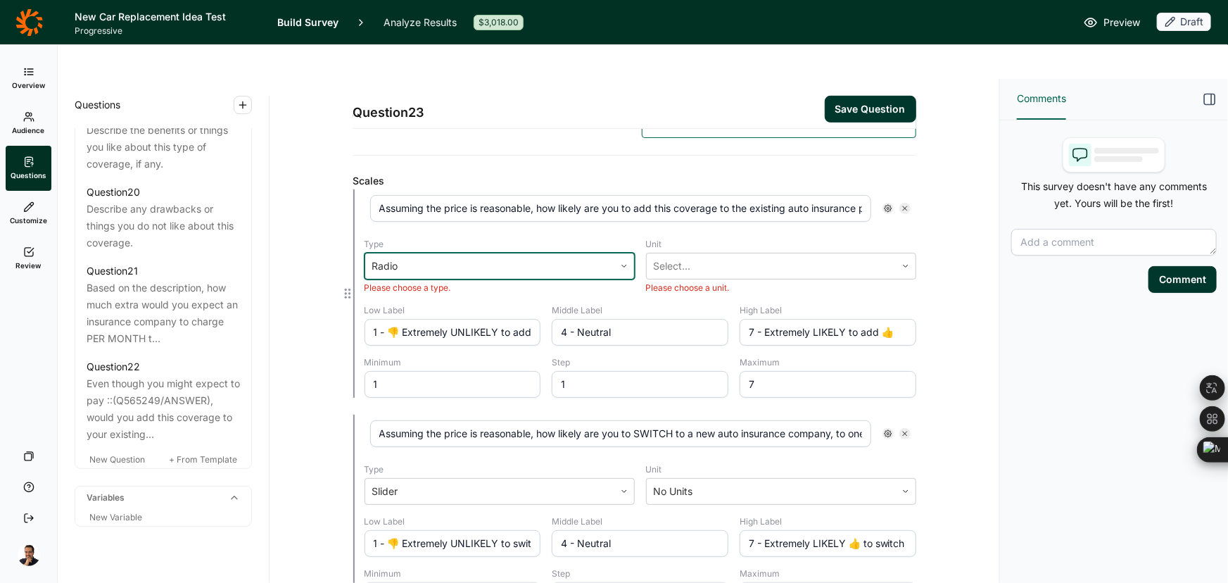
click at [695, 282] on div "Please choose a unit." at bounding box center [781, 287] width 270 height 11
click at [697, 256] on div at bounding box center [771, 266] width 235 height 20
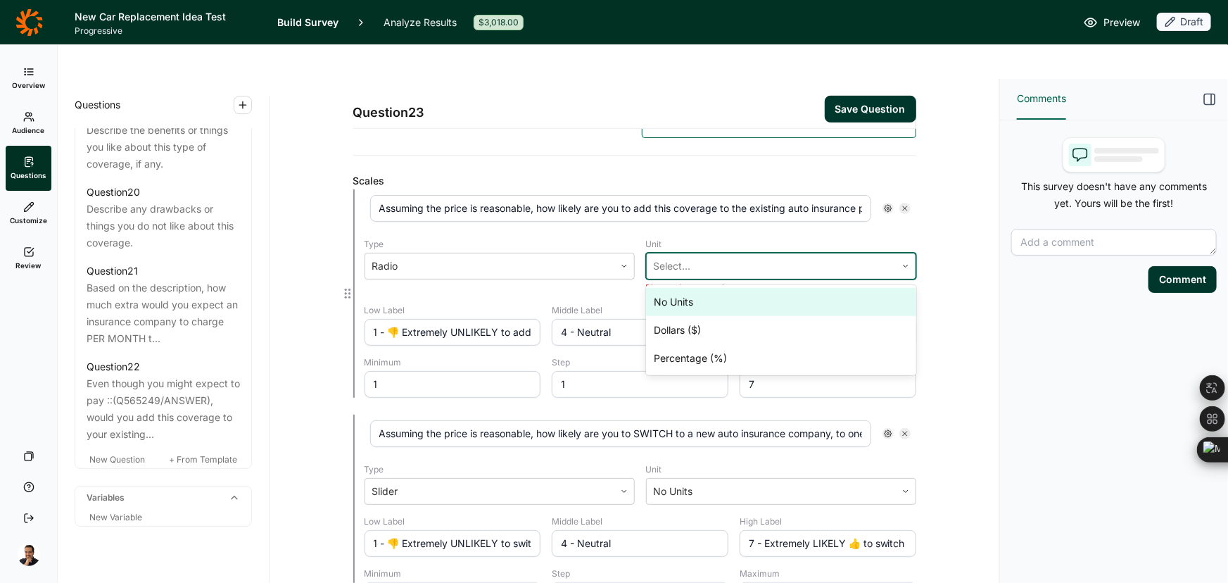
click at [691, 288] on div "No Units" at bounding box center [781, 302] width 270 height 28
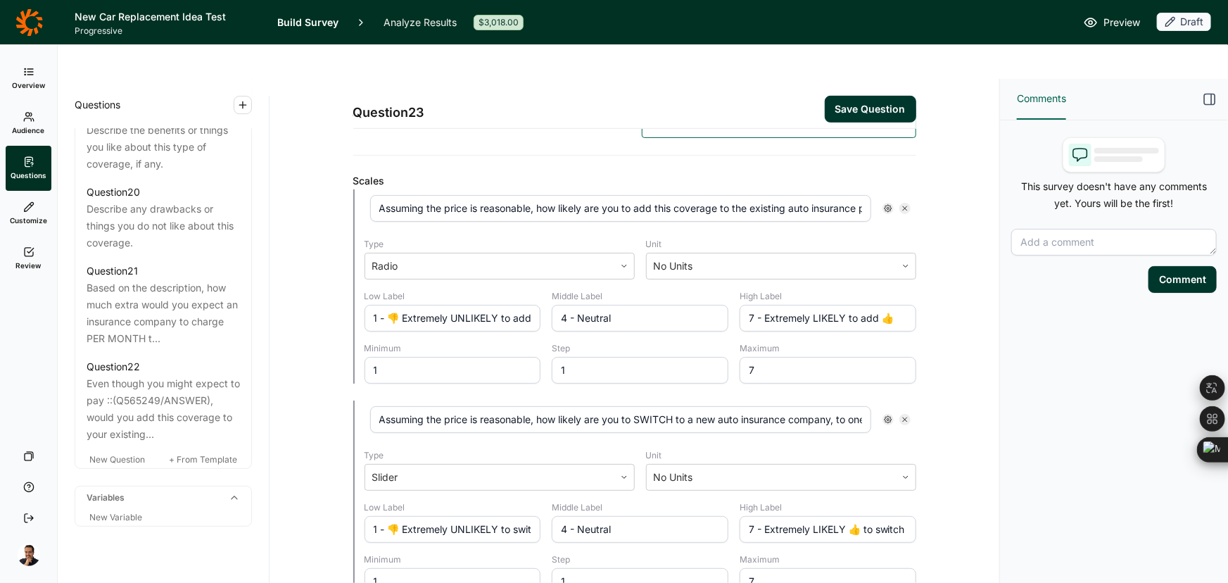
click at [880, 96] on button "Save Question" at bounding box center [870, 109] width 91 height 27
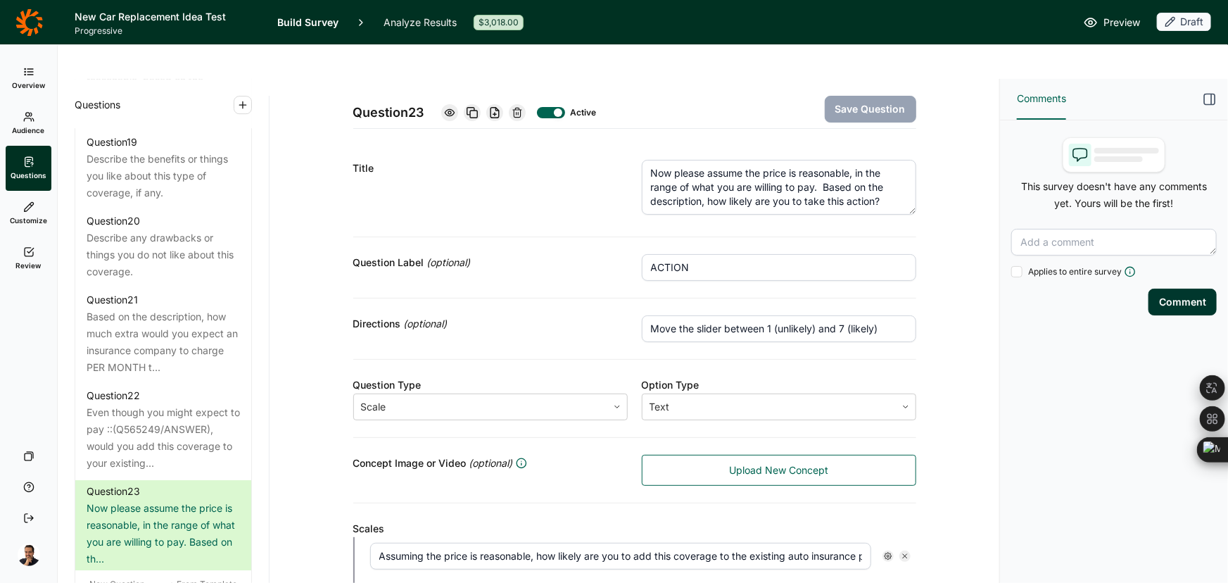
scroll to position [2386, 0]
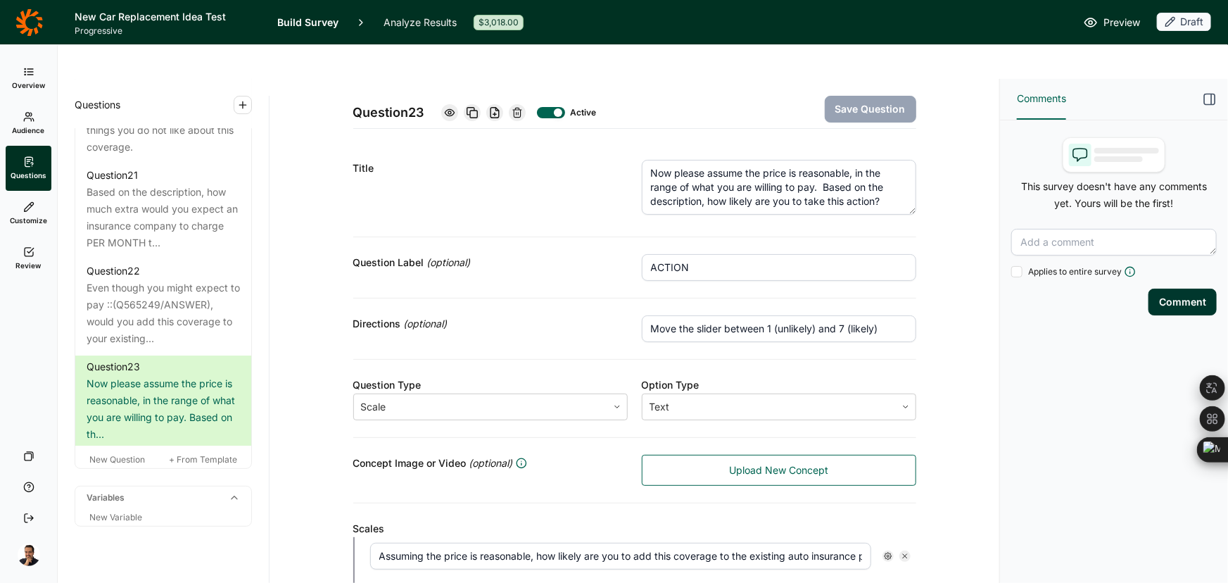
click at [156, 494] on div "Questions Demographics Demographic 1 How do you identify? Demographic 2 What is…" at bounding box center [163, 348] width 211 height 538
click at [124, 454] on span "New Question" at bounding box center [117, 459] width 56 height 11
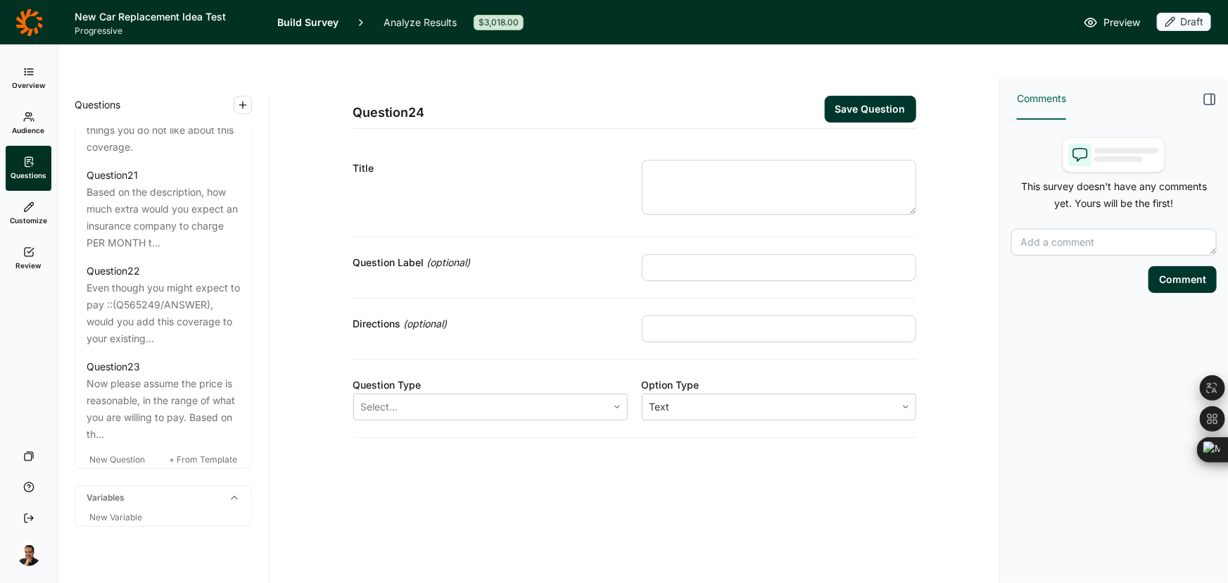
click at [709, 254] on input "text" at bounding box center [779, 267] width 274 height 27
click at [721, 163] on textarea at bounding box center [779, 187] width 274 height 55
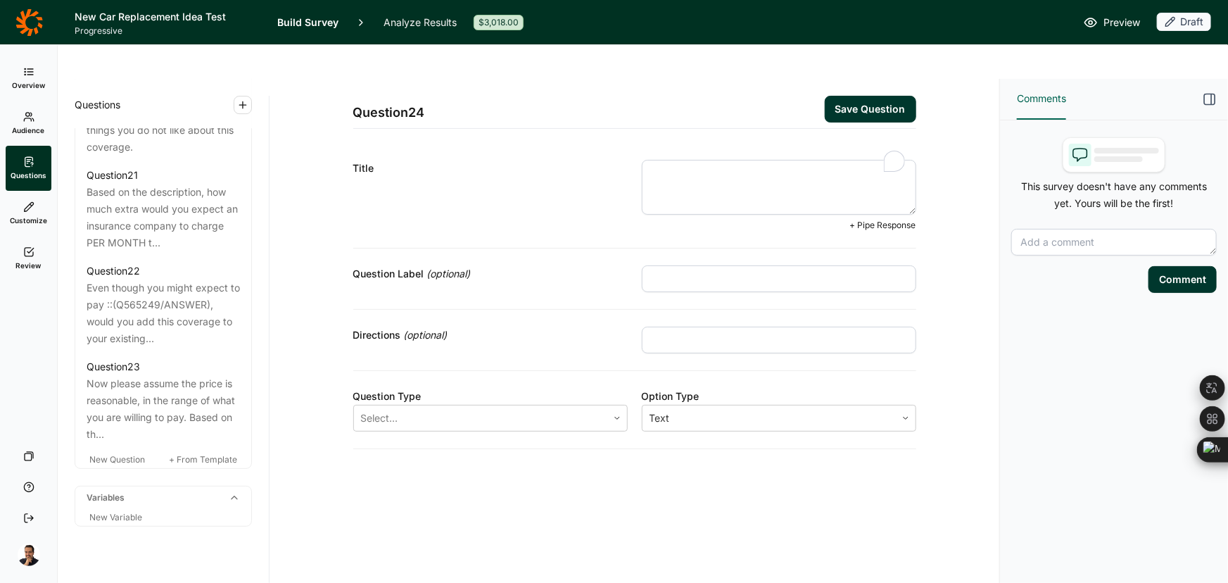
paste textarea "Q21) What makes you likely to add this coverage to an auto policy?"
drag, startPoint x: 675, startPoint y: 139, endPoint x: 437, endPoint y: 165, distance: 239.2
click at [437, 165] on div "Title Q21) What makes you likely to add this coverage to an auto policy? + Pipe…" at bounding box center [634, 196] width 563 height 106
type textarea "What makes you likely to add this coverage to an auto policy?"
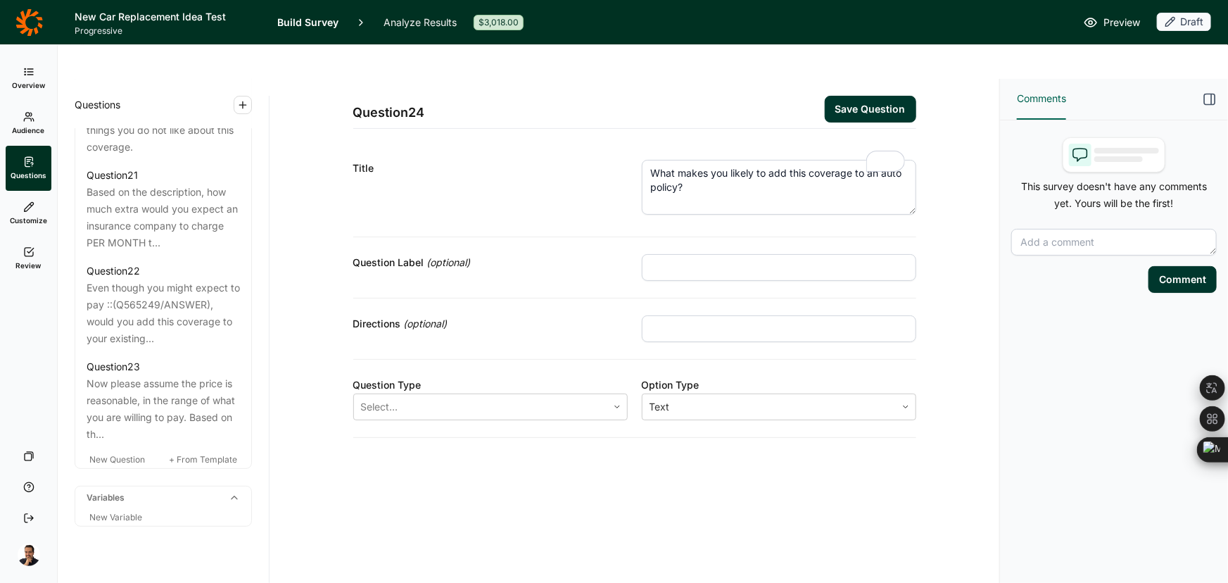
click at [628, 527] on div "Question 24 Save Question Title What makes you likely to add this coverage to a…" at bounding box center [635, 348] width 730 height 538
click at [380, 397] on div at bounding box center [480, 407] width 239 height 20
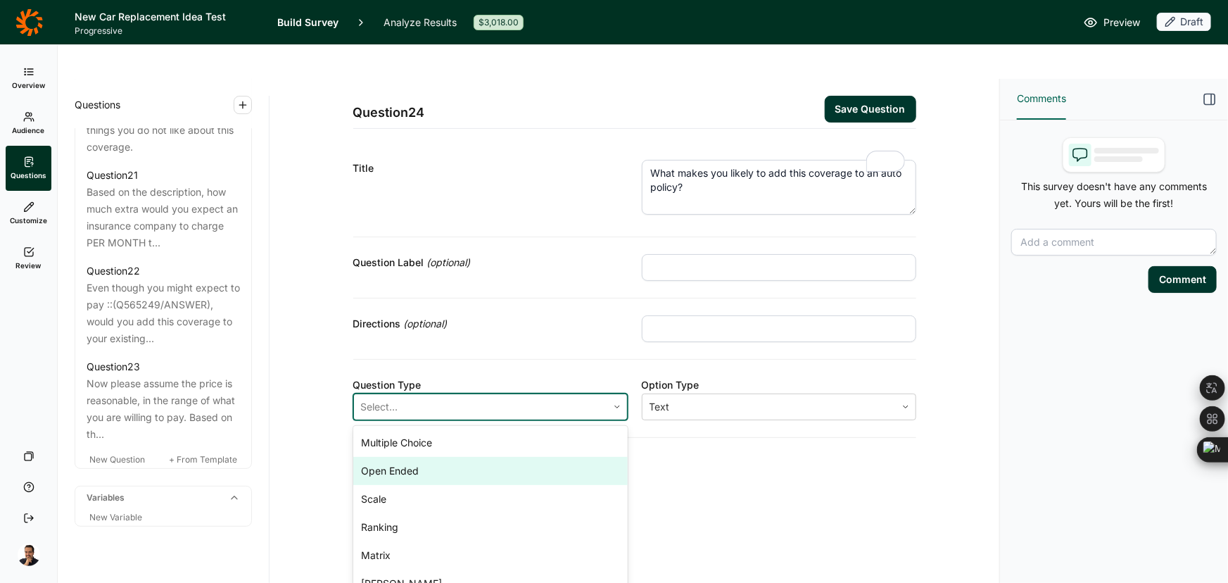
click at [387, 457] on div "Open Ended" at bounding box center [490, 471] width 274 height 28
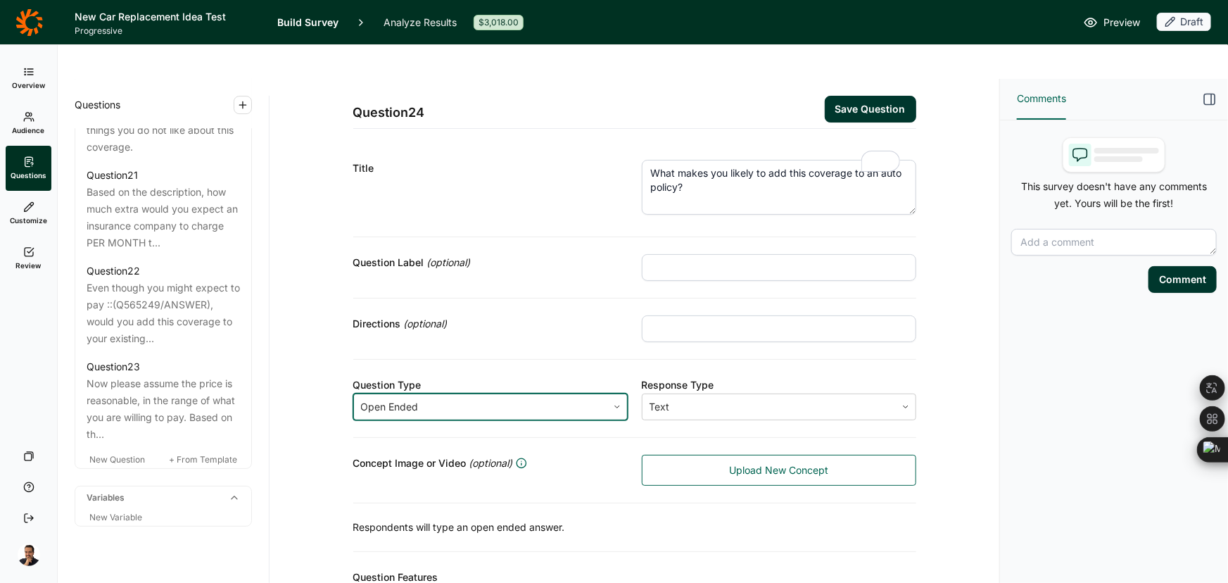
click at [866, 96] on button "Save Question" at bounding box center [870, 109] width 91 height 27
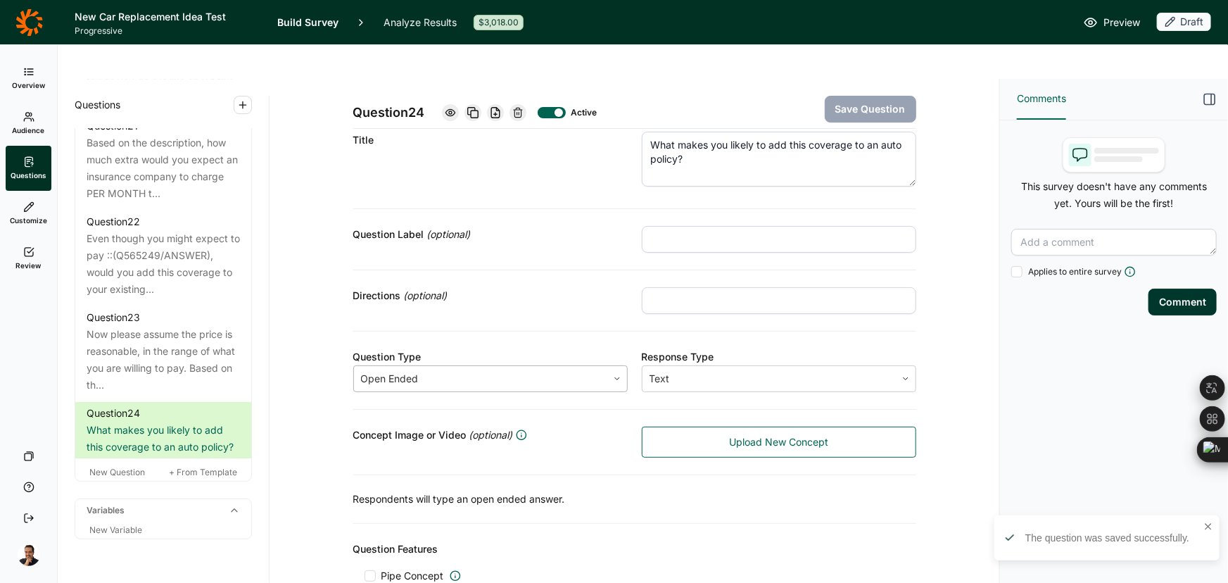
scroll to position [103, 0]
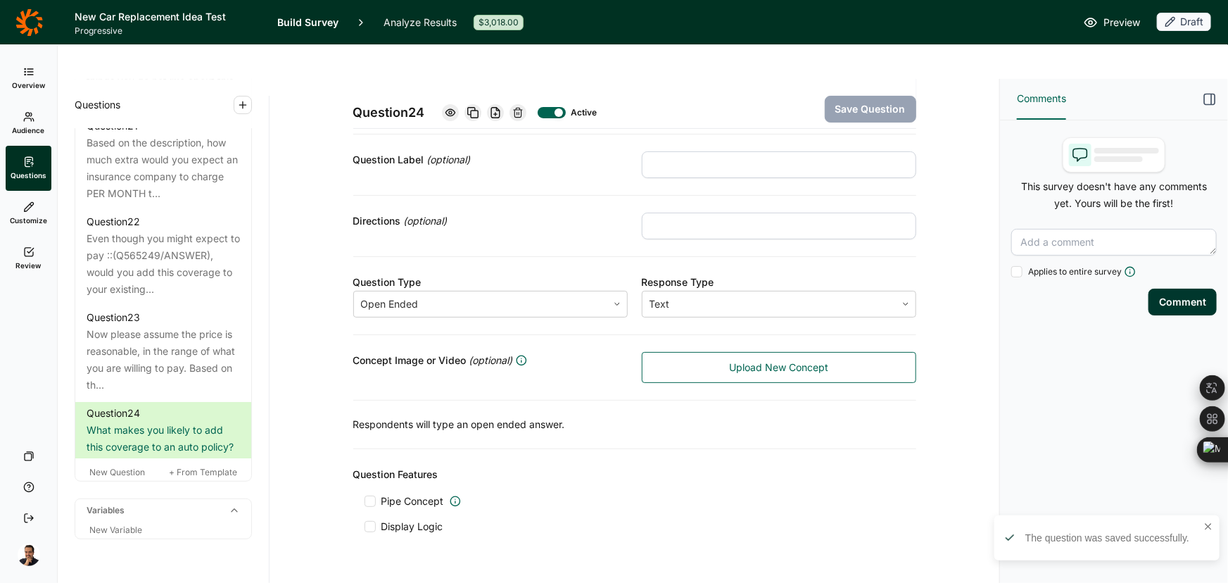
click at [417, 519] on span "Display Logic" at bounding box center [412, 526] width 62 height 14
click at [365, 526] on input "Display Logic" at bounding box center [365, 526] width 0 height 0
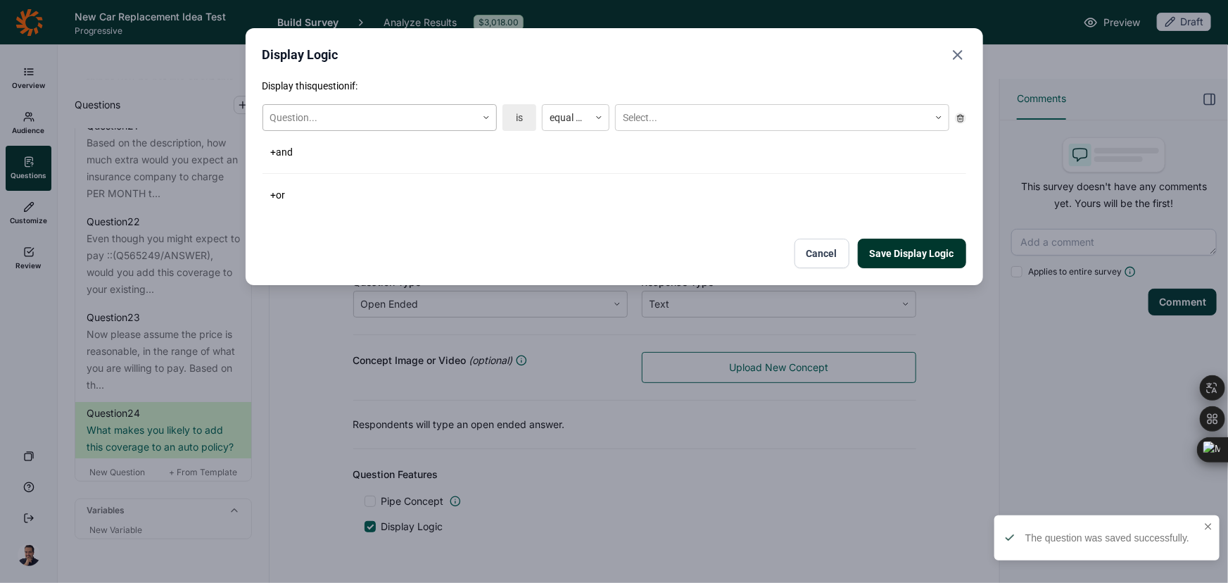
click at [485, 117] on icon at bounding box center [486, 117] width 8 height 8
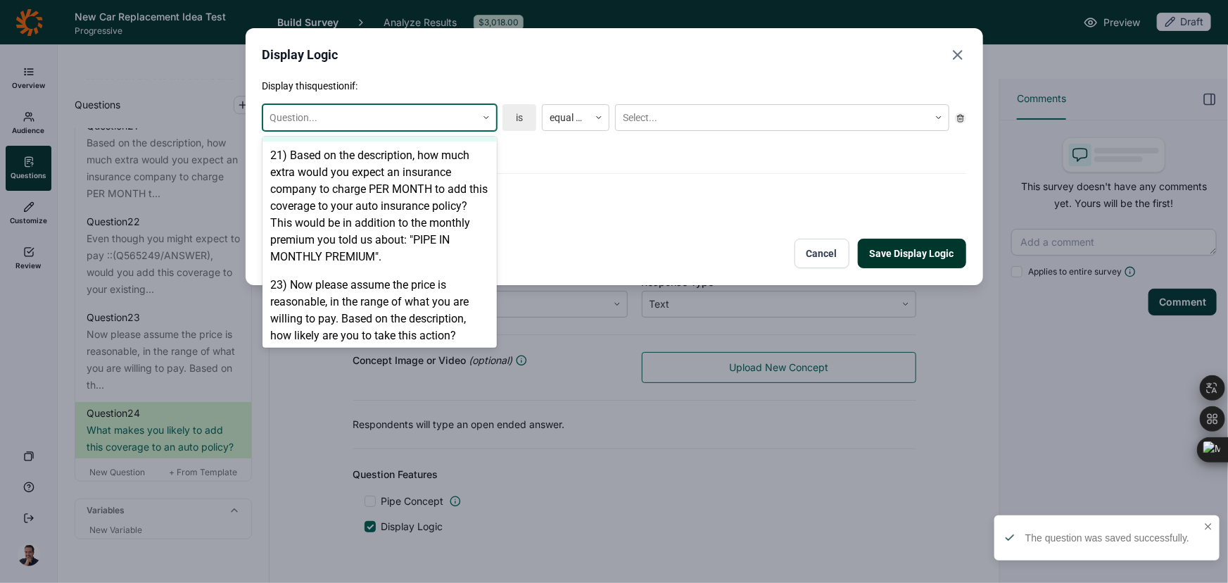
scroll to position [1342, 0]
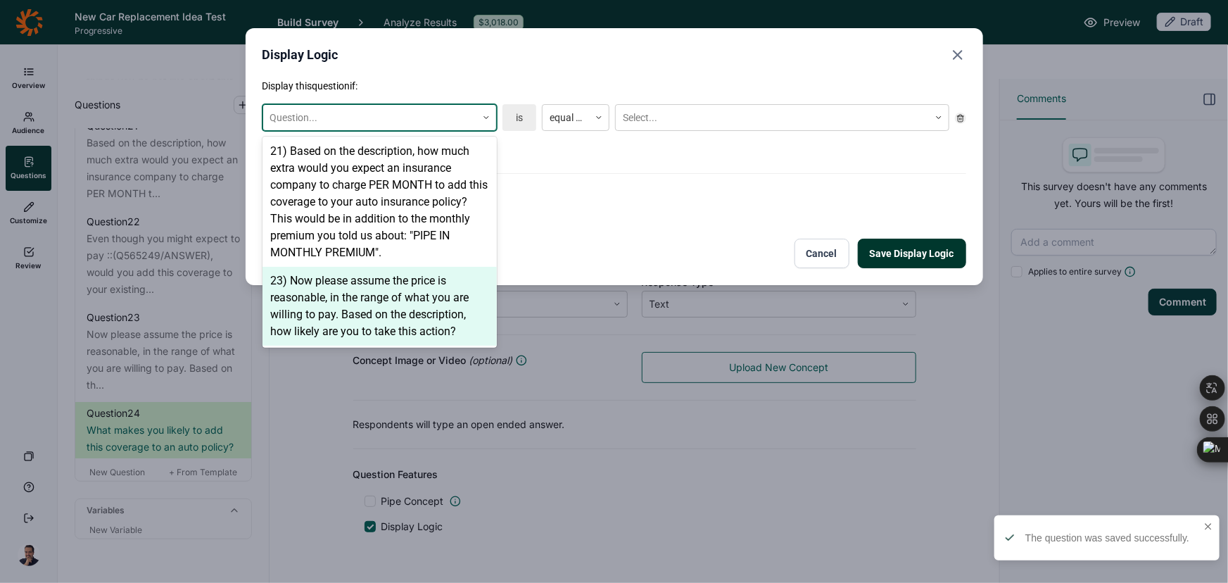
click at [413, 293] on div "23) Now please assume the price is reasonable, in the range of what you are wil…" at bounding box center [380, 306] width 234 height 79
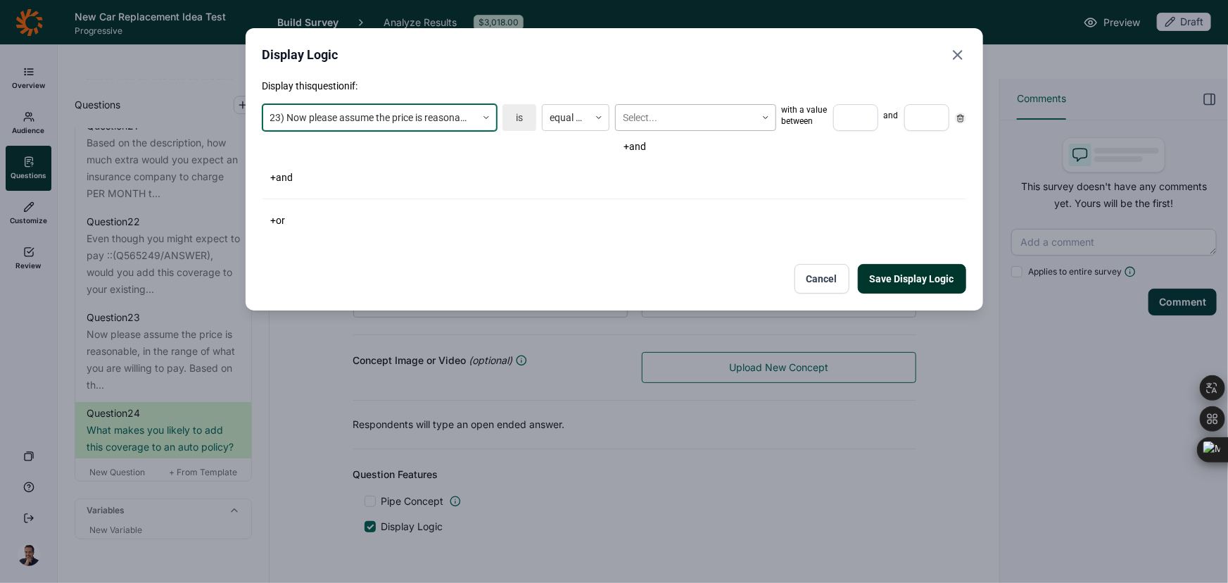
click at [681, 113] on div at bounding box center [686, 118] width 126 height 18
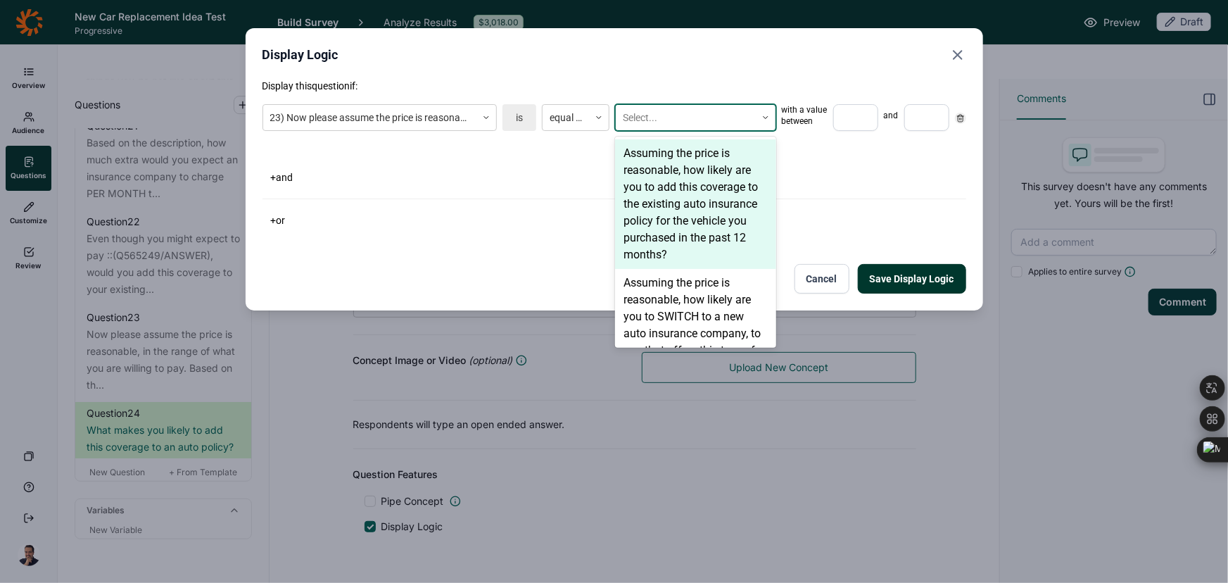
click at [679, 179] on div "Assuming the price is reasonable, how likely are you to add this coverage to th…" at bounding box center [695, 203] width 161 height 129
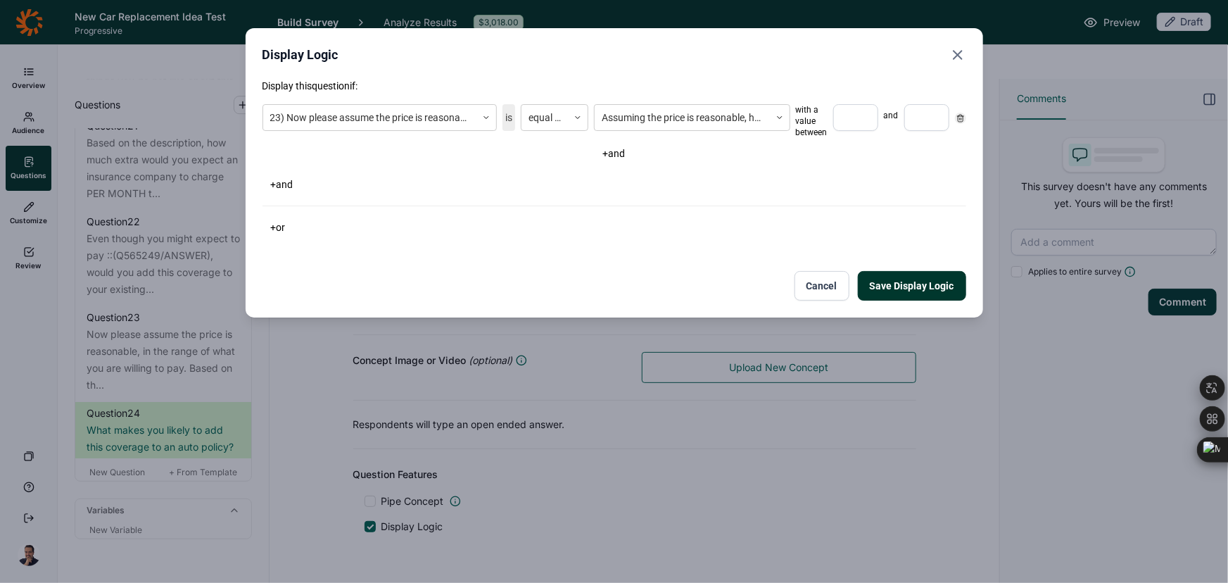
click at [843, 113] on input "number" at bounding box center [855, 117] width 45 height 27
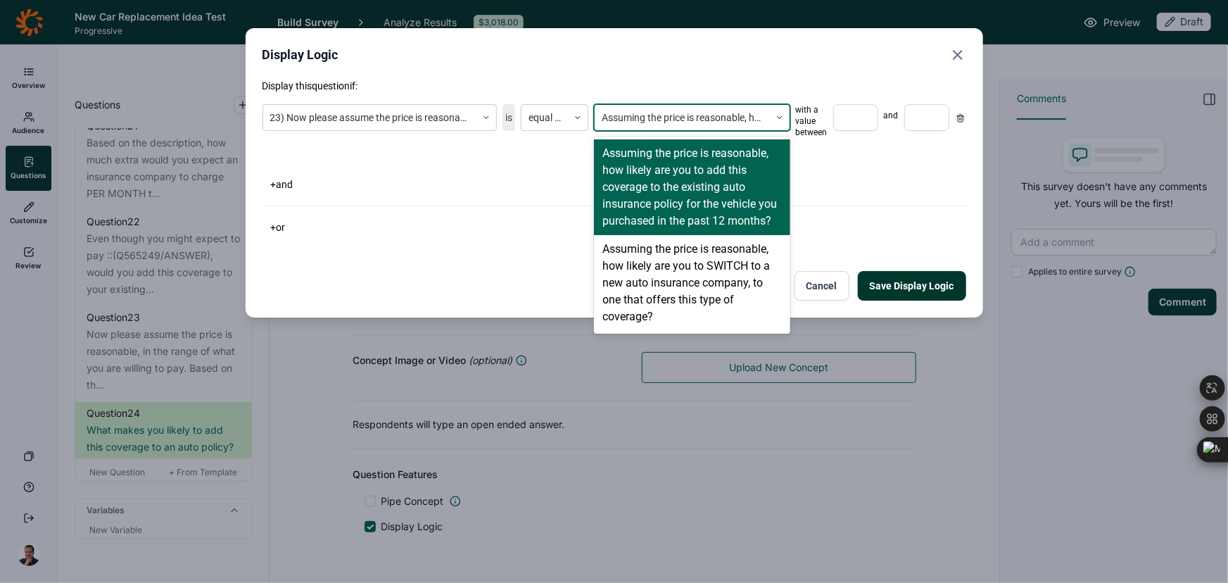
click at [728, 110] on div at bounding box center [682, 118] width 160 height 18
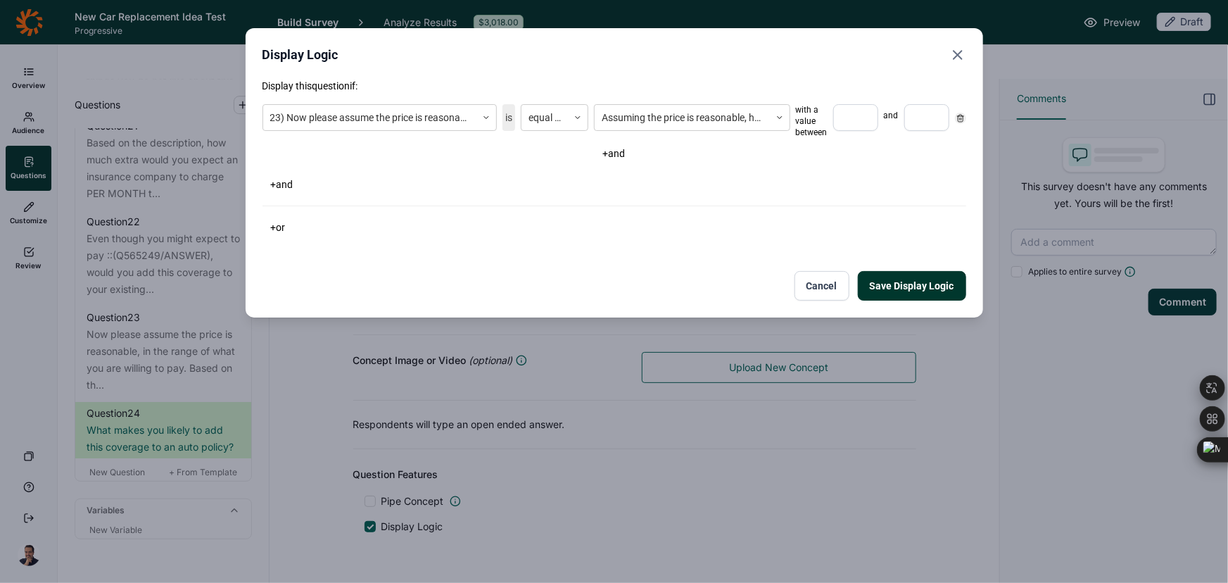
click at [833, 115] on div "Assuming the price is reasonable, how likely are you to add this coverage to th…" at bounding box center [771, 121] width 355 height 34
click at [842, 115] on input "number" at bounding box center [855, 117] width 45 height 27
type input "6"
click at [916, 115] on input "number" at bounding box center [926, 117] width 45 height 27
type input "7"
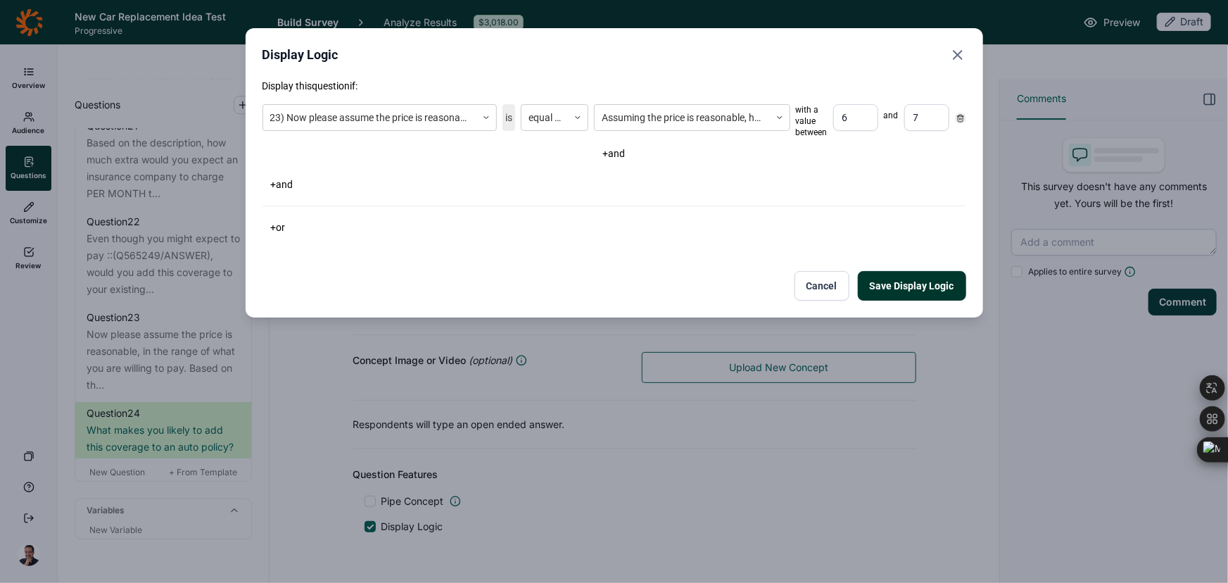
click at [942, 277] on button "Save Display Logic" at bounding box center [912, 286] width 108 height 30
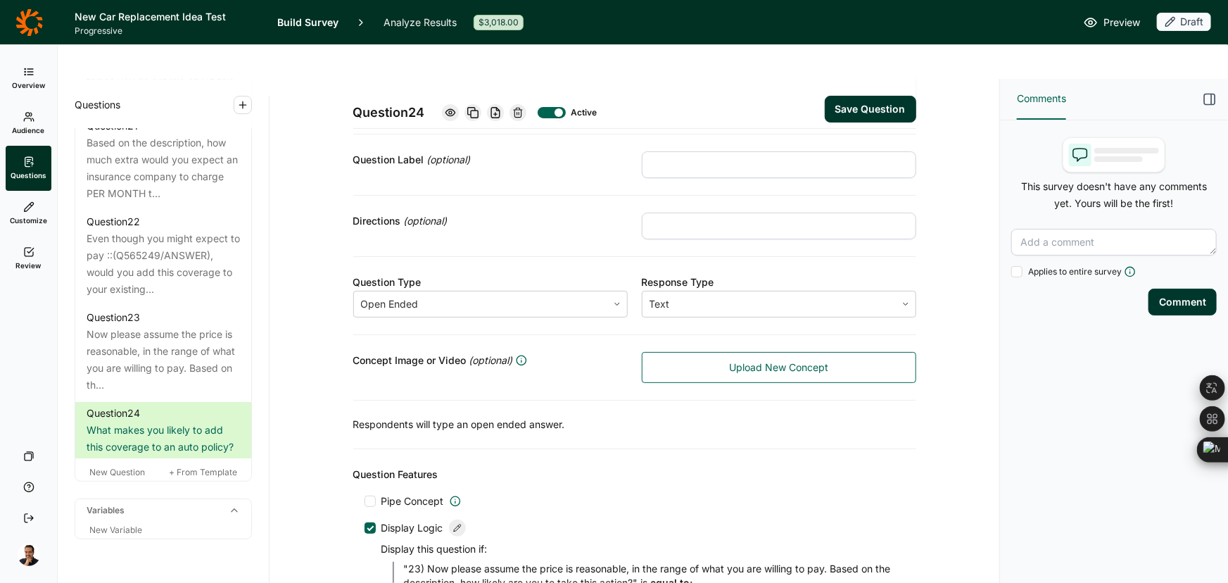
click at [847, 96] on button "Save Question" at bounding box center [870, 109] width 91 height 27
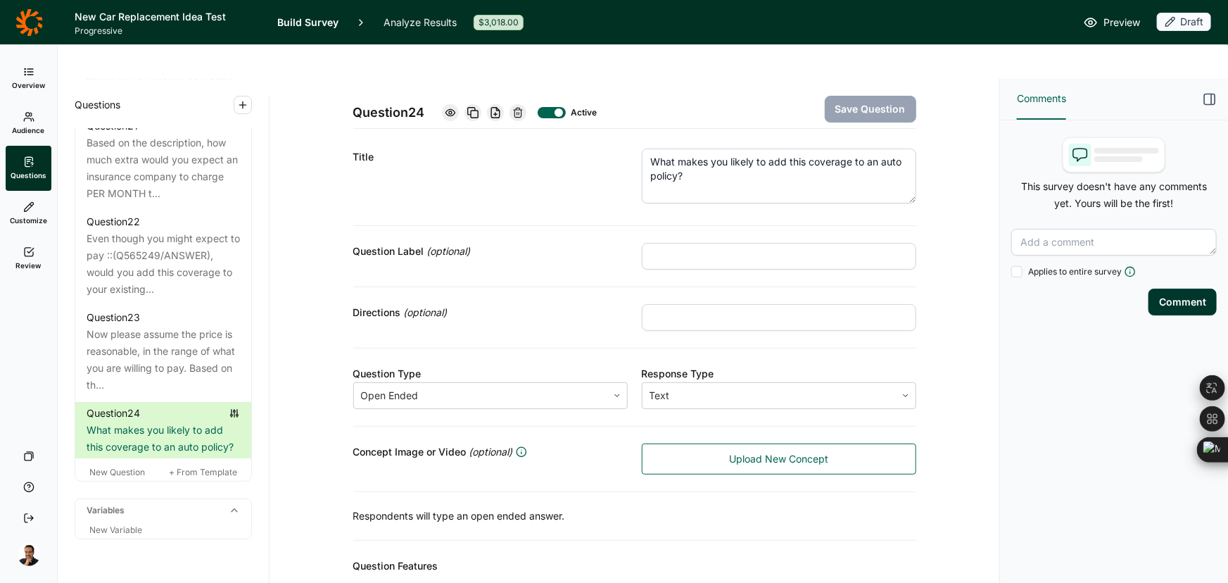
scroll to position [0, 0]
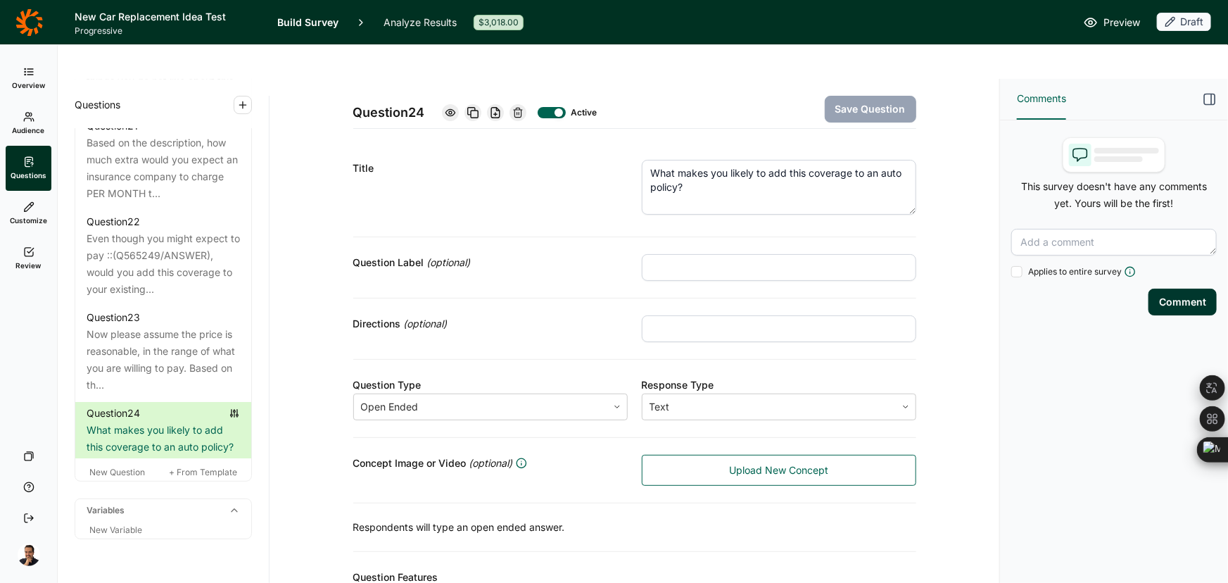
click at [467, 108] on use at bounding box center [472, 113] width 11 height 11
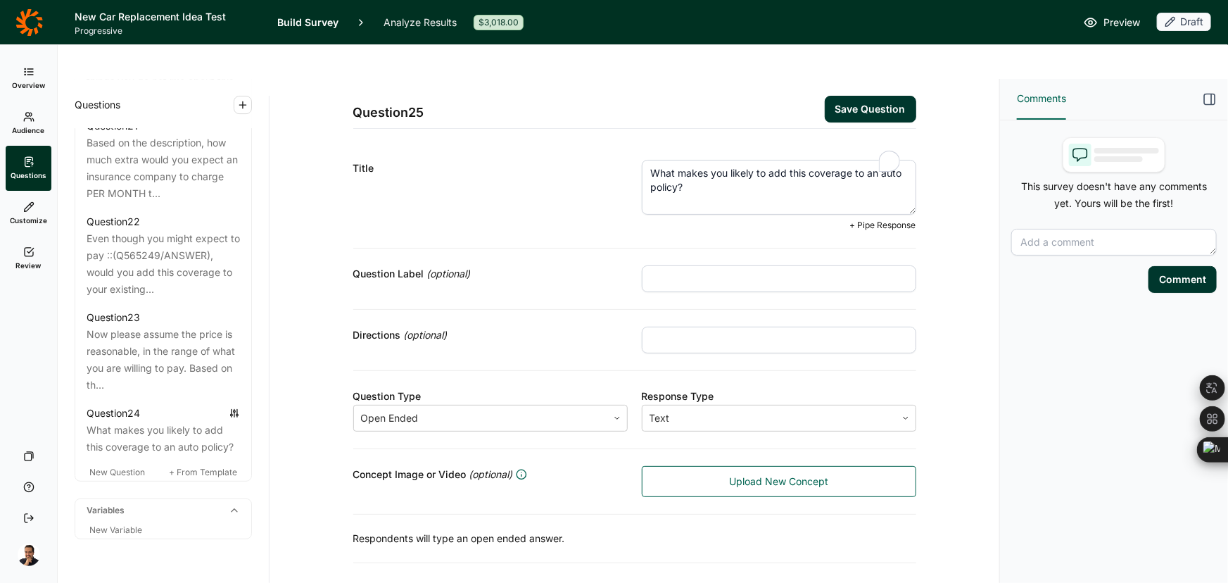
drag, startPoint x: 678, startPoint y: 158, endPoint x: 607, endPoint y: 123, distance: 79.3
click at [607, 143] on div "Title What makes you likely to add this coverage to an auto policy? + Pipe Resp…" at bounding box center [634, 196] width 563 height 106
paste textarea "Q22) Which statement best describes why you would be likely to add this coverage"
drag, startPoint x: 673, startPoint y: 137, endPoint x: 473, endPoint y: 115, distance: 201.1
click at [473, 143] on div "Title Q22) Which statement best describes why you would be likely to add this c…" at bounding box center [634, 196] width 563 height 106
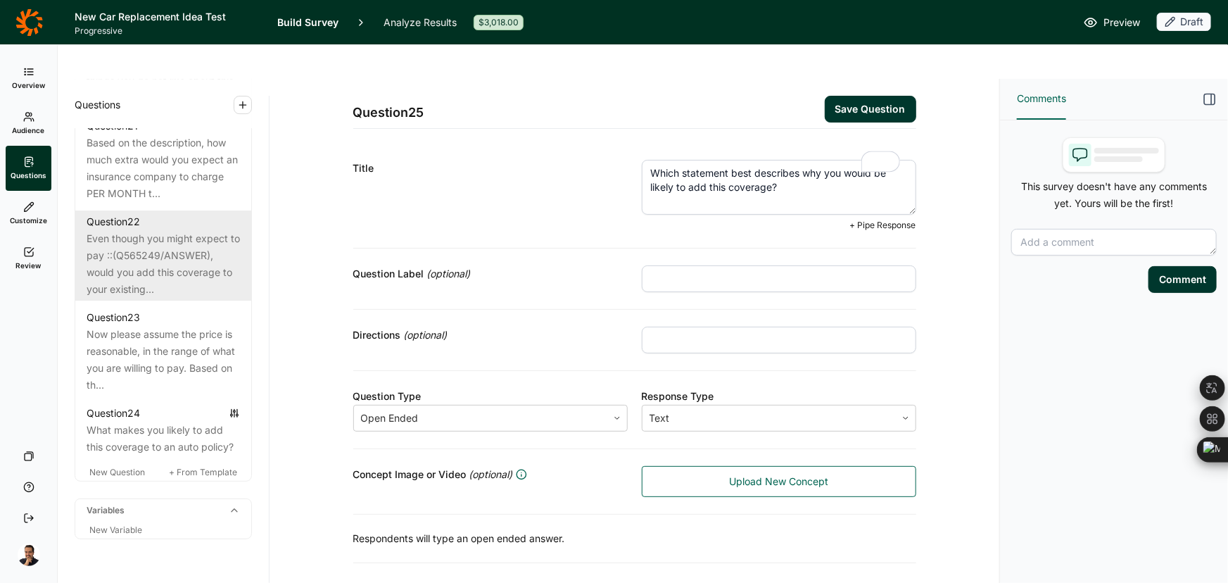
type textarea "Which statement best describes why you would be likely to add this coverage?"
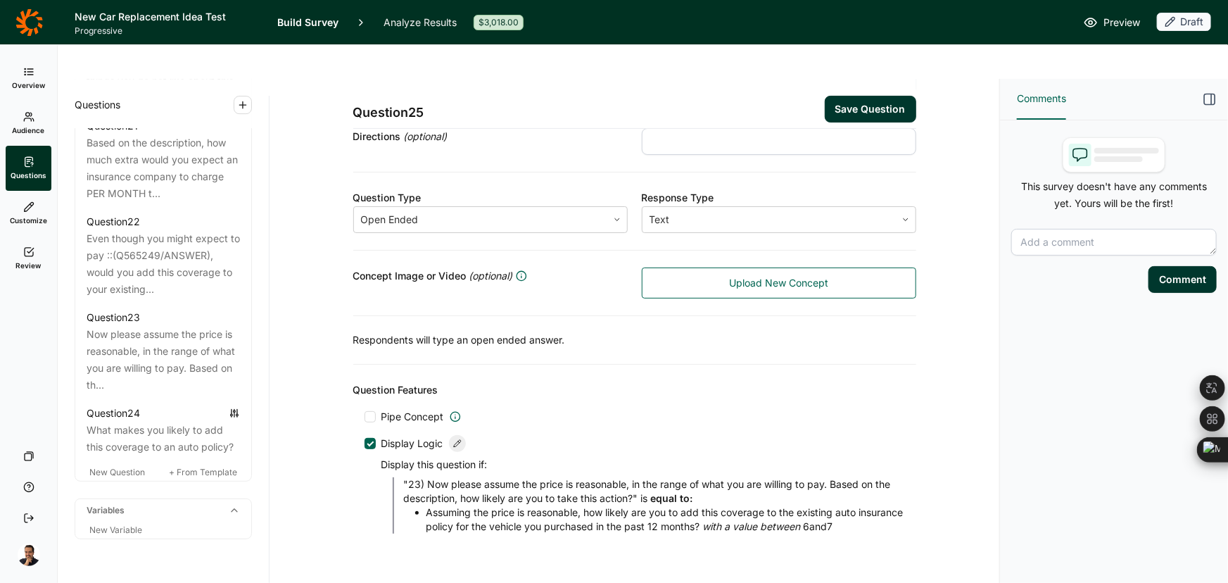
scroll to position [25, 0]
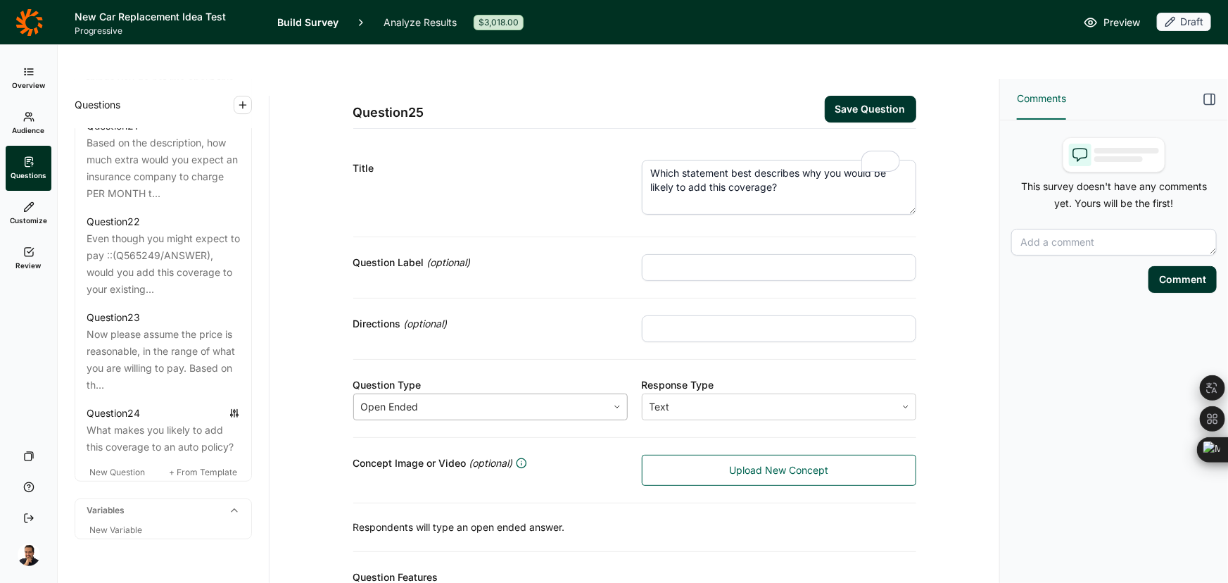
click at [484, 397] on div at bounding box center [480, 407] width 239 height 20
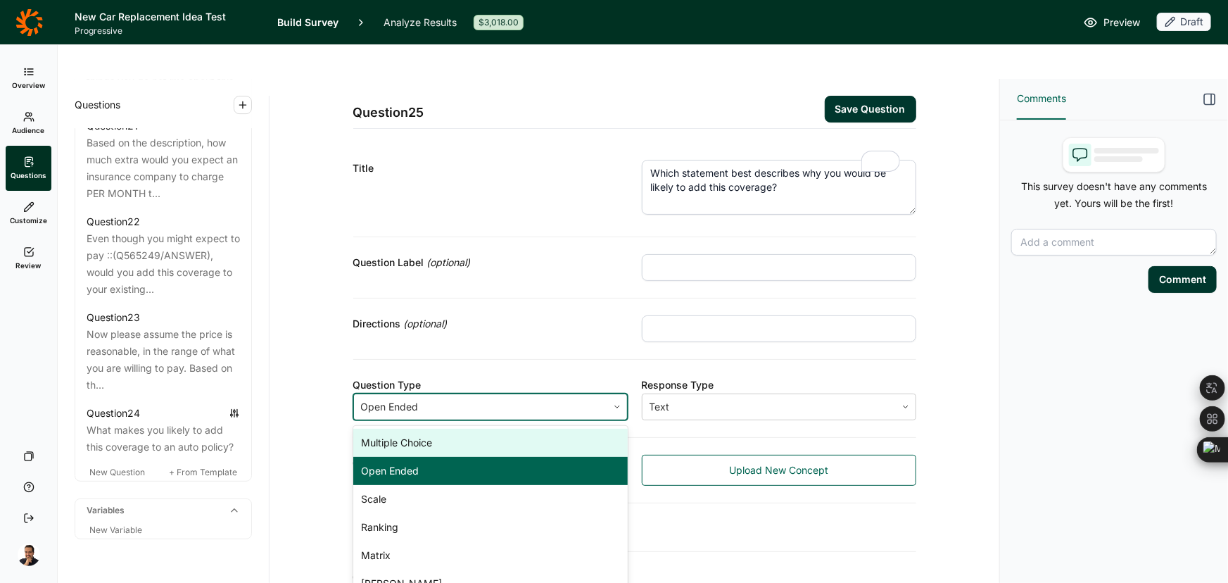
click at [451, 429] on div "Multiple Choice" at bounding box center [490, 443] width 274 height 28
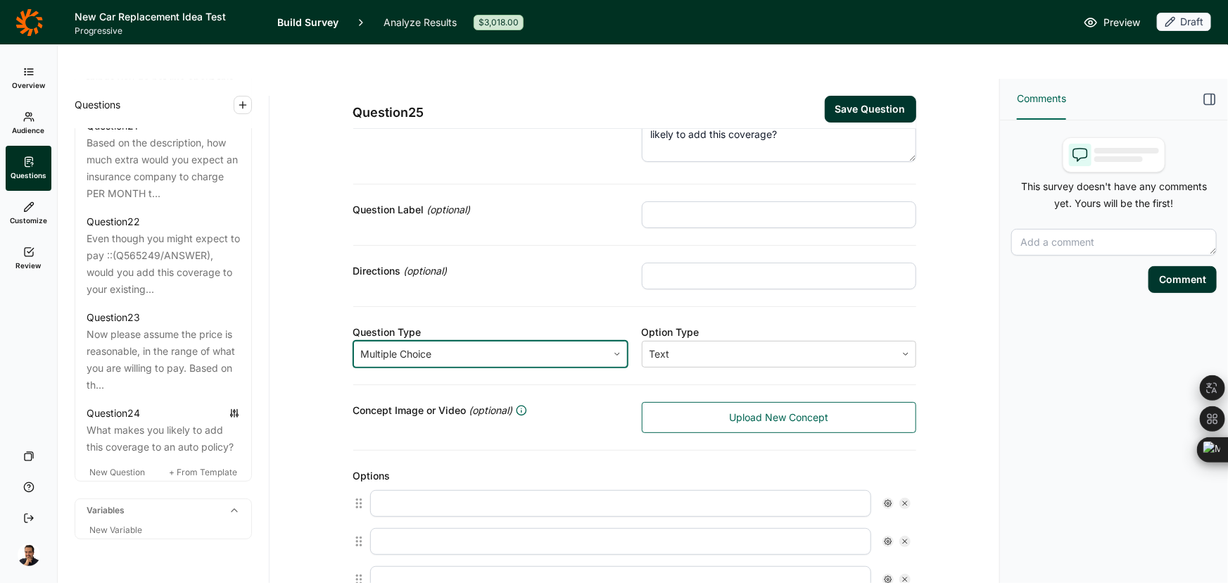
scroll to position [182, 0]
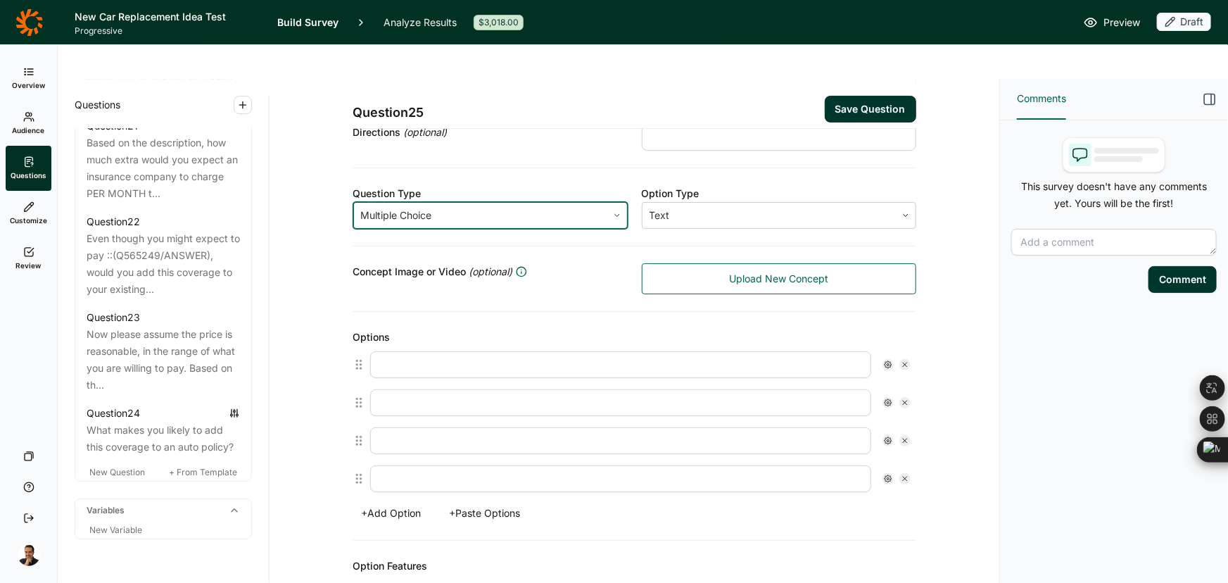
click at [462, 503] on button "+ Paste Options" at bounding box center [485, 513] width 88 height 20
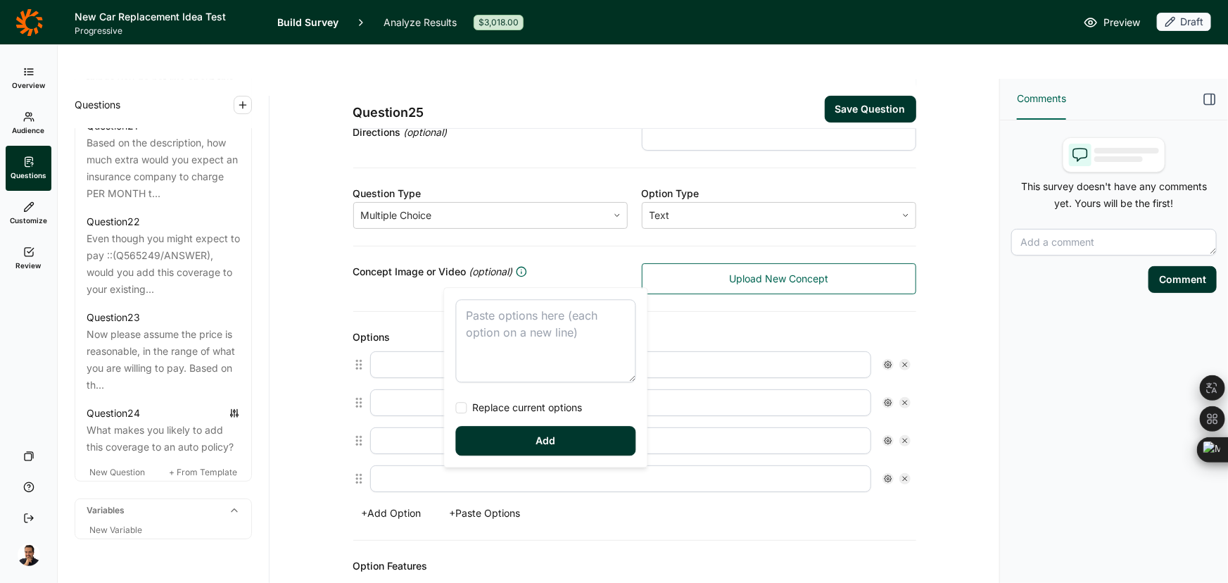
click at [530, 334] on textarea at bounding box center [546, 340] width 180 height 83
click at [511, 410] on span "Replace current options" at bounding box center [524, 407] width 115 height 14
click at [456, 407] on input "Replace current options" at bounding box center [456, 407] width 0 height 0
type textarea "Bad investments, as the benefits I would receive are not likely to outweigh the…"
click at [514, 453] on button "Add" at bounding box center [546, 441] width 180 height 30
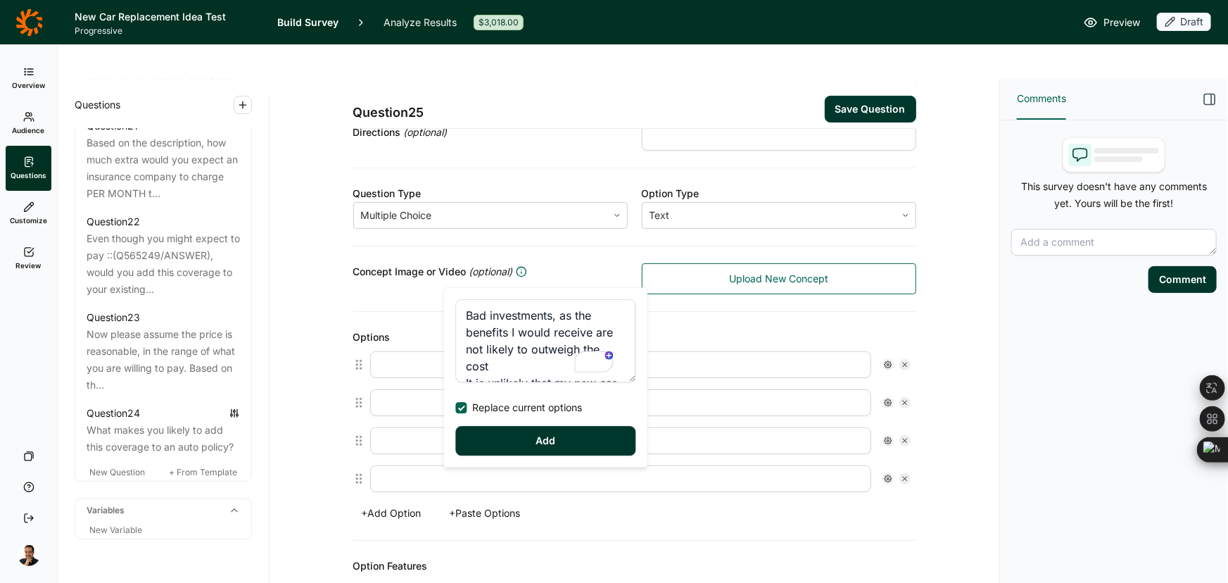
type input "Bad investments, as the benefits I would receive are not likely to outweigh the…"
type input "It is unlikely that my new car will be totalled in the next few years"
type input "I cannot afford to add extra coverage options"
type input "If my car is totalled, I can afford to replace this auto"
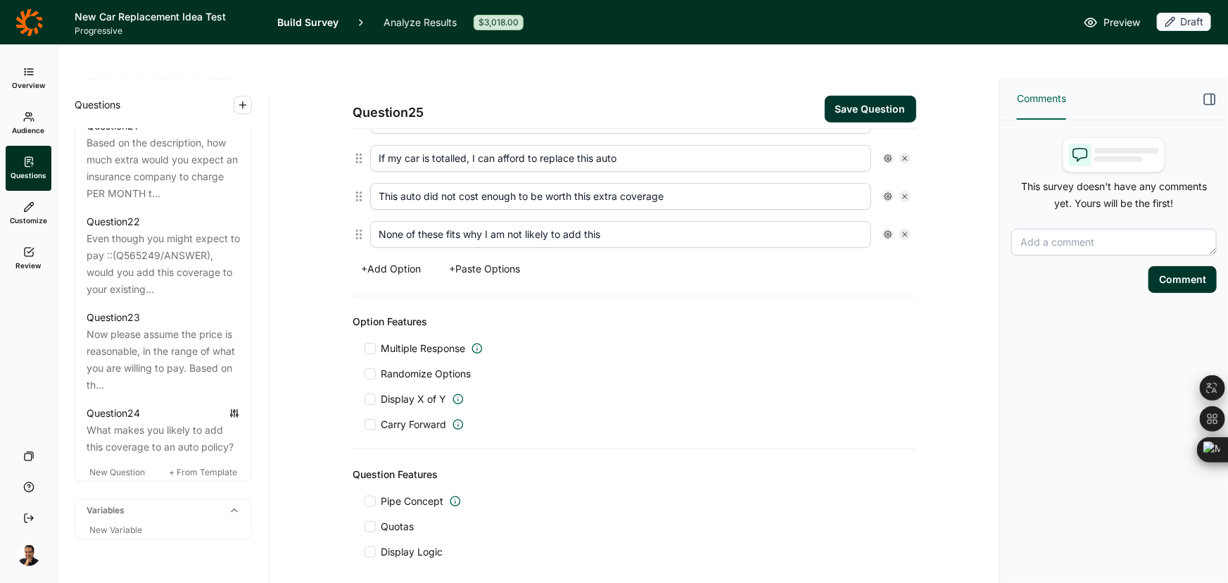
click at [434, 367] on span "Randomize Options" at bounding box center [424, 374] width 96 height 14
click at [365, 374] on input "Randomize Options" at bounding box center [365, 374] width 0 height 0
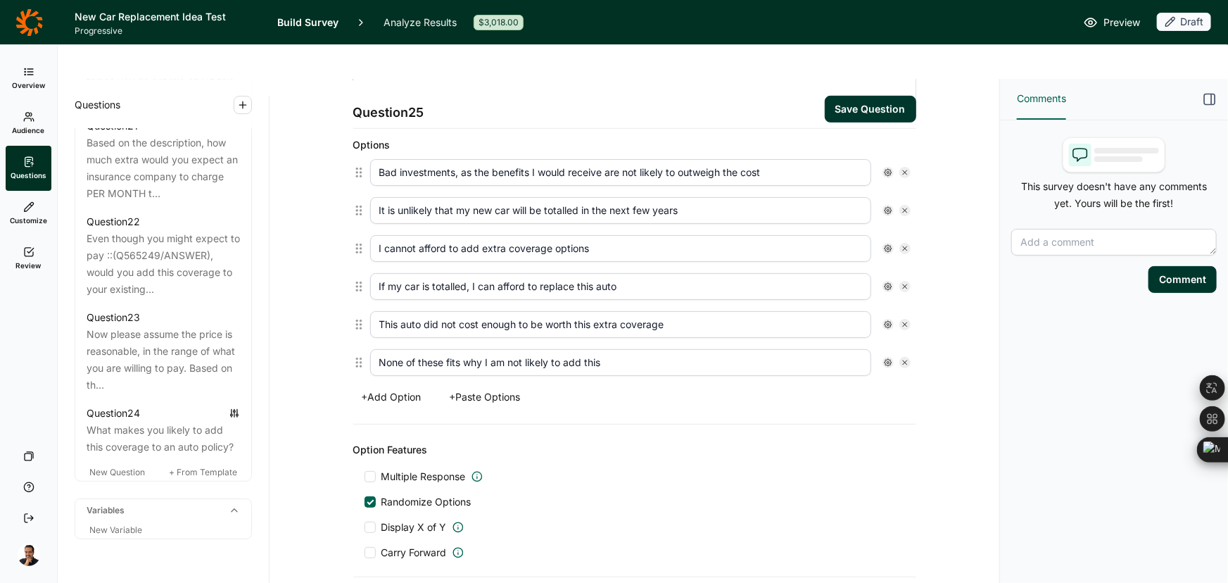
click at [883, 357] on div at bounding box center [888, 362] width 11 height 11
click at [902, 394] on span "Anchor" at bounding box center [920, 391] width 39 height 14
click at [890, 391] on input "Anchor" at bounding box center [890, 391] width 0 height 0
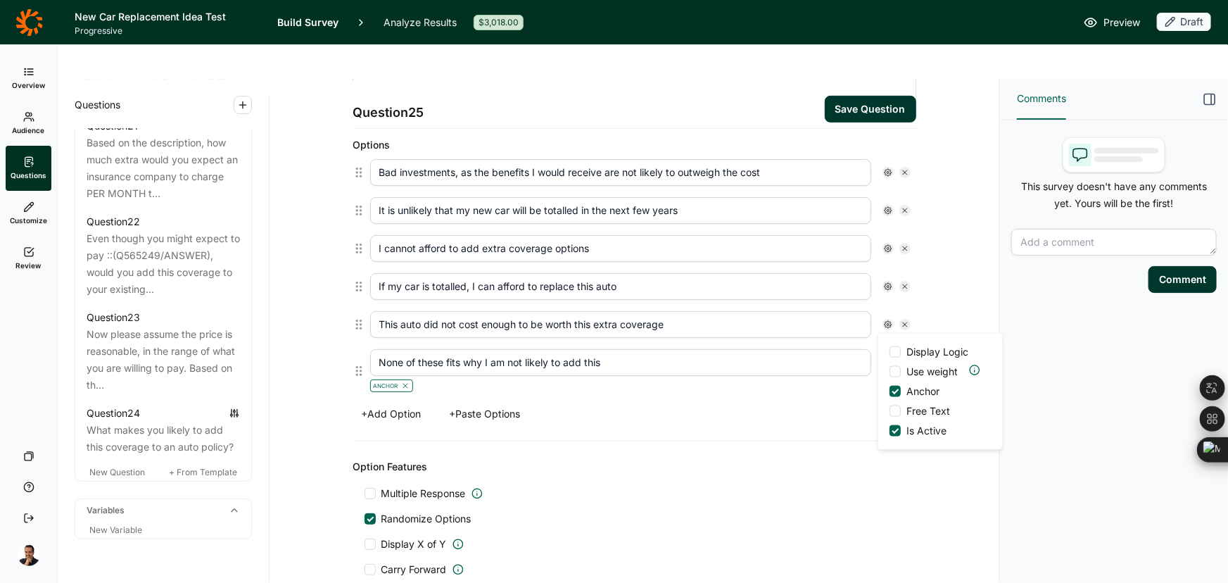
click at [873, 96] on button "Save Question" at bounding box center [870, 109] width 91 height 27
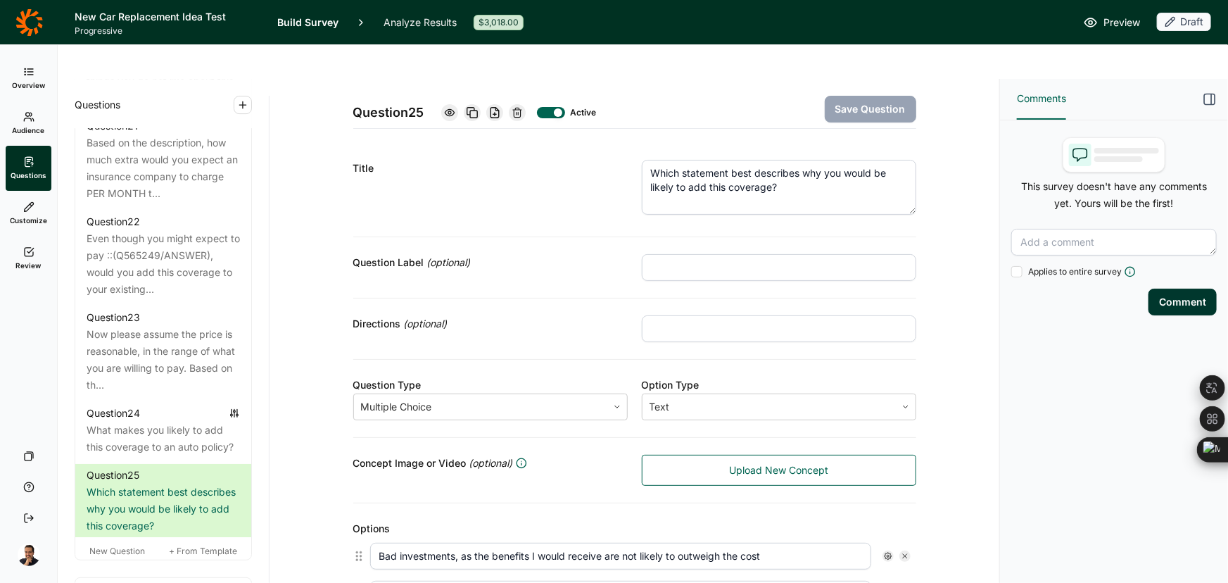
click at [689, 315] on input "text" at bounding box center [779, 328] width 274 height 27
paste input "Select the top 1 or 2 reasons"
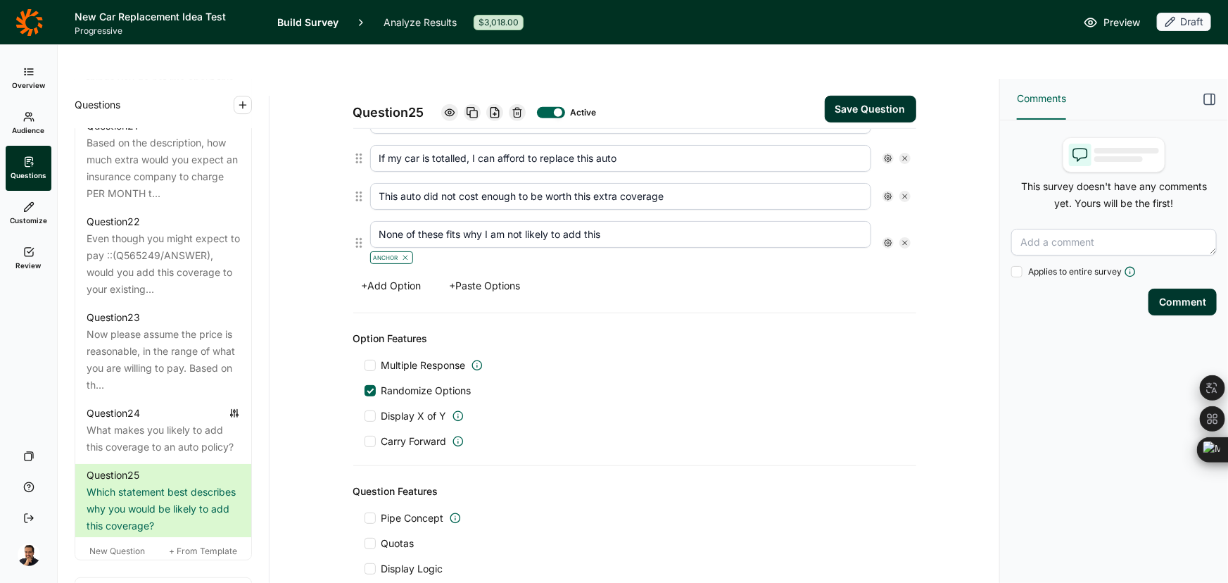
type input "Select the top 1 or 2 reasons"
click at [453, 358] on span "Multiple Response" at bounding box center [423, 365] width 84 height 14
click at [365, 365] on input "Multiple Response" at bounding box center [365, 365] width 0 height 0
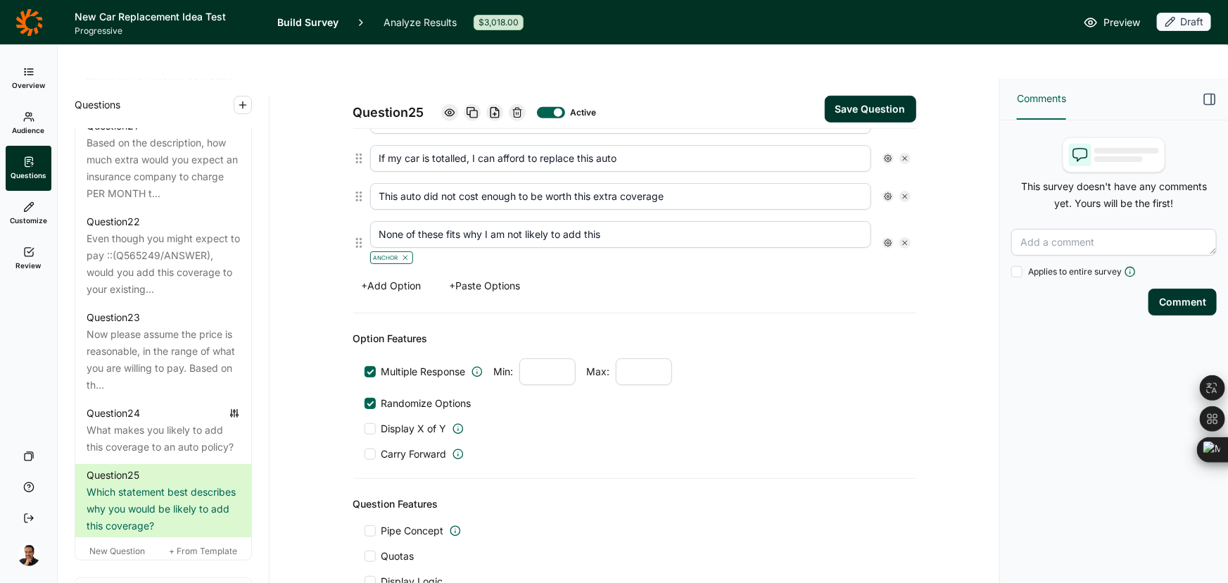
click at [535, 358] on input "number" at bounding box center [547, 371] width 56 height 27
type input "1"
click at [644, 358] on input "number" at bounding box center [644, 371] width 56 height 27
type input "2"
click at [653, 479] on div "Question Features Pipe Concept Quotas Display Logic" at bounding box center [634, 542] width 563 height 127
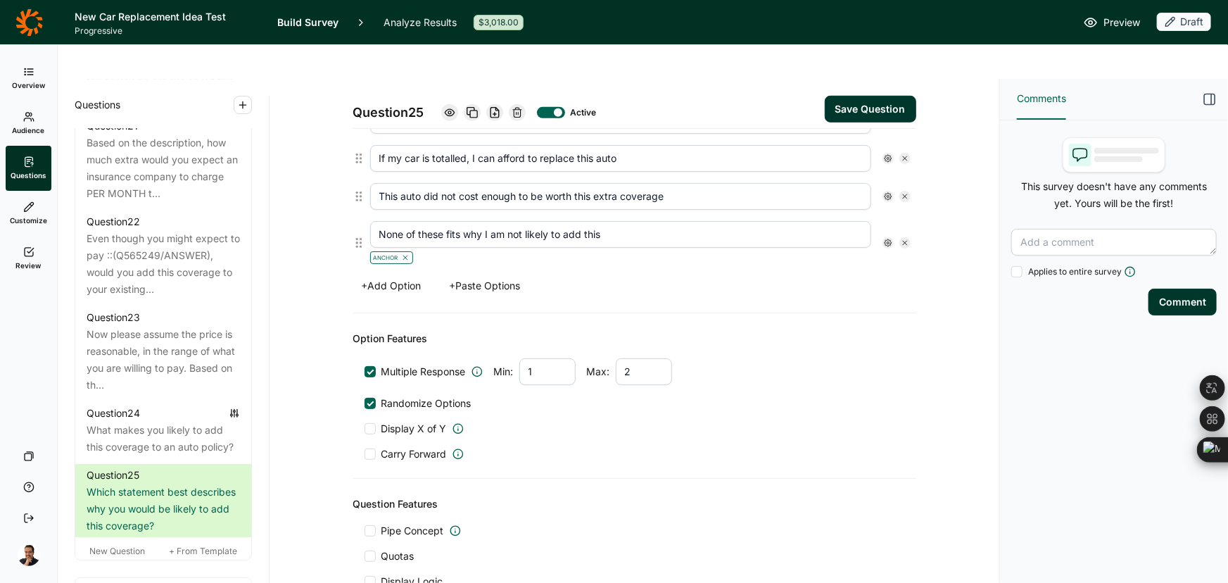
click at [860, 96] on button "Save Question" at bounding box center [870, 109] width 91 height 27
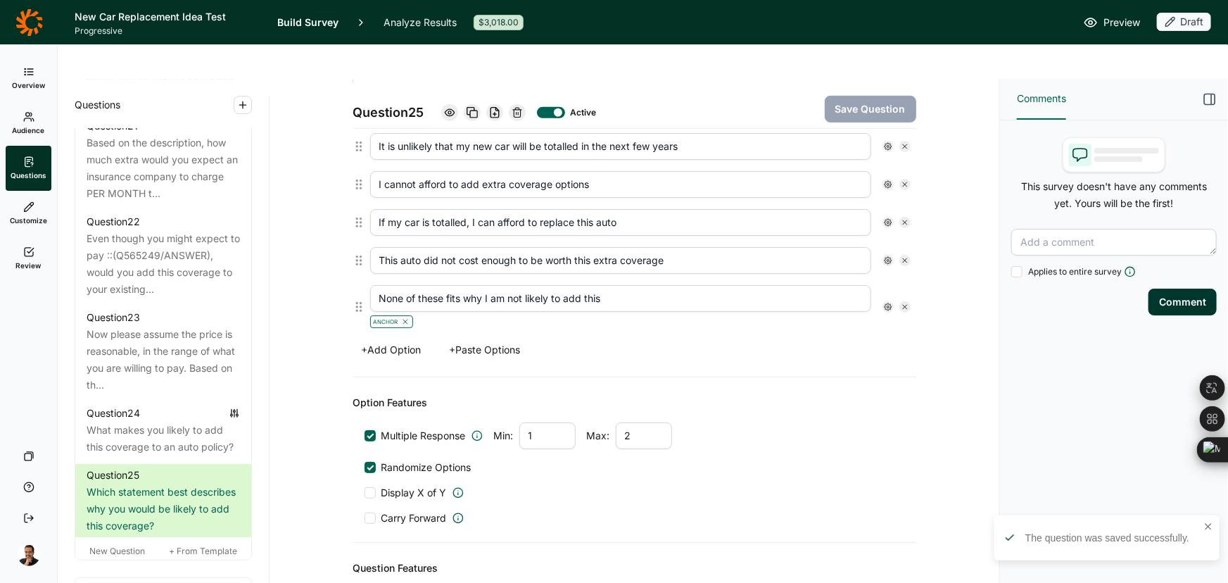
click at [890, 301] on div at bounding box center [897, 306] width 28 height 11
click at [884, 303] on icon at bounding box center [888, 307] width 8 height 8
click at [906, 353] on span "Exclusive" at bounding box center [925, 355] width 49 height 14
click at [890, 355] on input "Exclusive" at bounding box center [890, 355] width 0 height 0
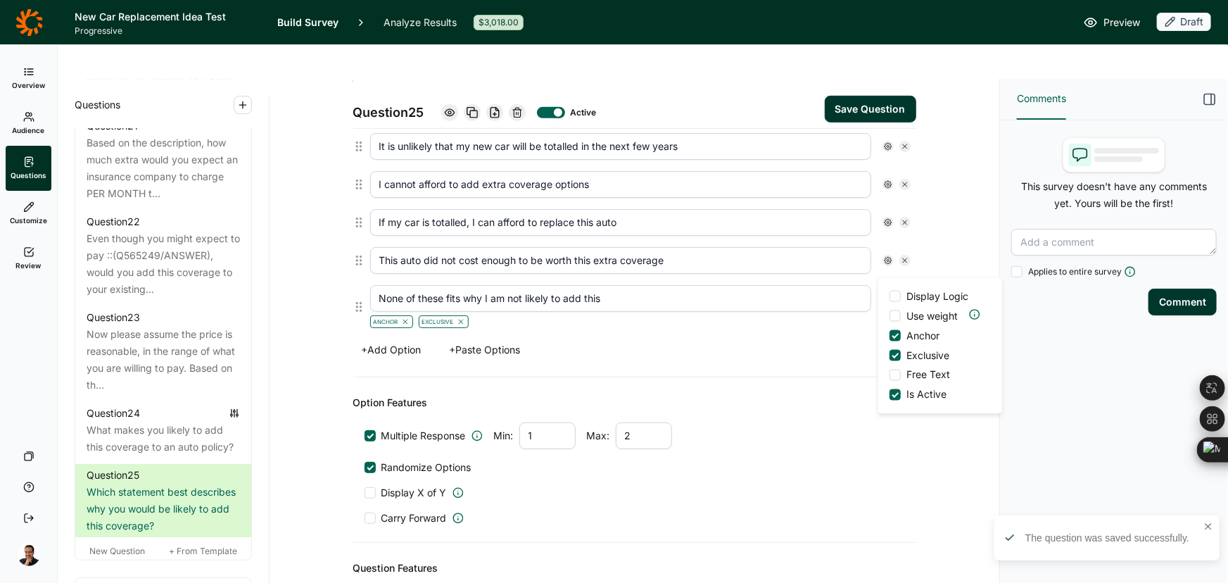
click at [861, 96] on button "Save Question" at bounding box center [870, 109] width 91 height 27
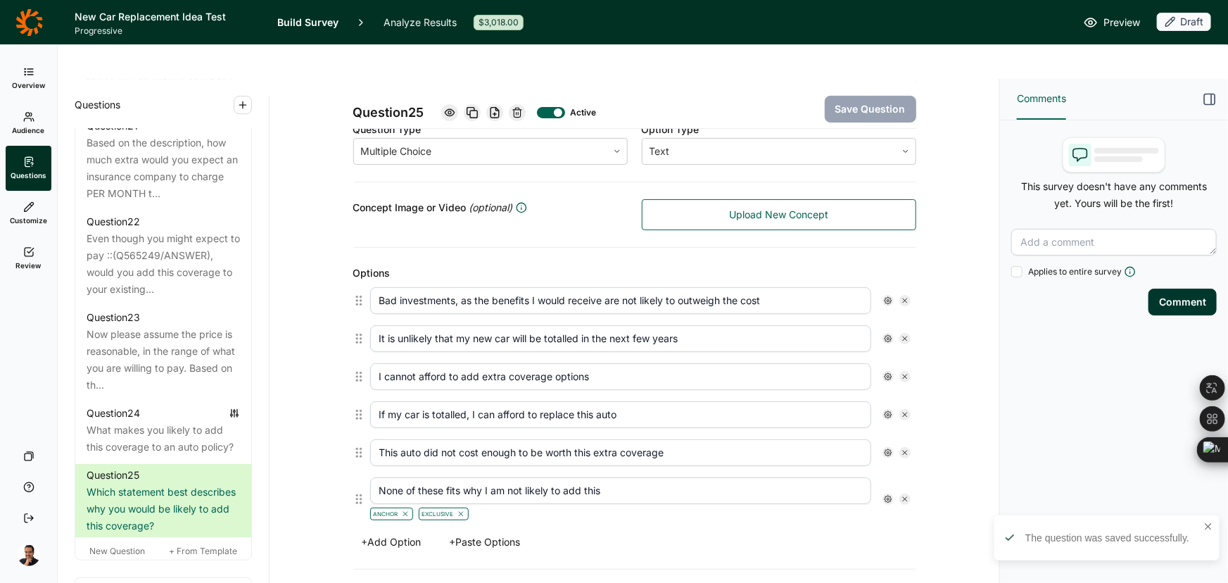
click at [464, 532] on button "+ Paste Options" at bounding box center [485, 542] width 88 height 20
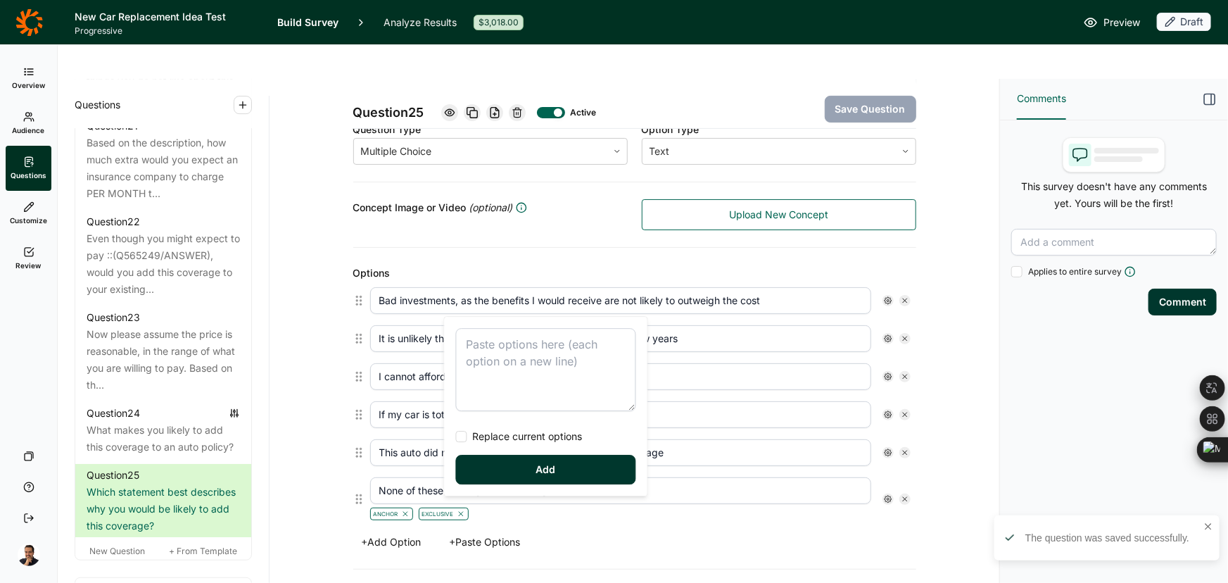
click at [524, 366] on textarea at bounding box center [546, 369] width 180 height 83
click at [514, 444] on div "Smart investment, because the benefits I would receive are likely to outweigh t…" at bounding box center [546, 406] width 203 height 179
click at [497, 422] on div "Smart investment, because the benefits I would receive are likely to outweigh t…" at bounding box center [546, 406] width 203 height 179
click at [500, 437] on span "Replace current options" at bounding box center [524, 436] width 115 height 14
click at [456, 436] on input "Replace current options" at bounding box center [456, 436] width 0 height 0
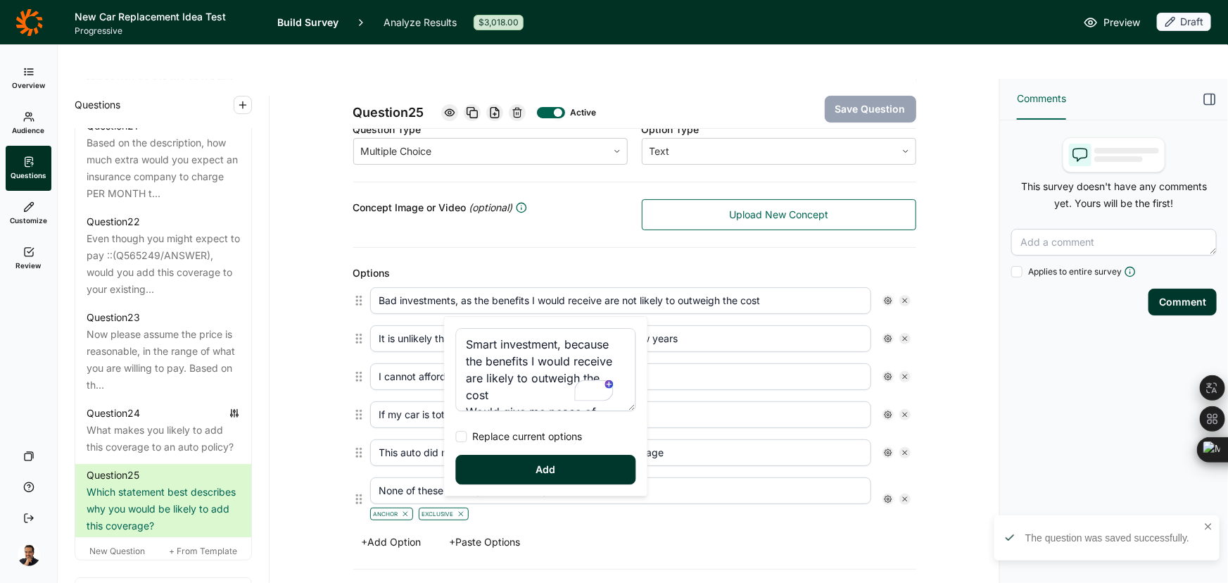
type textarea "Smart investment, because the benefits I would receive are likely to outweigh t…"
click at [499, 479] on button "Add" at bounding box center [546, 470] width 180 height 30
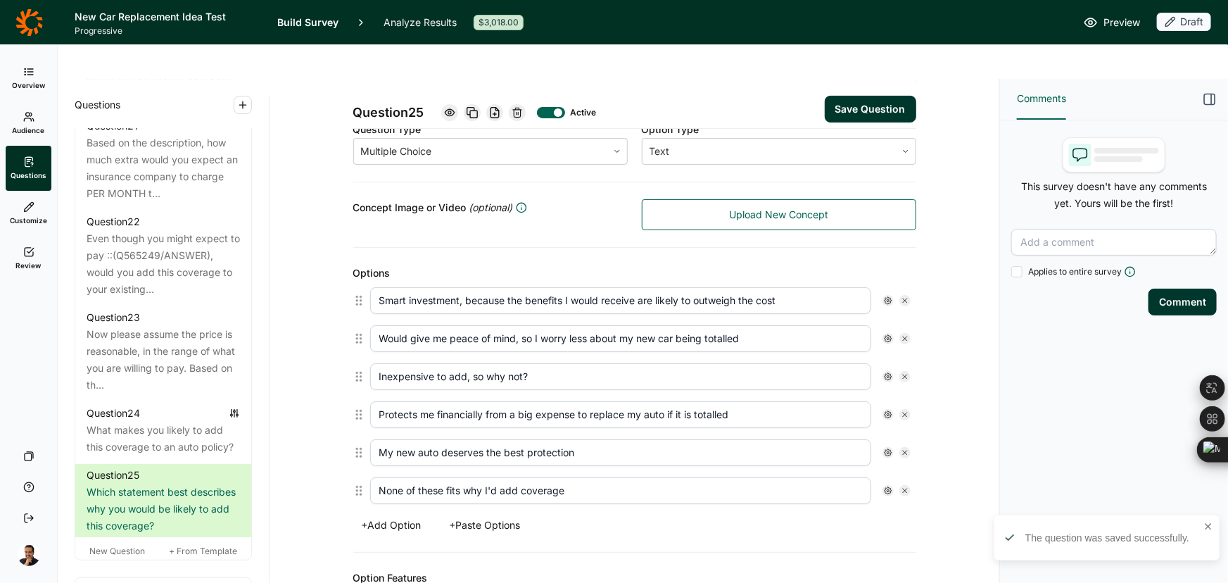
type input "Smart investment, because the benefits I would receive are likely to outweigh t…"
type input "Would give me peace of mind, so I worry less about my new car being totalled"
type input "Inexpensive to add, so why not?"
type input "Protects me financially from a big expense to replace my auto if it is totalled"
type input "My new auto deserves the best protection"
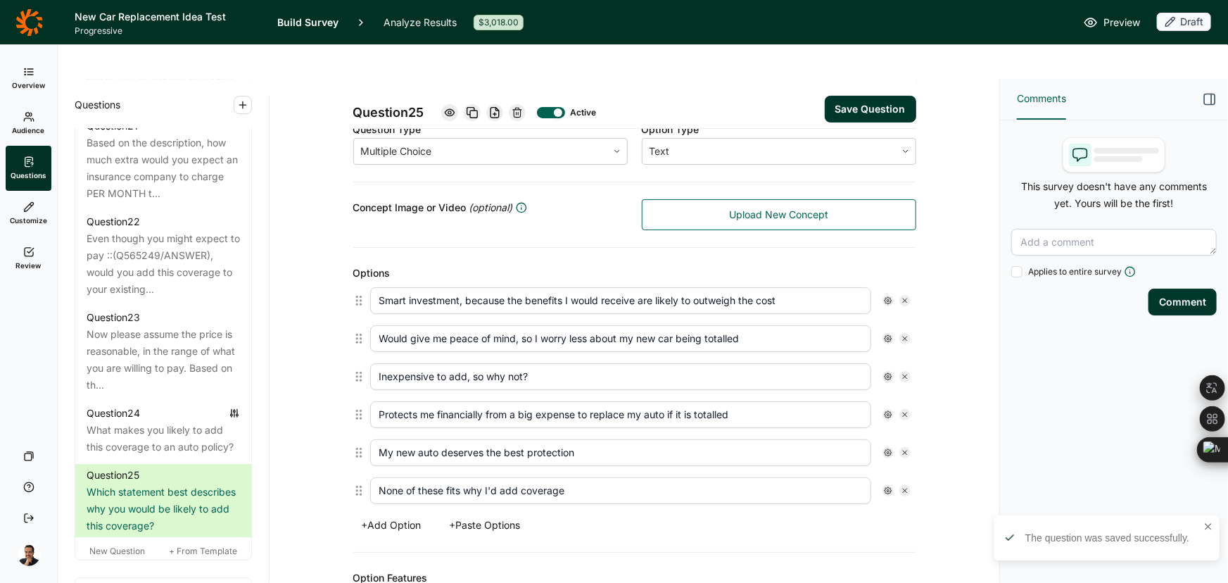
type input "None of these fits why I'd add coverage"
click at [886, 486] on icon at bounding box center [888, 490] width 8 height 8
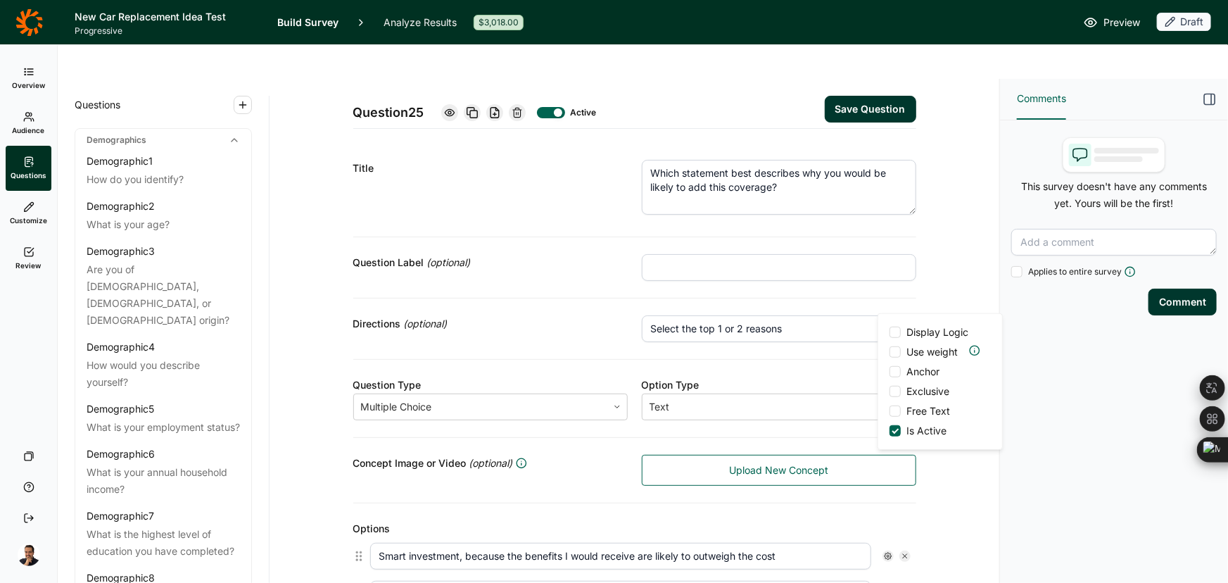
scroll to position [255, 0]
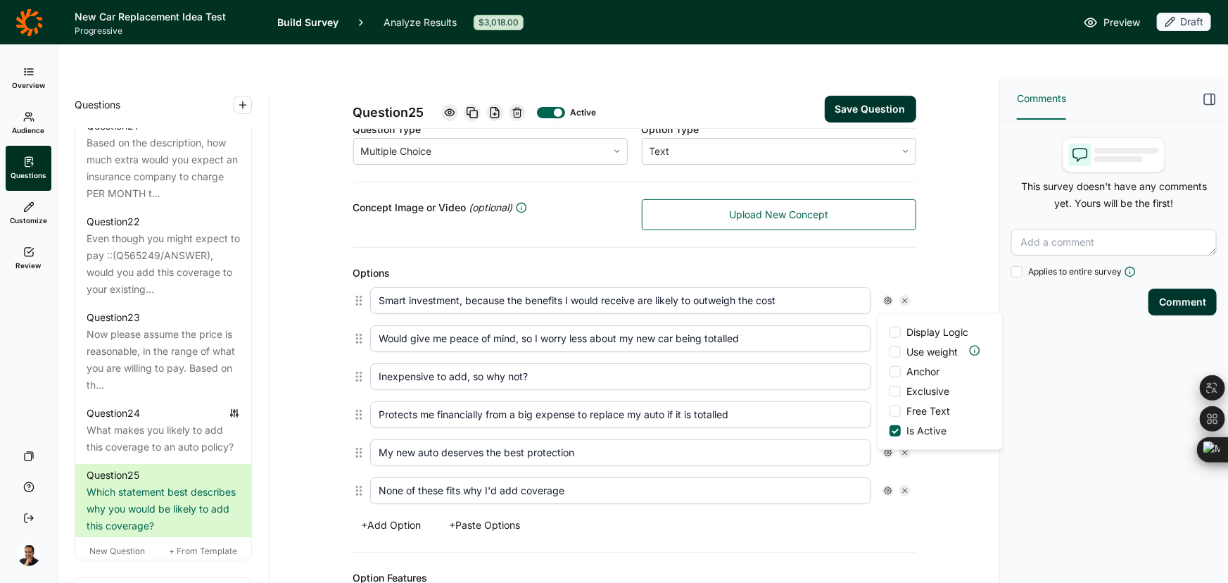
click at [908, 371] on span "Anchor" at bounding box center [920, 372] width 39 height 14
click at [890, 372] on input "Anchor" at bounding box center [890, 372] width 0 height 0
click at [908, 388] on span "Exclusive" at bounding box center [925, 391] width 49 height 14
click at [890, 391] on input "Exclusive" at bounding box center [890, 391] width 0 height 0
click at [830, 519] on div "Options Smart investment, because the benefits I would receive are likely to ou…" at bounding box center [634, 409] width 563 height 322
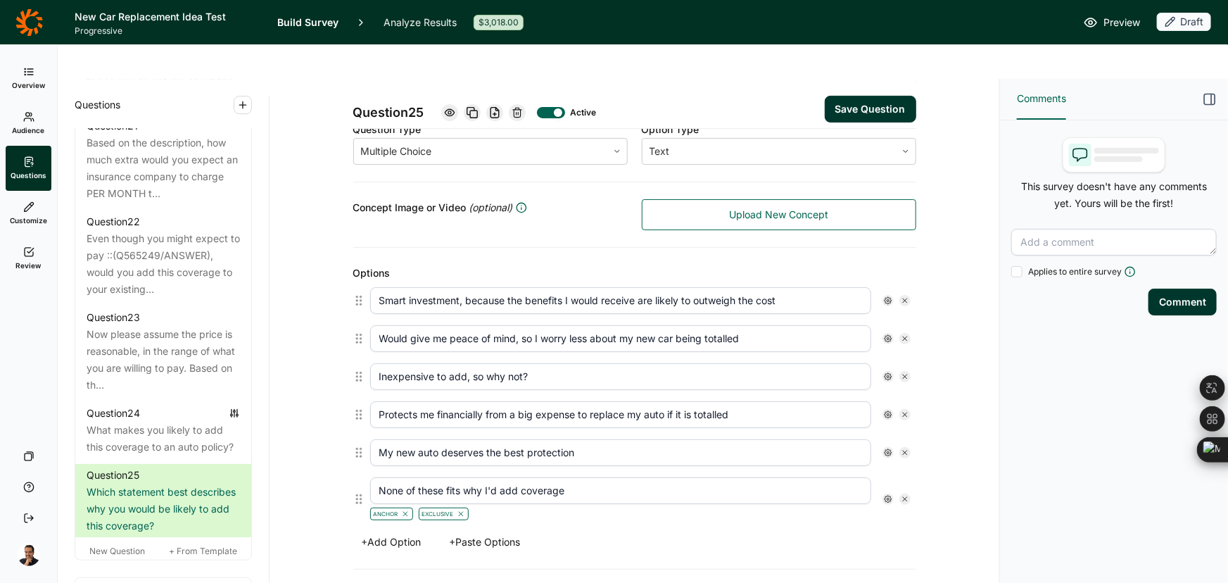
click at [868, 96] on button "Save Question" at bounding box center [870, 109] width 91 height 27
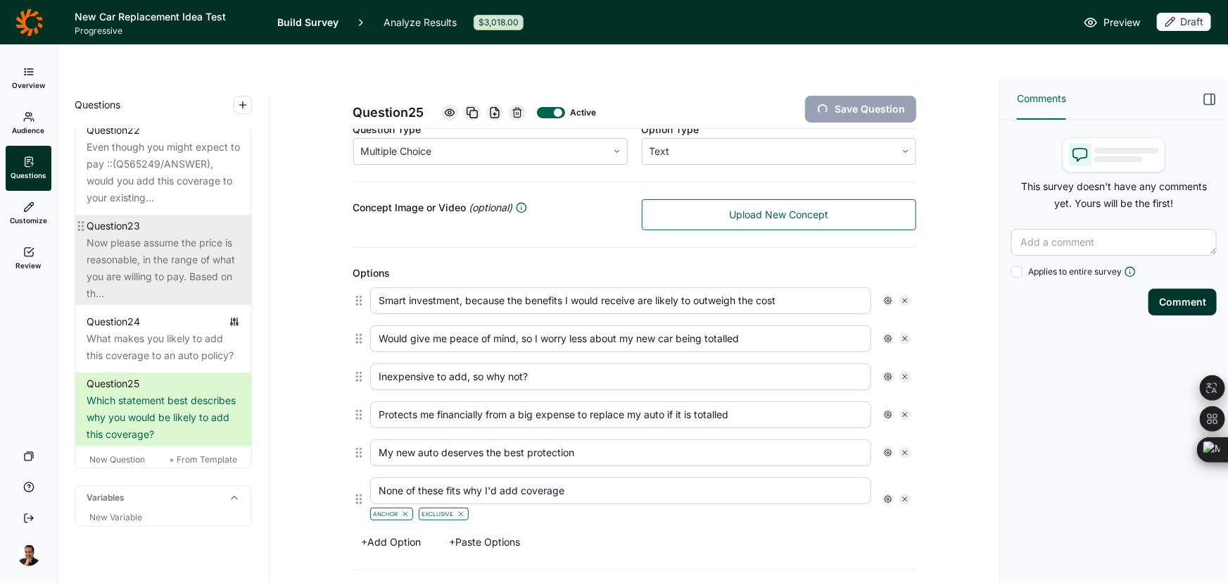
scroll to position [2543, 0]
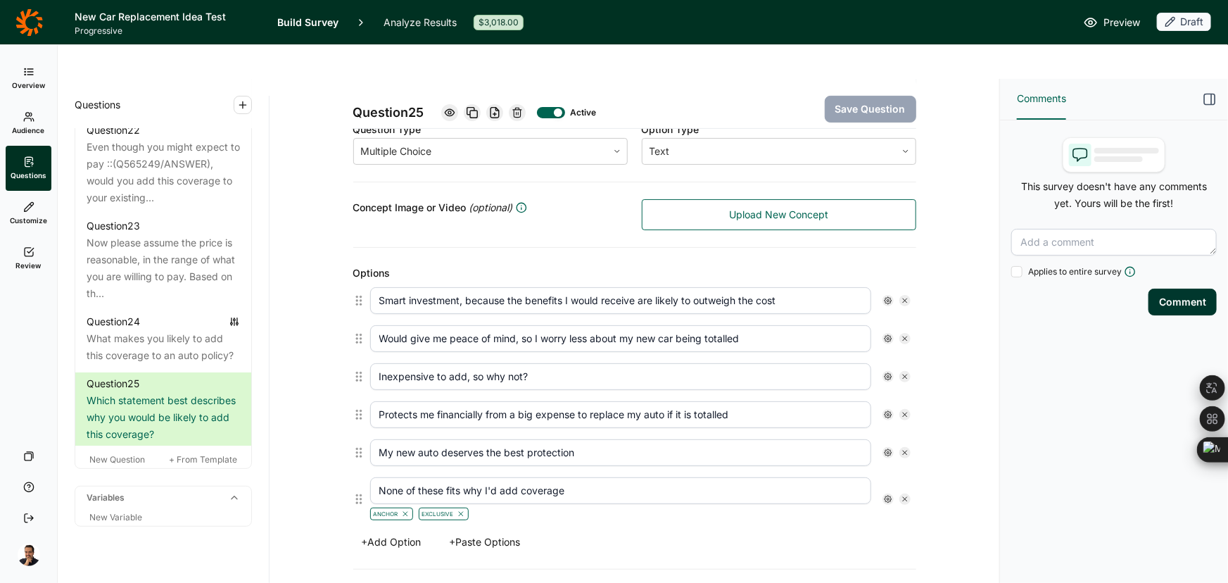
click at [398, 532] on button "+ Add Option" at bounding box center [391, 542] width 77 height 20
click at [901, 541] on icon at bounding box center [905, 545] width 8 height 8
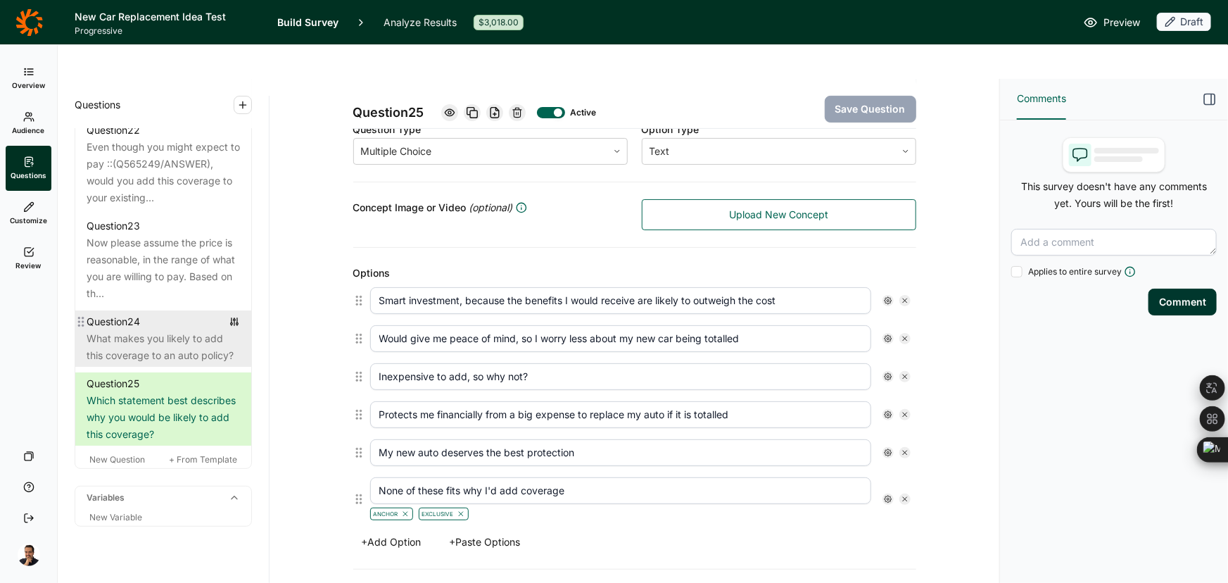
click at [137, 330] on div "What makes you likely to add this coverage to an auto policy?" at bounding box center [163, 347] width 153 height 34
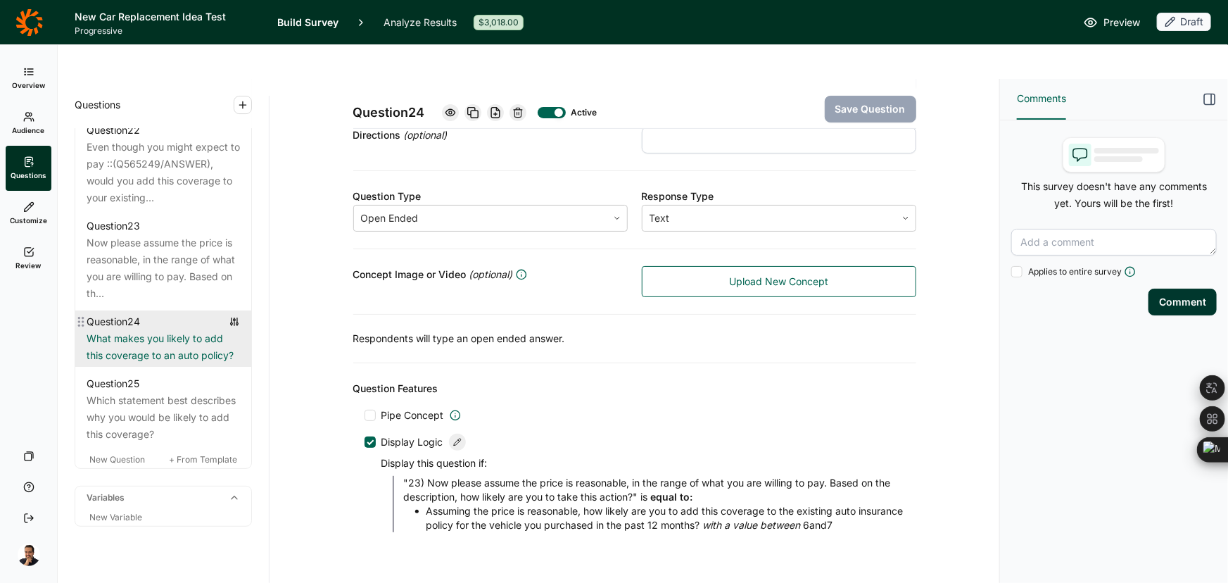
scroll to position [187, 0]
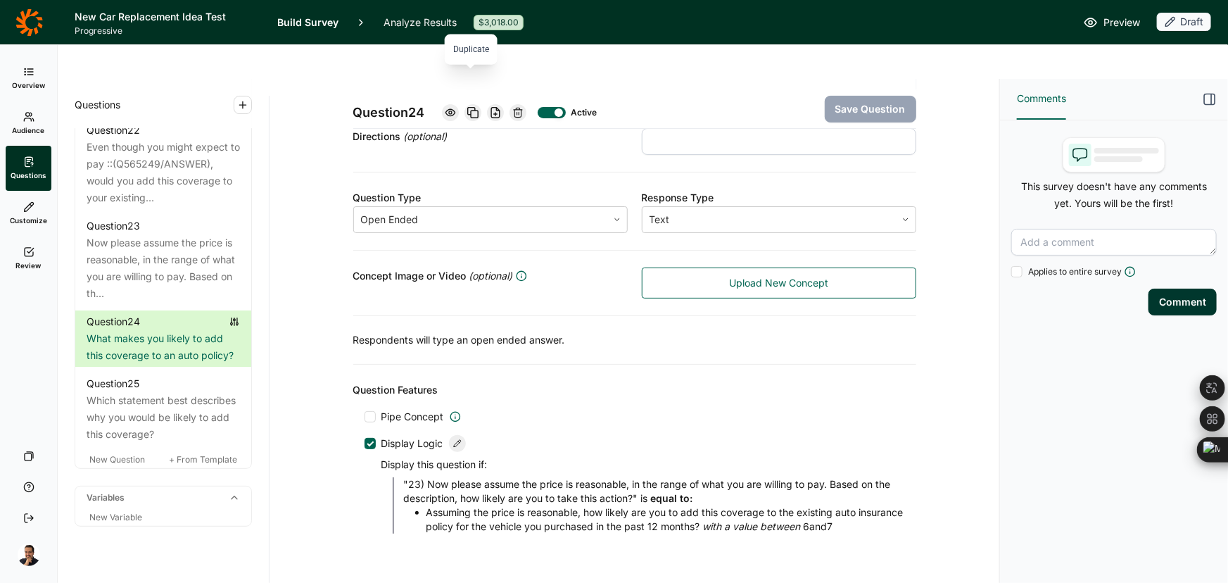
click at [470, 107] on icon at bounding box center [472, 112] width 11 height 11
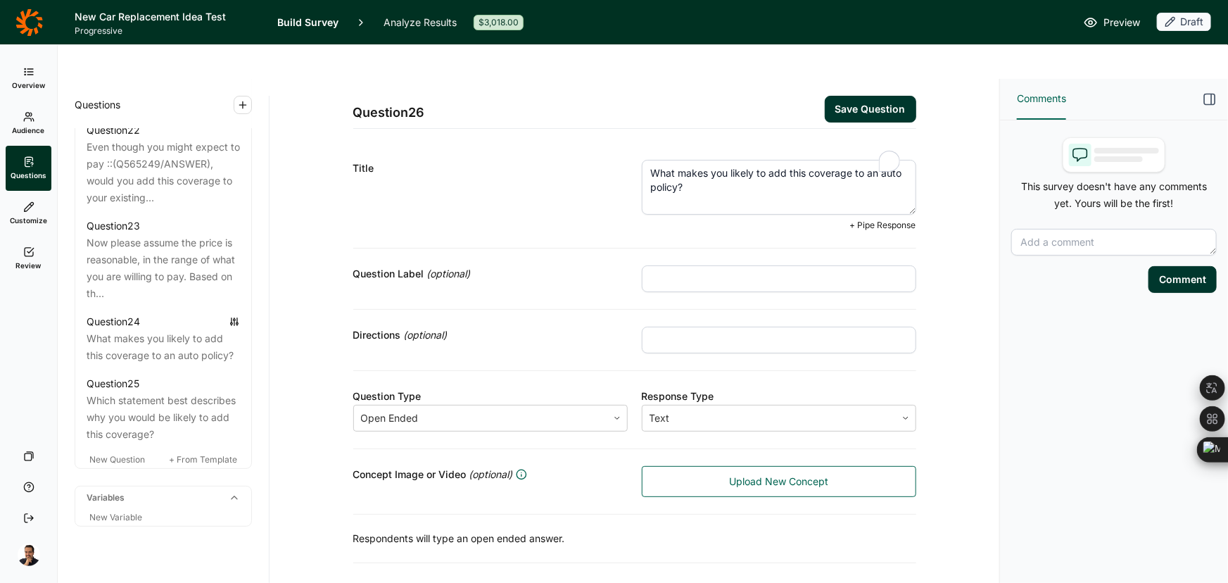
drag, startPoint x: 684, startPoint y: 151, endPoint x: 625, endPoint y: 127, distance: 63.5
click at [625, 143] on div "Title What makes you likely to add this coverage to an auto policy? + Pipe Resp…" at bounding box center [634, 196] width 563 height 106
paste textarea "You indicated you were unlikely to add this to your existing policy, even if th…"
type textarea "You indicated you were unlikely to add this to your existing policy, even if th…"
click at [880, 96] on button "Save Question" at bounding box center [870, 109] width 91 height 27
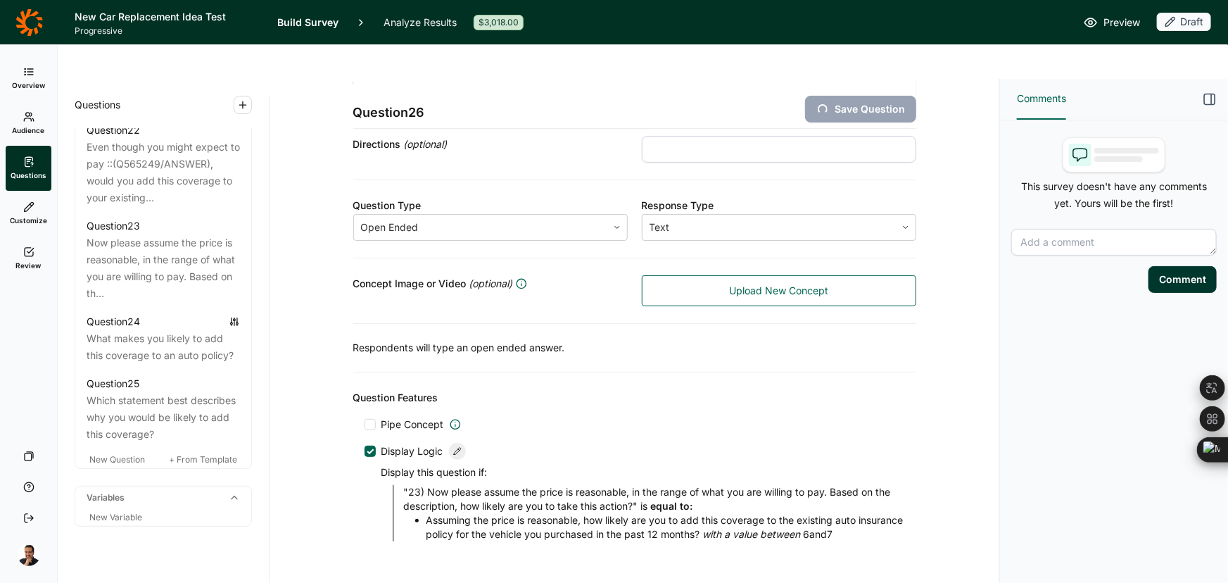
scroll to position [187, 0]
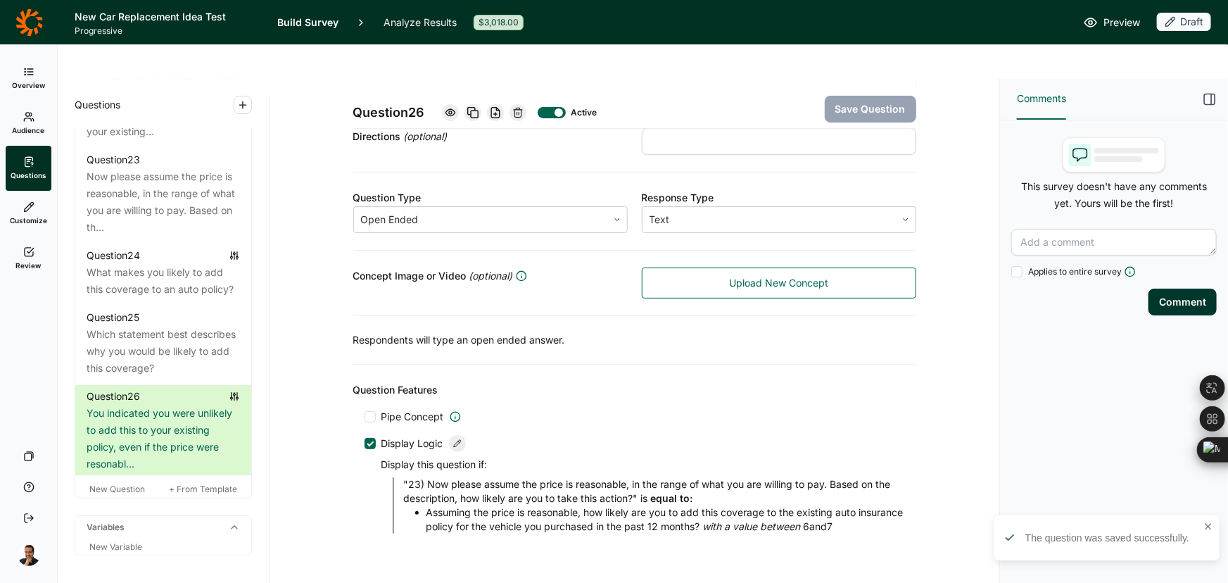
click at [453, 439] on icon at bounding box center [457, 443] width 8 height 8
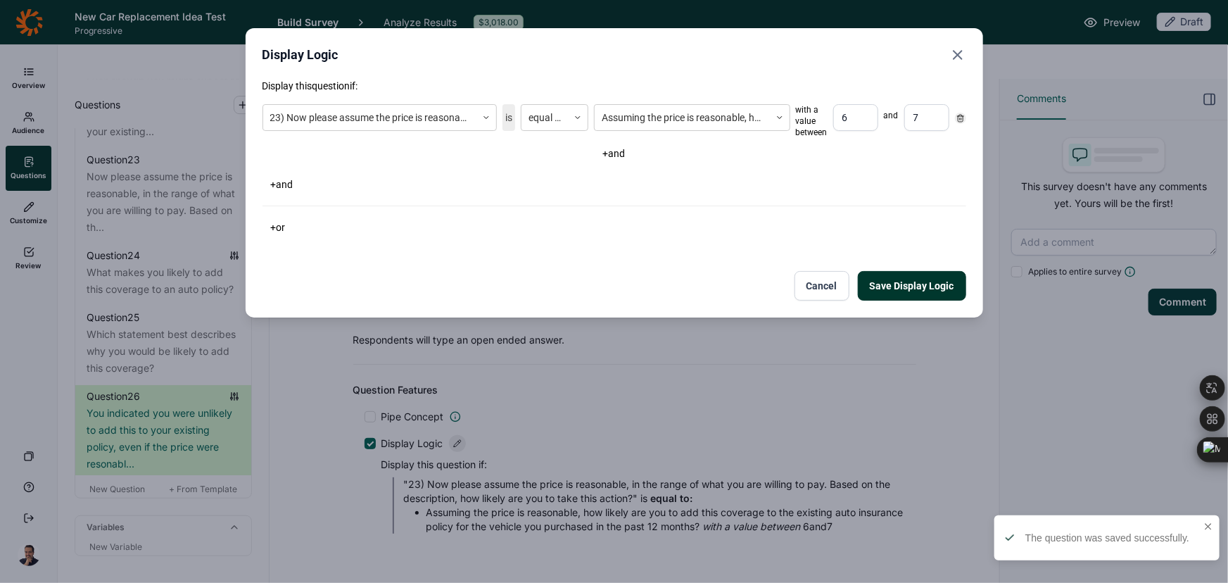
drag, startPoint x: 856, startPoint y: 120, endPoint x: 814, endPoint y: 118, distance: 42.3
click at [814, 118] on div "Assuming the price is reasonable, how likely are you to add this coverage to th…" at bounding box center [771, 121] width 355 height 34
type input "1"
drag, startPoint x: 923, startPoint y: 120, endPoint x: 878, endPoint y: 122, distance: 45.8
click at [878, 122] on div "1 and 3" at bounding box center [891, 121] width 116 height 34
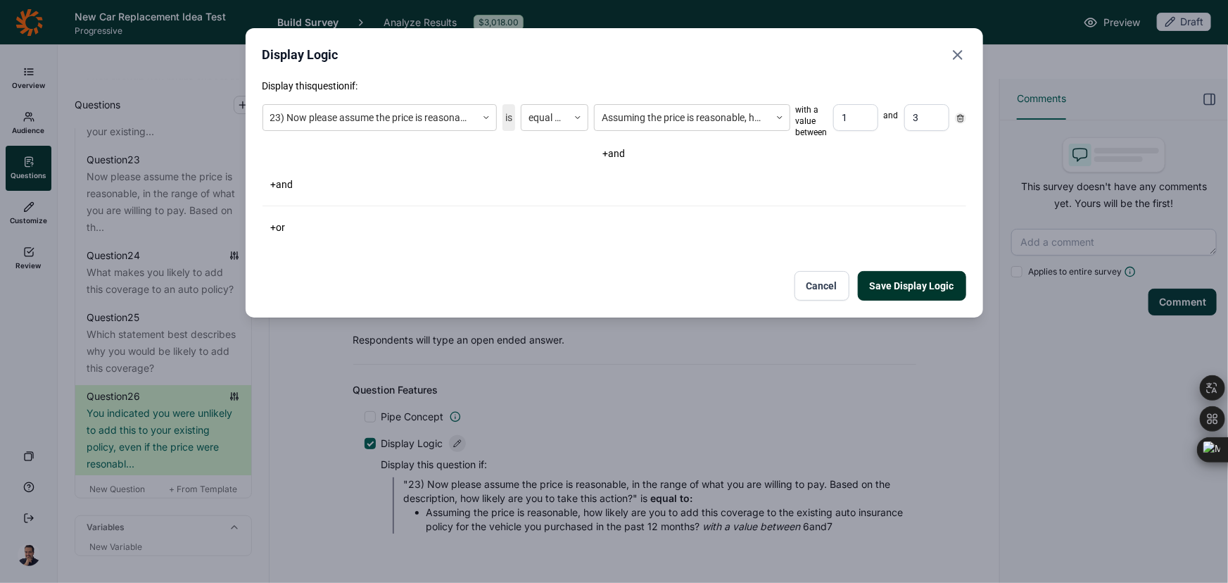
type input "3"
click at [886, 289] on button "Save Display Logic" at bounding box center [912, 286] width 108 height 30
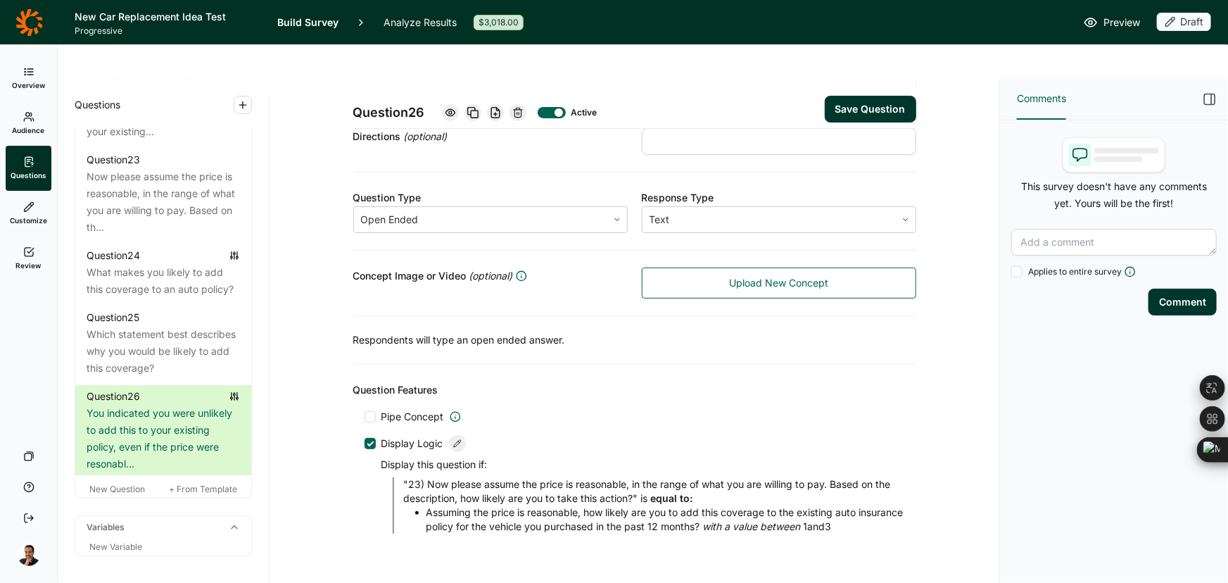
click at [871, 89] on div "Question 26 Active Save Question" at bounding box center [634, 104] width 563 height 50
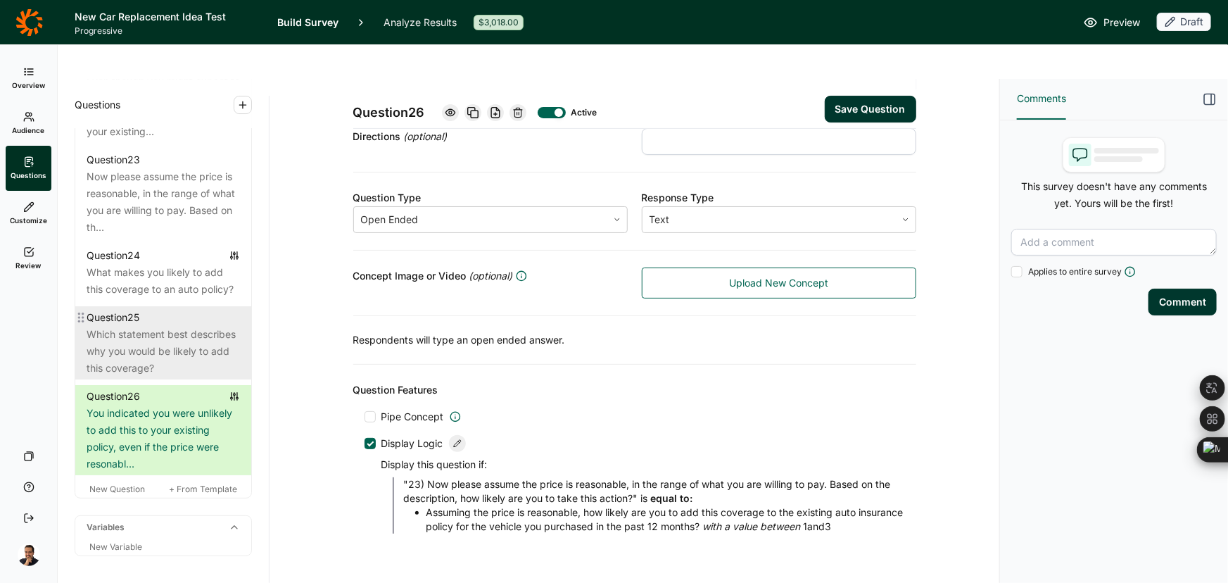
click at [165, 372] on div "Which statement best describes why you would be likely to add this coverage?" at bounding box center [163, 351] width 153 height 51
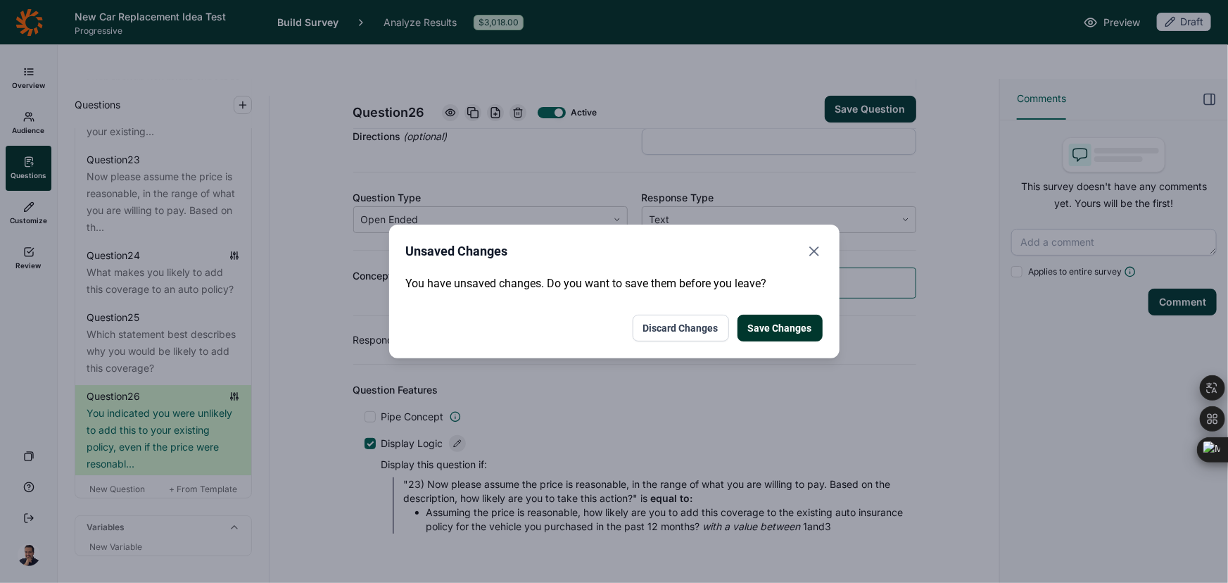
click at [795, 321] on button "Save Changes" at bounding box center [780, 328] width 85 height 27
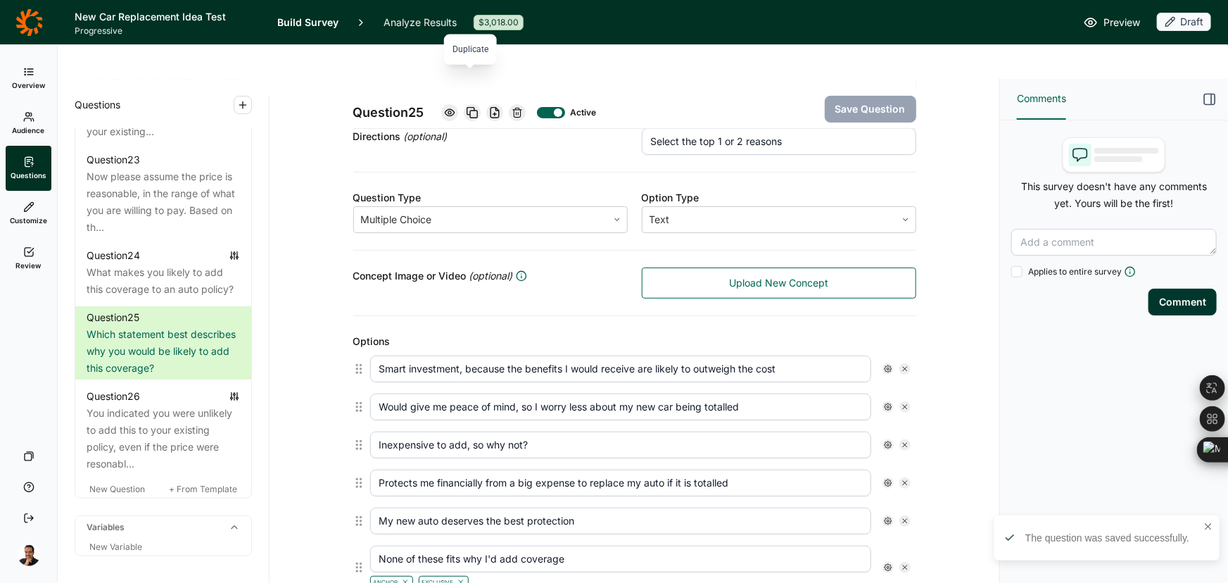
click at [471, 107] on icon at bounding box center [472, 112] width 11 height 11
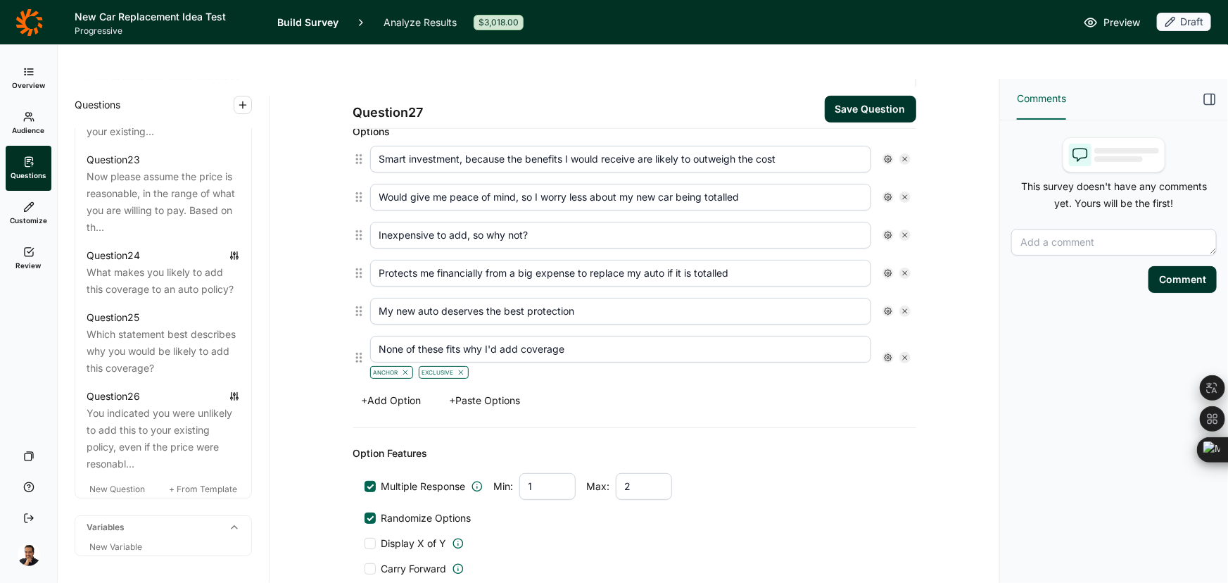
scroll to position [443, 0]
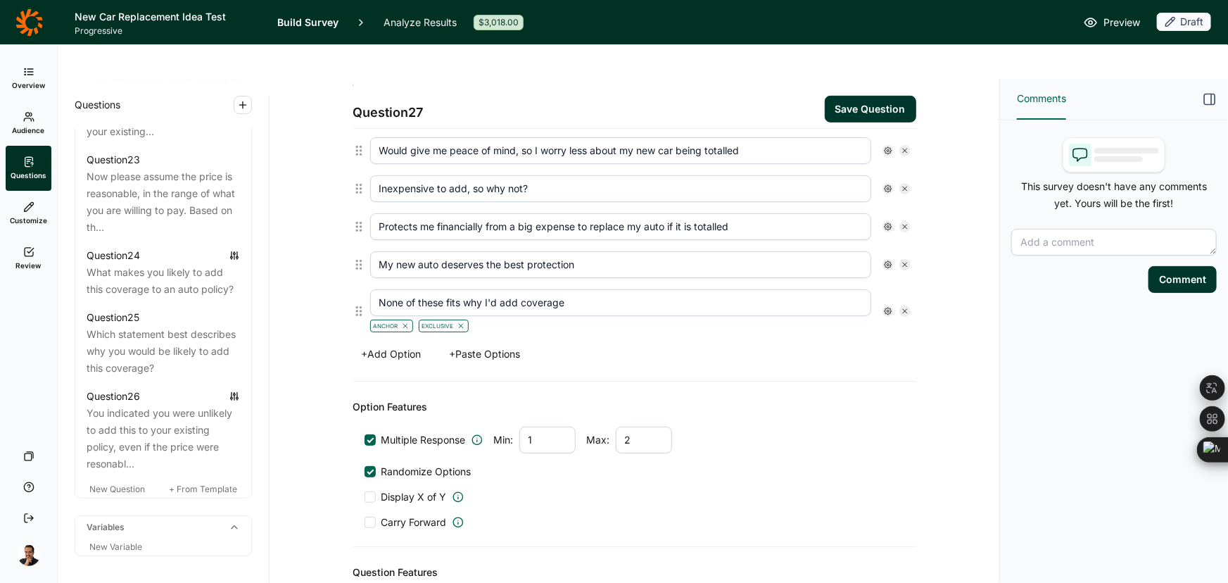
click at [487, 344] on button "+ Paste Options" at bounding box center [485, 354] width 88 height 20
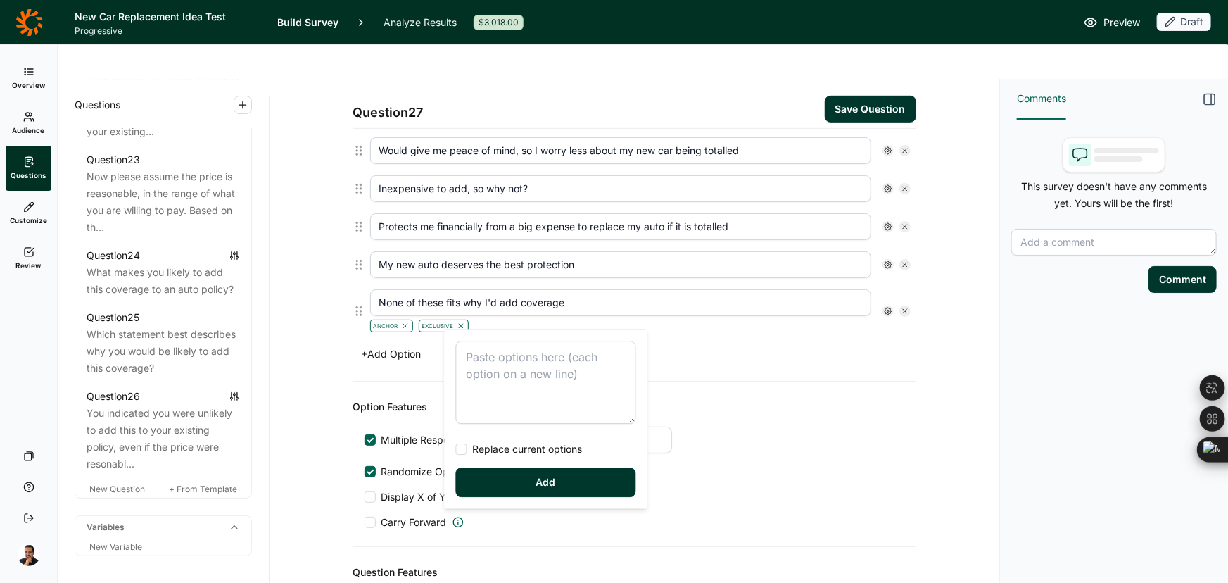
click at [512, 360] on textarea at bounding box center [546, 382] width 180 height 83
click at [511, 449] on span "Replace current options" at bounding box center [524, 449] width 115 height 14
click at [456, 449] on input "Replace current options" at bounding box center [456, 449] width 0 height 0
type textarea "Bad investments, as the benefits I would receive are not likely to outweigh the…"
click at [517, 481] on button "Add" at bounding box center [546, 482] width 180 height 30
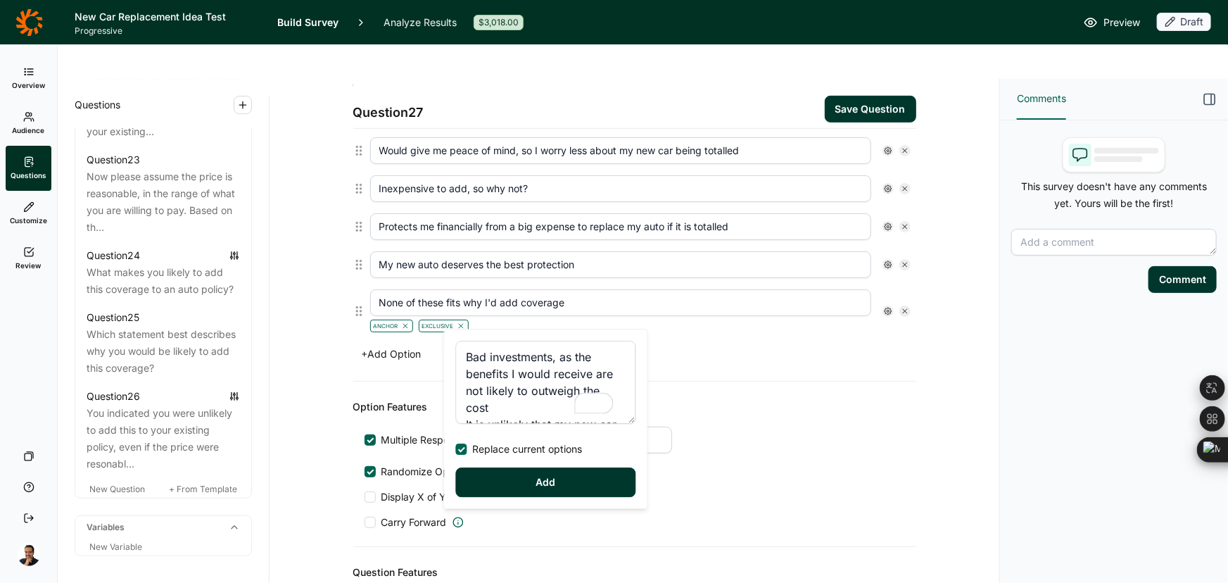
type input "Bad investments, as the benefits I would receive are not likely to outweigh the…"
type input "It is unlikely that my new car will be totalled in the next few years"
type input "I cannot afford to add extra coverage options"
type input "If my car is totalled, I can afford to replace this auto"
type input "This auto did not cost enough to be worth this extra coverage"
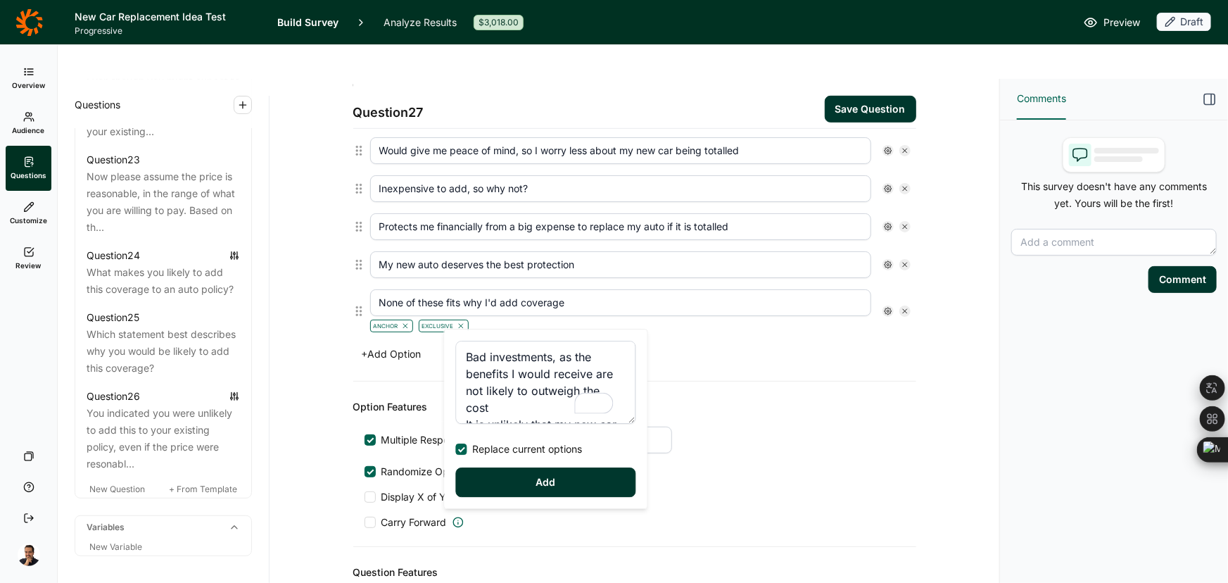
type input "None of these fits why I am not likely to add this"
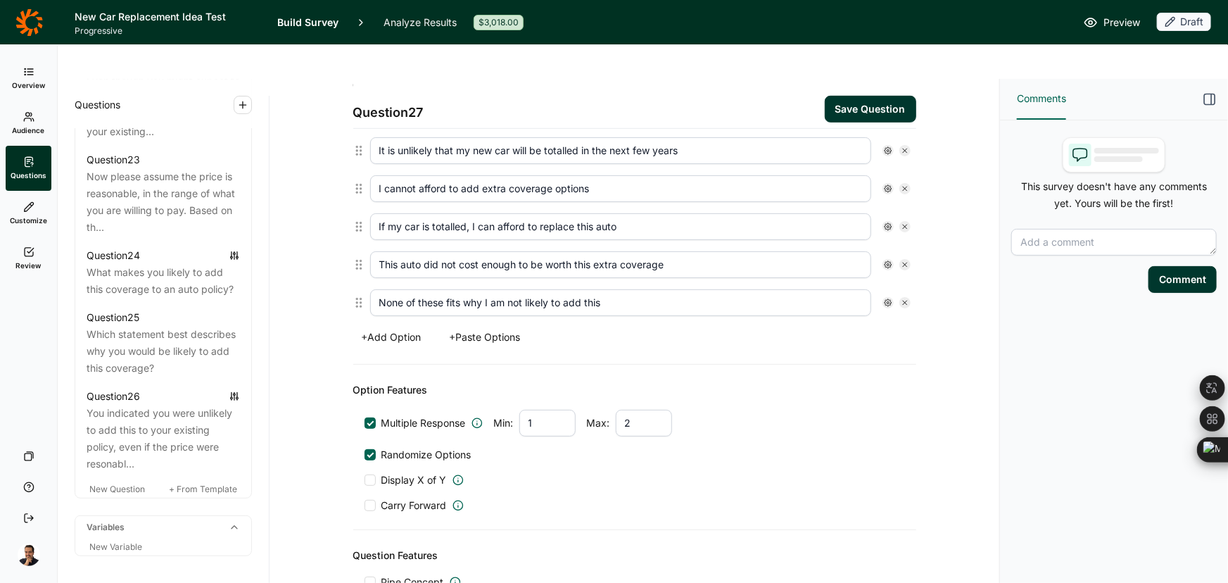
click at [884, 298] on icon at bounding box center [888, 302] width 8 height 8
click at [899, 336] on div at bounding box center [895, 331] width 11 height 11
click at [890, 331] on input "Anchor" at bounding box center [890, 331] width 0 height 0
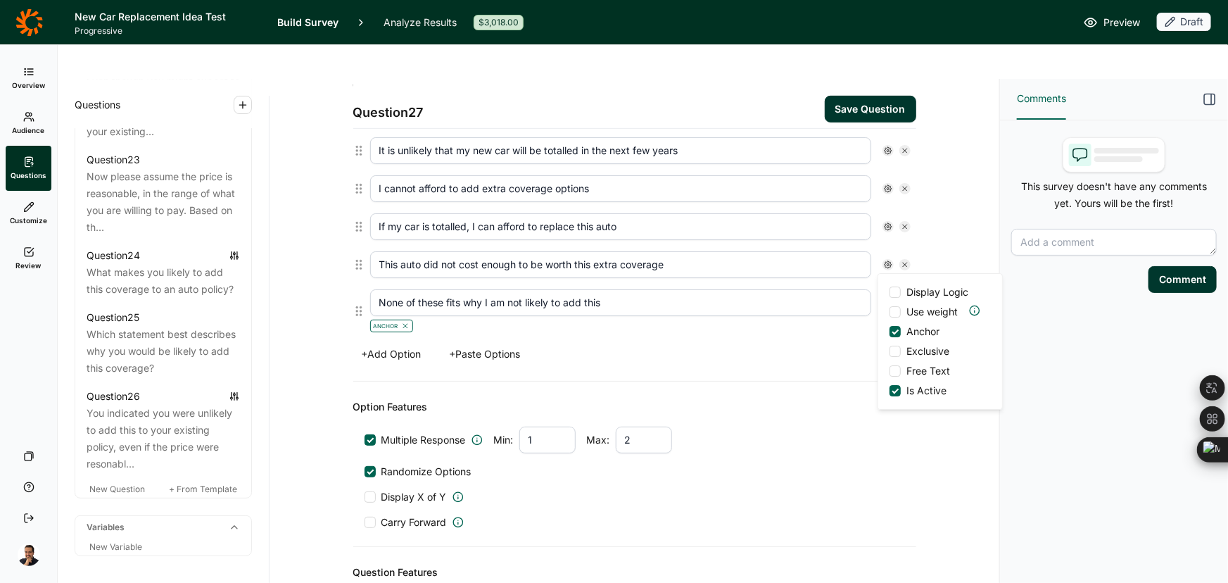
click at [901, 350] on span "Exclusive" at bounding box center [925, 351] width 49 height 14
click at [890, 351] on input "Exclusive" at bounding box center [890, 351] width 0 height 0
click at [845, 96] on button "Save Question" at bounding box center [870, 109] width 91 height 27
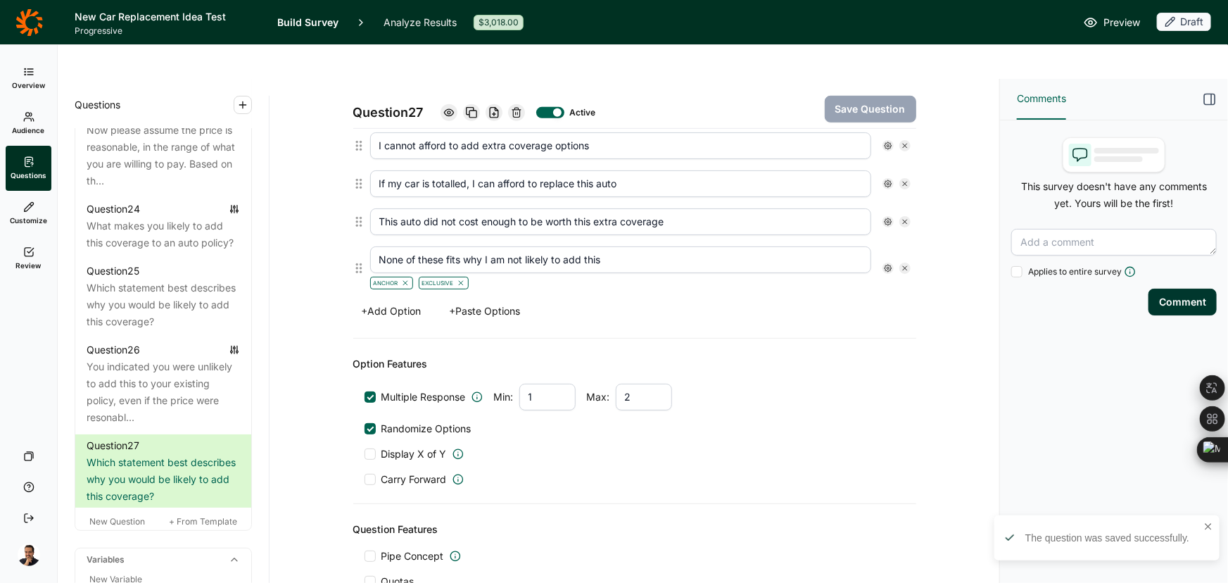
scroll to position [565, 0]
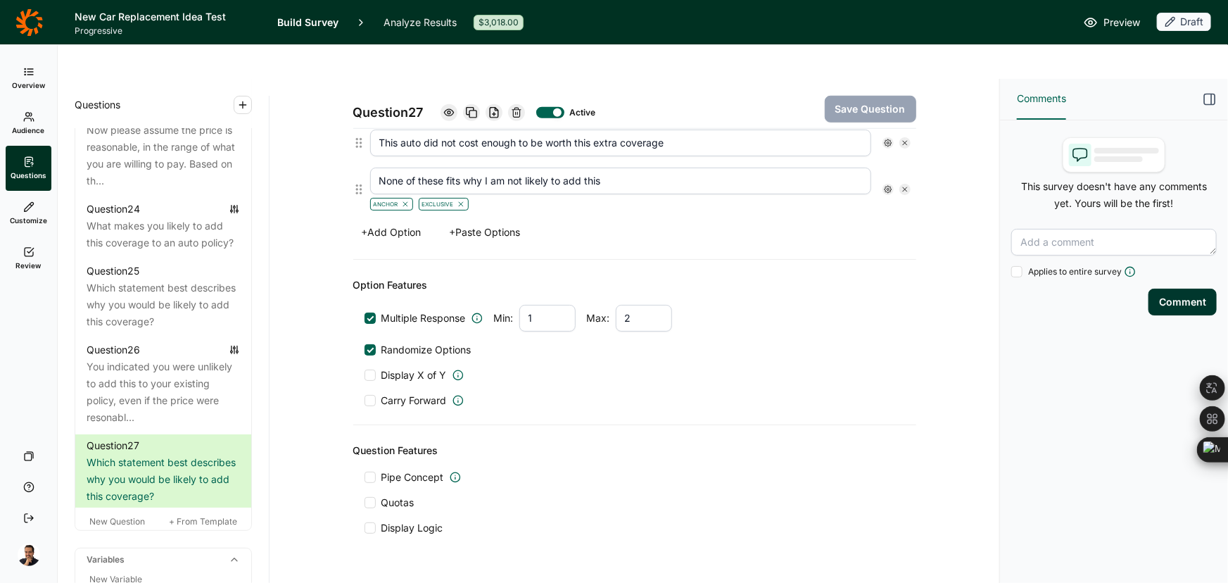
click at [391, 521] on span "Display Logic" at bounding box center [412, 528] width 62 height 14
click at [365, 528] on input "Display Logic" at bounding box center [365, 528] width 0 height 0
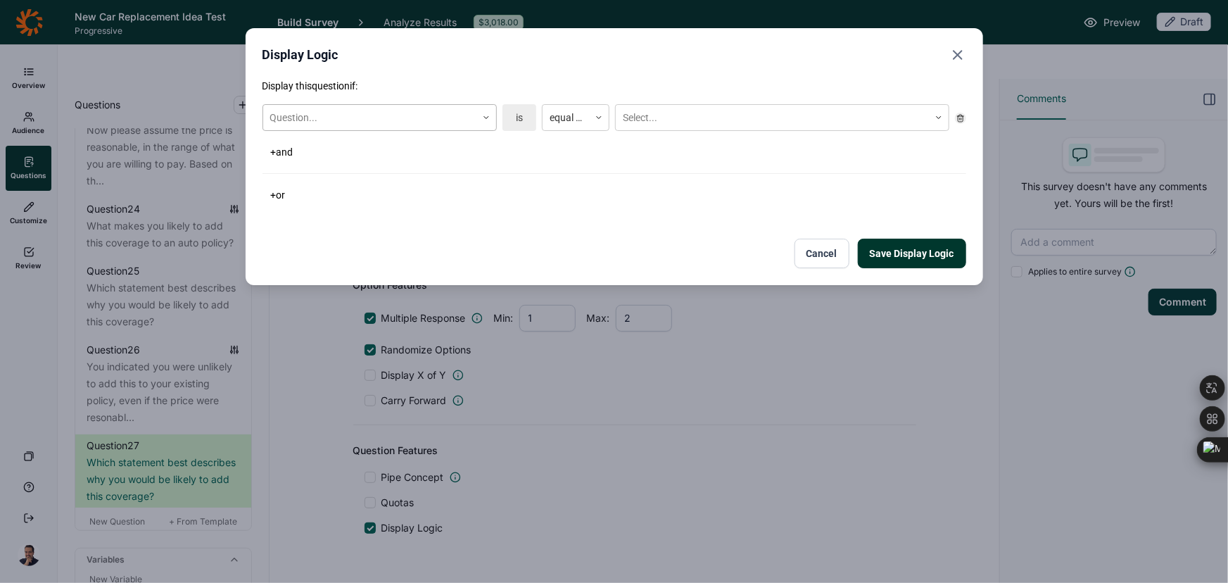
click at [414, 114] on div at bounding box center [369, 118] width 199 height 18
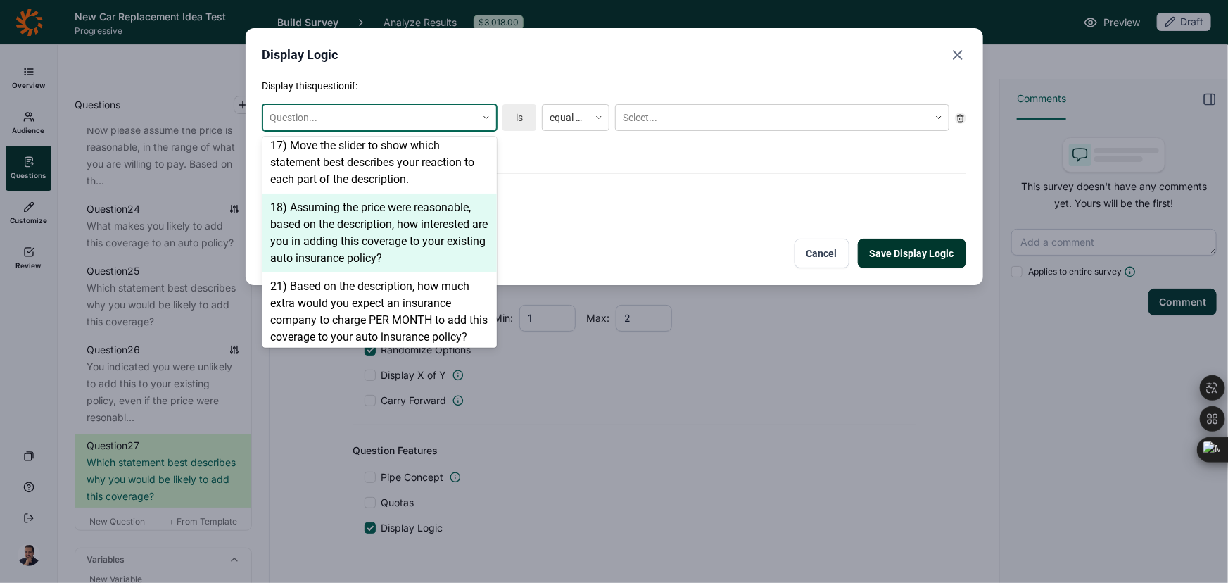
scroll to position [1386, 0]
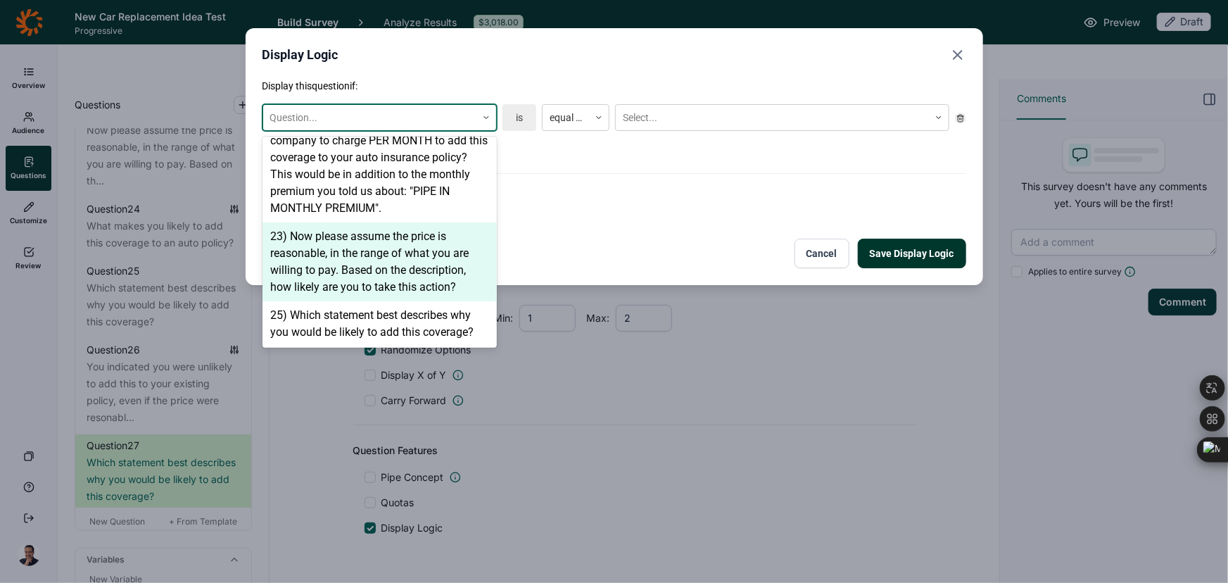
click at [398, 246] on div "23) Now please assume the price is reasonable, in the range of what you are wil…" at bounding box center [380, 261] width 234 height 79
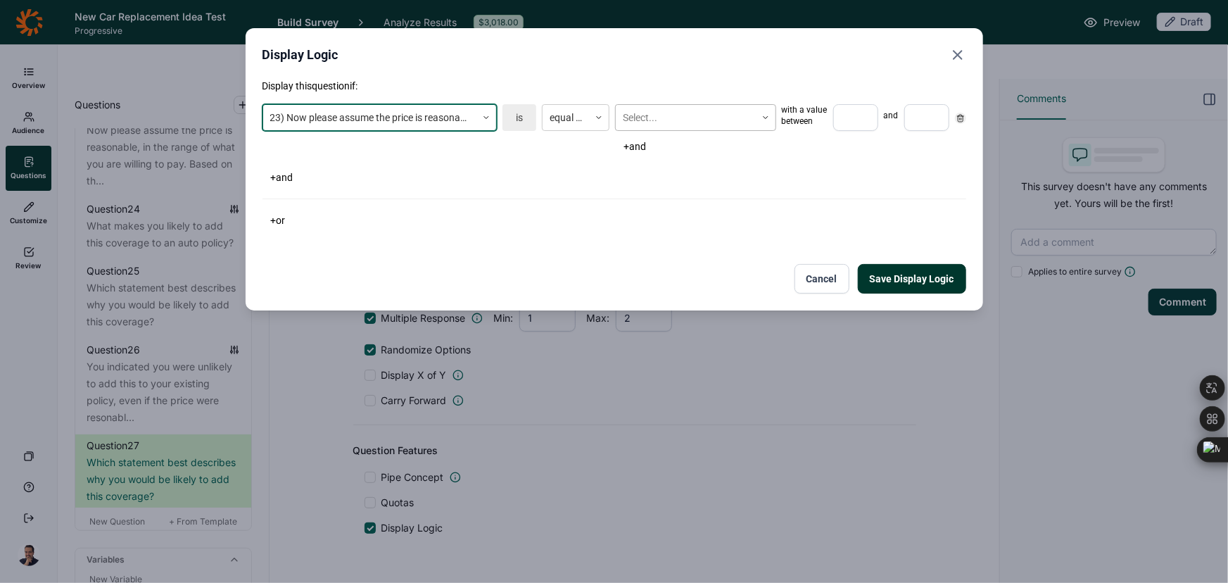
click at [660, 126] on div at bounding box center [686, 118] width 126 height 18
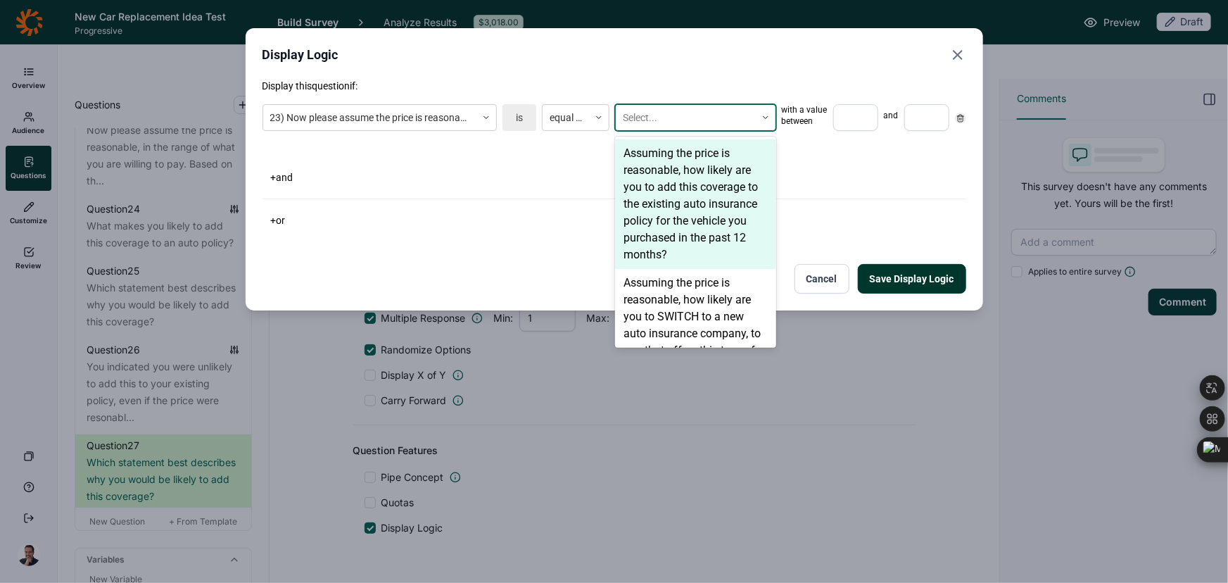
click at [648, 170] on div "Assuming the price is reasonable, how likely are you to add this coverage to th…" at bounding box center [695, 203] width 161 height 129
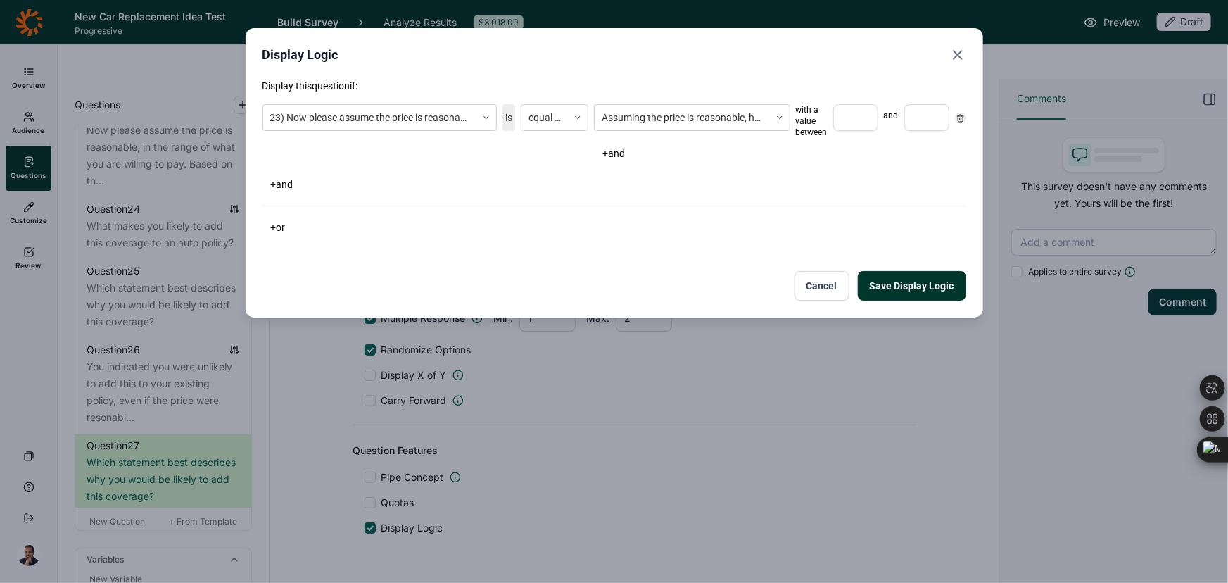
click at [837, 115] on input "number" at bounding box center [855, 117] width 45 height 27
click at [864, 115] on input "number" at bounding box center [855, 117] width 45 height 27
type input "1"
click at [913, 122] on input "number" at bounding box center [926, 117] width 45 height 27
type input "3"
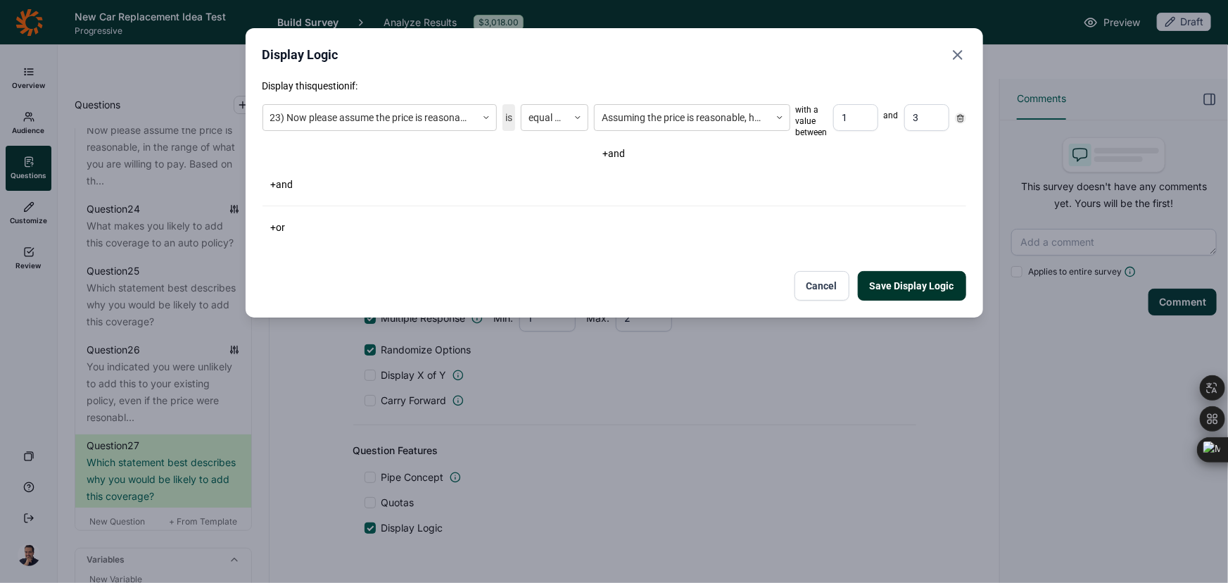
click at [413, 141] on div "23) Now please assume the price is reasonable, in the range of what you are wil…" at bounding box center [615, 134] width 704 height 70
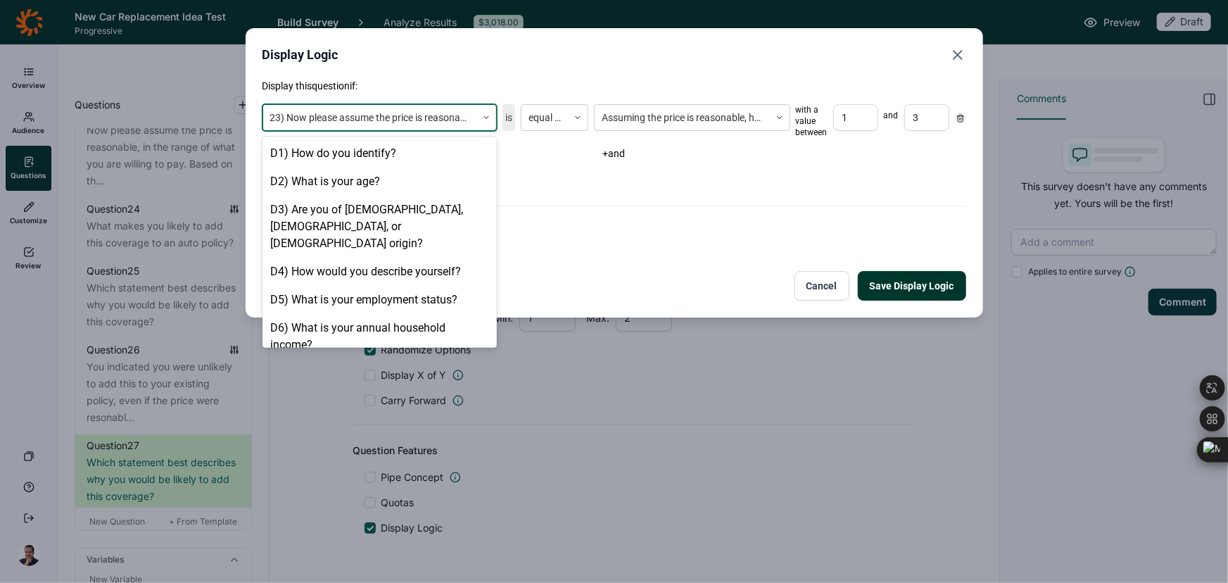
click at [412, 113] on div at bounding box center [369, 118] width 199 height 18
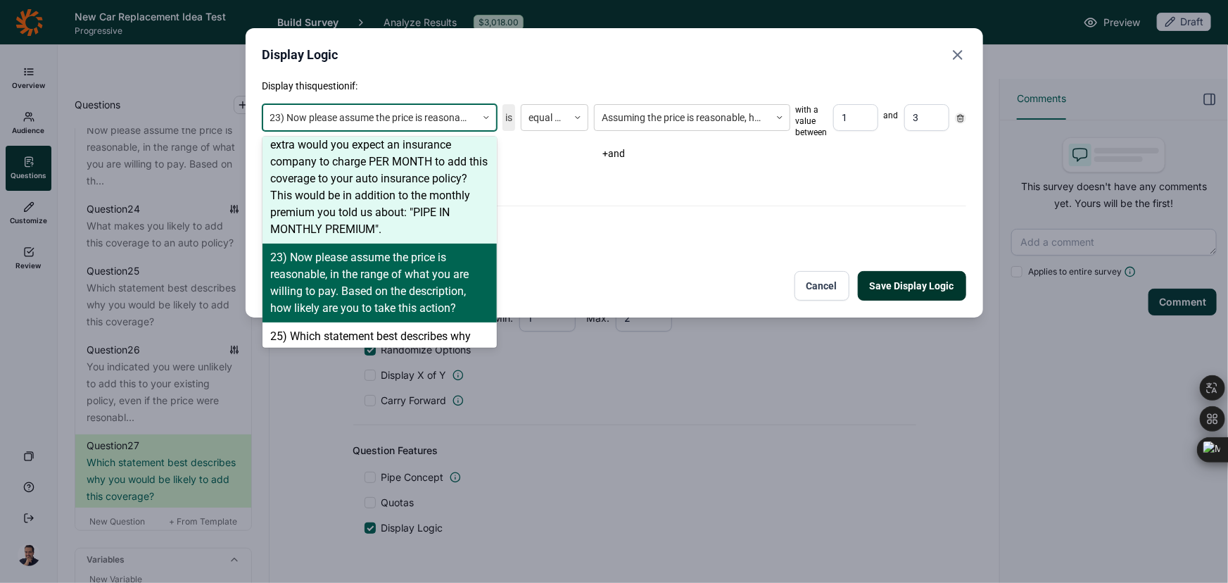
click at [754, 180] on div "+ and" at bounding box center [615, 185] width 704 height 20
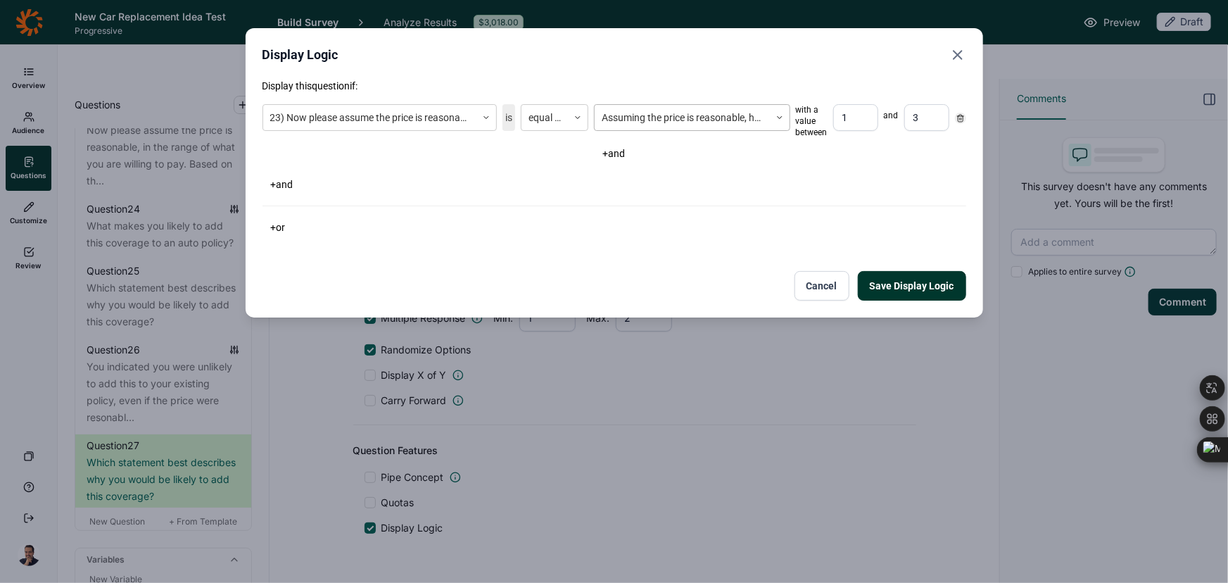
click at [696, 118] on div at bounding box center [682, 118] width 160 height 18
click at [902, 292] on button "Save Display Logic" at bounding box center [912, 286] width 108 height 30
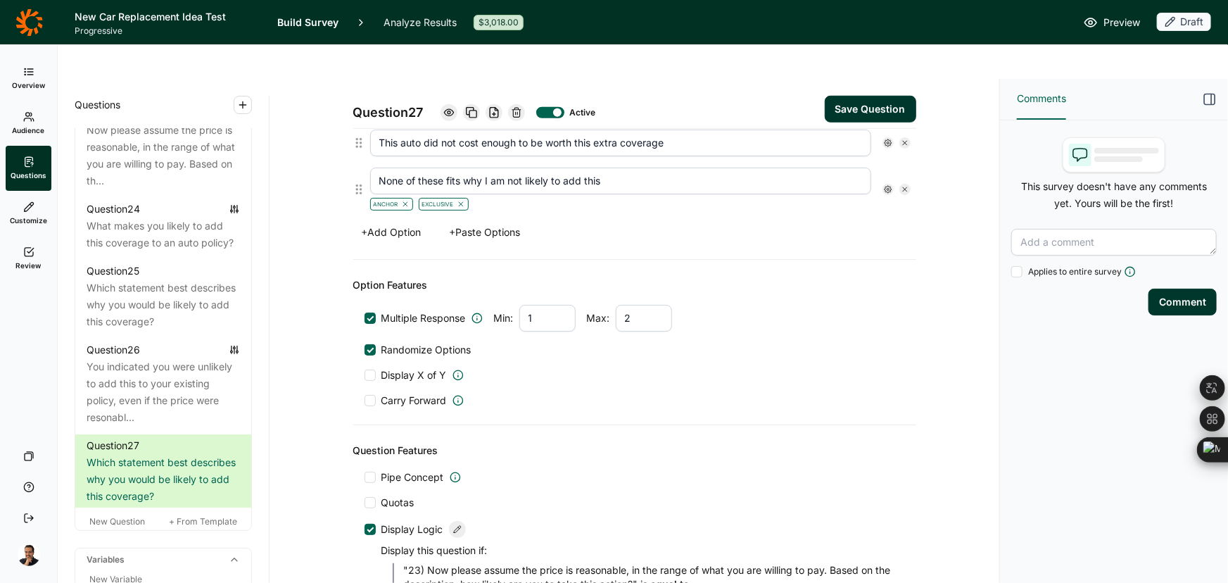
click at [864, 96] on button "Save Question" at bounding box center [870, 109] width 91 height 27
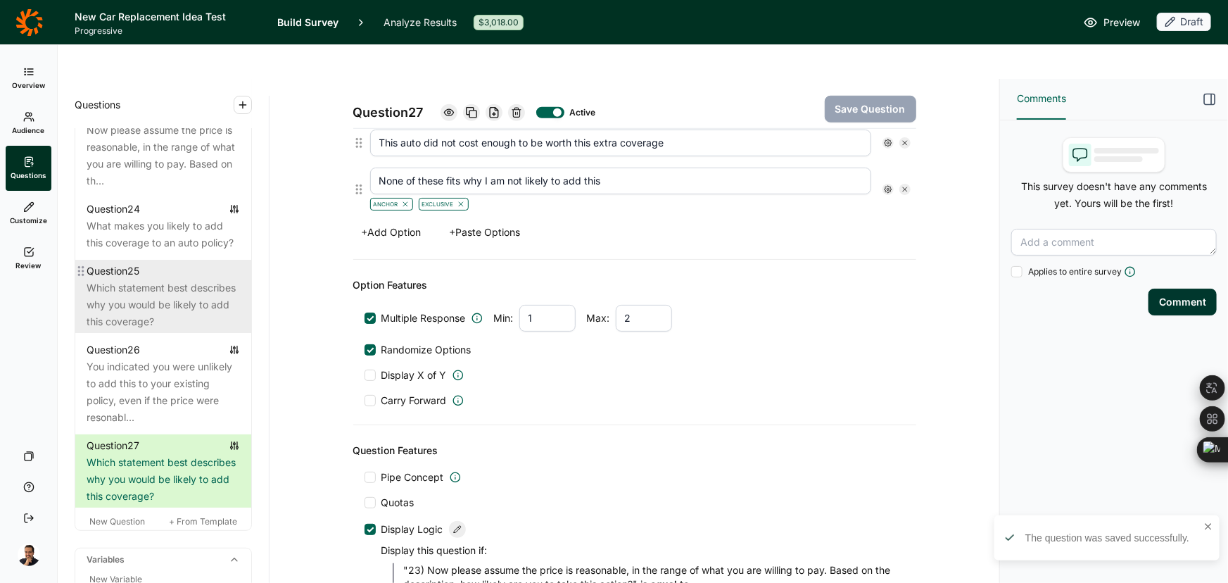
click at [190, 279] on div "Question 25" at bounding box center [163, 271] width 153 height 17
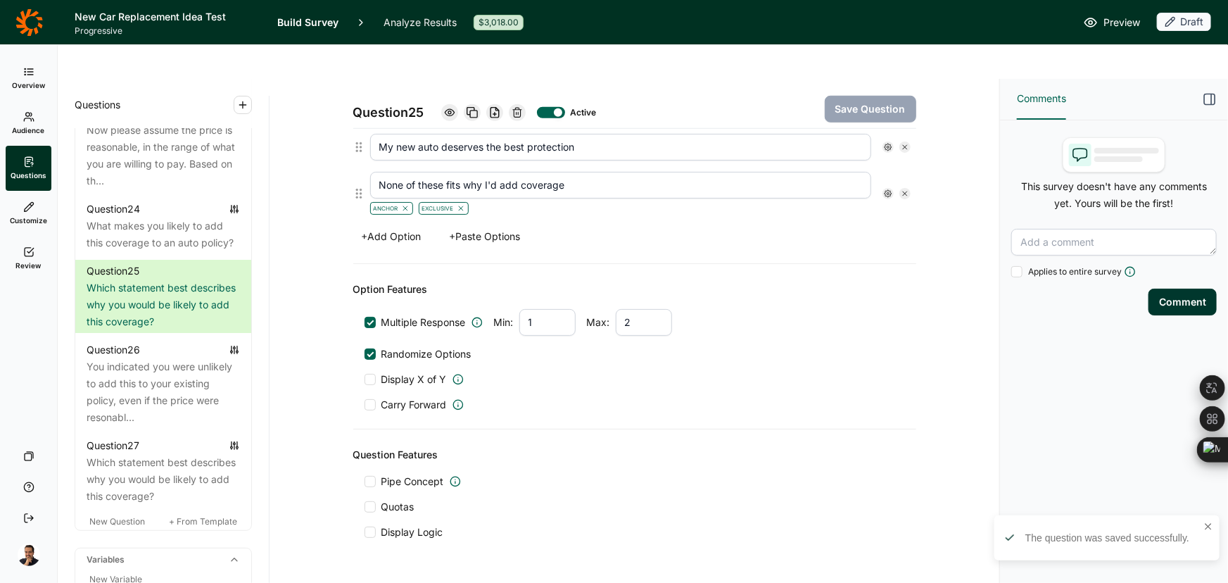
scroll to position [565, 0]
click at [388, 495] on span "Quotas" at bounding box center [397, 502] width 33 height 14
click at [365, 502] on input "Quotas" at bounding box center [365, 502] width 0 height 0
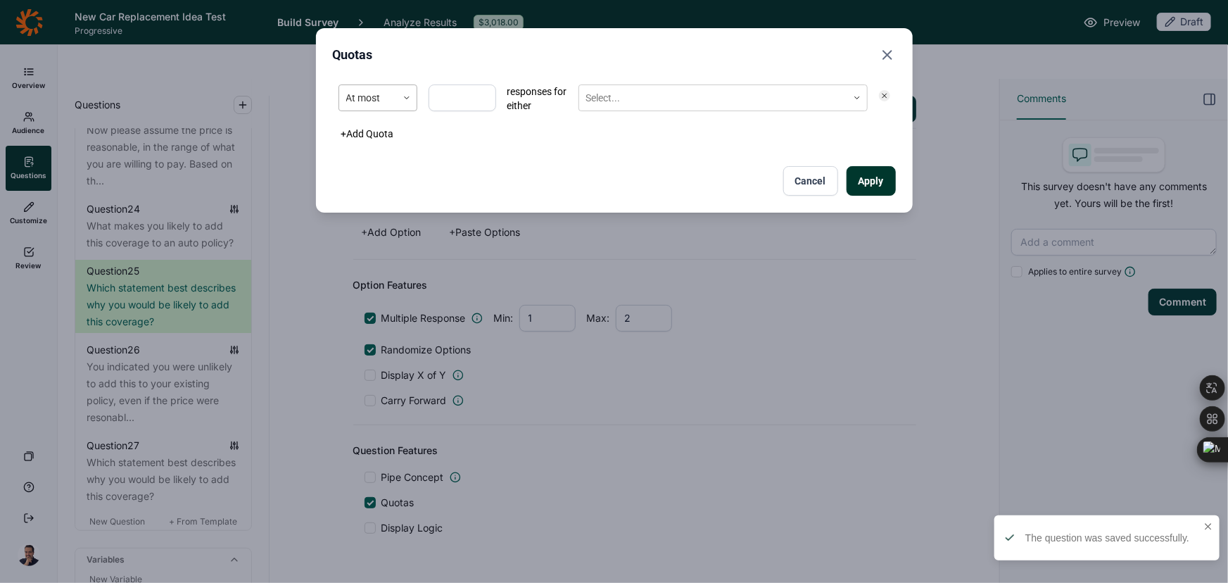
click at [407, 106] on div at bounding box center [407, 97] width 20 height 25
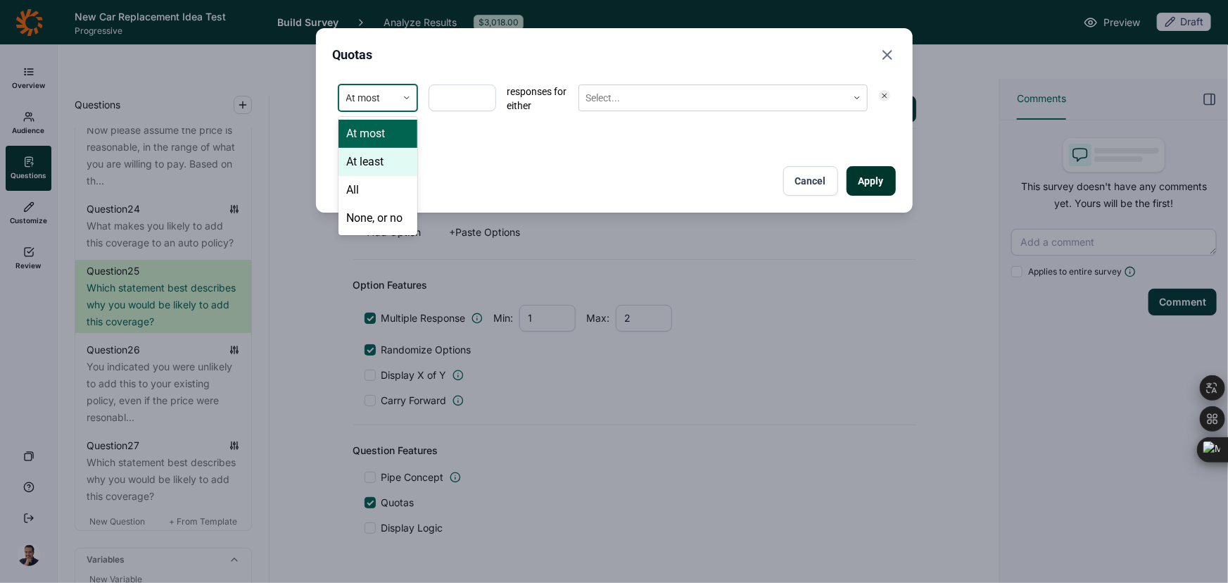
click at [802, 191] on button "Cancel" at bounding box center [810, 181] width 55 height 30
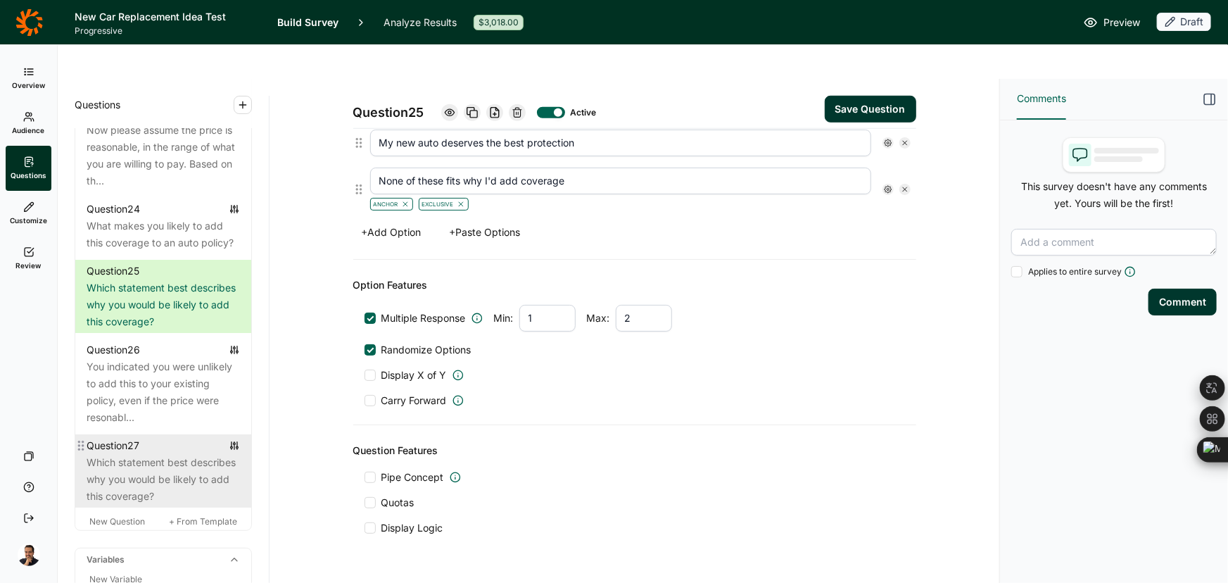
click at [194, 495] on div "Which statement best describes why you would be likely to add this coverage?" at bounding box center [163, 479] width 153 height 51
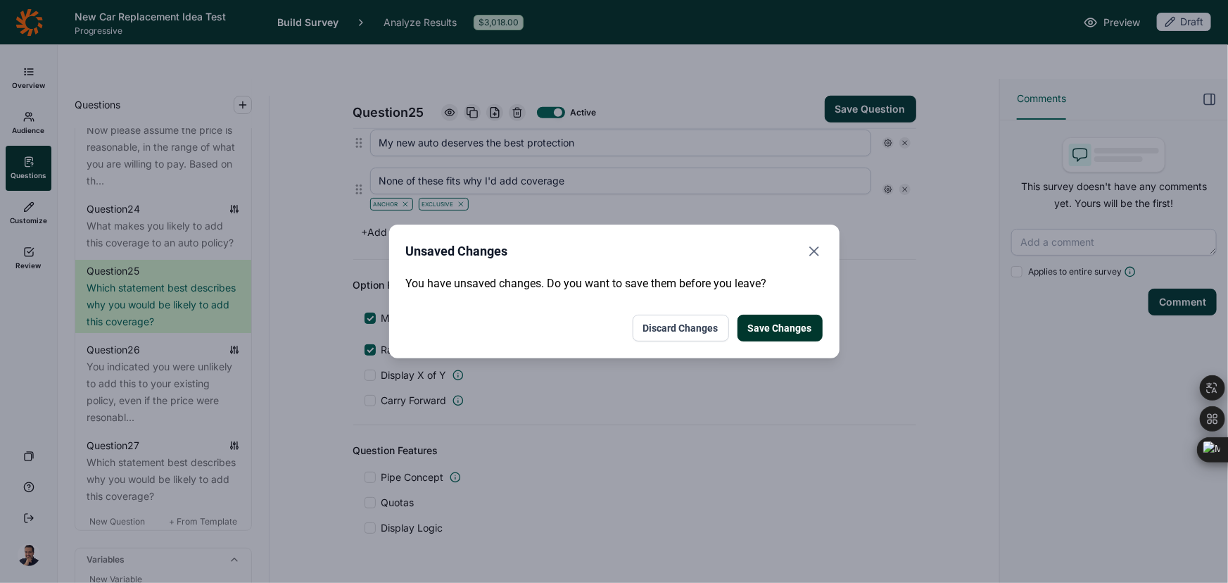
click at [716, 336] on button "Discard Changes" at bounding box center [681, 328] width 96 height 27
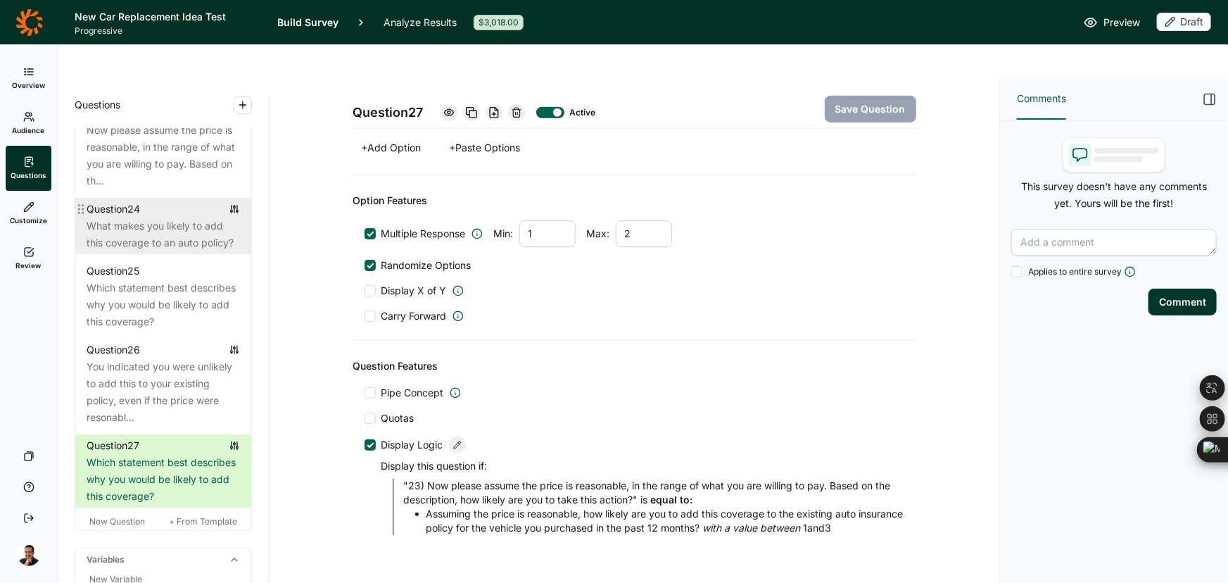
click at [190, 251] on div "What makes you likely to add this coverage to an auto policy?" at bounding box center [163, 234] width 153 height 34
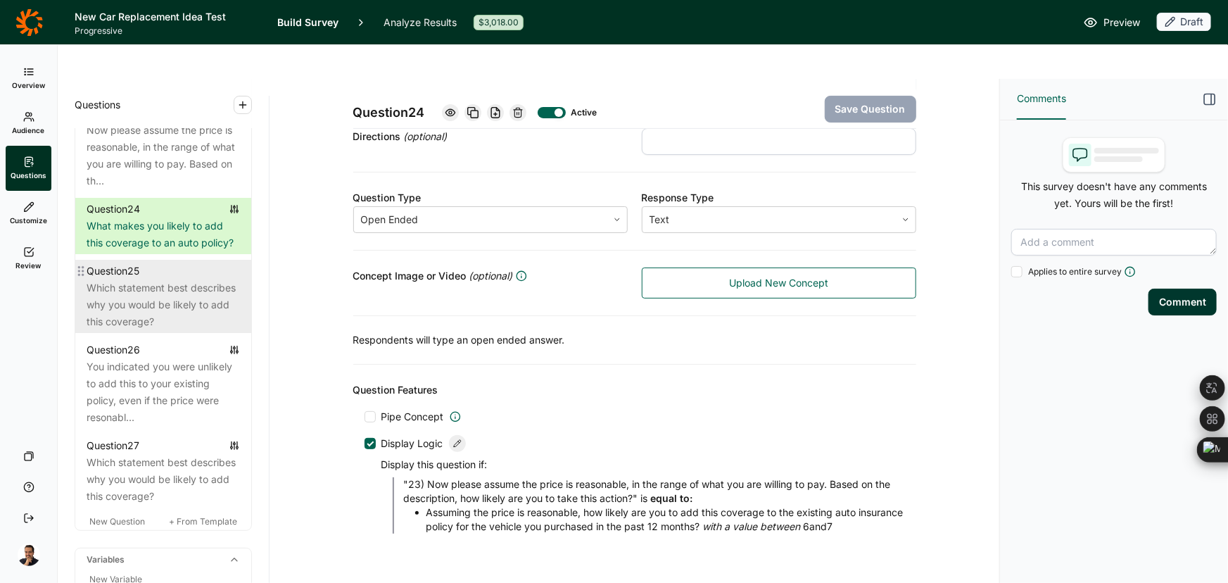
click at [141, 315] on div "Which statement best describes why you would be likely to add this coverage?" at bounding box center [163, 304] width 153 height 51
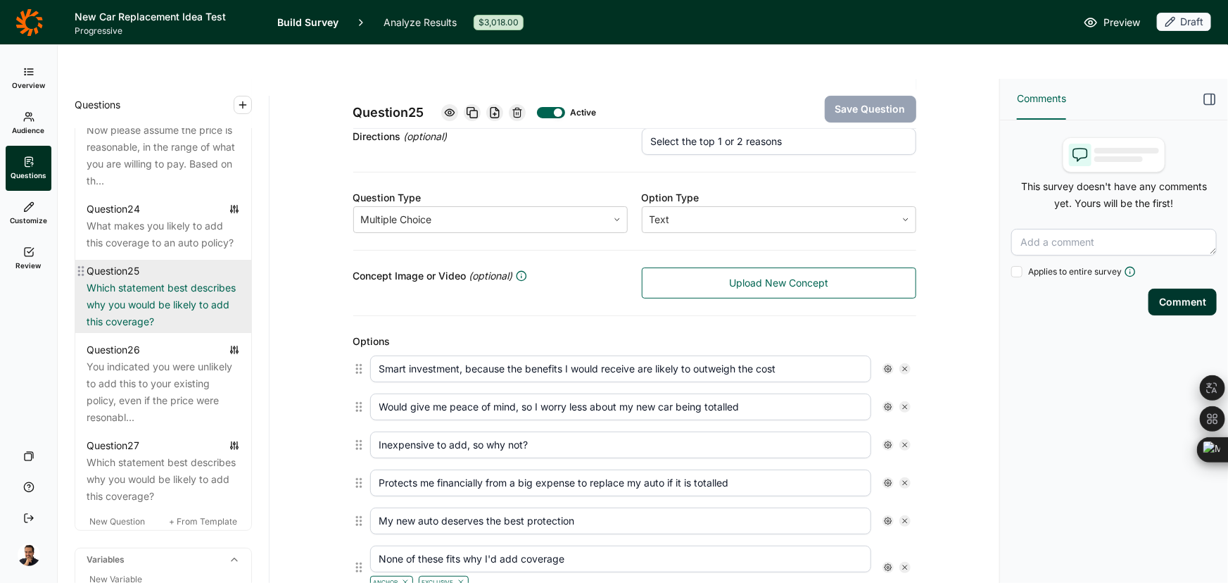
scroll to position [565, 0]
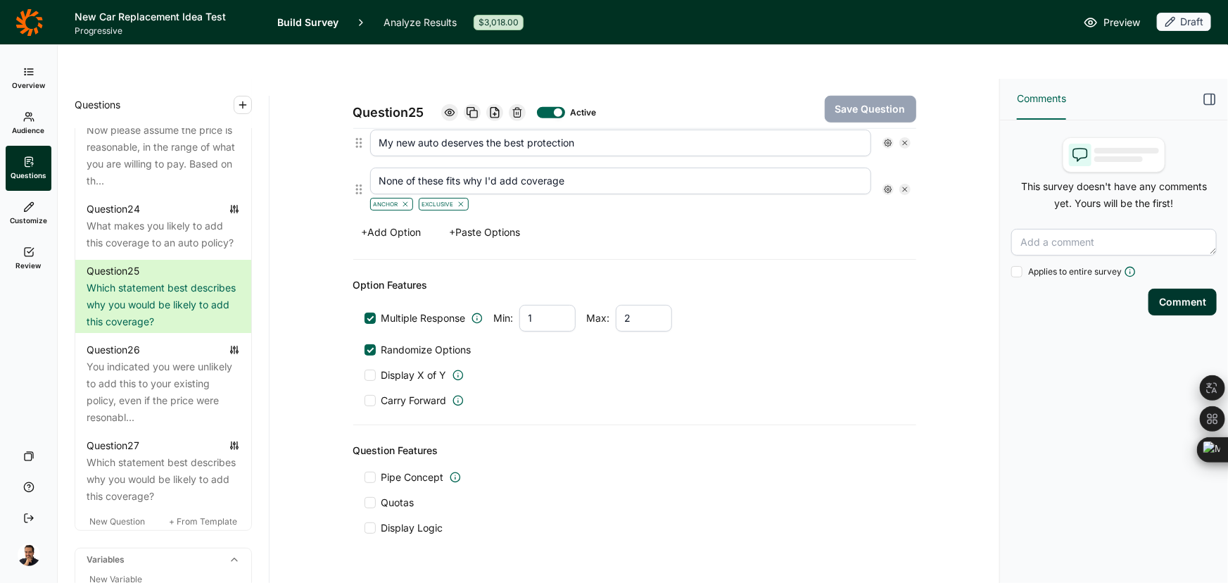
click at [391, 521] on span "Display Logic" at bounding box center [412, 528] width 62 height 14
click at [365, 528] on input "Display Logic" at bounding box center [365, 528] width 0 height 0
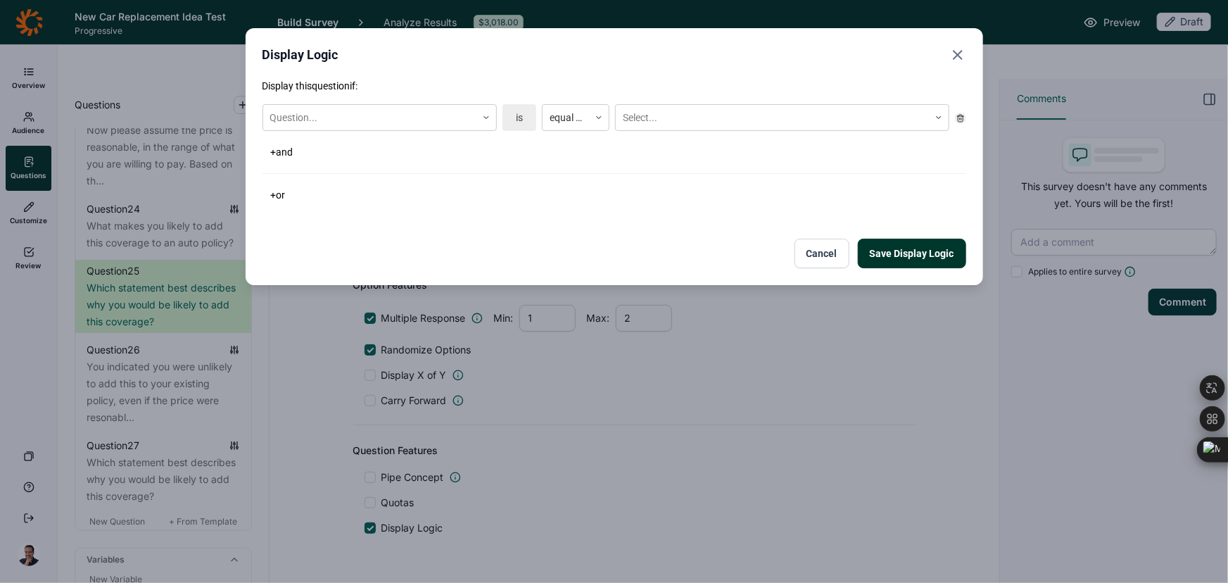
click at [433, 94] on div "Display this question if: Question... is equal to Select... + and + or" at bounding box center [615, 142] width 704 height 126
click at [429, 117] on div at bounding box center [369, 118] width 199 height 18
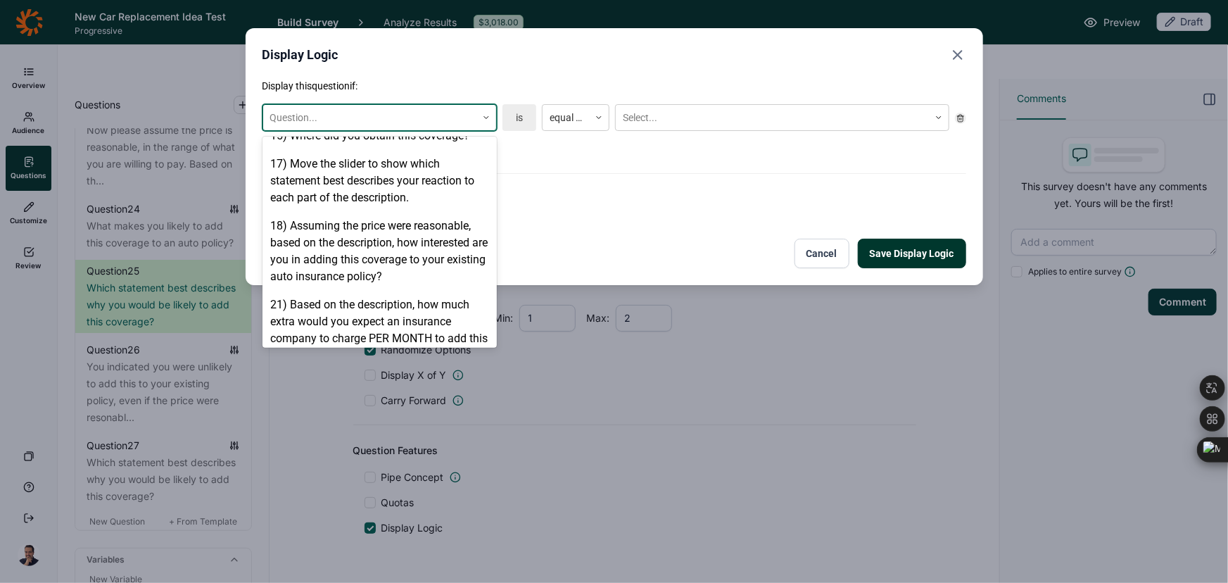
scroll to position [1342, 0]
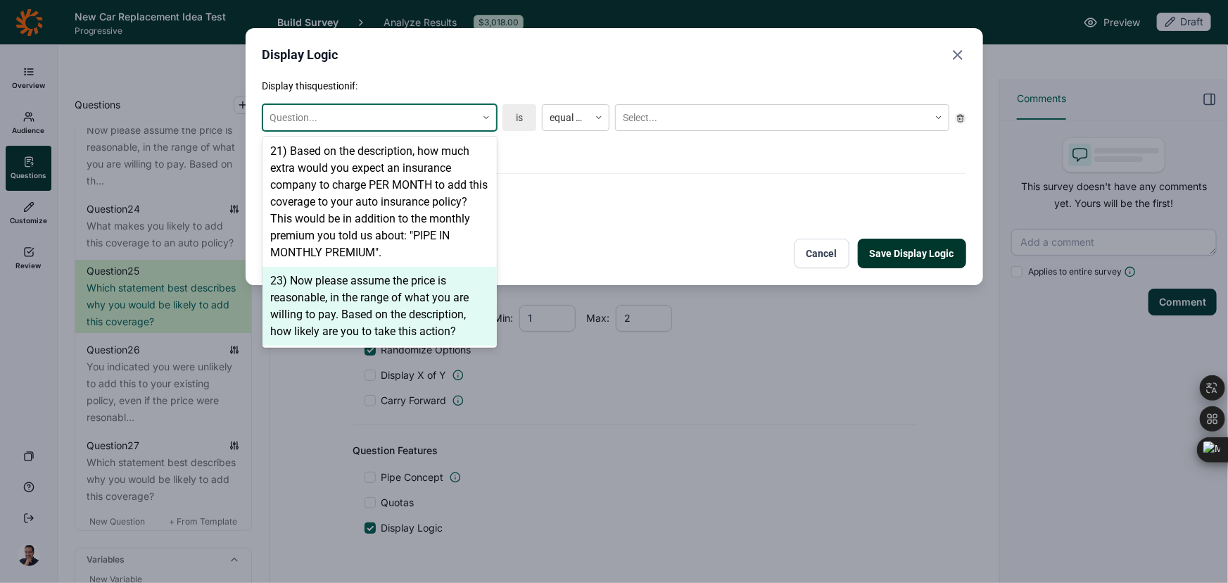
click at [405, 290] on div "23) Now please assume the price is reasonable, in the range of what you are wil…" at bounding box center [380, 306] width 234 height 79
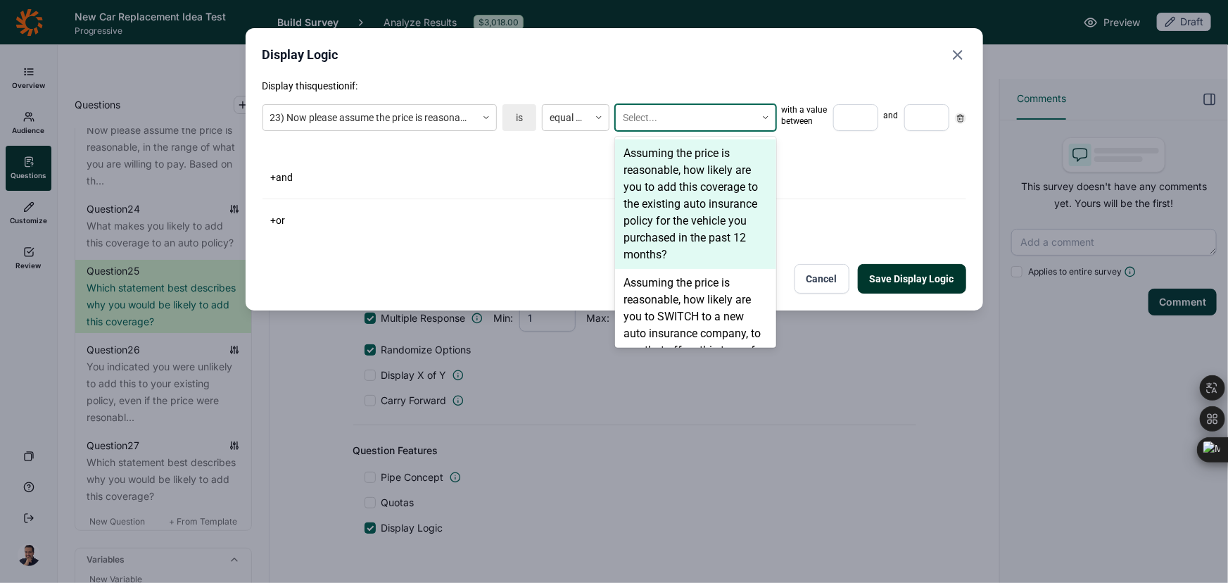
click at [673, 123] on div at bounding box center [686, 118] width 126 height 18
click at [682, 167] on div "Assuming the price is reasonable, how likely are you to add this coverage to th…" at bounding box center [695, 203] width 161 height 129
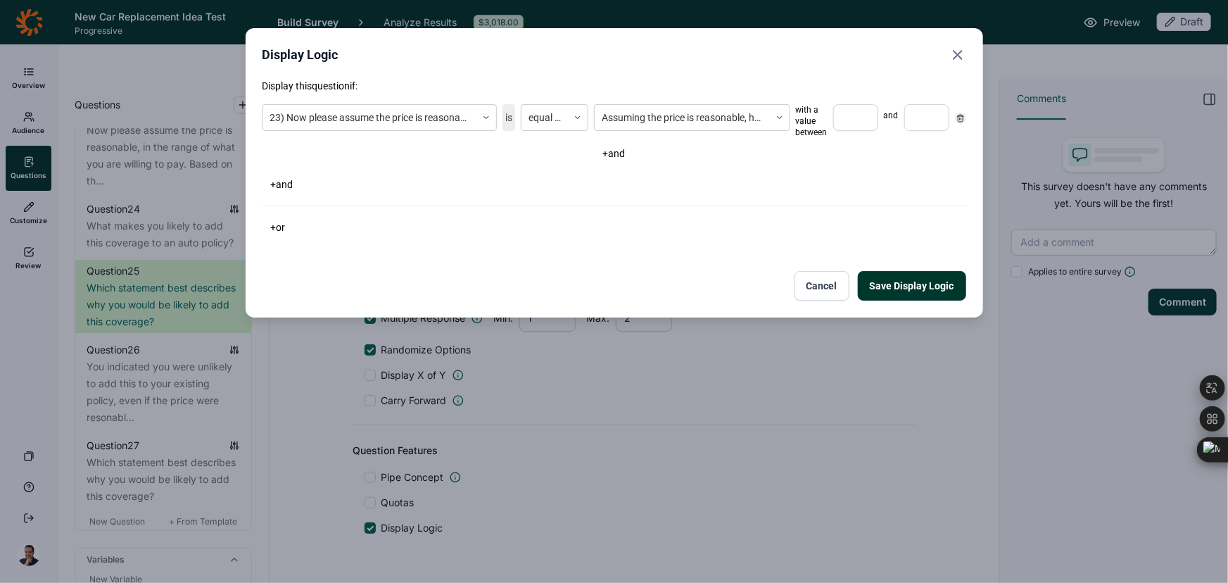
click at [843, 129] on input "number" at bounding box center [855, 117] width 45 height 27
type input "6"
click at [919, 127] on input "number" at bounding box center [926, 117] width 45 height 27
type input "7"
click at [902, 297] on button "Save Display Logic" at bounding box center [912, 286] width 108 height 30
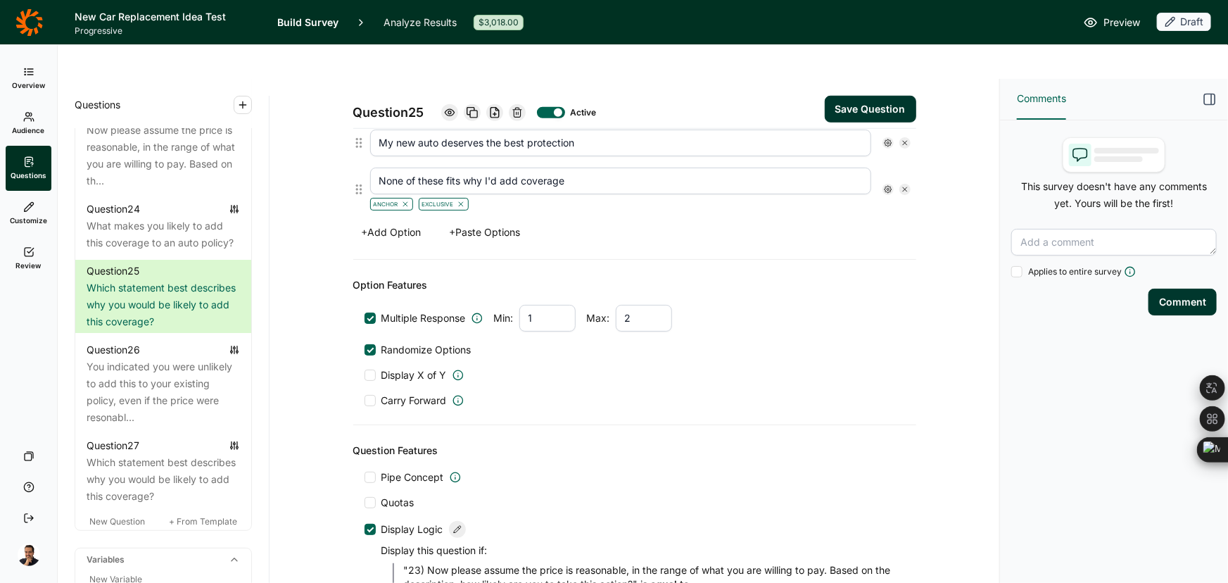
click at [900, 96] on button "Save Question" at bounding box center [870, 109] width 91 height 27
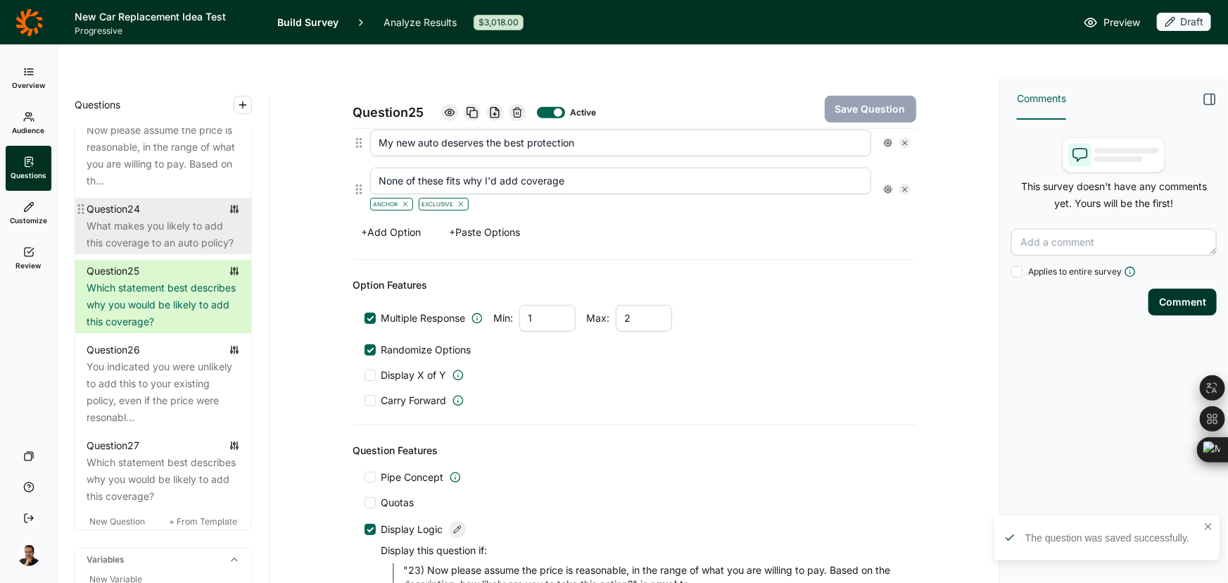
click at [167, 251] on div "What makes you likely to add this coverage to an auto policy?" at bounding box center [163, 234] width 153 height 34
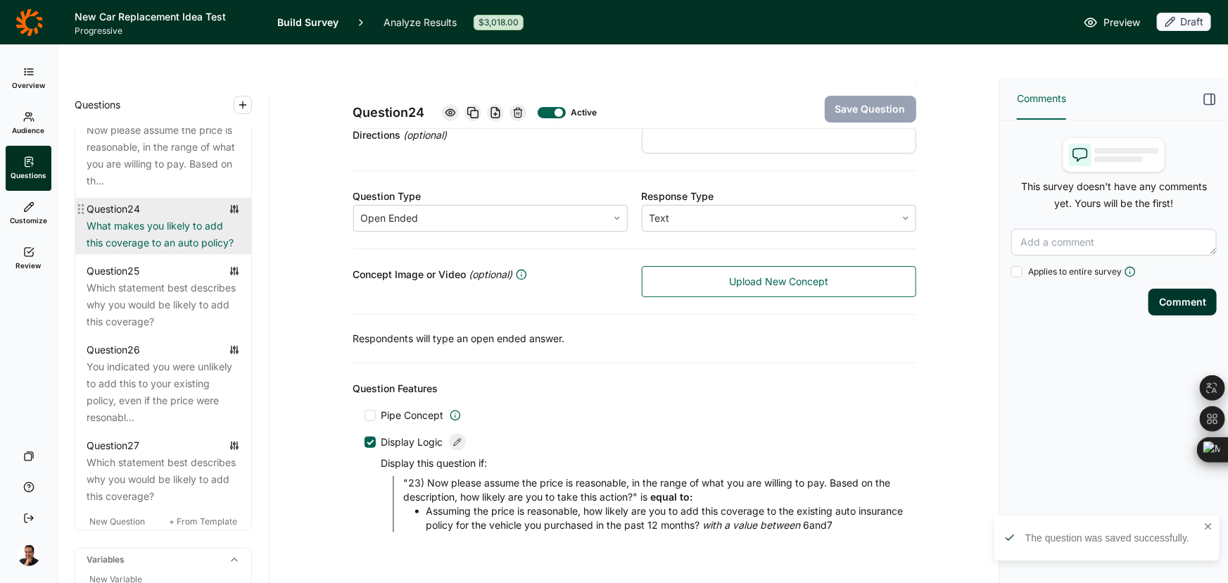
scroll to position [187, 0]
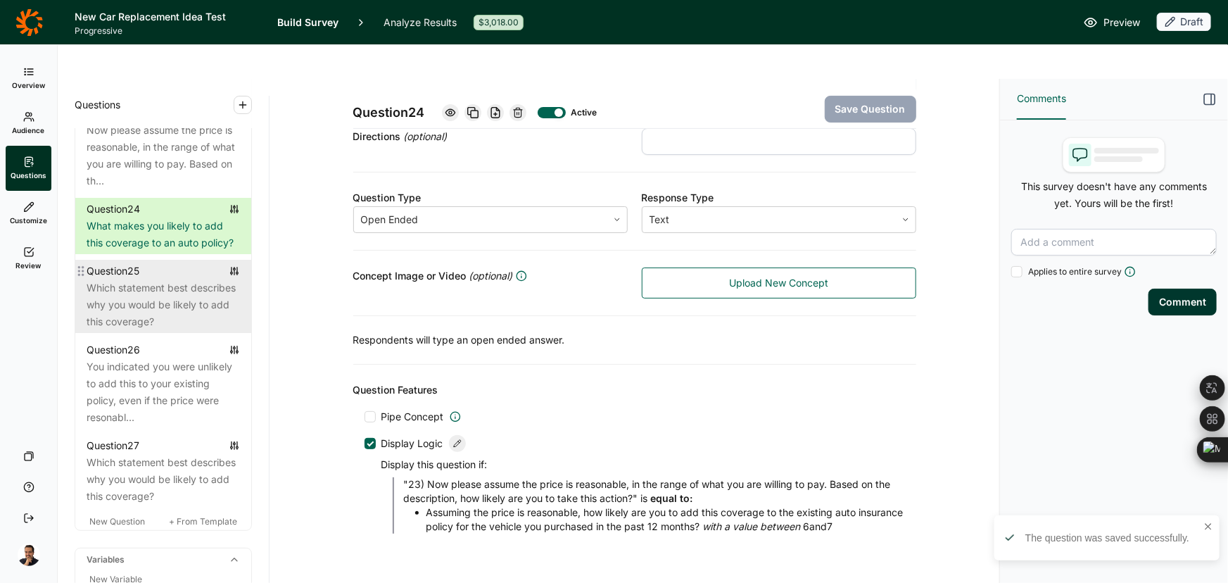
click at [118, 323] on div "Which statement best describes why you would be likely to add this coverage?" at bounding box center [163, 304] width 153 height 51
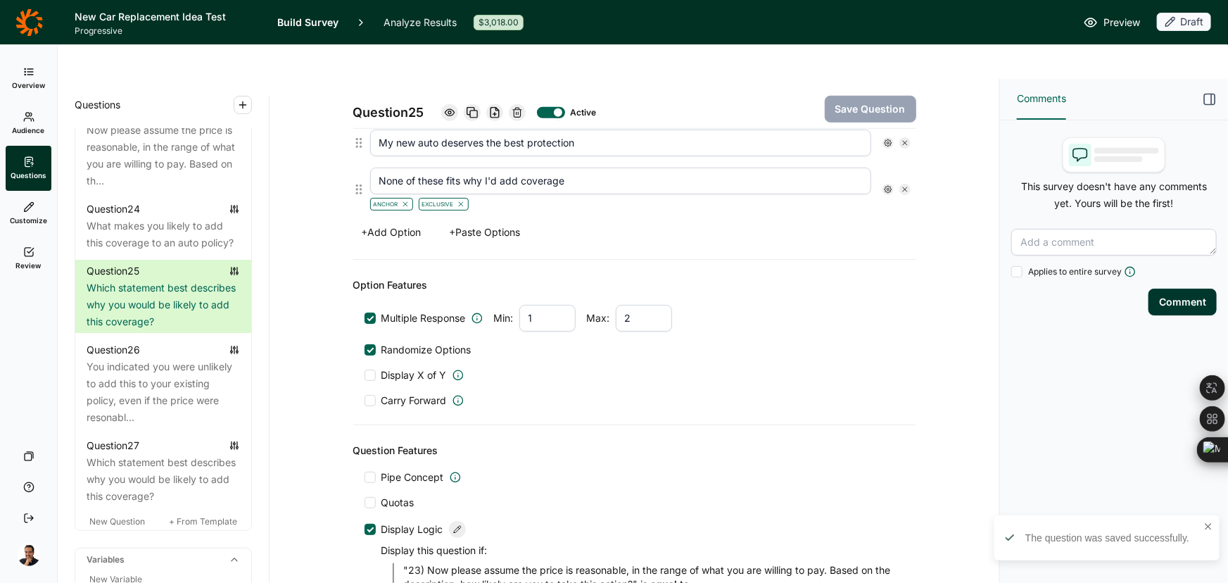
scroll to position [650, 0]
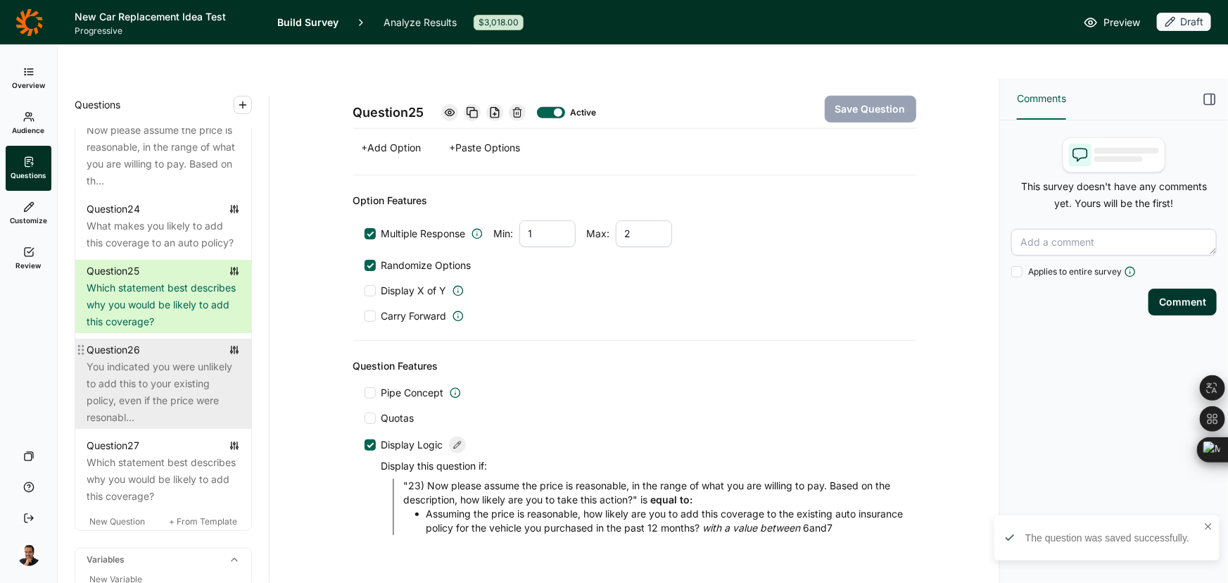
click at [186, 426] on div "You indicated you were unlikely to add this to your existing policy, even if th…" at bounding box center [163, 392] width 153 height 68
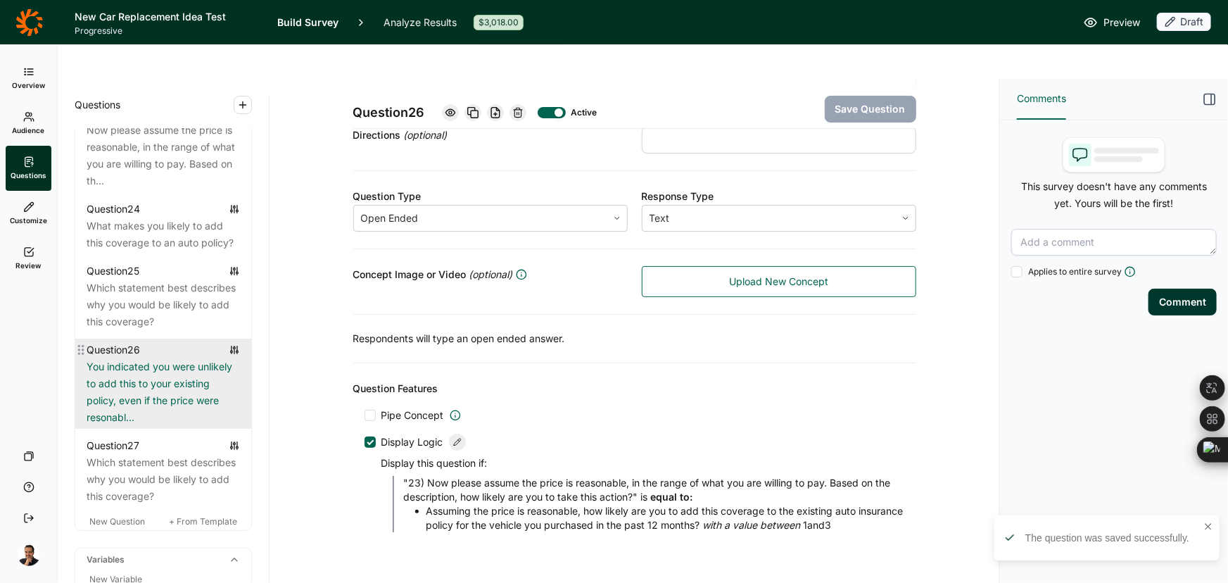
scroll to position [187, 0]
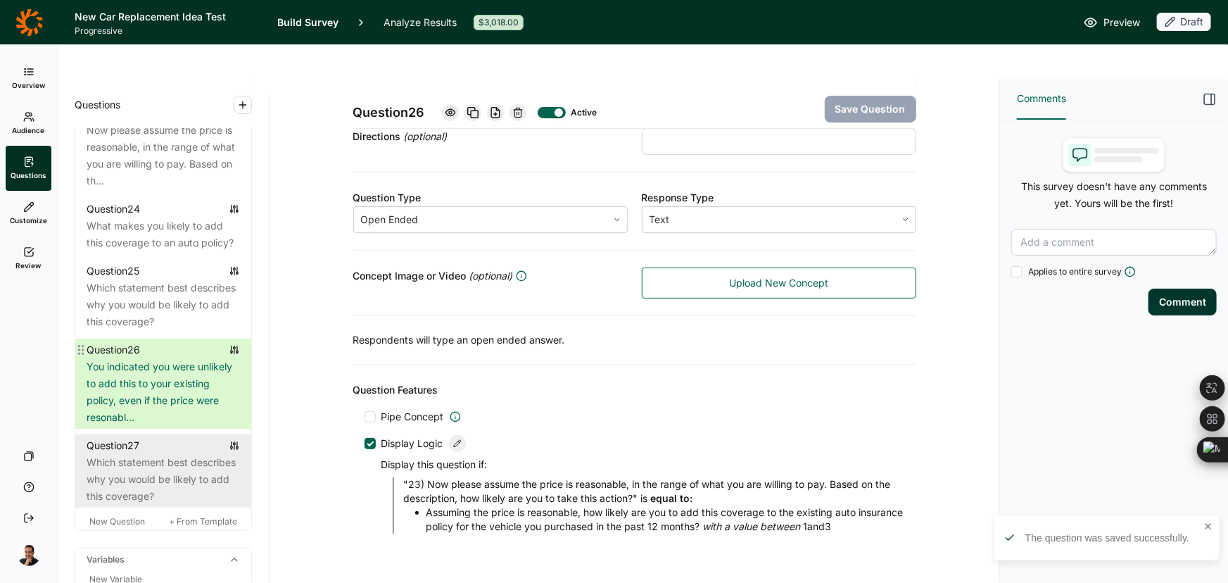
click at [186, 486] on div "Which statement best describes why you would be likely to add this coverage?" at bounding box center [163, 479] width 153 height 51
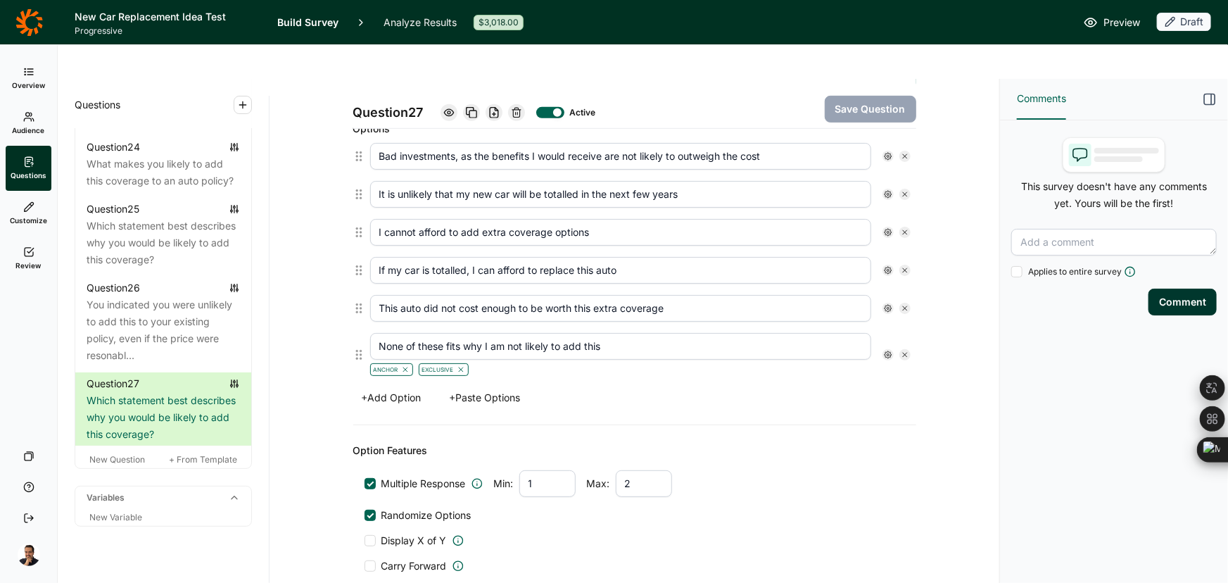
scroll to position [394, 0]
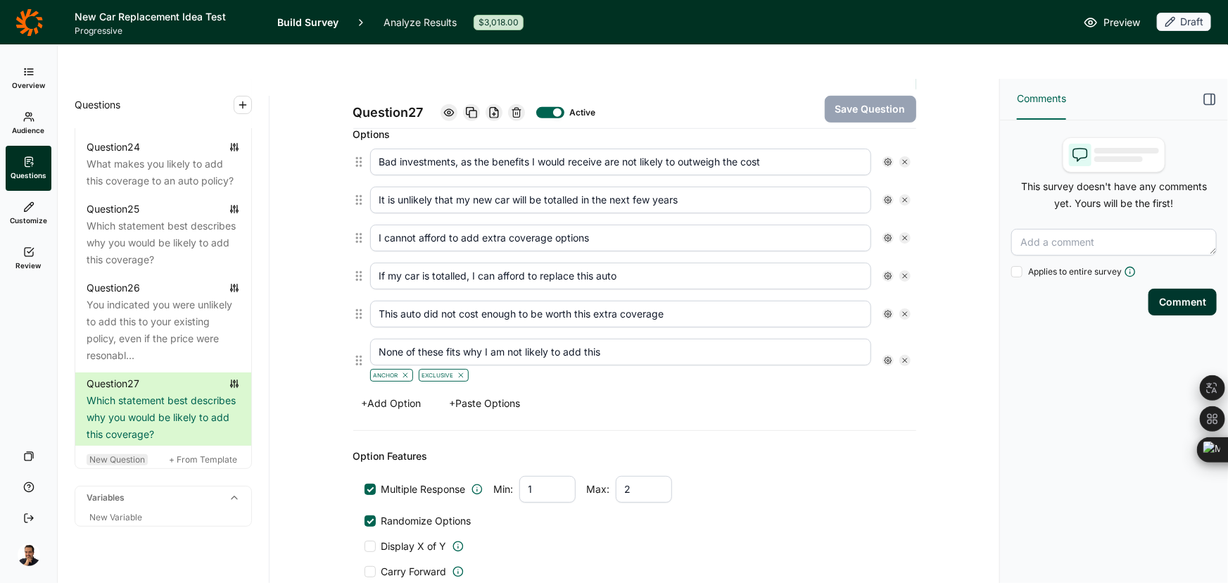
click at [129, 454] on span "New Question" at bounding box center [117, 459] width 56 height 11
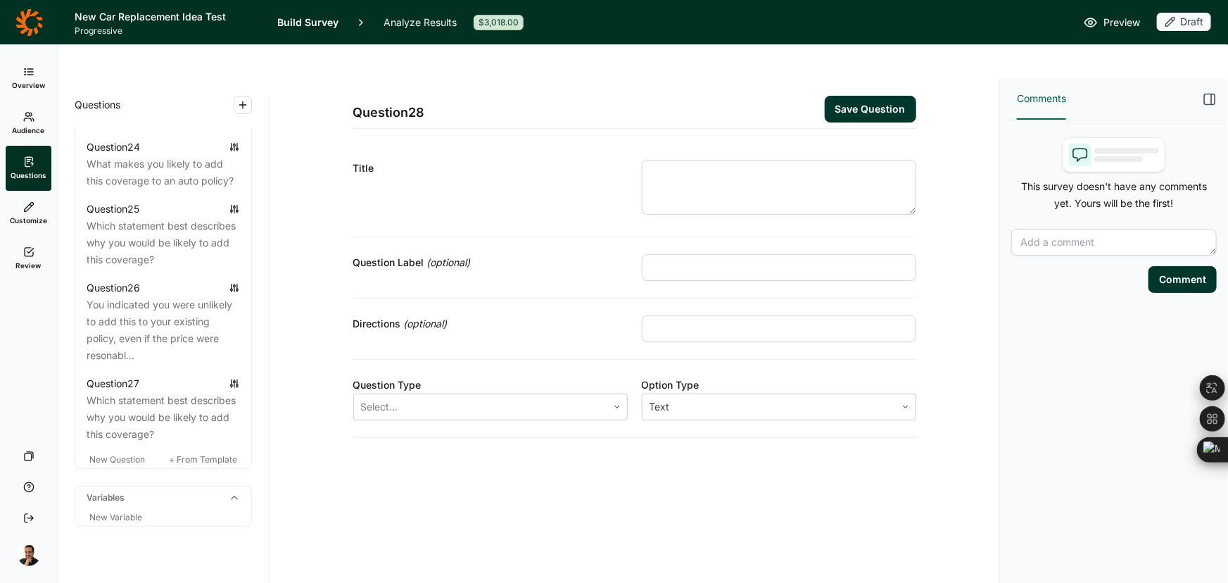
click at [828, 143] on div "Title" at bounding box center [634, 190] width 563 height 94
click at [782, 160] on textarea at bounding box center [779, 187] width 274 height 55
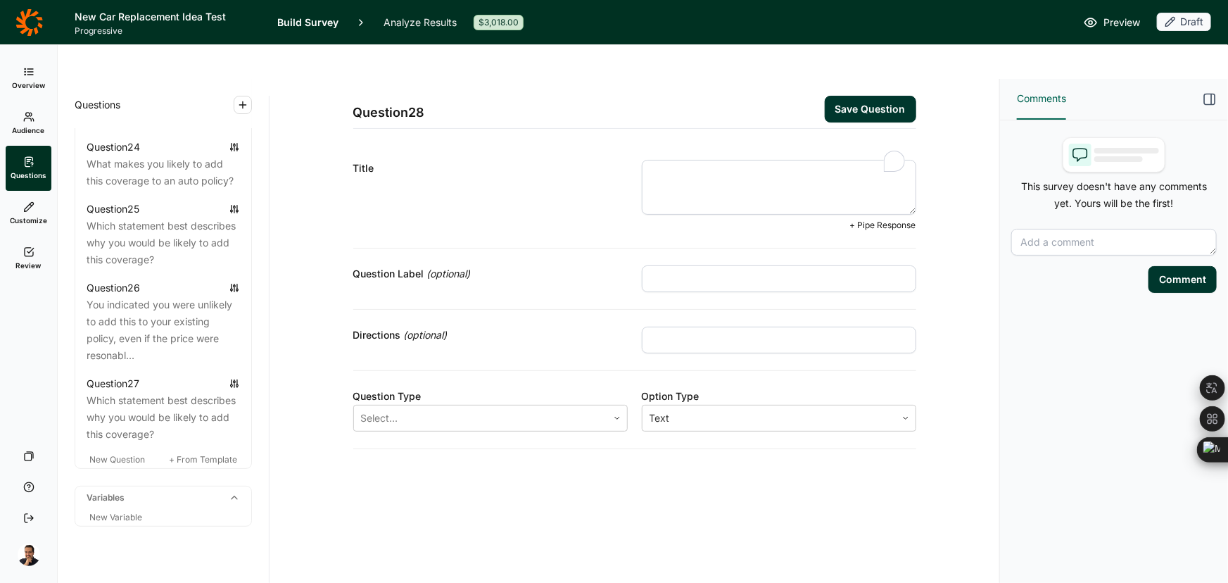
paste textarea "Q25) You were somewhat in the middle in being likely to add this to your existi…"
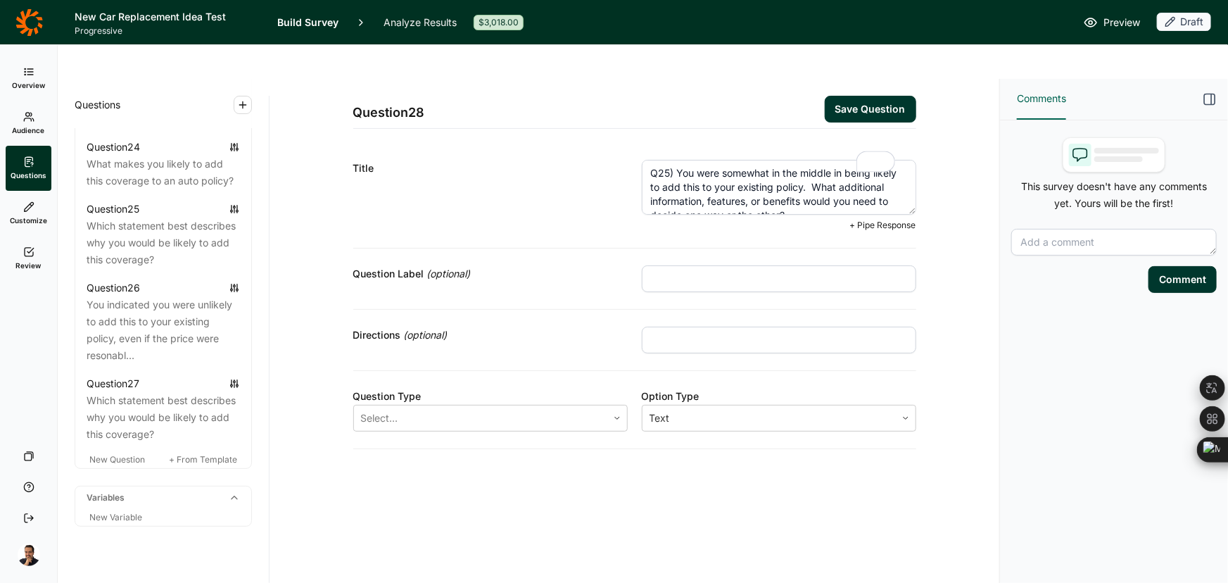
drag, startPoint x: 676, startPoint y: 125, endPoint x: 607, endPoint y: 127, distance: 69.7
click at [607, 143] on div "Title Q25) You were somewhat in the middle in being likely to add this to your …" at bounding box center [634, 196] width 563 height 106
type textarea "You were somewhat in the middle in being likely to add this to your existing po…"
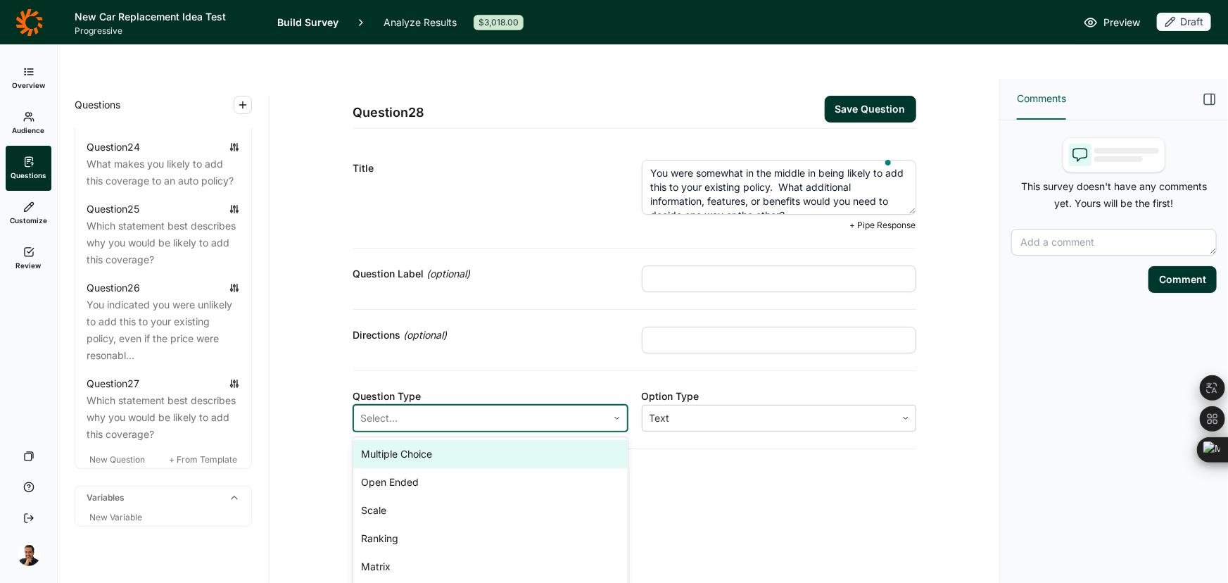
click at [464, 408] on div at bounding box center [480, 418] width 239 height 20
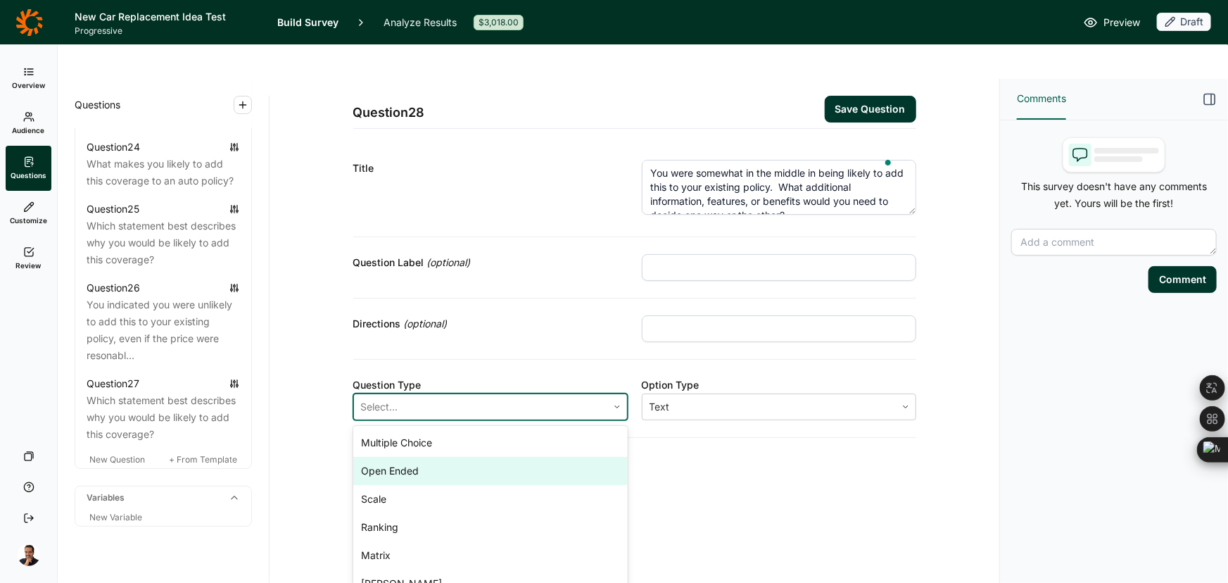
click at [430, 457] on div "Open Ended" at bounding box center [490, 471] width 274 height 28
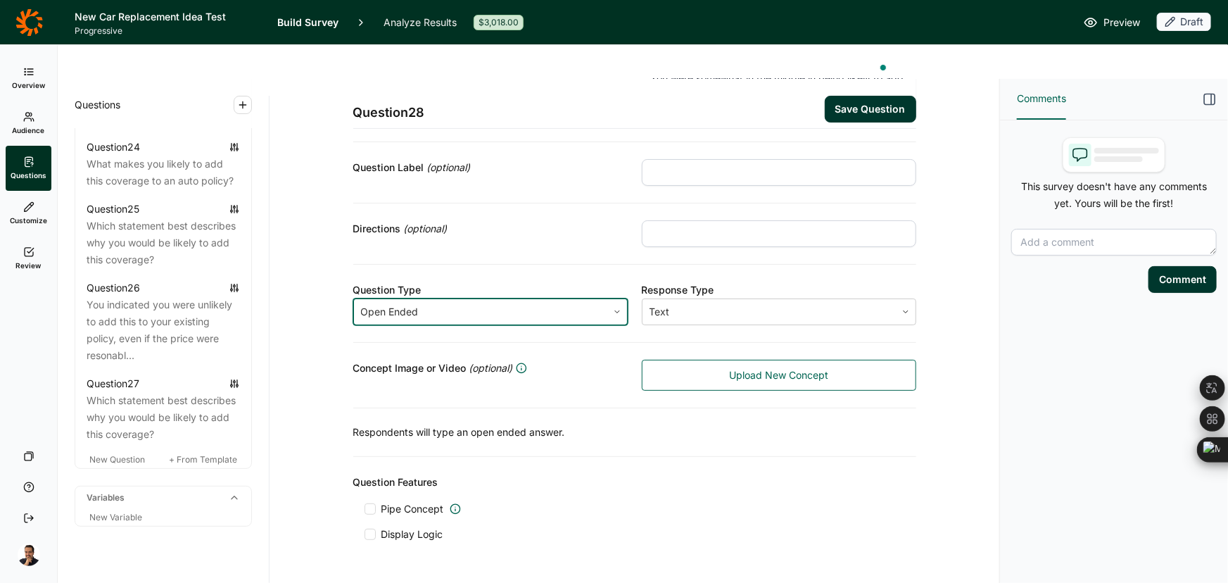
scroll to position [103, 0]
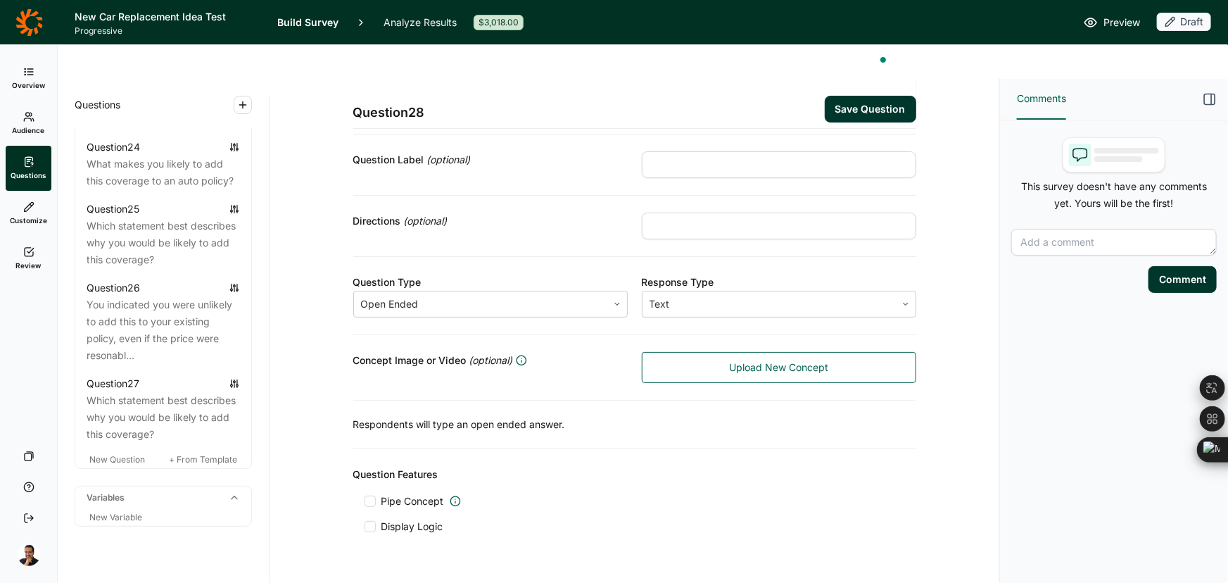
click at [376, 519] on span "Display Logic" at bounding box center [410, 526] width 68 height 14
click at [365, 526] on input "Display Logic" at bounding box center [365, 526] width 0 height 0
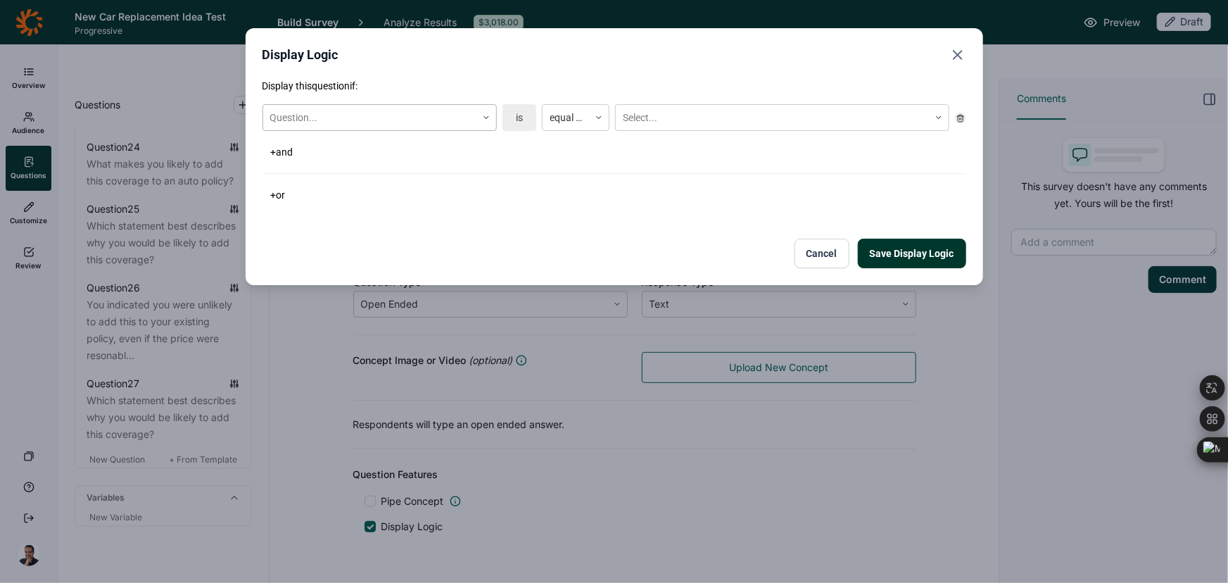
click at [404, 119] on div at bounding box center [369, 118] width 199 height 18
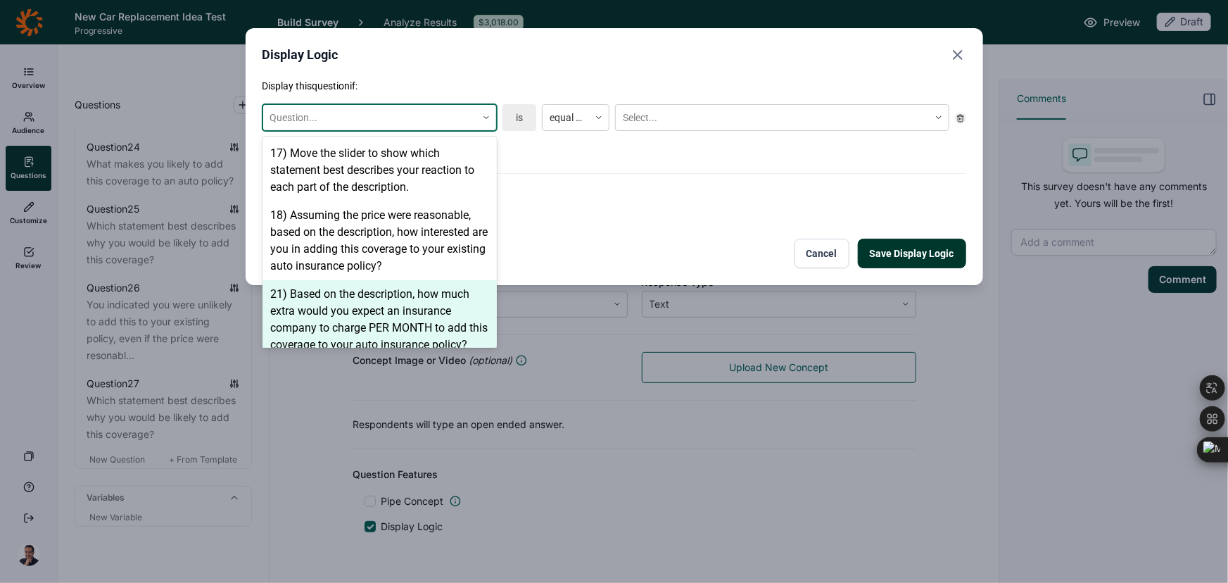
scroll to position [1263, 0]
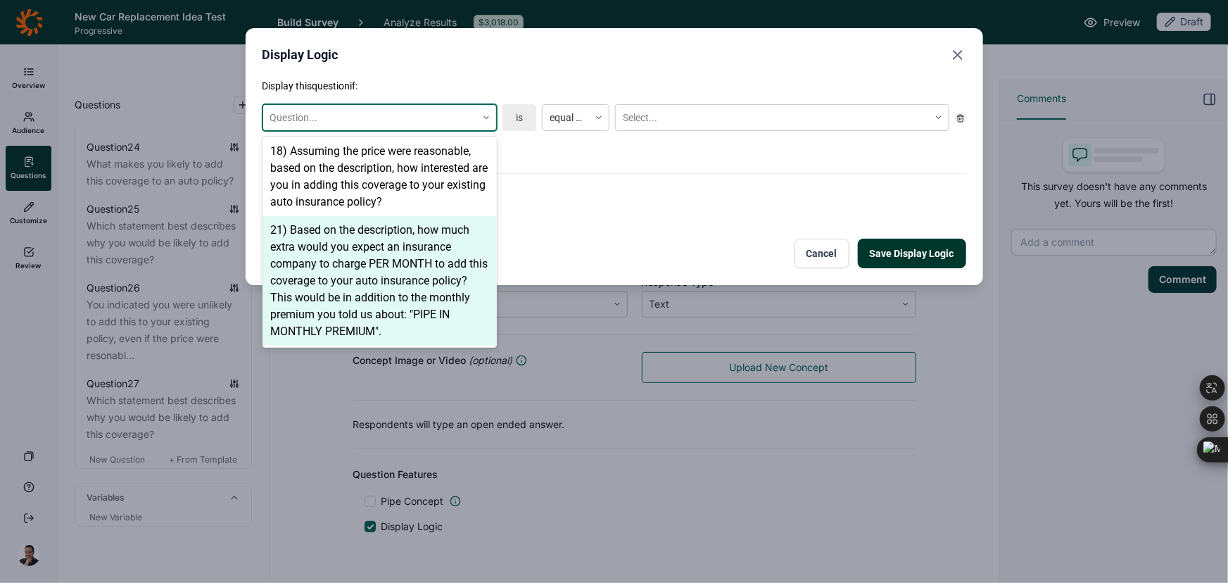
click at [593, 227] on div "Display this question if: 27 results available. Use Up and Down to choose optio…" at bounding box center [615, 173] width 704 height 189
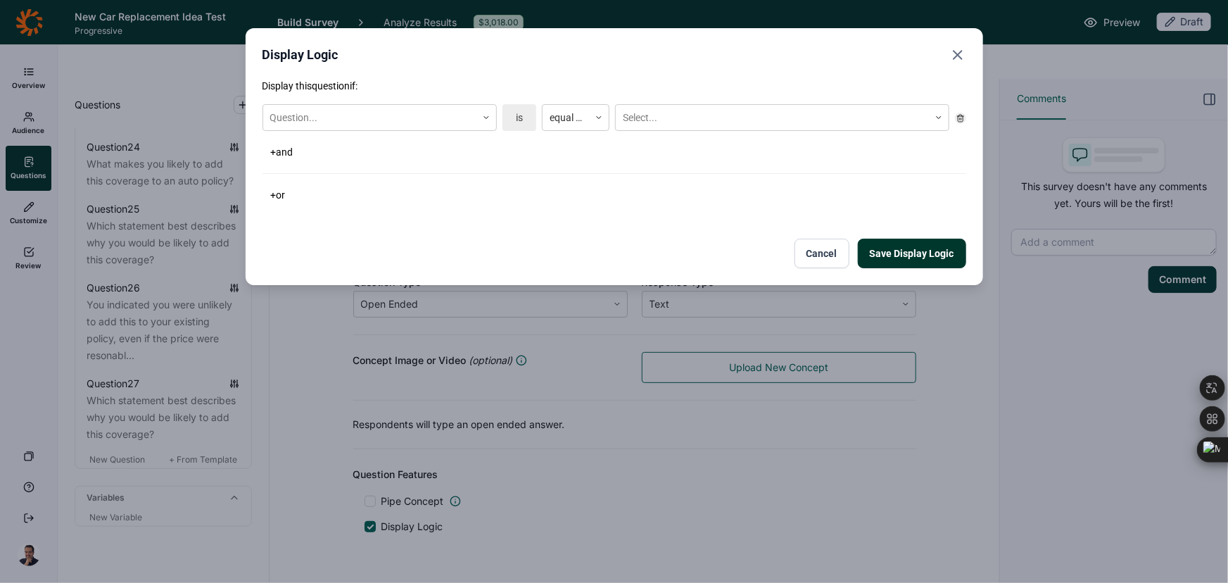
click at [835, 259] on button "Cancel" at bounding box center [822, 254] width 55 height 30
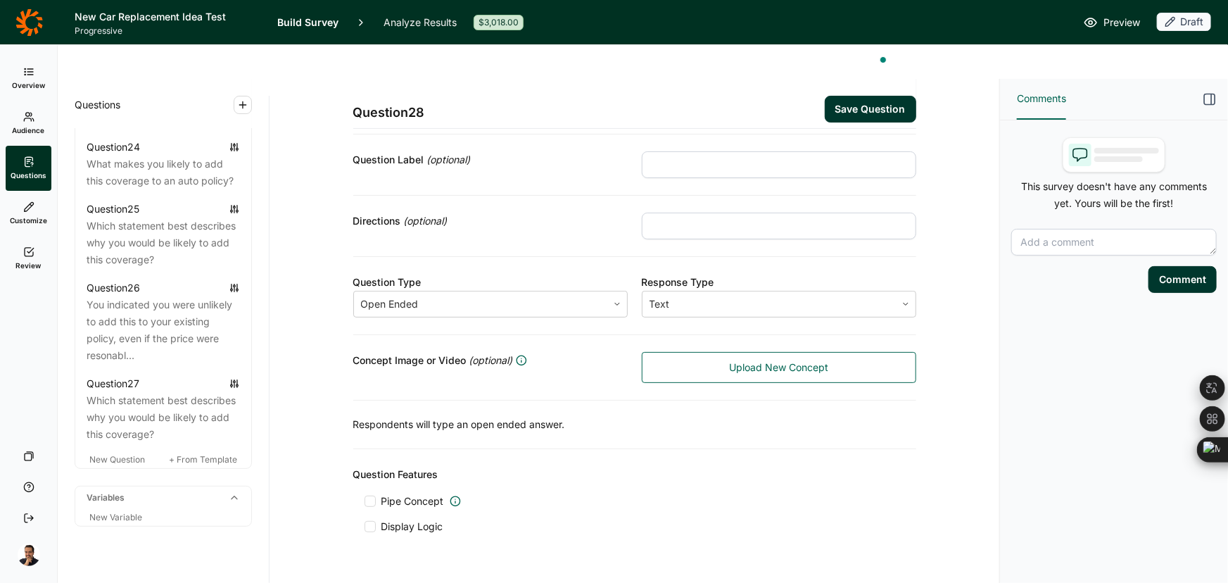
click at [864, 96] on button "Save Question" at bounding box center [870, 109] width 91 height 27
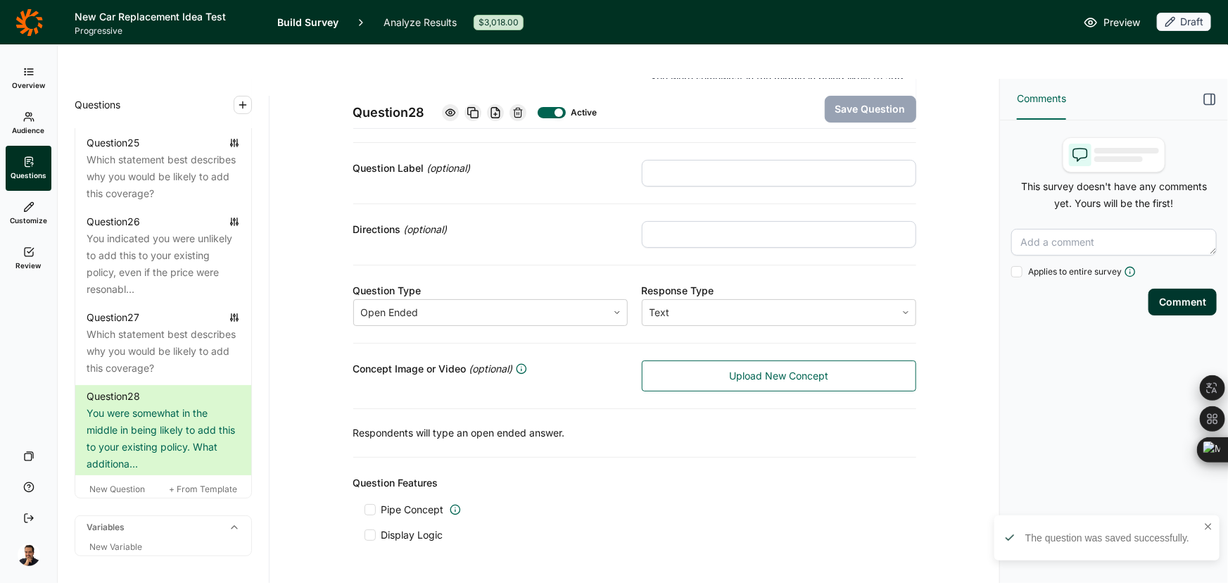
scroll to position [103, 0]
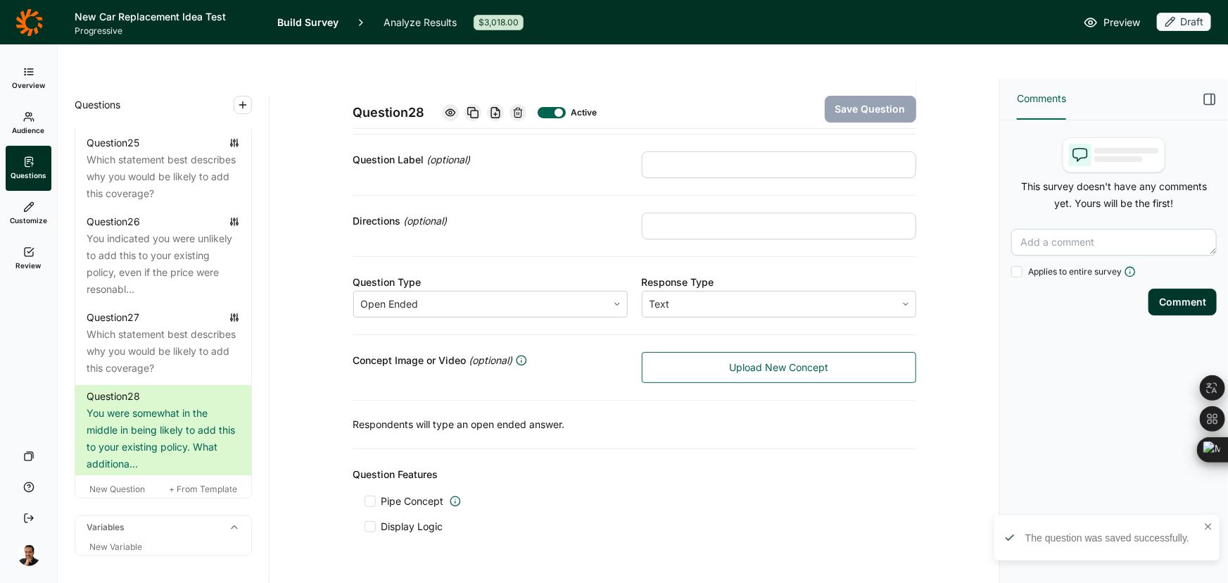
click at [412, 519] on span "Display Logic" at bounding box center [412, 526] width 62 height 14
click at [365, 526] on input "Display Logic" at bounding box center [365, 526] width 0 height 0
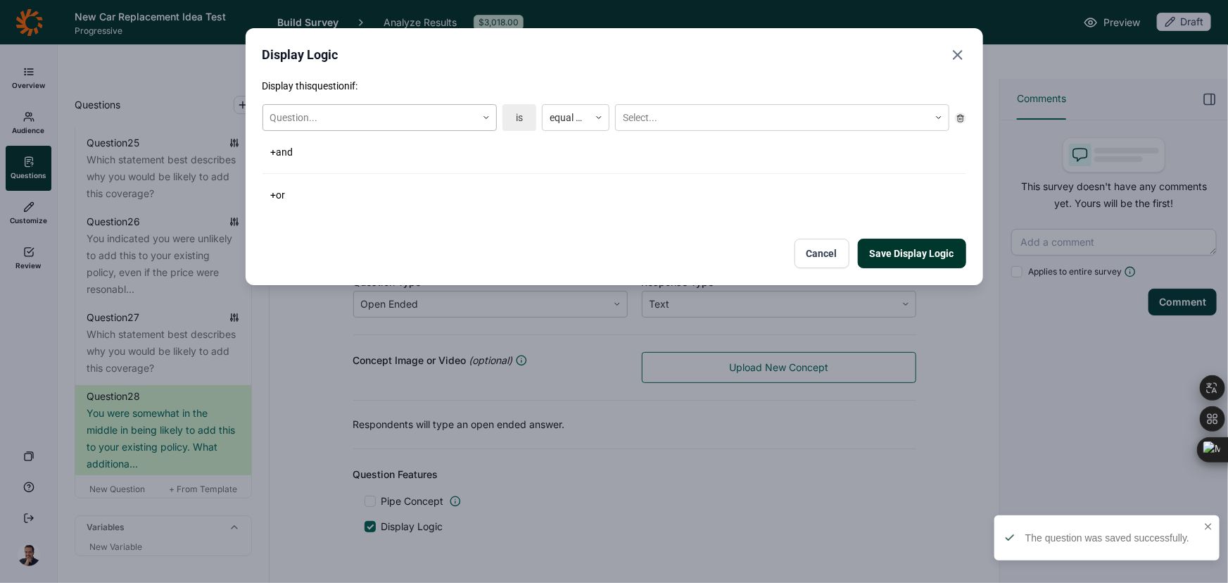
click at [422, 112] on div at bounding box center [369, 118] width 199 height 18
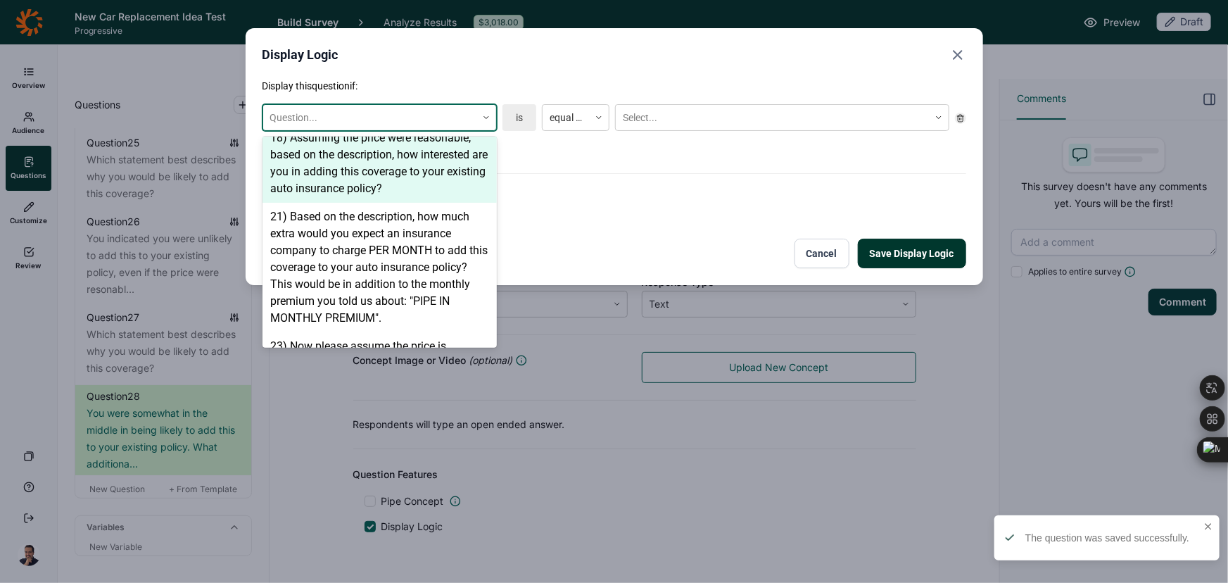
scroll to position [1432, 0]
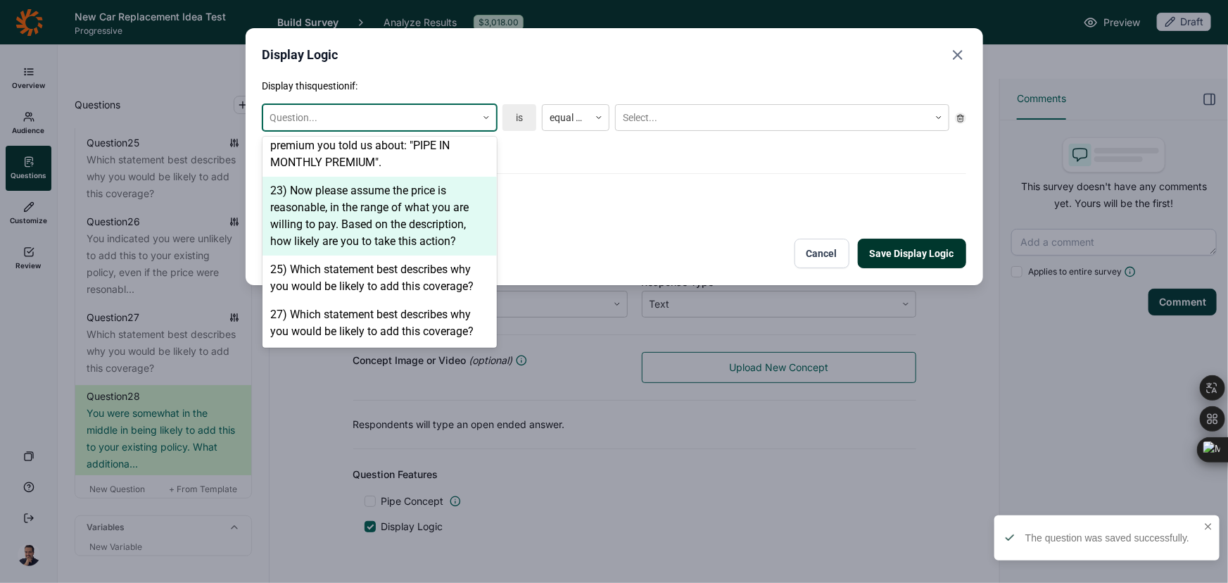
click at [401, 234] on div "23) Now please assume the price is reasonable, in the range of what you are wil…" at bounding box center [380, 216] width 234 height 79
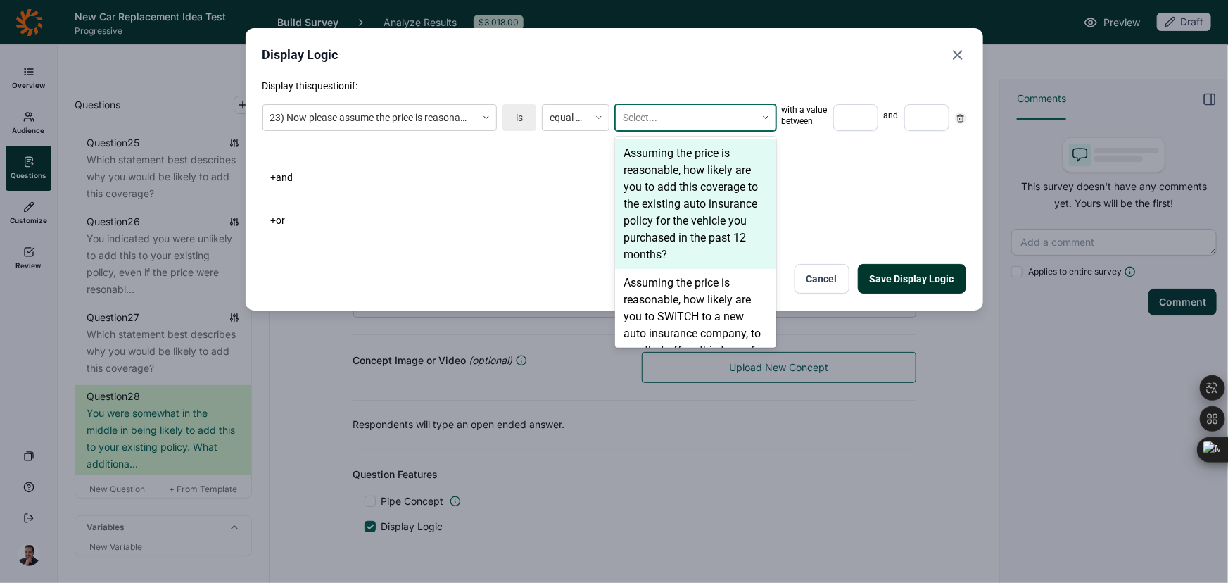
click at [679, 118] on div at bounding box center [686, 118] width 126 height 18
click at [670, 173] on div "Assuming the price is reasonable, how likely are you to add this coverage to th…" at bounding box center [695, 203] width 161 height 129
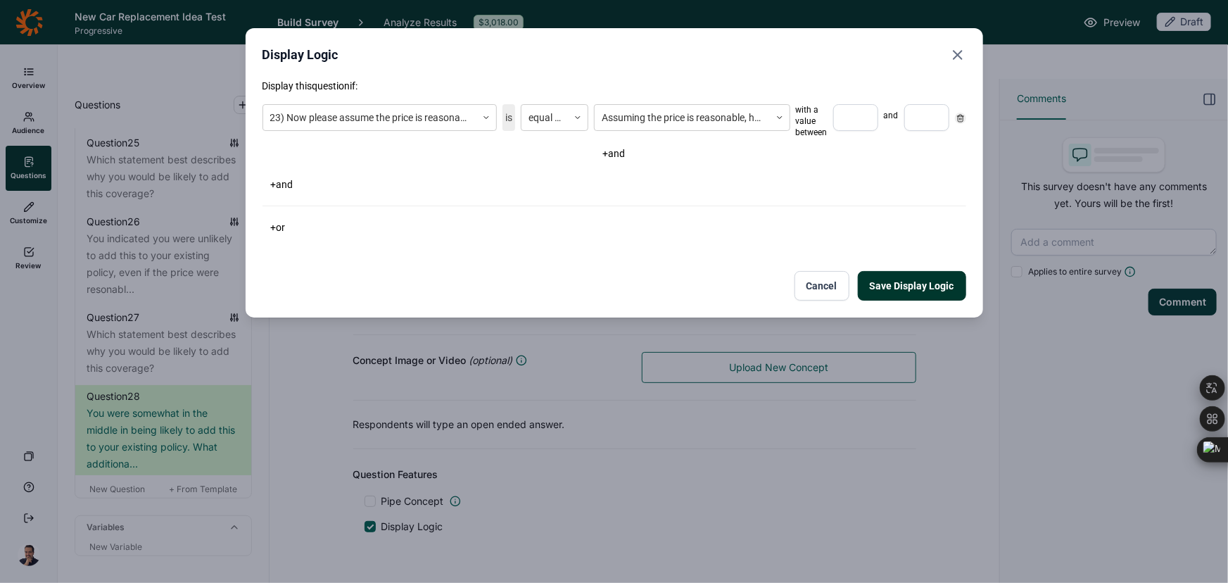
click at [847, 123] on input "number" at bounding box center [855, 117] width 45 height 27
type input "4"
click at [904, 127] on div at bounding box center [926, 117] width 45 height 27
click at [910, 120] on input "number" at bounding box center [926, 117] width 45 height 27
type input "5"
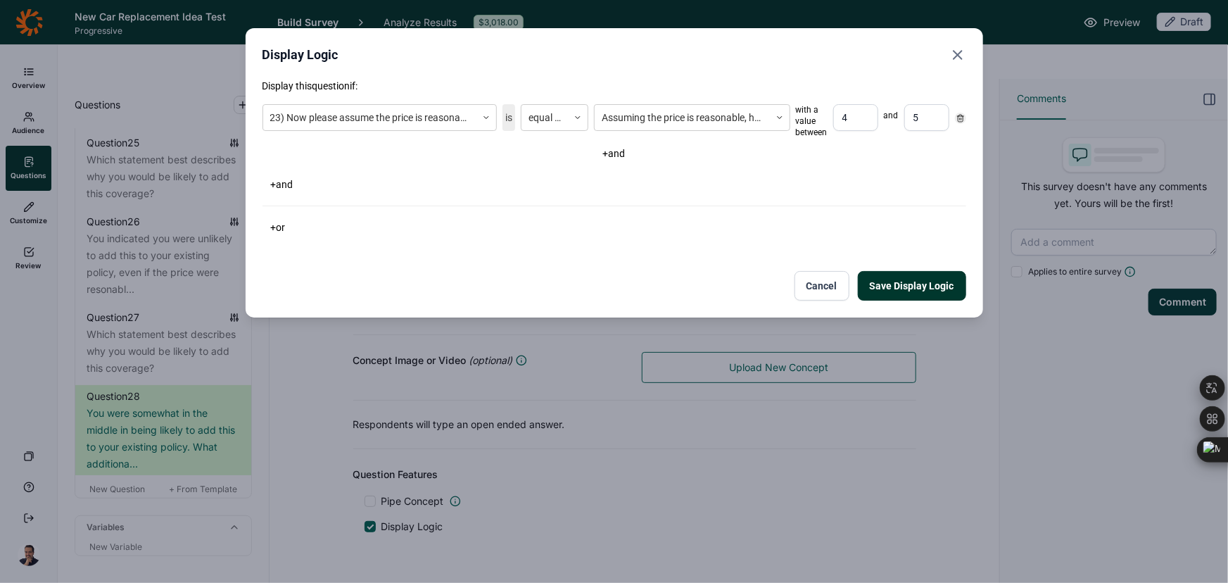
click at [894, 277] on button "Save Display Logic" at bounding box center [912, 286] width 108 height 30
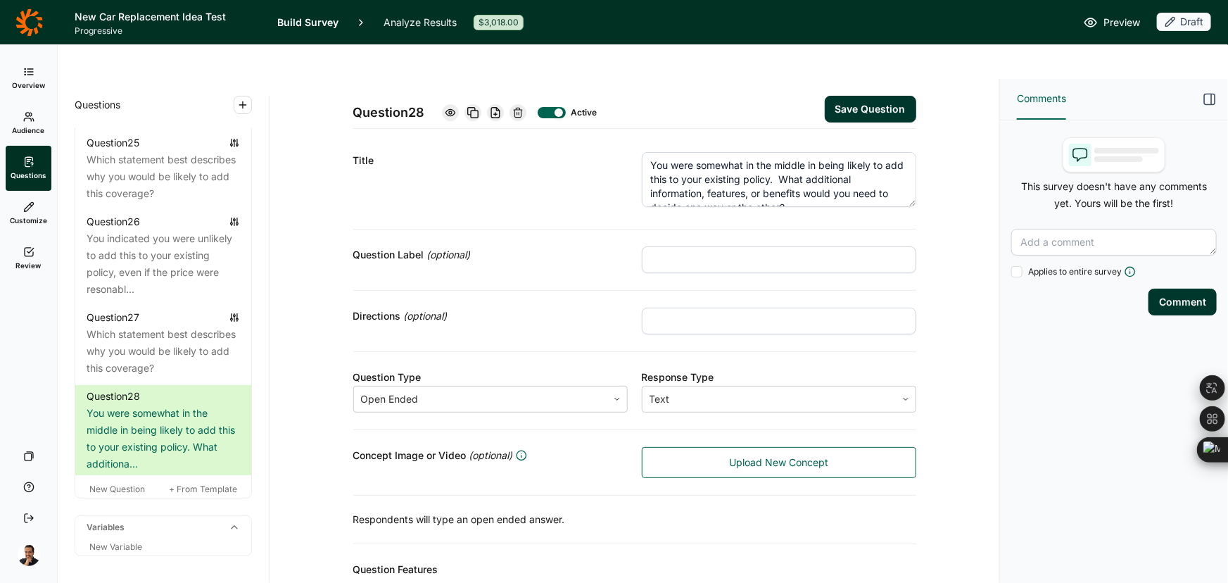
scroll to position [0, 0]
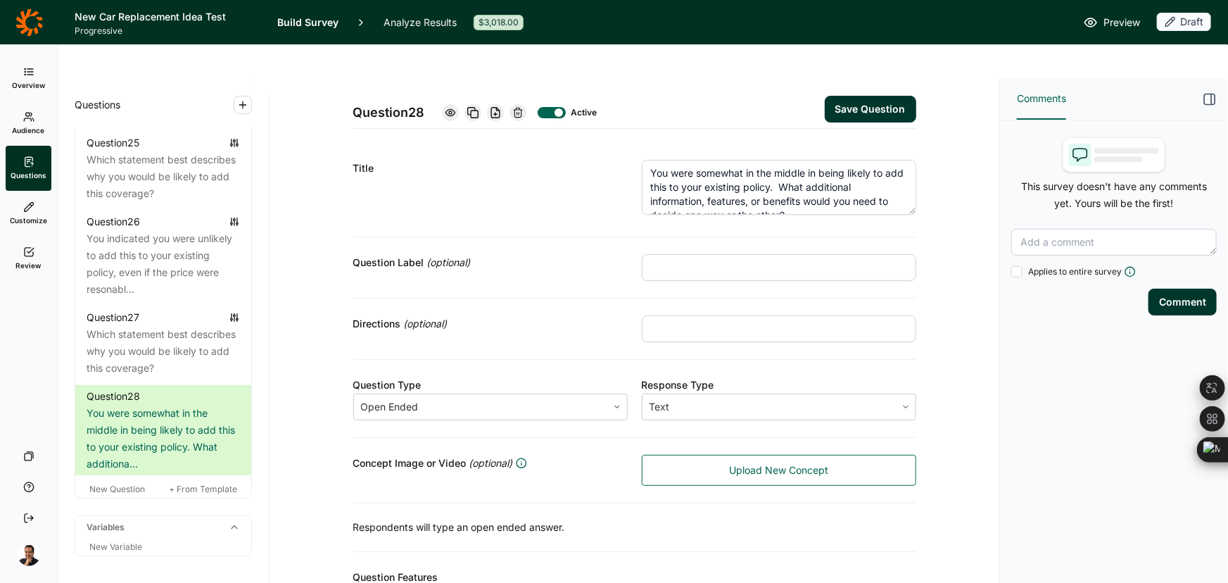
click at [879, 91] on div "Question 28 Active Save Question" at bounding box center [634, 104] width 563 height 50
click at [874, 96] on button "Save Question" at bounding box center [870, 109] width 91 height 27
click at [121, 494] on span "New Question" at bounding box center [117, 488] width 56 height 11
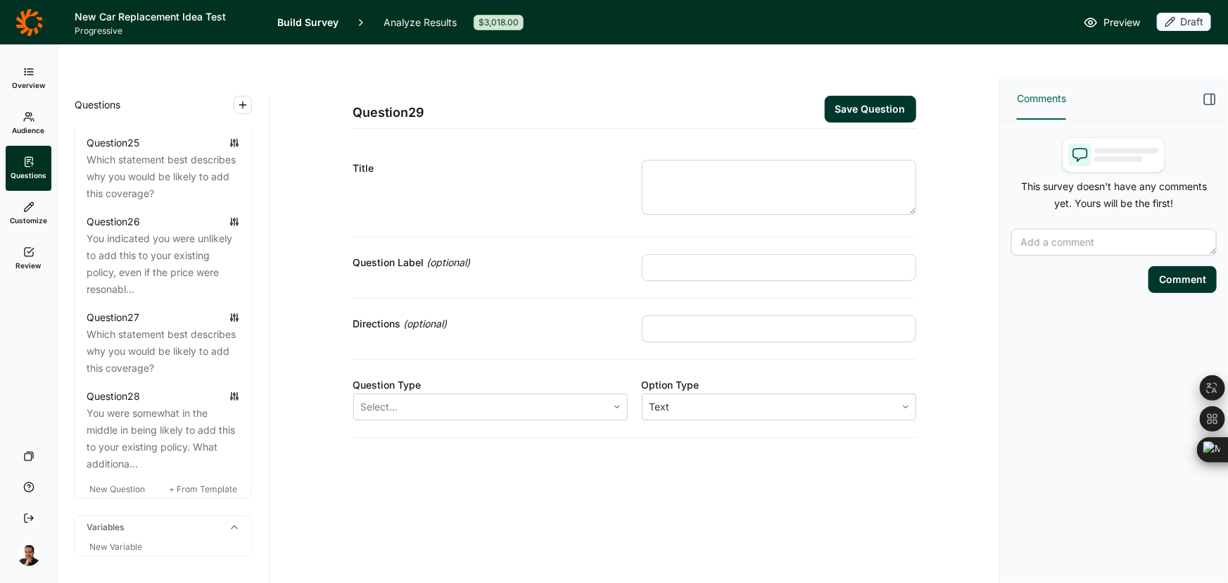
click at [663, 246] on div "Question Label (optional)" at bounding box center [634, 267] width 563 height 61
click at [663, 254] on input "text" at bounding box center [779, 267] width 274 height 27
paste input "YEARS LAST"
type input "YEARS LAST"
click at [754, 160] on textarea at bounding box center [779, 187] width 274 height 55
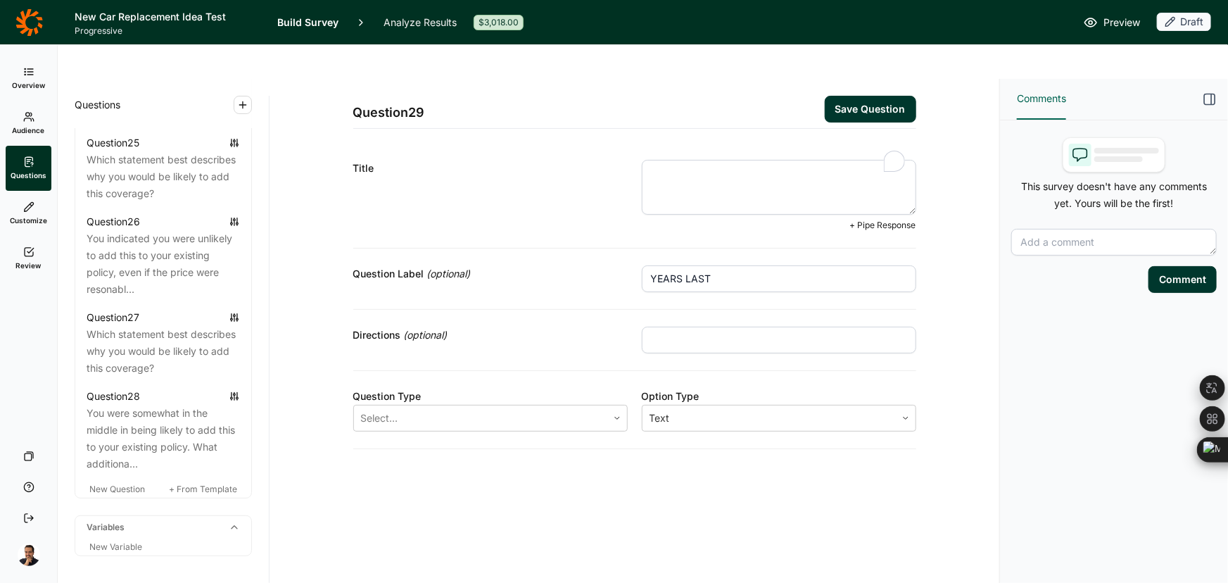
paste textarea "Q26) The description says "Once this coverage is added to your car, you can ren…"
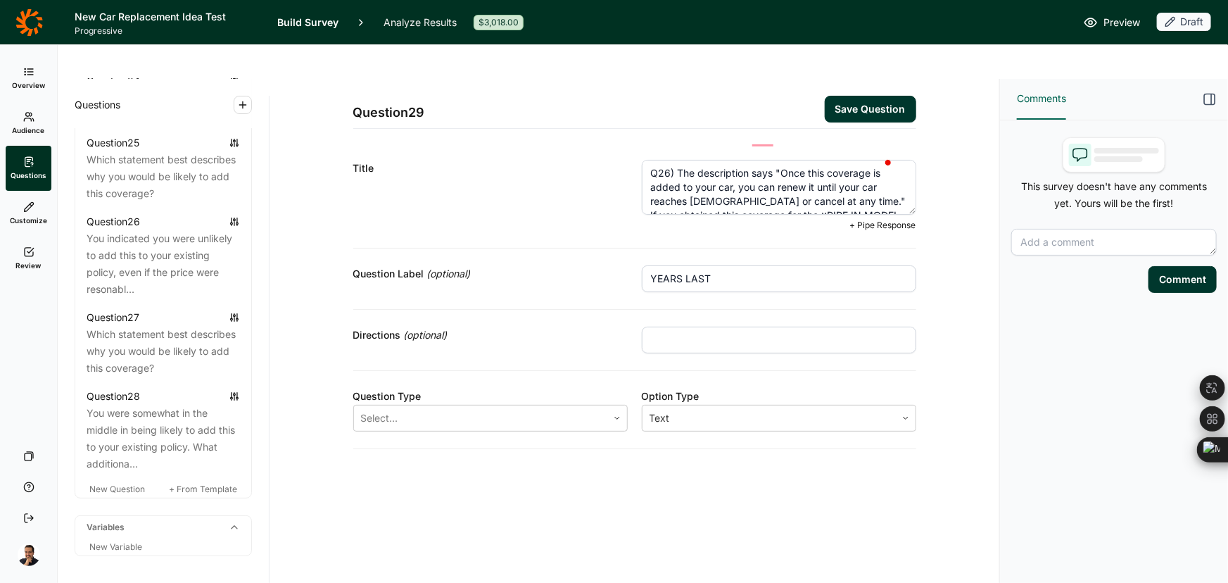
drag, startPoint x: 677, startPoint y: 139, endPoint x: 643, endPoint y: 128, distance: 35.4
click at [643, 160] on textarea "Q26) The description says "Once this coverage is added to your car, you can ren…" at bounding box center [779, 187] width 274 height 55
click at [909, 96] on button "Save Question" at bounding box center [870, 109] width 91 height 27
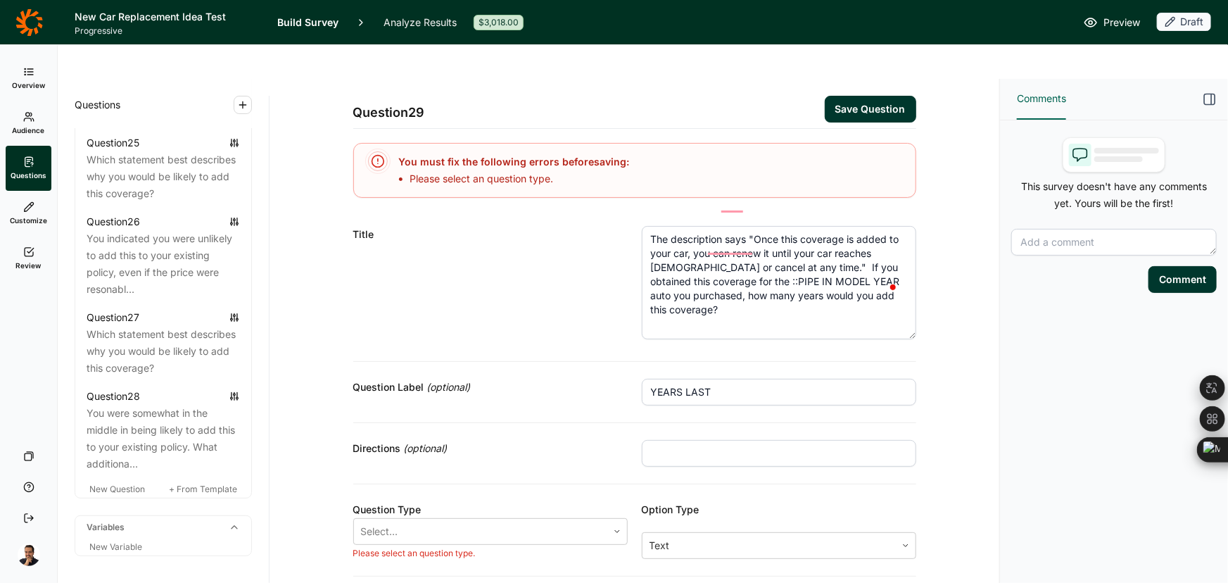
drag, startPoint x: 913, startPoint y: 241, endPoint x: 917, endPoint y: 300, distance: 59.3
click at [917, 300] on div "Question 29 Save Question You must fix the following errors before saving : Ple…" at bounding box center [634, 361] width 696 height 565
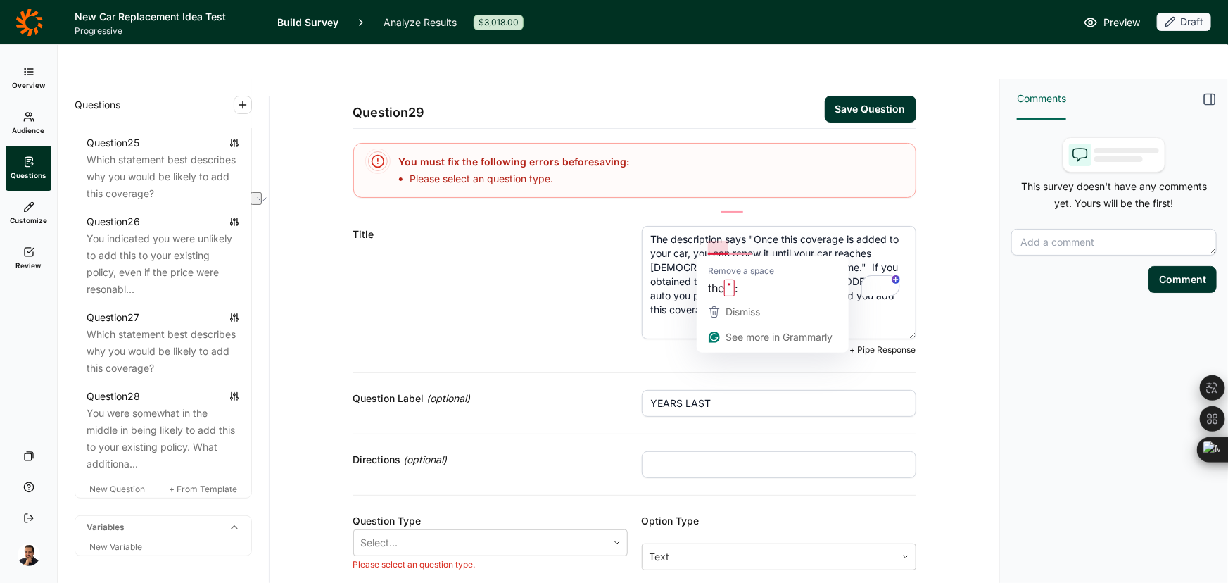
drag, startPoint x: 830, startPoint y: 246, endPoint x: 724, endPoint y: 241, distance: 106.4
click at [724, 241] on textarea "The description says "Once this coverage is added to your car, you can renew it…" at bounding box center [779, 282] width 274 height 113
drag, startPoint x: 830, startPoint y: 245, endPoint x: 725, endPoint y: 247, distance: 105.6
click at [725, 247] on textarea "The description says "Once this coverage is added to your car, you can renew it…" at bounding box center [779, 282] width 274 height 113
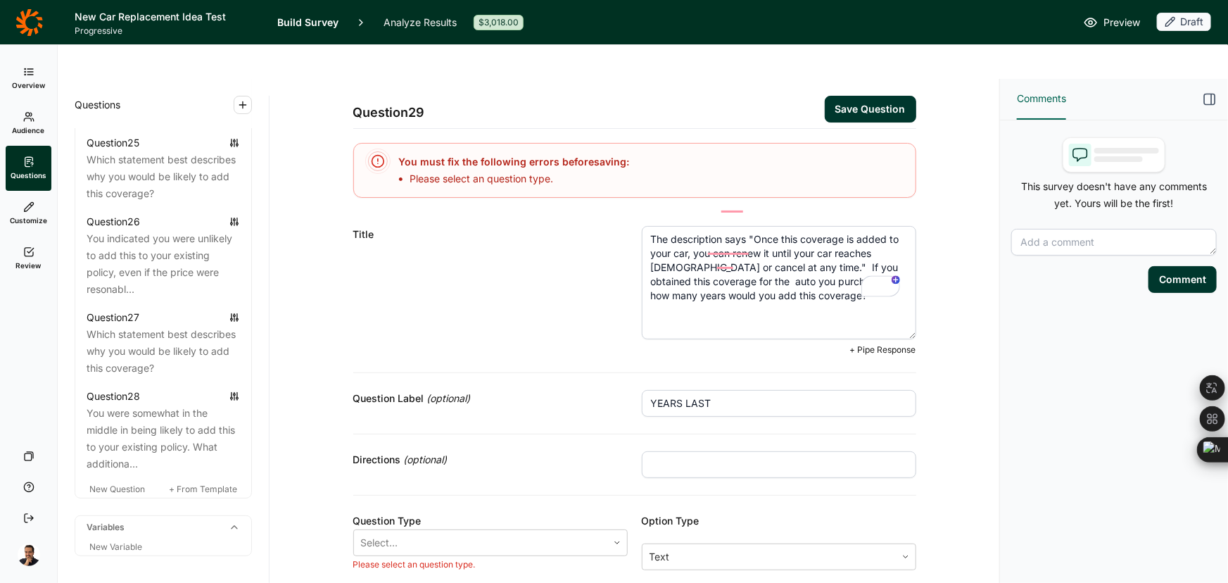
click at [865, 344] on span "+ Pipe Response" at bounding box center [883, 349] width 66 height 11
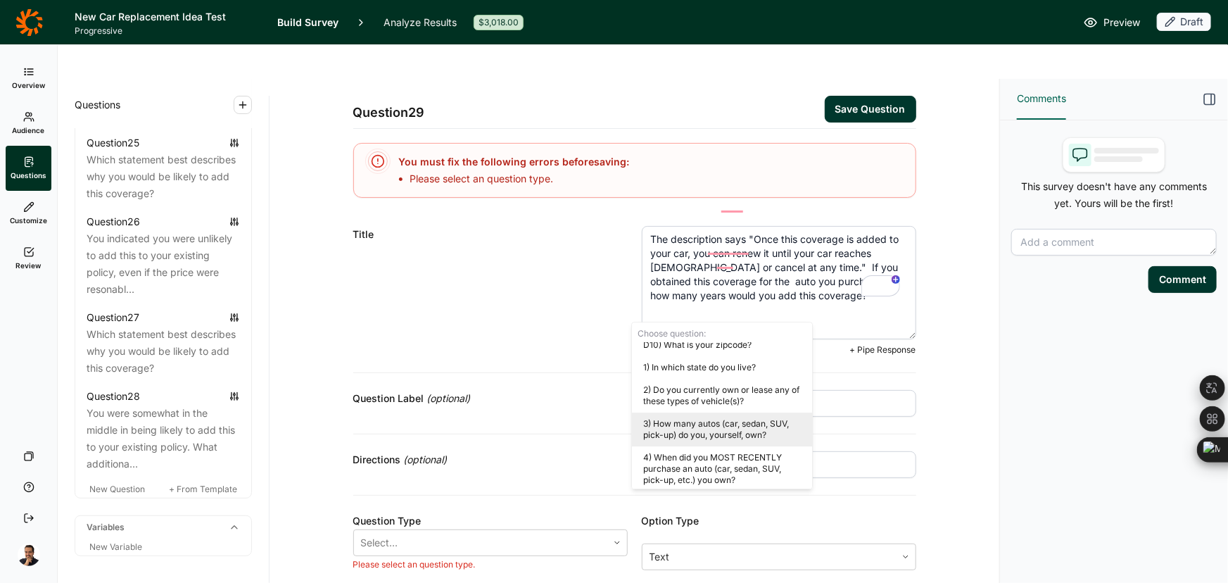
scroll to position [320, 0]
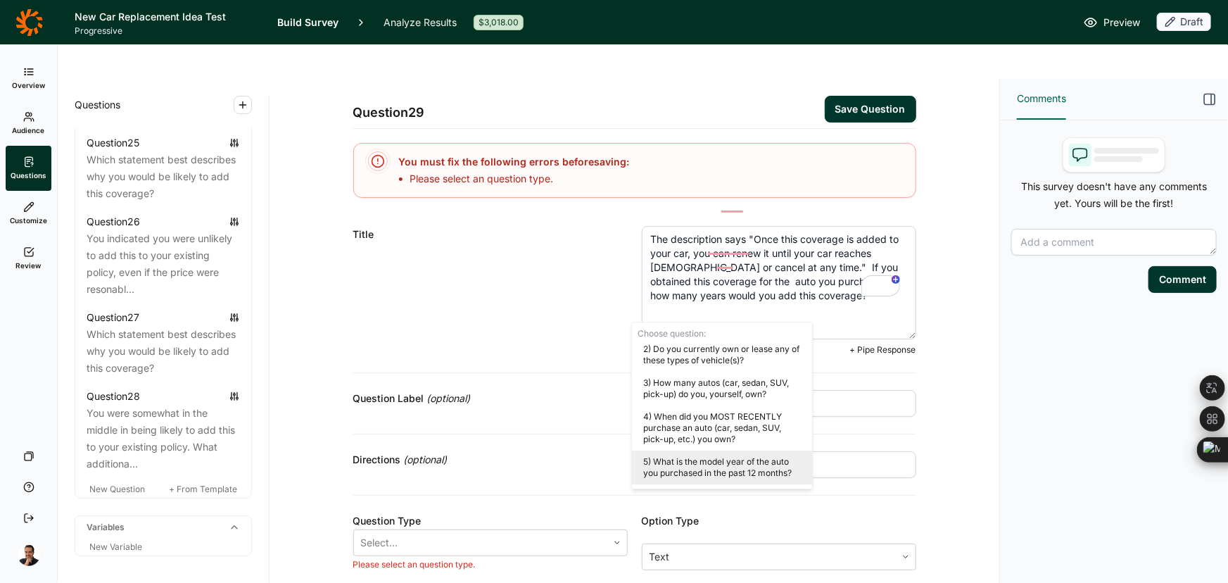
click at [771, 467] on div "5) What is the model year of the auto you purchased in the past 12 months?" at bounding box center [722, 467] width 180 height 34
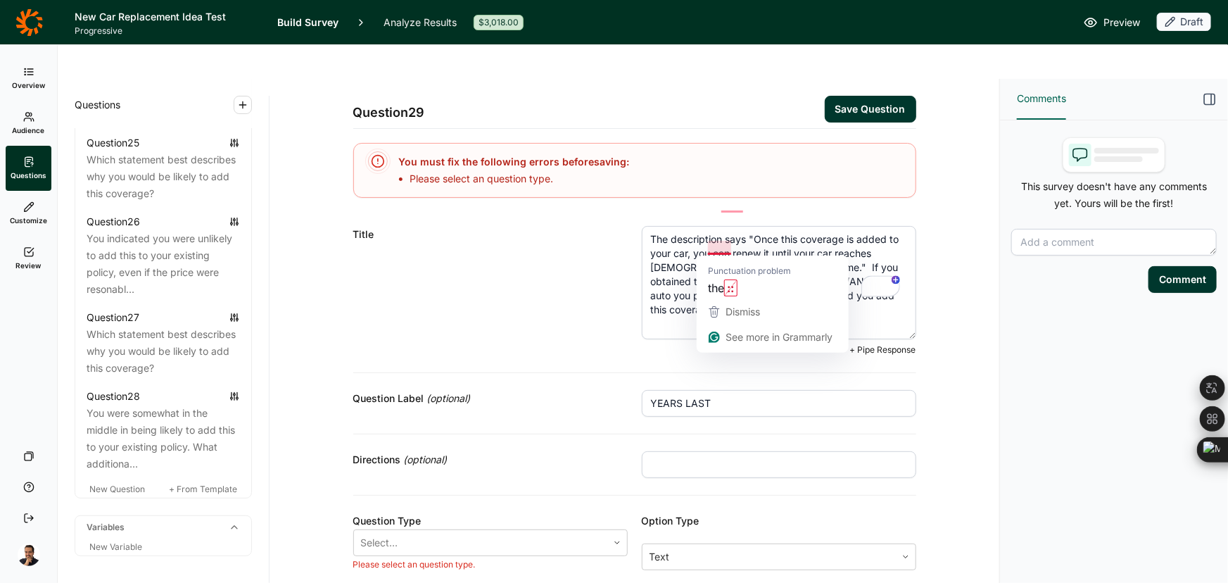
click at [717, 246] on textarea "The description says "Once this coverage is added to your car, you can renew it…" at bounding box center [779, 282] width 274 height 113
click at [739, 226] on textarea "The description says "Once this coverage is added to your car, you can renew it…" at bounding box center [779, 282] width 274 height 113
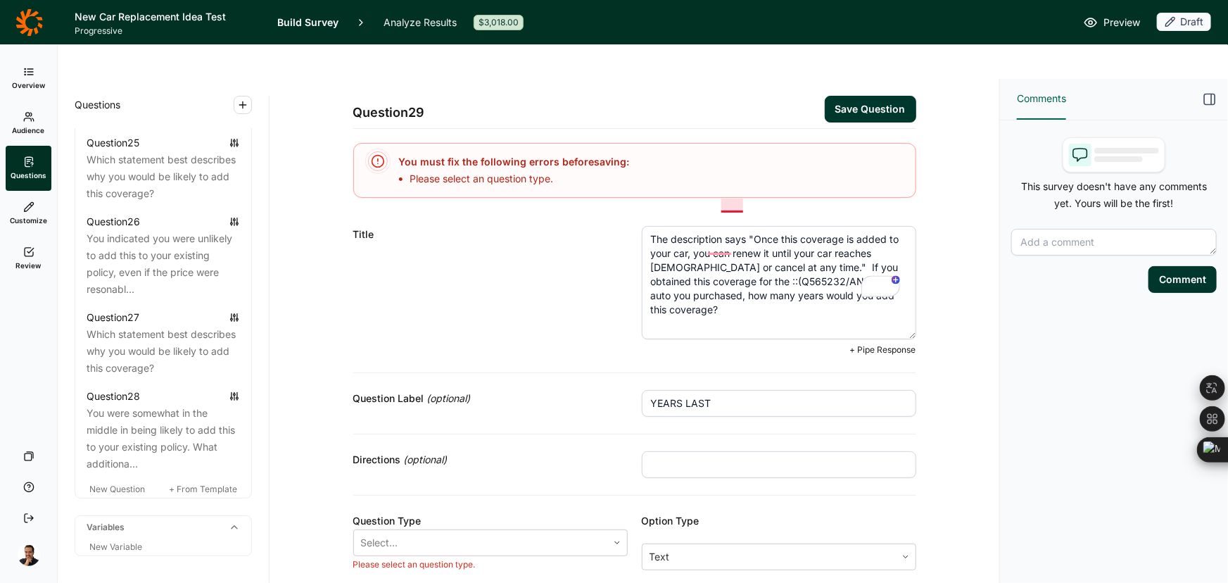
click at [738, 226] on textarea "The description says "Once this coverage is added to your car, you can renew it…" at bounding box center [779, 282] width 274 height 113
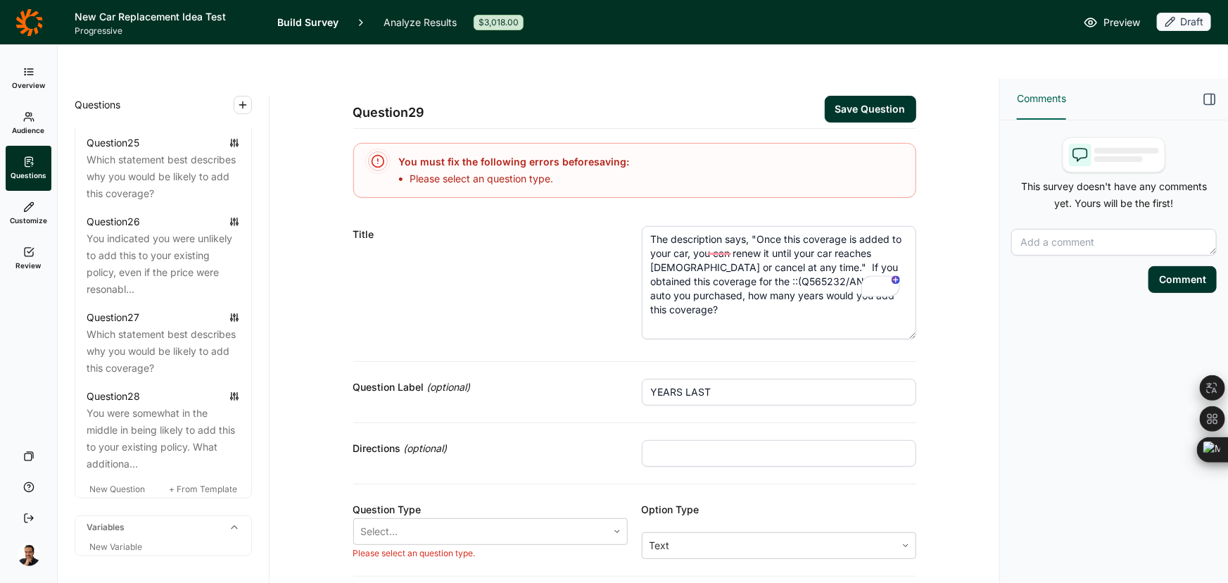
type textarea "The description says, "Once this coverage is added to your car, you can renew i…"
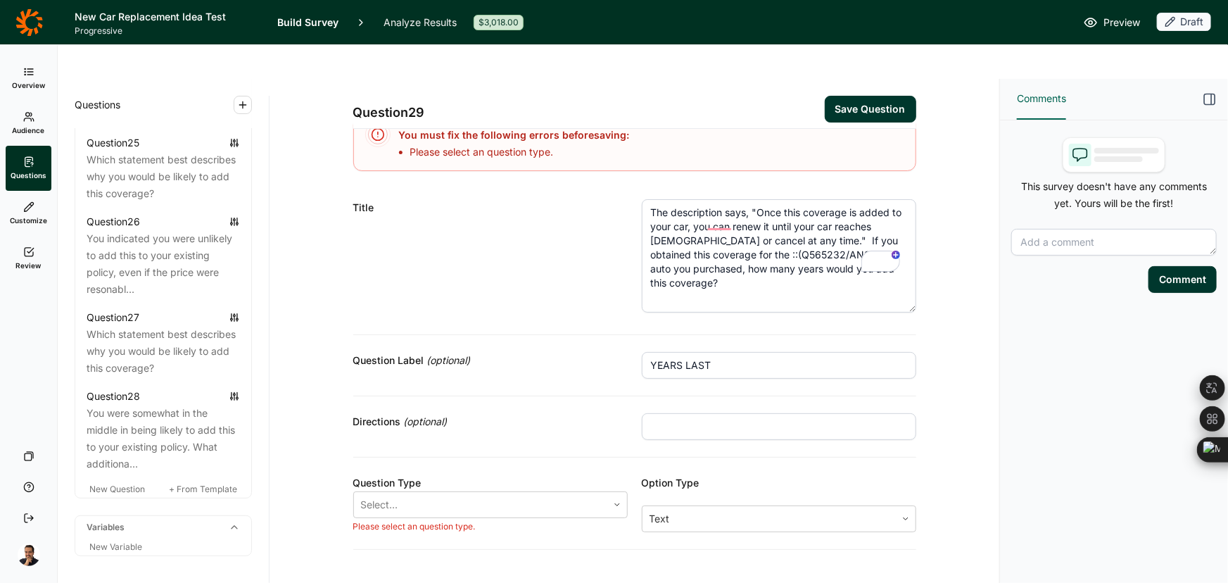
scroll to position [0, 0]
click at [432, 495] on div at bounding box center [480, 505] width 239 height 20
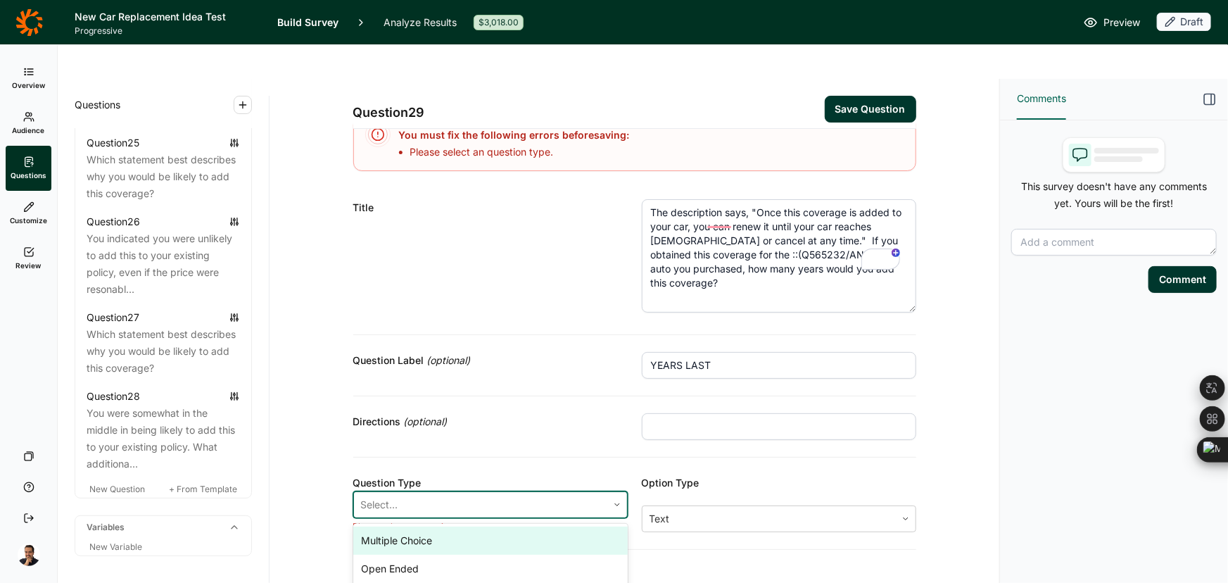
click at [413, 526] on div "Multiple Choice" at bounding box center [490, 540] width 274 height 28
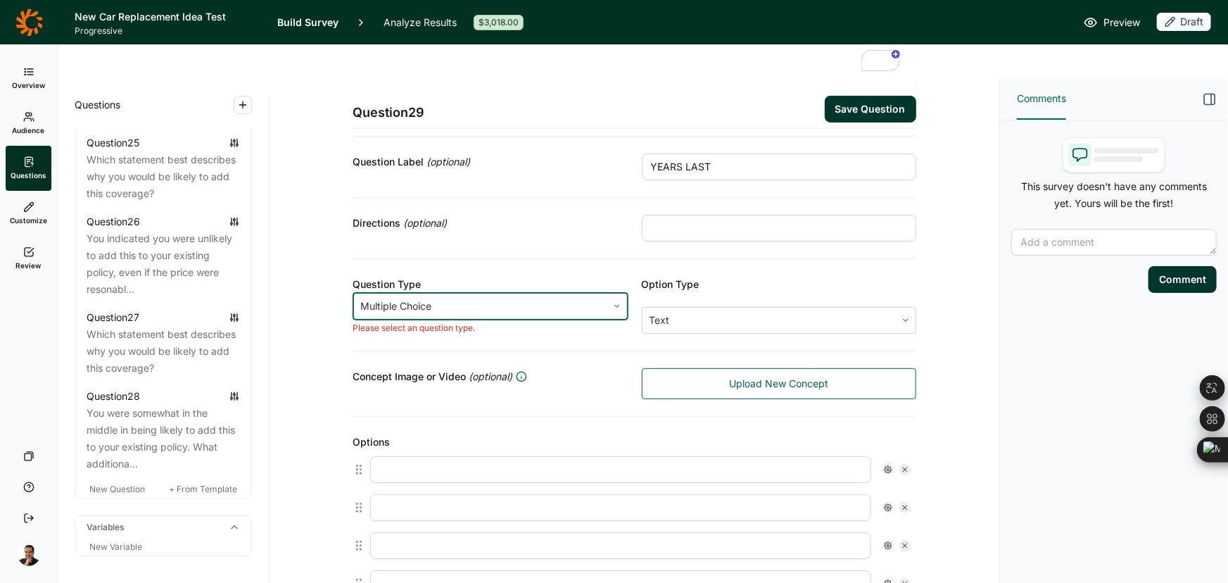
scroll to position [346, 0]
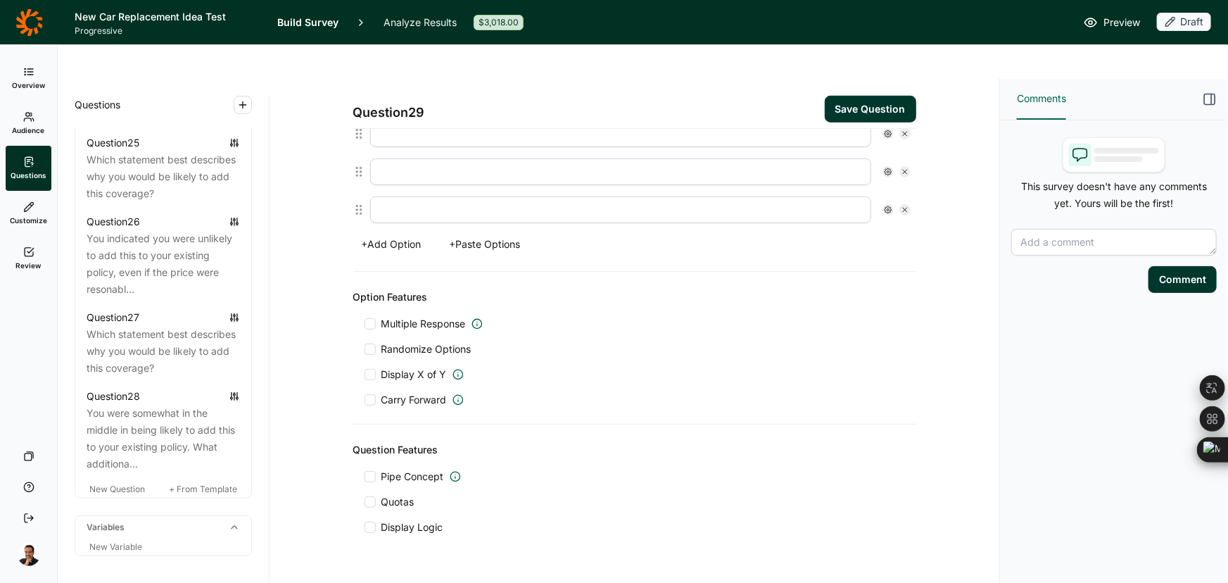
click at [505, 196] on div "Options Please provide a title. + Add Option + Paste Options" at bounding box center [634, 150] width 563 height 243
click at [499, 234] on button "+ Paste Options" at bounding box center [485, 244] width 88 height 20
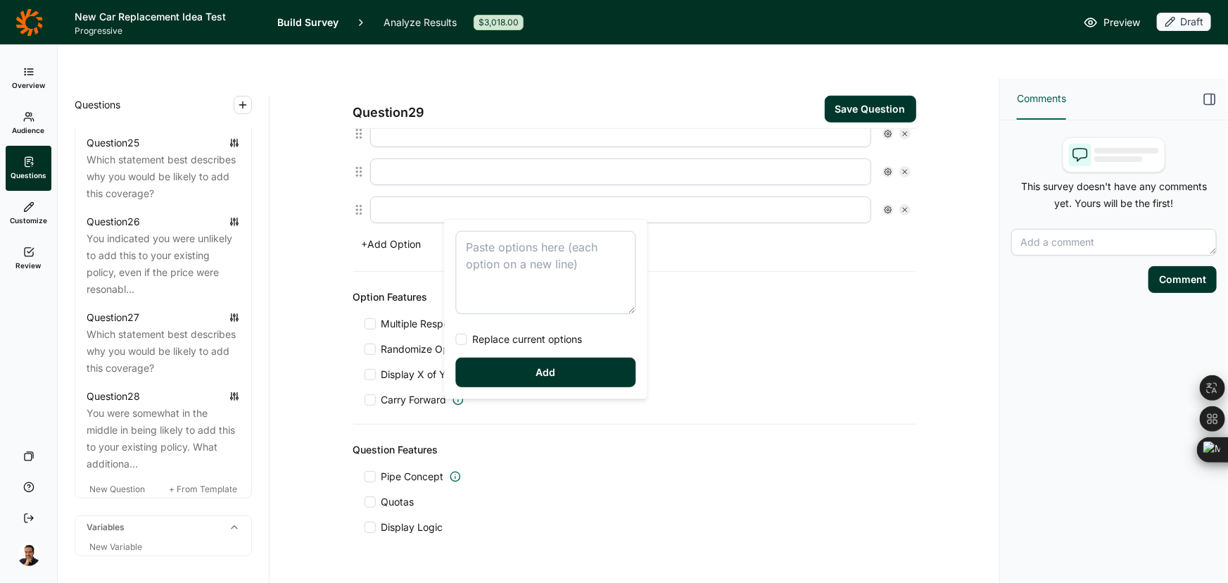
click at [494, 254] on textarea at bounding box center [546, 272] width 180 height 83
click at [493, 337] on span "Replace current options" at bounding box center [524, 339] width 115 height 14
click at [456, 339] on input "Replace current options" at bounding box center [456, 339] width 0 height 0
type textarea "1 year 2 years 3 years 4 years 5 years 6 years 7 years 8 years Maintain as long…"
click at [494, 369] on button "Add" at bounding box center [546, 373] width 180 height 30
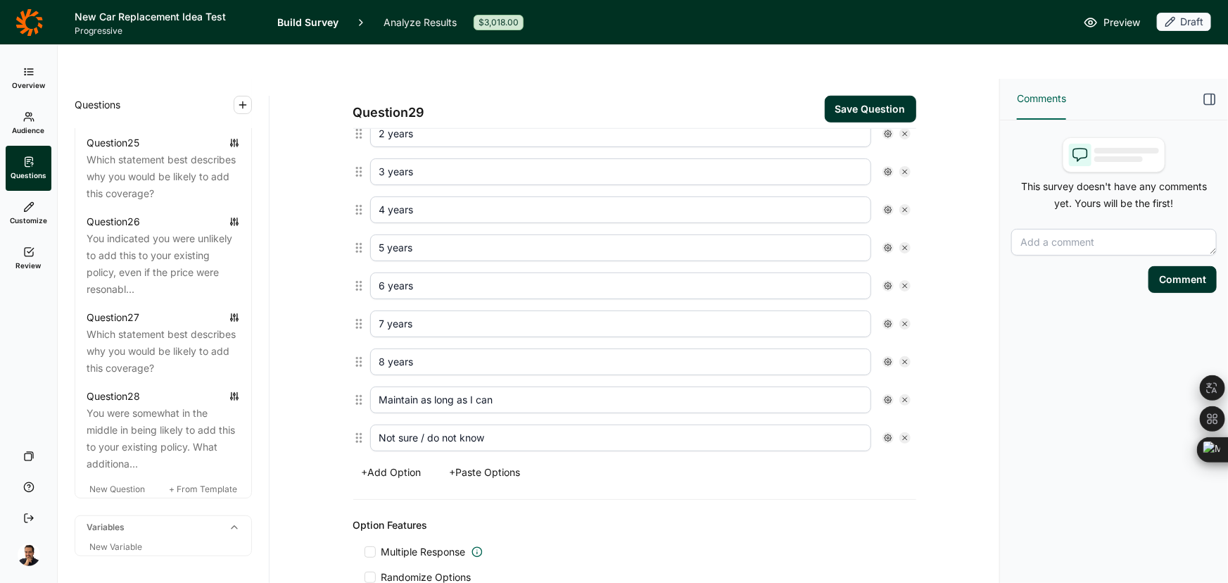
type input "1 year"
type input "2 years"
type input "3 years"
type input "4 years"
click at [622, 386] on input "Maintain as long as I can" at bounding box center [620, 399] width 501 height 27
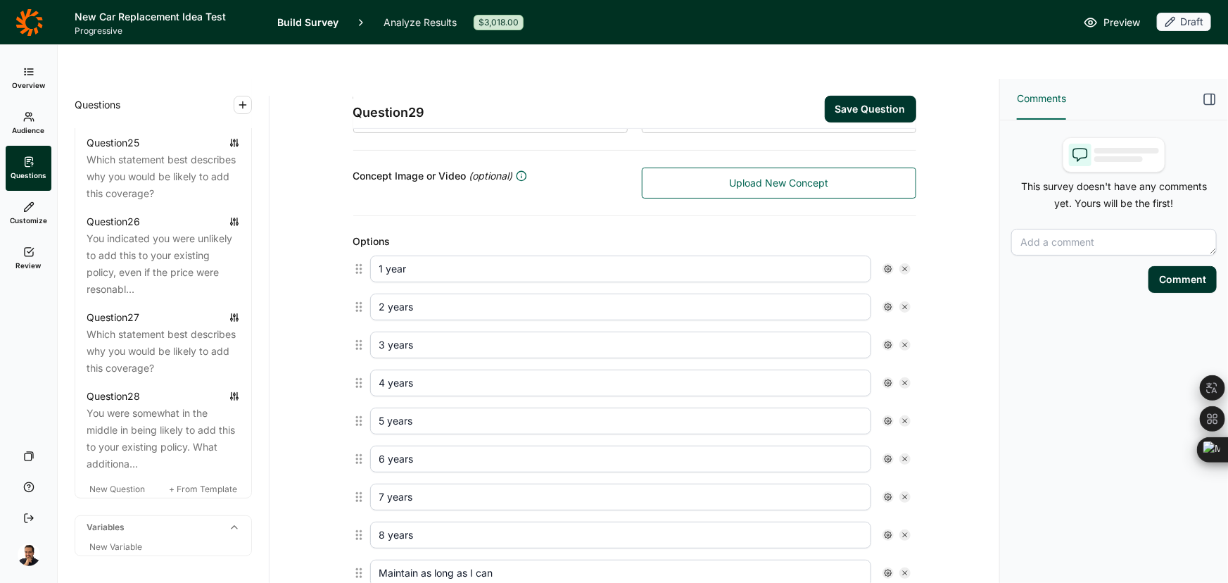
scroll to position [327, 0]
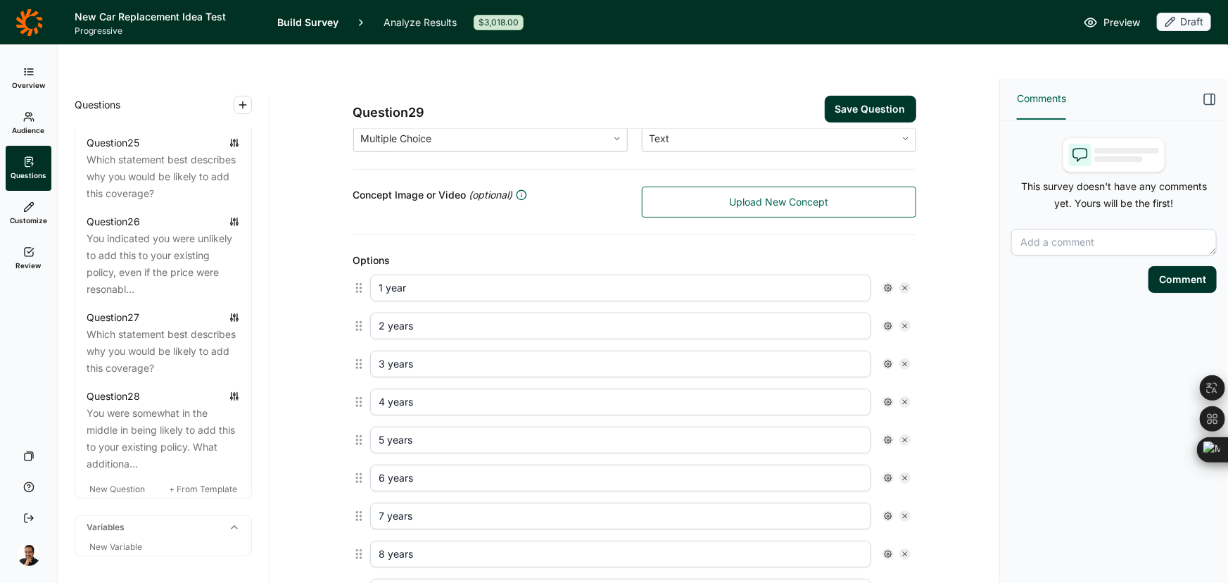
click at [885, 284] on use at bounding box center [888, 287] width 7 height 7
click at [913, 281] on span "Display Logic" at bounding box center [937, 278] width 62 height 14
click at [890, 278] on input "Display Logic" at bounding box center [890, 278] width 0 height 0
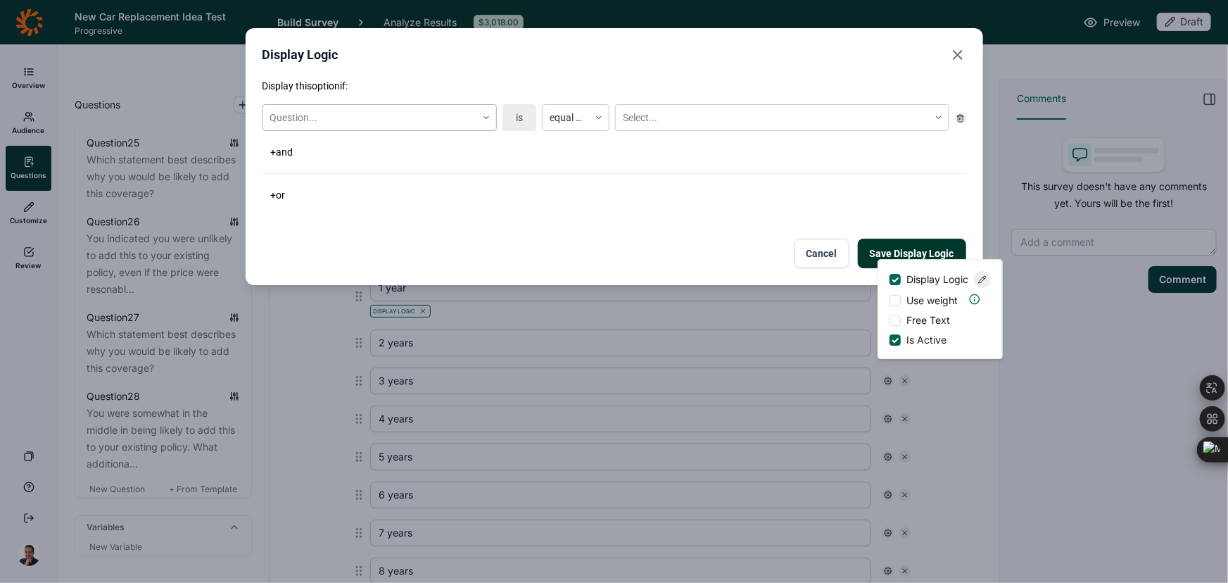
click at [410, 125] on div at bounding box center [369, 118] width 199 height 18
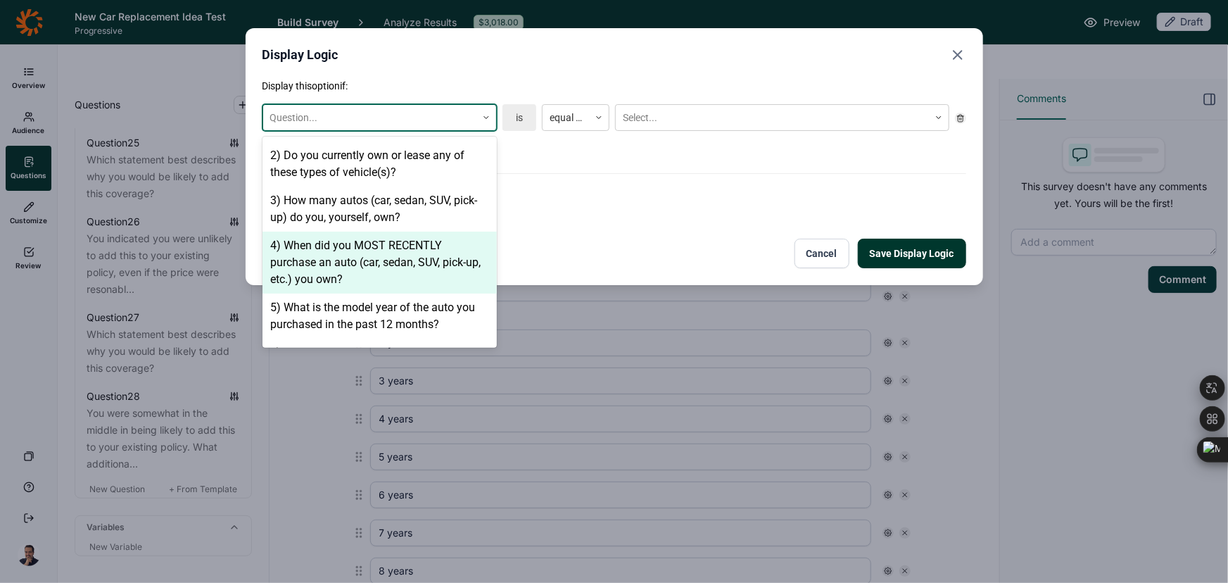
scroll to position [384, 0]
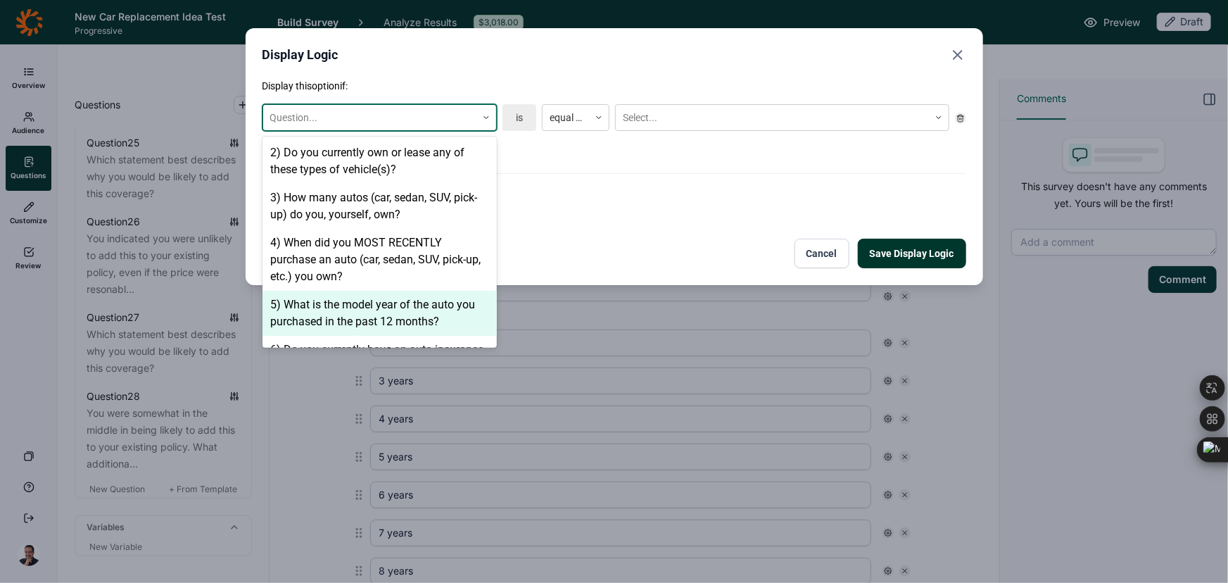
click at [418, 291] on div "5) What is the model year of the auto you purchased in the past 12 months?" at bounding box center [380, 313] width 234 height 45
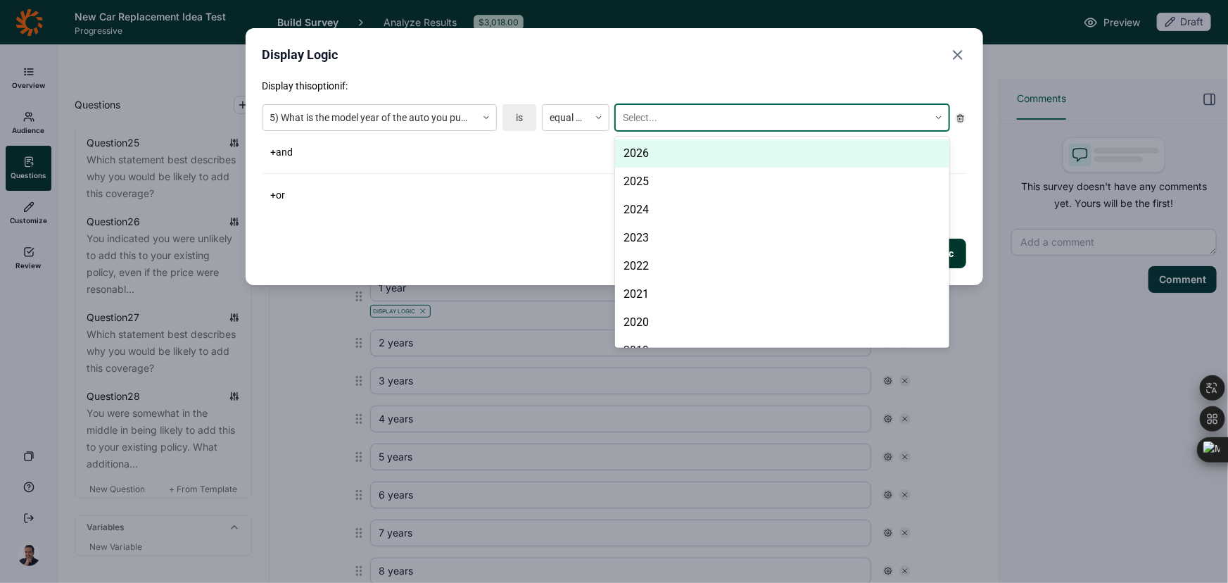
click at [733, 109] on div at bounding box center [772, 118] width 299 height 18
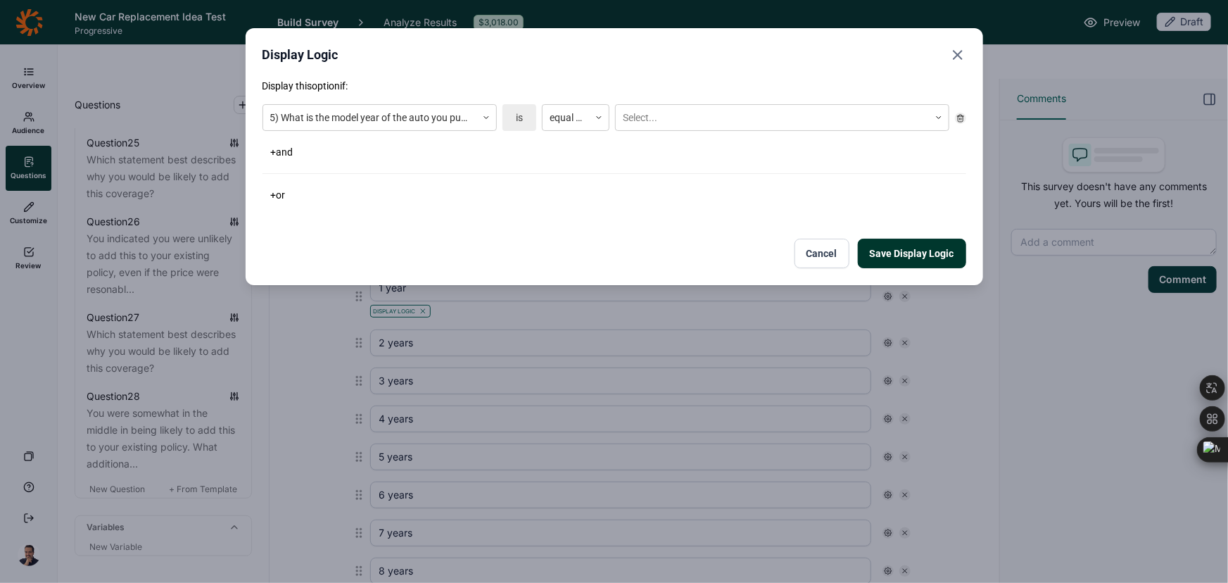
click at [719, 84] on p "Display this option if:" at bounding box center [615, 86] width 704 height 14
click at [816, 243] on button "Cancel" at bounding box center [822, 254] width 55 height 30
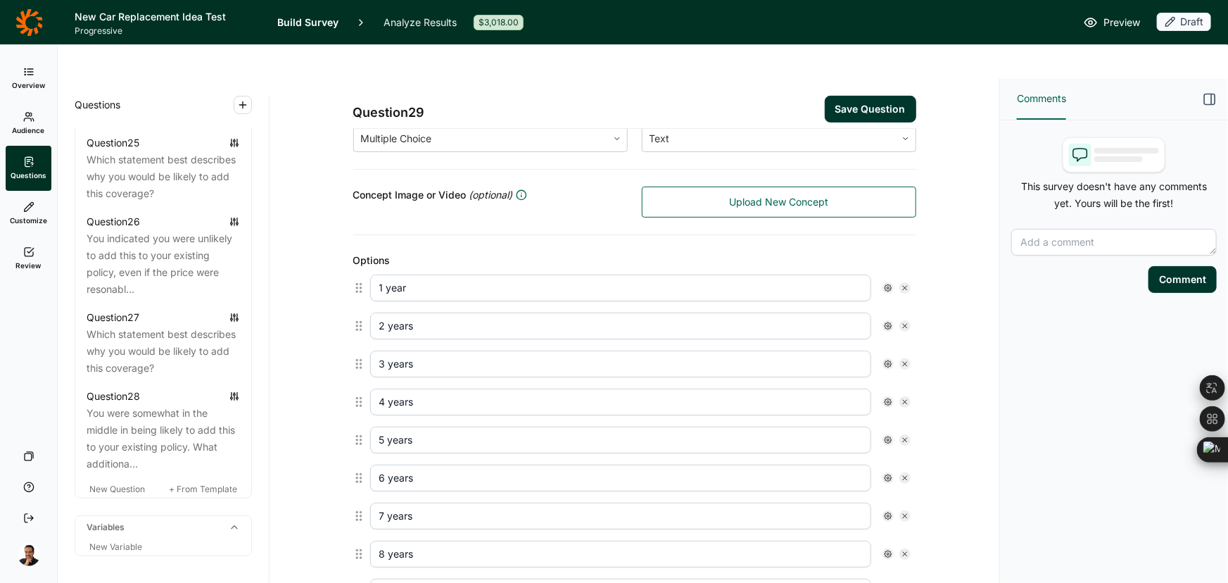
click at [902, 322] on icon at bounding box center [905, 326] width 8 height 8
type input "3 years"
type input "4 years"
type input "5 years"
type input "6 years"
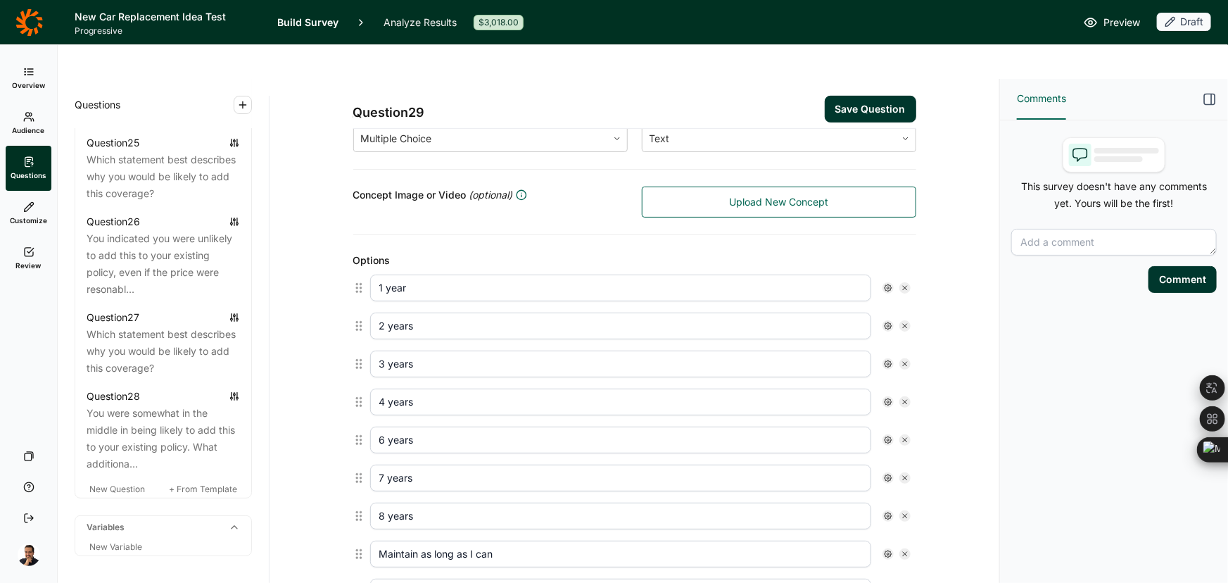
type input "7 years"
type input "8 years"
type input "Maintain as long as I can"
type input "Not sure / do not know"
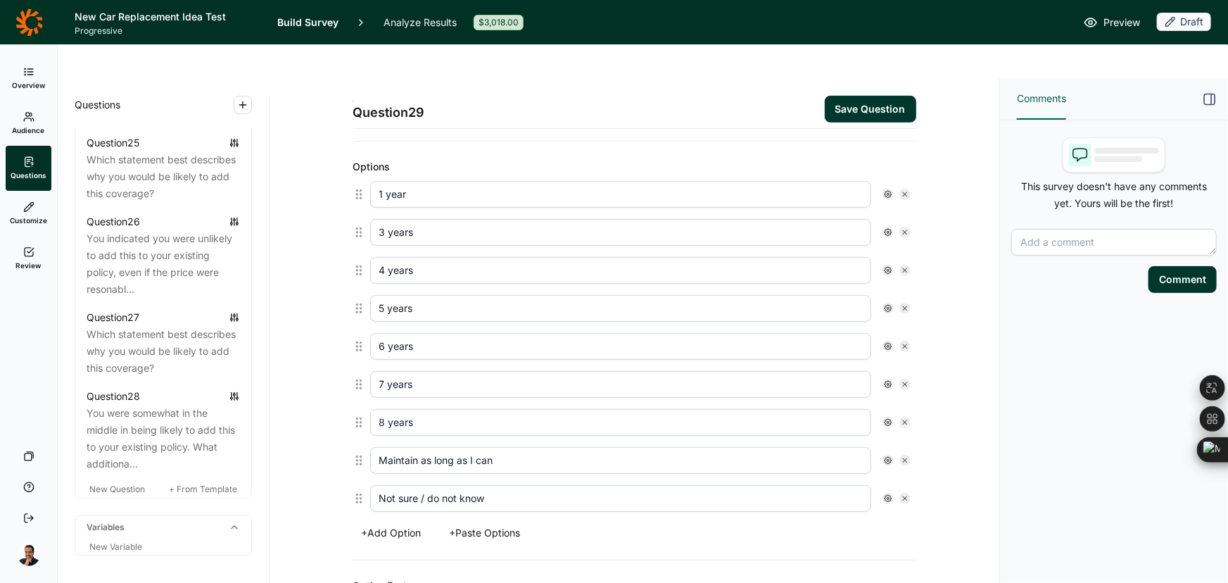
scroll to position [466, 0]
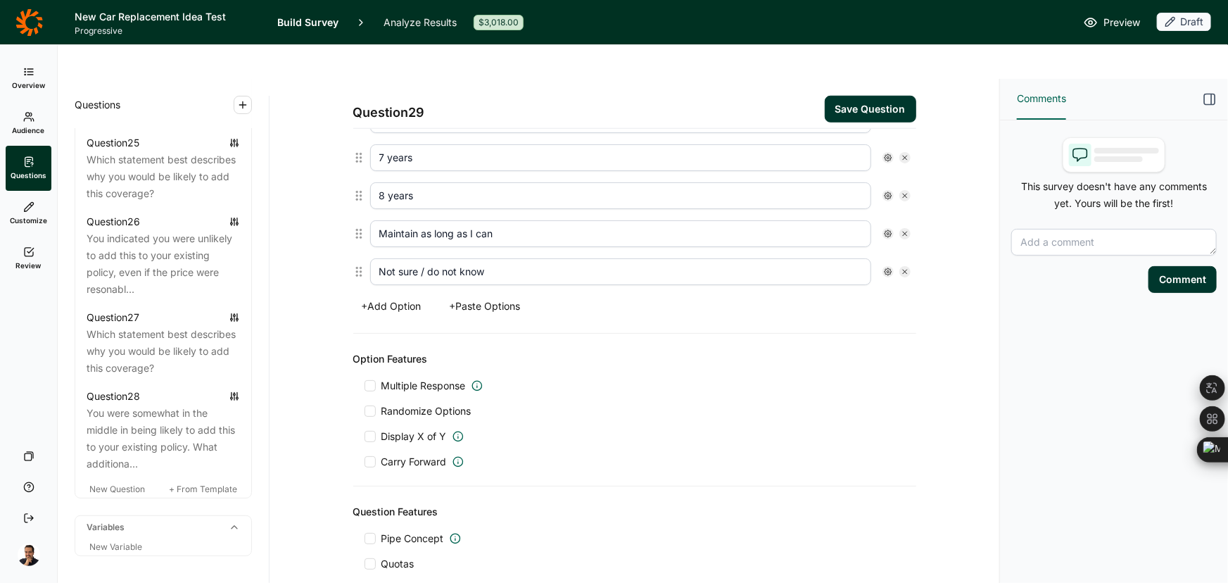
type textarea "The description says "Once this coverage is added to your car, you can renew it…"
click at [469, 296] on button "+ Paste Options" at bounding box center [485, 306] width 88 height 20
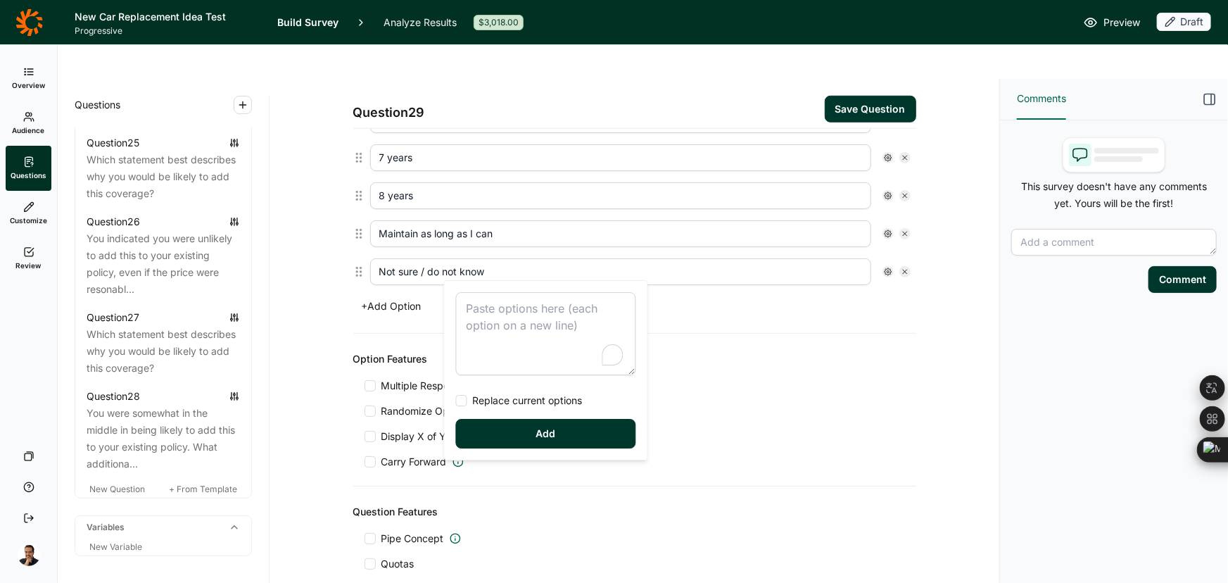
click at [472, 298] on textarea "To enrich screen reader interactions, please activate Accessibility in Grammarl…" at bounding box center [546, 333] width 180 height 83
click at [510, 407] on span "Replace current options" at bounding box center [524, 400] width 115 height 14
click at [456, 400] on input "Replace current options" at bounding box center [456, 400] width 0 height 0
type textarea "1 year 2 years 3 years 4 years 5 years 6 years 7 years 8 years Maintain as long…"
click at [521, 441] on button "Add" at bounding box center [546, 434] width 180 height 30
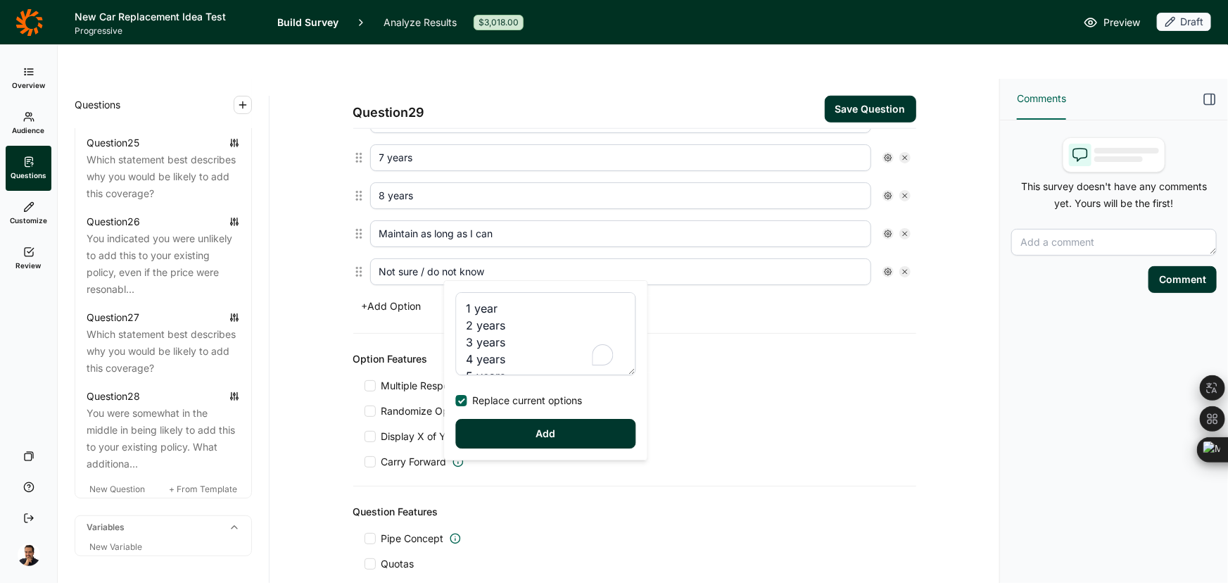
type input "2 years"
type input "3 years"
type input "4 years"
type input "5 years"
type input "6 years"
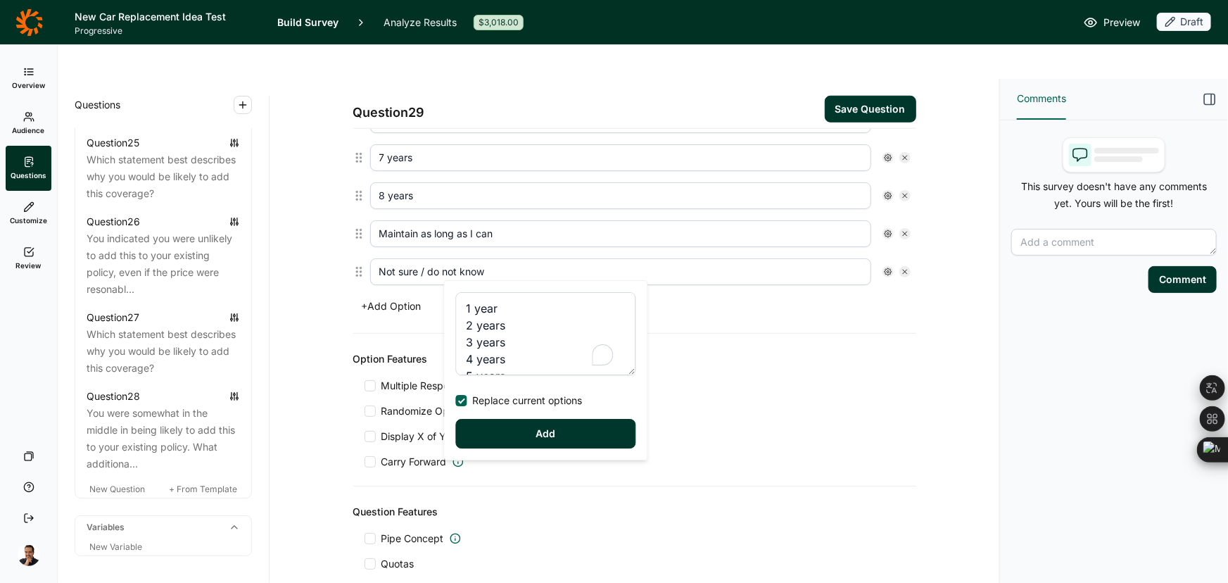
type input "7 years"
type input "8 years"
type input "Maintain as long as I can"
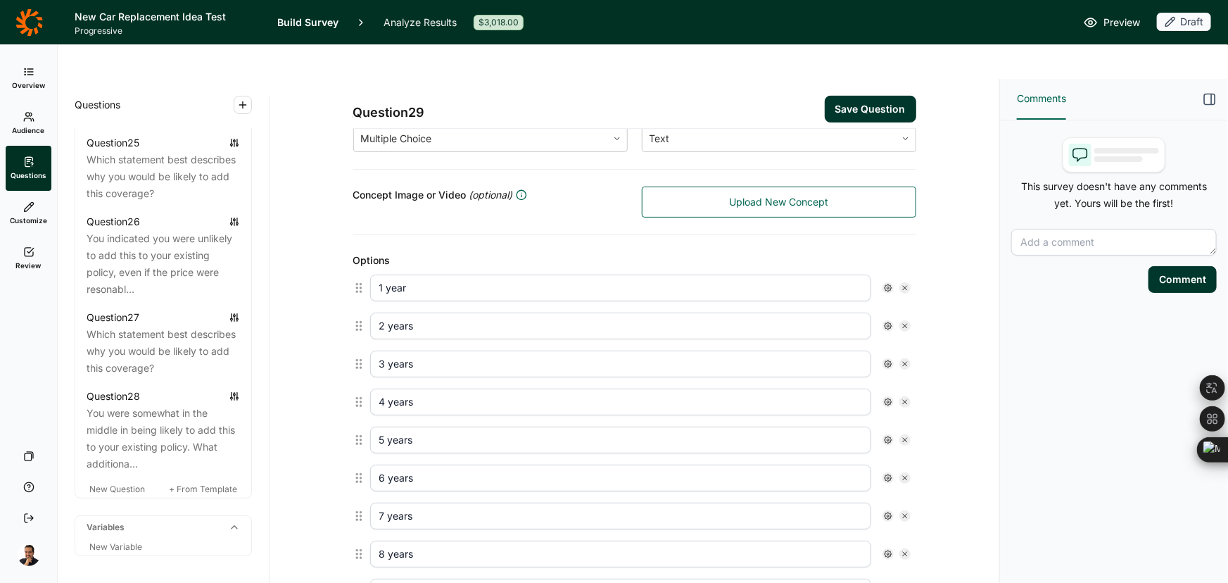
click at [886, 322] on icon at bounding box center [888, 326] width 8 height 8
click at [896, 315] on div at bounding box center [895, 315] width 11 height 11
click at [890, 316] on input "Display Logic" at bounding box center [890, 316] width 0 height 0
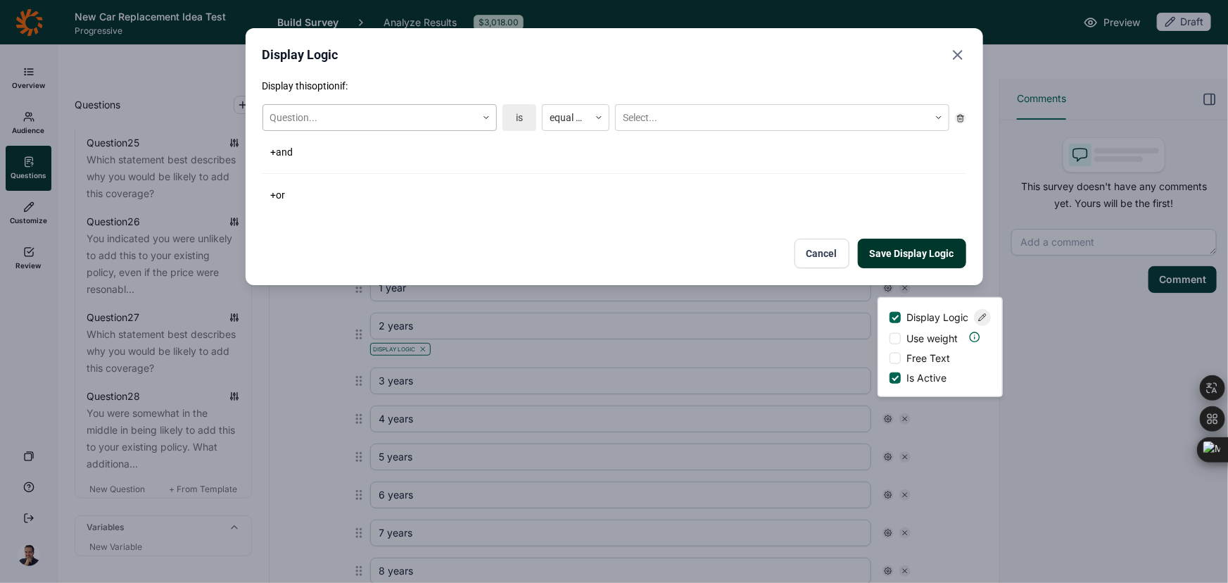
click at [405, 110] on div at bounding box center [369, 118] width 199 height 18
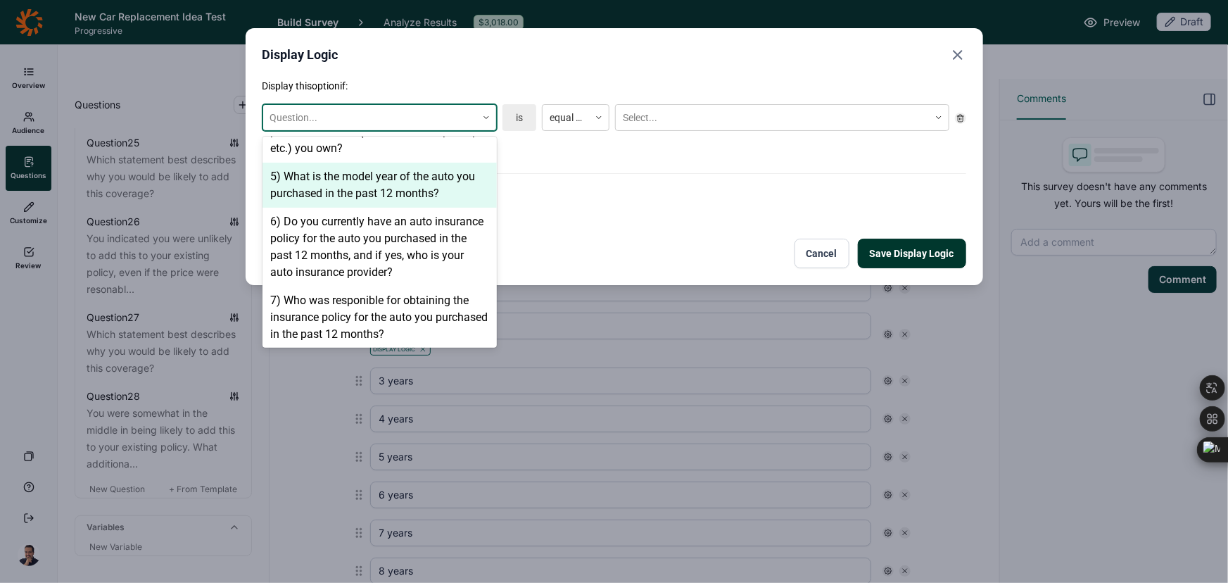
click at [398, 163] on div "5) What is the model year of the auto you purchased in the past 12 months?" at bounding box center [380, 185] width 234 height 45
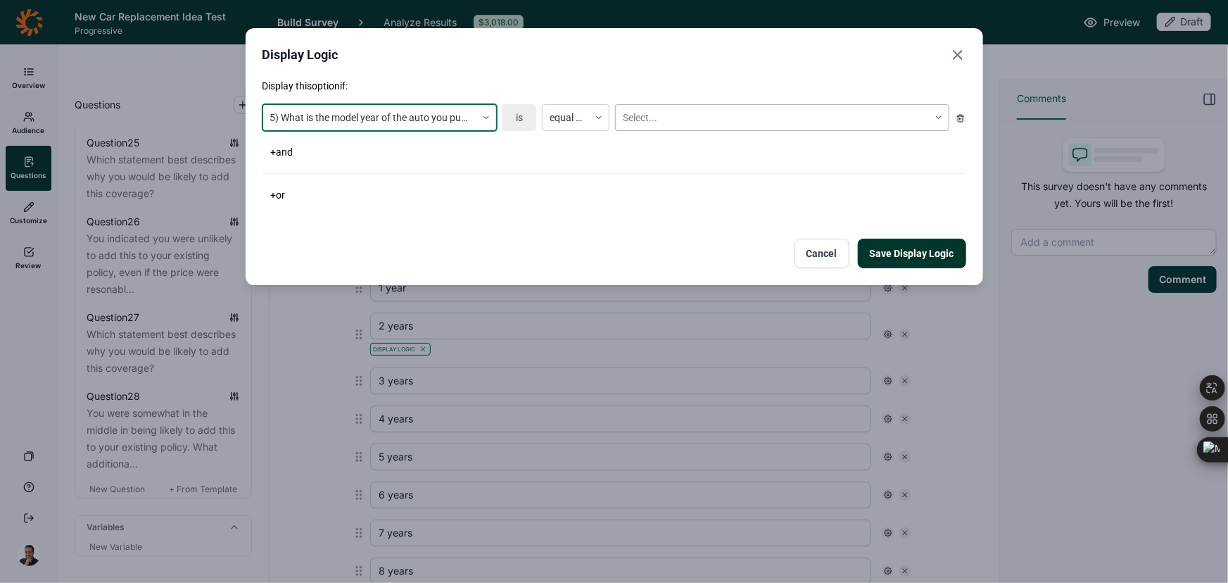
click at [712, 109] on div at bounding box center [772, 118] width 299 height 18
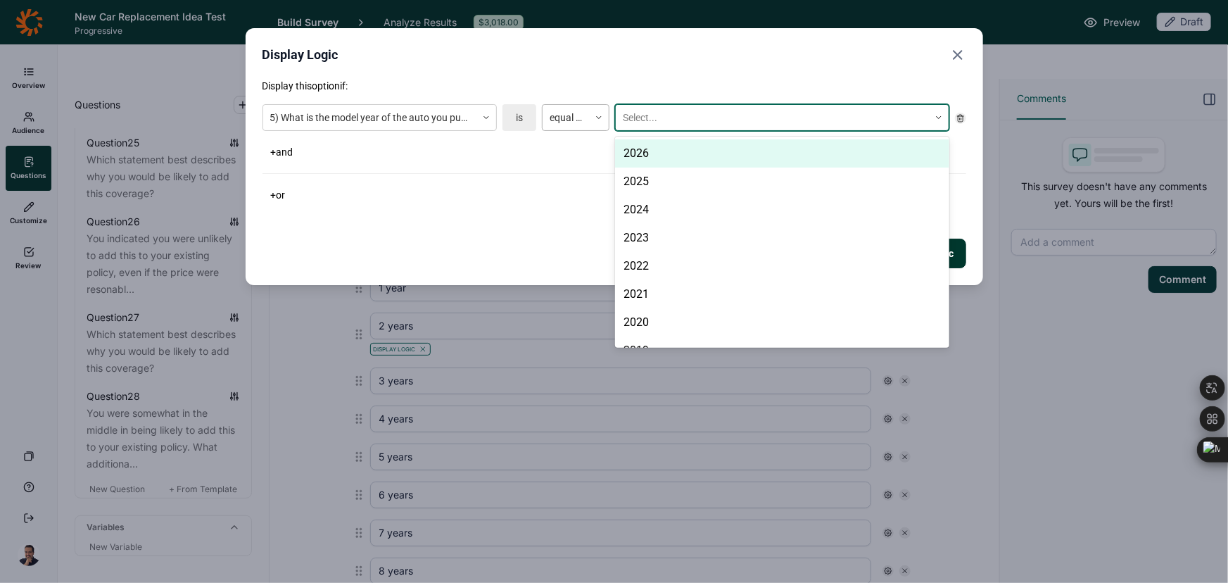
click at [571, 118] on div at bounding box center [566, 118] width 32 height 18
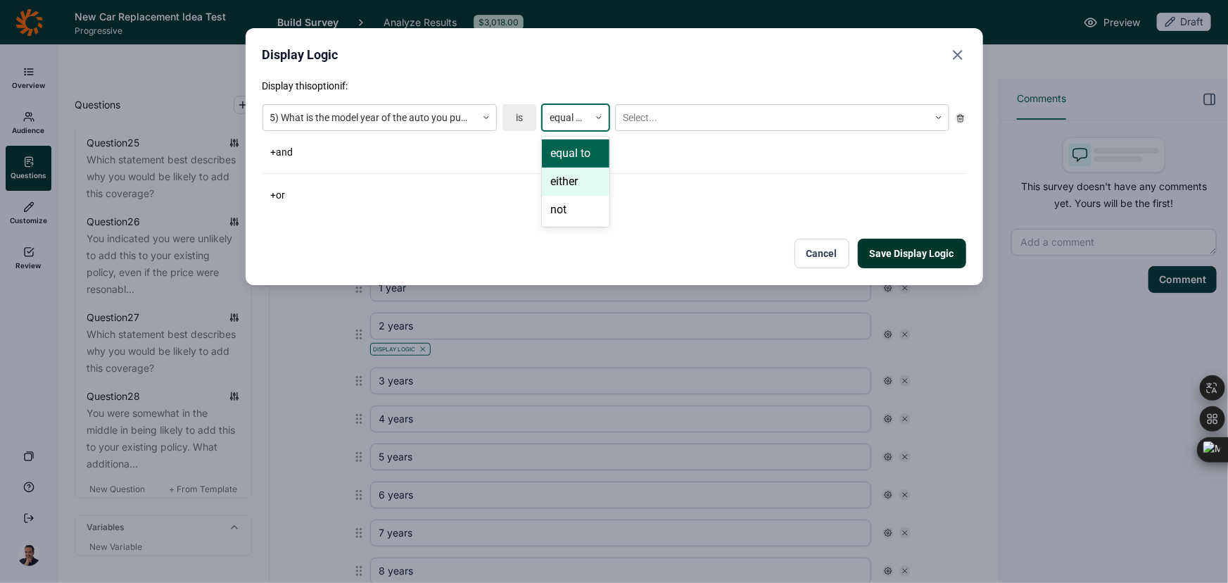
click at [548, 173] on div "either" at bounding box center [576, 181] width 68 height 28
click at [668, 134] on div "5) What is the model year of the auto you purchased in the past 12 months? is e…" at bounding box center [615, 118] width 704 height 38
click at [668, 125] on div at bounding box center [772, 118] width 299 height 18
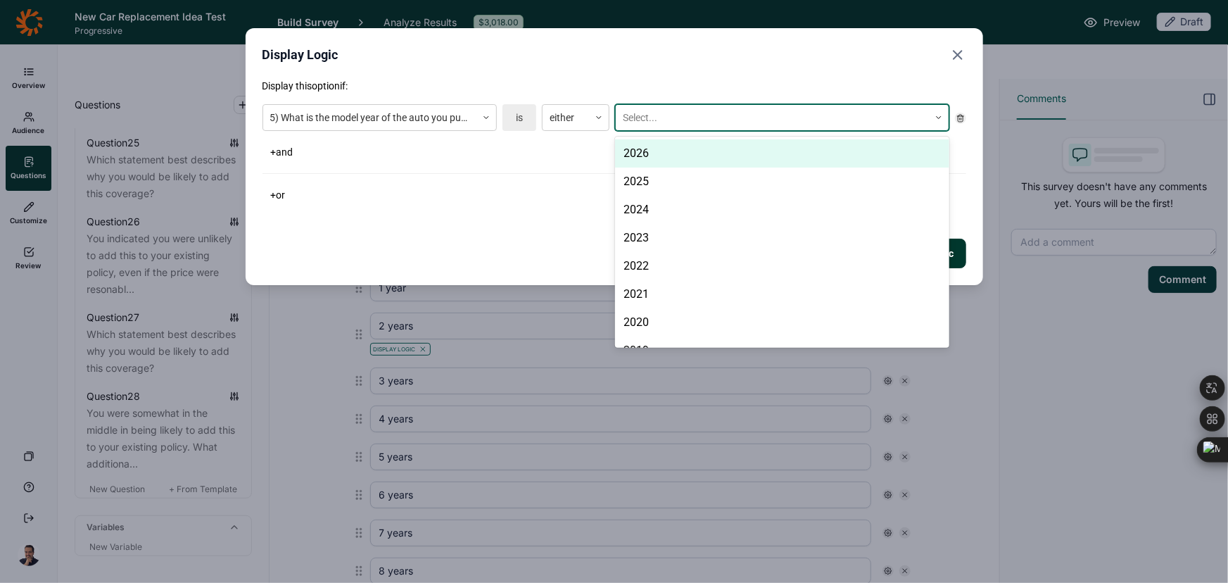
click at [682, 159] on div "2026" at bounding box center [782, 153] width 334 height 28
click at [681, 158] on div "2025" at bounding box center [782, 153] width 334 height 28
click at [681, 167] on div "2024" at bounding box center [782, 181] width 334 height 28
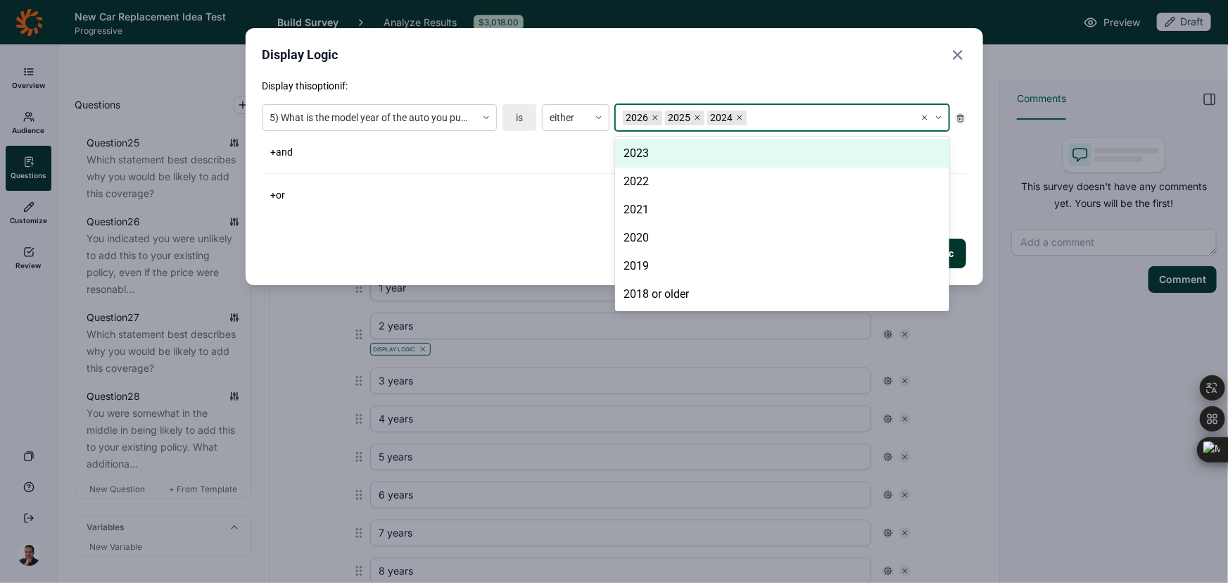
click at [681, 158] on div "2023" at bounding box center [782, 153] width 334 height 28
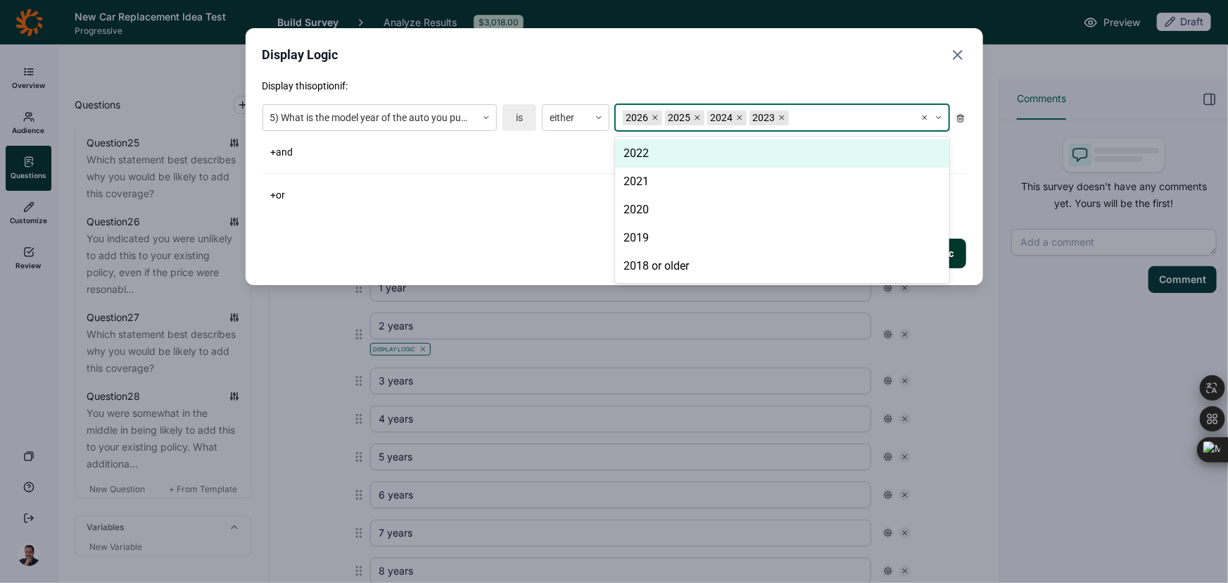
click at [681, 158] on div "2022" at bounding box center [782, 153] width 334 height 28
click at [681, 158] on div "2021" at bounding box center [782, 153] width 334 height 28
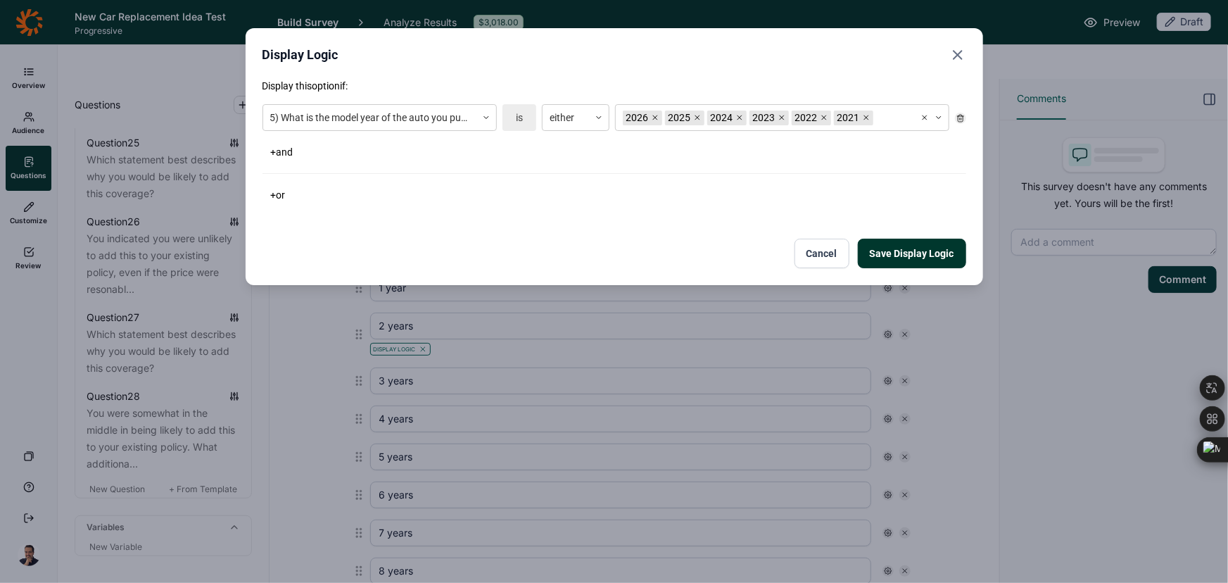
click at [533, 152] on div "+ and" at bounding box center [615, 152] width 704 height 20
click at [911, 257] on button "Save Display Logic" at bounding box center [912, 254] width 108 height 30
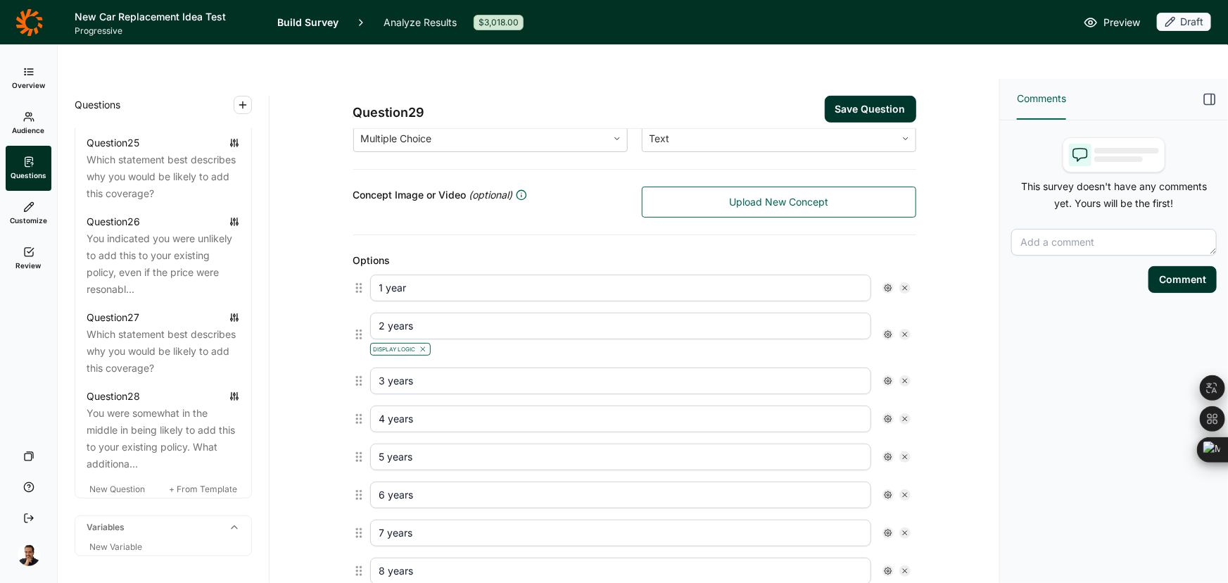
click at [885, 377] on icon at bounding box center [888, 381] width 8 height 8
click at [934, 366] on span "Display Logic" at bounding box center [937, 370] width 62 height 14
click at [890, 370] on input "Display Logic" at bounding box center [890, 370] width 0 height 0
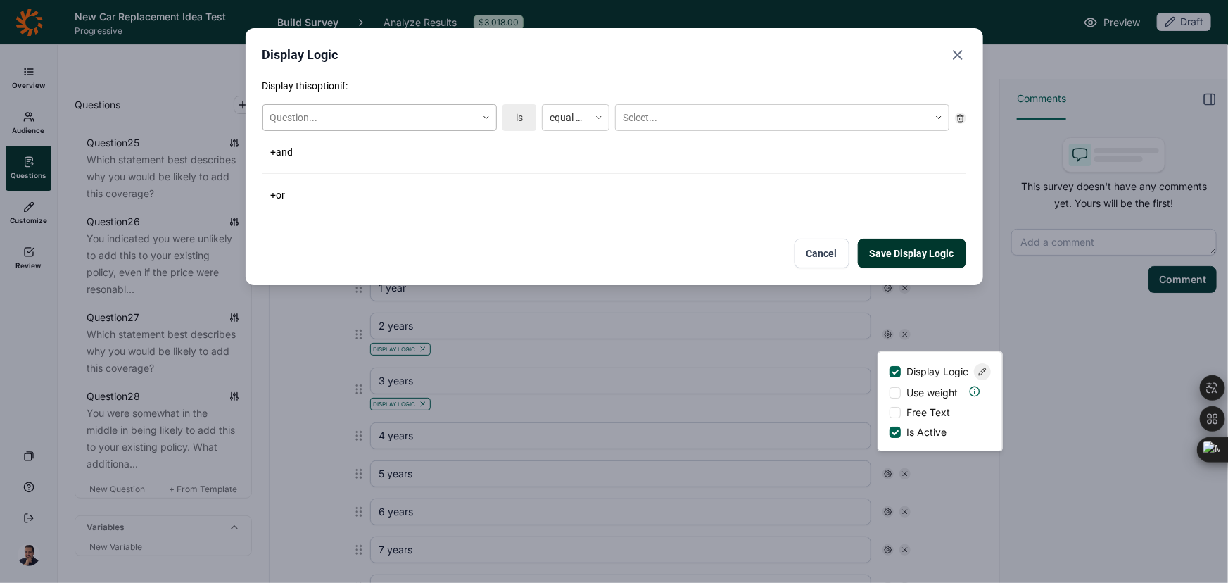
click at [327, 114] on div at bounding box center [369, 118] width 199 height 18
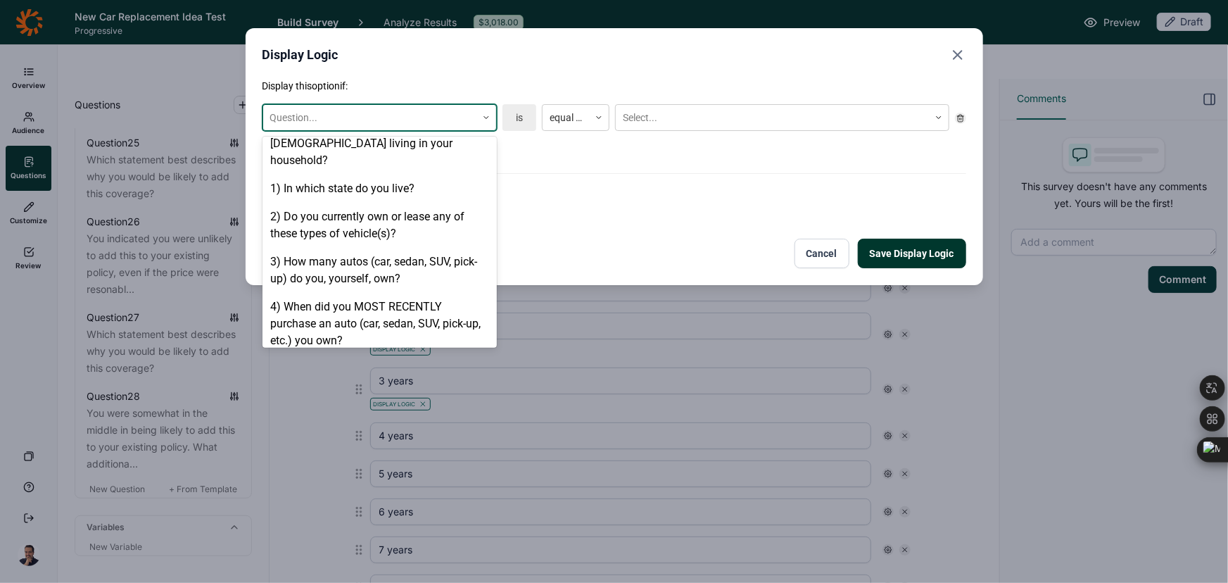
click at [324, 355] on div "5) What is the model year of the auto you purchased in the past 12 months?" at bounding box center [380, 377] width 234 height 45
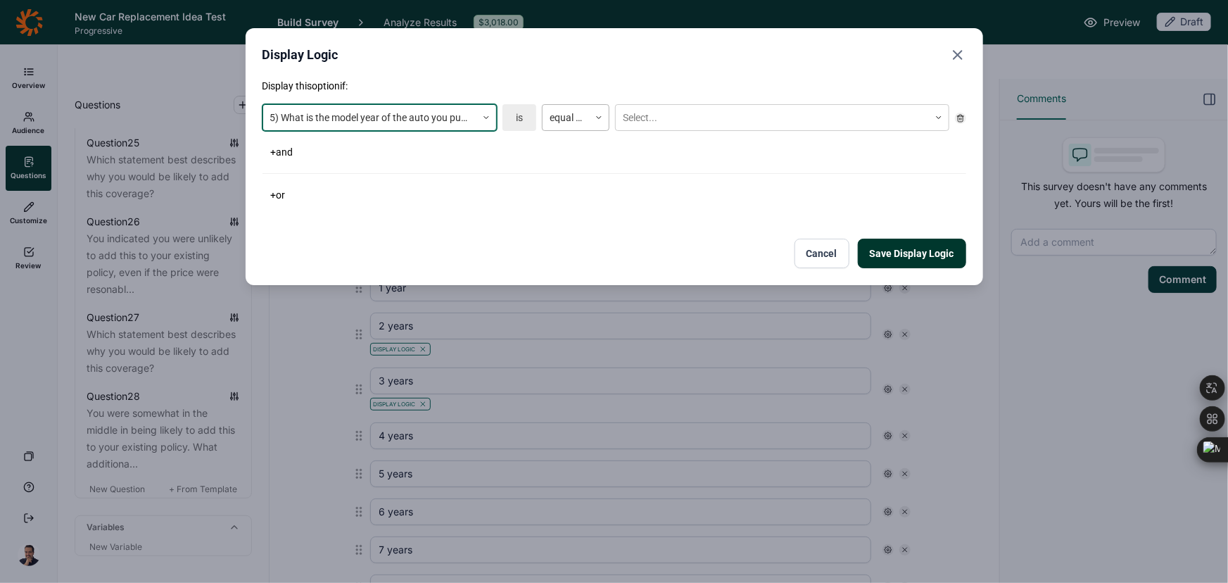
click at [553, 106] on div "equal to" at bounding box center [566, 117] width 46 height 23
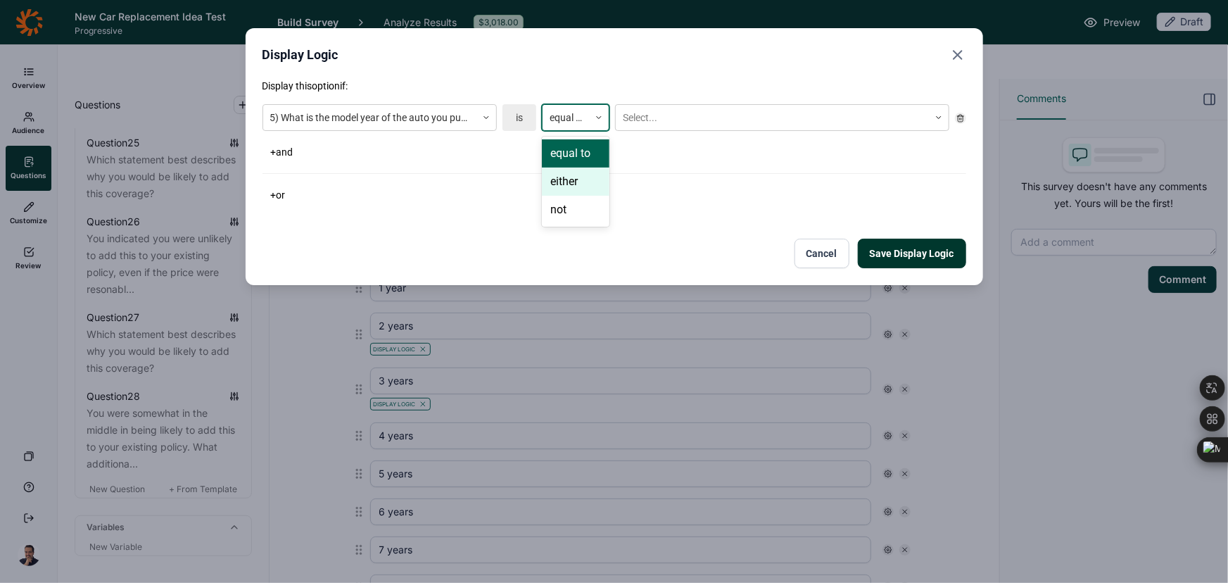
click at [573, 175] on div "either" at bounding box center [576, 181] width 68 height 28
click at [647, 116] on div at bounding box center [772, 118] width 299 height 18
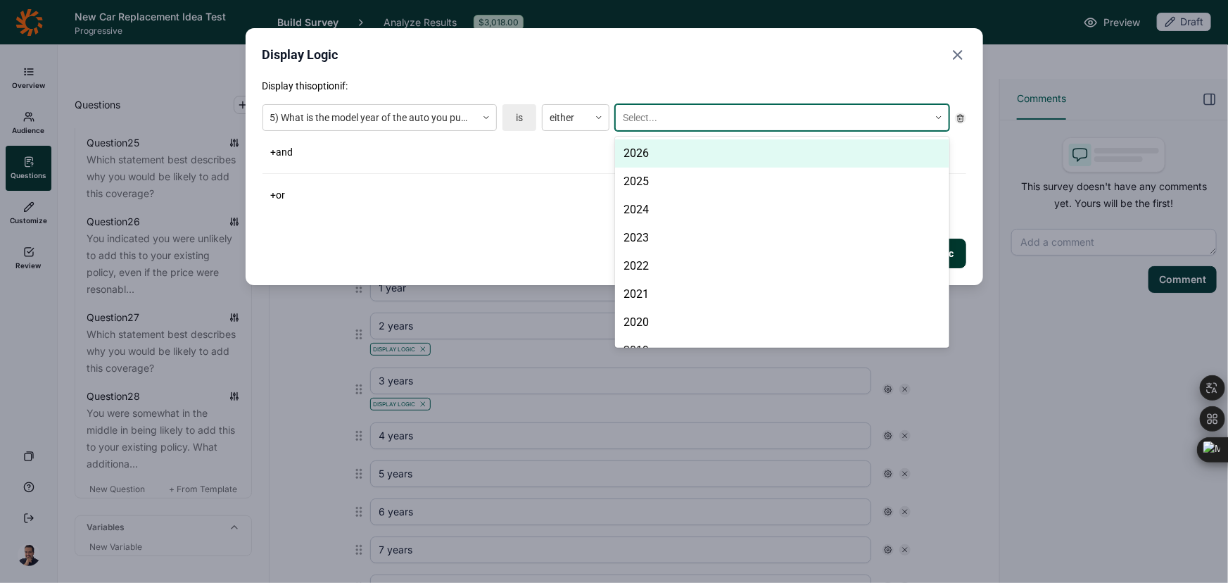
click at [652, 154] on div "2026" at bounding box center [782, 153] width 334 height 28
click at [652, 154] on div "2025" at bounding box center [782, 153] width 334 height 28
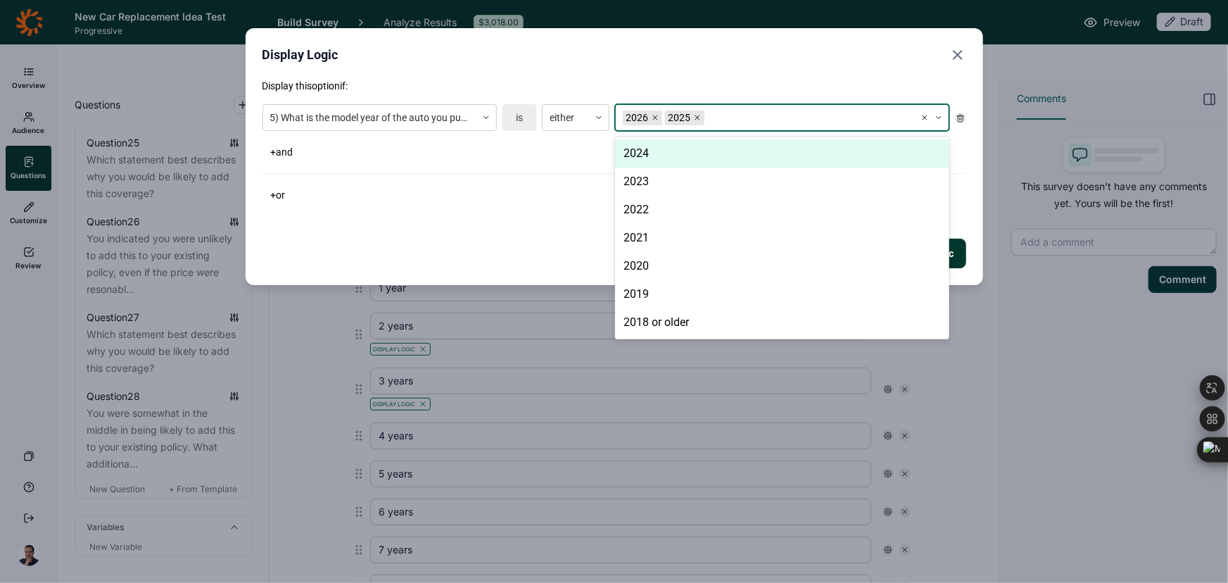
click at [652, 154] on div "2024" at bounding box center [782, 153] width 334 height 28
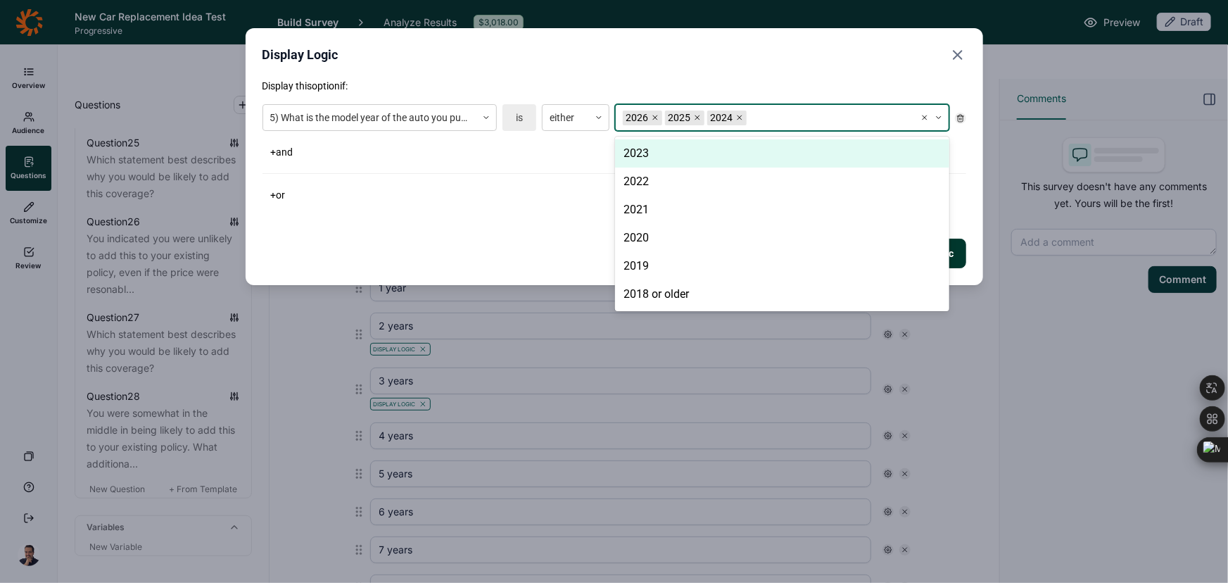
click at [652, 154] on div "2023" at bounding box center [782, 153] width 334 height 28
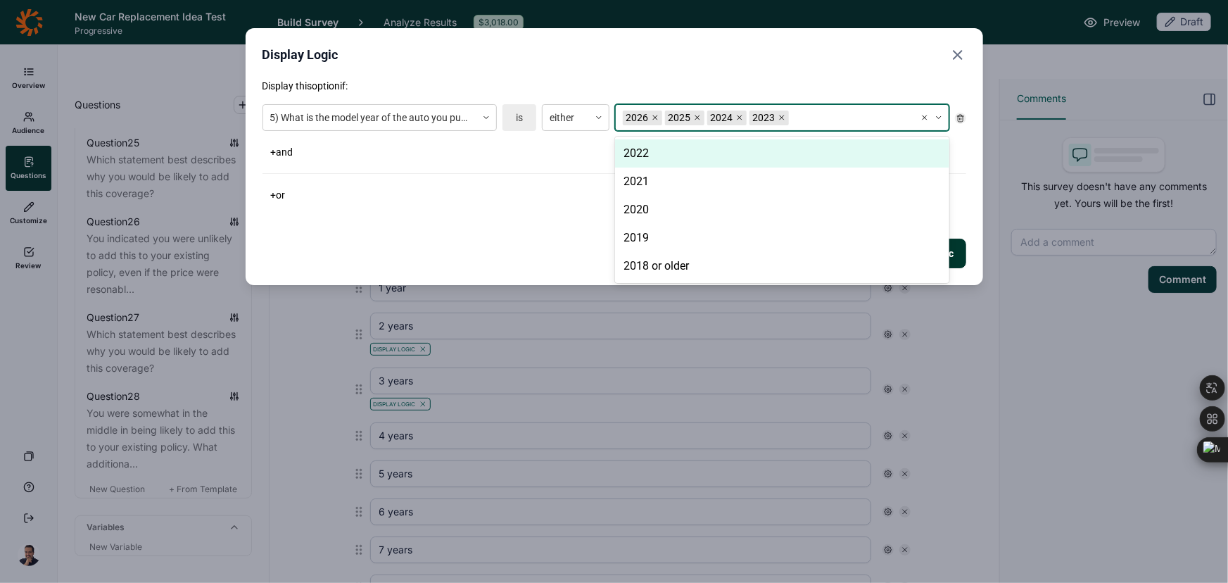
click at [652, 154] on div "2022" at bounding box center [782, 153] width 334 height 28
click at [652, 154] on div "2021" at bounding box center [782, 153] width 334 height 28
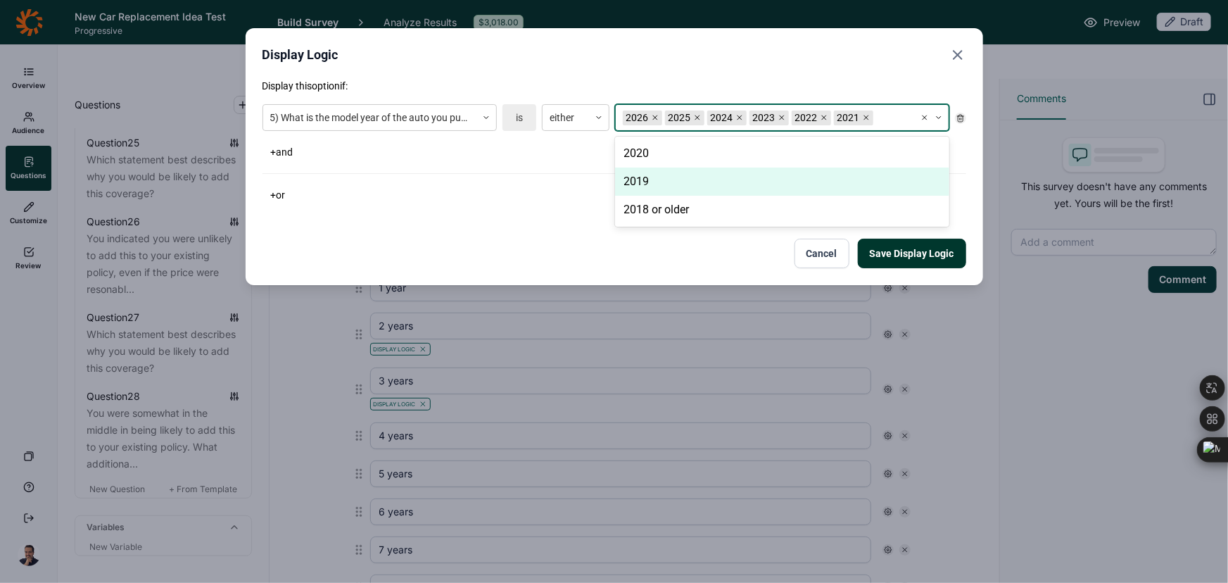
click at [528, 167] on div "Display this option if: 5) What is the model year of the auto you purchased in …" at bounding box center [615, 142] width 704 height 126
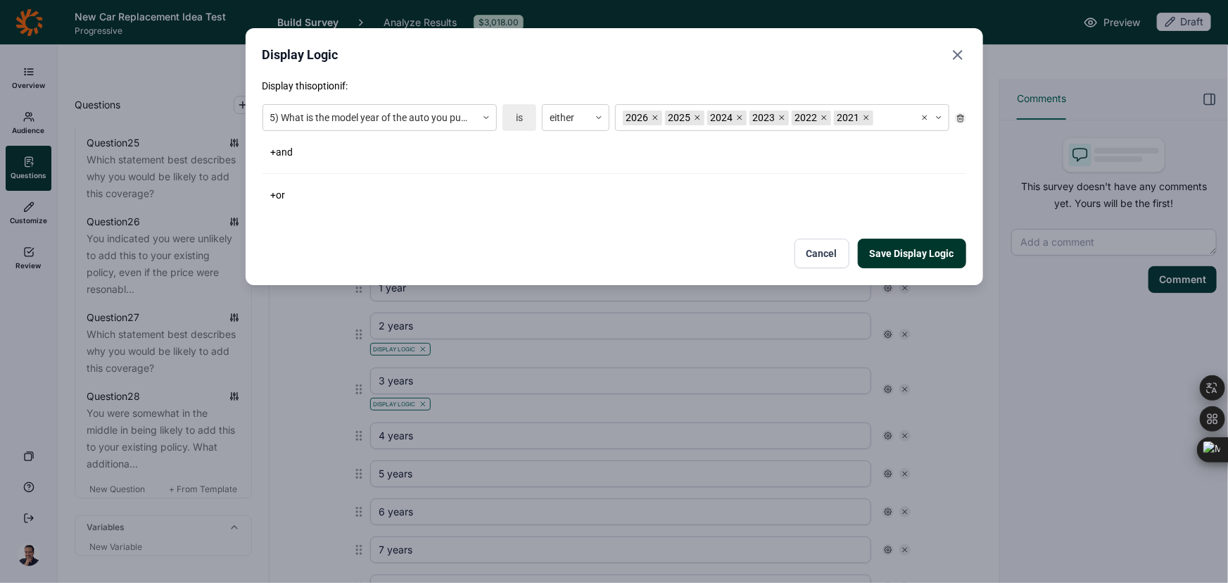
click at [920, 241] on button "Save Display Logic" at bounding box center [912, 254] width 108 height 30
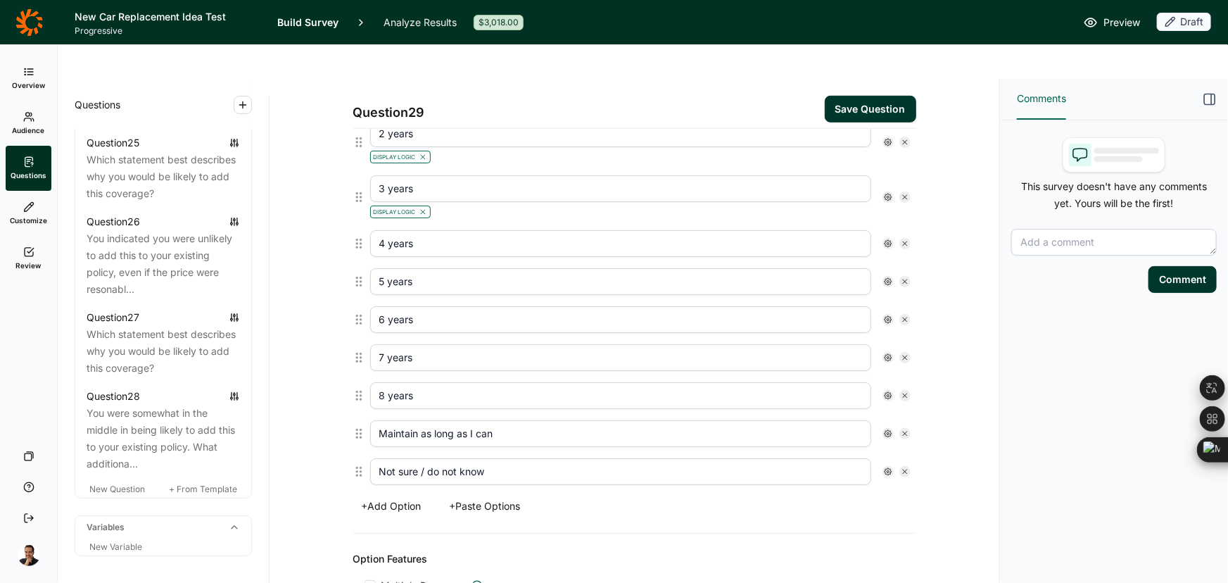
click at [846, 96] on button "Save Question" at bounding box center [870, 109] width 91 height 27
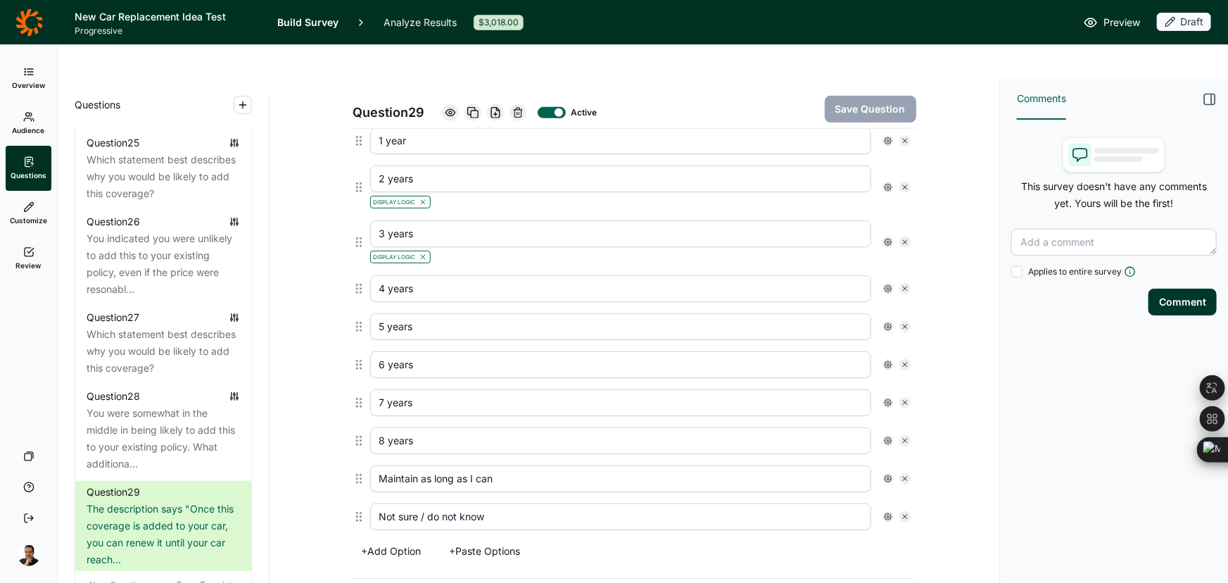
scroll to position [448, 0]
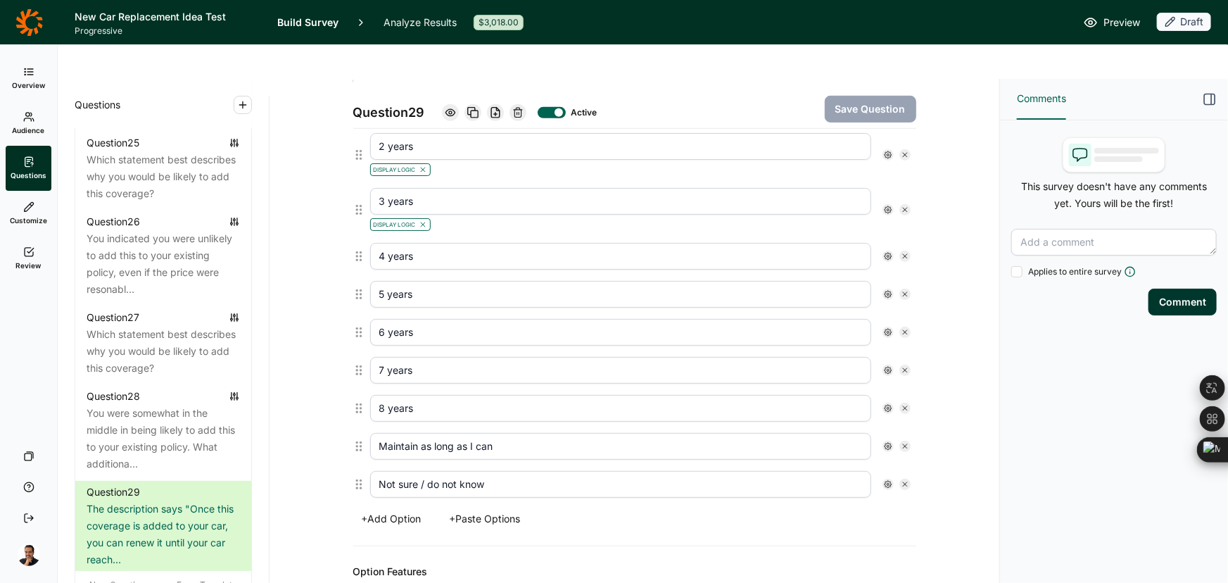
click at [884, 252] on icon at bounding box center [888, 256] width 8 height 8
click at [907, 244] on span "Display Logic" at bounding box center [937, 246] width 62 height 14
click at [890, 246] on input "Display Logic" at bounding box center [890, 246] width 0 height 0
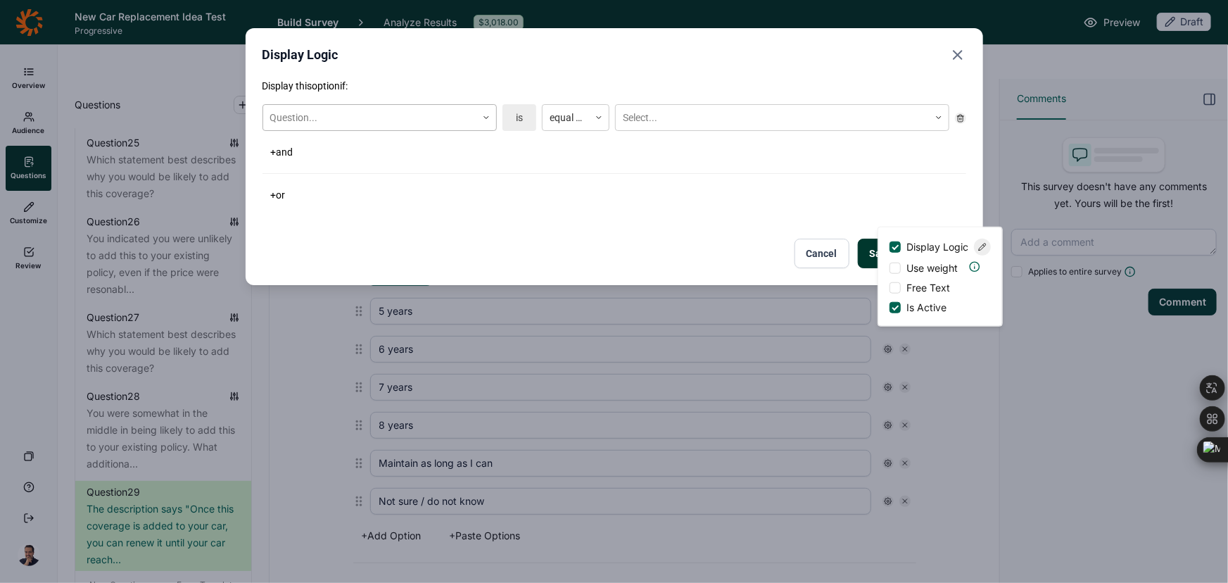
click at [376, 109] on div at bounding box center [369, 118] width 199 height 18
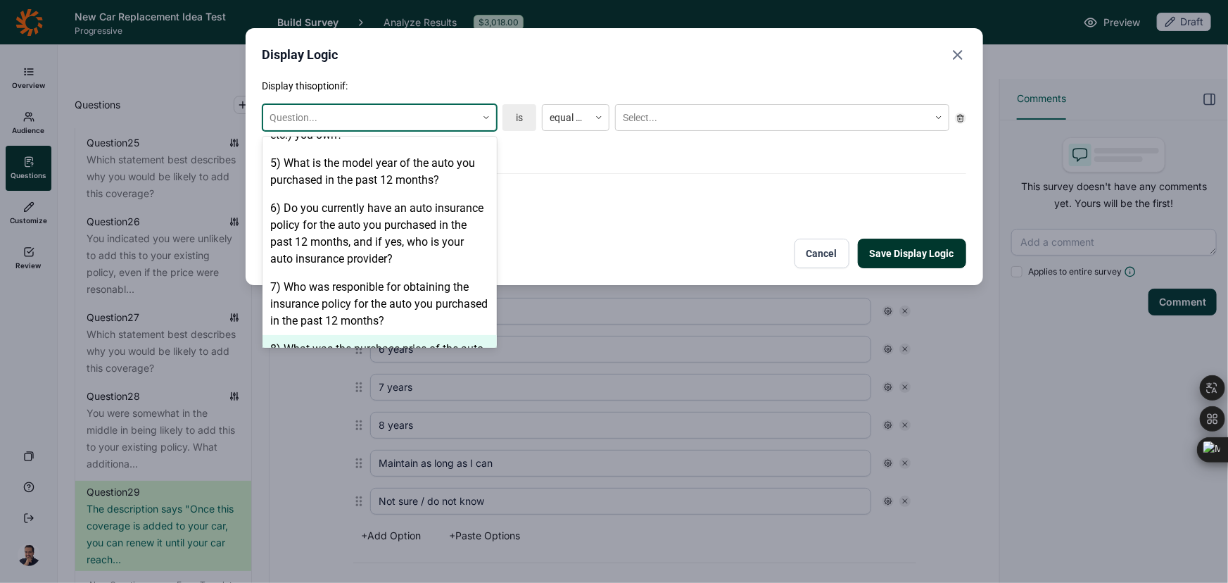
scroll to position [512, 0]
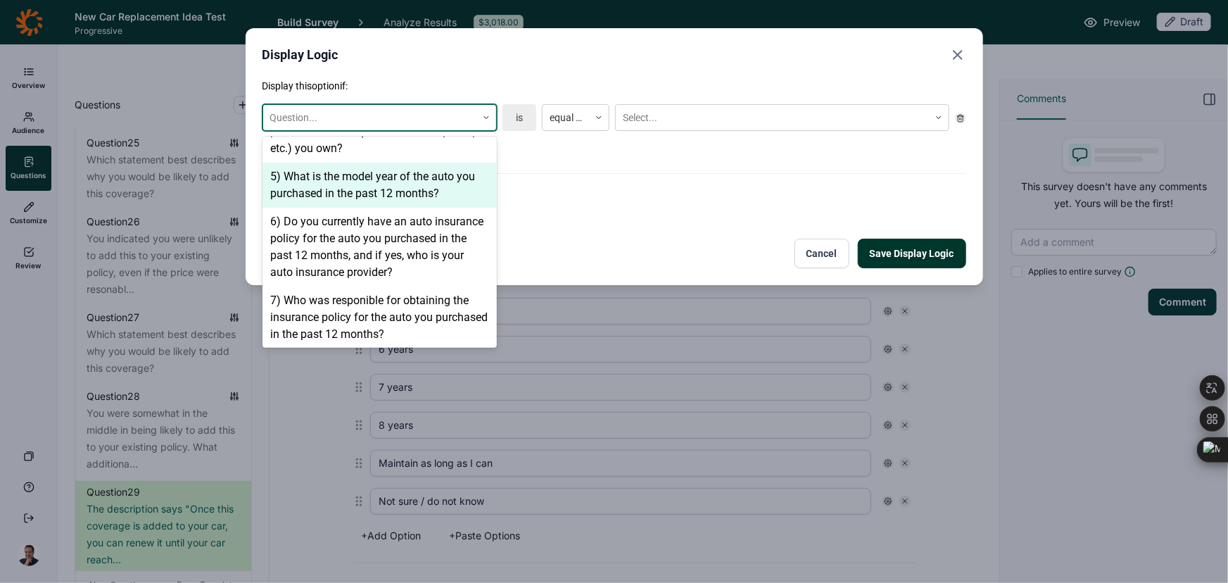
click at [374, 165] on div "5) What is the model year of the auto you purchased in the past 12 months?" at bounding box center [380, 185] width 234 height 45
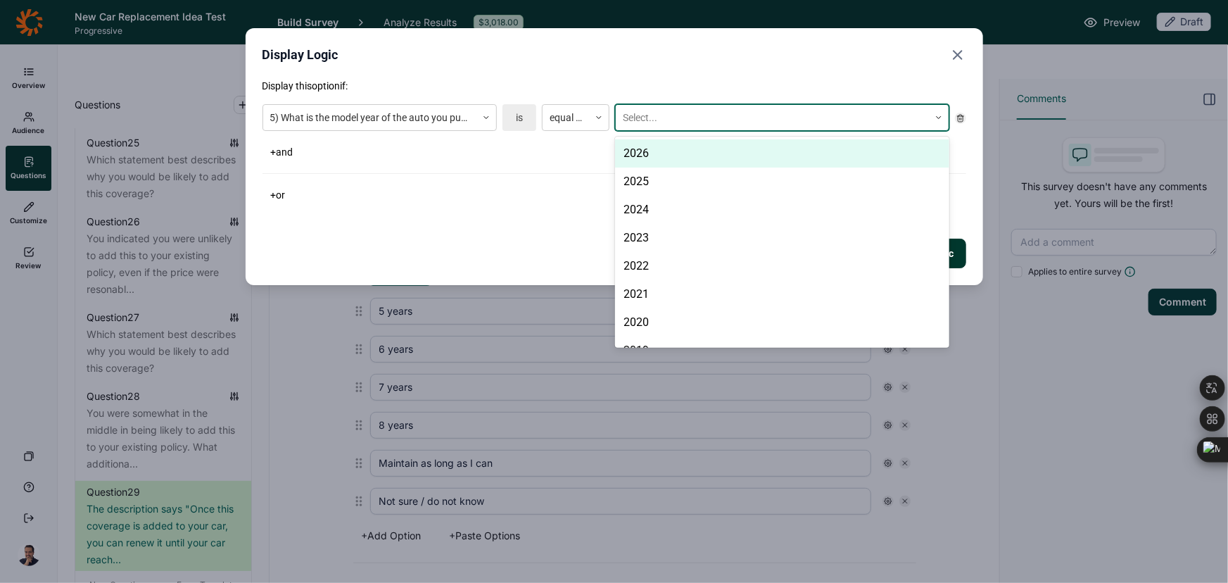
click at [660, 113] on div at bounding box center [772, 118] width 299 height 18
click at [593, 117] on div at bounding box center [599, 117] width 20 height 8
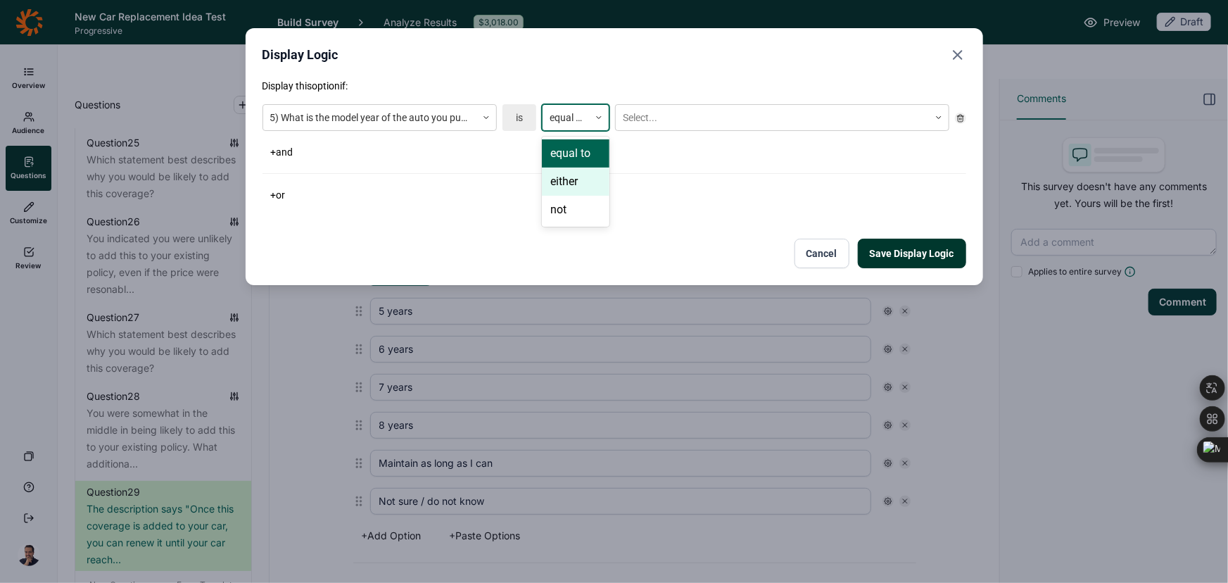
click at [575, 189] on div "either" at bounding box center [576, 181] width 68 height 28
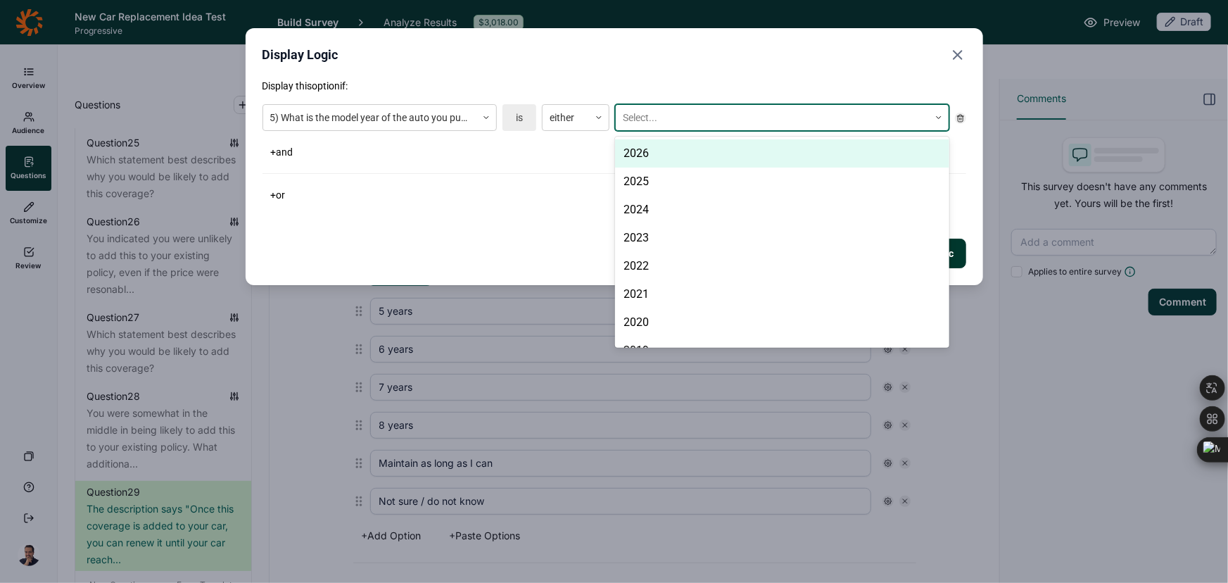
click at [677, 120] on div at bounding box center [772, 118] width 299 height 18
click at [664, 157] on div "2026" at bounding box center [782, 153] width 334 height 28
click at [664, 157] on div "2025" at bounding box center [782, 153] width 334 height 28
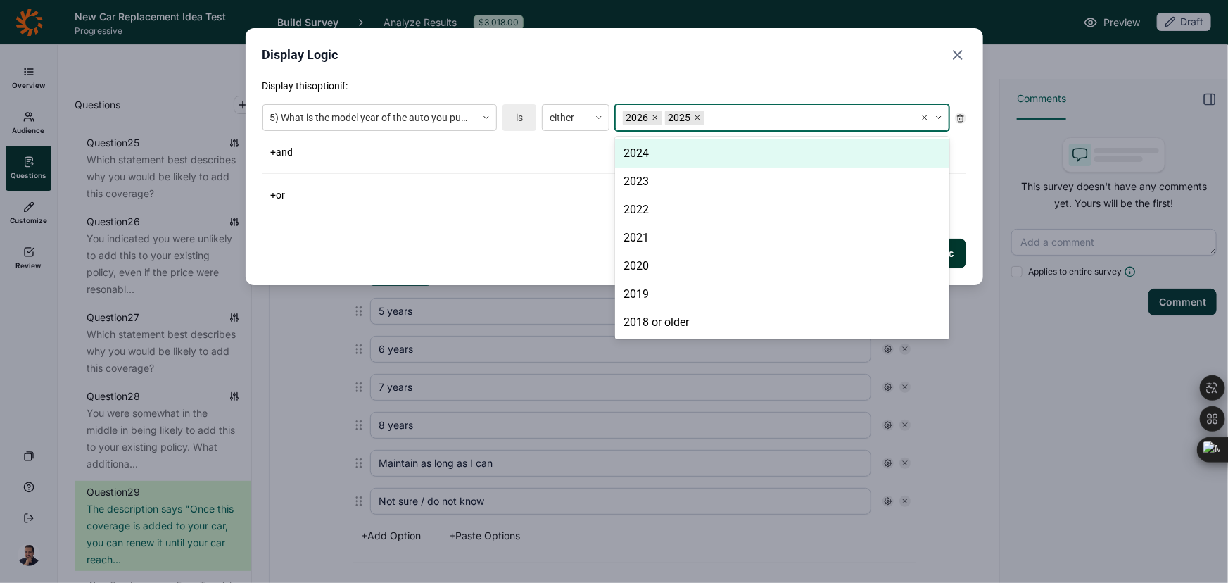
click at [664, 157] on div "2024" at bounding box center [782, 153] width 334 height 28
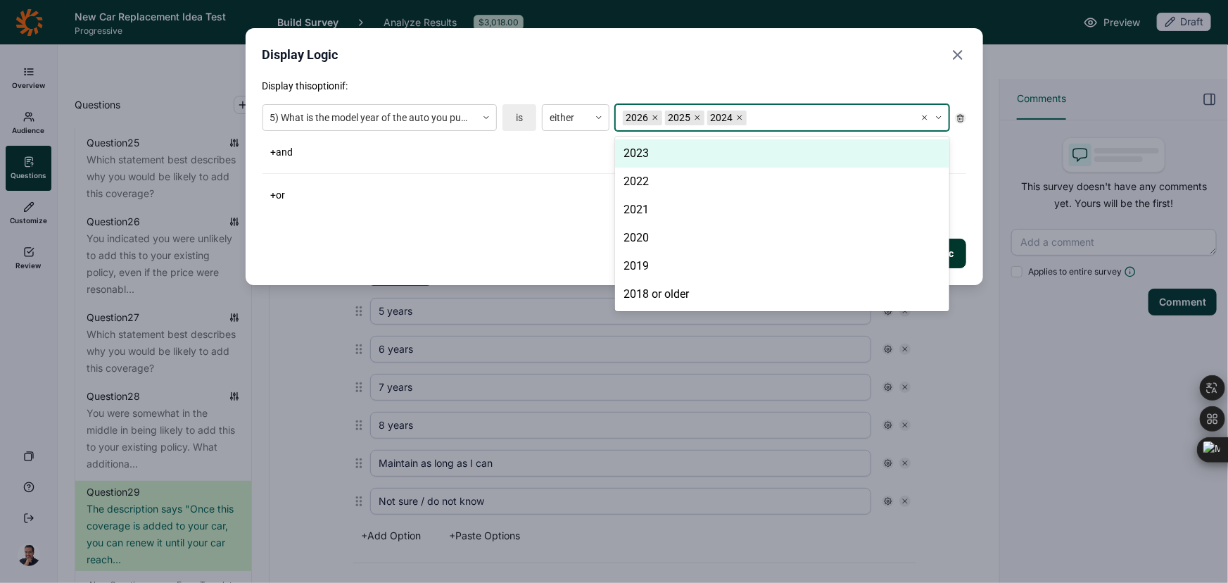
click at [664, 157] on div "2023" at bounding box center [782, 153] width 334 height 28
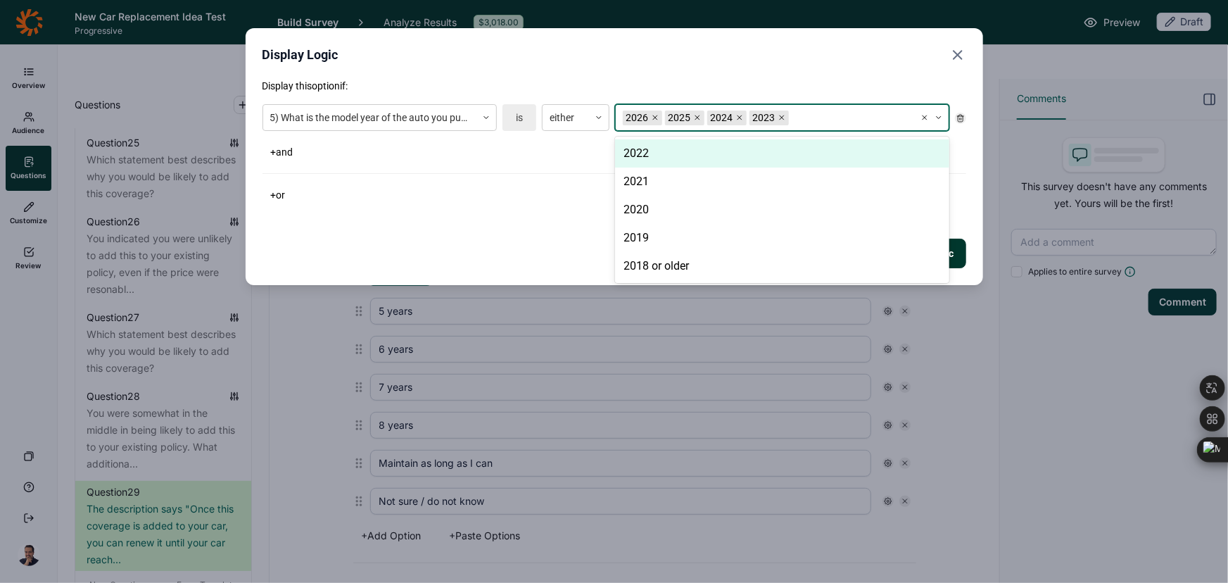
click at [664, 157] on div "2022" at bounding box center [782, 153] width 334 height 28
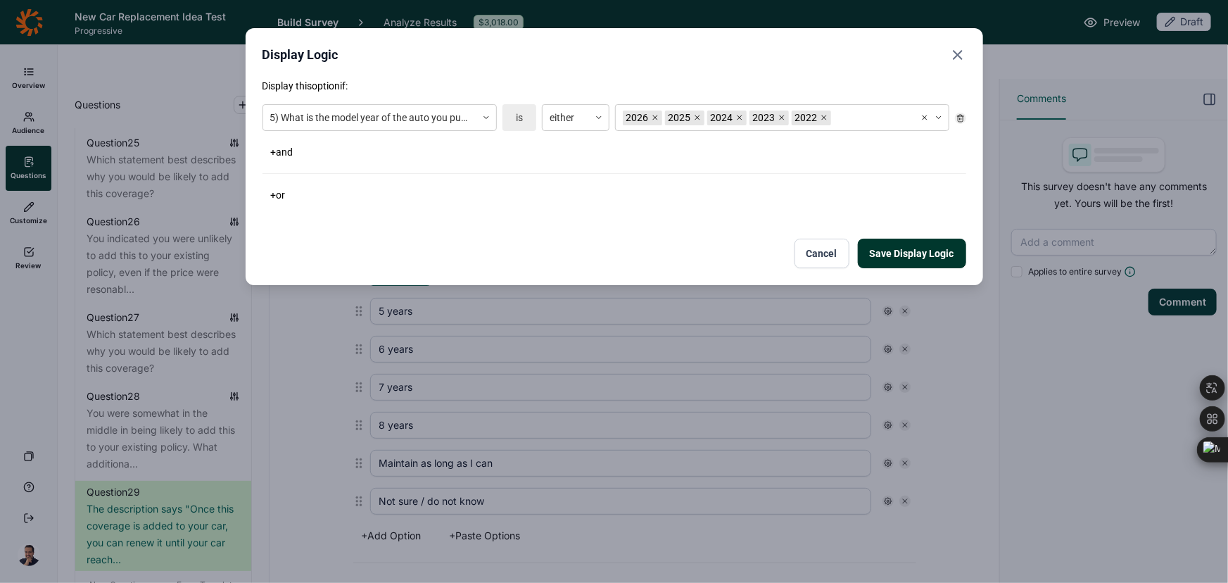
click at [514, 248] on div "Save Display Logic Cancel" at bounding box center [615, 254] width 704 height 30
click at [921, 253] on button "Save Display Logic" at bounding box center [912, 254] width 108 height 30
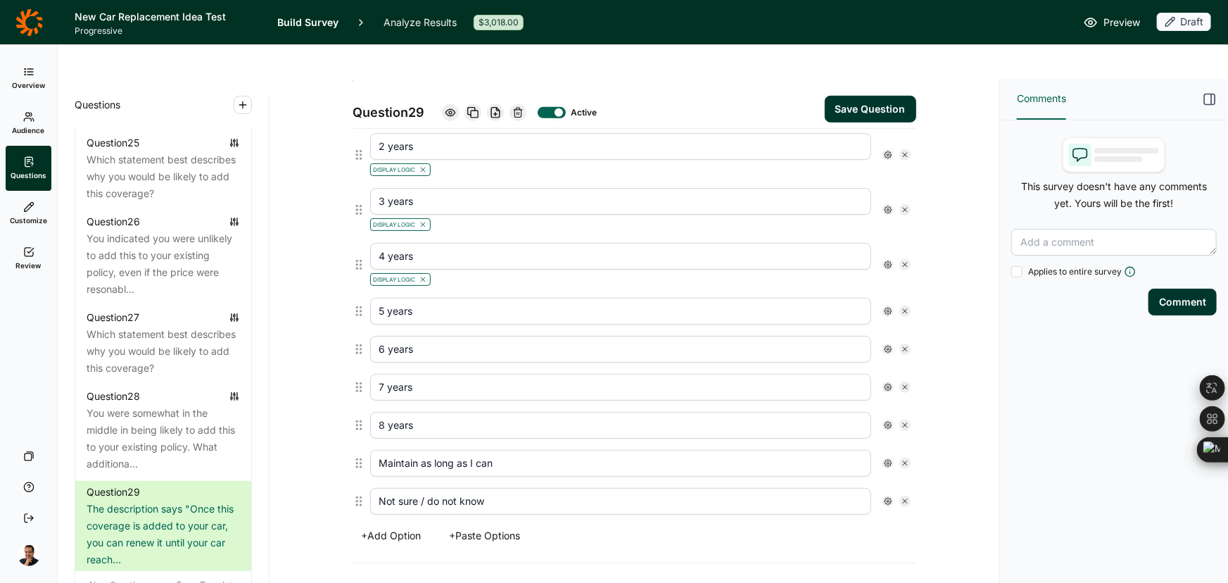
click at [887, 305] on div at bounding box center [888, 310] width 11 height 11
click at [913, 296] on span "Display Logic" at bounding box center [937, 300] width 62 height 14
click at [890, 301] on input "Display Logic" at bounding box center [890, 301] width 0 height 0
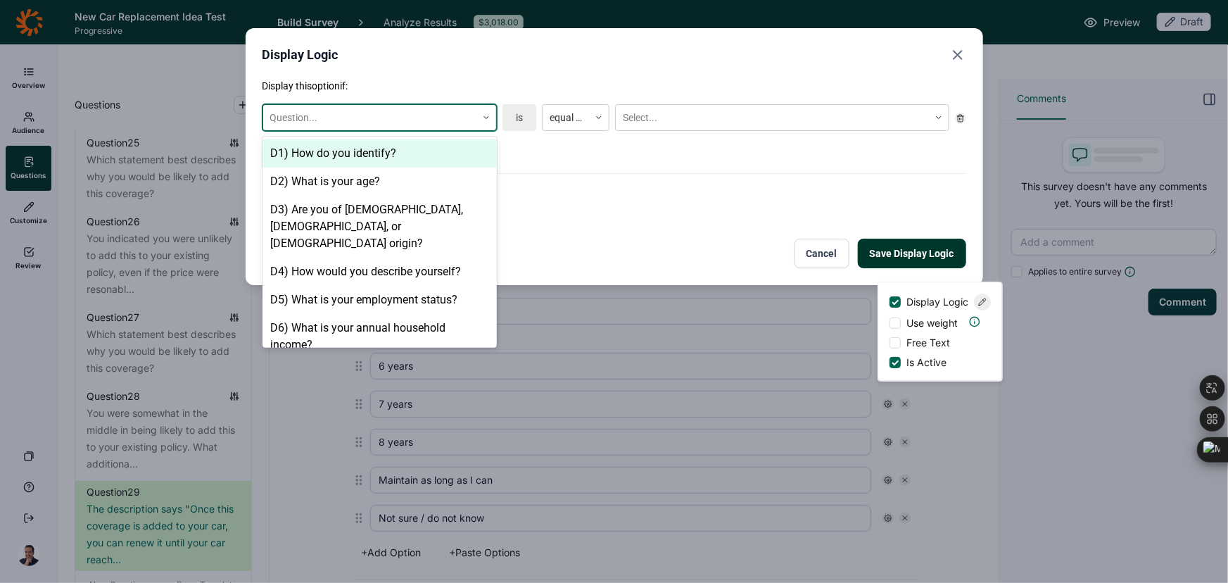
click at [411, 106] on div "Question..." at bounding box center [369, 117] width 213 height 23
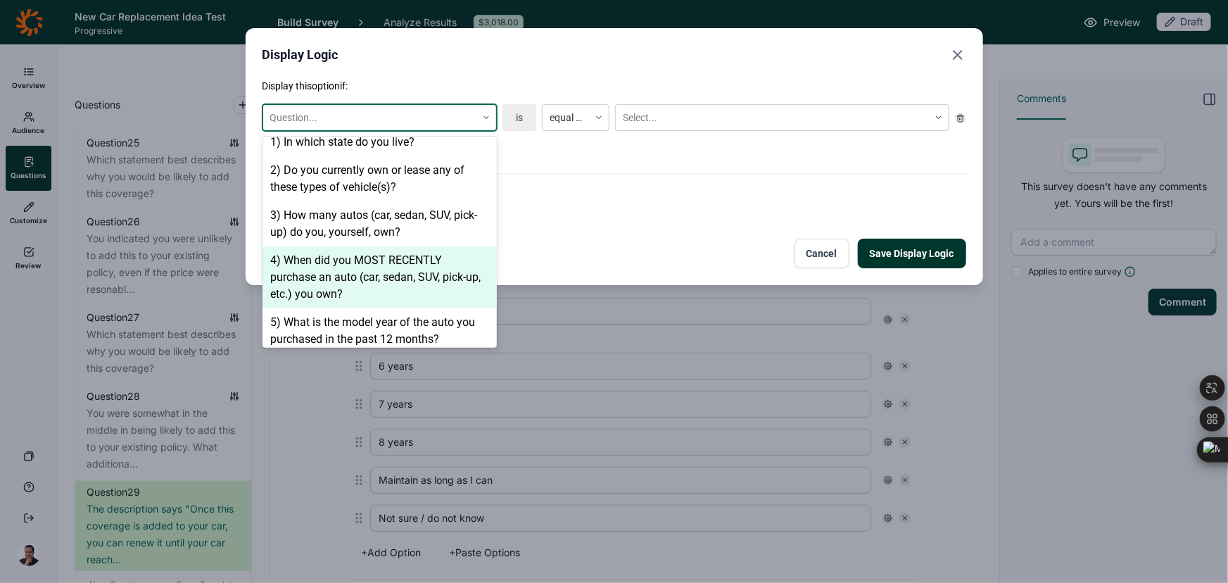
scroll to position [384, 0]
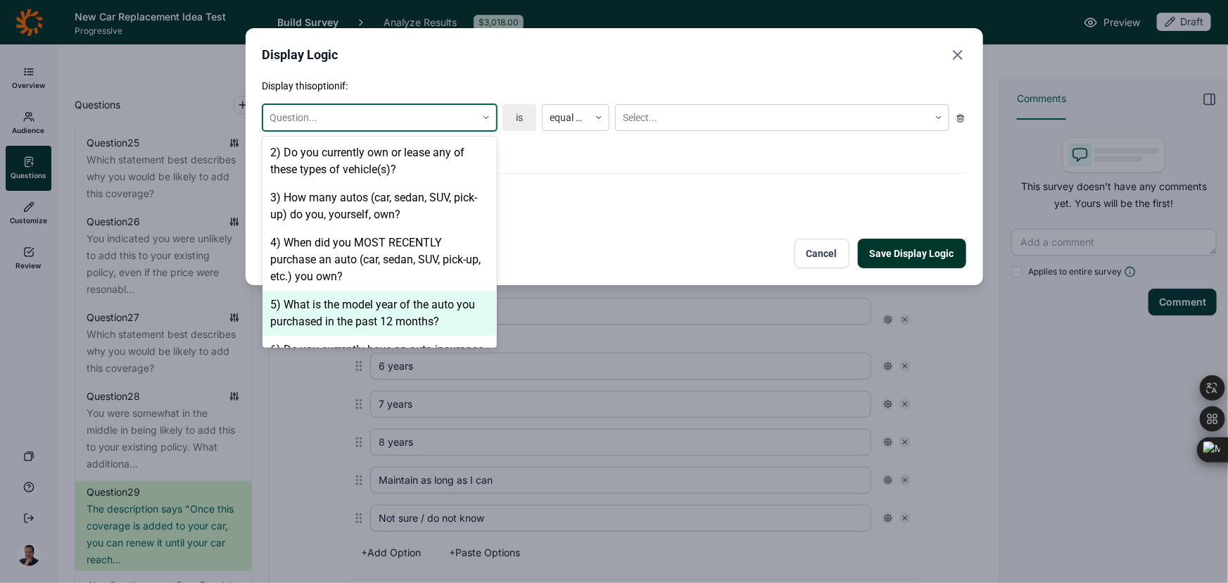
click at [372, 291] on div "5) What is the model year of the auto you purchased in the past 12 months?" at bounding box center [380, 313] width 234 height 45
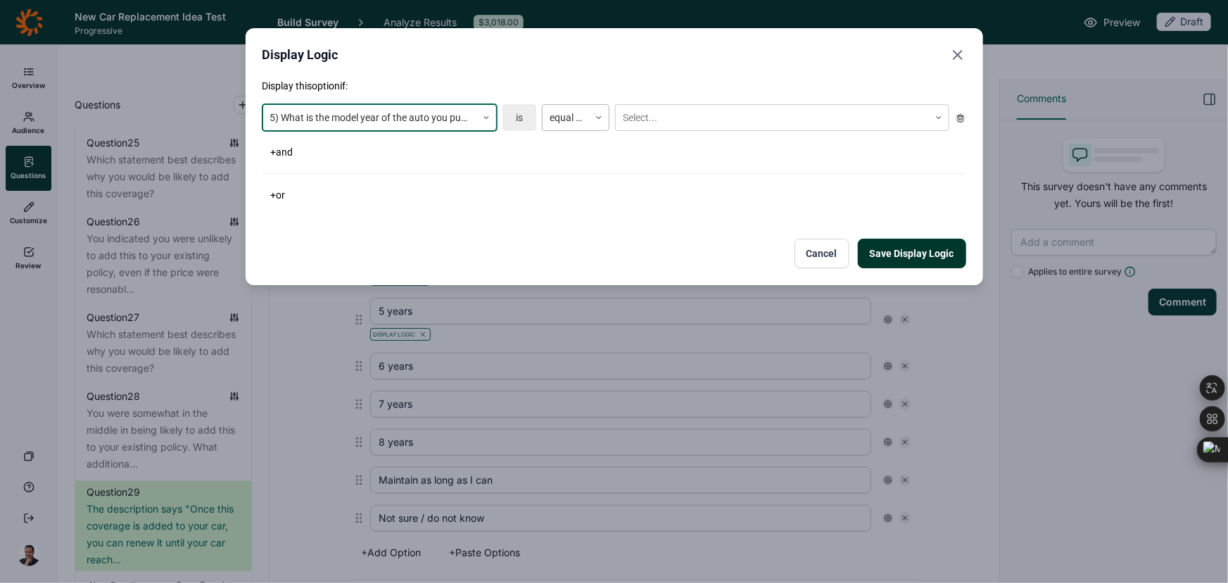
click at [575, 120] on div at bounding box center [566, 118] width 32 height 18
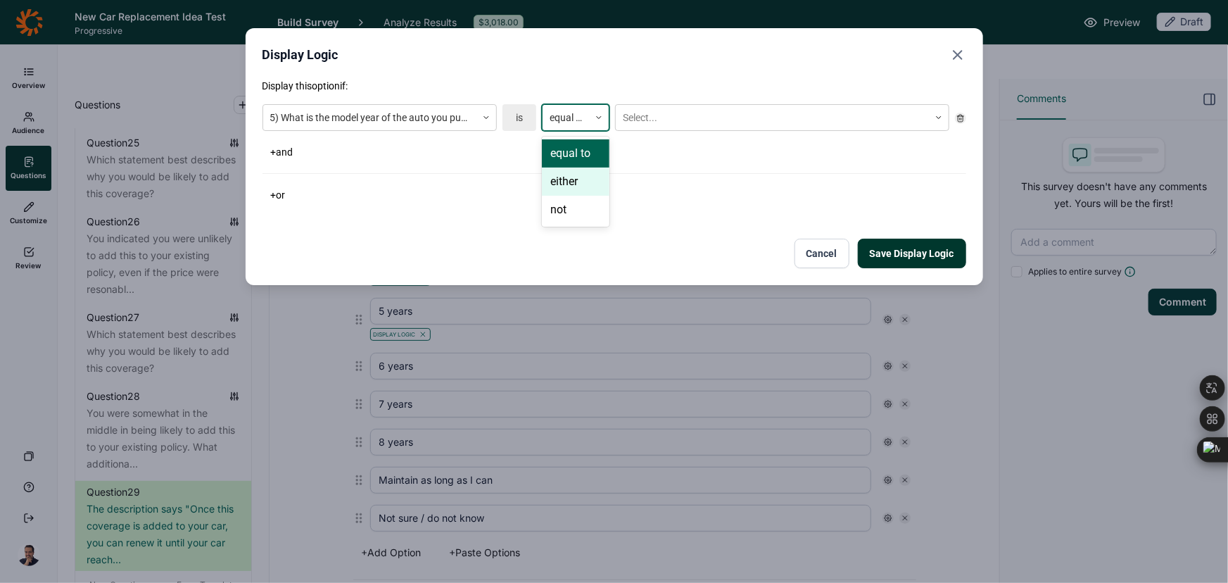
click at [565, 186] on div "either" at bounding box center [576, 181] width 68 height 28
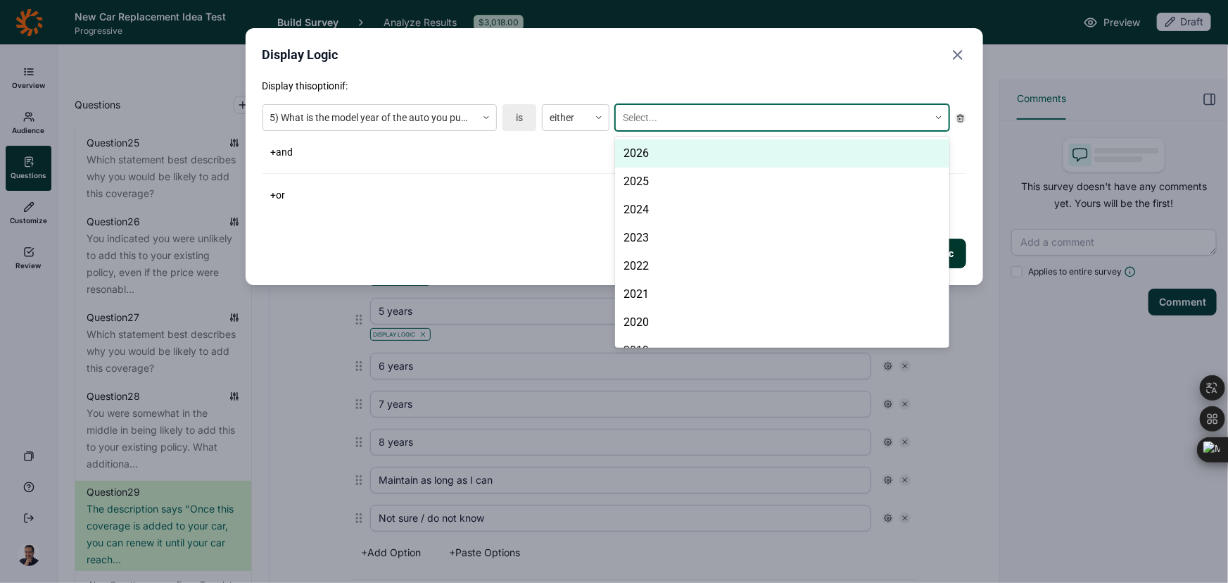
click at [833, 120] on div at bounding box center [772, 118] width 299 height 18
click at [781, 146] on div "2026" at bounding box center [782, 153] width 334 height 28
click at [780, 146] on div "2025" at bounding box center [782, 153] width 334 height 28
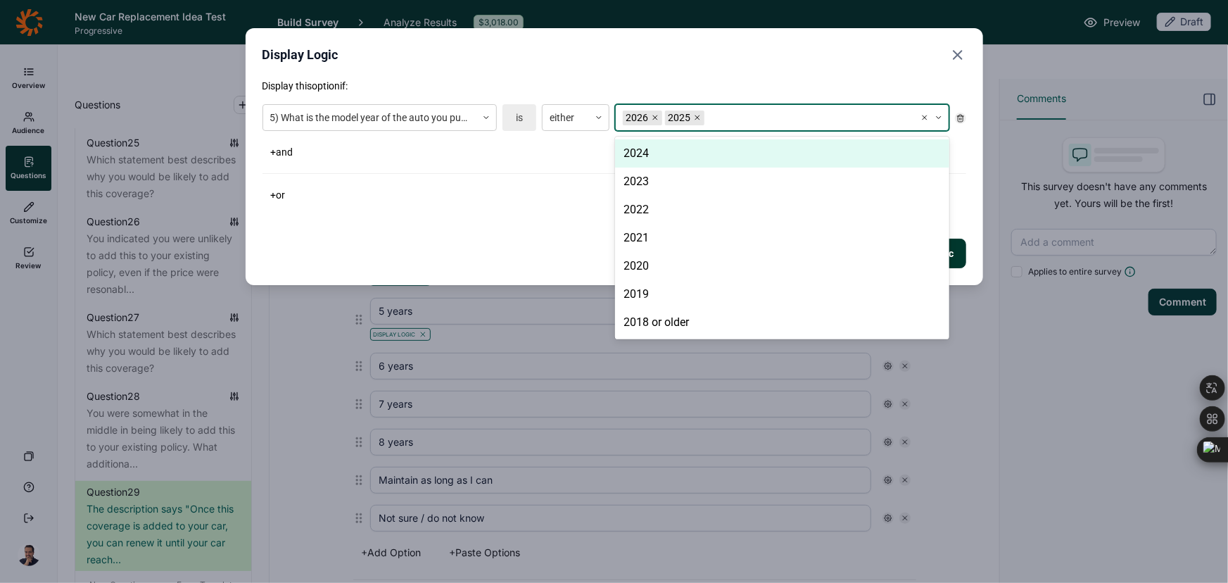
click at [780, 146] on div "2024" at bounding box center [782, 153] width 334 height 28
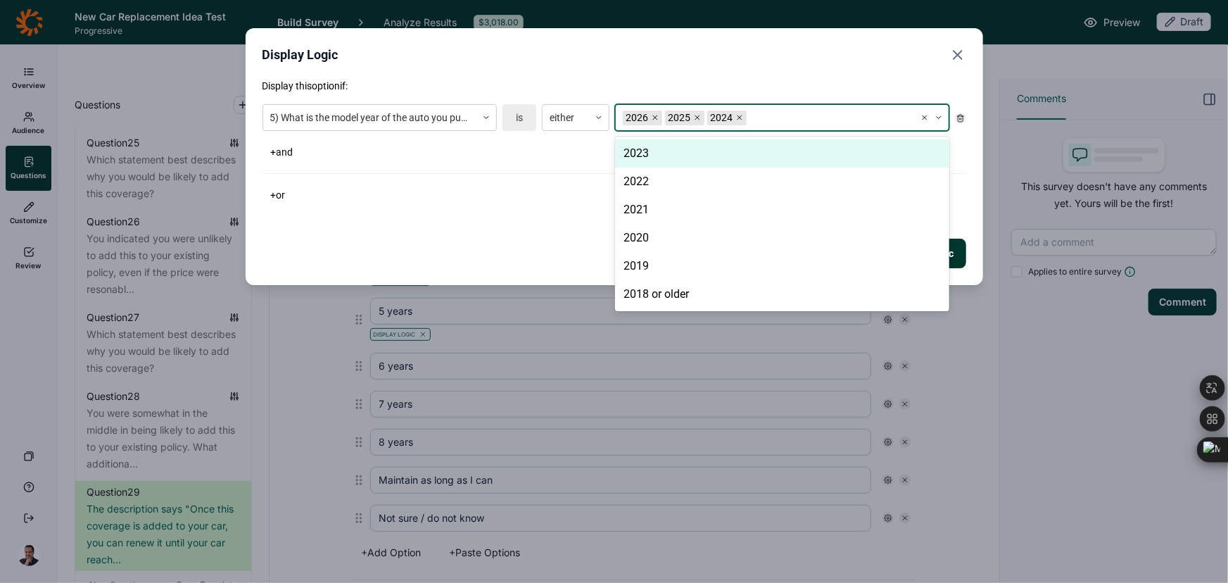
click at [780, 146] on div "2023" at bounding box center [782, 153] width 334 height 28
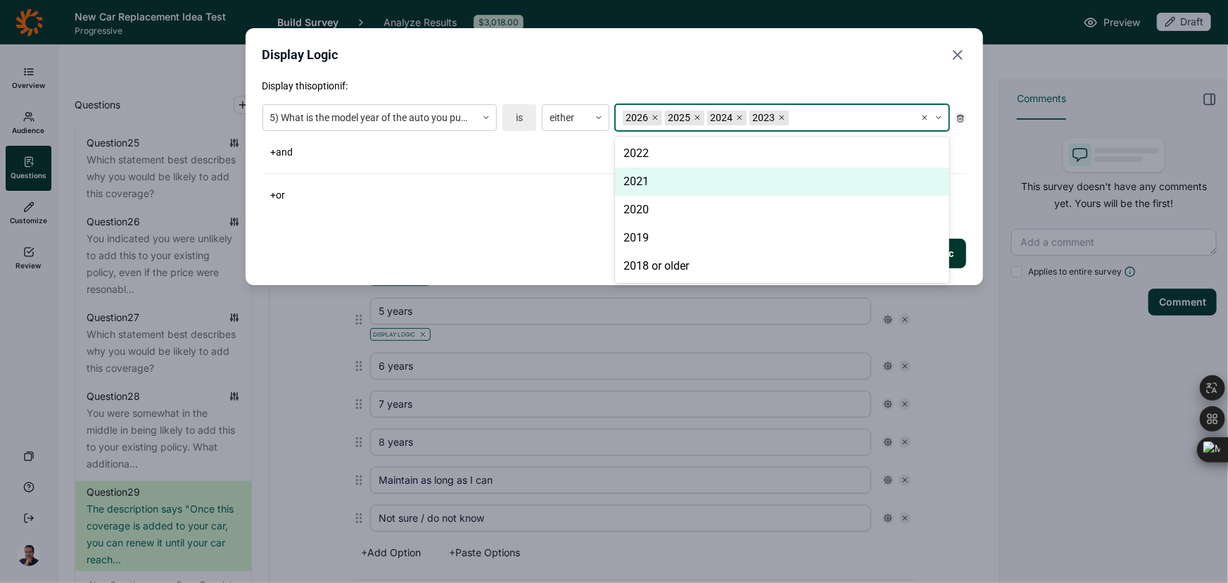
click at [398, 205] on div "Display this option if: 5) What is the model year of the auto you purchased in …" at bounding box center [615, 173] width 704 height 189
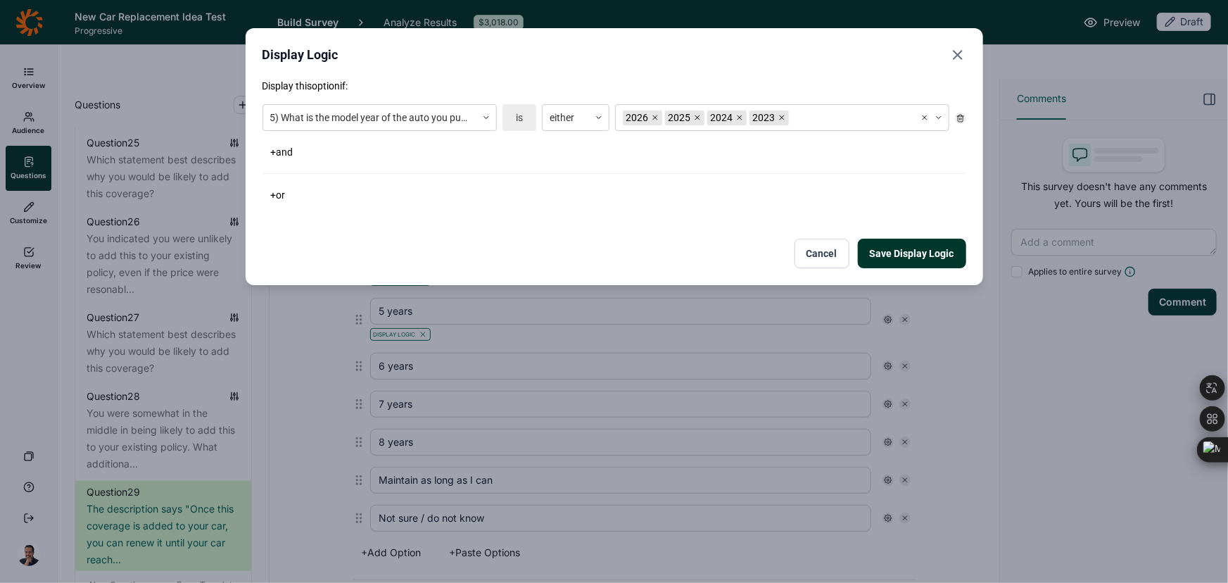
click at [908, 241] on button "Save Display Logic" at bounding box center [912, 254] width 108 height 30
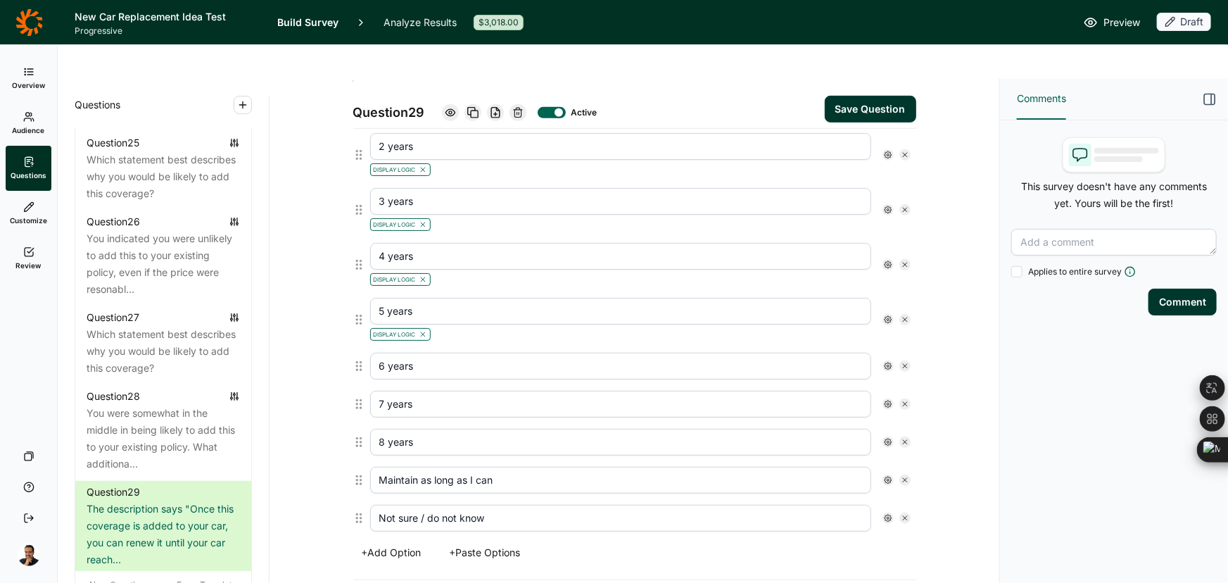
click at [884, 362] on icon at bounding box center [888, 366] width 8 height 8
click at [885, 362] on use at bounding box center [888, 365] width 7 height 7
click at [928, 350] on span "Display Logic" at bounding box center [937, 355] width 62 height 14
click at [890, 355] on input "Display Logic" at bounding box center [890, 355] width 0 height 0
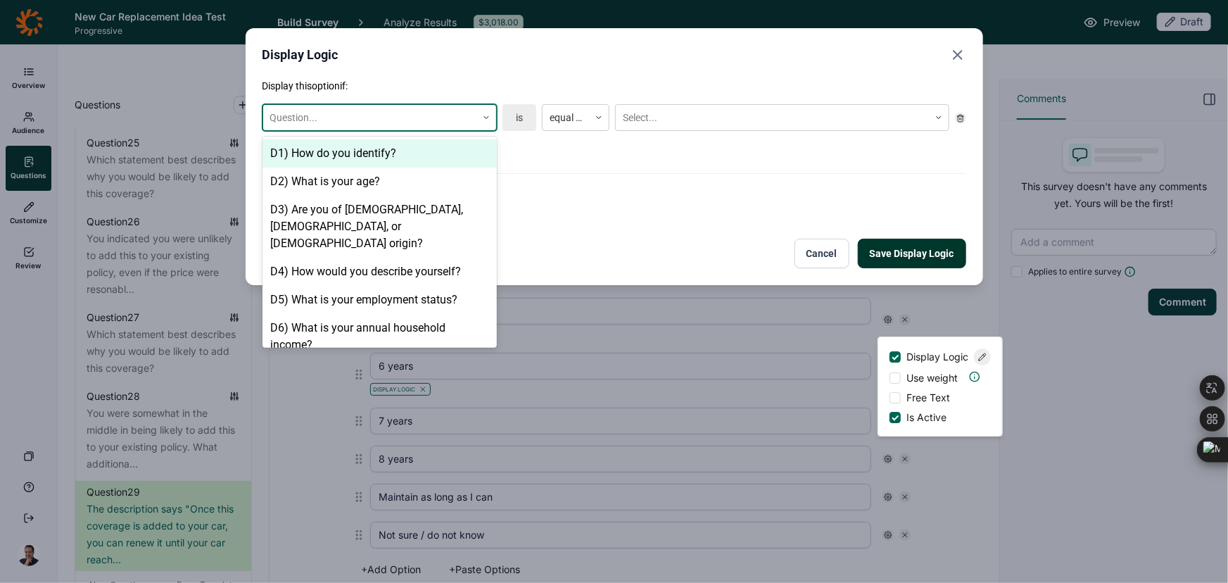
click at [332, 127] on div "Question..." at bounding box center [369, 117] width 213 height 23
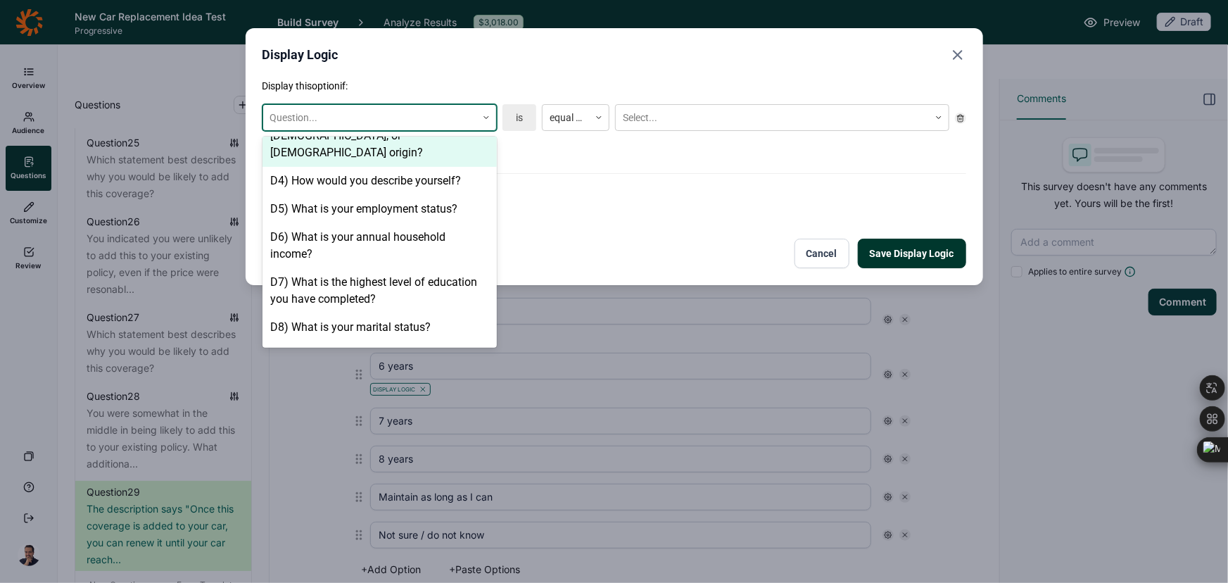
scroll to position [320, 0]
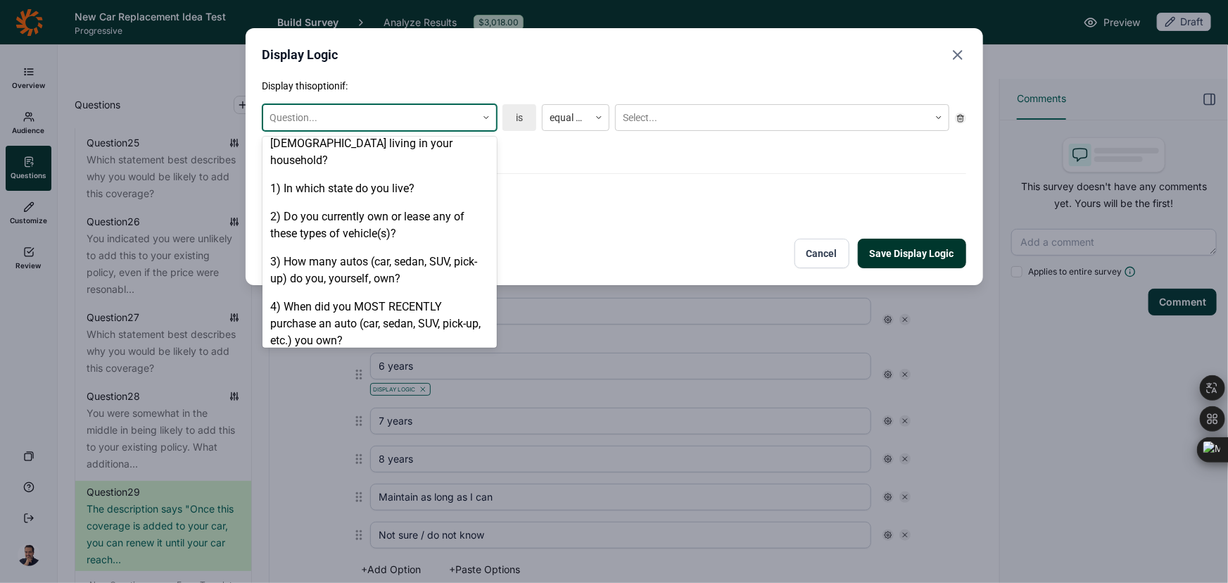
click at [335, 355] on div "5) What is the model year of the auto you purchased in the past 12 months?" at bounding box center [380, 377] width 234 height 45
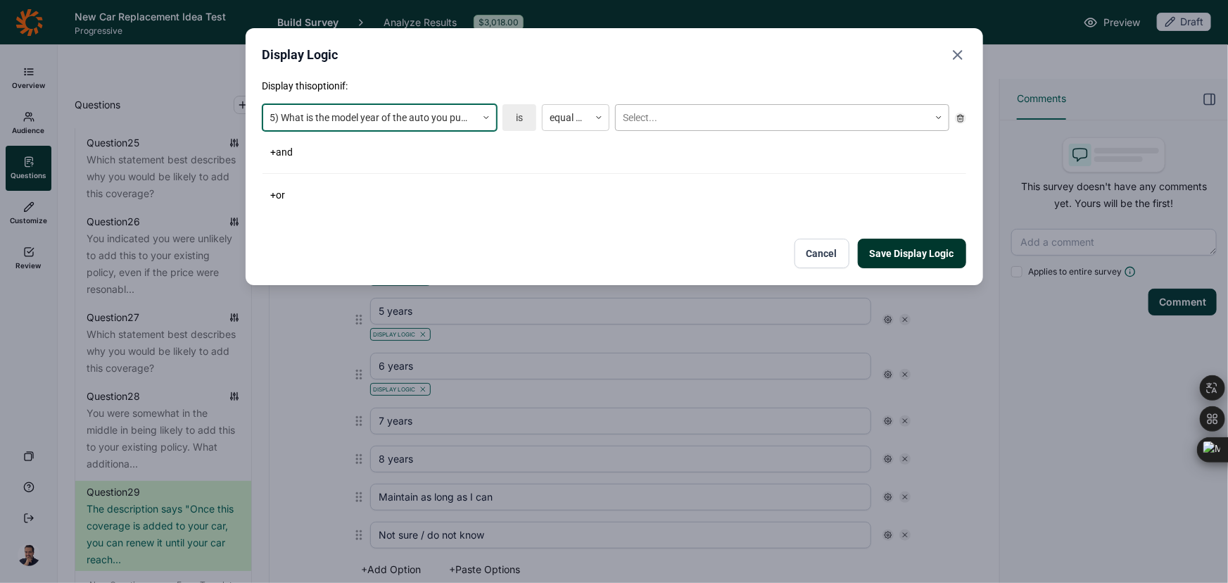
click at [671, 112] on div at bounding box center [772, 118] width 299 height 18
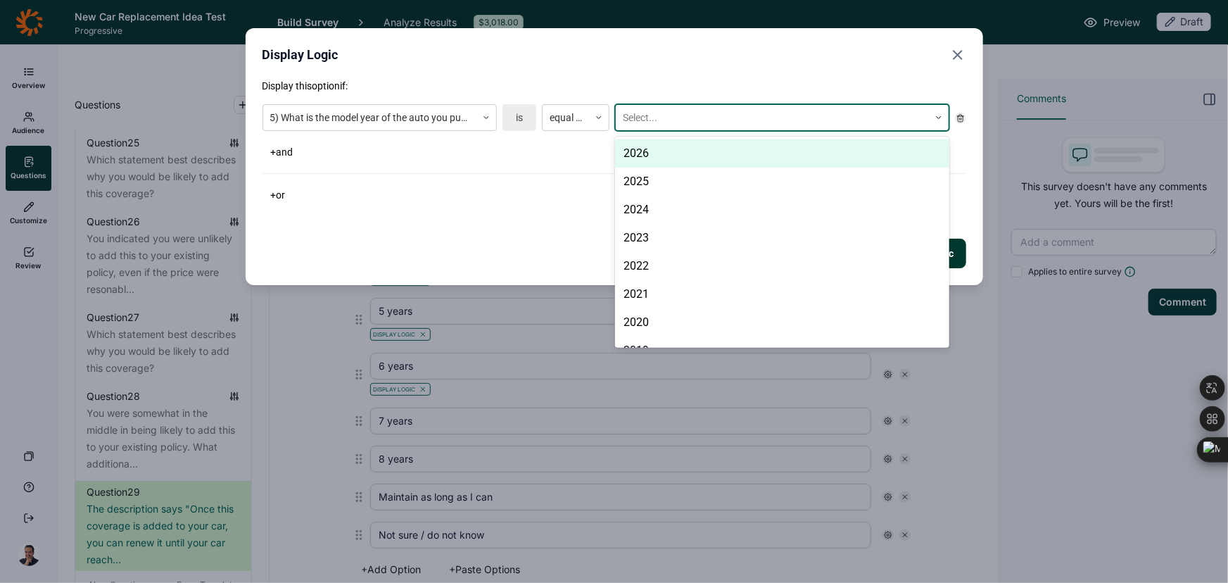
click at [647, 161] on div "2026" at bounding box center [782, 153] width 334 height 28
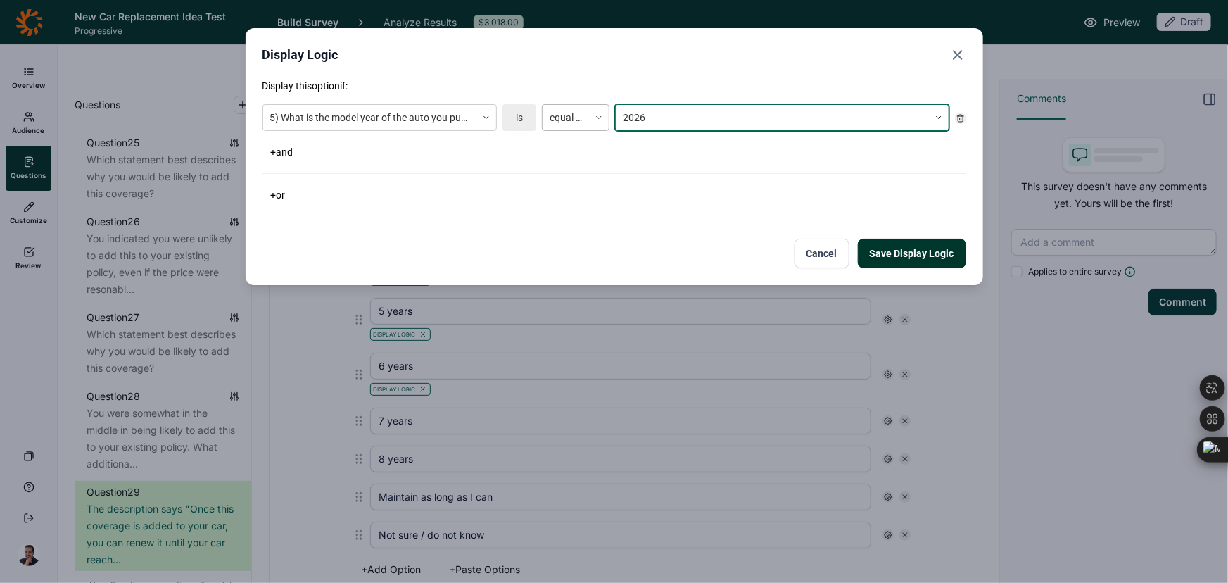
click at [564, 113] on div at bounding box center [566, 118] width 32 height 18
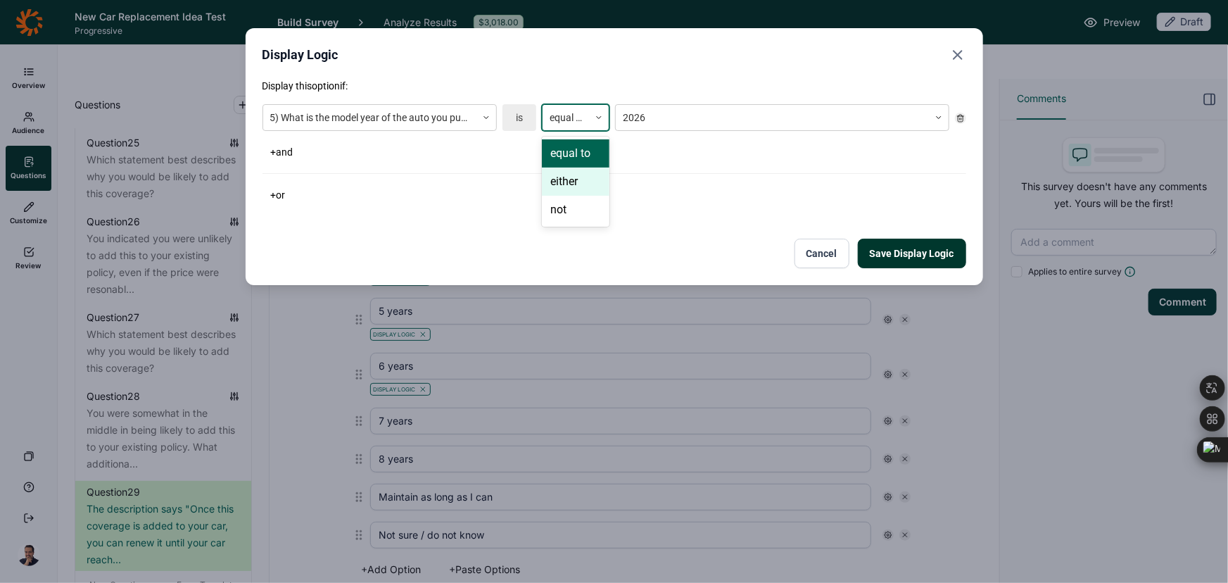
click at [561, 175] on div "either" at bounding box center [576, 181] width 68 height 28
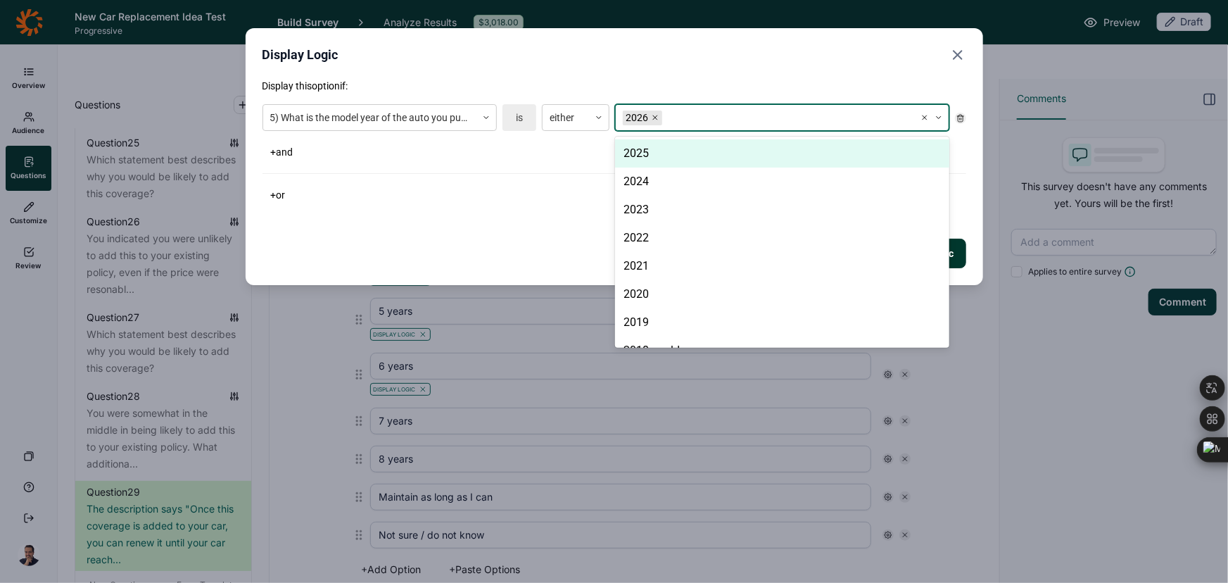
click at [669, 106] on div "2026" at bounding box center [765, 117] width 299 height 23
click at [658, 165] on div "2025" at bounding box center [782, 153] width 334 height 28
click at [658, 165] on div "2024" at bounding box center [782, 153] width 334 height 28
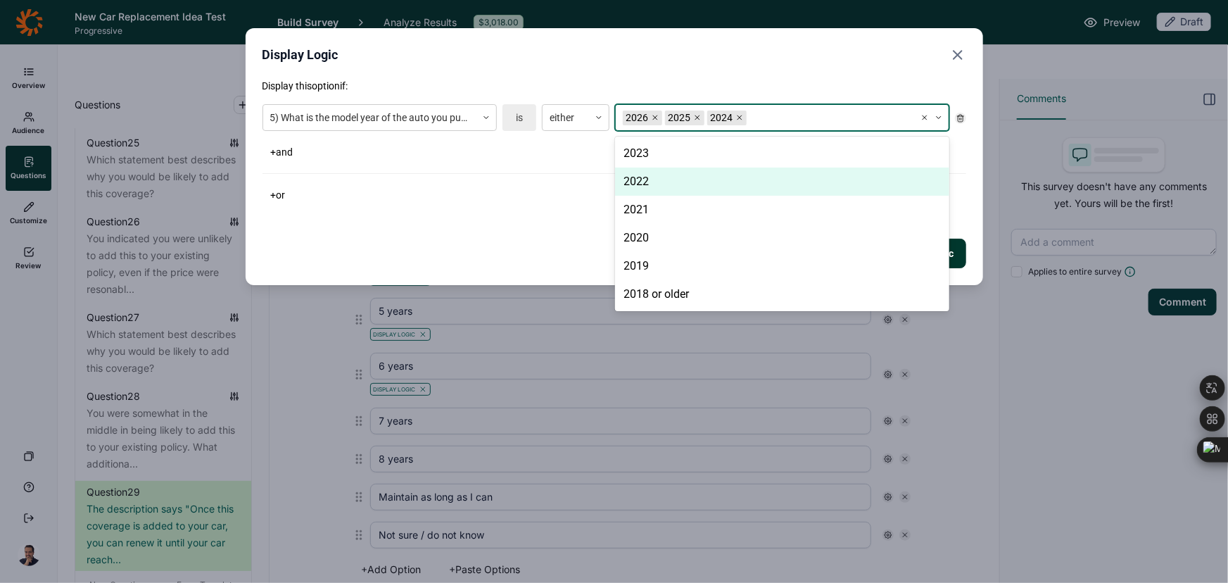
click at [498, 183] on div "Display this option if: 5) What is the model year of the auto you purchased in …" at bounding box center [615, 142] width 704 height 126
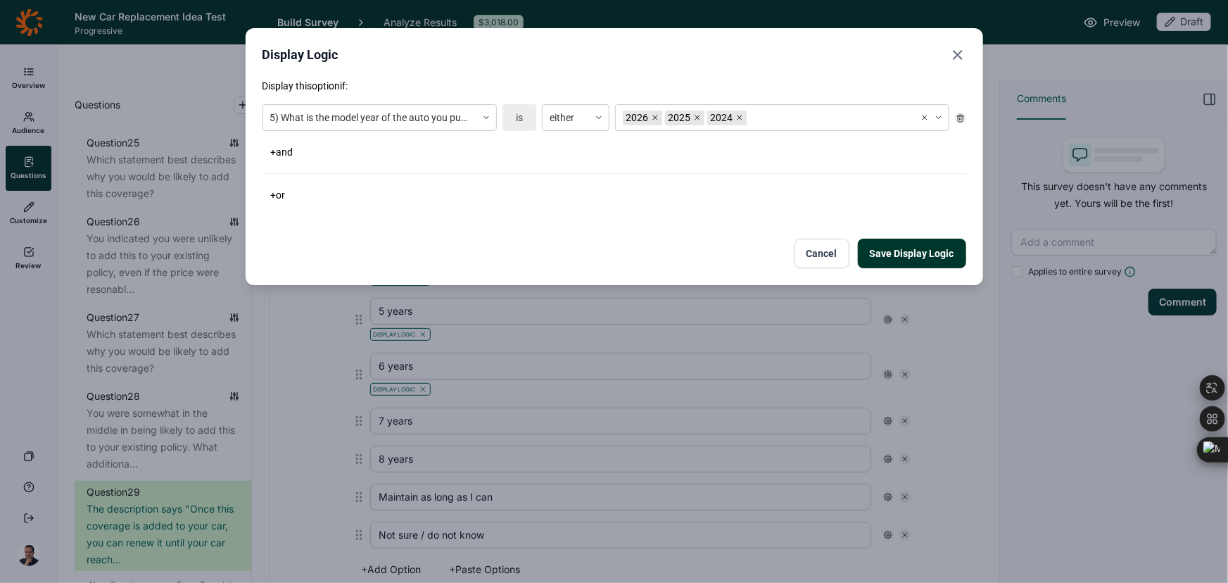
click at [943, 252] on button "Save Display Logic" at bounding box center [912, 254] width 108 height 30
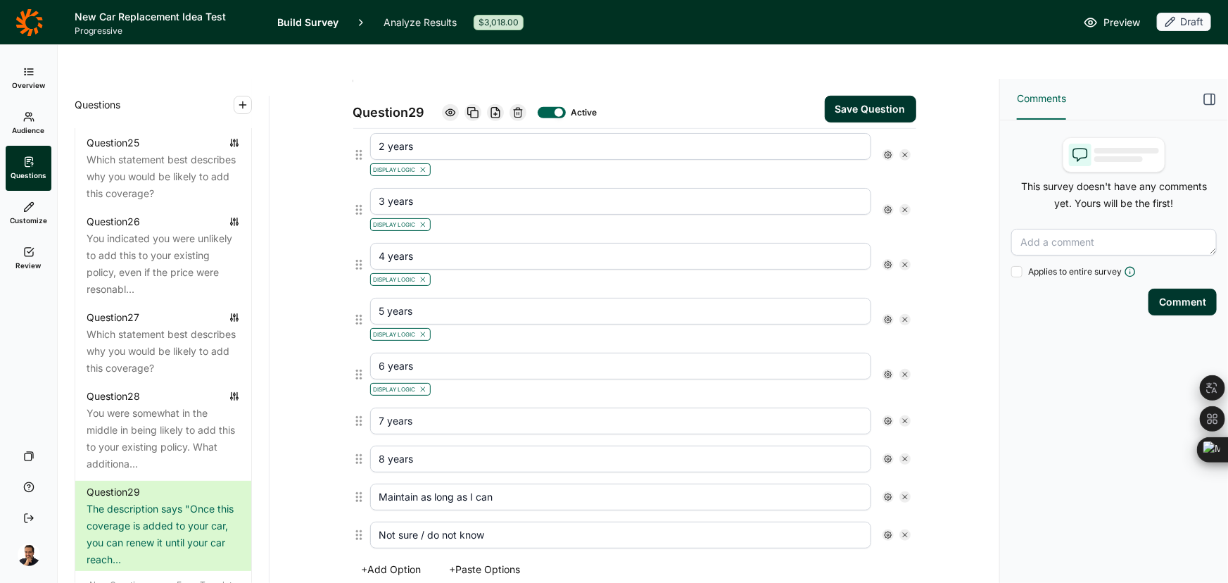
click at [885, 417] on use at bounding box center [888, 420] width 7 height 7
click at [927, 408] on span "Display Logic" at bounding box center [937, 410] width 62 height 14
click at [890, 410] on input "Display Logic" at bounding box center [890, 410] width 0 height 0
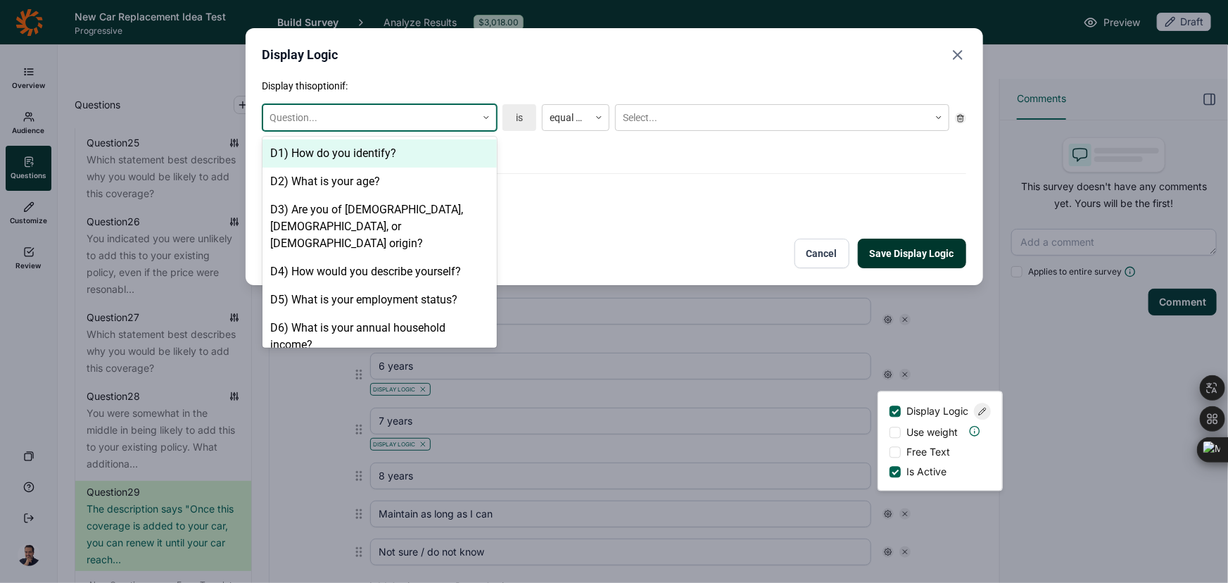
click at [379, 107] on div "Question..." at bounding box center [369, 117] width 213 height 23
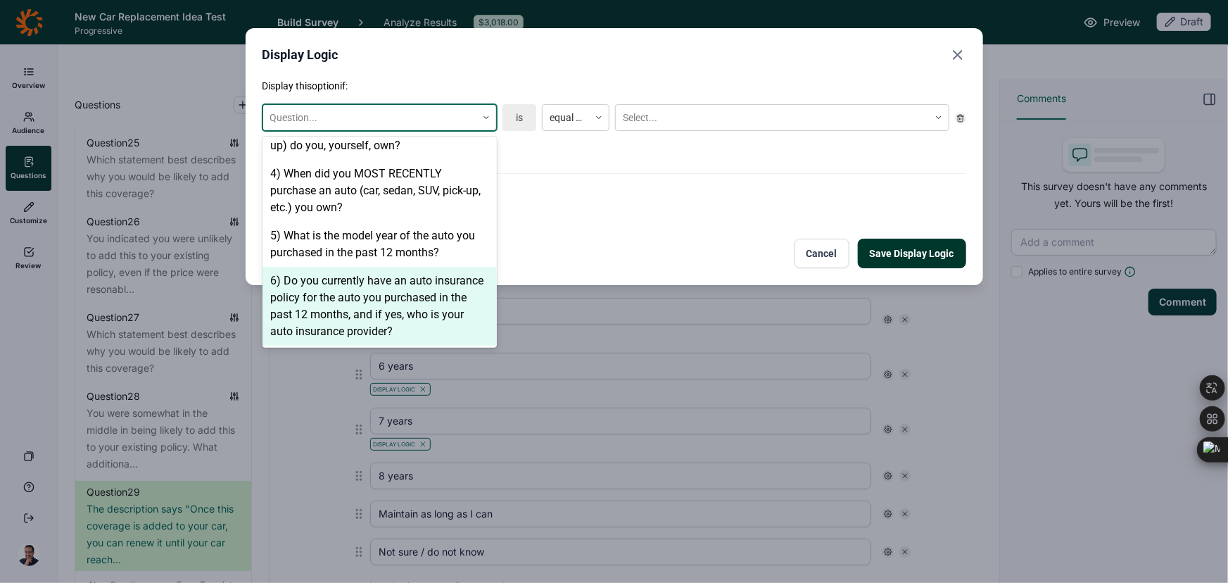
scroll to position [448, 0]
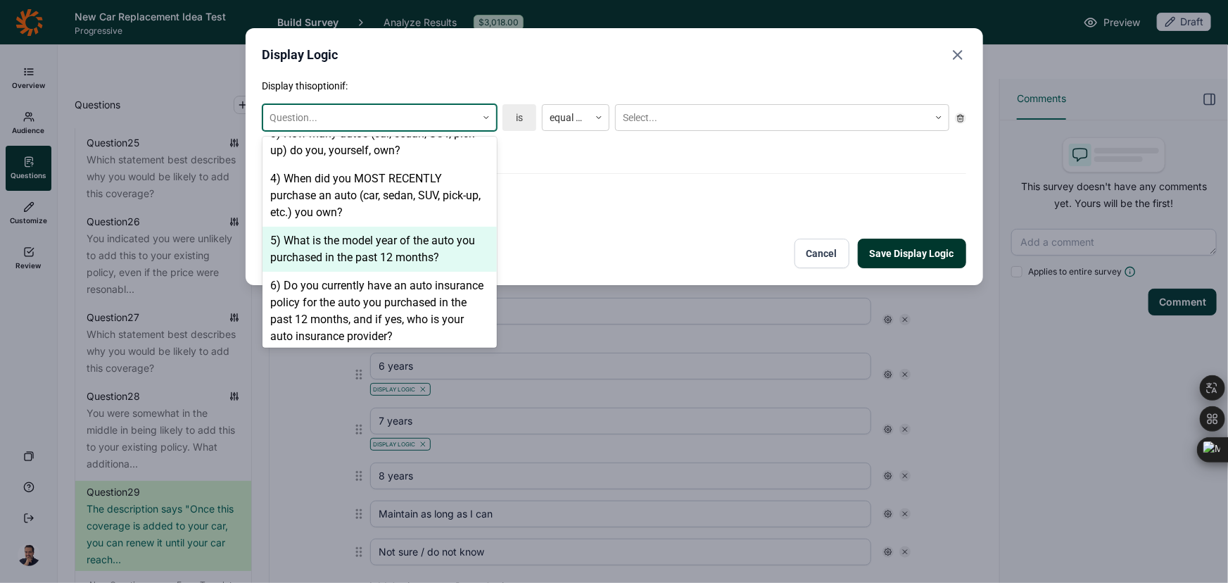
click at [365, 227] on div "5) What is the model year of the auto you purchased in the past 12 months?" at bounding box center [380, 249] width 234 height 45
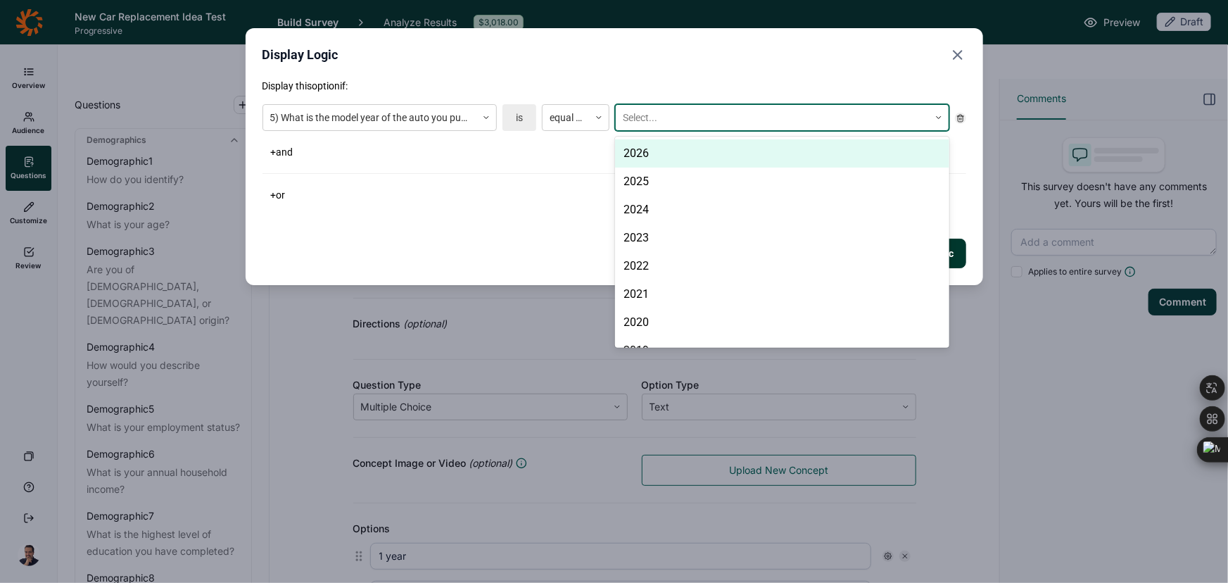
scroll to position [448, 0]
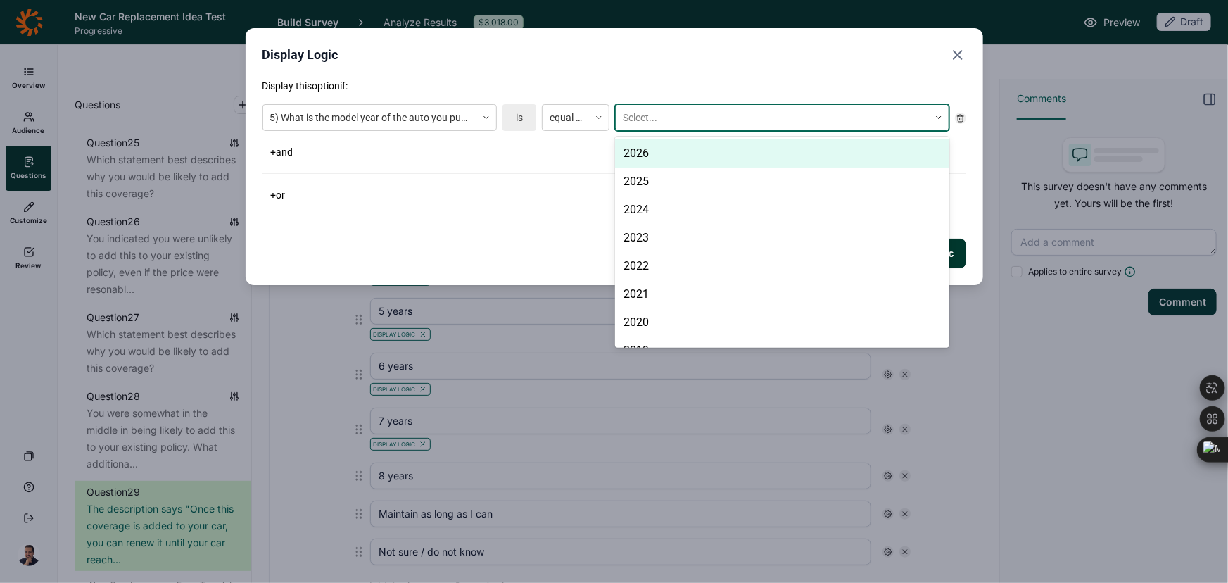
click at [666, 137] on div "2026 2025 2024 2023 2022 2021 2020 2019 2018 or older" at bounding box center [782, 242] width 334 height 211
click at [568, 95] on div "Display this option if: 5) What is the model year of the auto you purchased in …" at bounding box center [615, 142] width 704 height 126
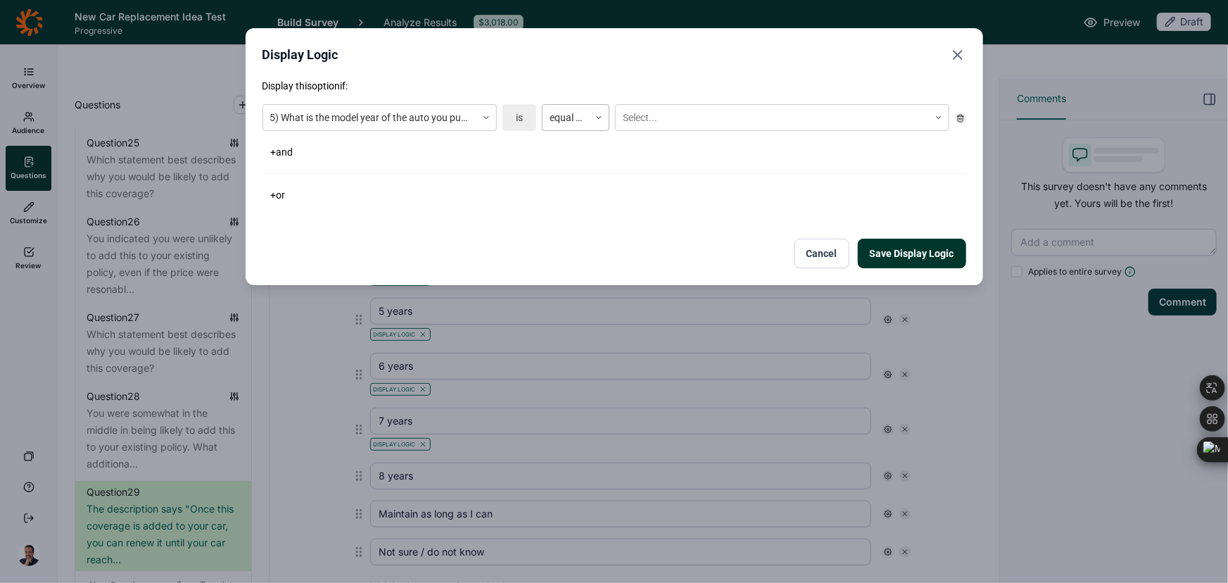
click at [565, 113] on div at bounding box center [566, 118] width 32 height 18
click at [562, 179] on div "either" at bounding box center [576, 181] width 68 height 28
click at [645, 112] on div at bounding box center [772, 118] width 299 height 18
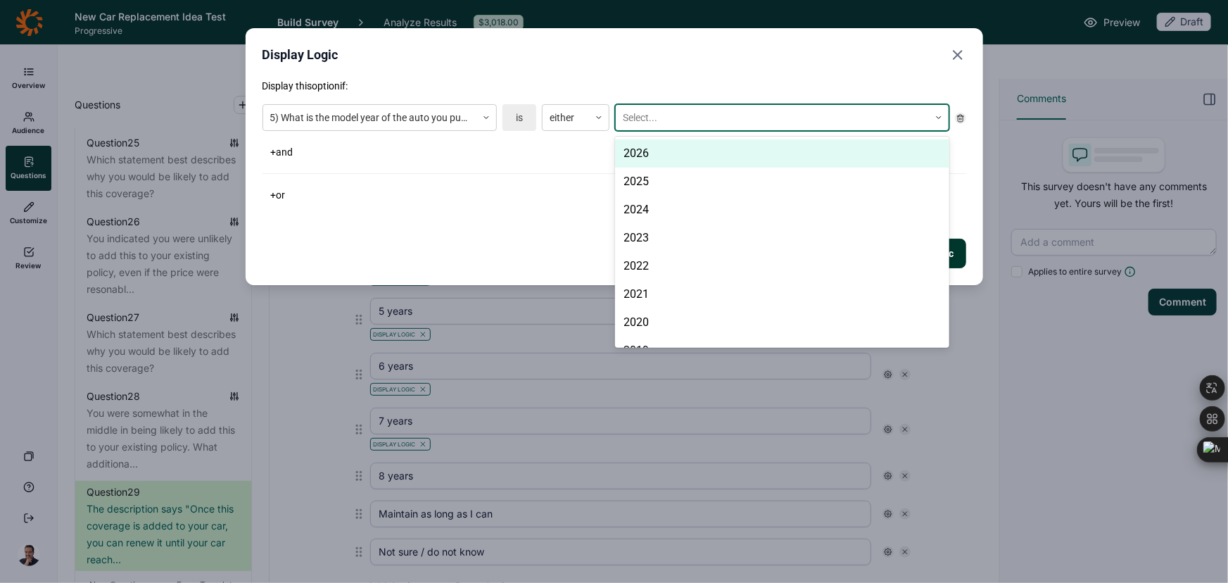
click at [645, 143] on div "2026" at bounding box center [782, 153] width 334 height 28
click at [640, 160] on div "2025" at bounding box center [782, 153] width 334 height 28
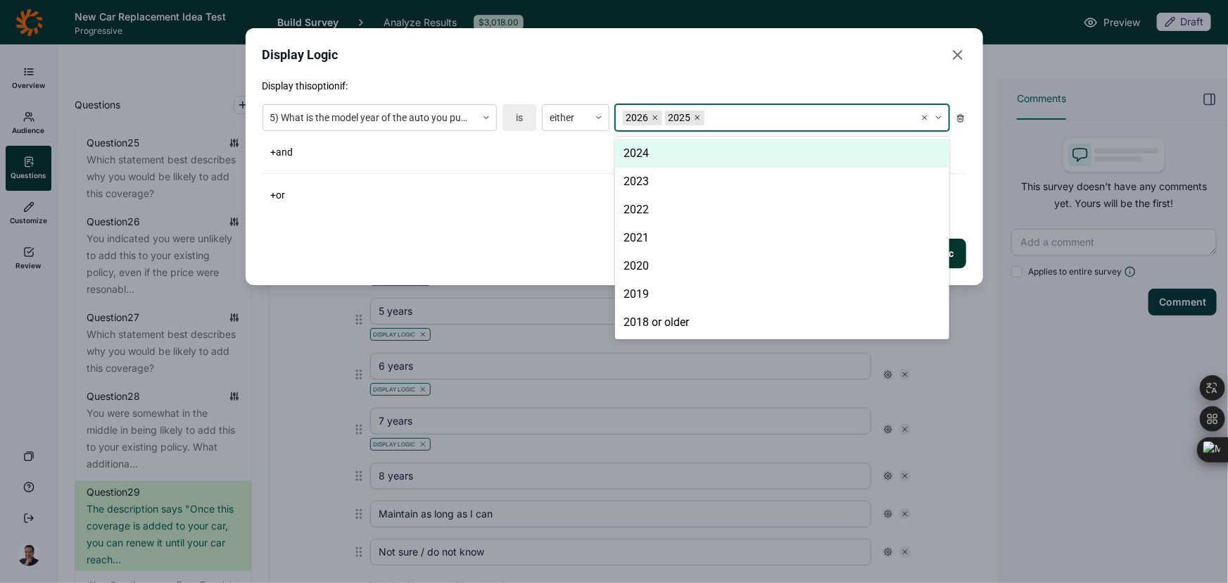
click at [522, 187] on div "+ or" at bounding box center [615, 195] width 704 height 20
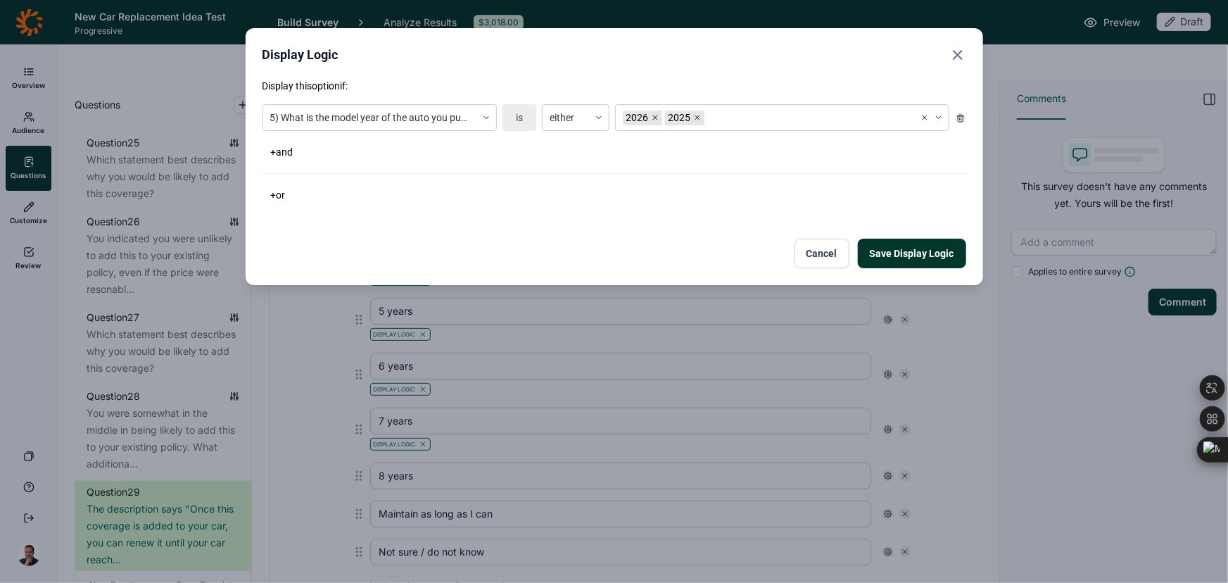
click at [904, 254] on button "Save Display Logic" at bounding box center [912, 254] width 108 height 30
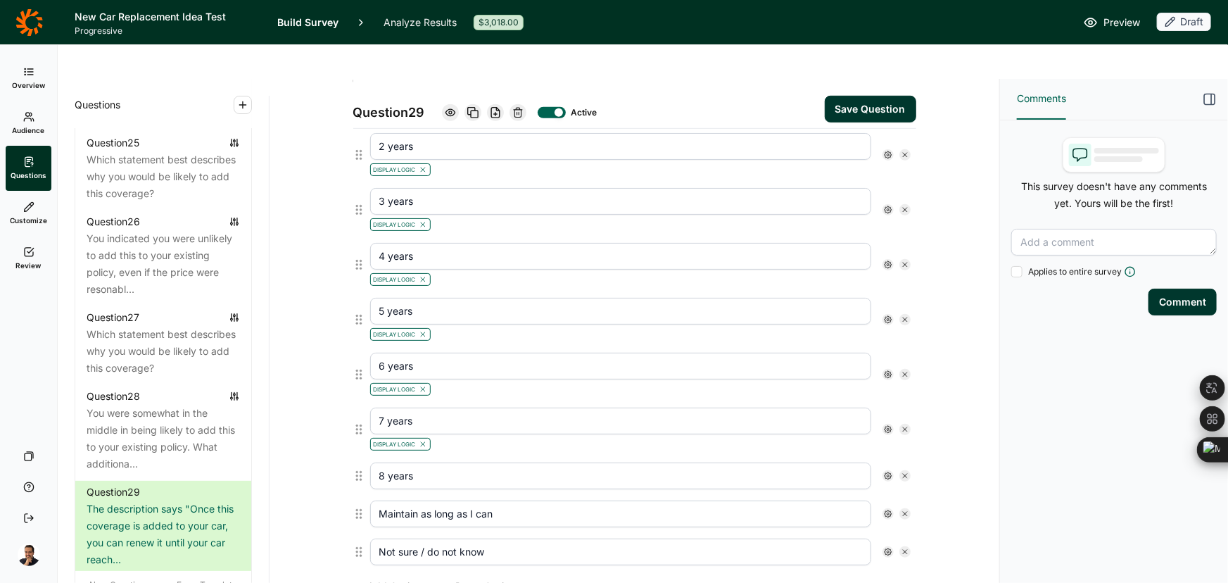
click at [885, 472] on use at bounding box center [888, 475] width 7 height 7
click at [916, 469] on span "Display Logic" at bounding box center [937, 465] width 62 height 14
click at [890, 465] on input "Display Logic" at bounding box center [890, 465] width 0 height 0
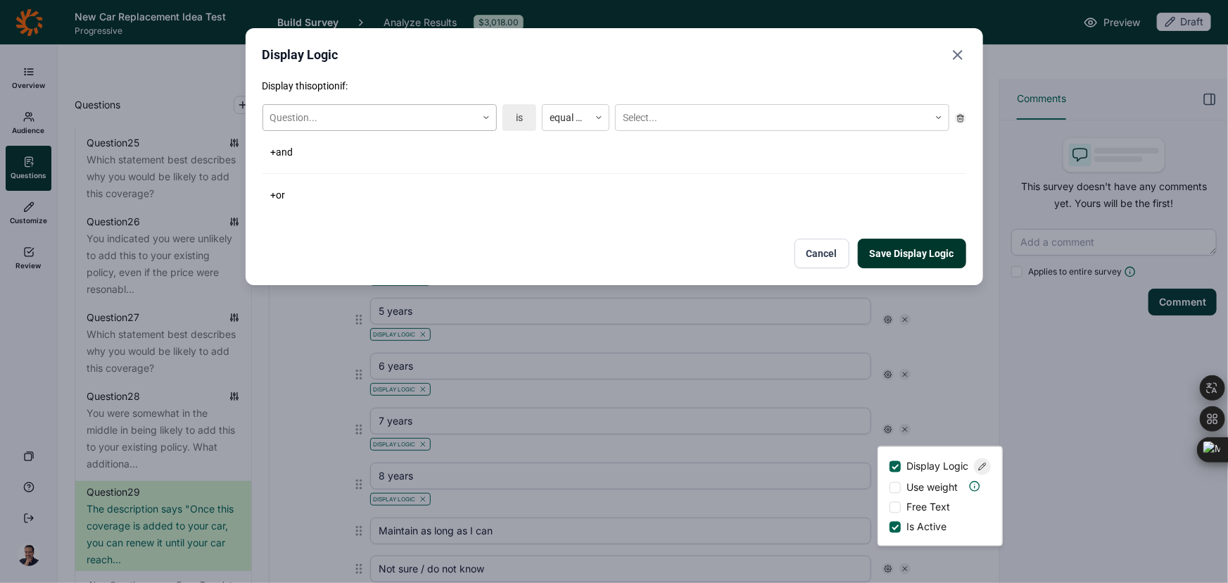
click at [330, 113] on div at bounding box center [369, 118] width 199 height 18
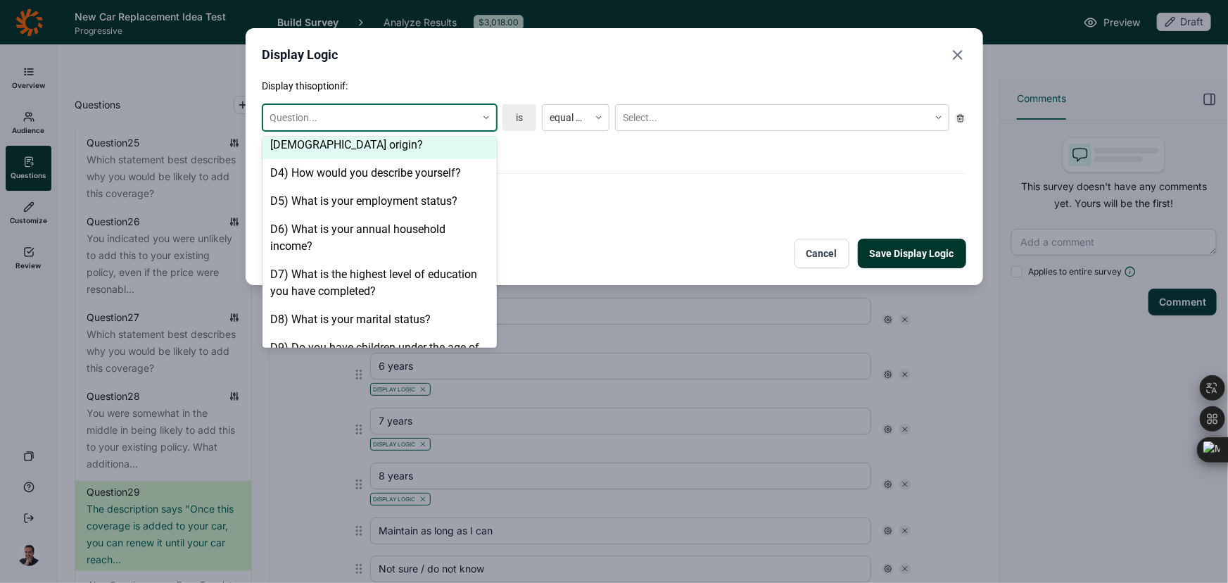
scroll to position [320, 0]
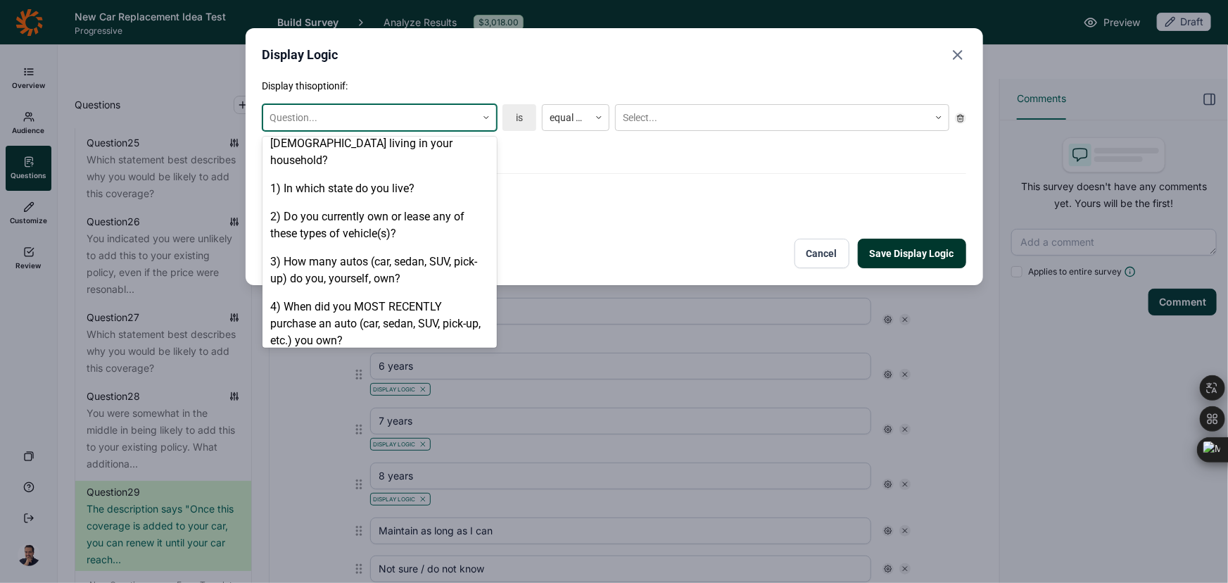
click at [330, 355] on div "5) What is the model year of the auto you purchased in the past 12 months?" at bounding box center [380, 377] width 234 height 45
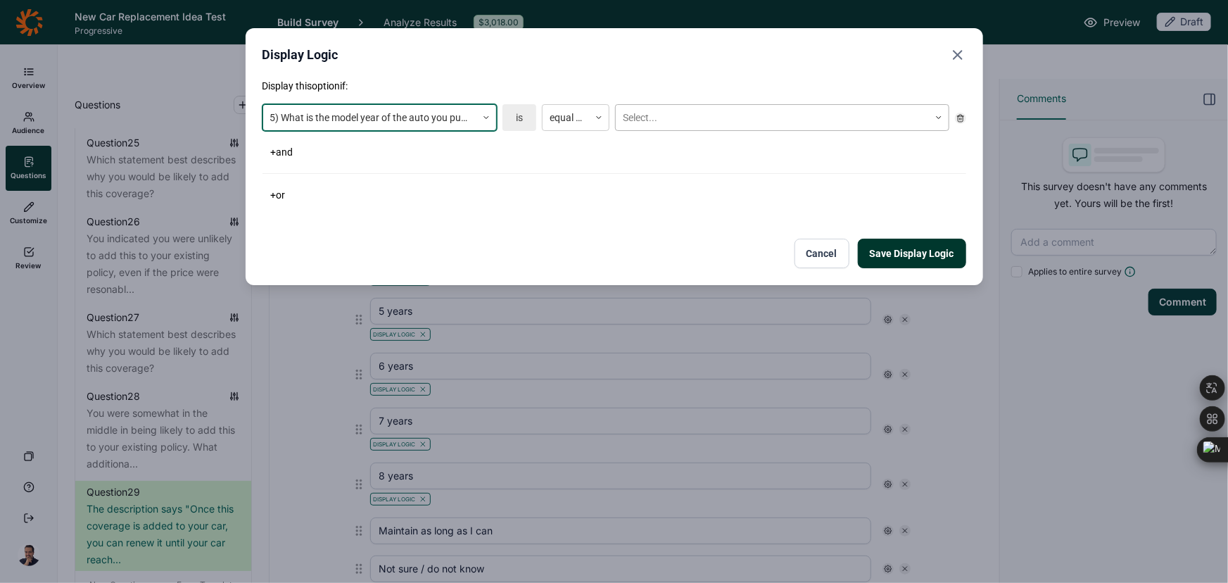
click at [705, 110] on div at bounding box center [772, 118] width 299 height 18
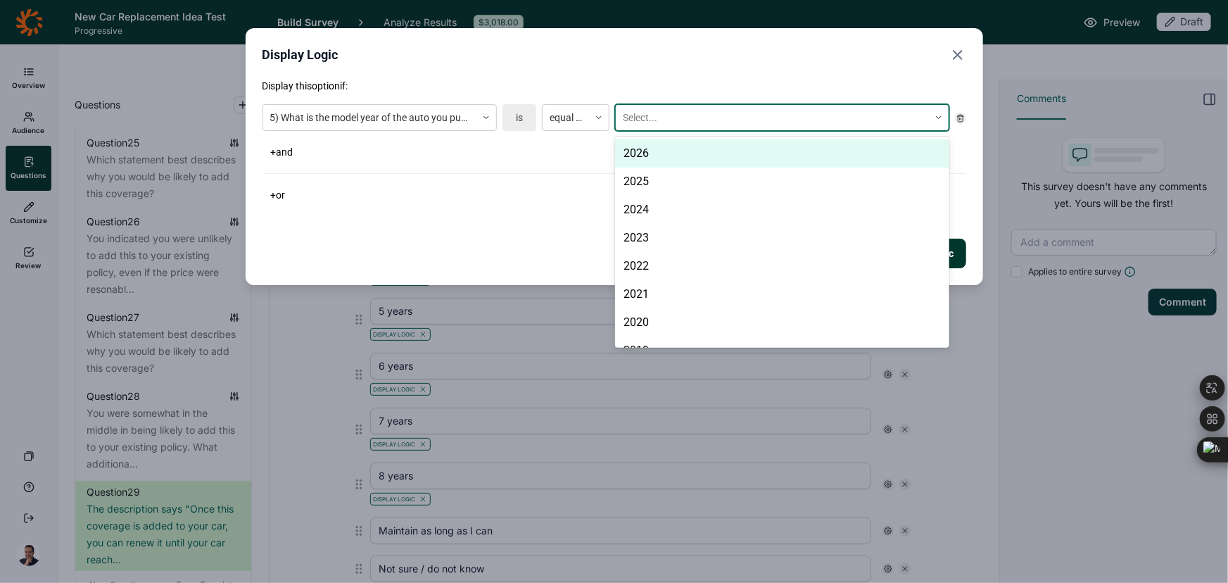
click at [656, 145] on div "2026" at bounding box center [782, 153] width 334 height 28
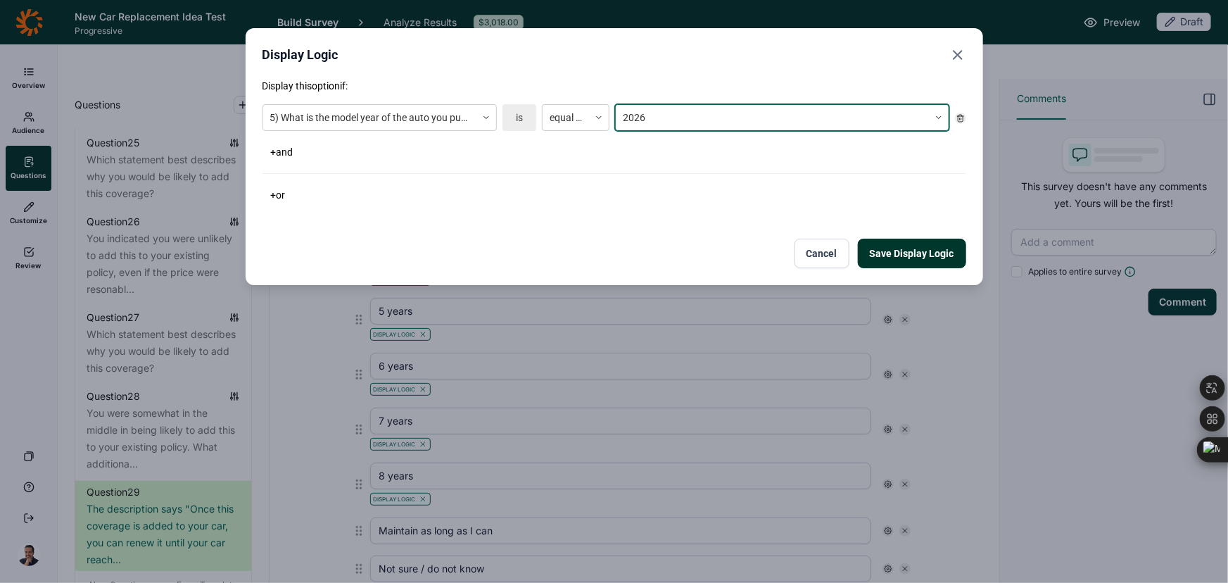
click at [562, 177] on div "Display this option if: 5) What is the model year of the auto you purchased in …" at bounding box center [615, 142] width 704 height 126
click at [908, 256] on button "Save Display Logic" at bounding box center [912, 254] width 108 height 30
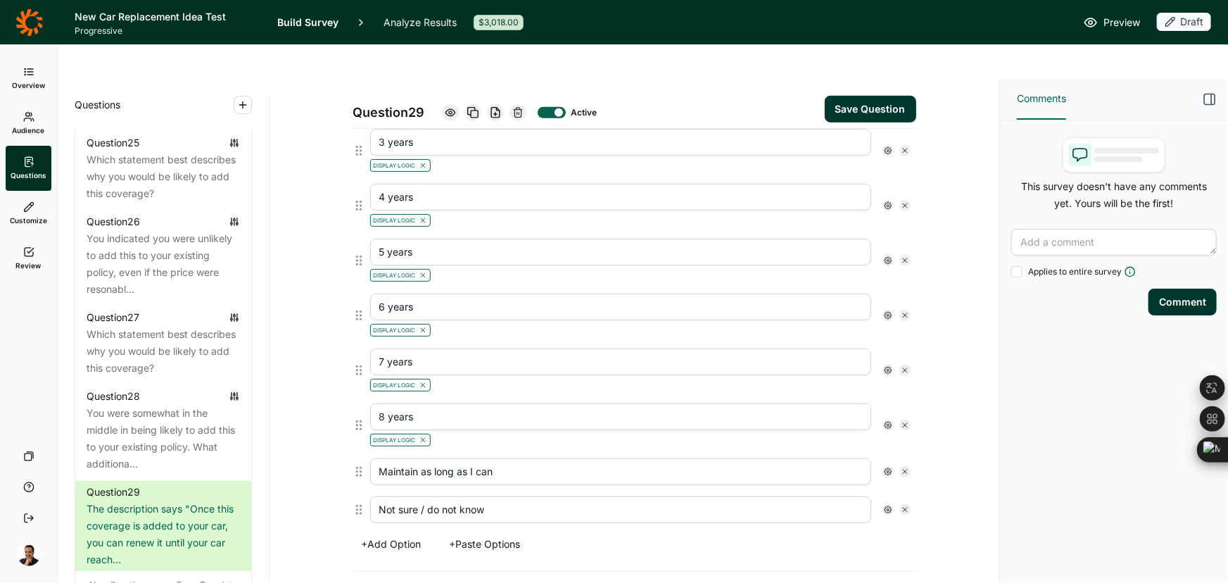
scroll to position [512, 0]
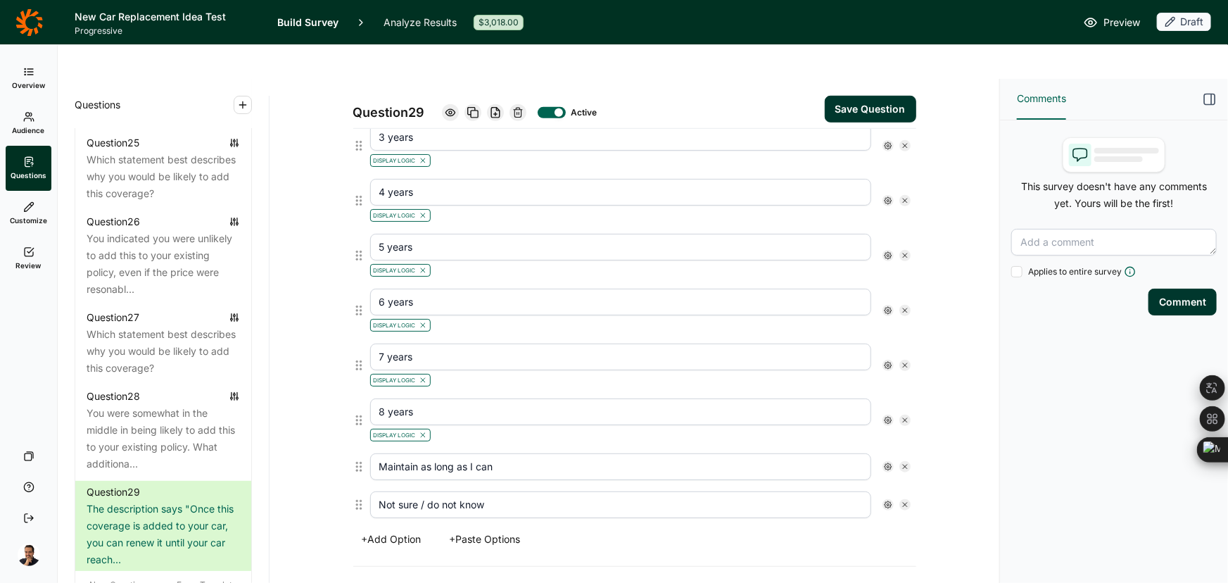
click at [854, 96] on button "Save Question" at bounding box center [870, 109] width 91 height 27
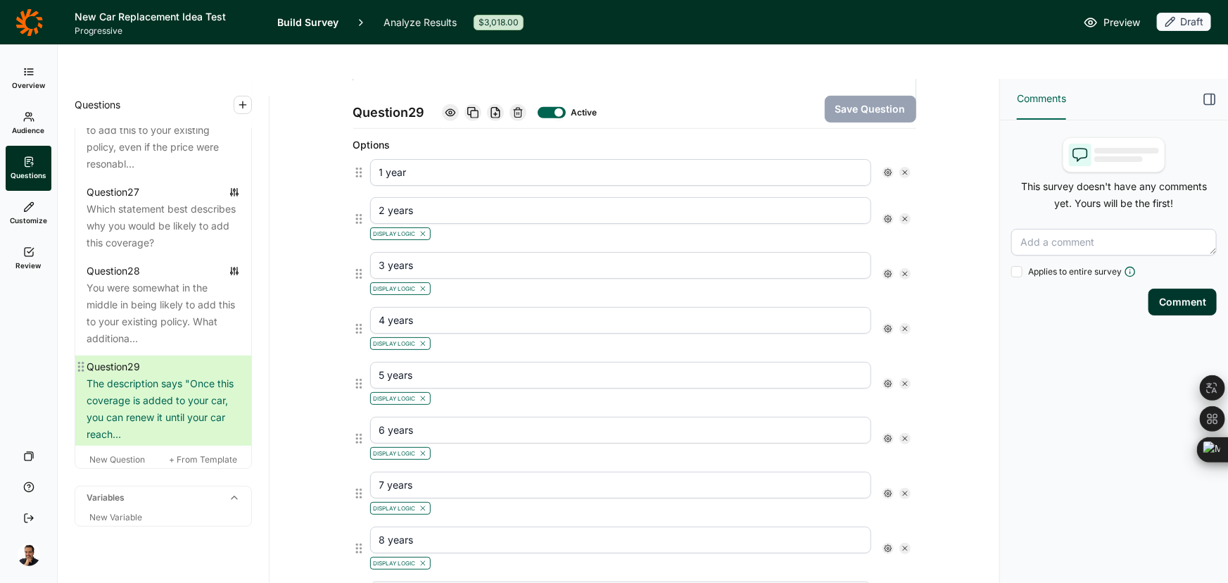
scroll to position [2909, 0]
click at [119, 454] on span "New Question" at bounding box center [117, 459] width 56 height 11
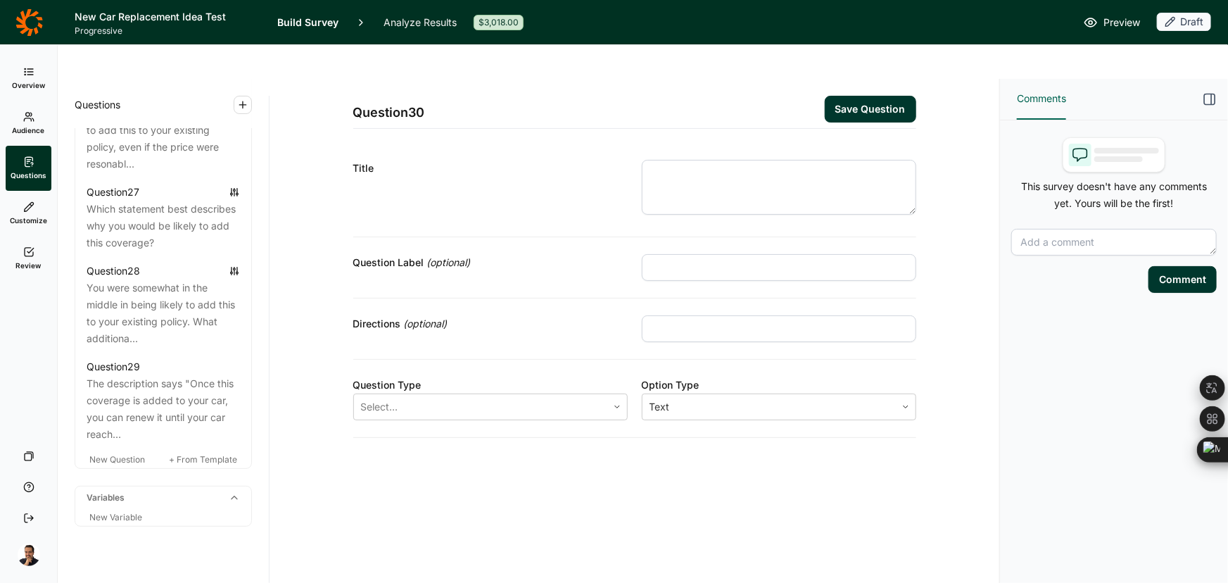
click at [662, 254] on input "text" at bounding box center [779, 267] width 274 height 27
paste input "MILEAGE"
type input "MILEAGE"
click at [779, 162] on textarea at bounding box center [779, 187] width 274 height 55
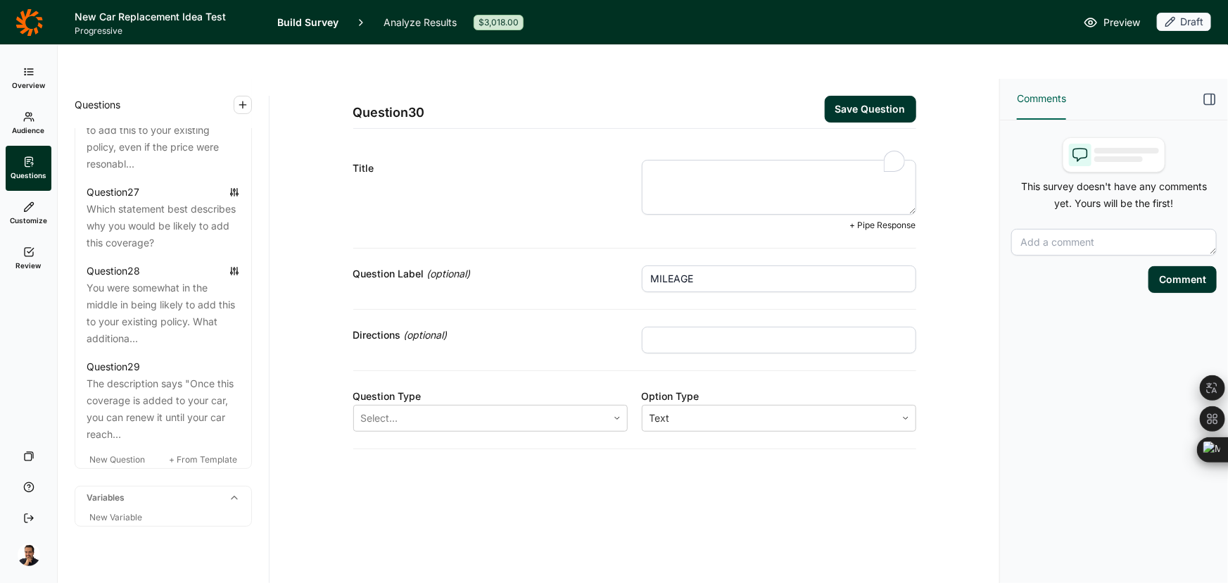
paste textarea "Q27) If you obtained this coverage for the ::PIPE IN MODEL YEAR auto you purcha…"
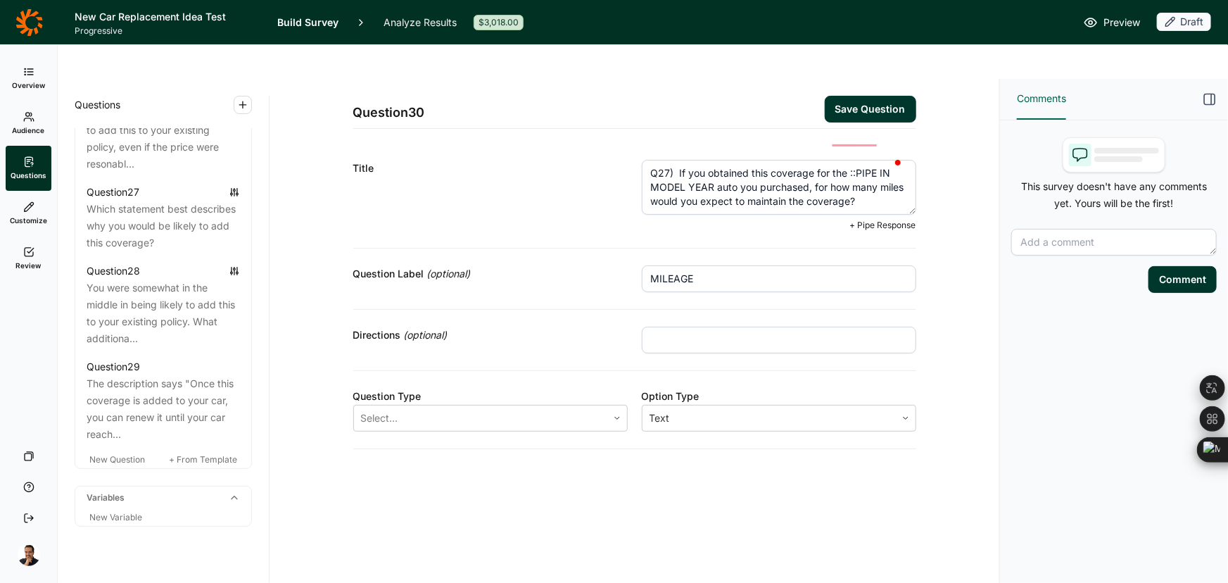
drag, startPoint x: 679, startPoint y: 141, endPoint x: 543, endPoint y: 116, distance: 138.0
click at [543, 143] on div "Title Q27) If you obtained this coverage for the ::PIPE IN MODEL YEAR auto you …" at bounding box center [634, 196] width 563 height 106
type textarea "If you obtained this coverage for the ::PIPE IN MODEL YEAR auto you purchased, …"
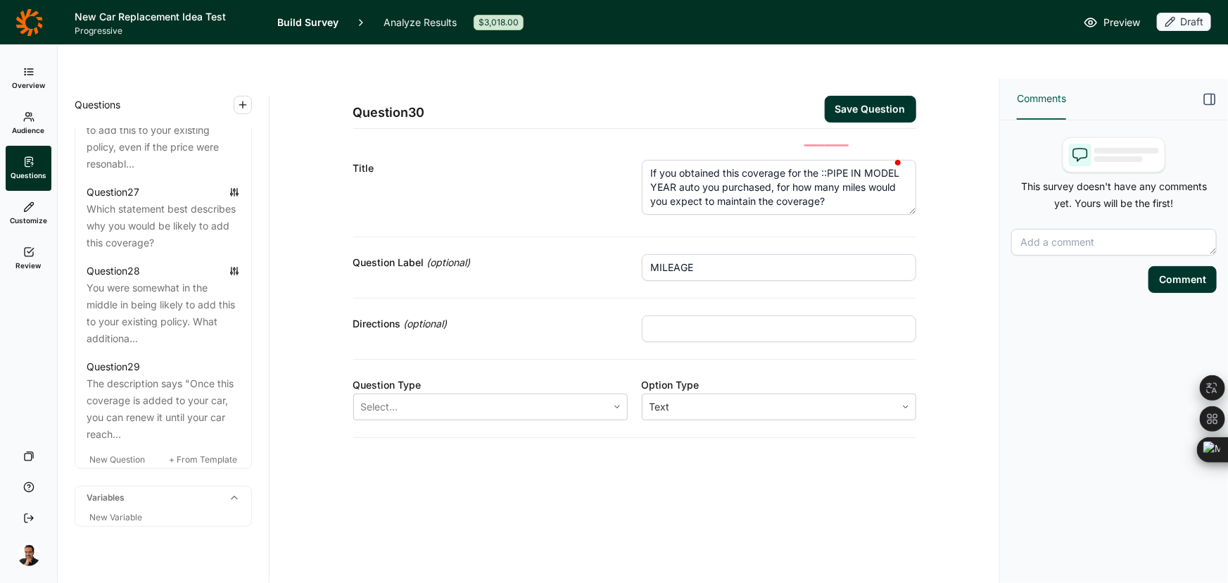
click at [742, 298] on div "Directions (optional)" at bounding box center [634, 328] width 563 height 61
click at [728, 315] on input "text" at bounding box center [779, 328] width 274 height 27
paste input "Select the maximum miles you would add this coverage"
type input "Select the maximum miles you would add this coverage"
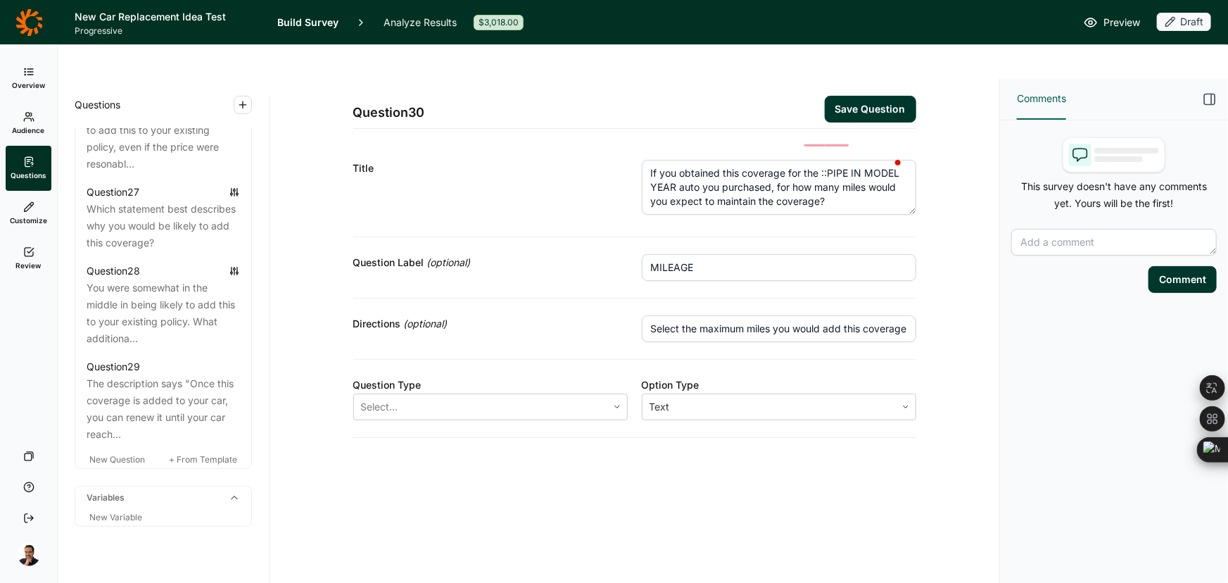
scroll to position [0, 0]
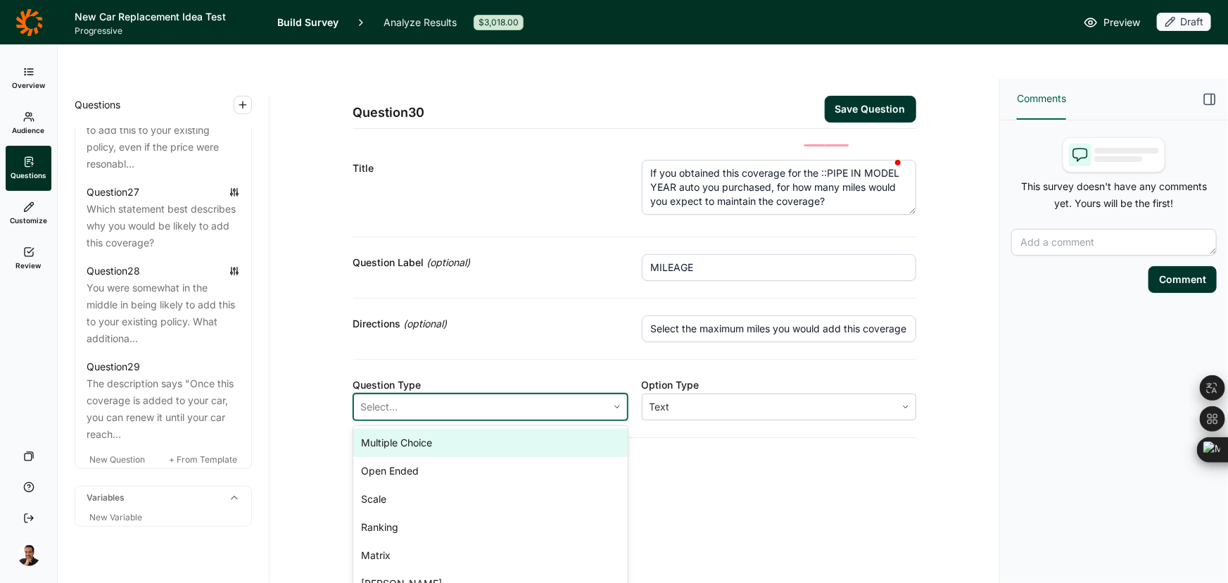
click at [384, 394] on div "Select..." at bounding box center [480, 406] width 253 height 25
click at [388, 429] on div "Multiple Choice" at bounding box center [490, 443] width 274 height 28
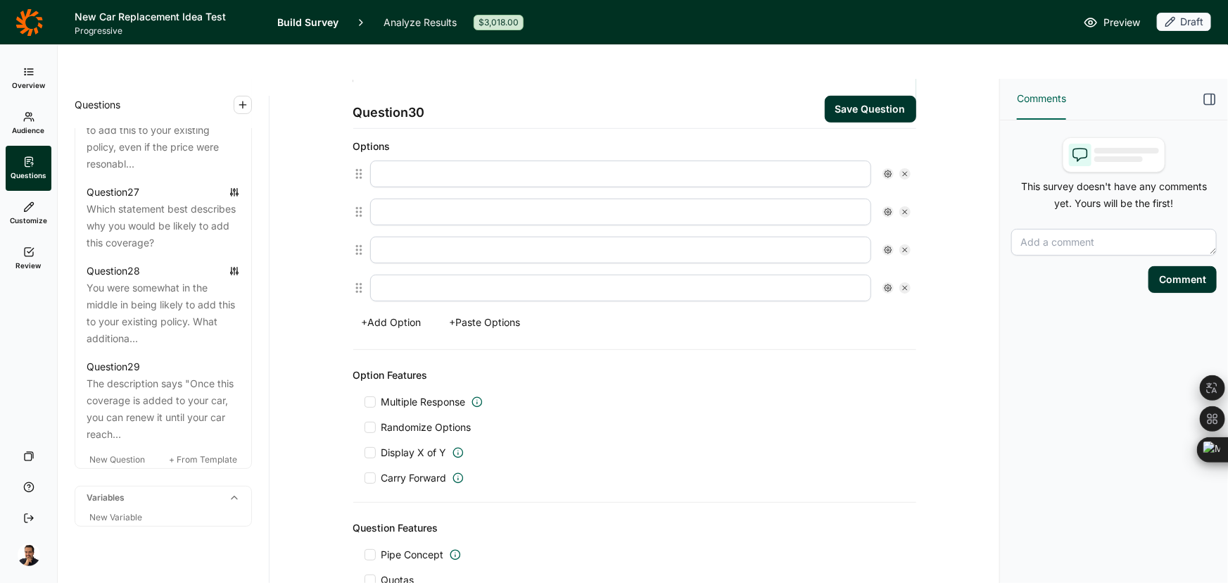
scroll to position [384, 0]
click at [470, 311] on button "+ Paste Options" at bounding box center [485, 321] width 88 height 20
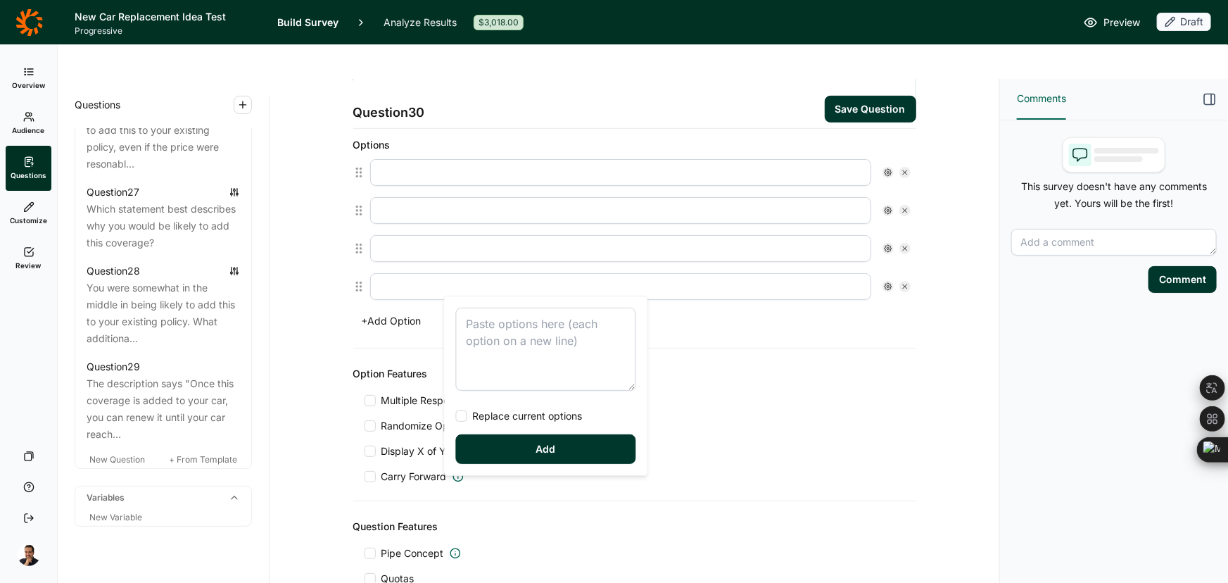
click at [475, 315] on textarea at bounding box center [546, 349] width 180 height 83
click at [507, 409] on span "Replace current options" at bounding box center [524, 416] width 115 height 14
click at [456, 416] on input "Replace current options" at bounding box center [456, 416] width 0 height 0
type textarea "Up until the auto has 20K 30K 40K 50K 60K 70K Maintain even after it has 70K"
click at [510, 442] on button "Add" at bounding box center [546, 449] width 180 height 30
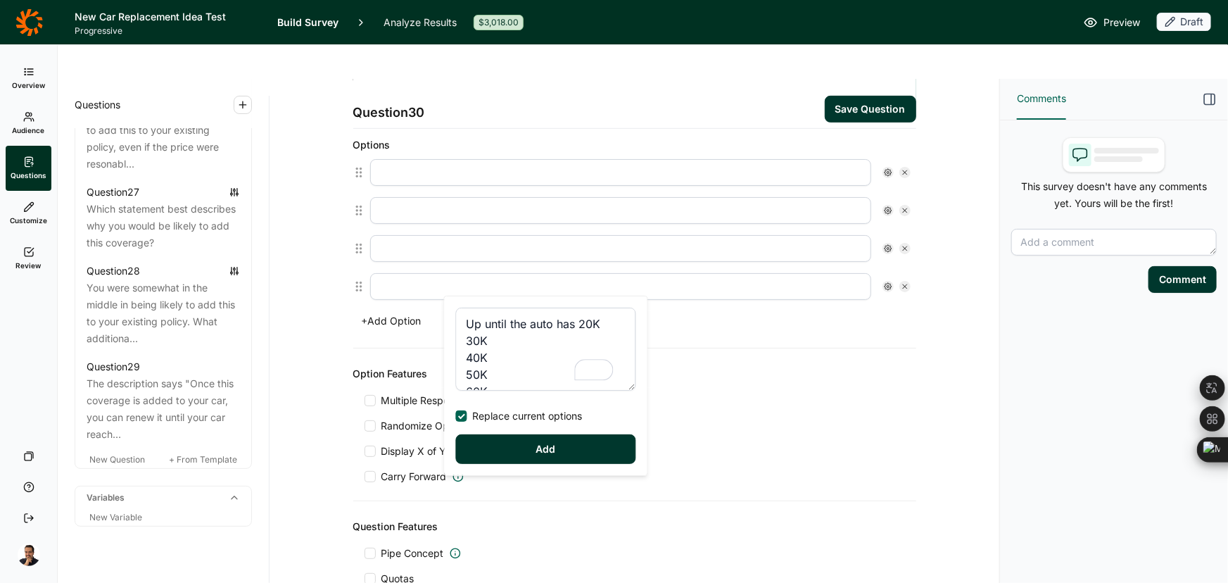
type input "Up until the auto has 20K"
type input "30K"
type input "40K"
type input "50K"
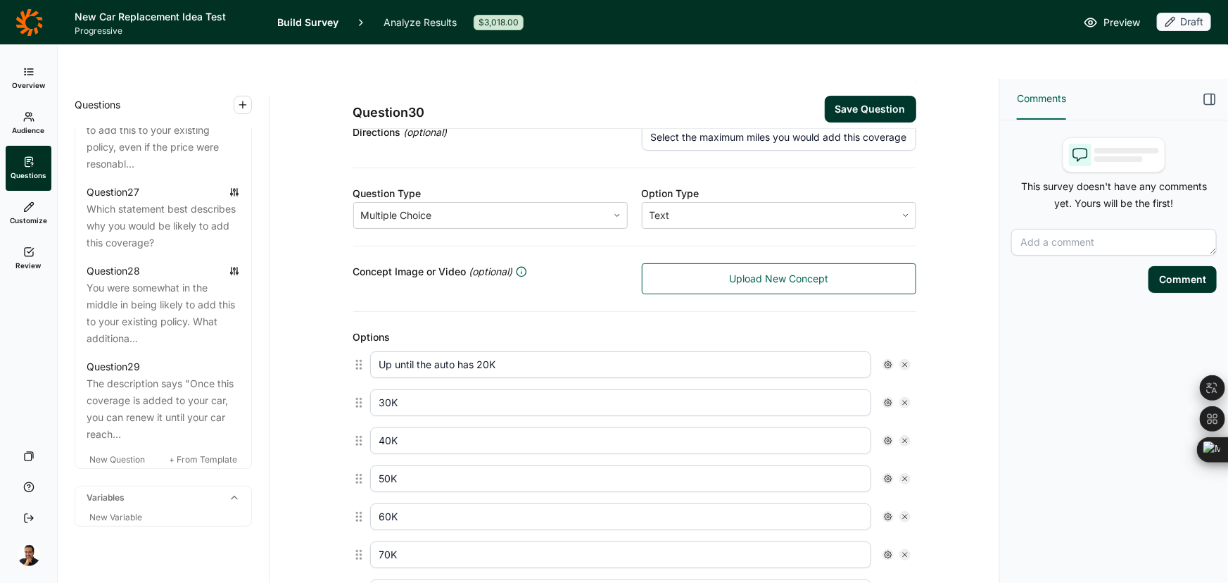
scroll to position [0, 0]
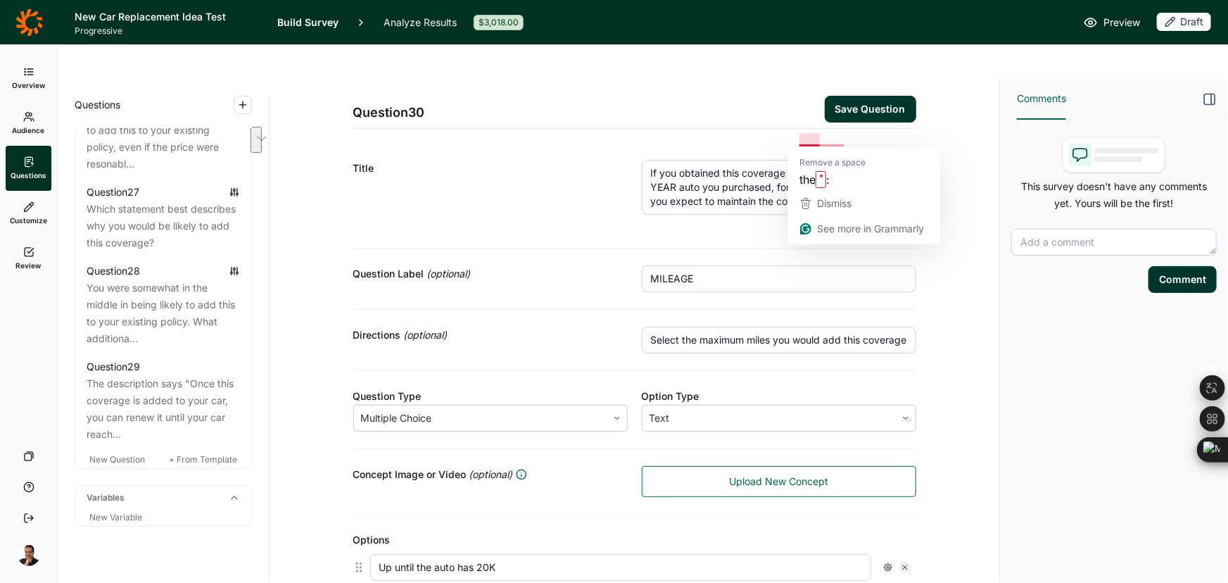
drag, startPoint x: 668, startPoint y: 153, endPoint x: 817, endPoint y: 137, distance: 150.1
click at [817, 160] on textarea "If you obtained this coverage for the ::PIPE IN MODEL YEAR auto you purchased, …" at bounding box center [779, 187] width 274 height 55
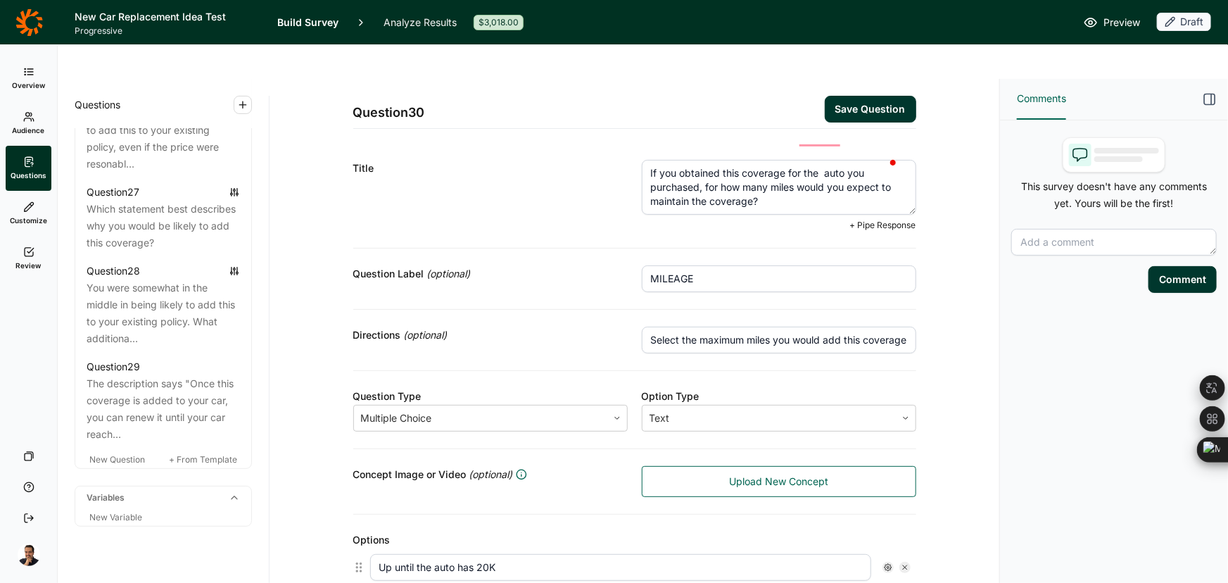
click at [868, 220] on span "+ Pipe Response" at bounding box center [883, 225] width 66 height 11
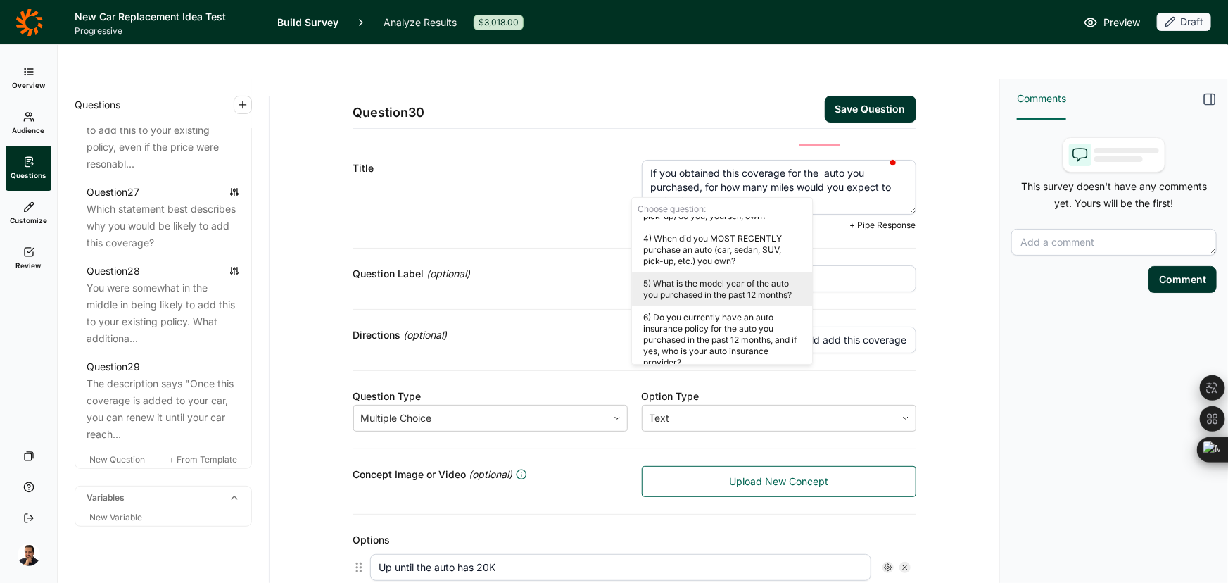
scroll to position [384, 0]
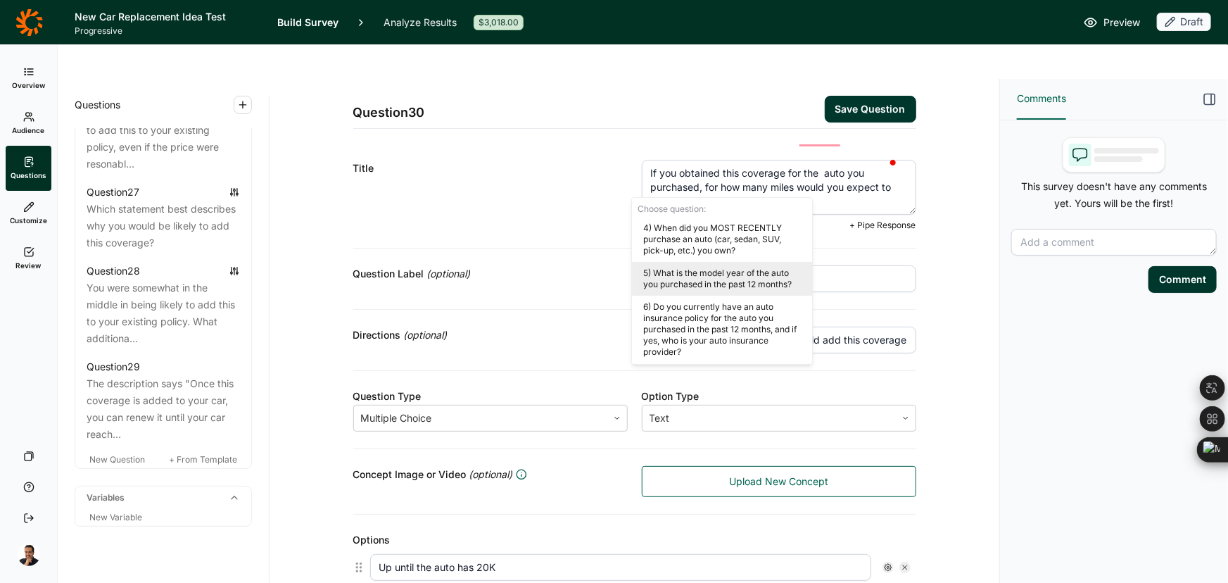
click at [732, 282] on div "5) What is the model year of the auto you purchased in the past 12 months?" at bounding box center [722, 279] width 180 height 34
type textarea "If you obtained this coverage for the ::(Q565232/ANSWER) auto you purchased, fo…"
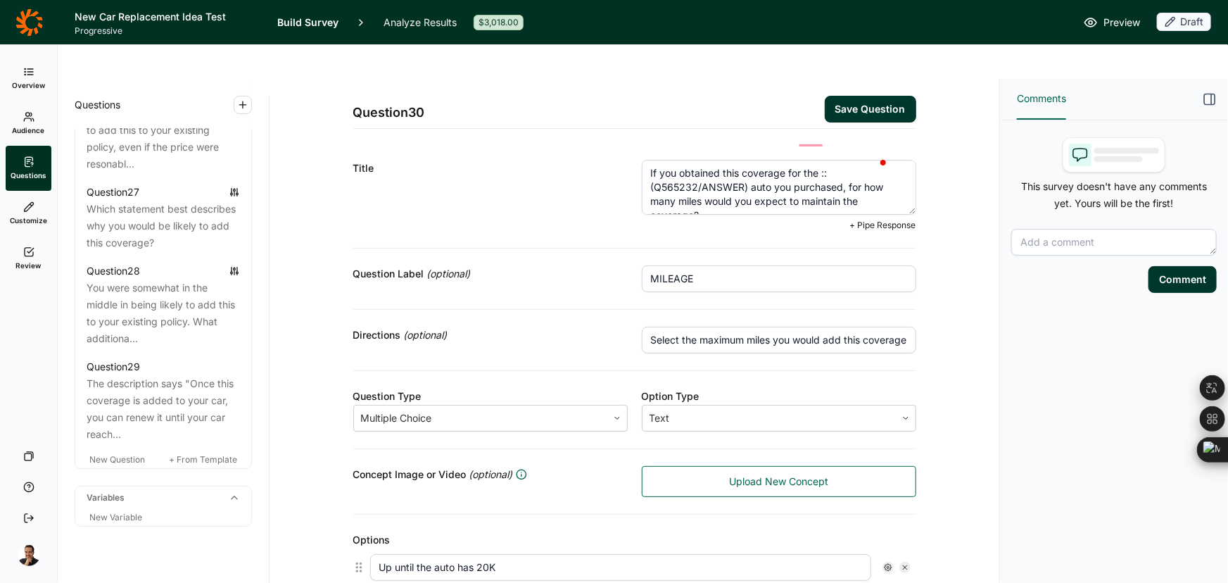
click at [835, 96] on button "Save Question" at bounding box center [870, 109] width 91 height 27
